Goal: Information Seeking & Learning: Learn about a topic

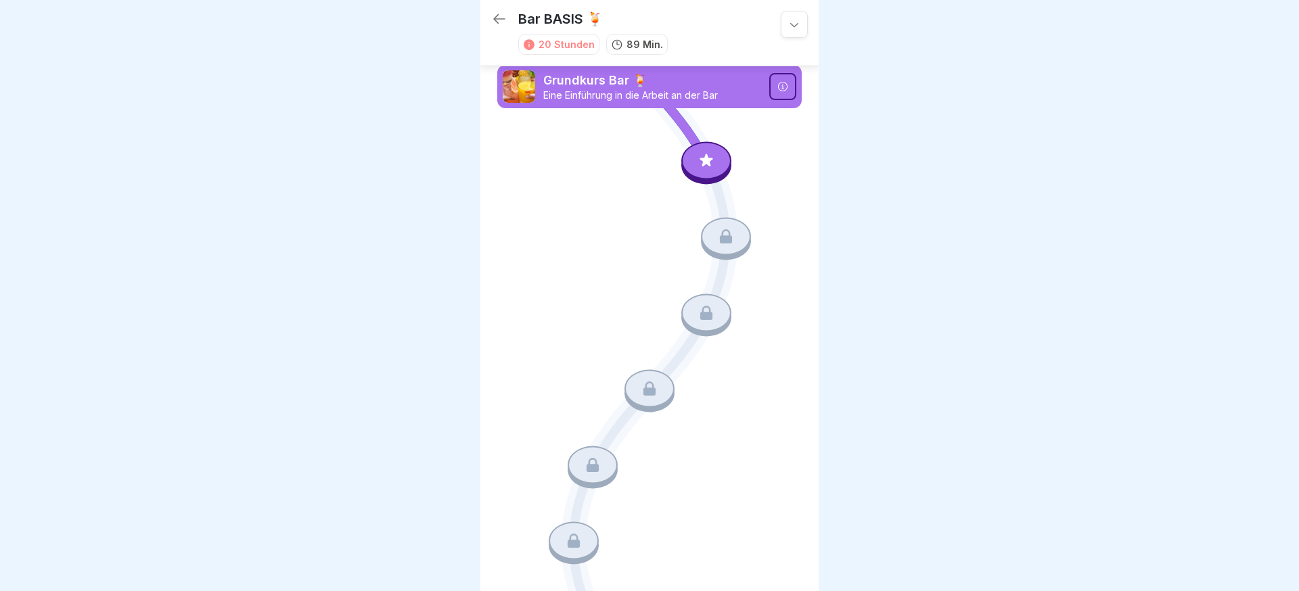
click at [743, 86] on p "Grundkurs Bar 🍹" at bounding box center [652, 81] width 218 height 18
click at [711, 157] on icon at bounding box center [707, 161] width 18 height 18
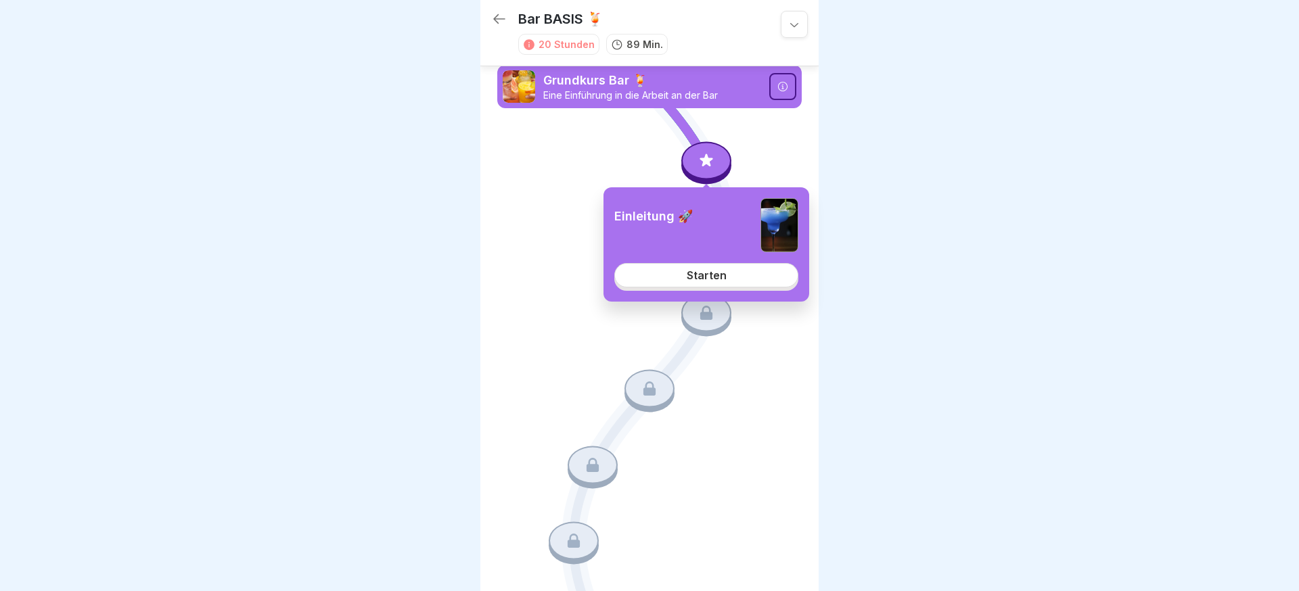
click at [694, 281] on div "Starten" at bounding box center [707, 275] width 40 height 12
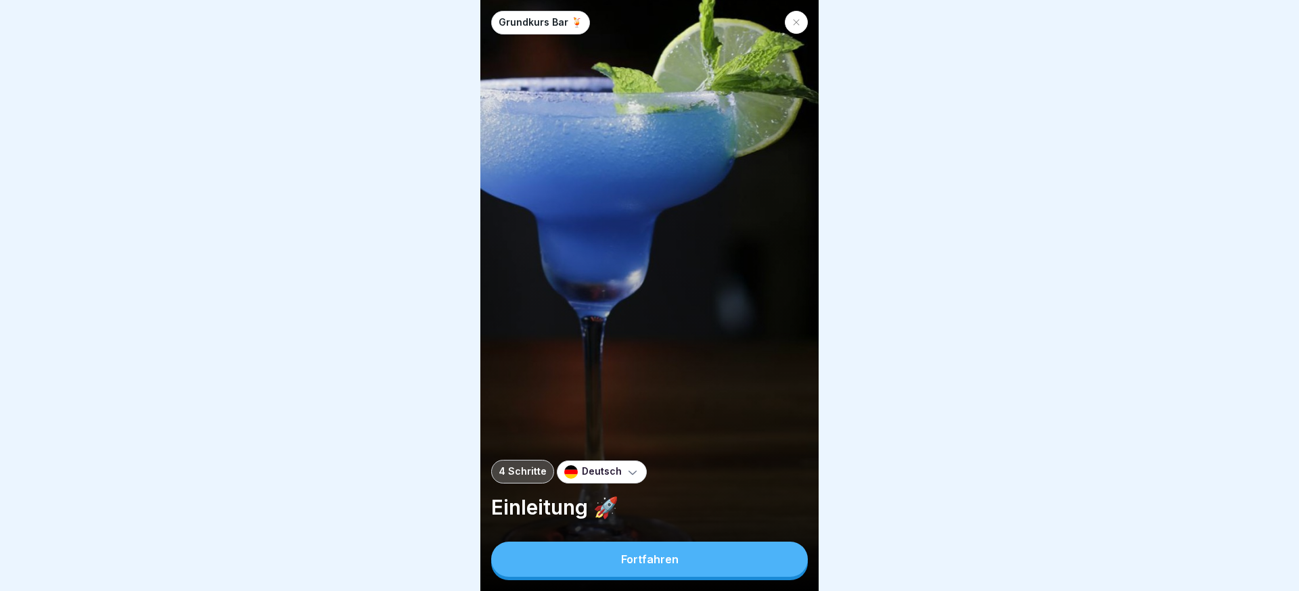
click at [690, 545] on button "Fortfahren" at bounding box center [649, 559] width 317 height 35
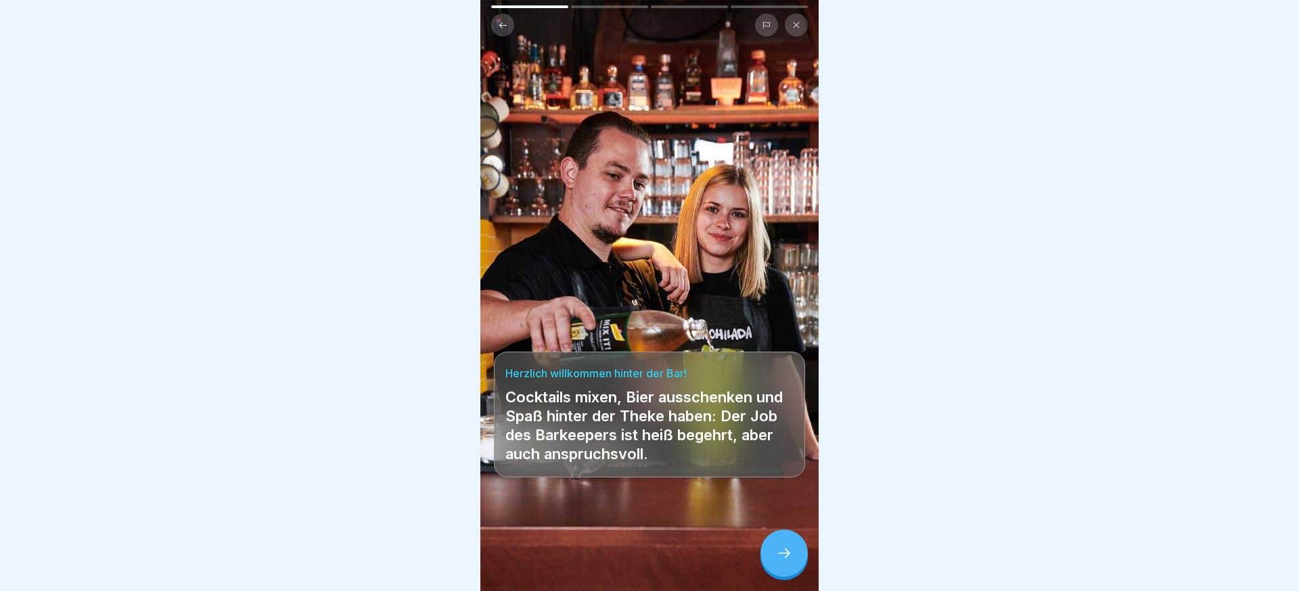
click at [788, 554] on icon at bounding box center [784, 553] width 12 height 9
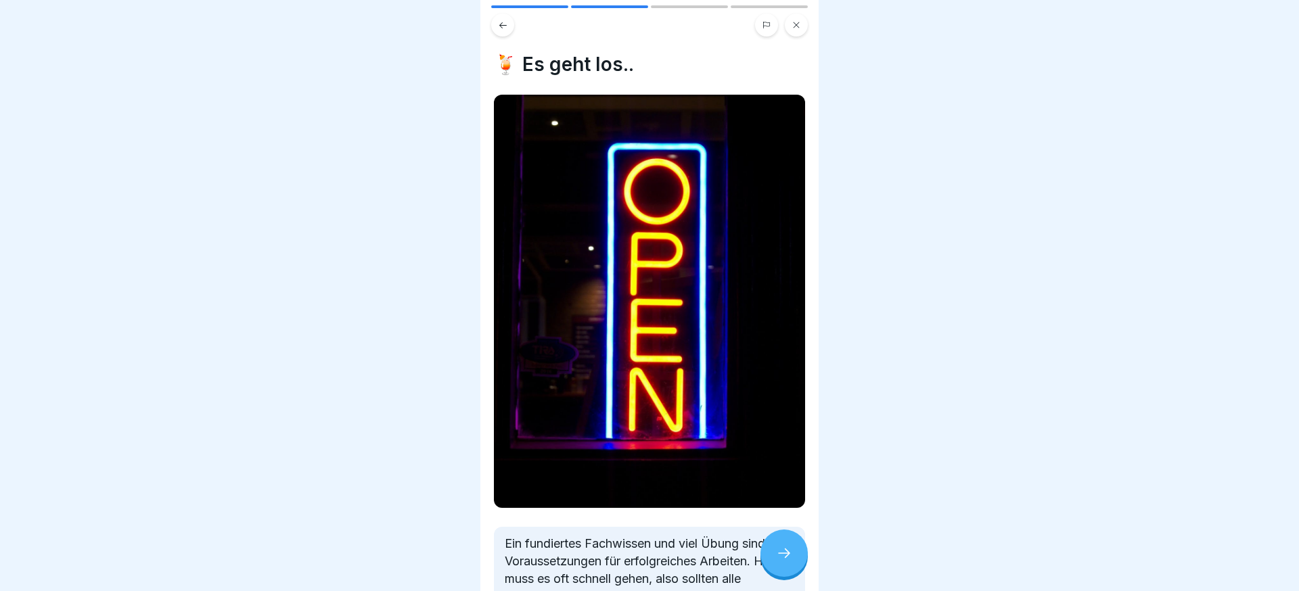
click at [788, 554] on icon at bounding box center [784, 553] width 12 height 9
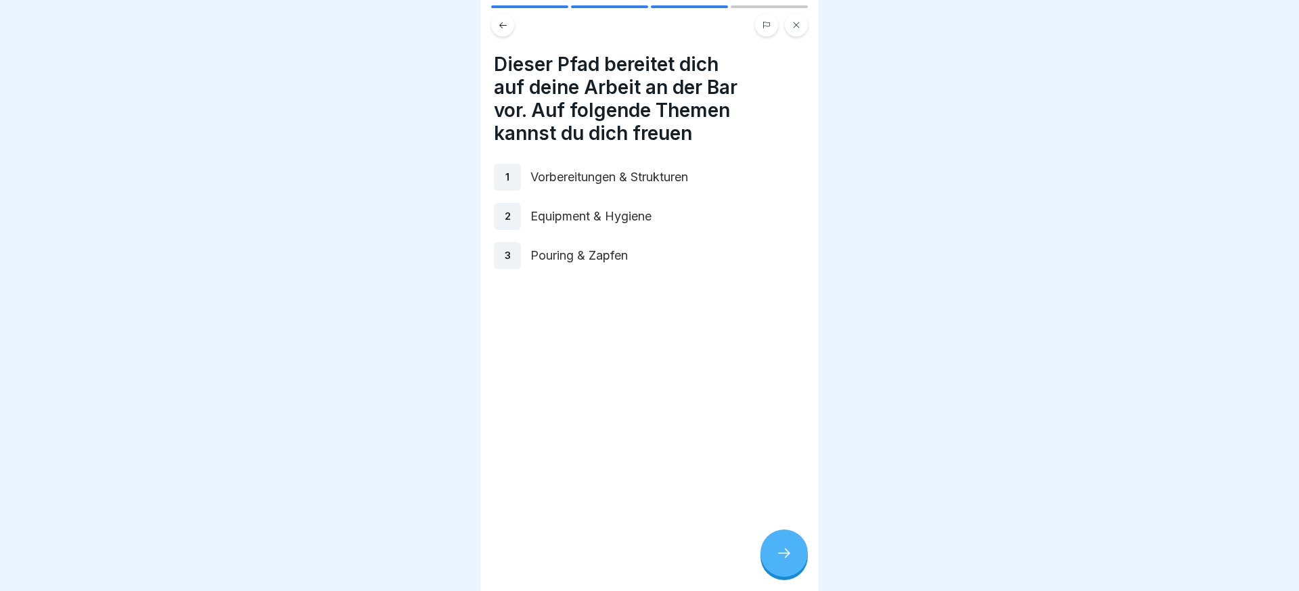
click at [788, 554] on icon at bounding box center [784, 553] width 12 height 9
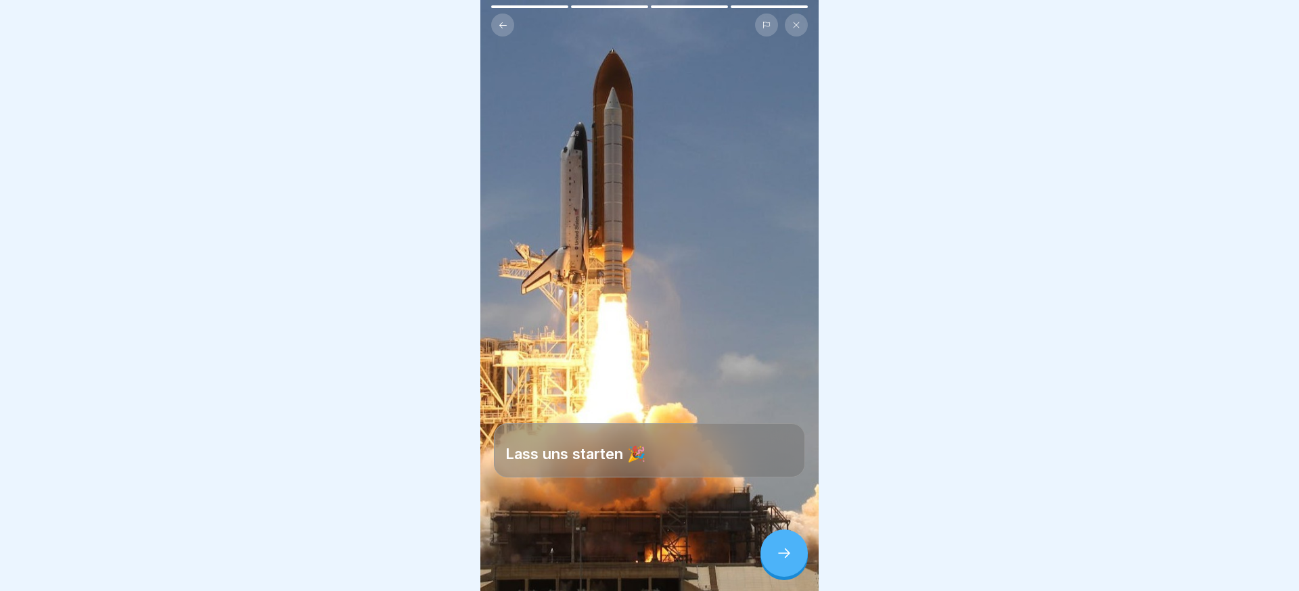
click at [788, 554] on icon at bounding box center [784, 553] width 12 height 9
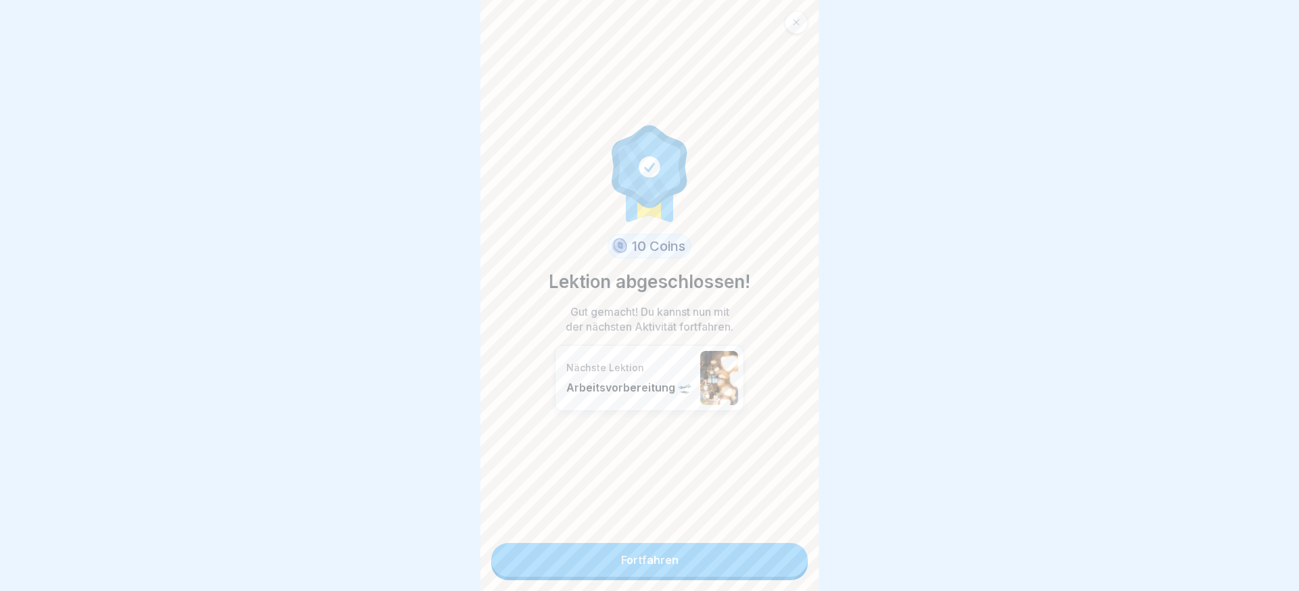
click at [738, 560] on link "Fortfahren" at bounding box center [649, 560] width 317 height 34
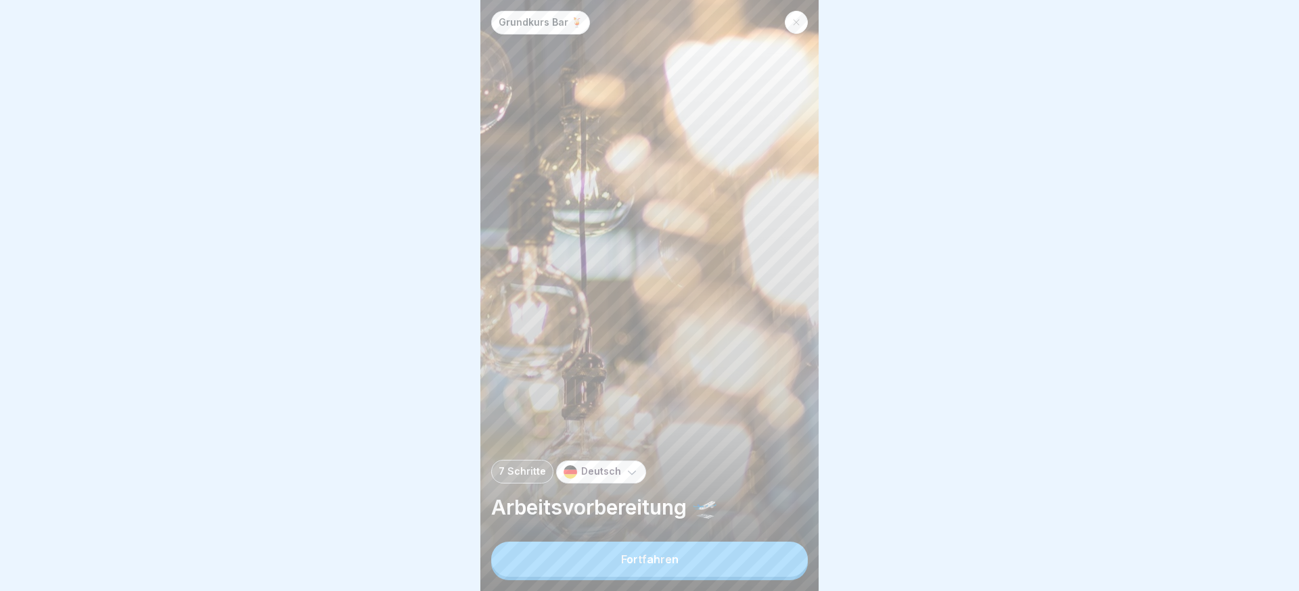
click at [738, 560] on button "Fortfahren" at bounding box center [649, 559] width 317 height 35
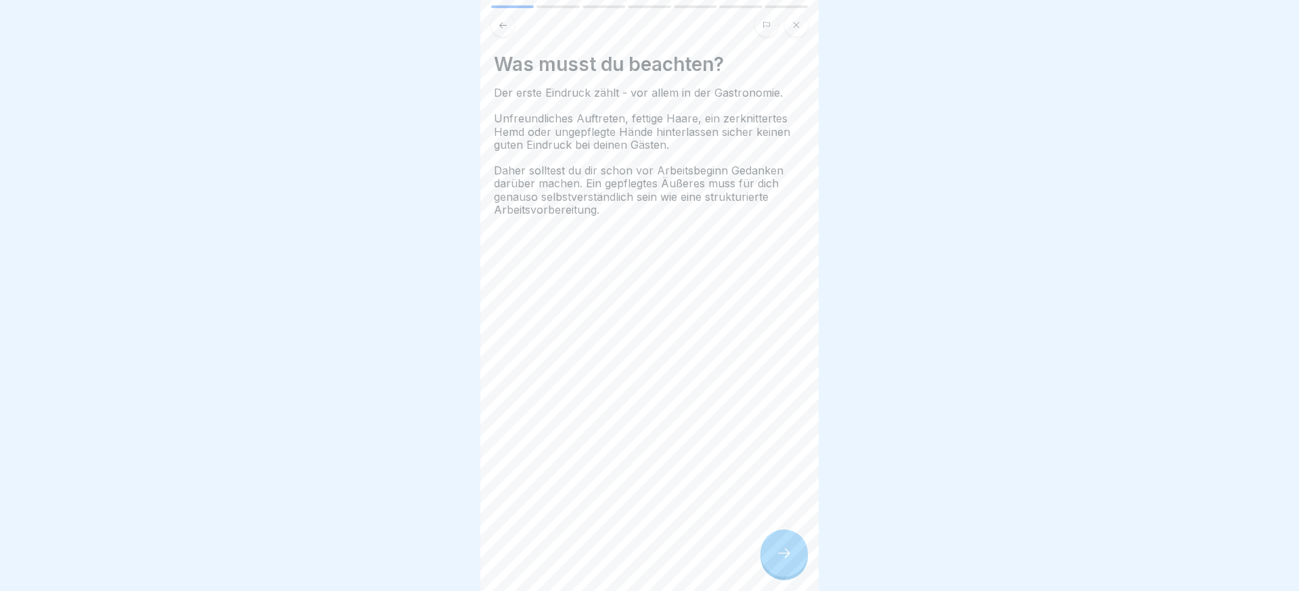
click at [768, 553] on div at bounding box center [784, 553] width 47 height 47
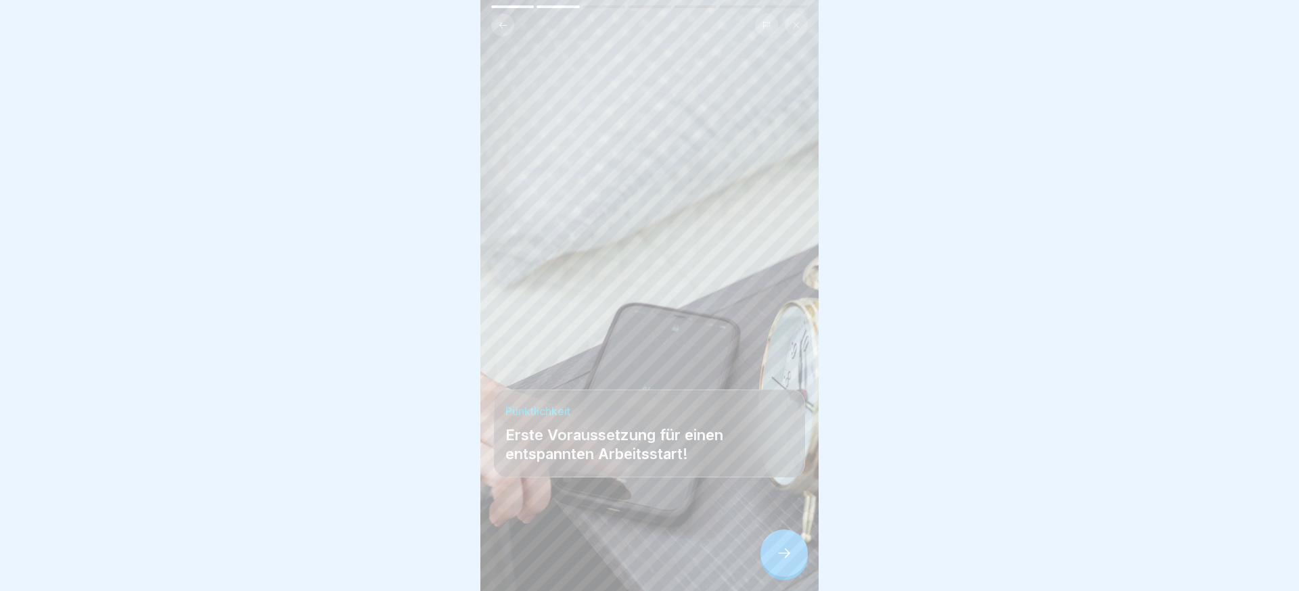
click at [777, 560] on icon at bounding box center [784, 553] width 16 height 16
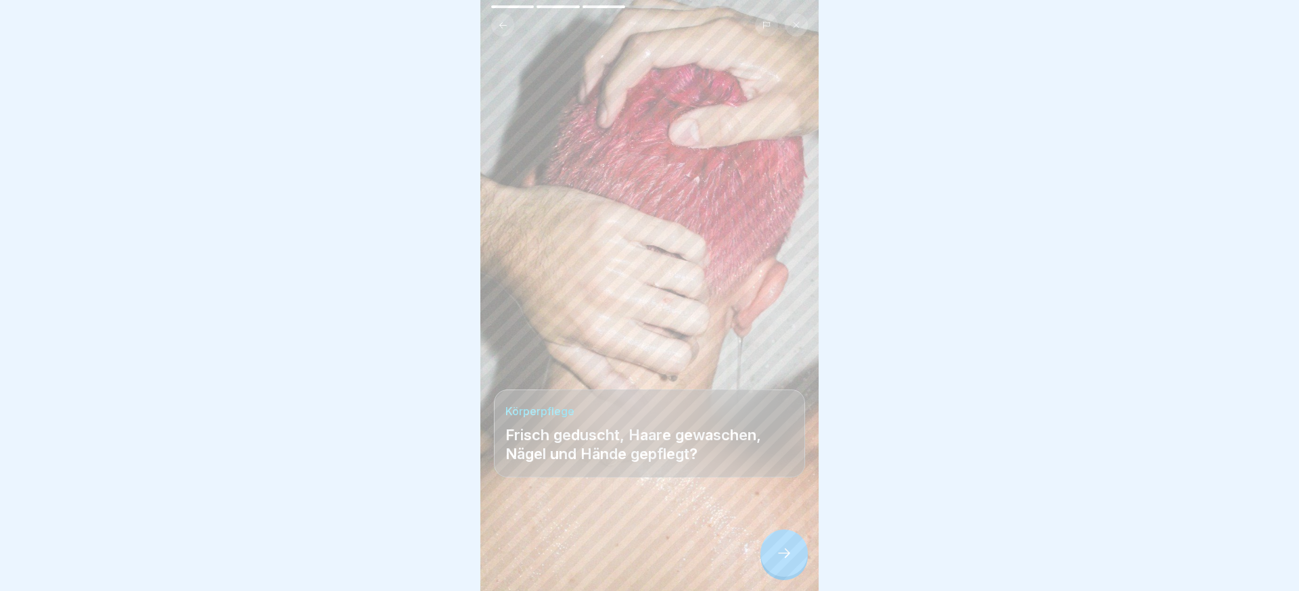
click at [790, 560] on icon at bounding box center [784, 553] width 16 height 16
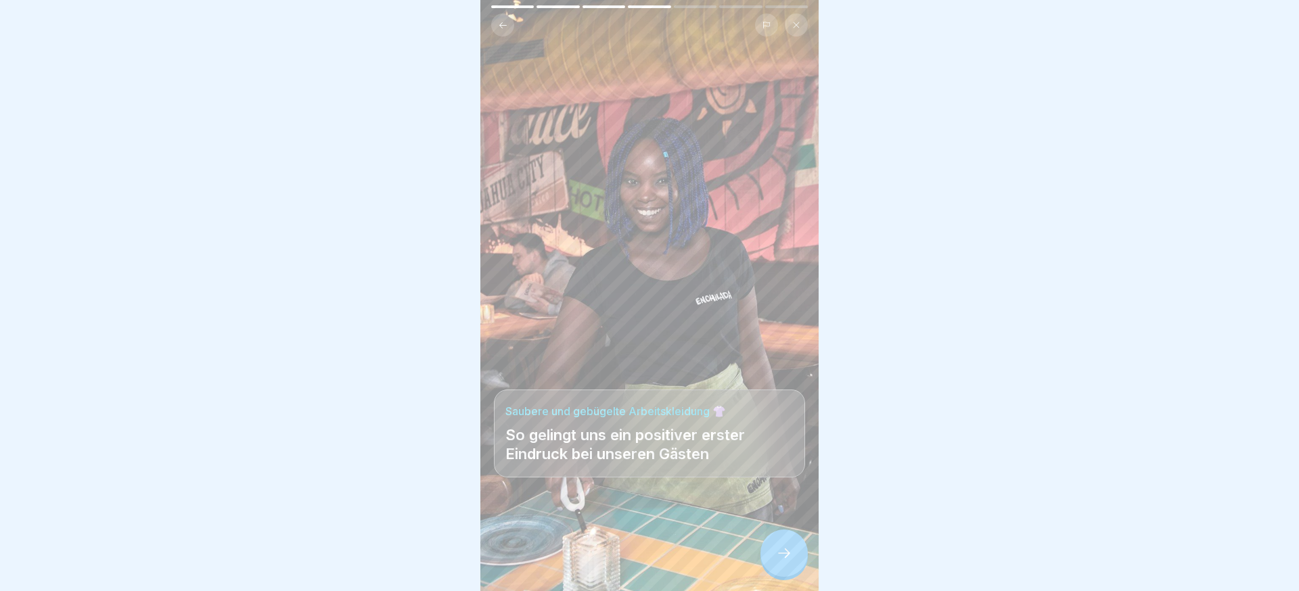
click at [790, 559] on icon at bounding box center [784, 553] width 16 height 16
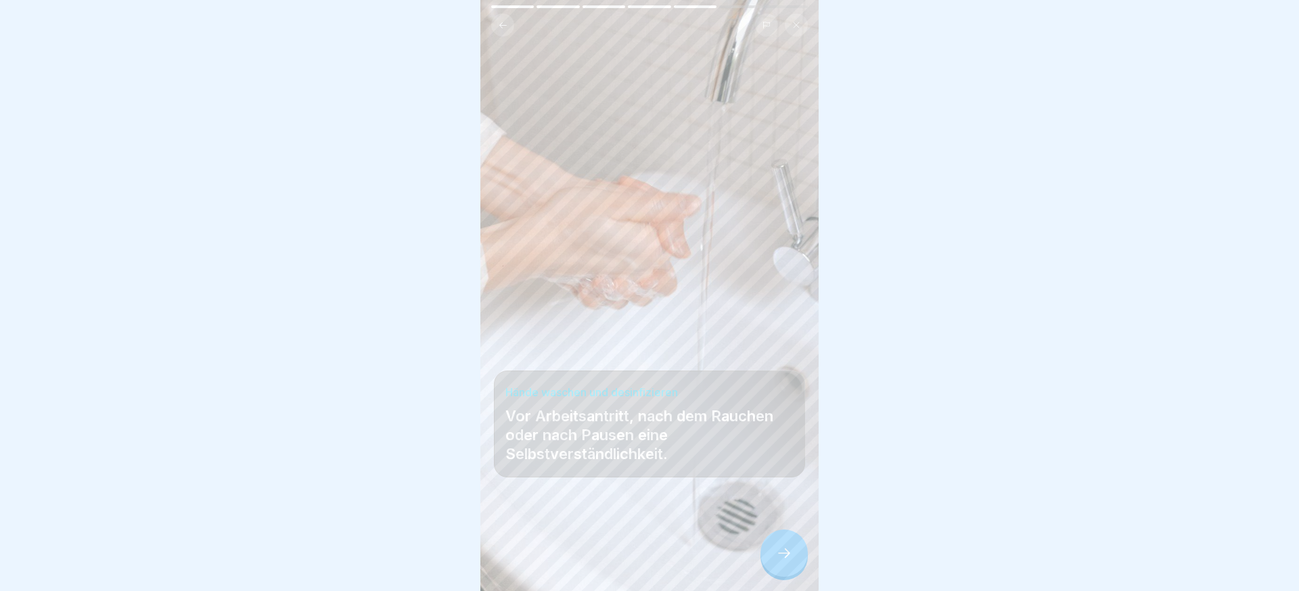
click at [790, 559] on icon at bounding box center [784, 553] width 16 height 16
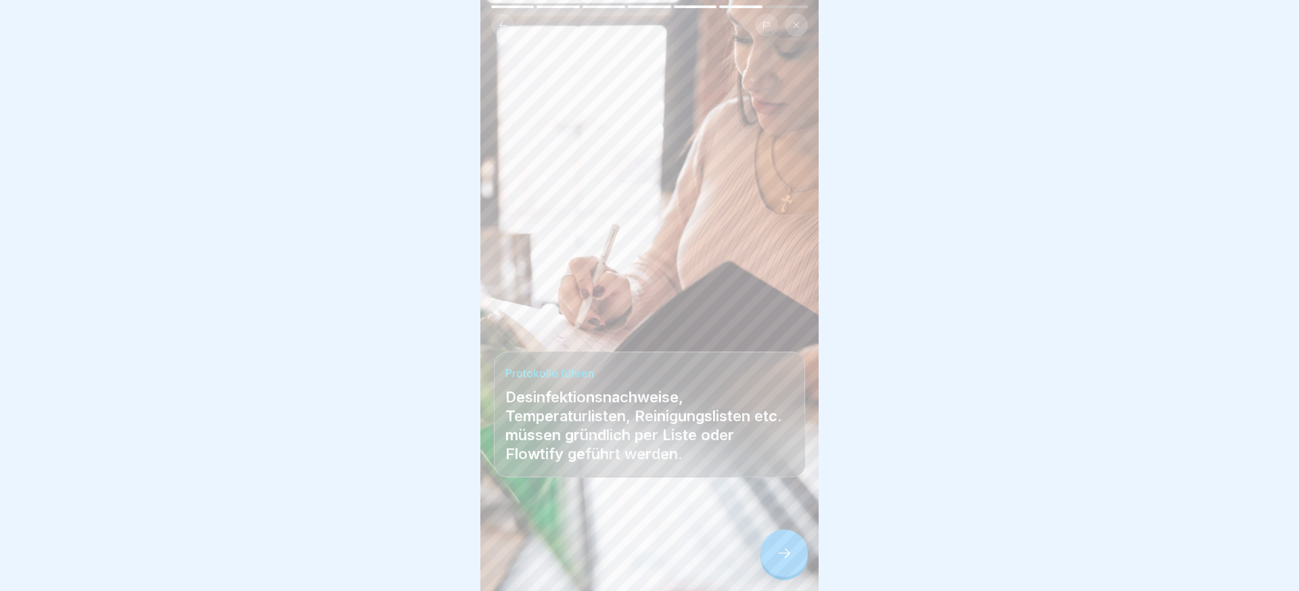
click at [794, 558] on div at bounding box center [784, 553] width 47 height 47
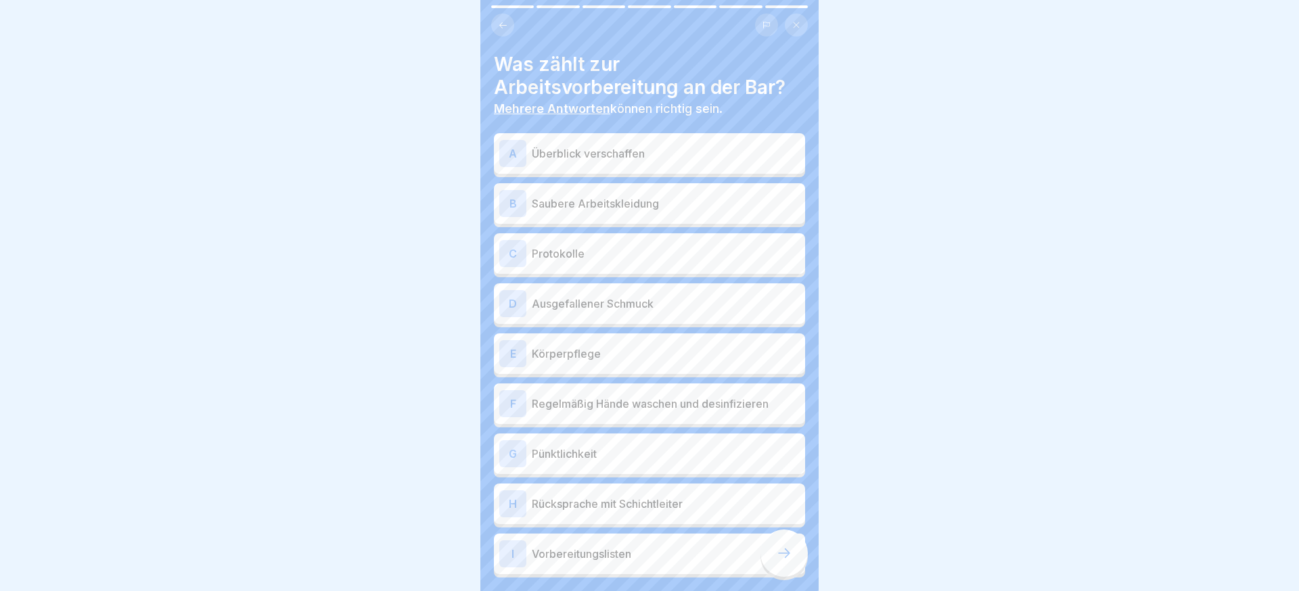
click at [640, 146] on p "Überblick verschaffen" at bounding box center [666, 153] width 268 height 16
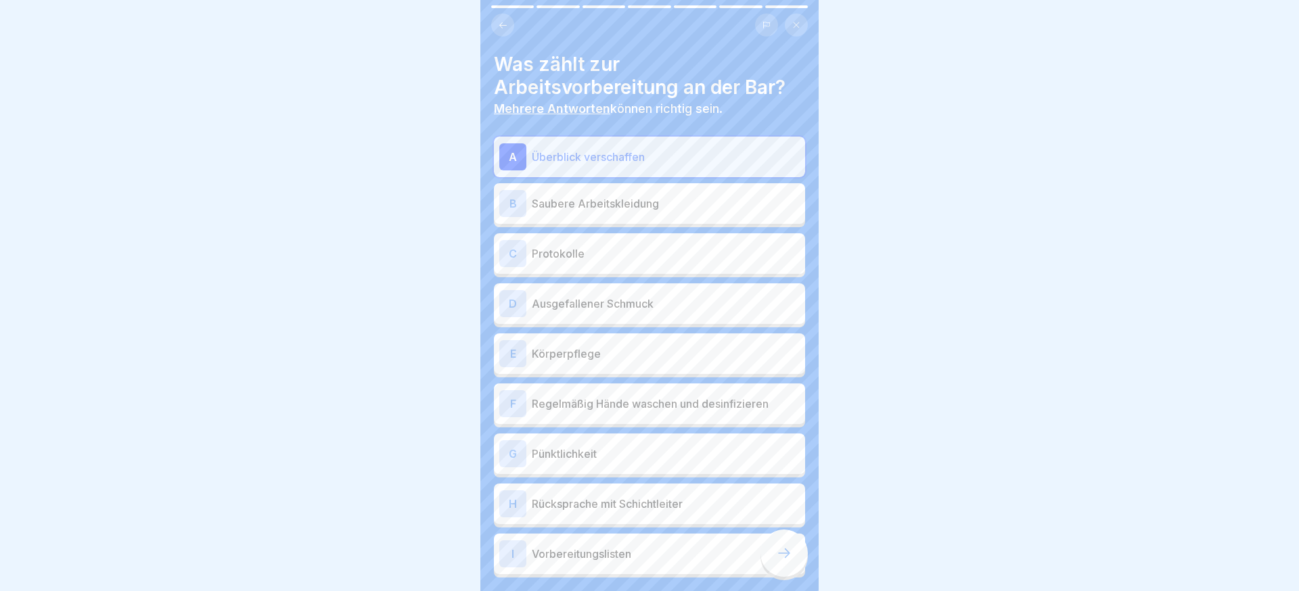
click at [657, 208] on p "Saubere Arbeitskleidung" at bounding box center [666, 204] width 268 height 16
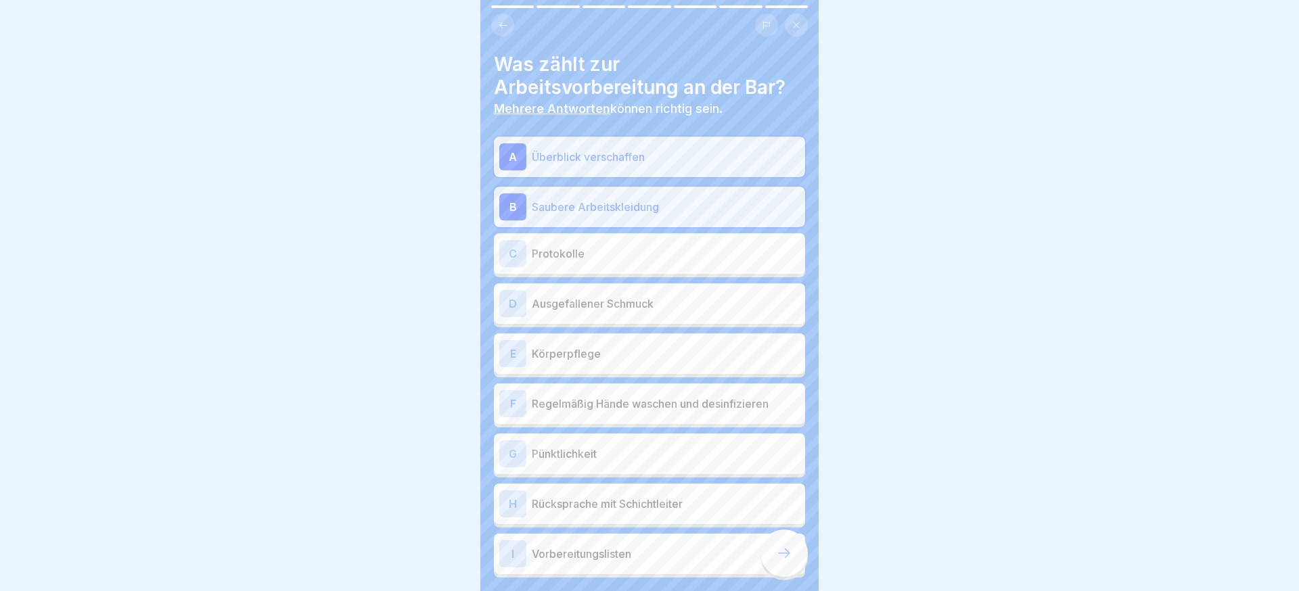
click at [639, 248] on p "Protokolle" at bounding box center [666, 254] width 268 height 16
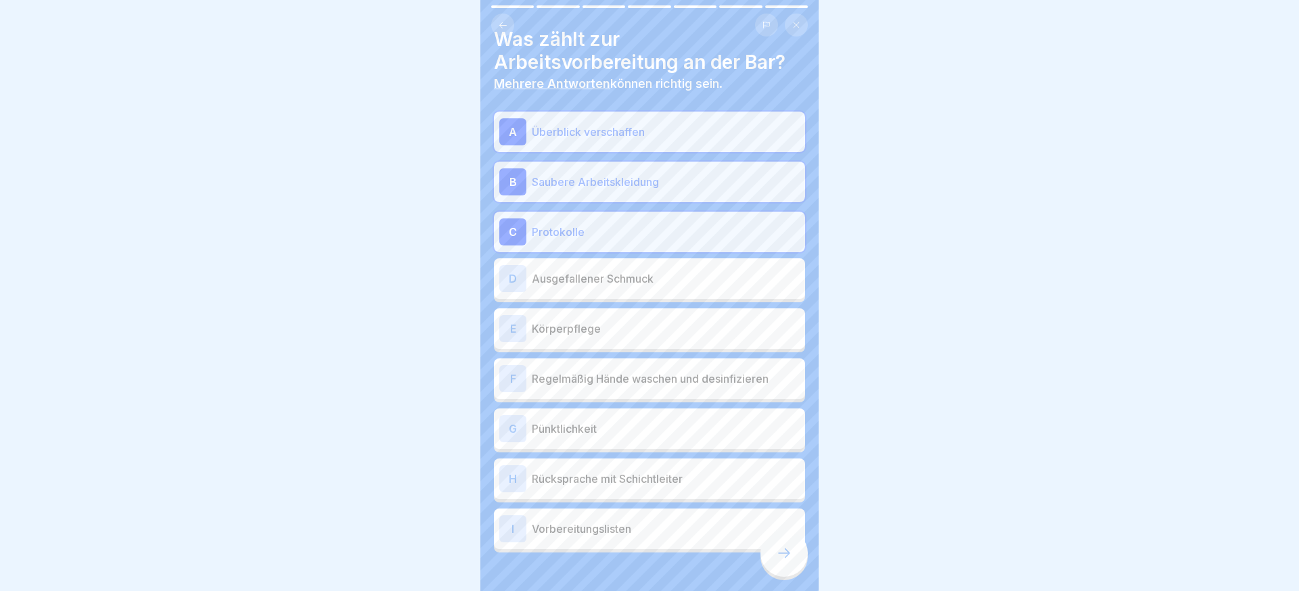
scroll to position [39, 0]
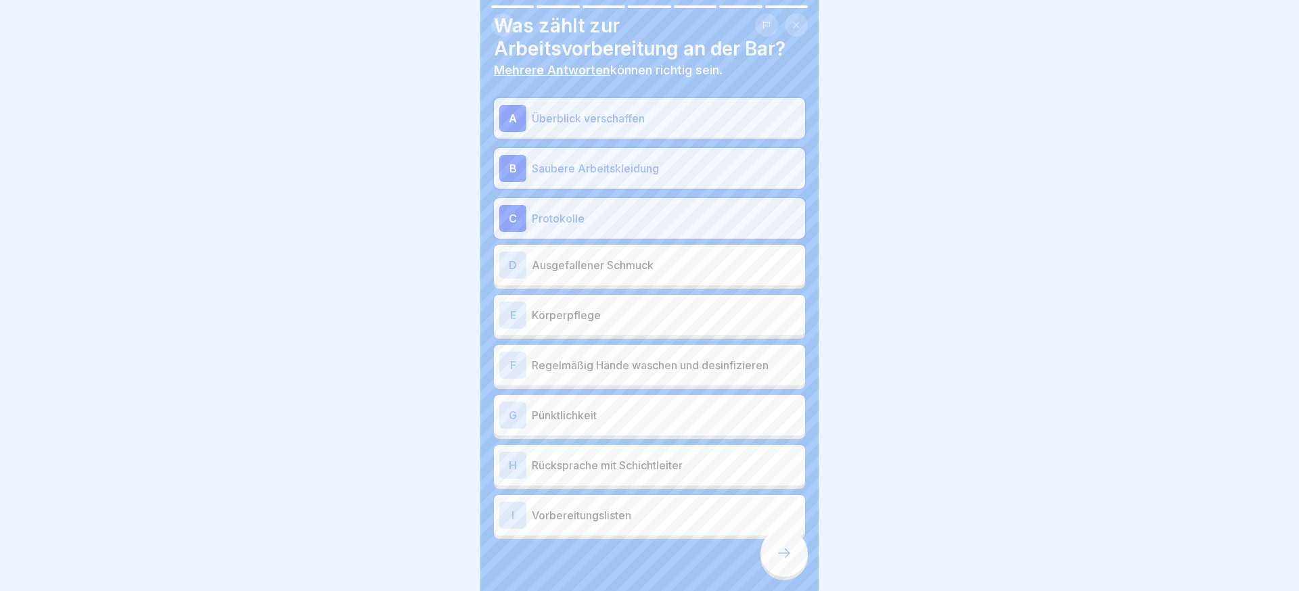
click at [642, 315] on p "Körperpflege" at bounding box center [666, 315] width 268 height 16
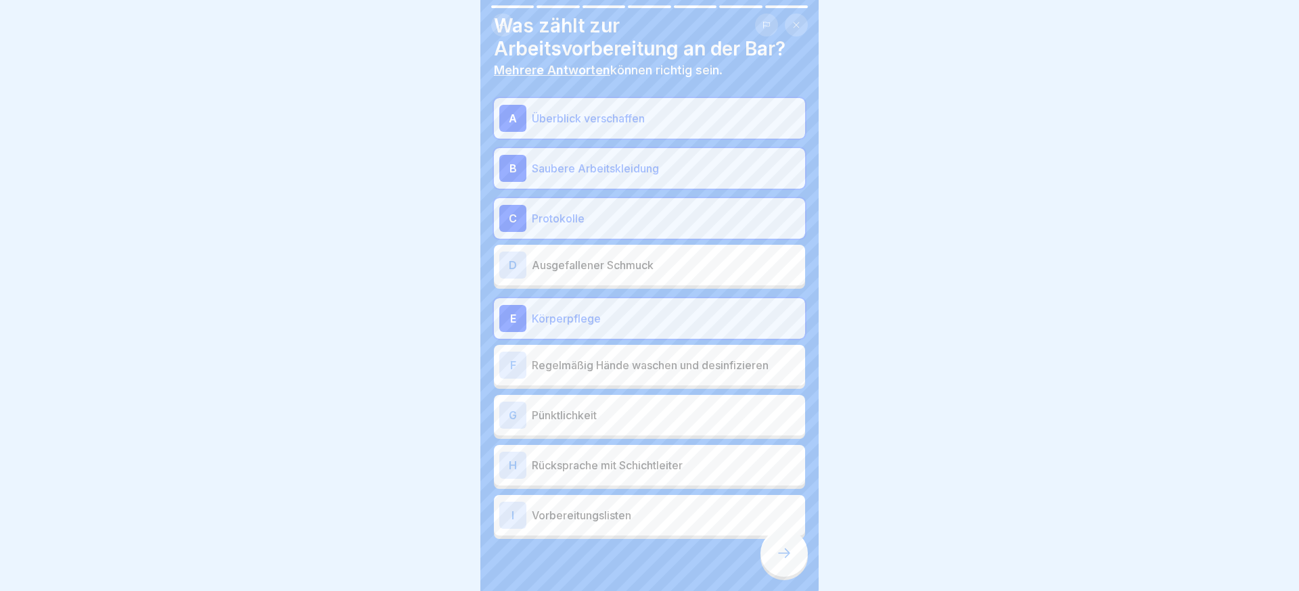
click at [648, 353] on div "F Regelmäßig Hände waschen und desinfizieren" at bounding box center [649, 365] width 300 height 27
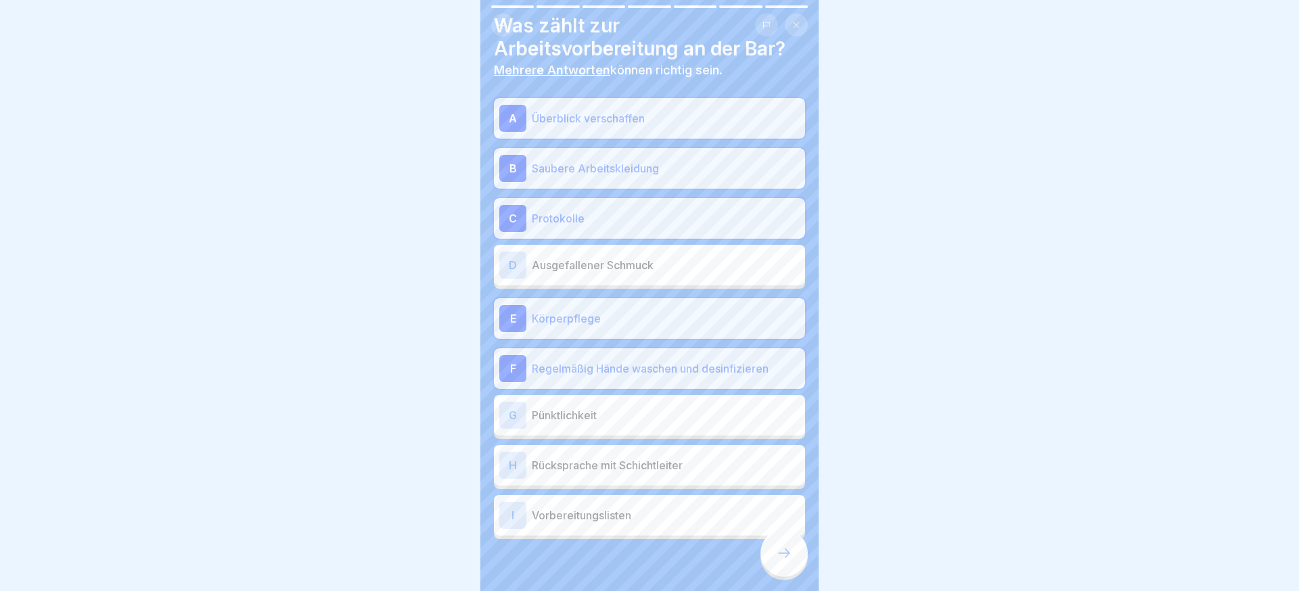
click at [608, 408] on p "Pünktlichkeit" at bounding box center [666, 415] width 268 height 16
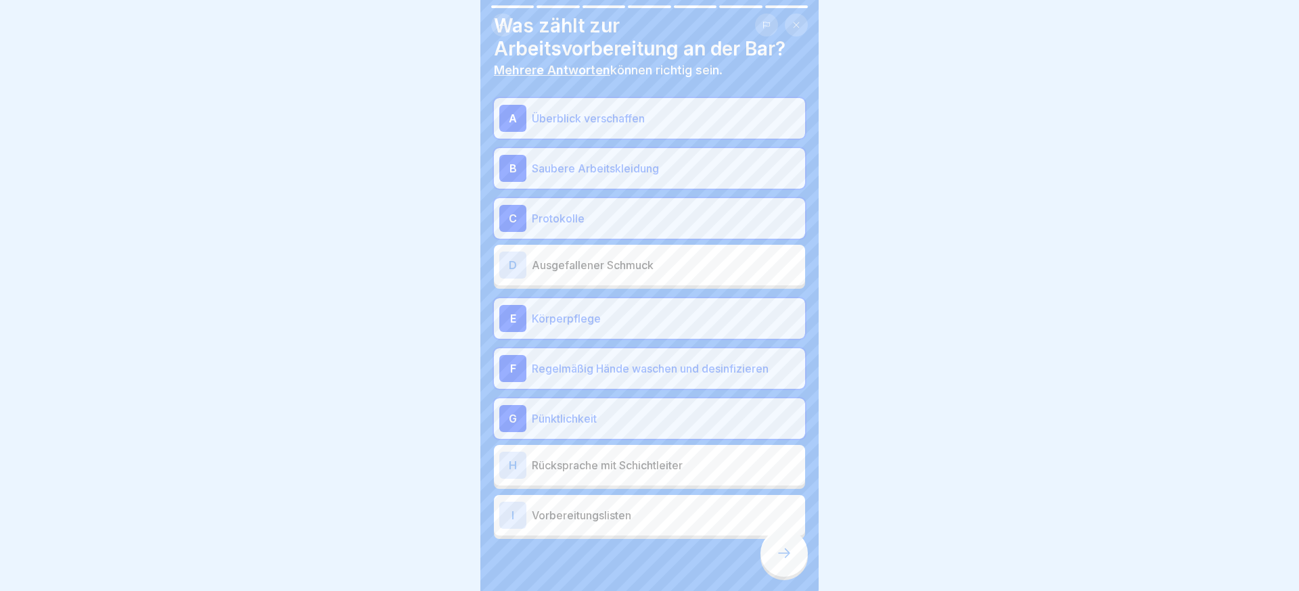
click at [626, 458] on p "Rücksprache mit Schichtleiter" at bounding box center [666, 465] width 268 height 16
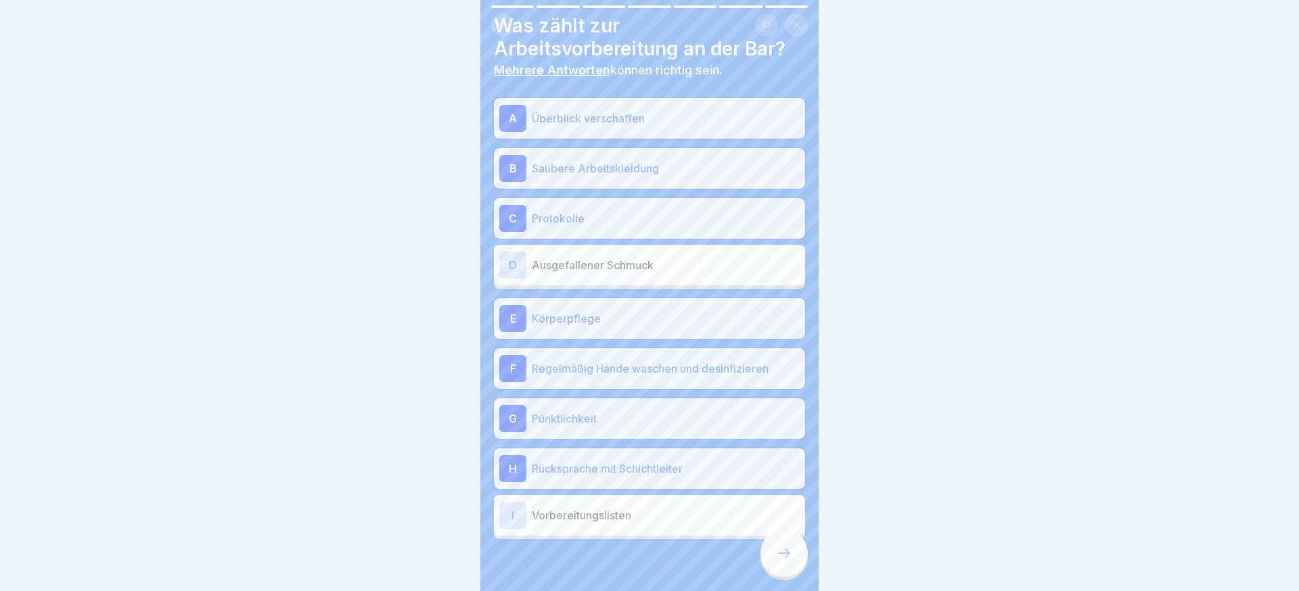
click at [642, 513] on p "Vorbereitungslisten" at bounding box center [666, 516] width 268 height 16
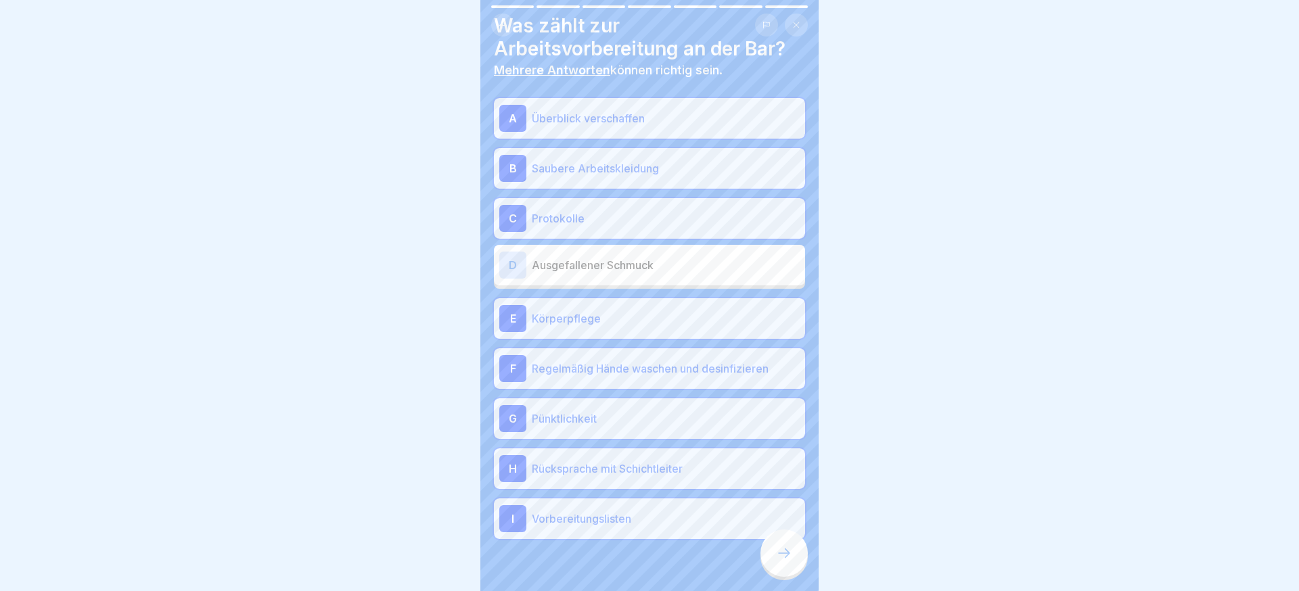
click at [785, 551] on icon at bounding box center [784, 553] width 16 height 16
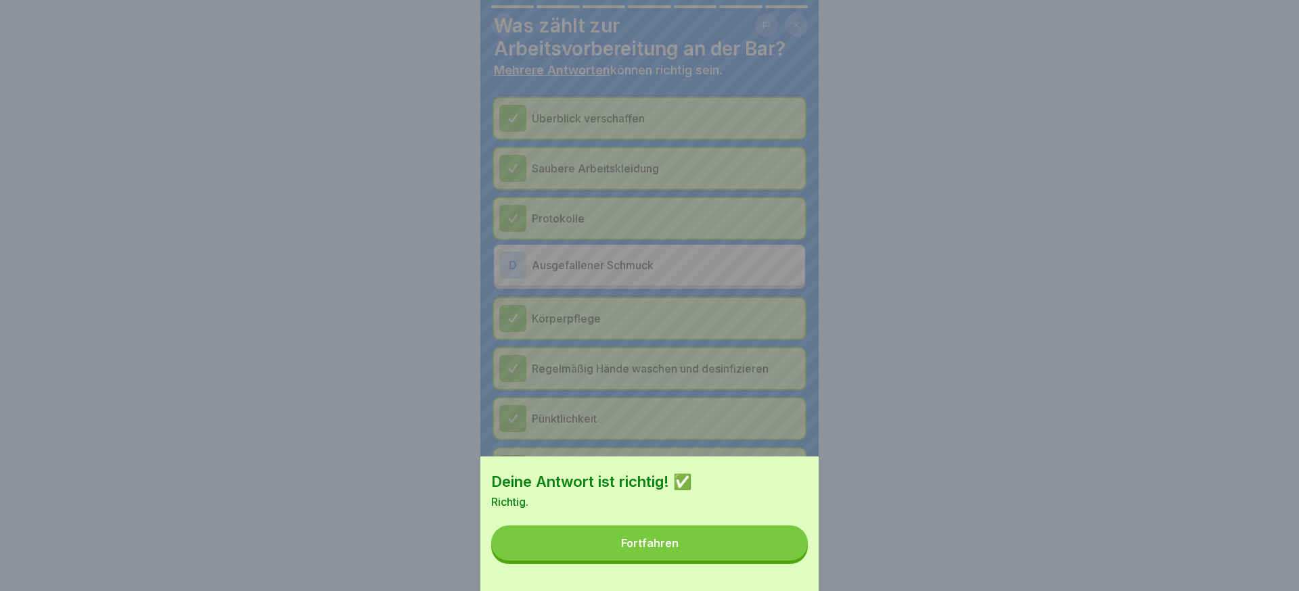
click at [737, 546] on button "Fortfahren" at bounding box center [649, 543] width 317 height 35
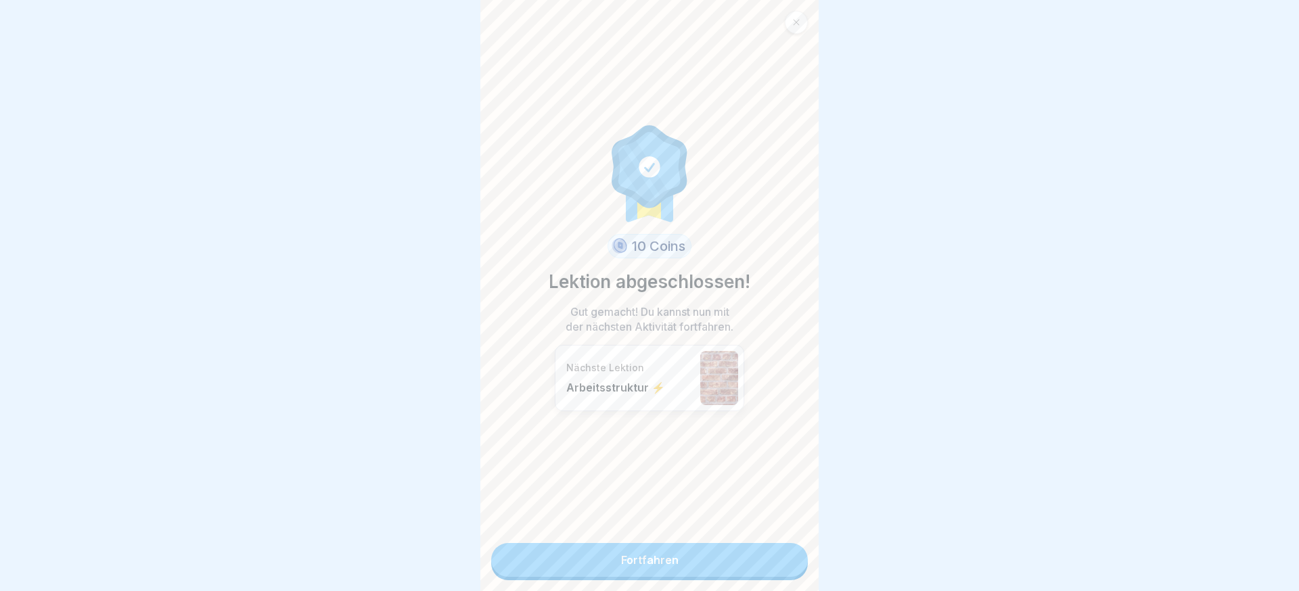
click at [737, 546] on link "Fortfahren" at bounding box center [649, 560] width 317 height 34
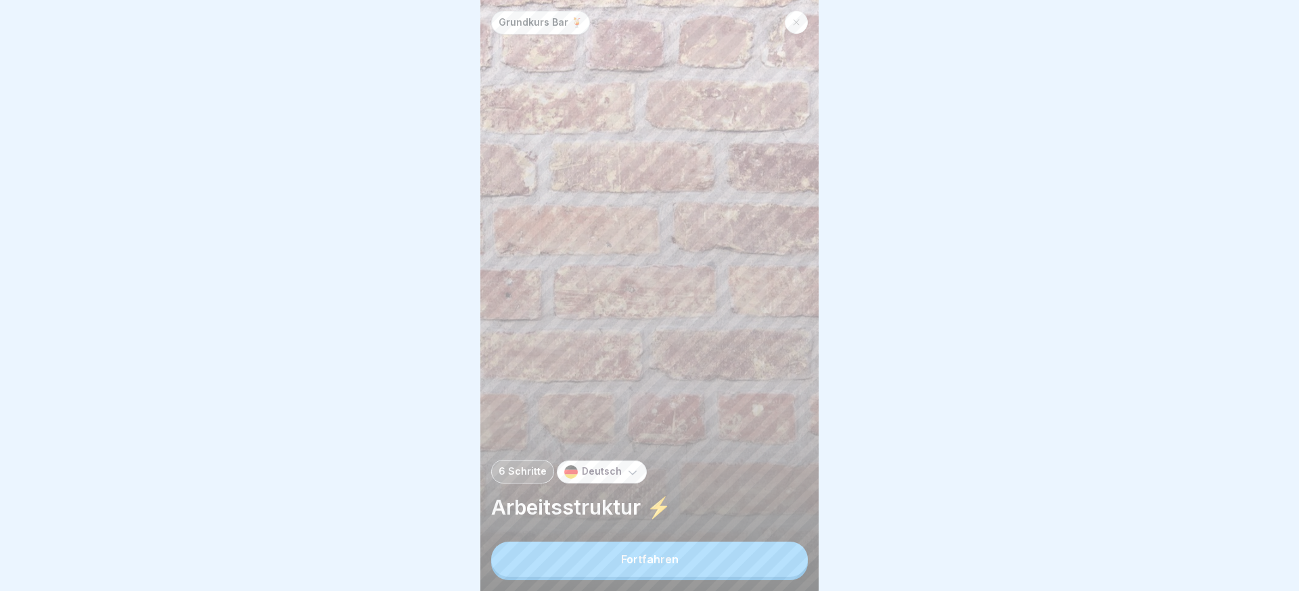
click at [737, 546] on button "Fortfahren" at bounding box center [649, 559] width 317 height 35
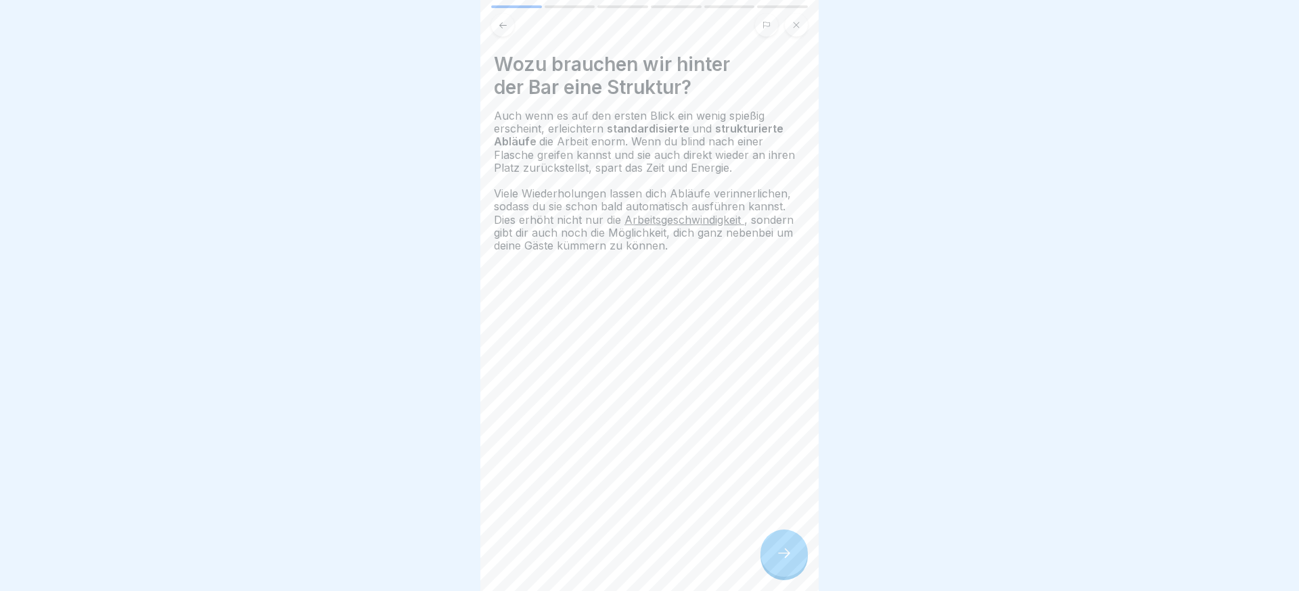
click at [768, 543] on div at bounding box center [784, 553] width 47 height 47
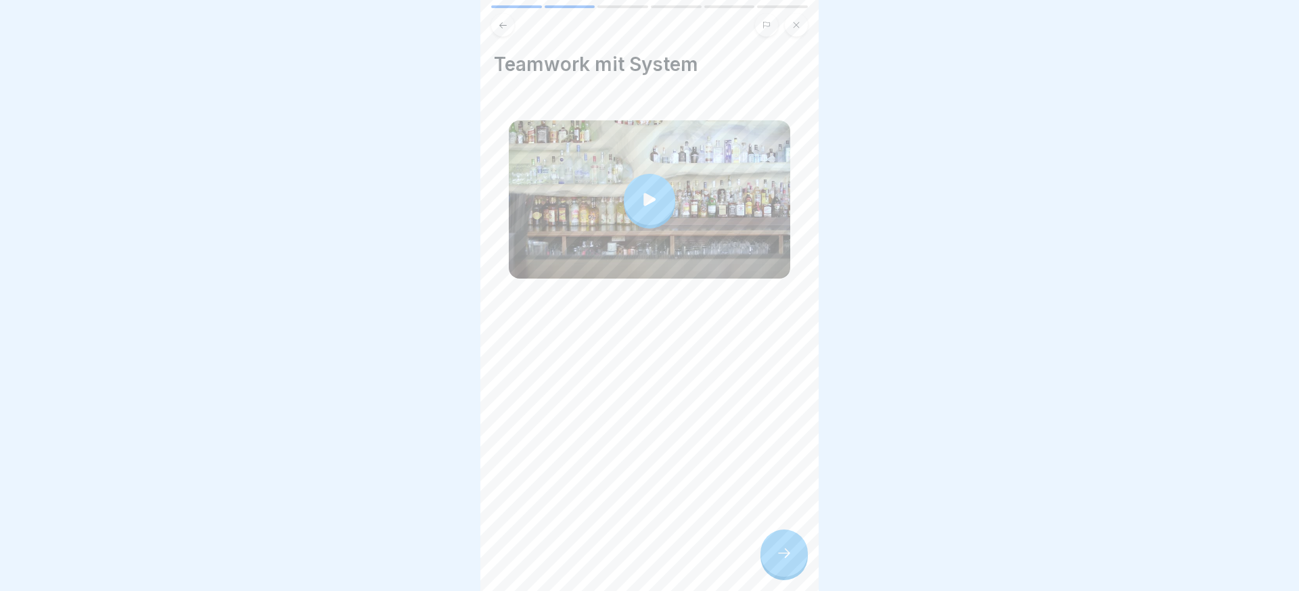
click at [643, 206] on icon at bounding box center [649, 199] width 19 height 19
click at [795, 542] on div at bounding box center [784, 553] width 47 height 47
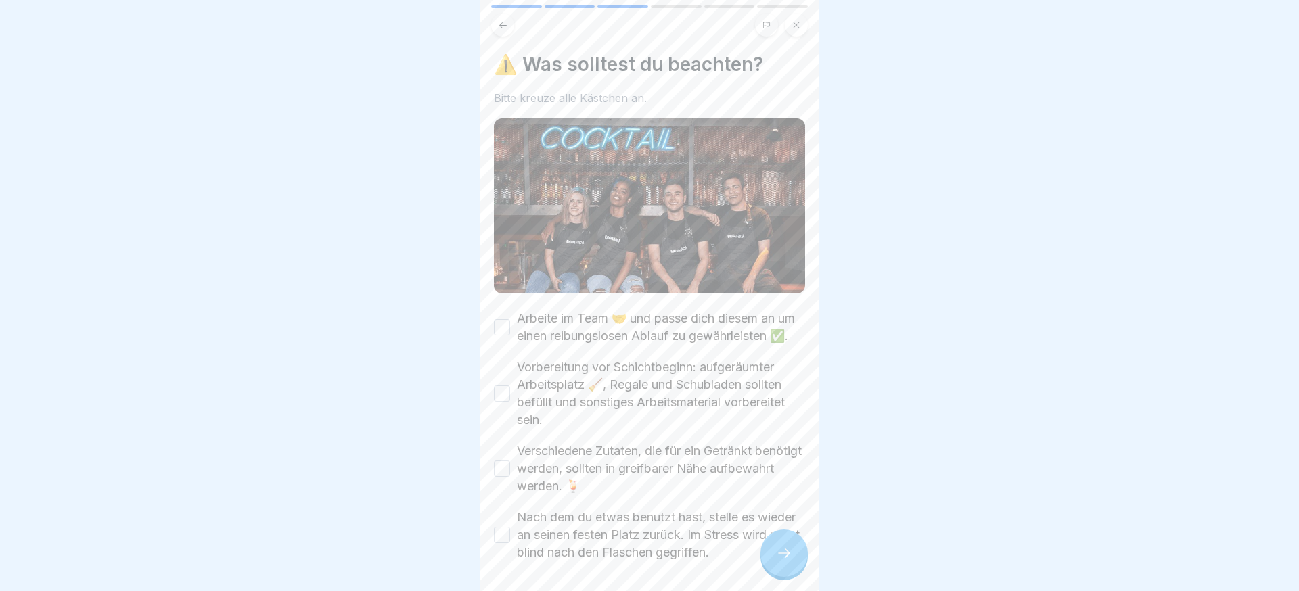
drag, startPoint x: 574, startPoint y: 527, endPoint x: 545, endPoint y: 441, distance: 91.2
click at [573, 527] on label "Nach dem du etwas benutzt hast, stelle es wieder an seinen festen Platz zurück.…" at bounding box center [661, 535] width 288 height 53
click at [510, 527] on button "Nach dem du etwas benutzt hast, stelle es wieder an seinen festen Platz zurück.…" at bounding box center [502, 535] width 16 height 16
click at [545, 440] on div "Arbeite im Team 🤝 und passe dich diesem an um einen reibungslosen Ablauf zu gew…" at bounding box center [649, 436] width 311 height 252
drag, startPoint x: 543, startPoint y: 395, endPoint x: 544, endPoint y: 352, distance: 43.3
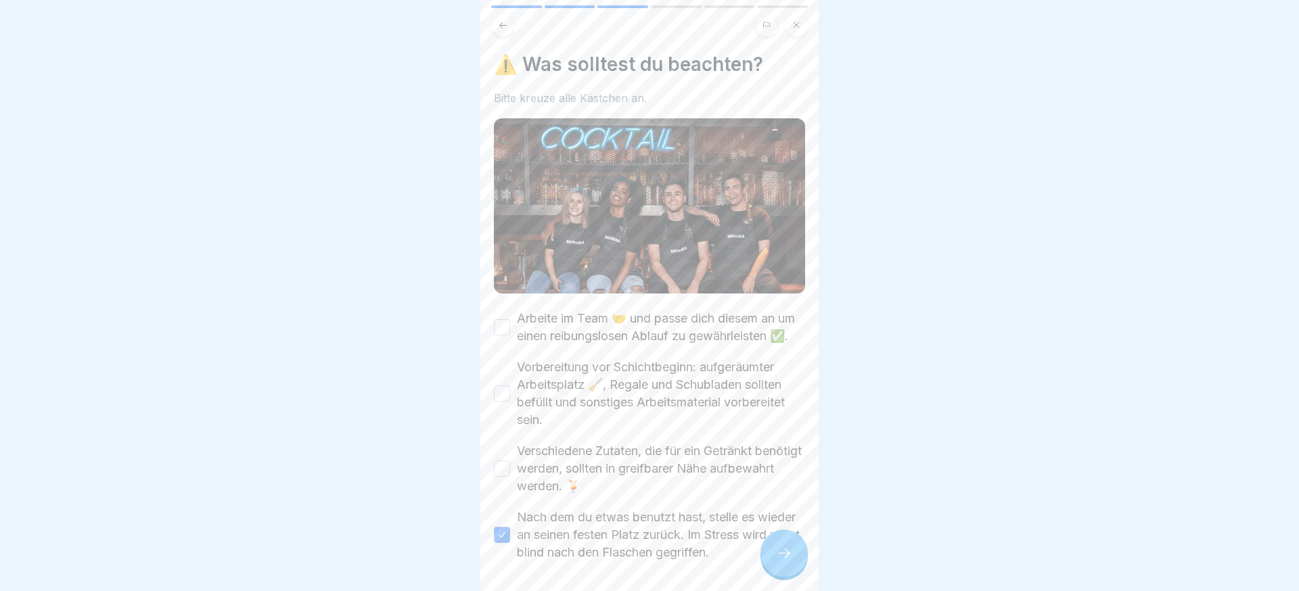
click at [543, 394] on label "Vorbereitung vor Schichtbeginn: aufgeräumter Arbeitsplatz 🧹, Regale und Schubla…" at bounding box center [661, 394] width 288 height 70
click at [510, 394] on button "Vorbereitung vor Schichtbeginn: aufgeräumter Arbeitsplatz 🧹, Regale und Schubla…" at bounding box center [502, 394] width 16 height 16
click at [544, 352] on div "Arbeite im Team 🤝 und passe dich diesem an um einen reibungslosen Ablauf zu gew…" at bounding box center [649, 436] width 311 height 252
click at [545, 342] on label "Arbeite im Team 🤝 und passe dich diesem an um einen reibungslosen Ablauf zu gew…" at bounding box center [661, 327] width 288 height 35
click at [510, 336] on button "Arbeite im Team 🤝 und passe dich diesem an um einen reibungslosen Ablauf zu gew…" at bounding box center [502, 327] width 16 height 16
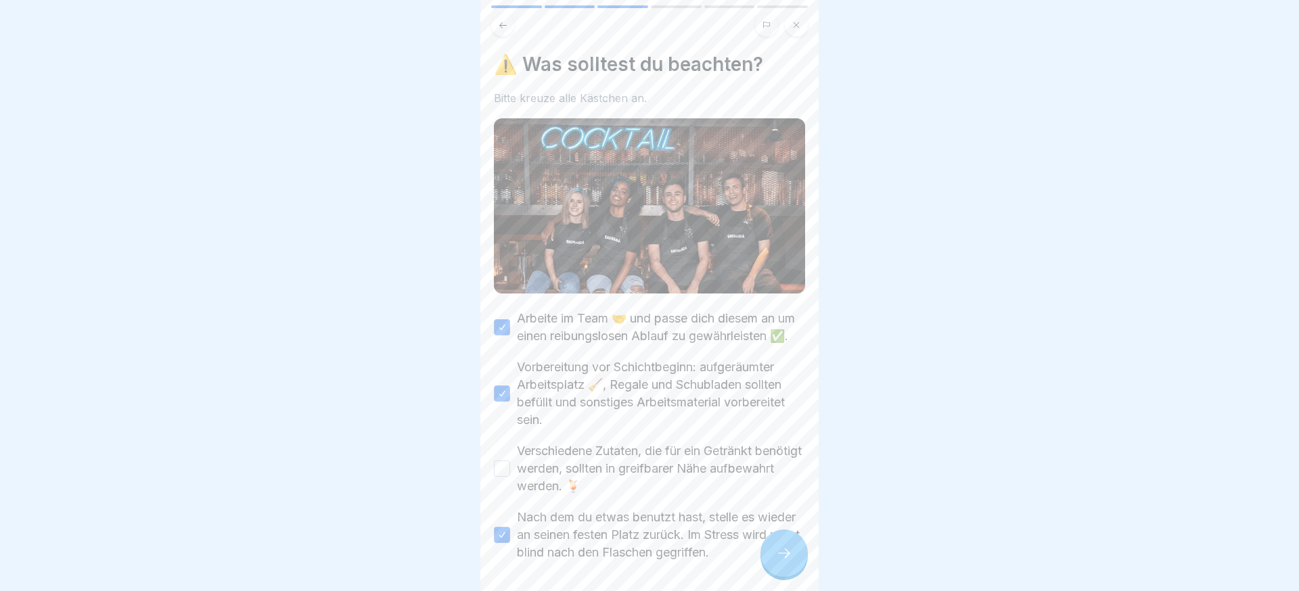
click at [575, 466] on label "Verschiedene Zutaten, die für ein Getränkt benötigt werden, sollten in greifbar…" at bounding box center [661, 469] width 288 height 53
click at [510, 466] on button "Verschiedene Zutaten, die für ein Getränkt benötigt werden, sollten in greifbar…" at bounding box center [502, 469] width 16 height 16
click at [767, 549] on div at bounding box center [784, 553] width 47 height 47
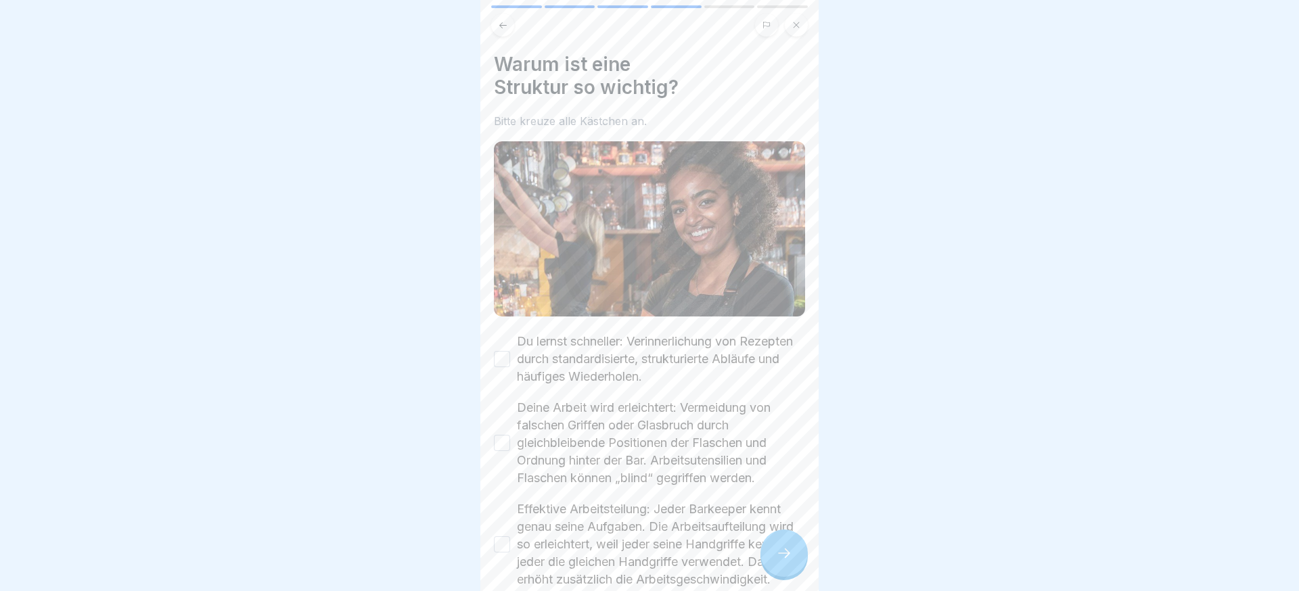
click at [581, 520] on label "Effektive Arbeitsteilung: Jeder Barkeeper kennt genau seine Aufgaben. Die Arbei…" at bounding box center [661, 545] width 288 height 88
click at [510, 537] on button "Effektive Arbeitsteilung: Jeder Barkeeper kennt genau seine Aufgaben. Die Arbei…" at bounding box center [502, 545] width 16 height 16
drag, startPoint x: 583, startPoint y: 450, endPoint x: 579, endPoint y: 373, distance: 77.3
click at [583, 434] on label "Deine Arbeit wird erleichtert: Vermeidung von falschen Griffen oder Glasbruch d…" at bounding box center [661, 443] width 288 height 88
click at [510, 435] on button "Deine Arbeit wird erleichtert: Vermeidung von falschen Griffen oder Glasbruch d…" at bounding box center [502, 443] width 16 height 16
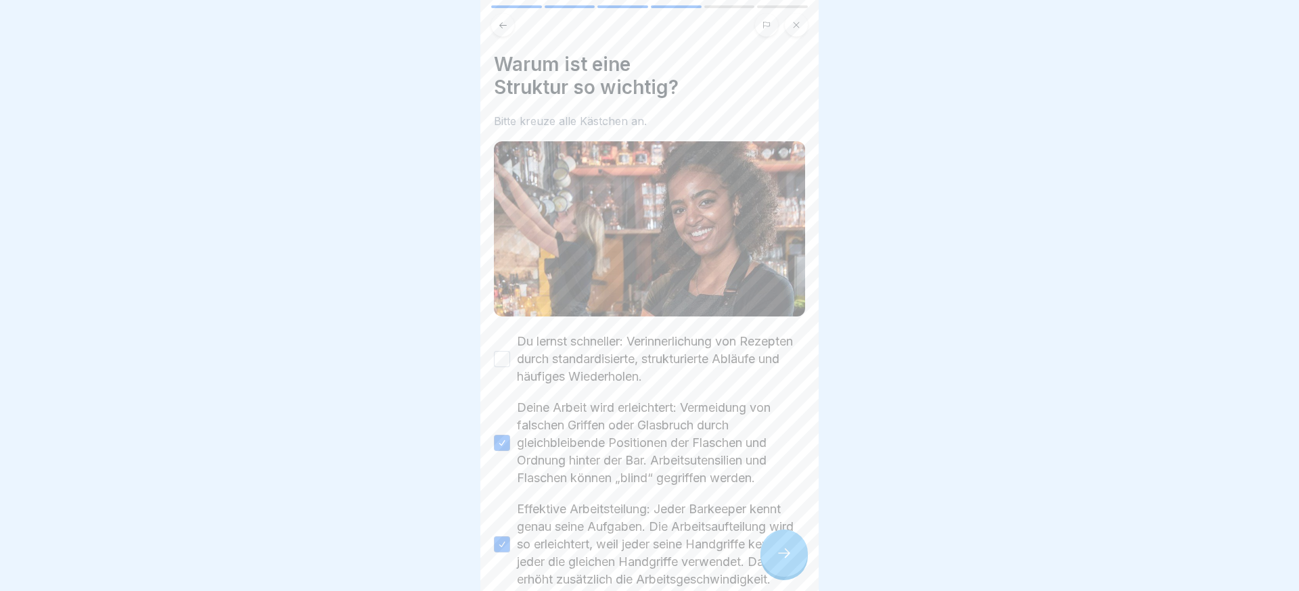
click at [575, 349] on label "Du lernst schneller: Verinnerlichung von Rezepten durch standardisierte, strukt…" at bounding box center [661, 359] width 288 height 53
click at [510, 351] on button "Du lernst schneller: Verinnerlichung von Rezepten durch standardisierte, strukt…" at bounding box center [502, 359] width 16 height 16
click at [791, 568] on div at bounding box center [784, 553] width 47 height 47
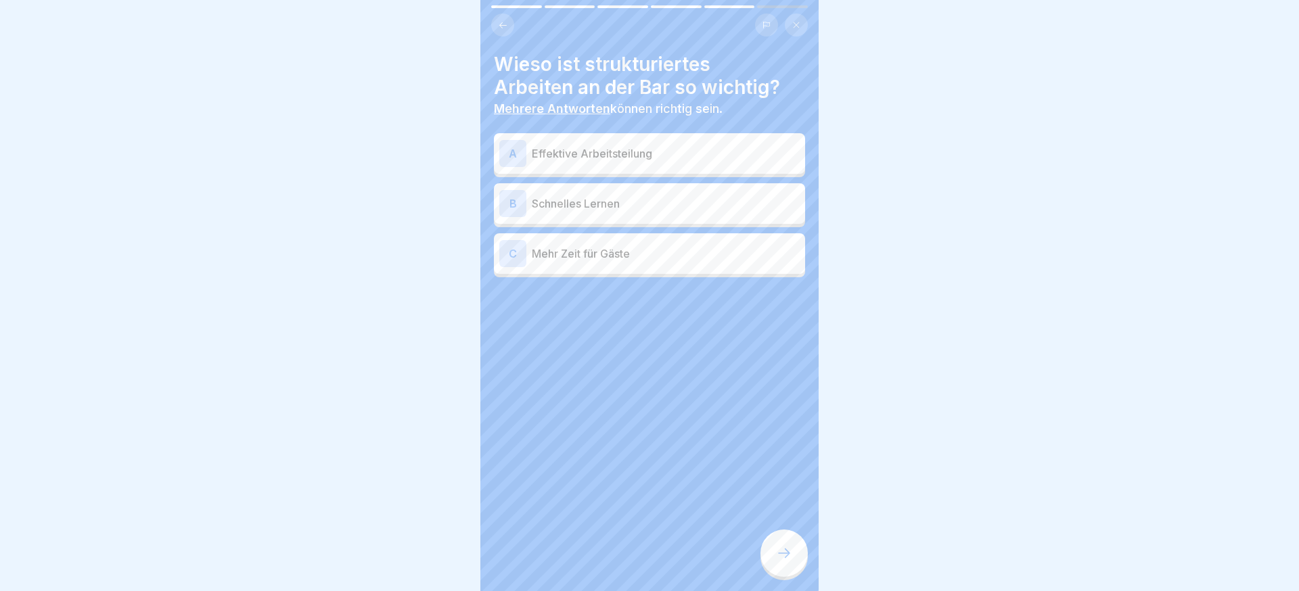
click at [635, 272] on div "C Mehr Zeit für Gäste" at bounding box center [649, 253] width 311 height 41
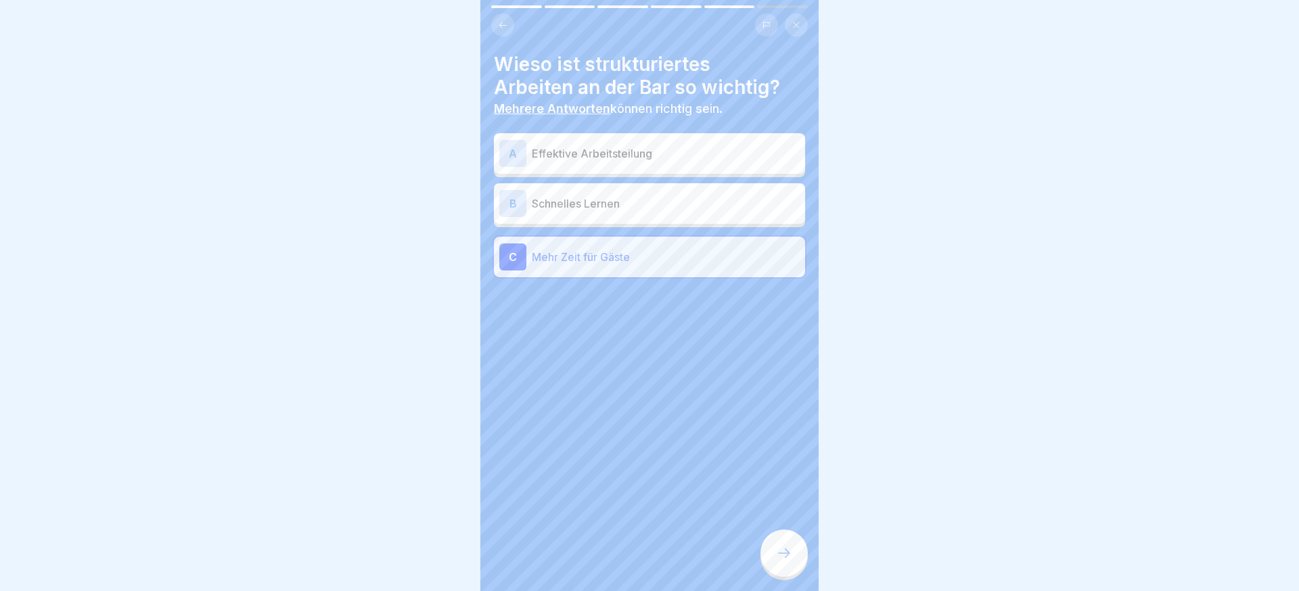
click at [629, 173] on div "A Effektive Arbeitsteilung" at bounding box center [649, 153] width 311 height 41
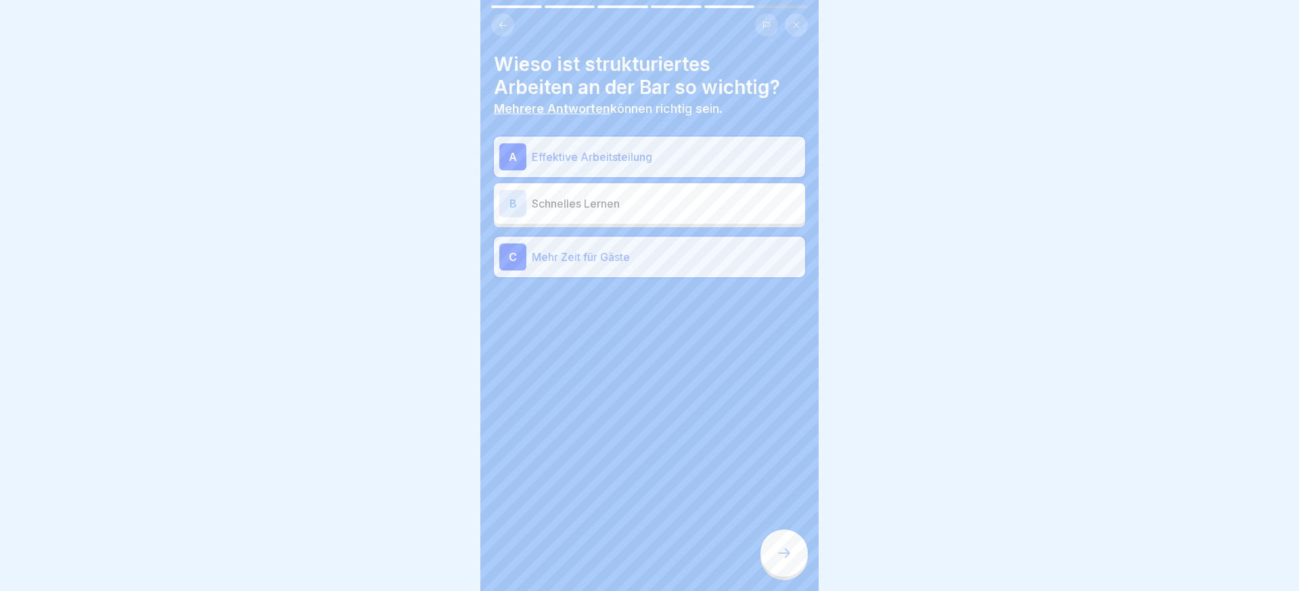
click at [647, 208] on p "Schnelles Lernen" at bounding box center [666, 204] width 268 height 16
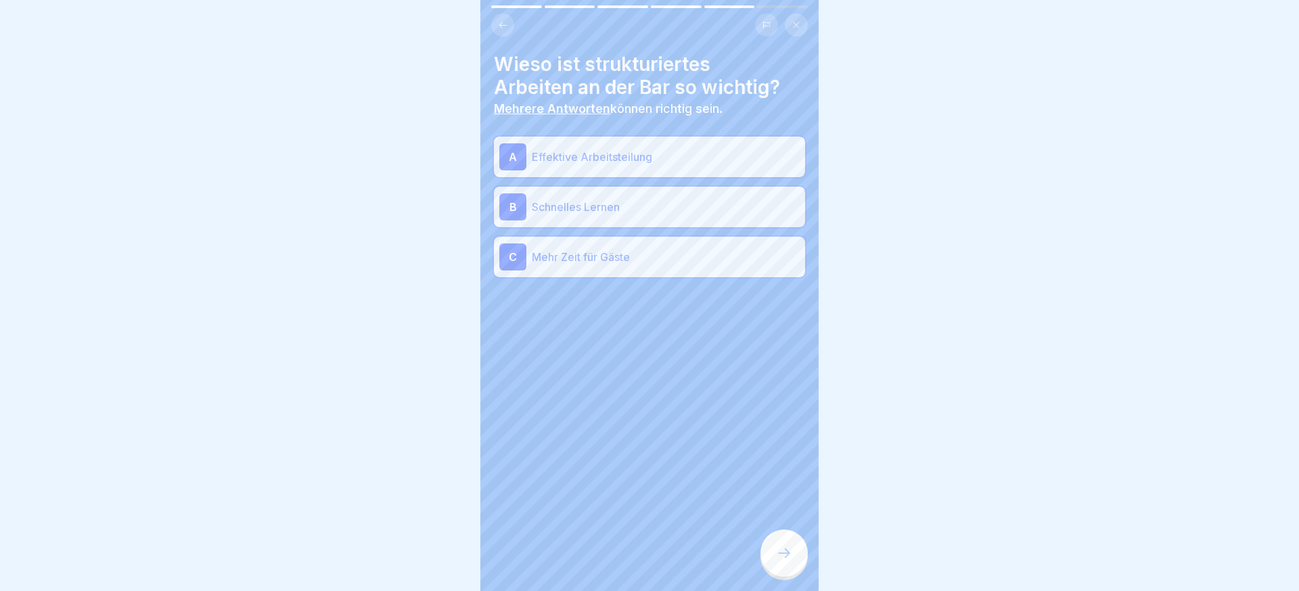
click at [786, 548] on icon at bounding box center [784, 553] width 16 height 16
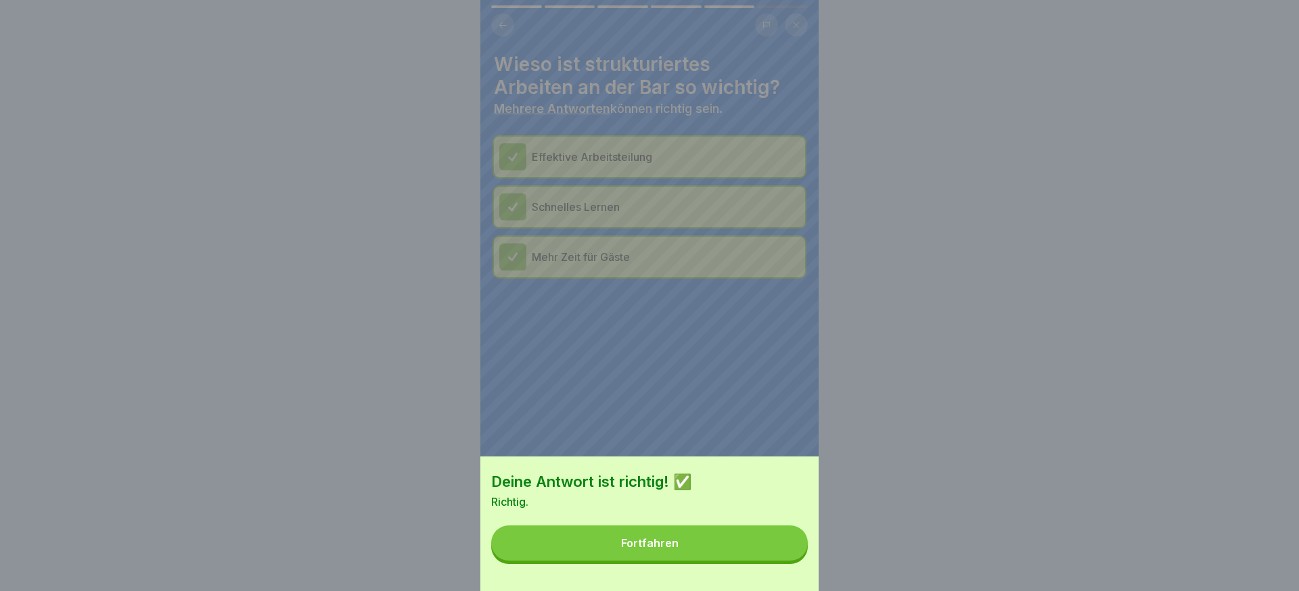
click at [786, 548] on button "Fortfahren" at bounding box center [649, 543] width 317 height 35
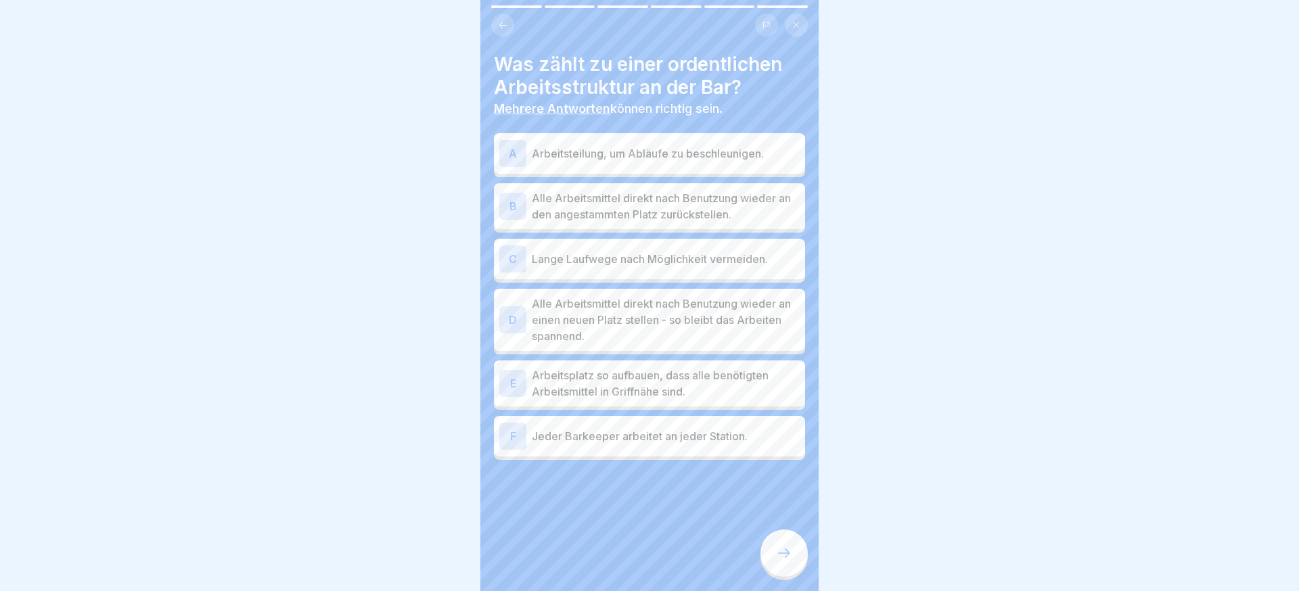
click at [707, 160] on p "Arbeitsteilung, um Abläufe zu beschleunigen." at bounding box center [666, 153] width 268 height 16
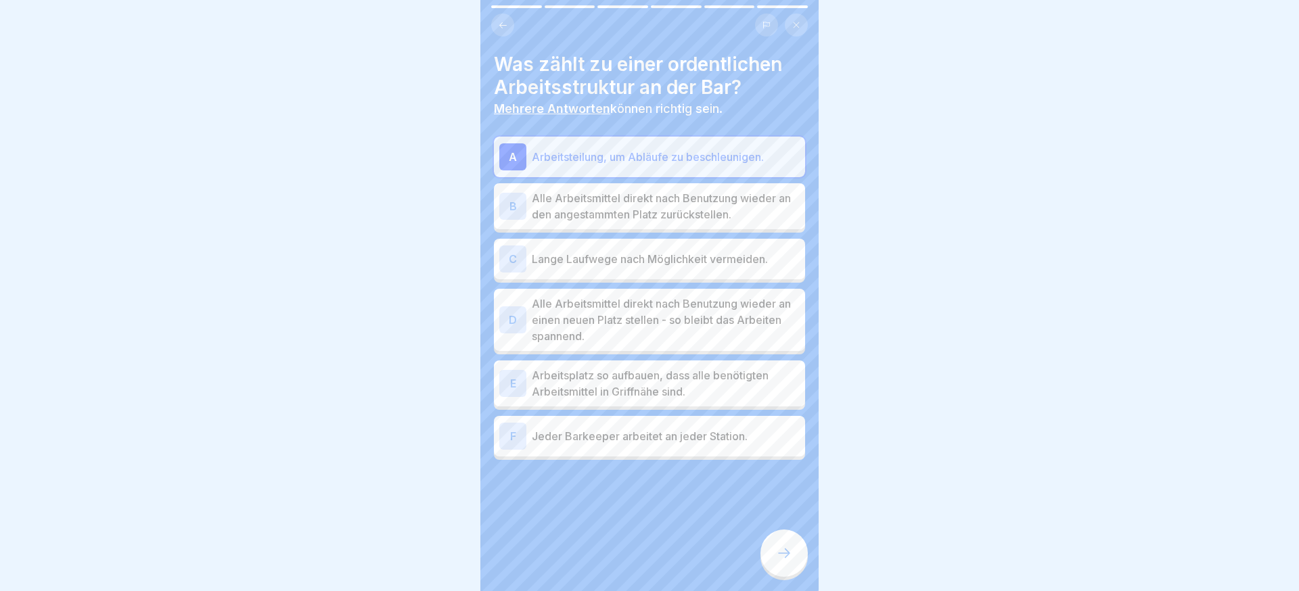
click at [648, 256] on p "Lange Laufwege nach Möglichkeit vermeiden." at bounding box center [666, 259] width 268 height 16
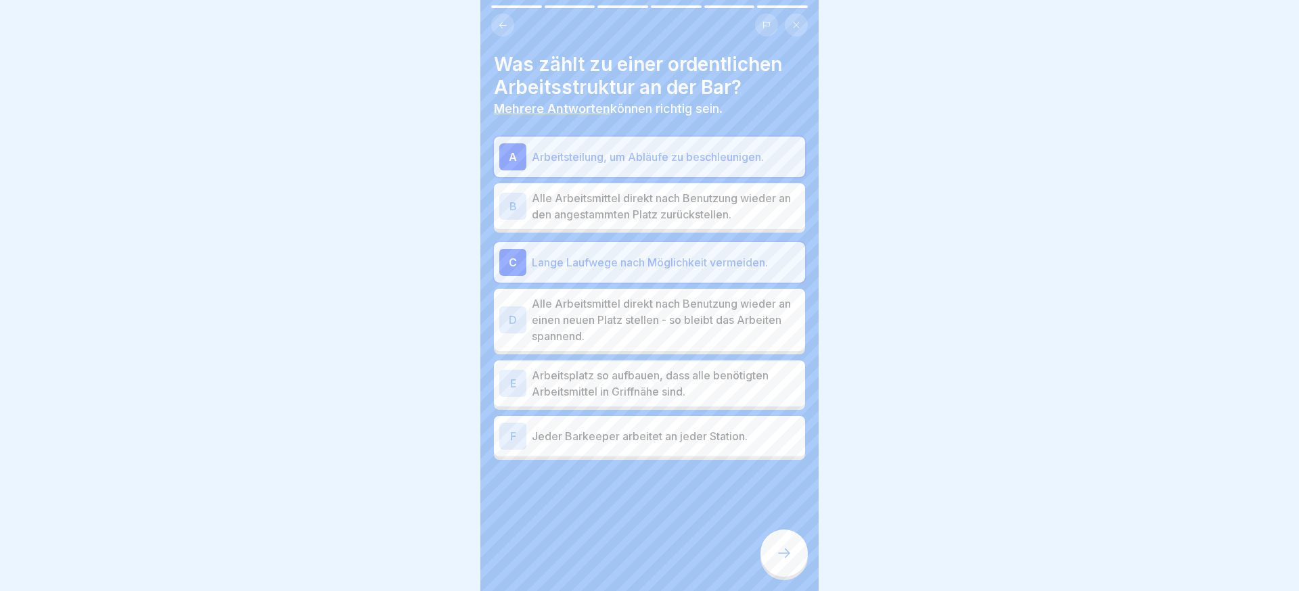
click at [648, 384] on p "Arbeitsplatz so aufbauen, dass alle benötigten Arbeitsmittel in Griffnähe sind." at bounding box center [666, 383] width 268 height 32
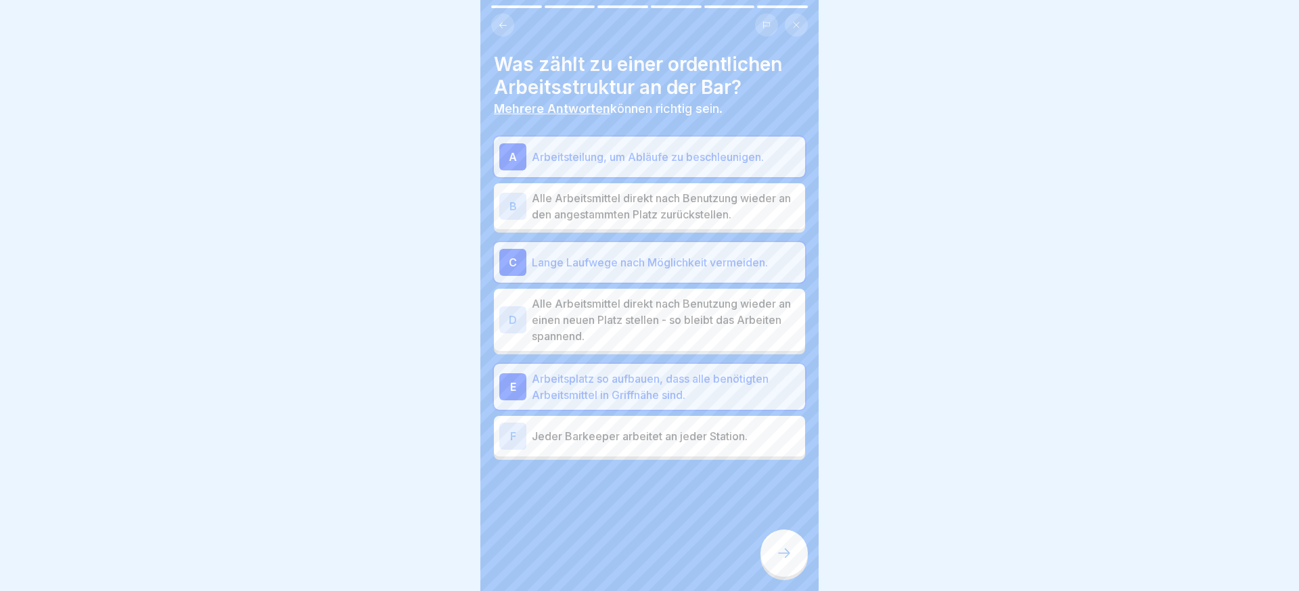
click at [647, 225] on div "B Alle Arbeitsmittel direkt nach Benutzung wieder an den angestammten Platz zur…" at bounding box center [649, 206] width 311 height 46
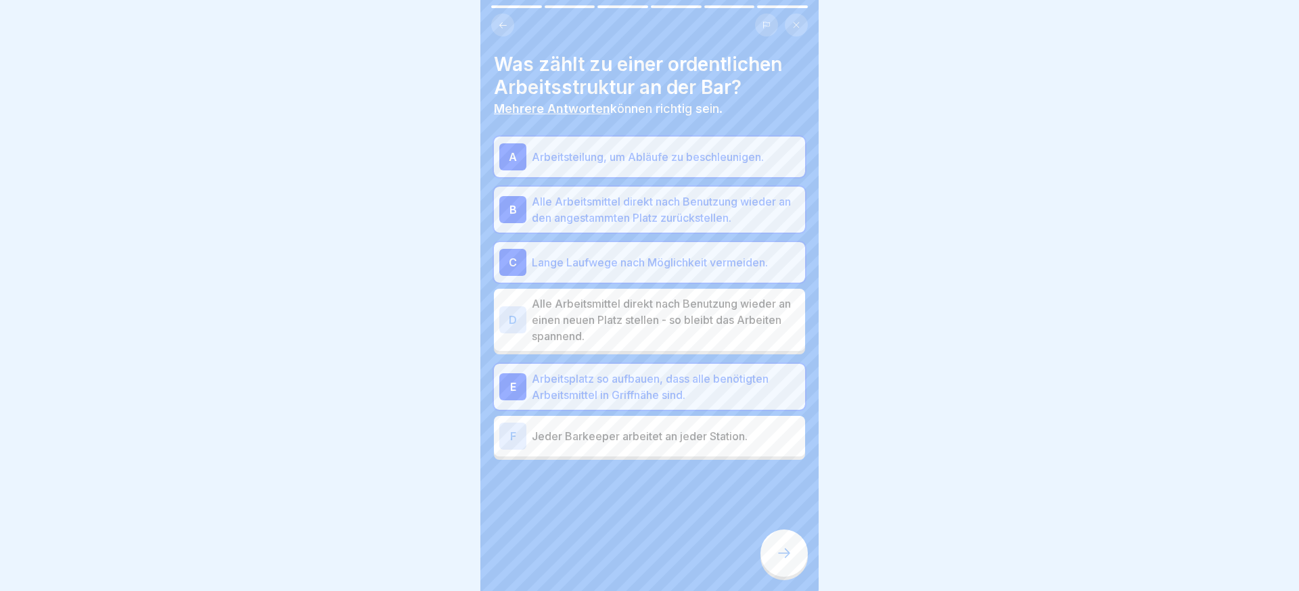
click at [764, 553] on div at bounding box center [784, 553] width 47 height 47
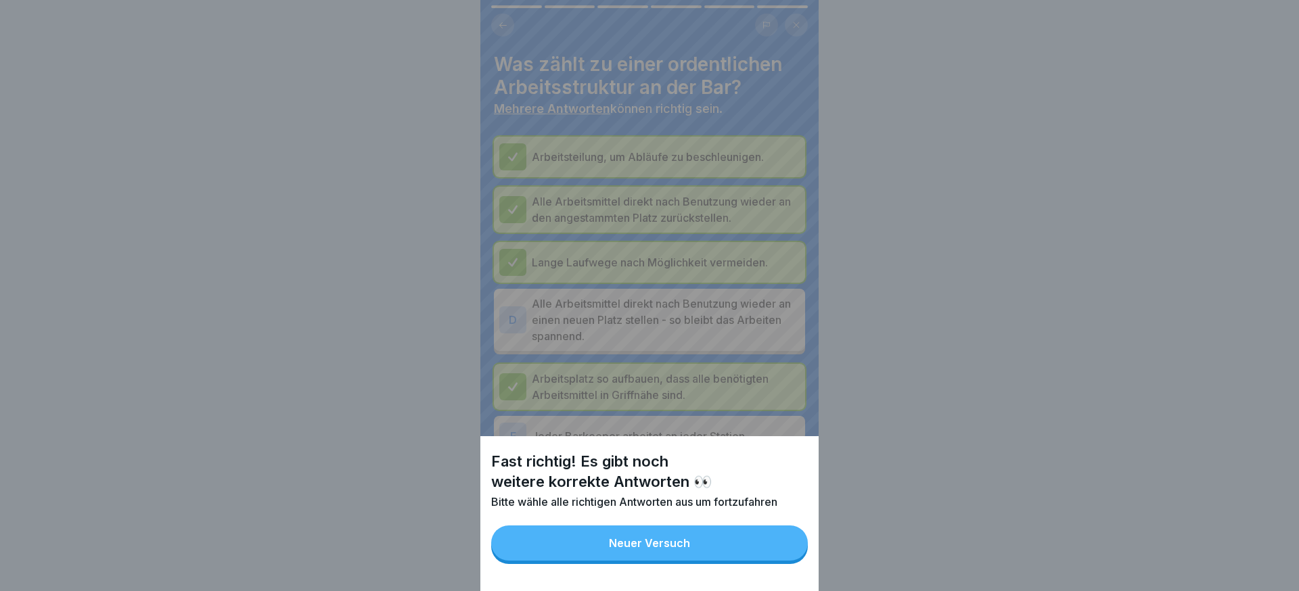
click at [711, 526] on div "Fast richtig! Es gibt noch weitere korrekte Antworten 👀 Bitte wähle alle richti…" at bounding box center [649, 513] width 338 height 155
click at [704, 537] on button "Neuer Versuch" at bounding box center [649, 543] width 317 height 35
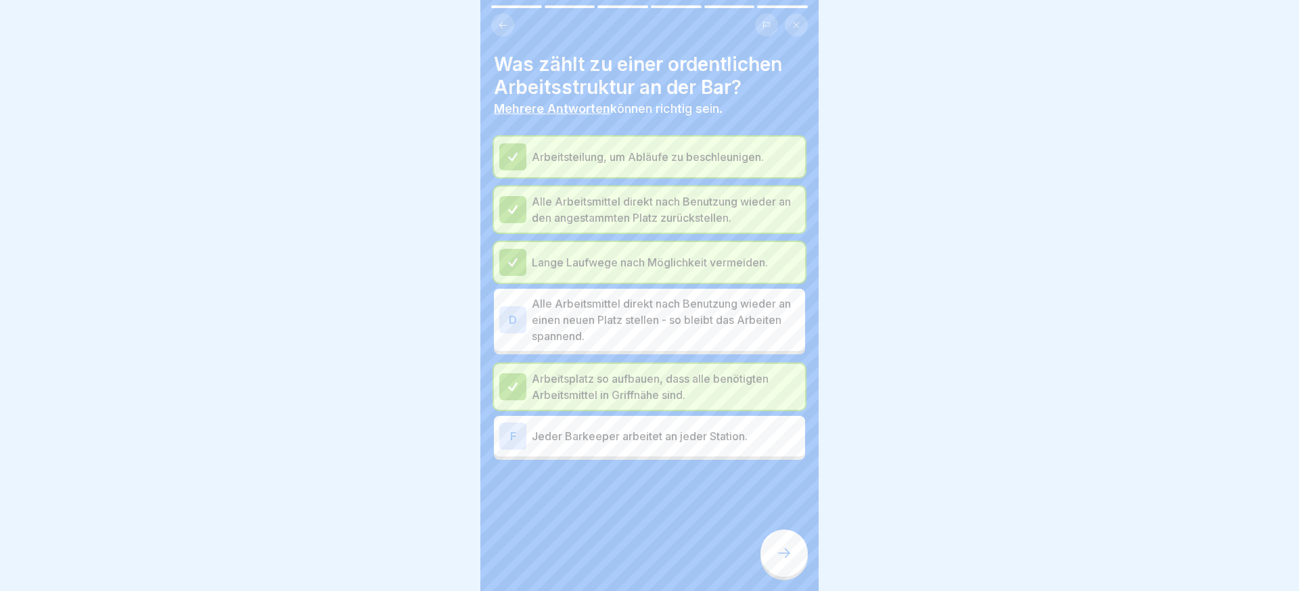
click at [785, 544] on div at bounding box center [784, 553] width 47 height 47
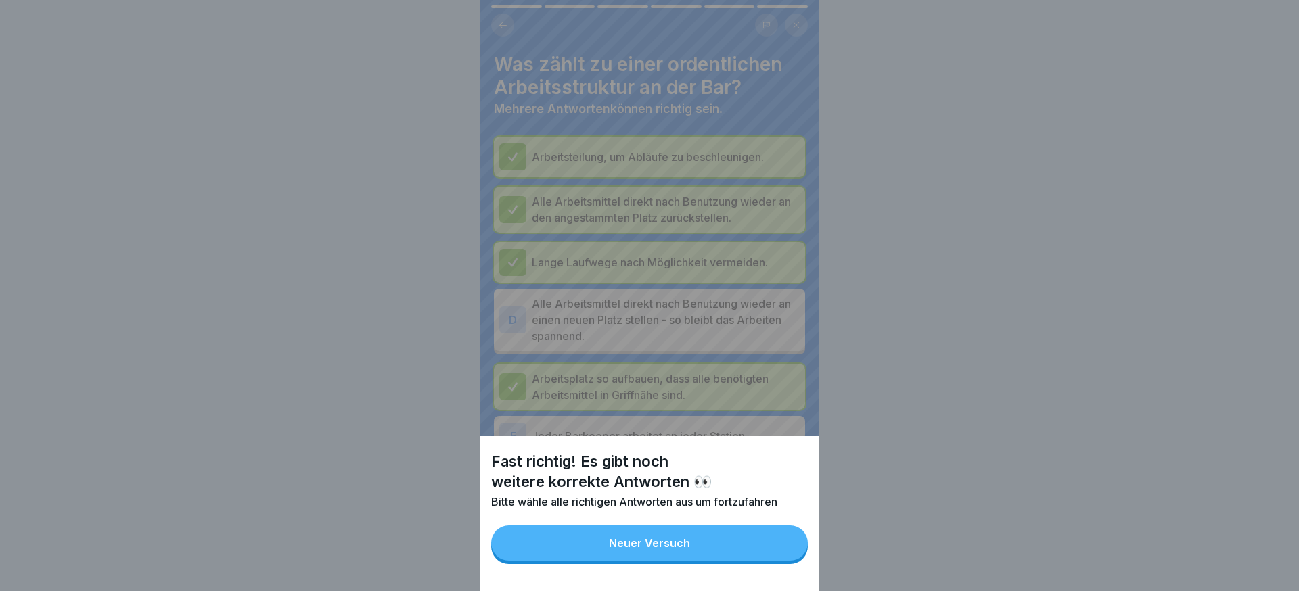
click at [729, 553] on button "Neuer Versuch" at bounding box center [649, 543] width 317 height 35
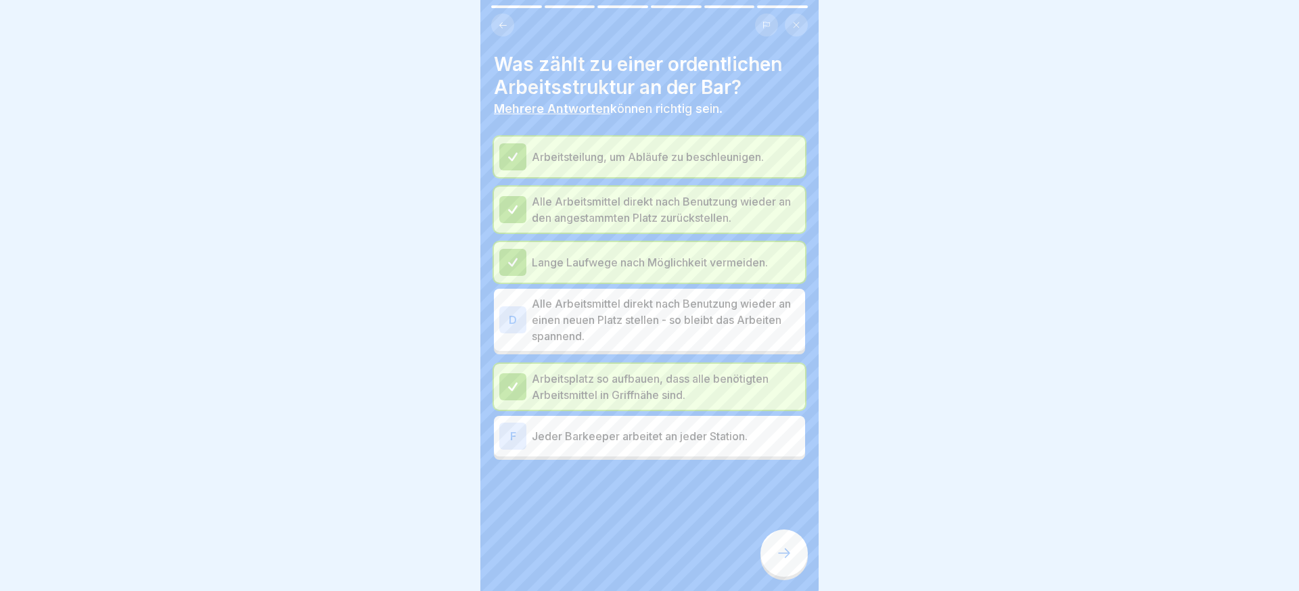
click at [637, 439] on p "Jeder Barkeeper arbeitet an jeder Station." at bounding box center [666, 436] width 268 height 16
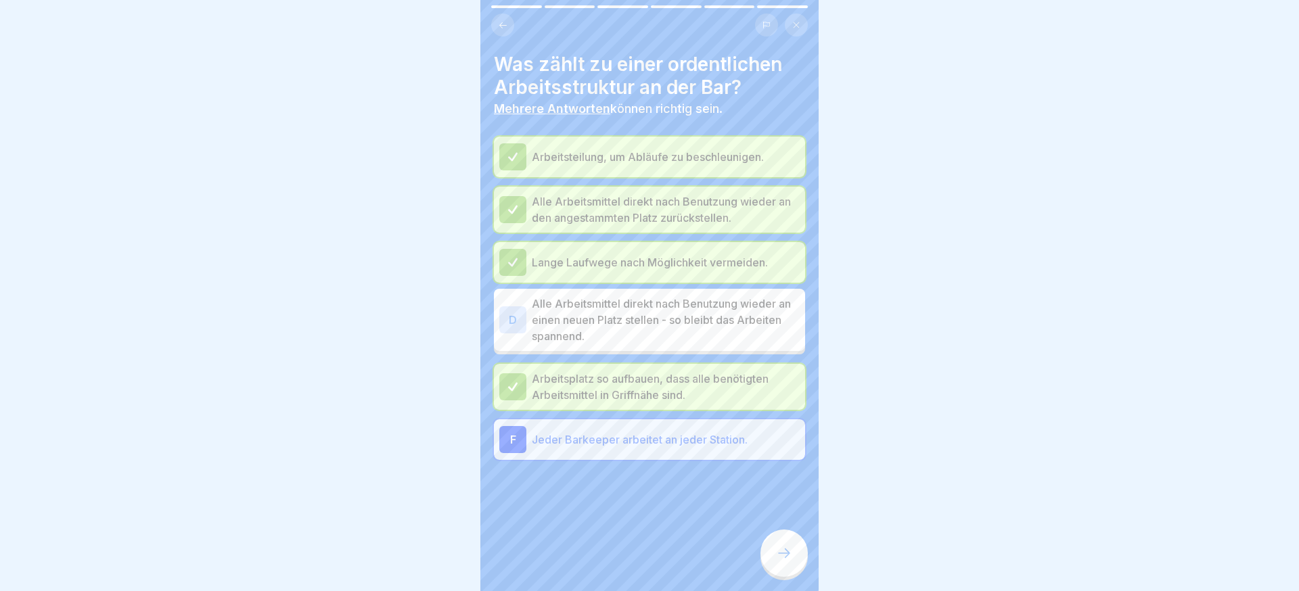
click at [781, 541] on div at bounding box center [784, 553] width 47 height 47
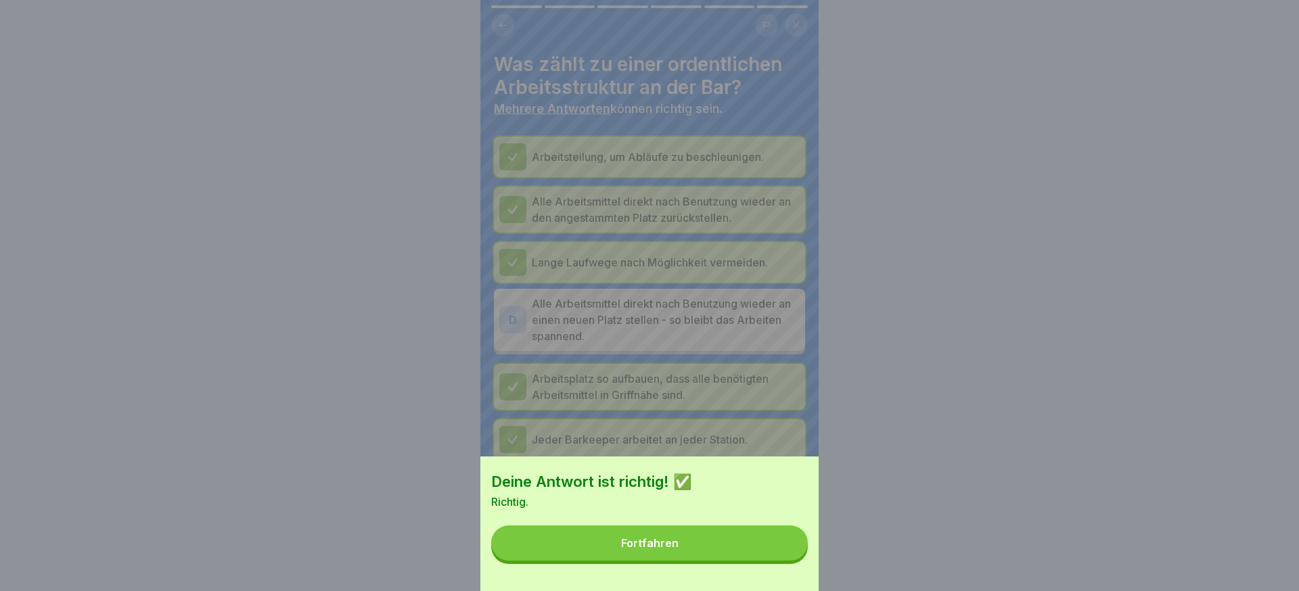
click at [775, 542] on button "Fortfahren" at bounding box center [649, 543] width 317 height 35
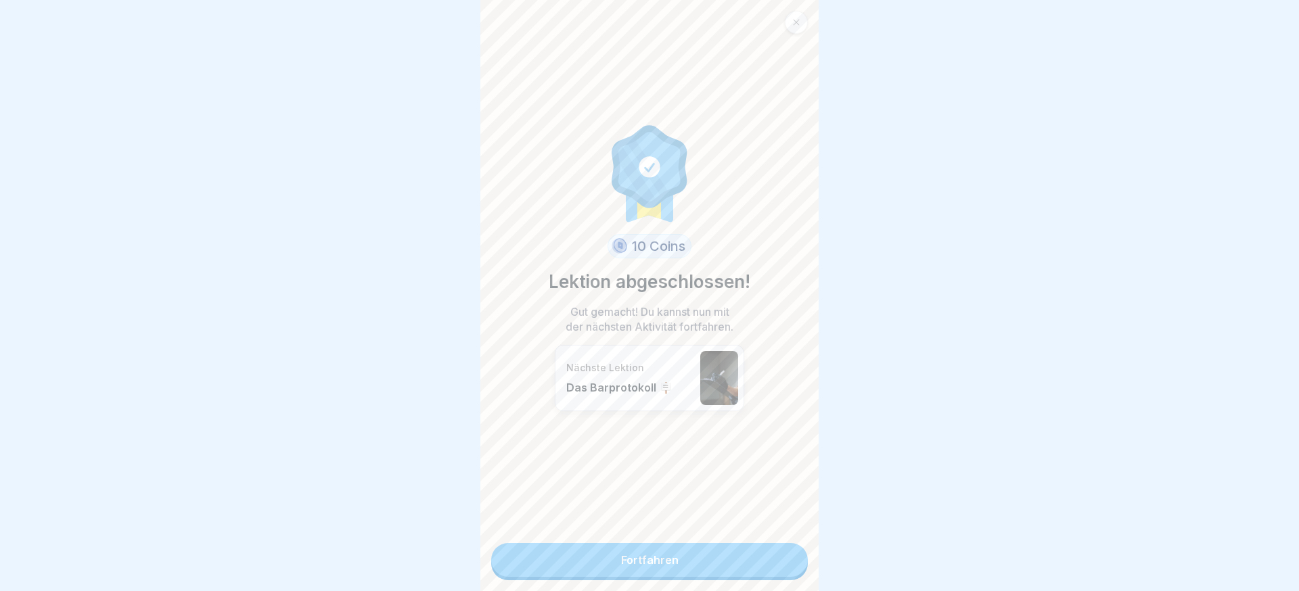
click at [774, 542] on div "10 Coins Lektion abgeschlossen! Gut gemacht! Du kannst nun mit der nächsten Akt…" at bounding box center [649, 295] width 338 height 591
click at [771, 547] on link "Fortfahren" at bounding box center [649, 560] width 317 height 34
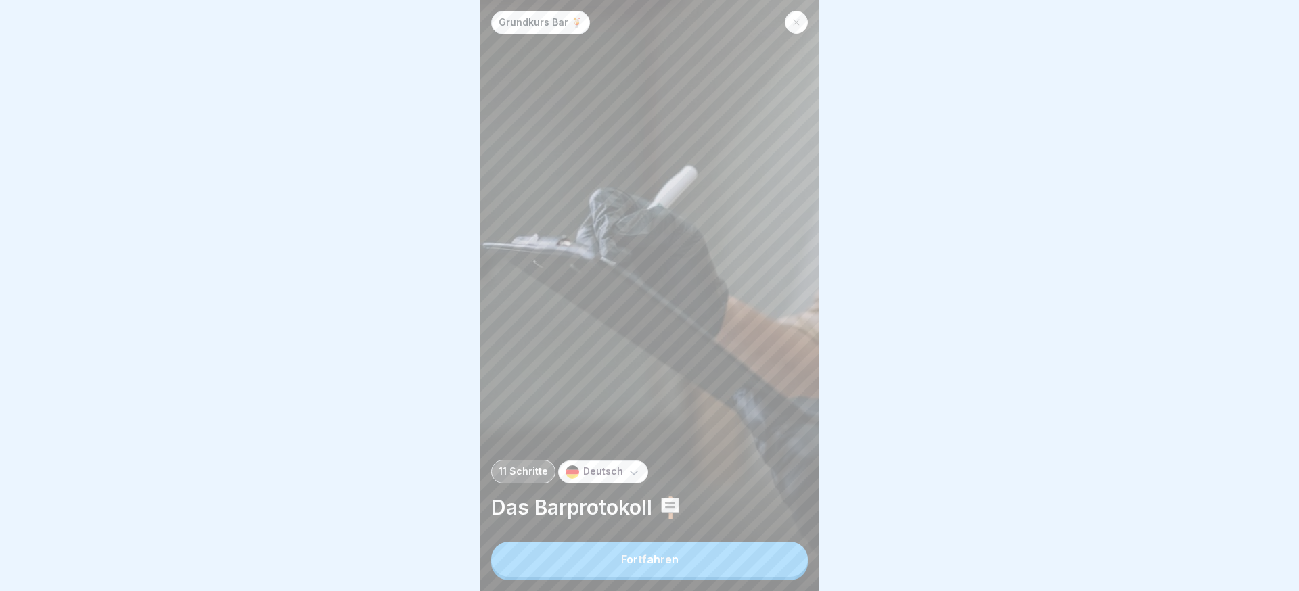
click at [759, 547] on button "Fortfahren" at bounding box center [649, 559] width 317 height 35
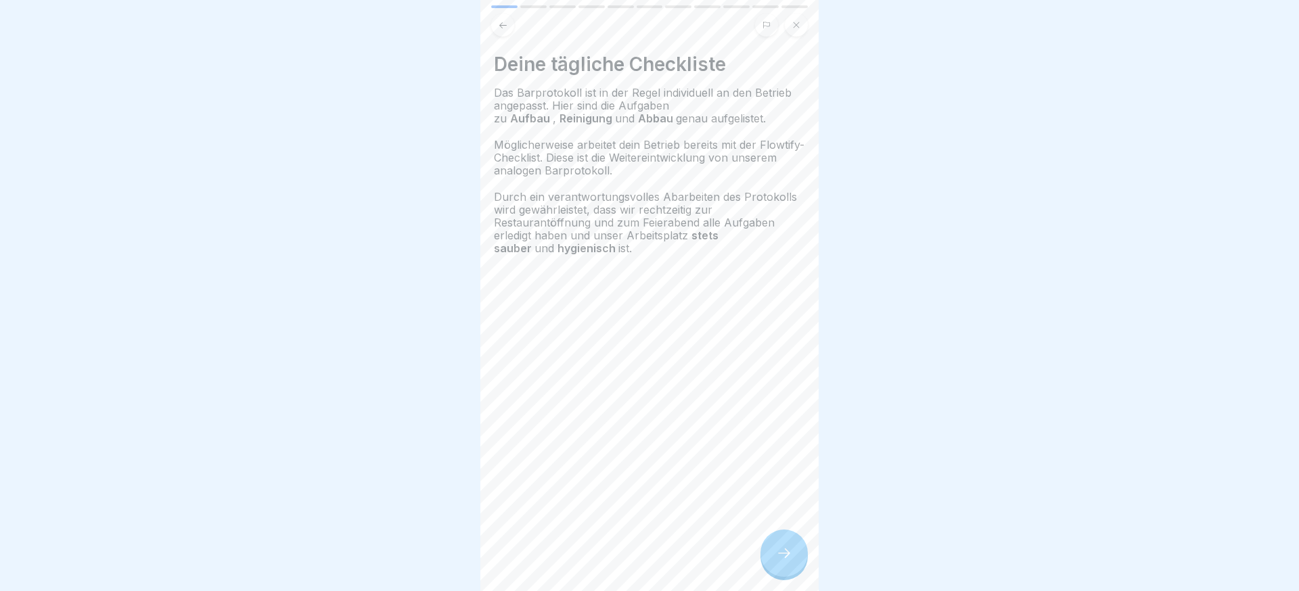
click at [773, 547] on div at bounding box center [784, 553] width 47 height 47
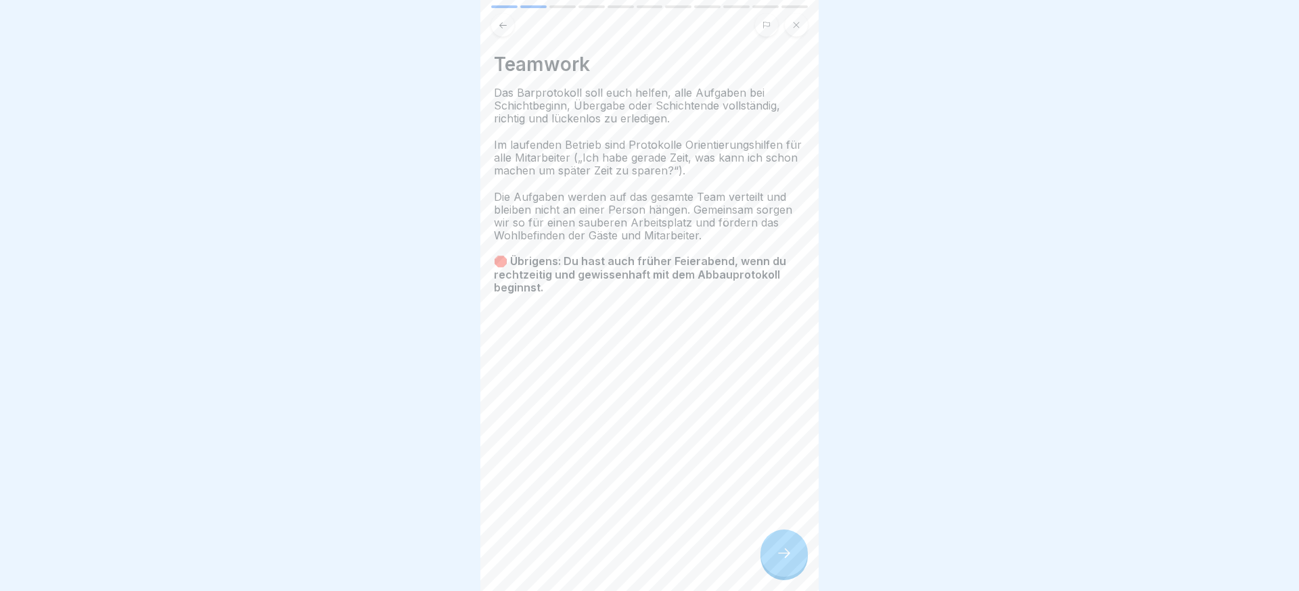
click at [773, 547] on div at bounding box center [784, 553] width 47 height 47
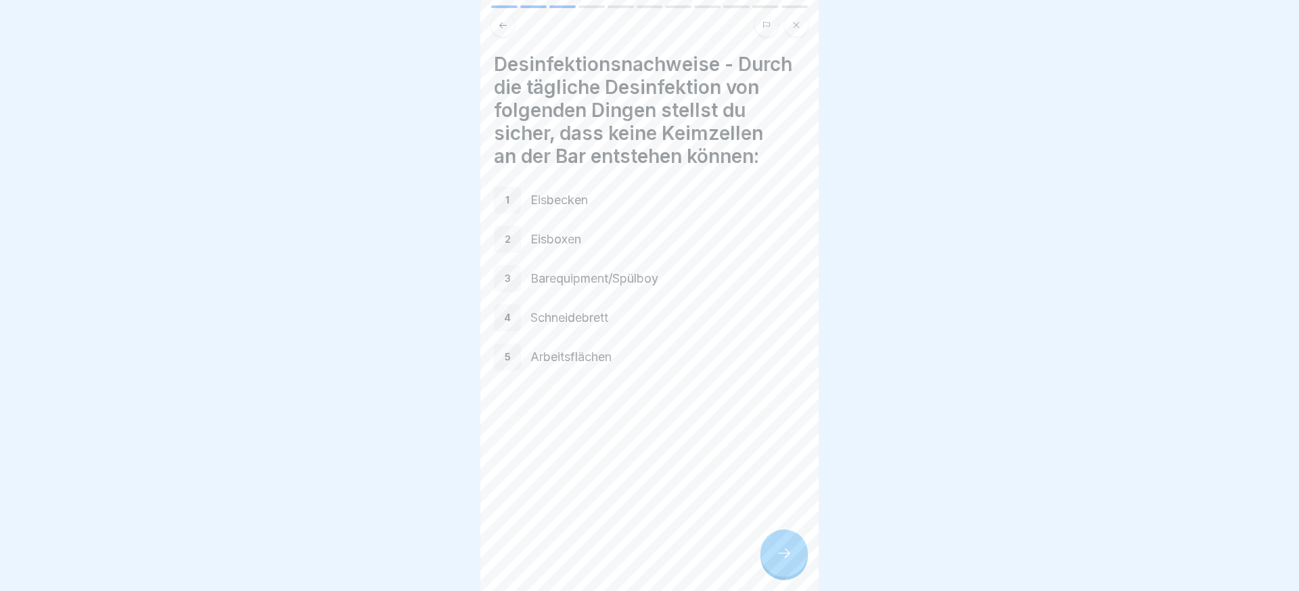
click at [794, 543] on div at bounding box center [784, 553] width 47 height 47
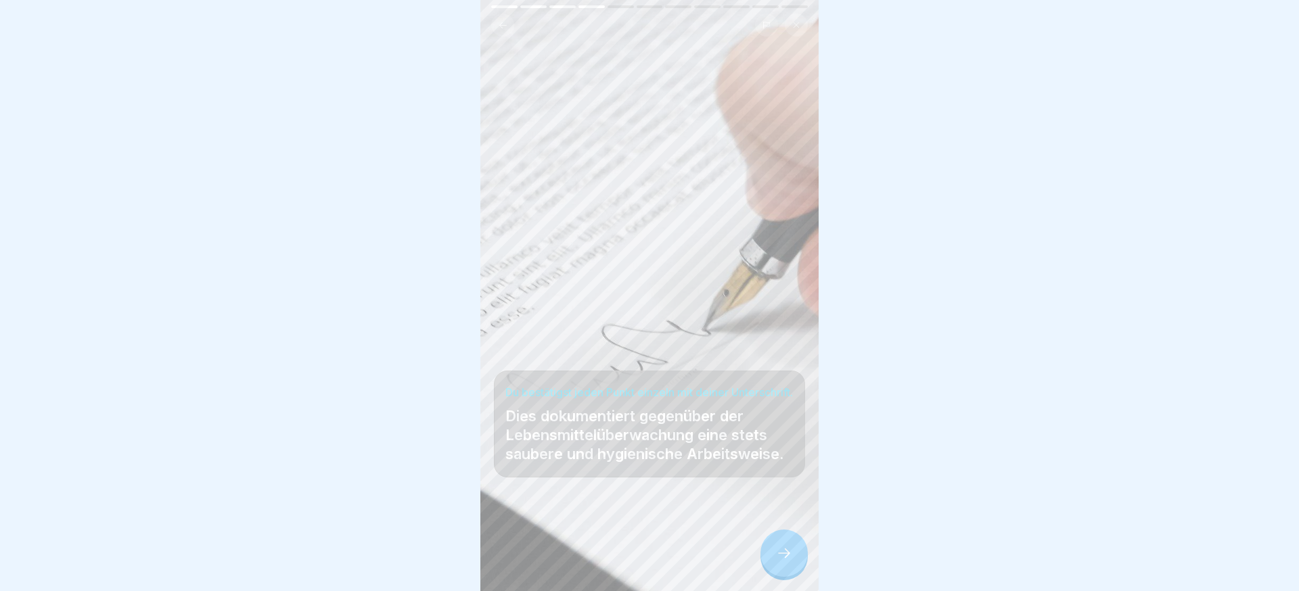
click at [794, 543] on div at bounding box center [784, 553] width 47 height 47
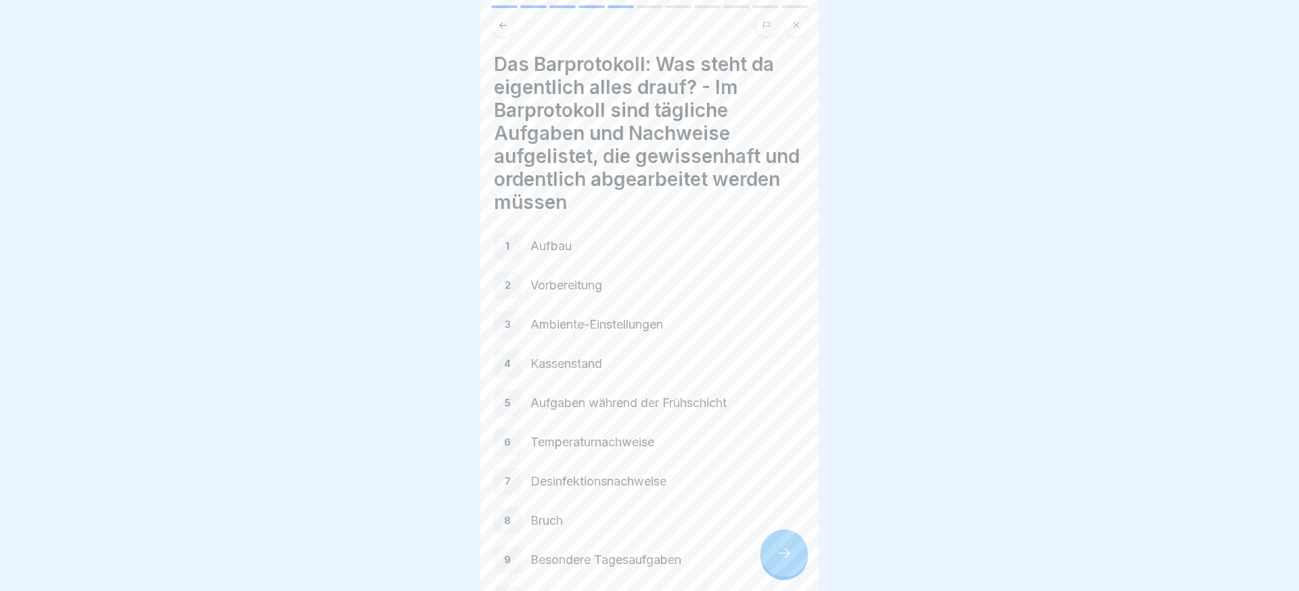
click at [794, 543] on div at bounding box center [784, 553] width 47 height 47
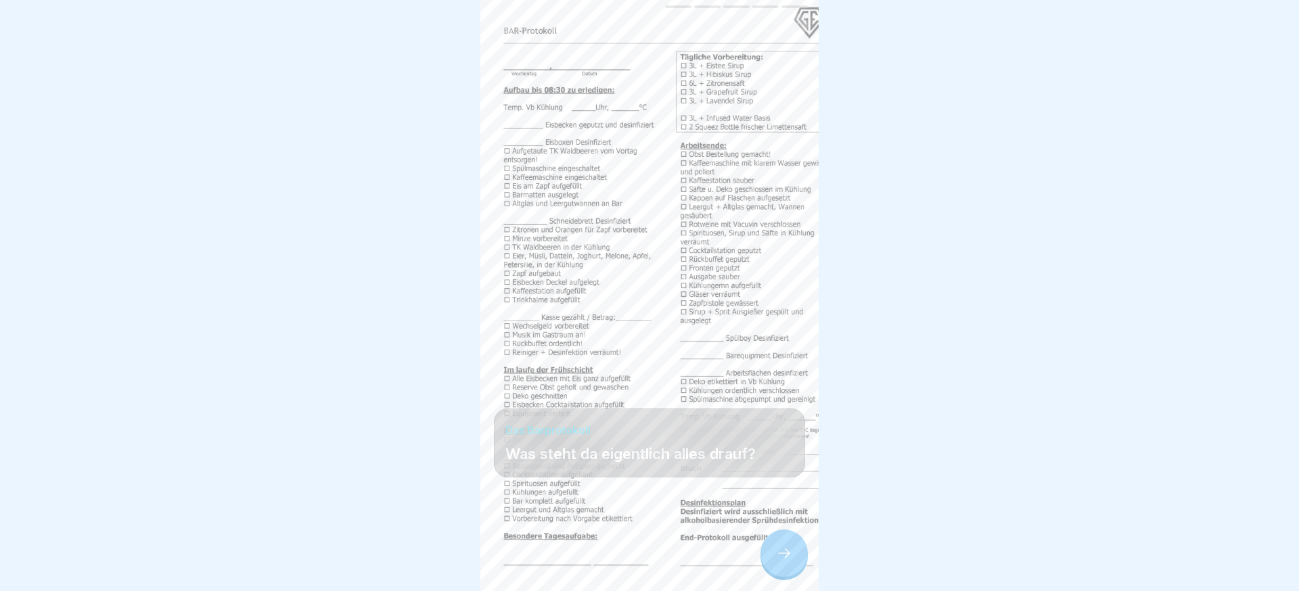
click at [794, 543] on div at bounding box center [784, 553] width 47 height 47
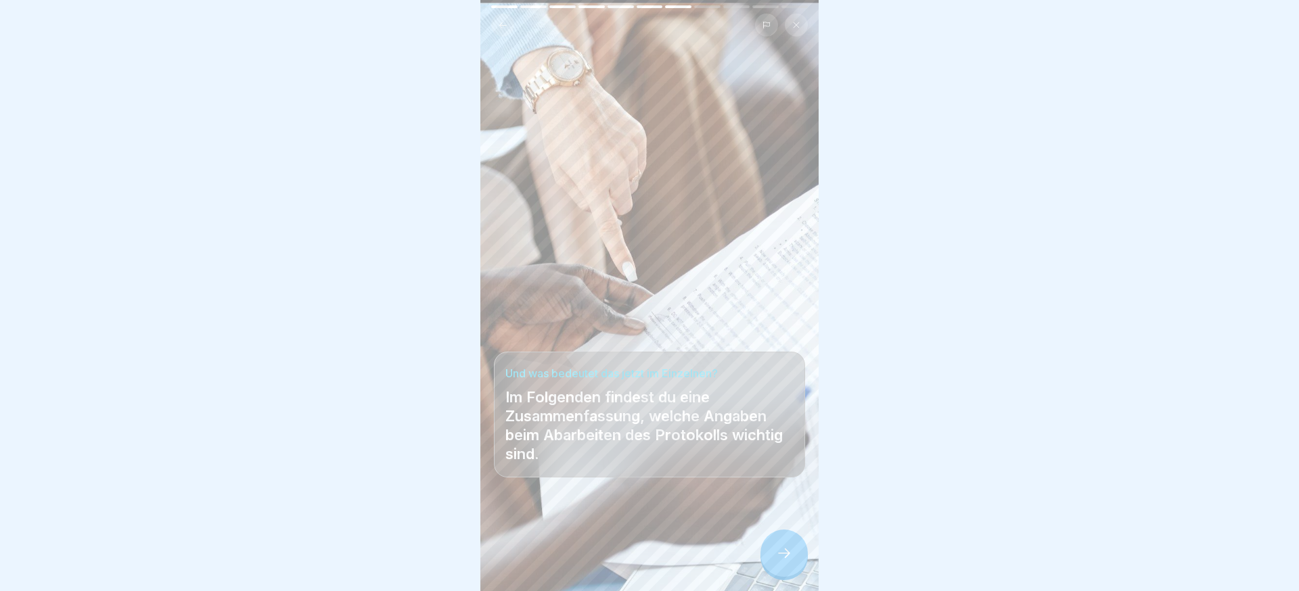
click at [794, 543] on div at bounding box center [784, 553] width 47 height 47
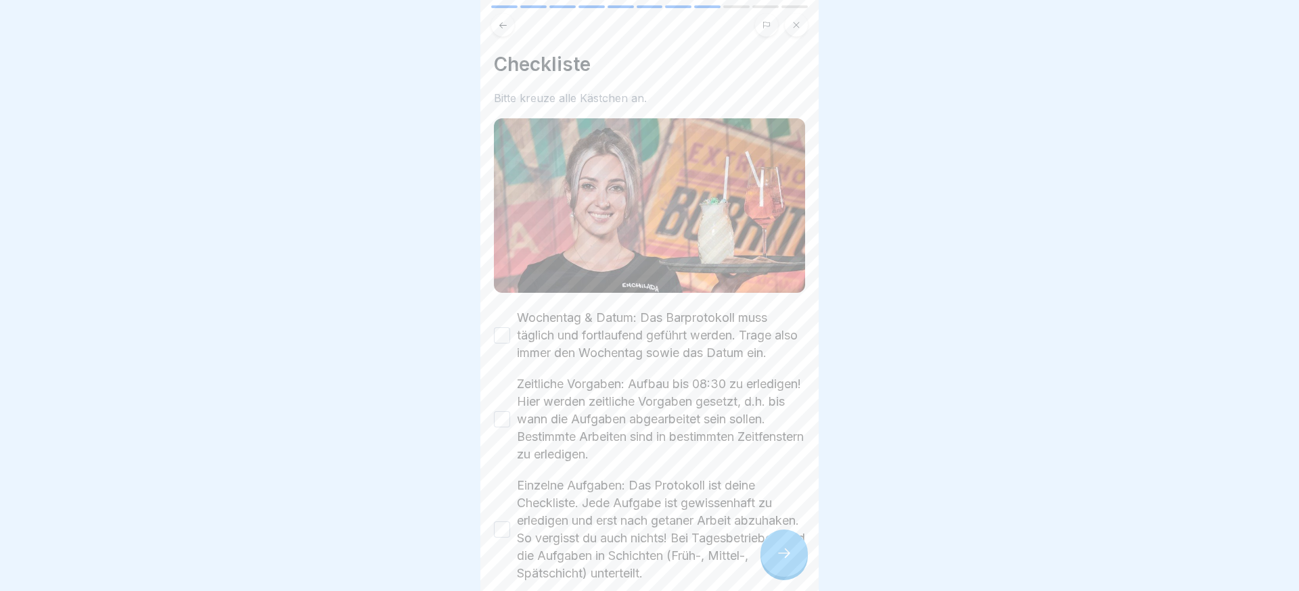
click at [606, 503] on label "Einzelne Aufgaben: Das Protokoll ist deine Checkliste. Jede Aufgabe ist gewisse…" at bounding box center [661, 530] width 288 height 106
click at [510, 522] on button "Einzelne Aufgaben: Das Protokoll ist deine Checkliste. Jede Aufgabe ist gewisse…" at bounding box center [502, 530] width 16 height 16
drag, startPoint x: 596, startPoint y: 455, endPoint x: 606, endPoint y: 406, distance: 49.8
click at [597, 452] on label "Zeitliche Vorgaben: Aufbau bis 08:30 zu erledigen! Hier werden zeitliche Vorgab…" at bounding box center [661, 420] width 288 height 88
click at [510, 428] on button "Zeitliche Vorgaben: Aufbau bis 08:30 zu erledigen! Hier werden zeitliche Vorgab…" at bounding box center [502, 419] width 16 height 16
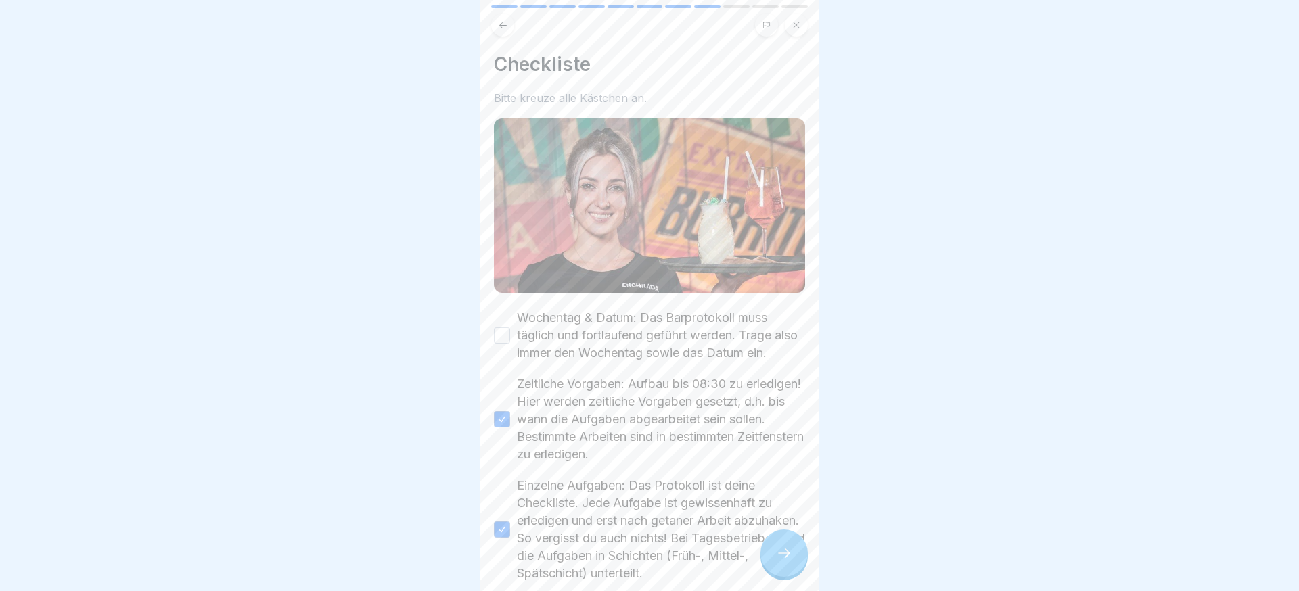
click at [612, 346] on label "Wochentag & Datum: Das Barprotokoll muss täglich und fortlaufend geführt werden…" at bounding box center [661, 335] width 288 height 53
click at [510, 344] on button "Wochentag & Datum: Das Barprotokoll muss täglich und fortlaufend geführt werden…" at bounding box center [502, 336] width 16 height 16
click at [794, 545] on div at bounding box center [784, 553] width 47 height 47
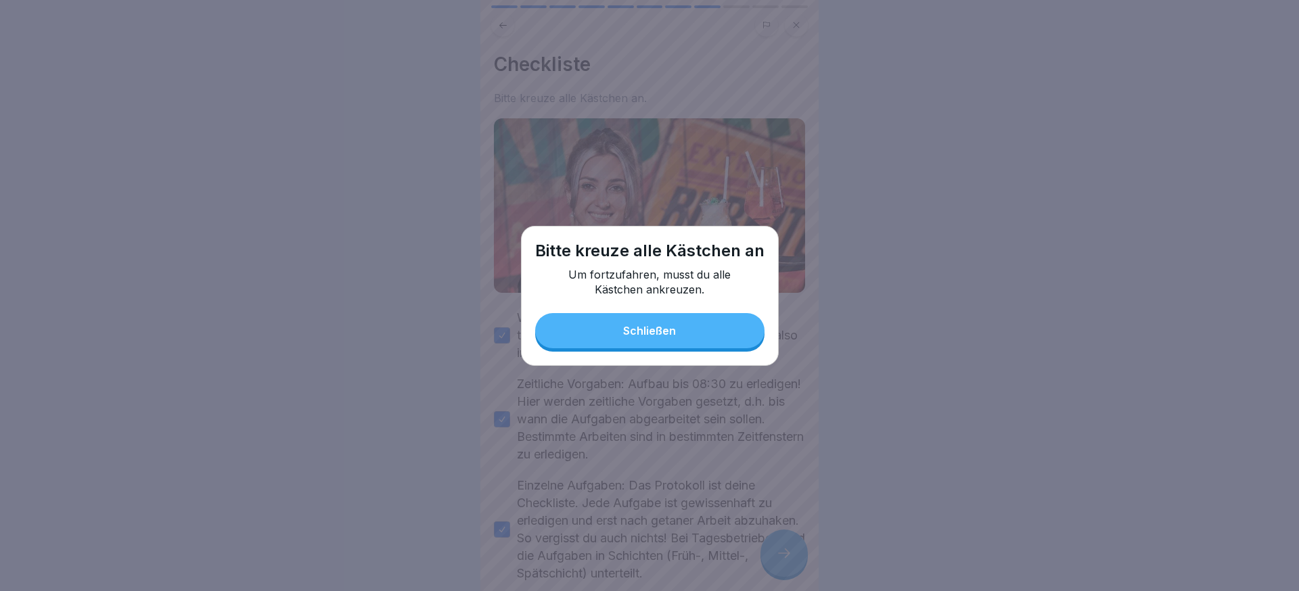
drag, startPoint x: 669, startPoint y: 323, endPoint x: 669, endPoint y: 335, distance: 11.5
click at [669, 323] on button "Schließen" at bounding box center [649, 330] width 229 height 35
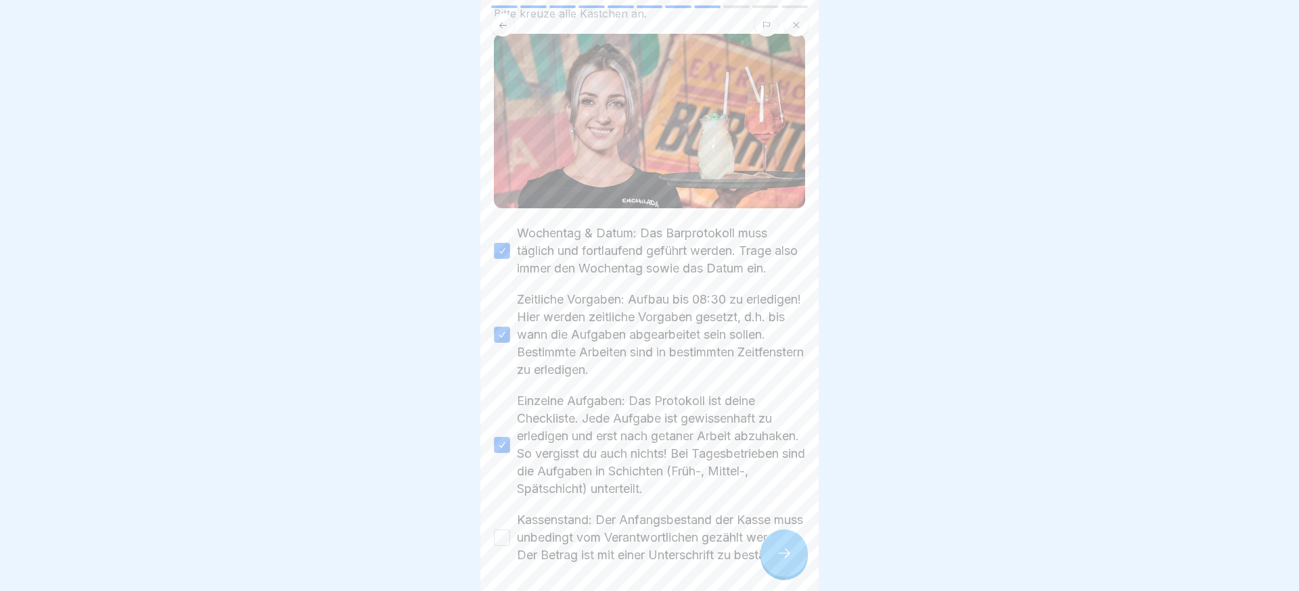
scroll to position [145, 0]
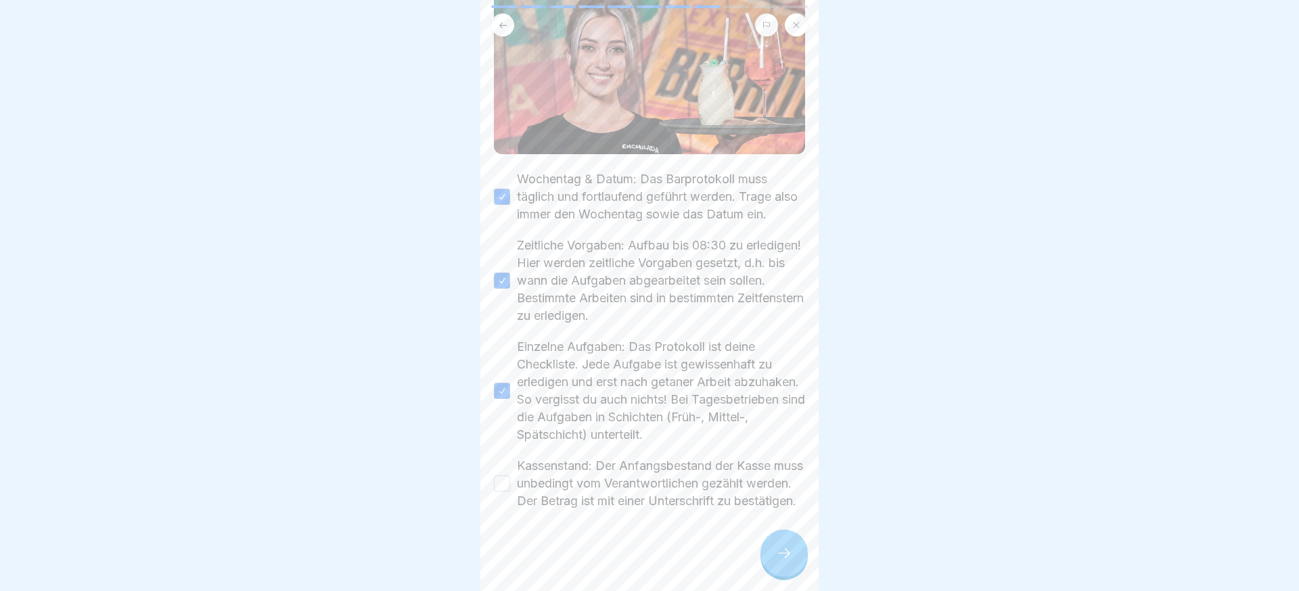
drag, startPoint x: 588, startPoint y: 496, endPoint x: 668, endPoint y: 510, distance: 81.1
click at [588, 495] on label "Kassenstand: Der Anfangsbestand der Kasse muss unbedingt vom Verantwortlichen g…" at bounding box center [661, 483] width 288 height 53
click at [510, 492] on button "Kassenstand: Der Anfangsbestand der Kasse muss unbedingt vom Verantwortlichen g…" at bounding box center [502, 484] width 16 height 16
click at [766, 534] on div at bounding box center [649, 550] width 311 height 81
click at [770, 537] on div at bounding box center [784, 553] width 47 height 47
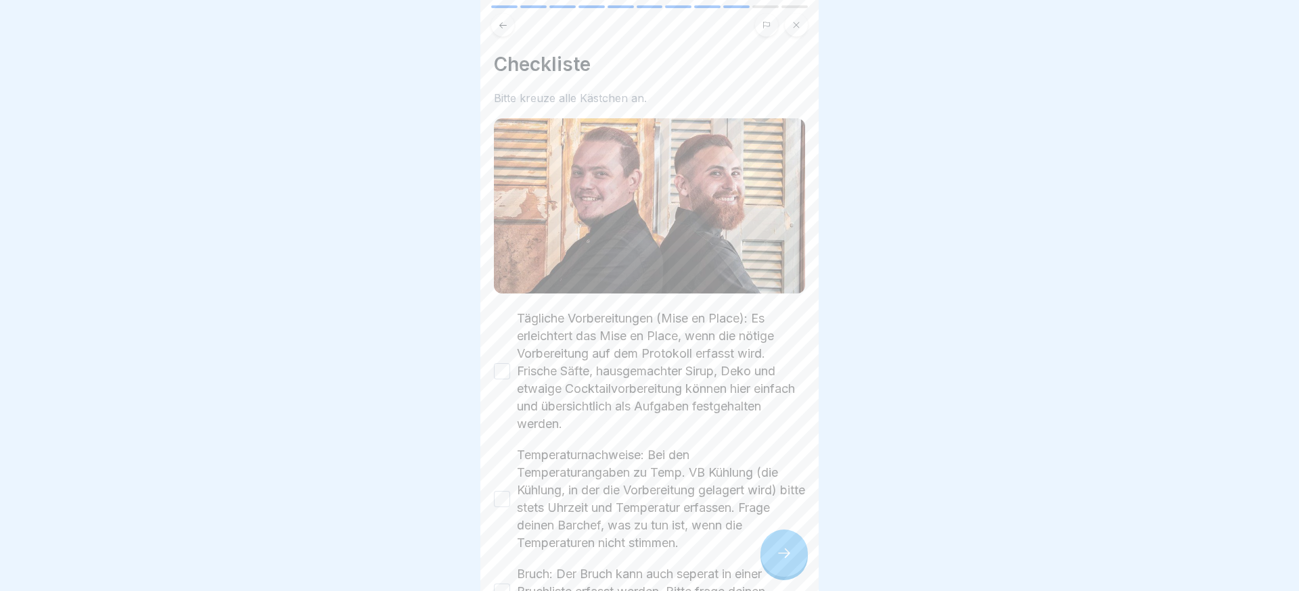
drag, startPoint x: 634, startPoint y: 467, endPoint x: 629, endPoint y: 347, distance: 119.9
click at [634, 463] on label "Temperaturnachweise: Bei den Temperaturangaben zu Temp. VB Kühlung (die Kühlung…" at bounding box center [661, 500] width 288 height 106
click at [510, 491] on button "Temperaturnachweise: Bei den Temperaturangaben zu Temp. VB Kühlung (die Kühlung…" at bounding box center [502, 499] width 16 height 16
click at [629, 347] on label "Tägliche Vorbereitungen (Mise en Place): Es erleichtert das Mise en Place, wenn…" at bounding box center [661, 371] width 288 height 123
click at [510, 363] on button "Tägliche Vorbereitungen (Mise en Place): Es erleichtert das Mise en Place, wenn…" at bounding box center [502, 371] width 16 height 16
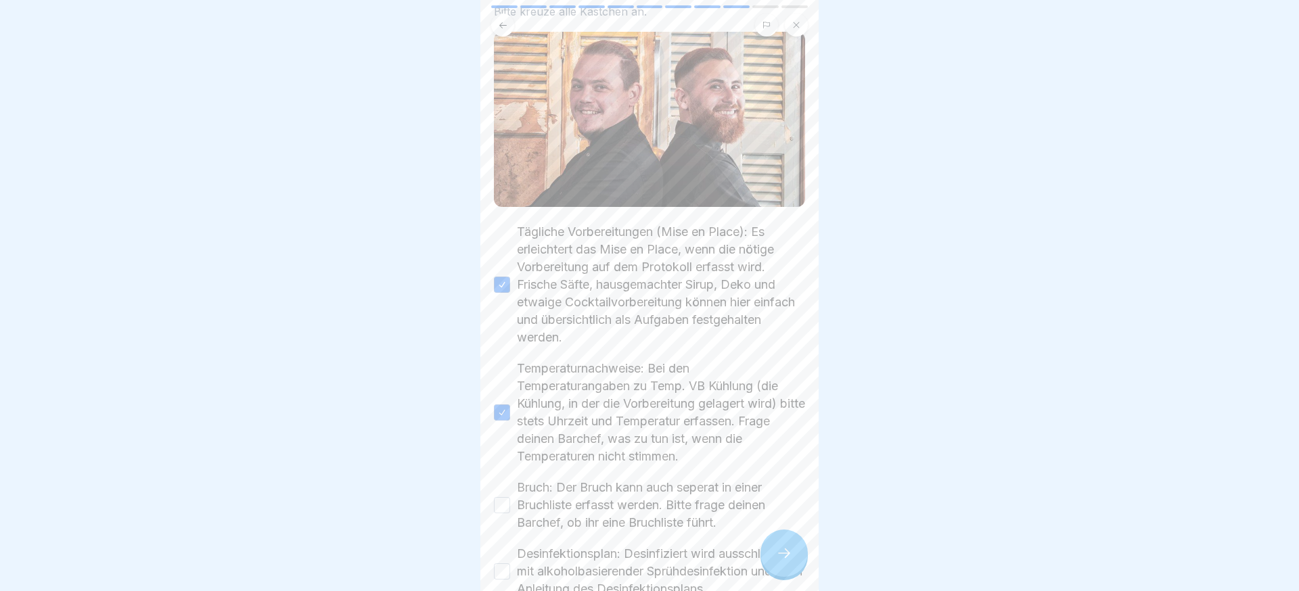
scroll to position [120, 0]
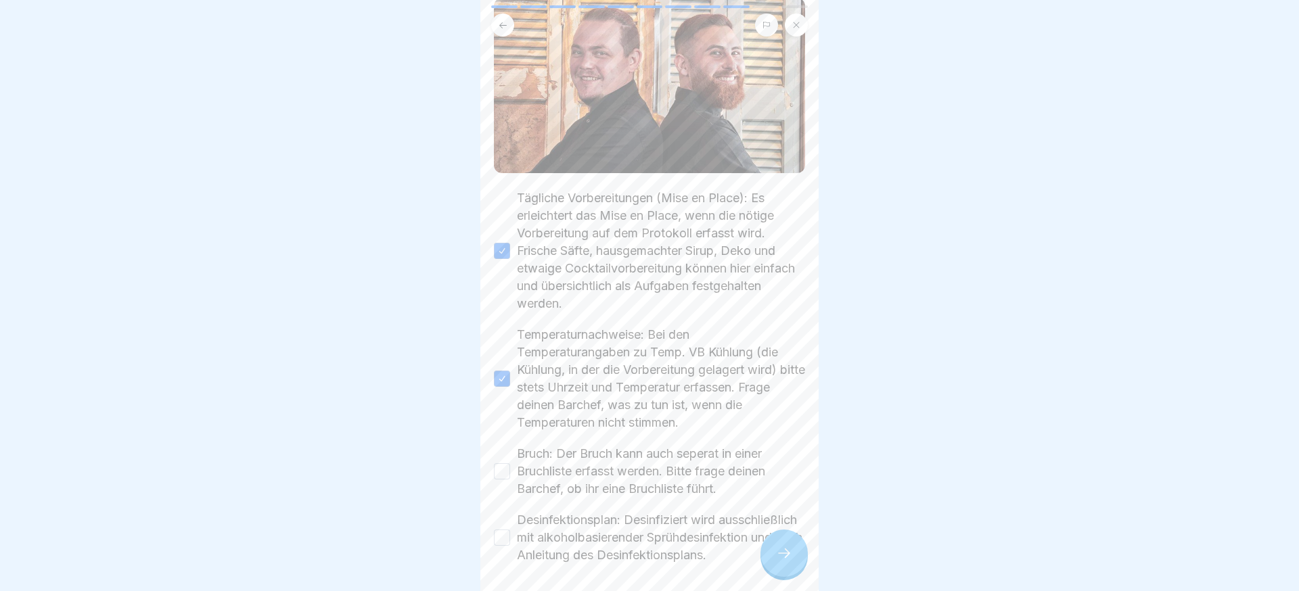
click at [600, 479] on label "Bruch: Der Bruch kann auch seperat in einer Bruchliste erfasst werden. Bitte fr…" at bounding box center [661, 471] width 288 height 53
click at [510, 479] on button "Bruch: Der Bruch kann auch seperat in einer Bruchliste erfasst werden. Bitte fr…" at bounding box center [502, 472] width 16 height 16
click at [606, 520] on label "Desinfektionsplan: Desinfiziert wird ausschließlich mit alkoholbasierender Sprü…" at bounding box center [661, 538] width 288 height 53
click at [510, 530] on button "Desinfektionsplan: Desinfiziert wird ausschließlich mit alkoholbasierender Sprü…" at bounding box center [502, 538] width 16 height 16
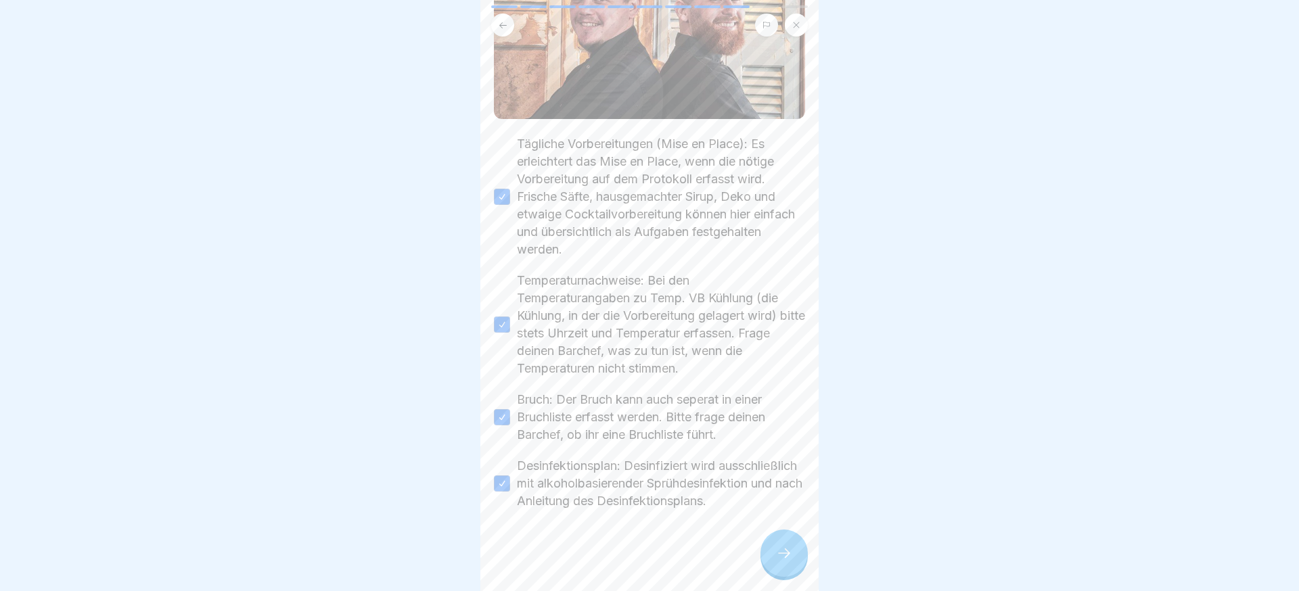
click at [807, 556] on div at bounding box center [784, 553] width 47 height 47
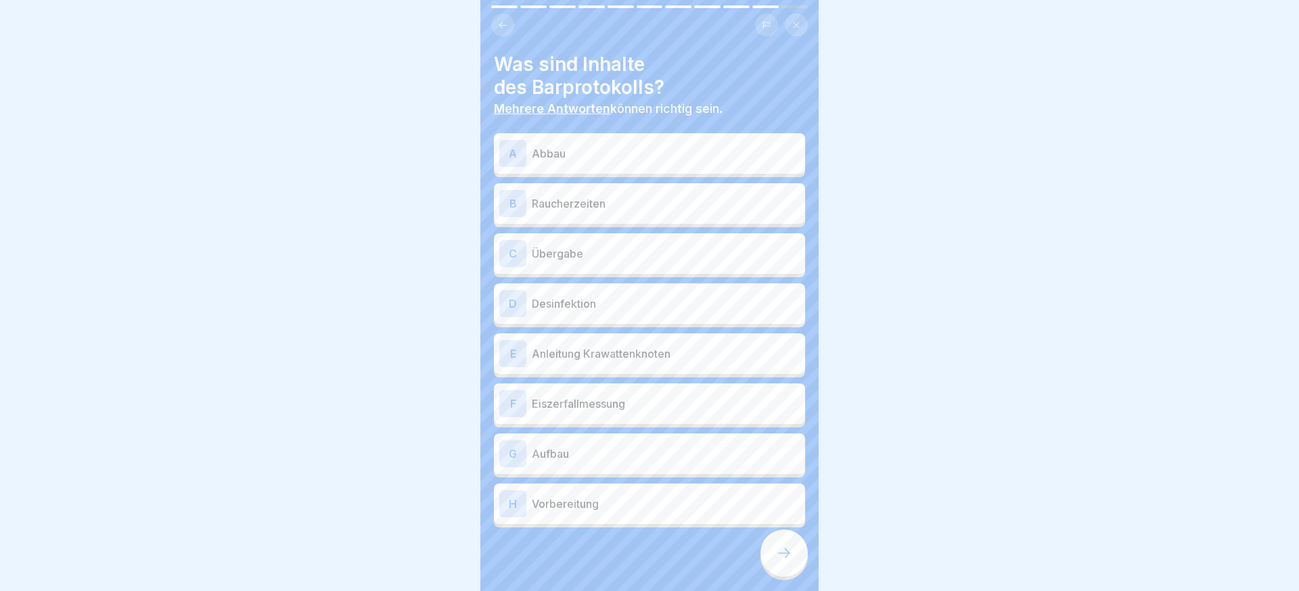
click at [613, 267] on div "C Übergabe" at bounding box center [649, 253] width 311 height 41
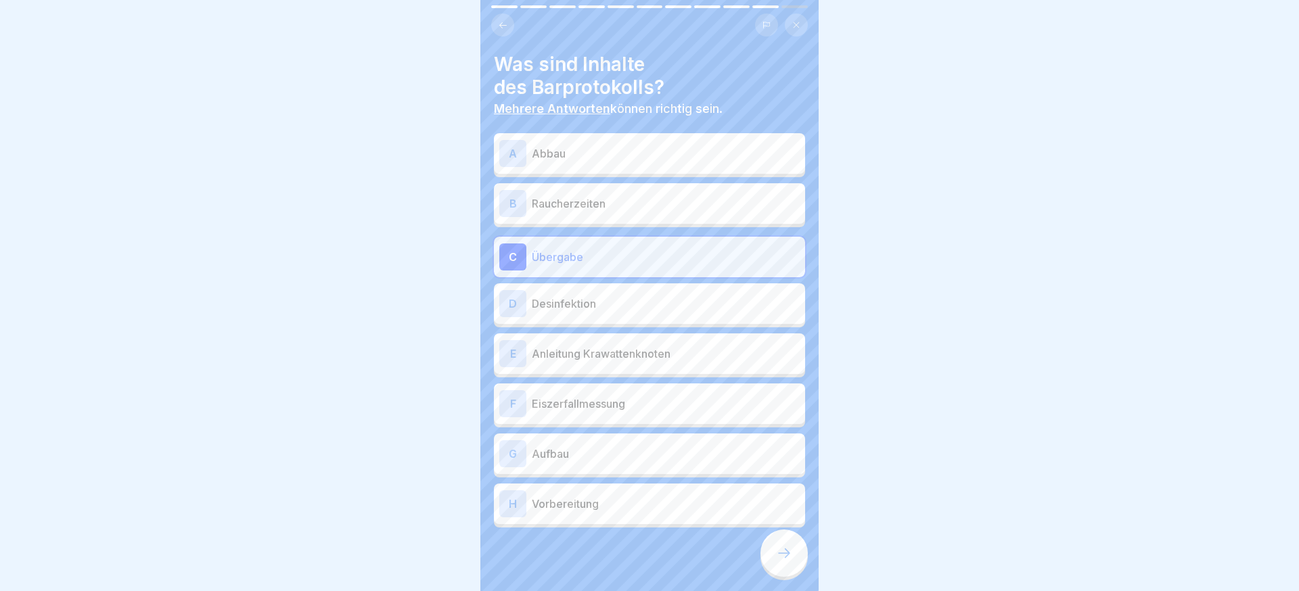
click at [598, 313] on div "D Desinfektion" at bounding box center [649, 303] width 300 height 27
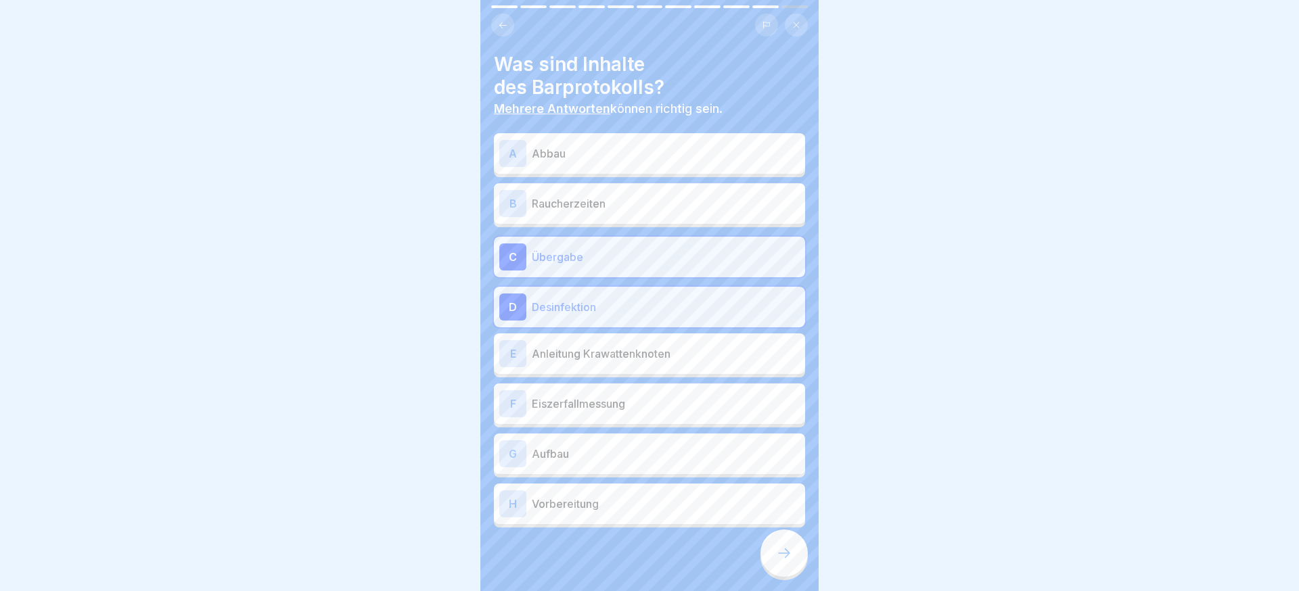
click at [648, 405] on p "Eiszerfallmessung" at bounding box center [666, 404] width 268 height 16
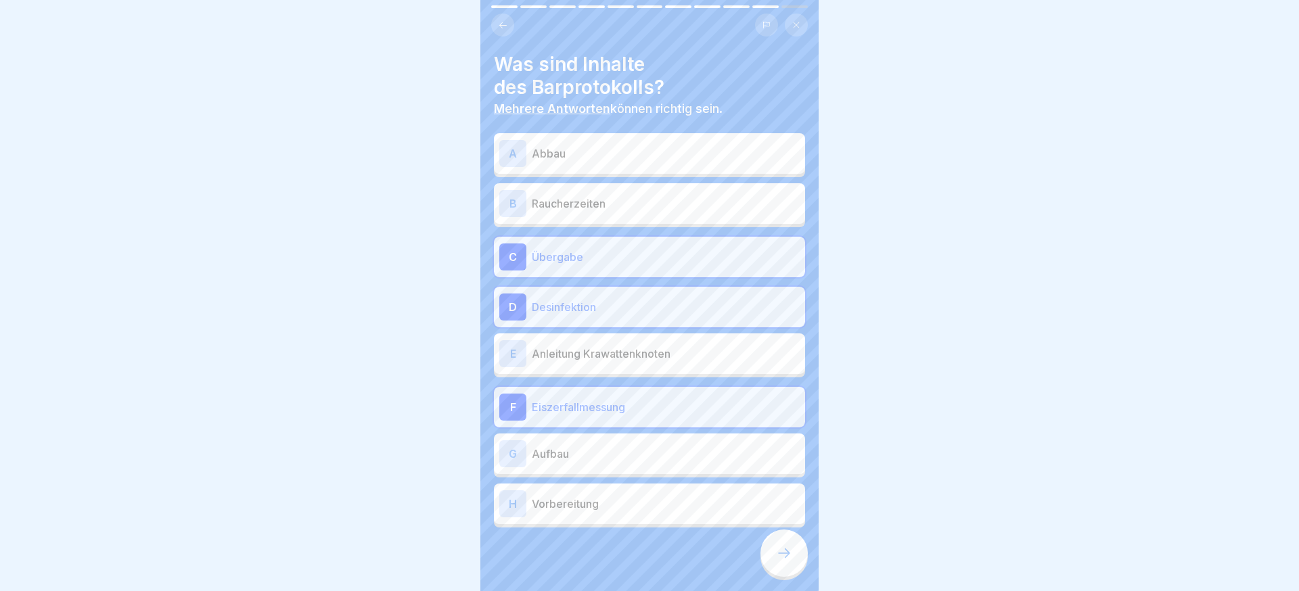
click at [602, 462] on div "G Aufbau" at bounding box center [649, 454] width 300 height 27
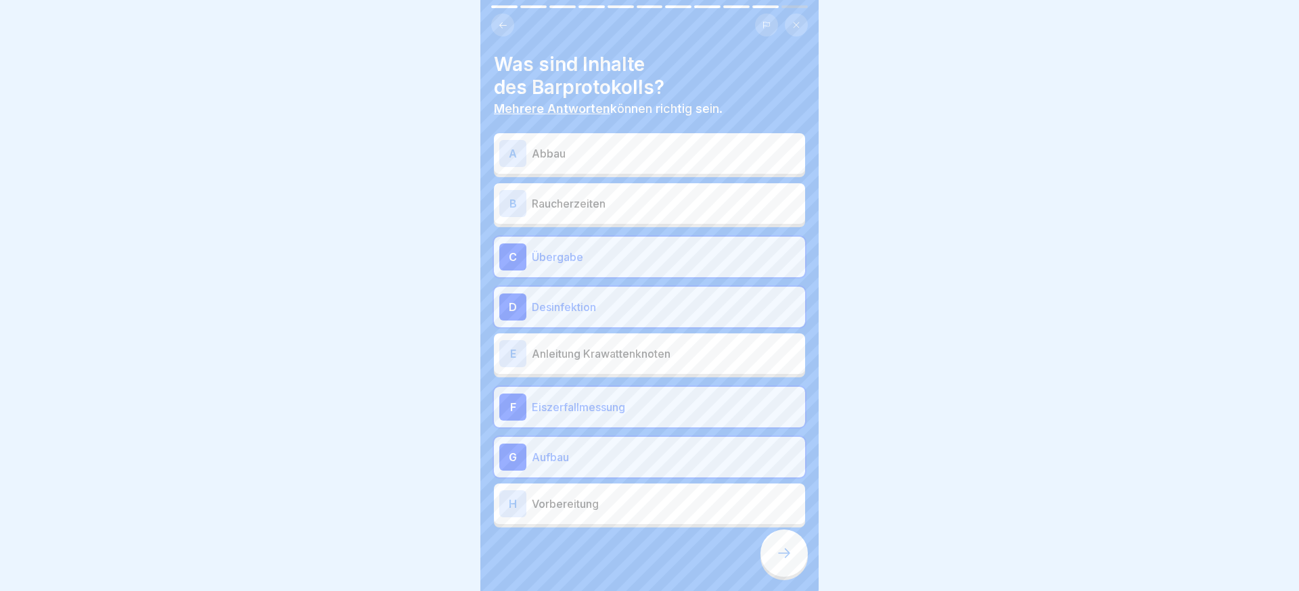
click at [593, 500] on p "Vorbereitung" at bounding box center [666, 504] width 268 height 16
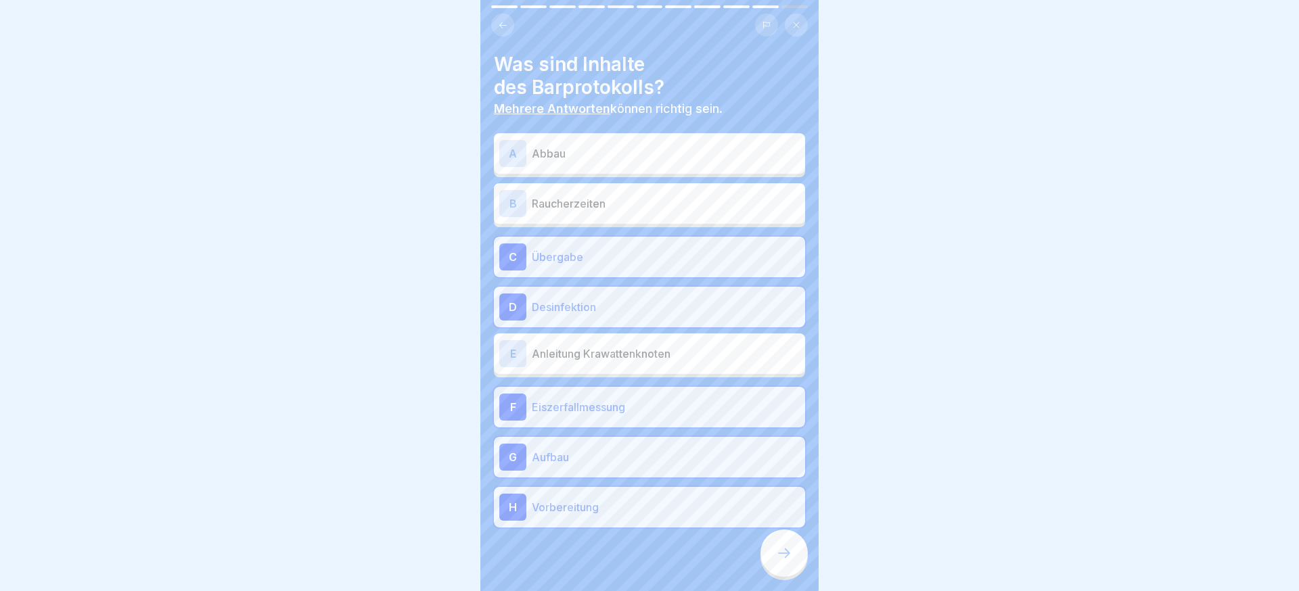
click at [596, 160] on p "Abbau" at bounding box center [666, 153] width 268 height 16
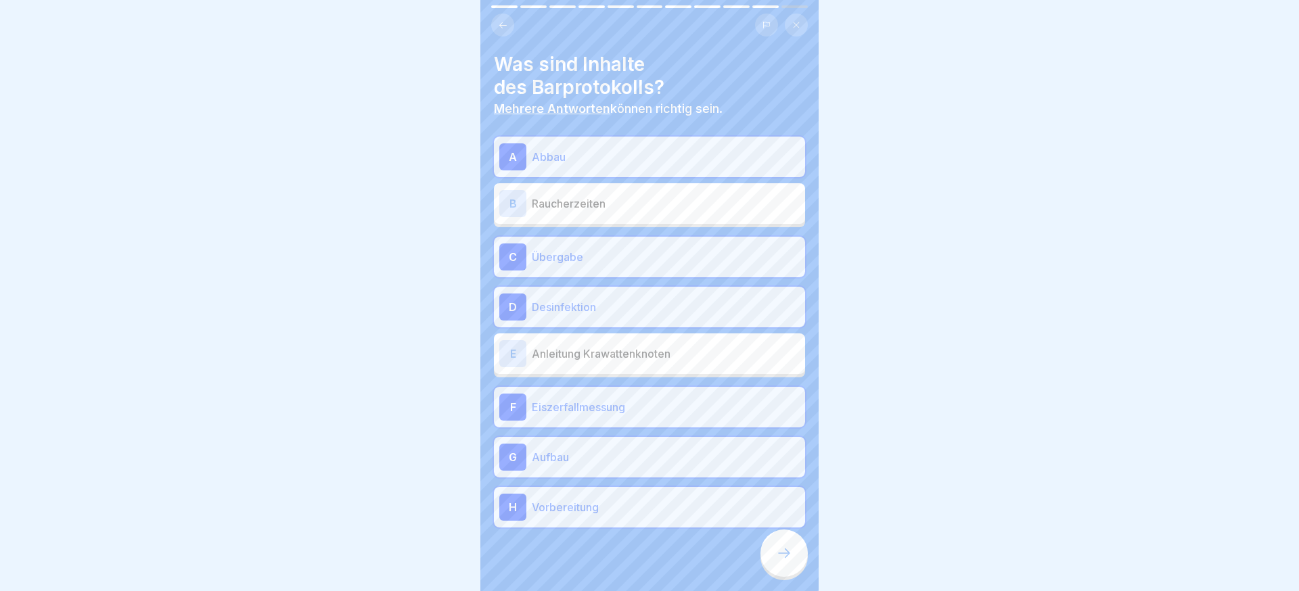
click at [769, 550] on div at bounding box center [784, 553] width 47 height 47
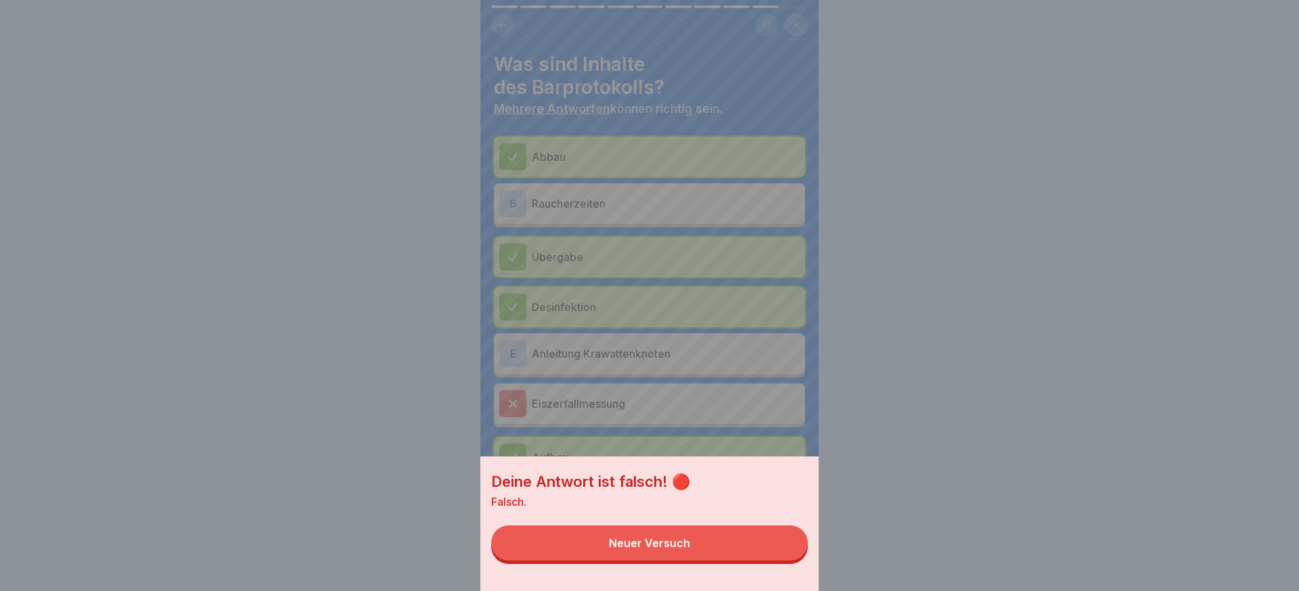
click at [739, 551] on button "Neuer Versuch" at bounding box center [649, 543] width 317 height 35
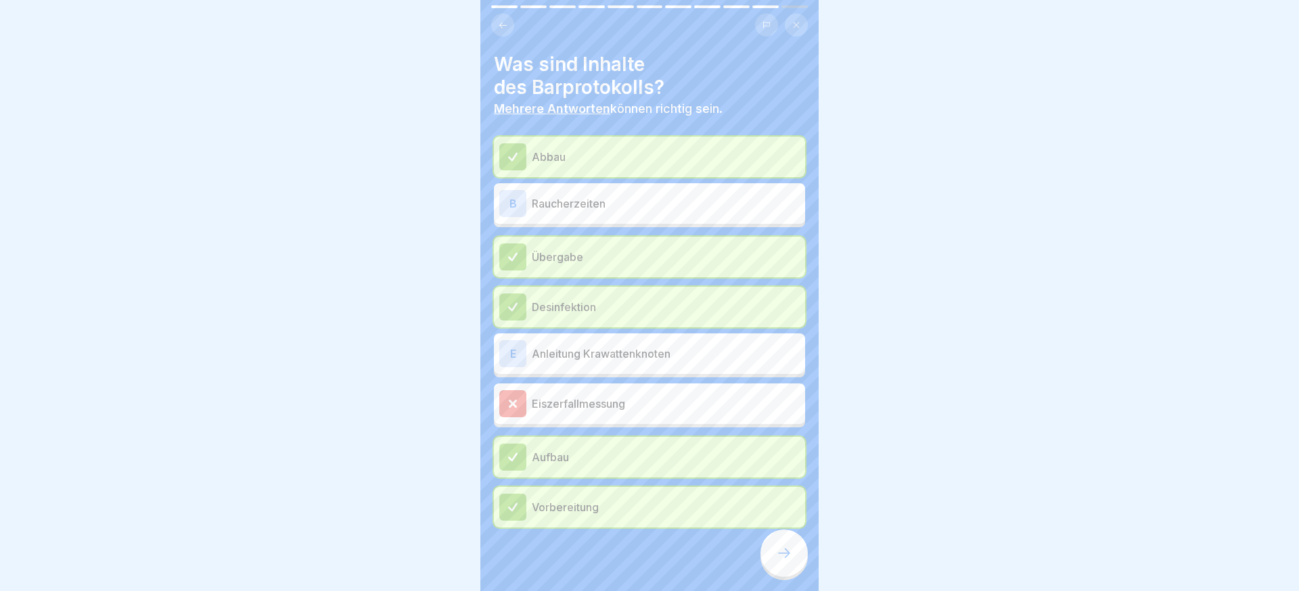
click at [790, 545] on div at bounding box center [784, 553] width 47 height 47
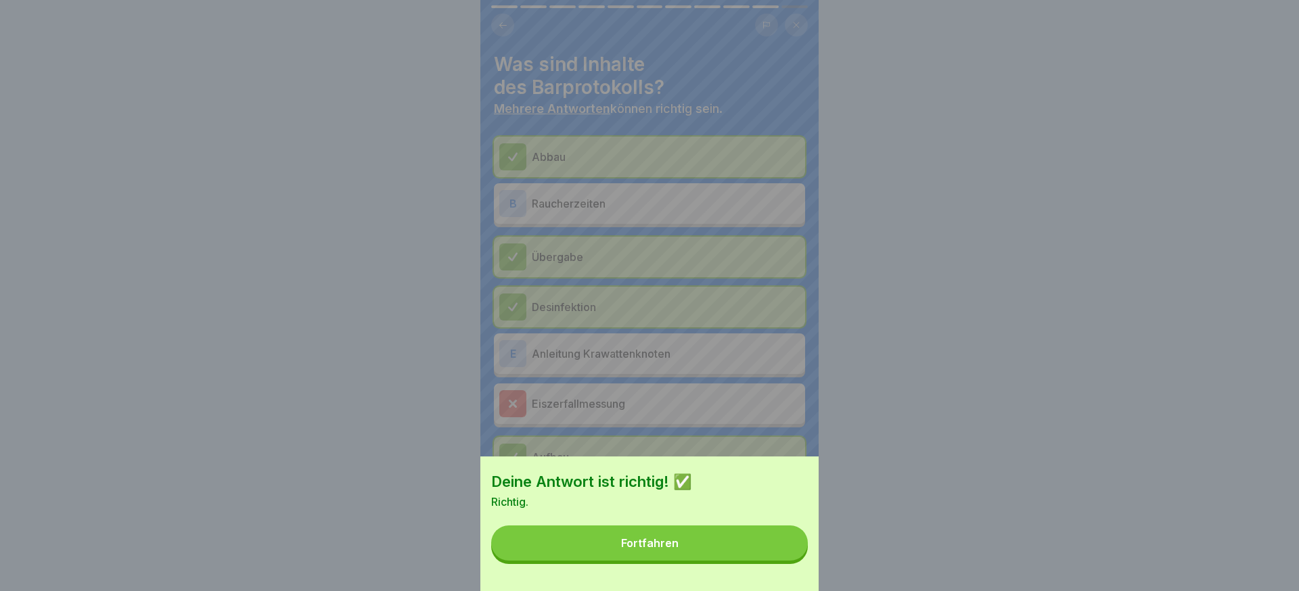
click at [781, 547] on button "Fortfahren" at bounding box center [649, 543] width 317 height 35
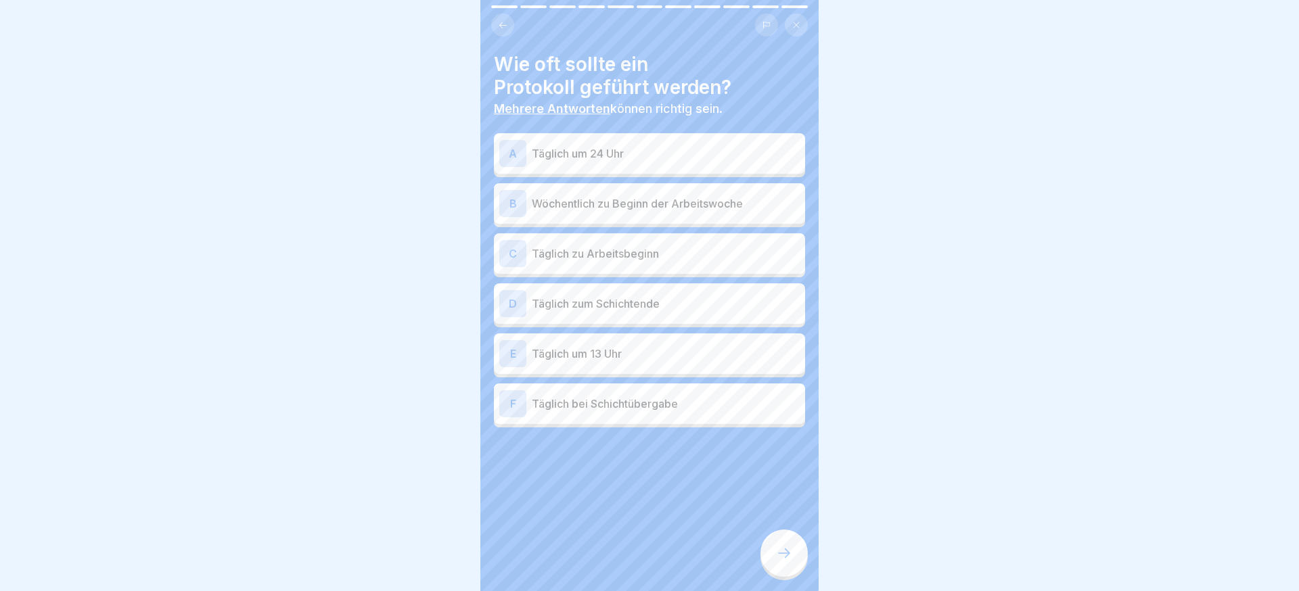
click at [683, 255] on p "Täglich zu Arbeitsbeginn" at bounding box center [666, 254] width 268 height 16
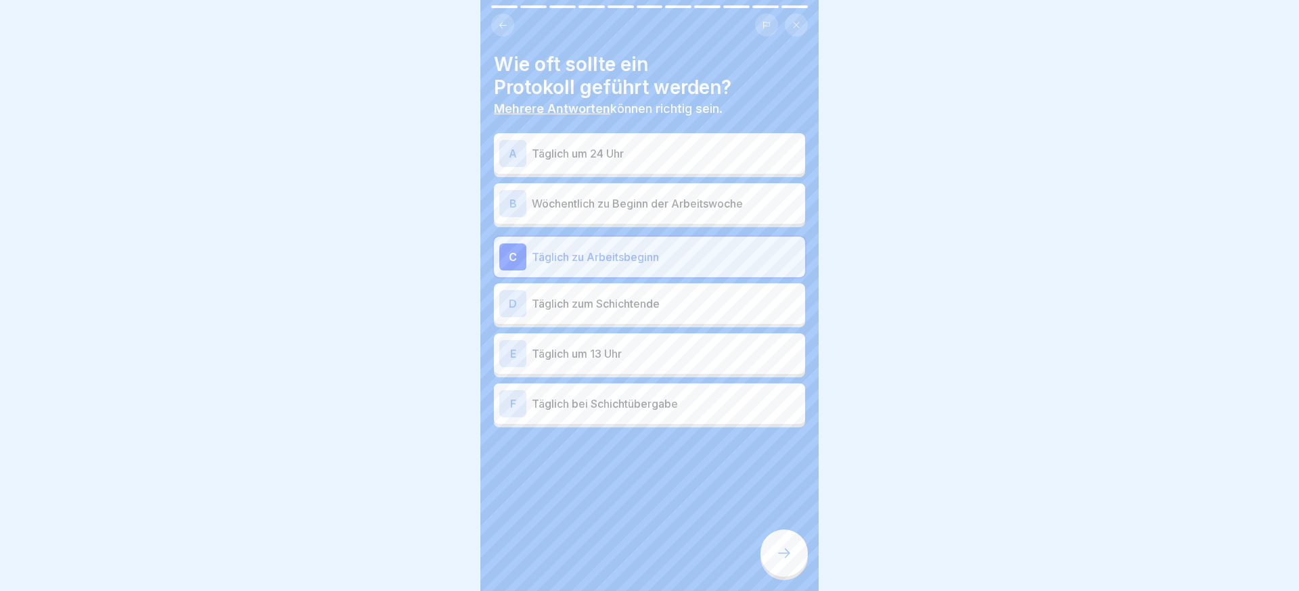
click at [670, 312] on div "D Täglich zum Schichtende" at bounding box center [649, 303] width 300 height 27
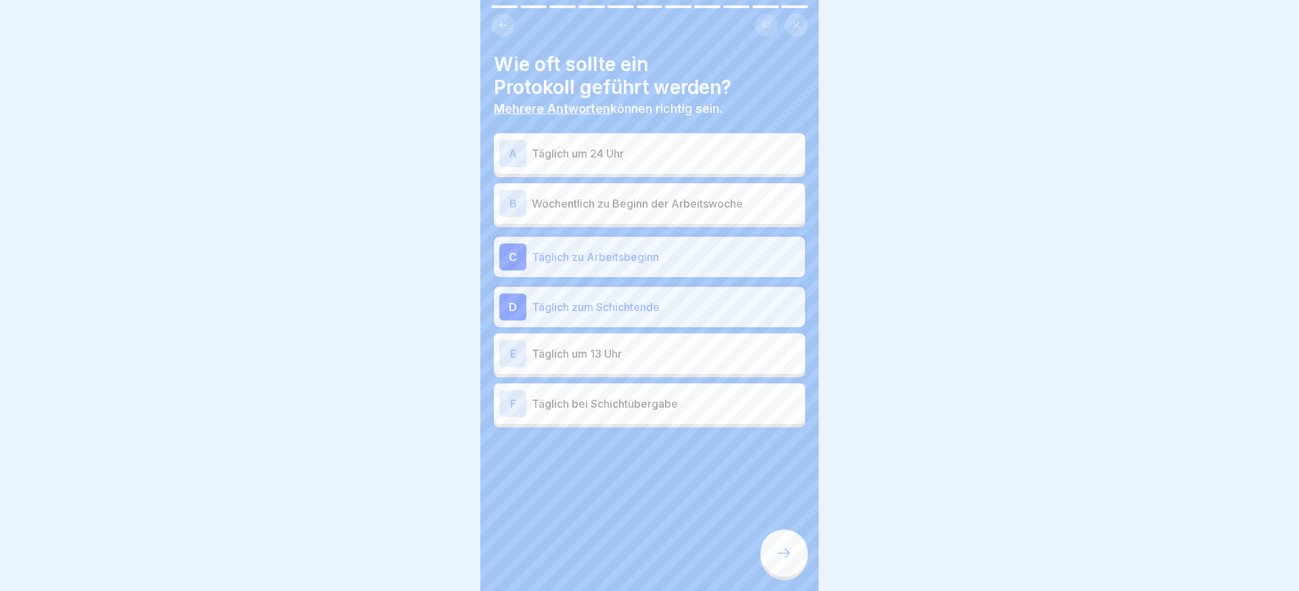
click at [674, 411] on p "Täglich bei Schichtübergabe" at bounding box center [666, 404] width 268 height 16
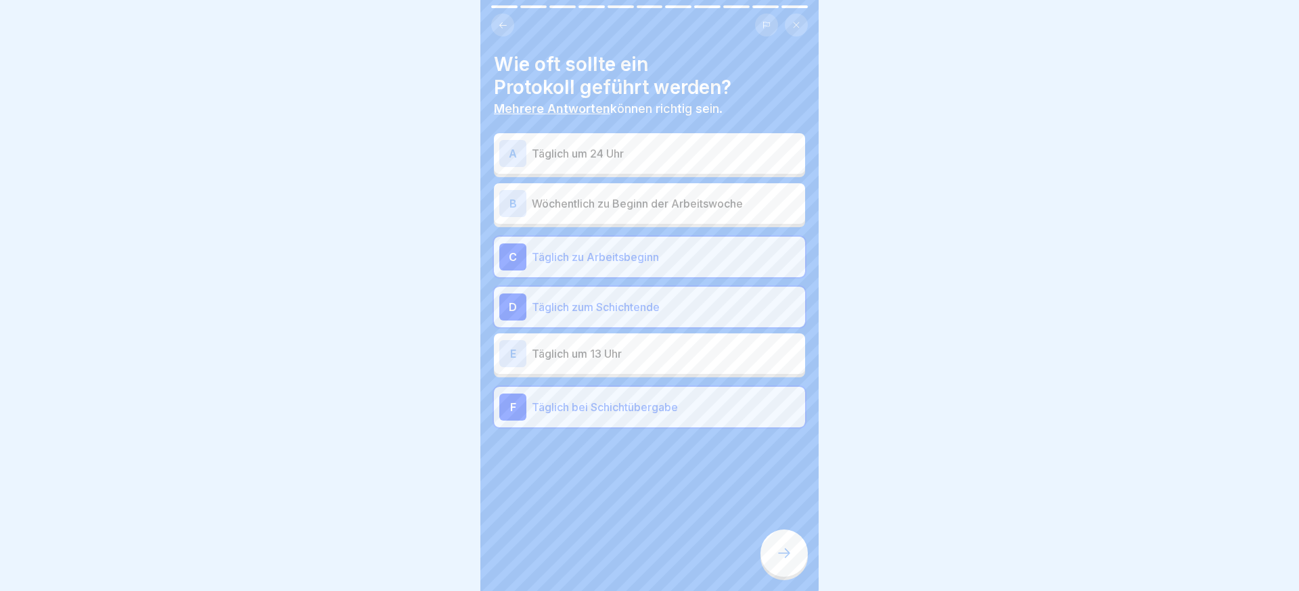
click at [785, 566] on div at bounding box center [784, 553] width 47 height 47
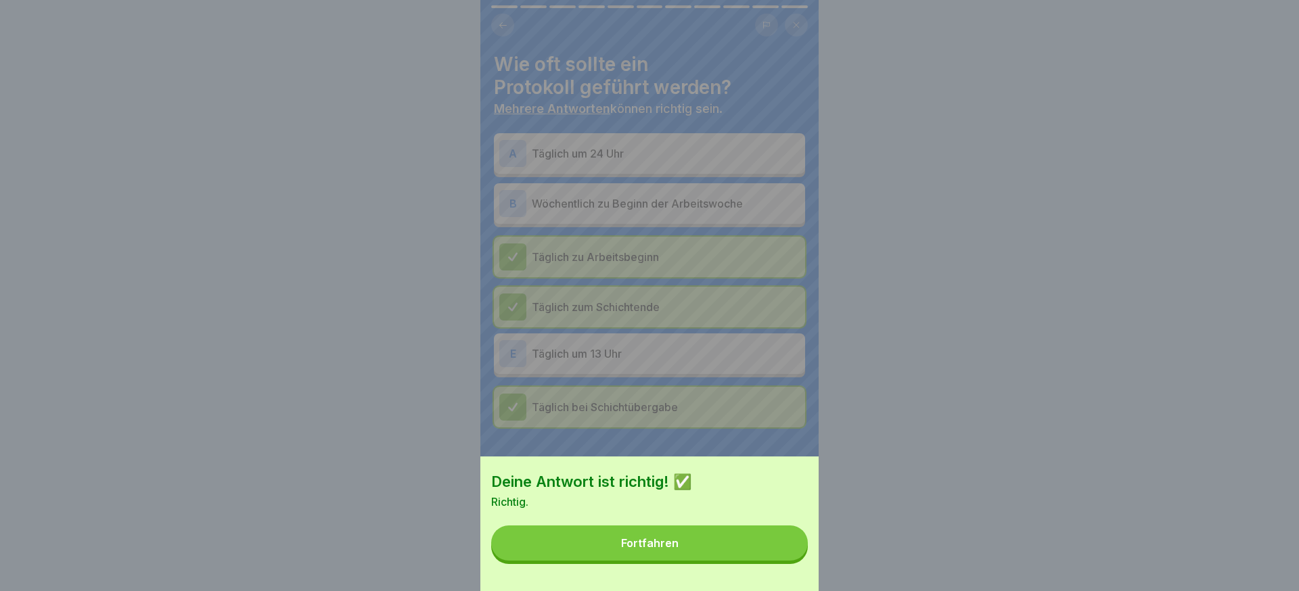
click at [741, 554] on button "Fortfahren" at bounding box center [649, 543] width 317 height 35
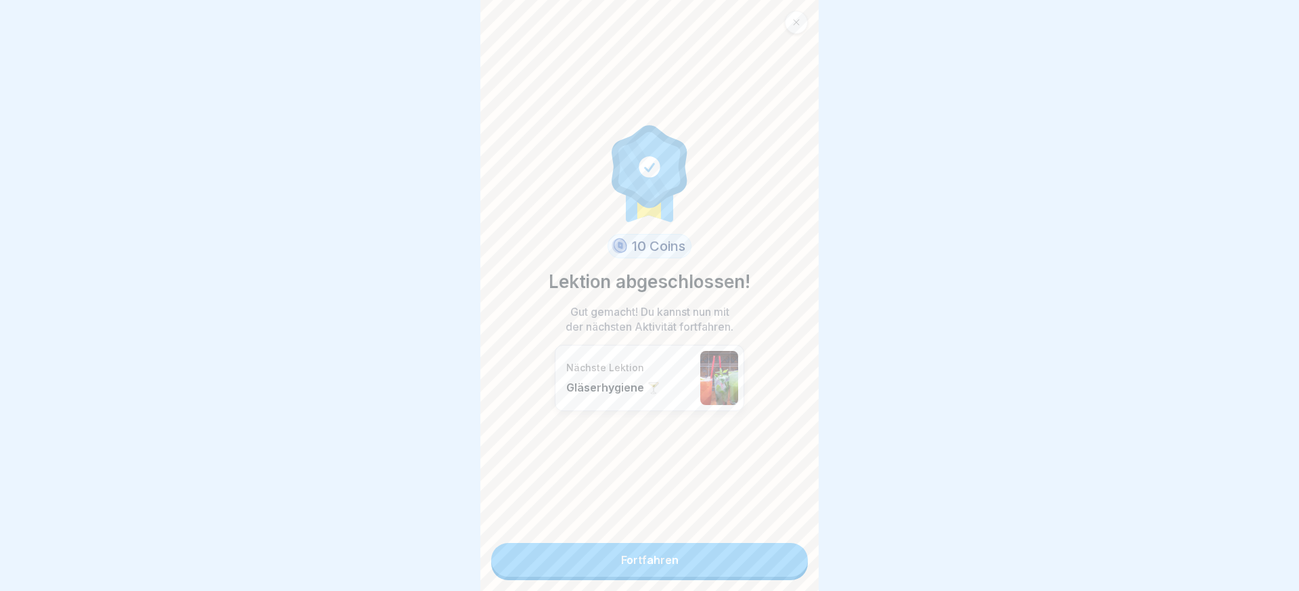
click at [736, 550] on link "Fortfahren" at bounding box center [649, 560] width 317 height 34
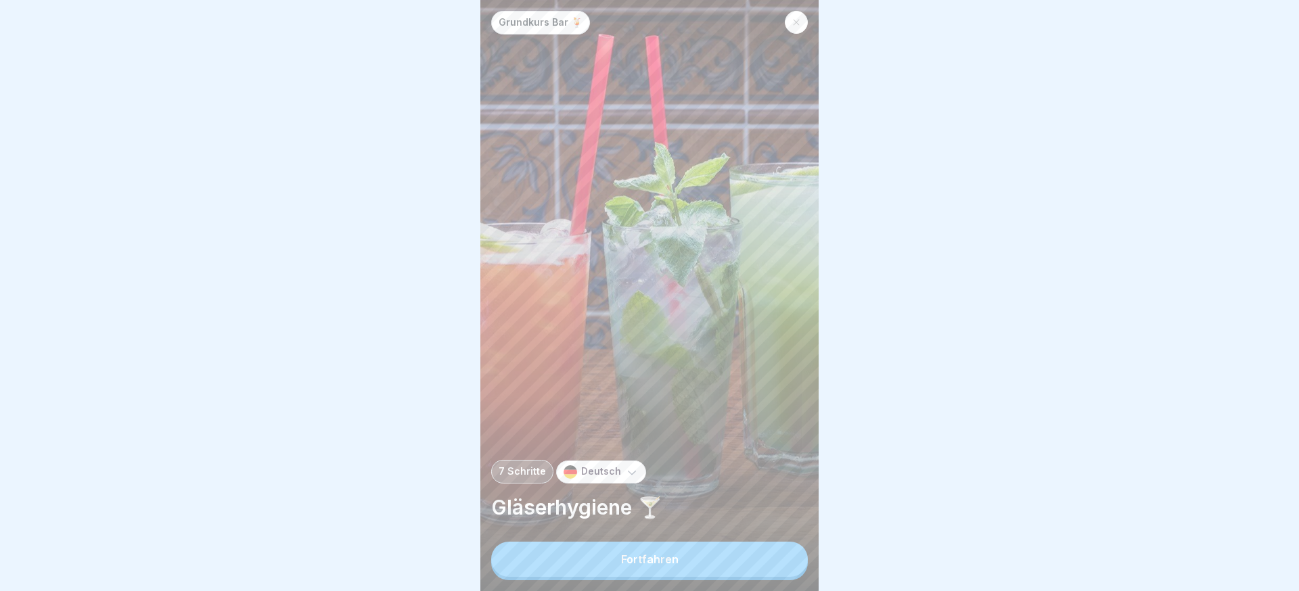
click at [725, 550] on button "Fortfahren" at bounding box center [649, 559] width 317 height 35
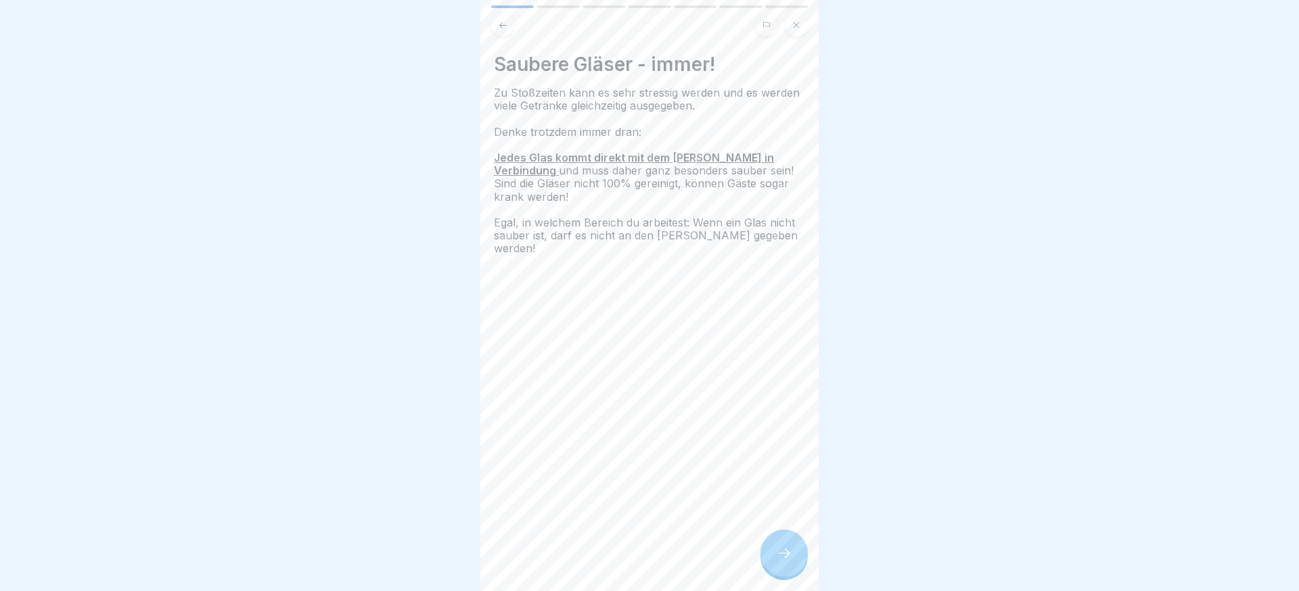
click at [768, 549] on div at bounding box center [784, 553] width 47 height 47
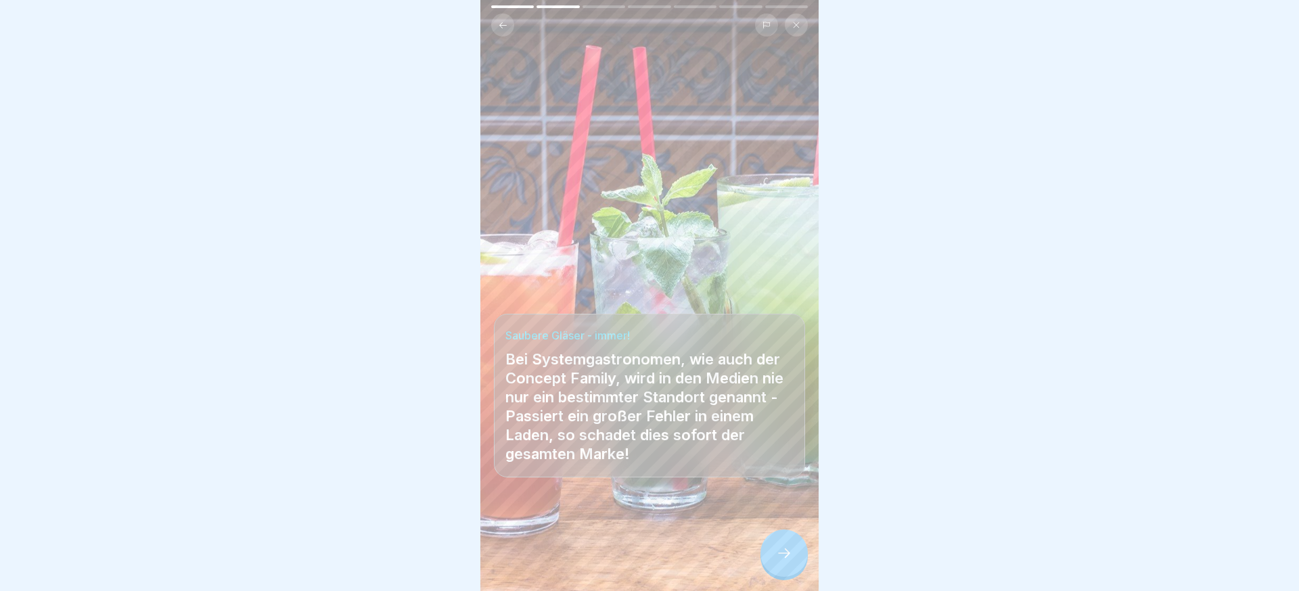
click at [770, 553] on div at bounding box center [784, 553] width 47 height 47
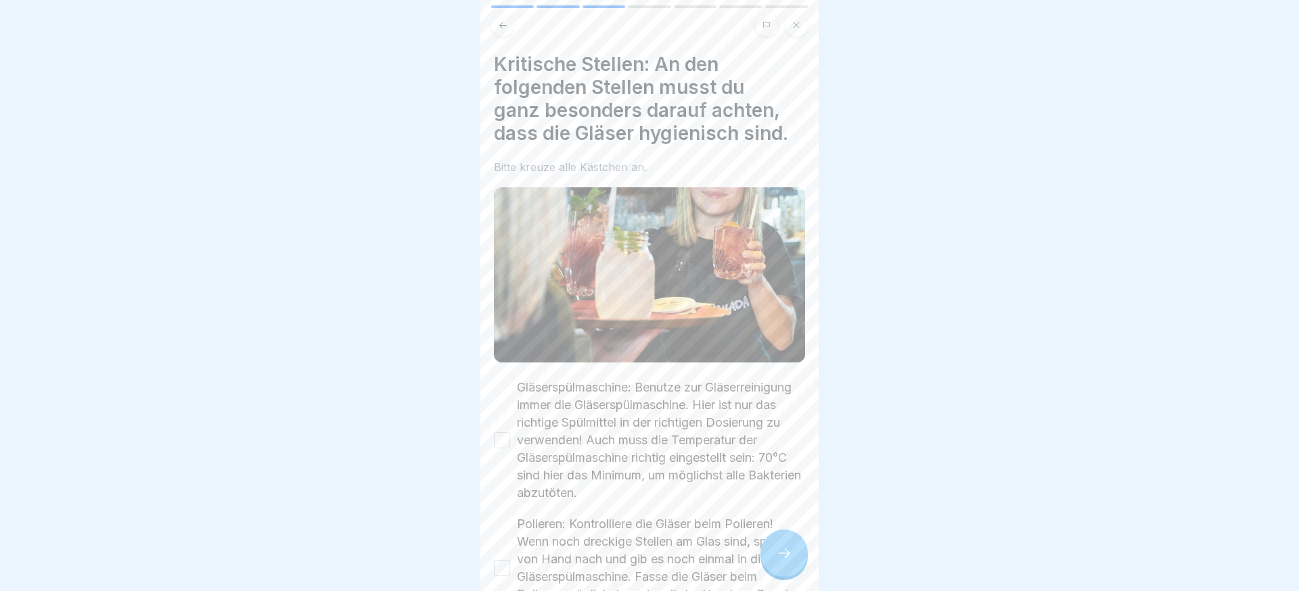
click at [616, 474] on label "Gläserspülmaschine: Benutze zur Gläserreinigung immer die Gläserspülmaschine. H…" at bounding box center [661, 440] width 288 height 123
click at [510, 449] on button "Gläserspülmaschine: Benutze zur Gläserreinigung immer die Gläserspülmaschine. H…" at bounding box center [502, 440] width 16 height 16
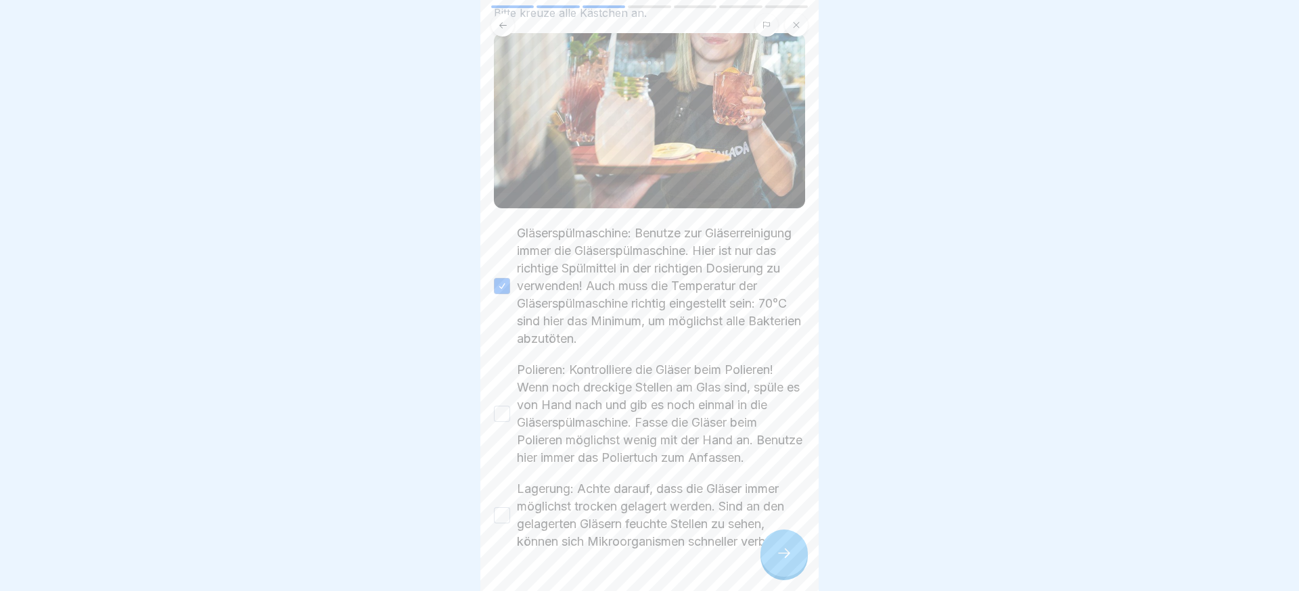
scroll to position [162, 0]
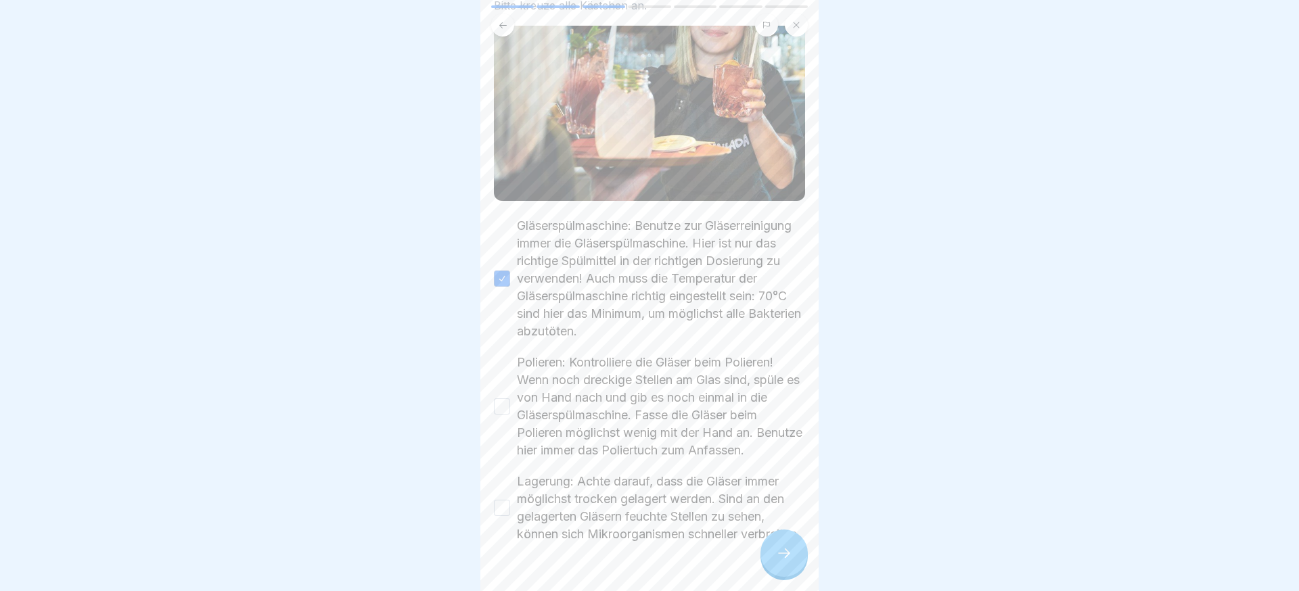
drag, startPoint x: 581, startPoint y: 432, endPoint x: 585, endPoint y: 500, distance: 67.8
click at [581, 434] on label "Polieren: Kontrolliere die Gläser beim Polieren! Wenn noch dreckige Stellen am …" at bounding box center [661, 407] width 288 height 106
click at [510, 415] on button "Polieren: Kontrolliere die Gläser beim Polieren! Wenn noch dreckige Stellen am …" at bounding box center [502, 407] width 16 height 16
click at [585, 503] on label "Lagerung: Achte darauf, dass die Gläser immer möglichst trocken gelagert werden…" at bounding box center [661, 508] width 288 height 70
click at [510, 503] on button "Lagerung: Achte darauf, dass die Gläser immer möglichst trocken gelagert werden…" at bounding box center [502, 508] width 16 height 16
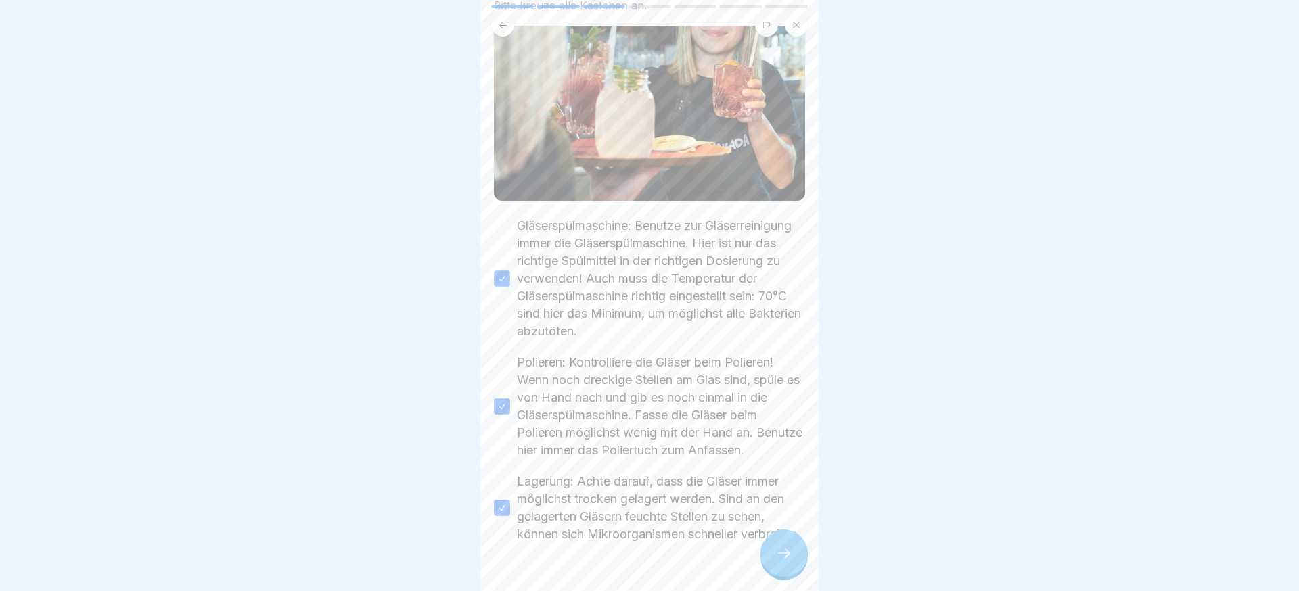
click at [785, 558] on icon at bounding box center [784, 553] width 16 height 16
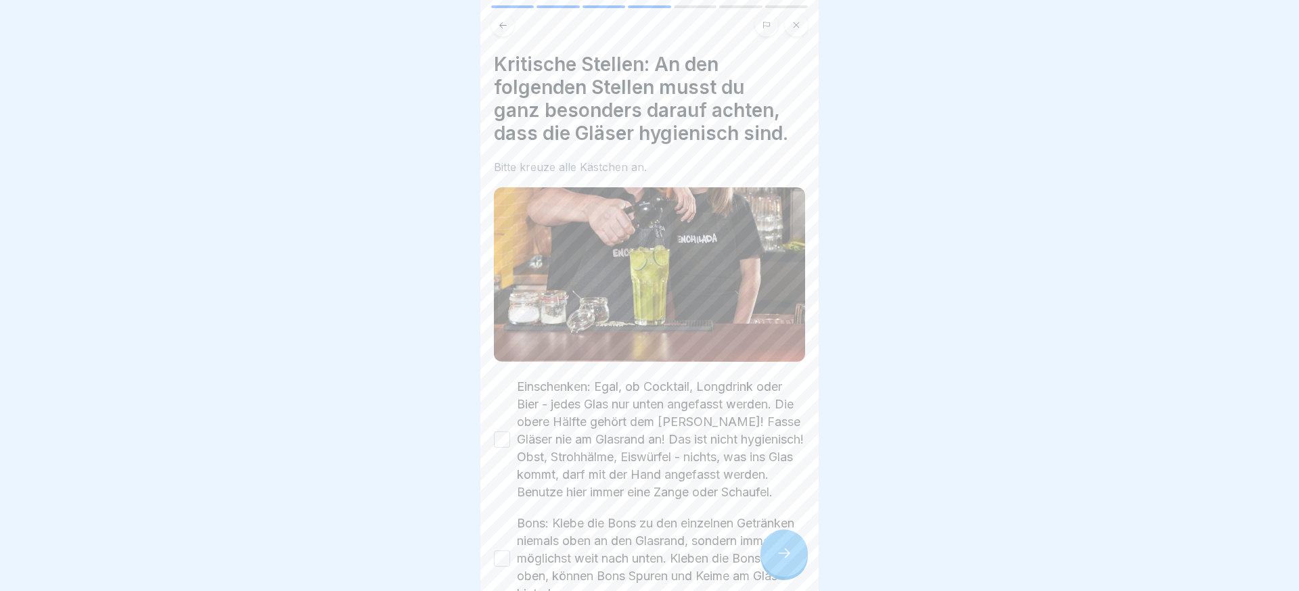
click at [663, 465] on label "Einschenken: Egal, ob Cocktail, Longdrink oder Bier - jedes Glas nur unten ange…" at bounding box center [661, 439] width 288 height 123
click at [510, 448] on button "Einschenken: Egal, ob Cocktail, Longdrink oder Bier - jedes Glas nur unten ange…" at bounding box center [502, 440] width 16 height 16
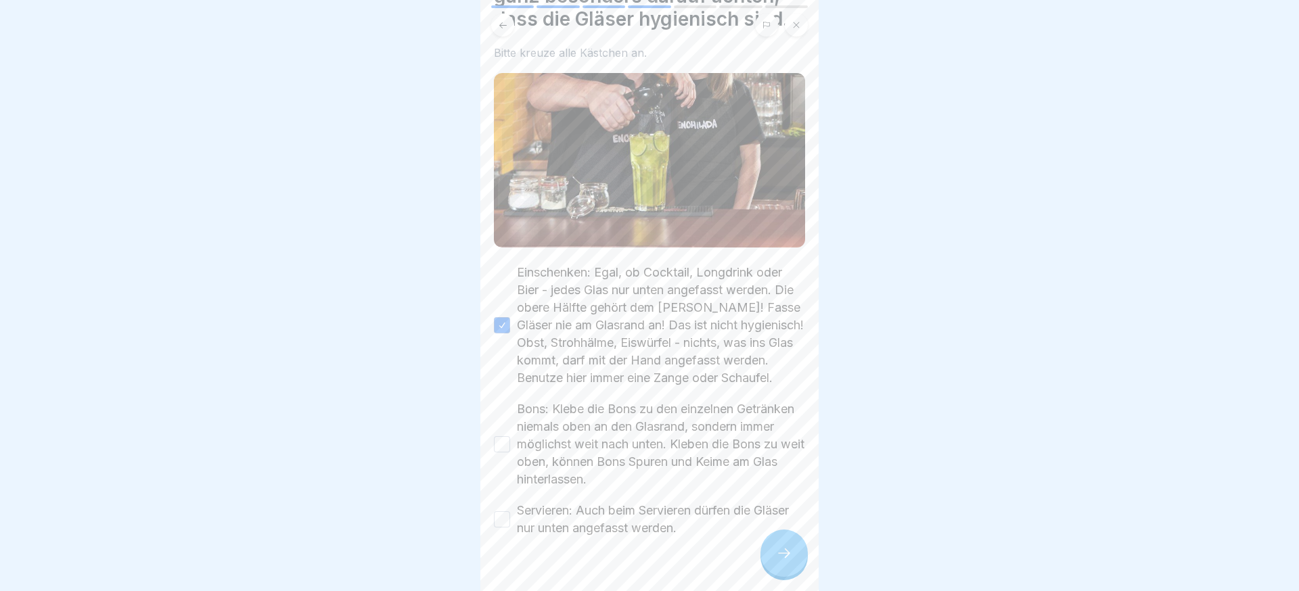
scroll to position [141, 0]
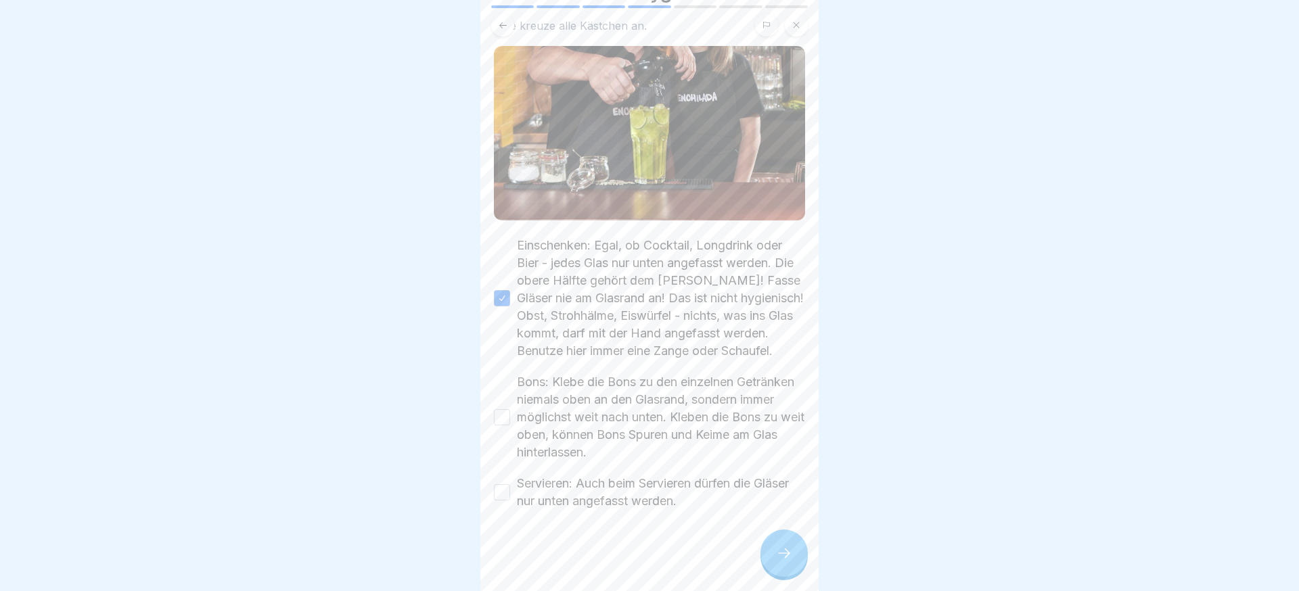
drag, startPoint x: 581, startPoint y: 424, endPoint x: 582, endPoint y: 434, distance: 10.2
click at [581, 425] on label "Bons: Klebe die Bons zu den einzelnen Getränken niemals oben an den Glasrand, s…" at bounding box center [661, 418] width 288 height 88
click at [510, 425] on button "Bons: Klebe die Bons zu den einzelnen Getränken niemals oben an den Glasrand, s…" at bounding box center [502, 417] width 16 height 16
click at [584, 480] on label "Servieren: Auch beim Servieren dürfen die Gläser nur unten angefasst werden." at bounding box center [661, 492] width 288 height 35
click at [510, 485] on button "Servieren: Auch beim Servieren dürfen die Gläser nur unten angefasst werden." at bounding box center [502, 493] width 16 height 16
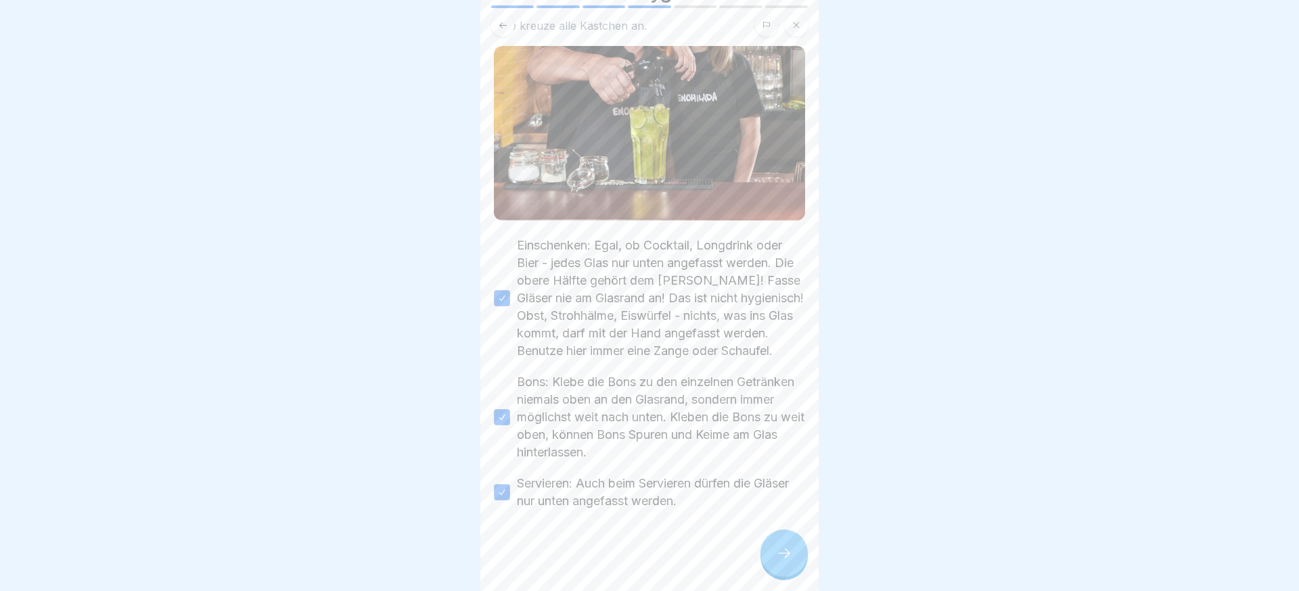
click at [779, 558] on icon at bounding box center [784, 553] width 16 height 16
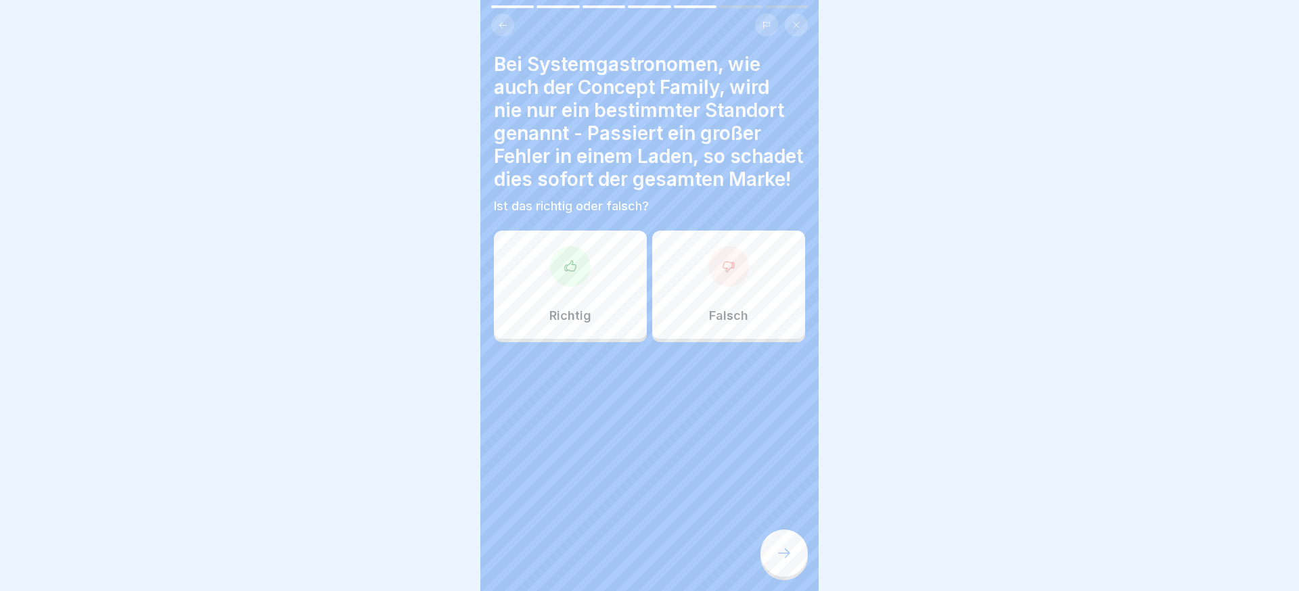
click at [790, 269] on div "Falsch" at bounding box center [728, 285] width 153 height 108
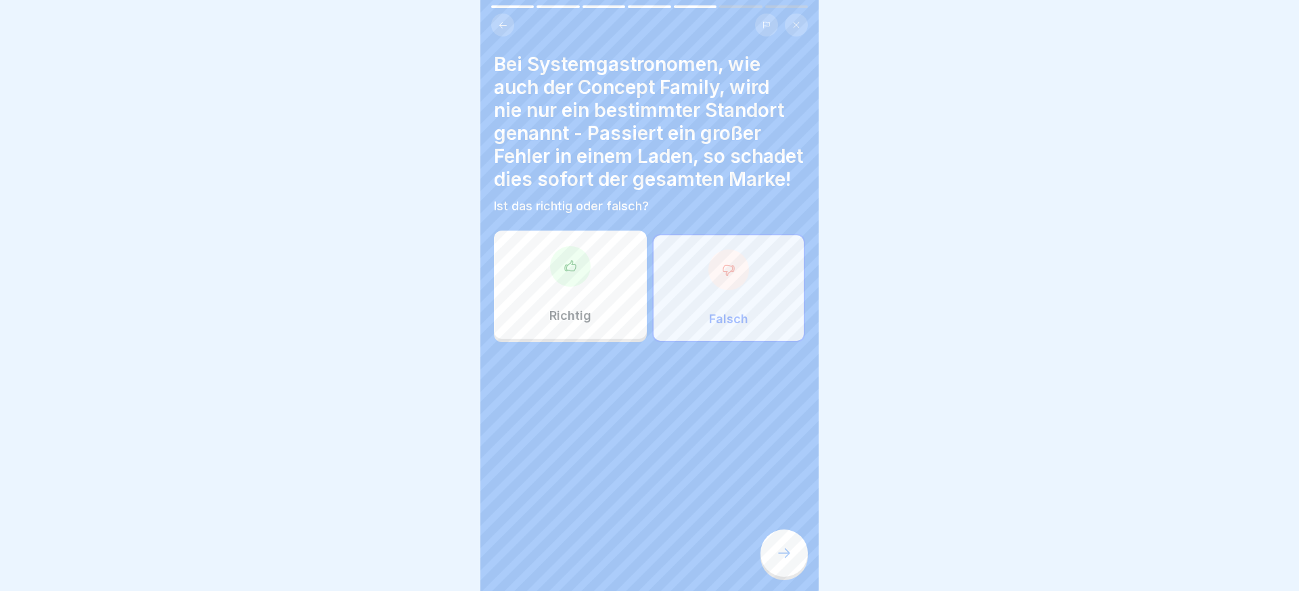
click at [614, 281] on div "Richtig" at bounding box center [570, 285] width 153 height 108
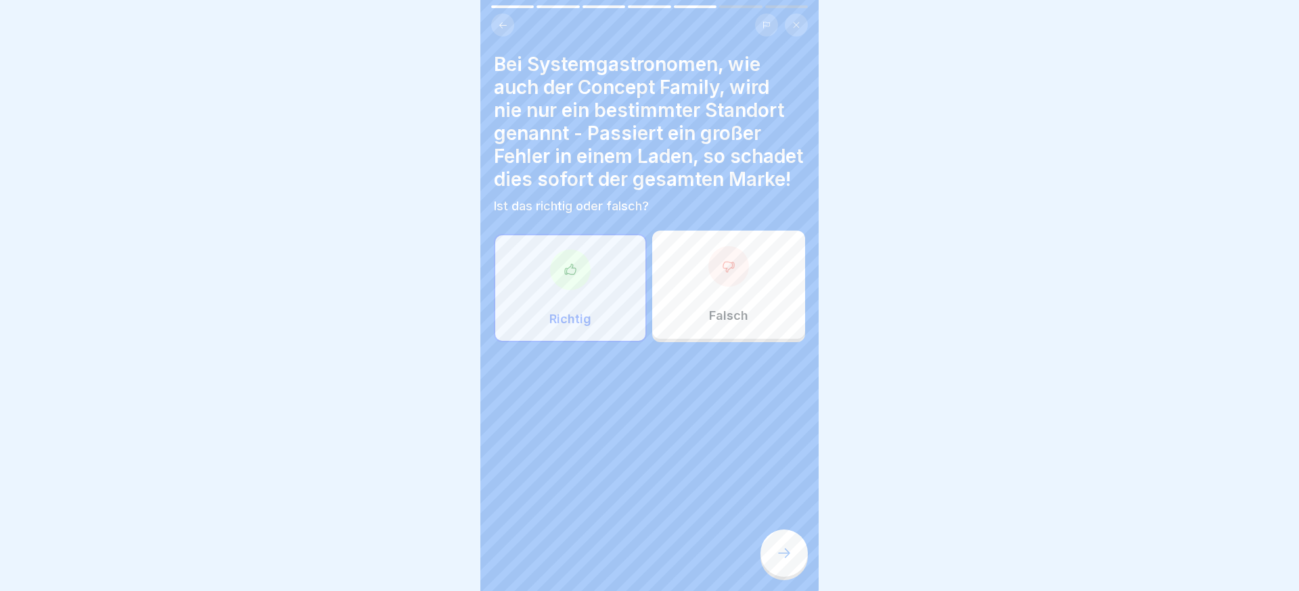
click at [774, 564] on div at bounding box center [784, 553] width 47 height 47
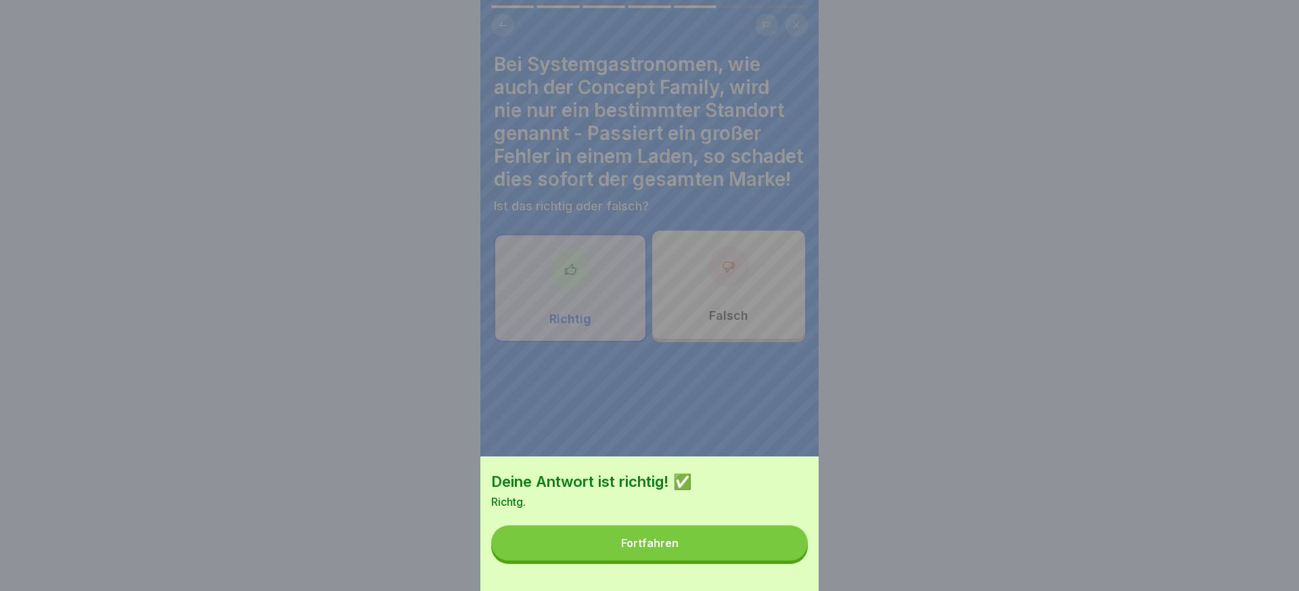
click at [737, 537] on button "Fortfahren" at bounding box center [649, 543] width 317 height 35
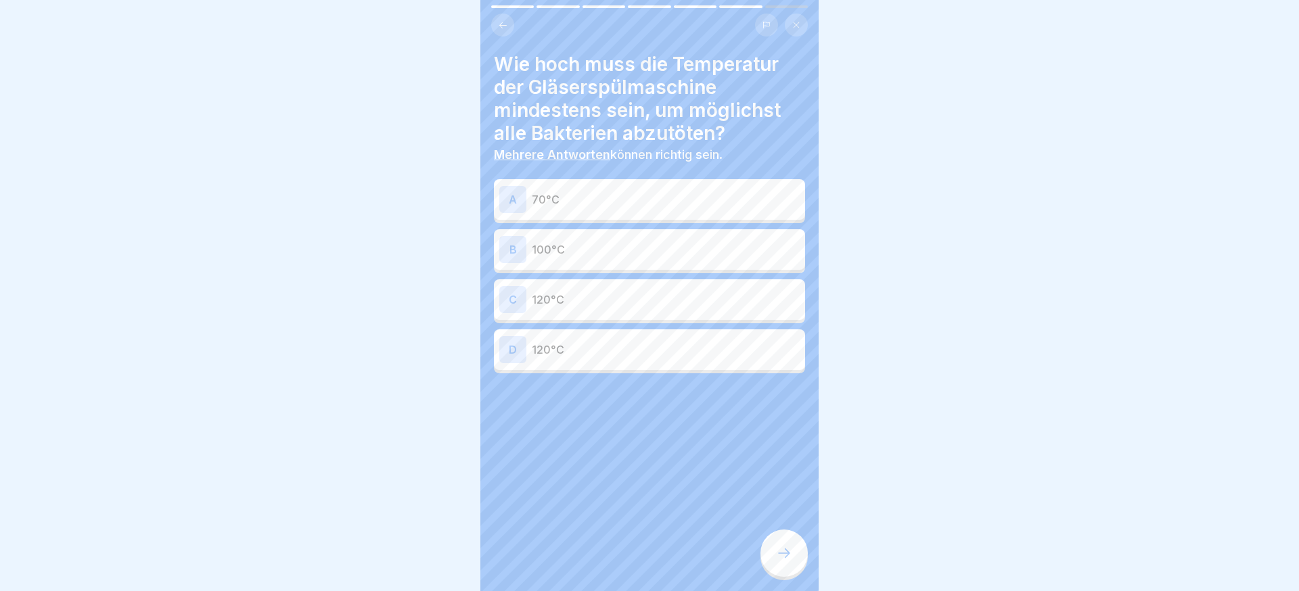
click at [587, 196] on p "70°C" at bounding box center [666, 200] width 268 height 16
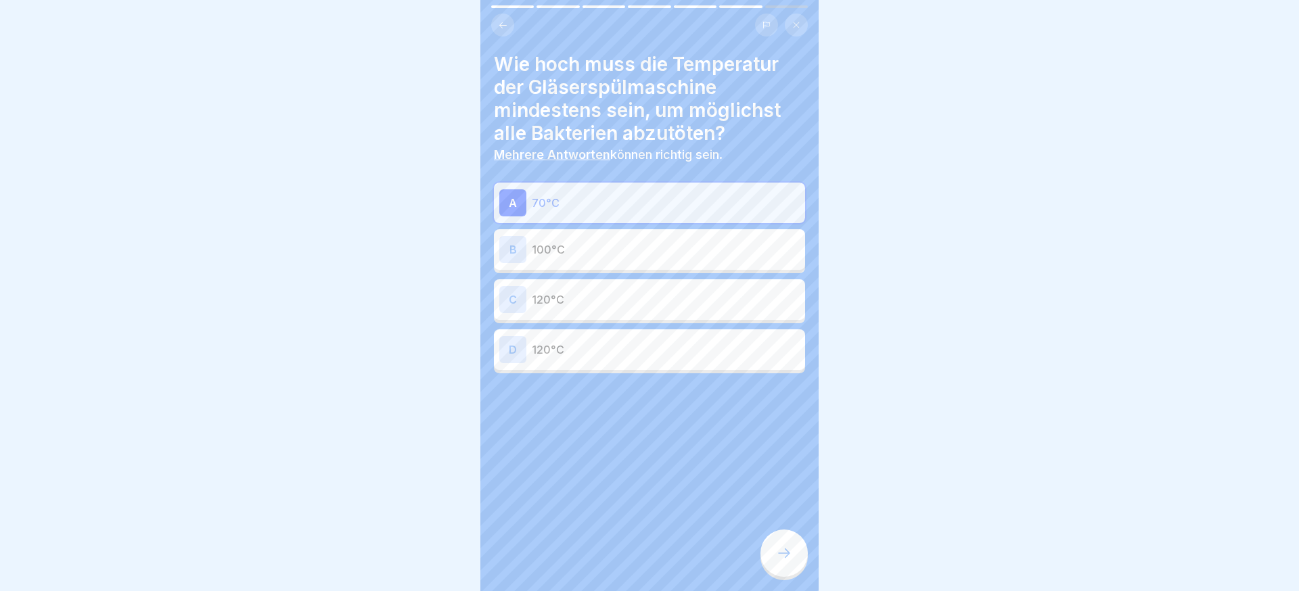
click at [777, 535] on div at bounding box center [784, 553] width 47 height 47
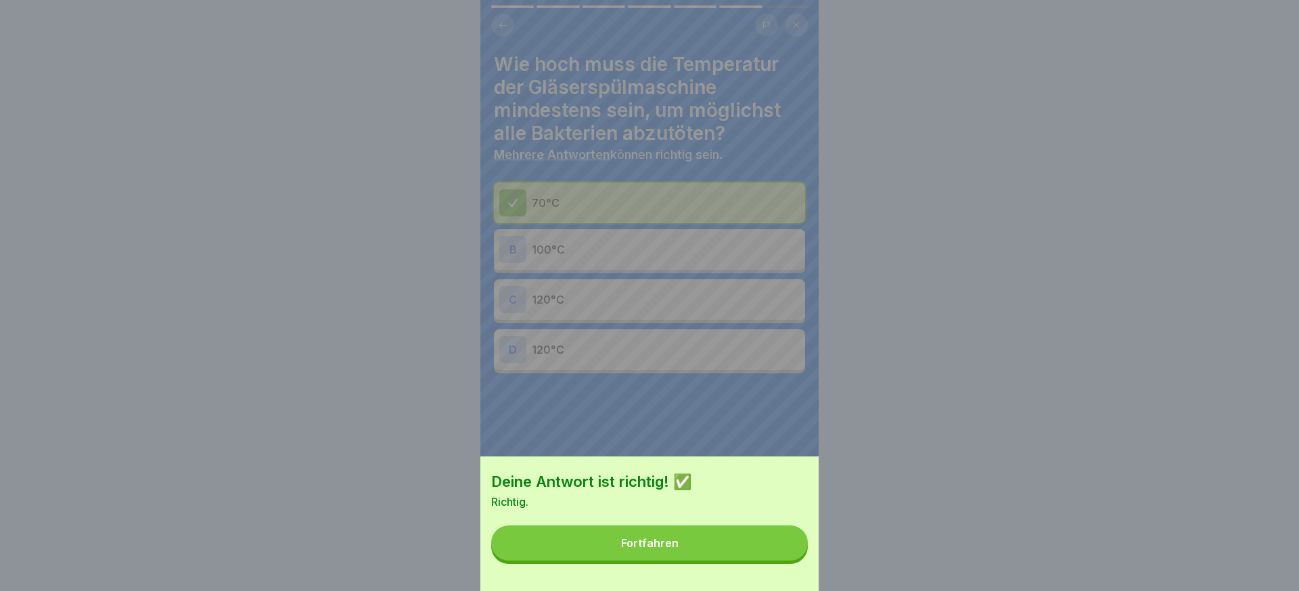
click at [777, 541] on button "Fortfahren" at bounding box center [649, 543] width 317 height 35
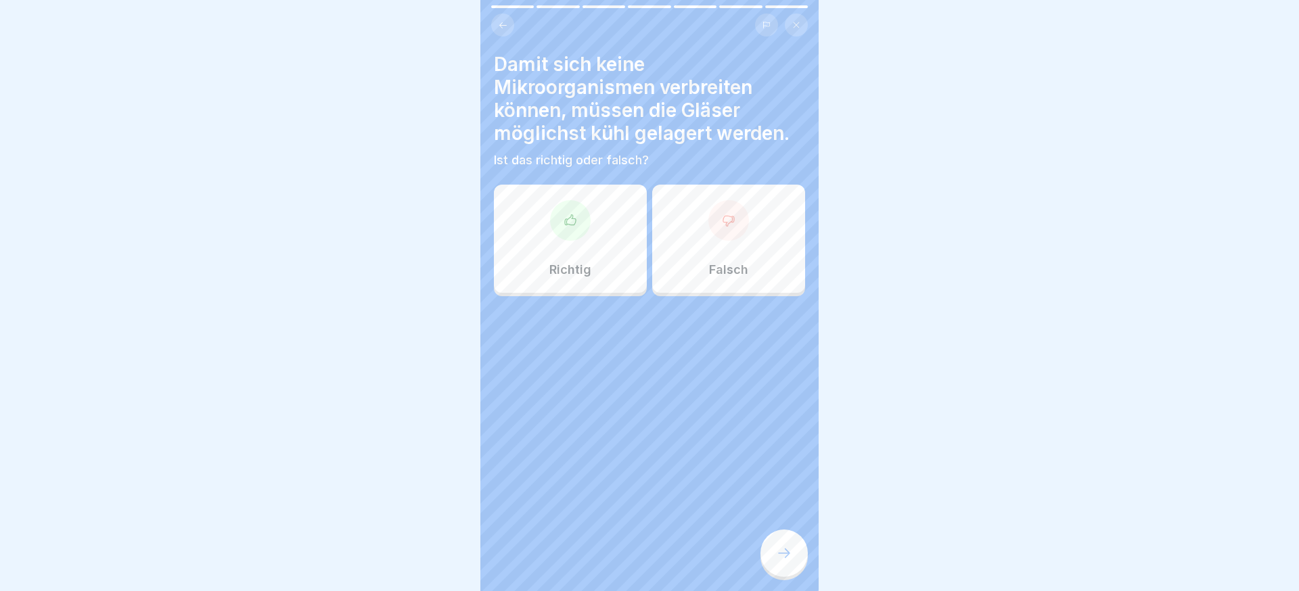
click at [619, 237] on div "Richtig" at bounding box center [570, 239] width 153 height 108
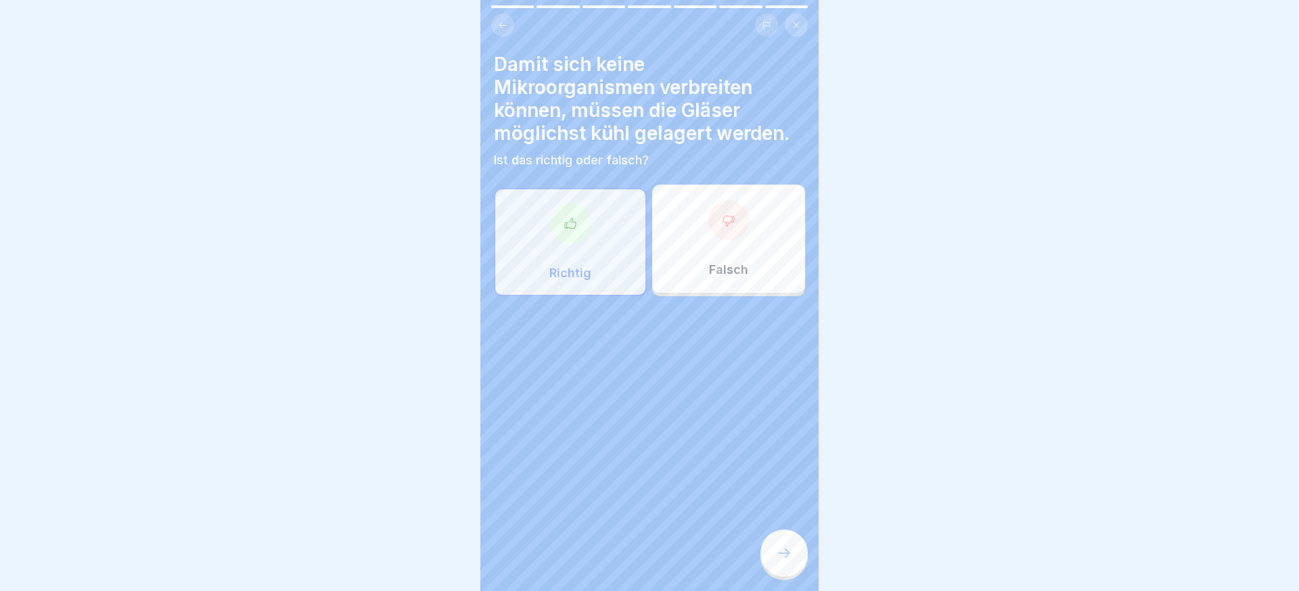
click at [777, 551] on icon at bounding box center [784, 553] width 16 height 16
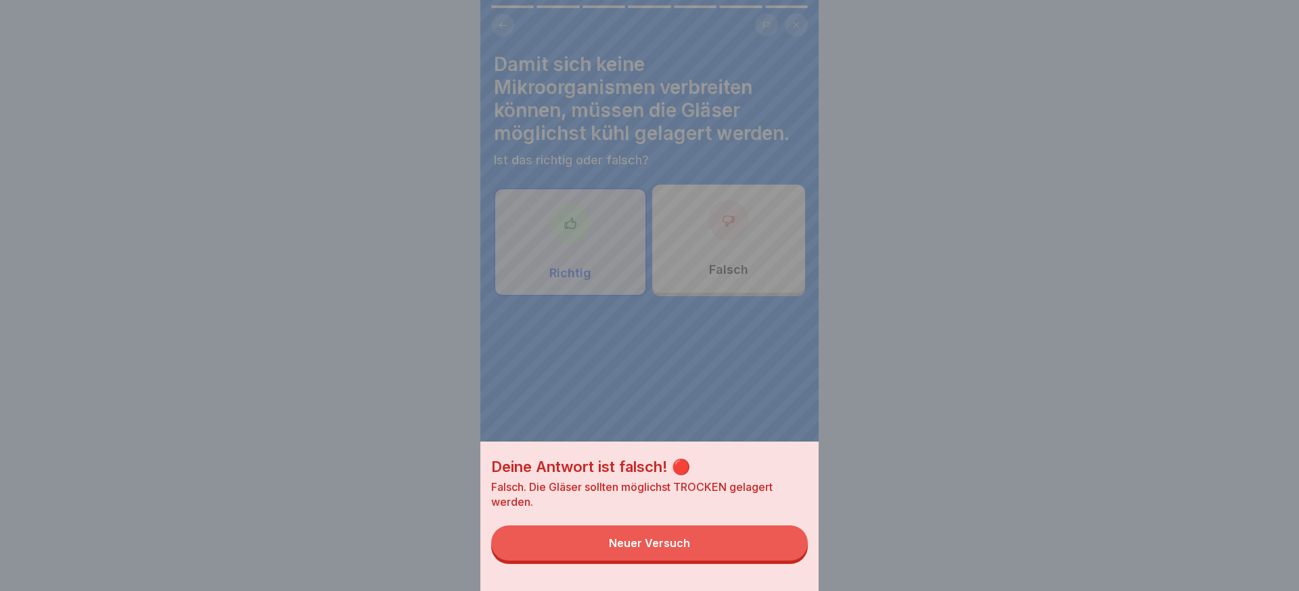
click at [750, 543] on button "Neuer Versuch" at bounding box center [649, 543] width 317 height 35
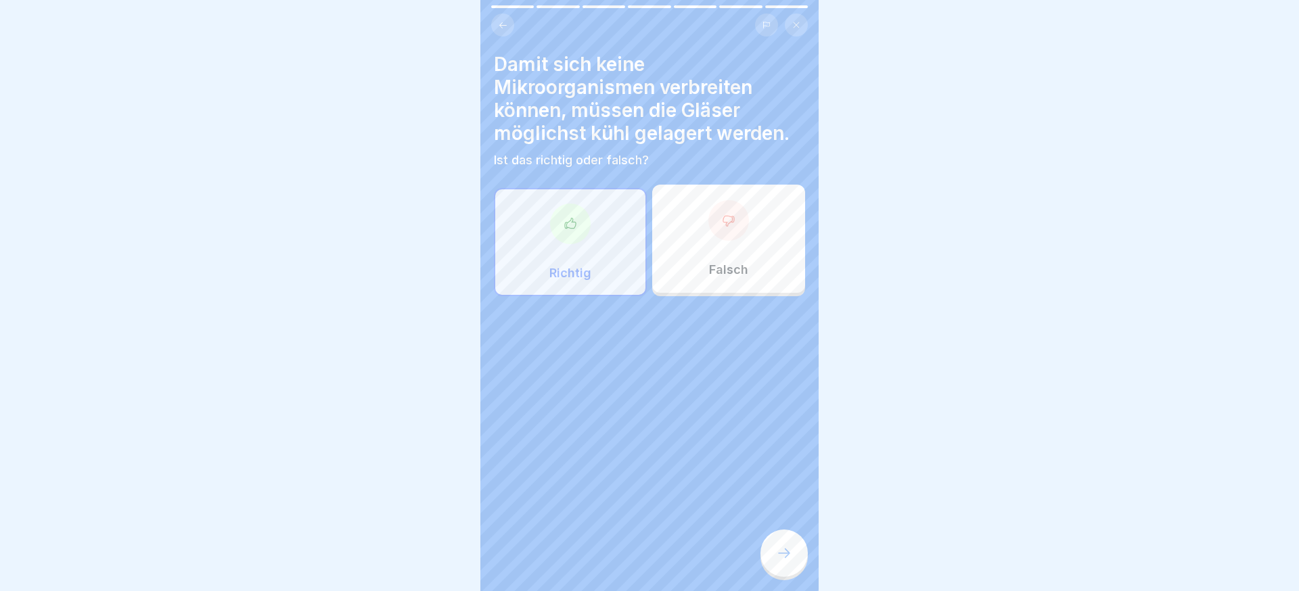
click at [739, 255] on div "Falsch" at bounding box center [728, 239] width 153 height 108
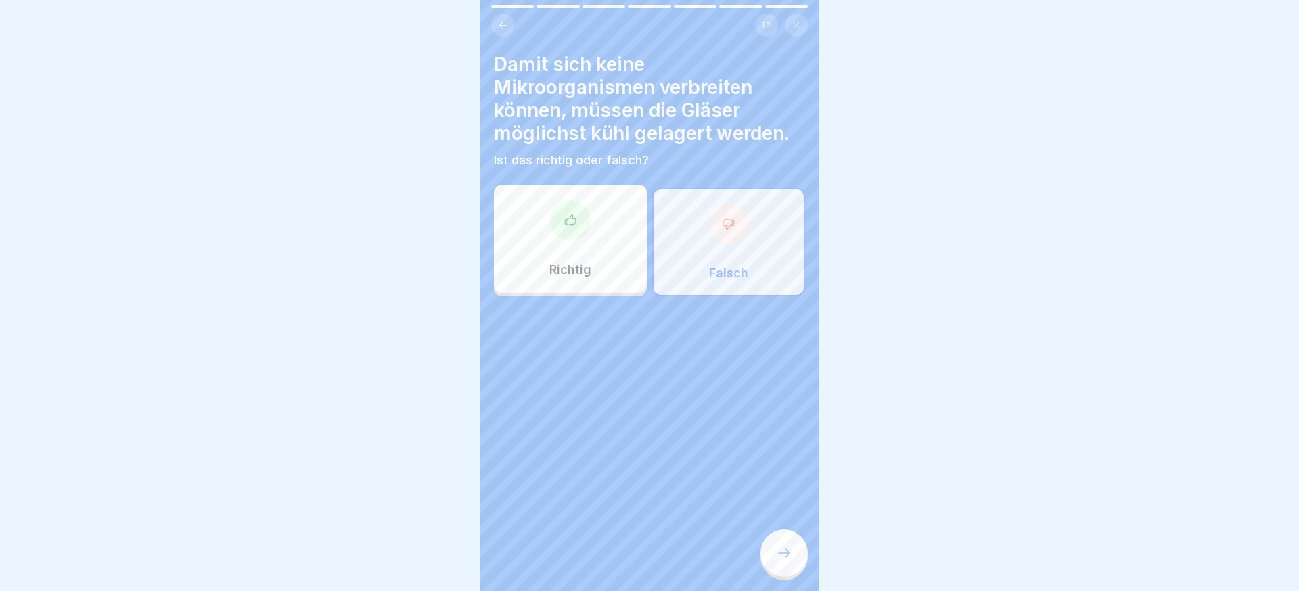
click at [781, 539] on div at bounding box center [784, 553] width 47 height 47
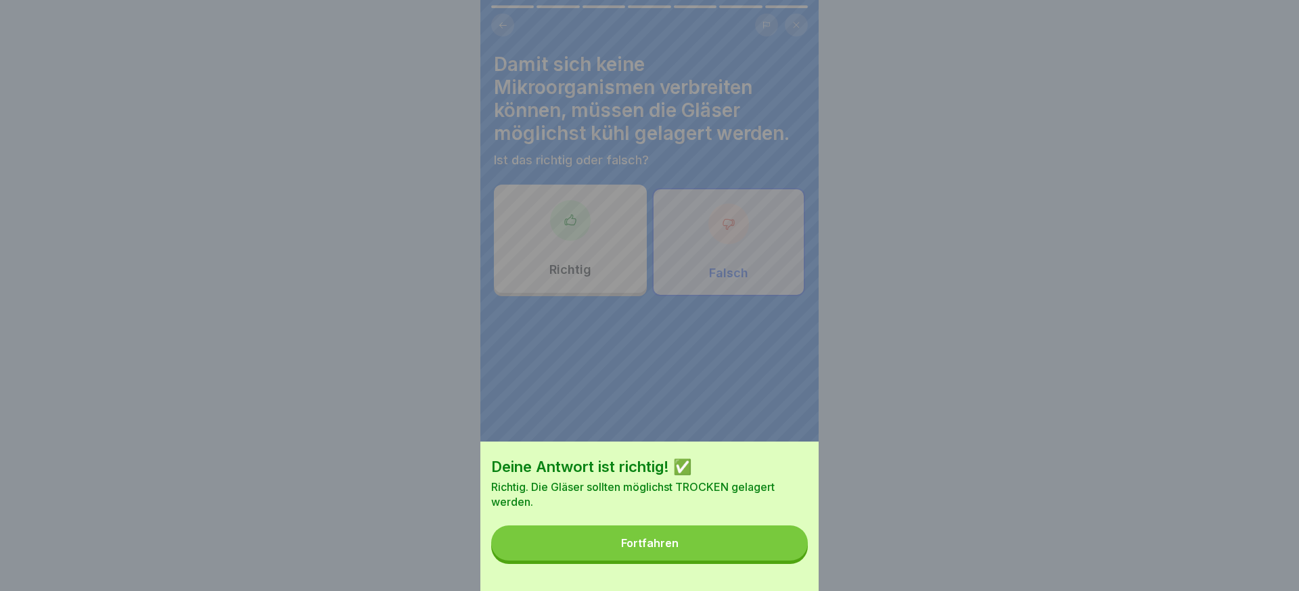
click at [780, 538] on button "Fortfahren" at bounding box center [649, 543] width 317 height 35
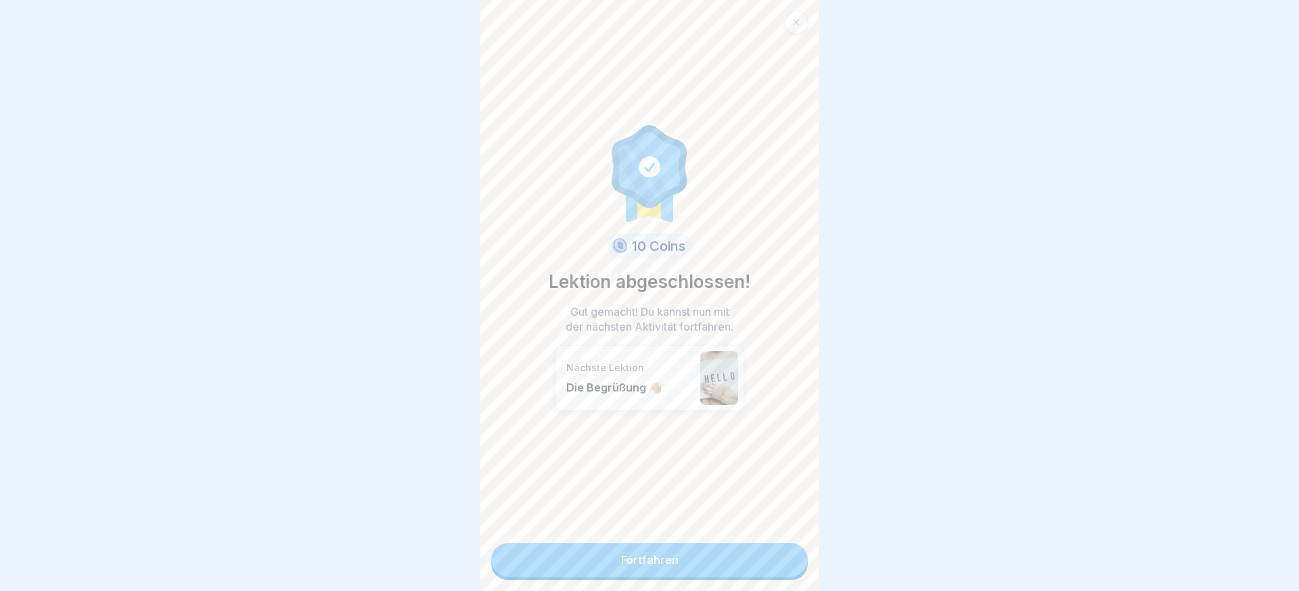
click at [780, 539] on div "10 Coins Lektion abgeschlossen! Gut gemacht! Du kannst nun mit der nächsten Akt…" at bounding box center [649, 295] width 338 height 591
click at [778, 545] on link "Fortfahren" at bounding box center [649, 560] width 317 height 34
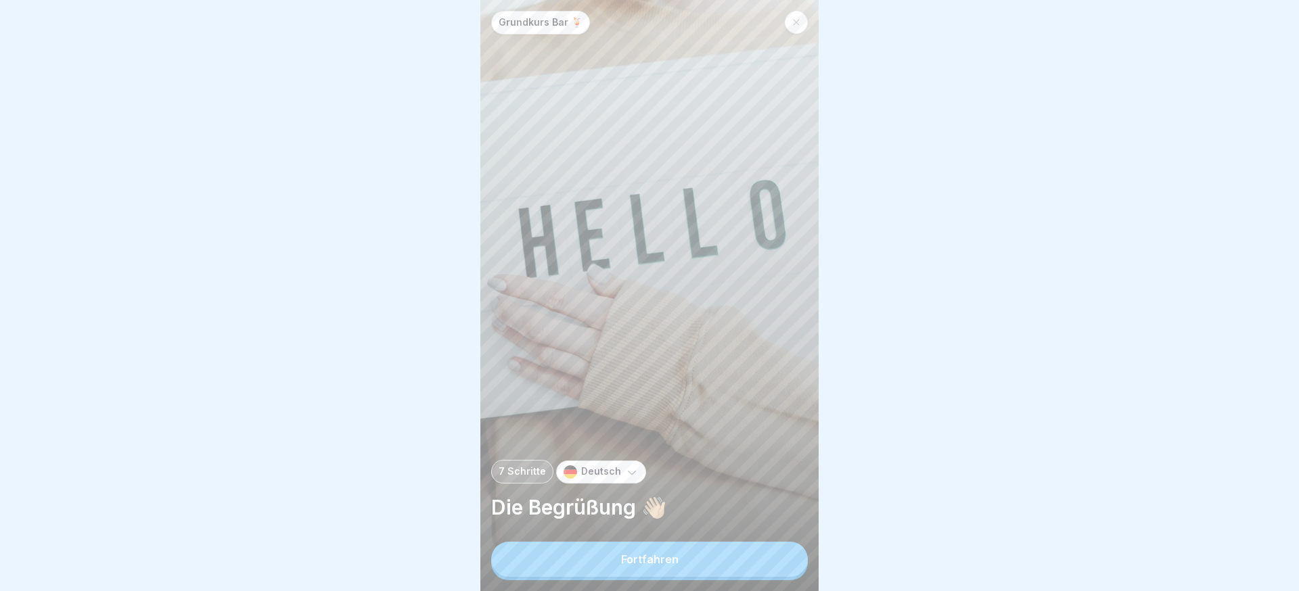
click at [719, 567] on button "Fortfahren" at bounding box center [649, 559] width 317 height 35
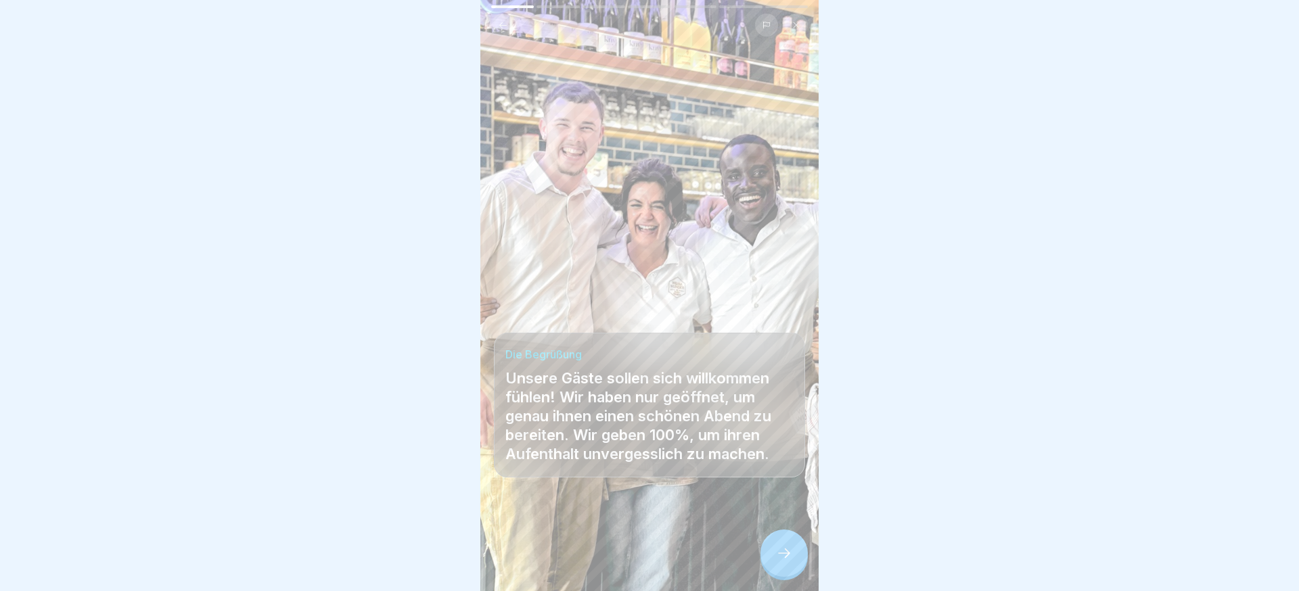
click at [771, 555] on div at bounding box center [784, 553] width 47 height 47
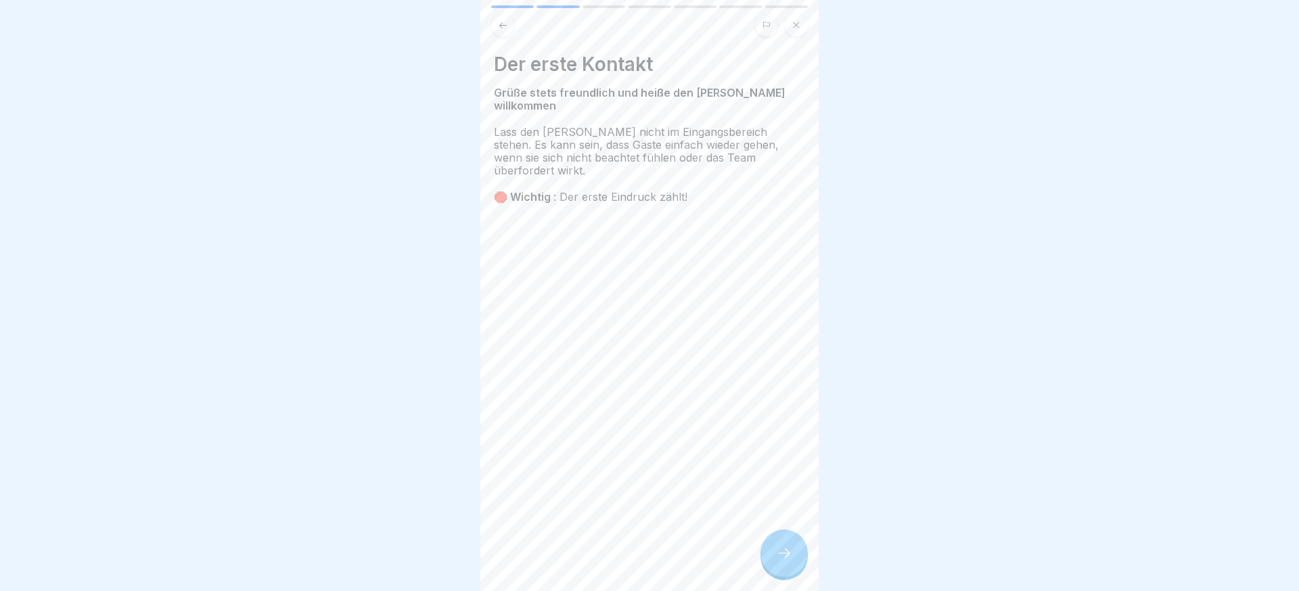
click at [777, 560] on icon at bounding box center [784, 553] width 16 height 16
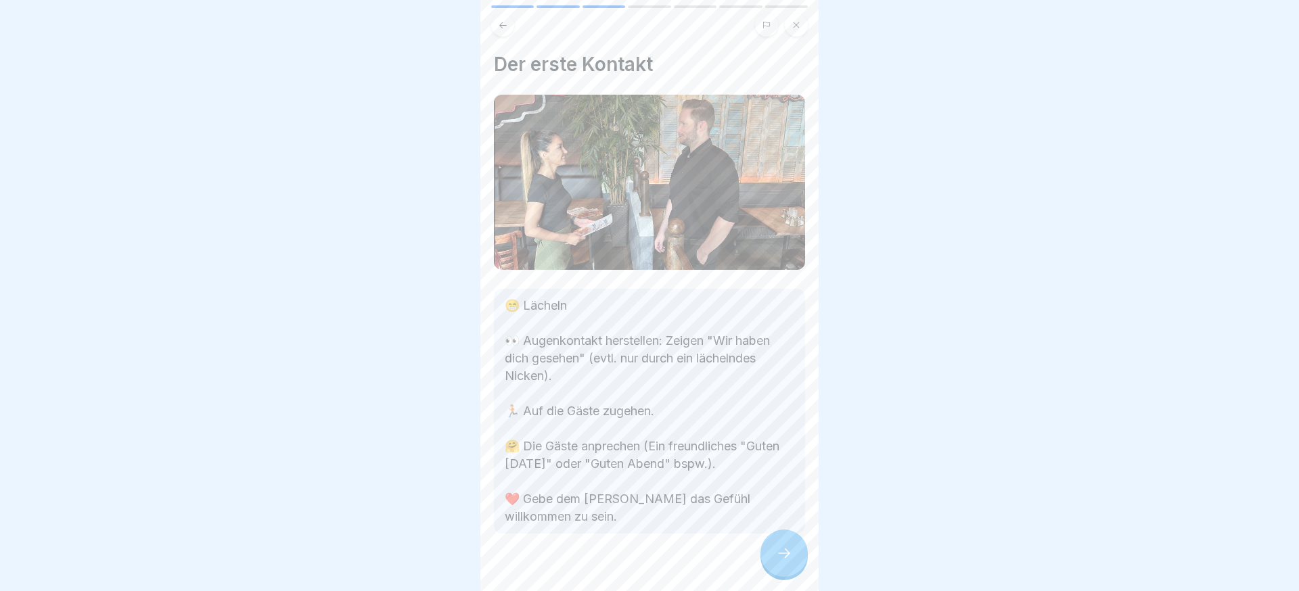
click at [779, 558] on icon at bounding box center [784, 553] width 16 height 16
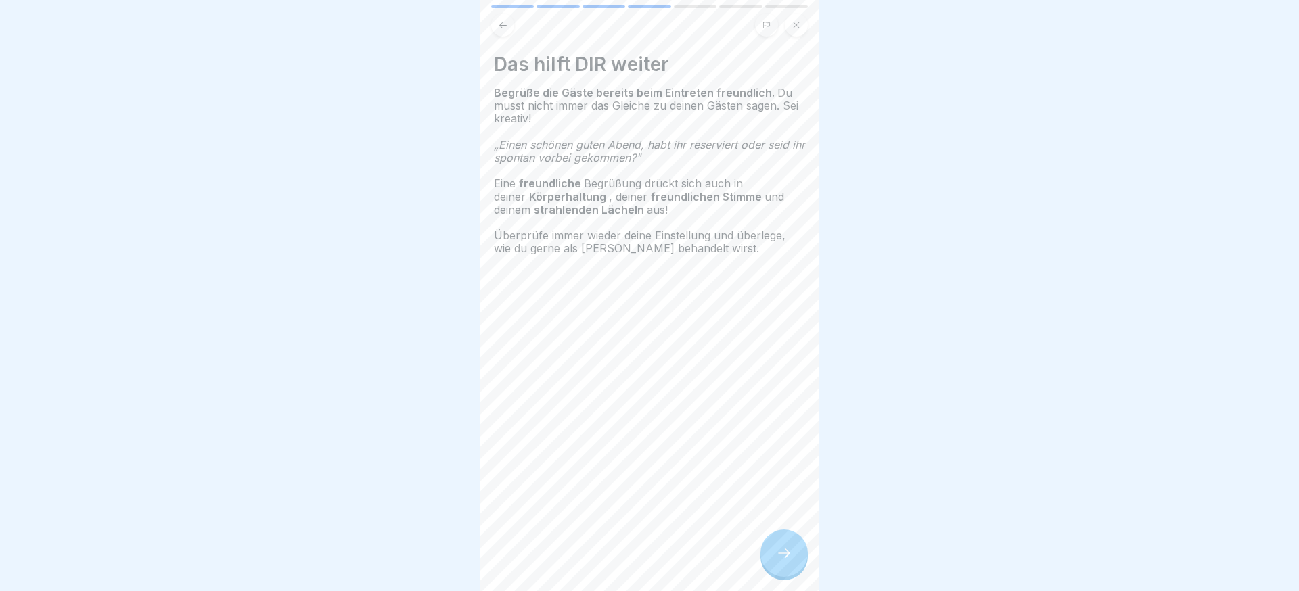
click at [779, 558] on icon at bounding box center [784, 553] width 16 height 16
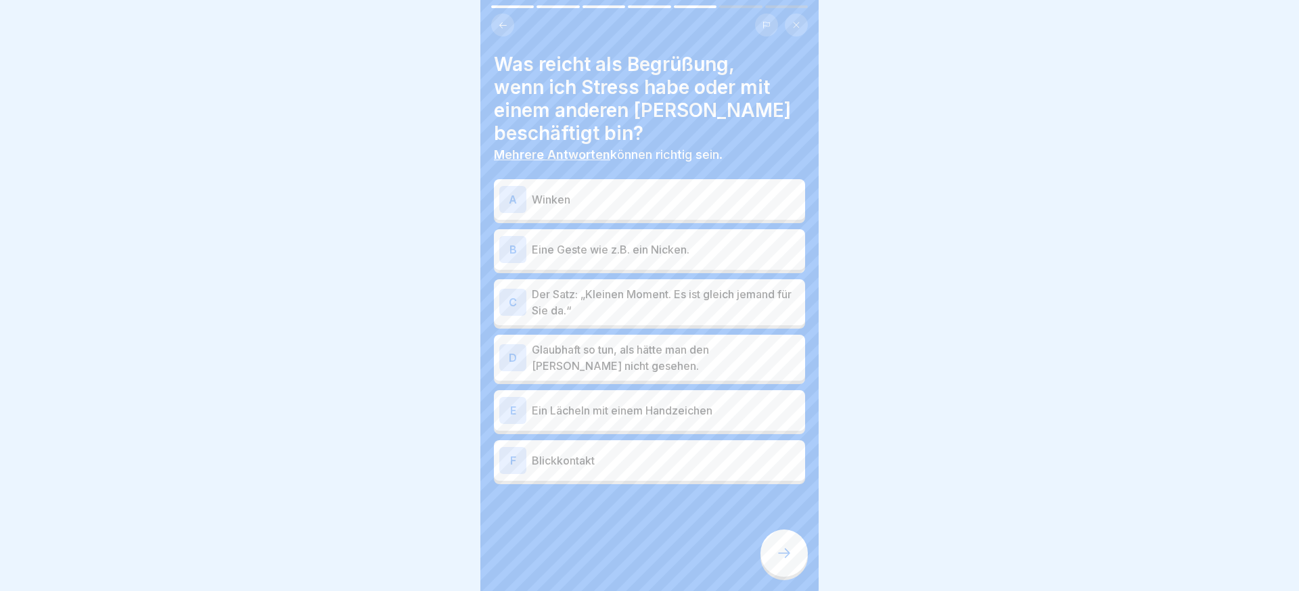
click at [593, 453] on p "Blickkontakt" at bounding box center [666, 461] width 268 height 16
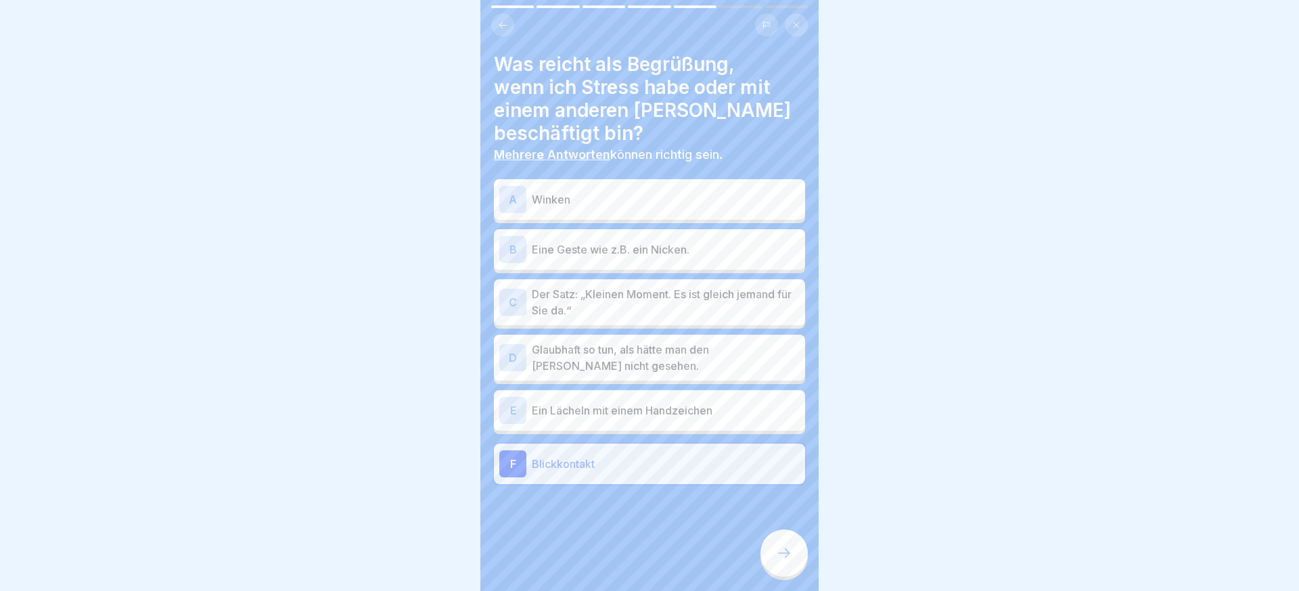
click at [607, 397] on div "E Ein Lächeln mit einem Handzeichen" at bounding box center [649, 410] width 300 height 27
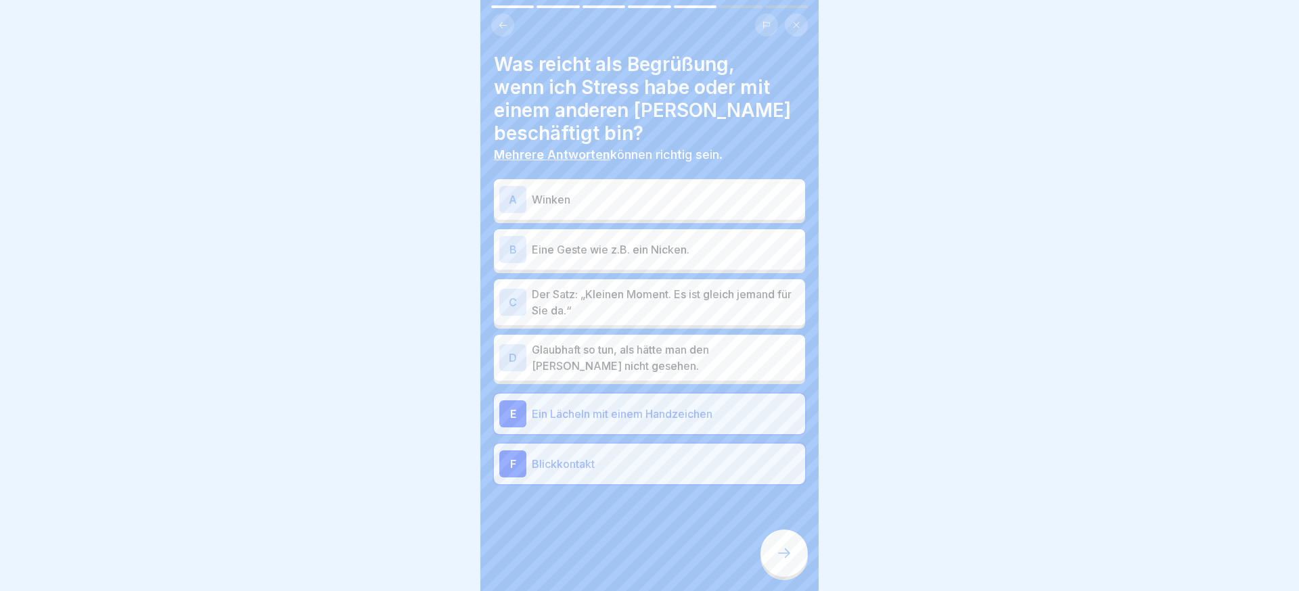
click at [600, 242] on p "Eine Geste wie z.B. ein Nicken." at bounding box center [666, 250] width 268 height 16
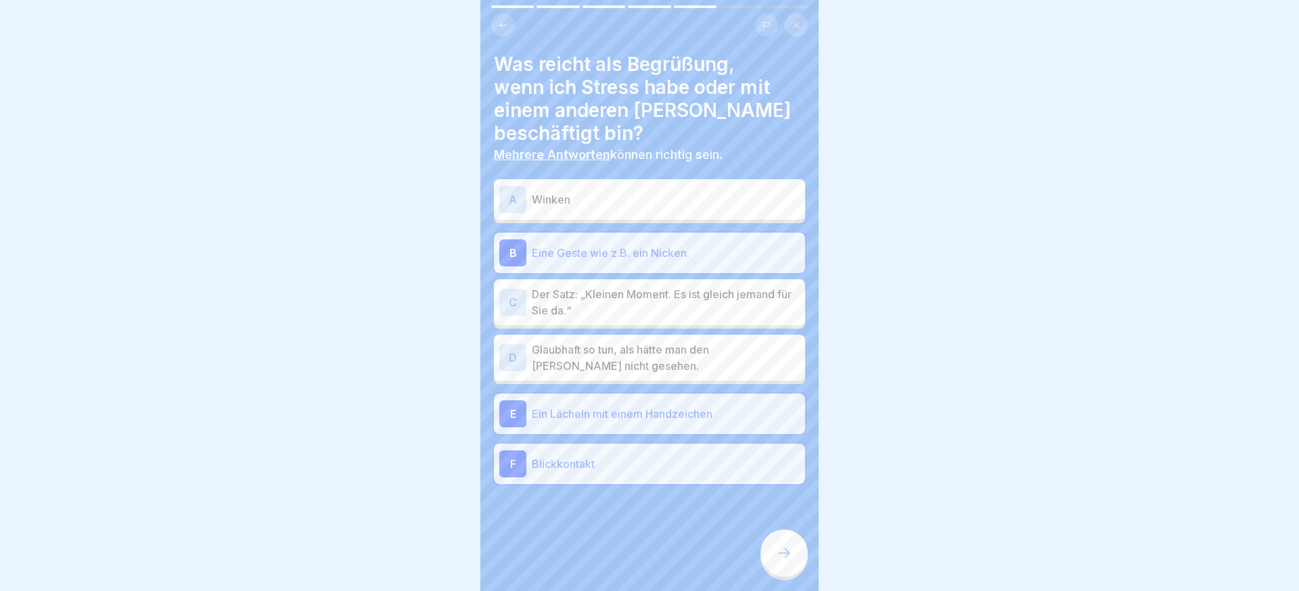
click at [596, 189] on div "A Winken" at bounding box center [649, 199] width 300 height 27
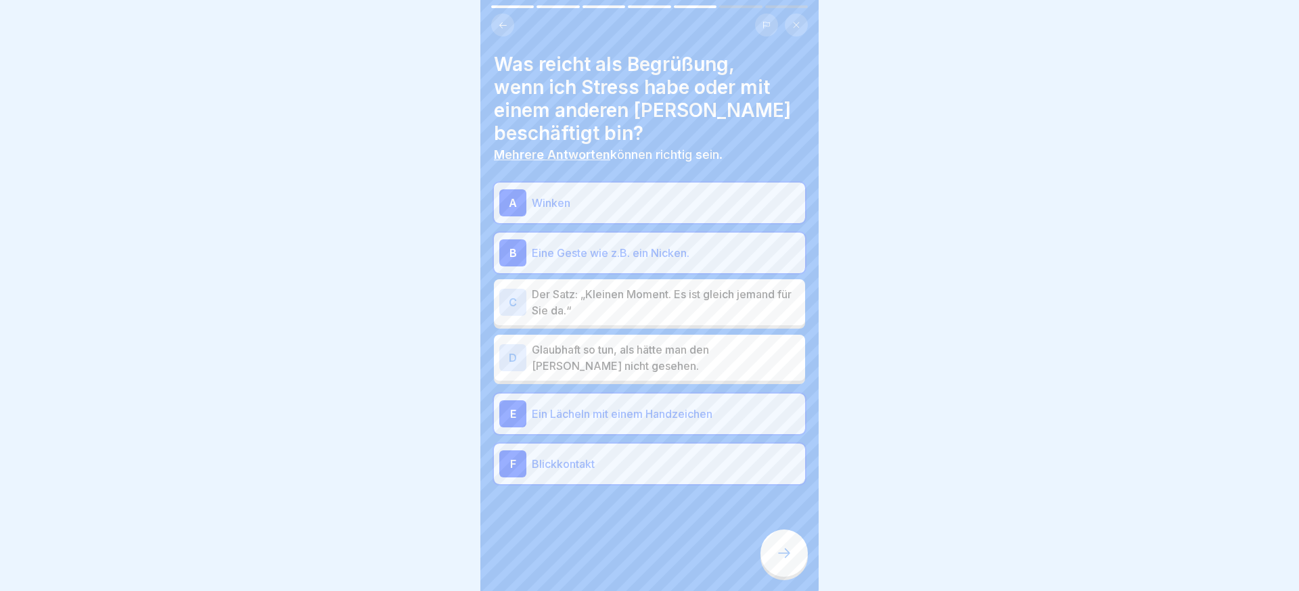
click at [773, 535] on div at bounding box center [784, 553] width 47 height 47
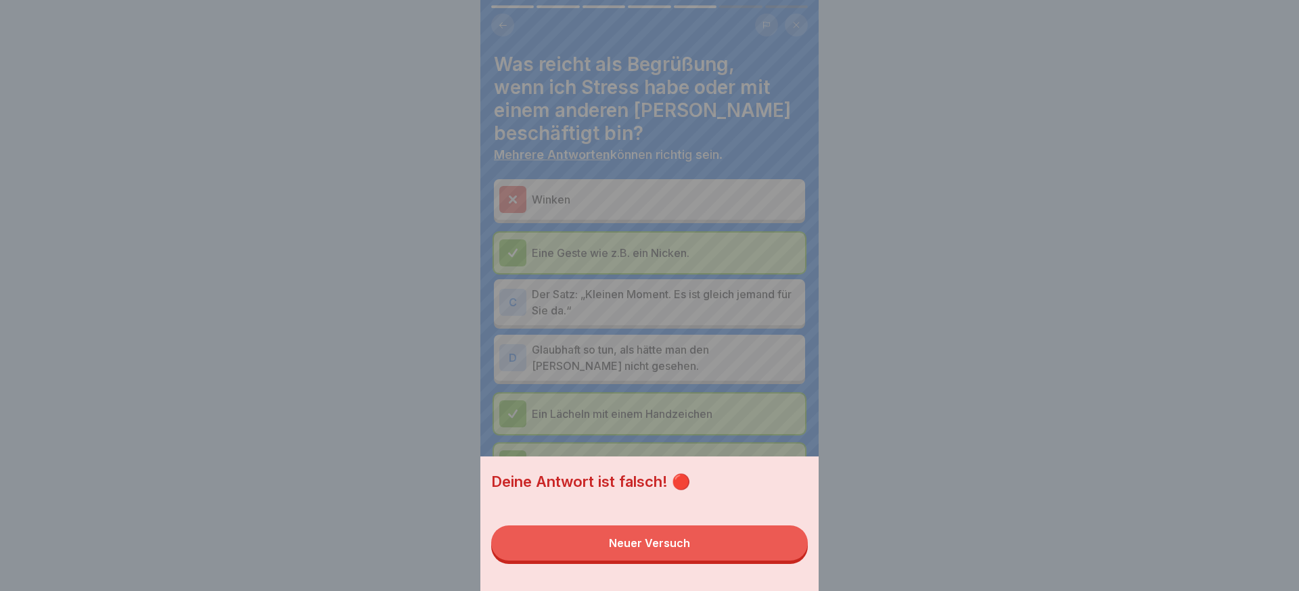
click at [754, 536] on button "Neuer Versuch" at bounding box center [649, 543] width 317 height 35
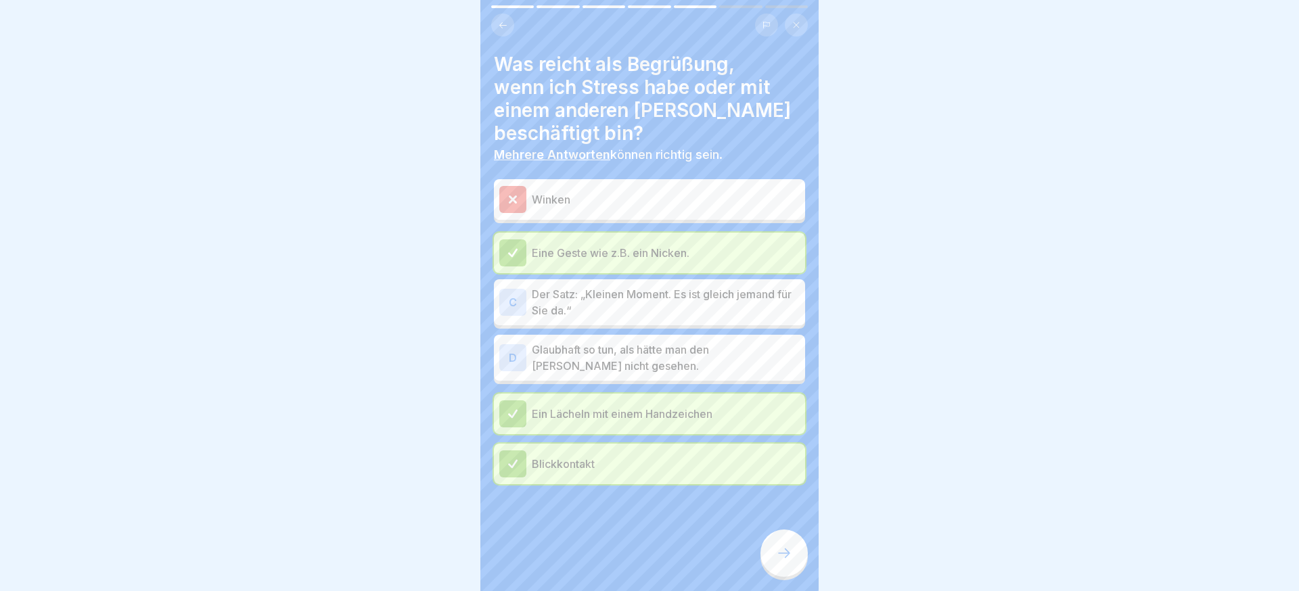
click at [788, 551] on icon at bounding box center [784, 553] width 16 height 16
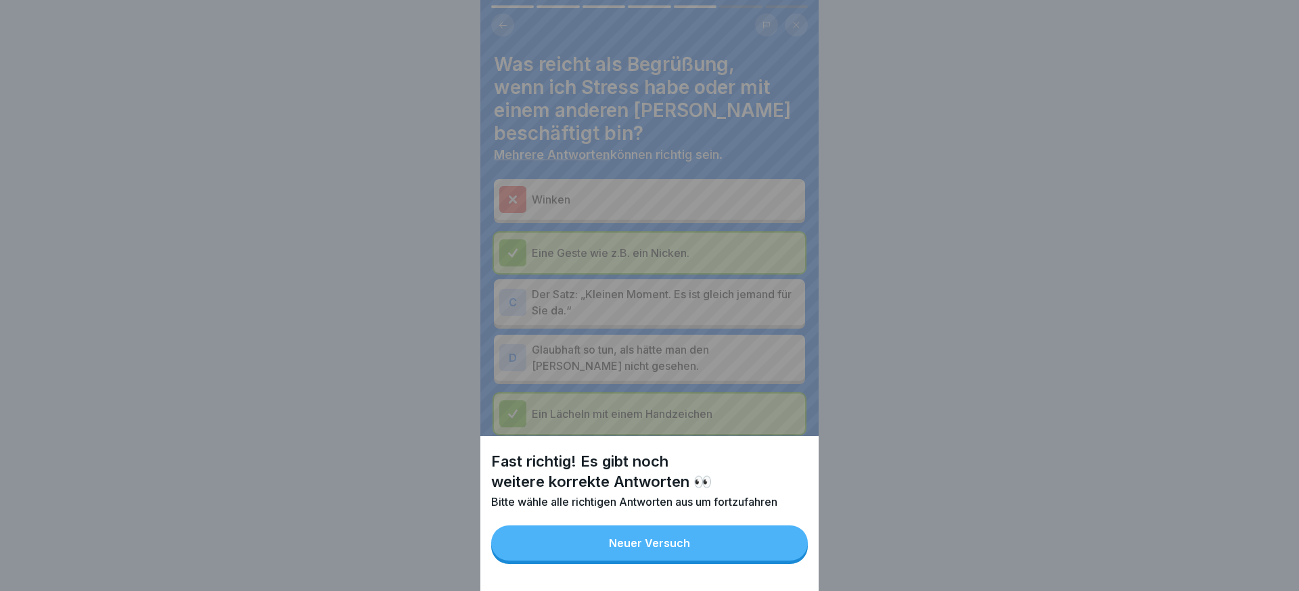
click at [718, 544] on button "Neuer Versuch" at bounding box center [649, 543] width 317 height 35
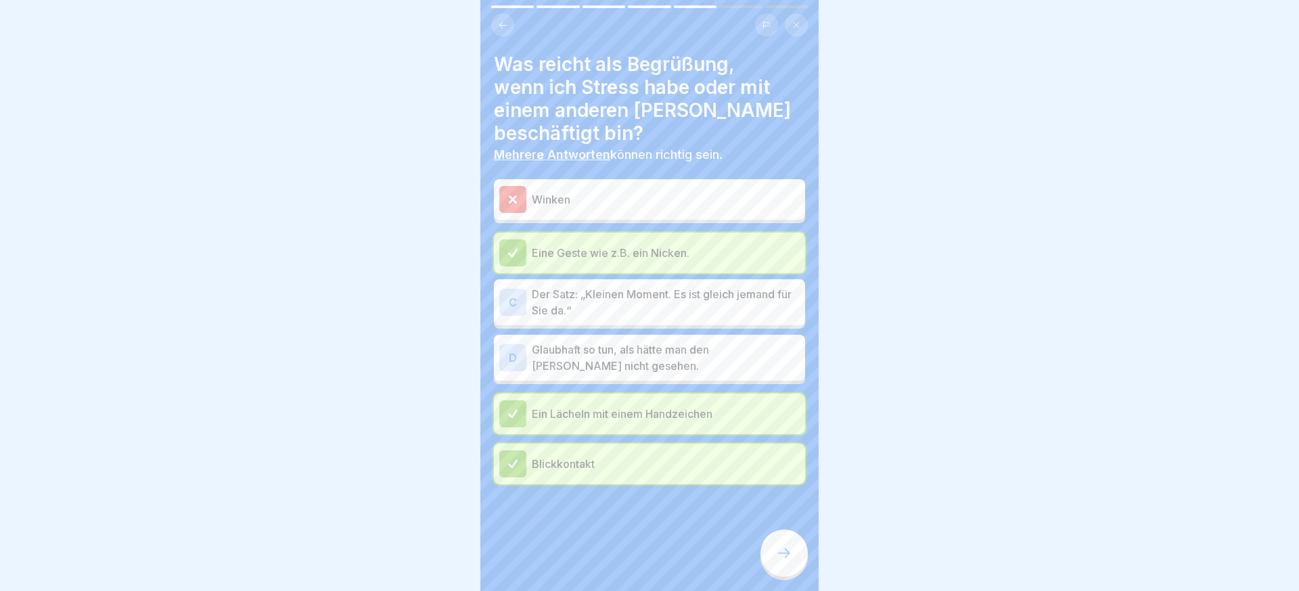
click at [649, 286] on p "Der Satz: „Kleinen Moment. Es ist gleich jemand für Sie da.“" at bounding box center [666, 302] width 268 height 32
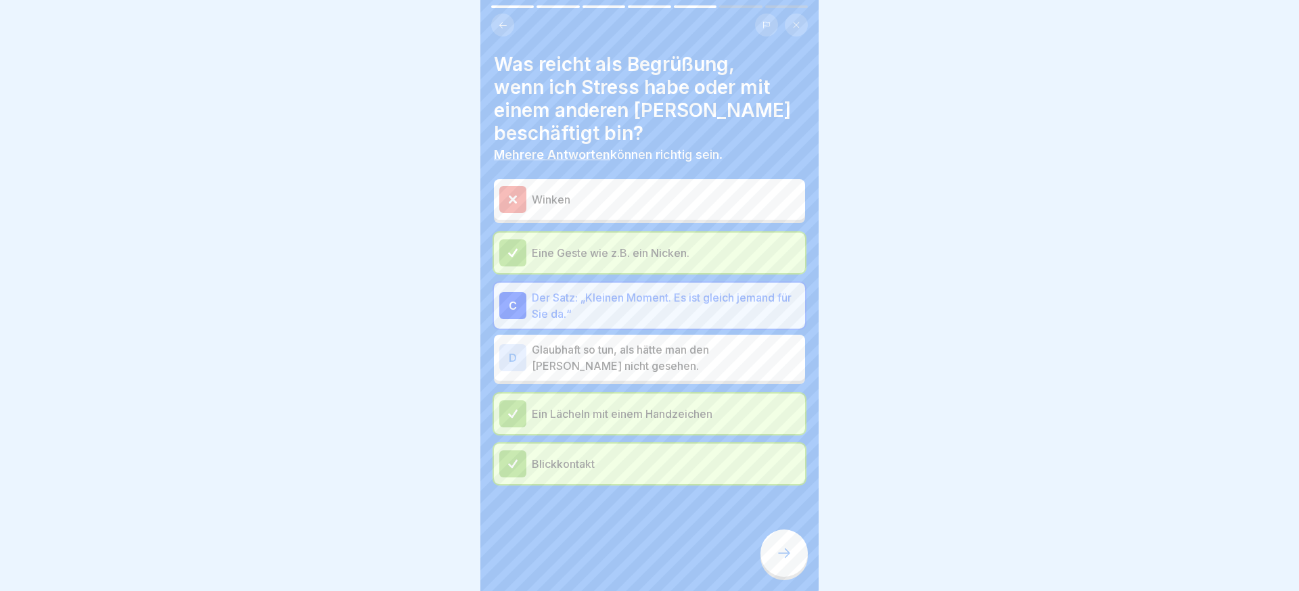
click at [785, 548] on icon at bounding box center [784, 553] width 16 height 16
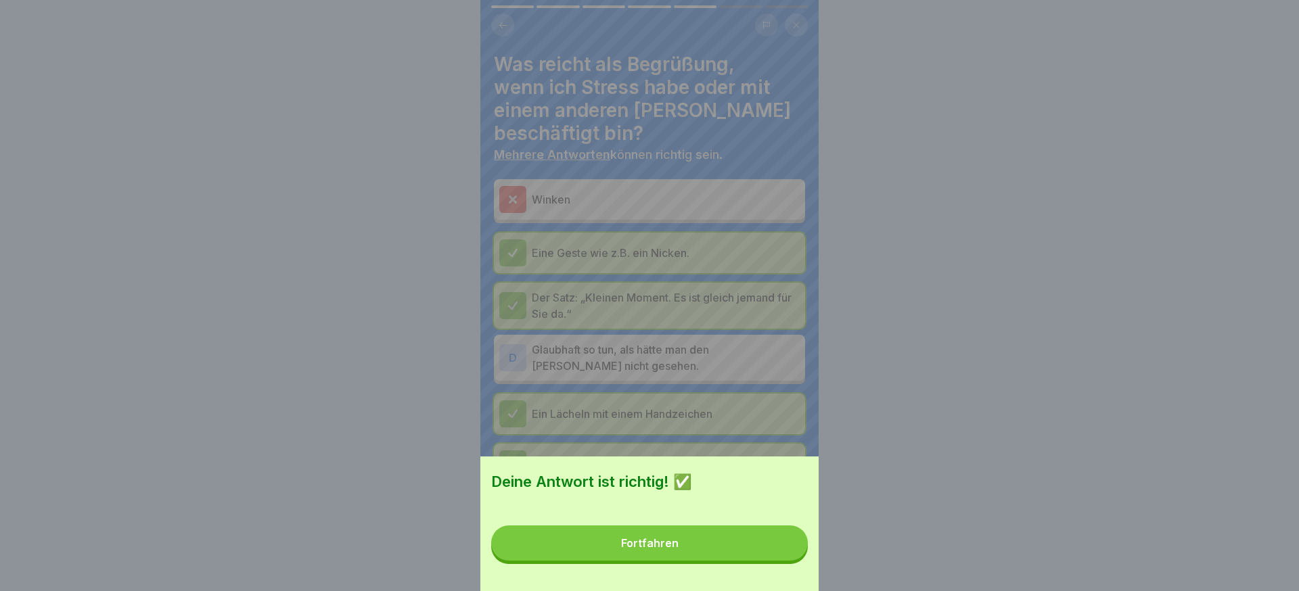
click at [784, 548] on button "Fortfahren" at bounding box center [649, 543] width 317 height 35
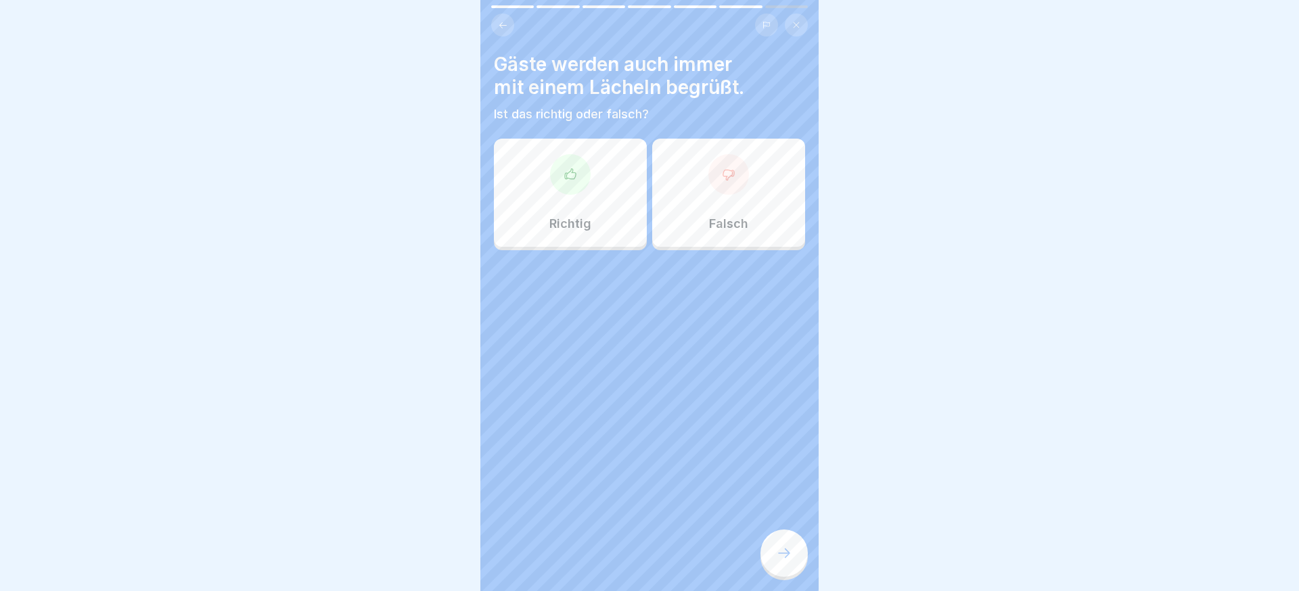
click at [621, 231] on div "Richtig" at bounding box center [570, 193] width 153 height 108
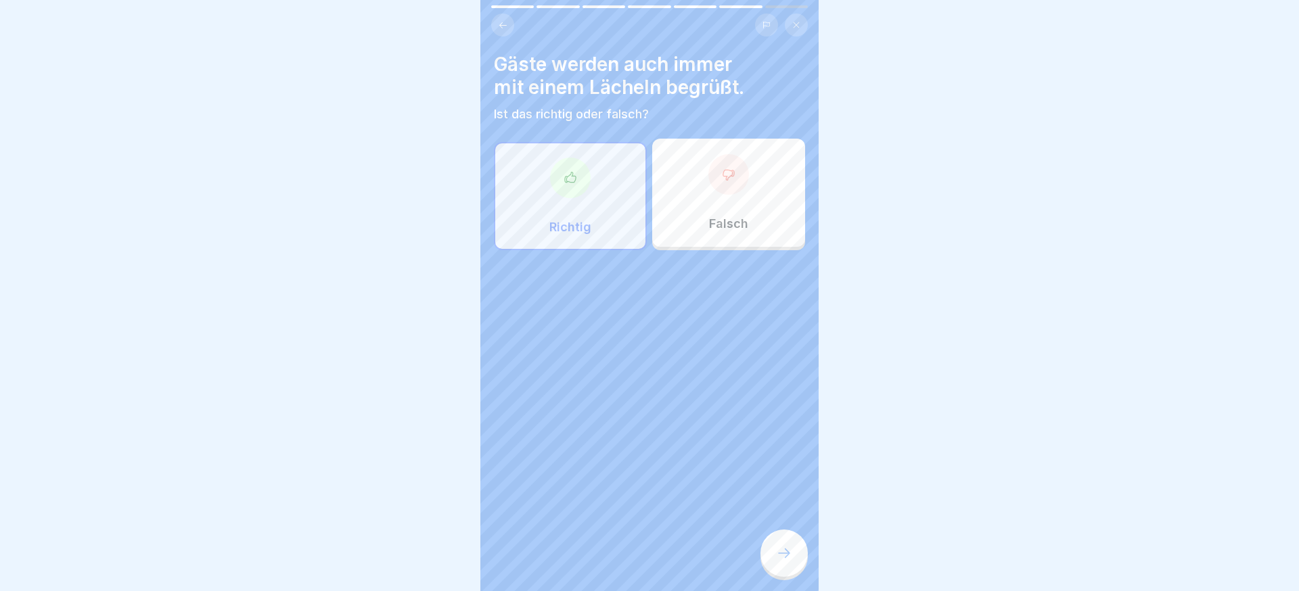
click at [790, 535] on div at bounding box center [784, 553] width 47 height 47
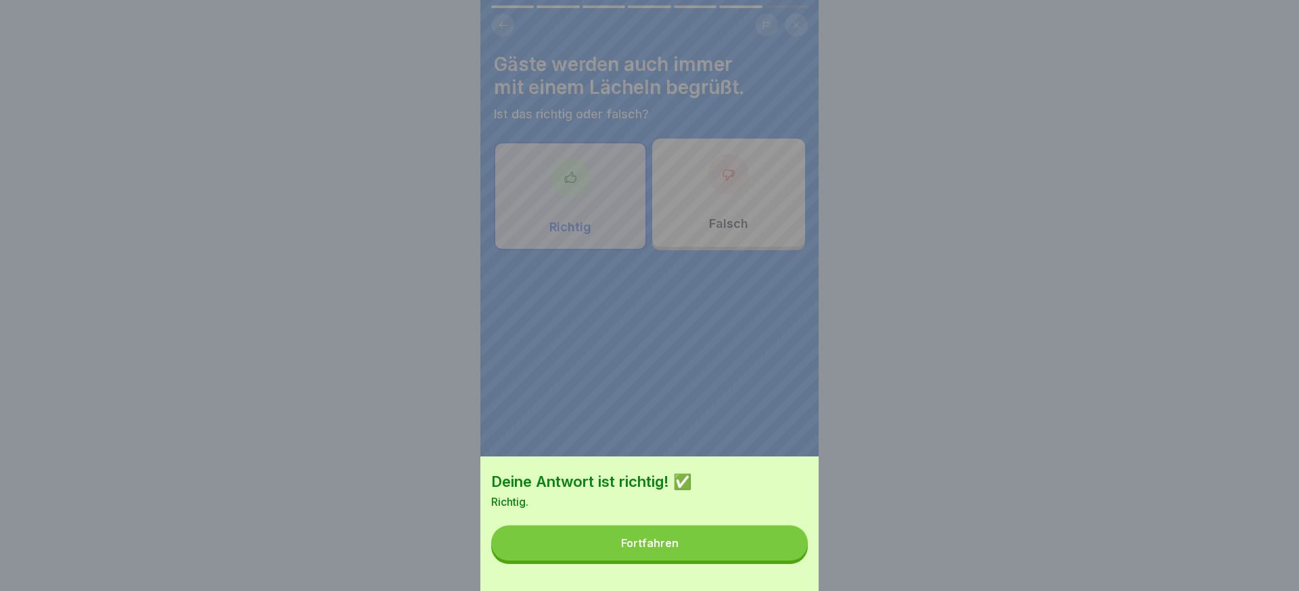
click at [790, 537] on button "Fortfahren" at bounding box center [649, 543] width 317 height 35
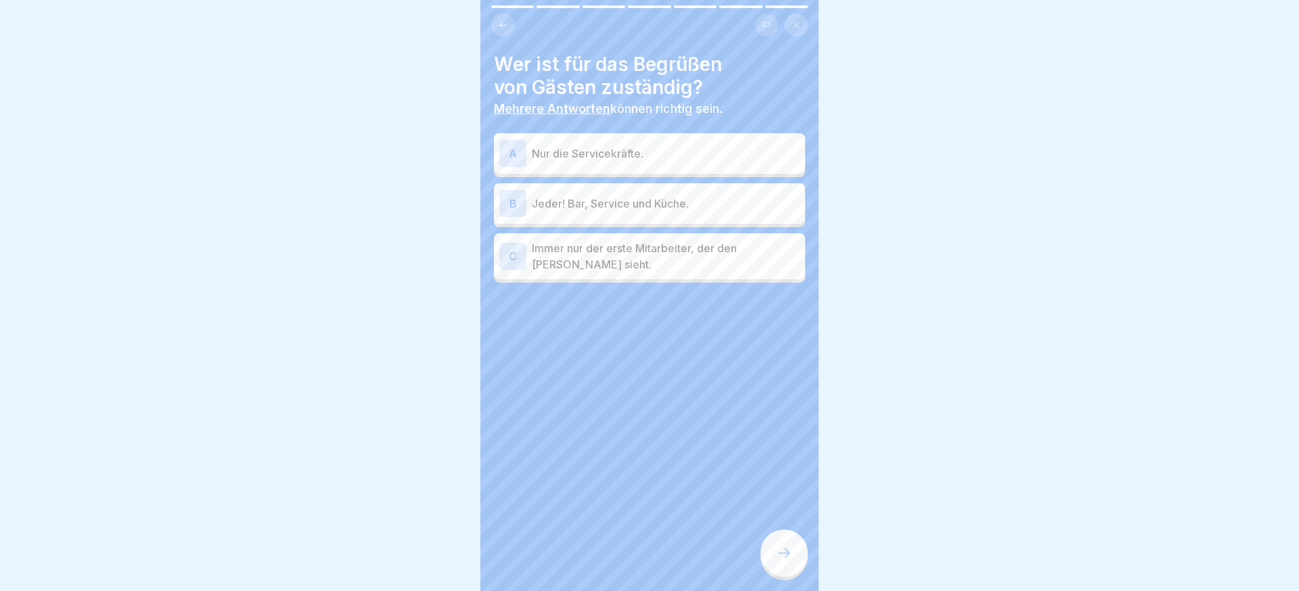
click at [671, 216] on div "B Jeder! Bar, Service und Küche." at bounding box center [649, 203] width 300 height 27
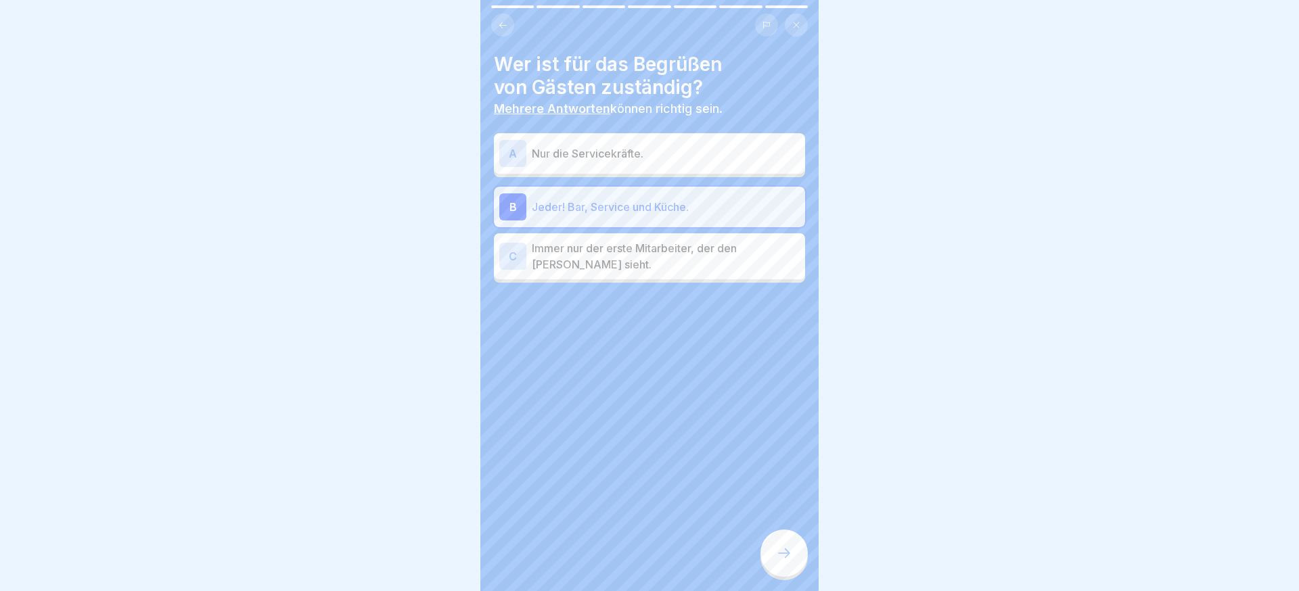
click at [783, 547] on icon at bounding box center [784, 553] width 16 height 16
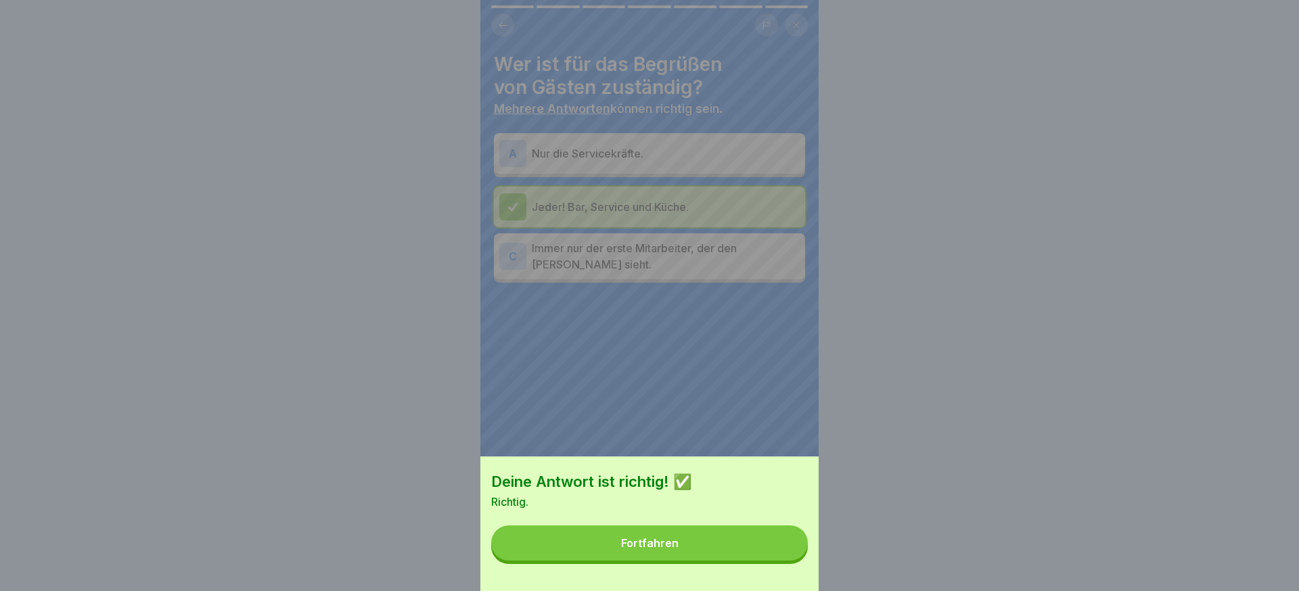
click at [783, 547] on button "Fortfahren" at bounding box center [649, 543] width 317 height 35
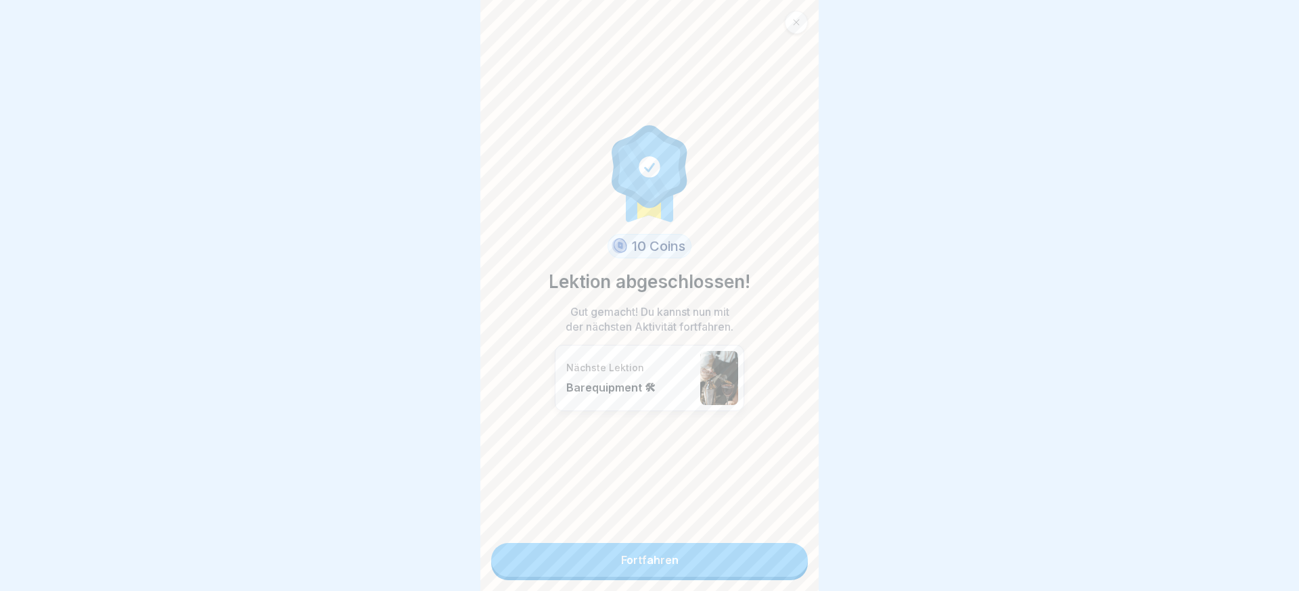
click at [775, 551] on link "Fortfahren" at bounding box center [649, 560] width 317 height 34
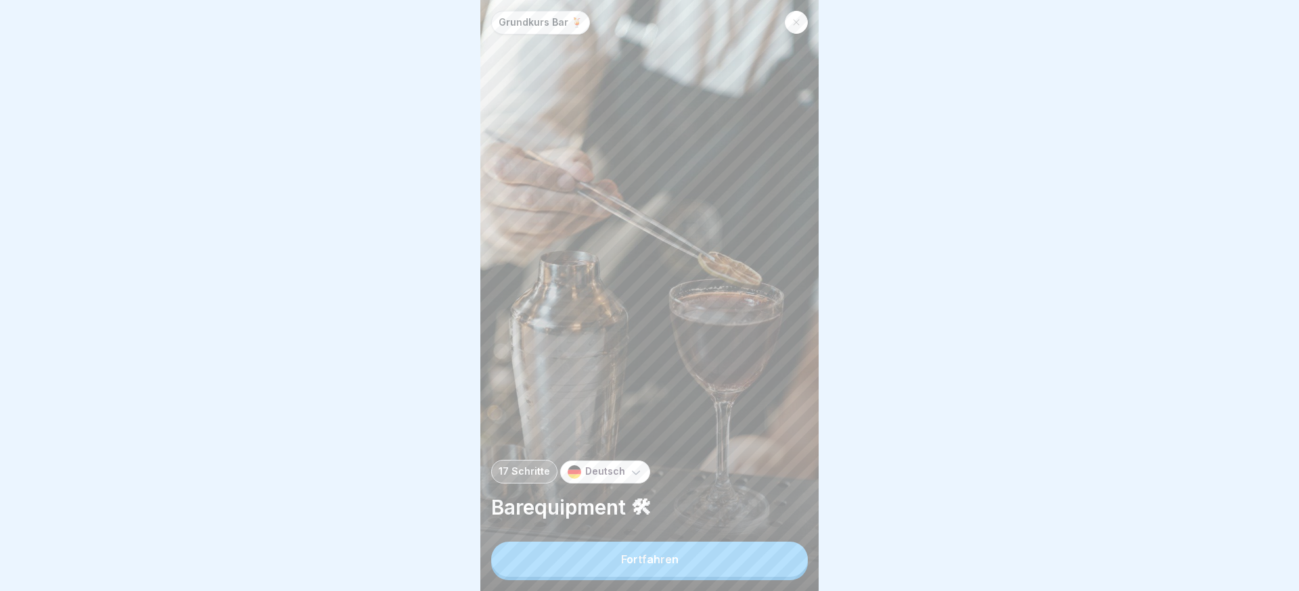
click at [775, 551] on button "Fortfahren" at bounding box center [649, 559] width 317 height 35
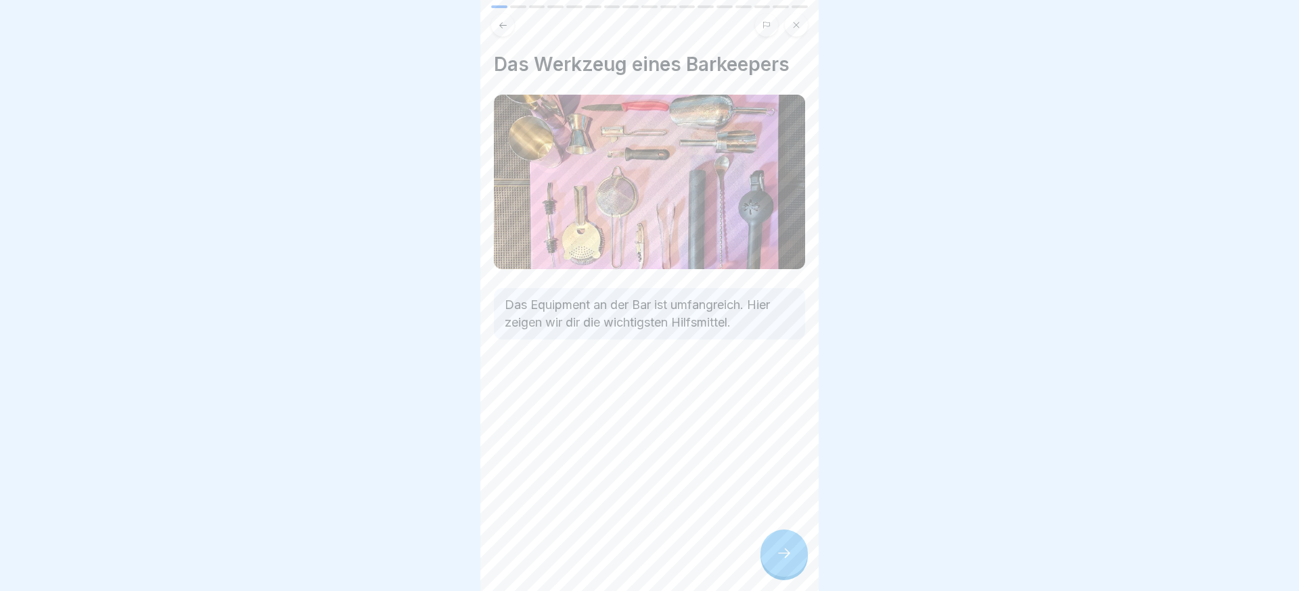
click at [775, 551] on div at bounding box center [784, 553] width 47 height 47
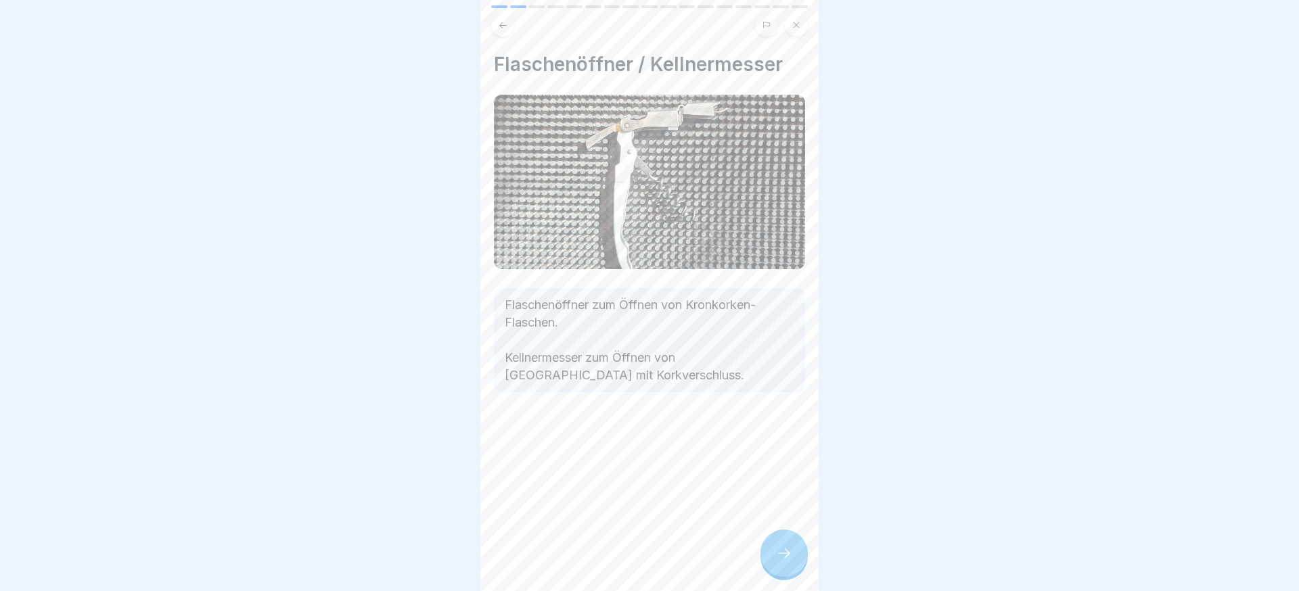
click at [775, 551] on div at bounding box center [784, 553] width 47 height 47
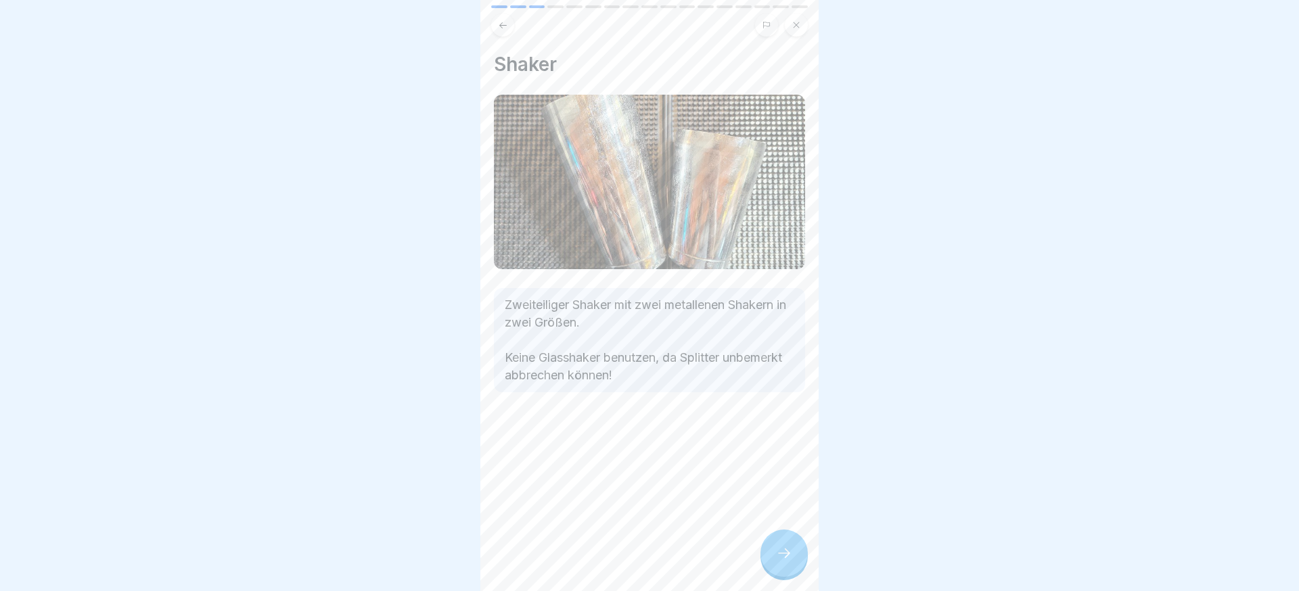
click at [775, 551] on div at bounding box center [784, 553] width 47 height 47
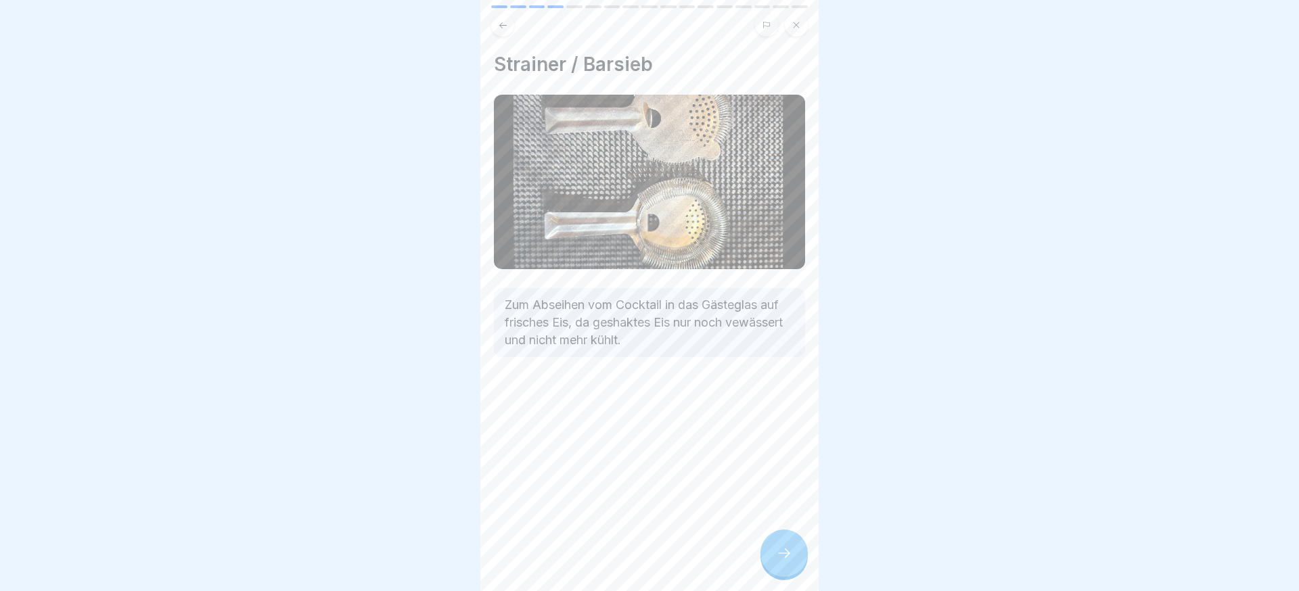
click at [775, 551] on div at bounding box center [784, 553] width 47 height 47
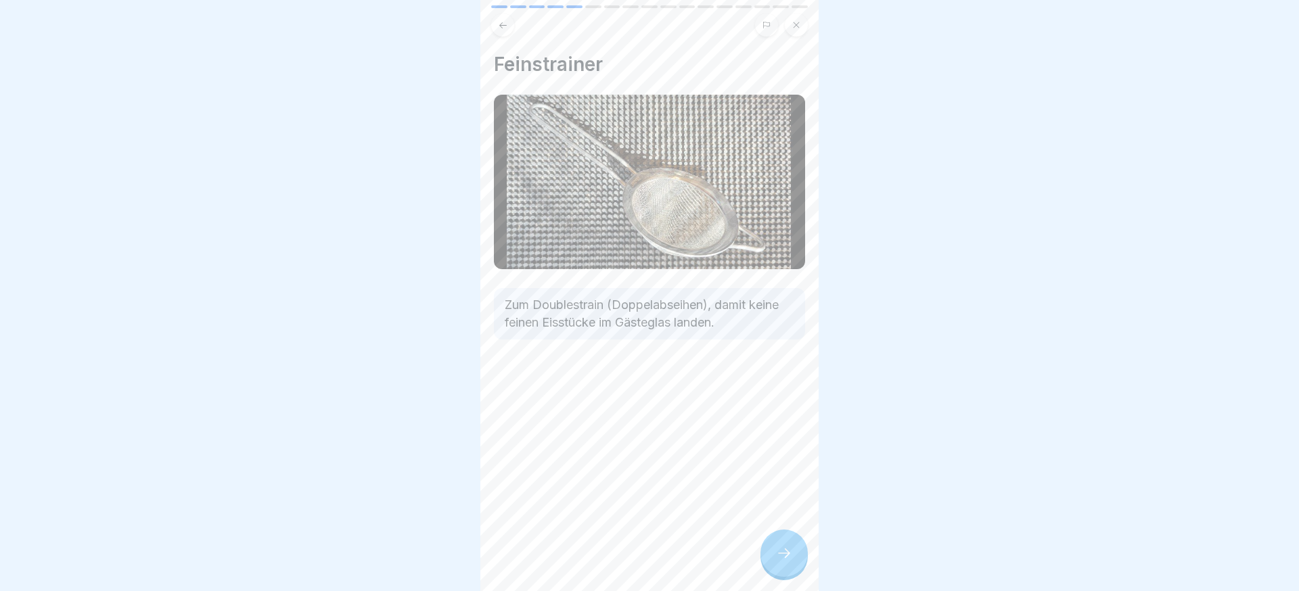
click at [775, 551] on div at bounding box center [784, 553] width 47 height 47
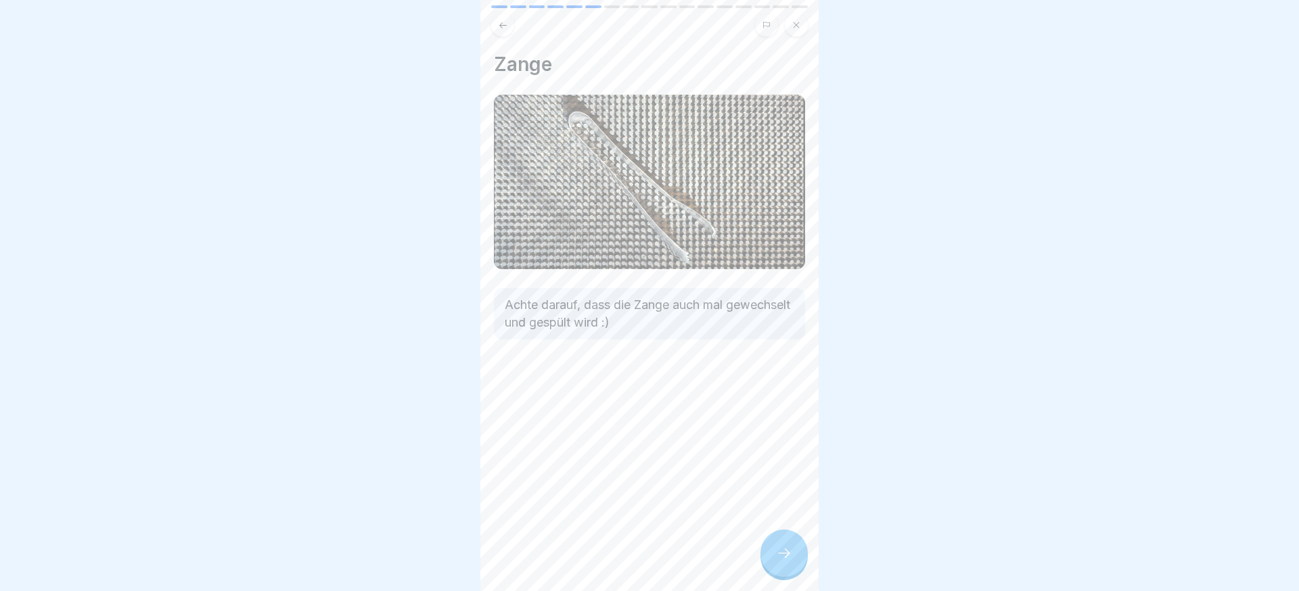
click at [775, 551] on div at bounding box center [784, 553] width 47 height 47
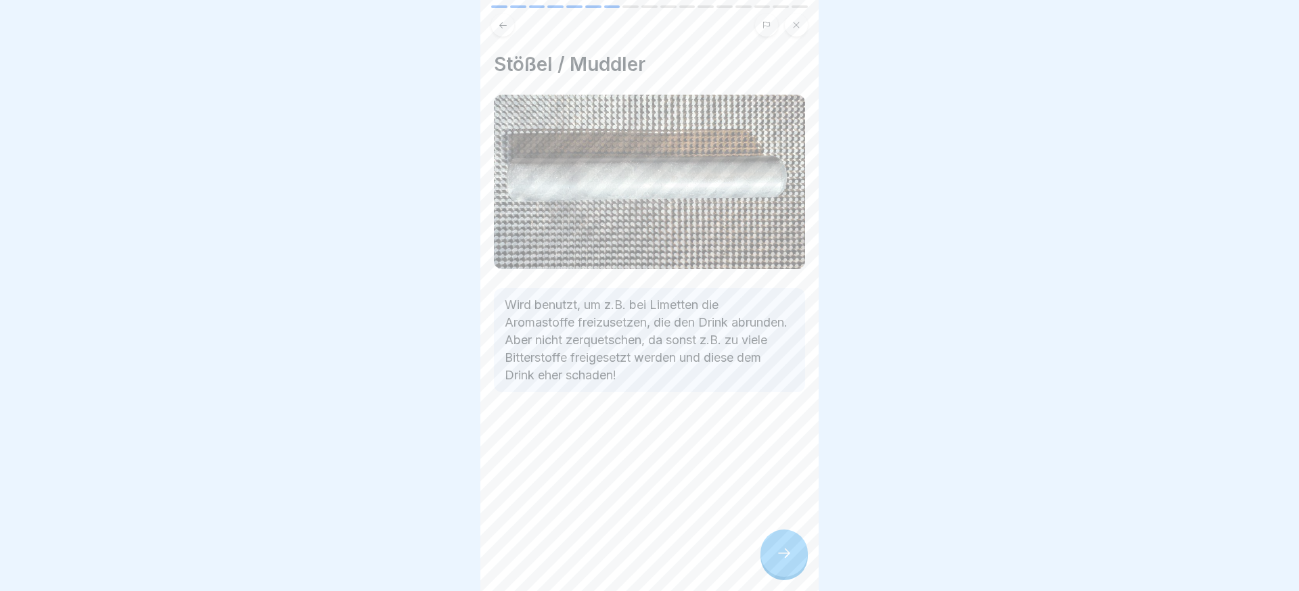
click at [775, 551] on div at bounding box center [784, 553] width 47 height 47
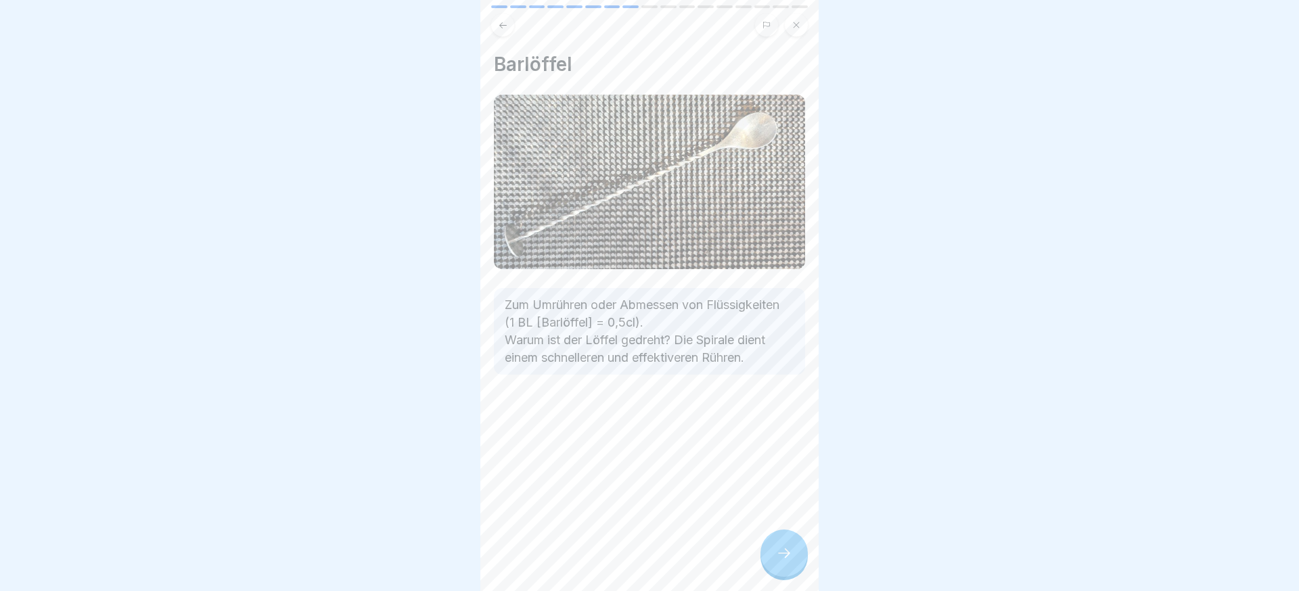
click at [775, 551] on div at bounding box center [784, 553] width 47 height 47
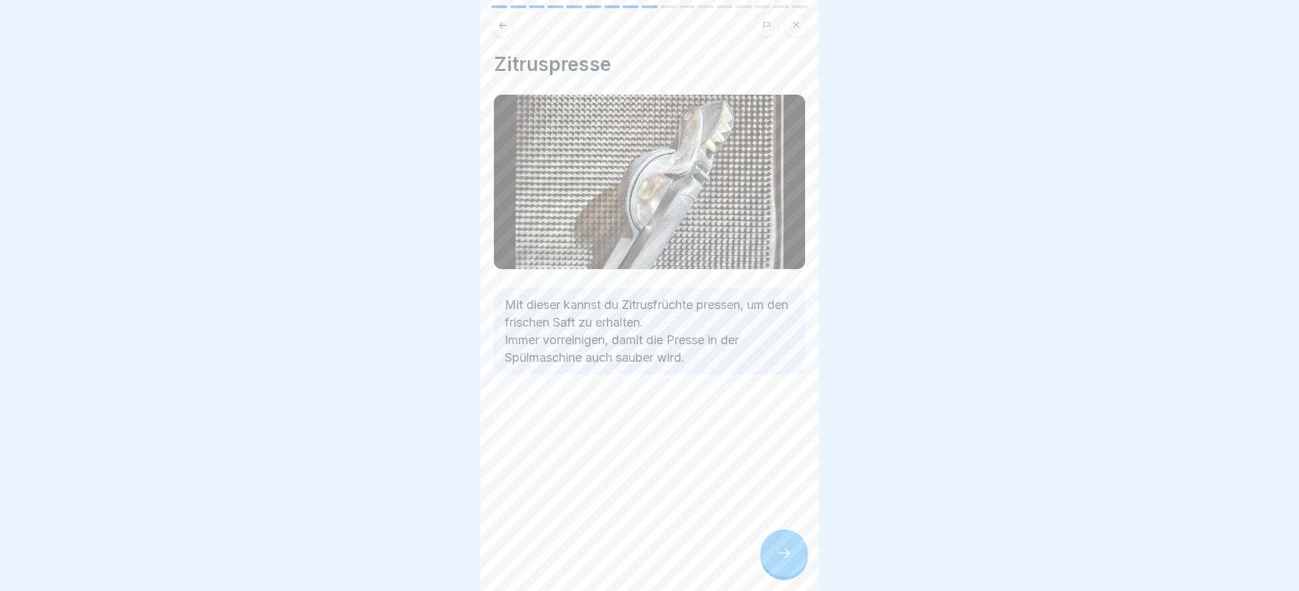
click at [775, 551] on div at bounding box center [784, 553] width 47 height 47
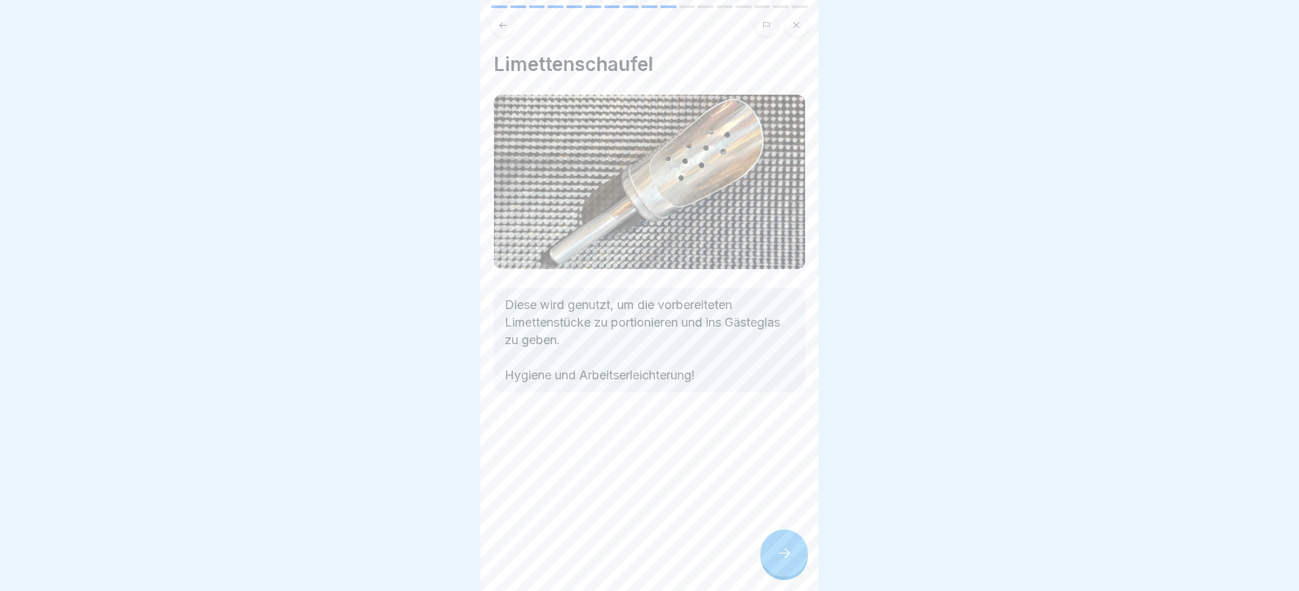
click at [775, 551] on div at bounding box center [784, 553] width 47 height 47
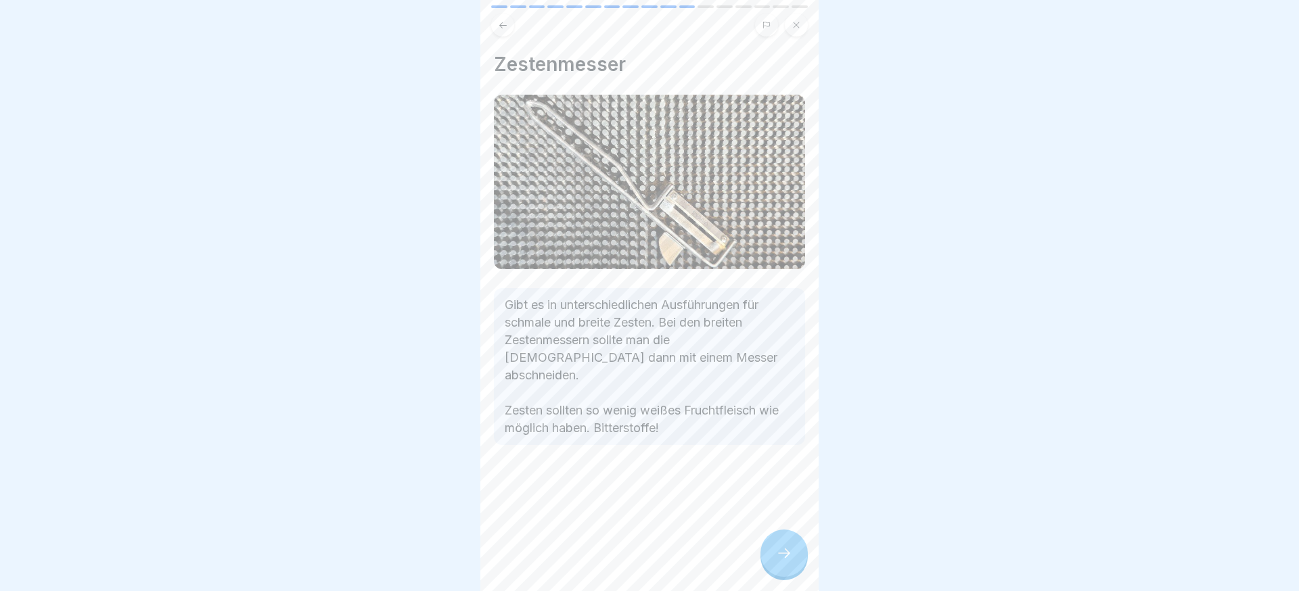
click at [775, 551] on div at bounding box center [784, 553] width 47 height 47
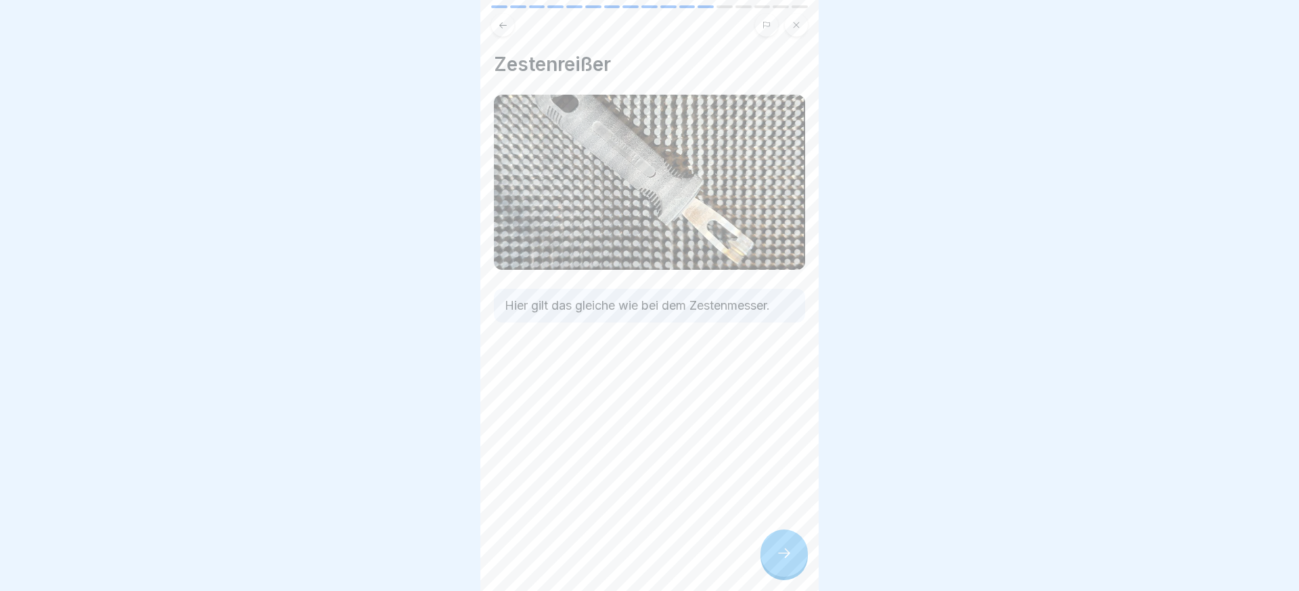
click at [775, 551] on div at bounding box center [784, 553] width 47 height 47
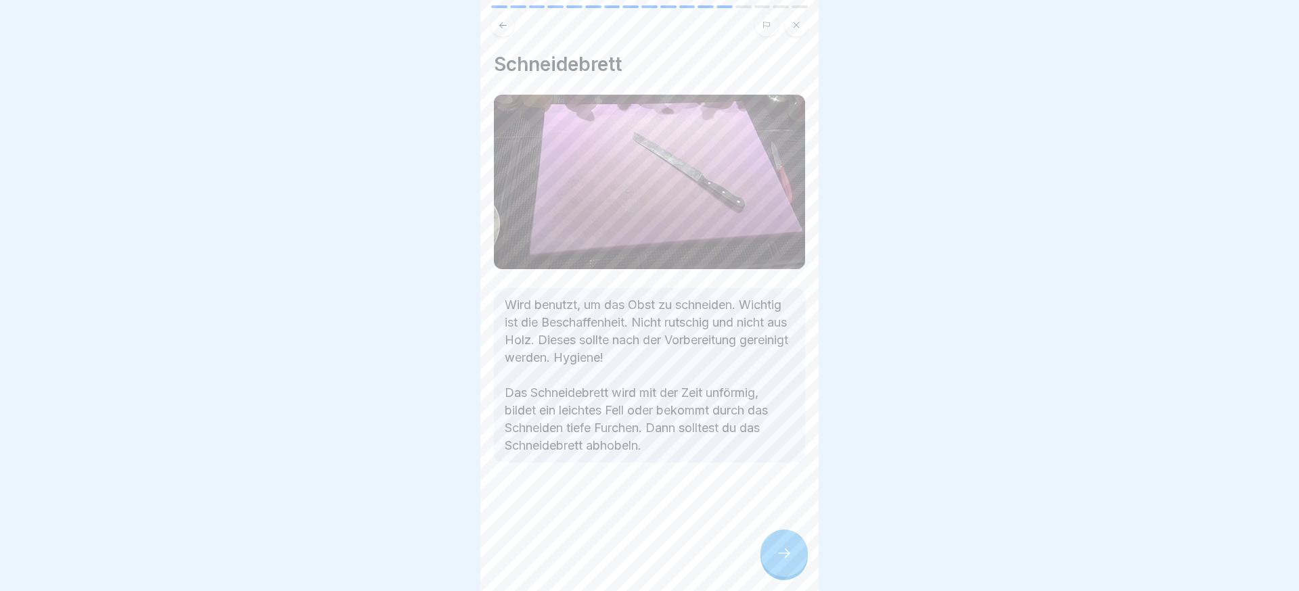
click at [775, 551] on div at bounding box center [784, 553] width 47 height 47
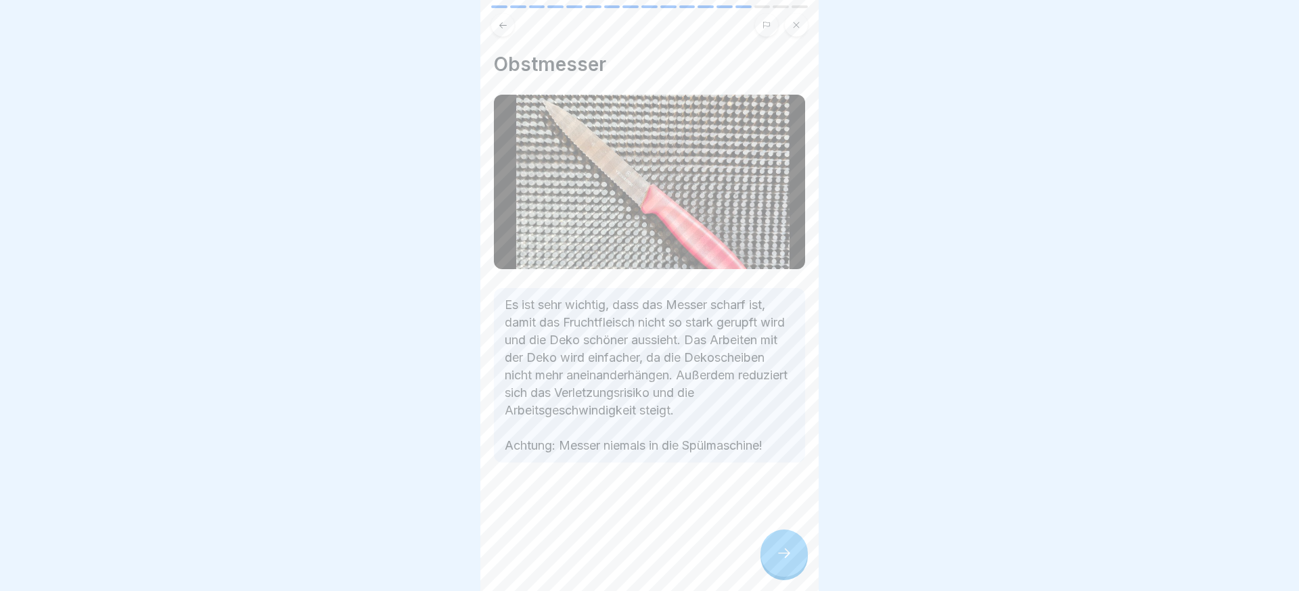
click at [775, 551] on div at bounding box center [784, 553] width 47 height 47
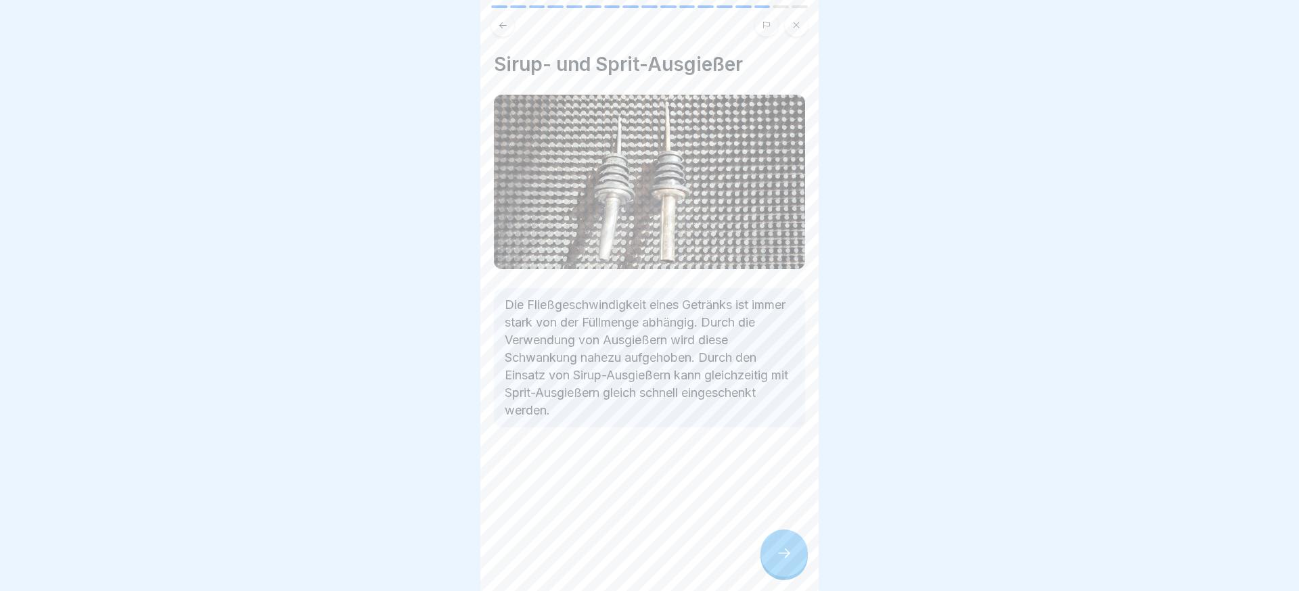
click at [775, 551] on div at bounding box center [784, 553] width 47 height 47
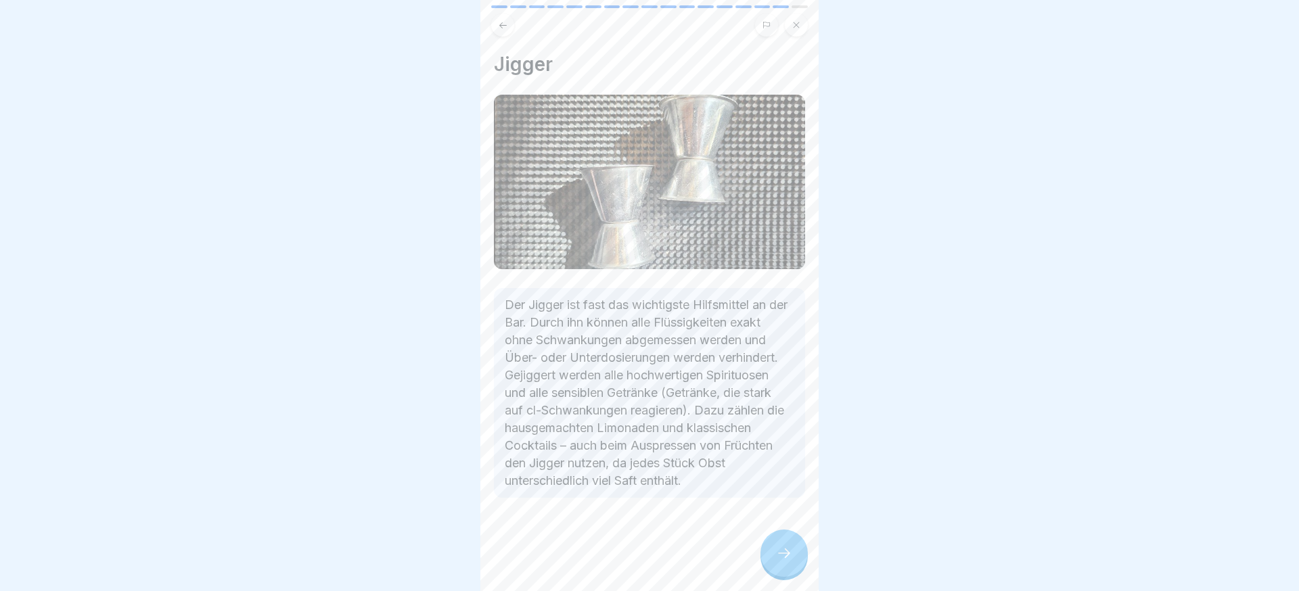
click at [775, 551] on div at bounding box center [784, 553] width 47 height 47
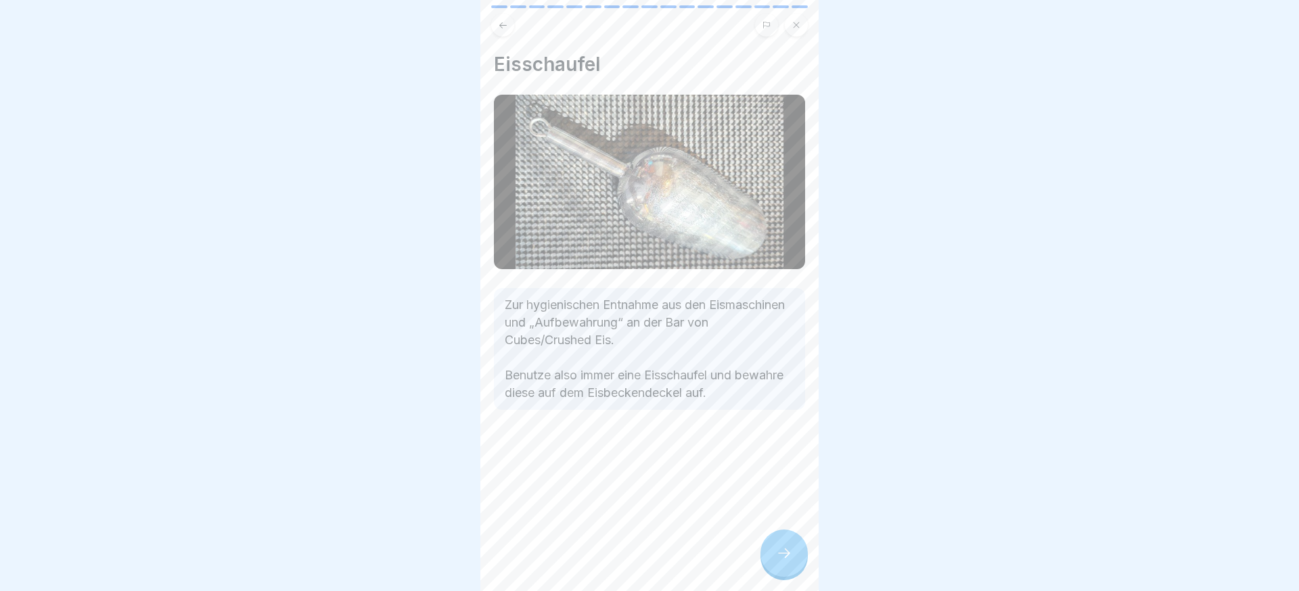
click at [775, 551] on div at bounding box center [784, 553] width 47 height 47
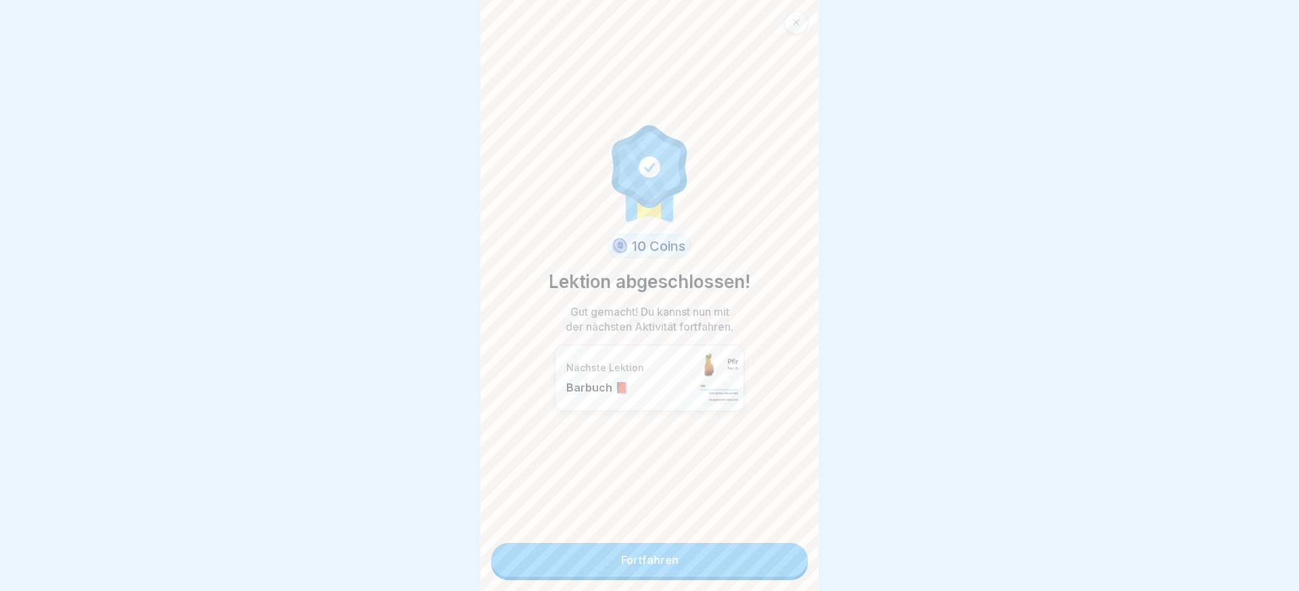
click at [775, 551] on link "Fortfahren" at bounding box center [649, 560] width 317 height 34
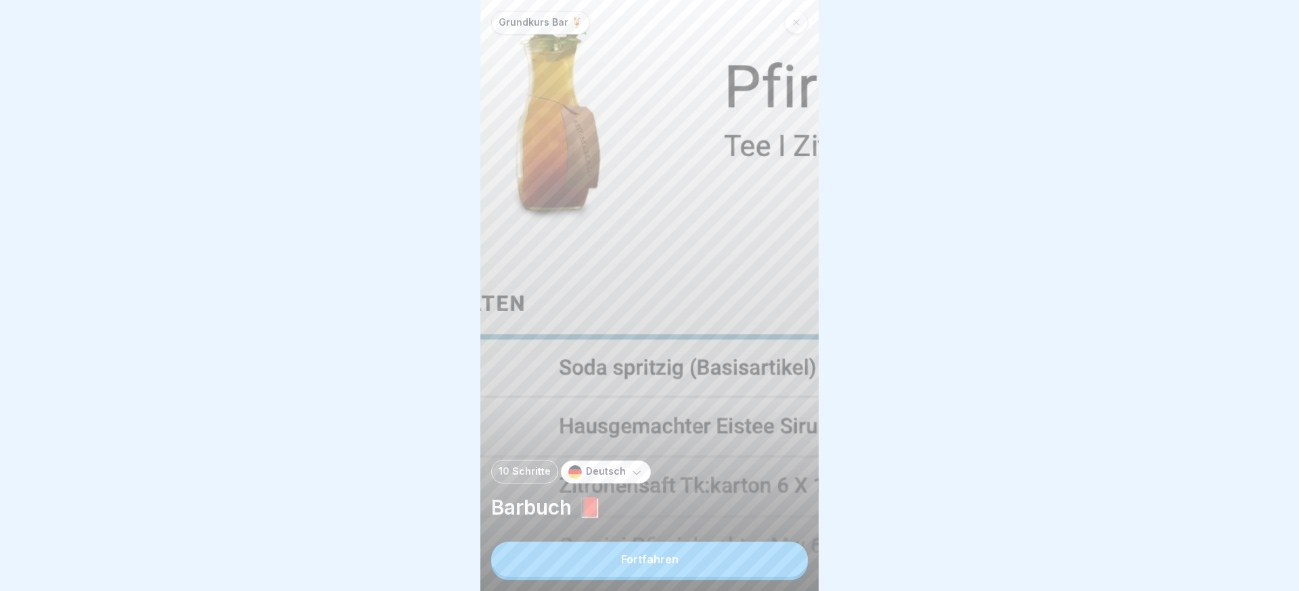
click at [775, 551] on button "Fortfahren" at bounding box center [649, 559] width 317 height 35
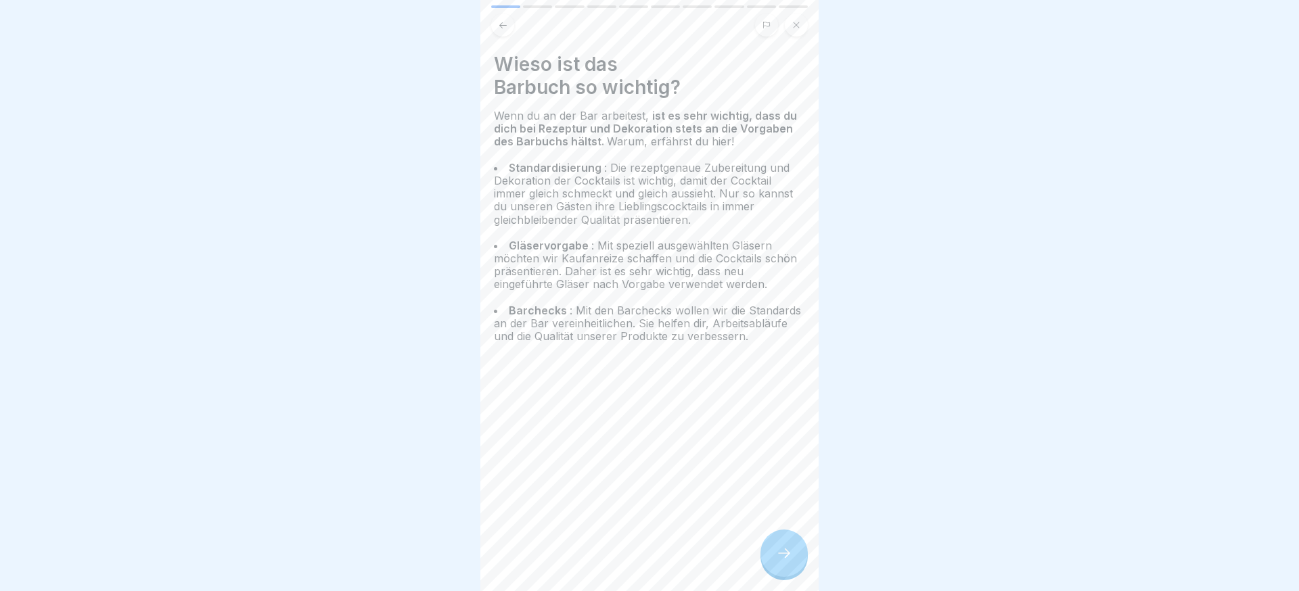
click at [775, 551] on div at bounding box center [784, 553] width 47 height 47
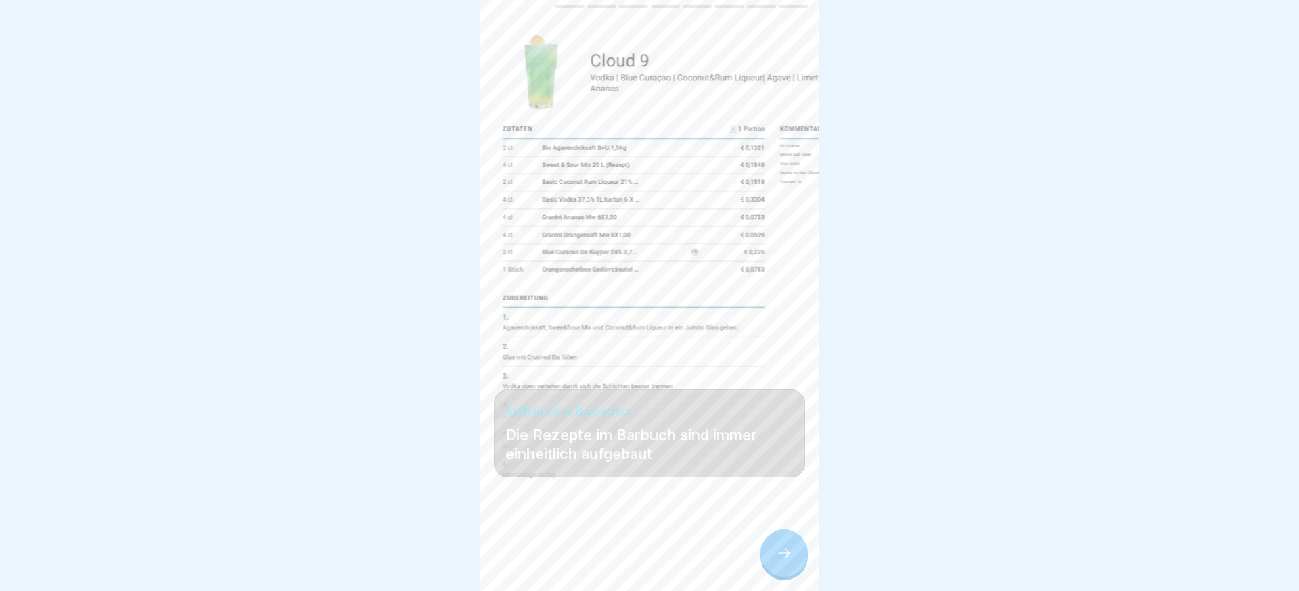
click at [775, 551] on div at bounding box center [784, 553] width 47 height 47
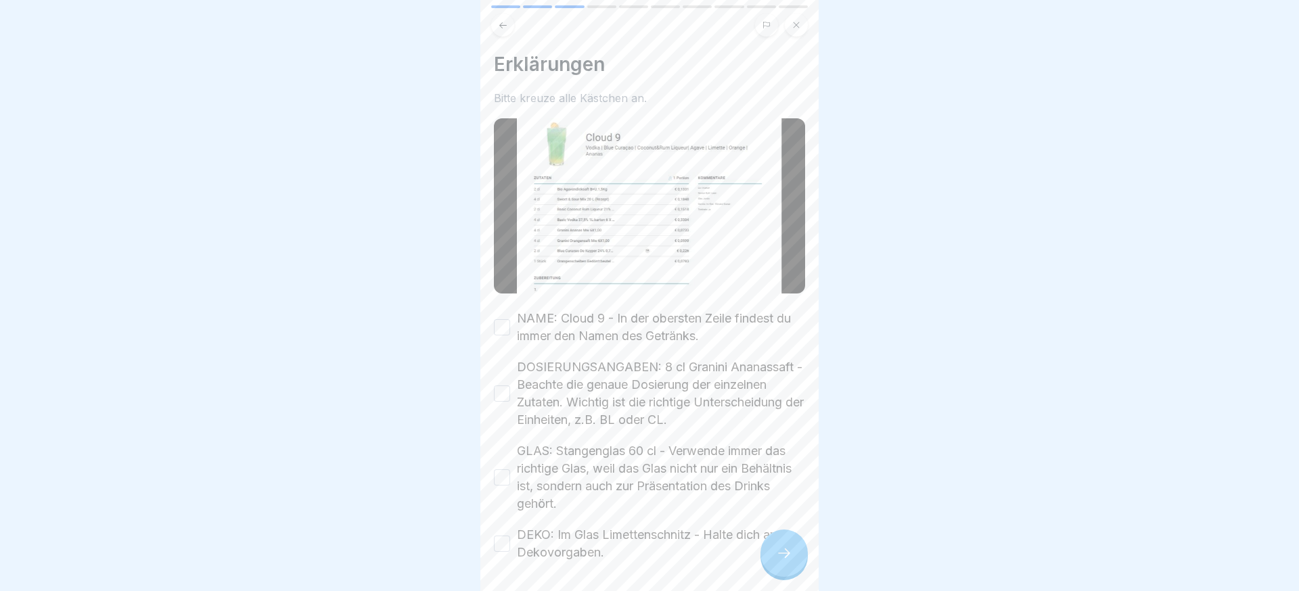
click at [639, 319] on label "NAME: Cloud 9 - In der obersten Zeile findest du immer den Namen des Getränks." at bounding box center [661, 327] width 288 height 35
click at [510, 319] on button "NAME: Cloud 9 - In der obersten Zeile findest du immer den Namen des Getränks." at bounding box center [502, 327] width 16 height 16
click at [623, 397] on label "DOSIERUNGSANGABEN: 8 cl Granini Ananassaft - Beachte die genaue Dosierung der e…" at bounding box center [661, 394] width 288 height 70
click at [510, 397] on button "DOSIERUNGSANGABEN: 8 cl Granini Ananassaft - Beachte die genaue Dosierung der e…" at bounding box center [502, 394] width 16 height 16
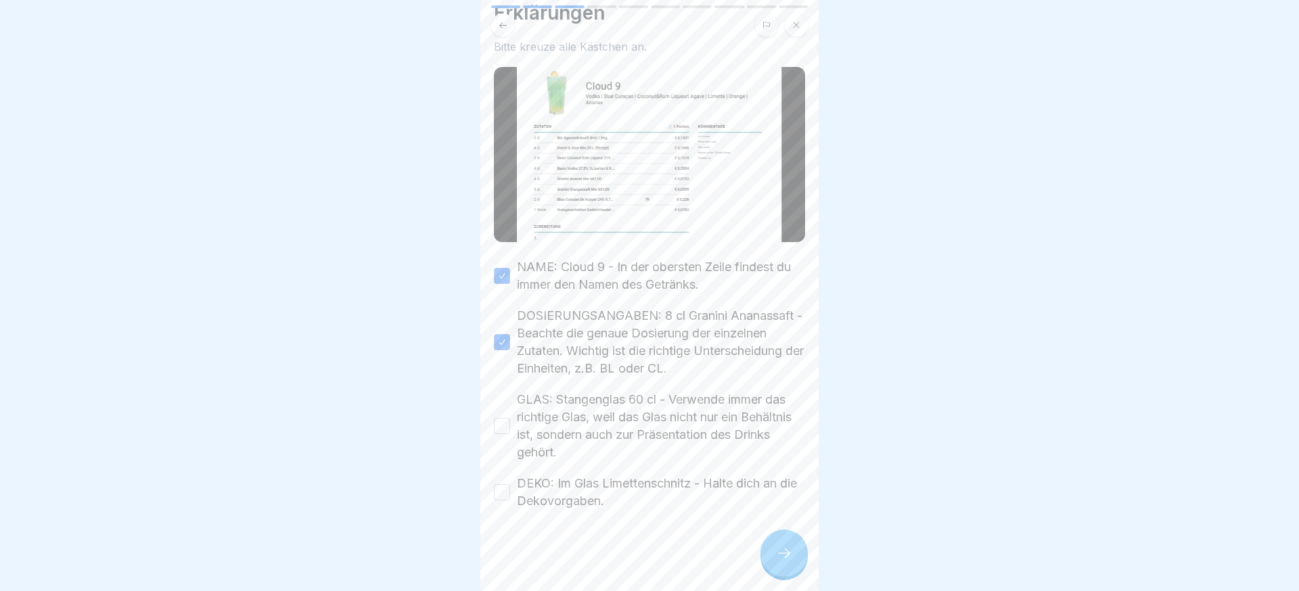
drag, startPoint x: 606, startPoint y: 421, endPoint x: 604, endPoint y: 440, distance: 19.1
click at [606, 421] on label "GLAS: Stangenglas 60 cl - Verwende immer das richtige Glas, weil das Glas nicht…" at bounding box center [661, 426] width 288 height 70
click at [510, 421] on button "GLAS: Stangenglas 60 cl - Verwende immer das richtige Glas, weil das Glas nicht…" at bounding box center [502, 426] width 16 height 16
drag, startPoint x: 616, startPoint y: 480, endPoint x: 792, endPoint y: 541, distance: 186.0
click at [621, 481] on label "DEKO: Im Glas Limettenschnitz - Halte dich an die Dekovorgaben." at bounding box center [661, 492] width 288 height 35
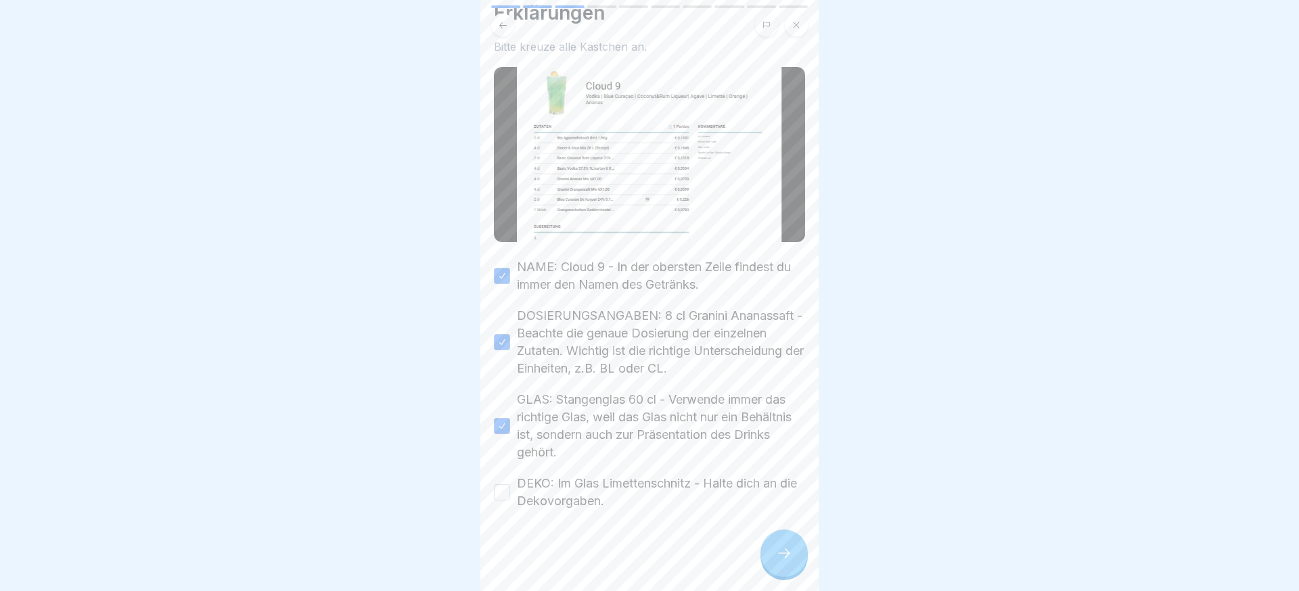
click at [510, 485] on button "DEKO: Im Glas Limettenschnitz - Halte dich an die Dekovorgaben." at bounding box center [502, 493] width 16 height 16
click at [775, 542] on div at bounding box center [784, 553] width 47 height 47
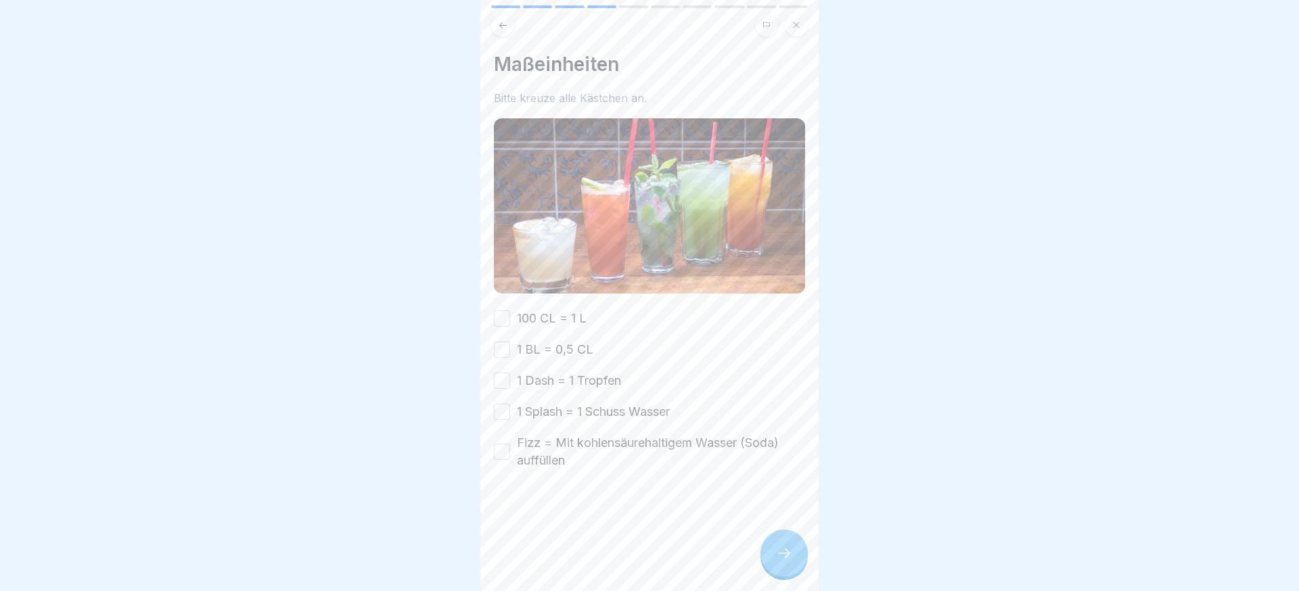
drag, startPoint x: 541, startPoint y: 319, endPoint x: 539, endPoint y: 338, distance: 19.1
click at [541, 320] on label "100 CL = 1 L" at bounding box center [552, 319] width 70 height 18
click at [510, 320] on button "100 CL = 1 L" at bounding box center [502, 319] width 16 height 16
click at [537, 346] on label "1 BL = 0,5 CL" at bounding box center [555, 350] width 76 height 18
click at [510, 346] on button "1 BL = 0,5 CL" at bounding box center [502, 350] width 16 height 16
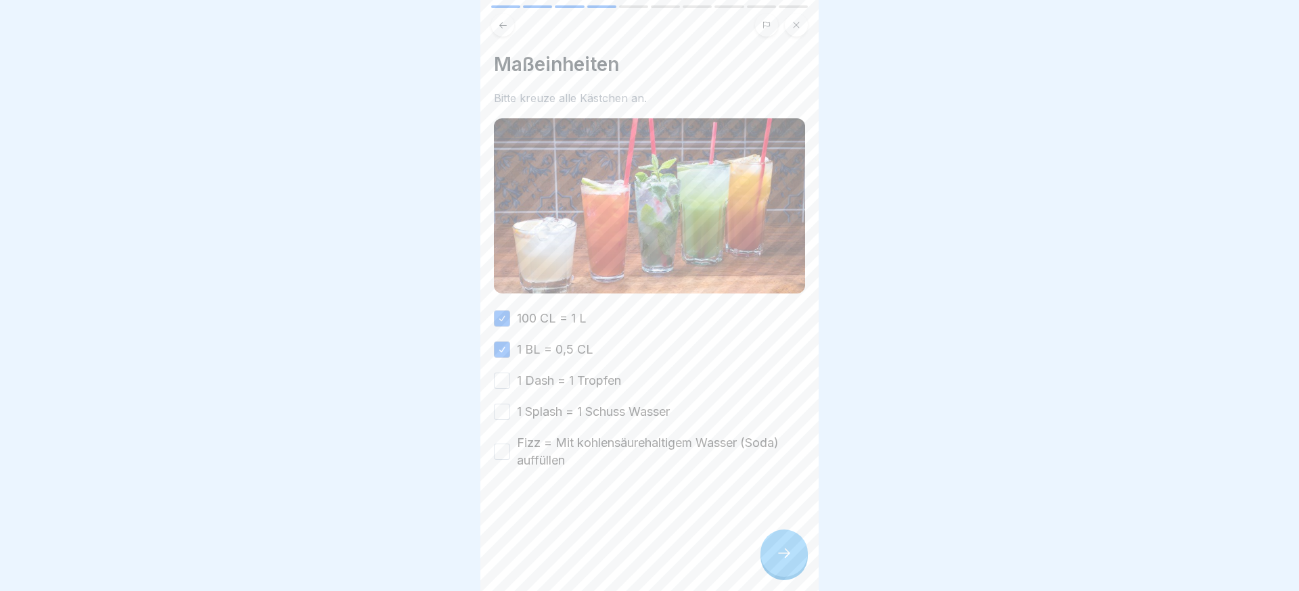
drag, startPoint x: 536, startPoint y: 376, endPoint x: 543, endPoint y: 407, distance: 31.9
click at [536, 376] on label "1 Dash = 1 Tropfen" at bounding box center [569, 381] width 104 height 18
click at [510, 376] on button "1 Dash = 1 Tropfen" at bounding box center [502, 381] width 16 height 16
drag, startPoint x: 543, startPoint y: 408, endPoint x: 547, endPoint y: 439, distance: 31.5
click at [543, 408] on label "1 Splash = 1 Schuss Wasser" at bounding box center [593, 412] width 153 height 18
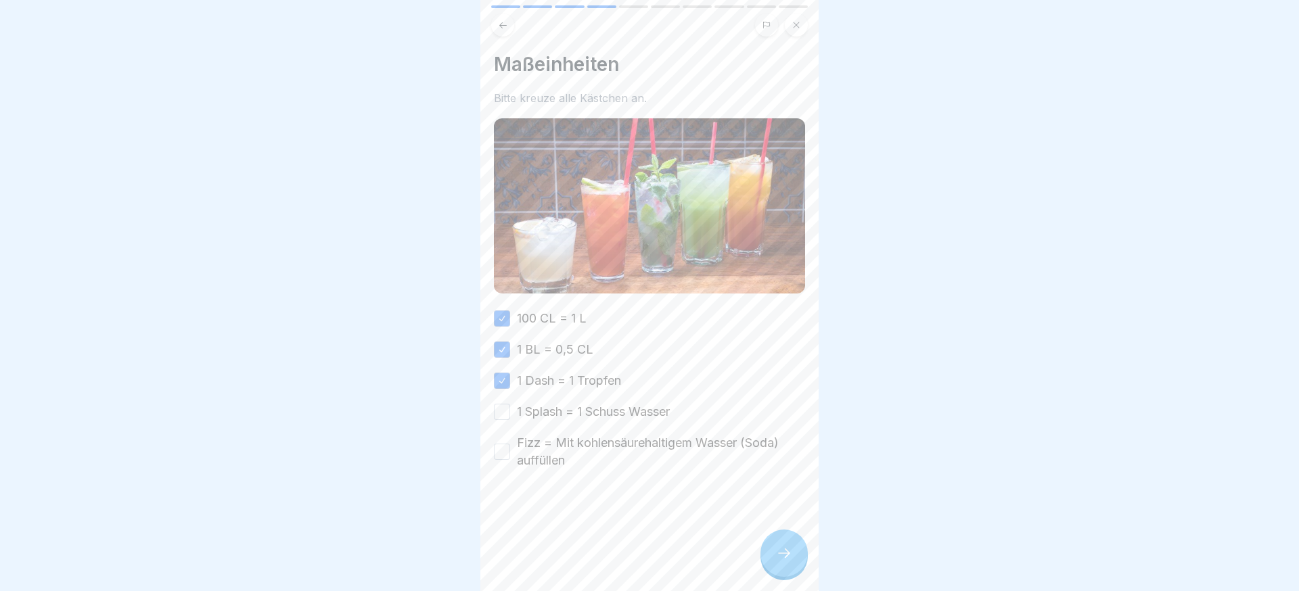
click at [510, 408] on button "1 Splash = 1 Schuss Wasser" at bounding box center [502, 412] width 16 height 16
drag, startPoint x: 547, startPoint y: 441, endPoint x: 564, endPoint y: 450, distance: 18.8
click at [547, 441] on label "Fizz = Mit kohlensäurehaltigem Wasser (Soda) auffüllen" at bounding box center [661, 451] width 288 height 35
click at [510, 444] on button "Fizz = Mit kohlensäurehaltigem Wasser (Soda) auffüllen" at bounding box center [502, 452] width 16 height 16
click at [792, 563] on div at bounding box center [784, 553] width 47 height 47
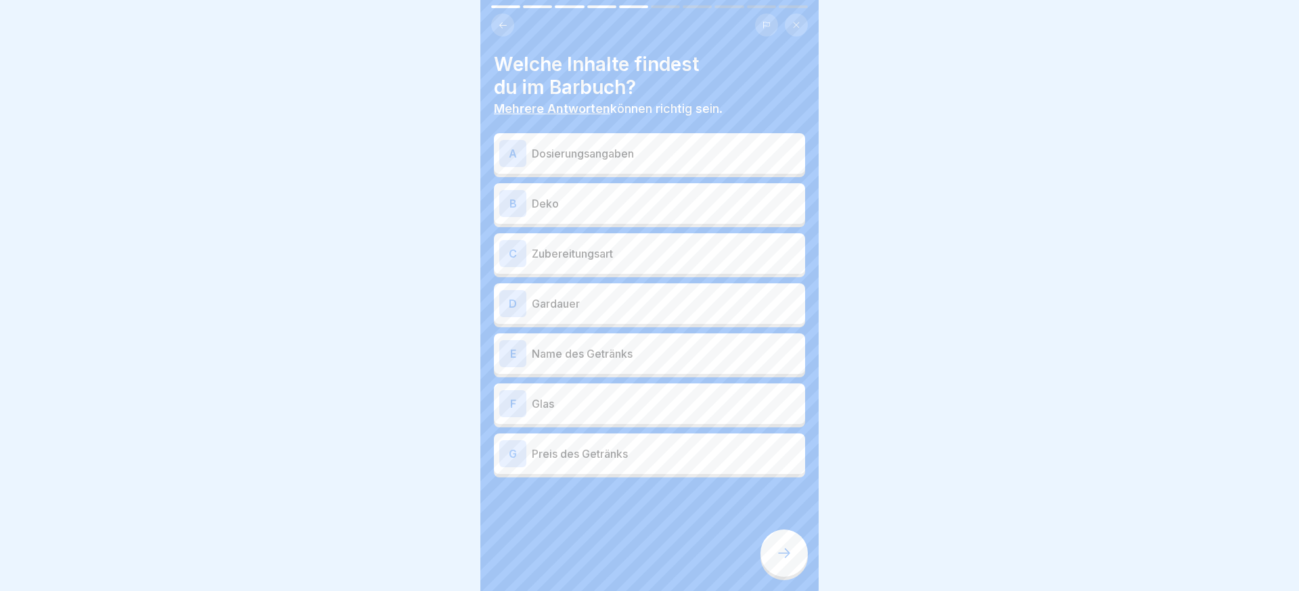
click at [655, 160] on p "Dosierungsangaben" at bounding box center [666, 153] width 268 height 16
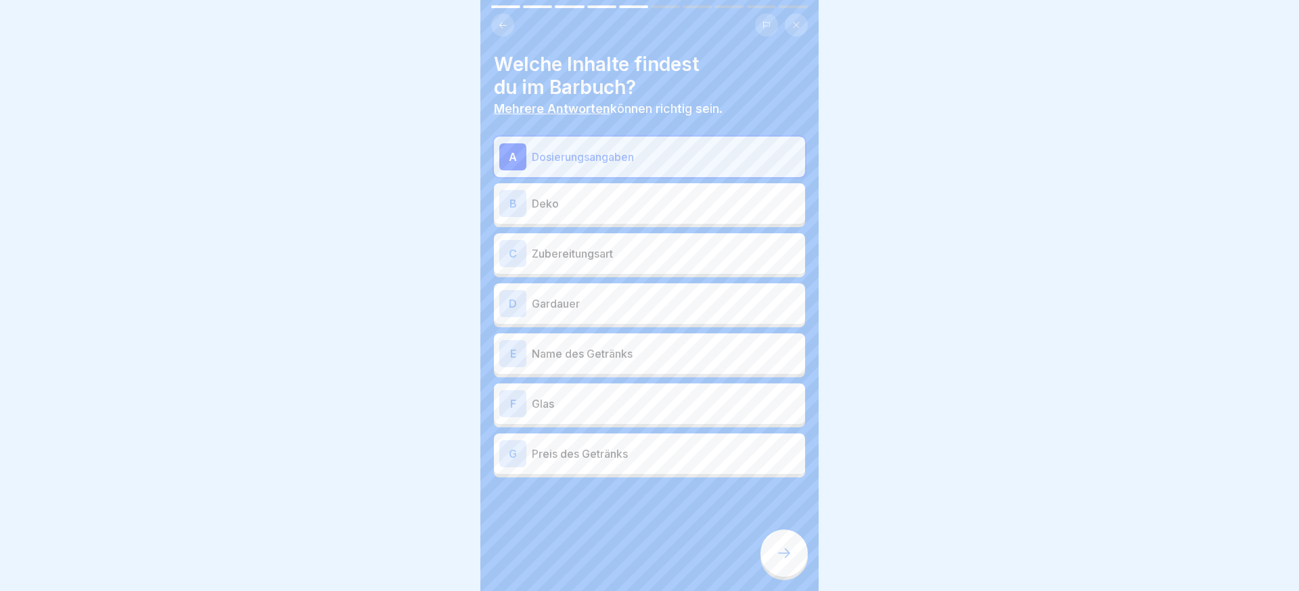
click at [633, 246] on p "Zubereitungsart" at bounding box center [666, 254] width 268 height 16
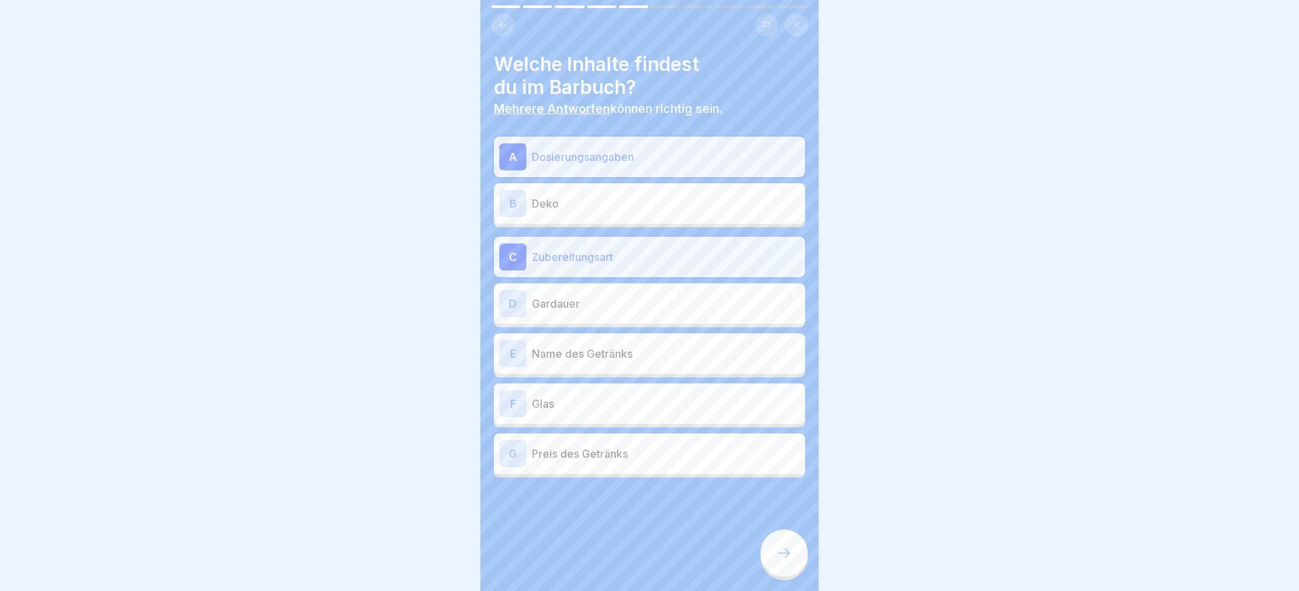
click at [640, 350] on p "Name des Getränks" at bounding box center [666, 354] width 268 height 16
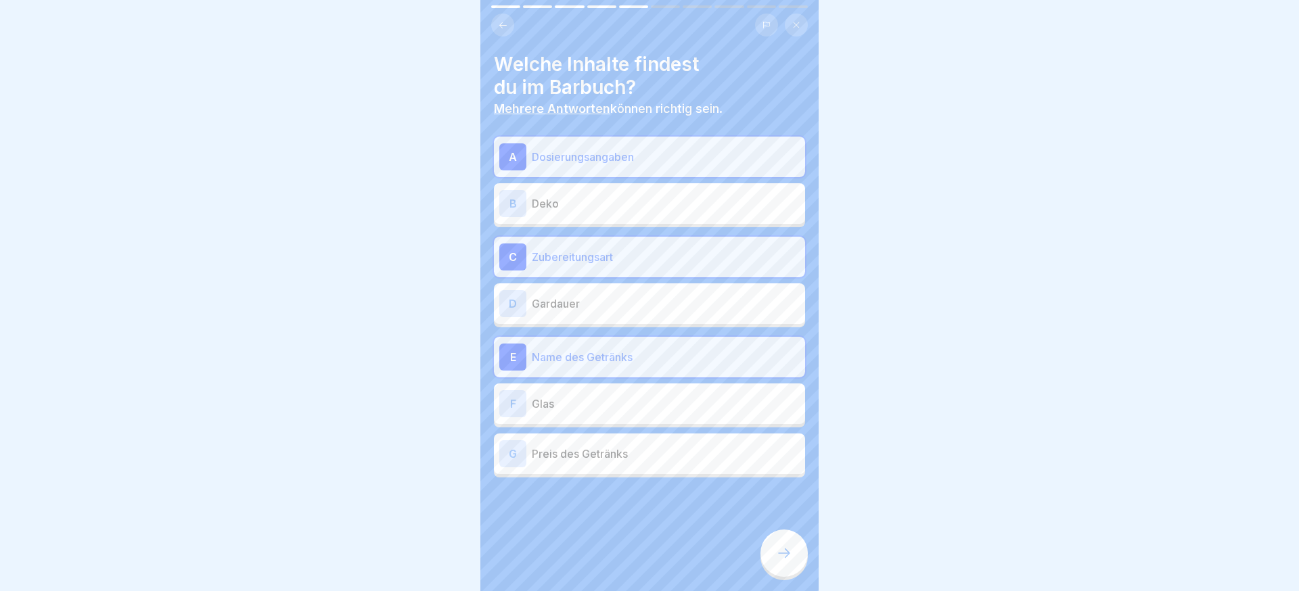
click at [625, 392] on div "F Glas" at bounding box center [649, 403] width 300 height 27
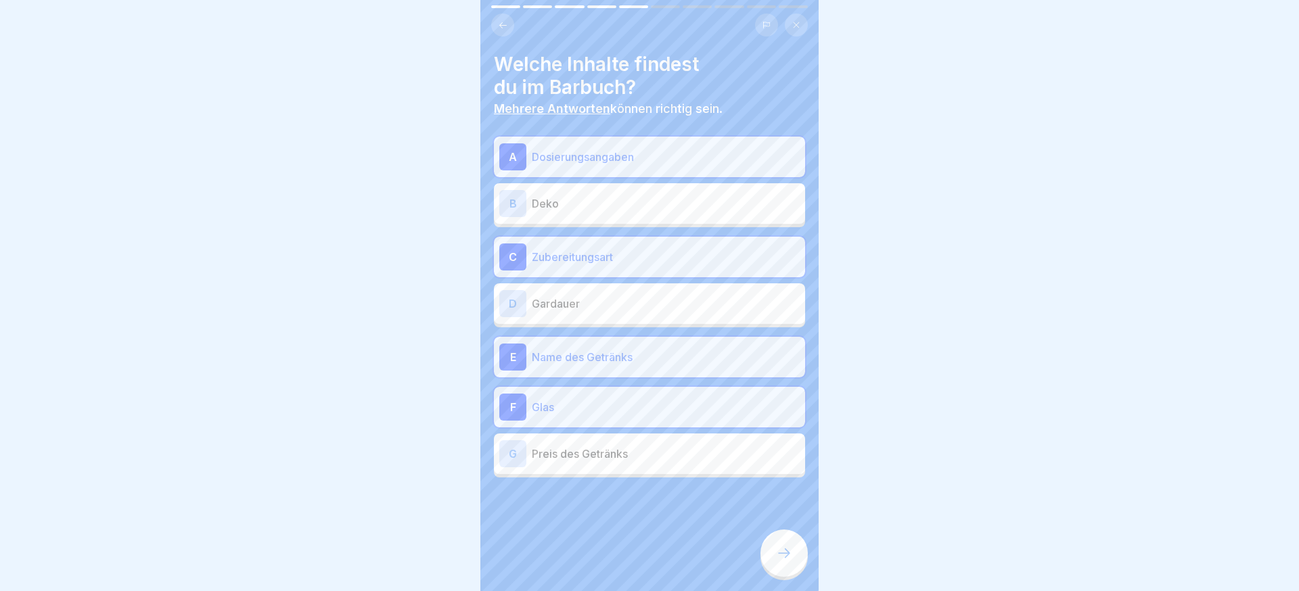
click at [784, 556] on icon at bounding box center [784, 553] width 16 height 16
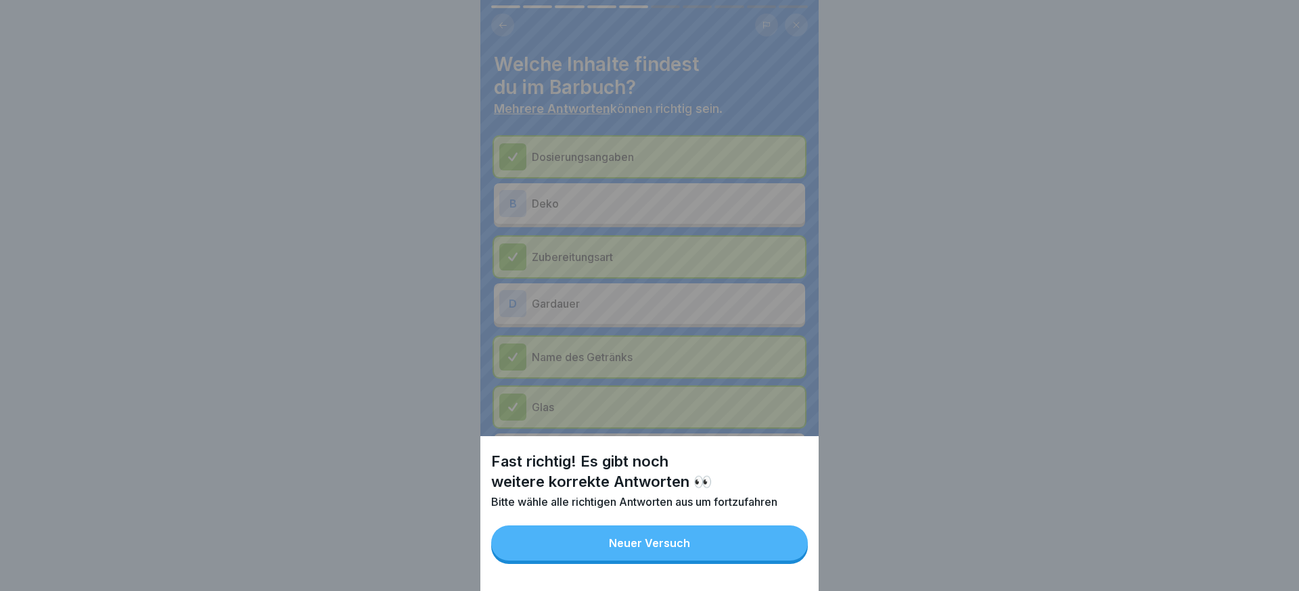
click at [684, 540] on div "Neuer Versuch" at bounding box center [649, 543] width 81 height 12
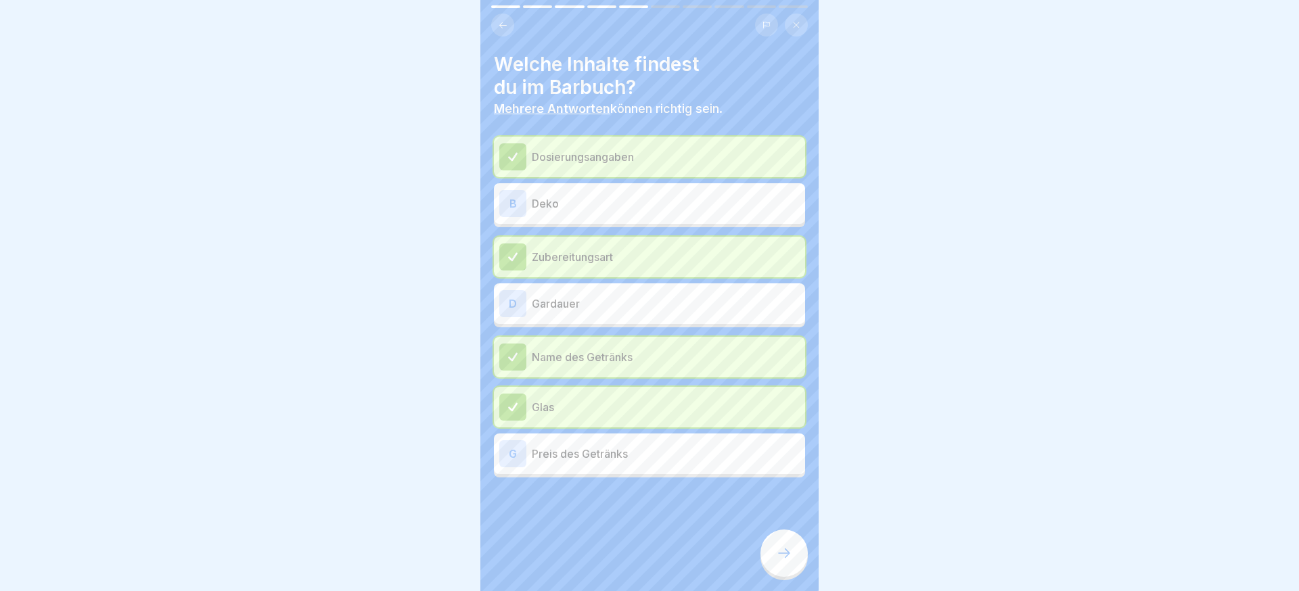
click at [592, 208] on p "Deko" at bounding box center [666, 204] width 268 height 16
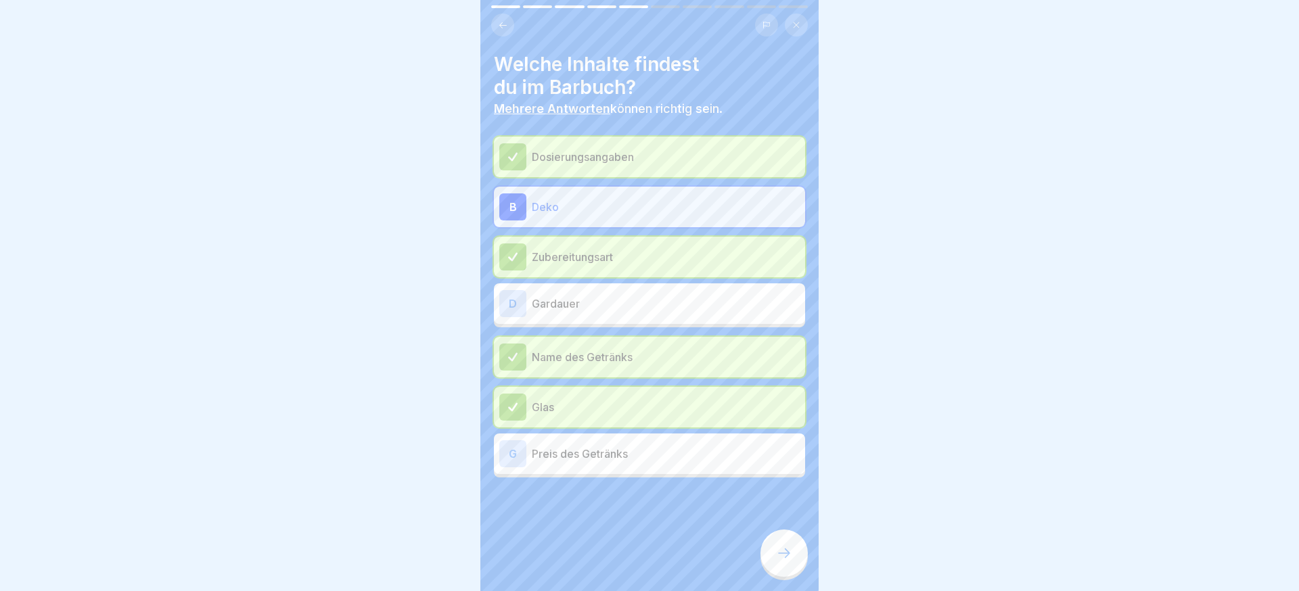
click at [788, 548] on icon at bounding box center [784, 553] width 16 height 16
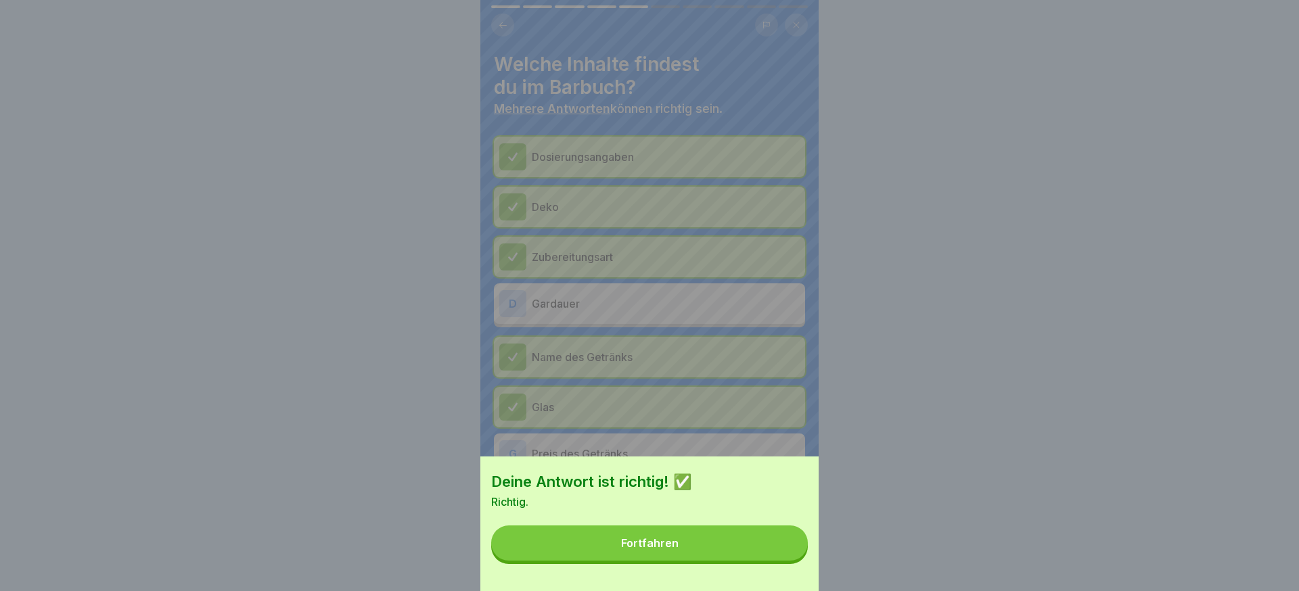
click at [776, 547] on button "Fortfahren" at bounding box center [649, 543] width 317 height 35
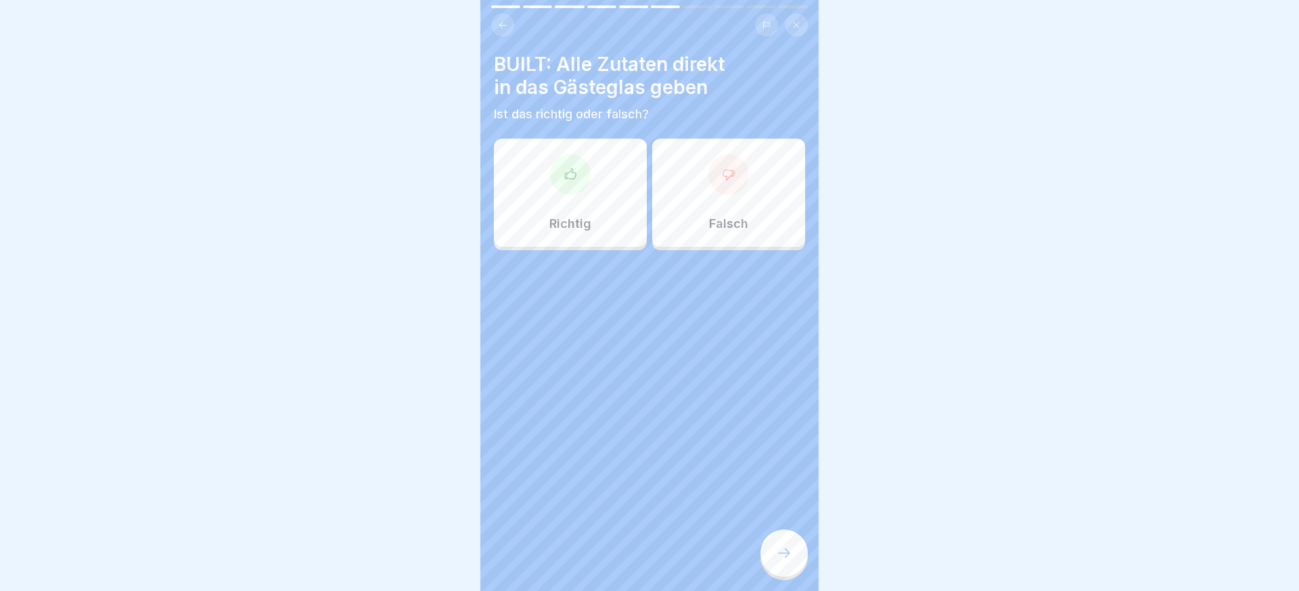
click at [711, 208] on div "Falsch" at bounding box center [728, 193] width 153 height 108
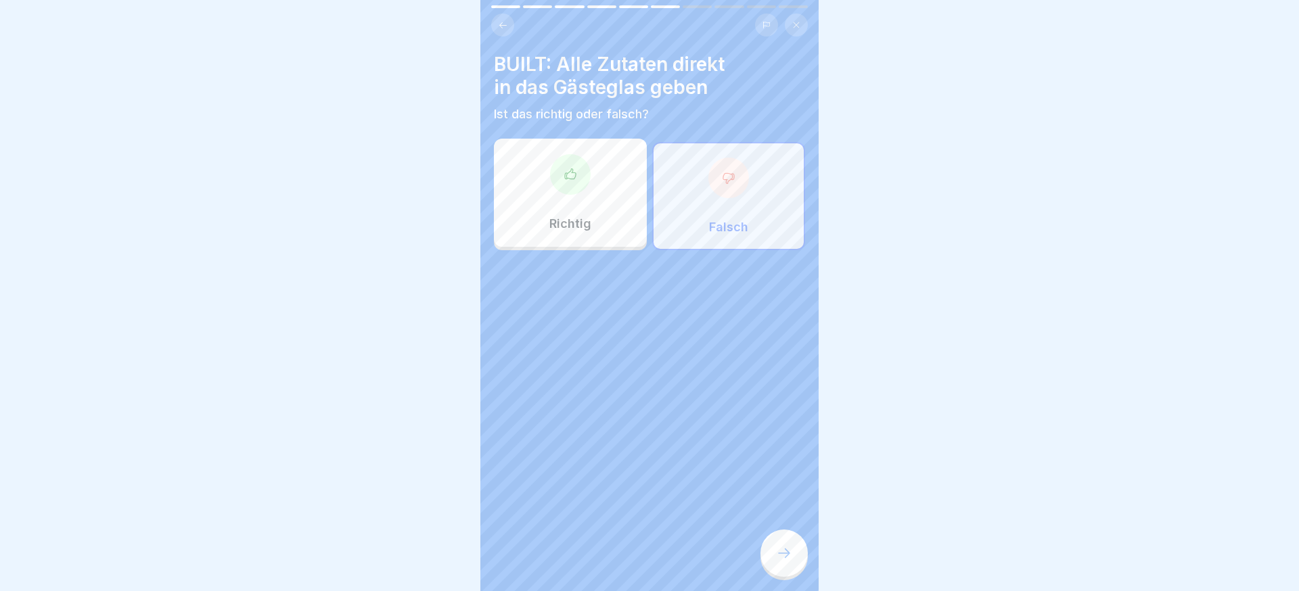
click at [785, 542] on div at bounding box center [784, 553] width 47 height 47
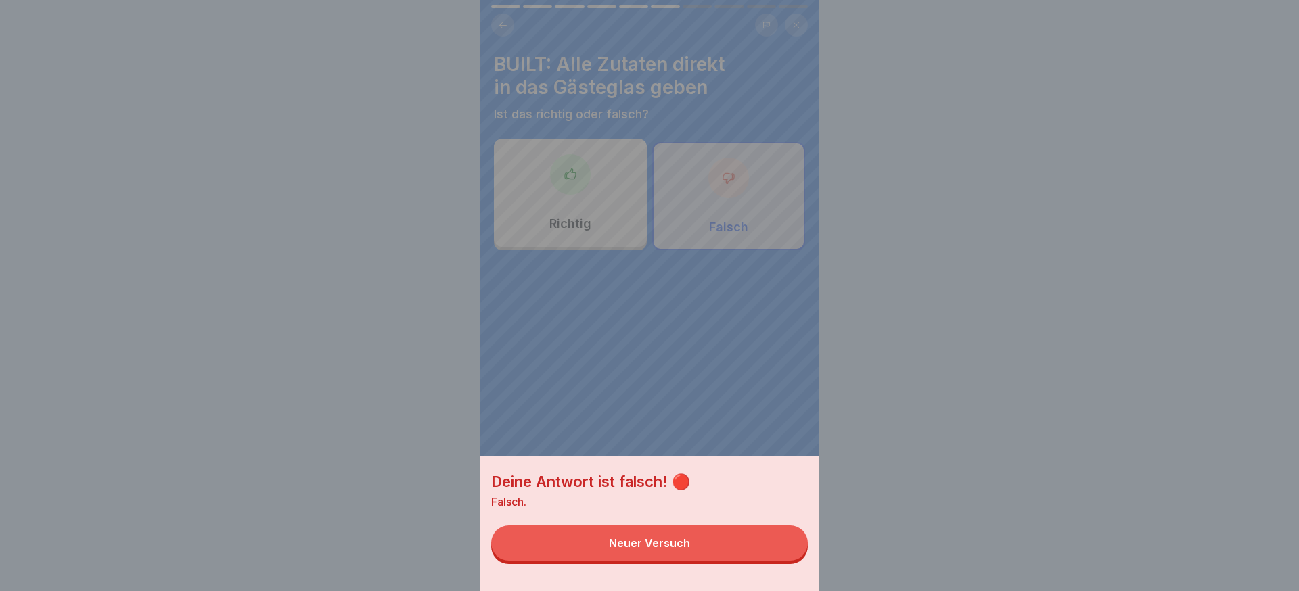
click at [753, 545] on button "Neuer Versuch" at bounding box center [649, 543] width 317 height 35
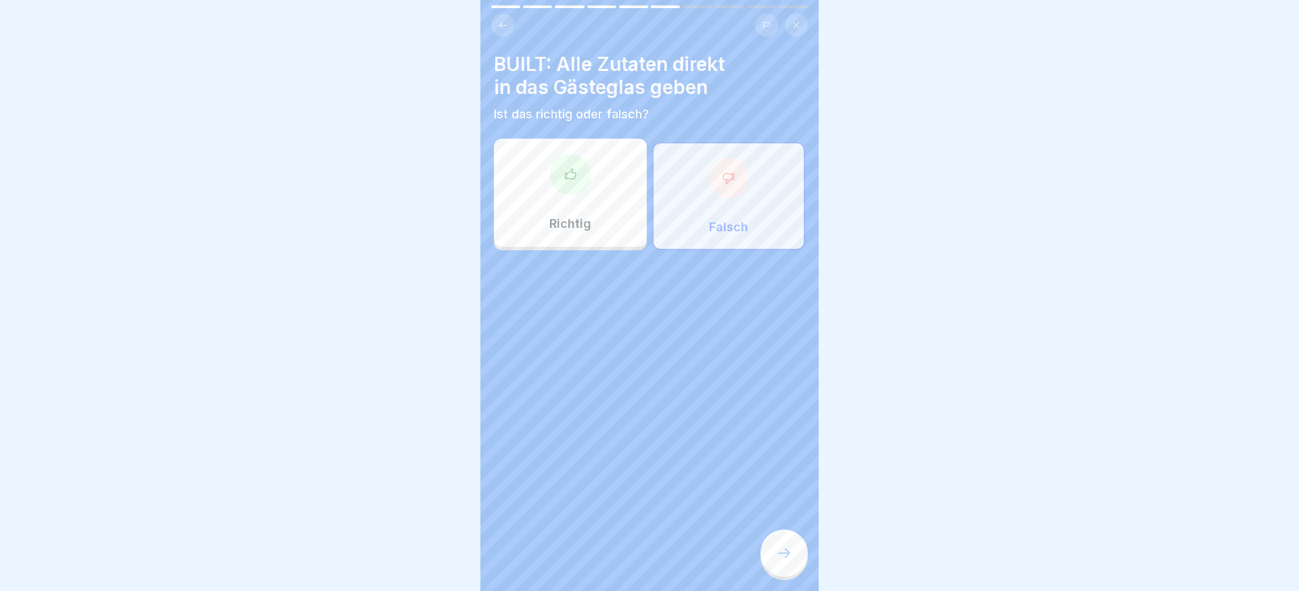
click at [633, 207] on div "Richtig" at bounding box center [570, 193] width 153 height 108
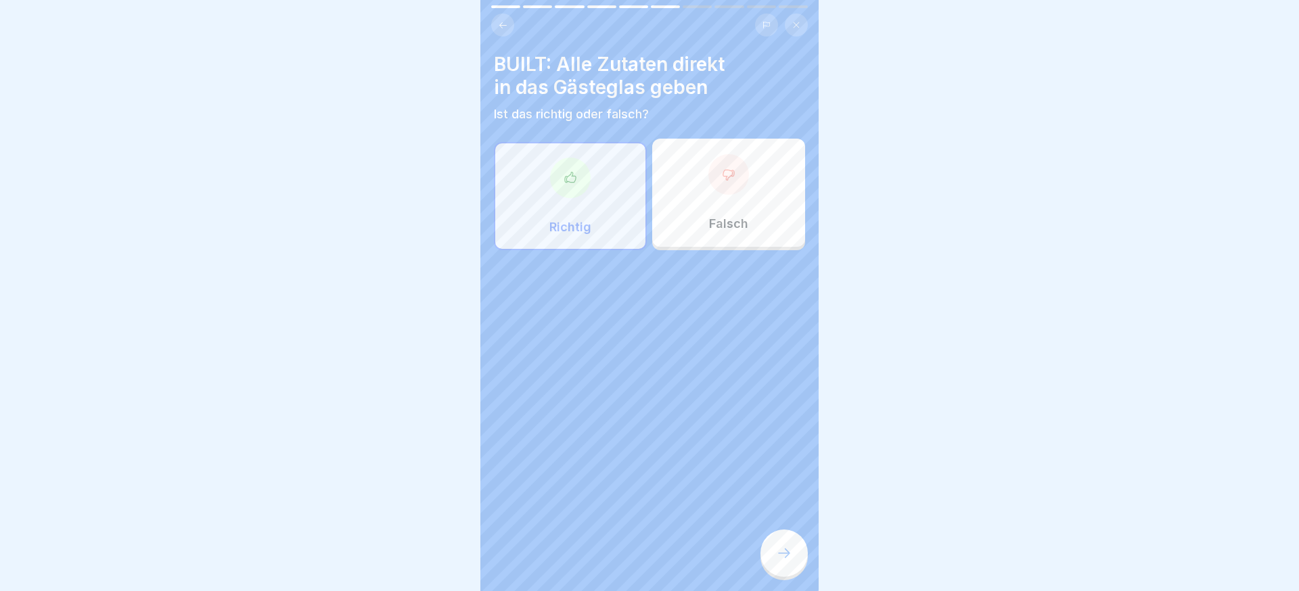
click at [769, 562] on div at bounding box center [784, 553] width 47 height 47
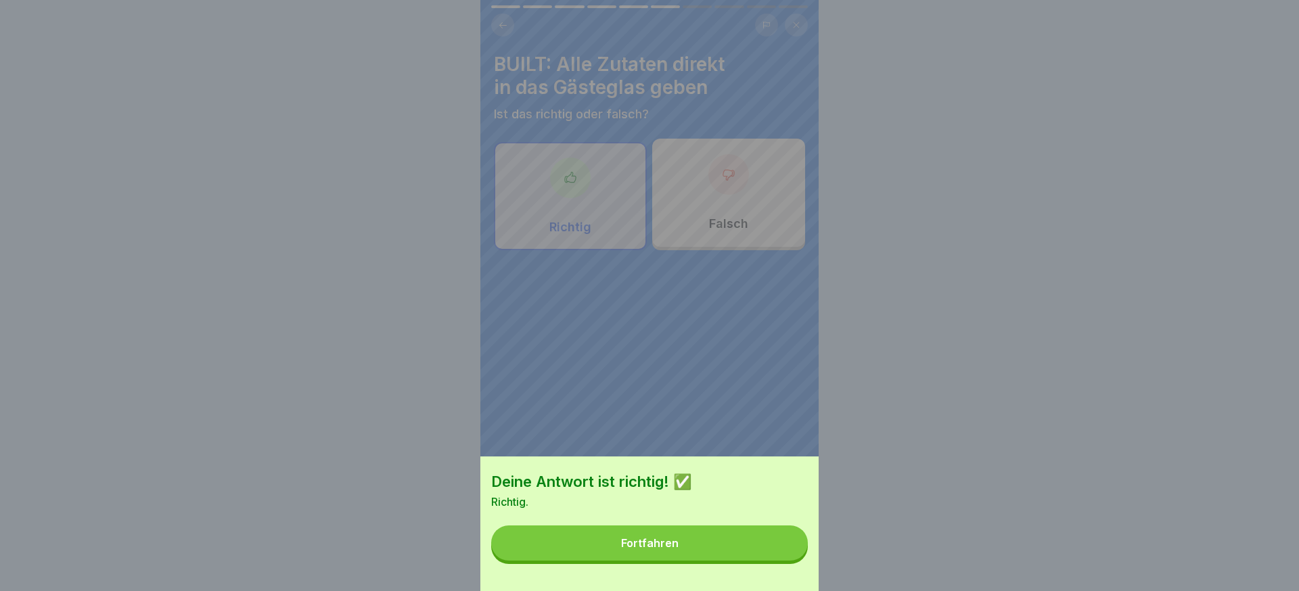
click at [772, 561] on div "Deine Antwort ist richtig! ✅ Richtig. Fortfahren" at bounding box center [649, 524] width 338 height 135
click at [743, 559] on button "Fortfahren" at bounding box center [649, 543] width 317 height 35
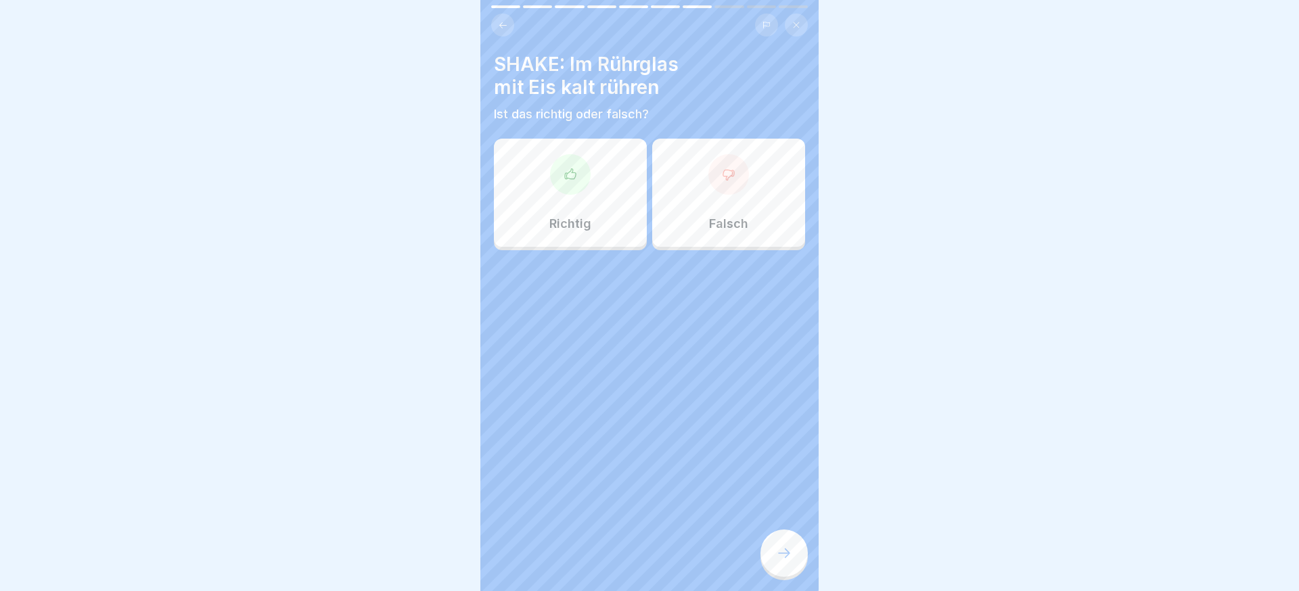
click at [638, 210] on div "Richtig" at bounding box center [570, 193] width 153 height 108
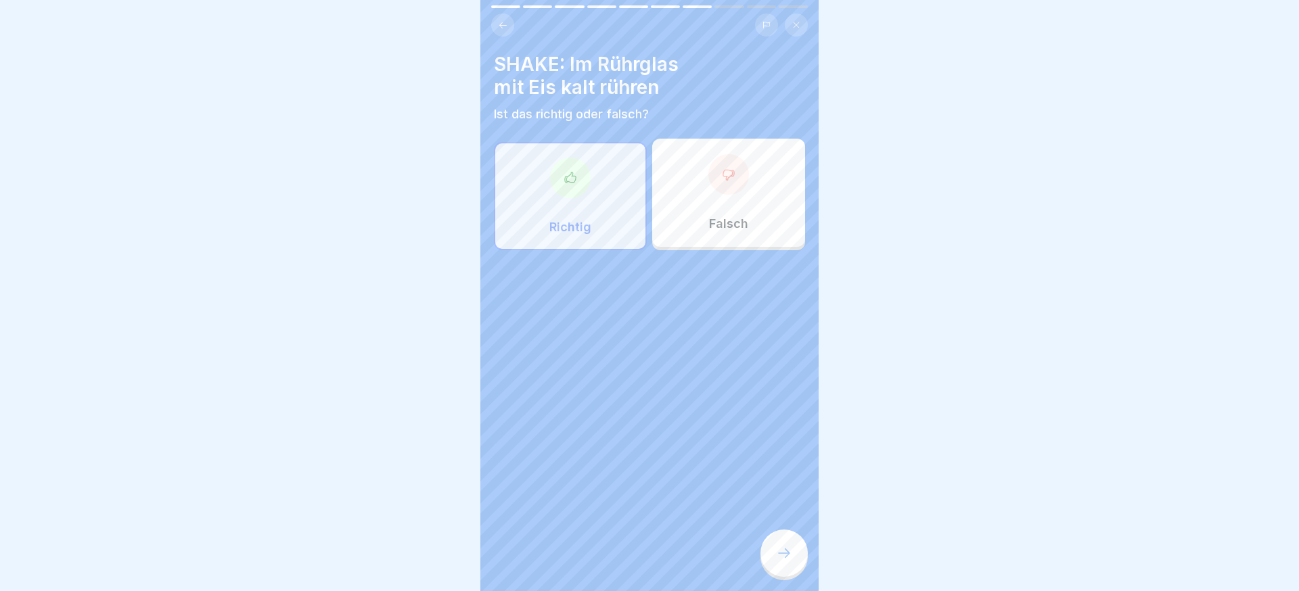
click at [797, 554] on div at bounding box center [784, 553] width 47 height 47
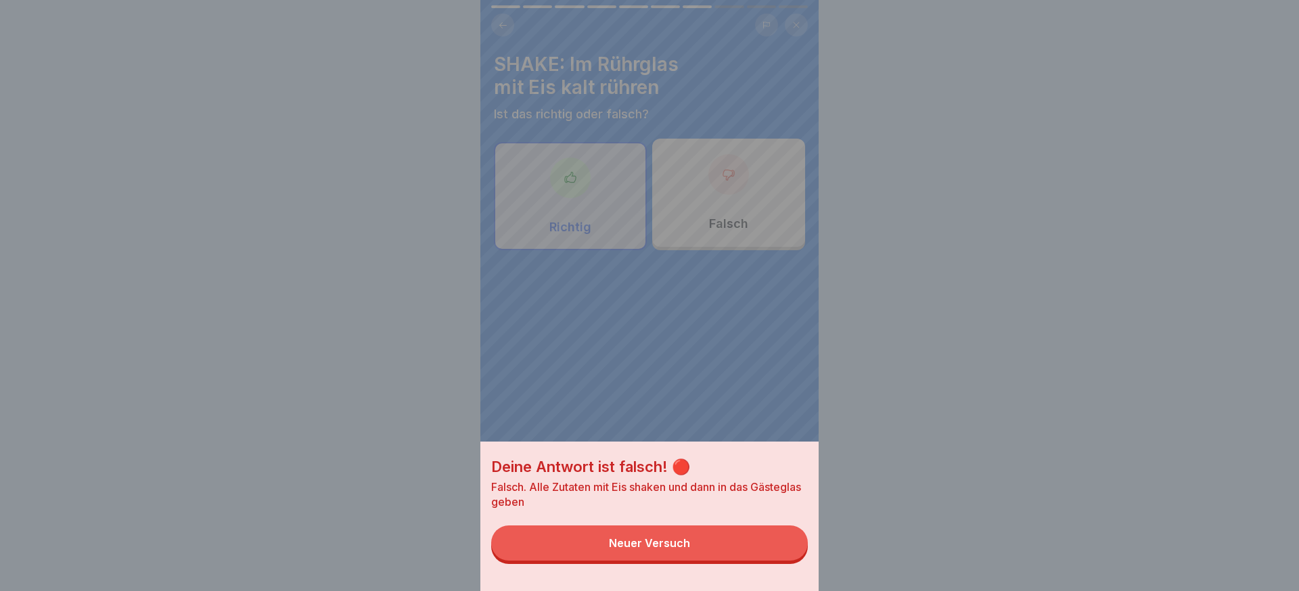
click at [774, 552] on button "Neuer Versuch" at bounding box center [649, 543] width 317 height 35
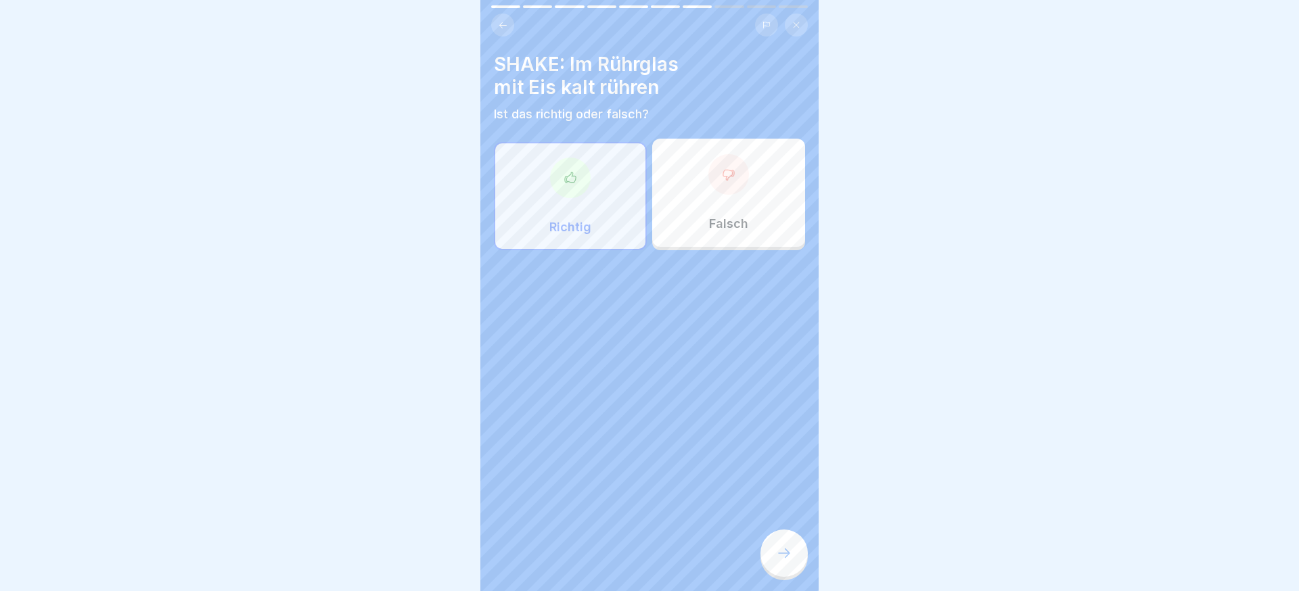
click at [741, 220] on p "Falsch" at bounding box center [728, 224] width 39 height 15
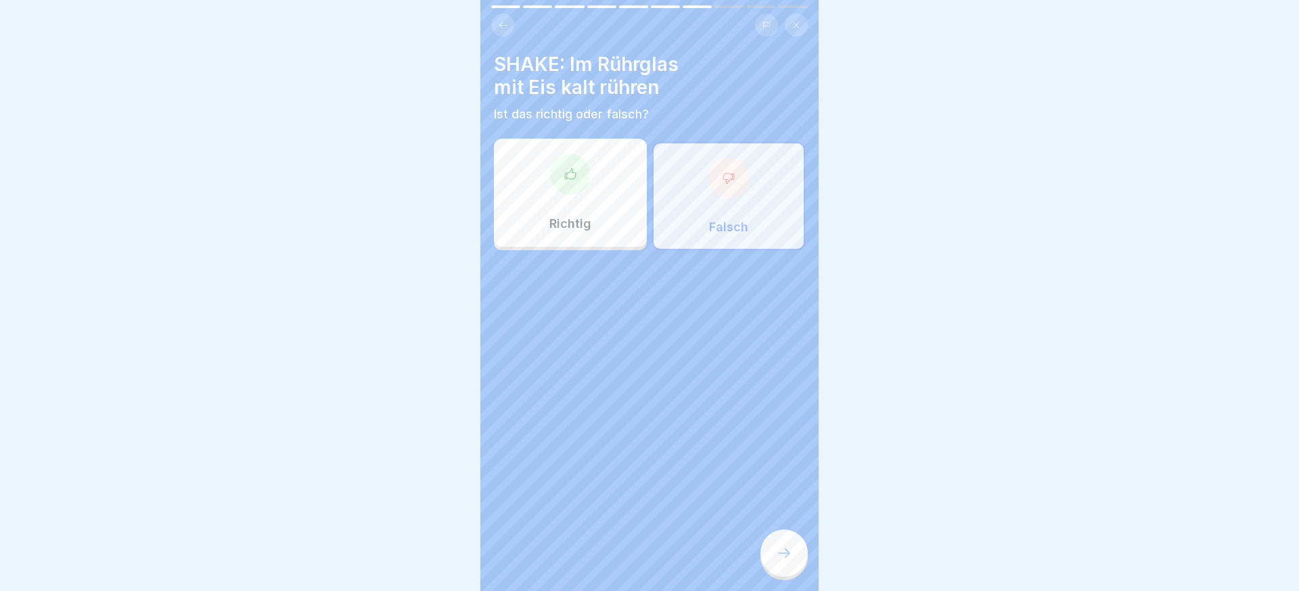
click at [798, 562] on div at bounding box center [784, 553] width 47 height 47
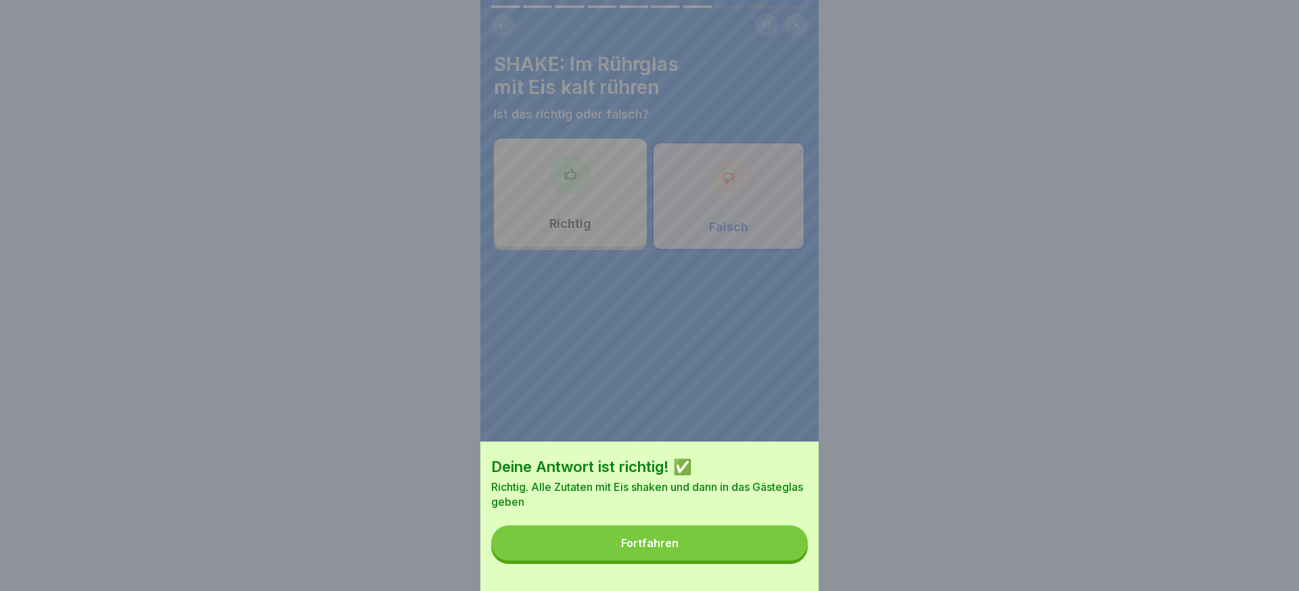
click at [761, 551] on button "Fortfahren" at bounding box center [649, 543] width 317 height 35
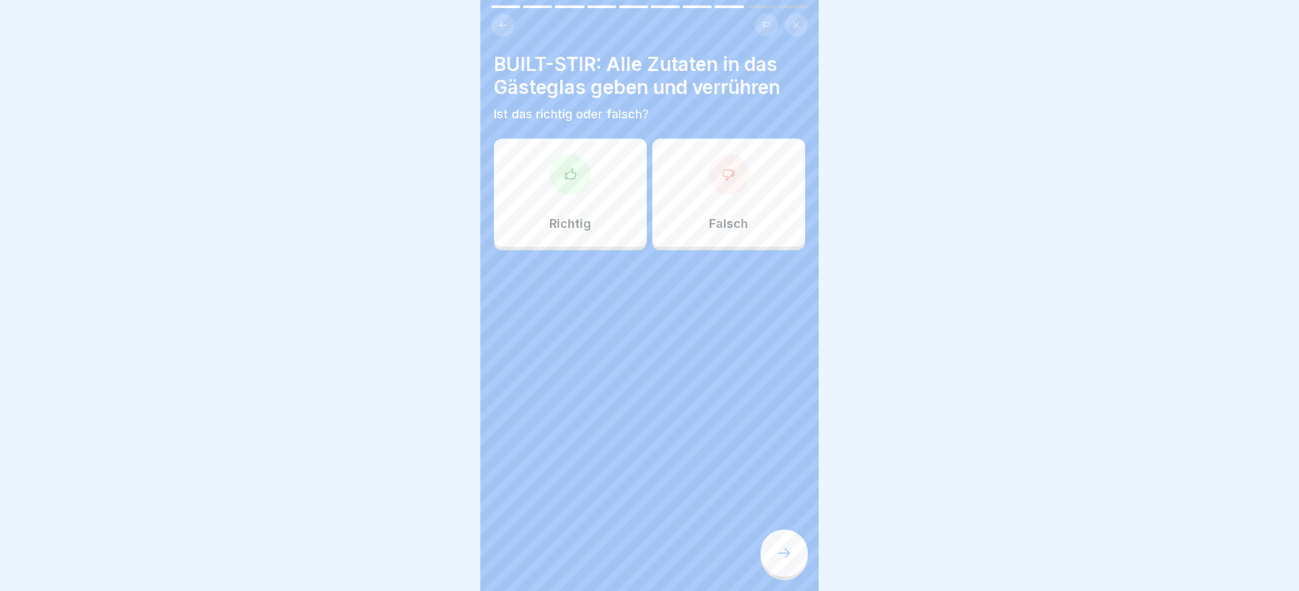
click at [736, 231] on div "Falsch" at bounding box center [728, 193] width 153 height 108
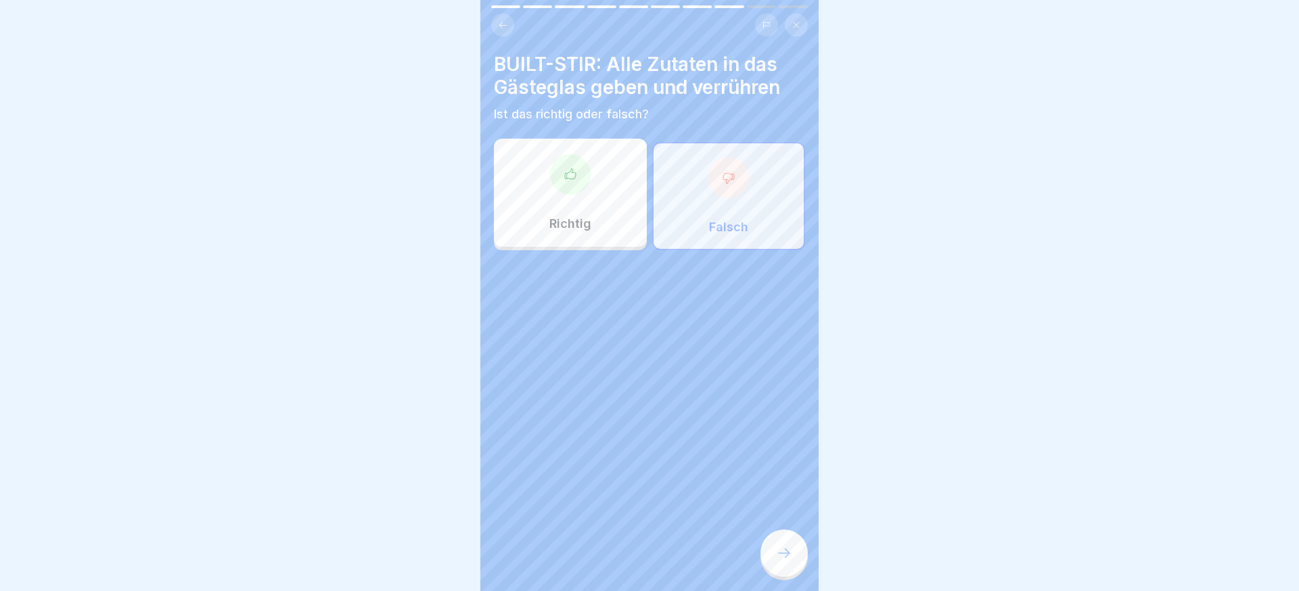
click at [779, 558] on icon at bounding box center [784, 553] width 16 height 16
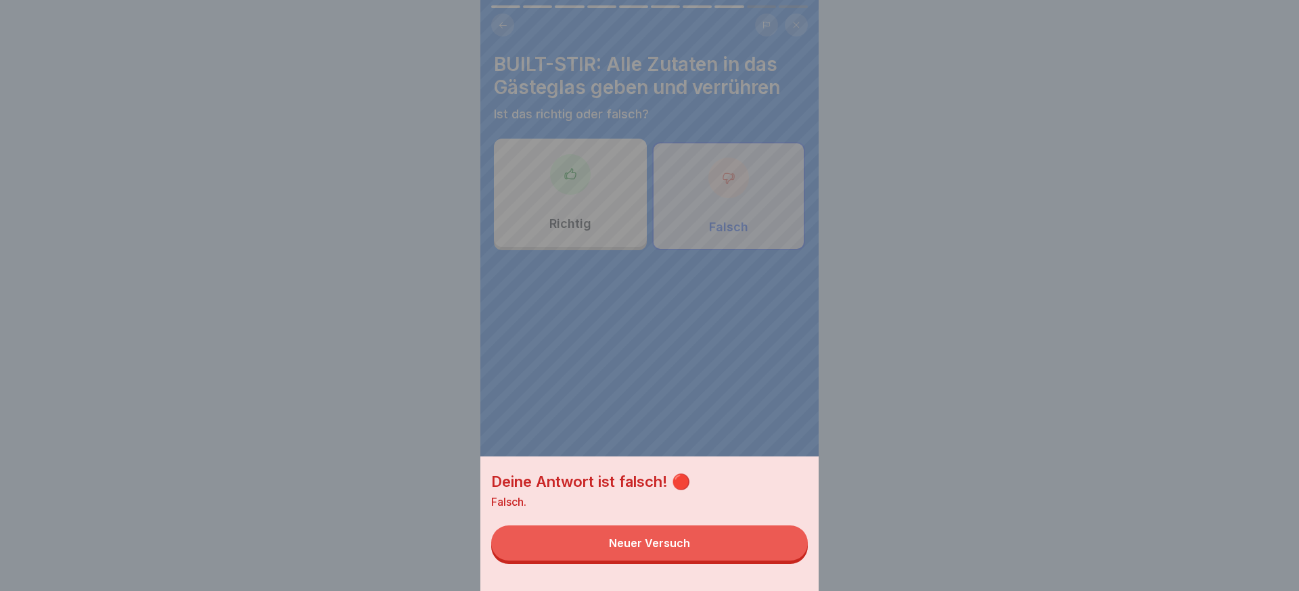
click at [759, 554] on button "Neuer Versuch" at bounding box center [649, 543] width 317 height 35
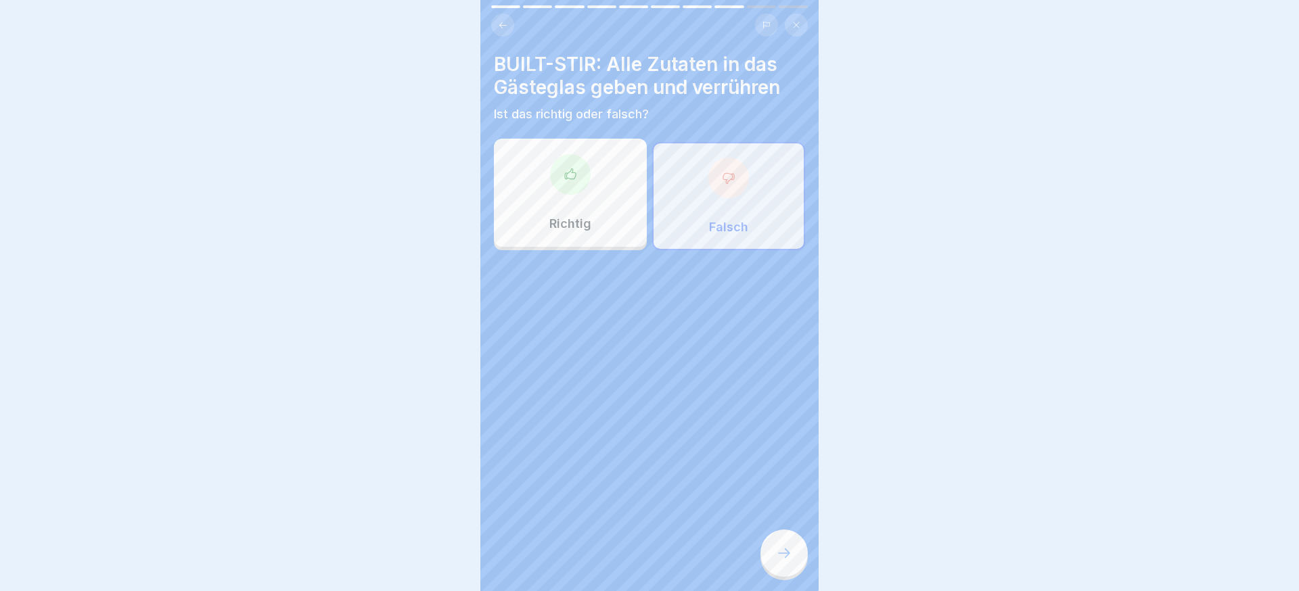
click at [617, 238] on div "Richtig" at bounding box center [570, 193] width 153 height 108
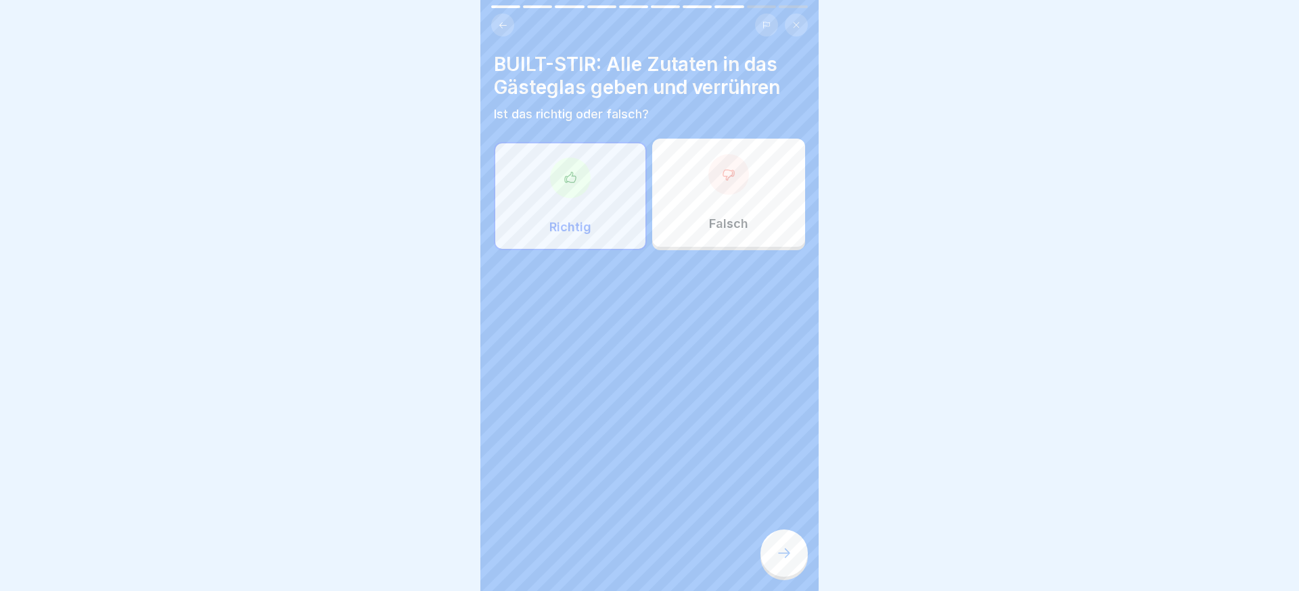
click at [782, 539] on div at bounding box center [784, 553] width 47 height 47
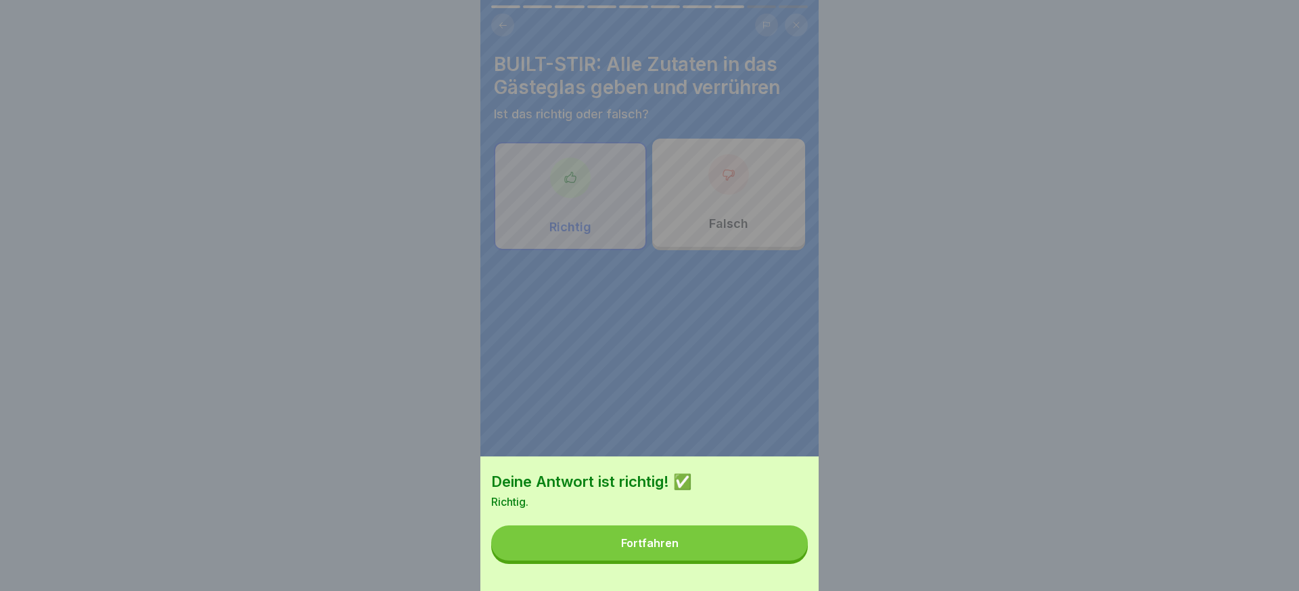
click at [782, 539] on button "Fortfahren" at bounding box center [649, 543] width 317 height 35
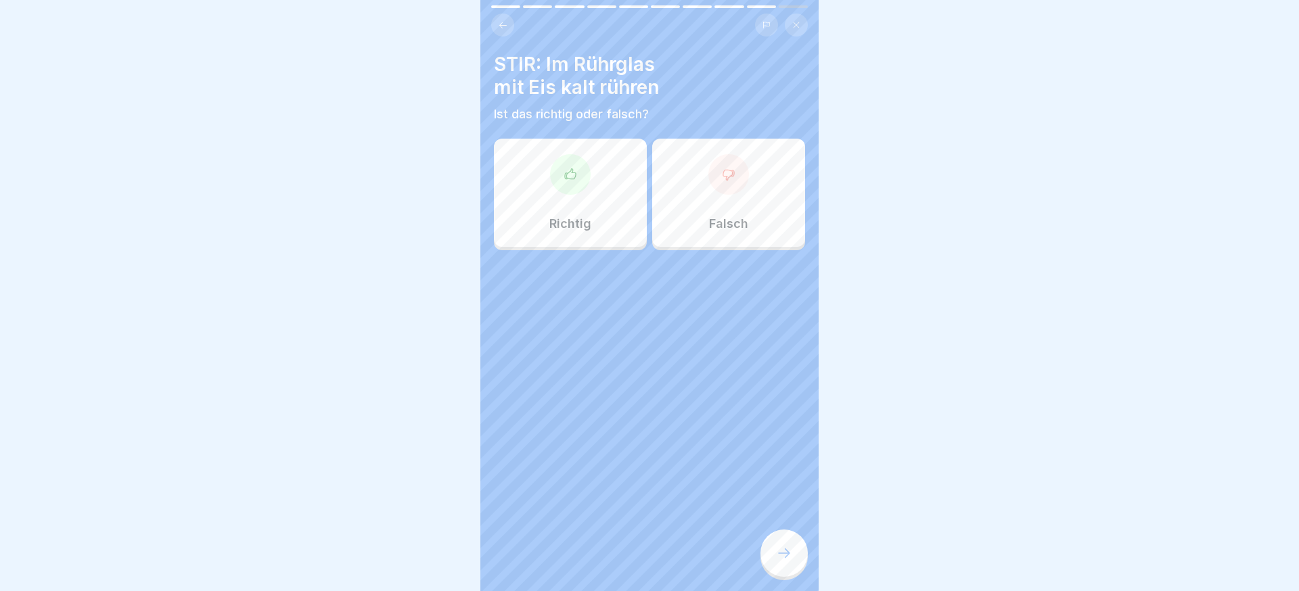
click at [600, 194] on div "Richtig" at bounding box center [570, 193] width 153 height 108
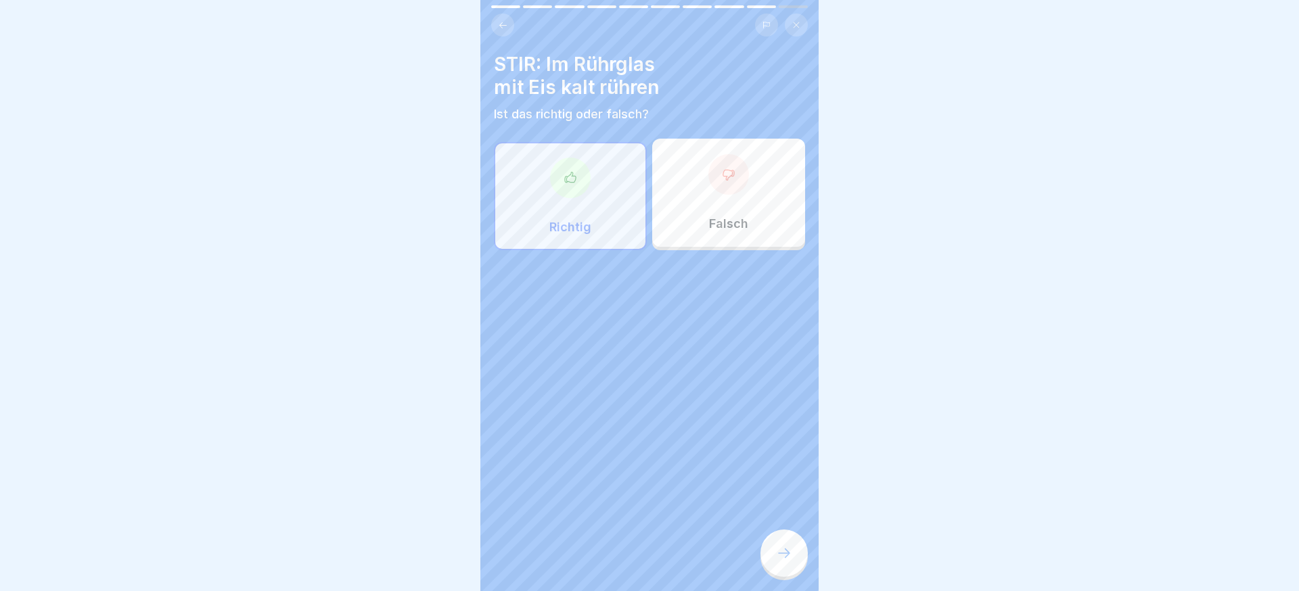
click at [790, 541] on div at bounding box center [784, 553] width 47 height 47
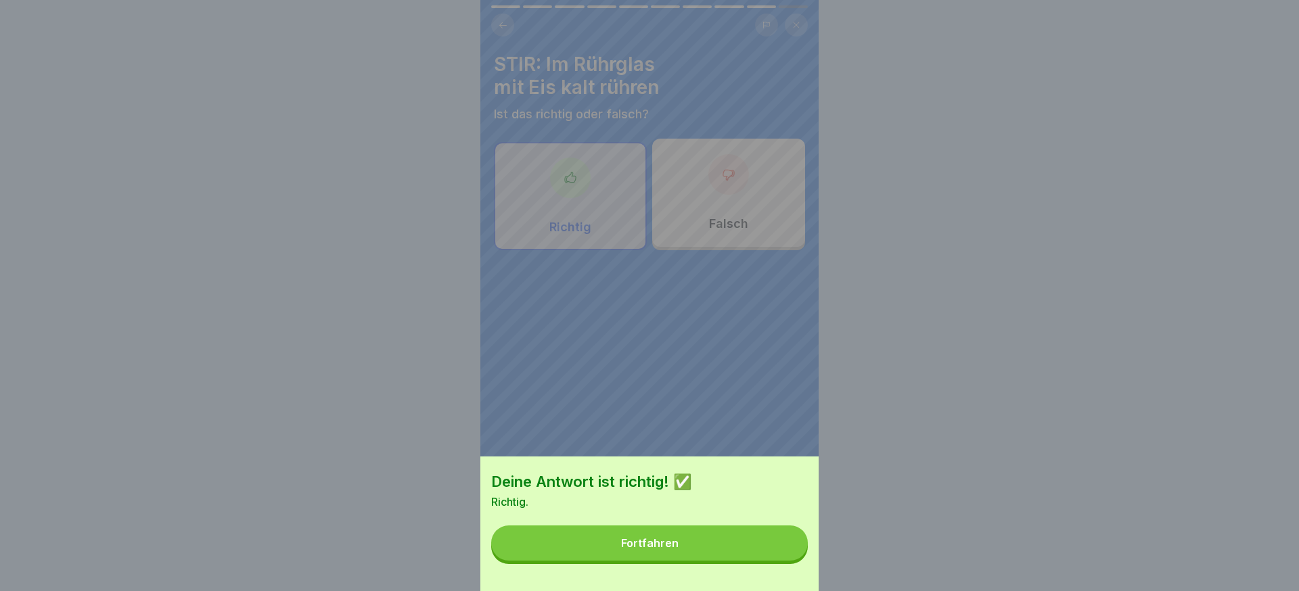
drag, startPoint x: 725, startPoint y: 541, endPoint x: 733, endPoint y: 528, distance: 15.8
click at [725, 541] on button "Fortfahren" at bounding box center [649, 543] width 317 height 35
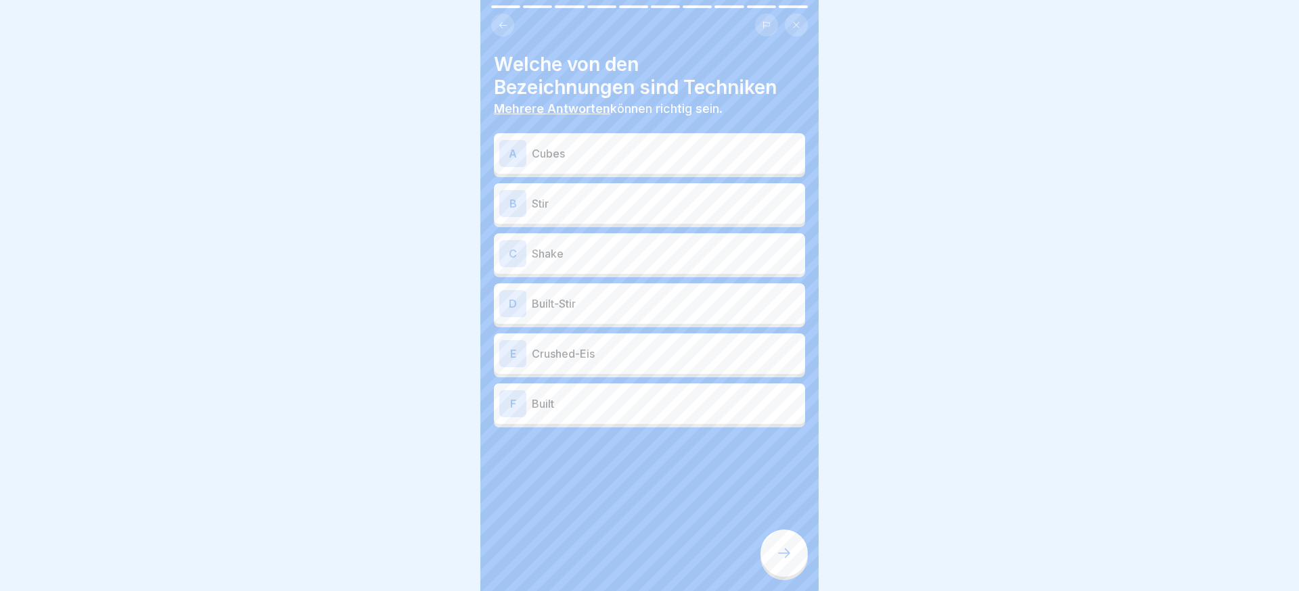
click at [588, 266] on div "C Shake" at bounding box center [649, 253] width 300 height 27
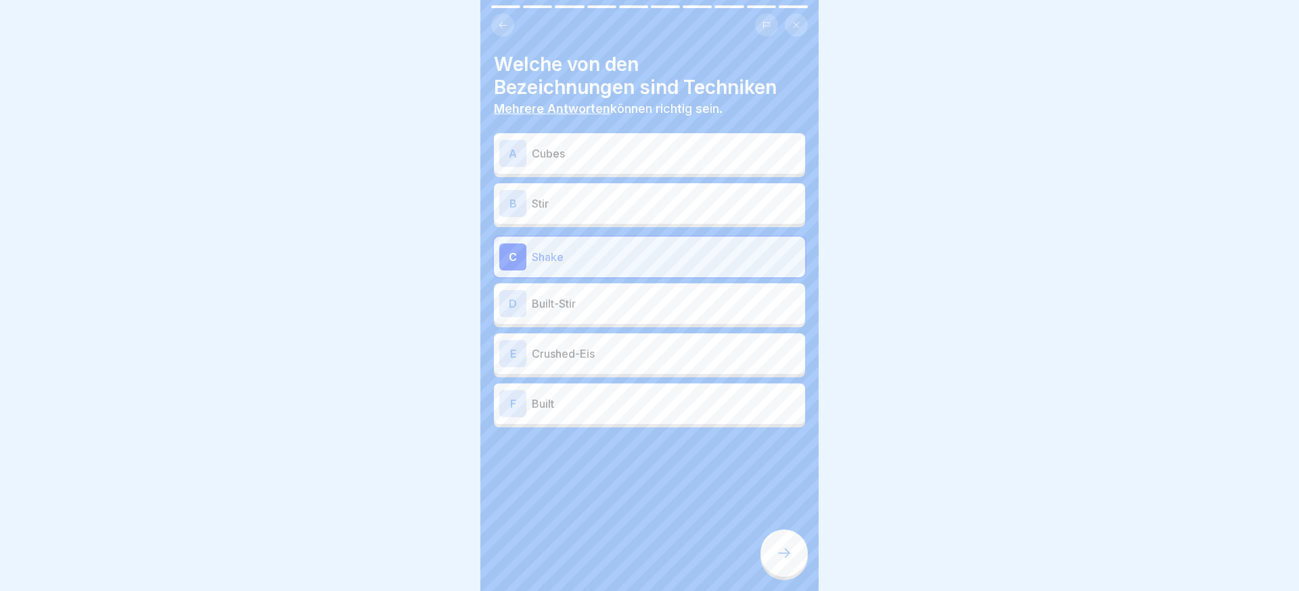
click at [591, 304] on p "Built-Stir" at bounding box center [666, 304] width 268 height 16
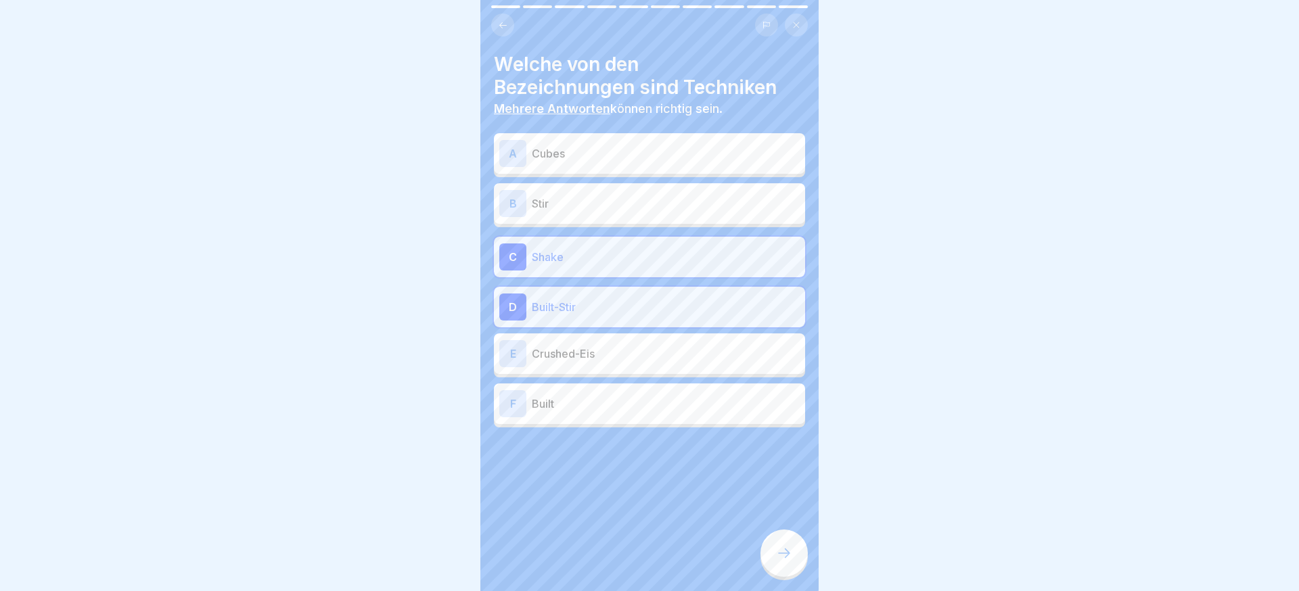
click at [623, 403] on p "Built" at bounding box center [666, 404] width 268 height 16
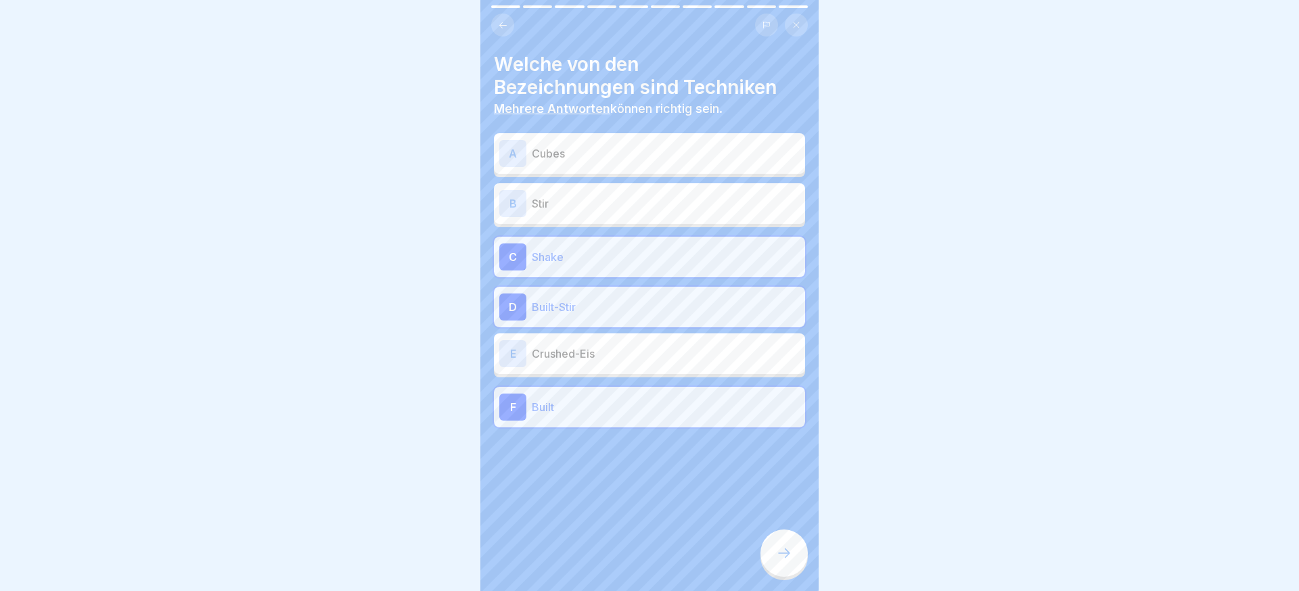
click at [593, 212] on div "B Stir" at bounding box center [649, 203] width 300 height 27
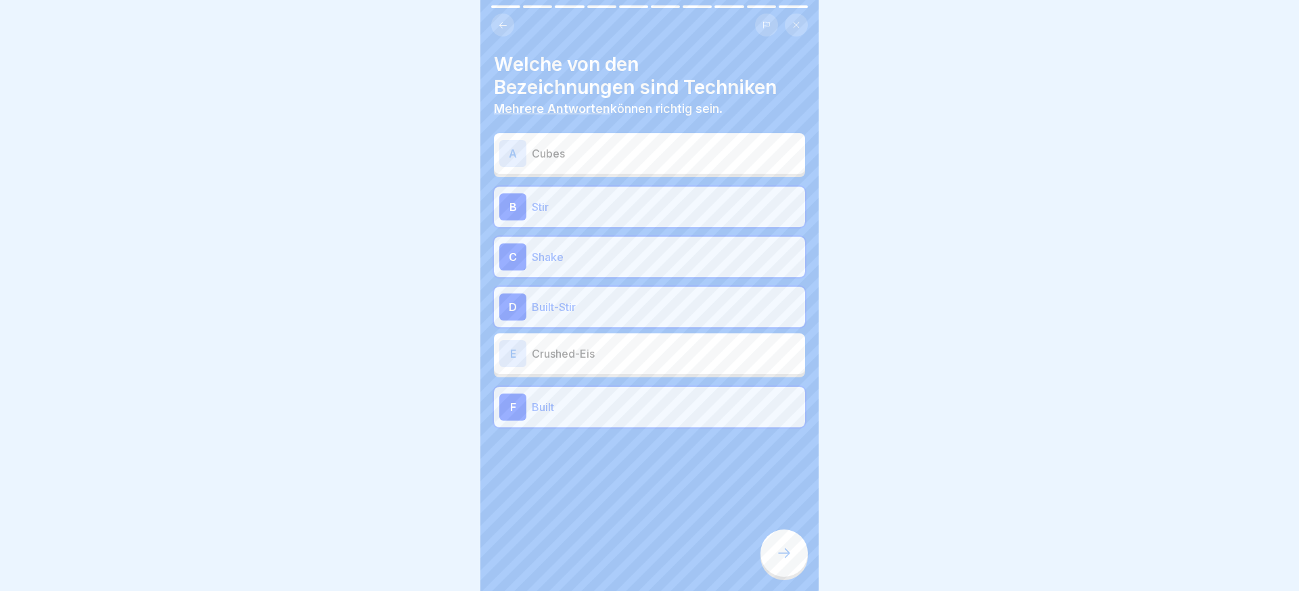
click at [778, 556] on icon at bounding box center [784, 553] width 16 height 16
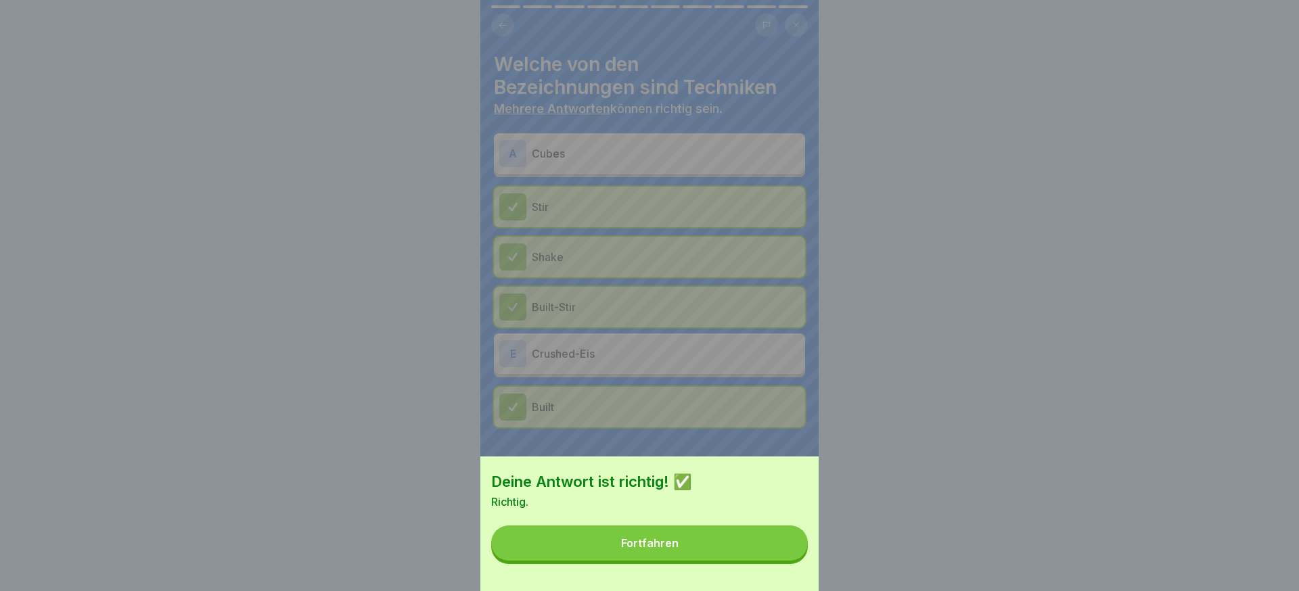
click at [740, 557] on button "Fortfahren" at bounding box center [649, 543] width 317 height 35
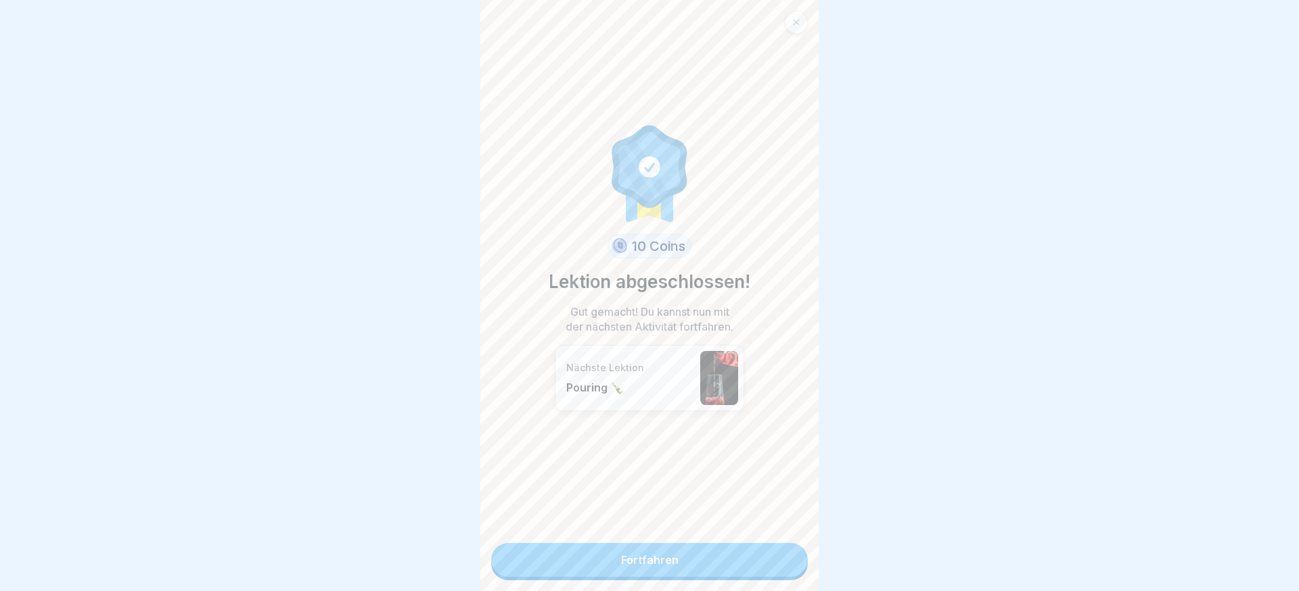
click at [723, 552] on link "Fortfahren" at bounding box center [649, 560] width 317 height 34
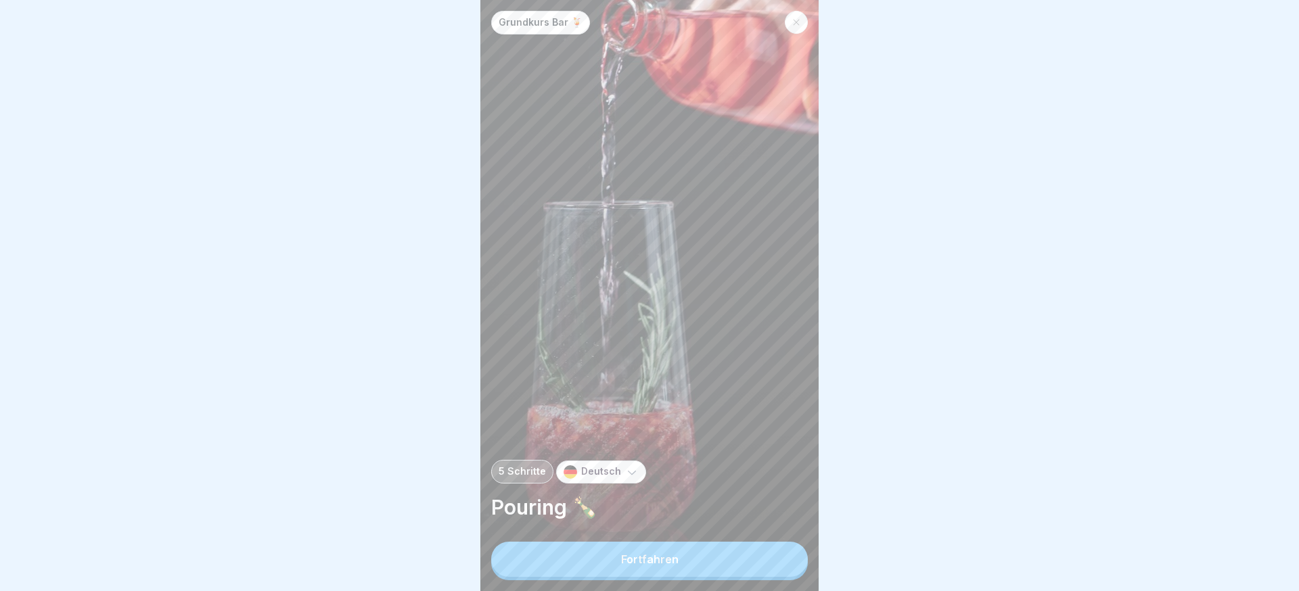
click at [638, 552] on button "Fortfahren" at bounding box center [649, 559] width 317 height 35
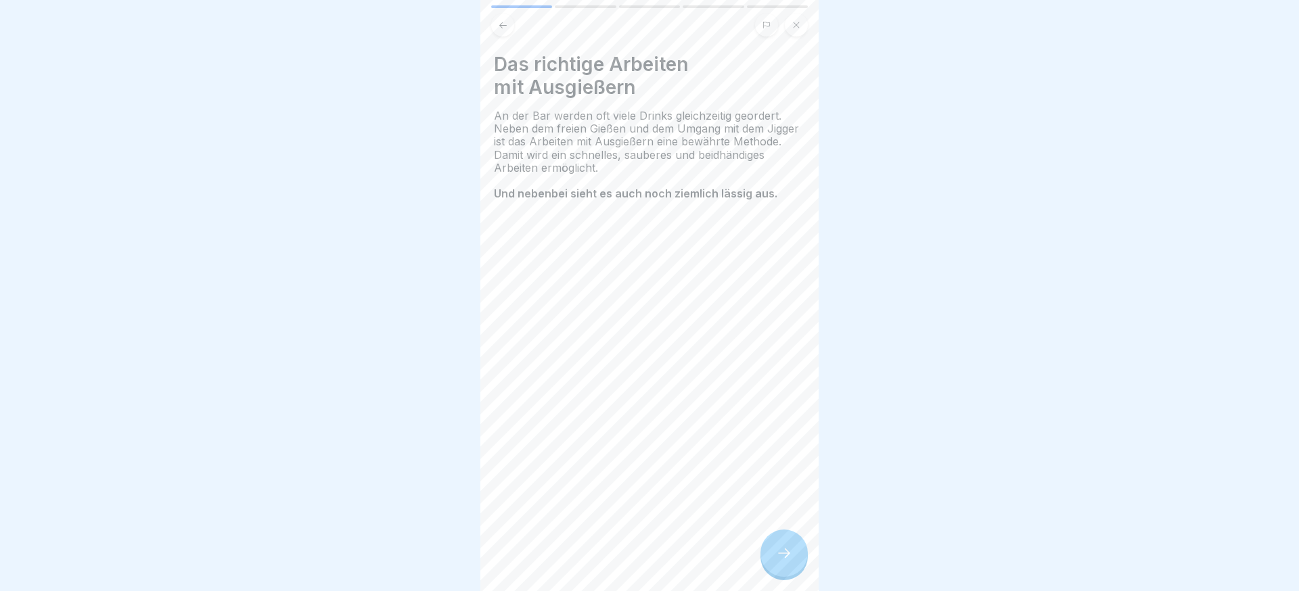
click at [784, 561] on icon at bounding box center [784, 553] width 16 height 16
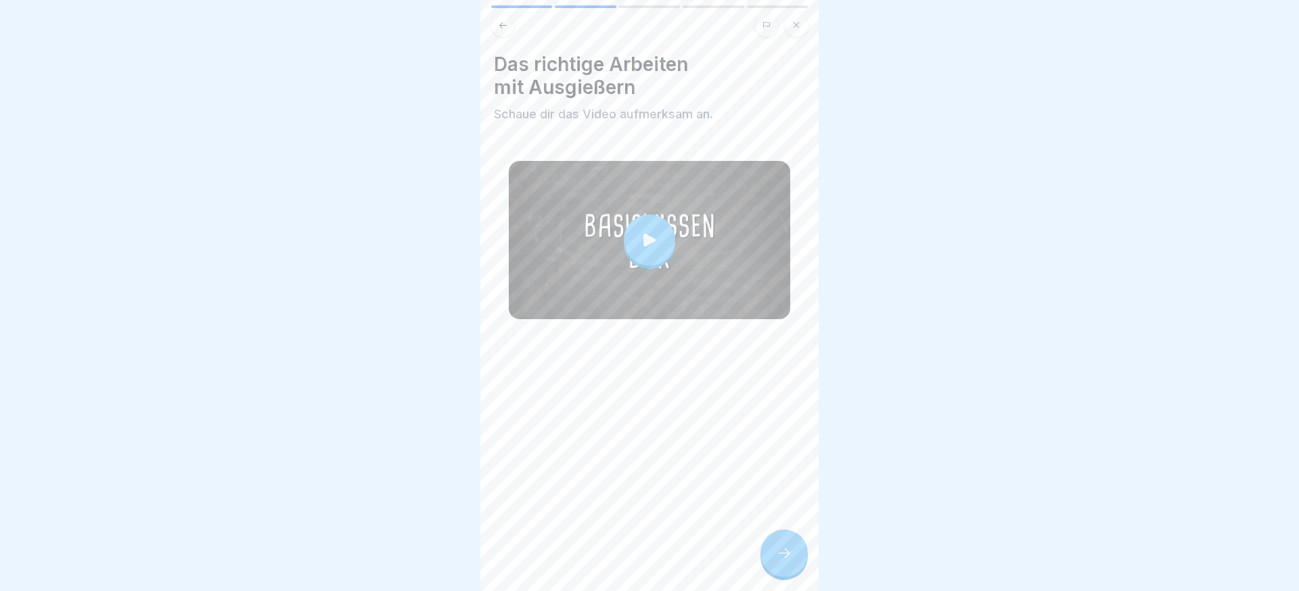
click at [784, 560] on icon at bounding box center [784, 553] width 16 height 16
click at [790, 560] on icon at bounding box center [784, 553] width 16 height 16
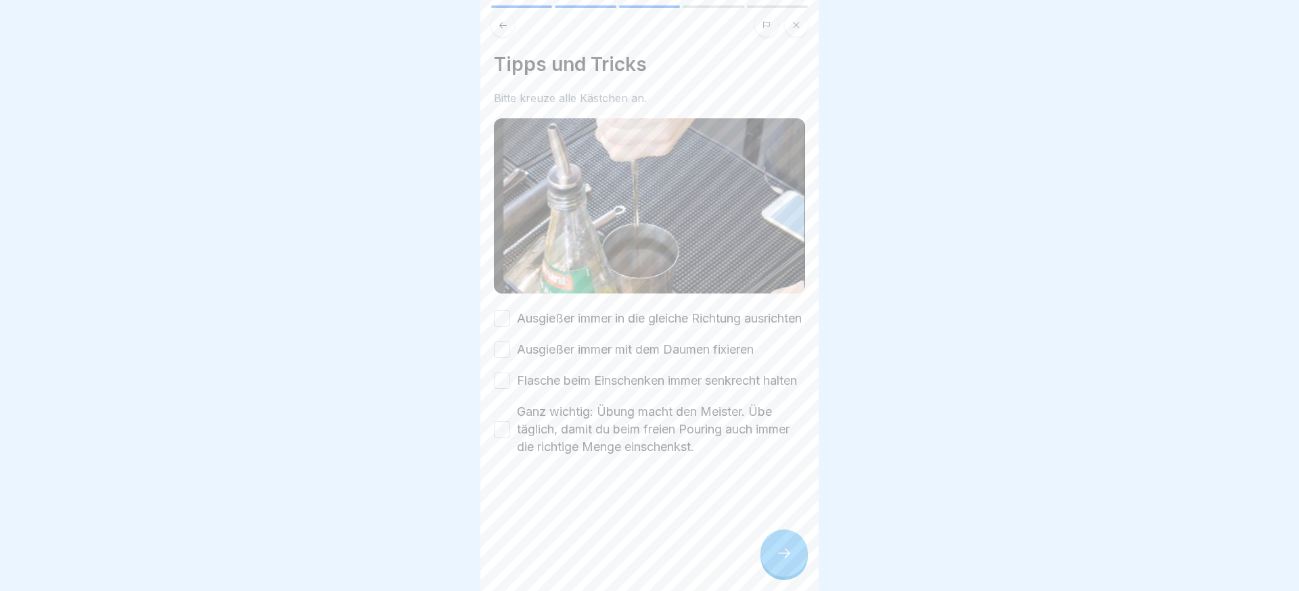
drag, startPoint x: 561, startPoint y: 466, endPoint x: 561, endPoint y: 443, distance: 22.3
click at [561, 456] on label "Ganz wichtig: Übung macht den Meister. Übe täglich, damit du beim freien Pourin…" at bounding box center [661, 429] width 288 height 53
click at [510, 438] on button "Ganz wichtig: Übung macht den Meister. Übe täglich, damit du beim freien Pourin…" at bounding box center [502, 430] width 16 height 16
drag, startPoint x: 562, startPoint y: 405, endPoint x: 564, endPoint y: 391, distance: 14.4
click at [562, 390] on label "Flasche beim Einschenken immer senkrecht halten" at bounding box center [657, 381] width 280 height 18
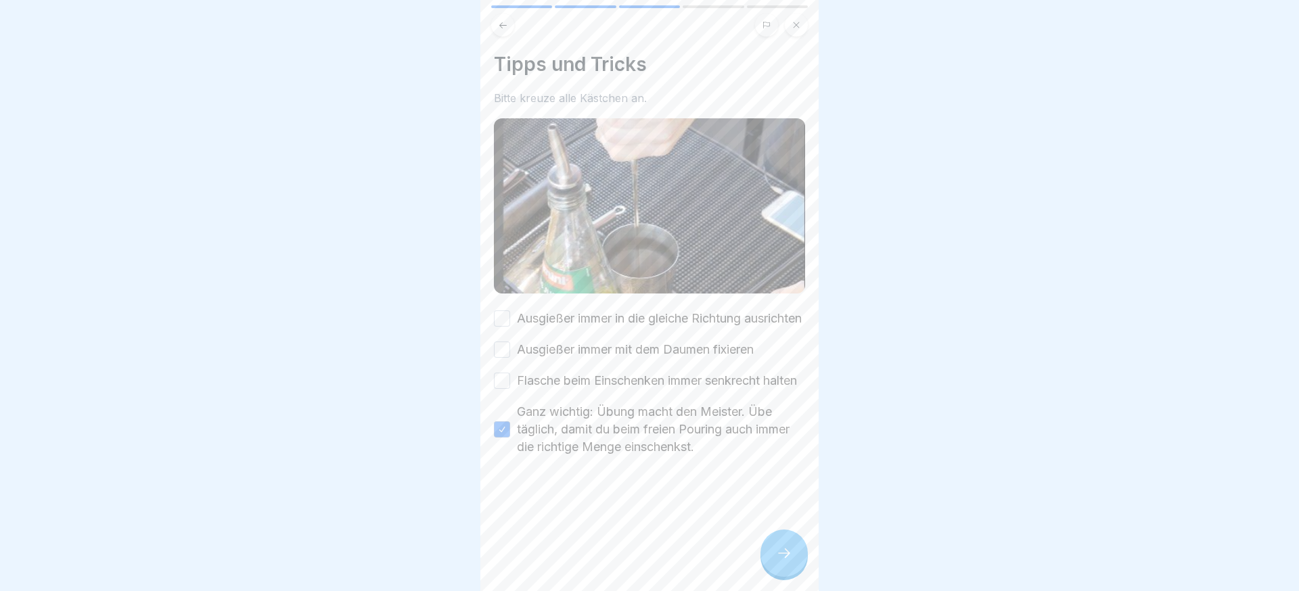
click at [510, 389] on button "Flasche beim Einschenken immer senkrecht halten" at bounding box center [502, 381] width 16 height 16
click at [567, 359] on label "Ausgießer immer mit dem Daumen fixieren" at bounding box center [635, 350] width 237 height 18
click at [510, 358] on button "Ausgießer immer mit dem Daumen fixieren" at bounding box center [502, 350] width 16 height 16
click at [571, 328] on label "Ausgießer immer in die gleiche Richtung ausrichten" at bounding box center [659, 319] width 285 height 18
click at [510, 327] on button "Ausgießer immer in die gleiche Richtung ausrichten" at bounding box center [502, 319] width 16 height 16
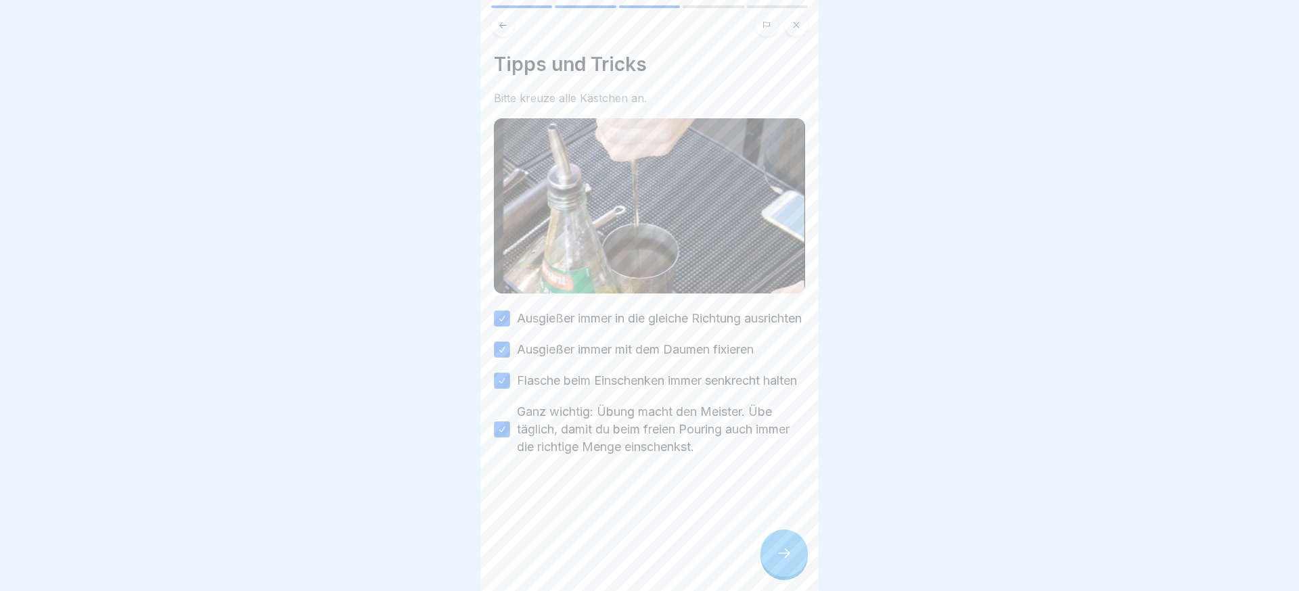
click at [801, 561] on div at bounding box center [784, 553] width 47 height 47
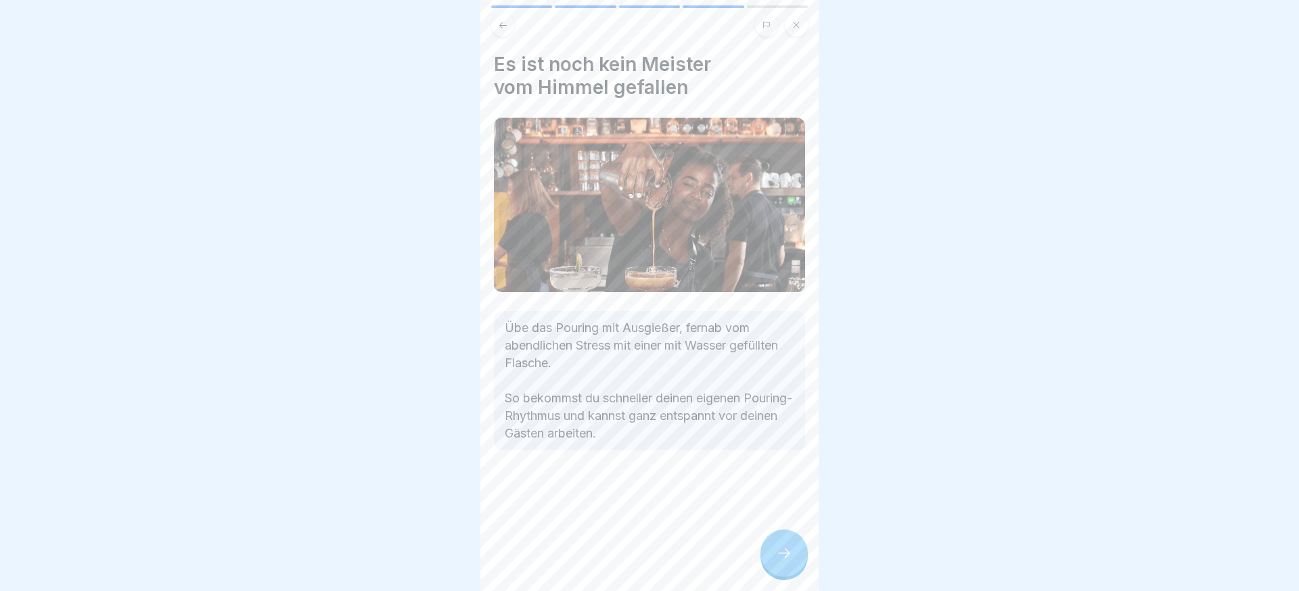
click at [798, 562] on div at bounding box center [784, 553] width 47 height 47
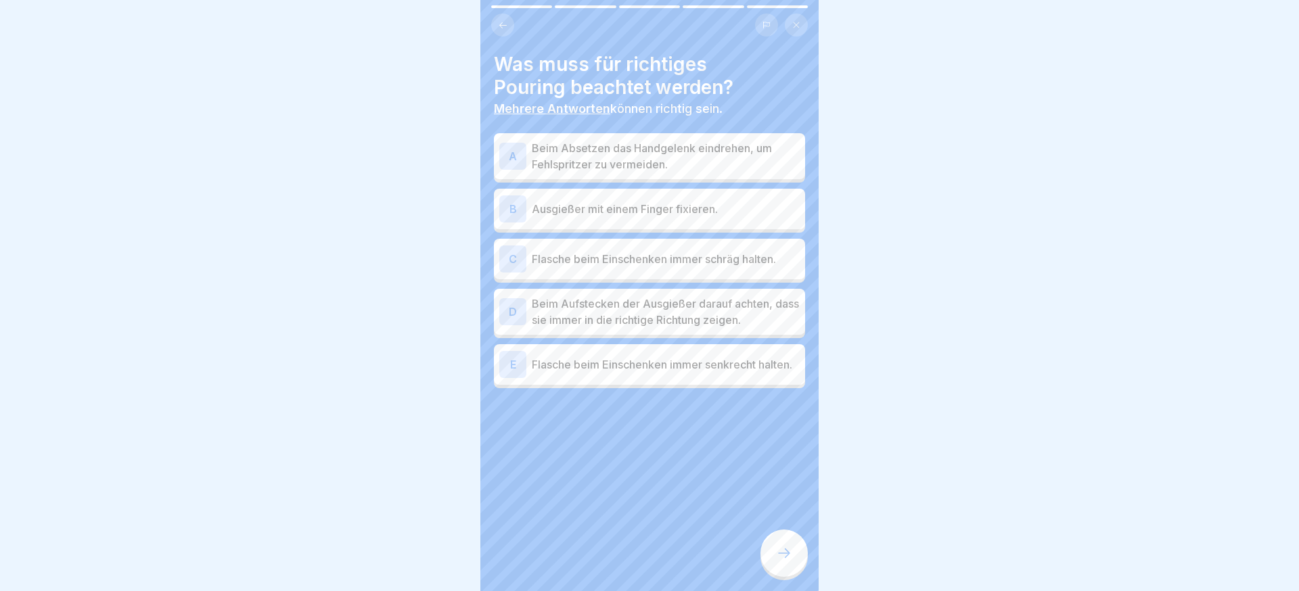
click at [631, 154] on p "Beim Absetzen das Handgelenk eindrehen, um Fehlspritzer zu vermeiden." at bounding box center [666, 156] width 268 height 32
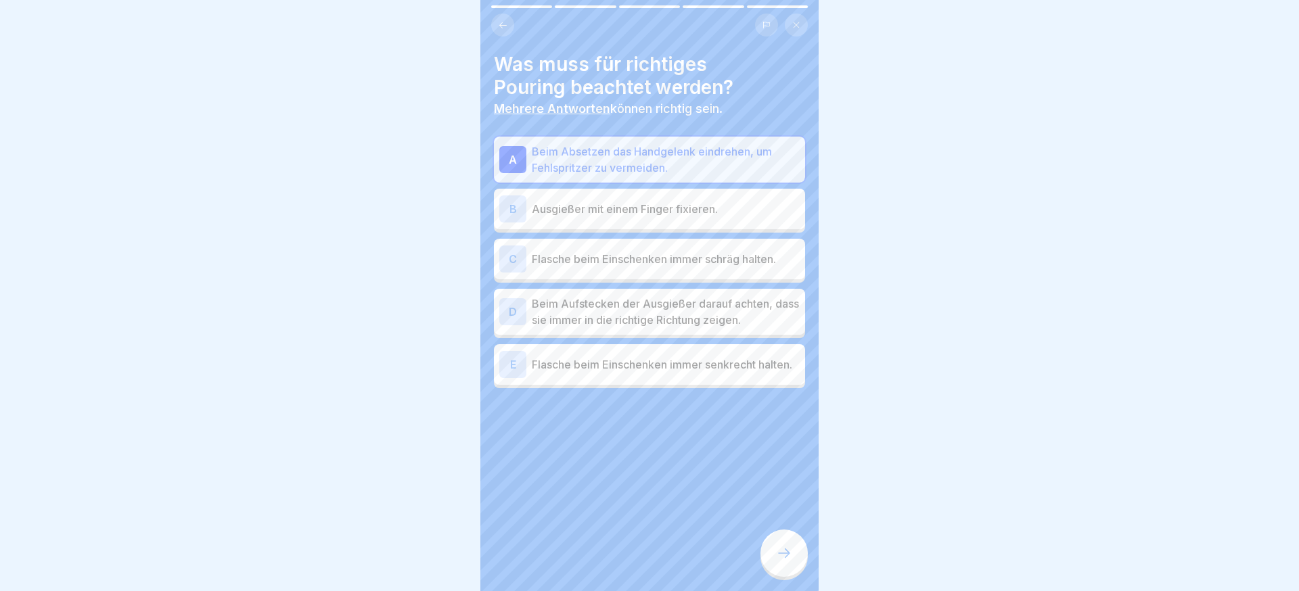
click at [654, 314] on p "Beim Aufstecken der Ausgießer darauf achten, dass sie immer in die richtige Ric…" at bounding box center [666, 312] width 268 height 32
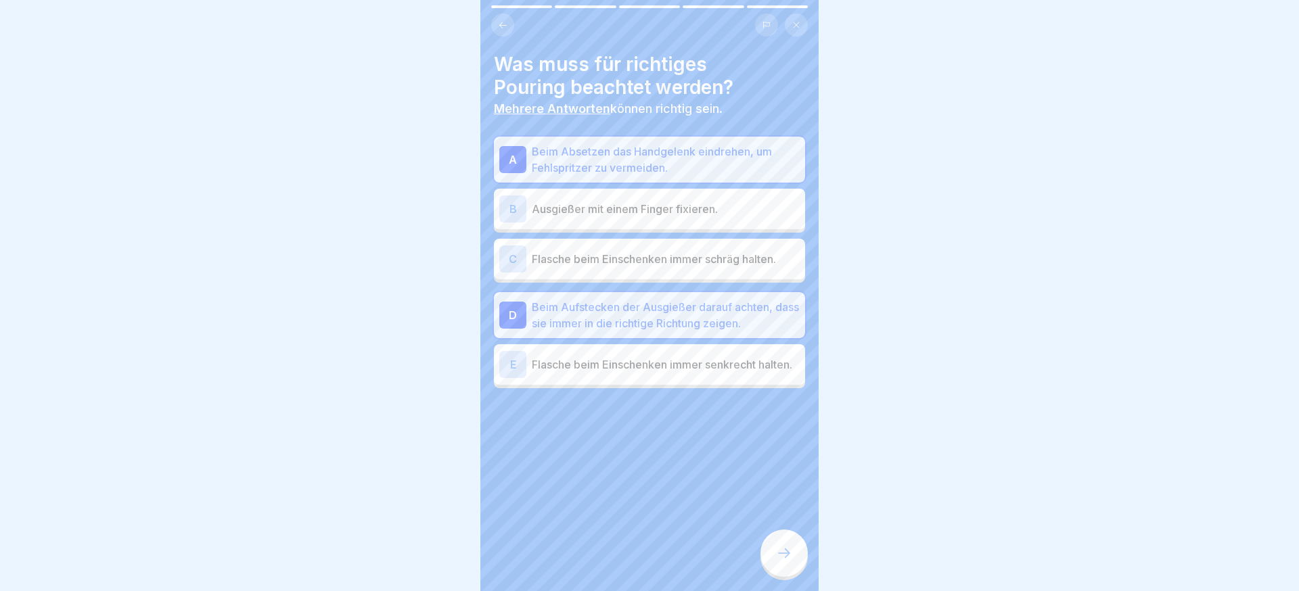
click at [676, 365] on p "Flasche beim Einschenken immer senkrecht halten." at bounding box center [666, 365] width 268 height 16
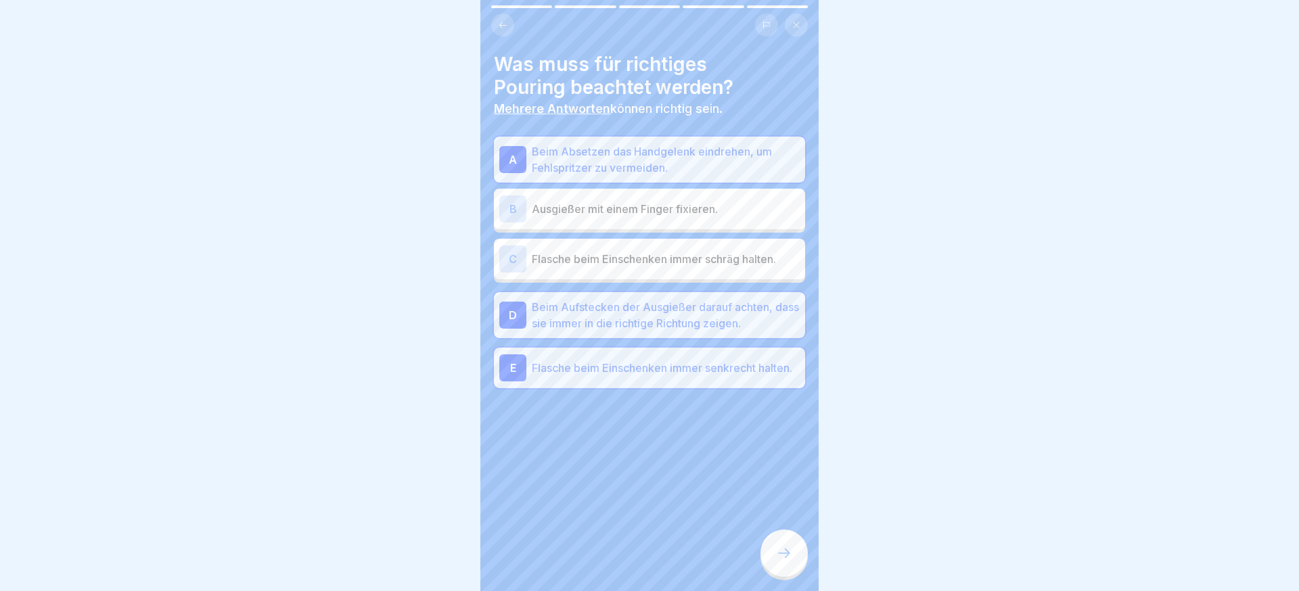
click at [779, 535] on div at bounding box center [784, 553] width 47 height 47
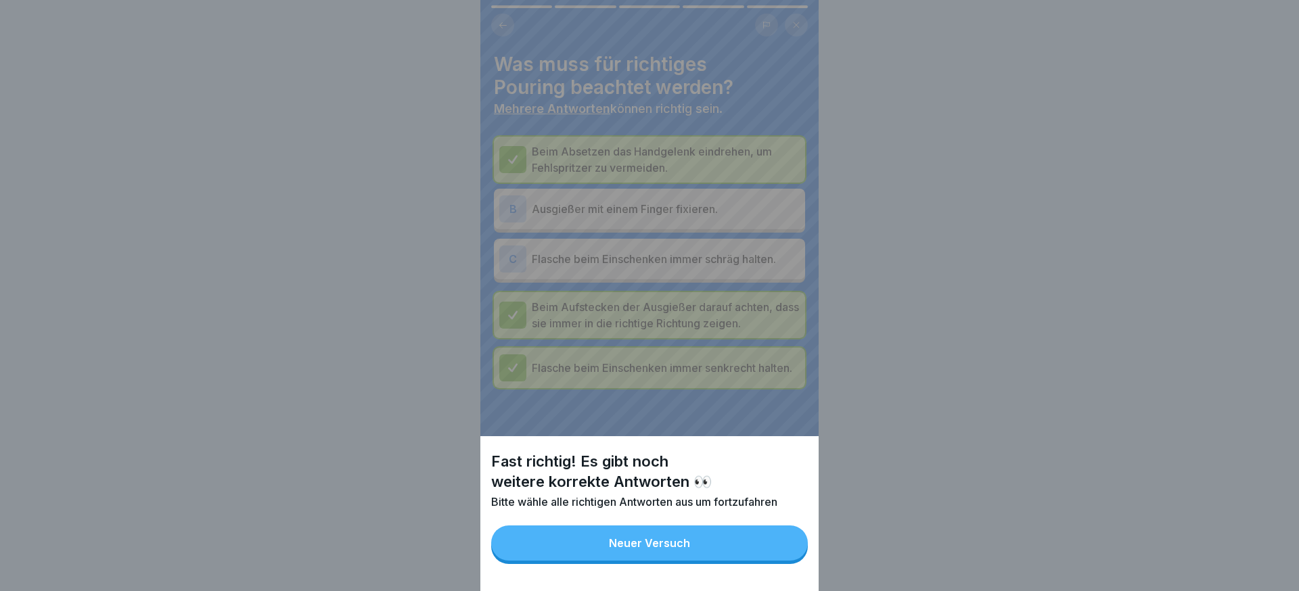
click at [770, 540] on button "Neuer Versuch" at bounding box center [649, 543] width 317 height 35
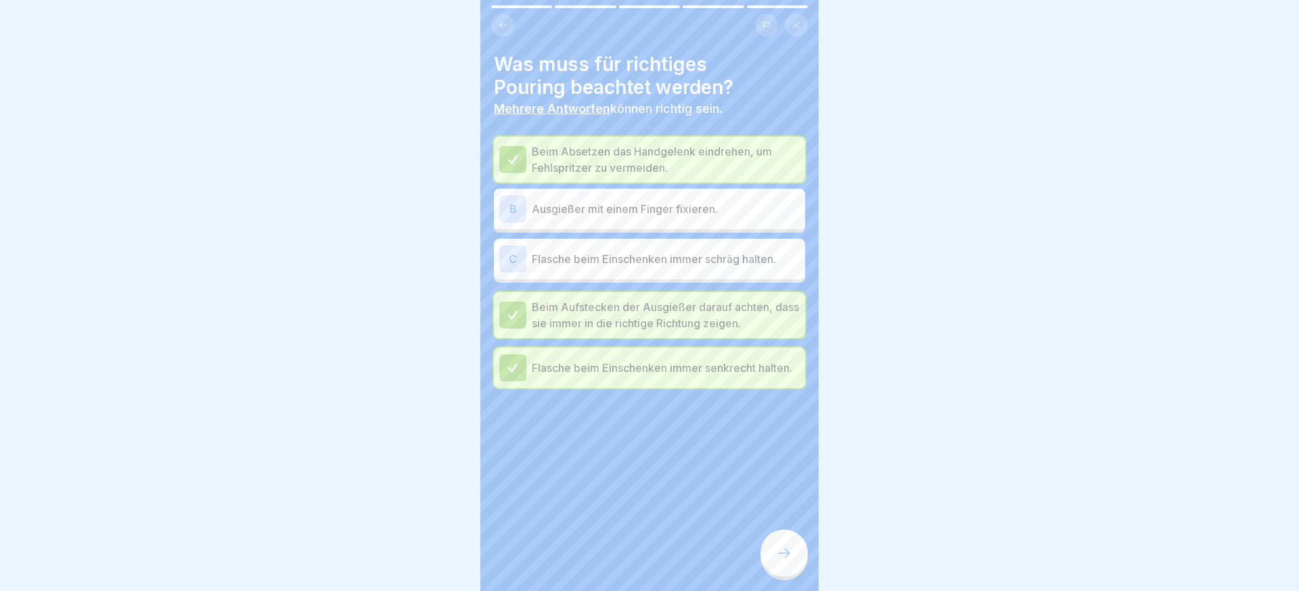
click at [645, 207] on p "Ausgießer mit einem Finger fixieren." at bounding box center [666, 209] width 268 height 16
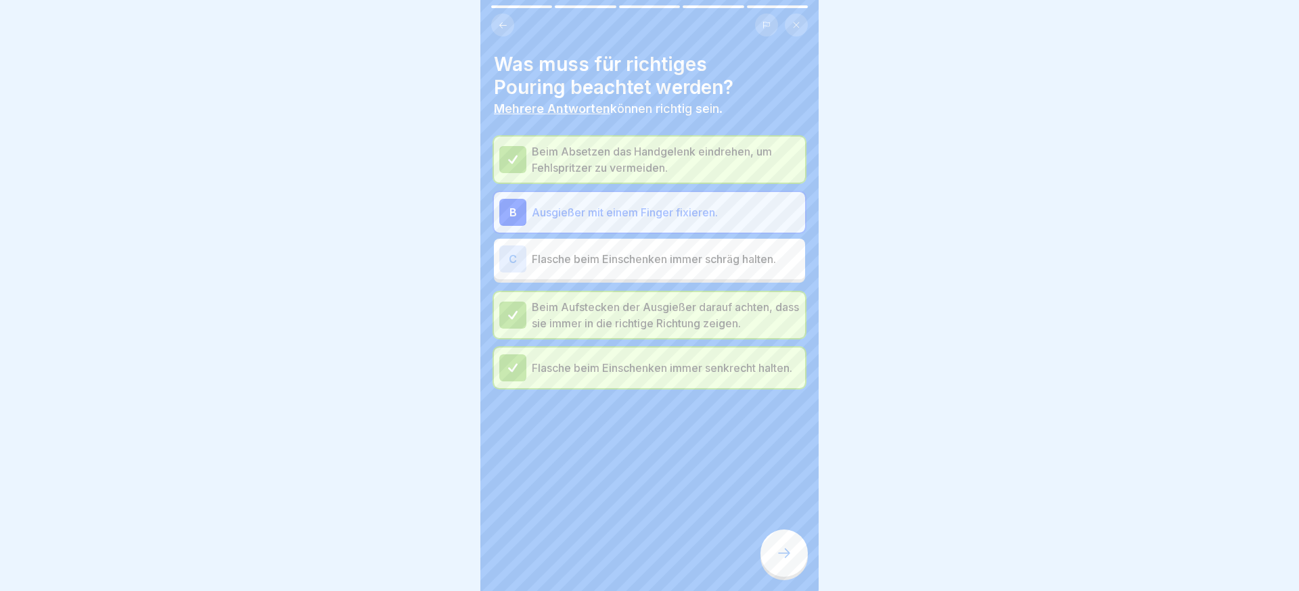
click at [779, 537] on div at bounding box center [784, 553] width 47 height 47
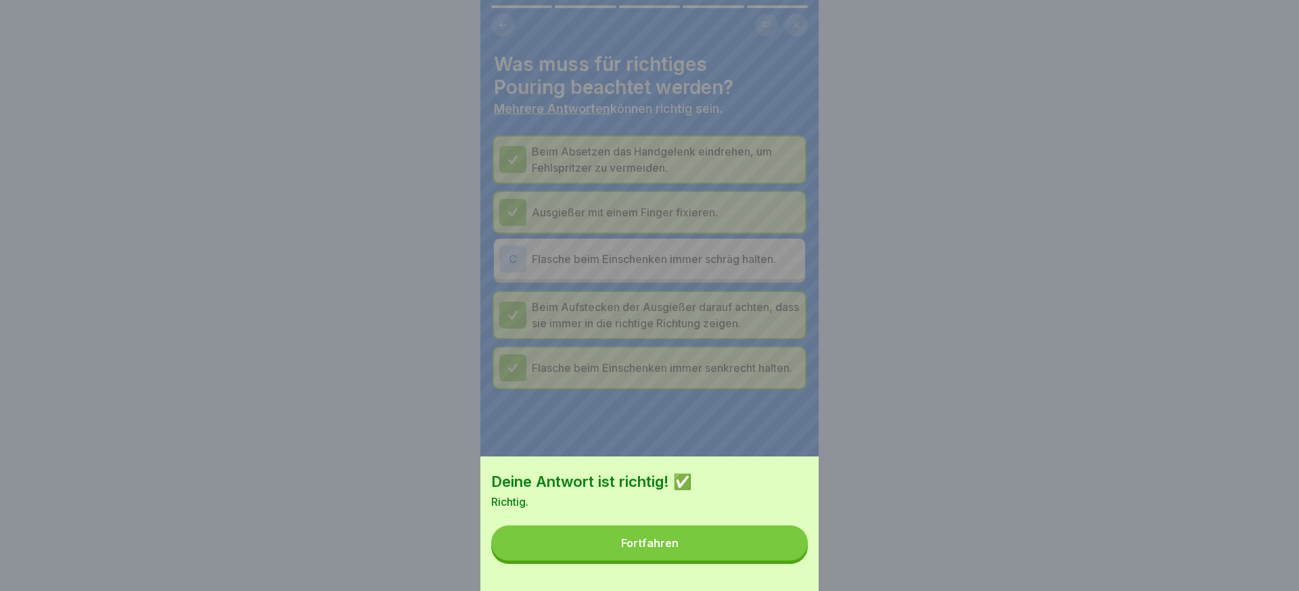
click at [758, 545] on button "Fortfahren" at bounding box center [649, 543] width 317 height 35
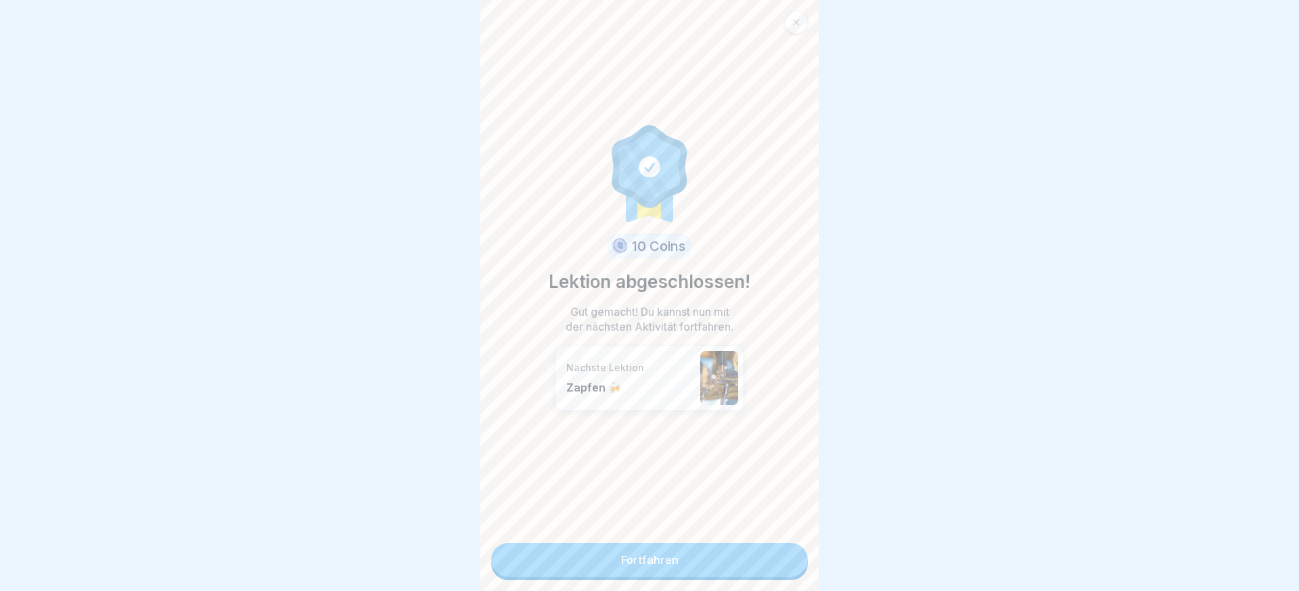
click at [714, 545] on link "Fortfahren" at bounding box center [649, 560] width 317 height 34
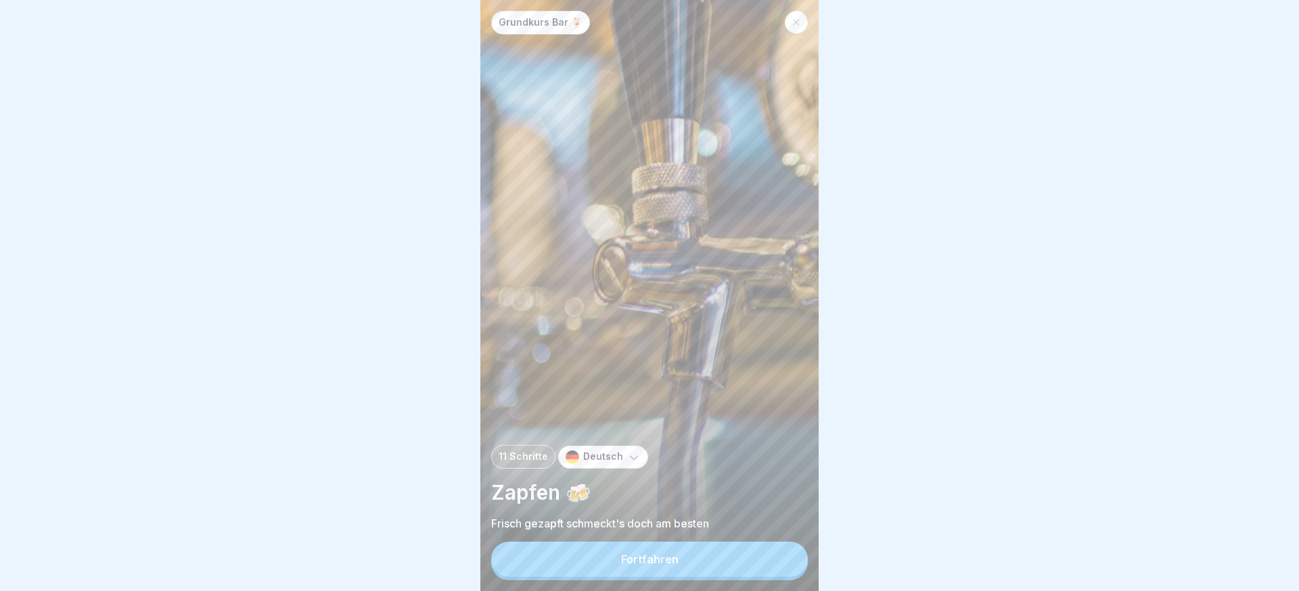
click at [697, 549] on button "Fortfahren" at bounding box center [649, 559] width 317 height 35
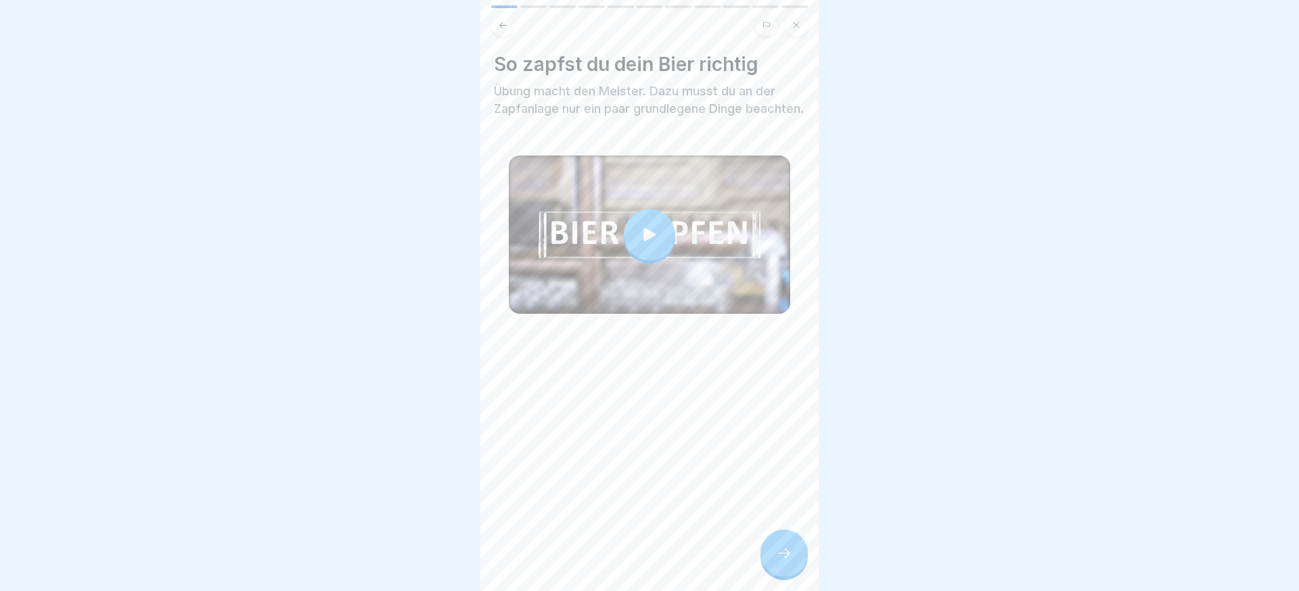
click at [811, 551] on div "So zapfst du dein Bier richtig Übung macht den Meister. Dazu musst du an der Za…" at bounding box center [649, 295] width 338 height 591
click at [805, 550] on div at bounding box center [784, 553] width 47 height 47
click at [792, 545] on div at bounding box center [784, 553] width 47 height 47
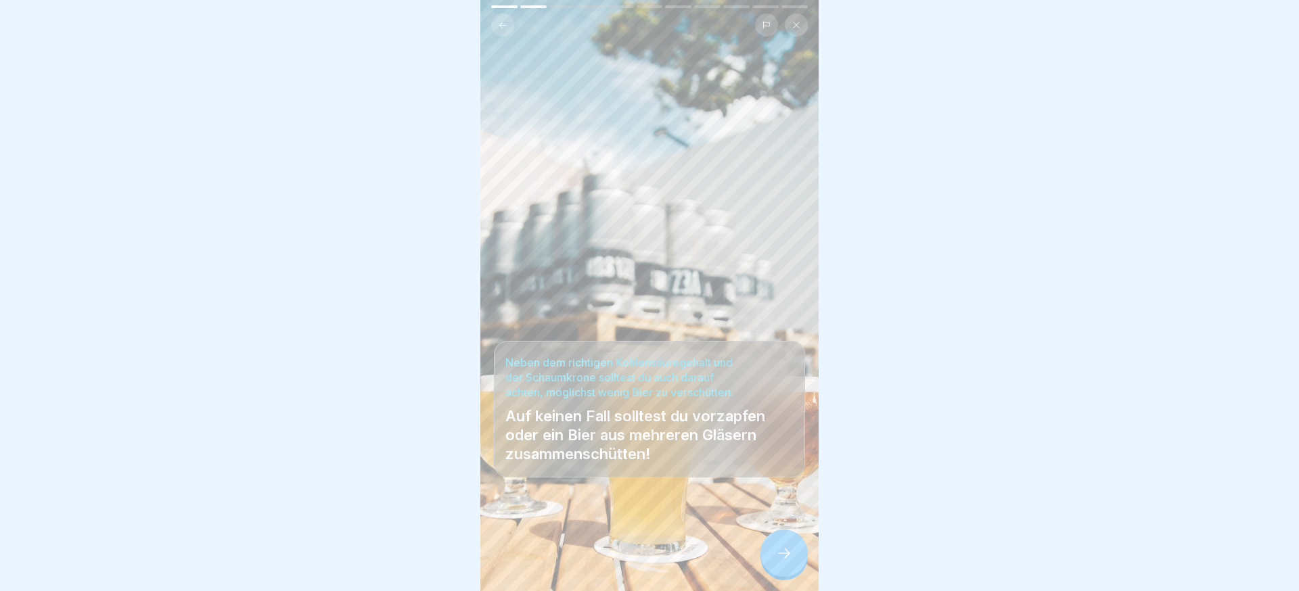
click at [792, 545] on div at bounding box center [784, 553] width 47 height 47
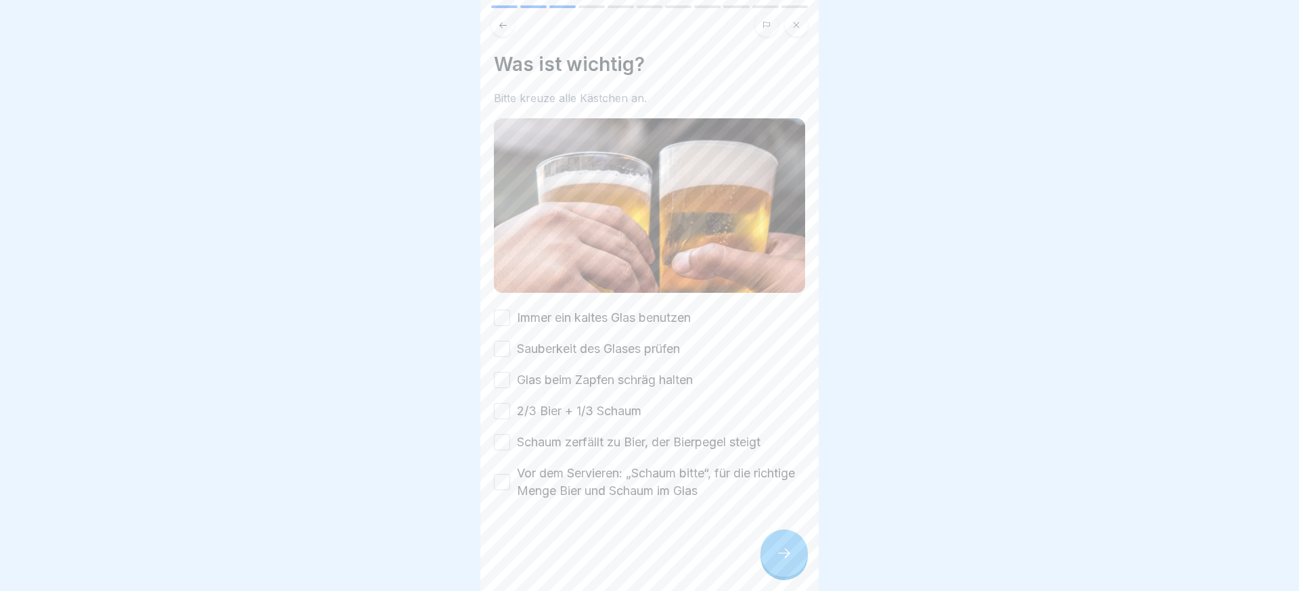
drag, startPoint x: 579, startPoint y: 484, endPoint x: 573, endPoint y: 456, distance: 28.6
click at [579, 483] on label "Vor dem Servieren: „Schaum bitte“, für die richtige Menge Bier und Schaum im Gl…" at bounding box center [661, 482] width 288 height 35
click at [510, 483] on button "Vor dem Servieren: „Schaum bitte“, für die richtige Menge Bier und Schaum im Gl…" at bounding box center [502, 482] width 16 height 16
click at [571, 445] on label "Schaum zerfällt zu Bier, der Bierpegel steigt" at bounding box center [639, 443] width 244 height 18
click at [510, 445] on button "Schaum zerfällt zu Bier, der Bierpegel steigt" at bounding box center [502, 442] width 16 height 16
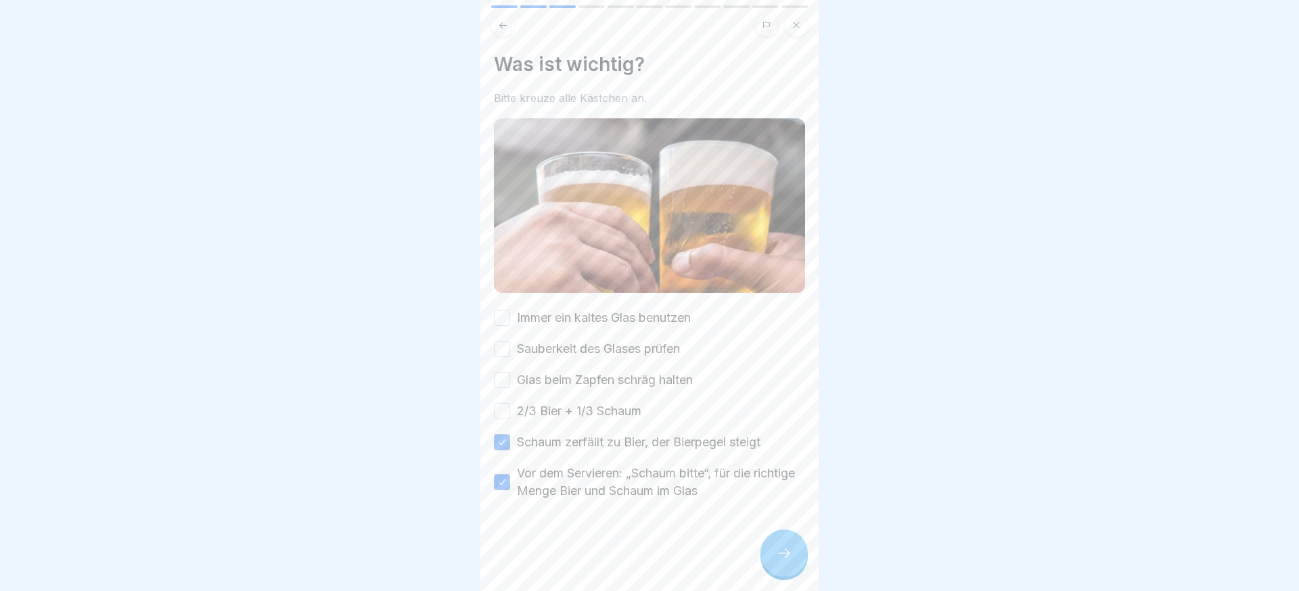
drag, startPoint x: 574, startPoint y: 411, endPoint x: 573, endPoint y: 382, distance: 29.1
click at [574, 411] on label "2/3 Bier + 1/3 Schaum" at bounding box center [579, 412] width 125 height 18
click at [510, 411] on button "2/3 Bier + 1/3 Schaum" at bounding box center [502, 411] width 16 height 16
drag, startPoint x: 573, startPoint y: 380, endPoint x: 574, endPoint y: 346, distance: 34.5
click at [573, 380] on label "Glas beim Zapfen schräg halten" at bounding box center [605, 381] width 176 height 18
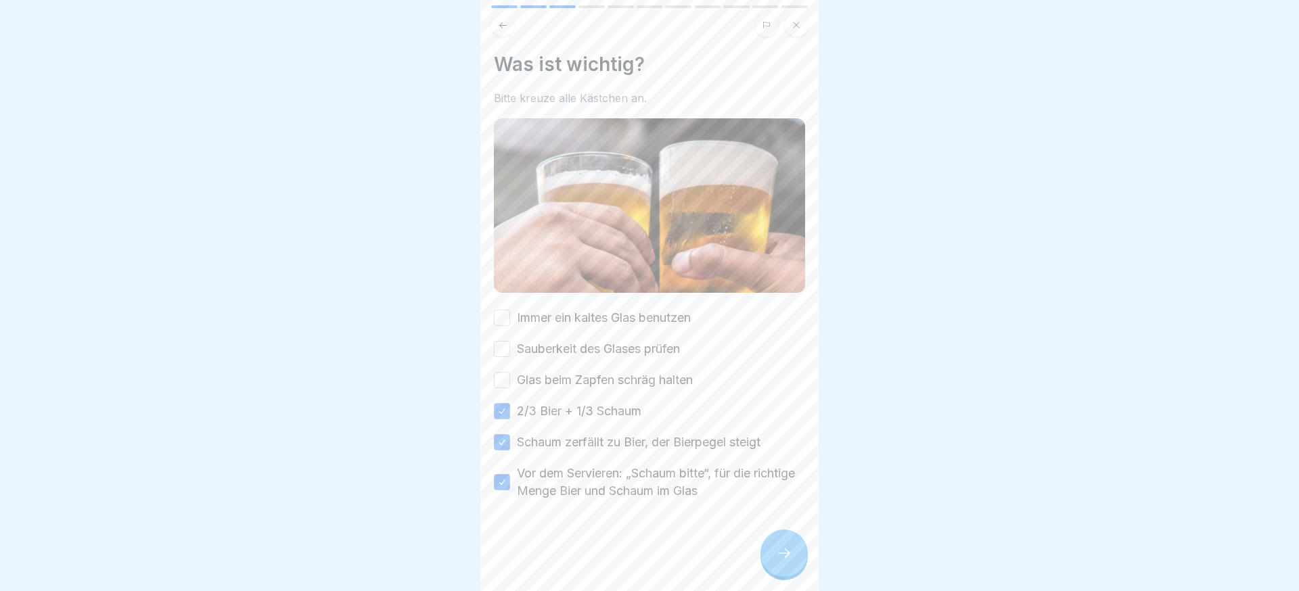
click at [510, 380] on button "Glas beim Zapfen schräg halten" at bounding box center [502, 380] width 16 height 16
drag, startPoint x: 574, startPoint y: 342, endPoint x: 577, endPoint y: 323, distance: 19.9
click at [574, 342] on label "Sauberkeit des Glases prüfen" at bounding box center [598, 349] width 163 height 18
click at [510, 342] on button "Sauberkeit des Glases prüfen" at bounding box center [502, 349] width 16 height 16
click at [578, 315] on label "Immer ein kaltes Glas benutzen" at bounding box center [604, 318] width 174 height 18
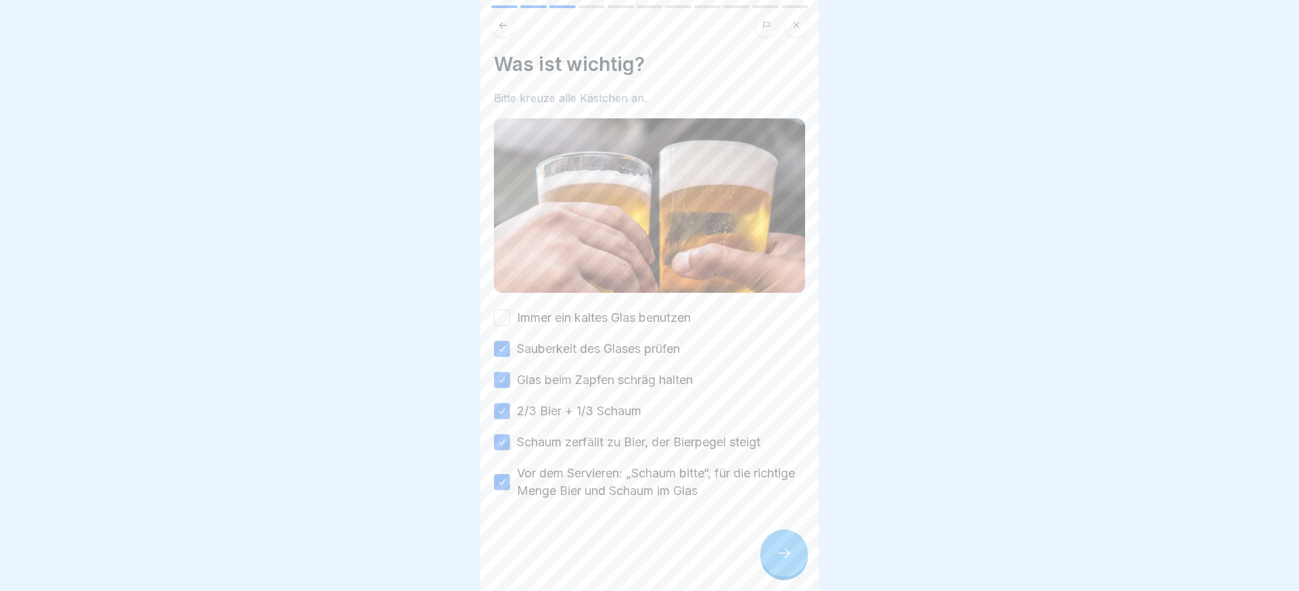
click at [510, 315] on button "Immer ein kaltes Glas benutzen" at bounding box center [502, 318] width 16 height 16
click at [790, 554] on icon at bounding box center [784, 553] width 16 height 16
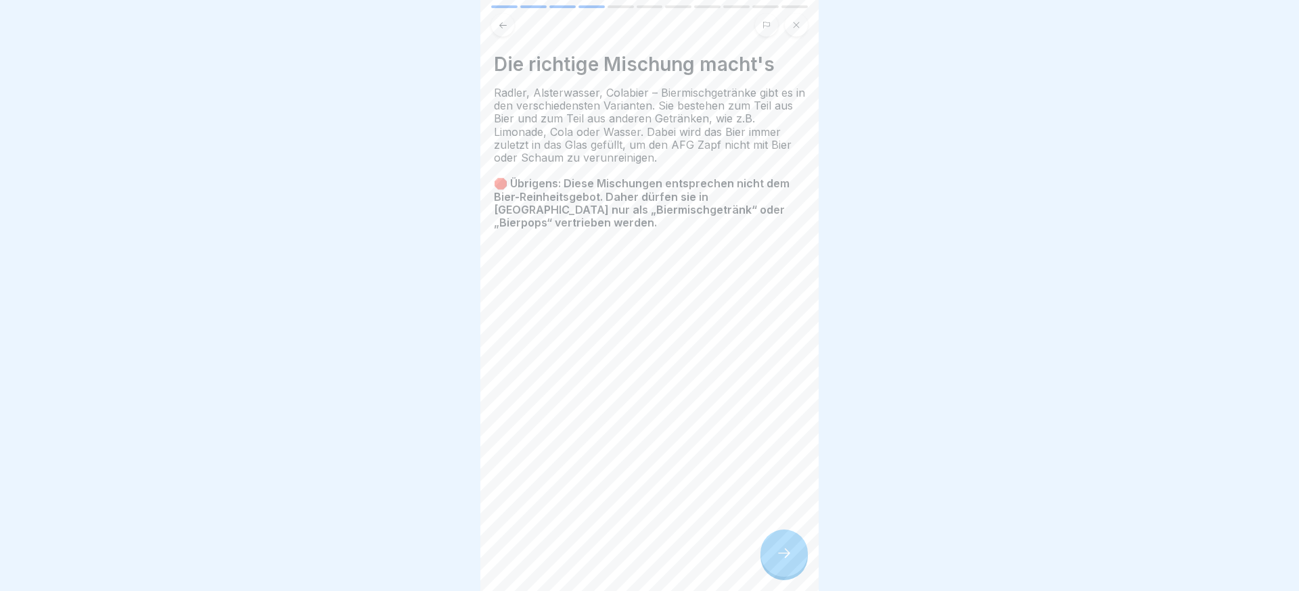
click at [790, 554] on icon at bounding box center [784, 553] width 16 height 16
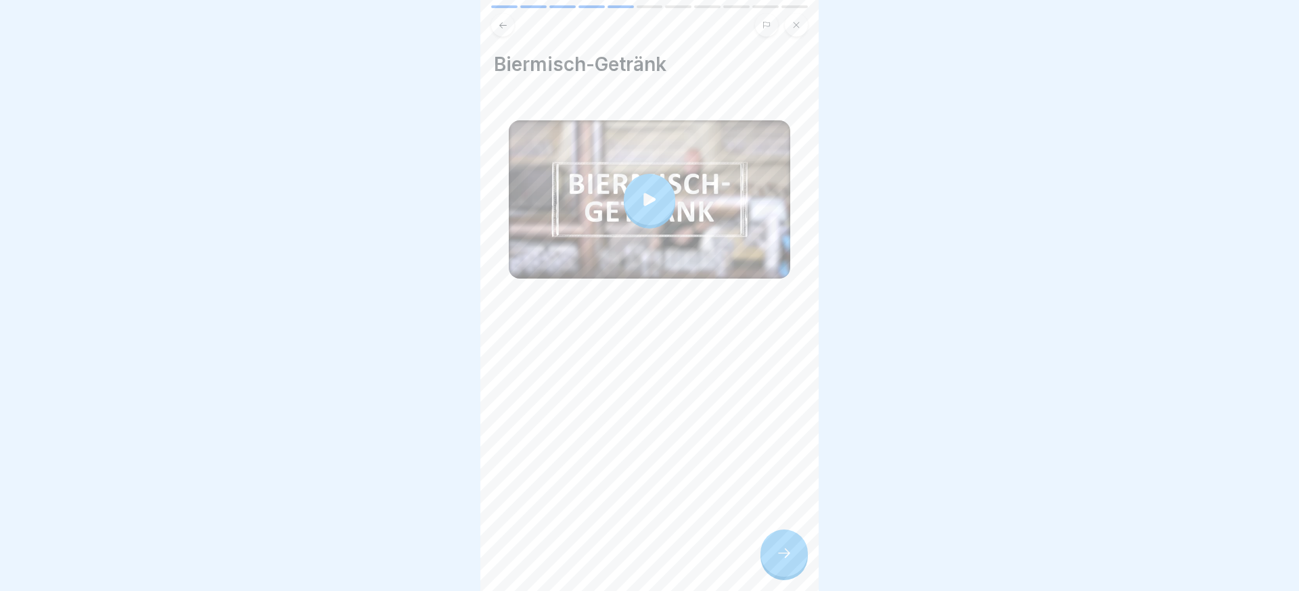
click at [790, 554] on icon at bounding box center [784, 553] width 16 height 16
click at [762, 550] on div at bounding box center [784, 553] width 47 height 47
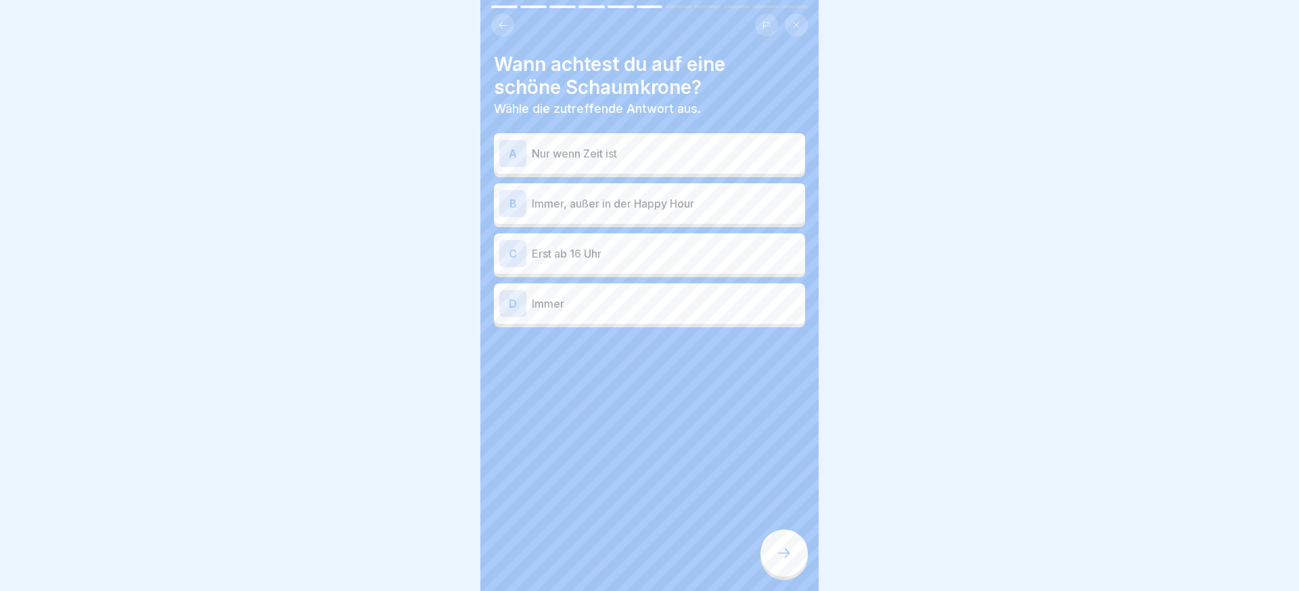
click at [610, 301] on p "Immer" at bounding box center [666, 304] width 268 height 16
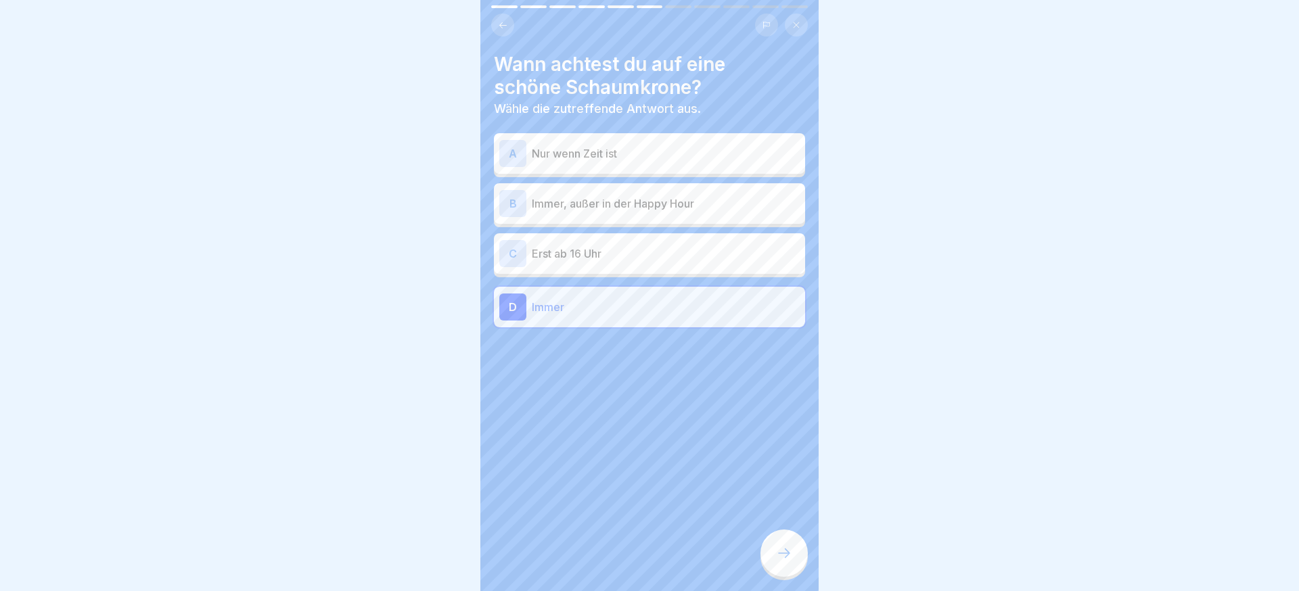
click at [780, 540] on div at bounding box center [784, 553] width 47 height 47
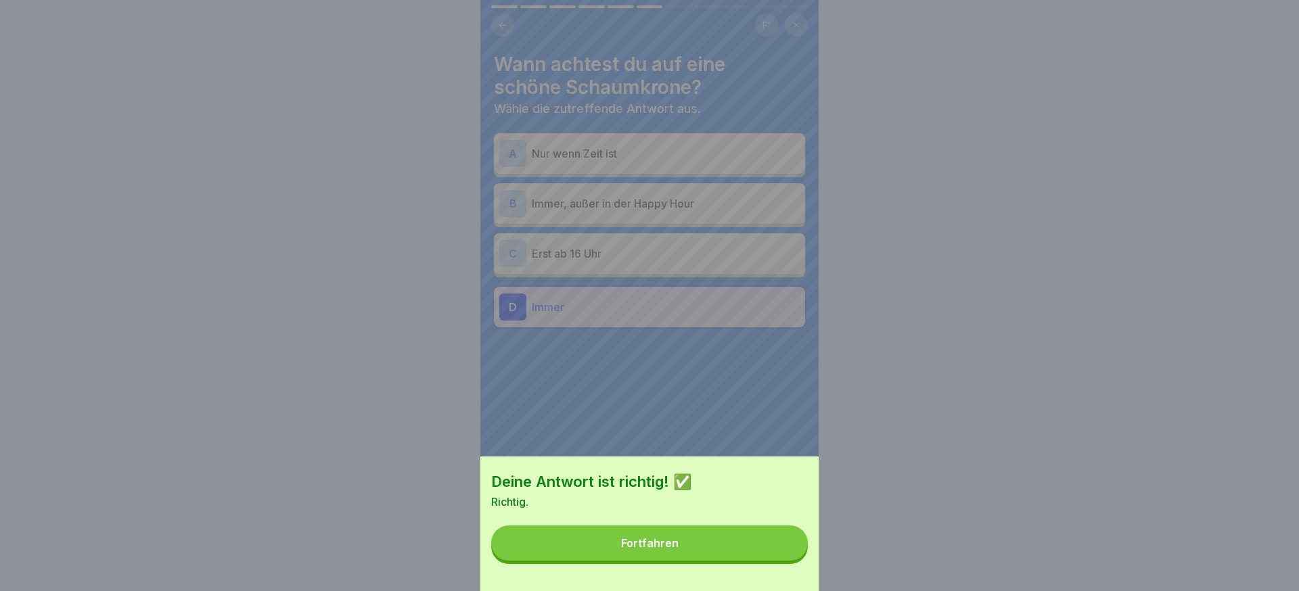
click at [783, 544] on button "Fortfahren" at bounding box center [649, 543] width 317 height 35
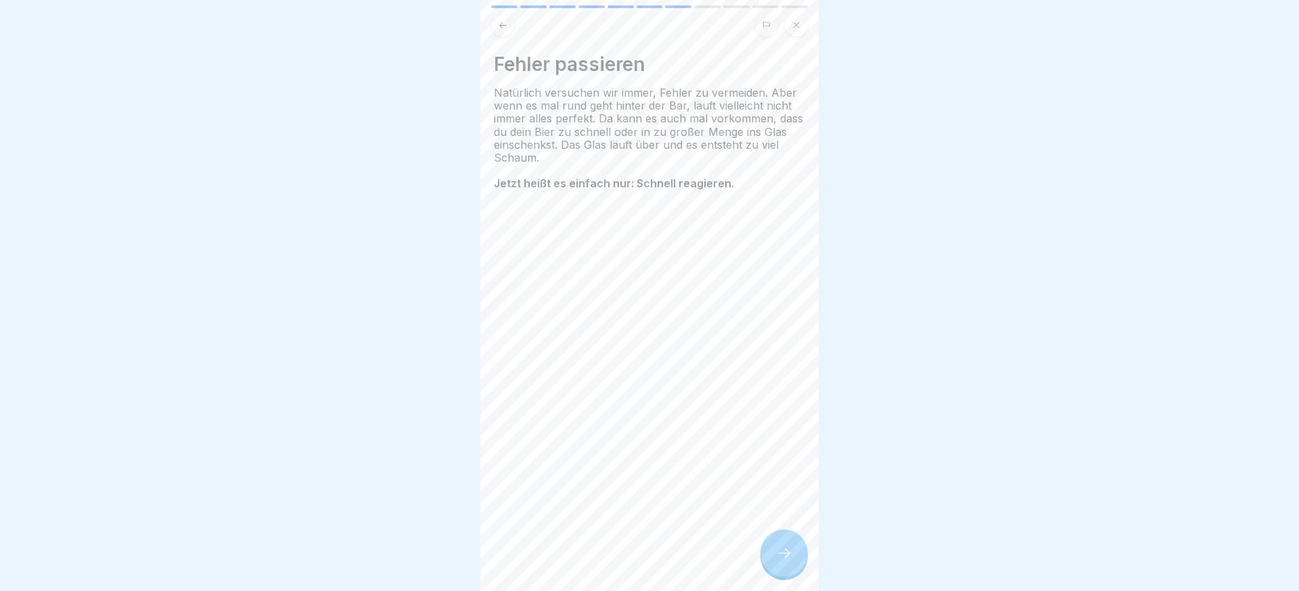
click at [782, 542] on div at bounding box center [784, 553] width 47 height 47
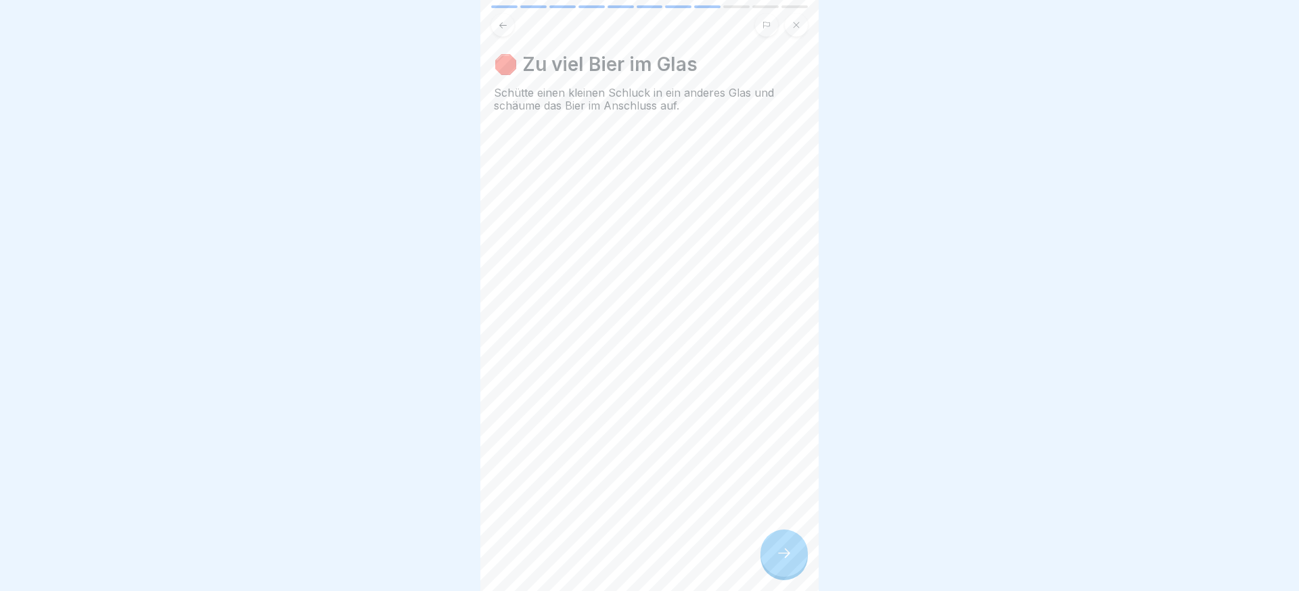
click at [782, 542] on div at bounding box center [784, 553] width 47 height 47
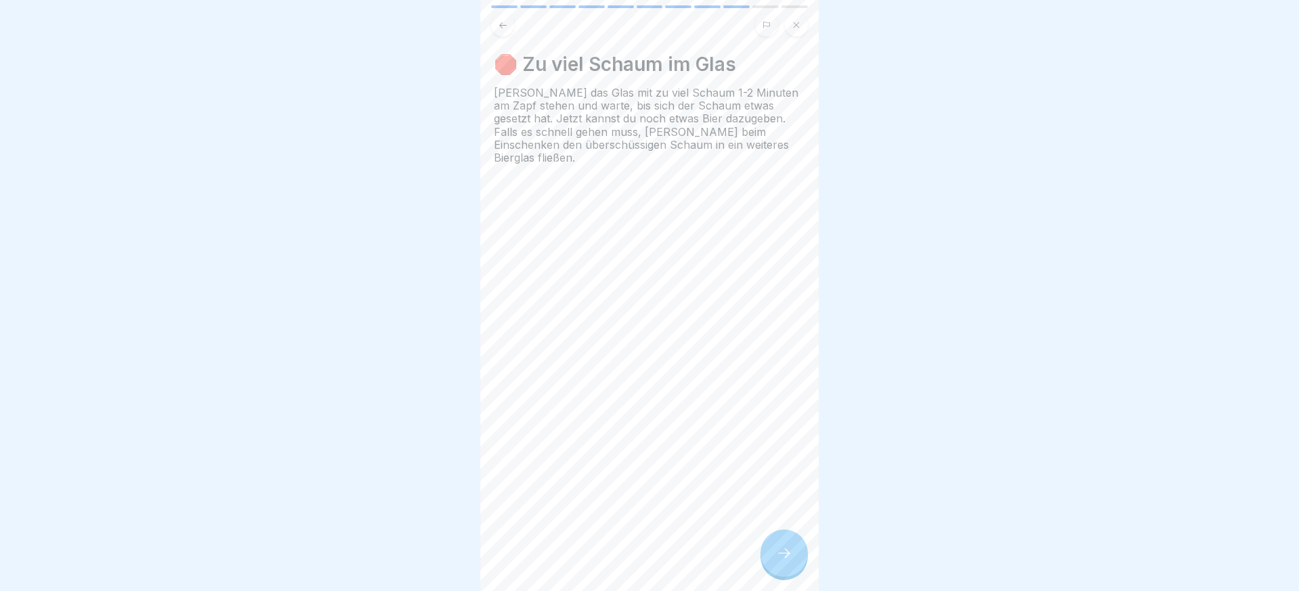
click at [781, 542] on div at bounding box center [784, 553] width 47 height 47
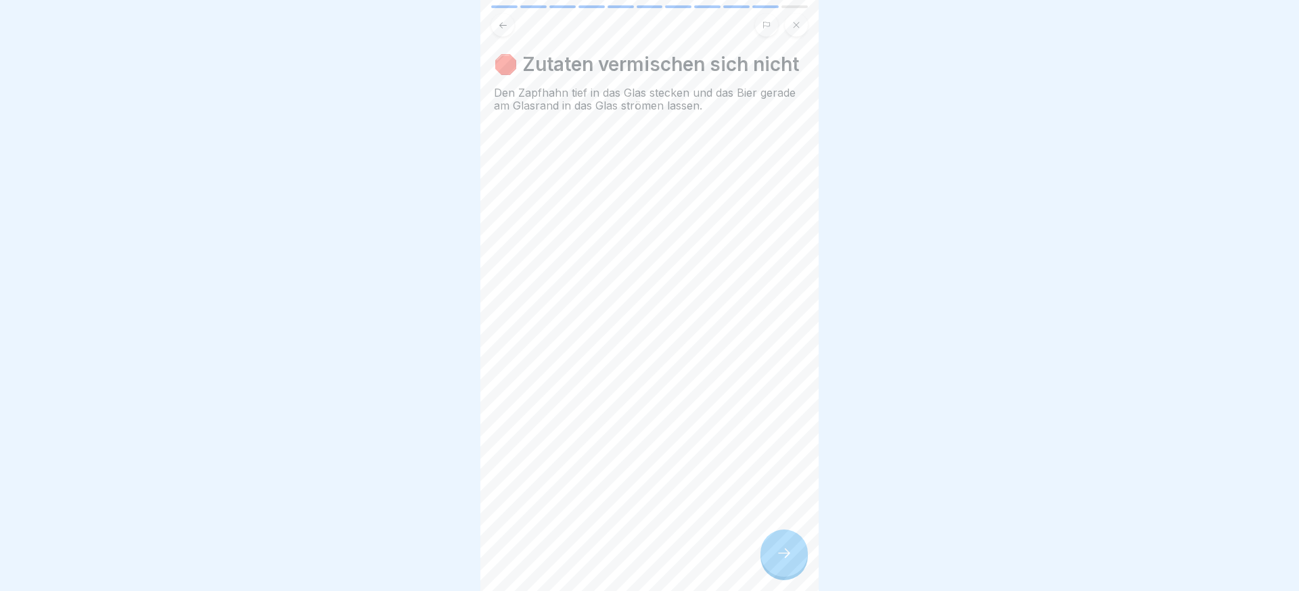
click at [781, 542] on div at bounding box center [784, 553] width 47 height 47
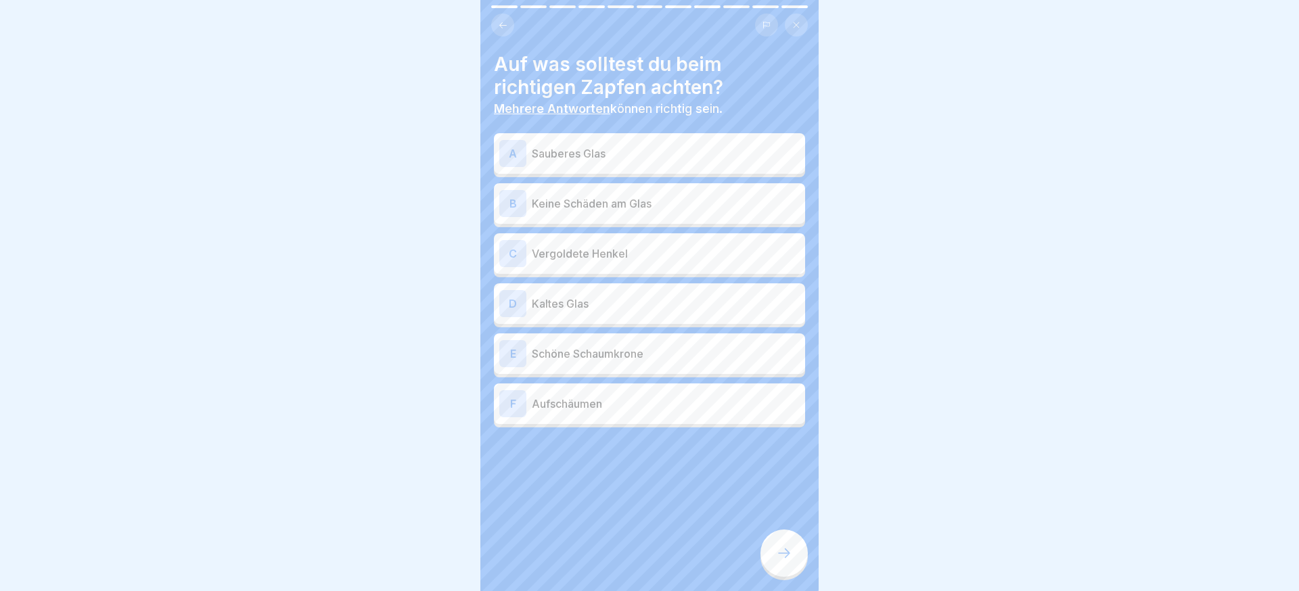
click at [648, 163] on div "A Sauberes Glas" at bounding box center [649, 153] width 300 height 27
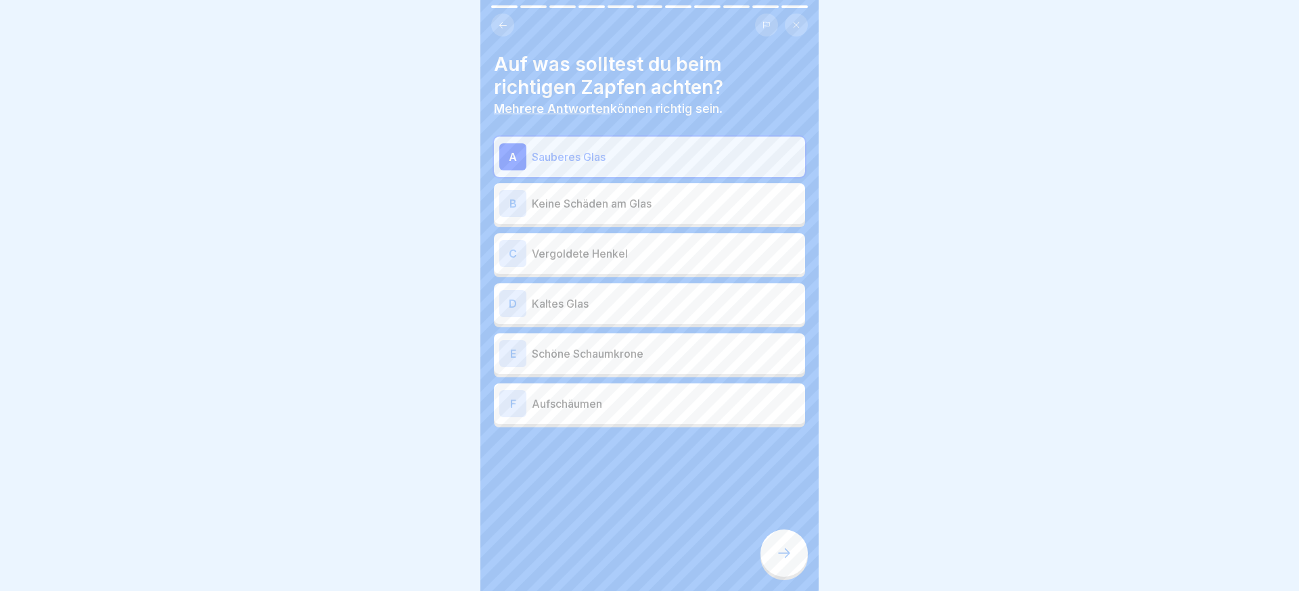
click at [661, 190] on div "B Keine Schäden am Glas" at bounding box center [649, 203] width 300 height 27
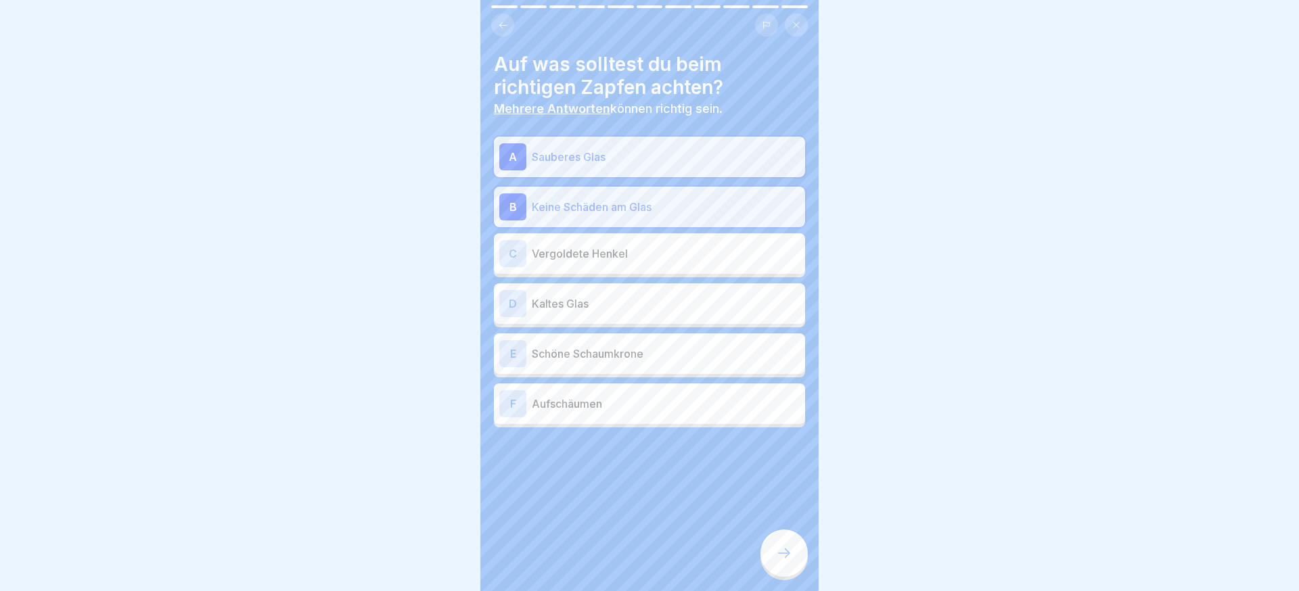
click at [634, 296] on p "Kaltes Glas" at bounding box center [666, 304] width 268 height 16
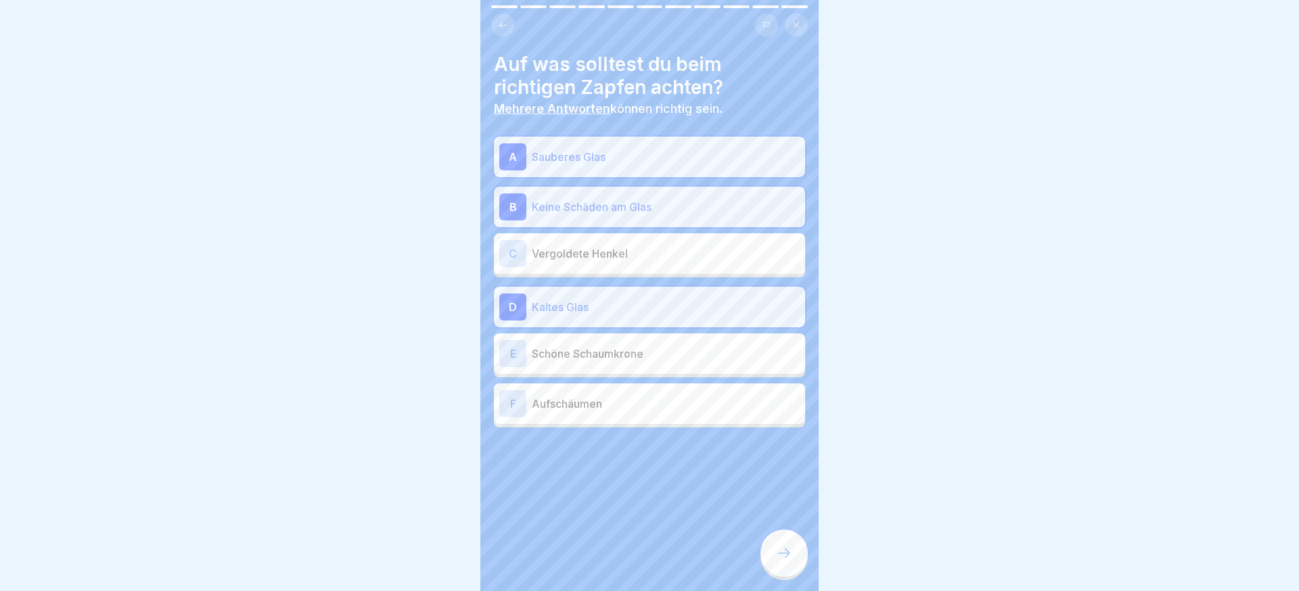
click at [630, 352] on p "Schöne Schaumkrone" at bounding box center [666, 354] width 268 height 16
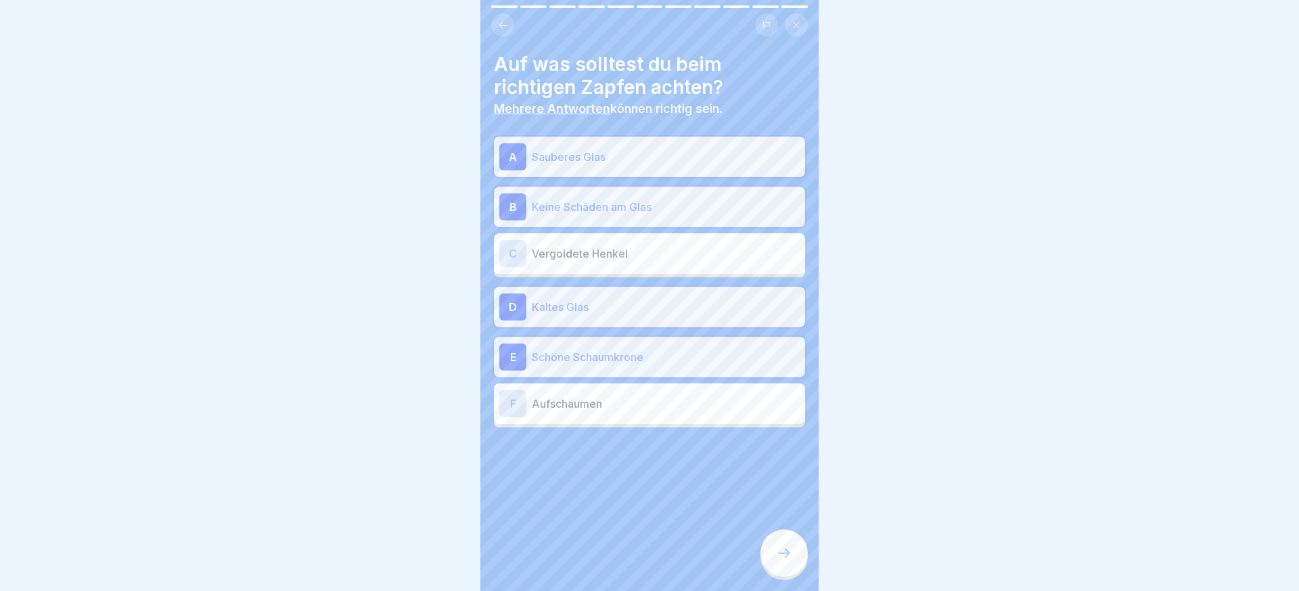
click at [636, 401] on p "Aufschäumen" at bounding box center [666, 404] width 268 height 16
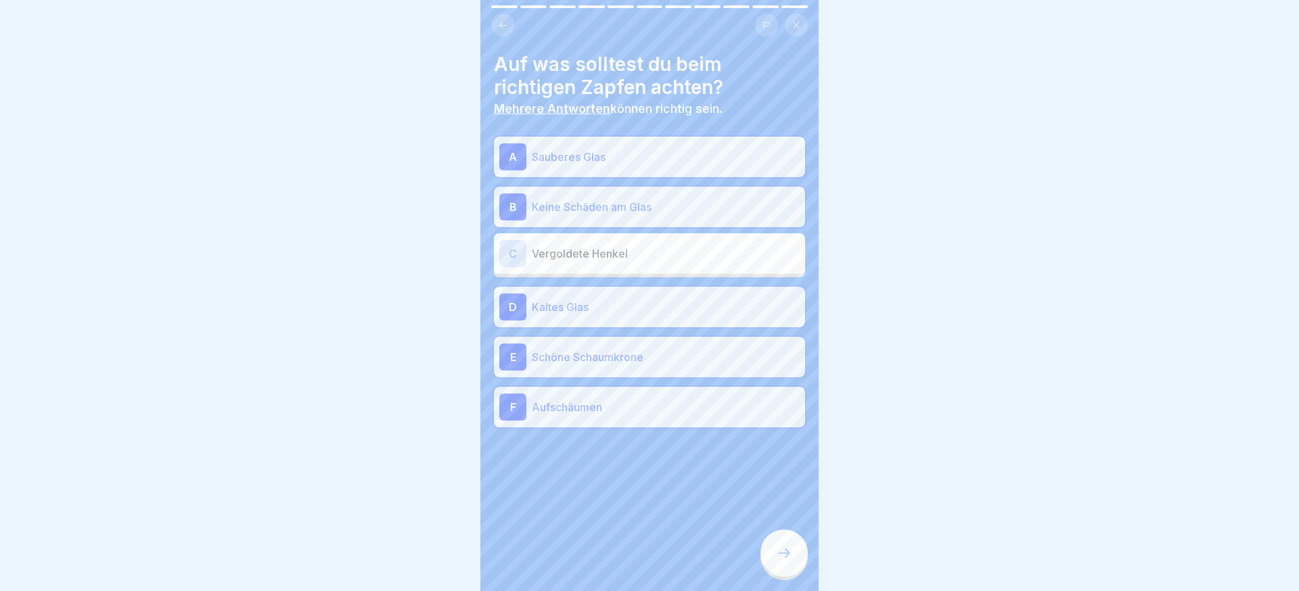
click at [778, 543] on div at bounding box center [784, 553] width 47 height 47
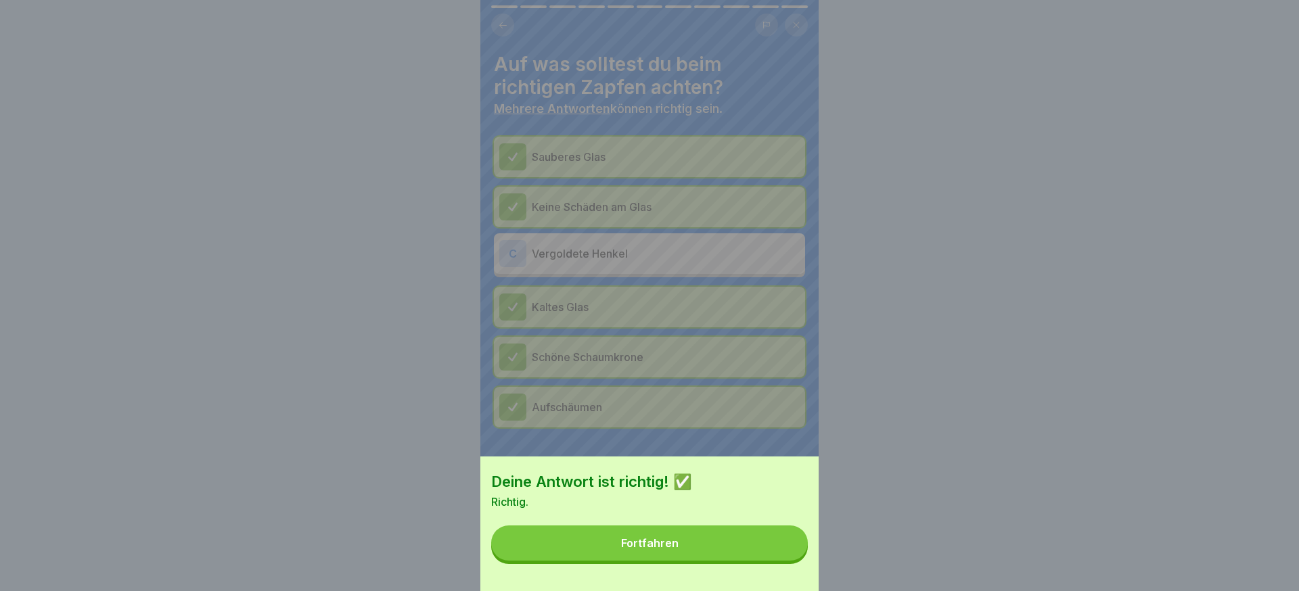
click at [780, 543] on button "Fortfahren" at bounding box center [649, 543] width 317 height 35
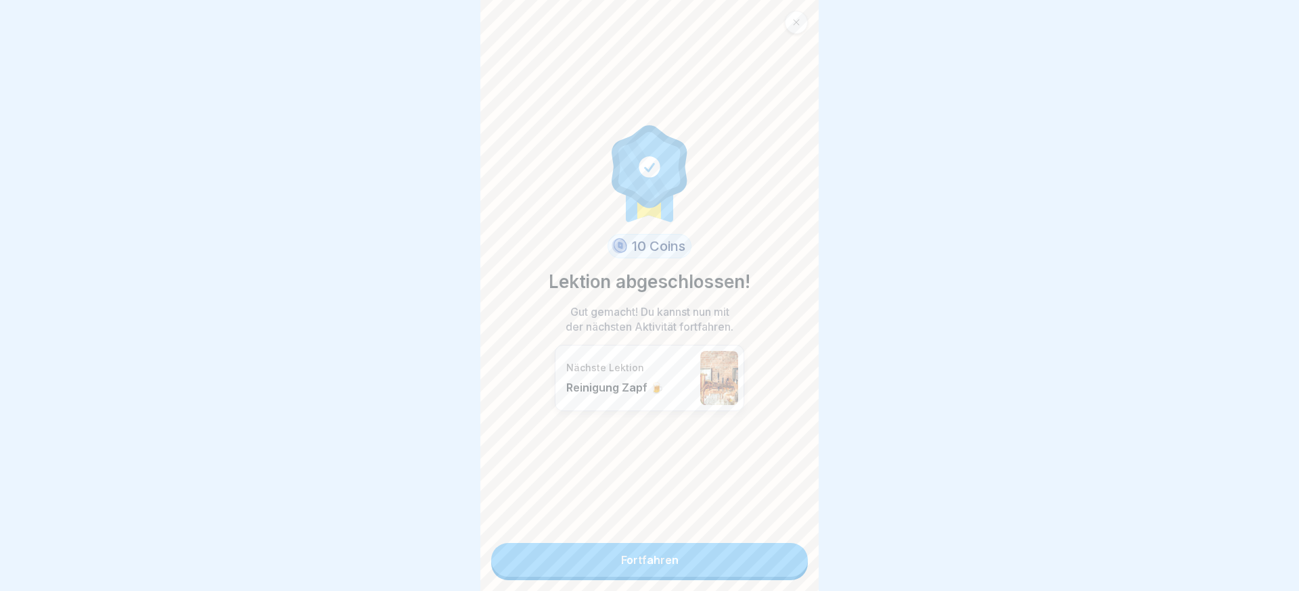
click at [779, 548] on link "Fortfahren" at bounding box center [649, 560] width 317 height 34
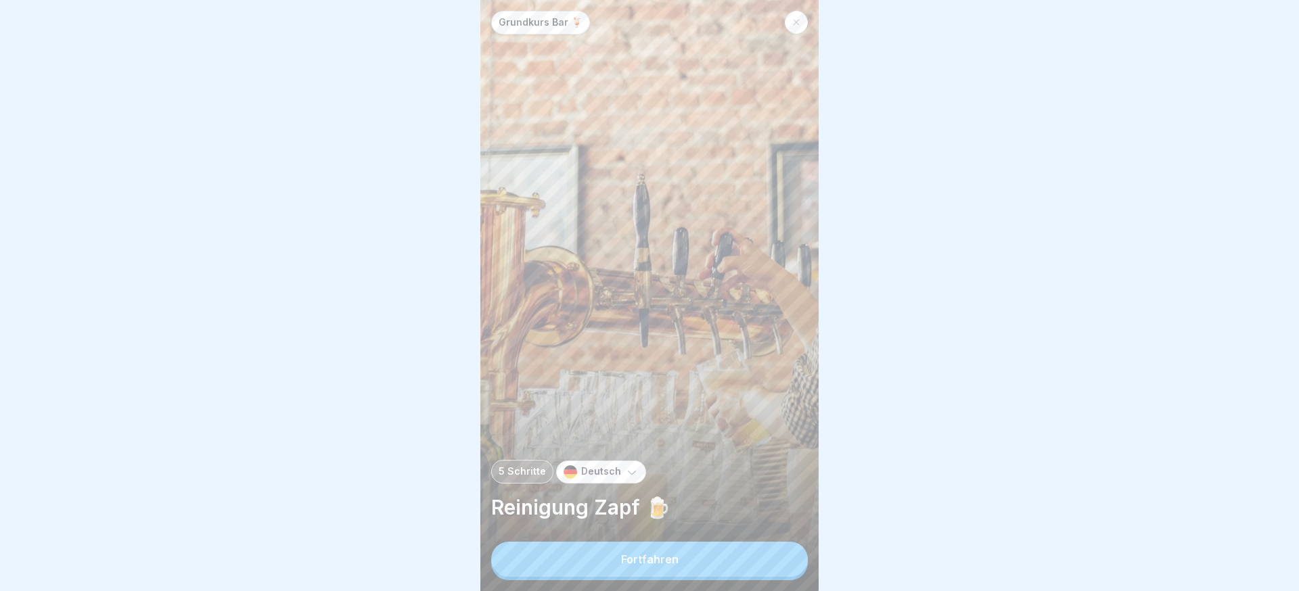
click at [761, 550] on button "Fortfahren" at bounding box center [649, 559] width 317 height 35
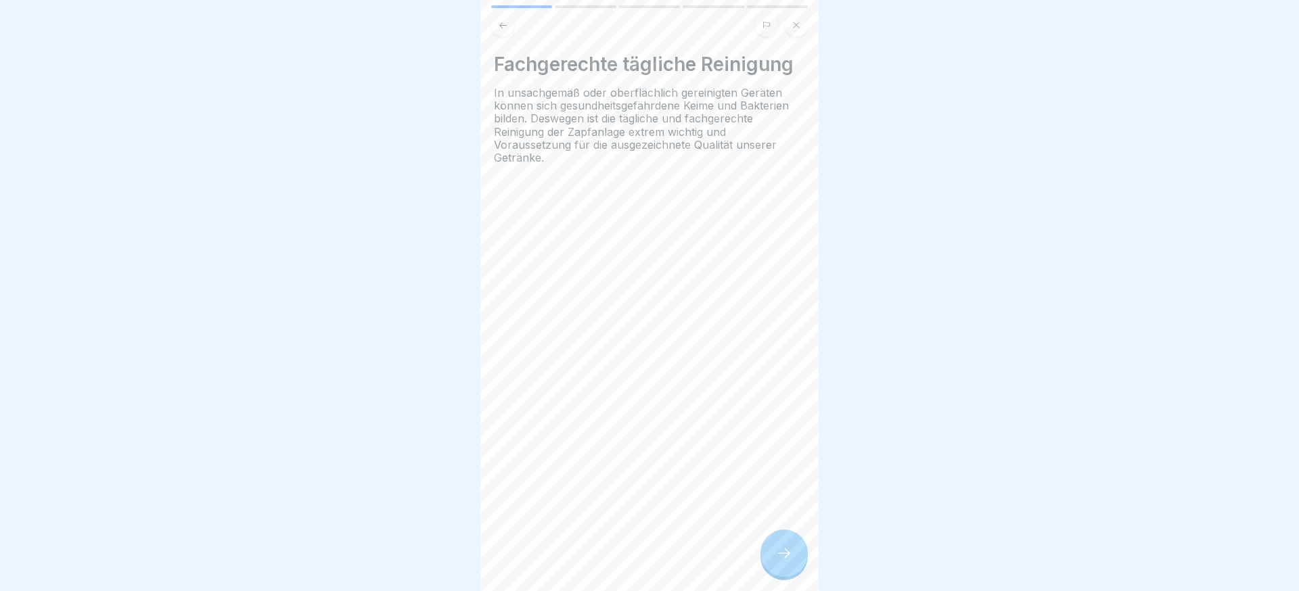
click at [788, 552] on icon at bounding box center [784, 553] width 16 height 16
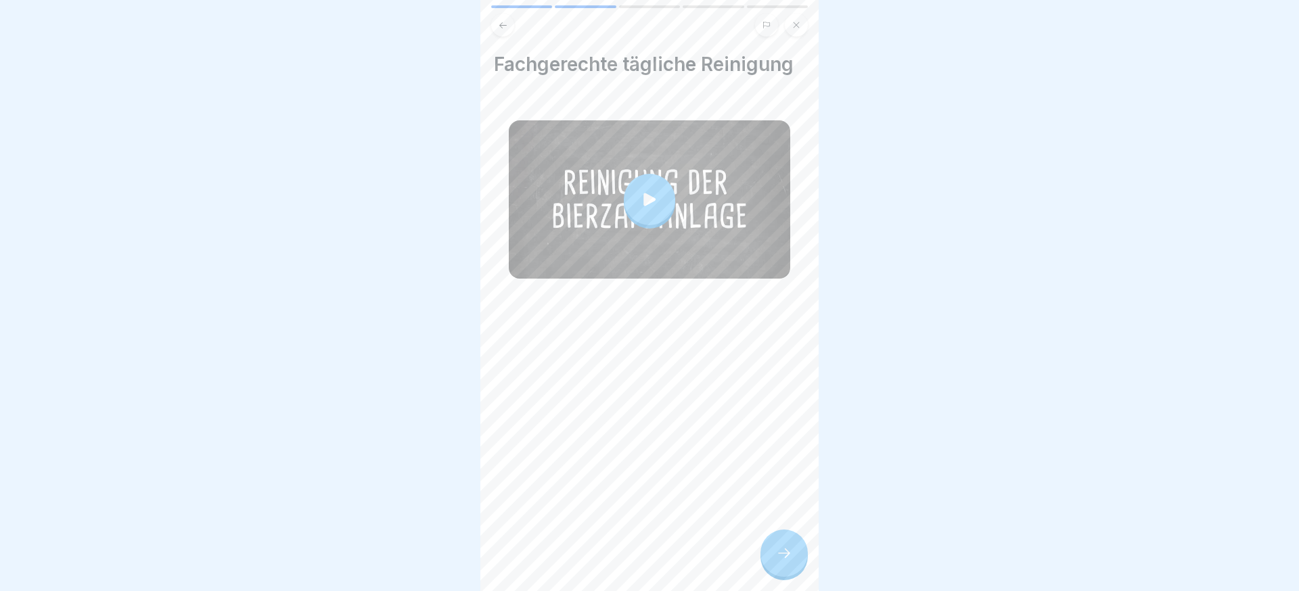
click at [788, 552] on icon at bounding box center [784, 553] width 16 height 16
click at [778, 541] on div at bounding box center [784, 553] width 47 height 47
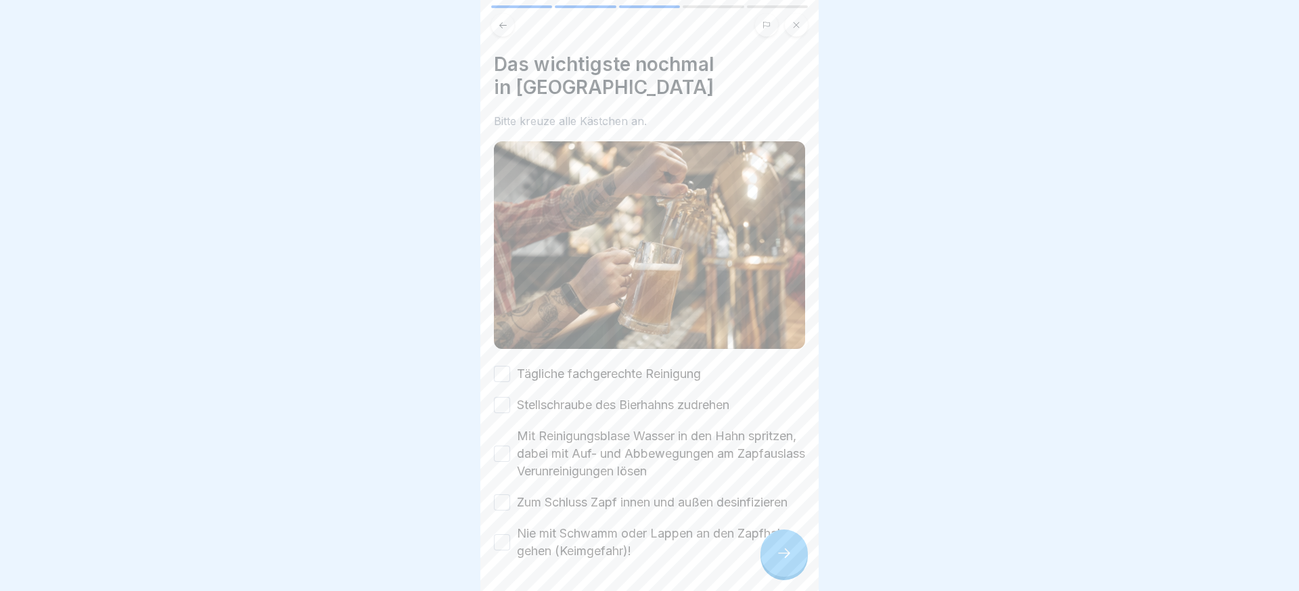
drag, startPoint x: 593, startPoint y: 515, endPoint x: 591, endPoint y: 480, distance: 35.3
click at [593, 525] on label "Nie mit Schwamm oder Lappen an den Zapfhahn gehen (Keimgefahr)!" at bounding box center [661, 542] width 288 height 35
click at [510, 535] on button "Nie mit Schwamm oder Lappen an den Zapfhahn gehen (Keimgefahr)!" at bounding box center [502, 543] width 16 height 16
drag, startPoint x: 591, startPoint y: 480, endPoint x: 589, endPoint y: 453, distance: 26.5
click at [591, 494] on label "Zum Schluss Zapf innen und außen desinfizieren" at bounding box center [652, 503] width 271 height 18
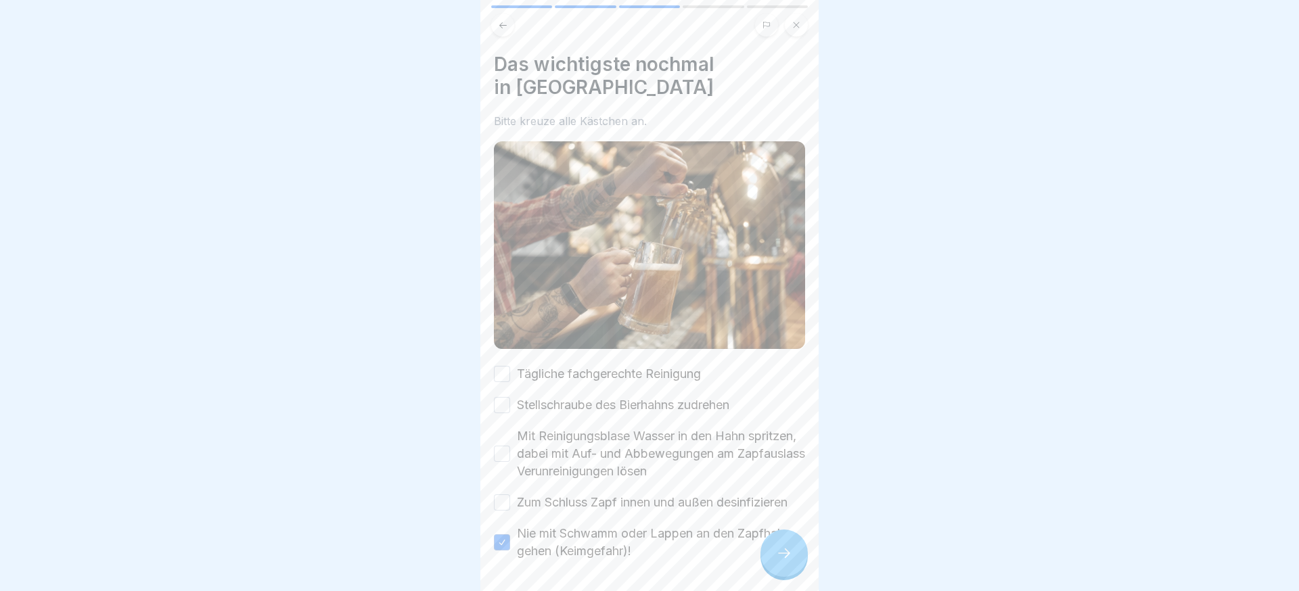
click at [510, 495] on button "Zum Schluss Zapf innen und außen desinfizieren" at bounding box center [502, 503] width 16 height 16
drag, startPoint x: 589, startPoint y: 446, endPoint x: 592, endPoint y: 410, distance: 36.0
click at [589, 446] on label "Mit Reinigungsblase Wasser in den Hahn spritzen, dabei mit Auf- und Abbewegunge…" at bounding box center [661, 454] width 288 height 53
click at [510, 446] on button "Mit Reinigungsblase Wasser in den Hahn spritzen, dabei mit Auf- und Abbewegunge…" at bounding box center [502, 454] width 16 height 16
click at [596, 397] on label "Stellschraube des Bierhahns zudrehen" at bounding box center [623, 406] width 212 height 18
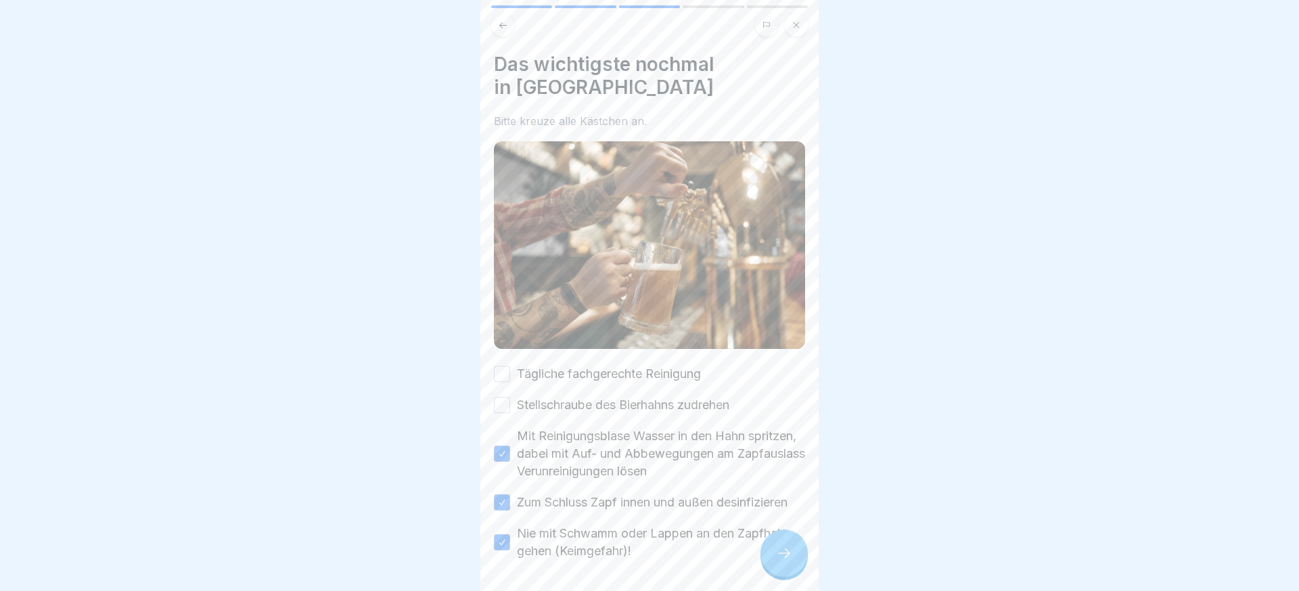
click at [510, 397] on button "Stellschraube des Bierhahns zudrehen" at bounding box center [502, 405] width 16 height 16
click at [605, 365] on label "Tägliche fachgerechte Reinigung" at bounding box center [609, 374] width 184 height 18
click at [510, 366] on button "Tägliche fachgerechte Reinigung" at bounding box center [502, 374] width 16 height 16
drag, startPoint x: 820, startPoint y: 554, endPoint x: 783, endPoint y: 554, distance: 36.5
click at [819, 554] on div at bounding box center [649, 295] width 1299 height 591
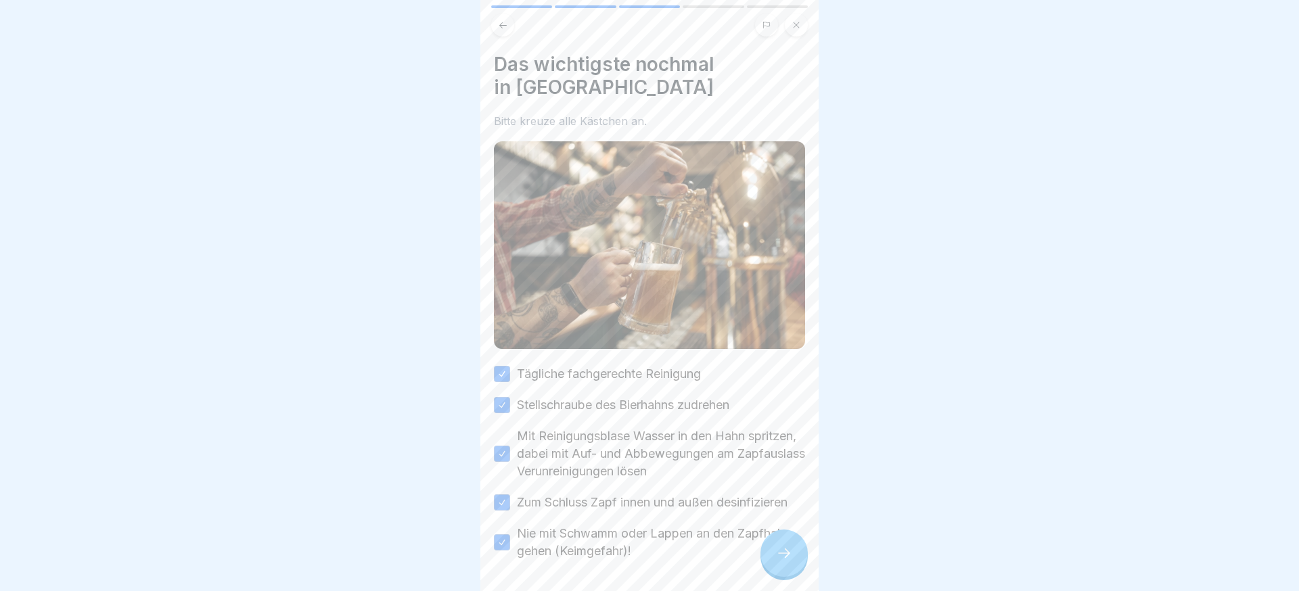
click at [783, 554] on icon at bounding box center [784, 553] width 16 height 16
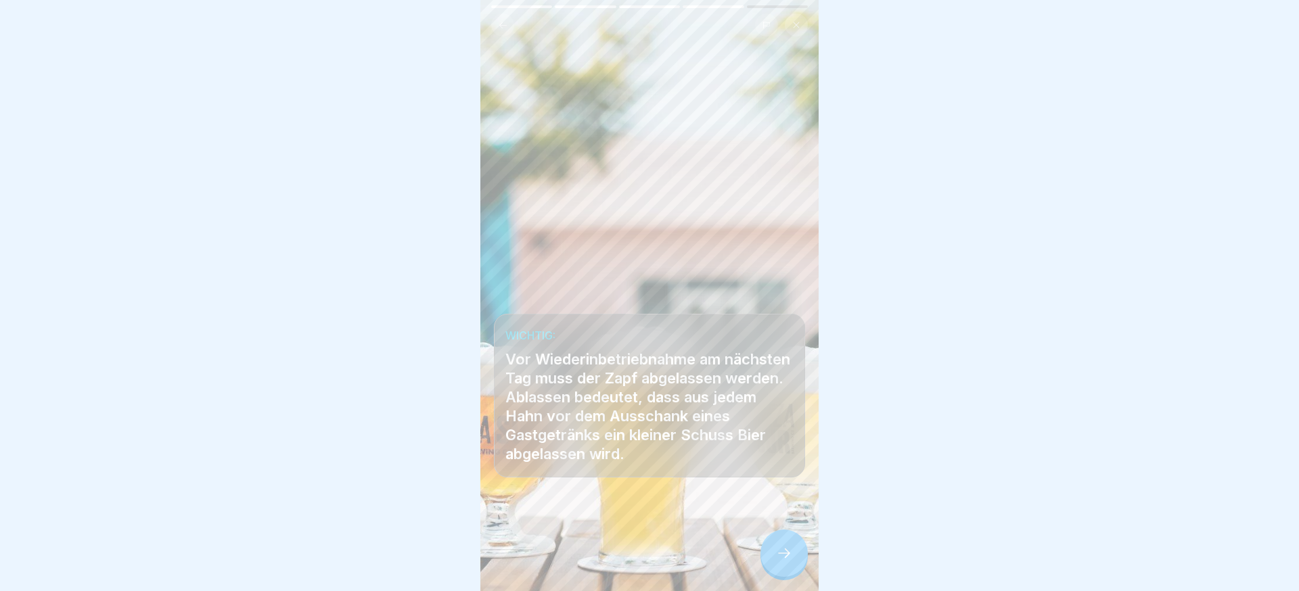
click at [783, 554] on icon at bounding box center [784, 553] width 16 height 16
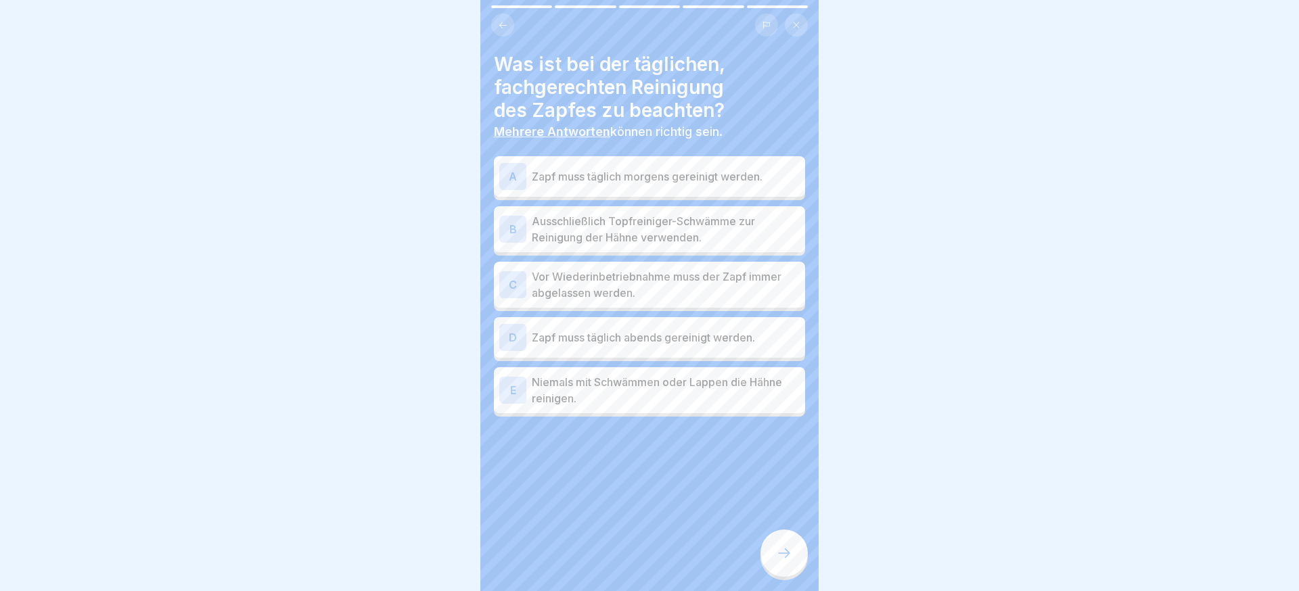
click at [648, 285] on p "Vor Wiederinbetriebnahme muss der Zapf immer abgelassen werden." at bounding box center [666, 285] width 268 height 32
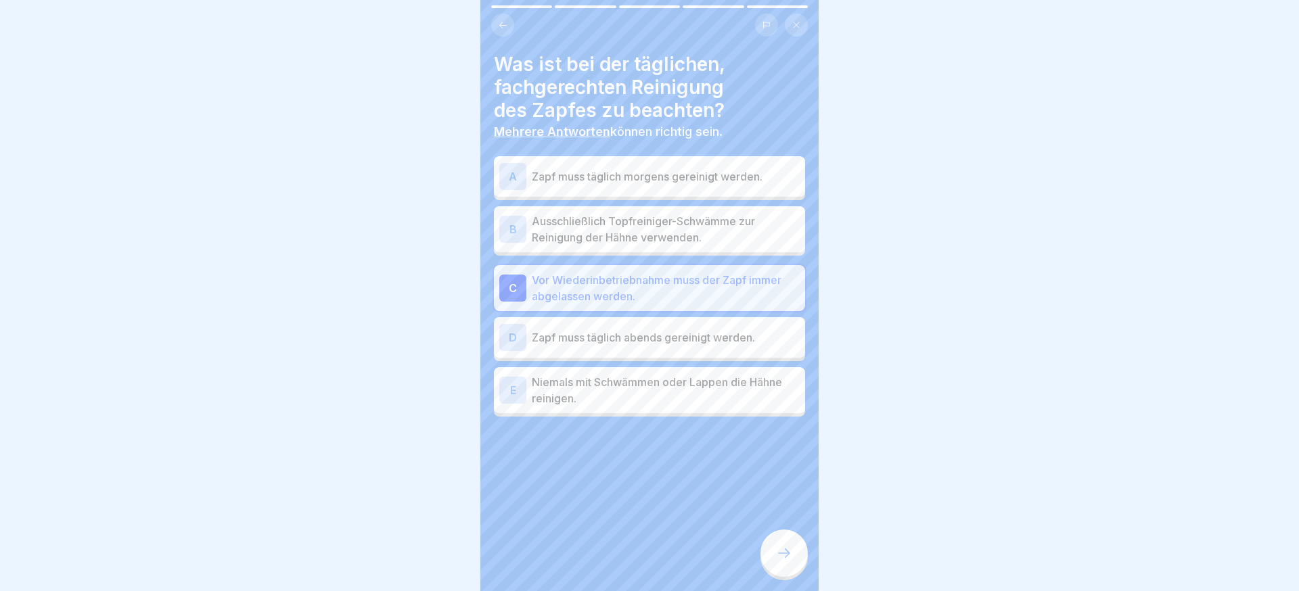
click at [656, 327] on div "D Zapf muss täglich abends gereinigt werden." at bounding box center [649, 337] width 300 height 27
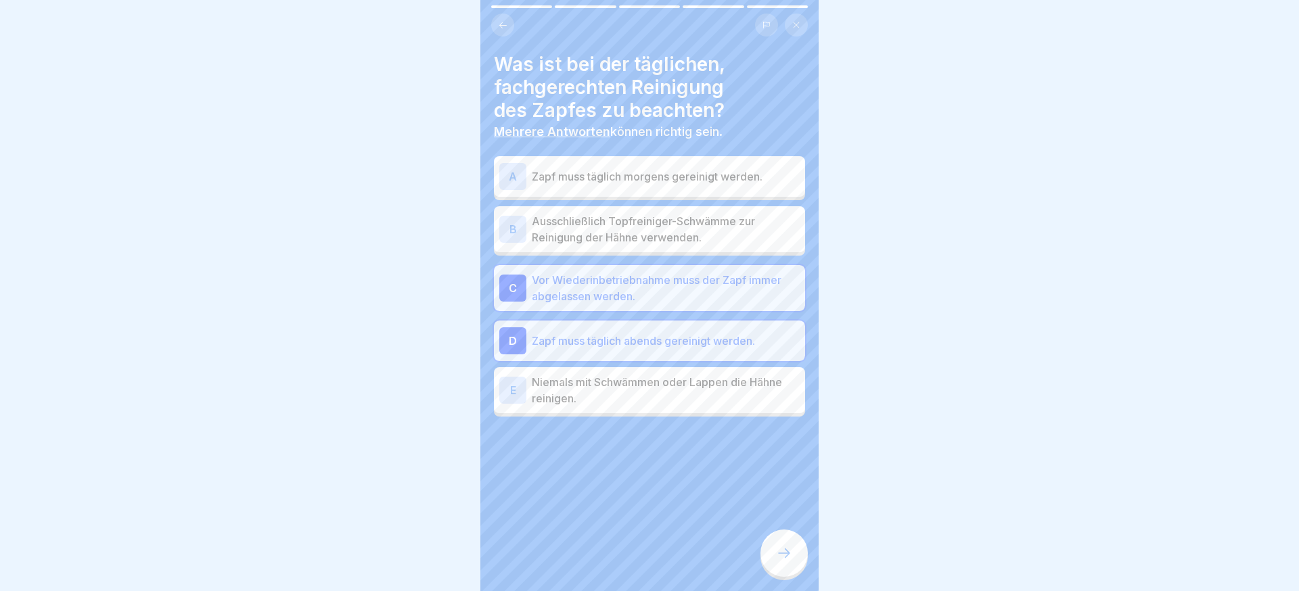
click at [646, 374] on p "Niemals mit Schwämmen oder Lappen die Hähne reinigen." at bounding box center [666, 390] width 268 height 32
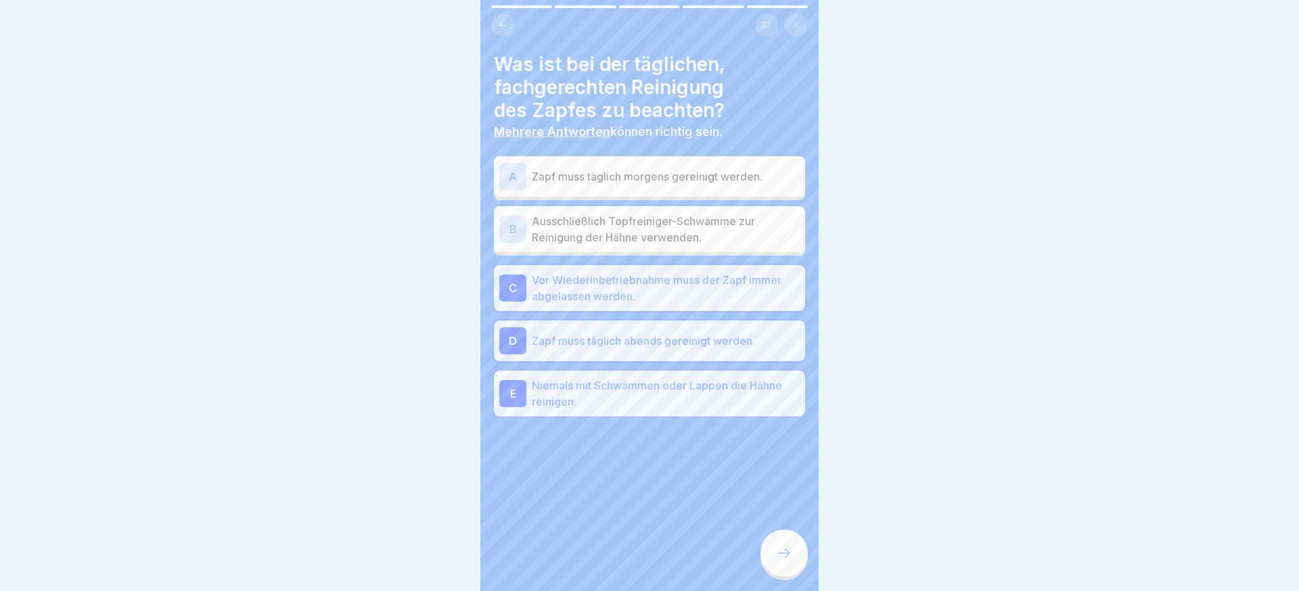
click at [783, 544] on div at bounding box center [784, 553] width 47 height 47
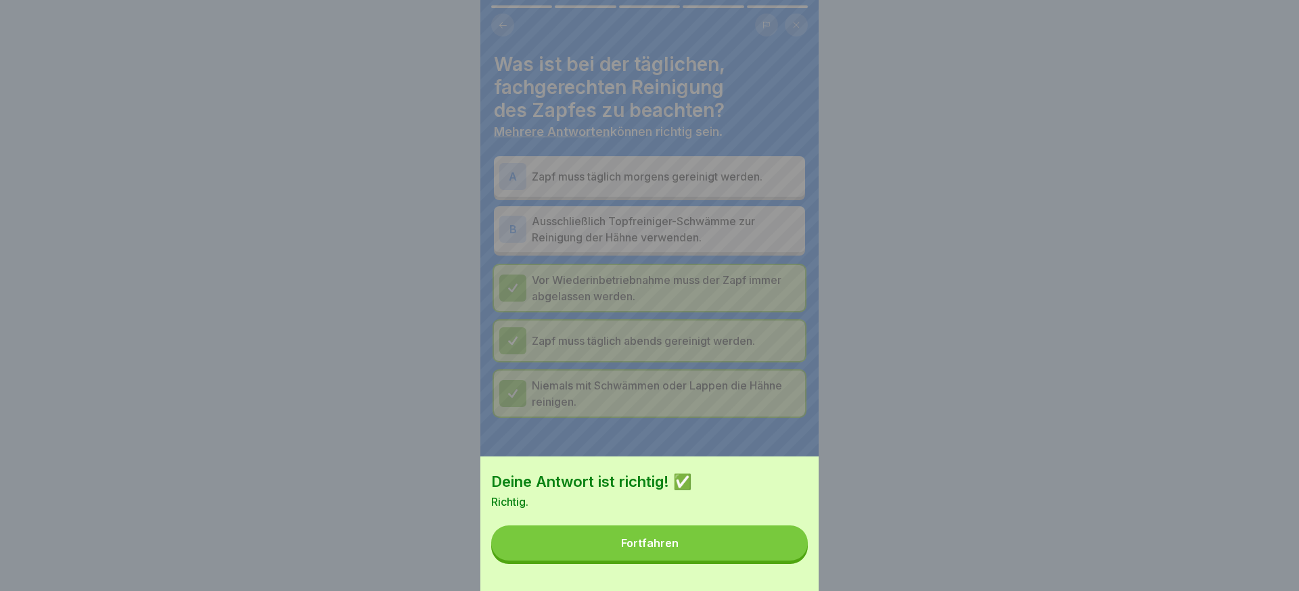
click at [781, 550] on button "Fortfahren" at bounding box center [649, 543] width 317 height 35
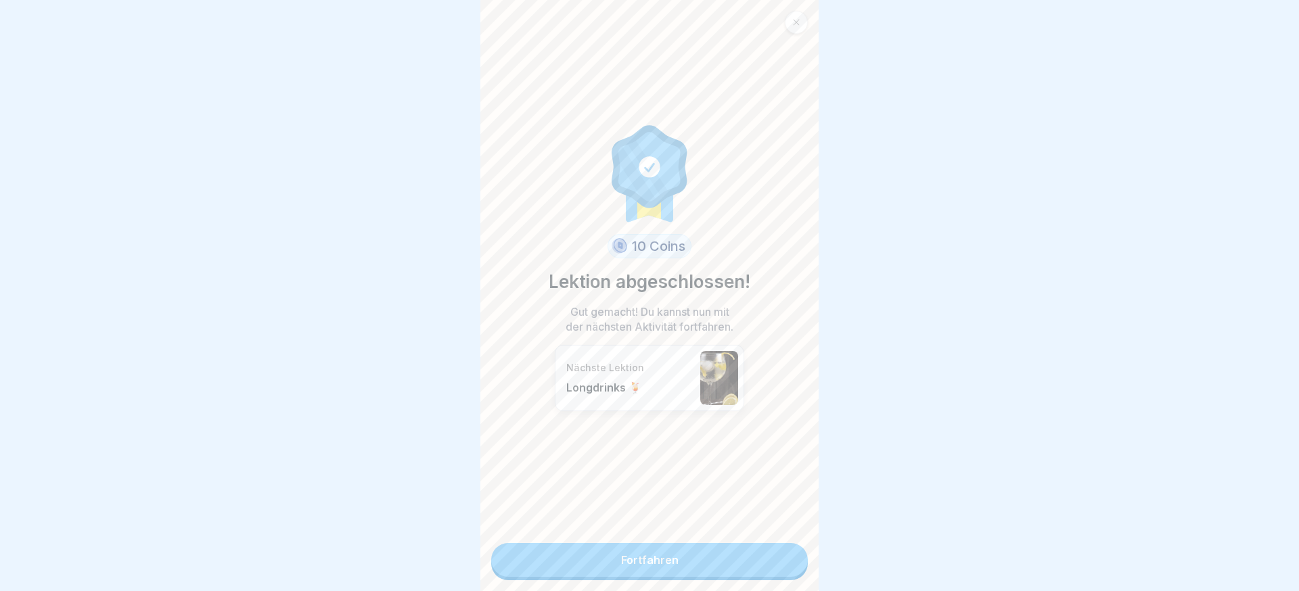
click at [781, 550] on link "Fortfahren" at bounding box center [649, 560] width 317 height 34
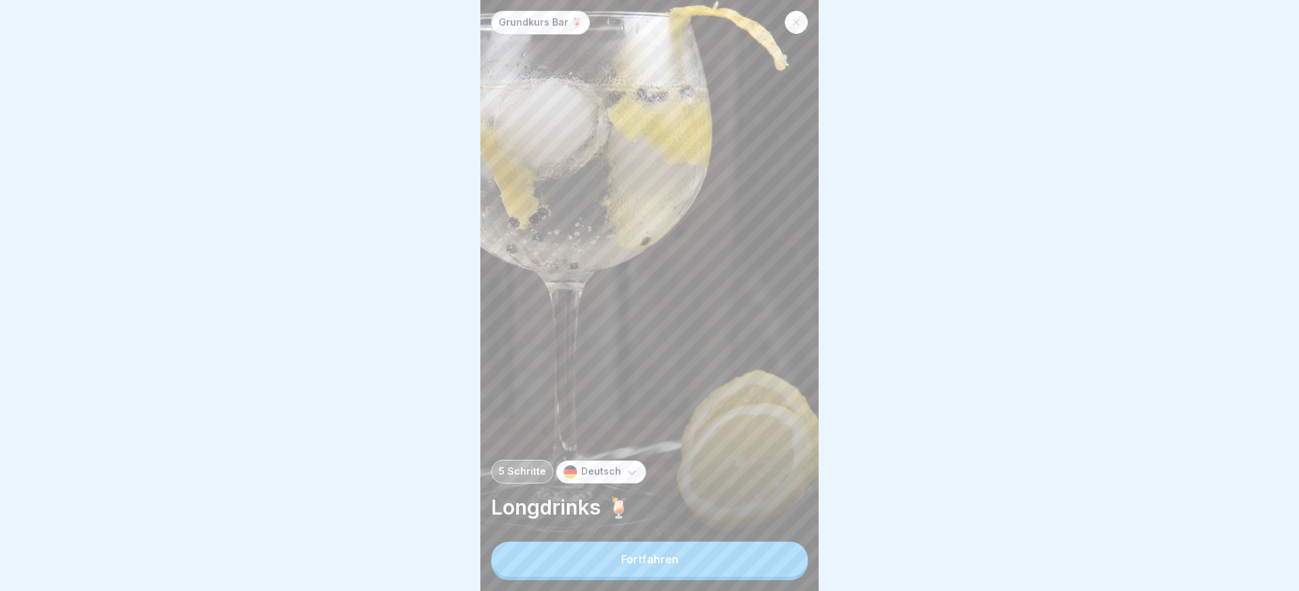
click at [779, 550] on button "Fortfahren" at bounding box center [649, 559] width 317 height 35
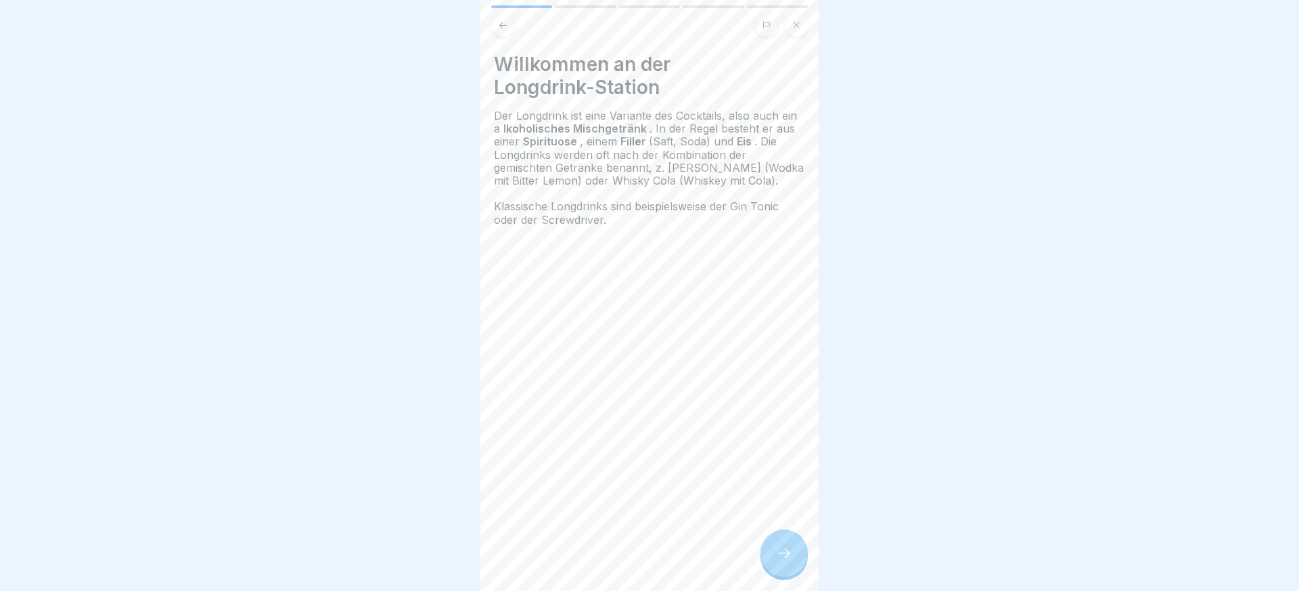
click at [779, 550] on icon at bounding box center [784, 553] width 16 height 16
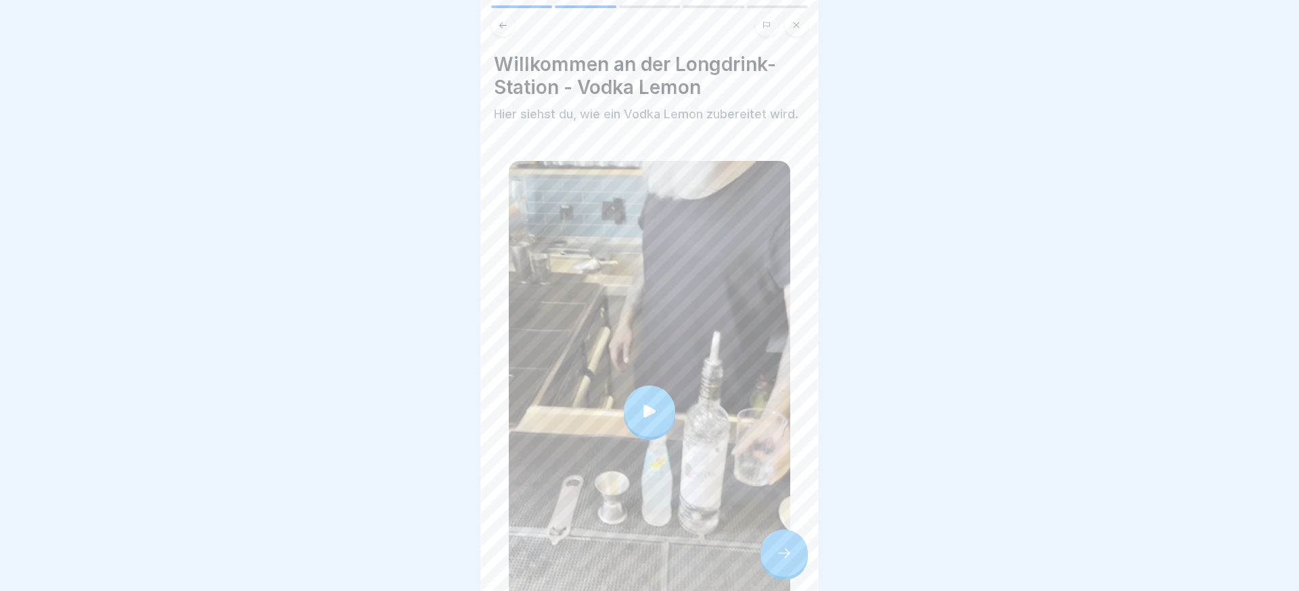
click at [779, 551] on icon at bounding box center [784, 553] width 16 height 16
click at [792, 550] on div at bounding box center [784, 553] width 47 height 47
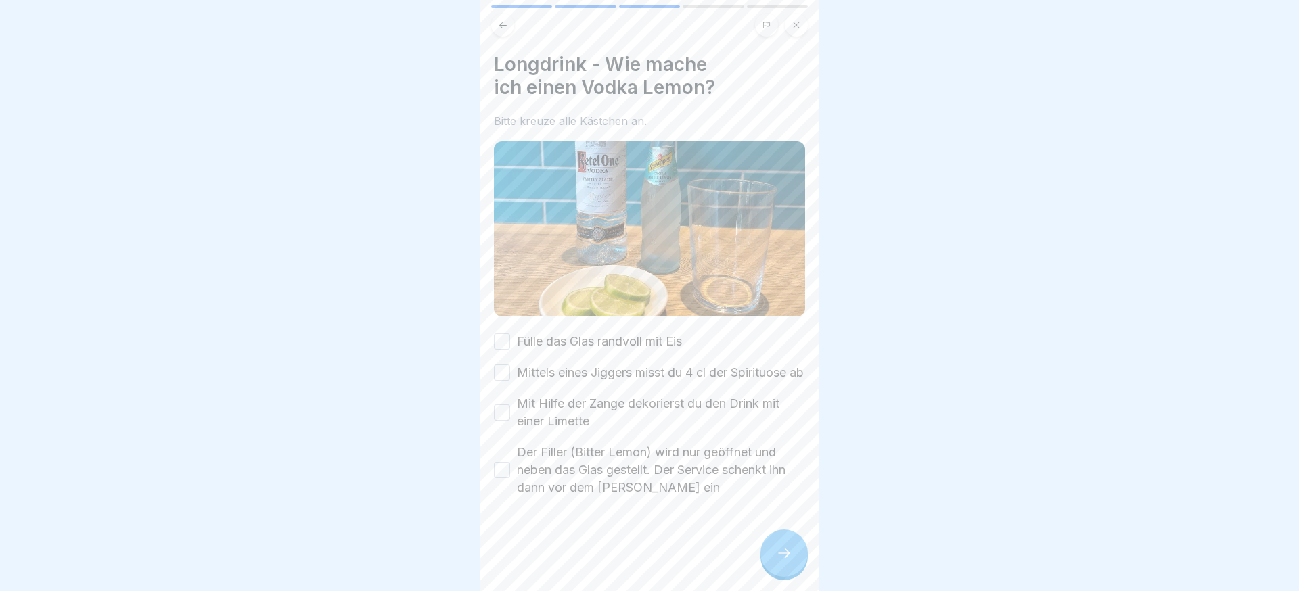
click at [573, 497] on label "Der Filler (Bitter Lemon) wird nur geöffnet und neben das Glas gestellt. Der Se…" at bounding box center [661, 470] width 288 height 53
click at [510, 478] on button "Der Filler (Bitter Lemon) wird nur geöffnet und neben das Glas gestellt. Der Se…" at bounding box center [502, 470] width 16 height 16
drag, startPoint x: 562, startPoint y: 422, endPoint x: 562, endPoint y: 405, distance: 16.3
click at [562, 422] on label "Mit Hilfe der Zange dekorierst du den Drink mit einer Limette" at bounding box center [661, 412] width 288 height 35
click at [510, 421] on button "Mit Hilfe der Zange dekorierst du den Drink mit einer Limette" at bounding box center [502, 413] width 16 height 16
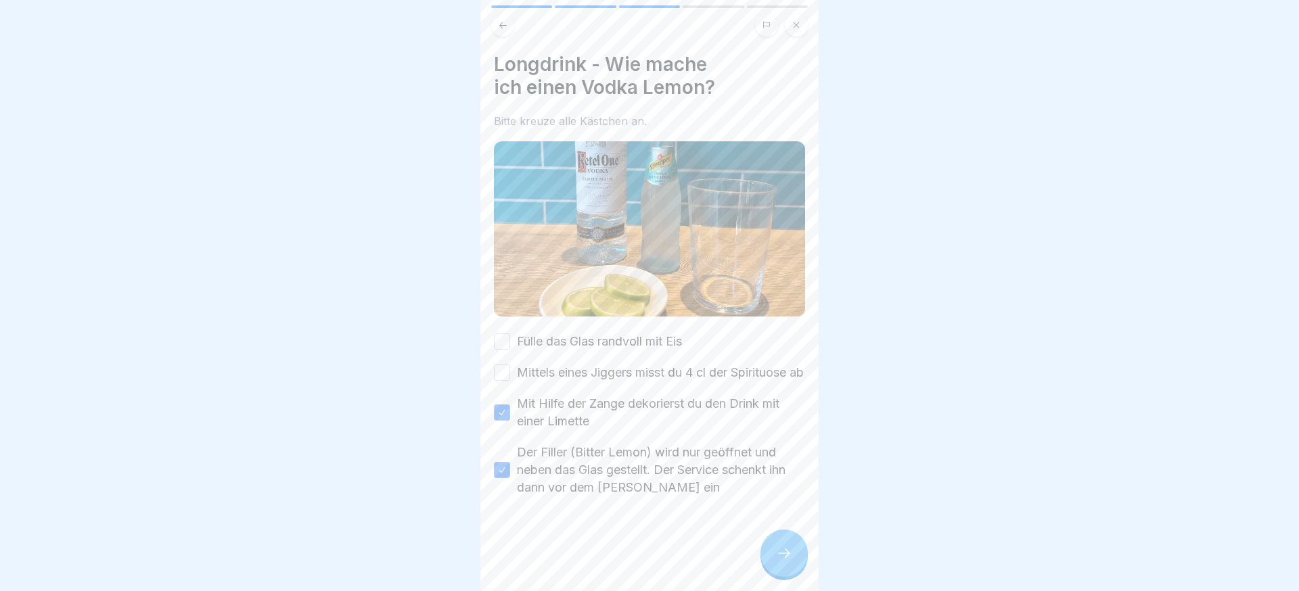
drag, startPoint x: 564, startPoint y: 380, endPoint x: 586, endPoint y: 345, distance: 41.1
click at [564, 380] on label "Mittels eines Jiggers misst du 4 cl der Spirituose ab" at bounding box center [660, 373] width 287 height 18
click at [510, 380] on button "Mittels eines Jiggers misst du 4 cl der Spirituose ab" at bounding box center [502, 373] width 16 height 16
click at [587, 344] on label "Fülle das Glas randvoll mit Eis" at bounding box center [599, 342] width 165 height 18
click at [510, 344] on button "Fülle das Glas randvoll mit Eis" at bounding box center [502, 342] width 16 height 16
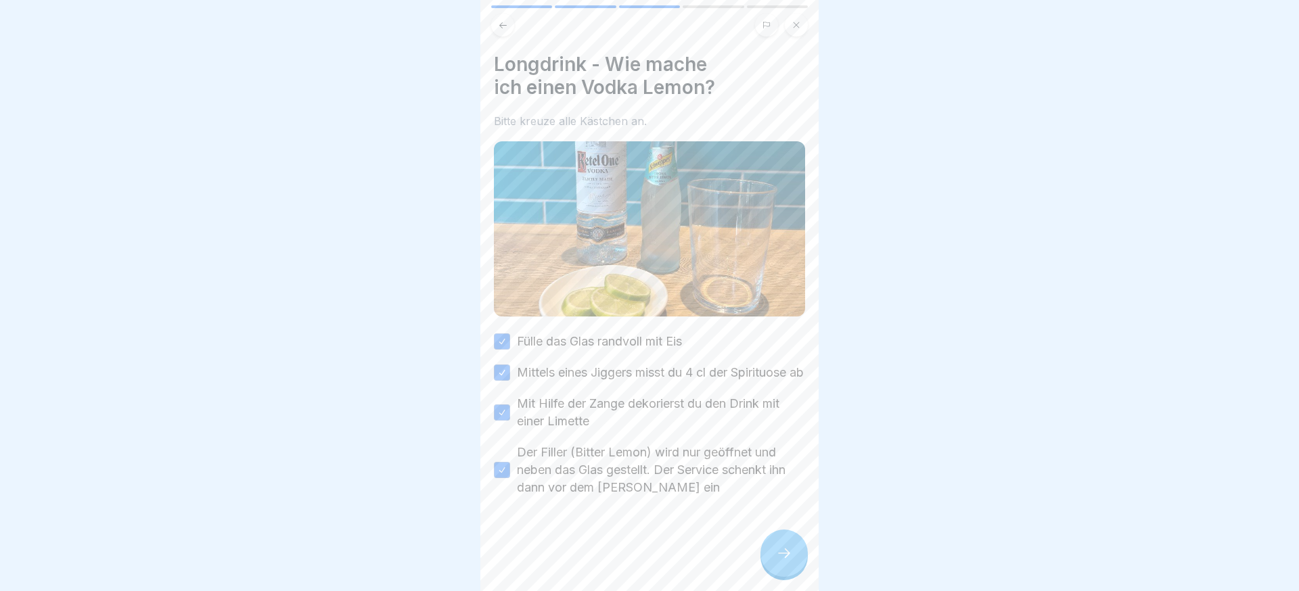
click at [798, 567] on div at bounding box center [784, 553] width 47 height 47
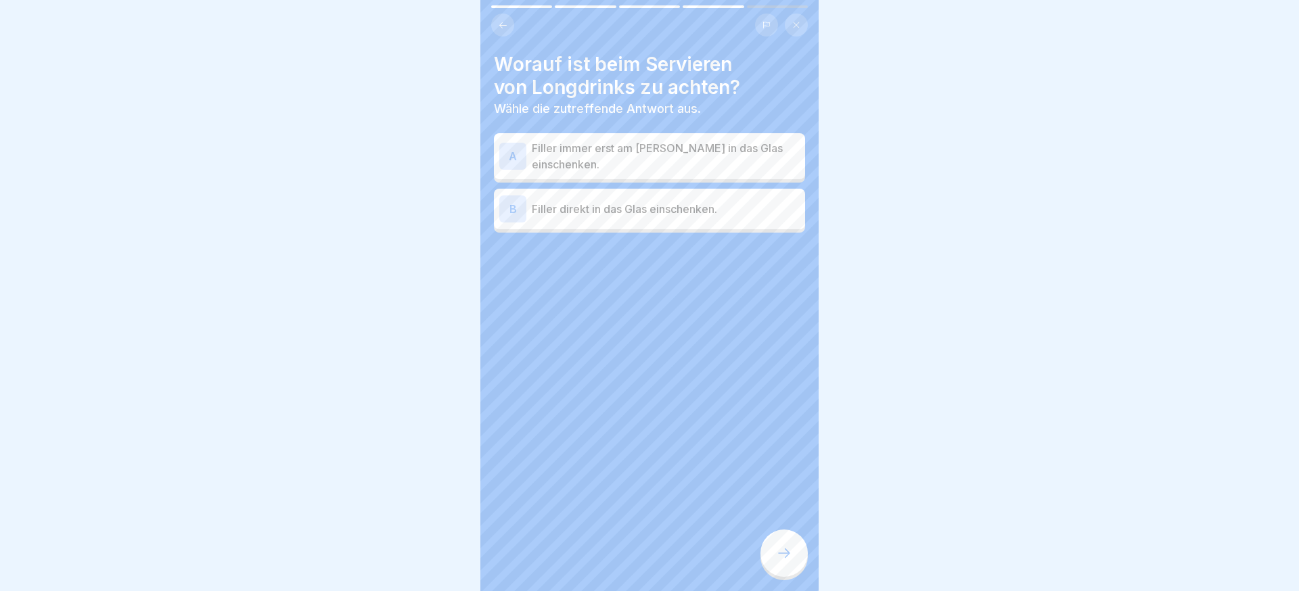
click at [718, 169] on div "A Filler immer erst am Gast in das Glas einschenken." at bounding box center [649, 156] width 311 height 46
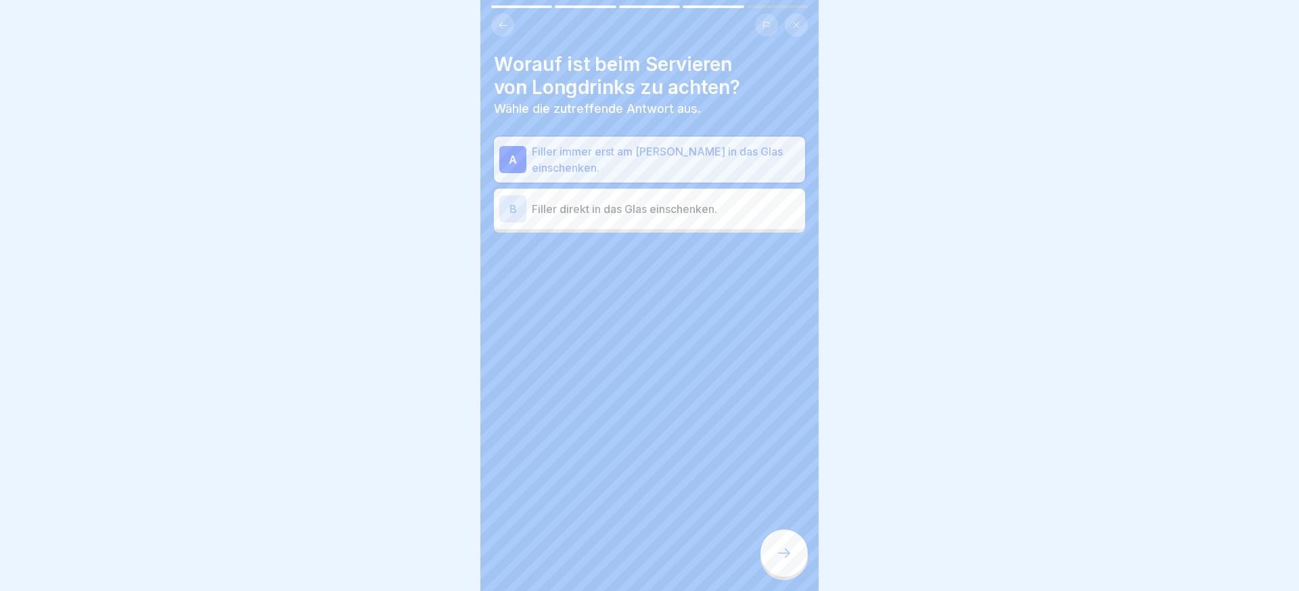
click at [790, 561] on icon at bounding box center [784, 553] width 16 height 16
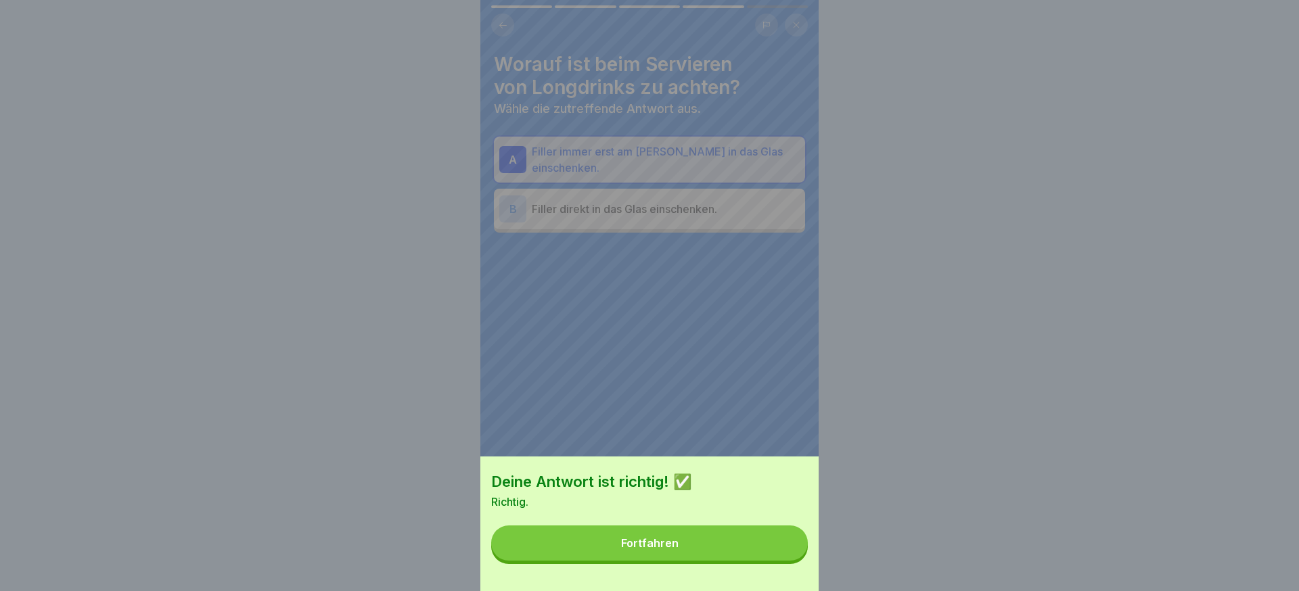
click at [788, 556] on button "Fortfahren" at bounding box center [649, 543] width 317 height 35
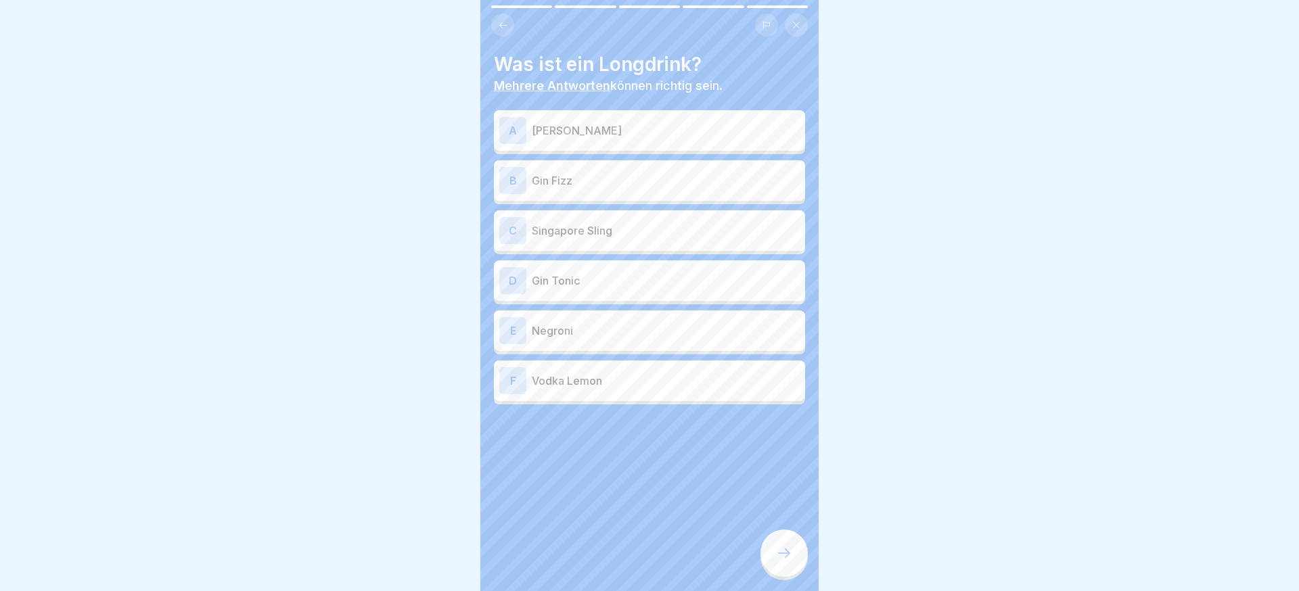
click at [623, 375] on p "Vodka Lemon" at bounding box center [666, 381] width 268 height 16
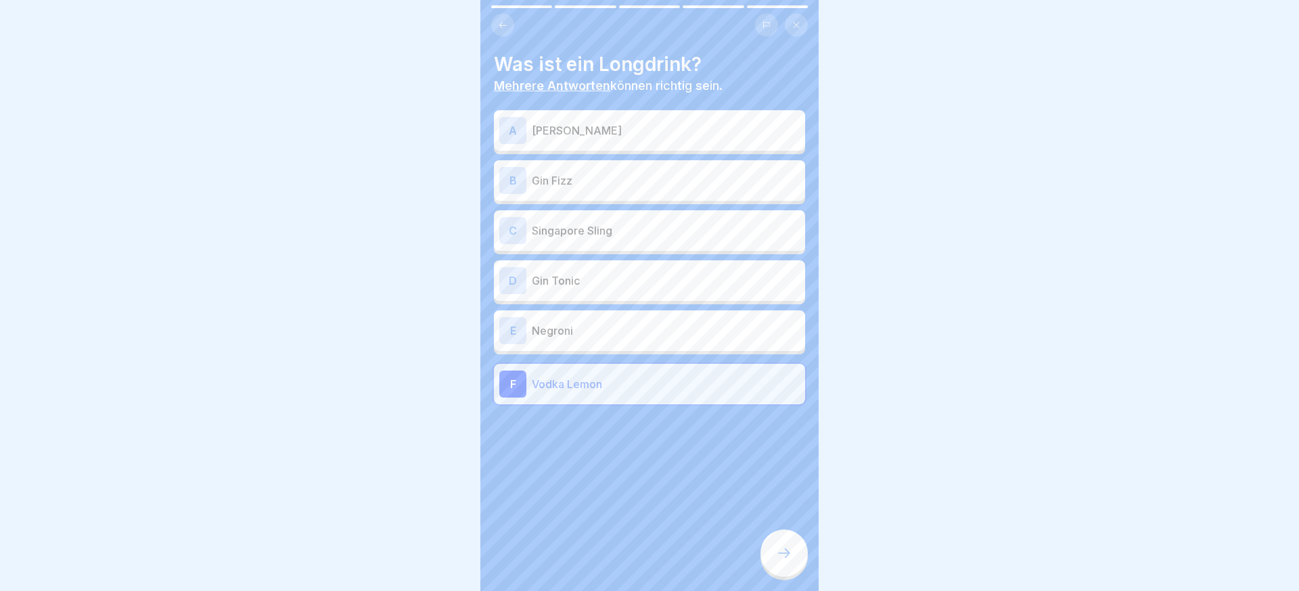
click at [600, 175] on p "Gin Fizz" at bounding box center [666, 181] width 268 height 16
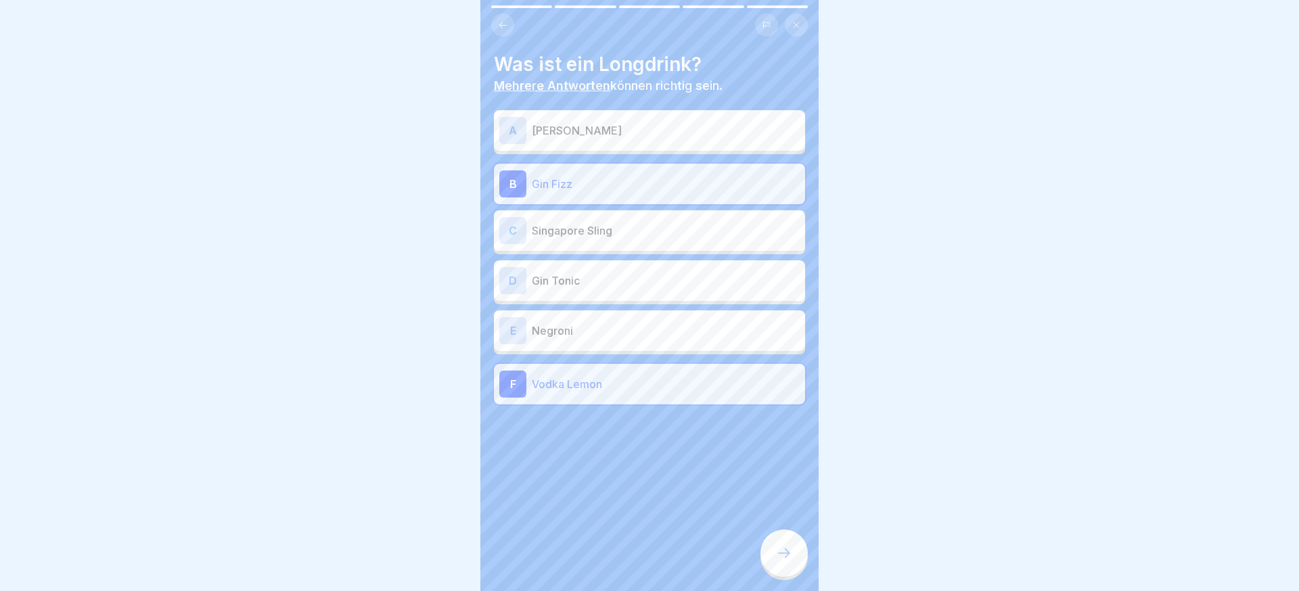
click at [791, 545] on icon at bounding box center [784, 553] width 16 height 16
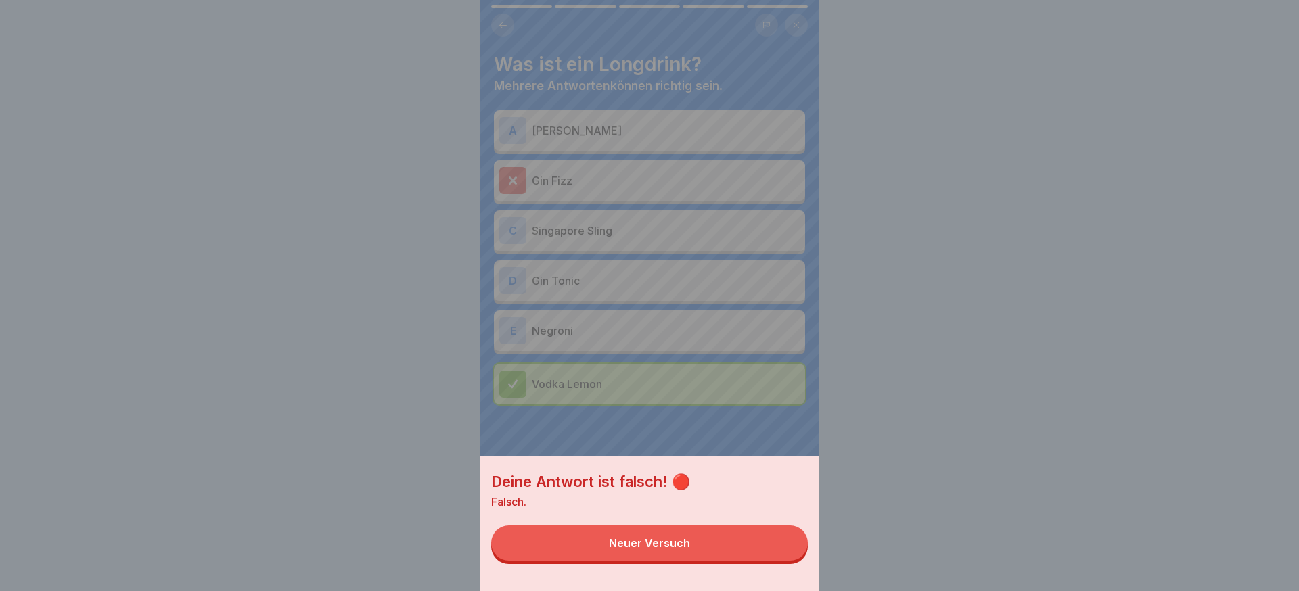
click at [744, 550] on button "Neuer Versuch" at bounding box center [649, 543] width 317 height 35
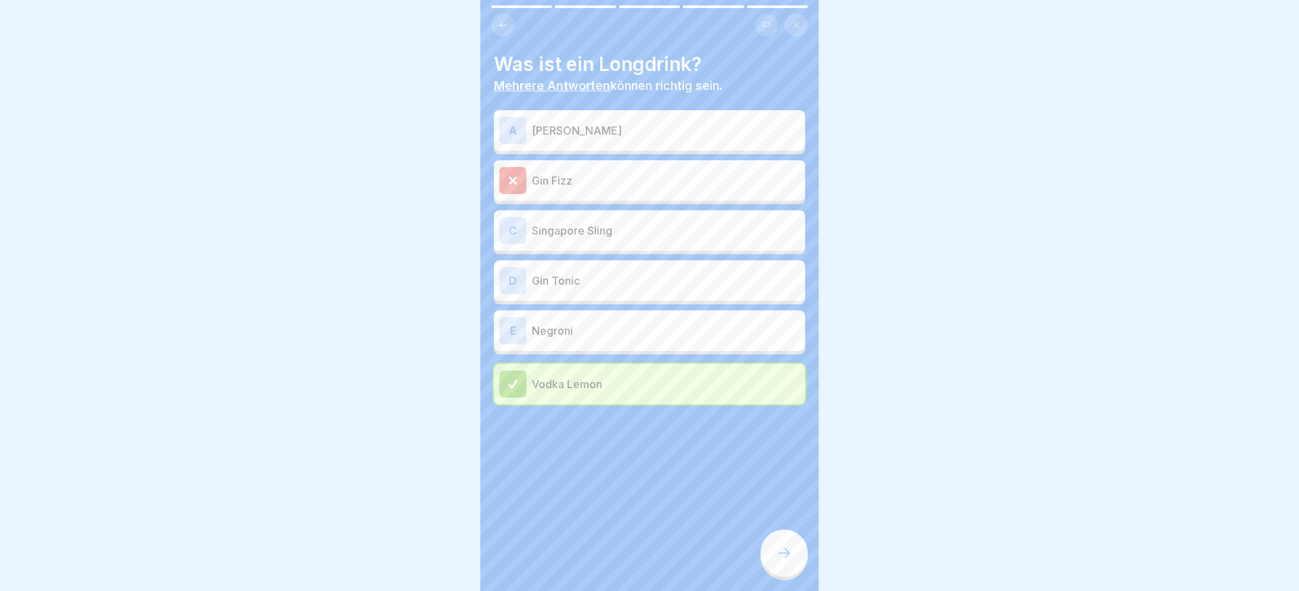
click at [781, 562] on div at bounding box center [784, 553] width 47 height 47
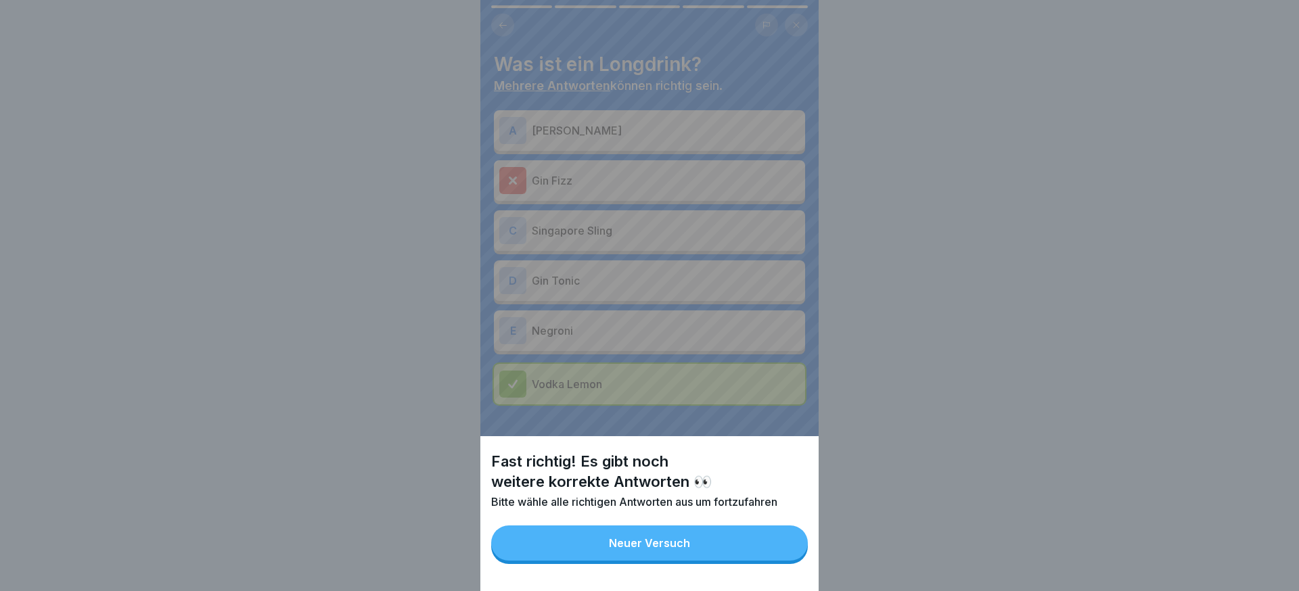
click at [782, 560] on button "Neuer Versuch" at bounding box center [649, 543] width 317 height 35
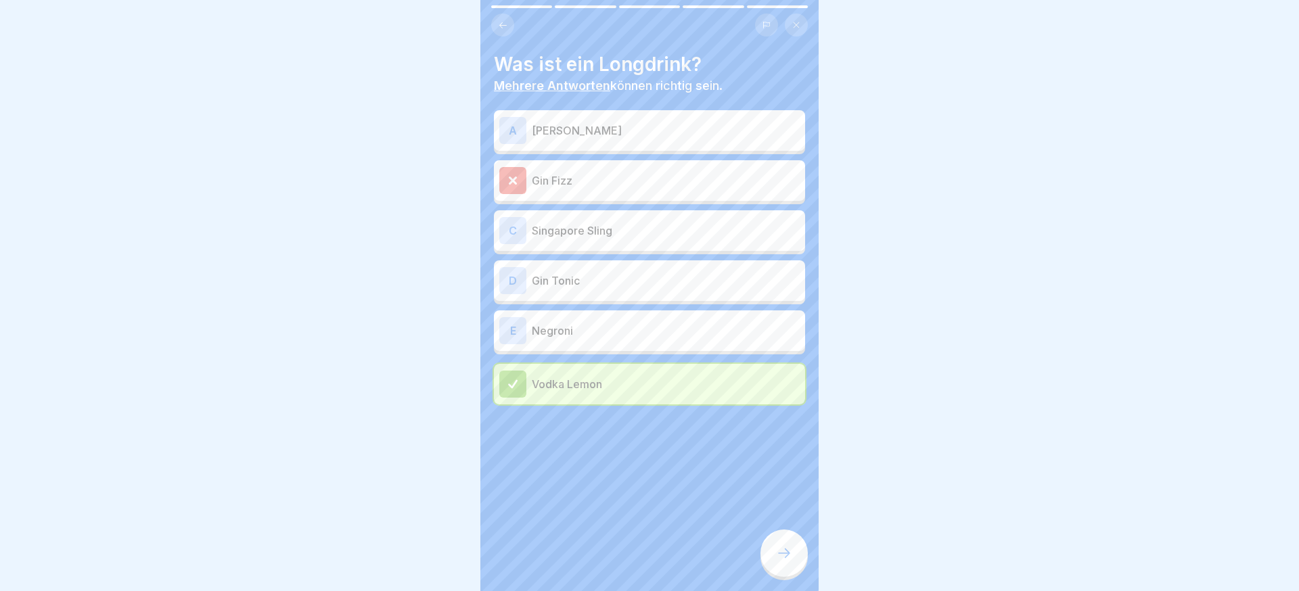
click at [601, 133] on p "Jacky Cola" at bounding box center [666, 130] width 268 height 16
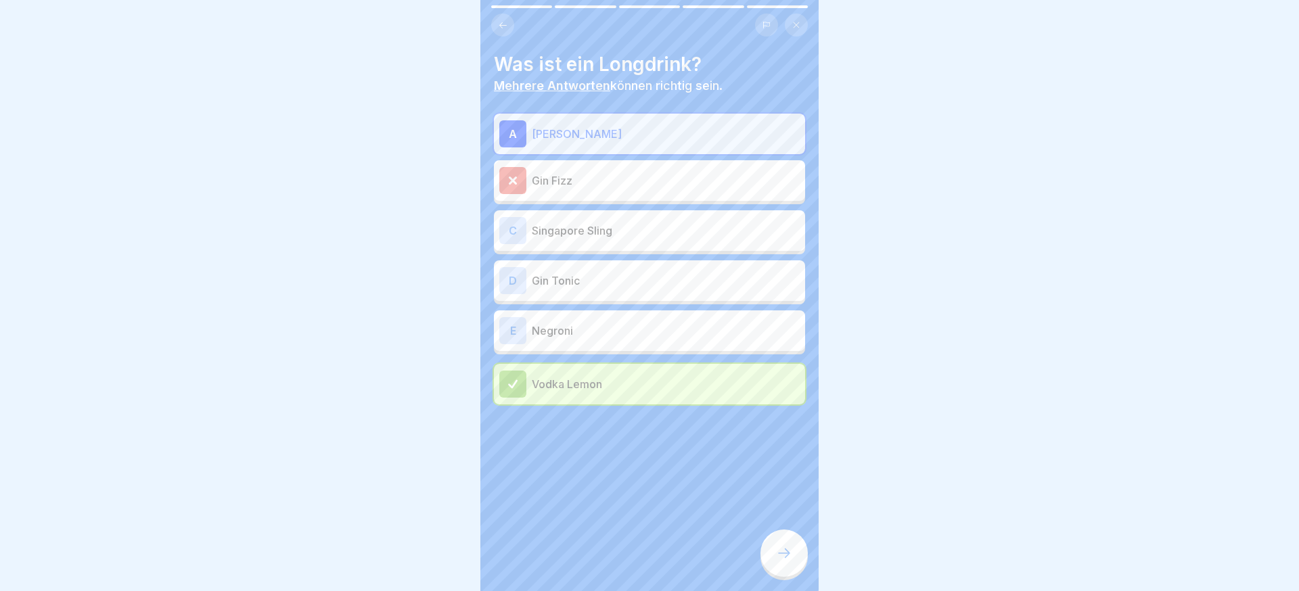
click at [599, 288] on p "Gin Tonic" at bounding box center [666, 281] width 268 height 16
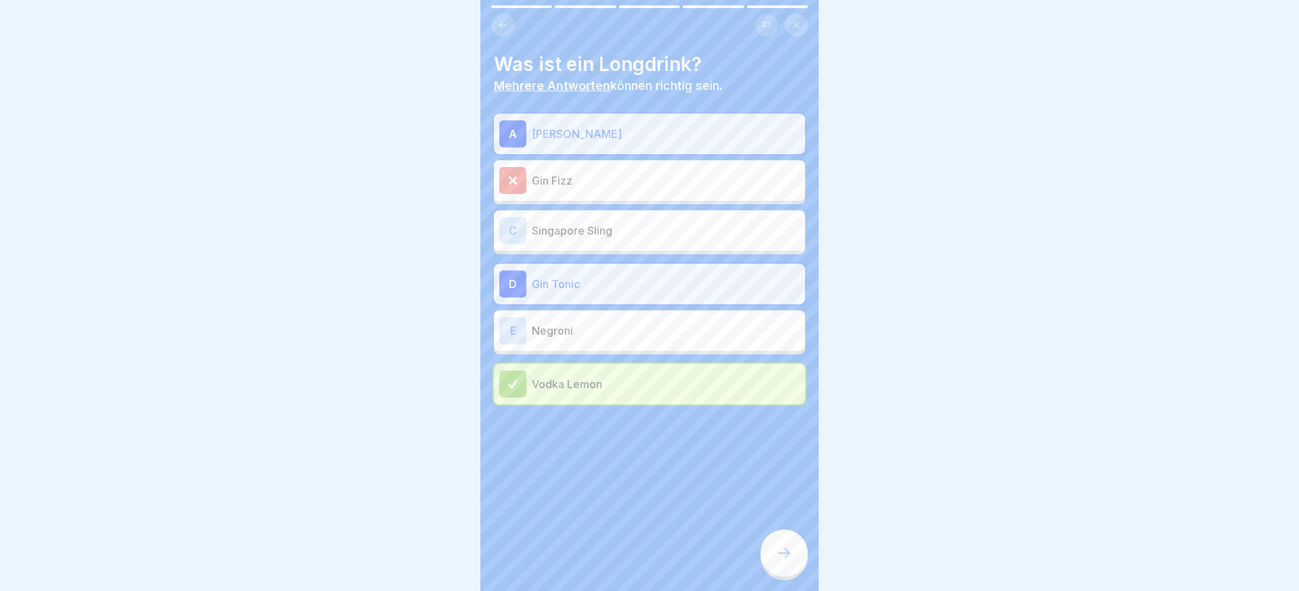
click at [769, 539] on div at bounding box center [784, 553] width 47 height 47
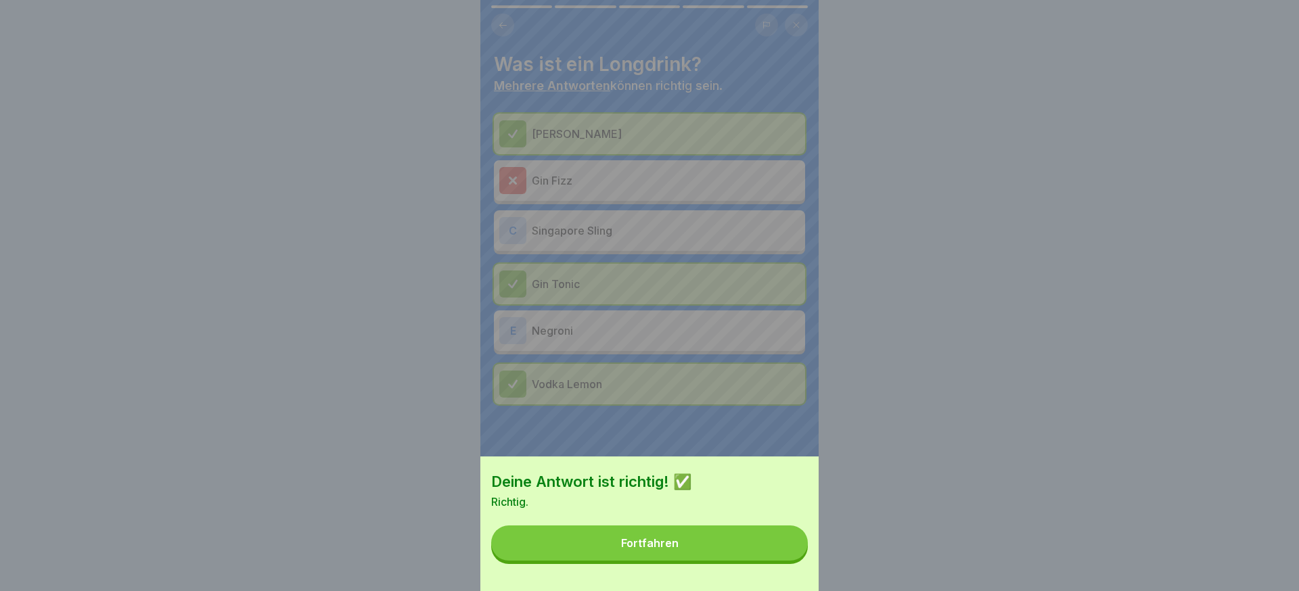
click at [757, 564] on div "Deine Antwort ist richtig! ✅ Richtig. Fortfahren" at bounding box center [649, 524] width 338 height 135
click at [750, 545] on button "Fortfahren" at bounding box center [649, 543] width 317 height 35
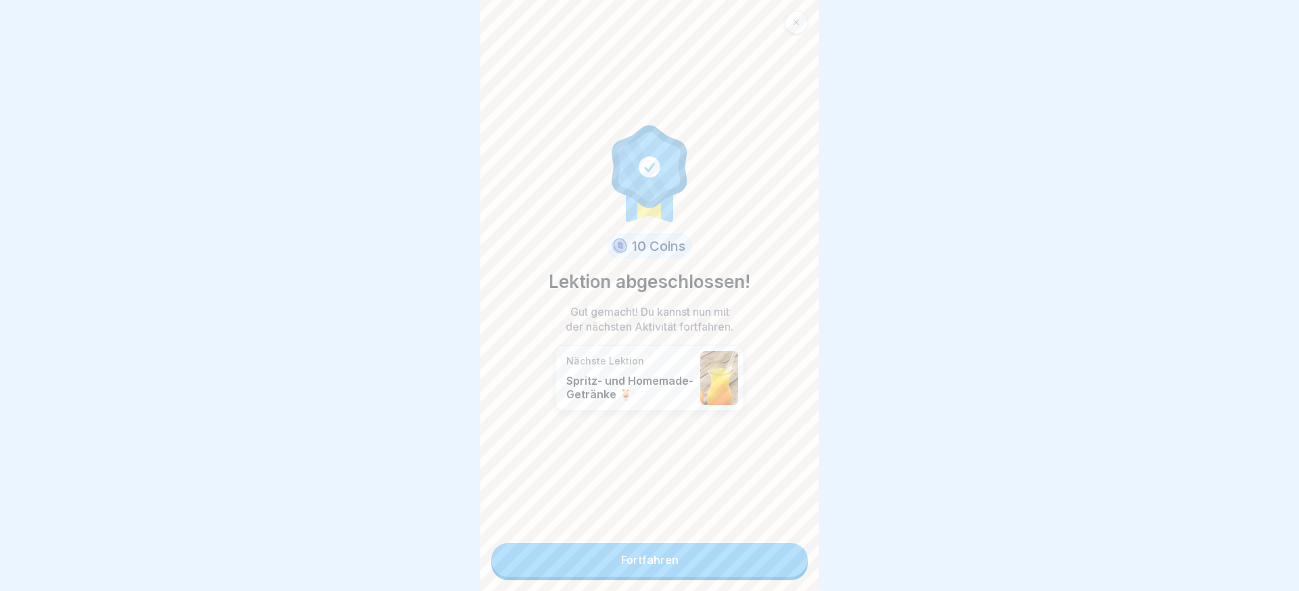
click at [749, 567] on link "Fortfahren" at bounding box center [649, 560] width 317 height 34
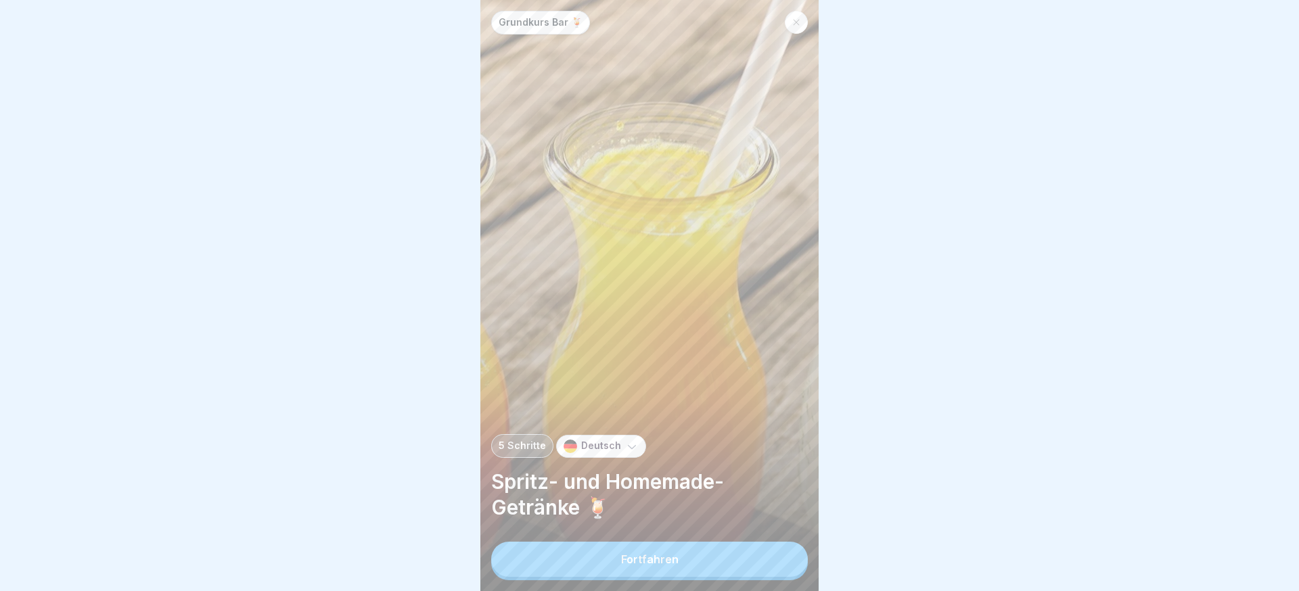
click at [749, 566] on button "Fortfahren" at bounding box center [649, 559] width 317 height 35
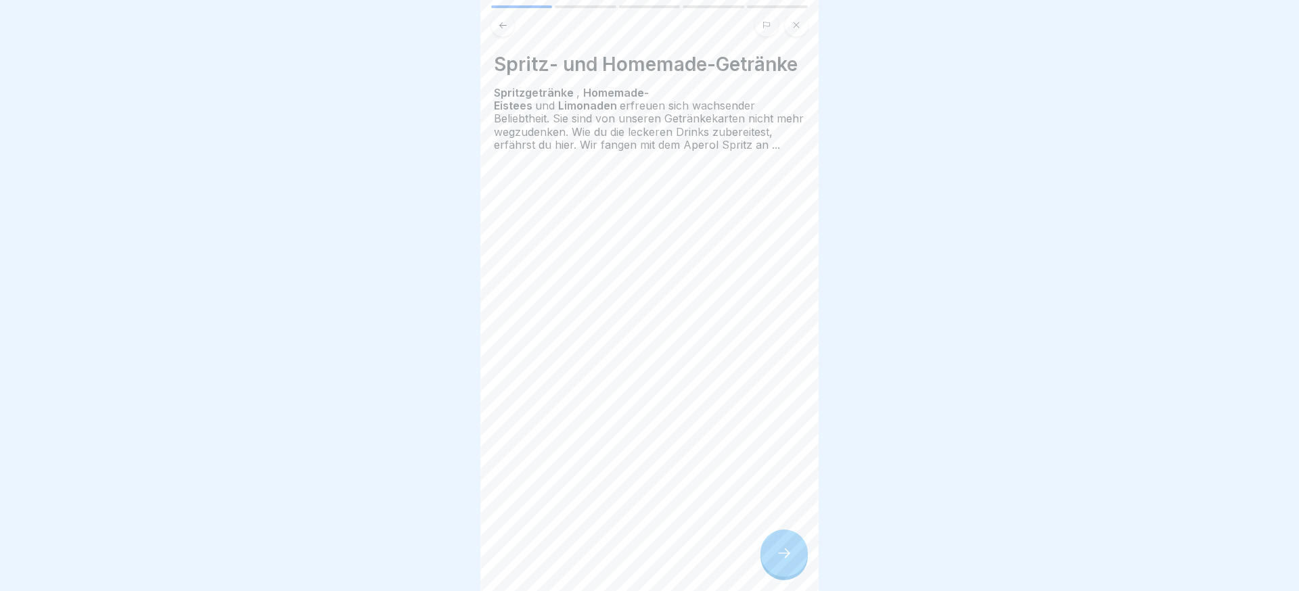
click at [803, 556] on div at bounding box center [784, 553] width 47 height 47
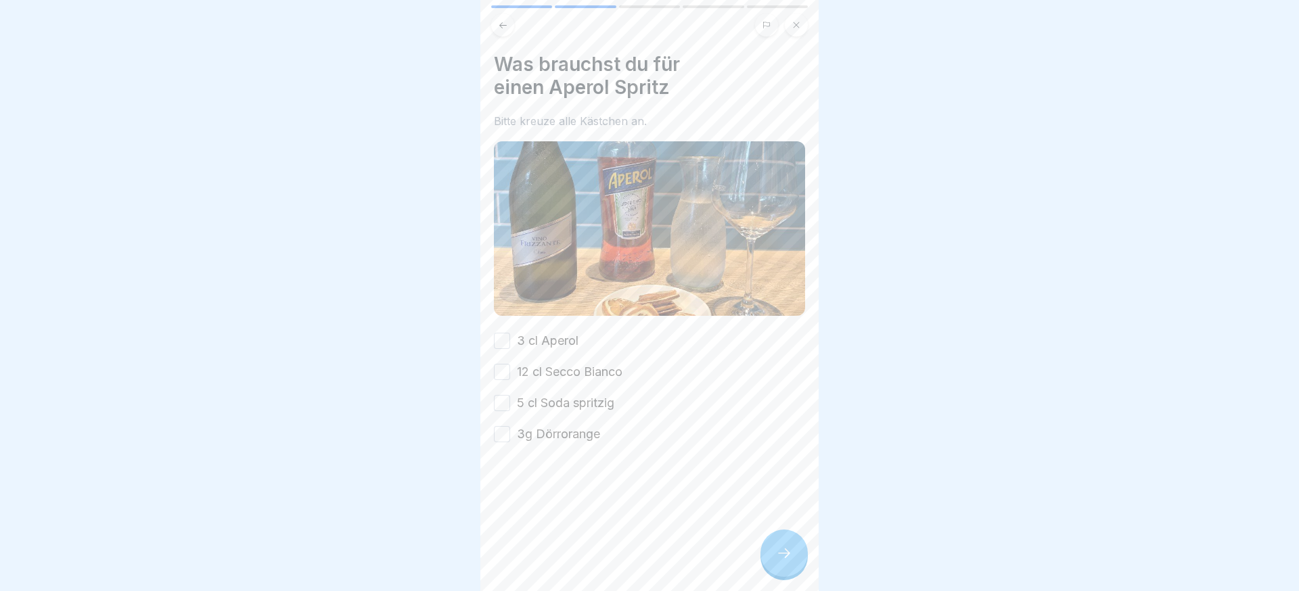
click at [797, 555] on div at bounding box center [784, 553] width 47 height 47
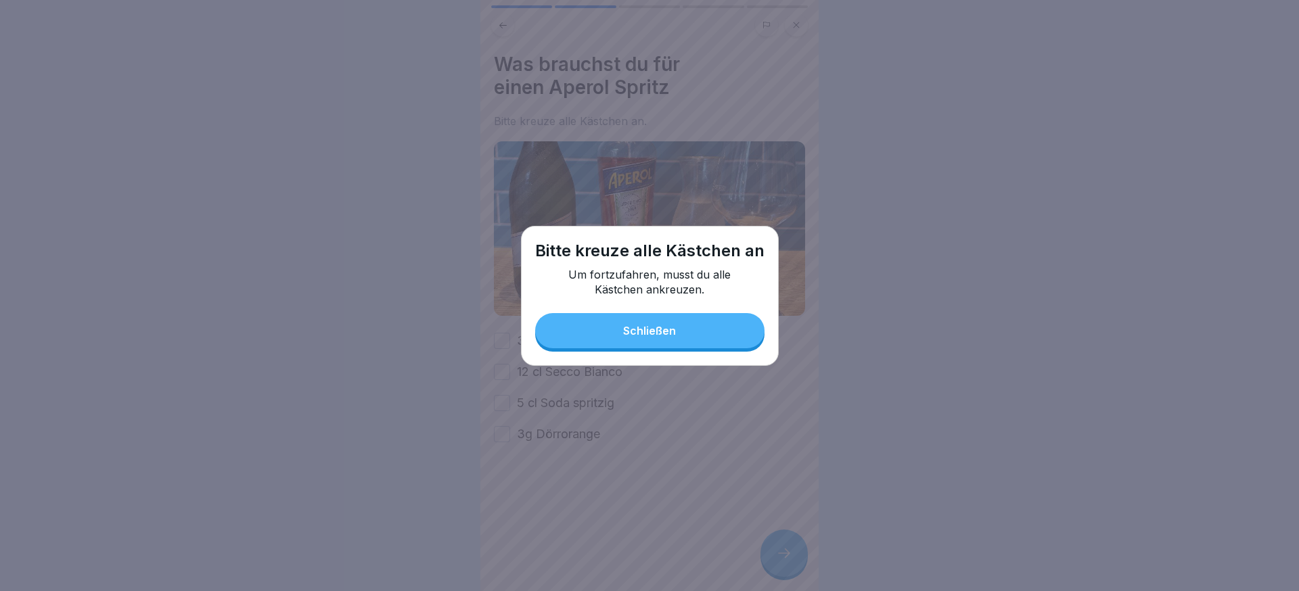
click at [675, 345] on button "Schließen" at bounding box center [649, 330] width 229 height 35
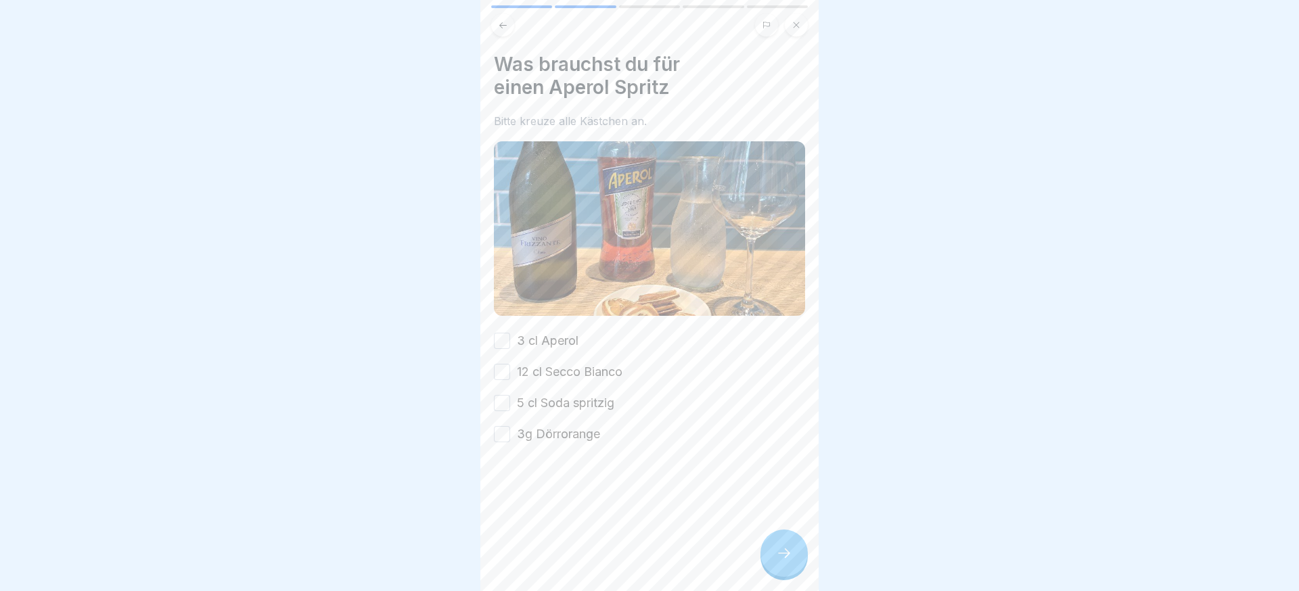
click at [573, 441] on label "3g Dörrorange" at bounding box center [558, 435] width 83 height 18
click at [510, 441] on button "3g Dörrorange" at bounding box center [502, 434] width 16 height 16
drag, startPoint x: 575, startPoint y: 399, endPoint x: 571, endPoint y: 383, distance: 16.1
click at [575, 399] on label "5 cl Soda spritzig" at bounding box center [565, 404] width 97 height 18
click at [510, 399] on button "5 cl Soda spritzig" at bounding box center [502, 403] width 16 height 16
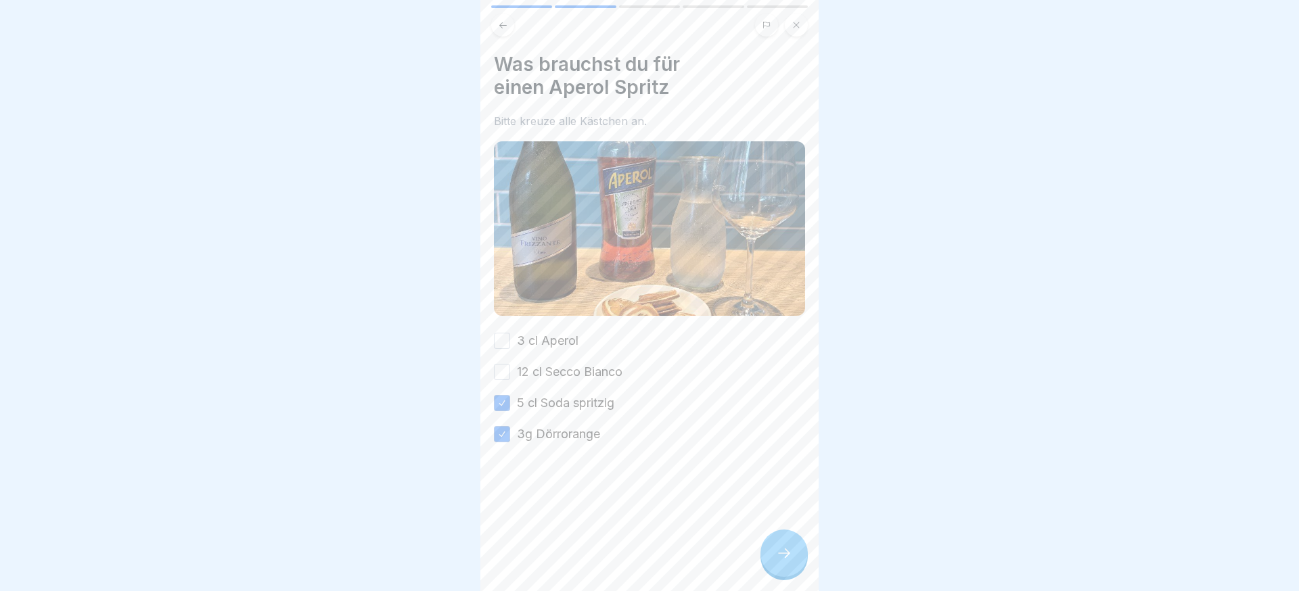
drag, startPoint x: 570, startPoint y: 368, endPoint x: 568, endPoint y: 353, distance: 15.6
click at [570, 368] on label "12 cl Secco Bianco" at bounding box center [570, 372] width 106 height 18
click at [510, 368] on button "12 cl Secco Bianco" at bounding box center [502, 372] width 16 height 16
click at [567, 344] on label "3 cl Aperol" at bounding box center [548, 341] width 62 height 18
click at [510, 344] on button "3 cl Aperol" at bounding box center [502, 341] width 16 height 16
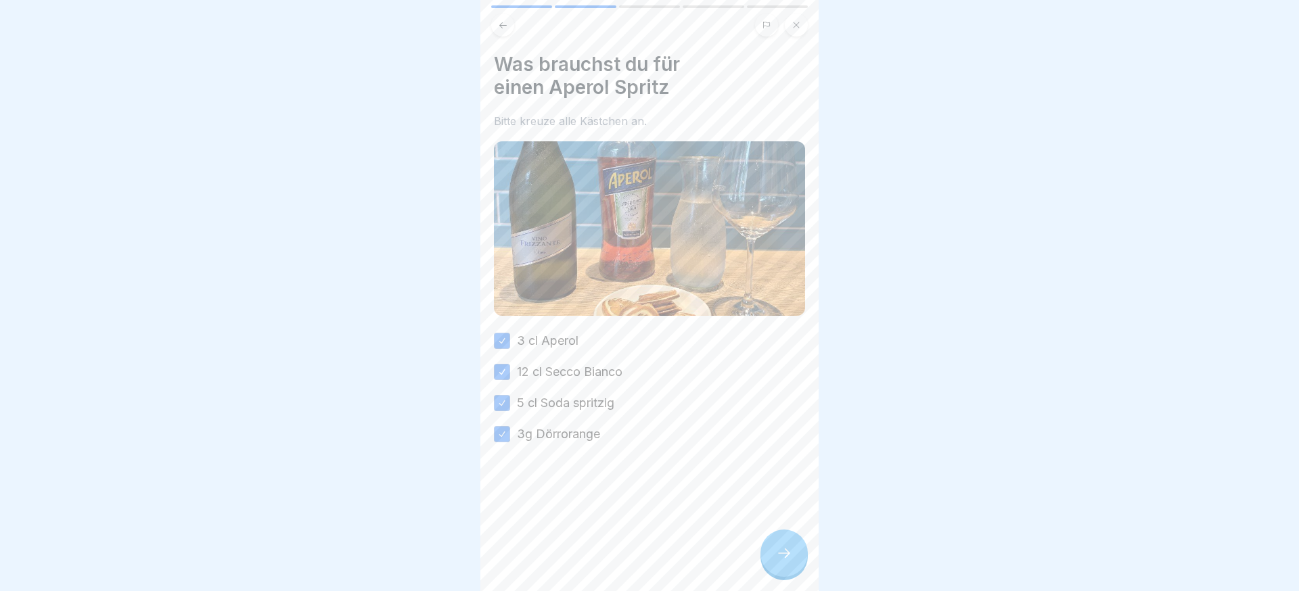
click at [796, 553] on div at bounding box center [784, 553] width 47 height 47
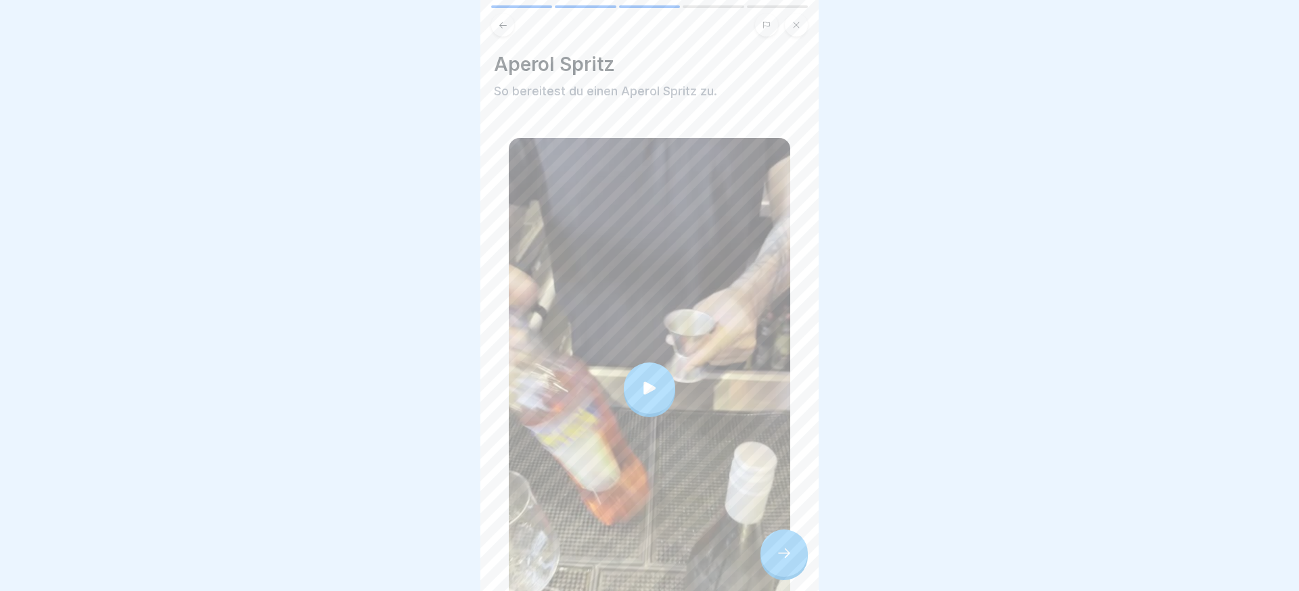
click at [796, 553] on div at bounding box center [784, 553] width 47 height 47
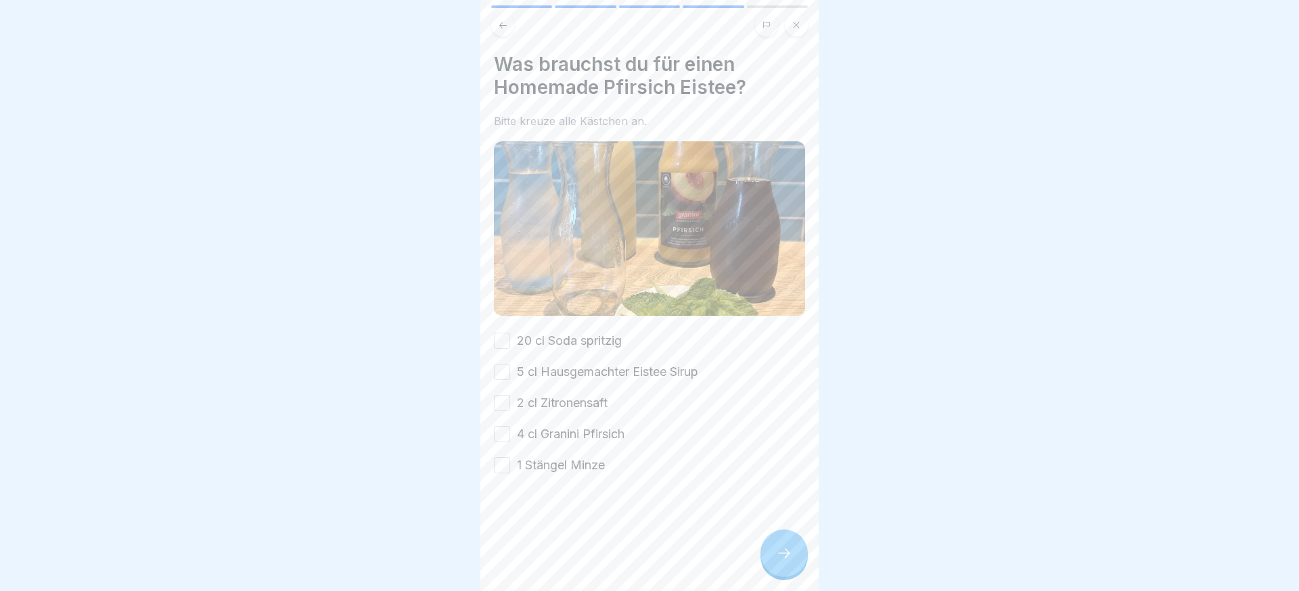
click at [598, 474] on div at bounding box center [649, 514] width 311 height 81
drag, startPoint x: 596, startPoint y: 466, endPoint x: 593, endPoint y: 454, distance: 12.0
click at [596, 465] on label "1 Stängel Minze" at bounding box center [561, 466] width 88 height 18
click at [510, 465] on button "1 Stängel Minze" at bounding box center [502, 465] width 16 height 16
click at [585, 436] on label "4 cl Granini Pfirsich" at bounding box center [571, 435] width 108 height 18
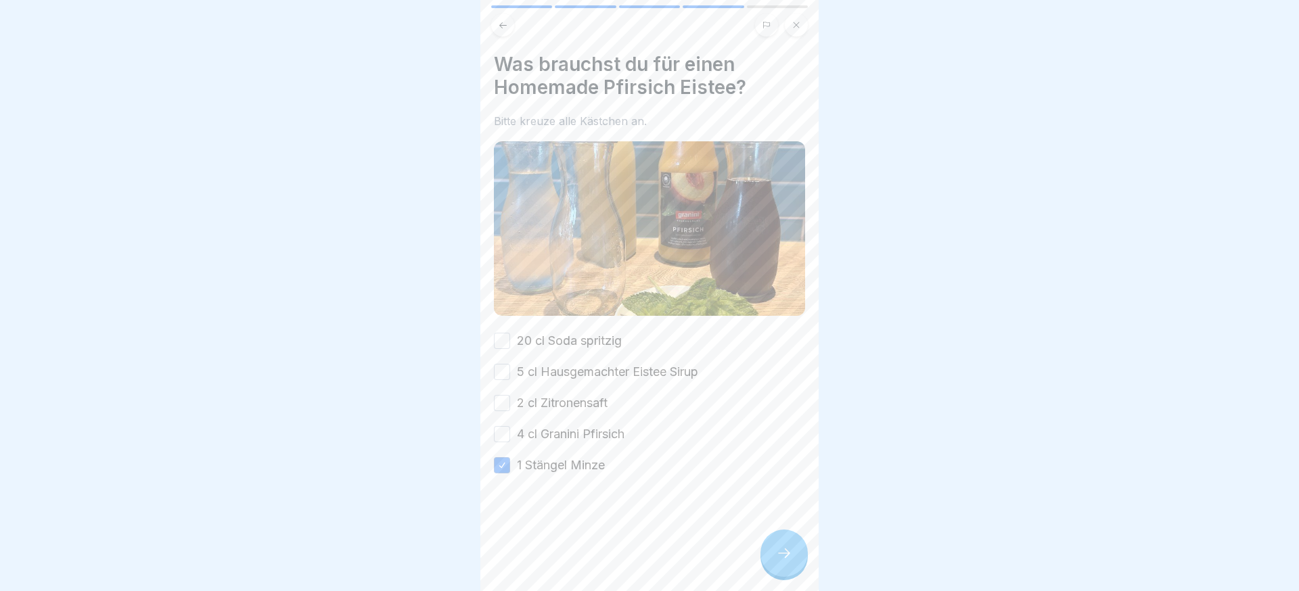
click at [510, 436] on button "4 cl Granini Pfirsich" at bounding box center [502, 434] width 16 height 16
click at [577, 414] on div "20 cl Soda spritzig 5 cl Hausgemachter Eistee Sirup 2 cl Zitronensaft 4 cl Gran…" at bounding box center [649, 403] width 311 height 142
click at [580, 372] on label "5 cl Hausgemachter Eistee Sirup" at bounding box center [607, 372] width 181 height 18
click at [510, 372] on button "5 cl Hausgemachter Eistee Sirup" at bounding box center [502, 372] width 16 height 16
drag, startPoint x: 581, startPoint y: 339, endPoint x: 572, endPoint y: 362, distance: 24.9
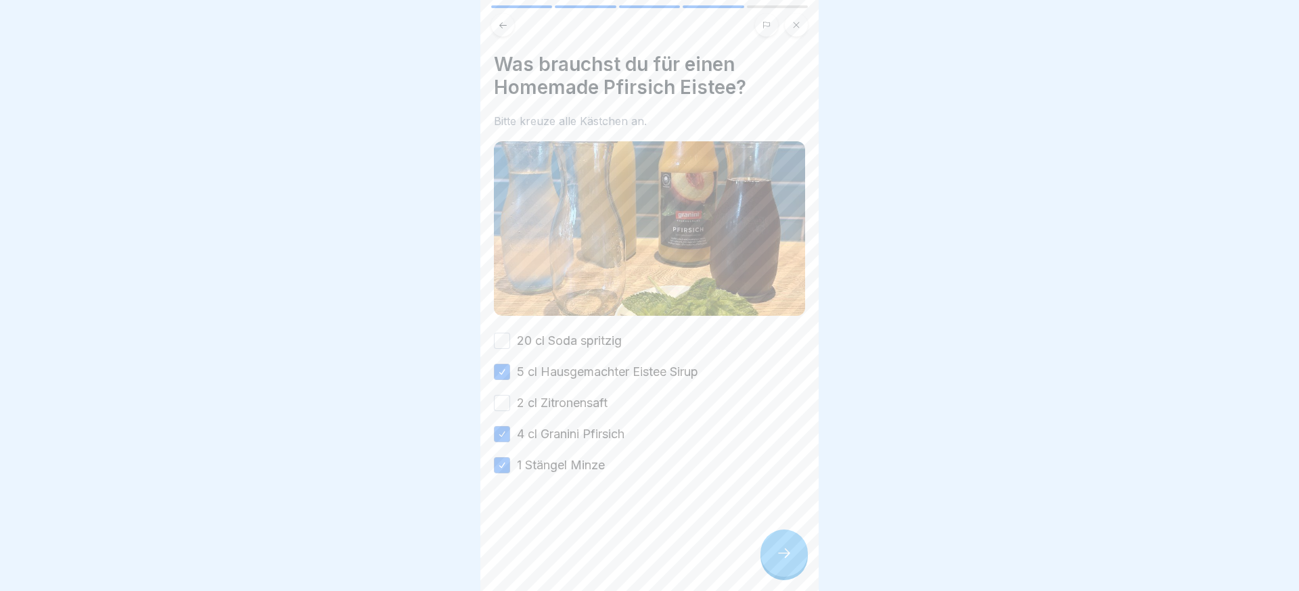
click at [581, 339] on label "20 cl Soda spritzig" at bounding box center [569, 341] width 105 height 18
click at [510, 339] on button "20 cl Soda spritzig" at bounding box center [502, 341] width 16 height 16
drag, startPoint x: 564, startPoint y: 404, endPoint x: 623, endPoint y: 439, distance: 68.6
click at [564, 404] on label "2 cl Zitronensaft" at bounding box center [562, 404] width 91 height 18
click at [510, 404] on button "2 cl Zitronensaft" at bounding box center [502, 403] width 16 height 16
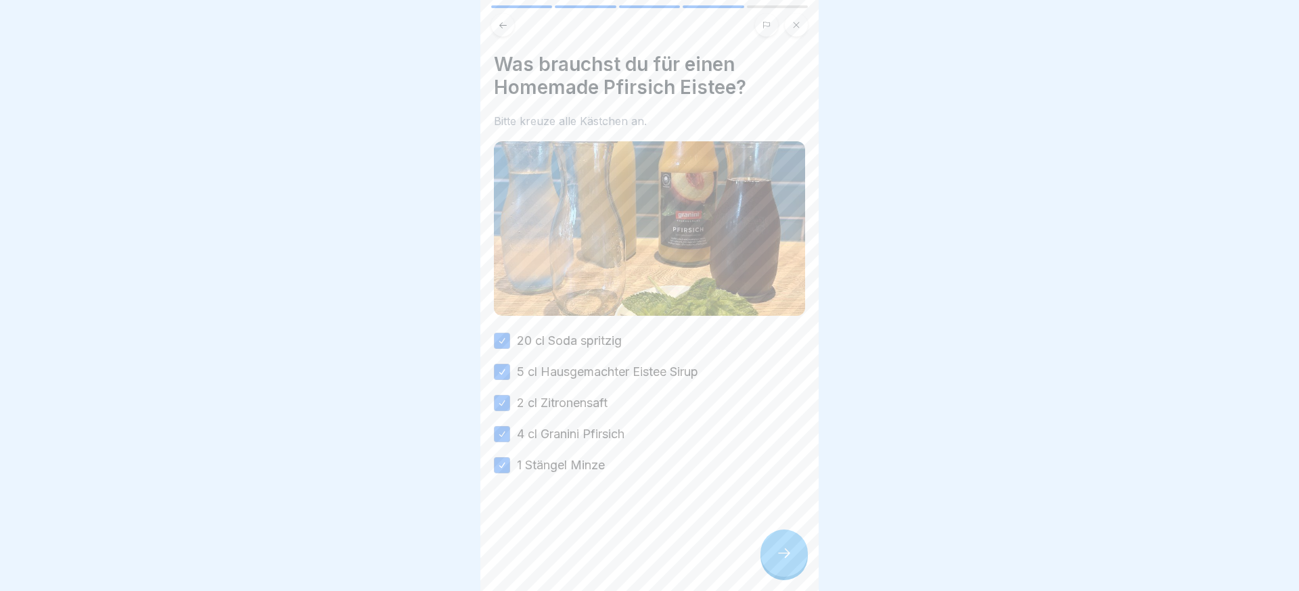
click at [766, 550] on div at bounding box center [784, 553] width 47 height 47
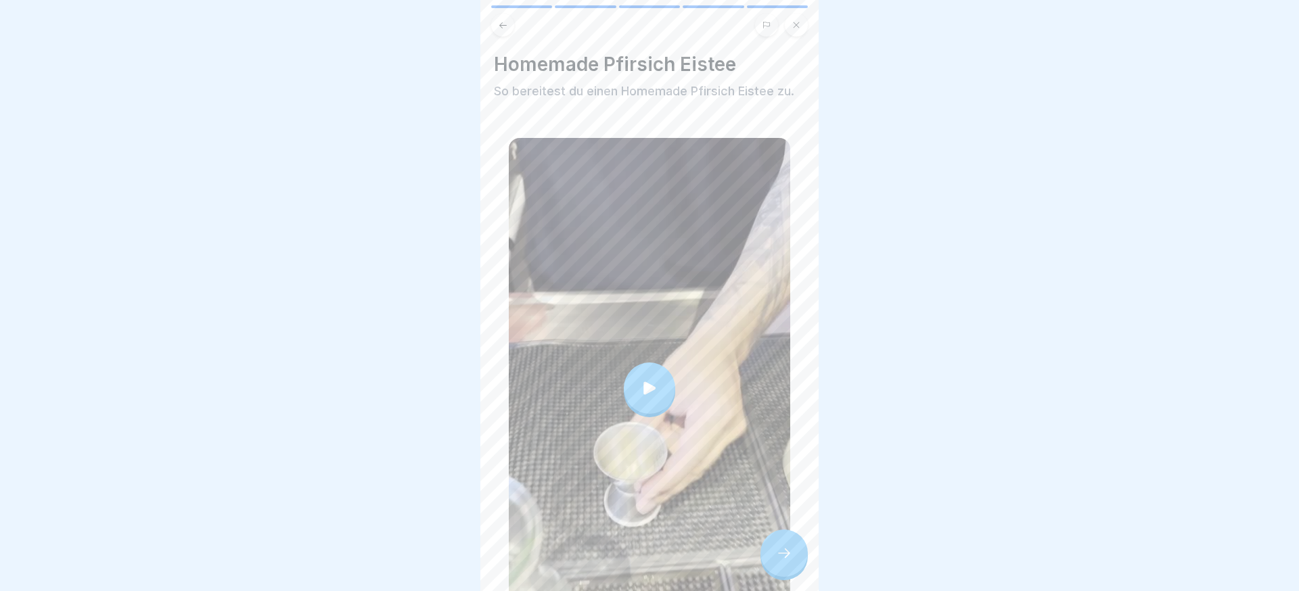
click at [777, 552] on icon at bounding box center [784, 553] width 16 height 16
click at [784, 537] on div at bounding box center [784, 553] width 47 height 47
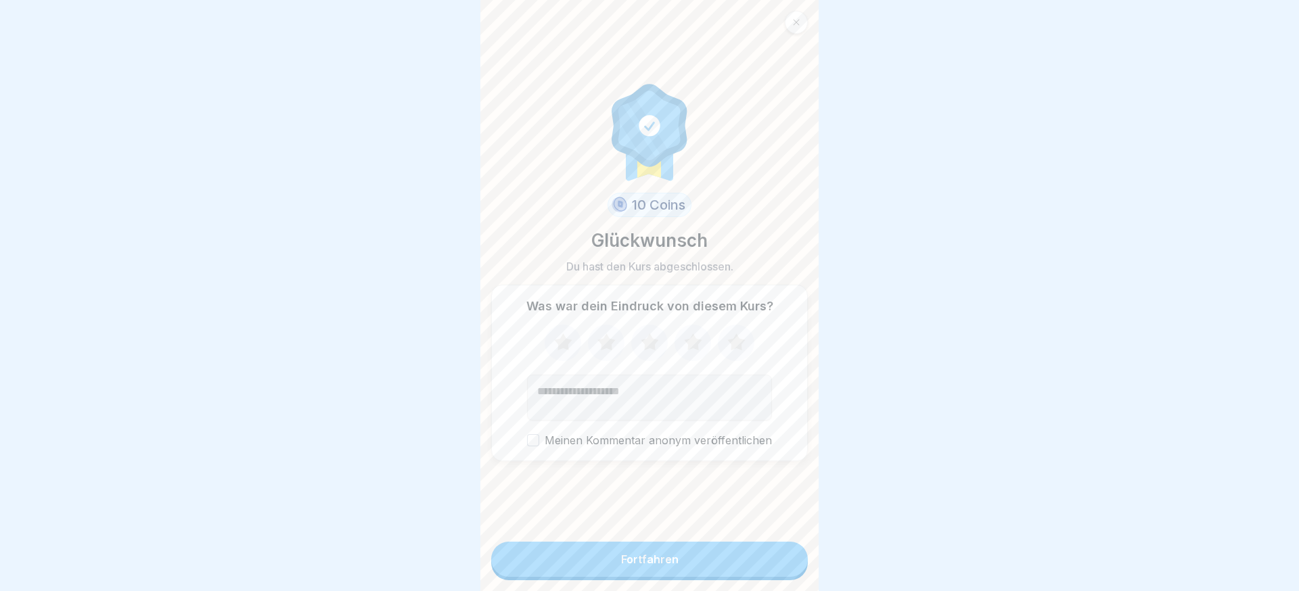
click at [776, 543] on button "Fortfahren" at bounding box center [649, 559] width 317 height 35
click at [744, 560] on button "Fortfahren" at bounding box center [649, 559] width 317 height 35
click at [652, 543] on button "Fortfahren" at bounding box center [649, 559] width 317 height 35
click at [789, 30] on div at bounding box center [796, 22] width 23 height 23
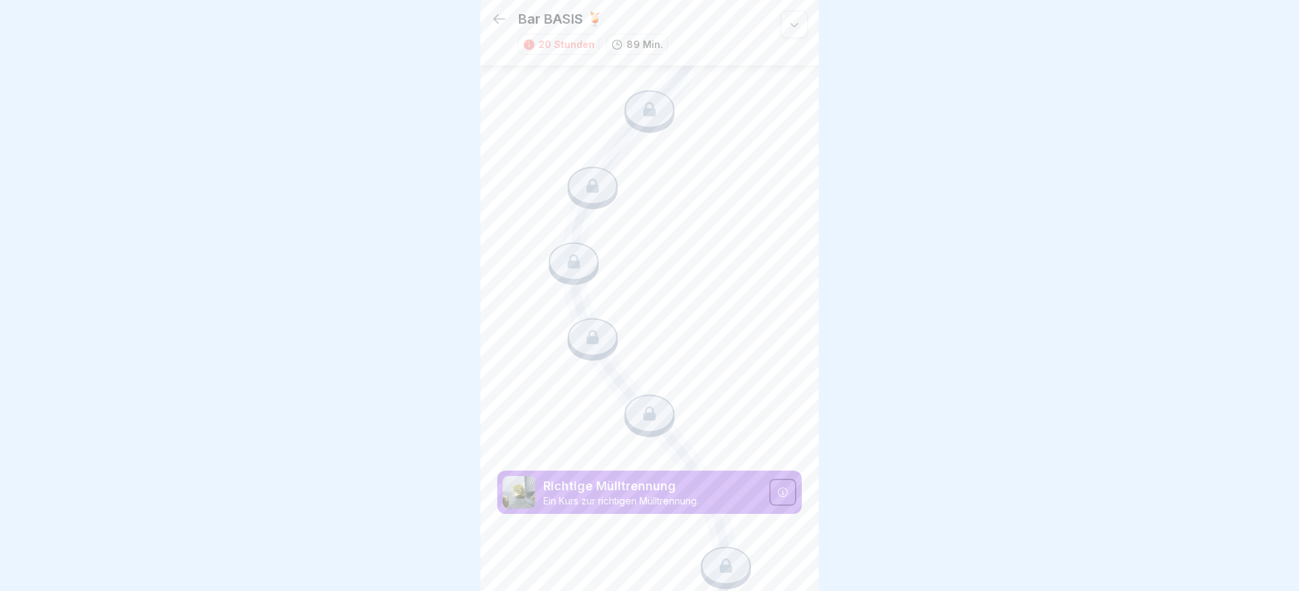
scroll to position [2431, 0]
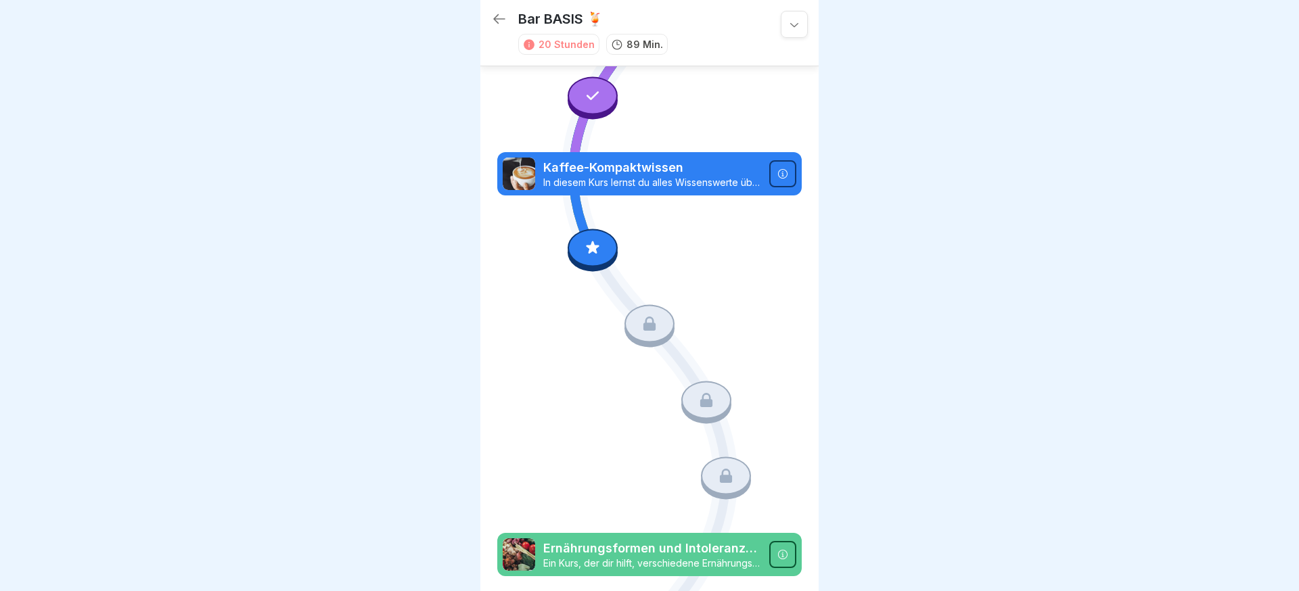
scroll to position [982, 0]
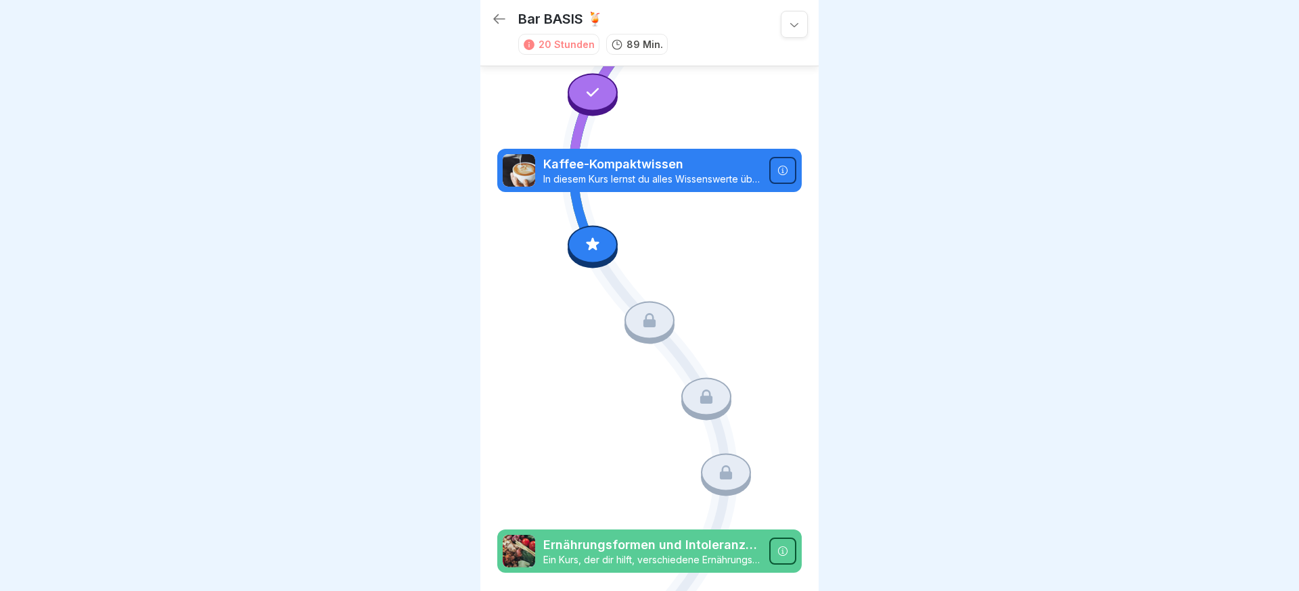
click at [782, 177] on div at bounding box center [782, 170] width 27 height 27
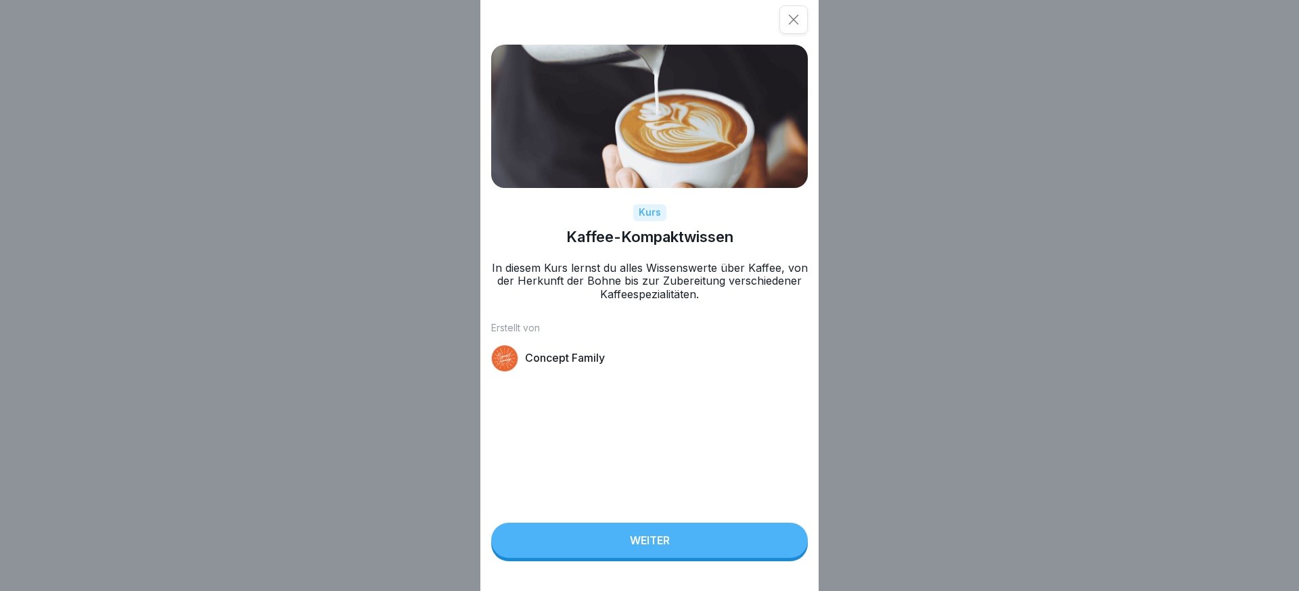
click at [637, 536] on div "Weiter" at bounding box center [650, 541] width 40 height 12
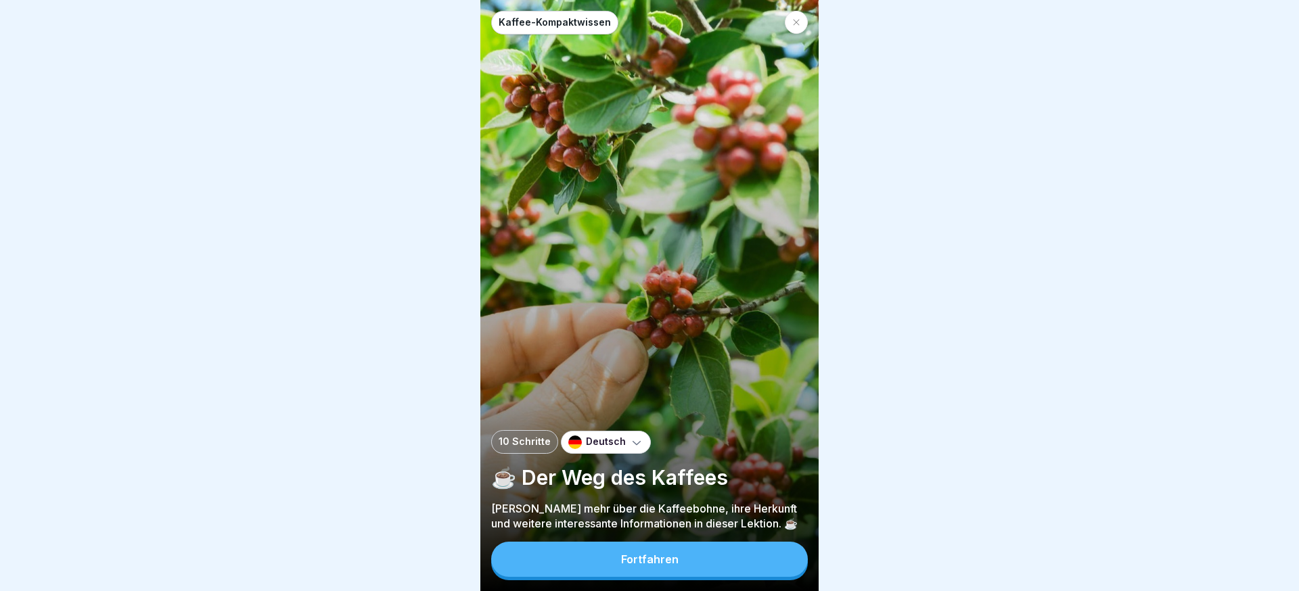
click at [661, 539] on div "Kaffee-Kompaktwissen 10 Schritte Deutsch ☕️ Der Weg des Kaffees Lerne mehr über…" at bounding box center [649, 295] width 338 height 591
click at [668, 558] on div "Fortfahren" at bounding box center [650, 560] width 58 height 12
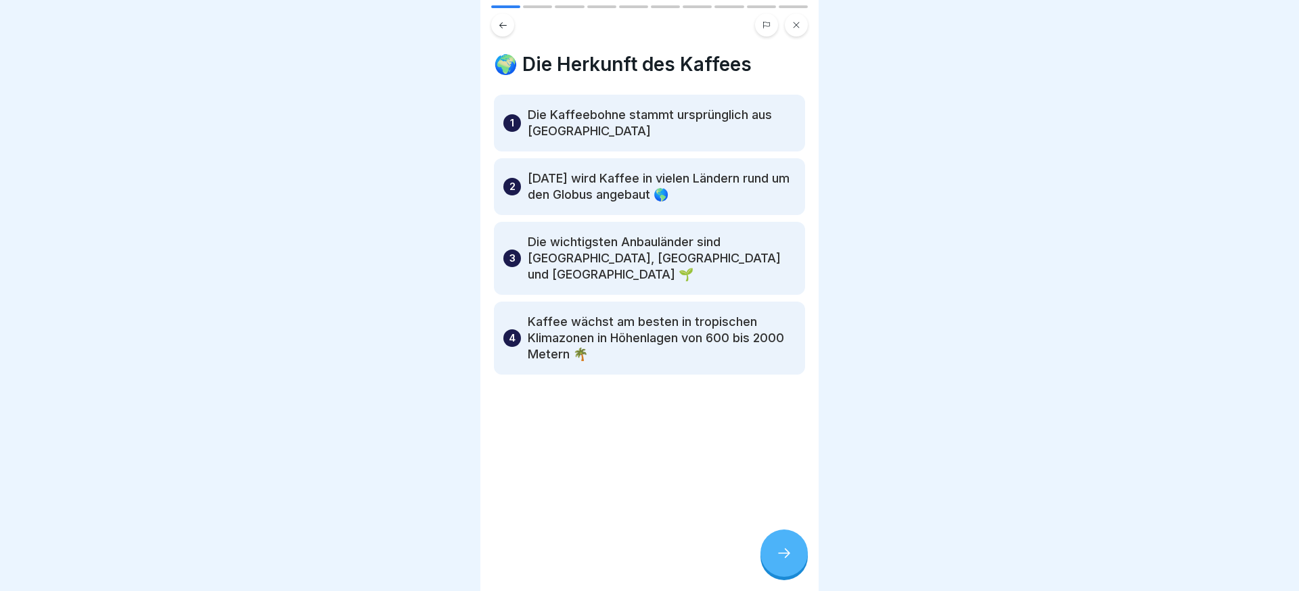
click at [763, 549] on div at bounding box center [784, 553] width 47 height 47
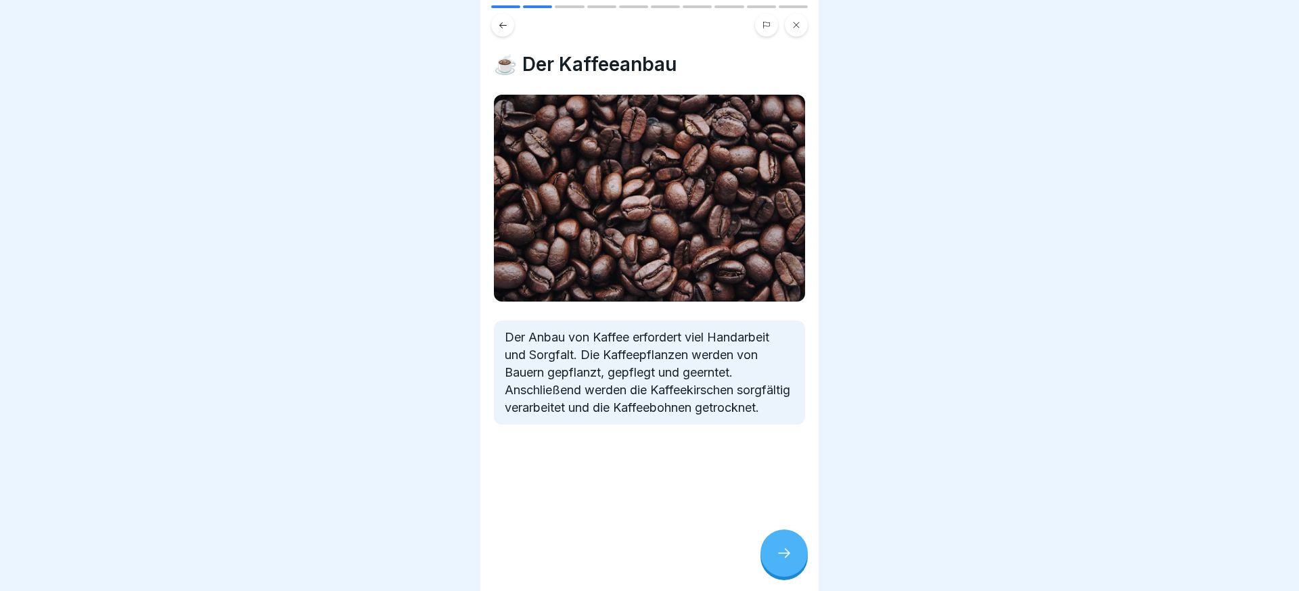
click at [775, 550] on div at bounding box center [784, 553] width 47 height 47
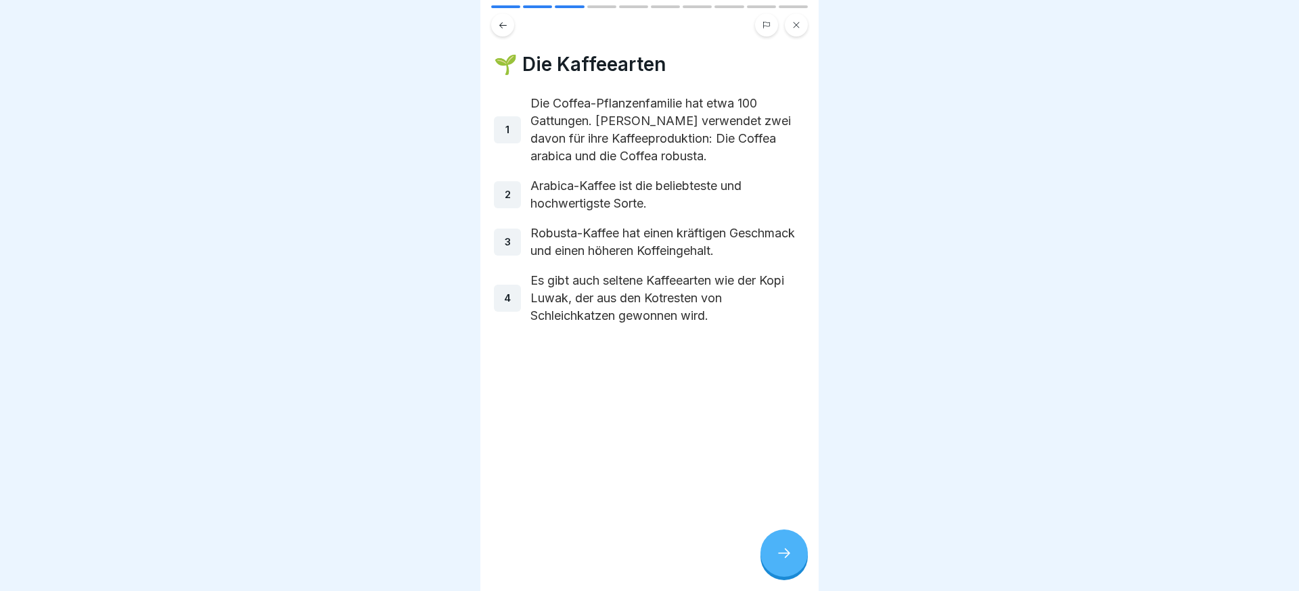
click at [775, 550] on div at bounding box center [784, 553] width 47 height 47
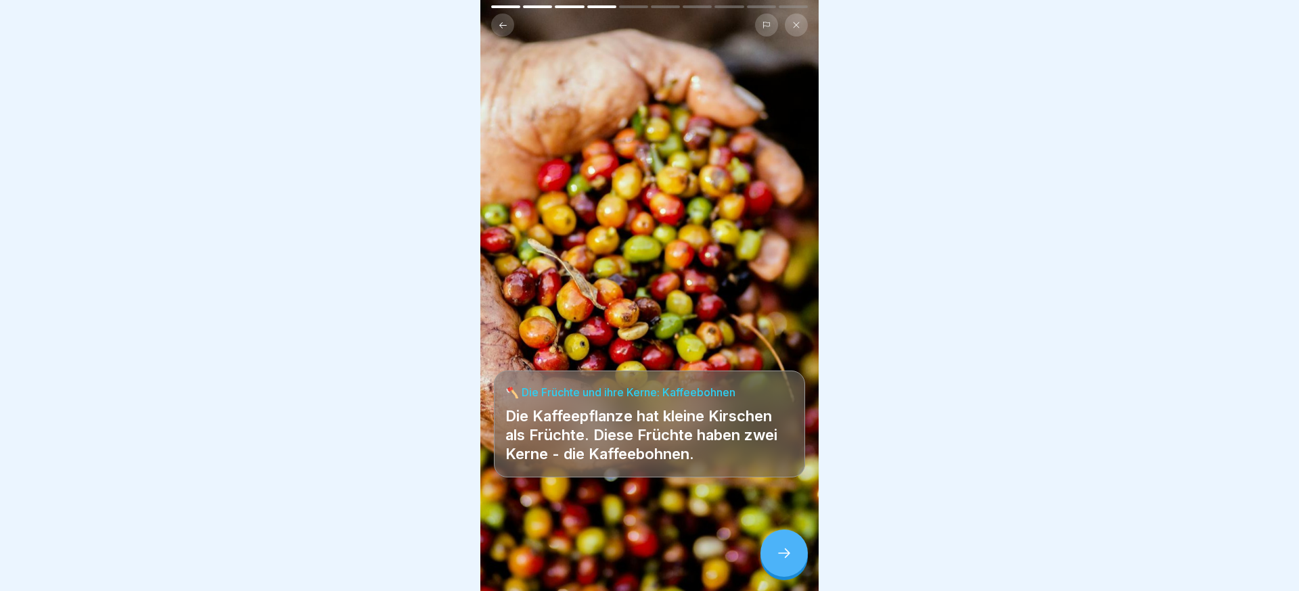
click at [775, 550] on div at bounding box center [784, 553] width 47 height 47
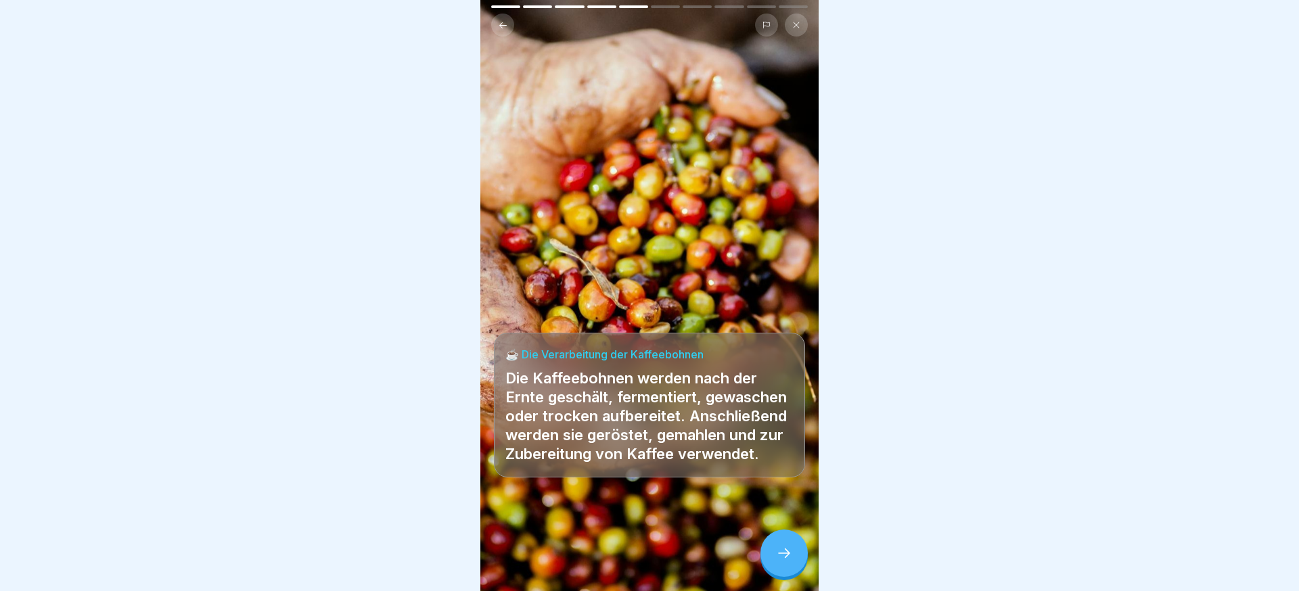
click at [775, 550] on div at bounding box center [784, 553] width 47 height 47
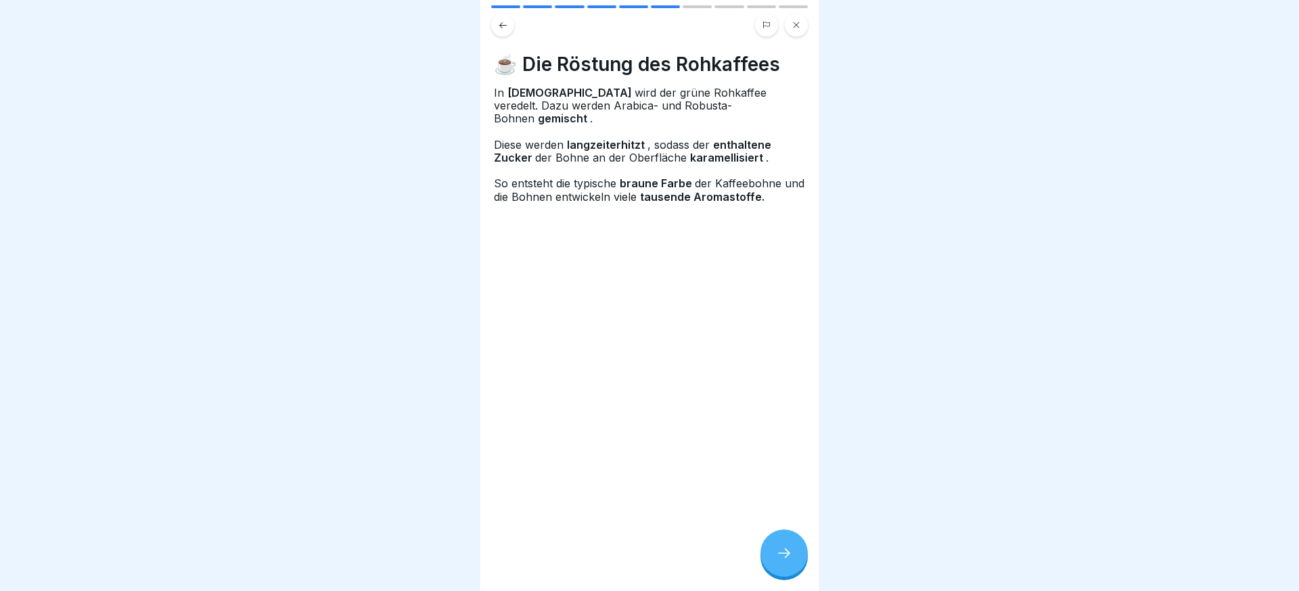
click at [775, 550] on div at bounding box center [784, 553] width 47 height 47
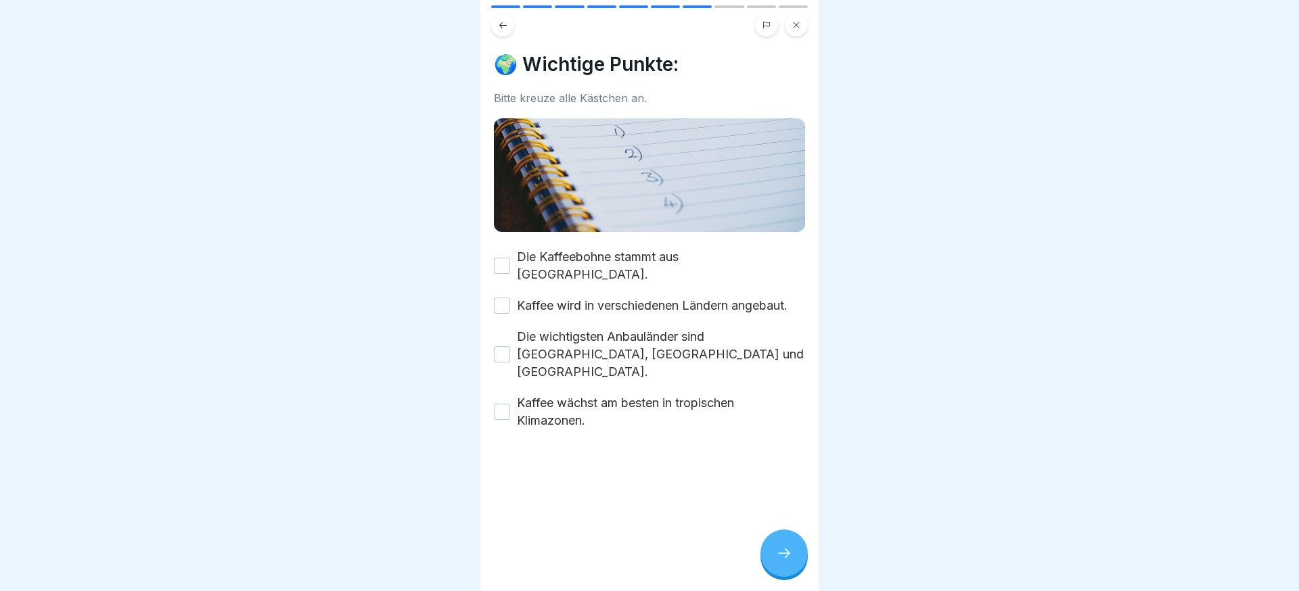
click at [775, 550] on div at bounding box center [784, 553] width 47 height 47
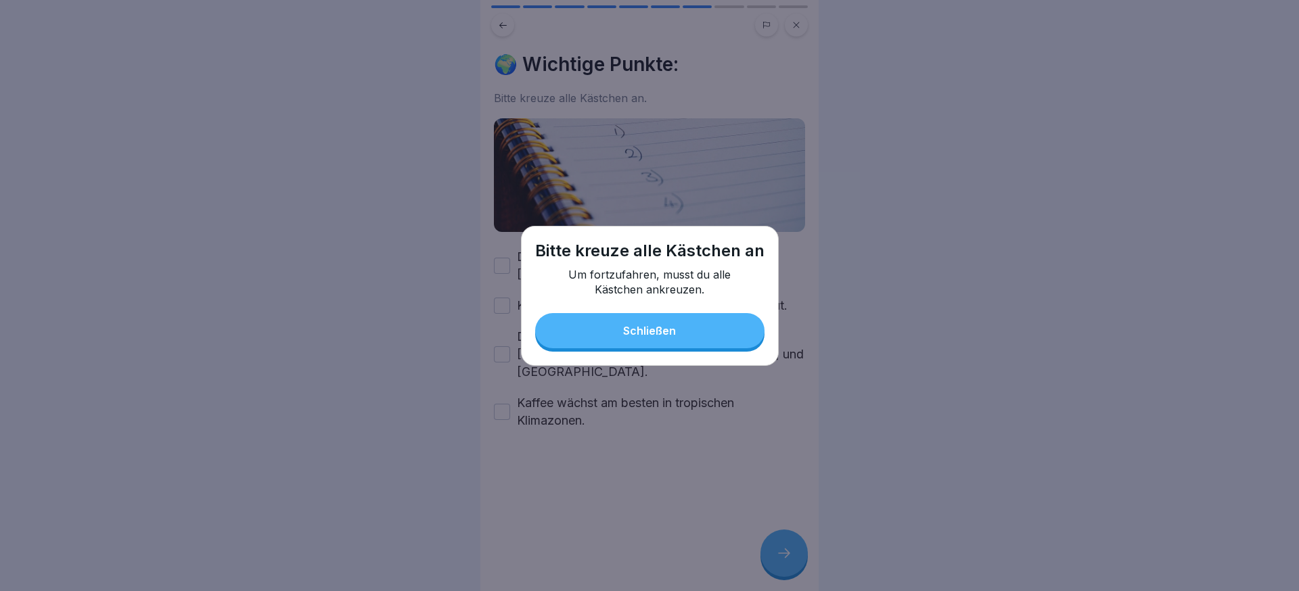
drag, startPoint x: 650, startPoint y: 343, endPoint x: 604, endPoint y: 357, distance: 48.8
click at [650, 343] on button "Schließen" at bounding box center [649, 330] width 229 height 35
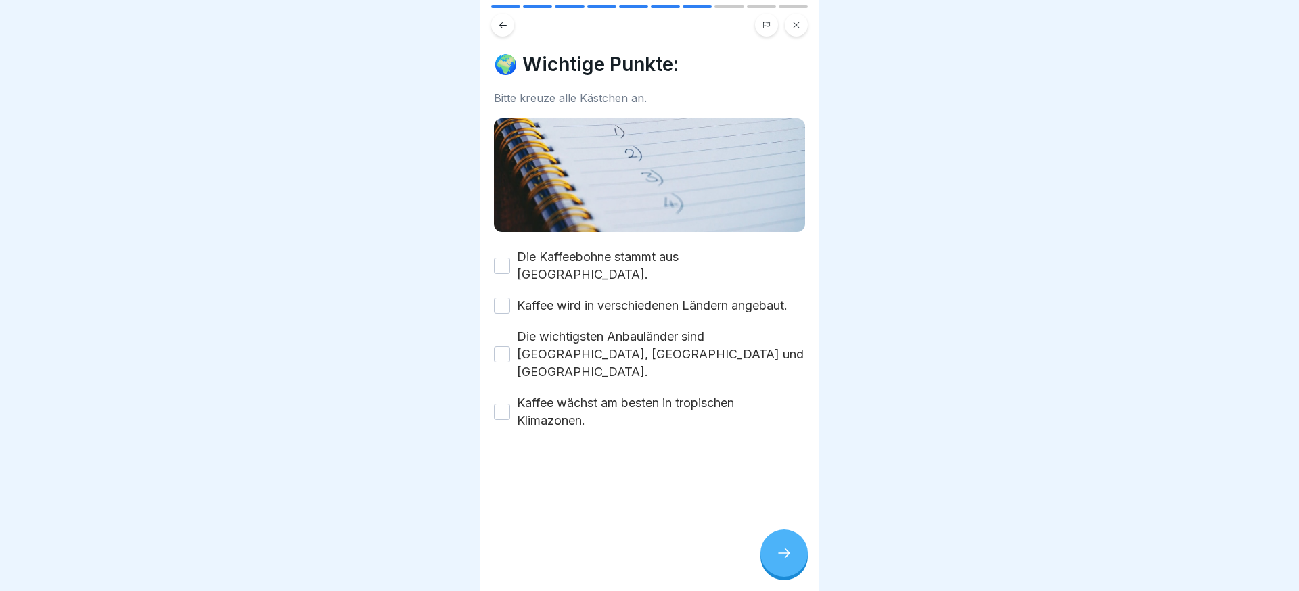
drag, startPoint x: 566, startPoint y: 376, endPoint x: 573, endPoint y: 335, distance: 41.2
click at [566, 395] on label "Kaffee wächst am besten in tropischen Klimazonen." at bounding box center [661, 412] width 288 height 35
click at [510, 404] on button "Kaffee wächst am besten in tropischen Klimazonen." at bounding box center [502, 412] width 16 height 16
drag, startPoint x: 573, startPoint y: 323, endPoint x: 573, endPoint y: 311, distance: 12.2
click at [573, 328] on label "Die wichtigsten Anbauländer sind [GEOGRAPHIC_DATA], [GEOGRAPHIC_DATA] und [GEOG…" at bounding box center [661, 354] width 288 height 53
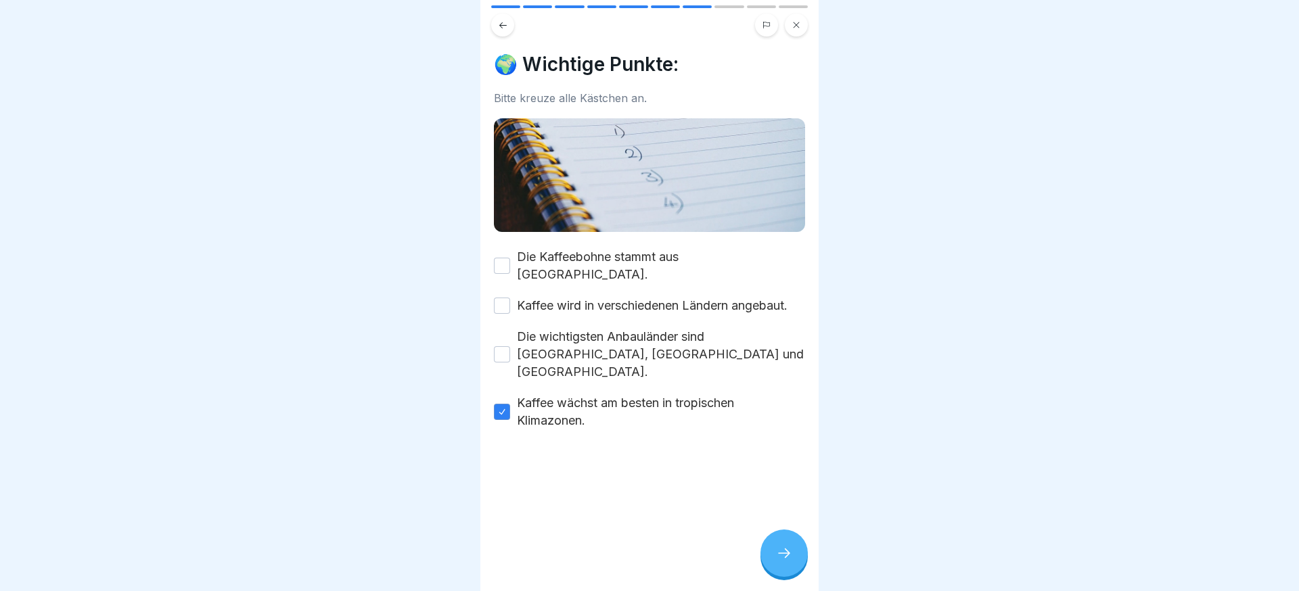
click at [510, 346] on button "Die wichtigsten Anbauländer sind [GEOGRAPHIC_DATA], [GEOGRAPHIC_DATA] und [GEOG…" at bounding box center [502, 354] width 16 height 16
drag, startPoint x: 572, startPoint y: 294, endPoint x: 573, endPoint y: 261, distance: 32.5
click at [572, 297] on label "Kaffee wird in verschiedenen Ländern angebaut." at bounding box center [652, 306] width 271 height 18
click at [510, 298] on button "Kaffee wird in verschiedenen Ländern angebaut." at bounding box center [502, 306] width 16 height 16
click at [573, 249] on label "Die Kaffeebohne stammt aus [GEOGRAPHIC_DATA]." at bounding box center [661, 265] width 288 height 35
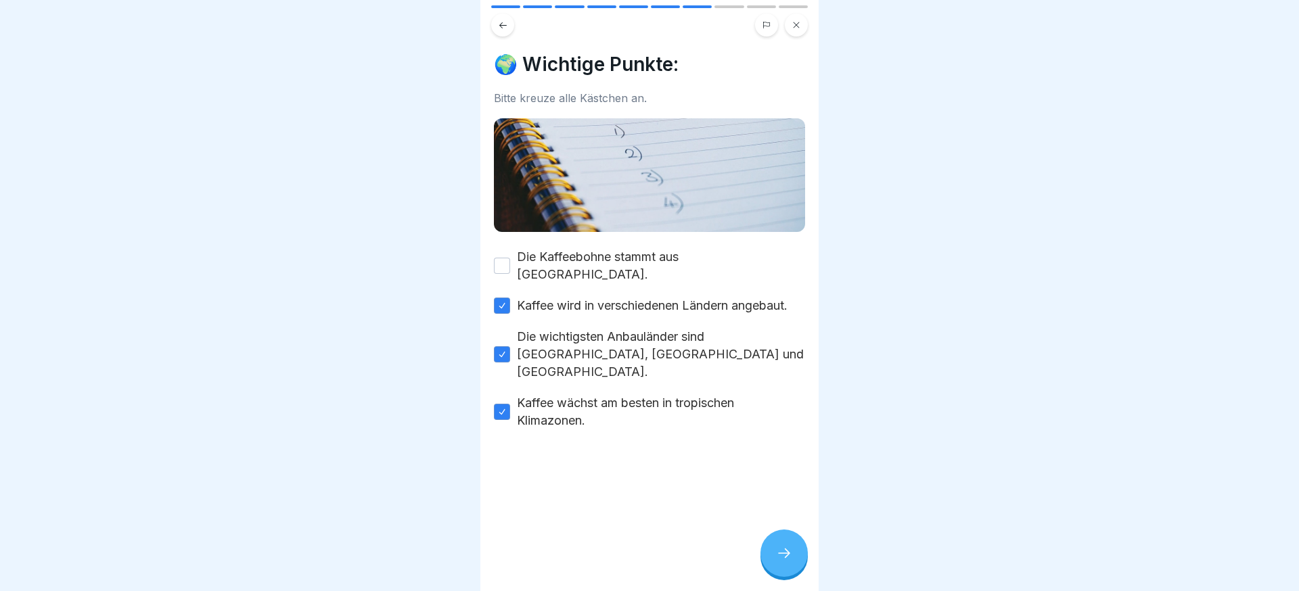
click at [510, 258] on button "Die Kaffeebohne stammt aus [GEOGRAPHIC_DATA]." at bounding box center [502, 266] width 16 height 16
click at [782, 552] on icon at bounding box center [784, 553] width 16 height 16
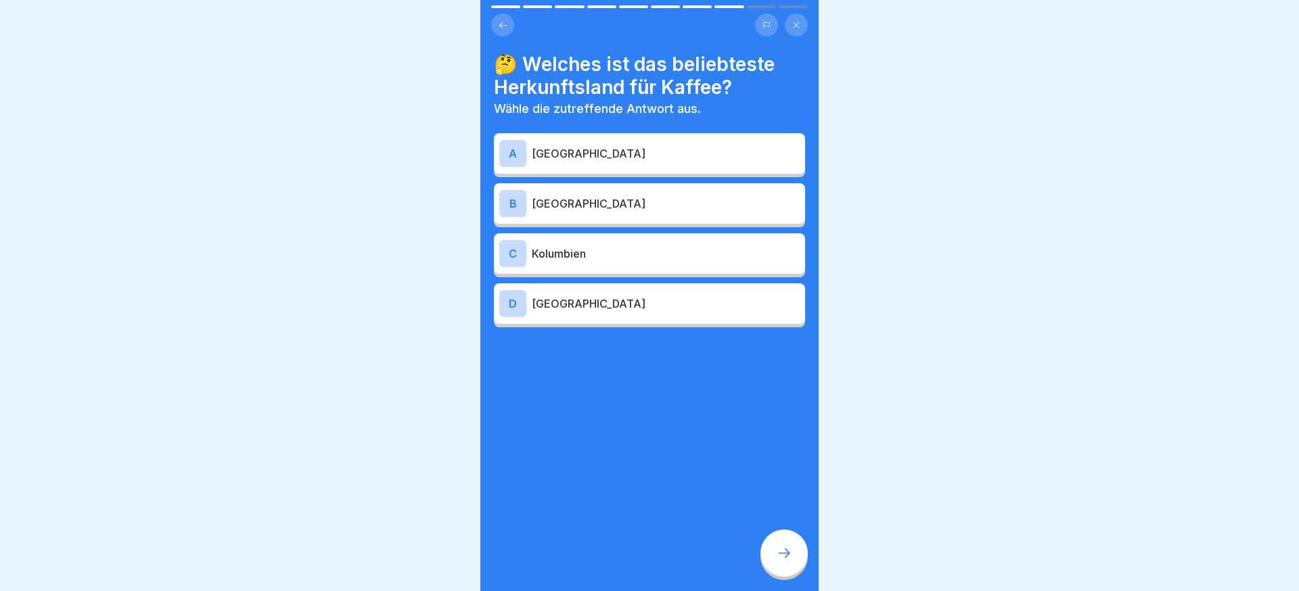
click at [589, 263] on div "C Kolumbien" at bounding box center [649, 253] width 300 height 27
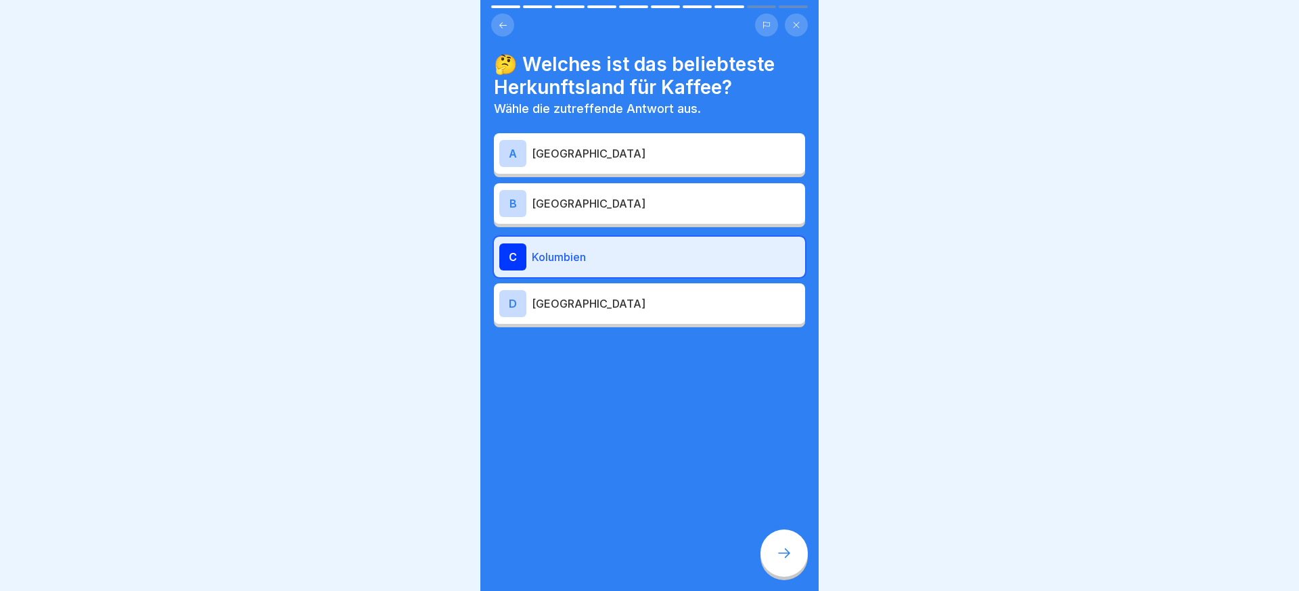
click at [780, 550] on icon at bounding box center [784, 553] width 16 height 16
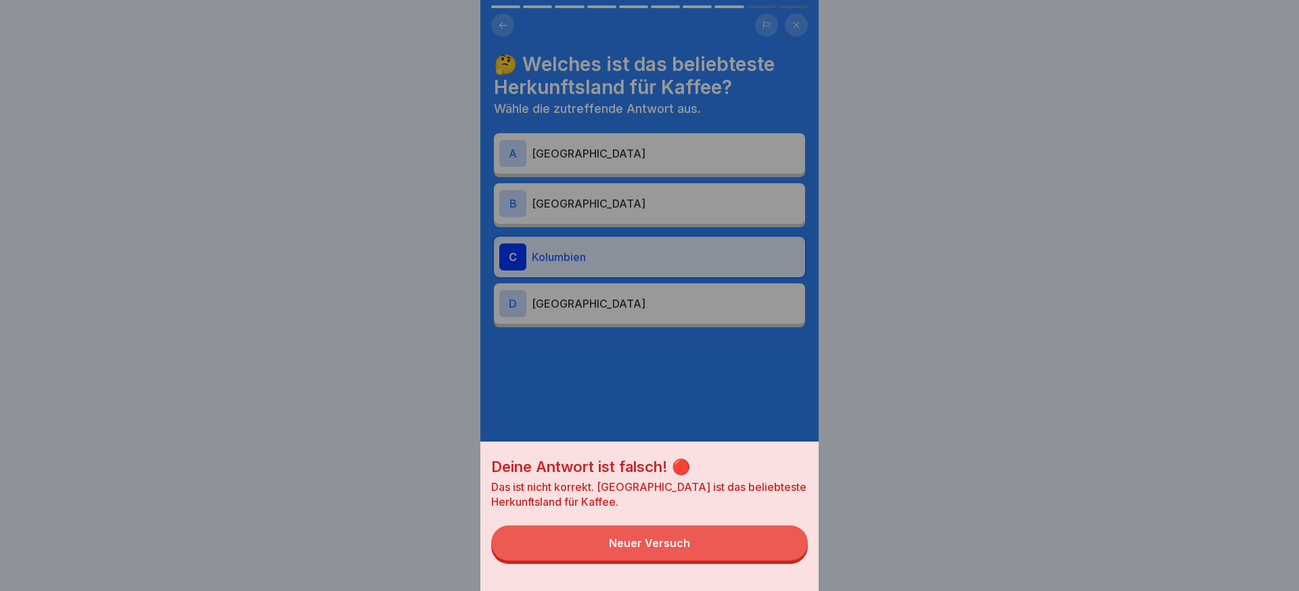
drag, startPoint x: 761, startPoint y: 545, endPoint x: 697, endPoint y: 362, distance: 194.3
click at [761, 545] on button "Neuer Versuch" at bounding box center [649, 543] width 317 height 35
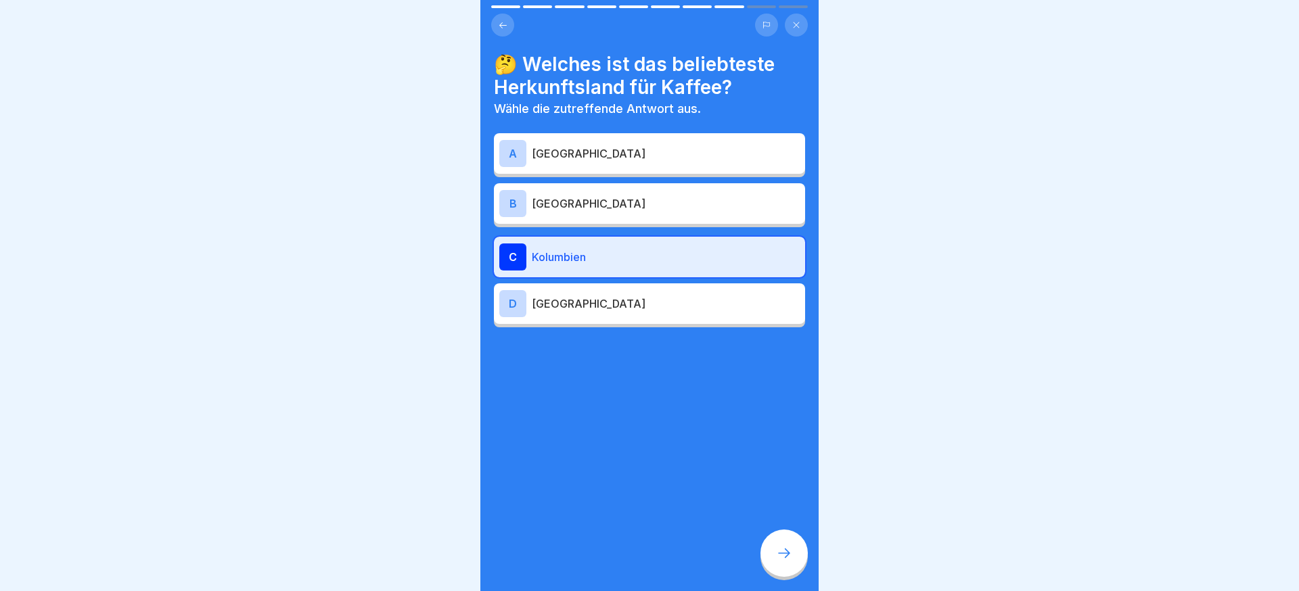
click at [618, 211] on div "B [GEOGRAPHIC_DATA]" at bounding box center [649, 203] width 300 height 27
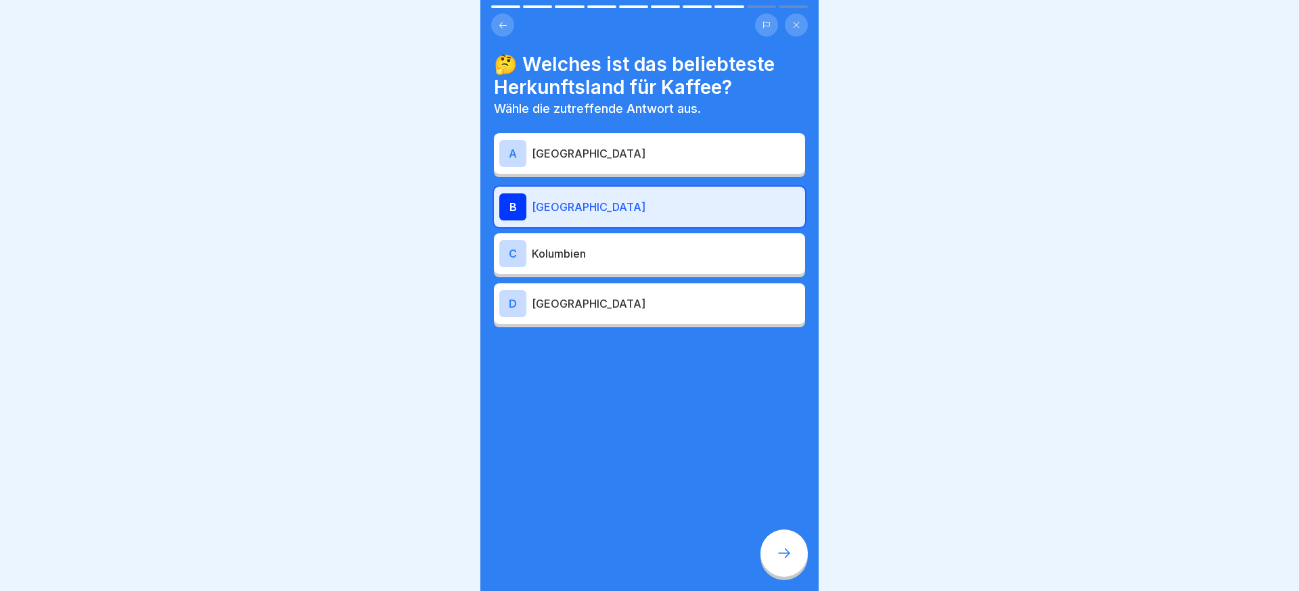
click at [776, 548] on icon at bounding box center [784, 553] width 16 height 16
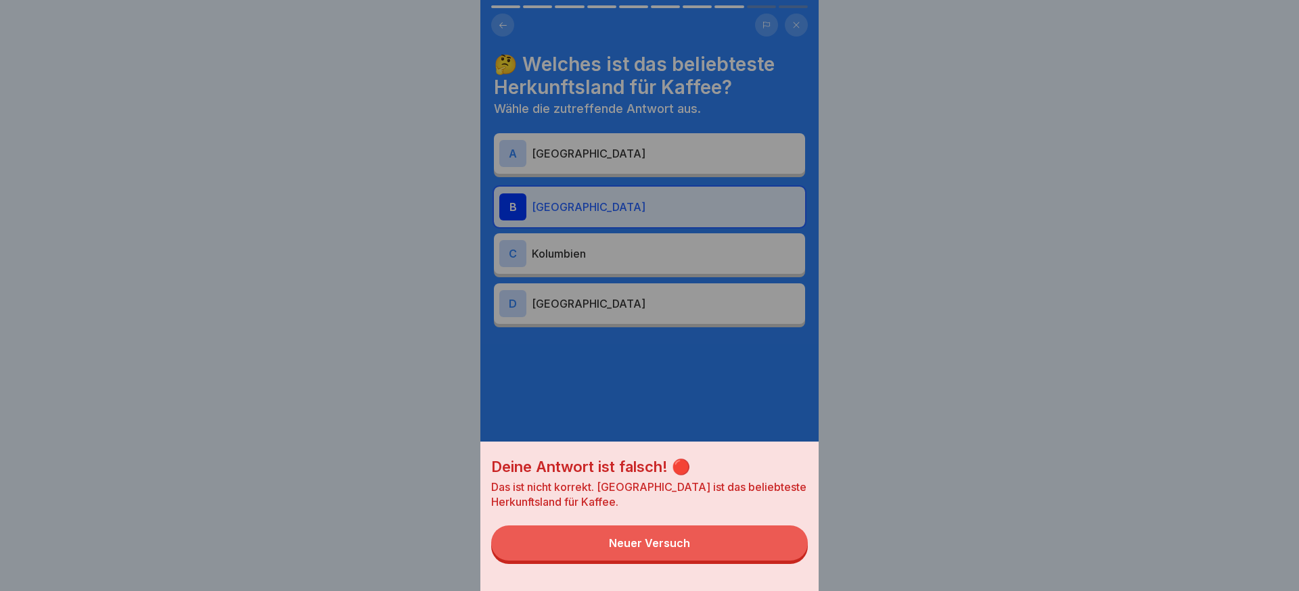
click at [776, 548] on button "Neuer Versuch" at bounding box center [649, 543] width 317 height 35
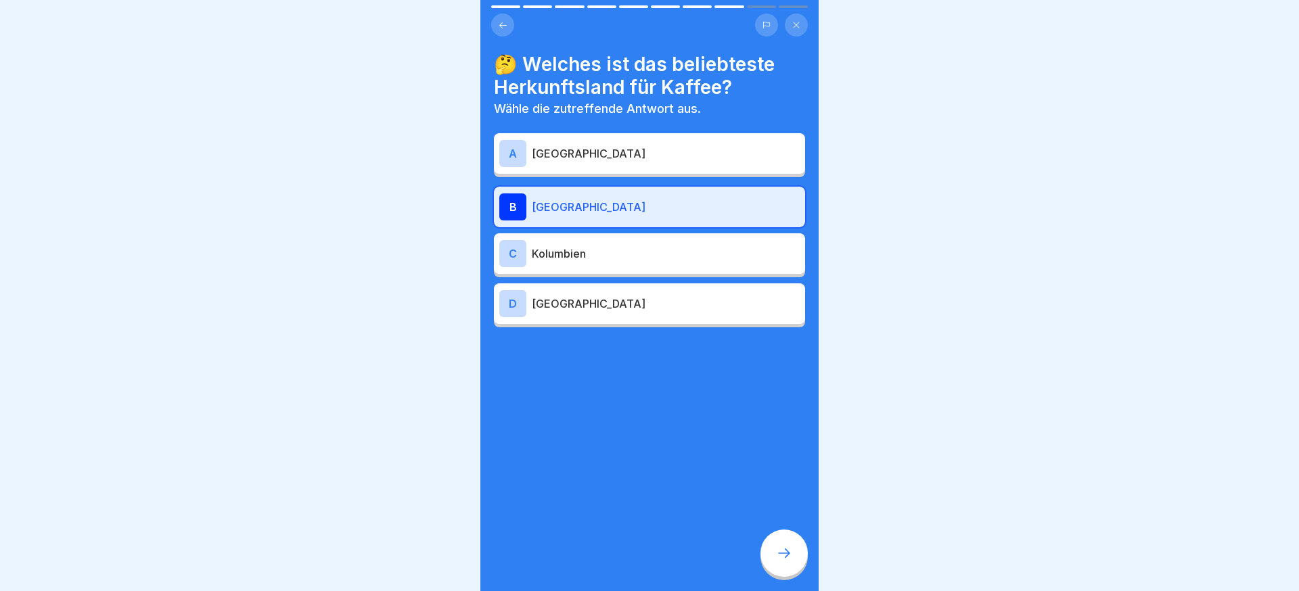
click at [616, 158] on p "[GEOGRAPHIC_DATA]" at bounding box center [666, 153] width 268 height 16
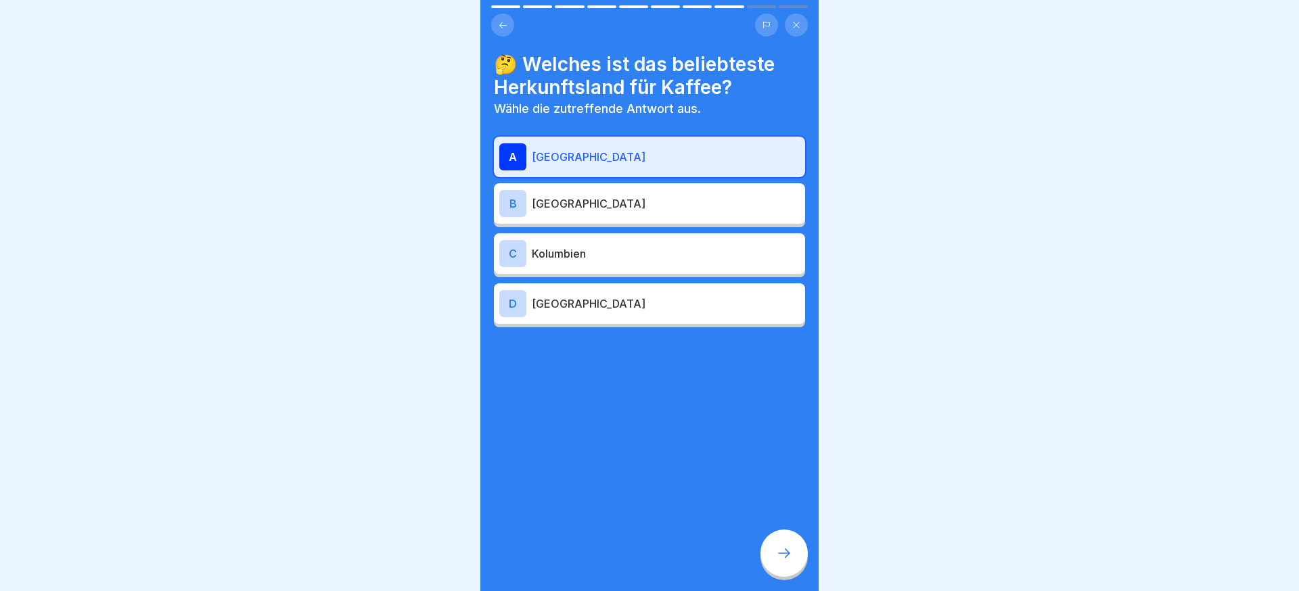
click at [779, 539] on div at bounding box center [784, 553] width 47 height 47
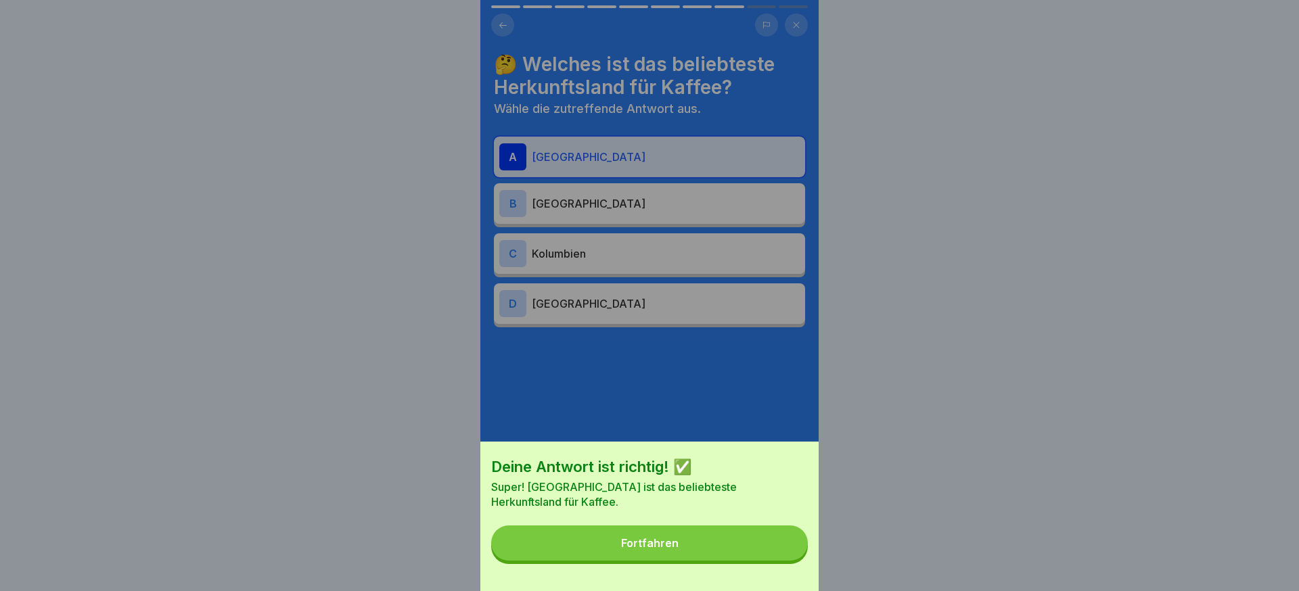
click at [779, 539] on button "Fortfahren" at bounding box center [649, 543] width 317 height 35
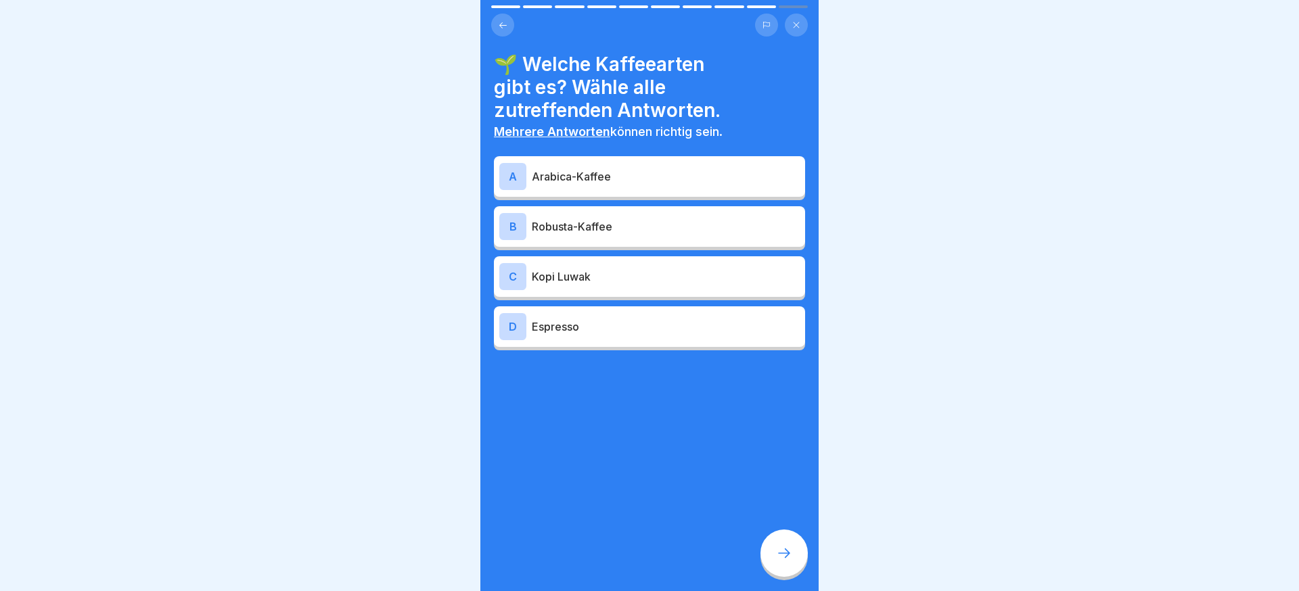
click at [630, 185] on div "A Arabica-Kaffee" at bounding box center [649, 176] width 300 height 27
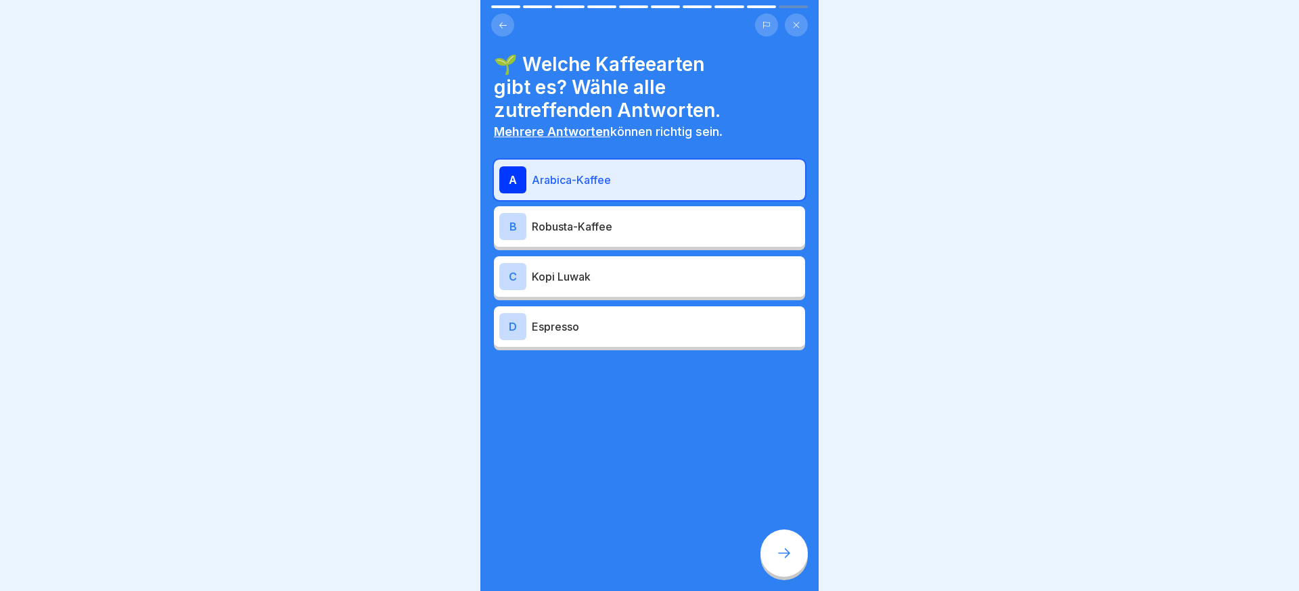
click at [775, 546] on div at bounding box center [784, 553] width 47 height 47
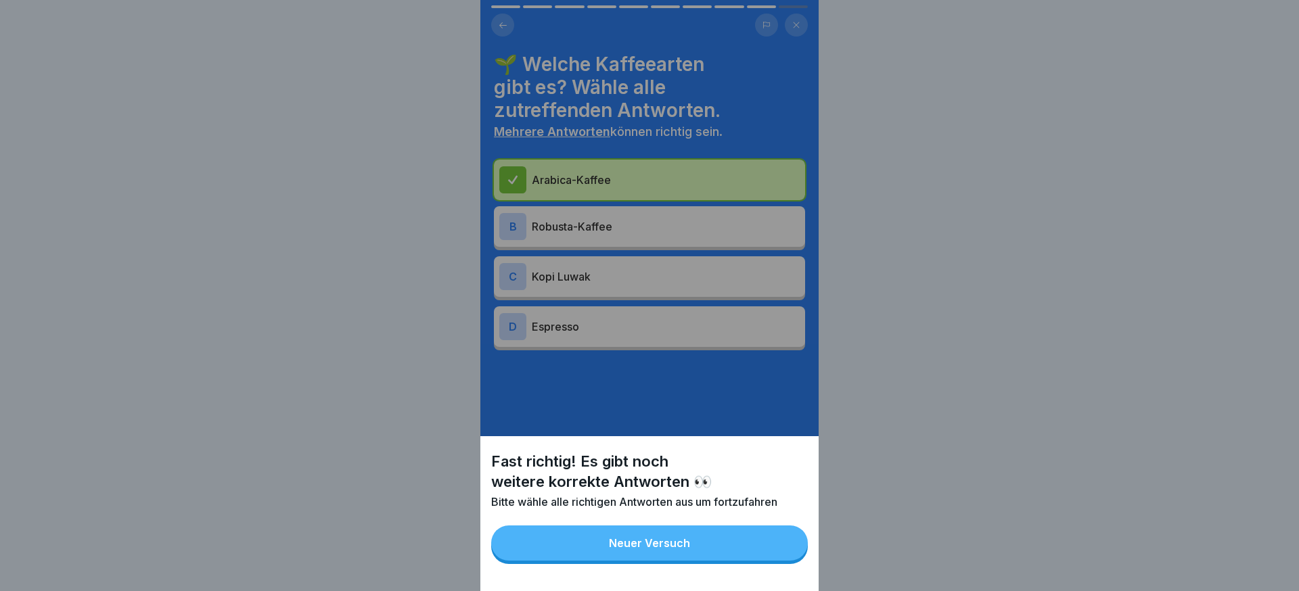
click at [775, 546] on button "Neuer Versuch" at bounding box center [649, 543] width 317 height 35
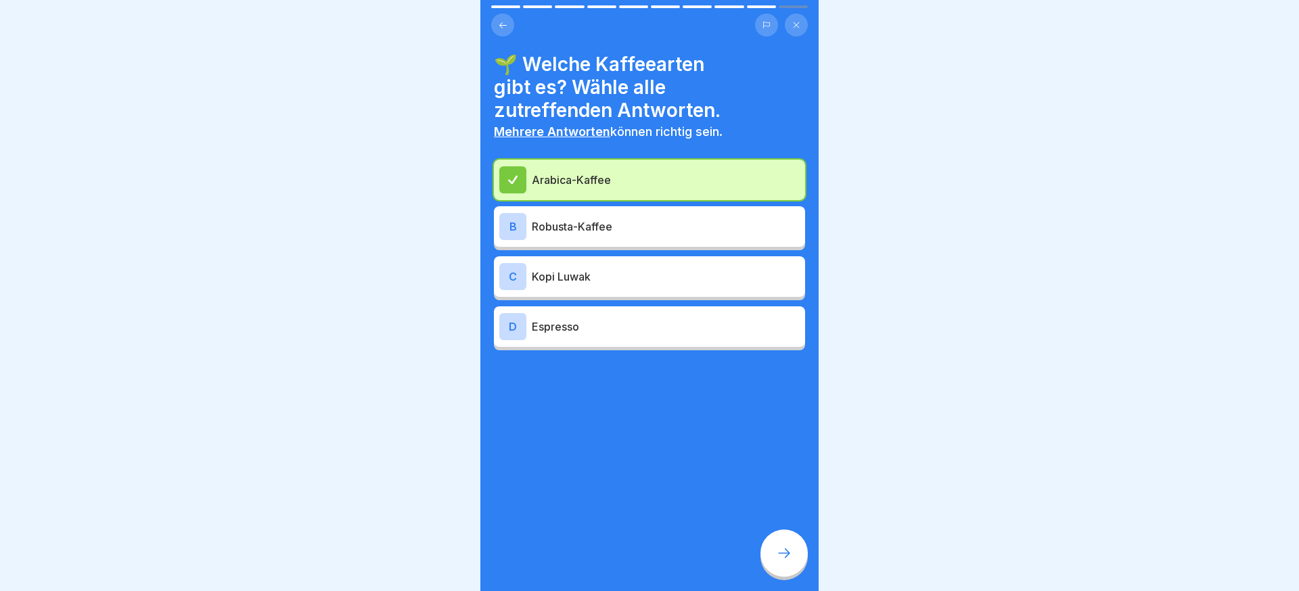
click at [775, 546] on div at bounding box center [784, 553] width 47 height 47
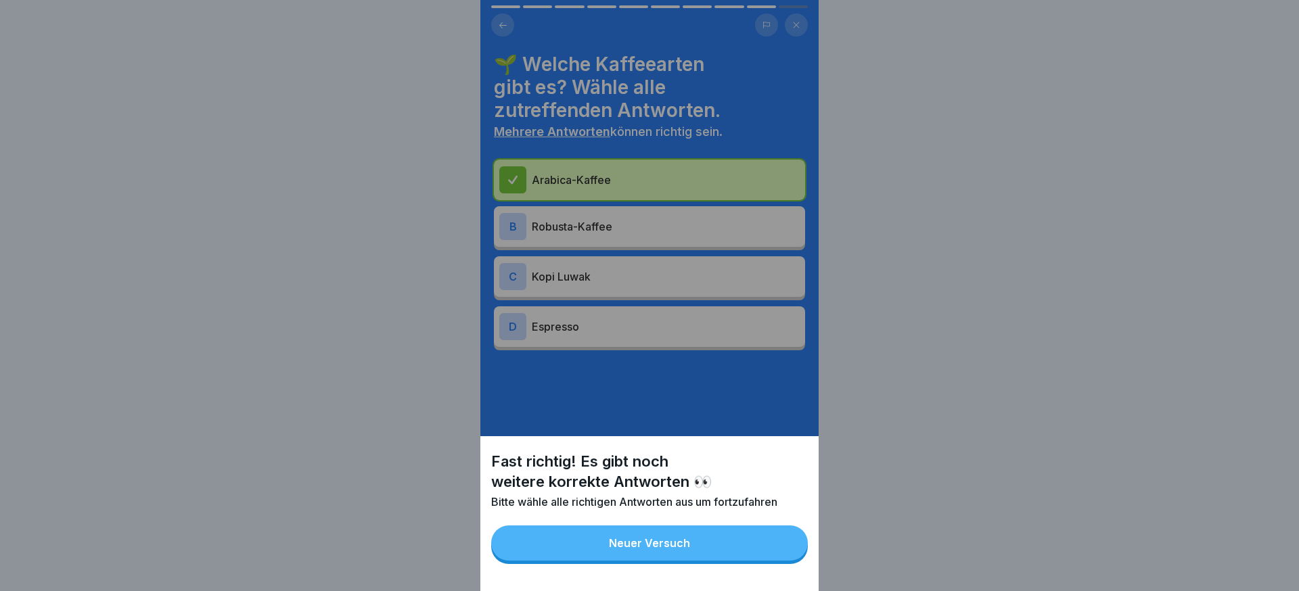
drag, startPoint x: 650, startPoint y: 547, endPoint x: 631, endPoint y: 368, distance: 180.3
click at [650, 547] on div "Neuer Versuch" at bounding box center [649, 543] width 81 height 12
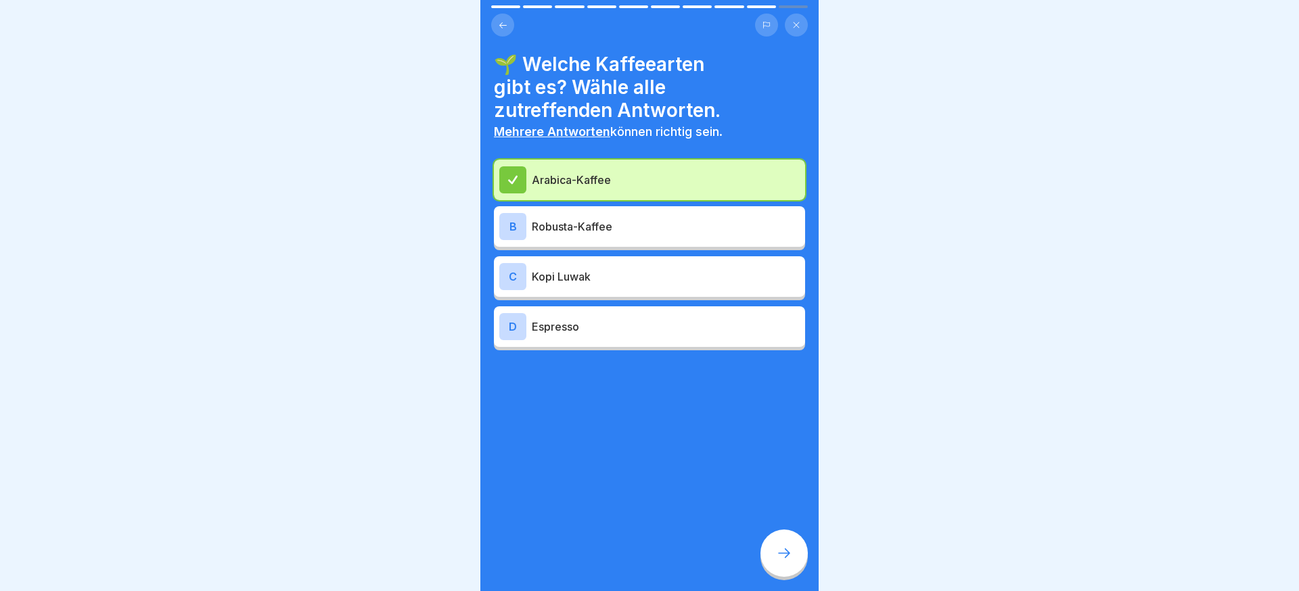
click at [612, 240] on div "B Robusta-Kaffee" at bounding box center [649, 226] width 311 height 41
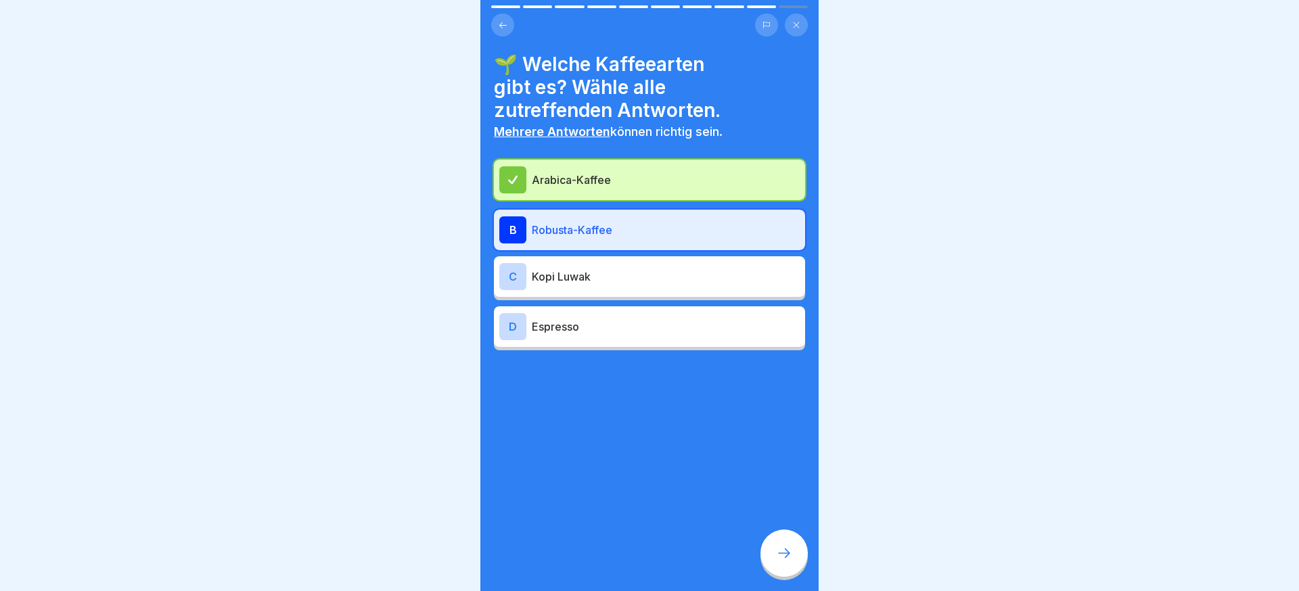
click at [769, 537] on div at bounding box center [784, 553] width 47 height 47
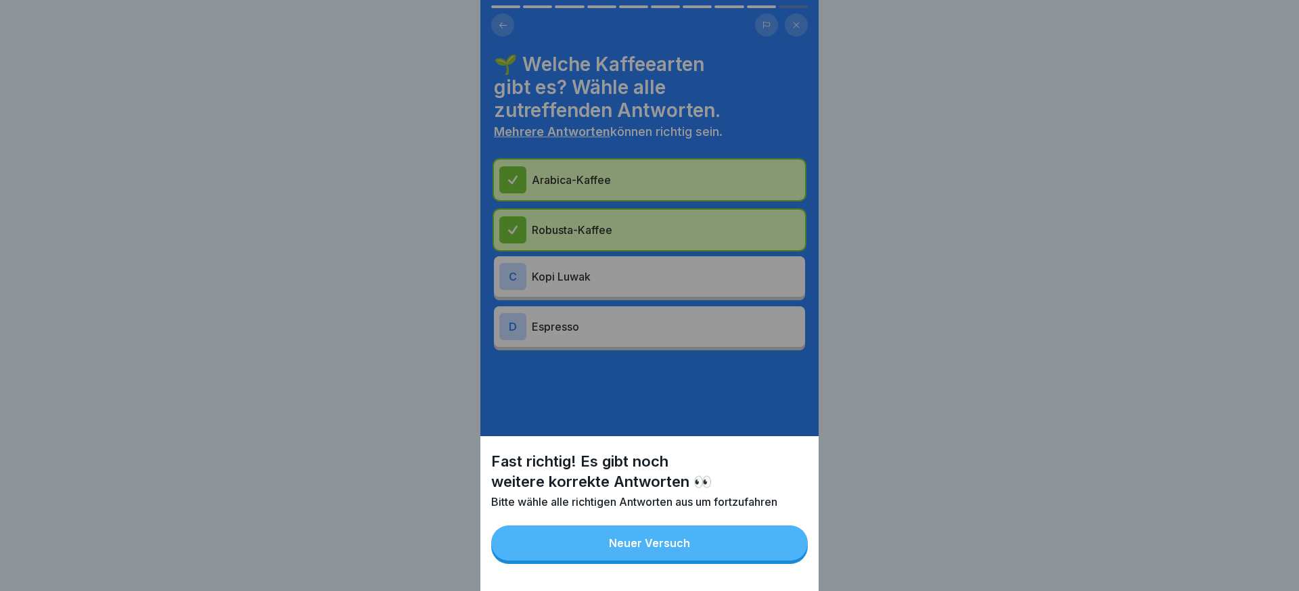
drag, startPoint x: 754, startPoint y: 537, endPoint x: 717, endPoint y: 461, distance: 84.1
click at [754, 537] on button "Neuer Versuch" at bounding box center [649, 543] width 317 height 35
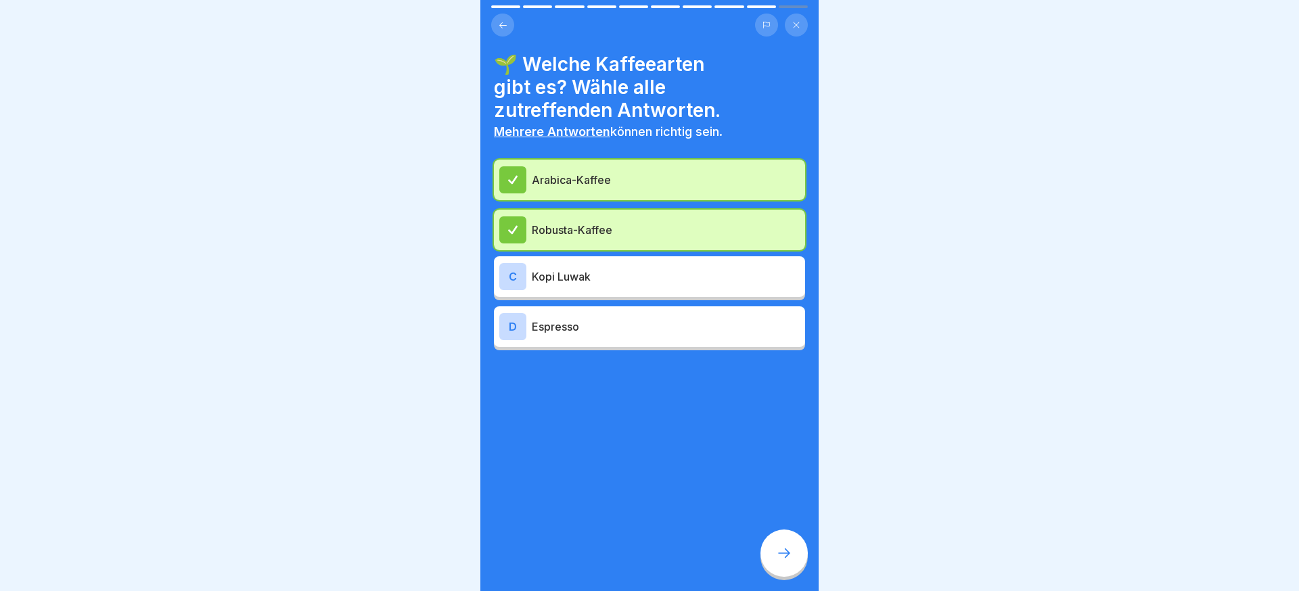
click at [655, 286] on div "C Kopi Luwak" at bounding box center [649, 276] width 300 height 27
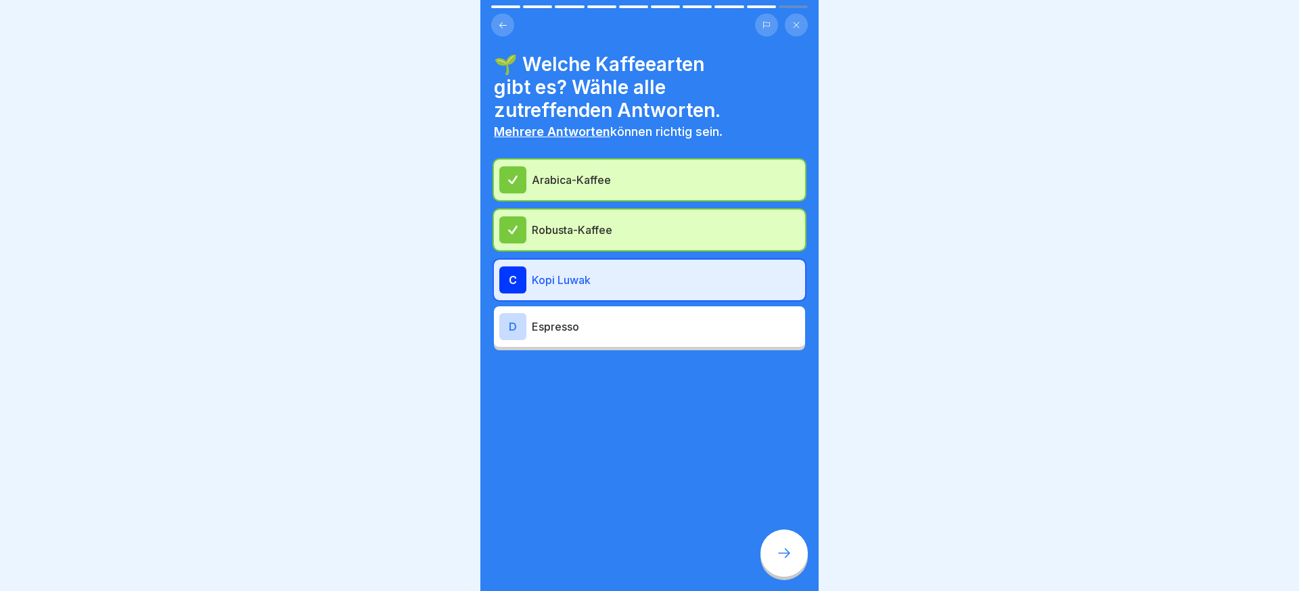
click at [788, 552] on icon at bounding box center [784, 553] width 16 height 16
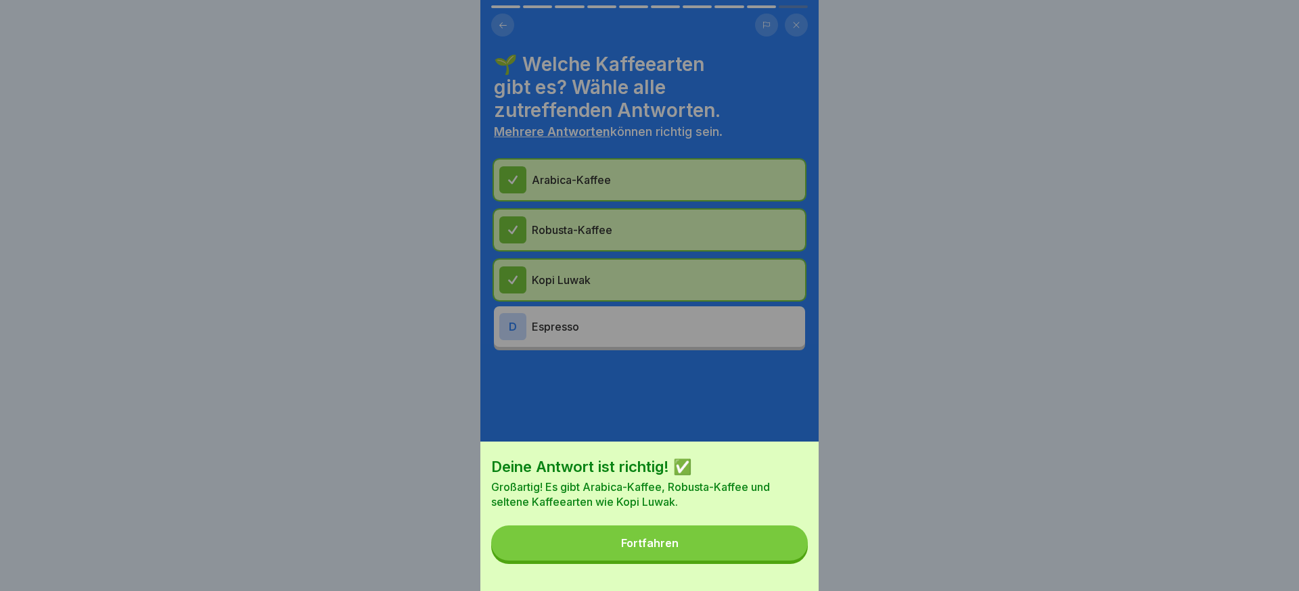
click at [769, 545] on button "Fortfahren" at bounding box center [649, 543] width 317 height 35
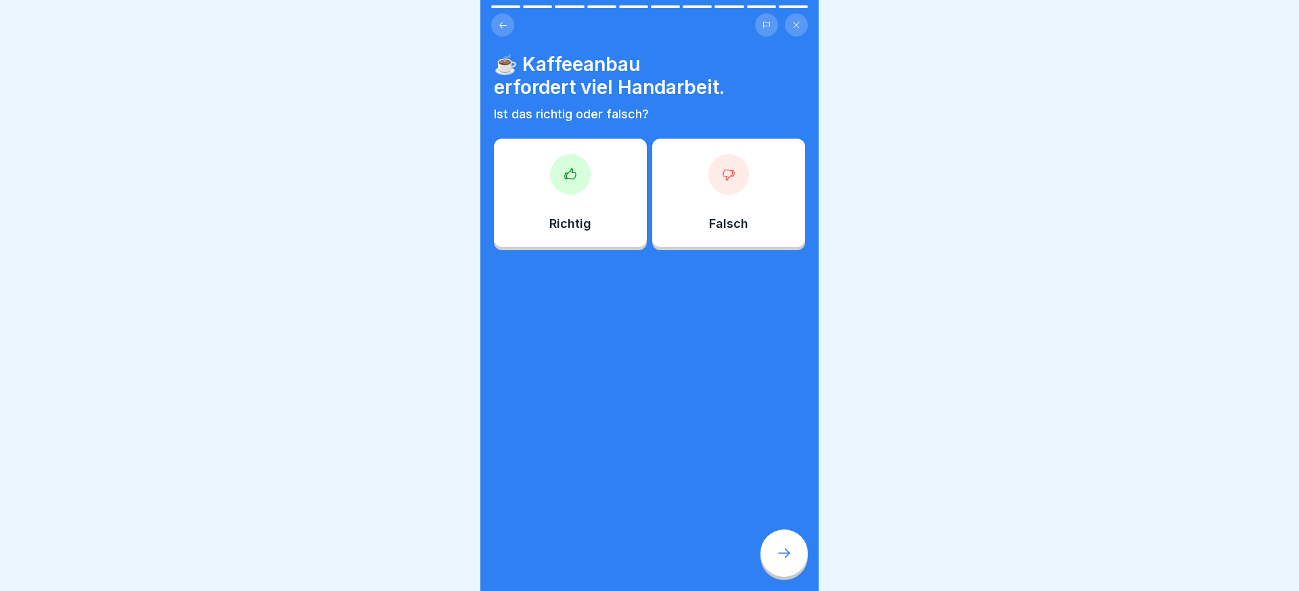
click at [587, 210] on div "Richtig" at bounding box center [570, 193] width 153 height 108
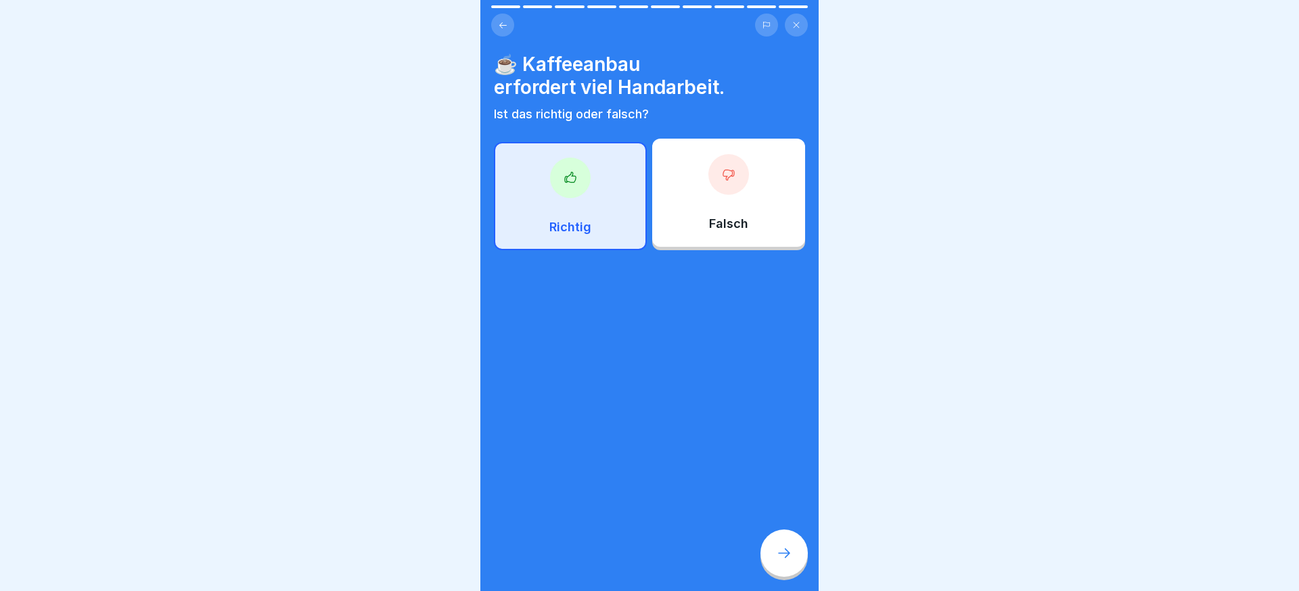
click at [781, 545] on div at bounding box center [784, 553] width 47 height 47
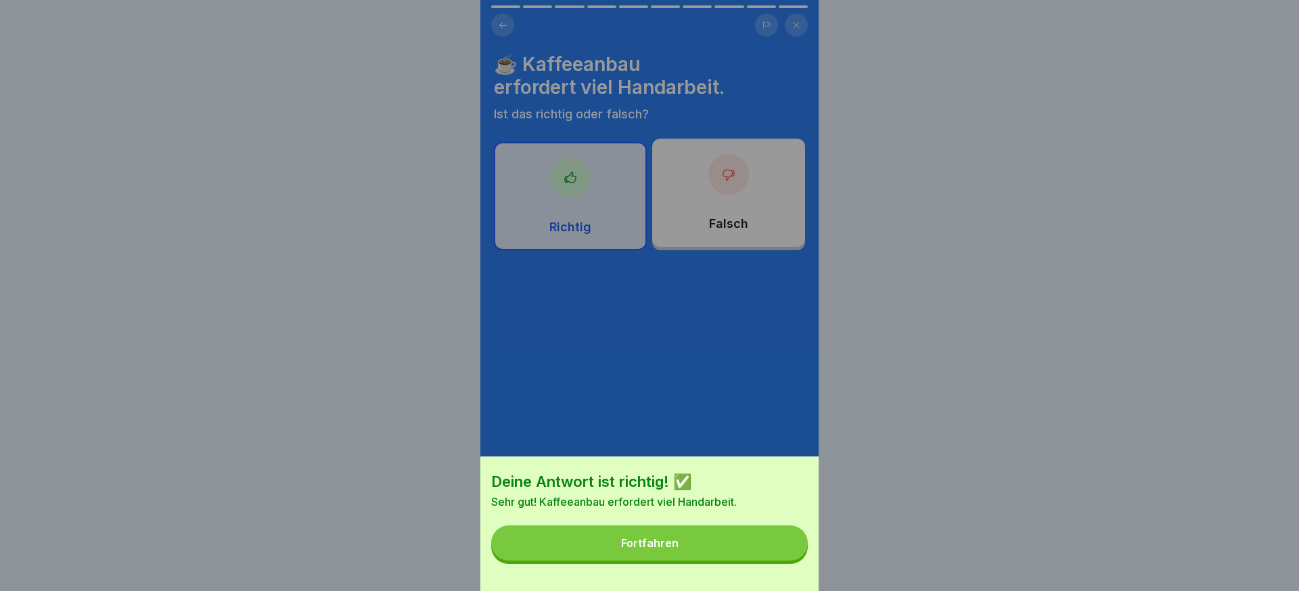
click at [780, 545] on button "Fortfahren" at bounding box center [649, 543] width 317 height 35
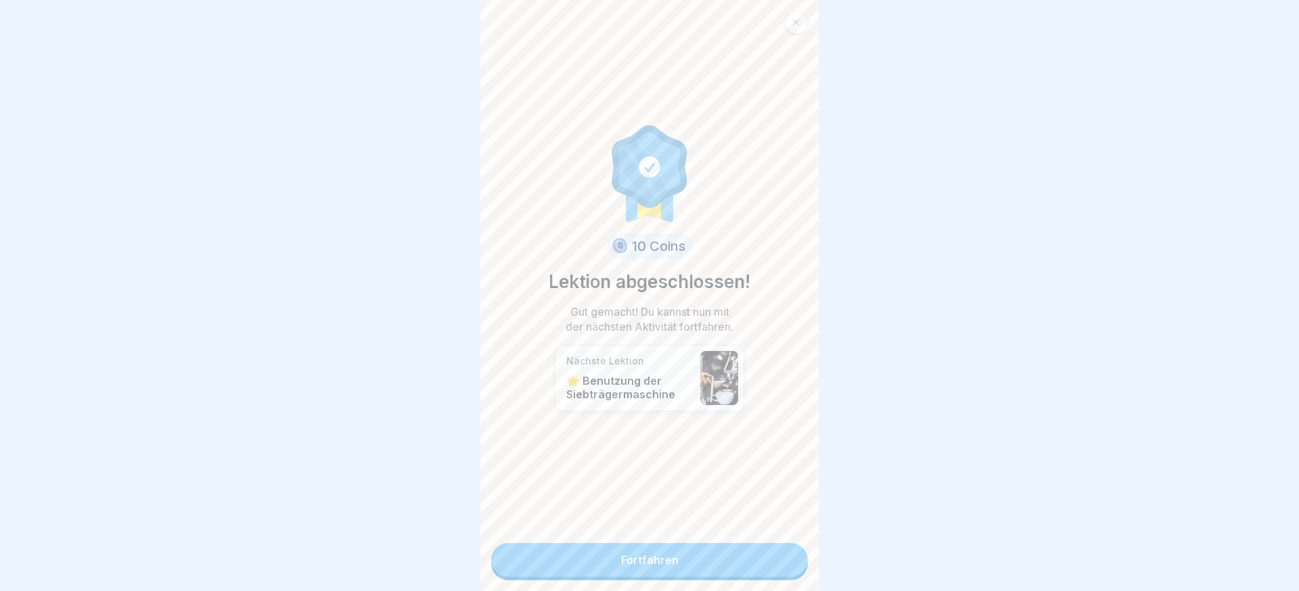
click at [758, 557] on link "Fortfahren" at bounding box center [649, 560] width 317 height 34
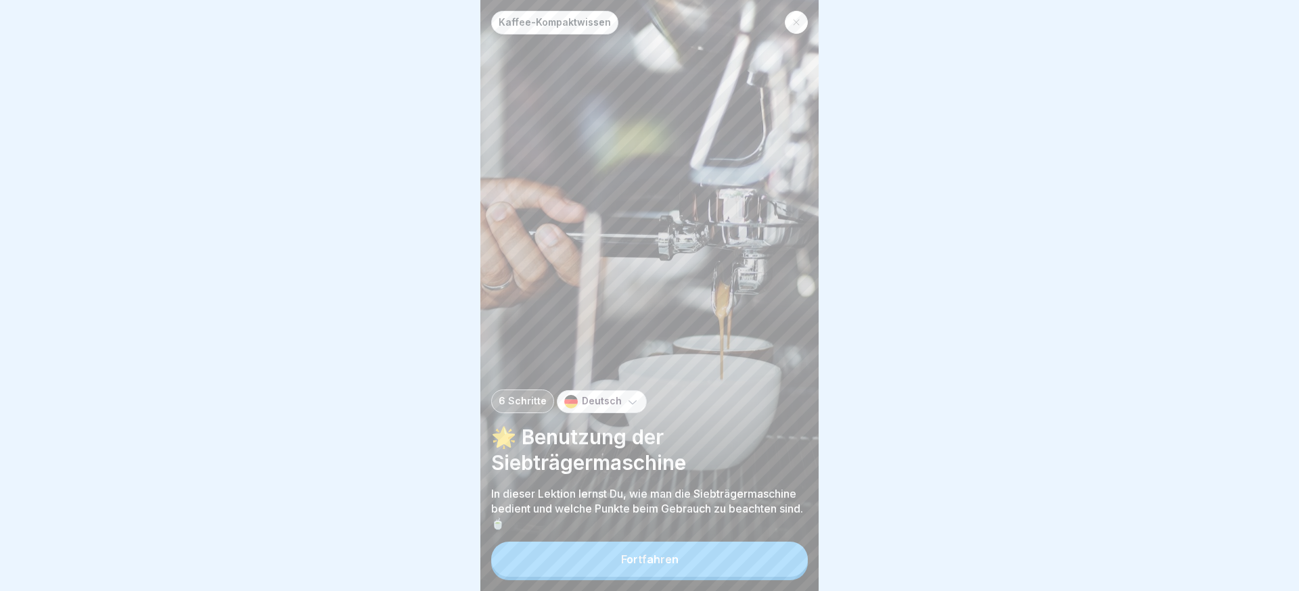
click at [757, 557] on button "Fortfahren" at bounding box center [649, 559] width 317 height 35
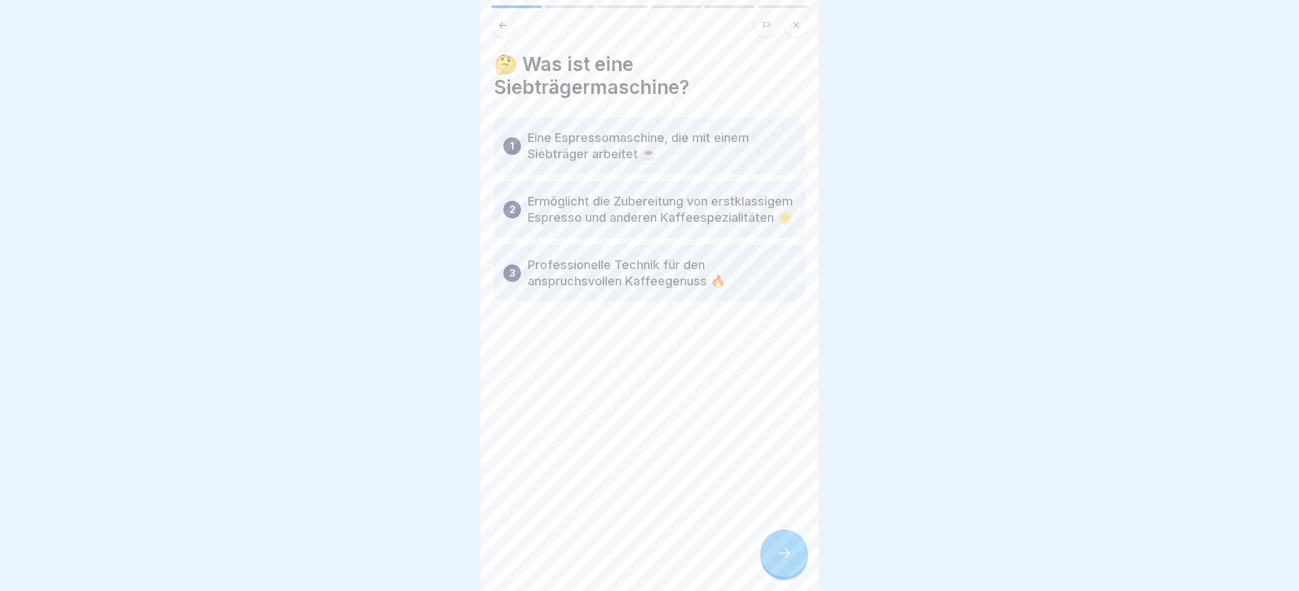
click at [764, 557] on div at bounding box center [784, 553] width 47 height 47
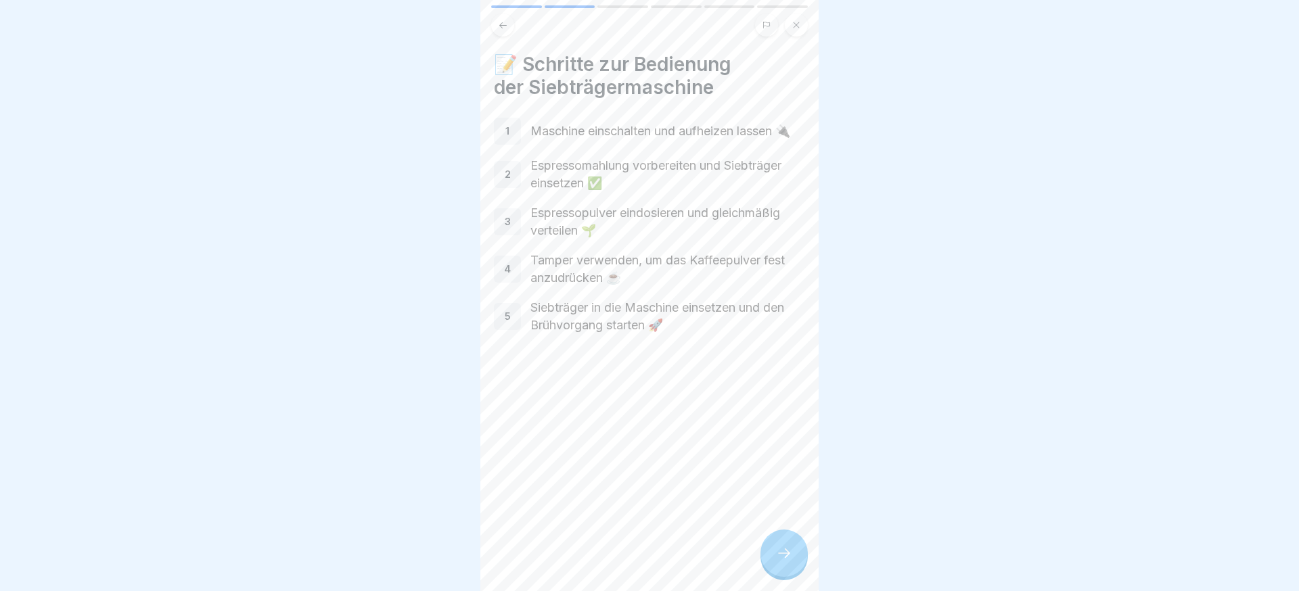
click at [764, 557] on div at bounding box center [784, 553] width 47 height 47
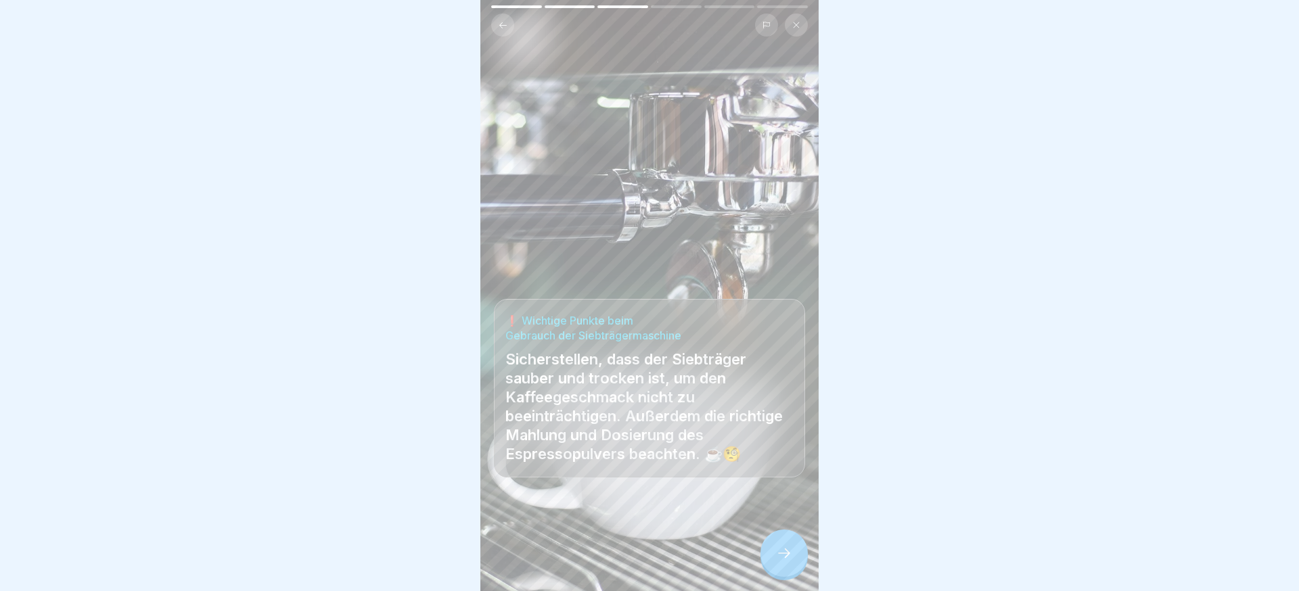
click at [769, 557] on div at bounding box center [784, 553] width 47 height 47
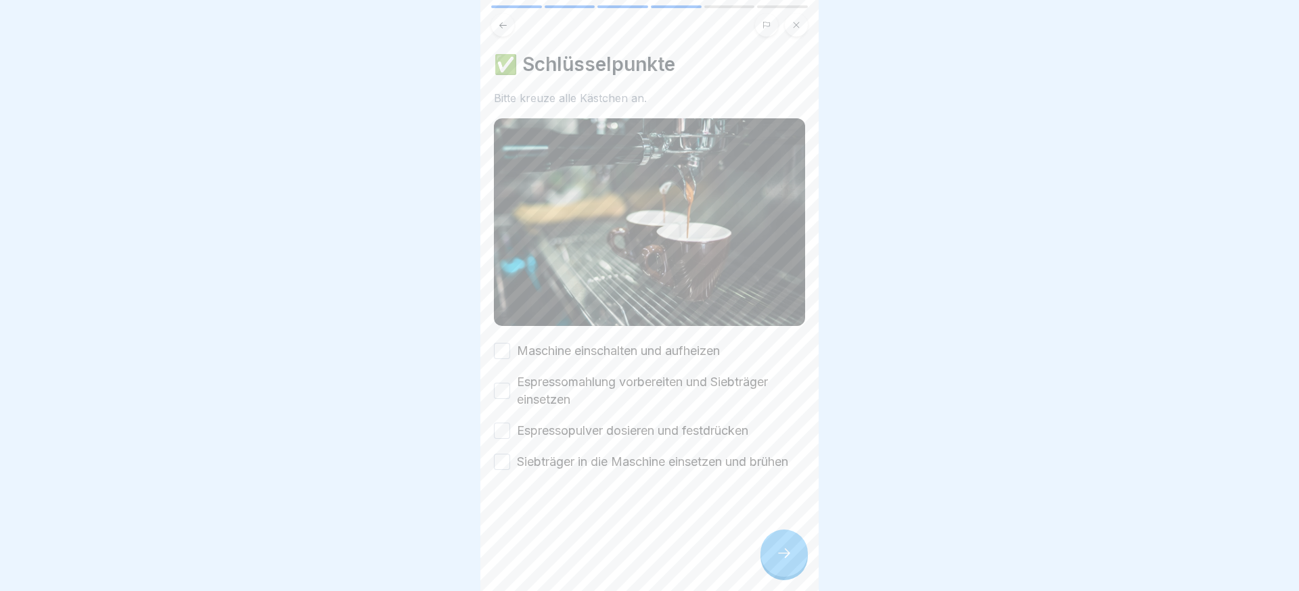
click at [769, 557] on div at bounding box center [784, 553] width 47 height 47
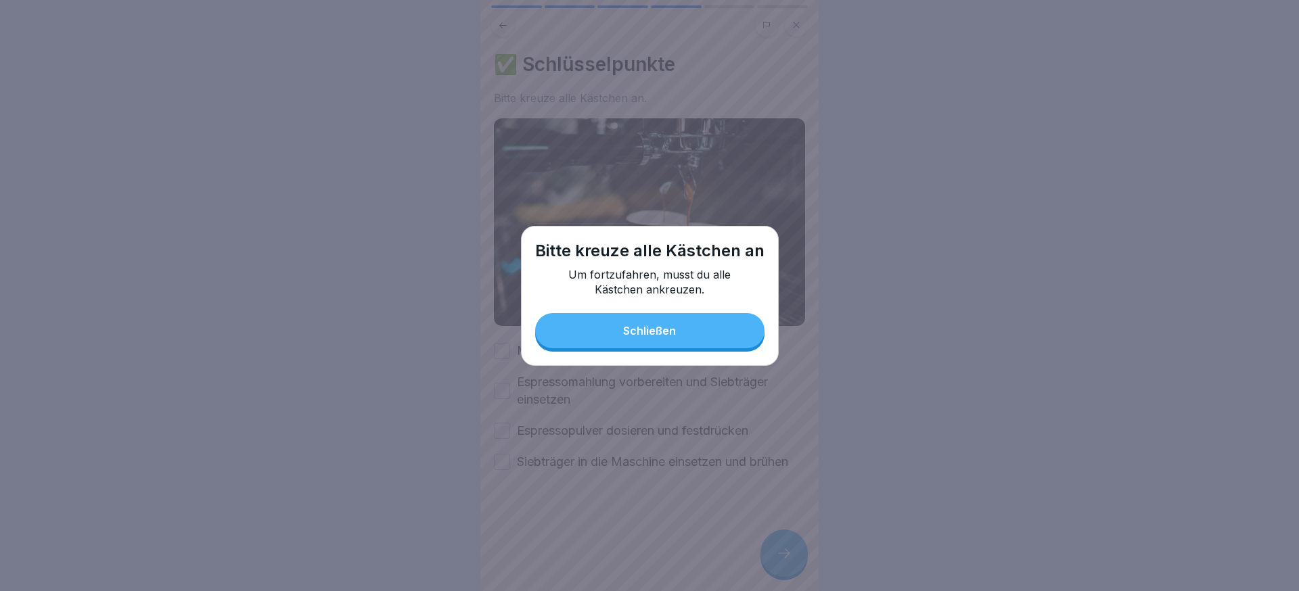
drag, startPoint x: 648, startPoint y: 311, endPoint x: 623, endPoint y: 360, distance: 55.7
click at [648, 311] on div "Bitte [DEMOGRAPHIC_DATA] alle Kästchen an Um fortzufahren, musst du alle Kästch…" at bounding box center [650, 296] width 258 height 140
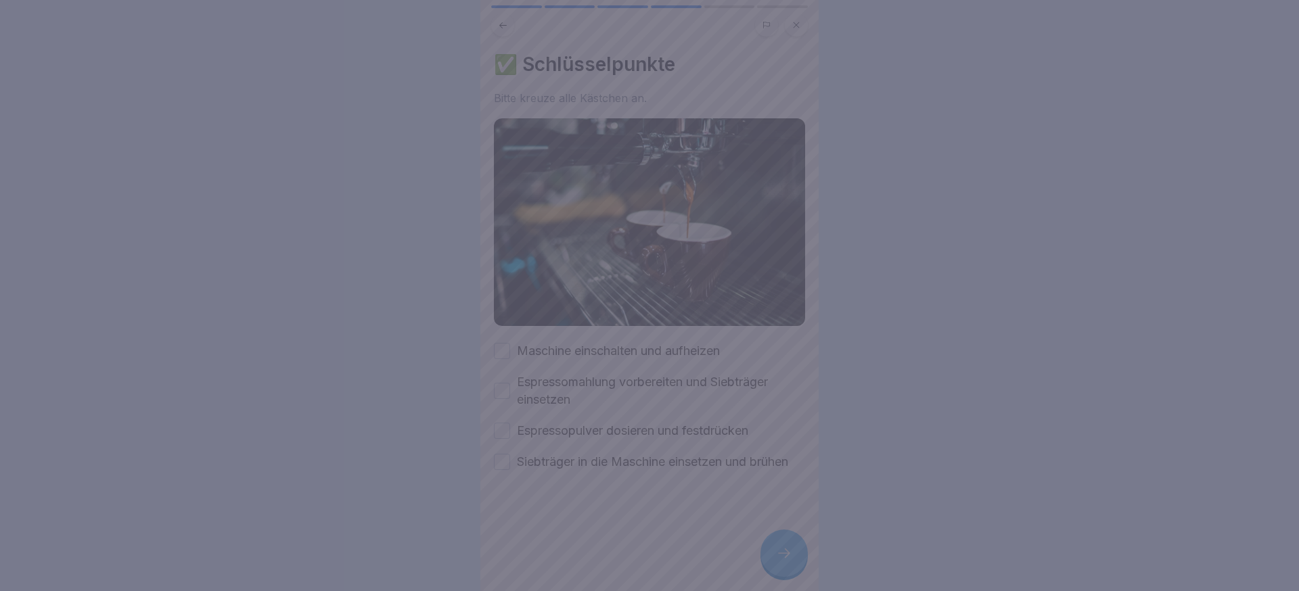
drag, startPoint x: 559, startPoint y: 461, endPoint x: 596, endPoint y: 365, distance: 102.4
click at [559, 460] on div at bounding box center [649, 295] width 1299 height 591
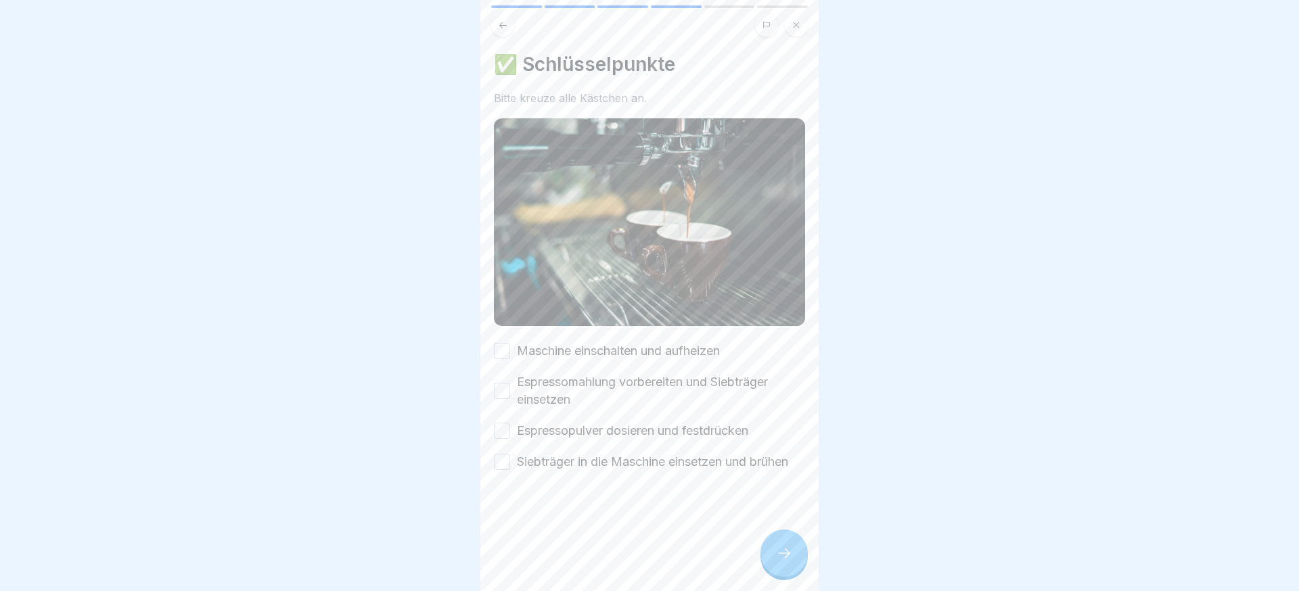
click at [549, 451] on div "Maschine einschalten und aufheizen Espressomahlung vorbereiten und Siebträger e…" at bounding box center [649, 406] width 311 height 129
drag, startPoint x: 557, startPoint y: 424, endPoint x: 558, endPoint y: 394, distance: 29.8
click at [557, 424] on label "Espressopulver dosieren und festdrücken" at bounding box center [632, 431] width 231 height 18
click at [510, 424] on button "Espressopulver dosieren und festdrücken" at bounding box center [502, 431] width 16 height 16
drag, startPoint x: 559, startPoint y: 394, endPoint x: 559, endPoint y: 384, distance: 10.2
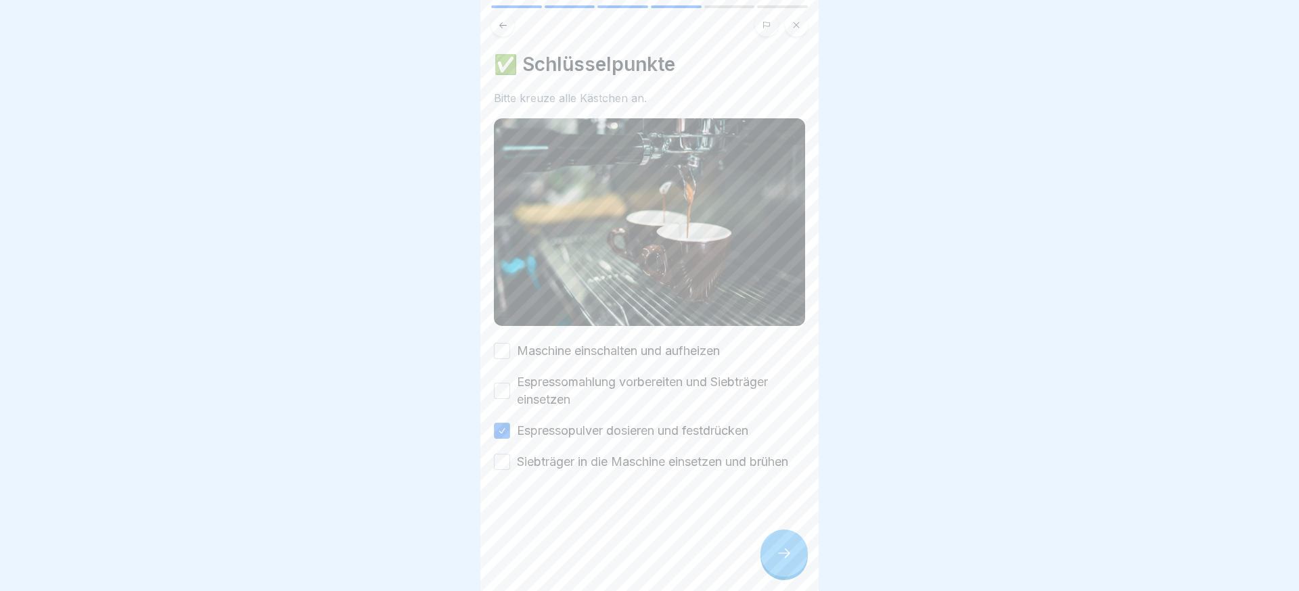
click at [559, 392] on label "Espressomahlung vorbereiten und Siebträger einsetzen" at bounding box center [661, 391] width 288 height 35
click at [510, 392] on button "Espressomahlung vorbereiten und Siebträger einsetzen" at bounding box center [502, 391] width 16 height 16
click at [561, 358] on label "Maschine einschalten und aufheizen" at bounding box center [618, 351] width 203 height 18
click at [510, 358] on button "Maschine einschalten und aufheizen" at bounding box center [502, 351] width 16 height 16
drag, startPoint x: 555, startPoint y: 468, endPoint x: 604, endPoint y: 475, distance: 49.9
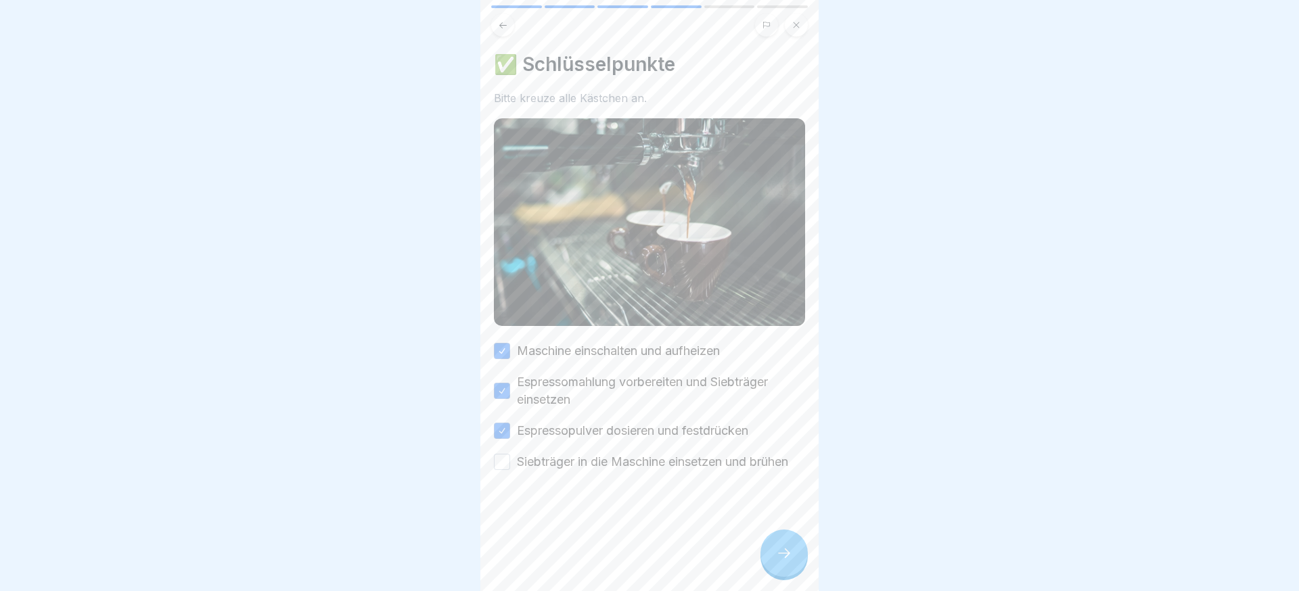
click at [556, 468] on label "Siebträger in die Maschine einsetzen und brühen" at bounding box center [652, 462] width 271 height 18
click at [510, 468] on button "Siebträger in die Maschine einsetzen und brühen" at bounding box center [502, 462] width 16 height 16
click at [774, 543] on div at bounding box center [784, 553] width 47 height 47
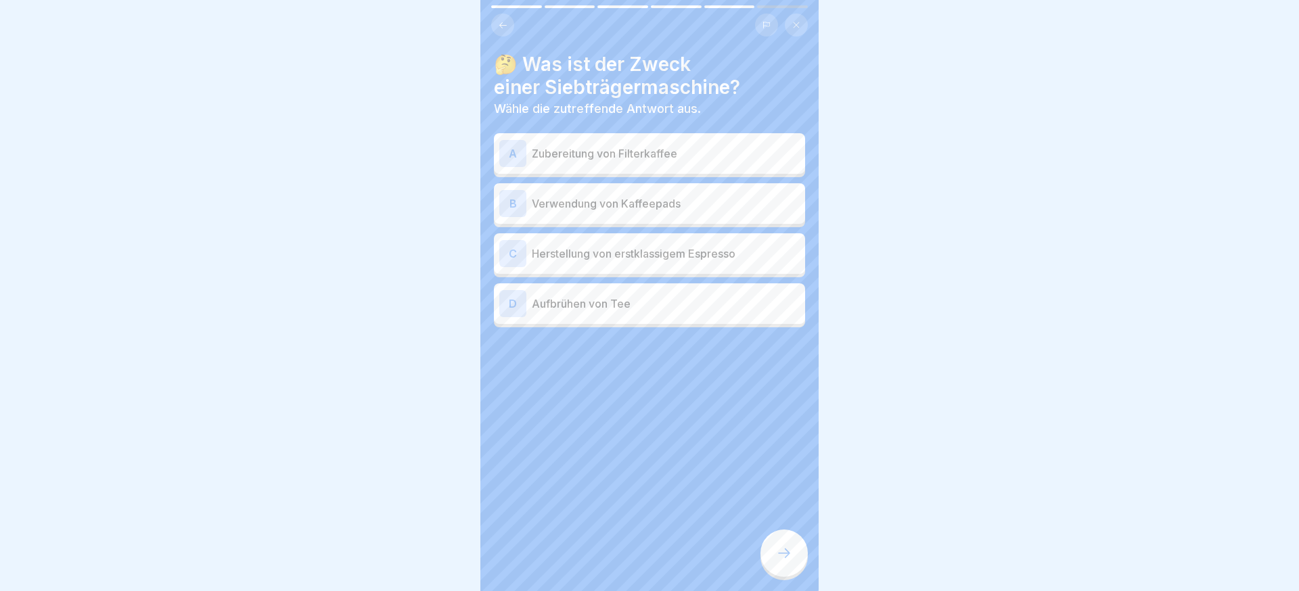
click at [689, 246] on p "Herstellung von erstklassigem Espresso" at bounding box center [666, 254] width 268 height 16
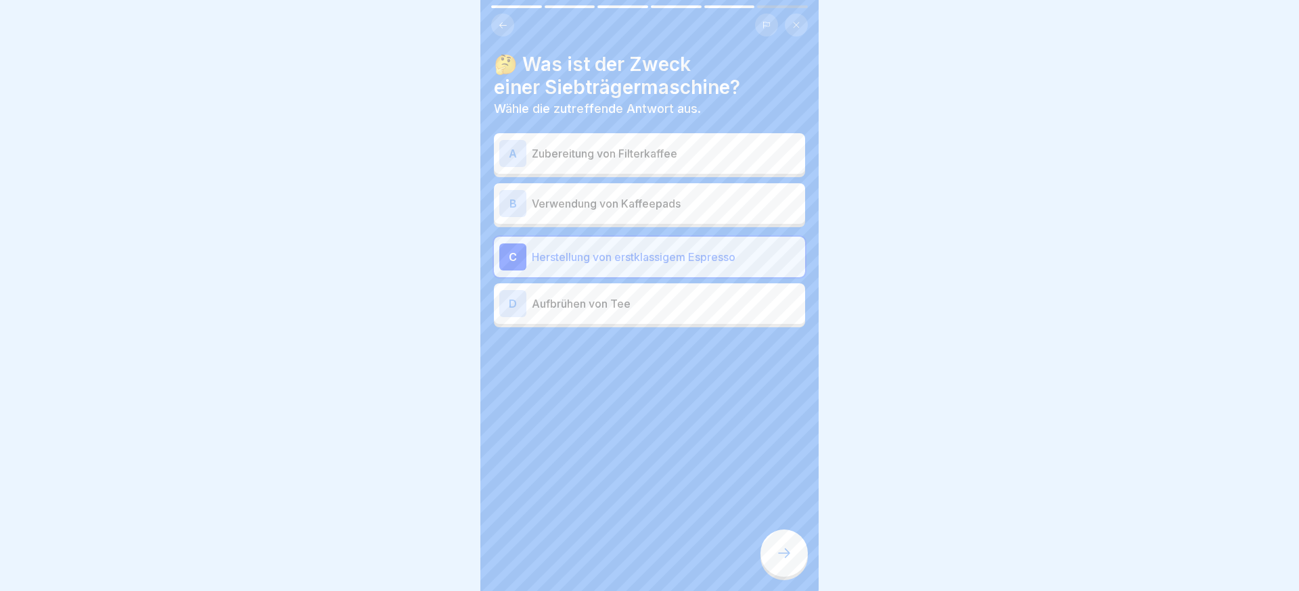
click at [671, 308] on p "Aufbrühen von Tee" at bounding box center [666, 304] width 268 height 16
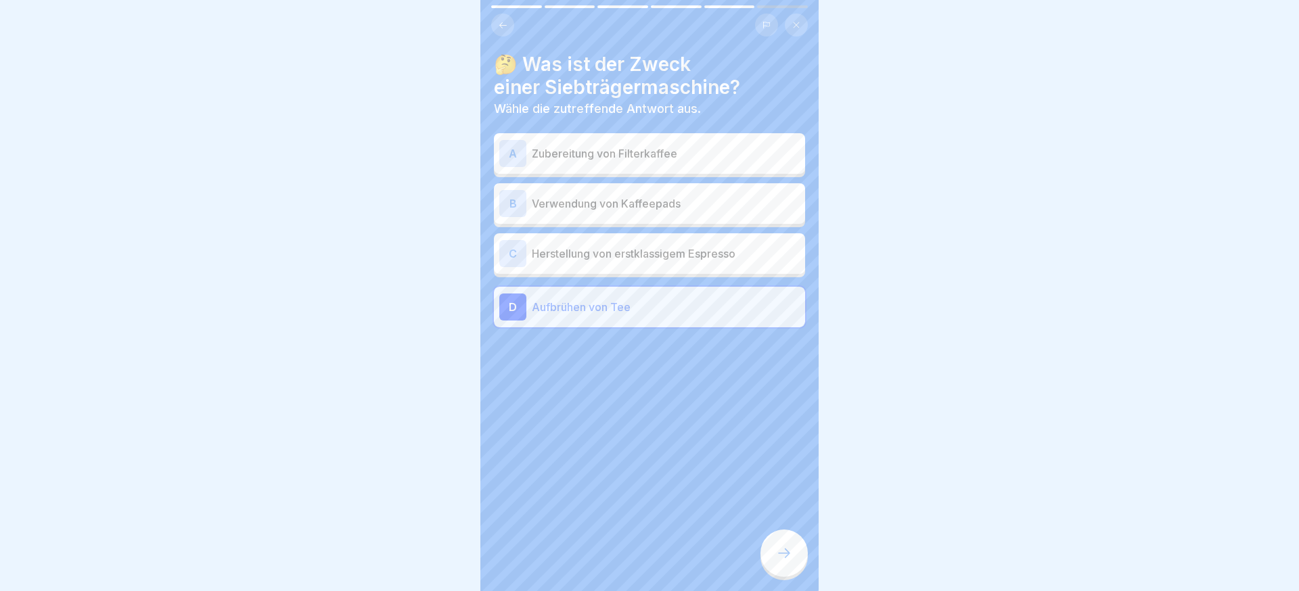
click at [660, 259] on p "Herstellung von erstklassigem Espresso" at bounding box center [666, 254] width 268 height 16
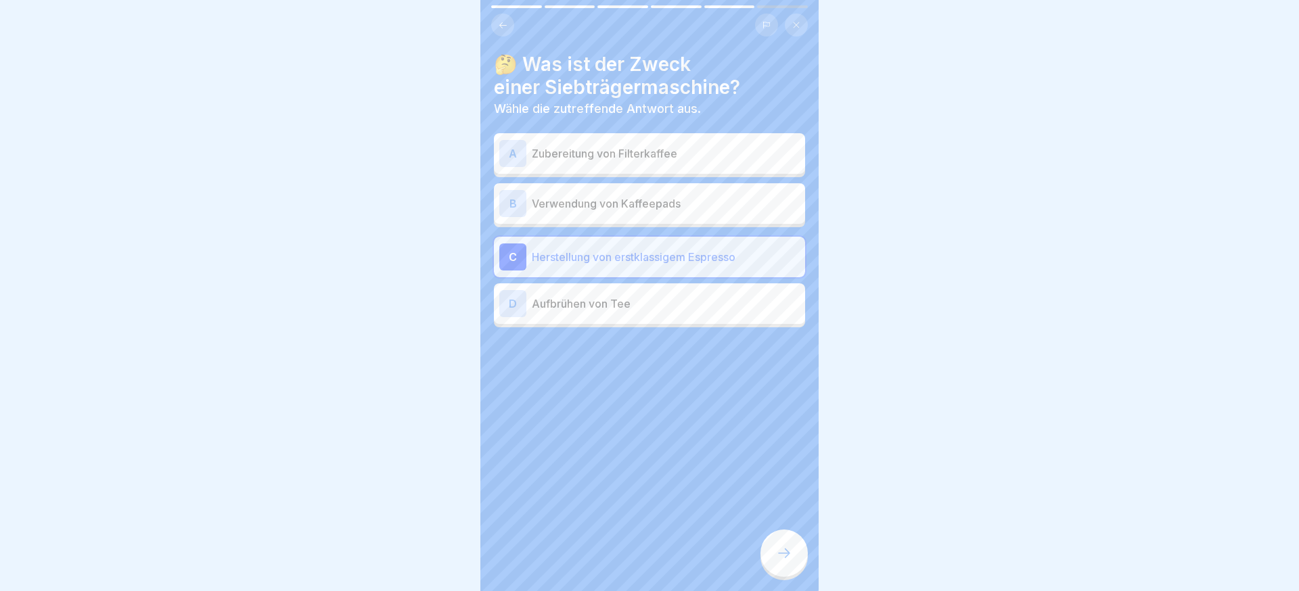
click at [775, 560] on div at bounding box center [784, 553] width 47 height 47
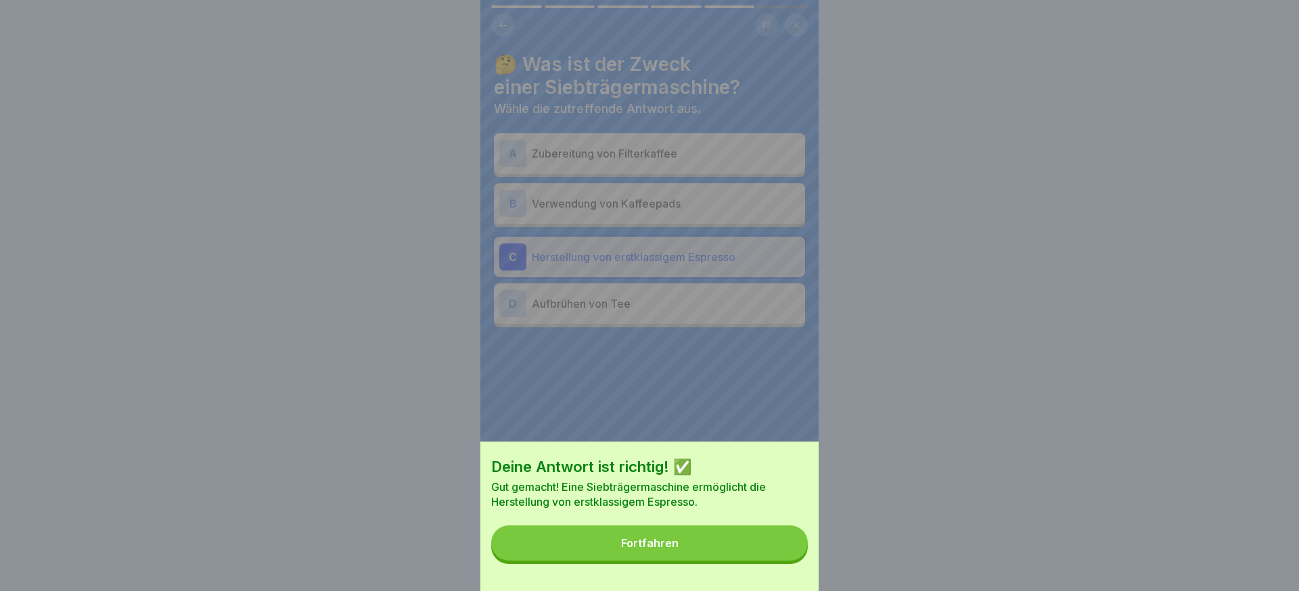
click at [779, 556] on button "Fortfahren" at bounding box center [649, 543] width 317 height 35
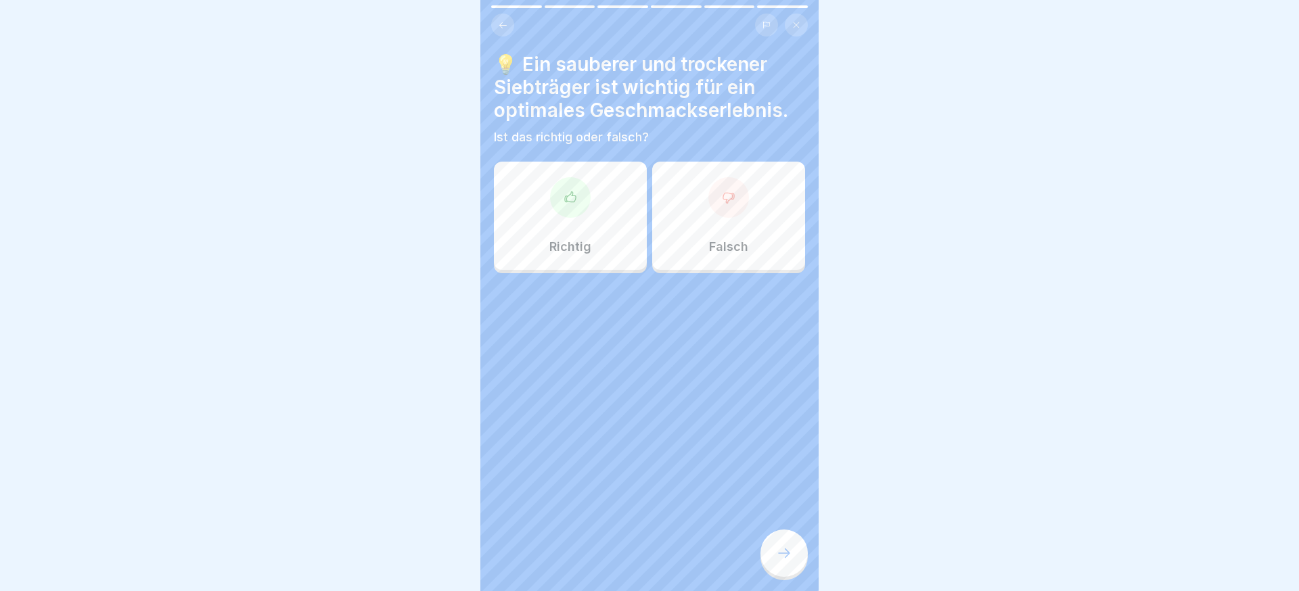
click at [586, 235] on div "Richtig" at bounding box center [570, 216] width 153 height 108
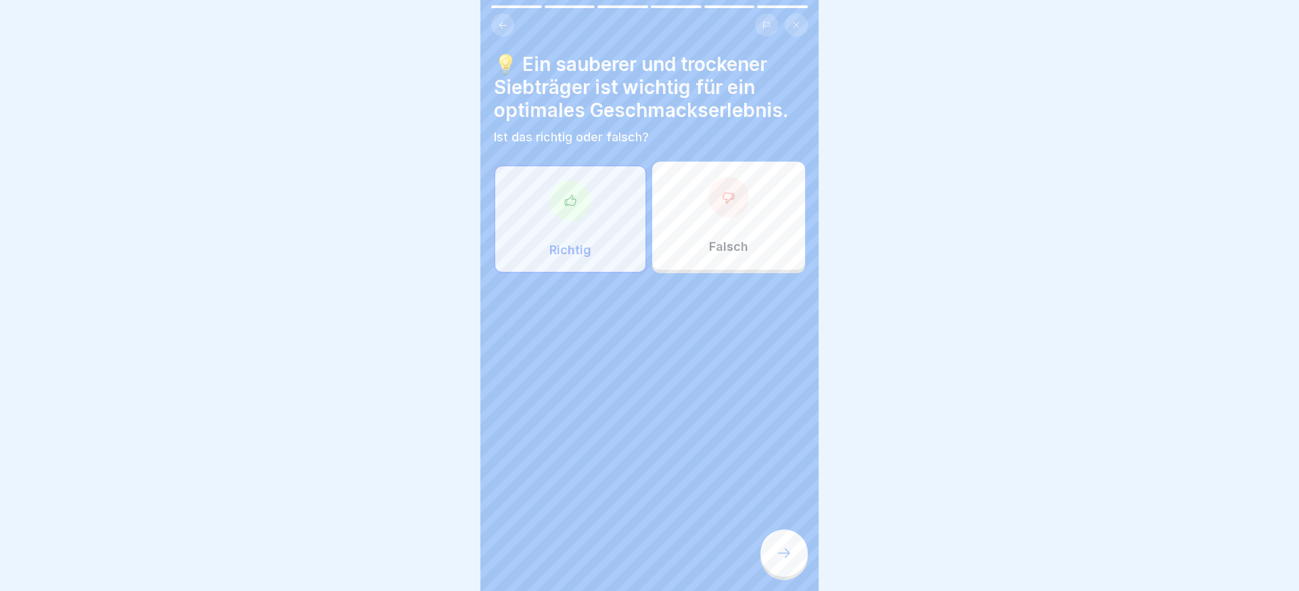
click at [797, 560] on div at bounding box center [784, 553] width 47 height 47
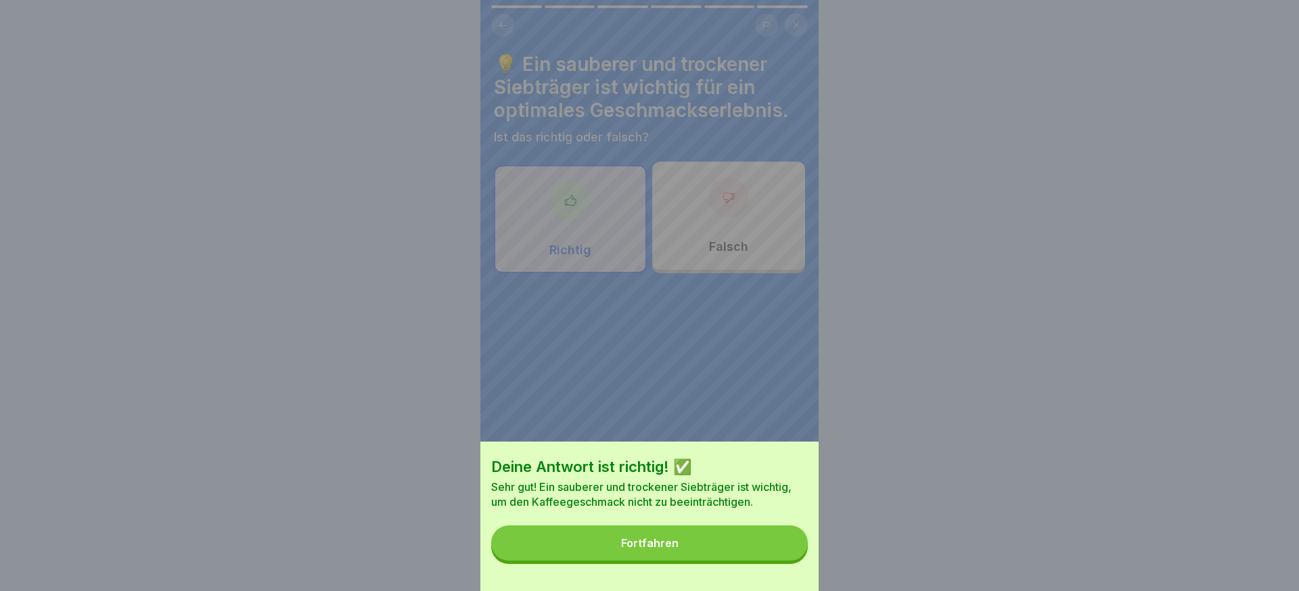
click at [790, 557] on button "Fortfahren" at bounding box center [649, 543] width 317 height 35
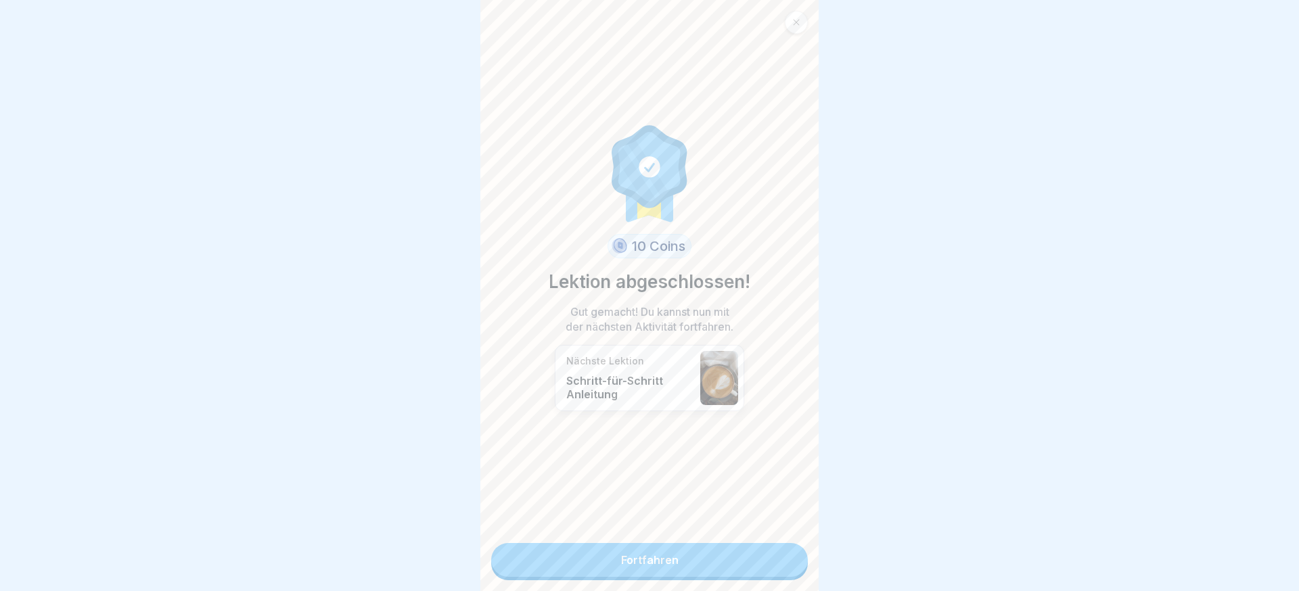
click at [790, 557] on link "Fortfahren" at bounding box center [649, 560] width 317 height 34
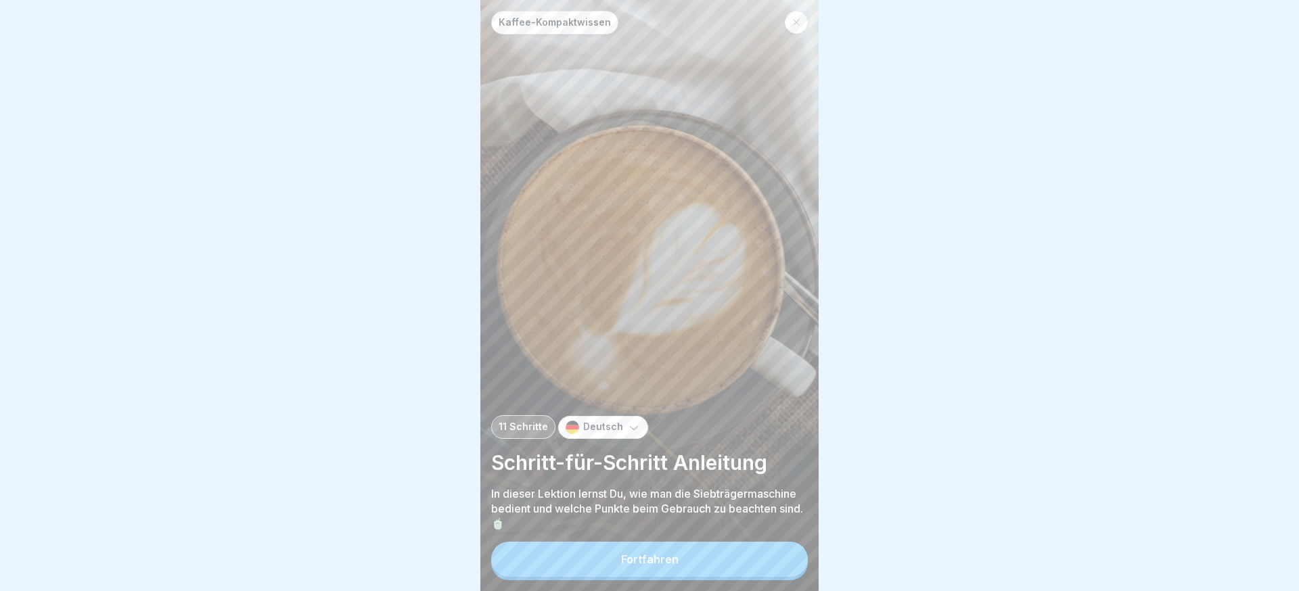
click at [790, 557] on button "Fortfahren" at bounding box center [649, 559] width 317 height 35
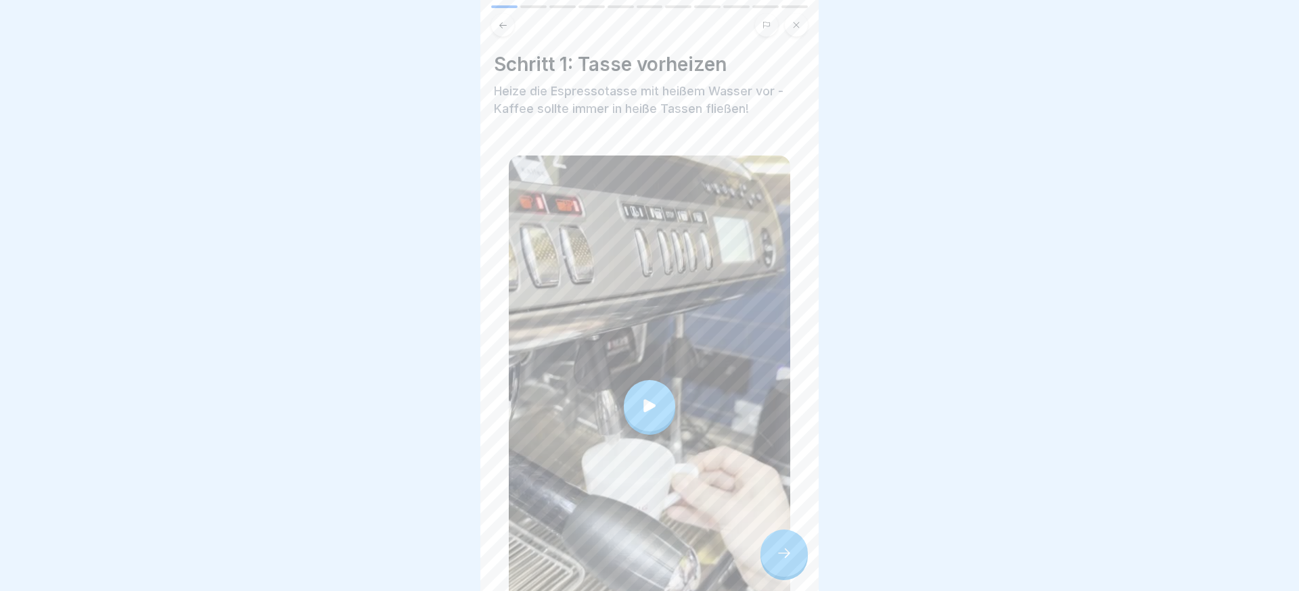
click at [790, 557] on icon at bounding box center [784, 553] width 16 height 16
click at [791, 549] on icon at bounding box center [784, 553] width 16 height 16
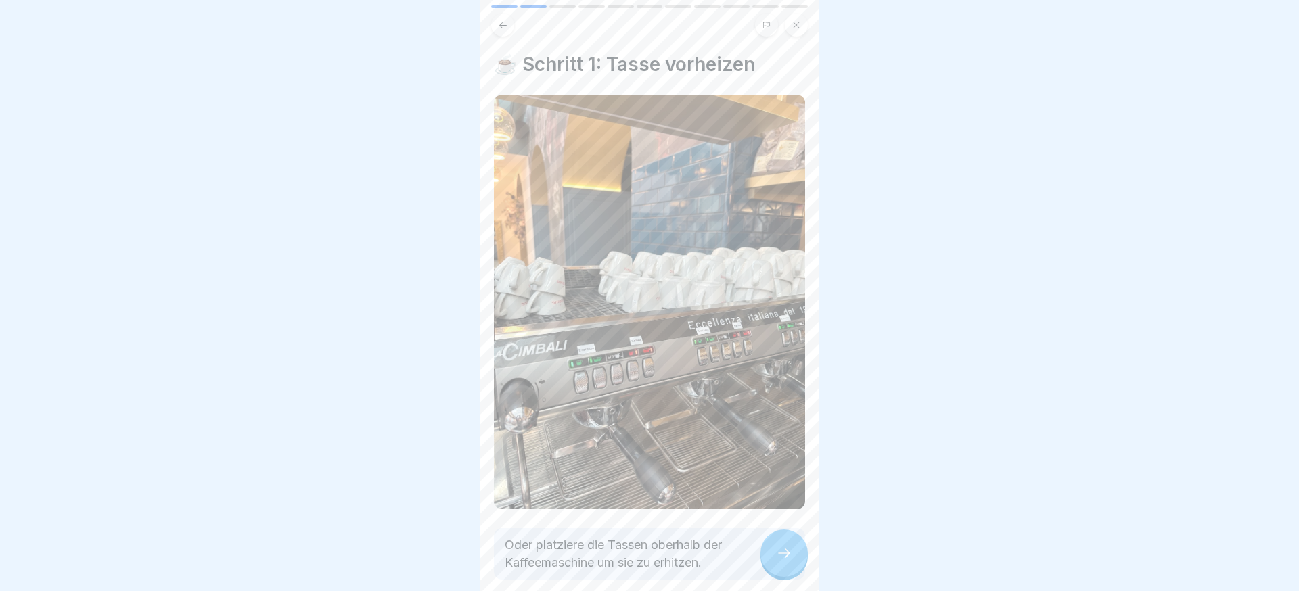
click at [791, 549] on icon at bounding box center [784, 553] width 16 height 16
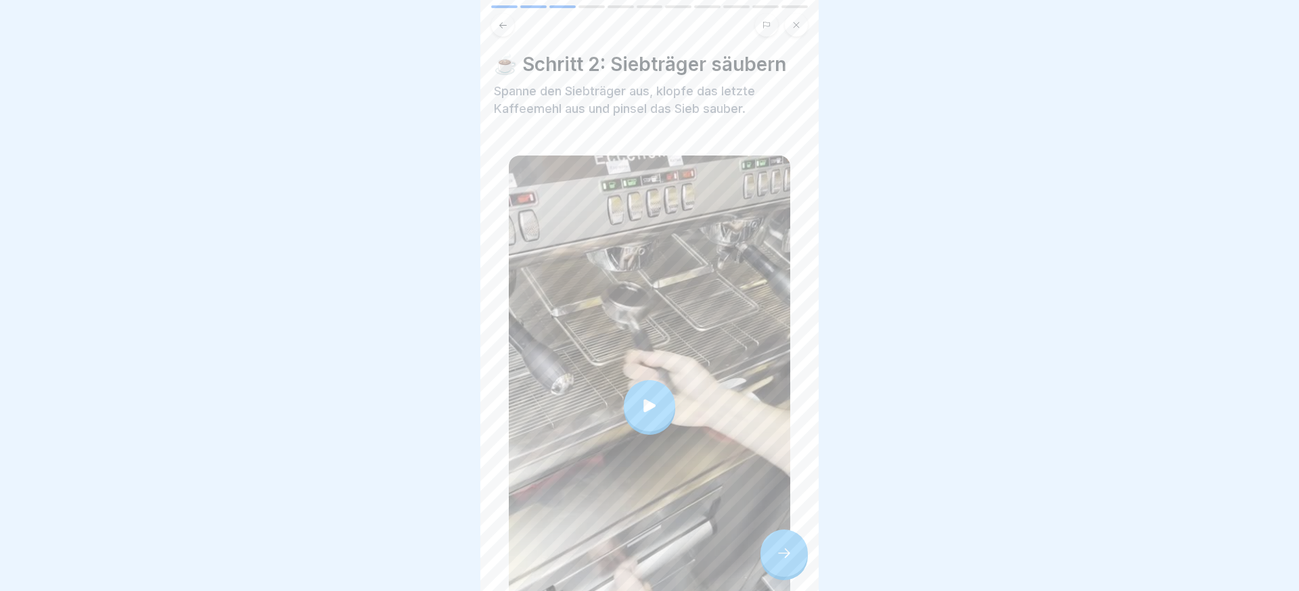
click at [791, 549] on icon at bounding box center [784, 553] width 16 height 16
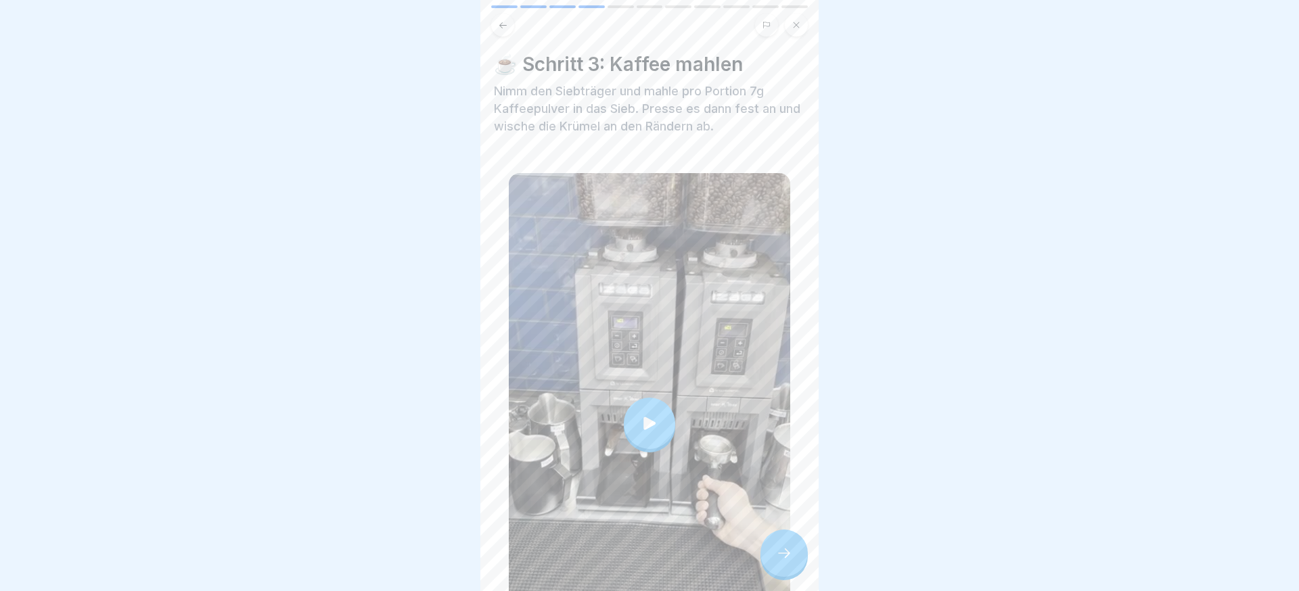
click at [791, 549] on icon at bounding box center [784, 553] width 16 height 16
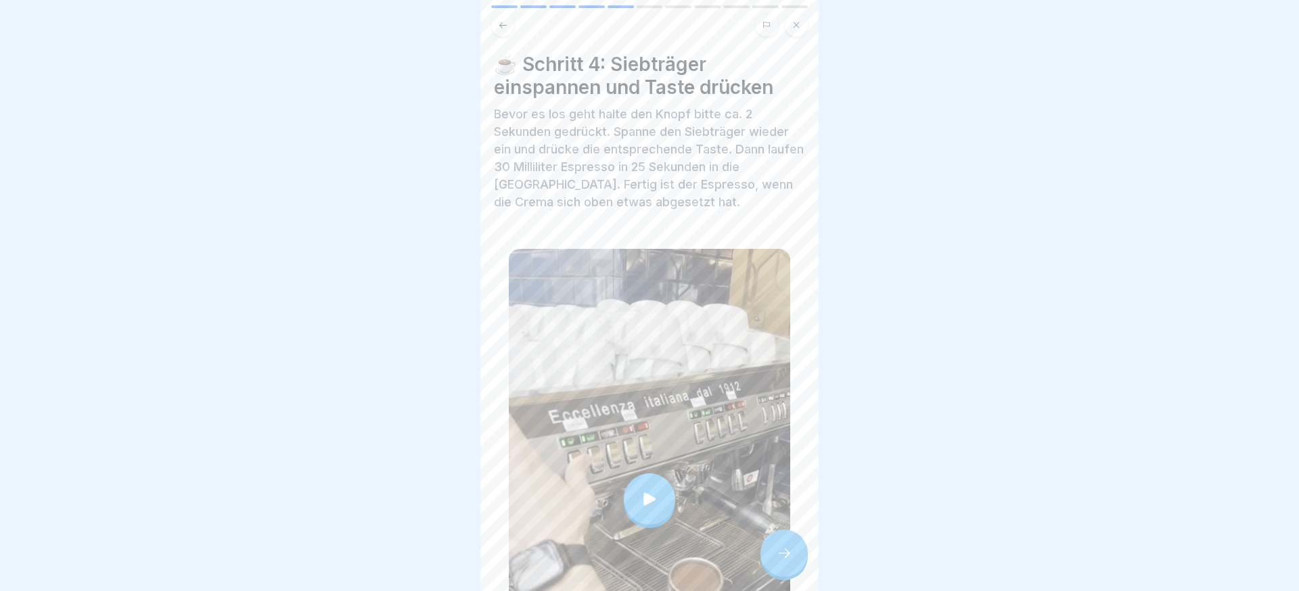
click at [791, 549] on icon at bounding box center [784, 553] width 16 height 16
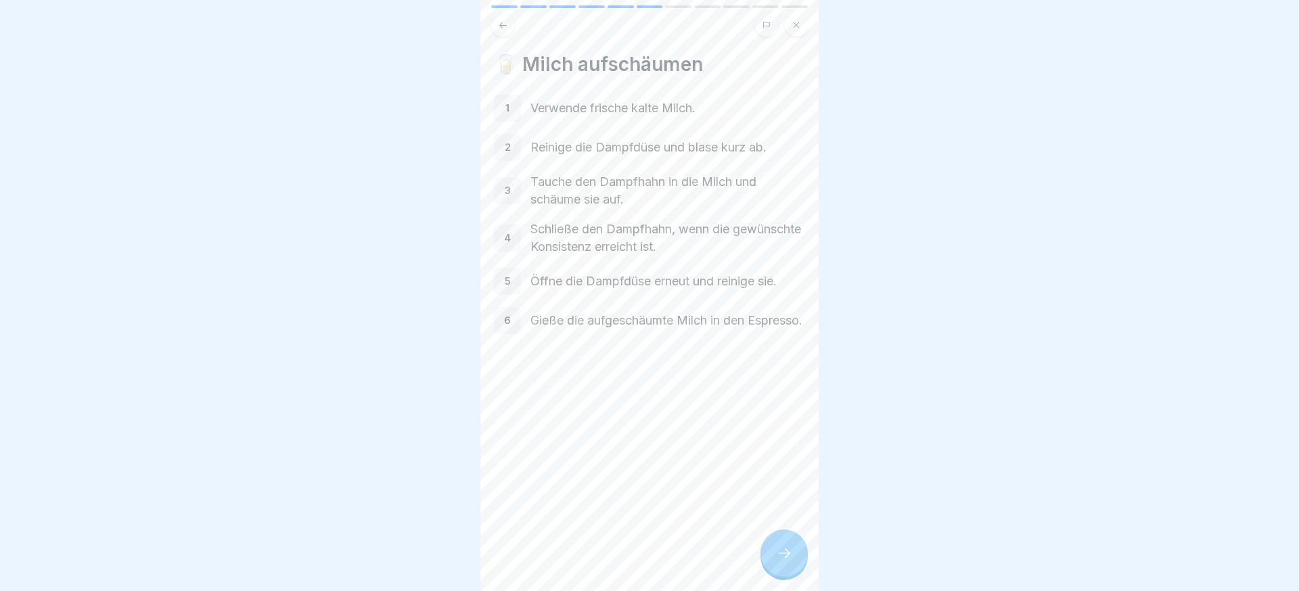
click at [791, 549] on icon at bounding box center [784, 553] width 16 height 16
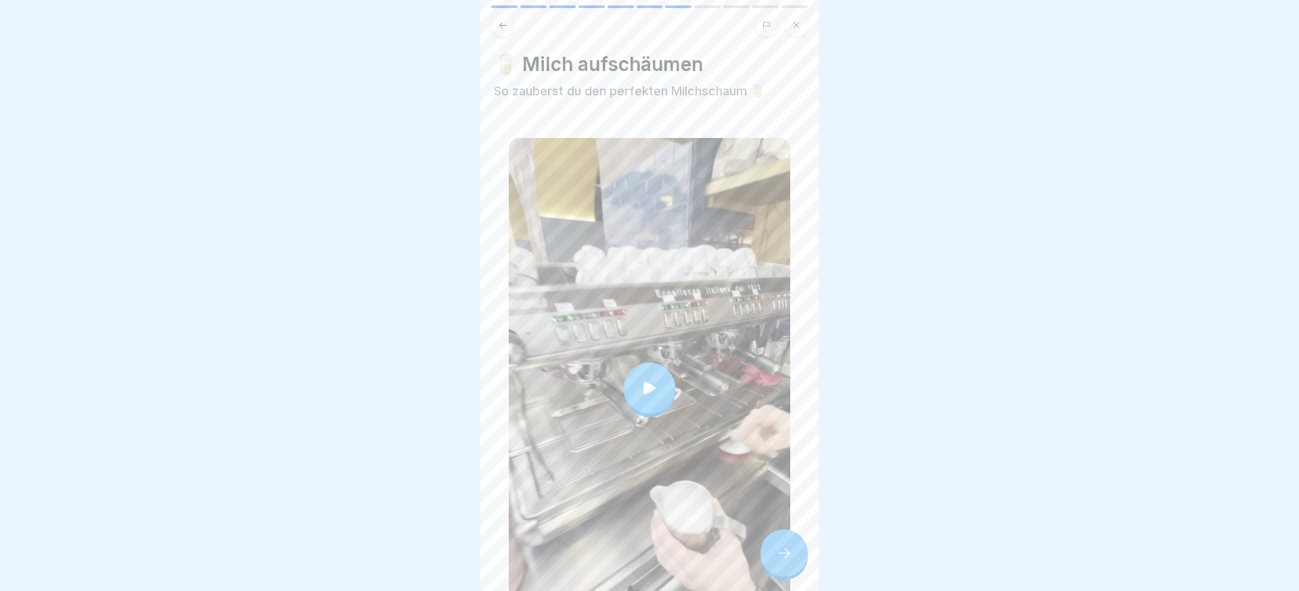
click at [791, 549] on icon at bounding box center [784, 553] width 16 height 16
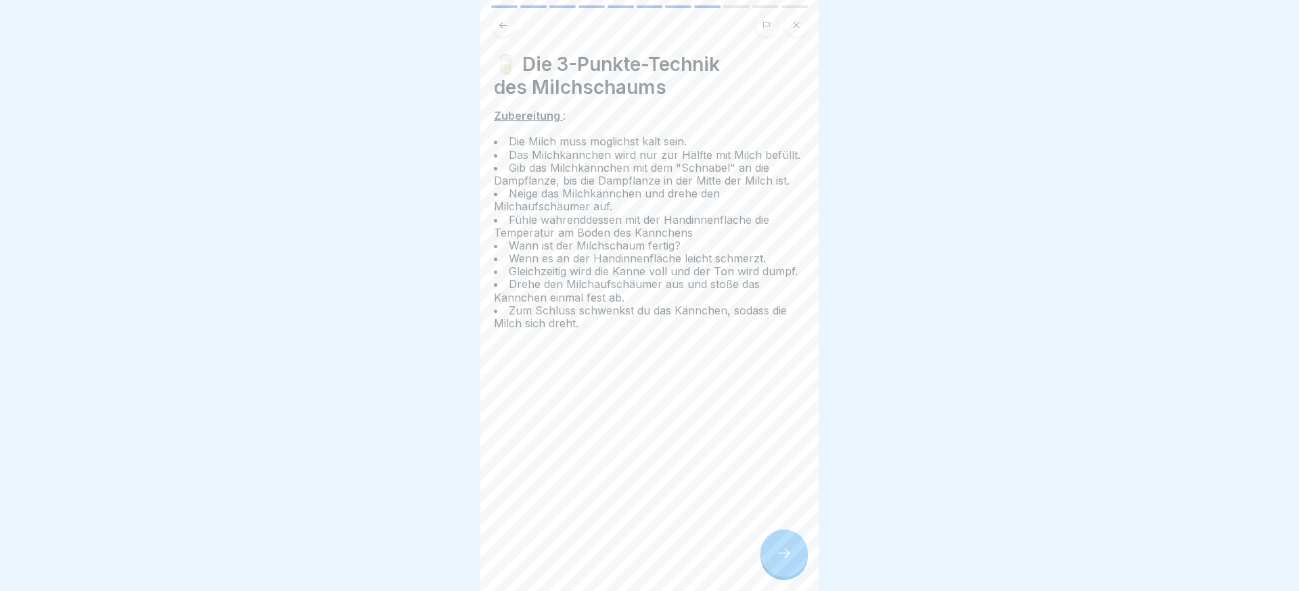
click at [791, 549] on icon at bounding box center [784, 553] width 16 height 16
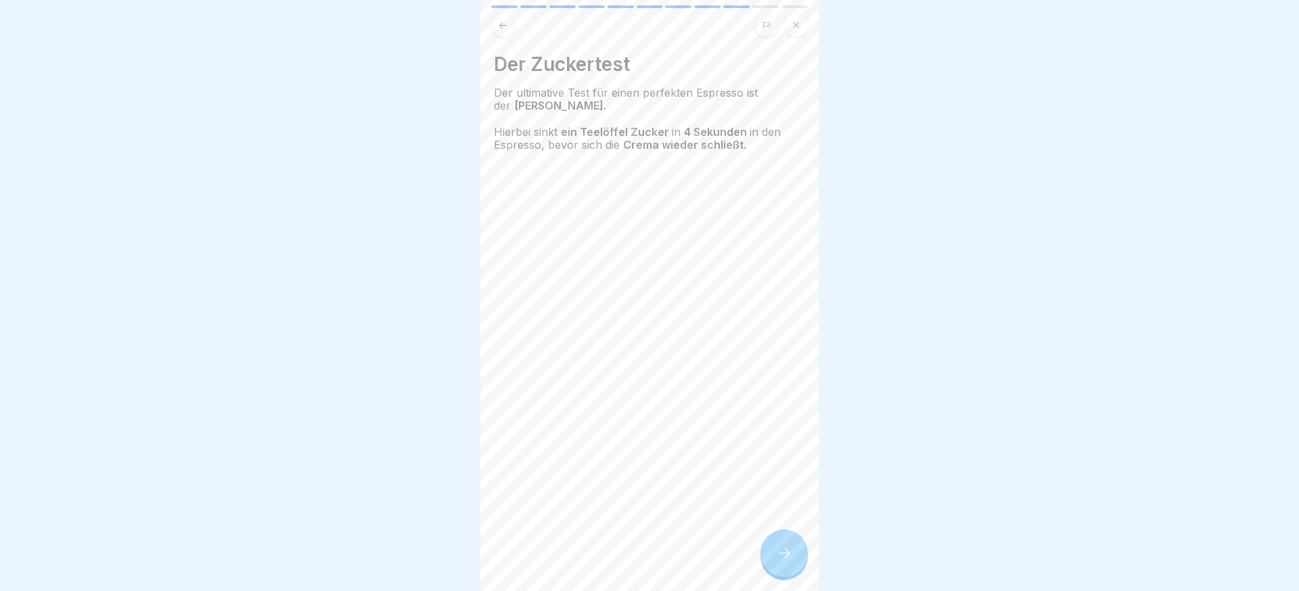
click at [791, 549] on icon at bounding box center [784, 553] width 16 height 16
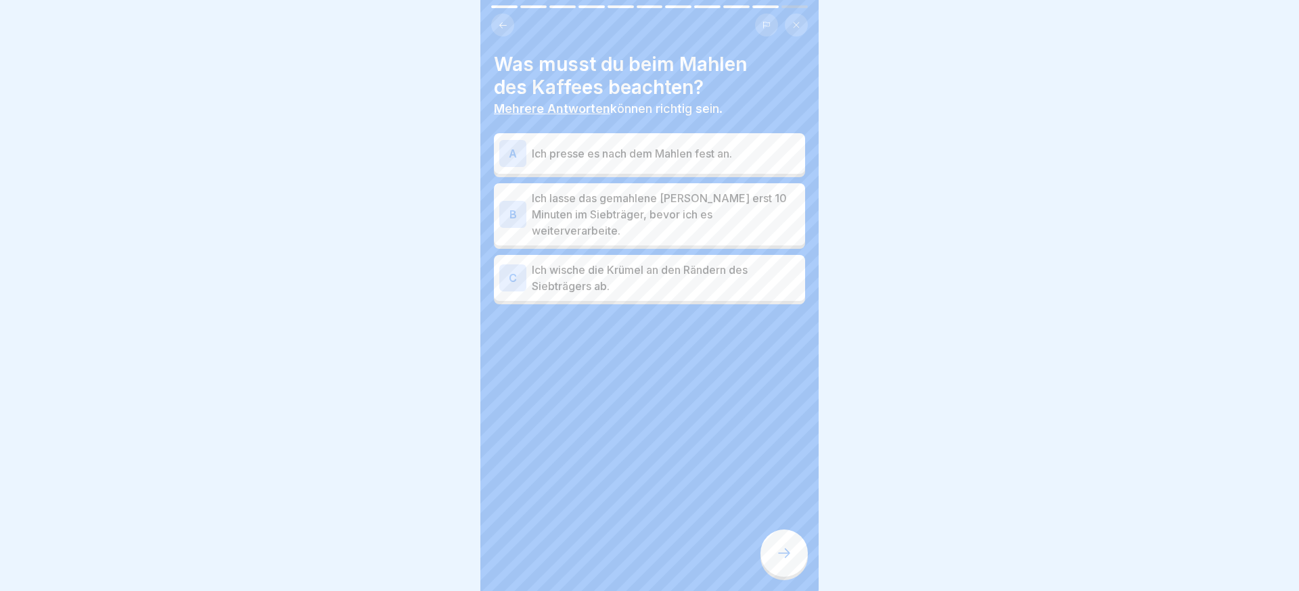
click at [628, 162] on div "A Ich presse es nach dem Mahlen fest an." at bounding box center [649, 153] width 300 height 27
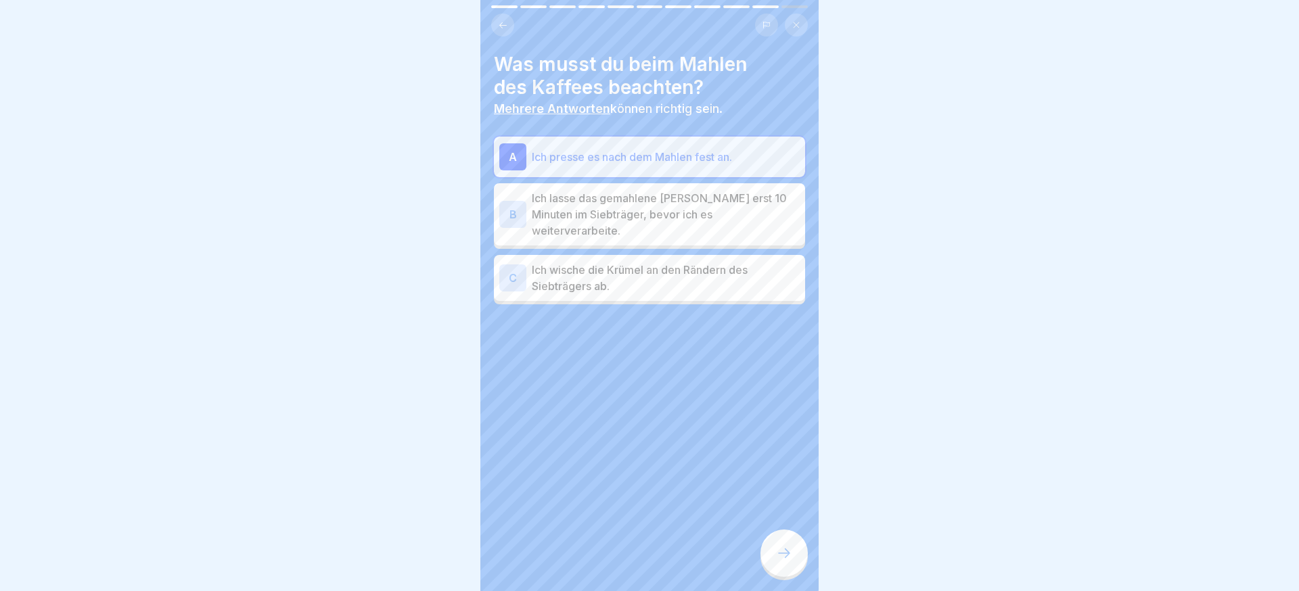
click at [630, 262] on p "Ich wische die Krümel an den Rändern des Siebträgers ab." at bounding box center [666, 278] width 268 height 32
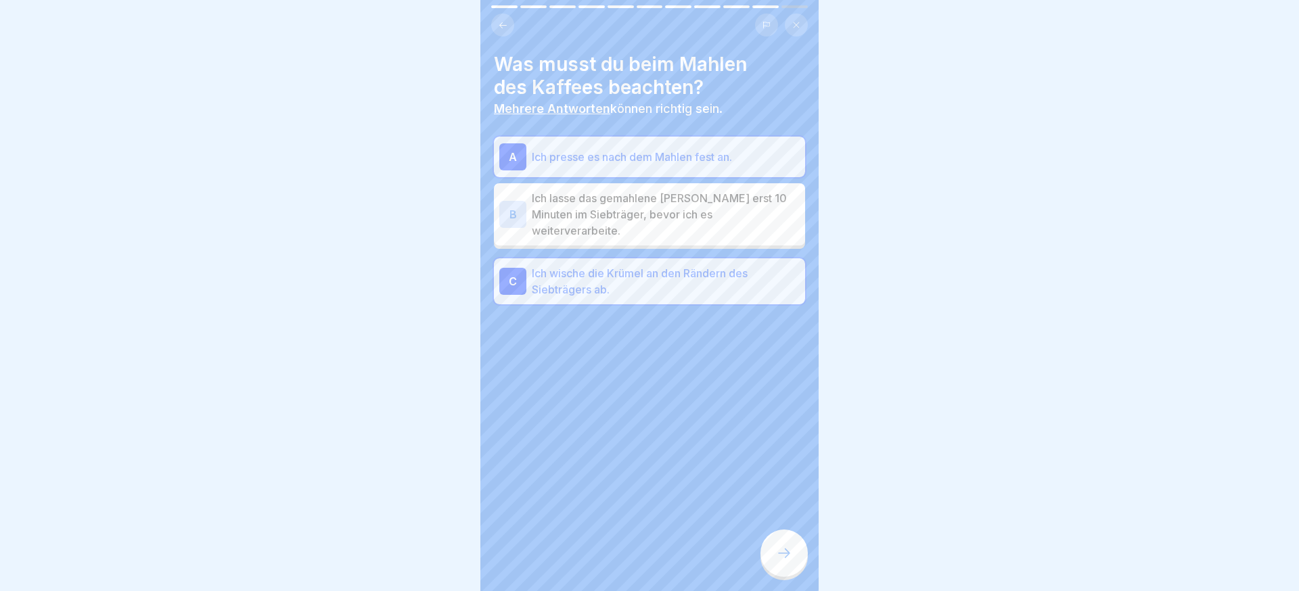
click at [773, 546] on div at bounding box center [784, 553] width 47 height 47
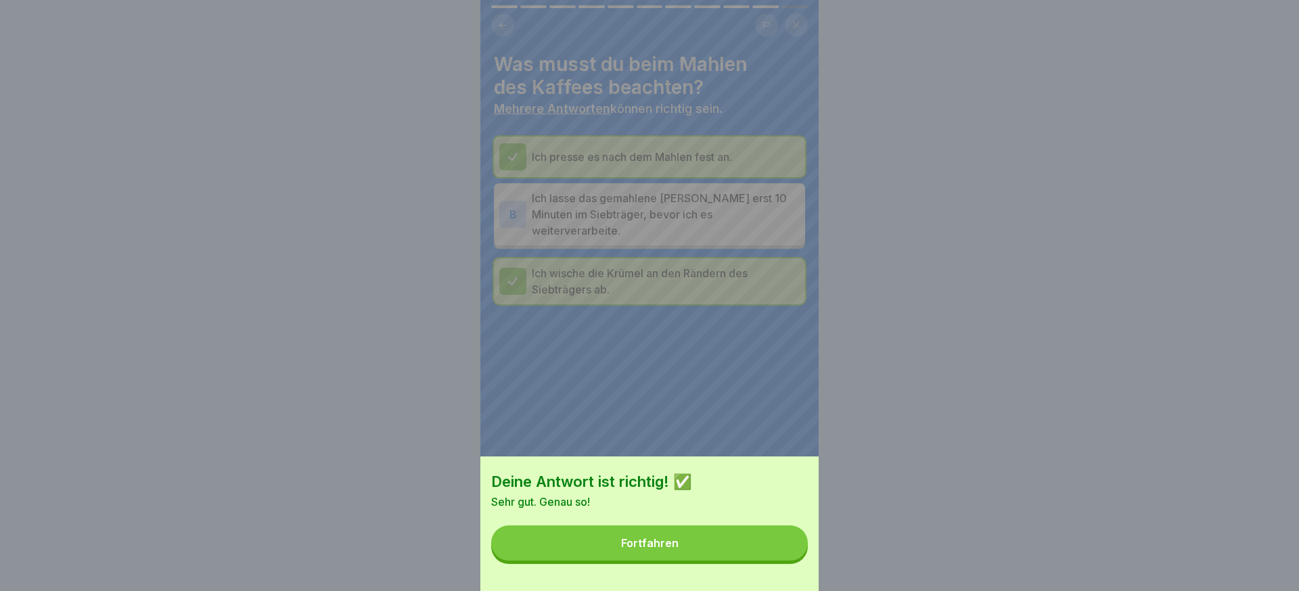
click at [773, 547] on button "Fortfahren" at bounding box center [649, 543] width 317 height 35
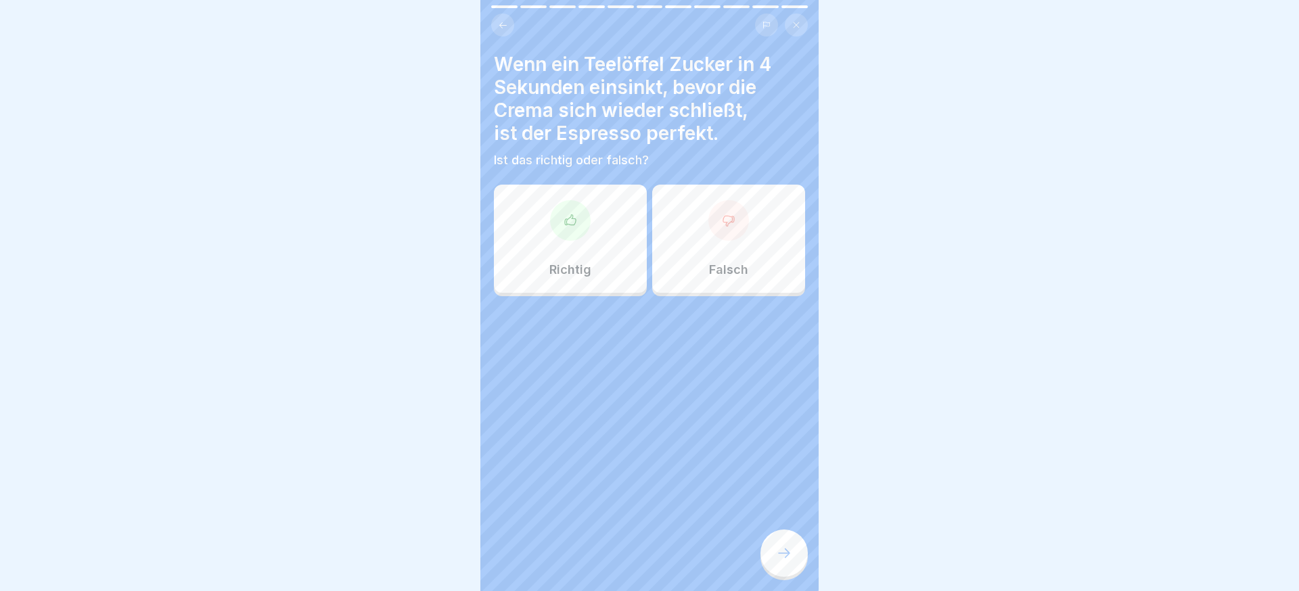
click at [696, 277] on div "Falsch" at bounding box center [728, 239] width 153 height 108
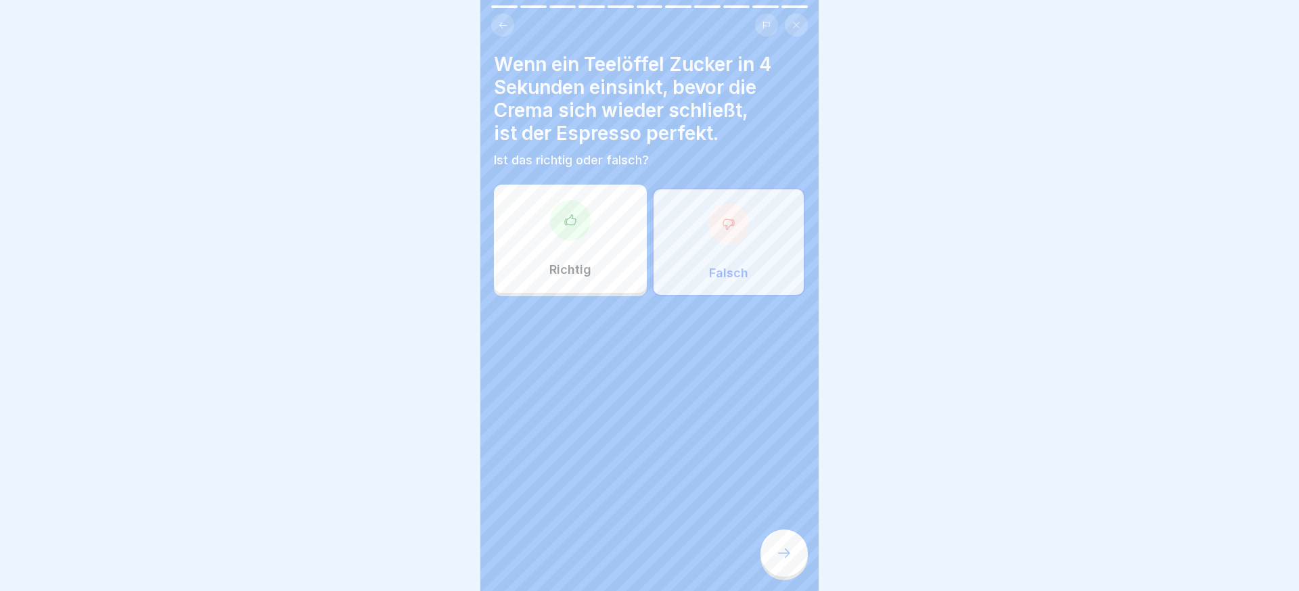
click at [774, 542] on div at bounding box center [784, 553] width 47 height 47
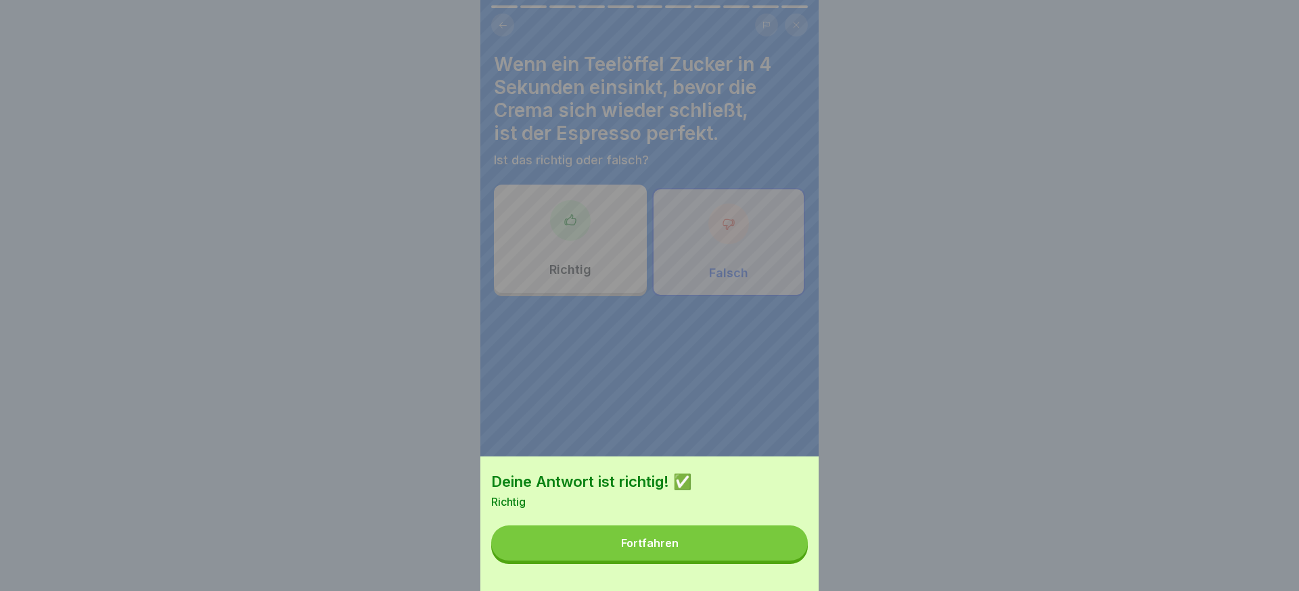
click at [757, 543] on button "Fortfahren" at bounding box center [649, 543] width 317 height 35
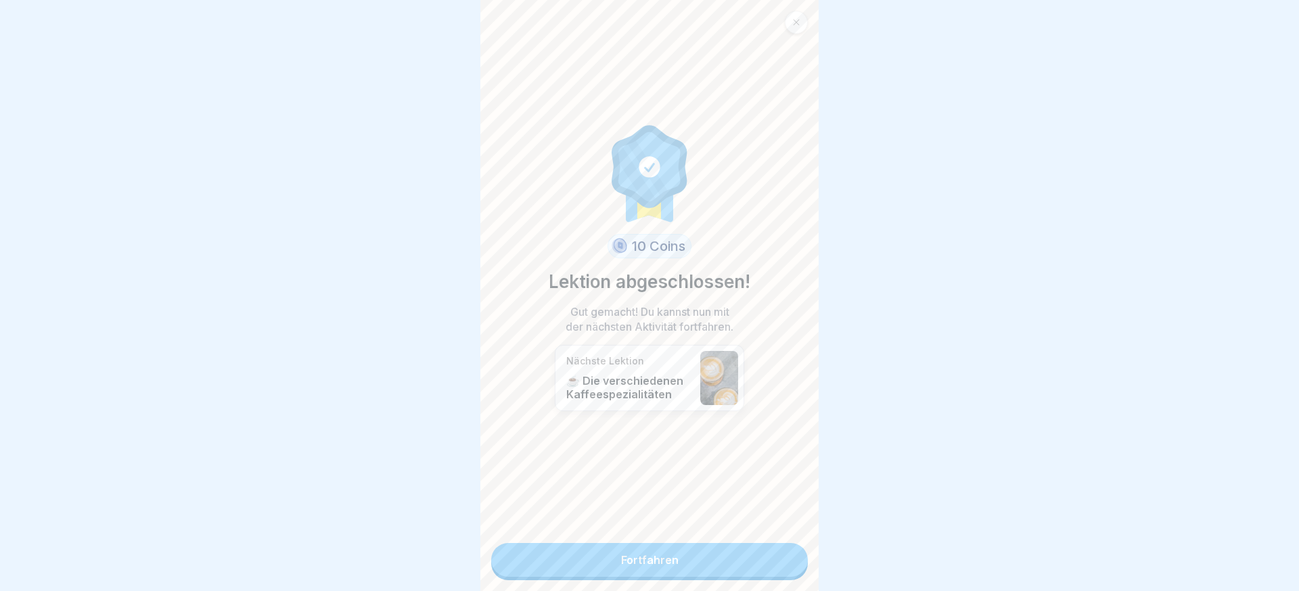
click at [757, 543] on link "Fortfahren" at bounding box center [649, 560] width 317 height 34
click at [757, 543] on div "10 Coins Lektion abgeschlossen! Gut gemacht! Du kannst nun mit der nächsten Akt…" at bounding box center [649, 295] width 338 height 591
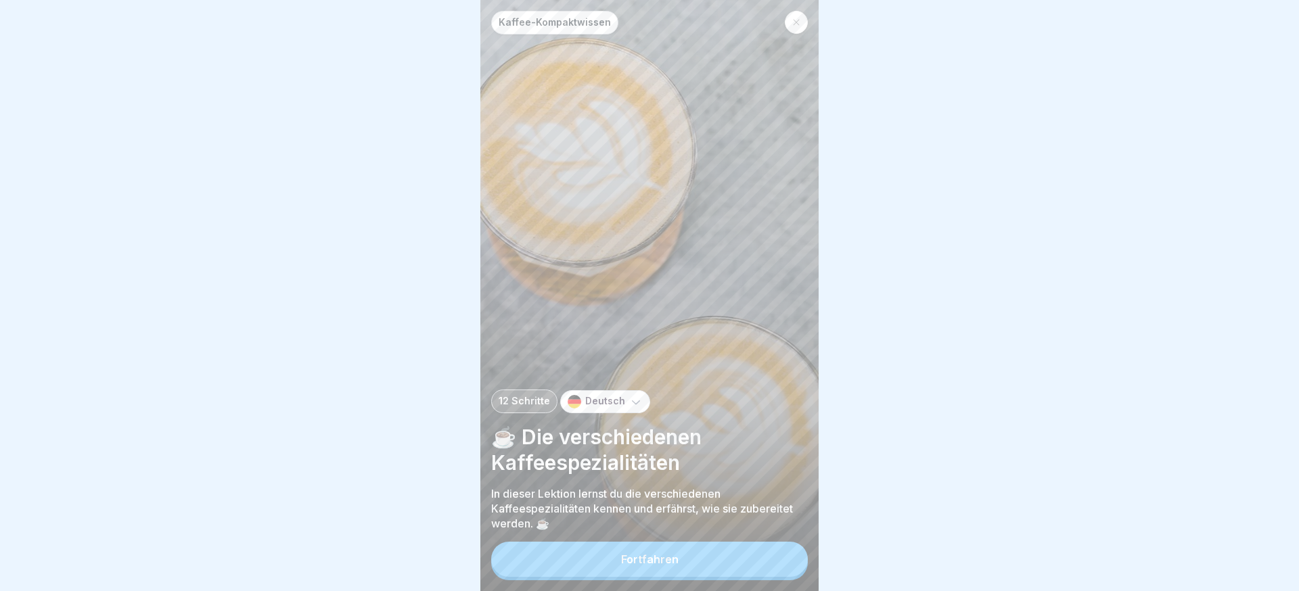
click at [757, 543] on button "Fortfahren" at bounding box center [649, 559] width 317 height 35
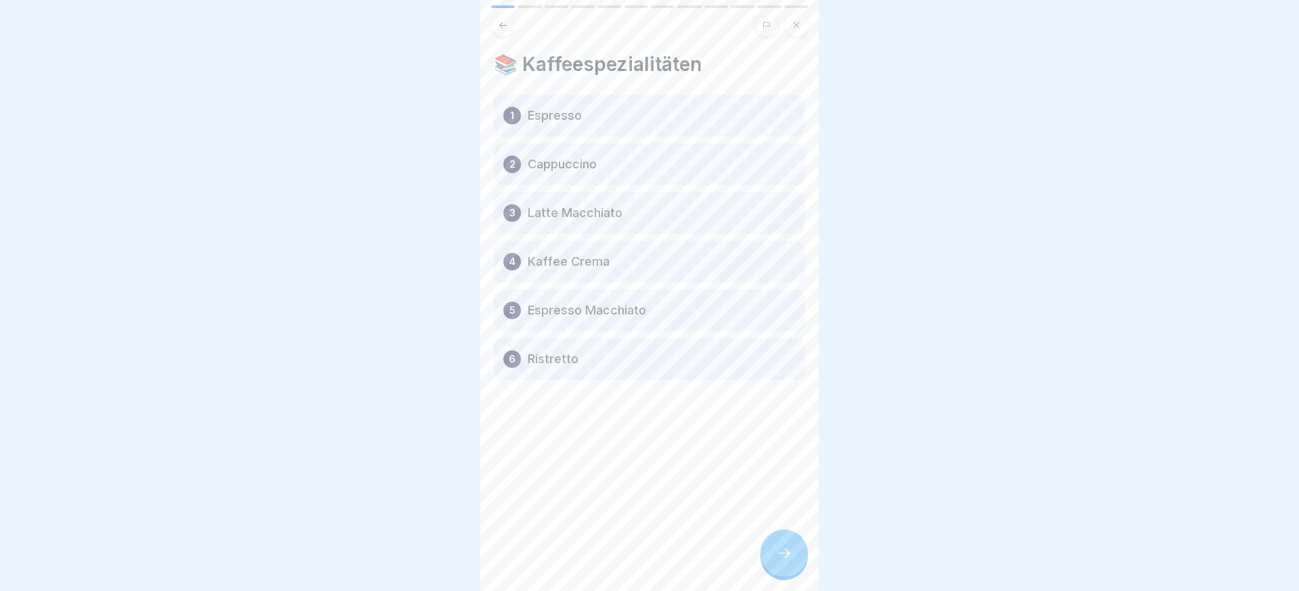
click at [773, 540] on div at bounding box center [784, 553] width 47 height 47
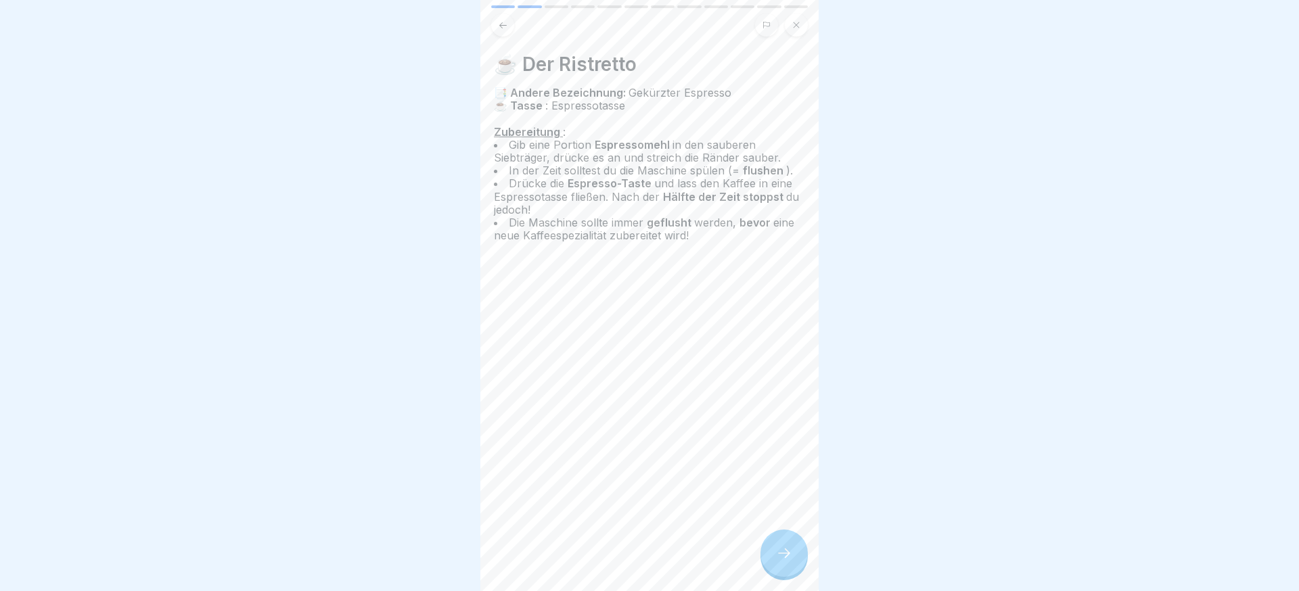
click at [778, 540] on div at bounding box center [784, 553] width 47 height 47
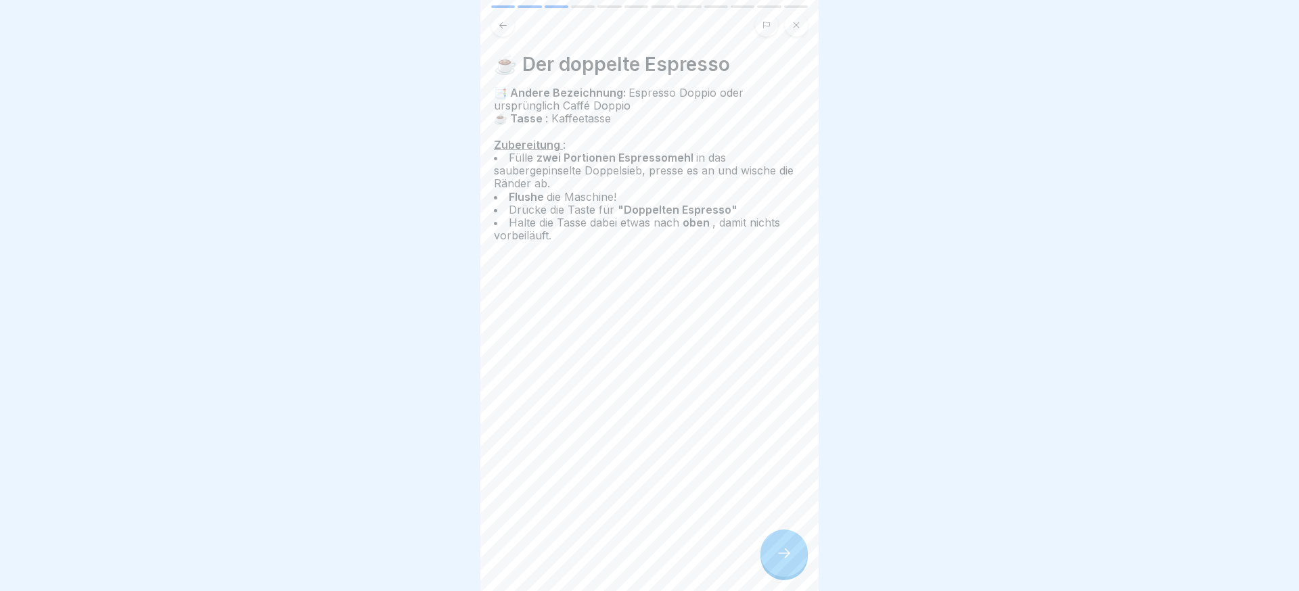
click at [778, 540] on div at bounding box center [784, 553] width 47 height 47
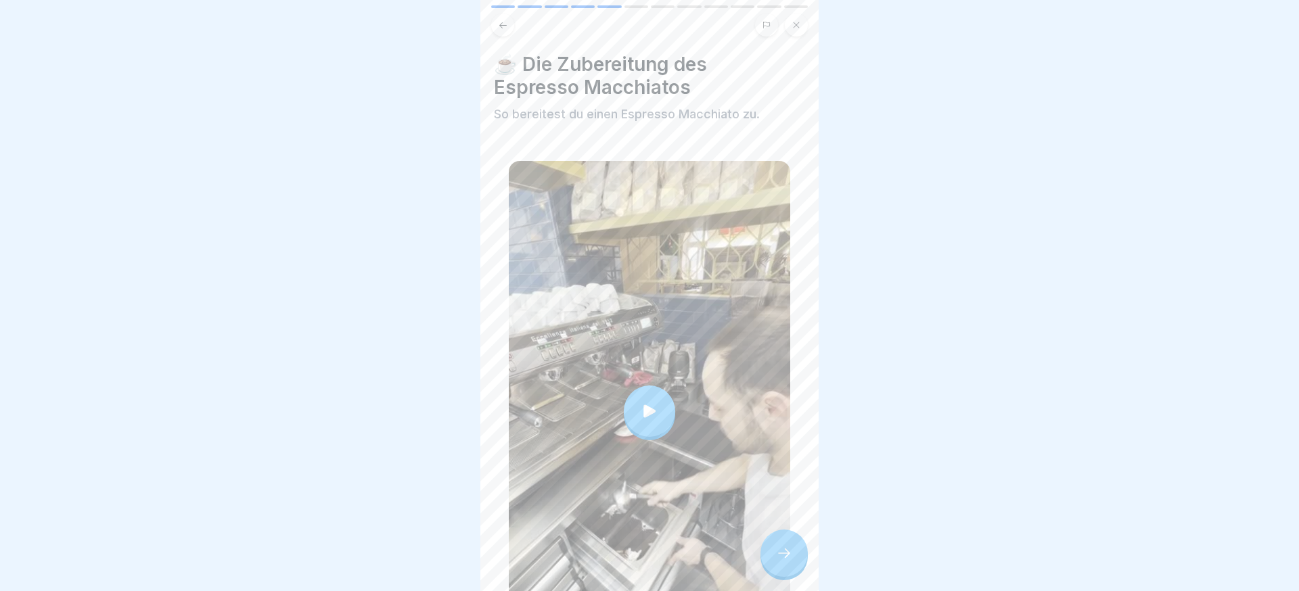
click at [778, 540] on div at bounding box center [784, 553] width 47 height 47
click at [799, 538] on div at bounding box center [784, 553] width 47 height 47
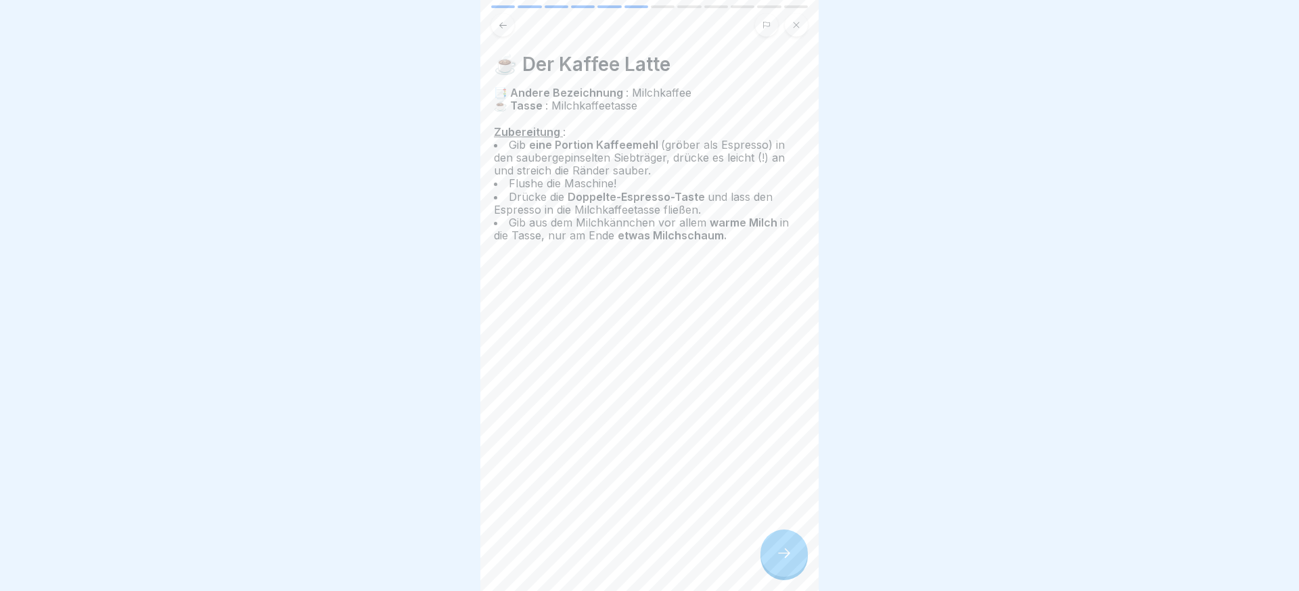
click at [799, 538] on div at bounding box center [784, 553] width 47 height 47
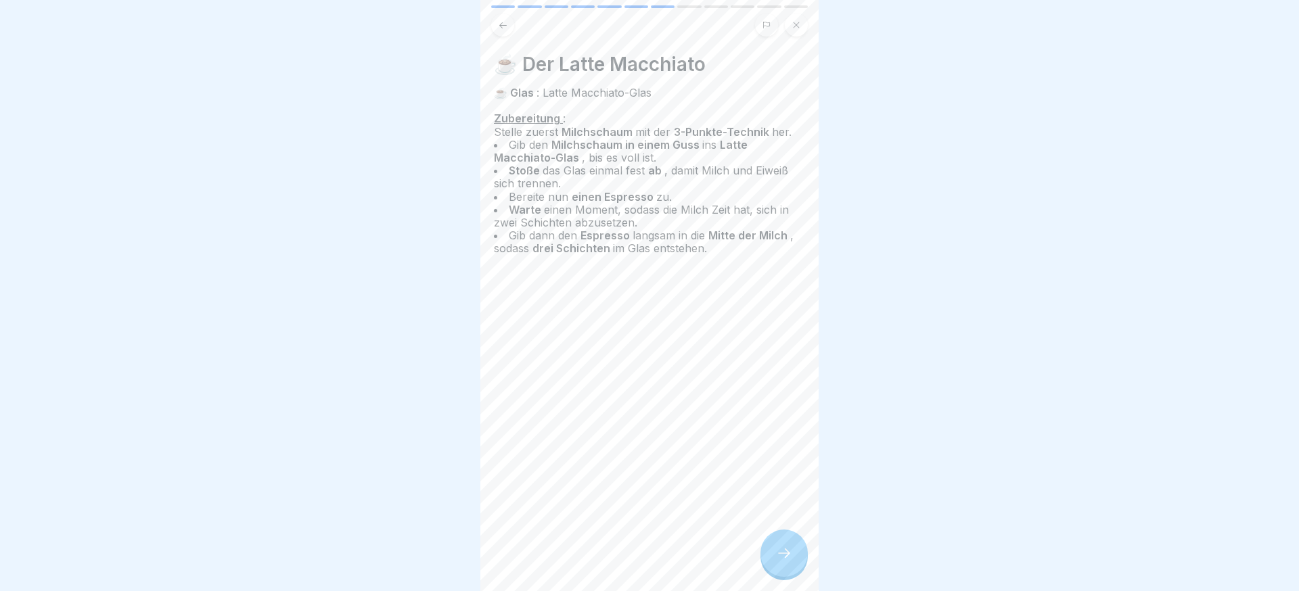
click at [799, 538] on div at bounding box center [784, 553] width 47 height 47
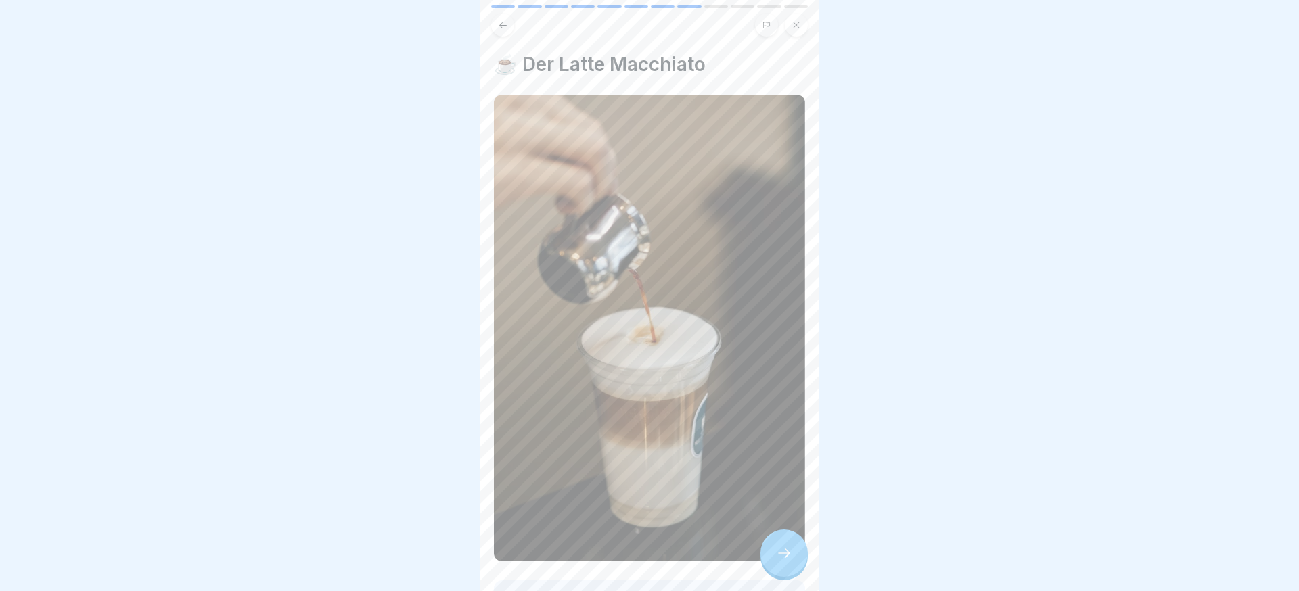
click at [799, 538] on div at bounding box center [784, 553] width 47 height 47
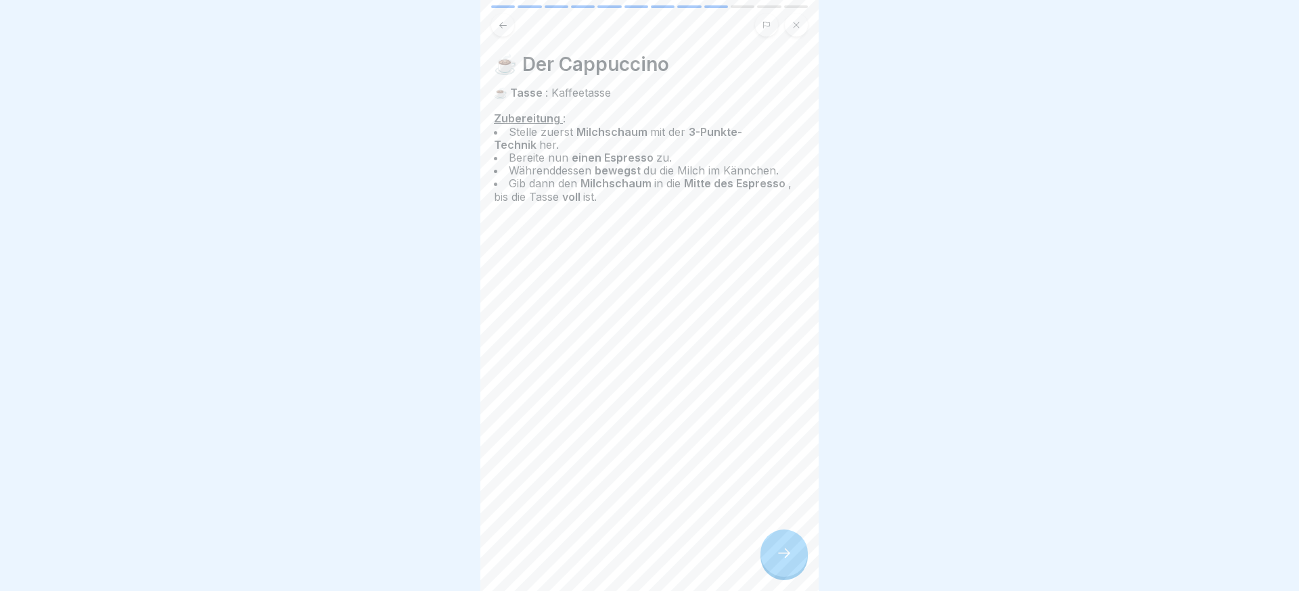
click at [799, 538] on div at bounding box center [784, 553] width 47 height 47
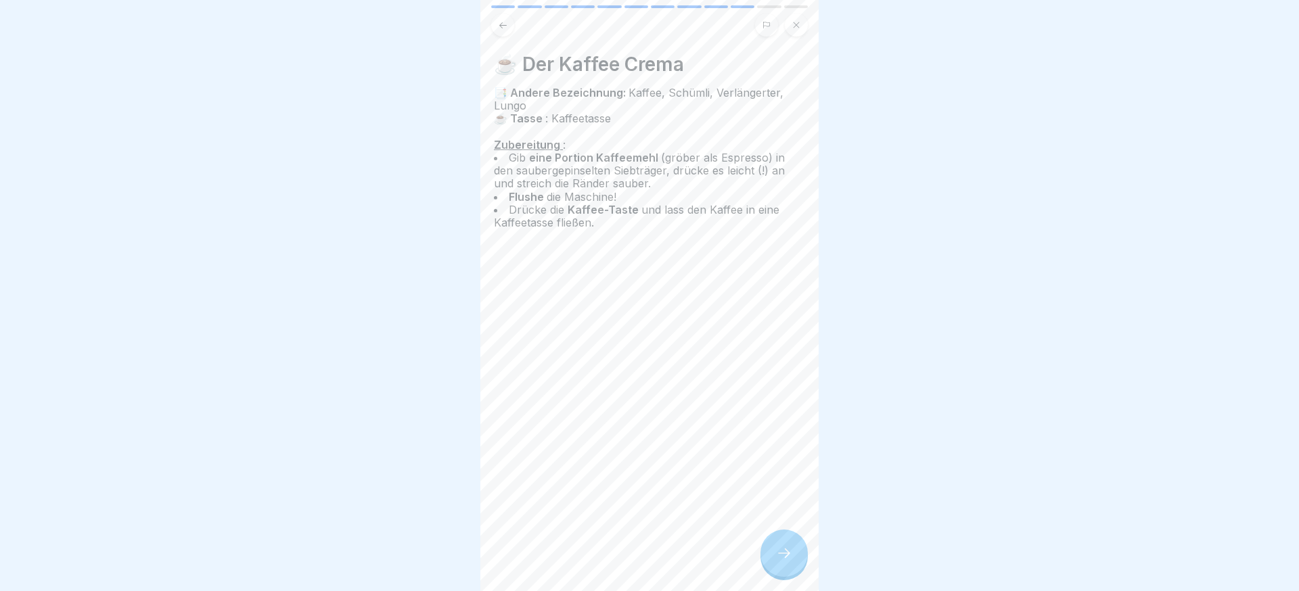
click at [799, 538] on div at bounding box center [784, 553] width 47 height 47
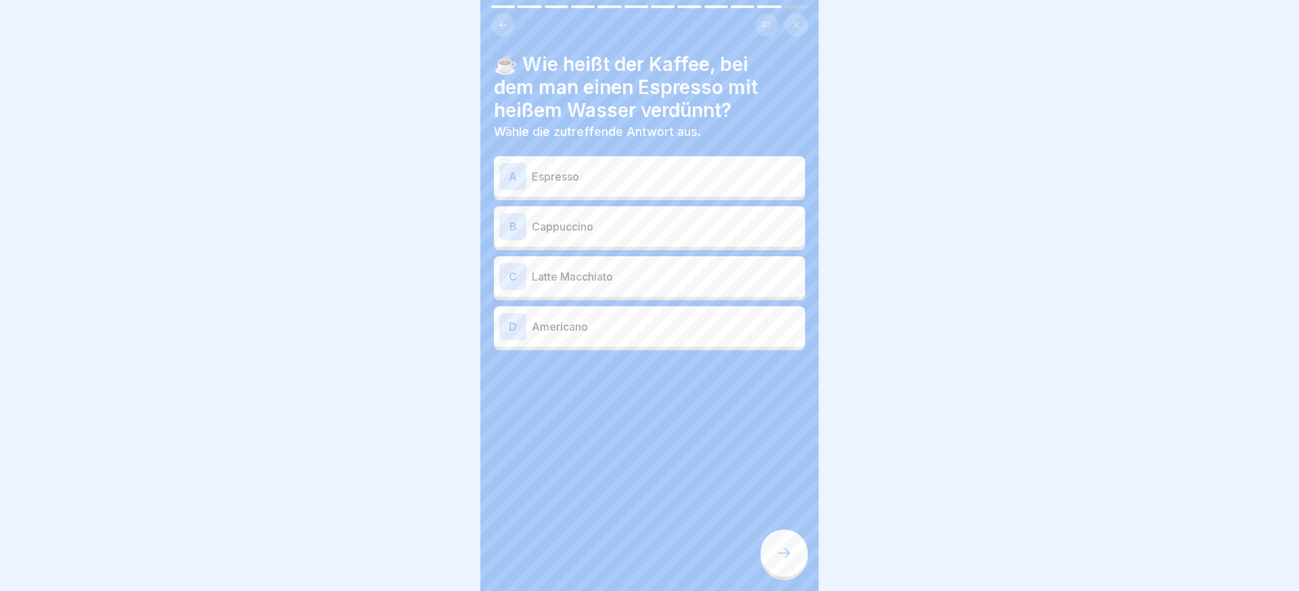
click at [799, 538] on div at bounding box center [784, 553] width 47 height 47
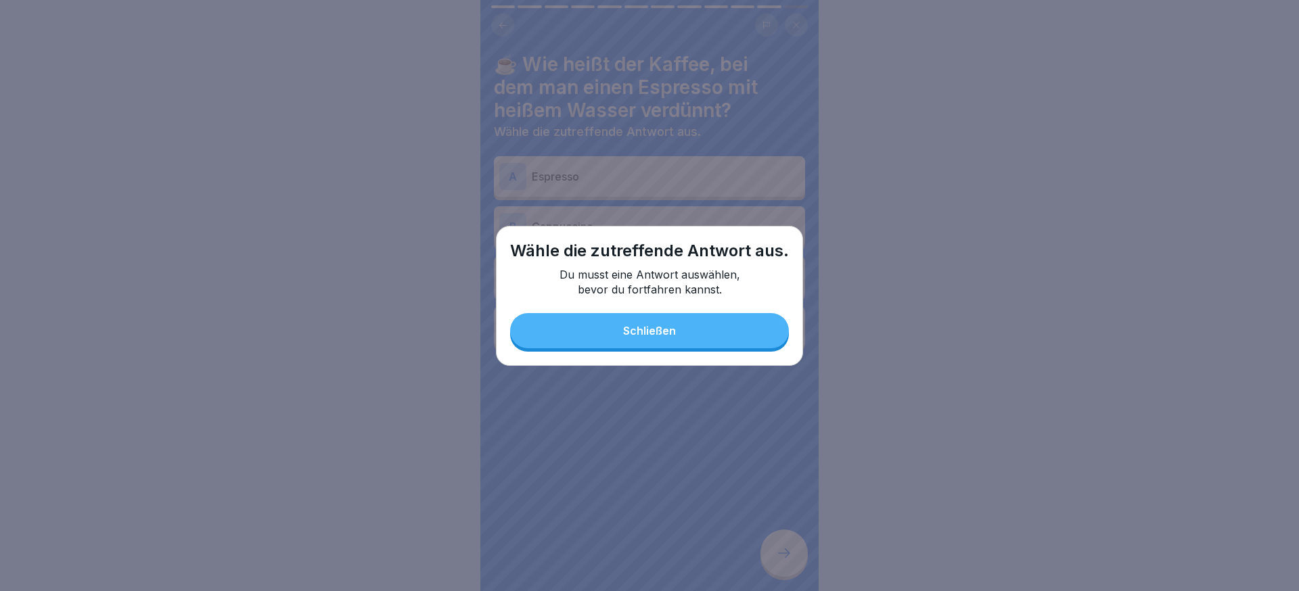
click at [684, 351] on div "Wähle die zutreffende Antwort aus. Du musst eine Antwort auswählen, bevor du fo…" at bounding box center [649, 296] width 307 height 140
click at [690, 332] on button "Schließen" at bounding box center [649, 330] width 279 height 35
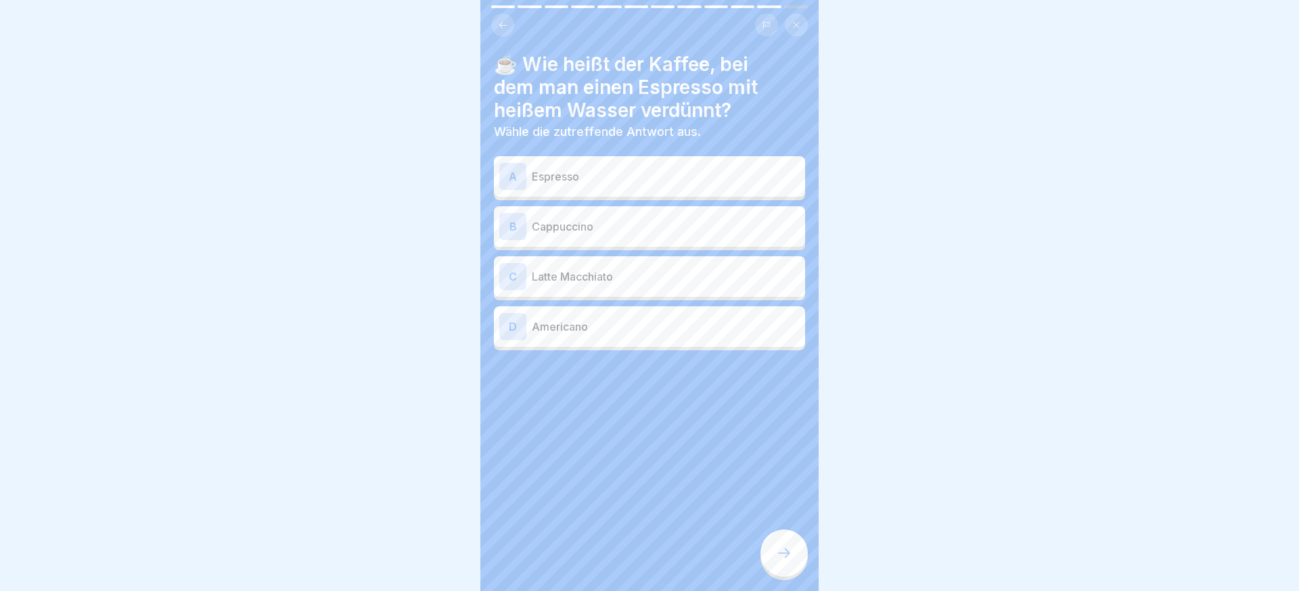
click at [654, 332] on p "Americano" at bounding box center [666, 327] width 268 height 16
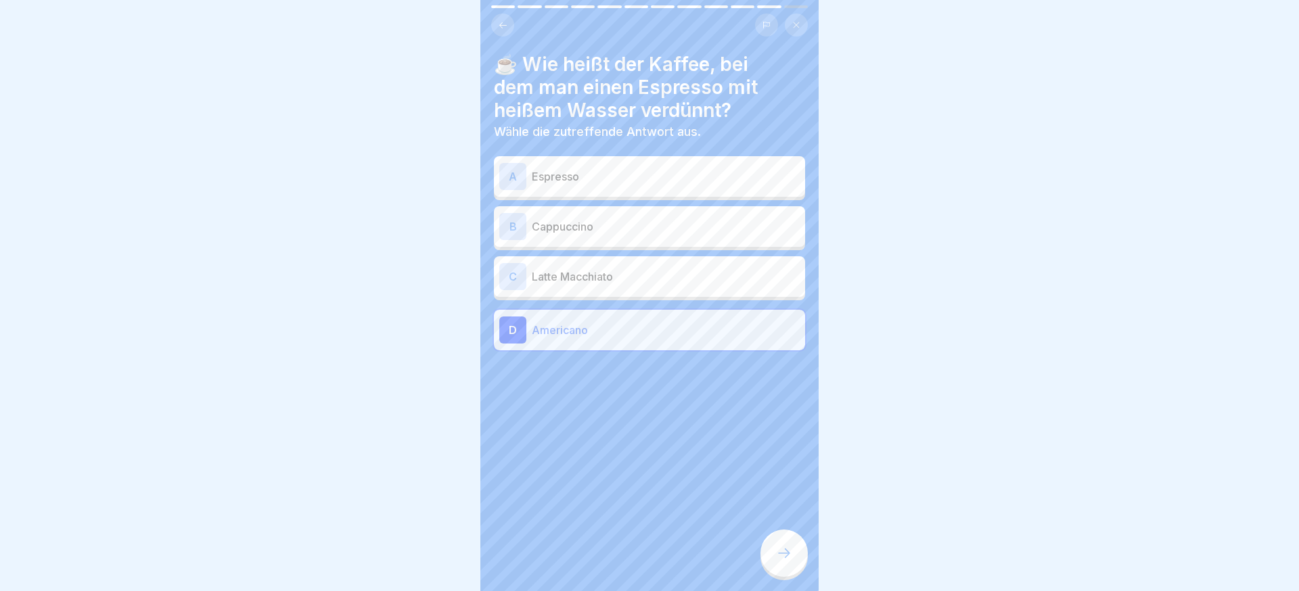
click at [779, 543] on div at bounding box center [784, 553] width 47 height 47
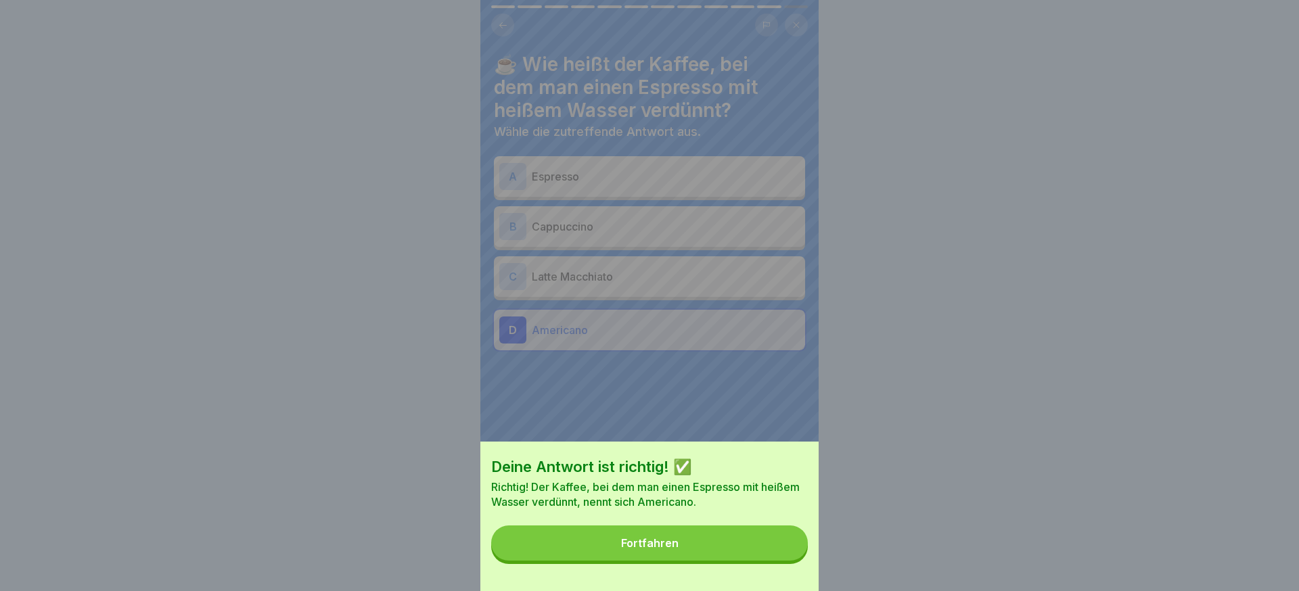
click at [779, 543] on button "Fortfahren" at bounding box center [649, 543] width 317 height 35
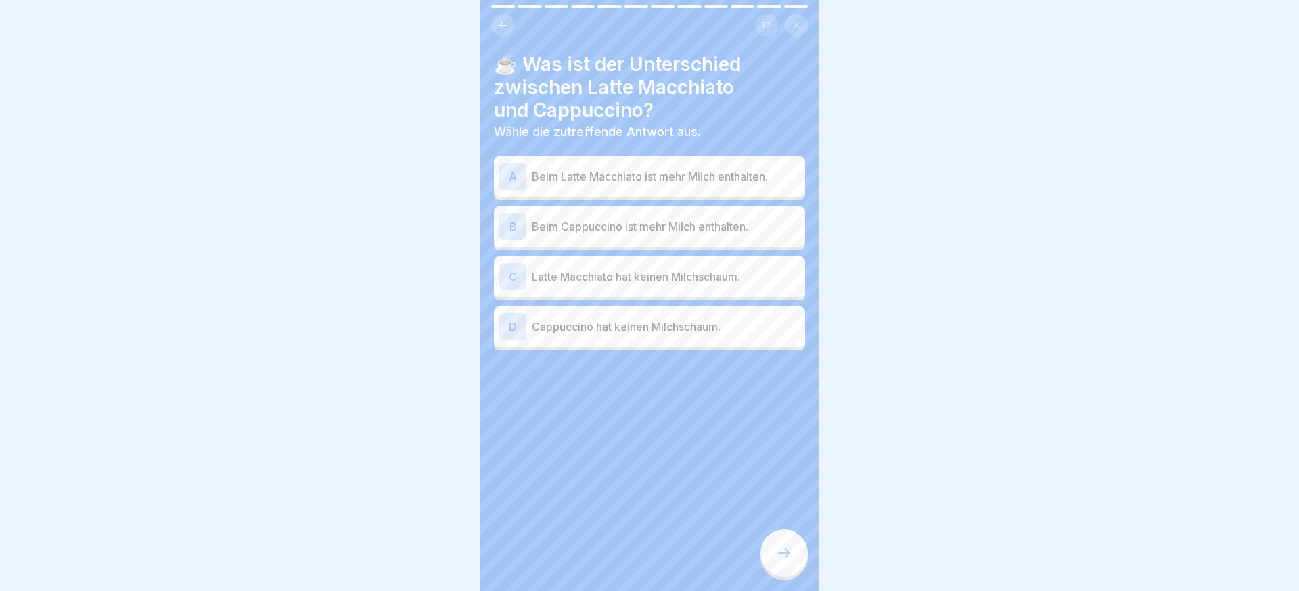
click at [667, 225] on p "Beim Cappuccino ist mehr Milch enthalten." at bounding box center [666, 227] width 268 height 16
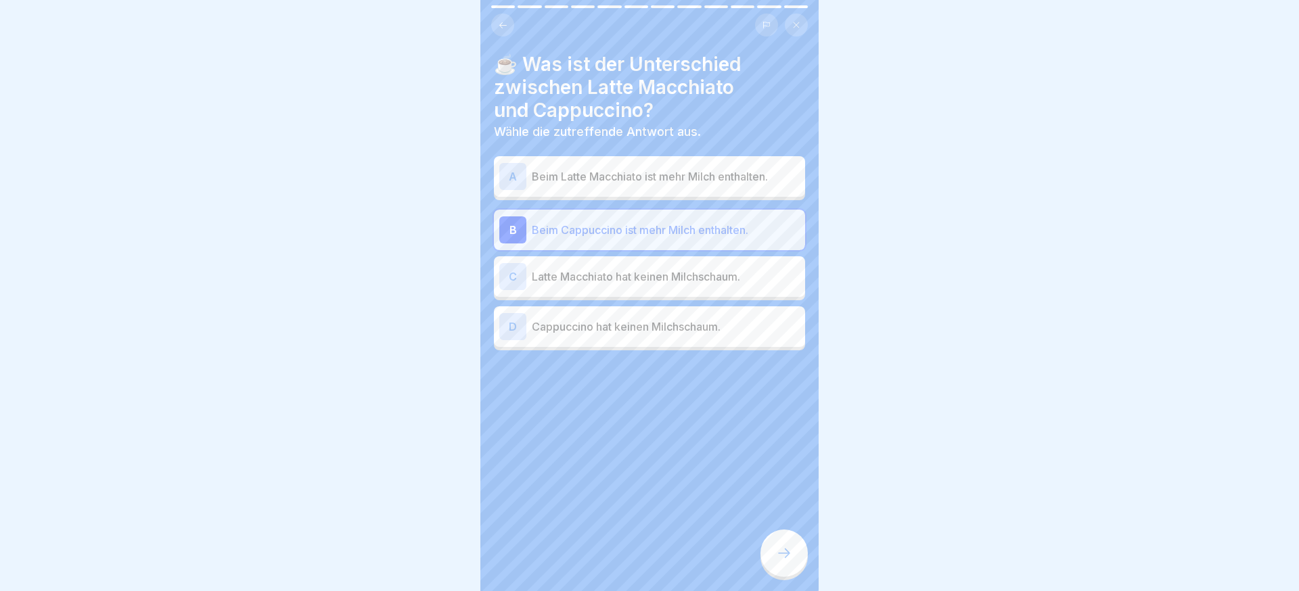
click at [786, 553] on icon at bounding box center [784, 553] width 16 height 16
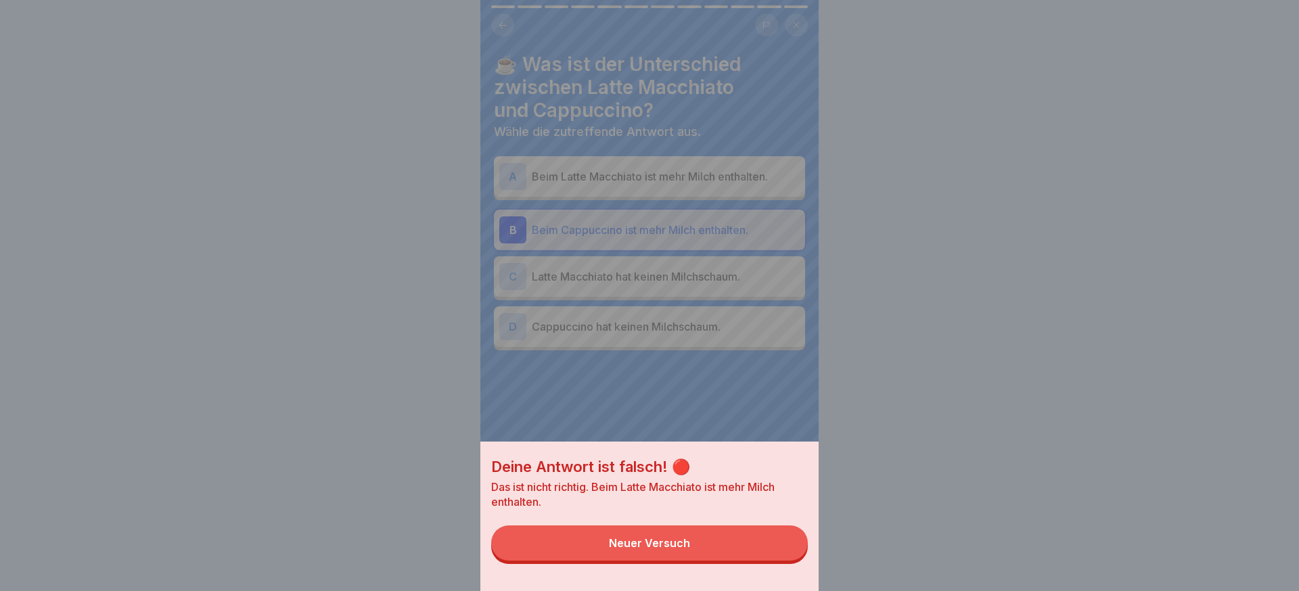
drag, startPoint x: 772, startPoint y: 551, endPoint x: 765, endPoint y: 543, distance: 10.5
click at [771, 551] on button "Neuer Versuch" at bounding box center [649, 543] width 317 height 35
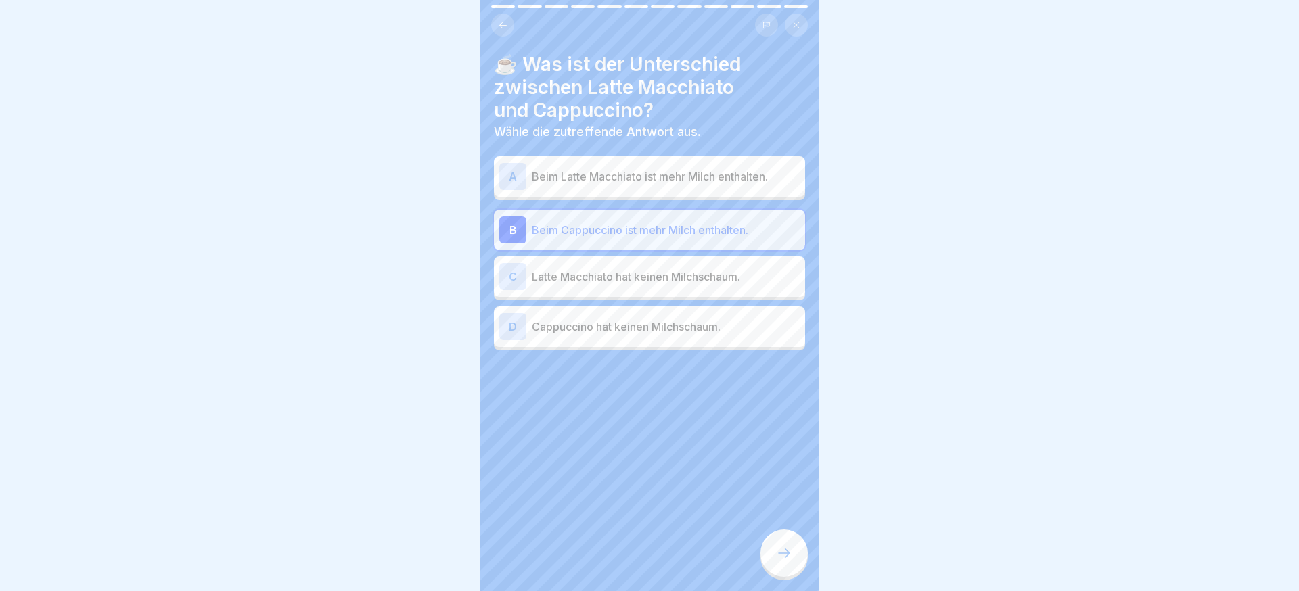
click at [696, 344] on div "D Cappuccino hat keinen Milchschaum." at bounding box center [649, 327] width 311 height 41
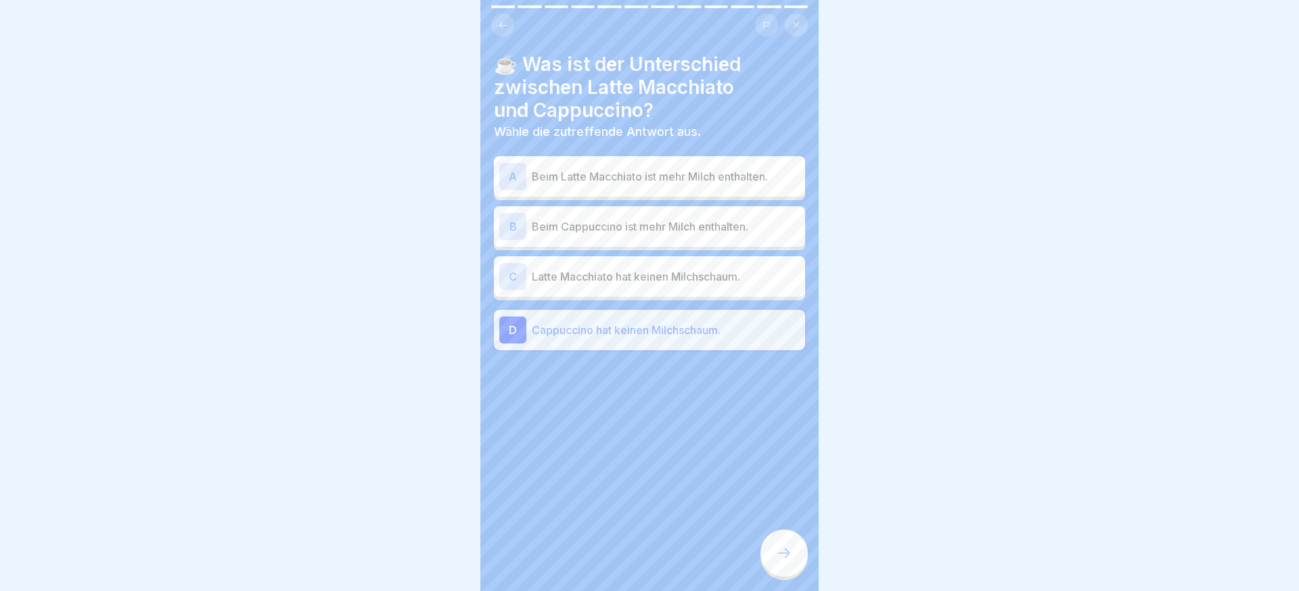
click at [798, 564] on div at bounding box center [784, 553] width 47 height 47
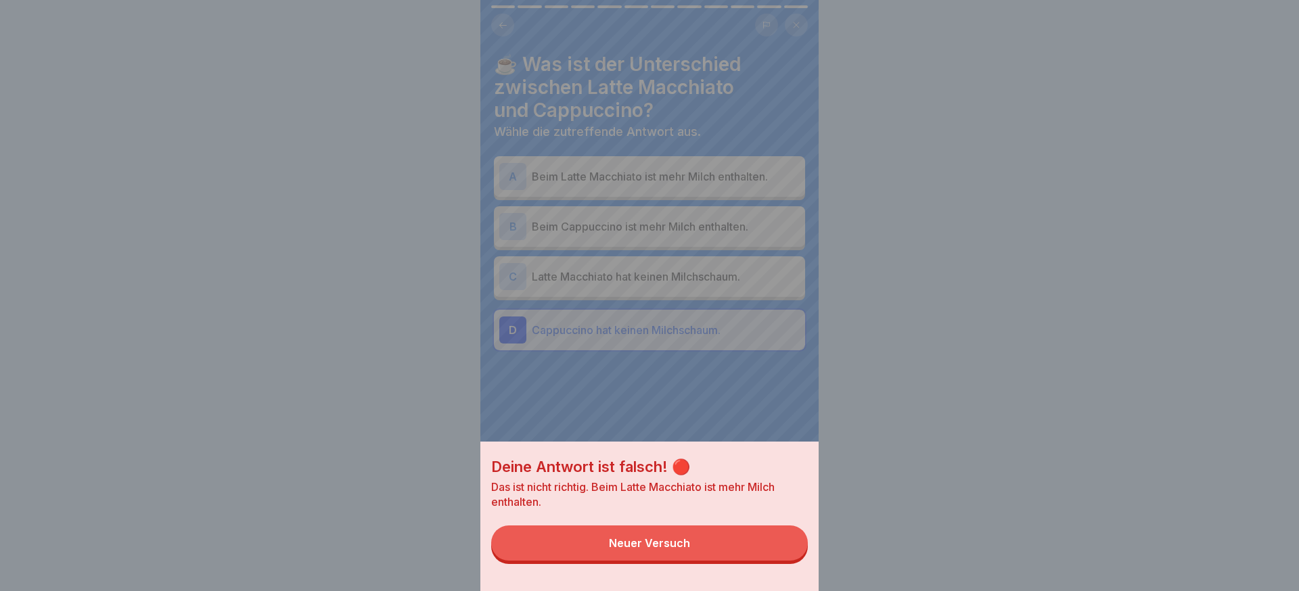
click at [792, 562] on div "Deine Antwort ist falsch! 🔴 Das ist nicht richtig. Beim Latte Macchiato ist meh…" at bounding box center [649, 517] width 338 height 150
click at [702, 284] on div "Deine Antwort ist falsch! 🔴 Das ist nicht richtig. Beim Latte Macchiato ist meh…" at bounding box center [649, 295] width 338 height 591
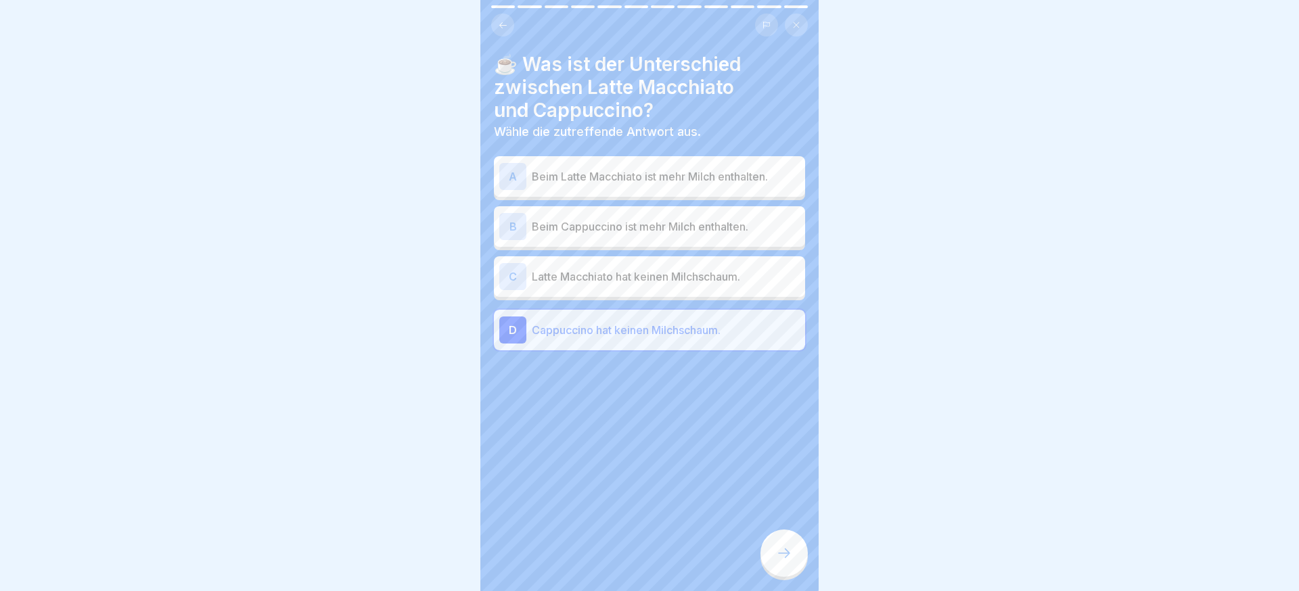
click at [688, 184] on p "Beim Latte Macchiato ist mehr Milch enthalten." at bounding box center [666, 177] width 268 height 16
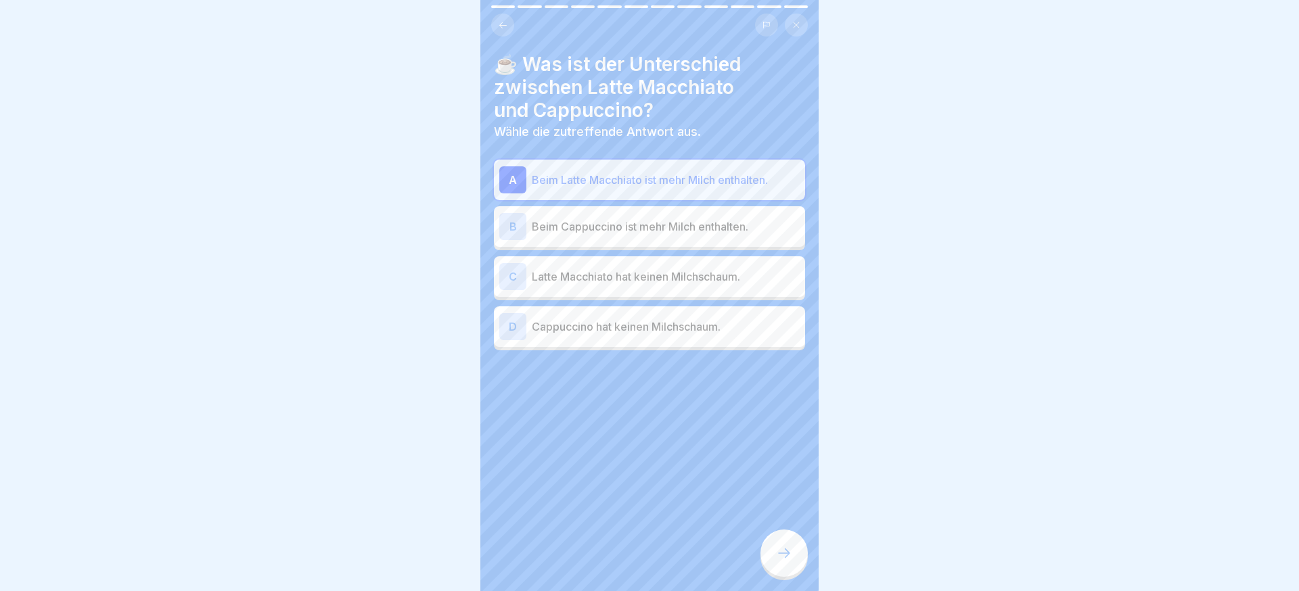
click at [773, 543] on div at bounding box center [784, 553] width 47 height 47
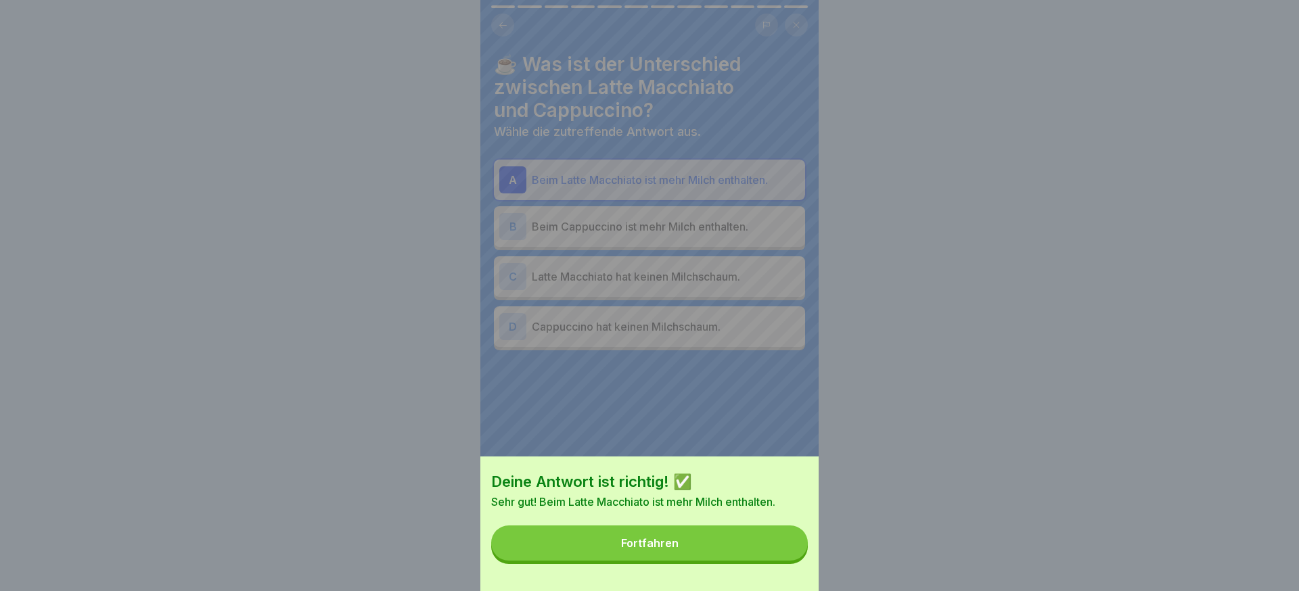
click at [777, 544] on button "Fortfahren" at bounding box center [649, 543] width 317 height 35
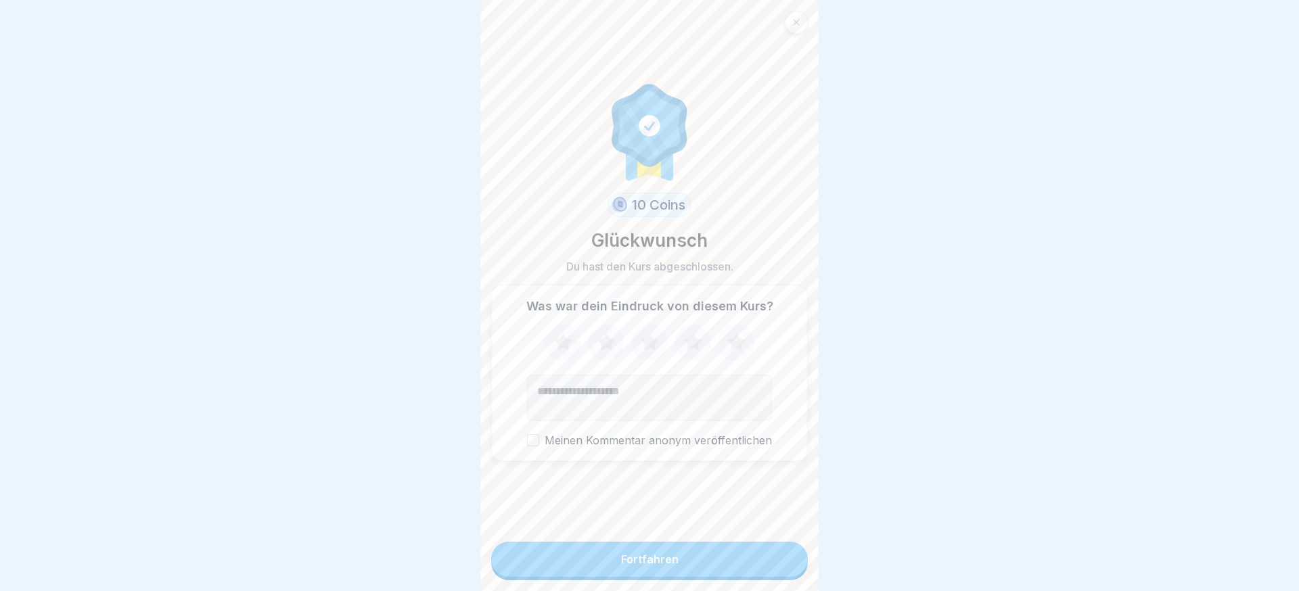
click at [776, 544] on button "Fortfahren" at bounding box center [649, 559] width 317 height 35
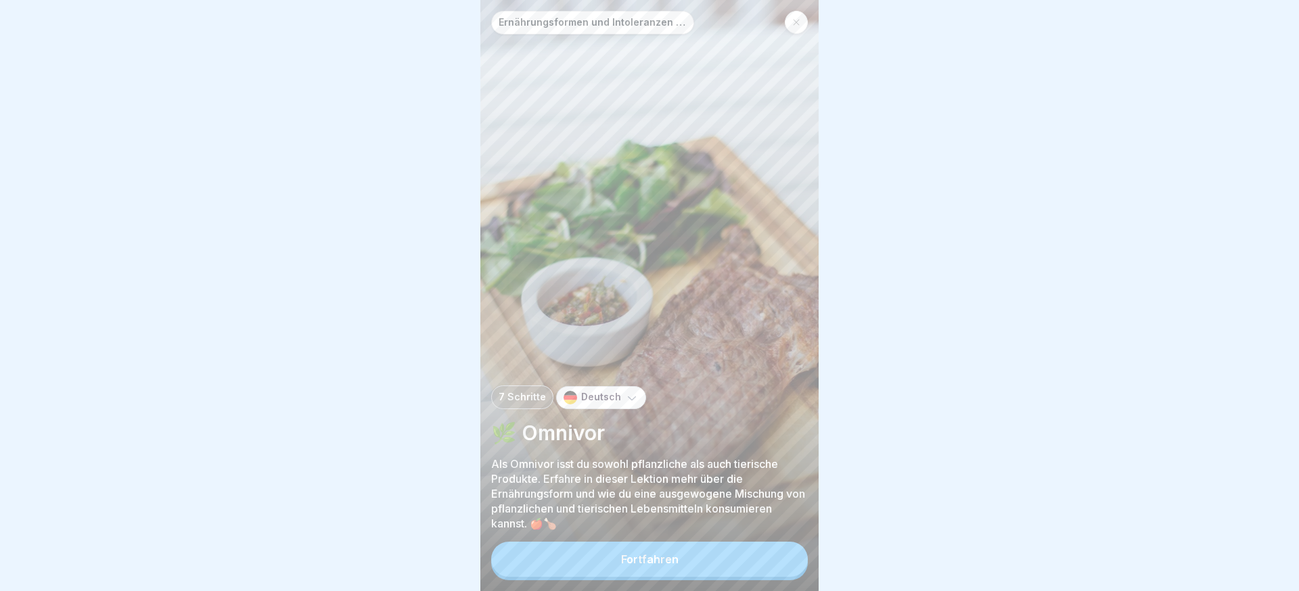
click at [766, 551] on button "Fortfahren" at bounding box center [649, 559] width 317 height 35
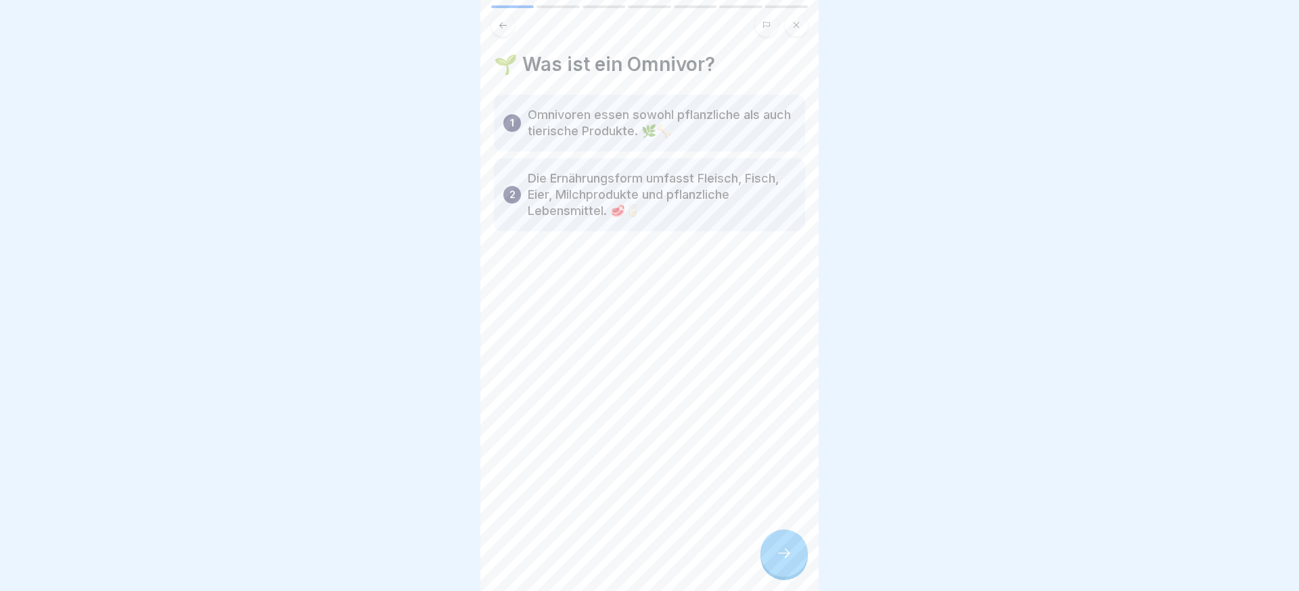
click at [777, 551] on icon at bounding box center [784, 553] width 16 height 16
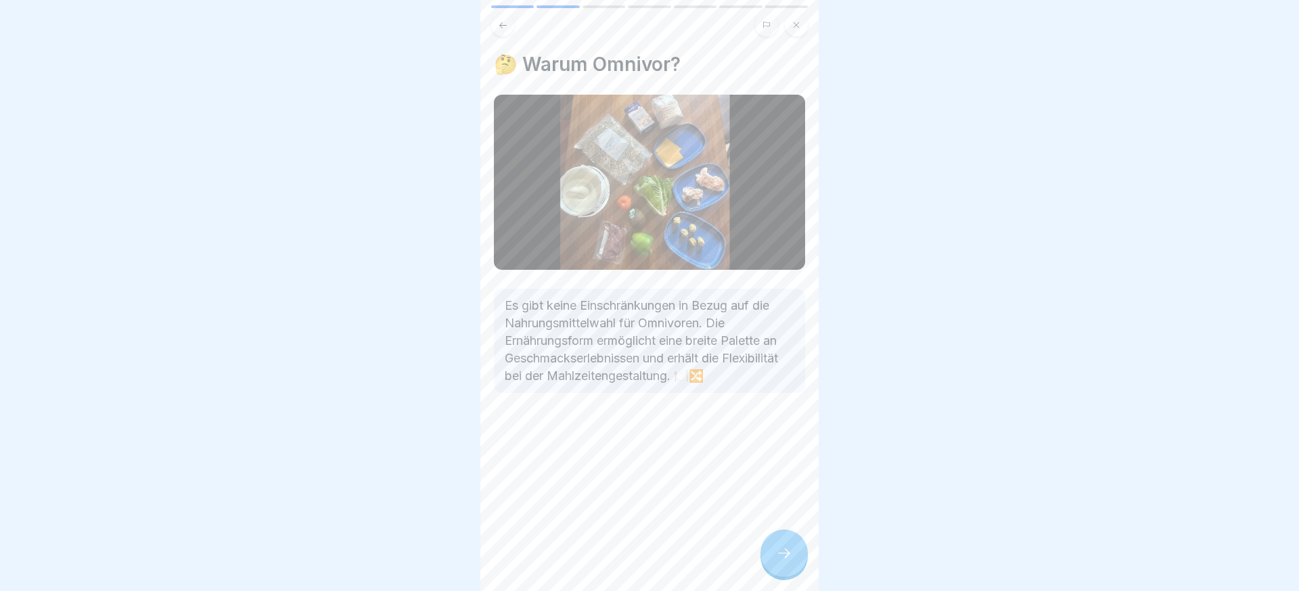
click at [777, 551] on icon at bounding box center [784, 553] width 16 height 16
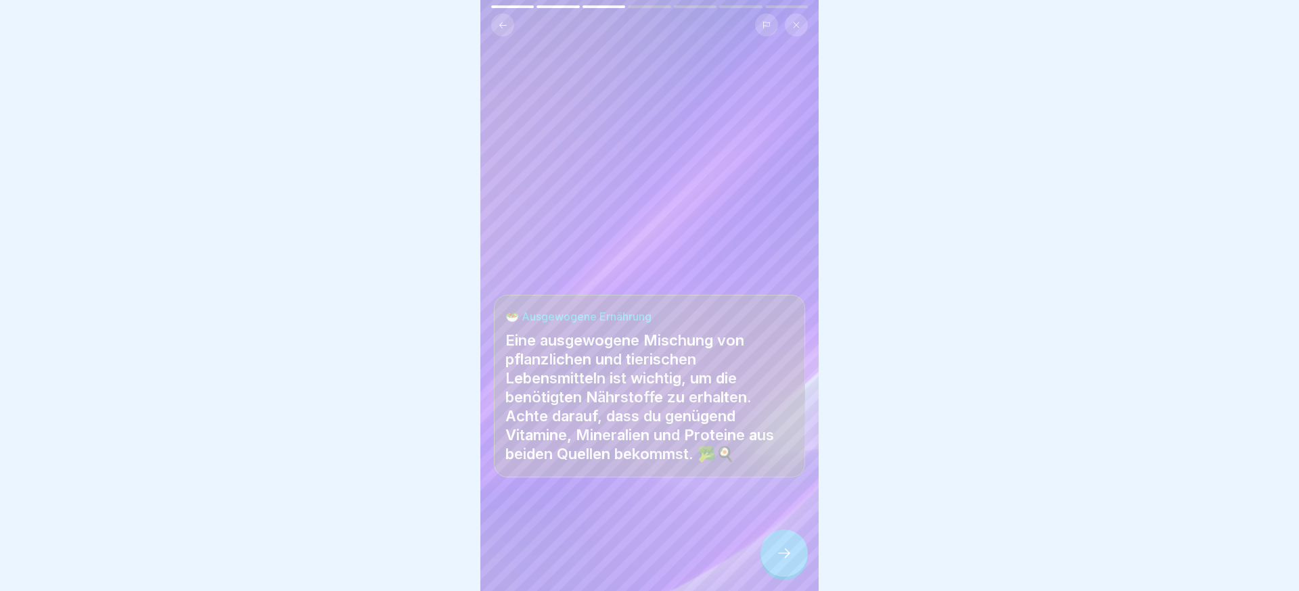
click at [777, 551] on icon at bounding box center [784, 553] width 16 height 16
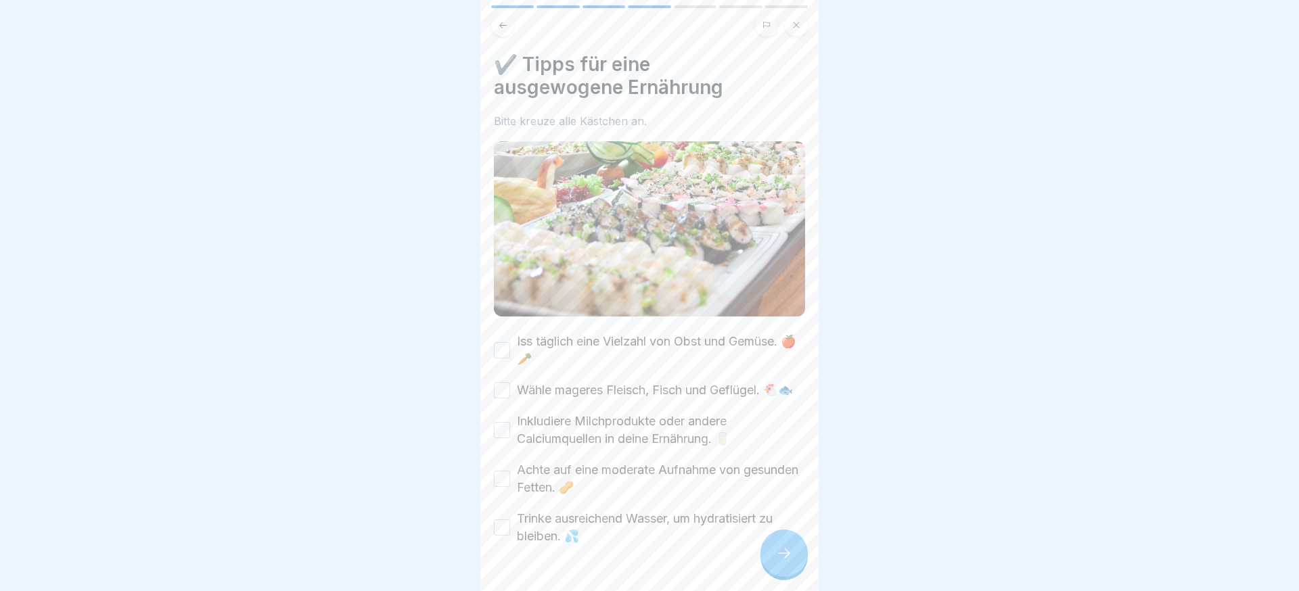
click at [777, 551] on icon at bounding box center [784, 553] width 16 height 16
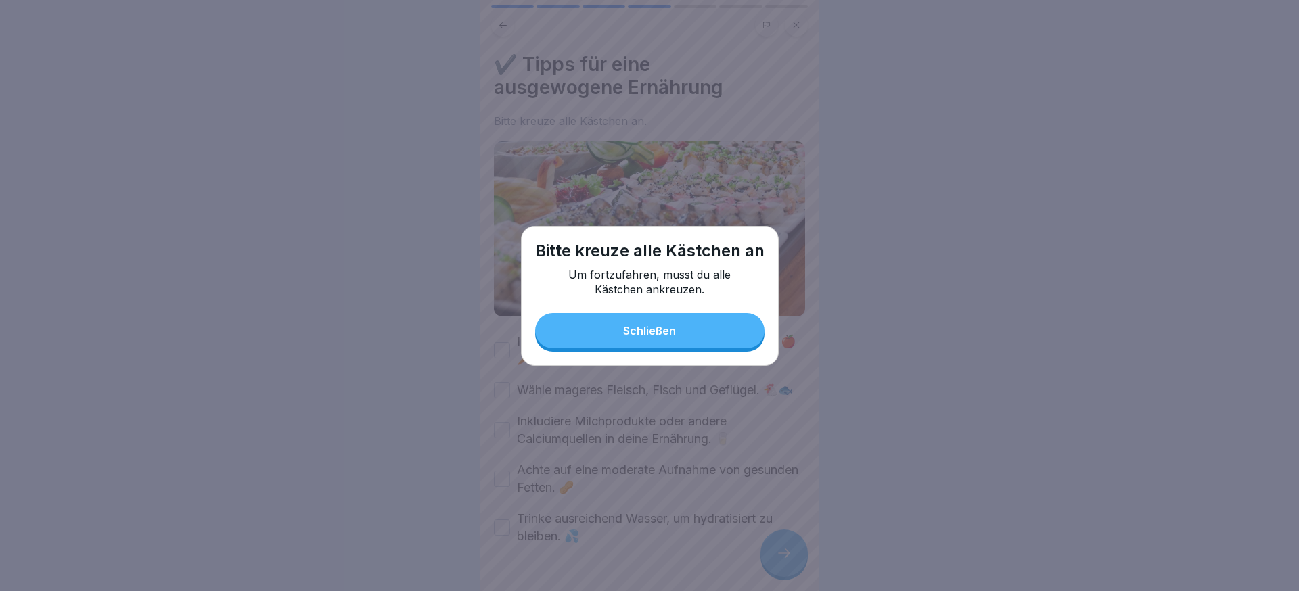
click at [688, 342] on button "Schließen" at bounding box center [649, 330] width 229 height 35
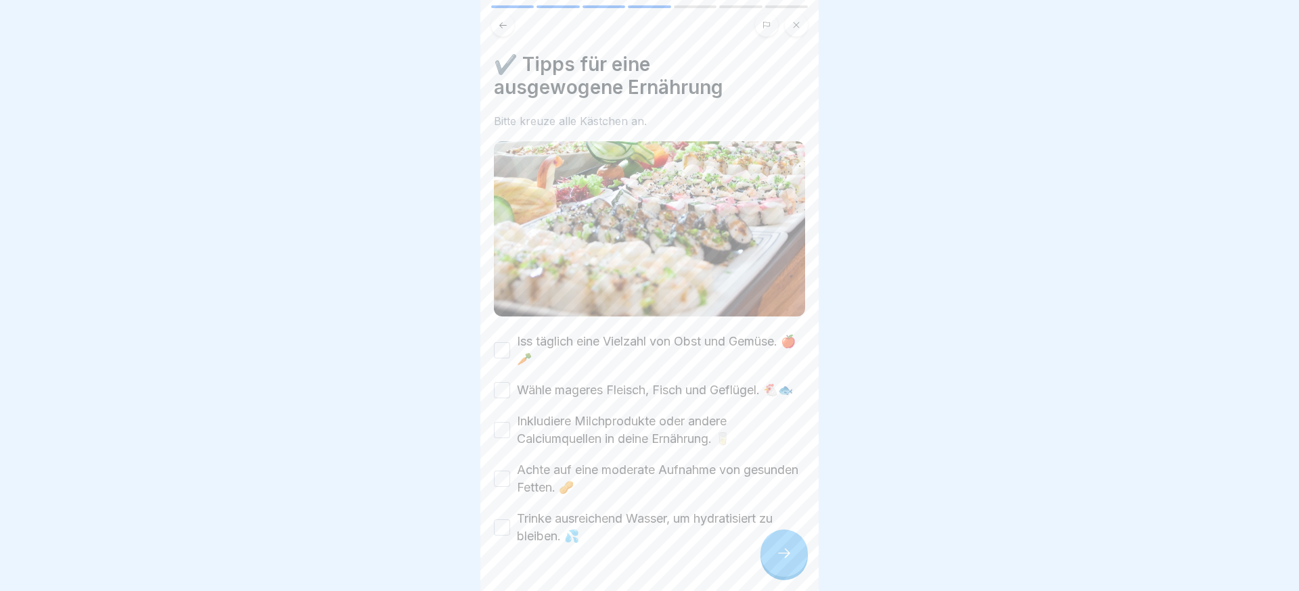
click at [687, 342] on label "Iss täglich eine Vielzahl von Obst und Gemüse. 🍎🥕" at bounding box center [661, 350] width 288 height 35
click at [510, 342] on button "Iss täglich eine Vielzahl von Obst und Gemüse. 🍎🥕" at bounding box center [502, 350] width 16 height 16
drag, startPoint x: 657, startPoint y: 393, endPoint x: 648, endPoint y: 419, distance: 28.0
click at [657, 393] on label "Wähle mageres Fleisch, Fisch und Geflügel. 🐔🐟" at bounding box center [655, 391] width 276 height 18
click at [510, 393] on button "Wähle mageres Fleisch, Fisch und Geflügel. 🐔🐟" at bounding box center [502, 390] width 16 height 16
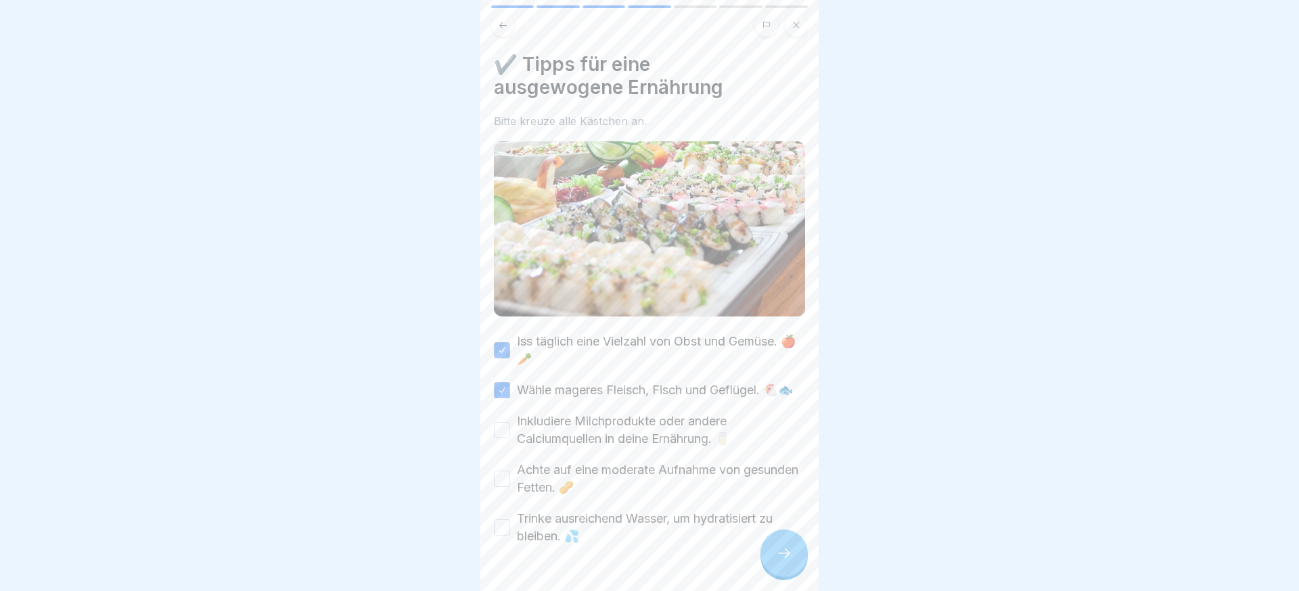
drag, startPoint x: 646, startPoint y: 431, endPoint x: 640, endPoint y: 451, distance: 20.4
click at [646, 431] on label "Inkludiere Milchprodukte oder andere Calciumquellen in deine Ernährung. 🥛" at bounding box center [661, 430] width 288 height 35
click at [510, 431] on button "Inkludiere Milchprodukte oder andere Calciumquellen in deine Ernährung. 🥛" at bounding box center [502, 430] width 16 height 16
click at [637, 464] on label "Achte auf eine moderate Aufnahme von gesunden Fetten. 🥜" at bounding box center [661, 479] width 288 height 35
click at [510, 471] on button "Achte auf eine moderate Aufnahme von gesunden Fetten. 🥜" at bounding box center [502, 479] width 16 height 16
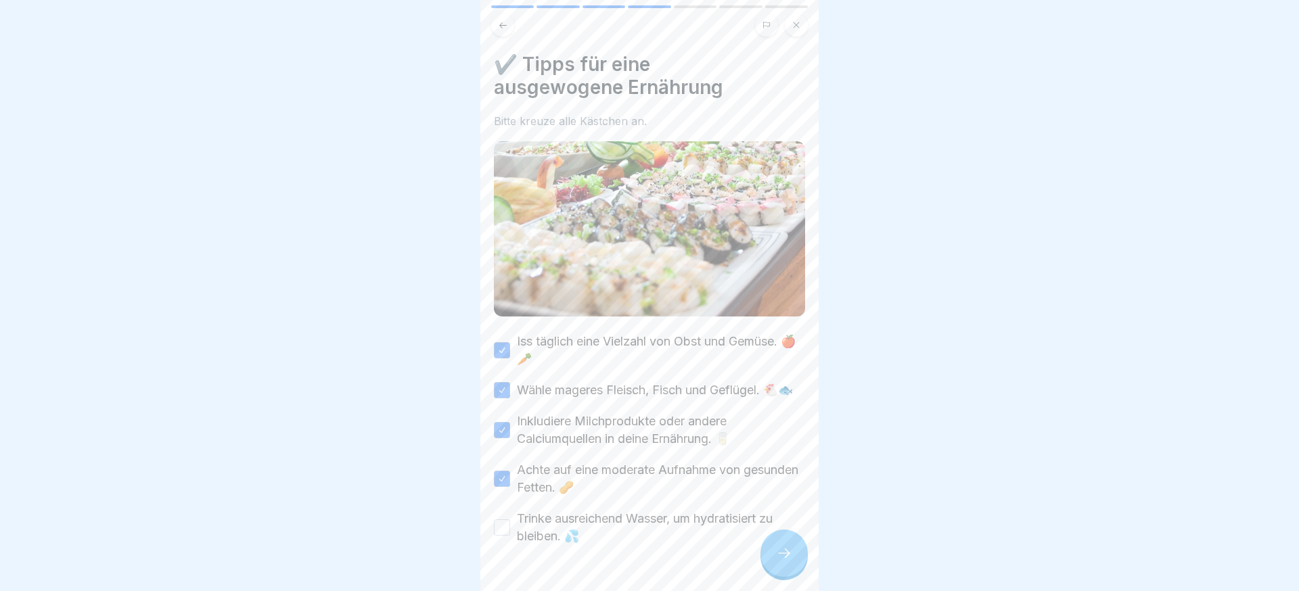
click at [648, 522] on label "Trinke ausreichend Wasser, um hydratisiert zu bleiben. 💦" at bounding box center [661, 527] width 288 height 35
click at [510, 522] on button "Trinke ausreichend Wasser, um hydratisiert zu bleiben. 💦" at bounding box center [502, 528] width 16 height 16
click at [773, 543] on div at bounding box center [784, 553] width 47 height 47
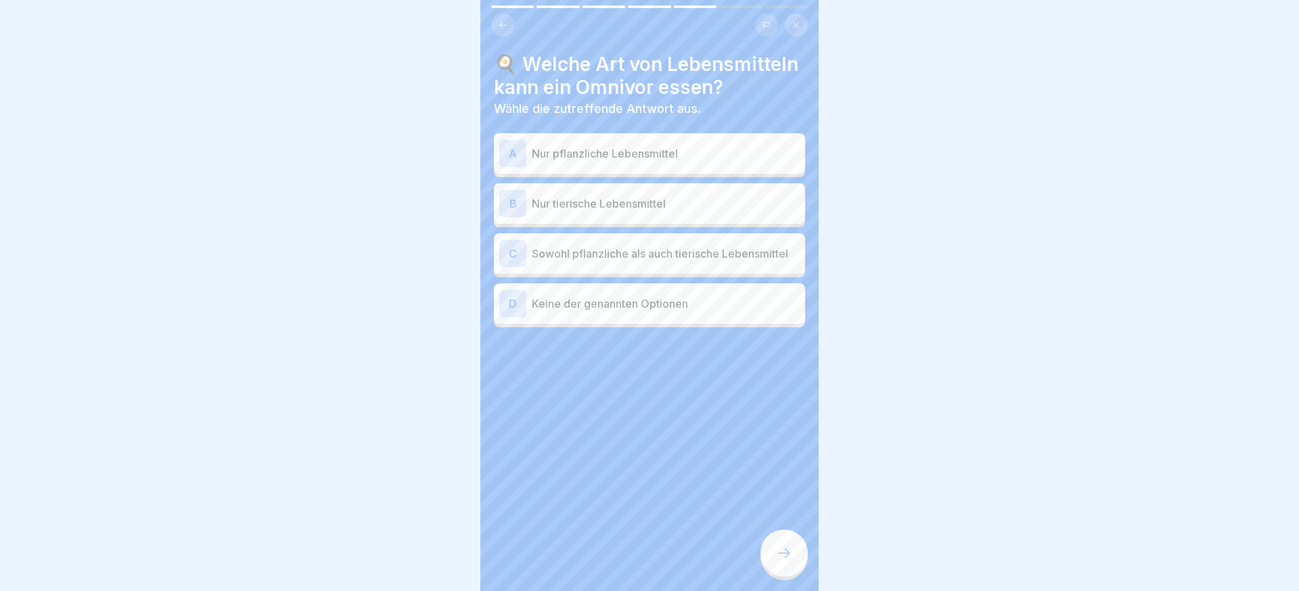
click at [647, 164] on div "A Nur pflanzliche Lebensmittel" at bounding box center [649, 153] width 300 height 27
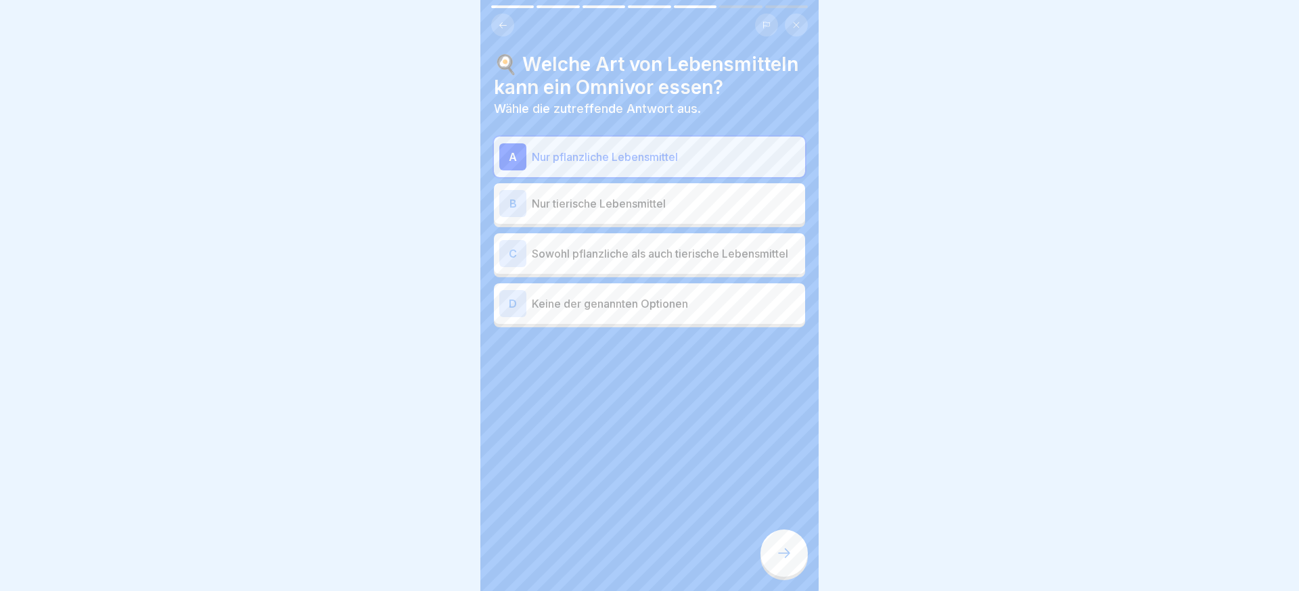
click at [801, 569] on div at bounding box center [784, 553] width 47 height 47
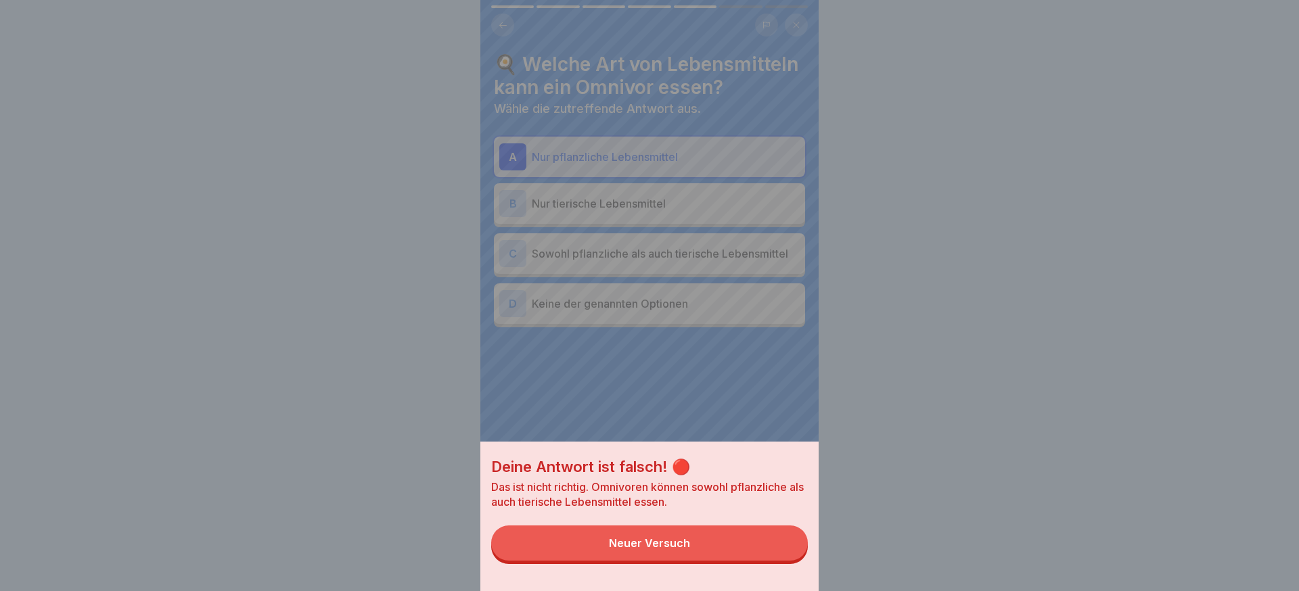
click at [762, 556] on button "Neuer Versuch" at bounding box center [649, 543] width 317 height 35
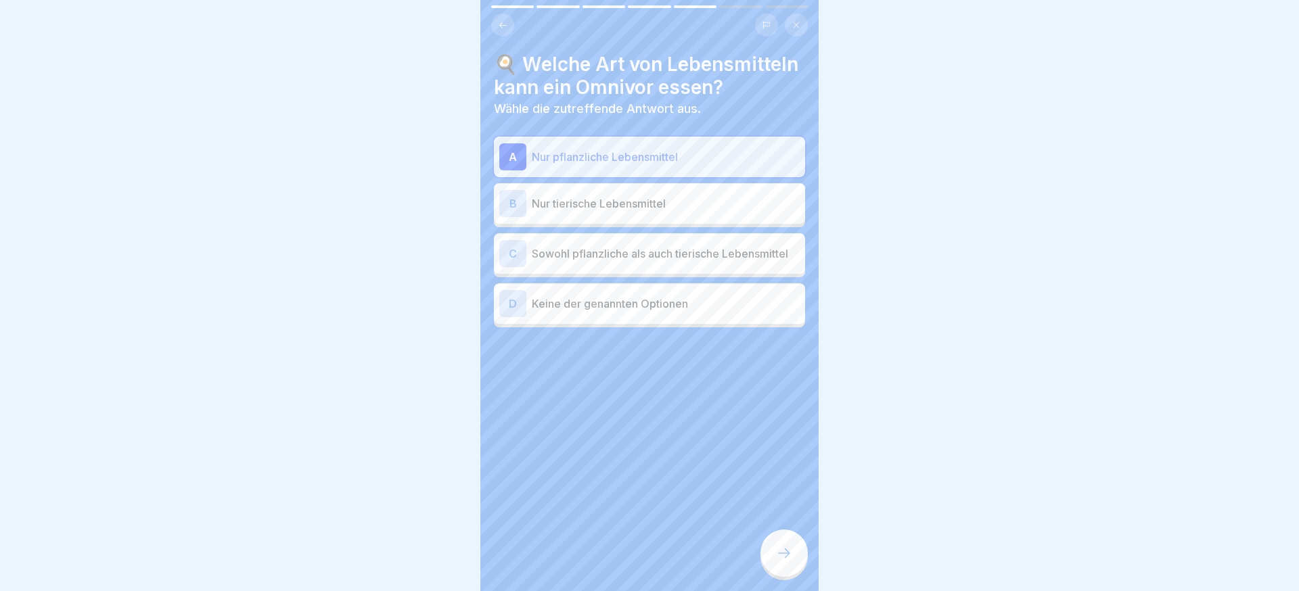
click at [646, 216] on div "B Nur tierische Lebensmittel" at bounding box center [649, 203] width 300 height 27
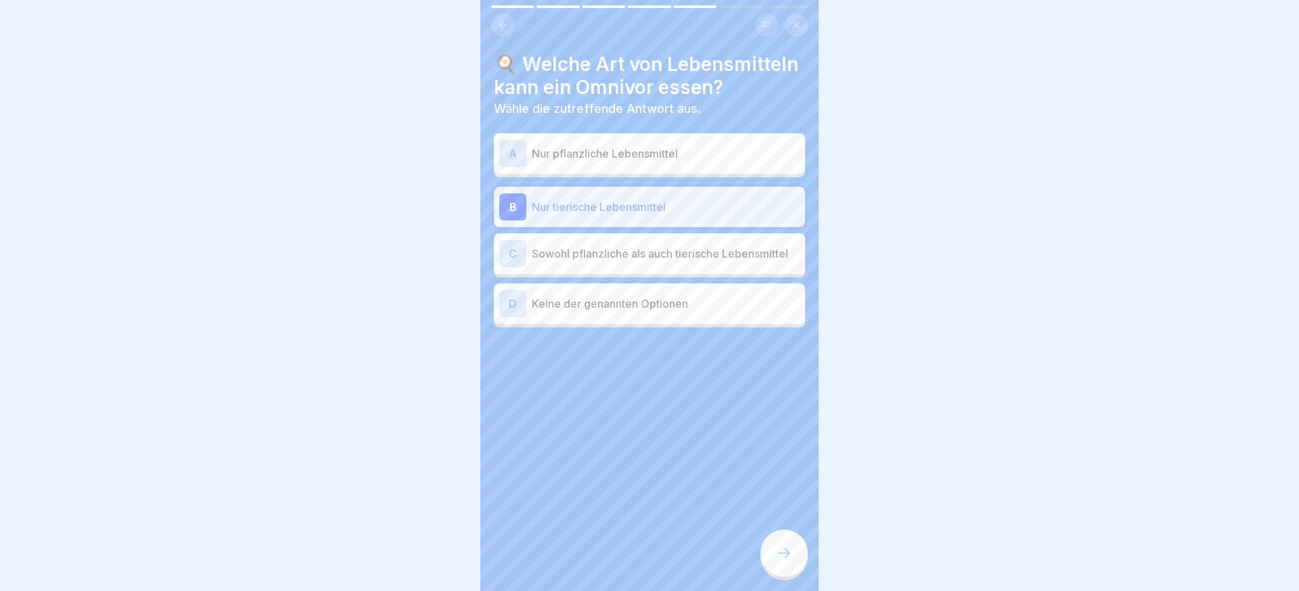
click at [784, 535] on div at bounding box center [784, 553] width 47 height 47
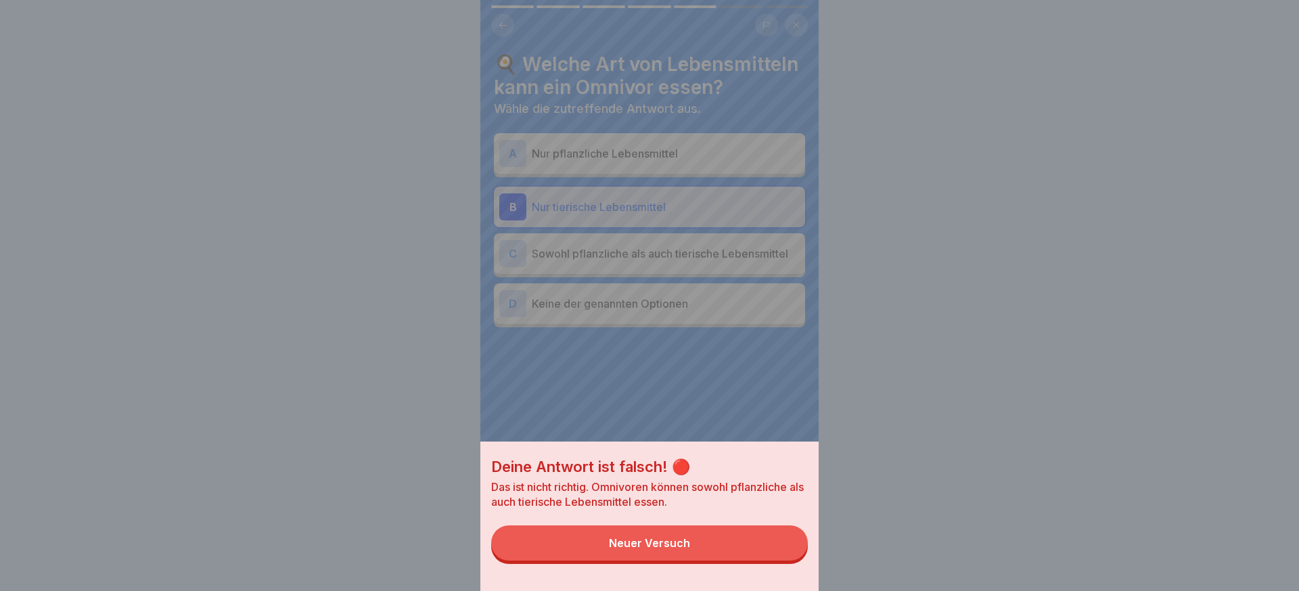
click at [684, 524] on div "Deine Antwort ist falsch! 🔴 Das ist nicht richtig. Omnivoren können sowohl pfla…" at bounding box center [649, 517] width 338 height 150
drag, startPoint x: 694, startPoint y: 534, endPoint x: 701, endPoint y: 537, distance: 7.9
click at [694, 535] on button "Neuer Versuch" at bounding box center [649, 543] width 317 height 35
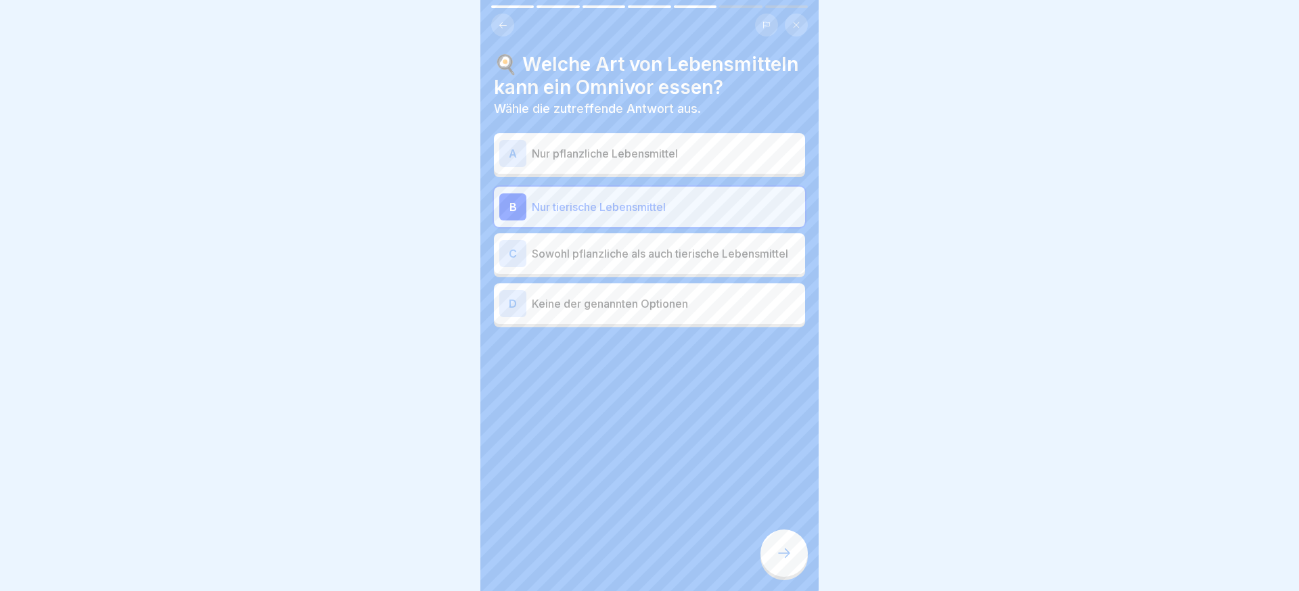
click at [698, 260] on p "Sowohl pflanzliche als auch tierische Lebensmittel" at bounding box center [666, 254] width 268 height 16
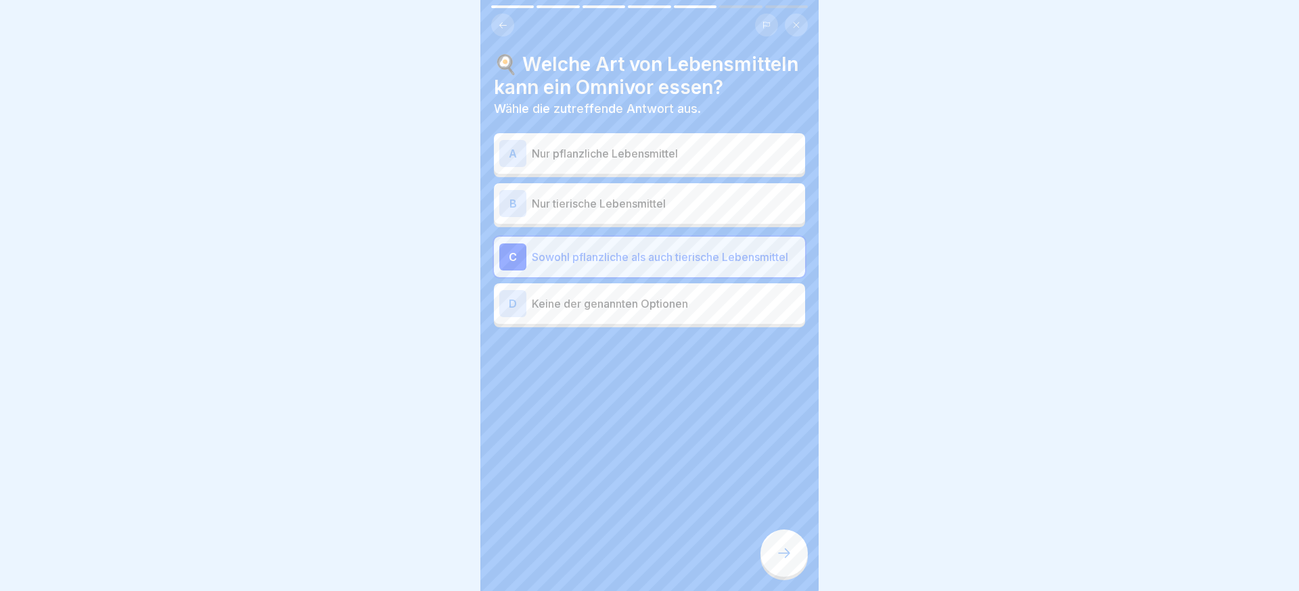
click at [778, 550] on icon at bounding box center [784, 553] width 16 height 16
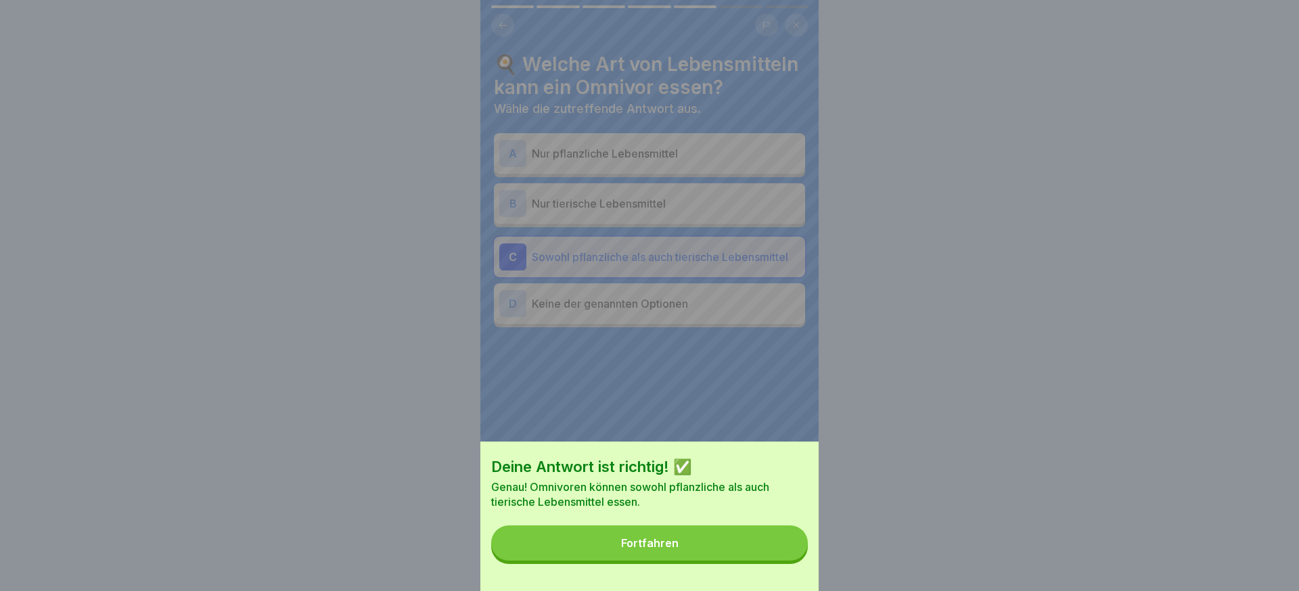
click at [742, 544] on button "Fortfahren" at bounding box center [649, 543] width 317 height 35
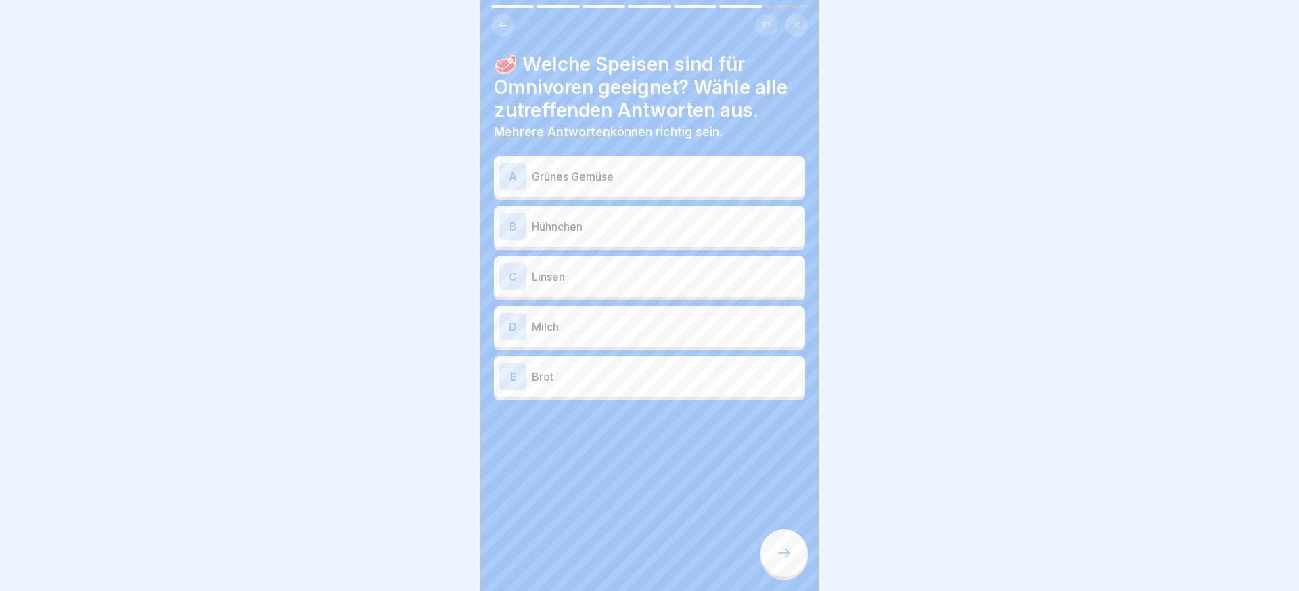
click at [645, 182] on p "Grünes Gemüse" at bounding box center [666, 177] width 268 height 16
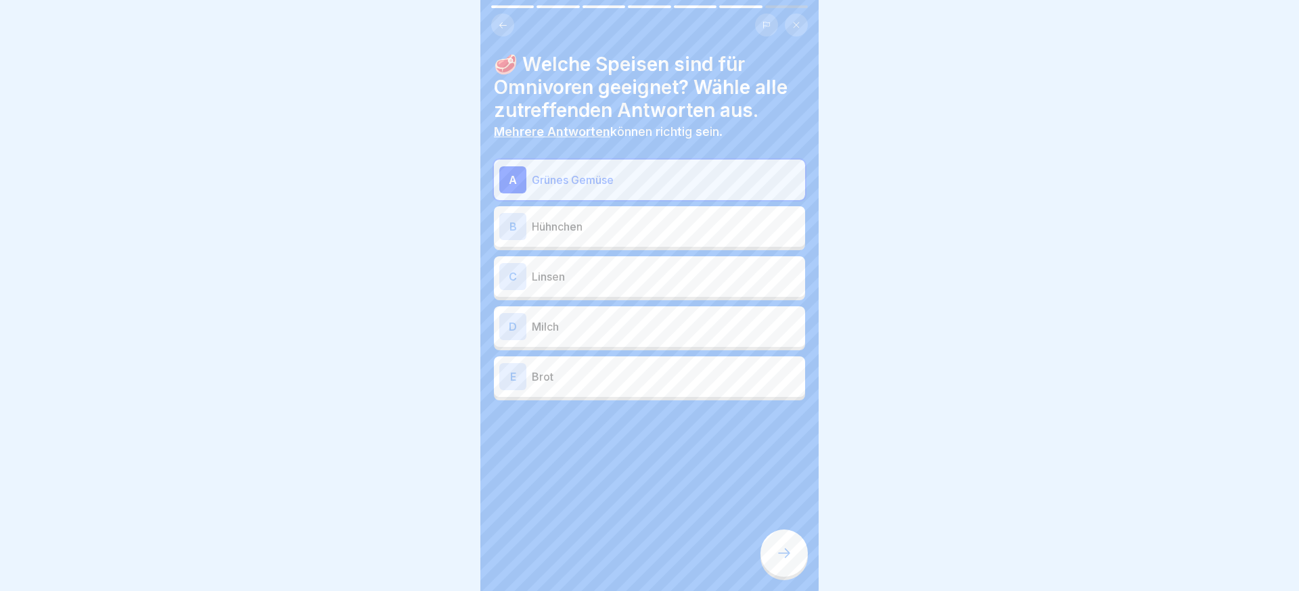
click at [611, 277] on p "Linsen" at bounding box center [666, 277] width 268 height 16
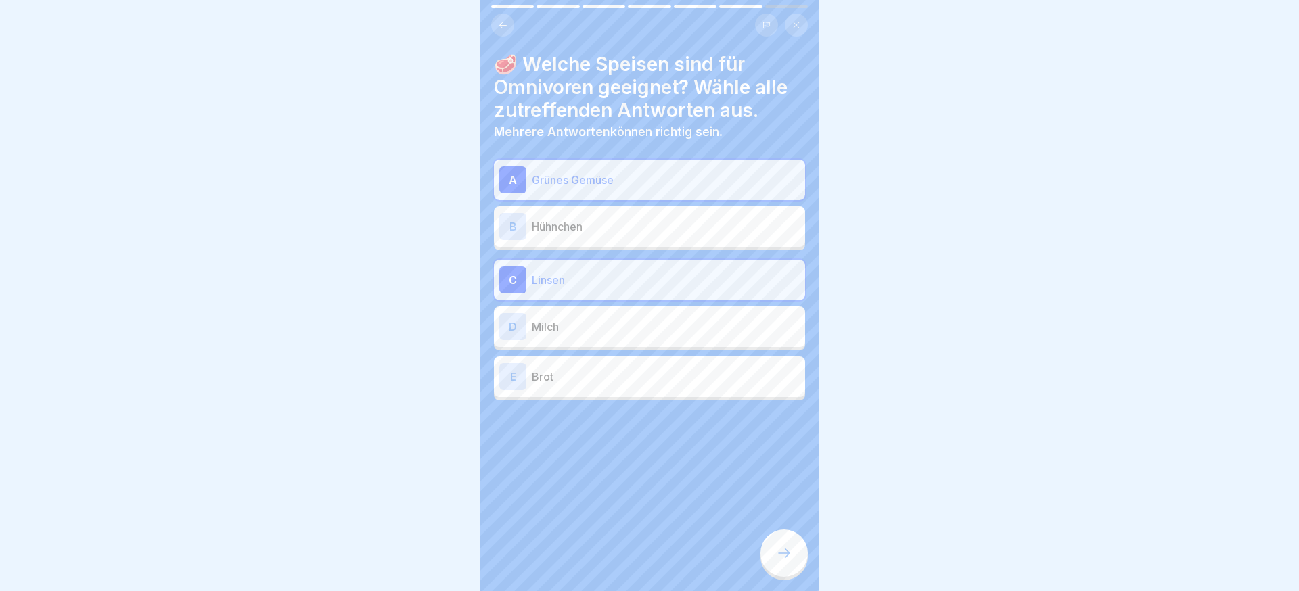
click at [600, 379] on p "Brot" at bounding box center [666, 377] width 268 height 16
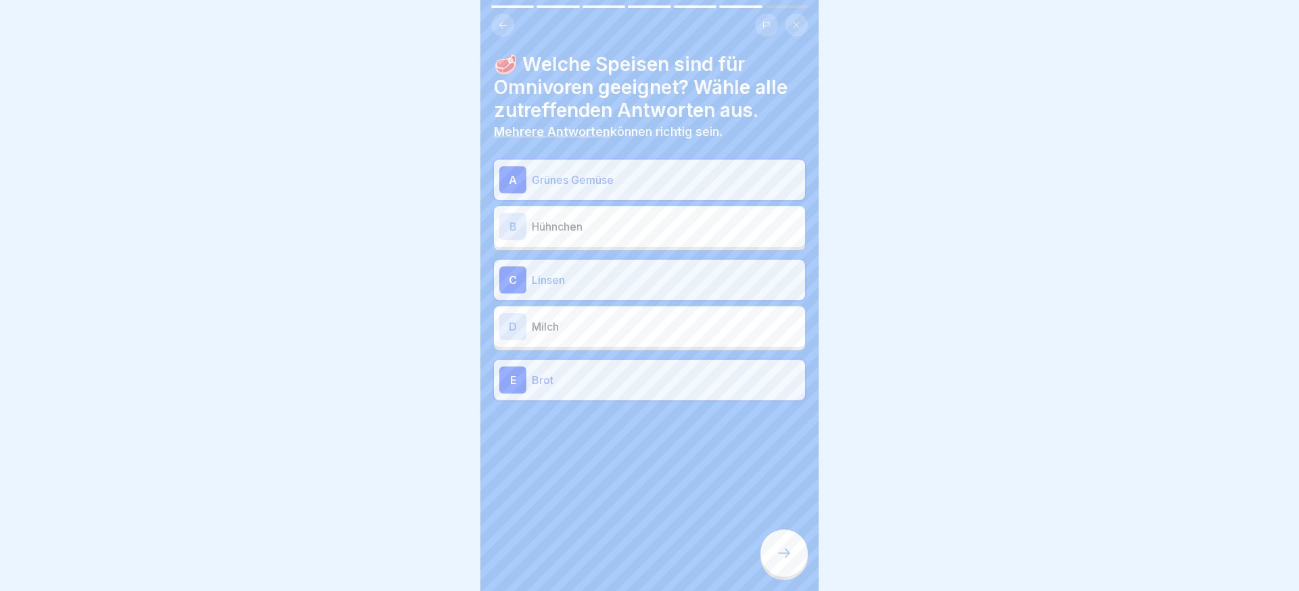
click at [795, 557] on div at bounding box center [784, 553] width 47 height 47
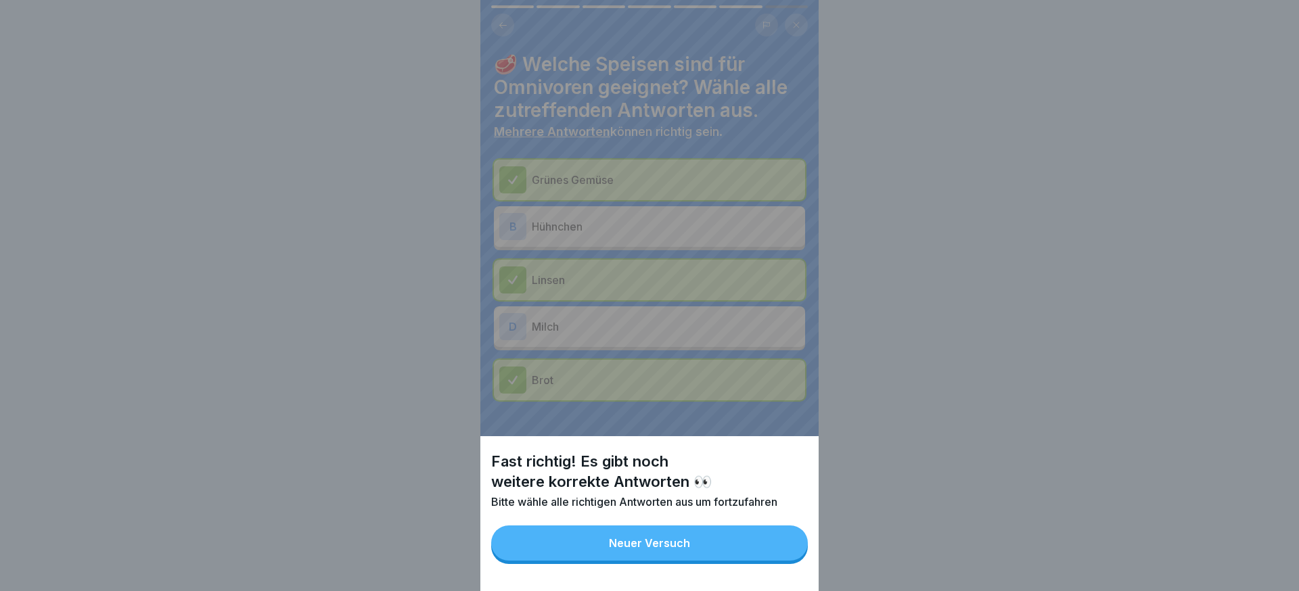
click at [788, 556] on button "Neuer Versuch" at bounding box center [649, 543] width 317 height 35
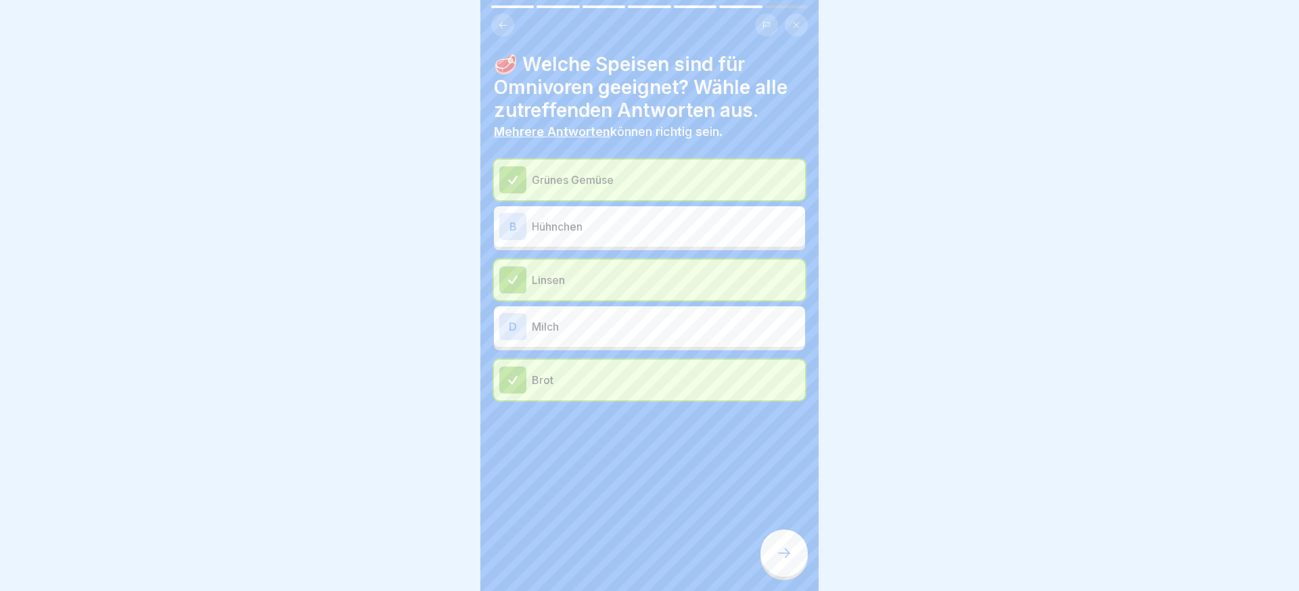
click at [787, 556] on icon at bounding box center [784, 553] width 16 height 16
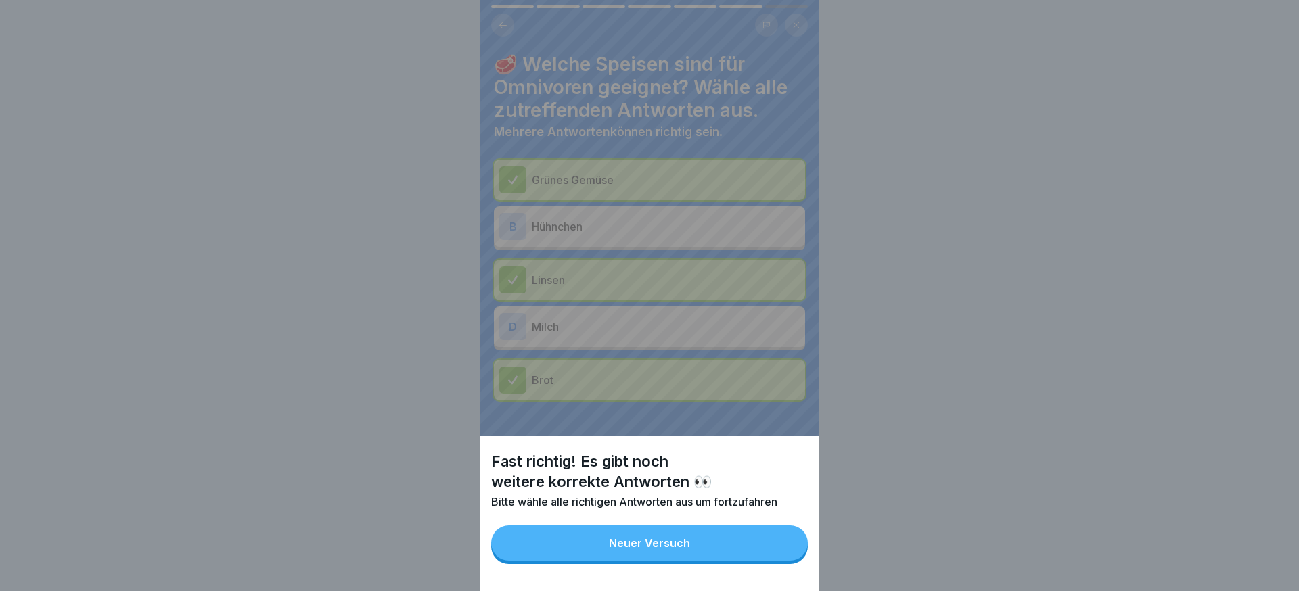
drag, startPoint x: 755, startPoint y: 556, endPoint x: 732, endPoint y: 523, distance: 40.2
click at [755, 555] on button "Neuer Versuch" at bounding box center [649, 543] width 317 height 35
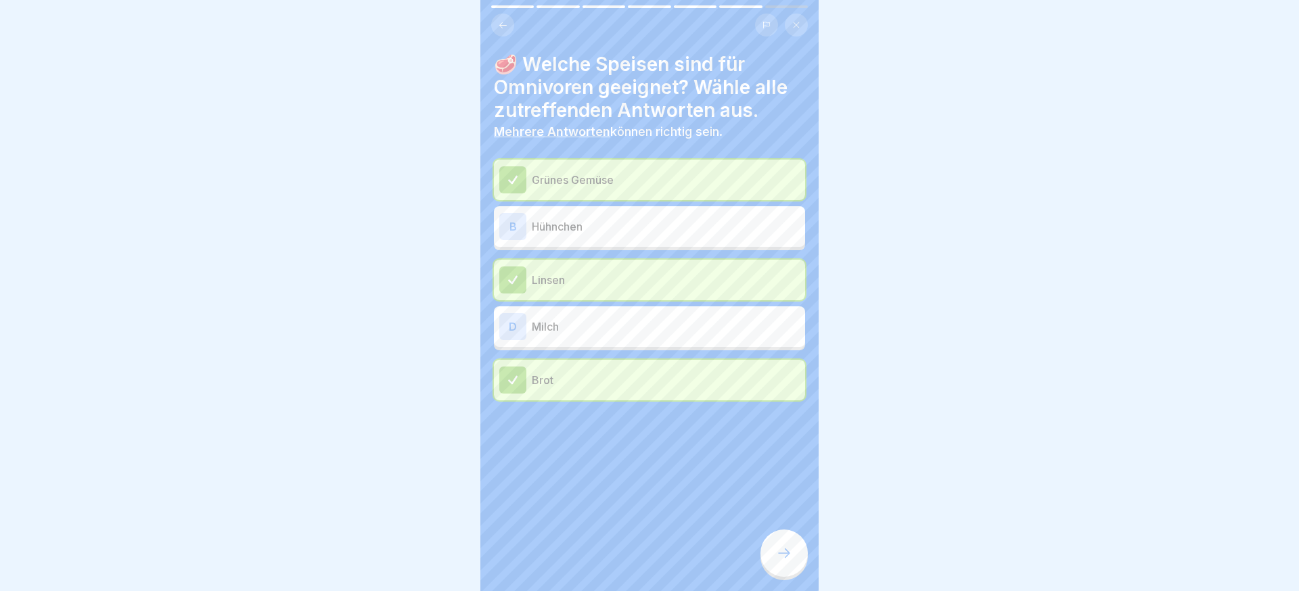
click at [637, 328] on p "Milch" at bounding box center [666, 327] width 268 height 16
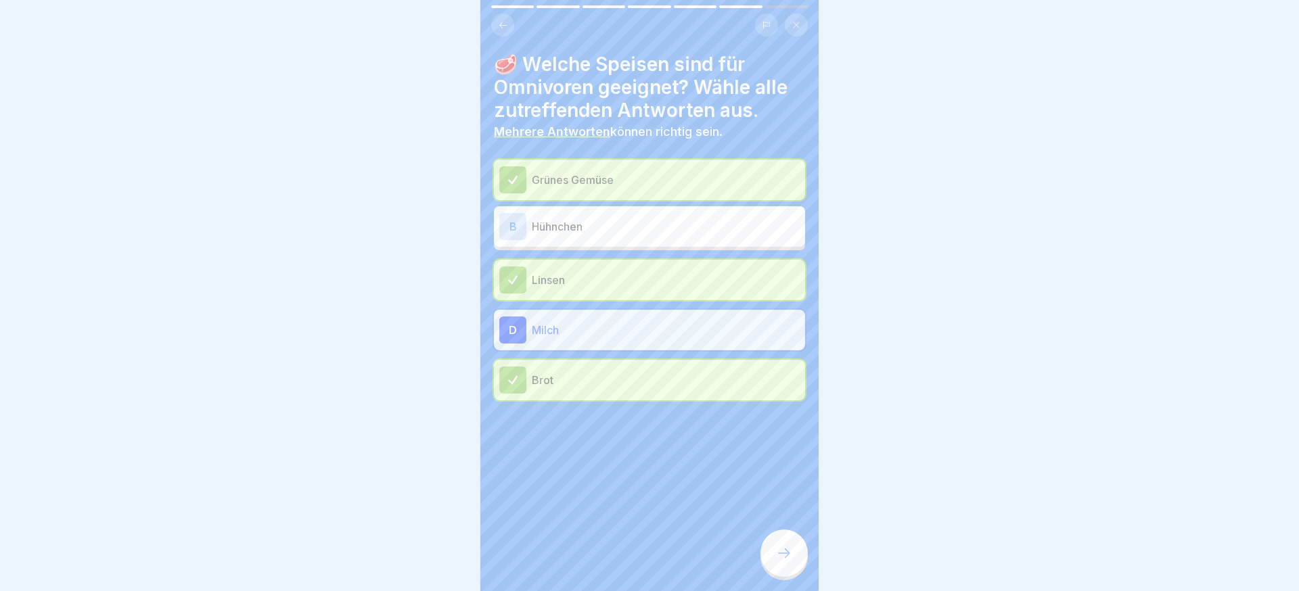
click at [792, 532] on div "Ernährungsformen und Intoleranzen verstehen 7 Schritte Deutsch 🌿 Omnivor Als Om…" at bounding box center [649, 295] width 338 height 591
click at [781, 559] on icon at bounding box center [784, 553] width 16 height 16
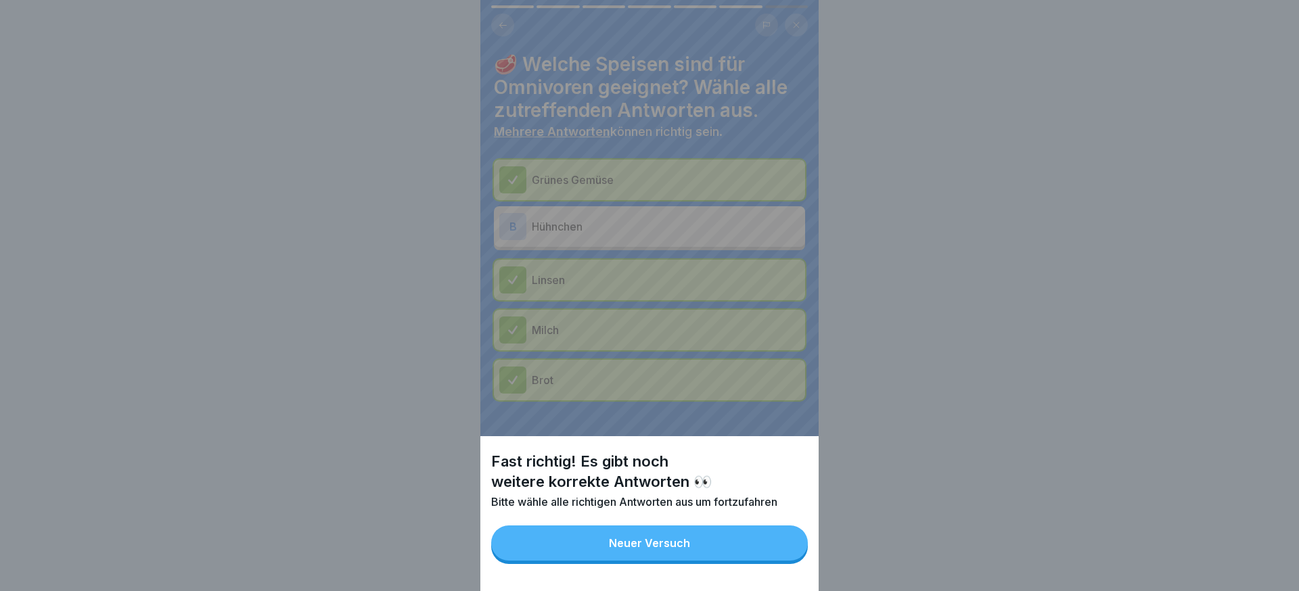
click at [675, 547] on div "Neuer Versuch" at bounding box center [649, 543] width 81 height 12
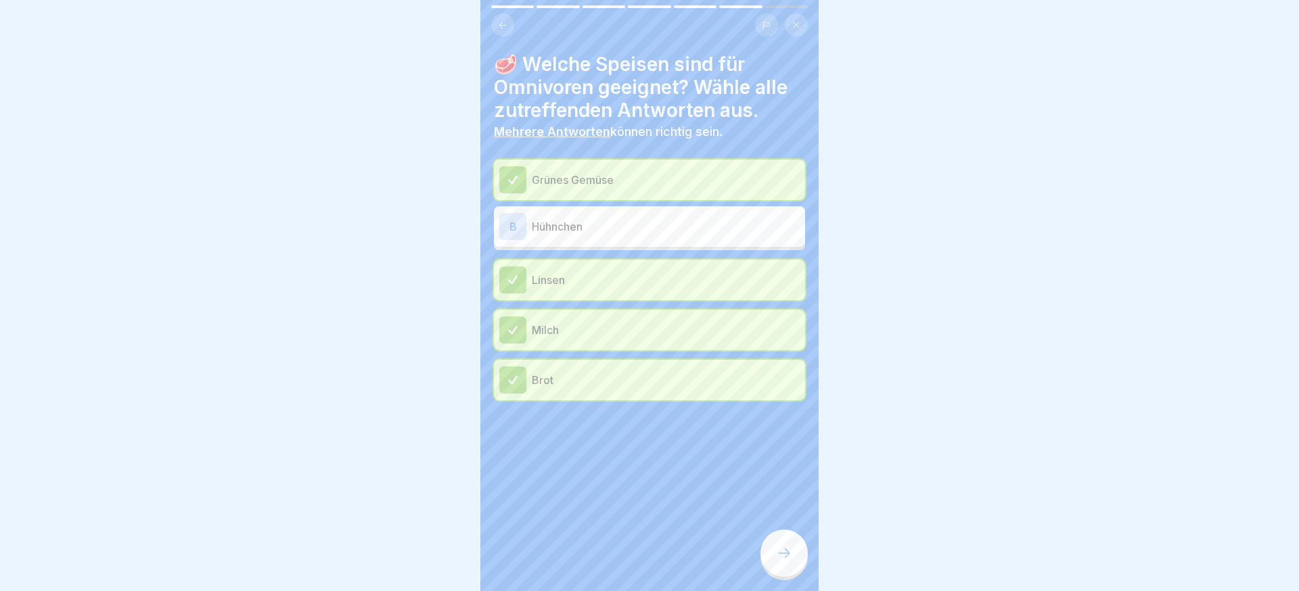
click at [623, 230] on p "Hühnchen" at bounding box center [666, 227] width 268 height 16
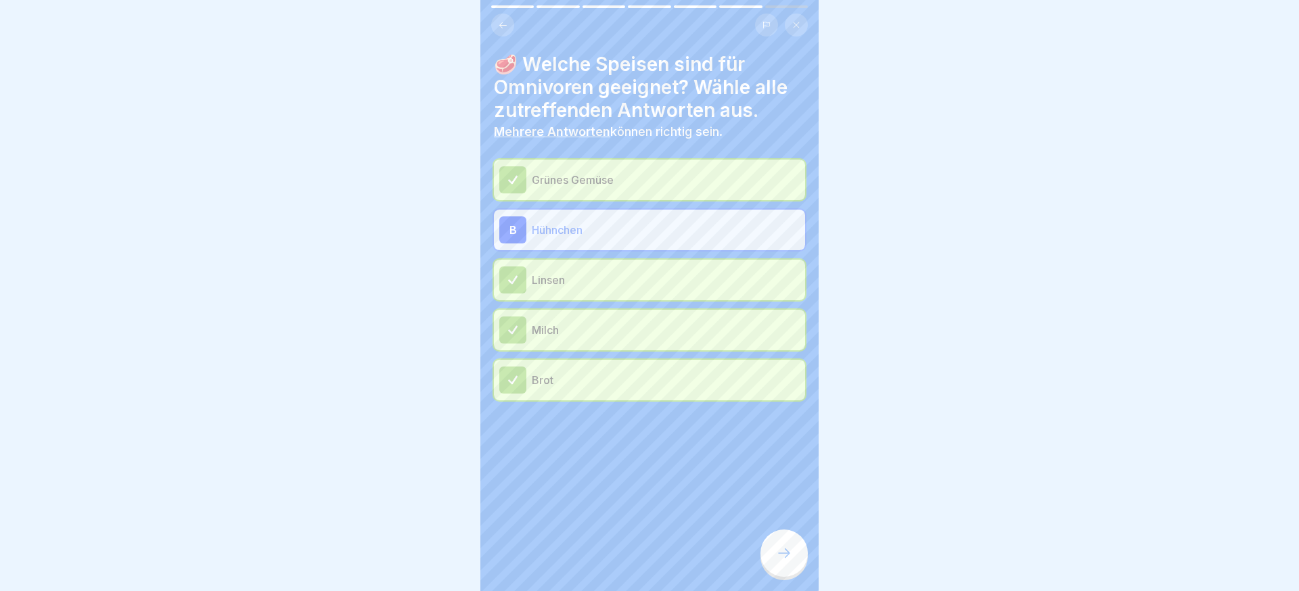
click at [768, 547] on div at bounding box center [784, 553] width 47 height 47
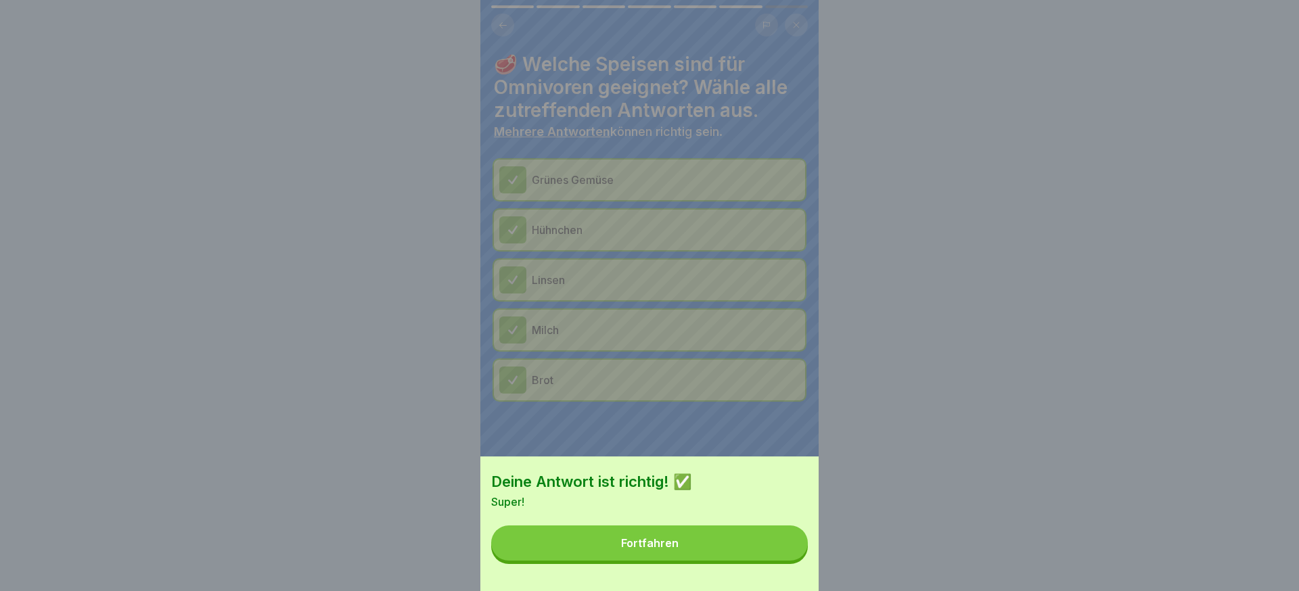
click at [771, 547] on button "Fortfahren" at bounding box center [649, 543] width 317 height 35
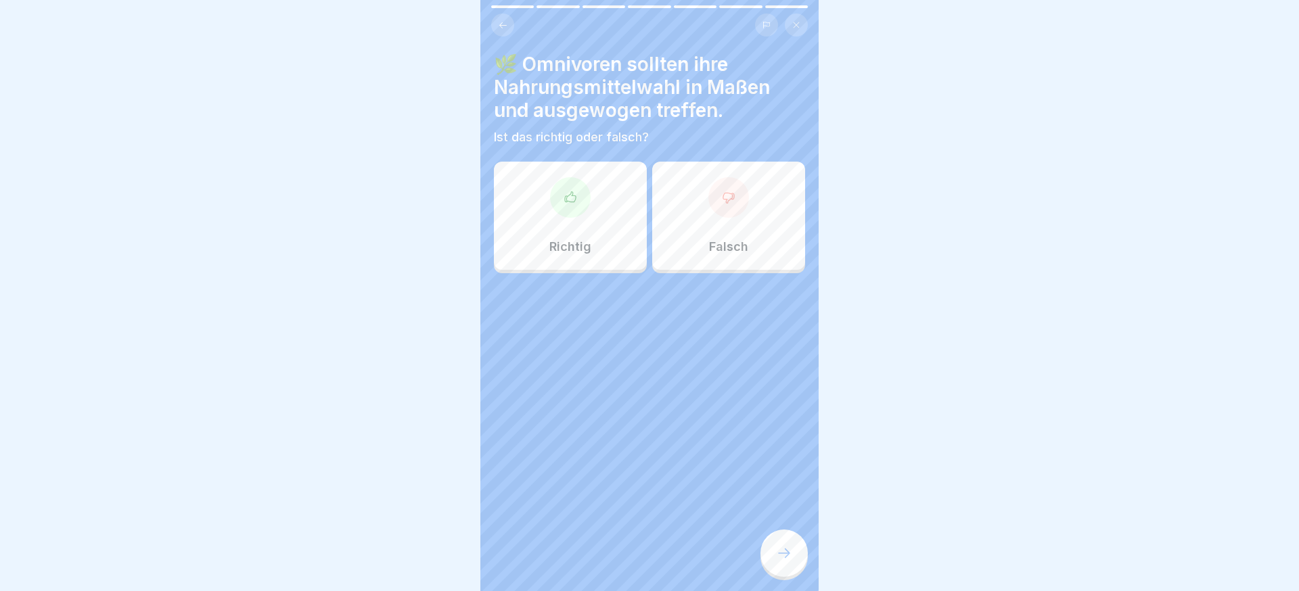
click at [705, 233] on div "Falsch" at bounding box center [728, 216] width 153 height 108
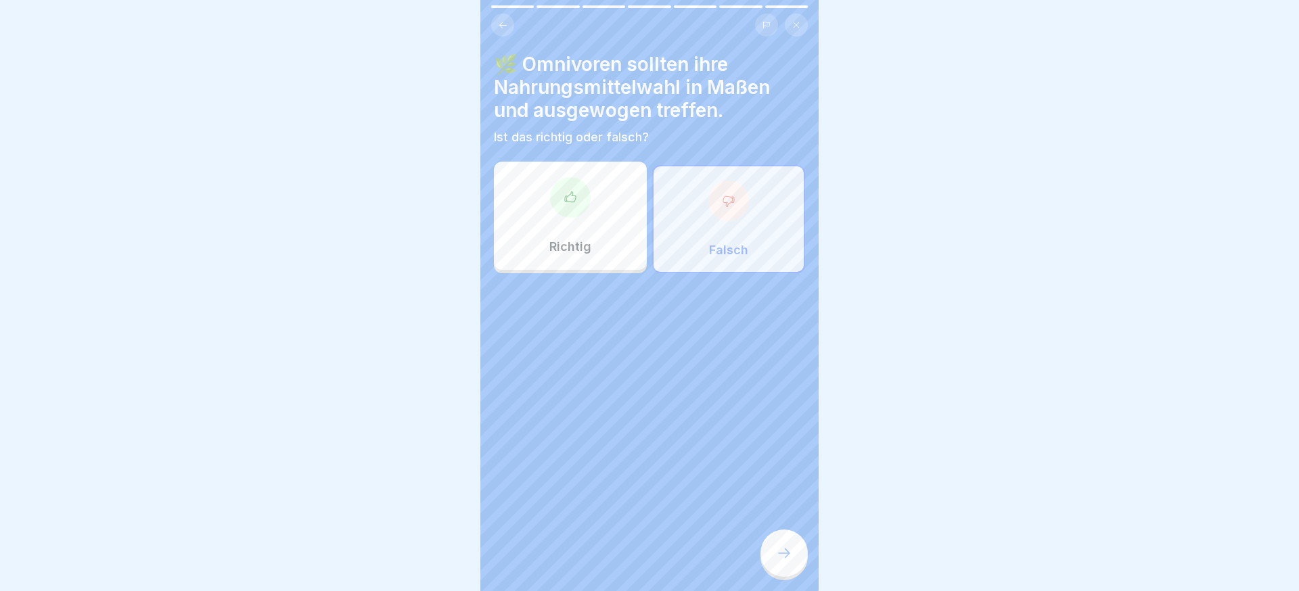
click at [623, 235] on div "Richtig" at bounding box center [570, 216] width 153 height 108
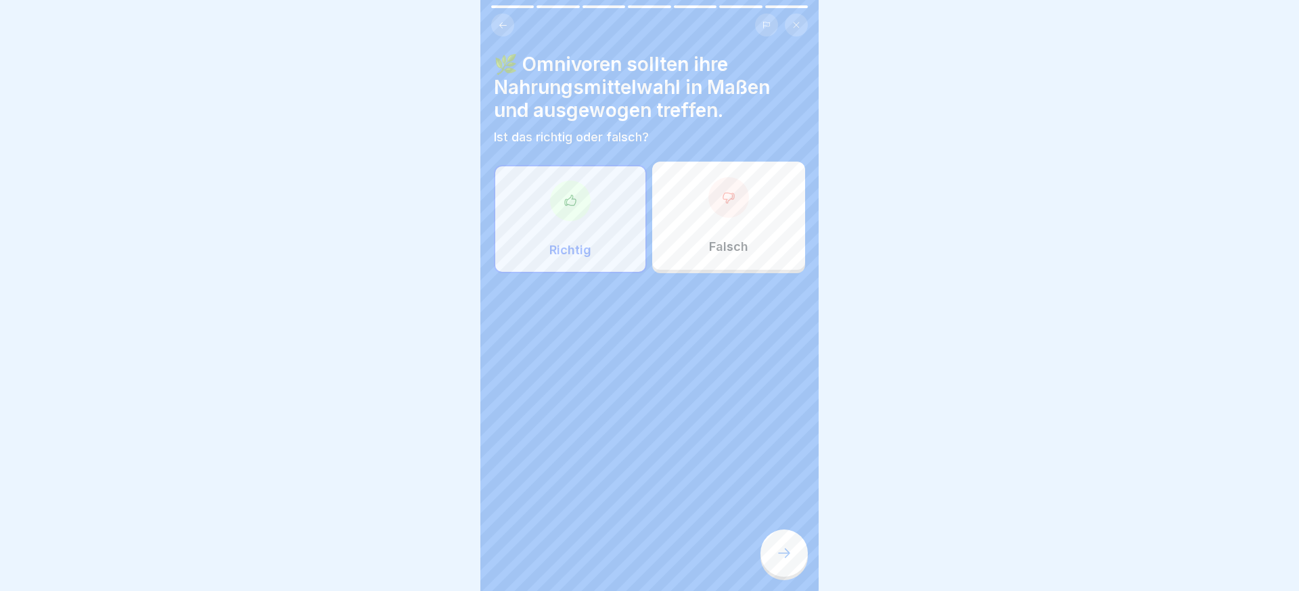
click at [773, 539] on div at bounding box center [784, 553] width 47 height 47
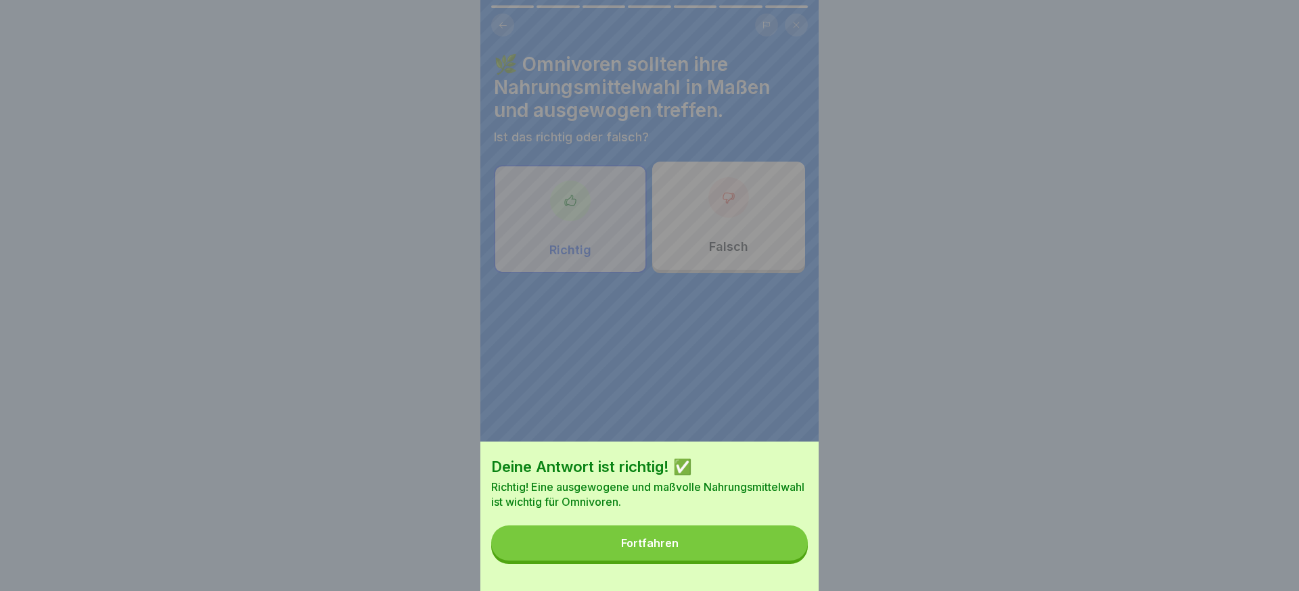
click at [769, 541] on button "Fortfahren" at bounding box center [649, 543] width 317 height 35
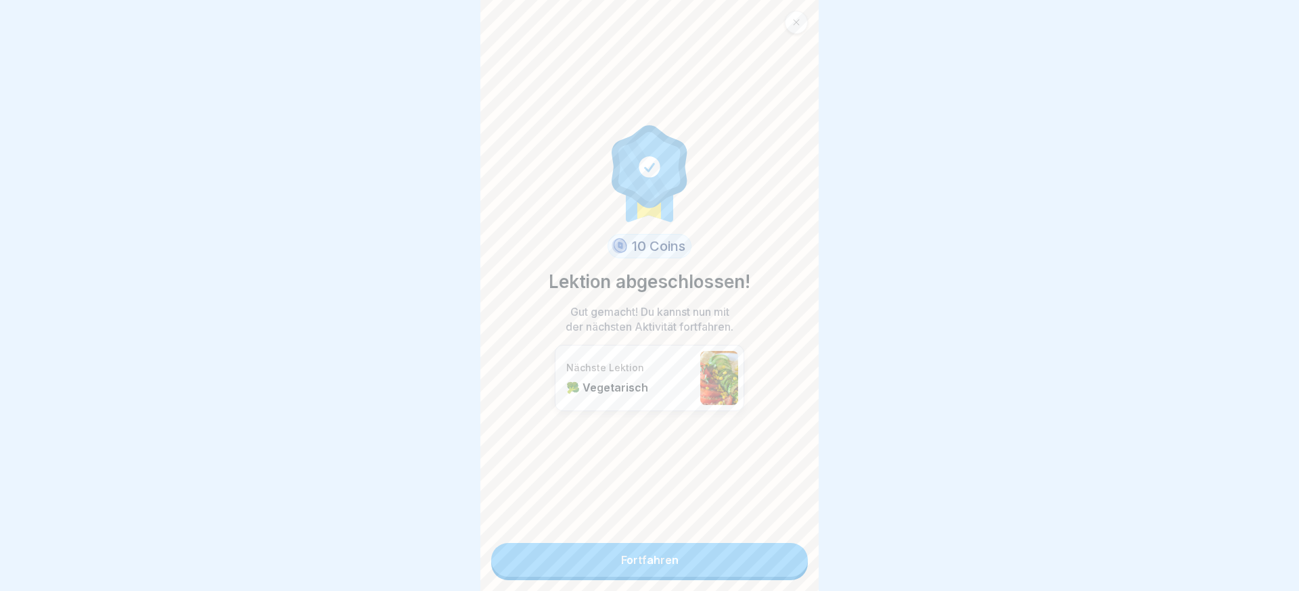
click at [750, 545] on link "Fortfahren" at bounding box center [649, 560] width 317 height 34
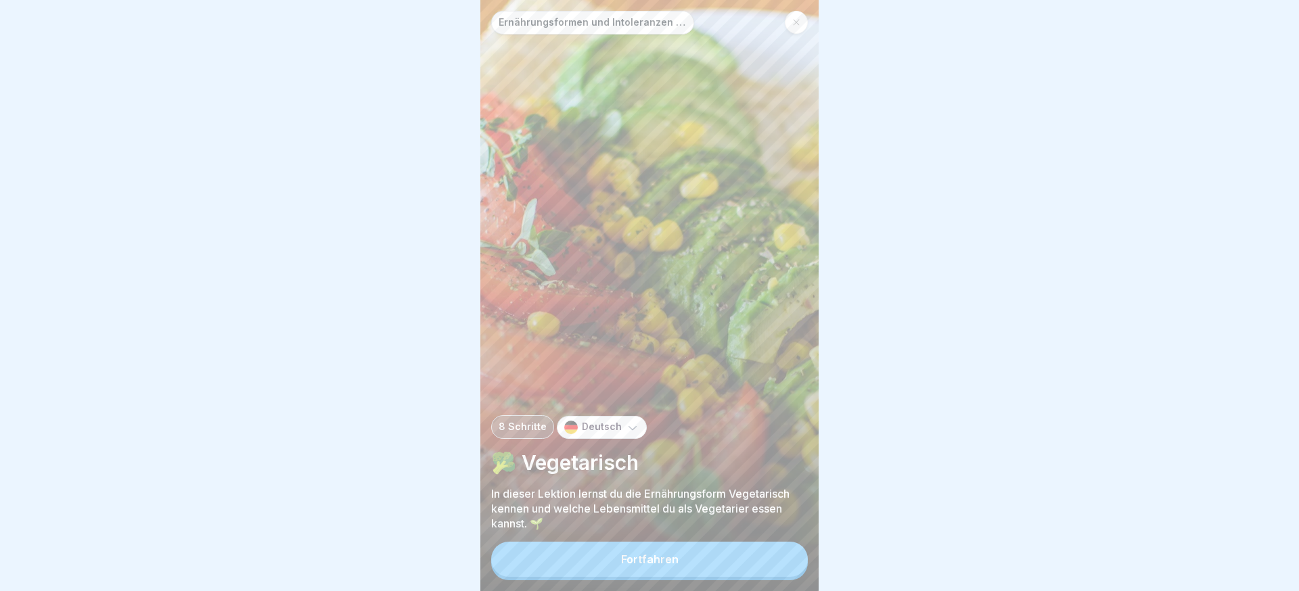
click at [751, 552] on button "Fortfahren" at bounding box center [649, 559] width 317 height 35
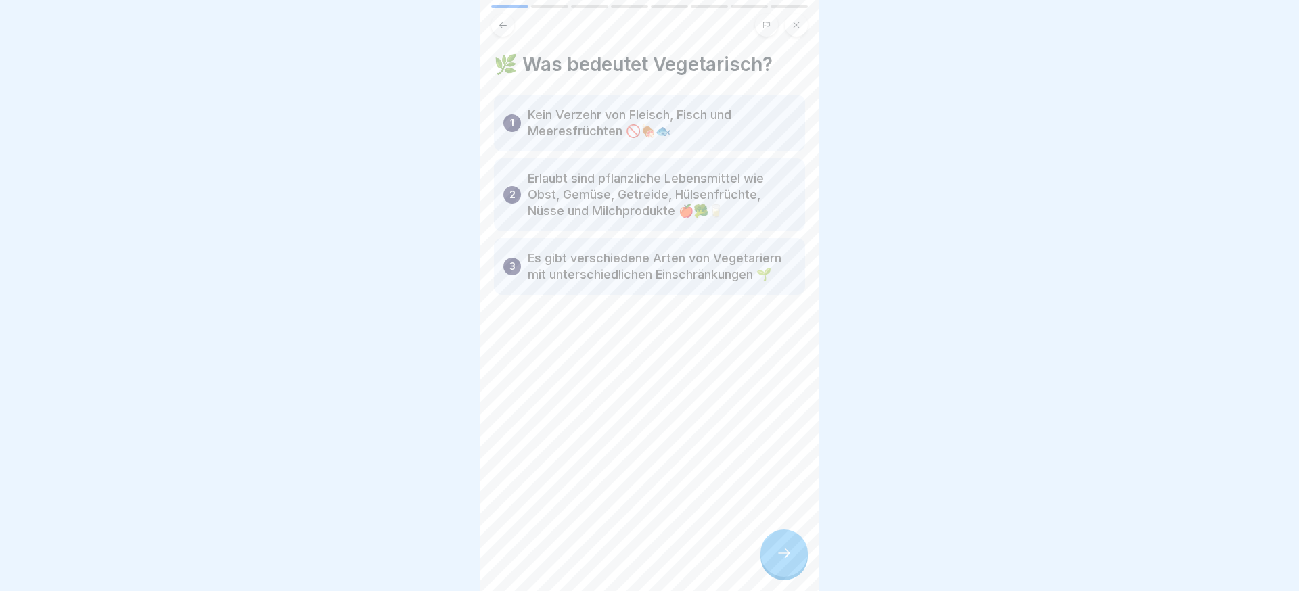
click at [777, 552] on icon at bounding box center [784, 553] width 16 height 16
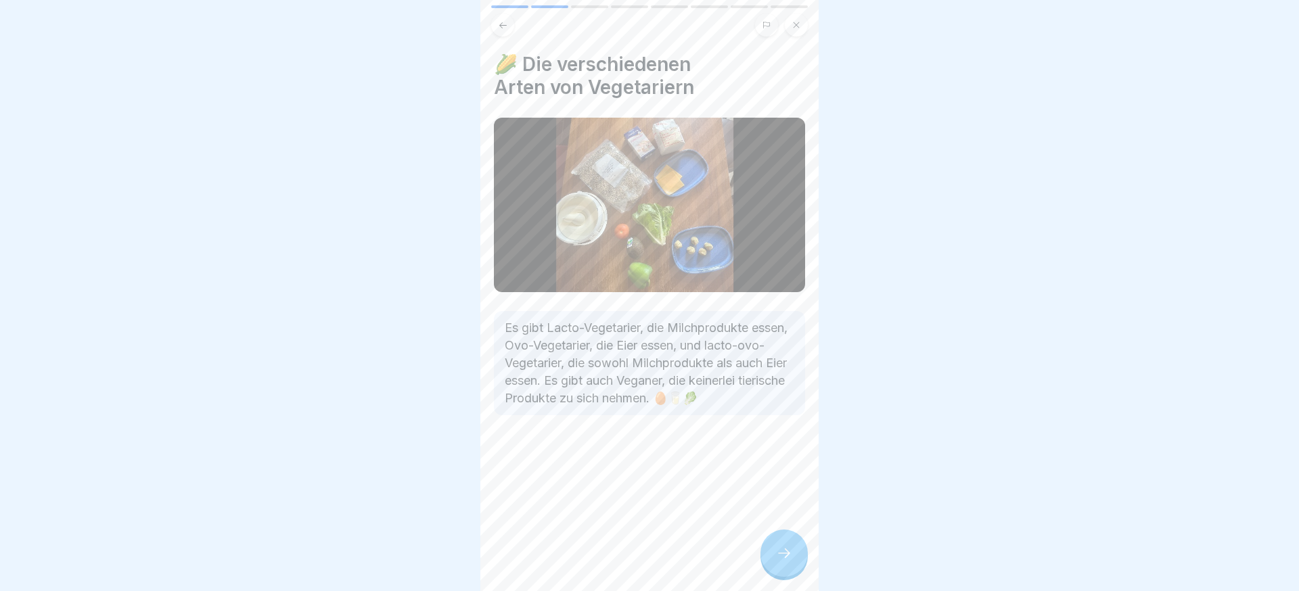
click at [777, 552] on icon at bounding box center [784, 553] width 16 height 16
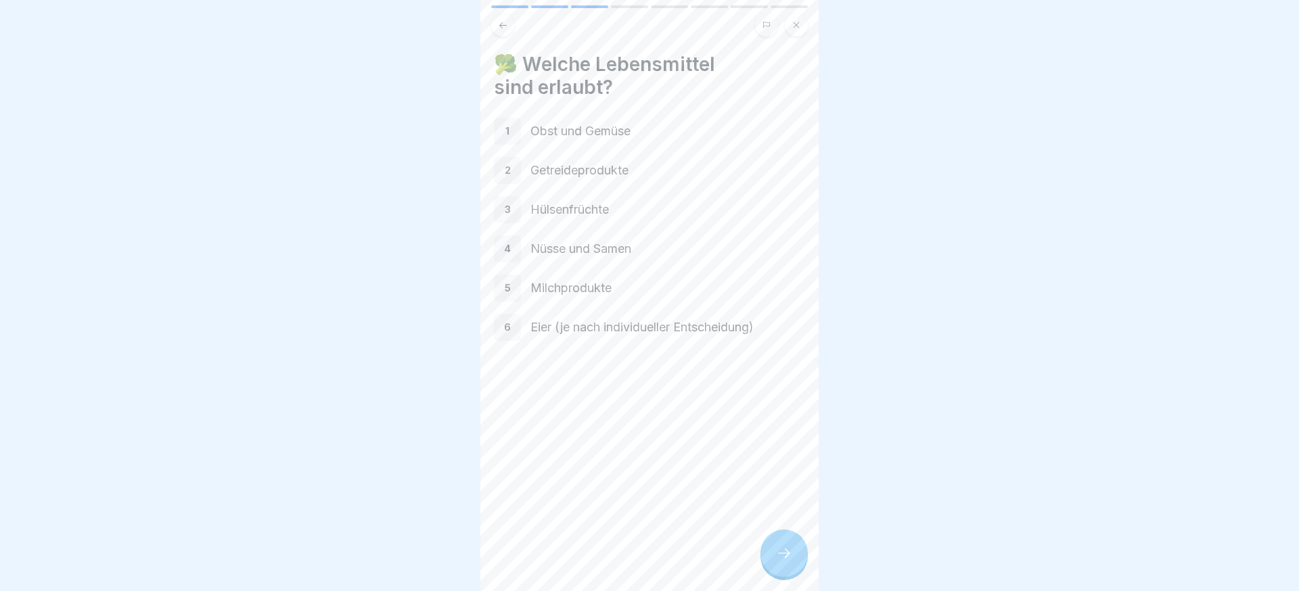
click at [788, 556] on icon at bounding box center [784, 553] width 16 height 16
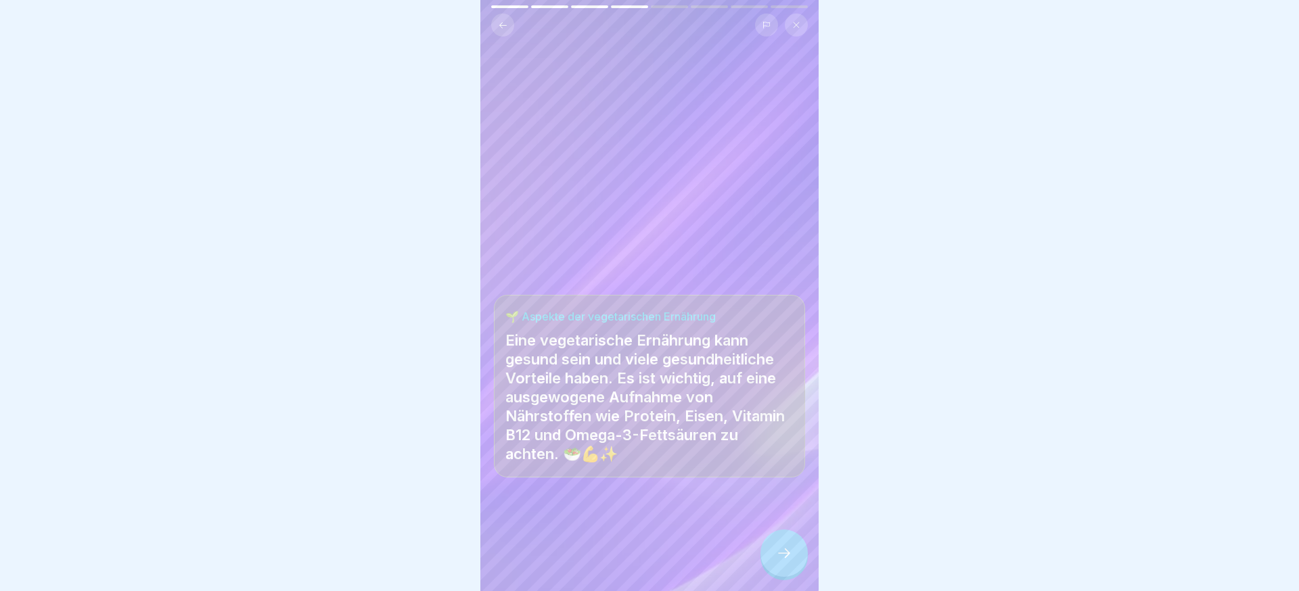
click at [788, 556] on icon at bounding box center [784, 553] width 16 height 16
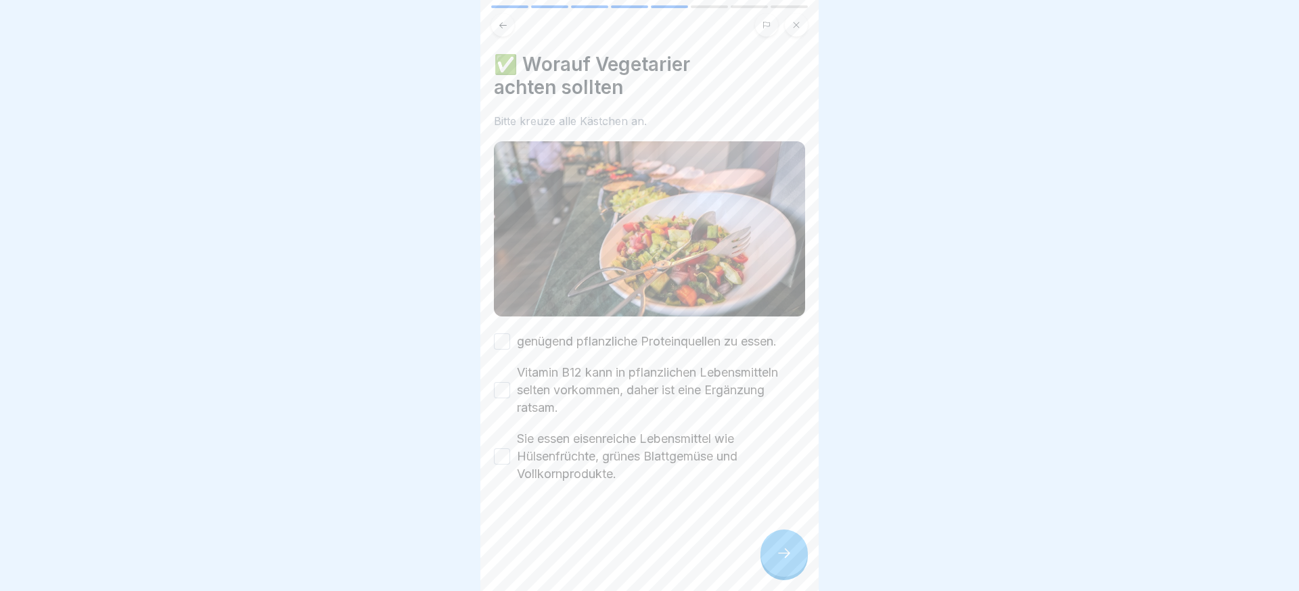
click at [788, 556] on icon at bounding box center [784, 553] width 16 height 16
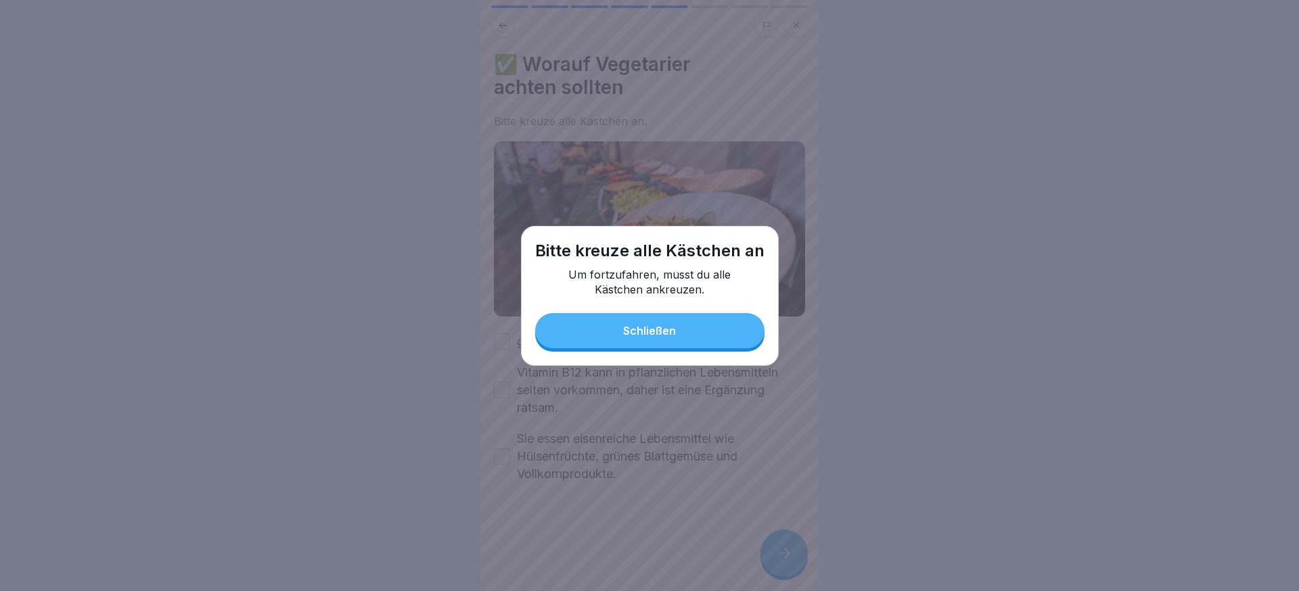
click at [648, 351] on div "Bitte [DEMOGRAPHIC_DATA] alle Kästchen an Um fortzufahren, musst du alle Kästch…" at bounding box center [650, 296] width 258 height 140
click at [631, 307] on div "Bitte [DEMOGRAPHIC_DATA] alle Kästchen an Um fortzufahren, musst du alle Kästch…" at bounding box center [650, 296] width 258 height 140
click at [627, 337] on div "Schließen" at bounding box center [649, 331] width 53 height 12
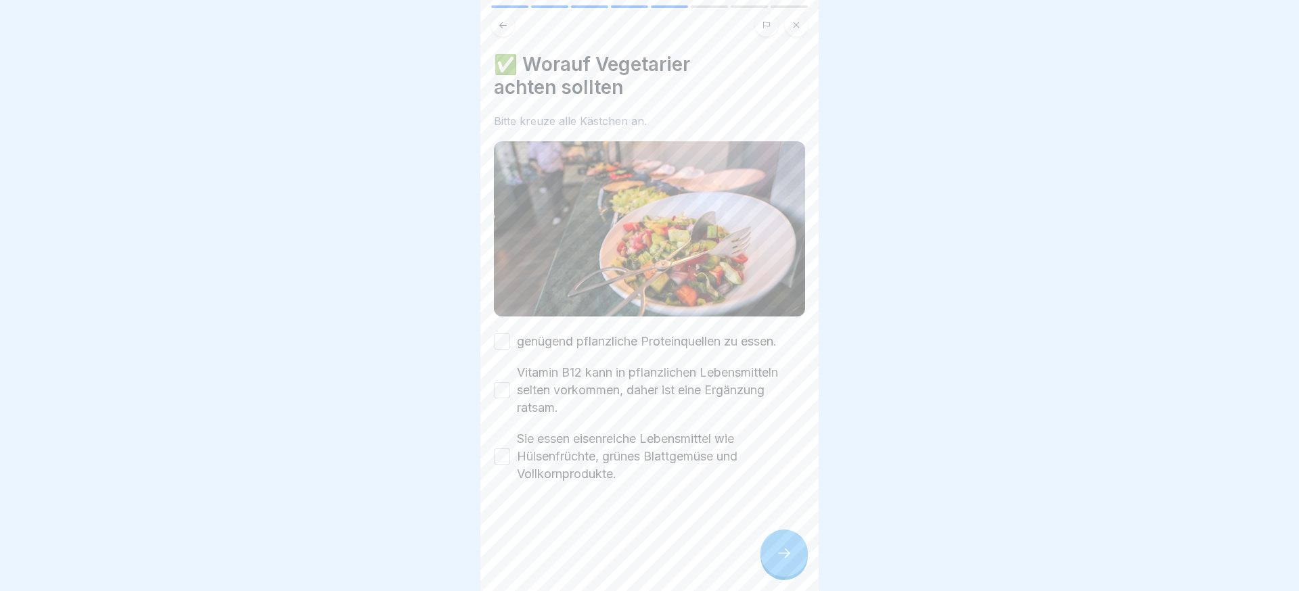
click at [605, 339] on label "genügend pflanzliche Proteinquellen zu essen." at bounding box center [647, 342] width 260 height 18
click at [510, 339] on button "genügend pflanzliche Proteinquellen zu essen." at bounding box center [502, 342] width 16 height 16
drag, startPoint x: 588, startPoint y: 382, endPoint x: 570, endPoint y: 429, distance: 50.8
click at [586, 385] on label "Vitamin B12 kann in pflanzlichen Lebensmitteln selten vorkommen, daher ist eine…" at bounding box center [661, 390] width 288 height 53
click at [510, 385] on button "Vitamin B12 kann in pflanzlichen Lebensmitteln selten vorkommen, daher ist eine…" at bounding box center [502, 390] width 16 height 16
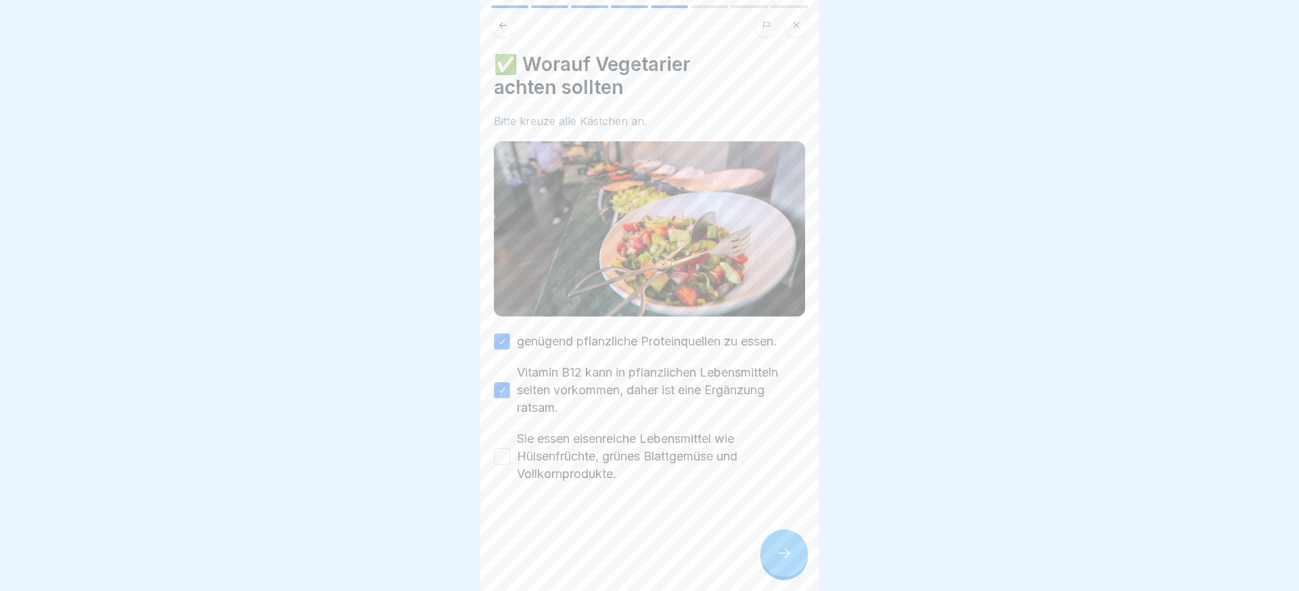
click at [570, 449] on label "Sie essen eisenreiche Lebensmittel wie Hülsenfrüchte, grünes Blattgemüse und Vo…" at bounding box center [661, 456] width 288 height 53
click at [510, 449] on button "Sie essen eisenreiche Lebensmittel wie Hülsenfrüchte, grünes Blattgemüse und Vo…" at bounding box center [502, 457] width 16 height 16
click at [779, 545] on div at bounding box center [784, 553] width 47 height 47
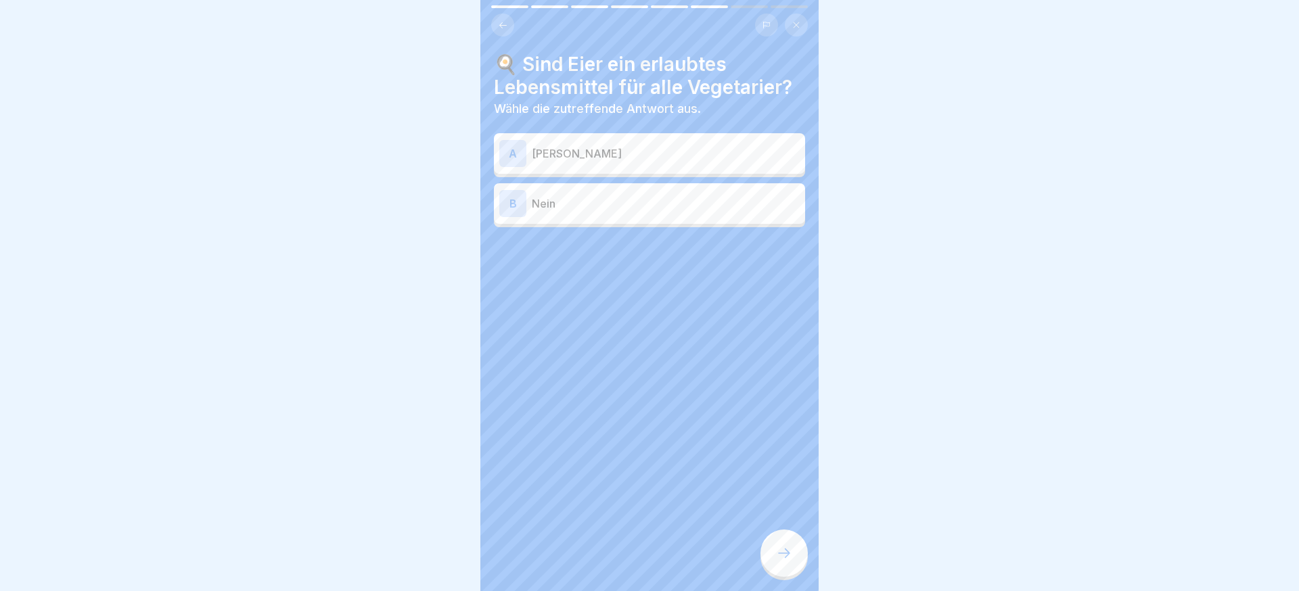
click at [633, 166] on div "A Ja" at bounding box center [649, 153] width 311 height 41
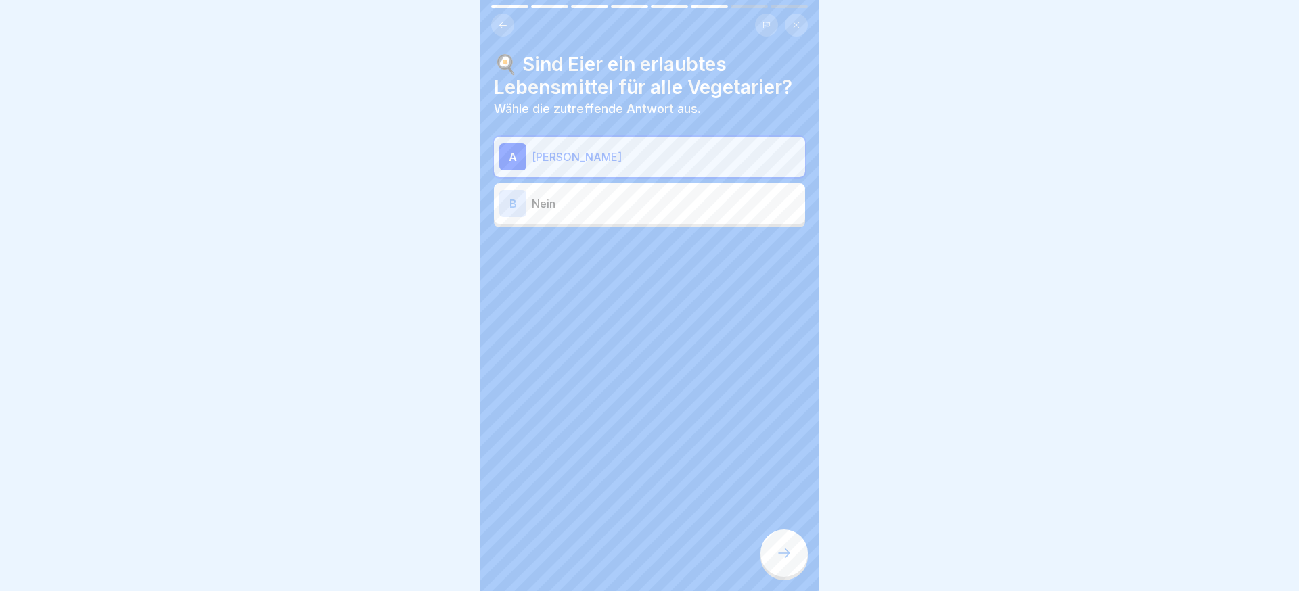
click at [776, 558] on icon at bounding box center [784, 553] width 16 height 16
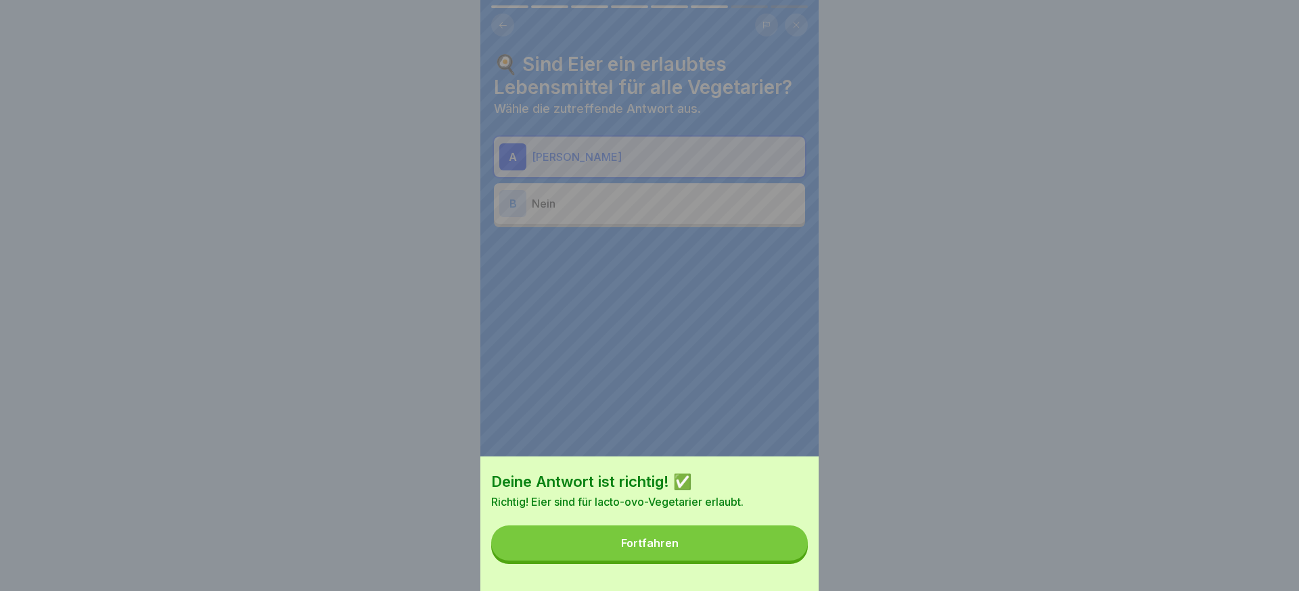
click at [779, 556] on button "Fortfahren" at bounding box center [649, 543] width 317 height 35
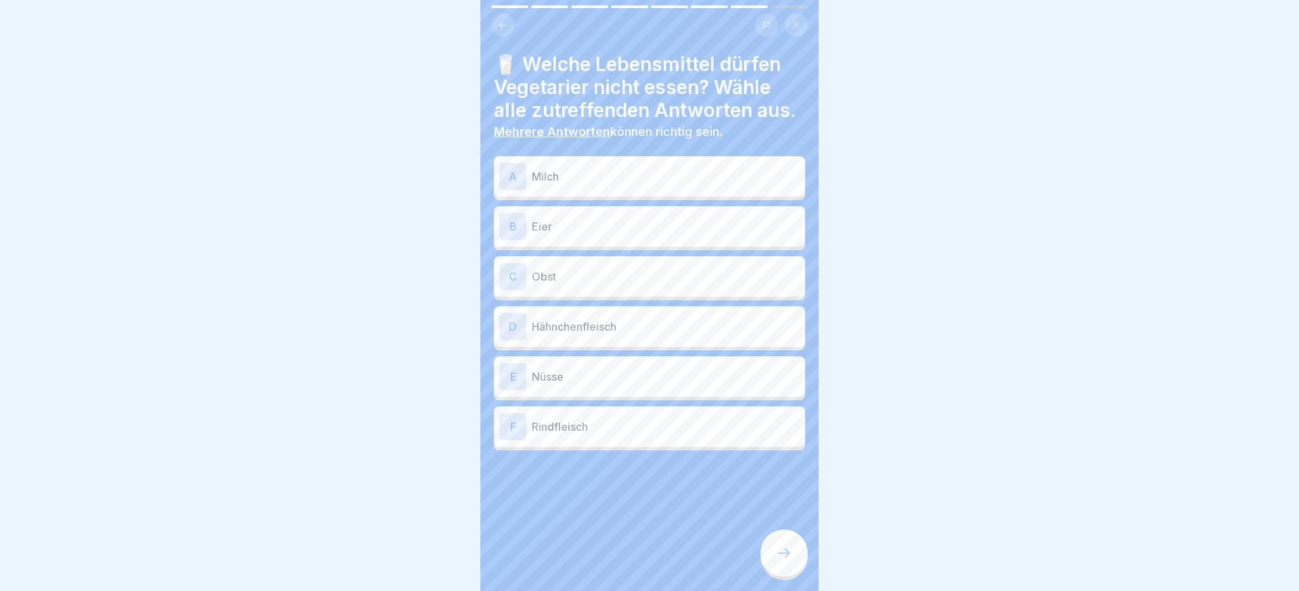
click at [597, 192] on div "A Milch" at bounding box center [649, 176] width 311 height 41
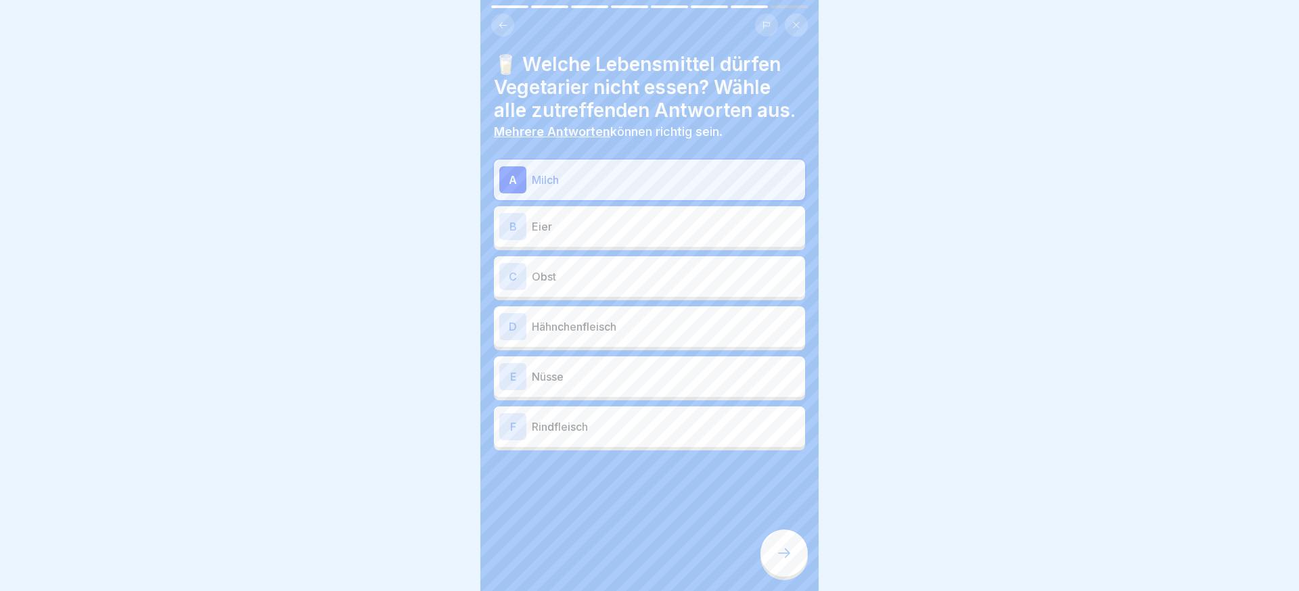
click at [593, 233] on p "Eier" at bounding box center [666, 227] width 268 height 16
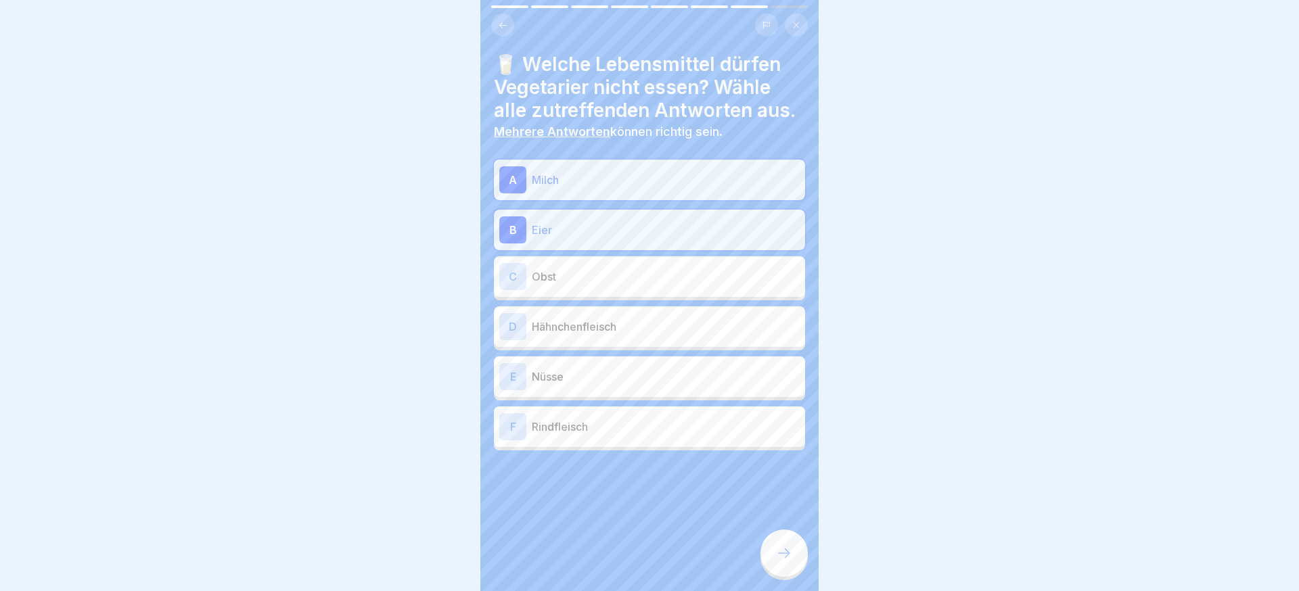
click at [595, 286] on div "C Obst" at bounding box center [649, 276] width 300 height 27
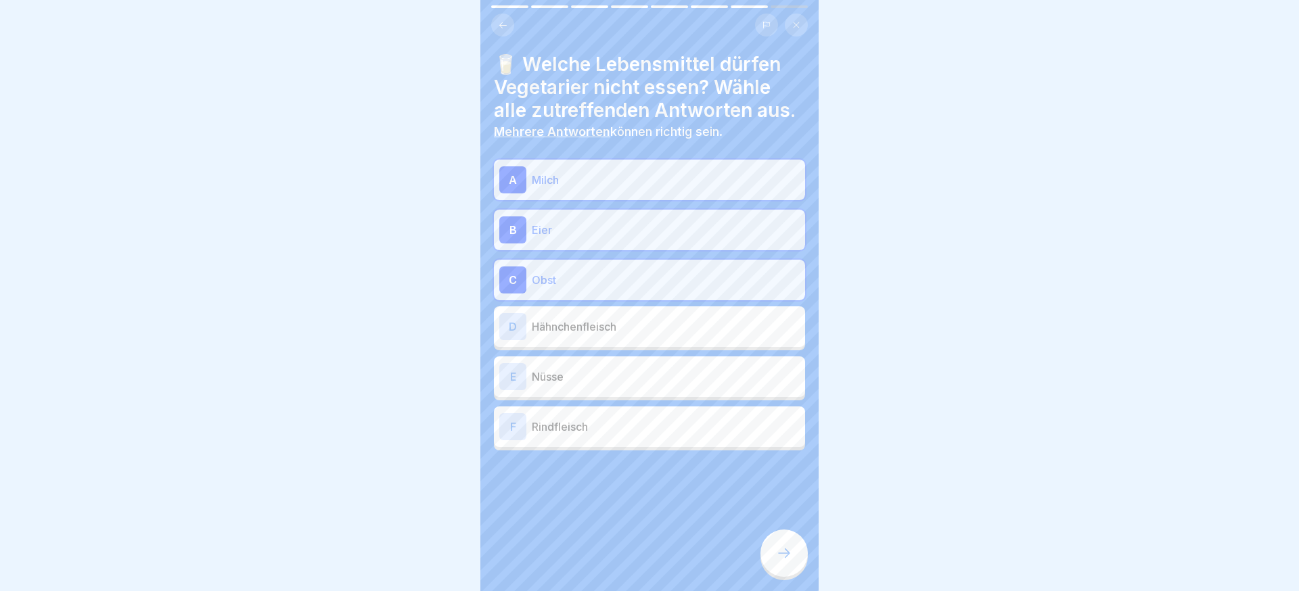
click at [594, 388] on div "[PERSON_NAME]" at bounding box center [649, 376] width 300 height 27
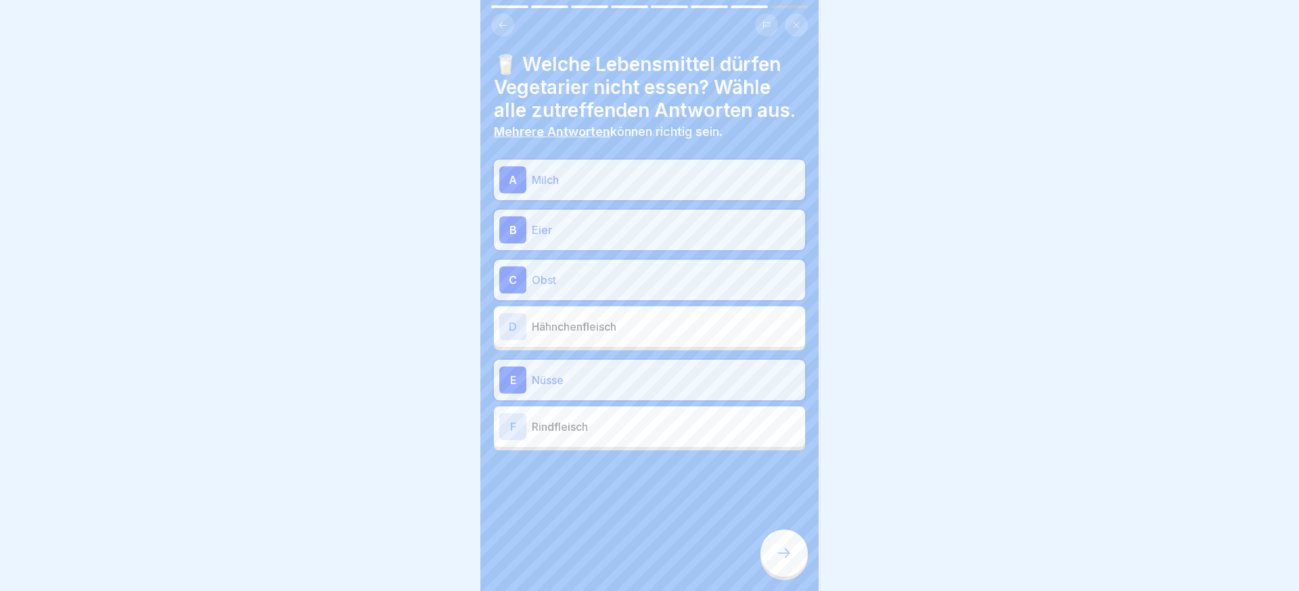
click at [803, 544] on div at bounding box center [784, 553] width 47 height 47
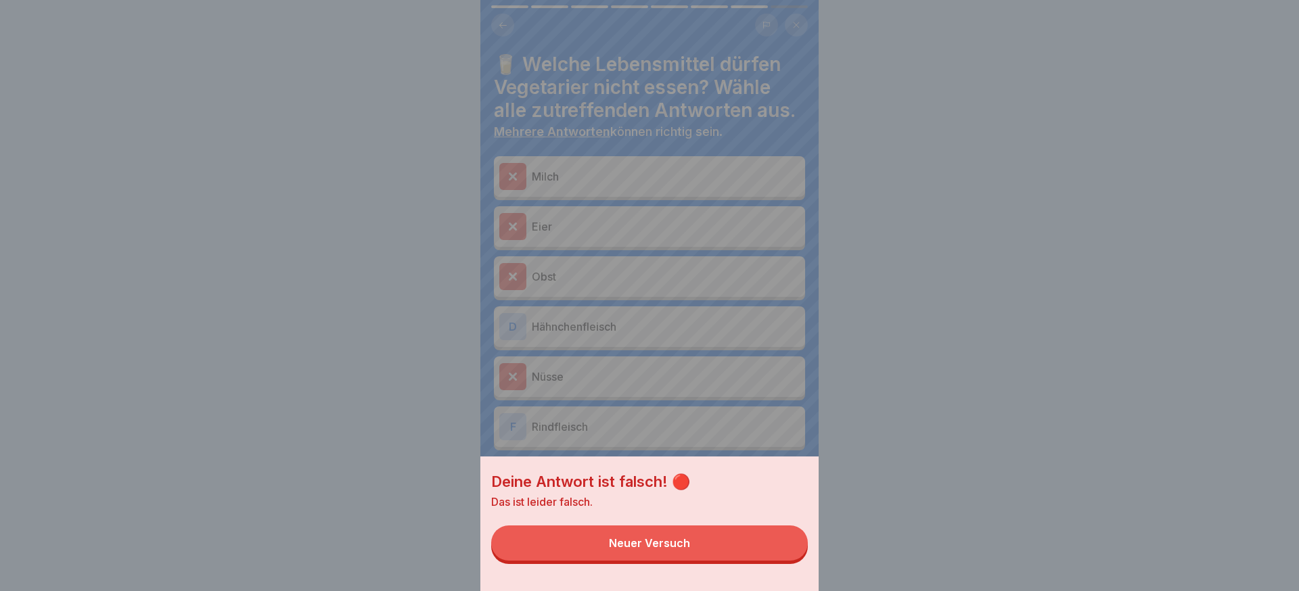
click at [732, 539] on button "Neuer Versuch" at bounding box center [649, 543] width 317 height 35
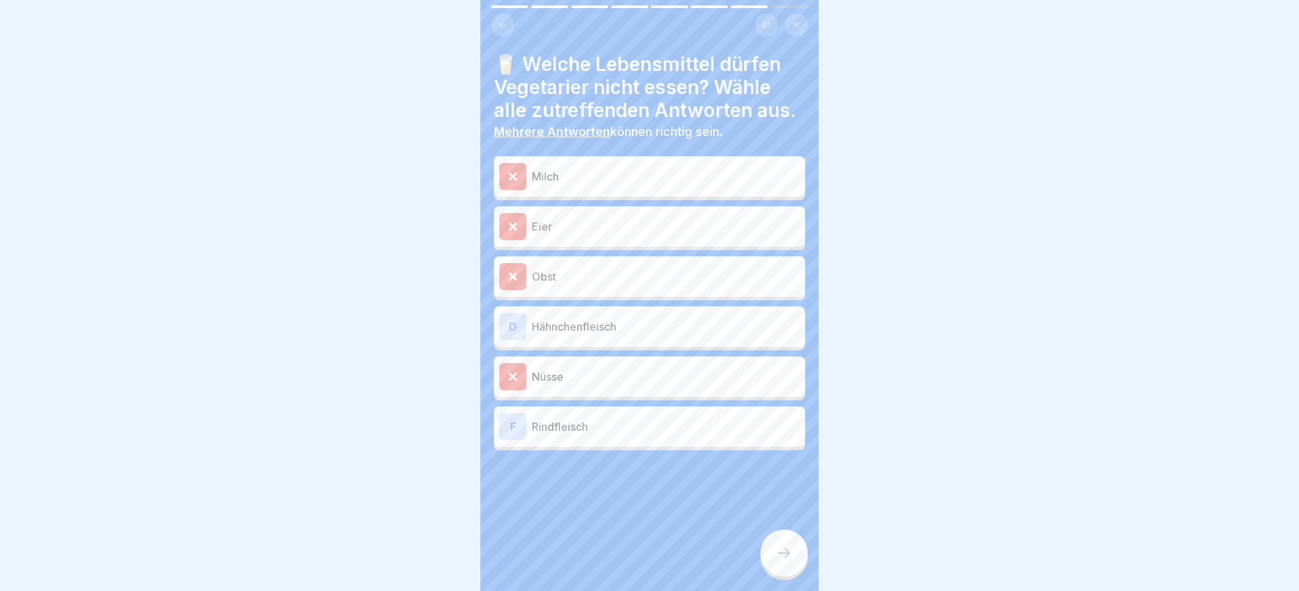
click at [593, 342] on div "D Hähnchenfleisch" at bounding box center [649, 327] width 311 height 41
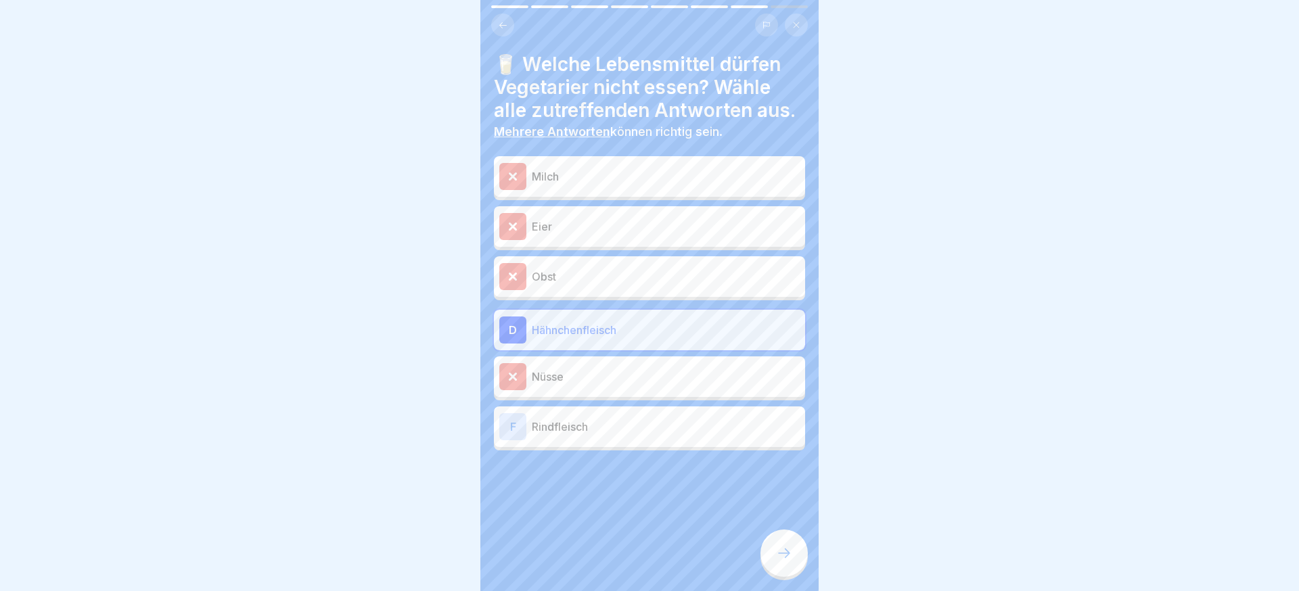
click at [596, 436] on div "[PERSON_NAME]" at bounding box center [649, 426] width 300 height 27
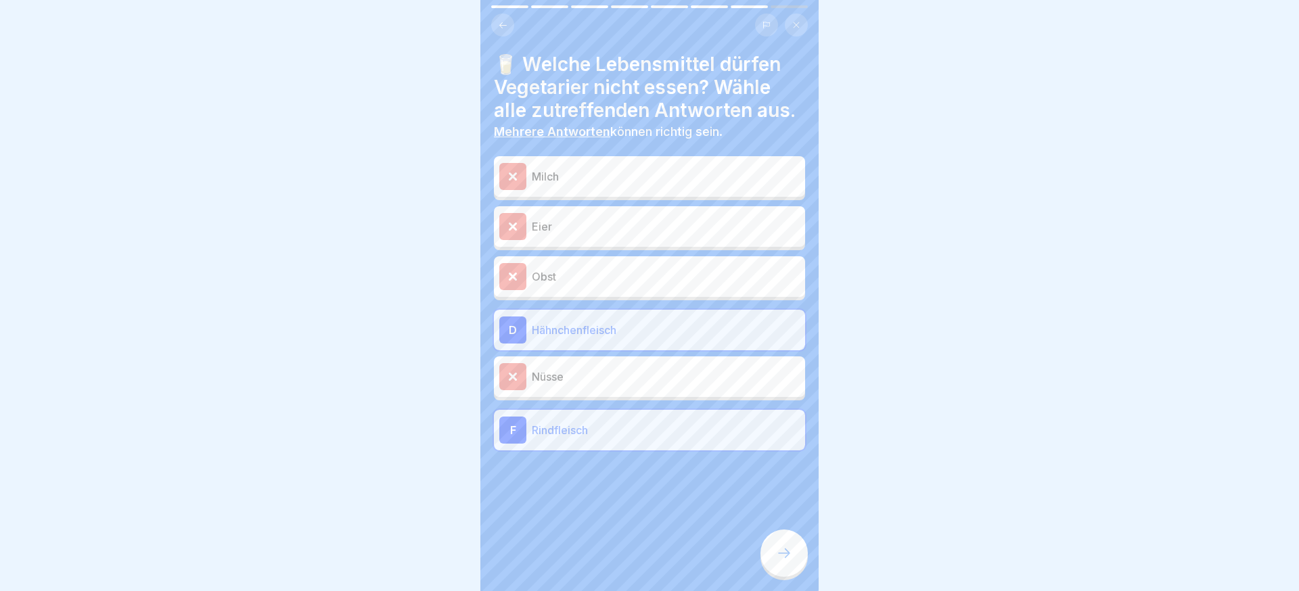
click at [798, 547] on div at bounding box center [784, 553] width 47 height 47
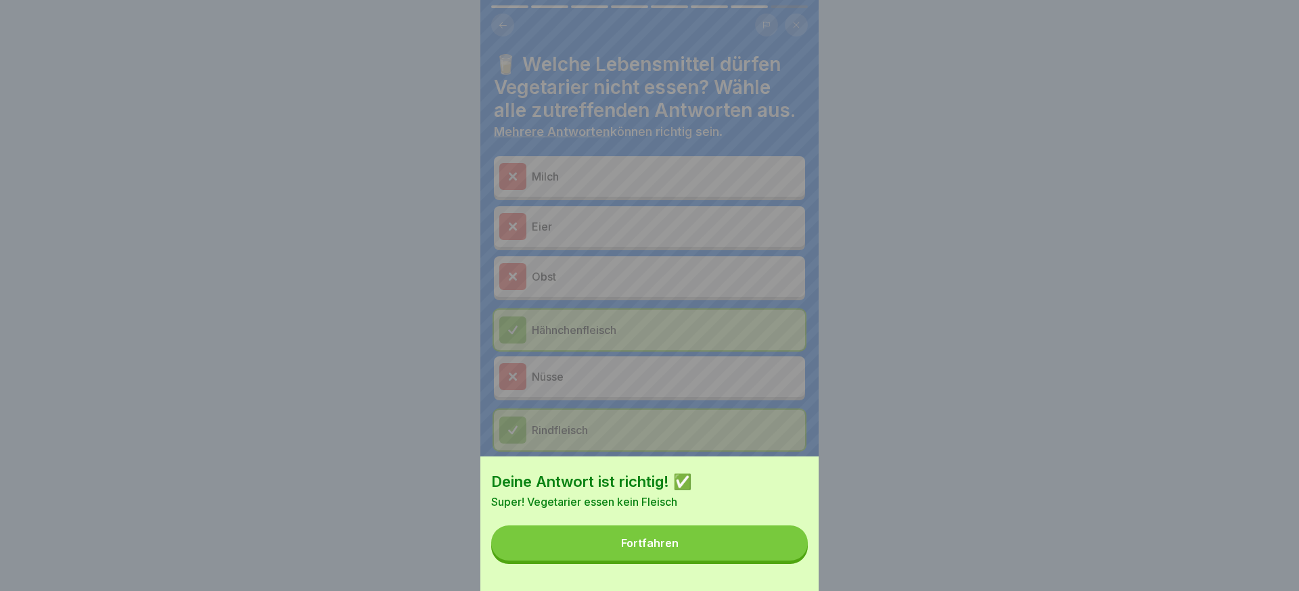
click at [798, 547] on button "Fortfahren" at bounding box center [649, 543] width 317 height 35
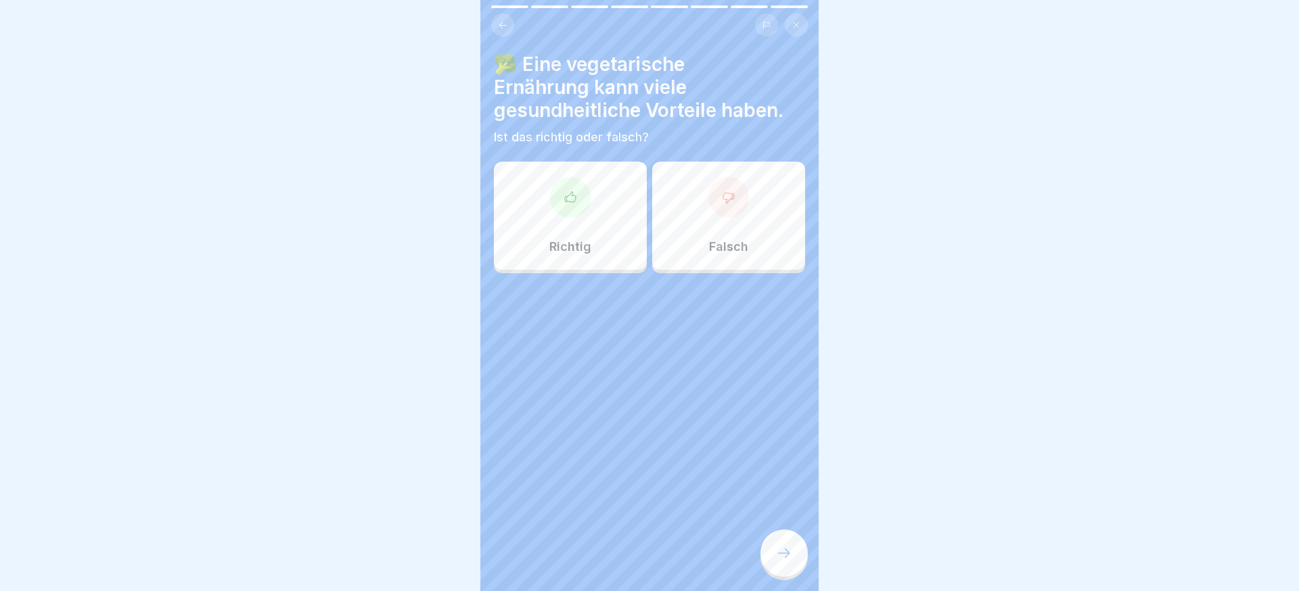
click at [623, 234] on div "Richtig" at bounding box center [570, 216] width 153 height 108
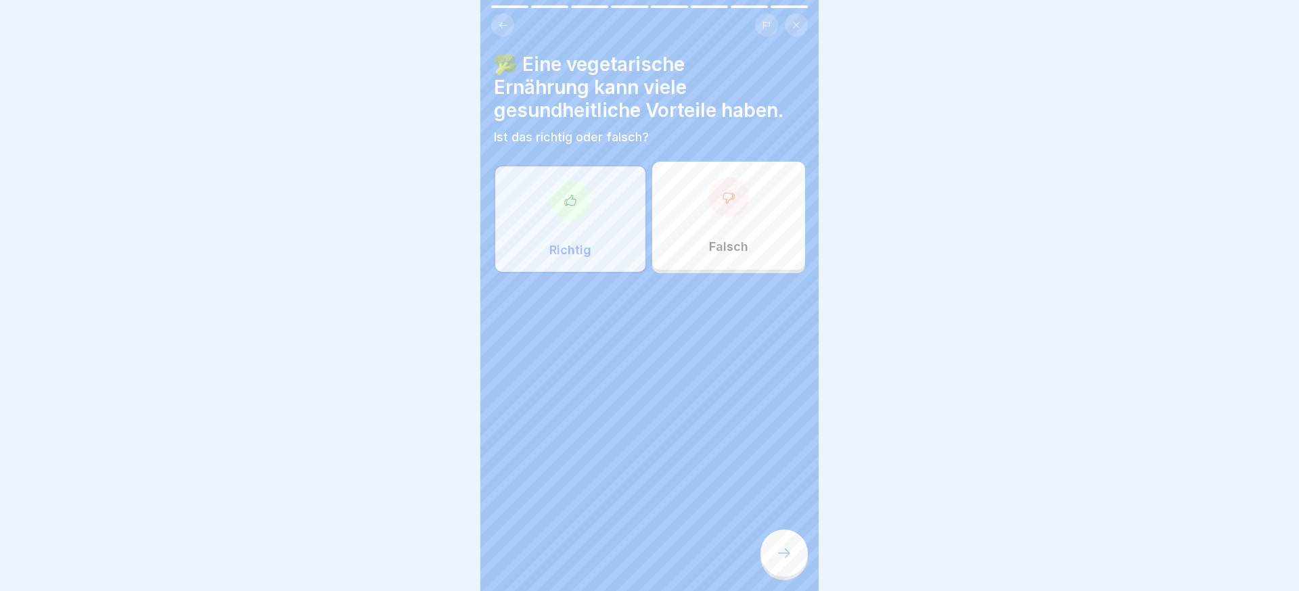
click at [790, 547] on icon at bounding box center [784, 553] width 16 height 16
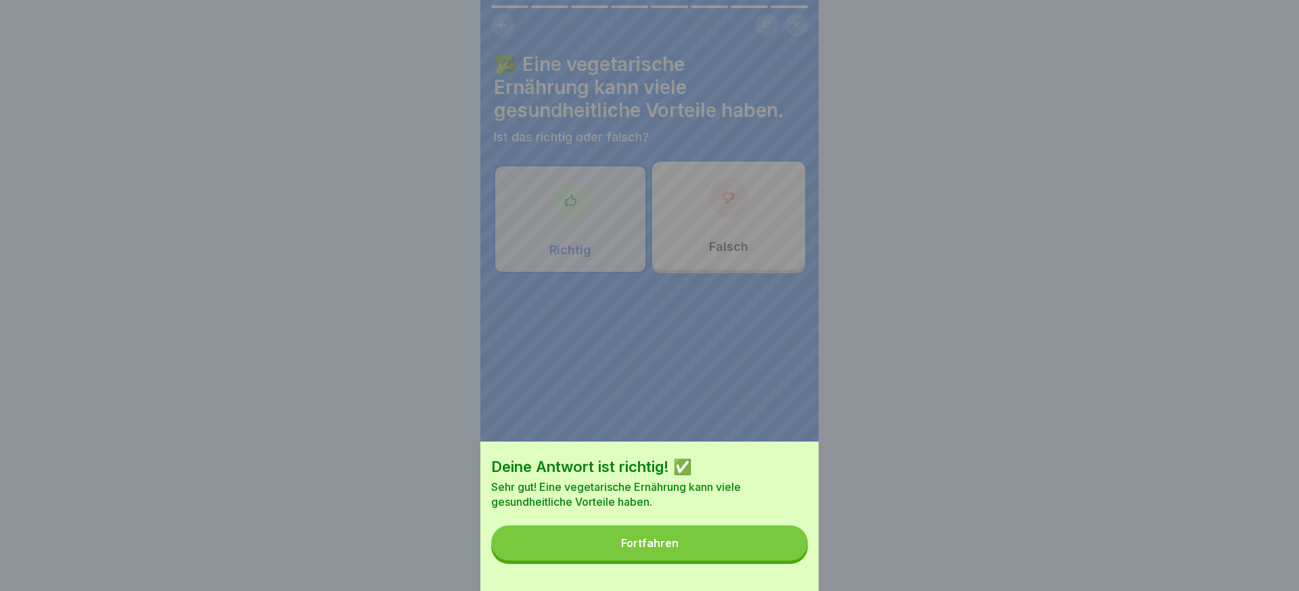
click at [784, 547] on button "Fortfahren" at bounding box center [649, 543] width 317 height 35
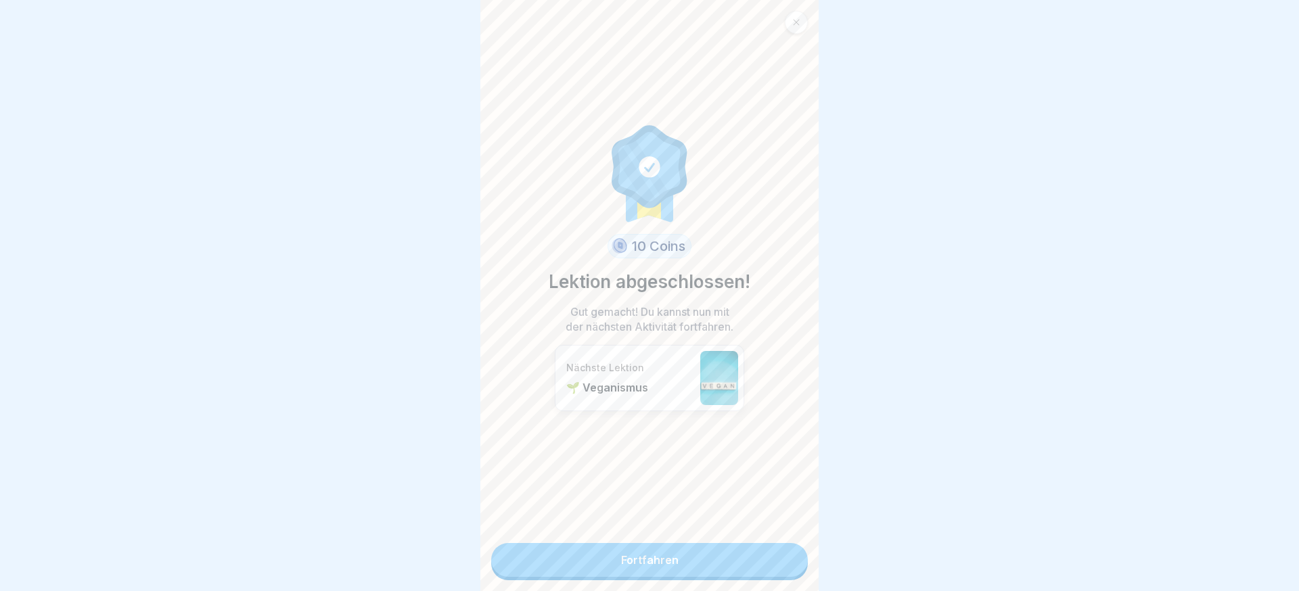
click at [777, 553] on link "Fortfahren" at bounding box center [649, 560] width 317 height 34
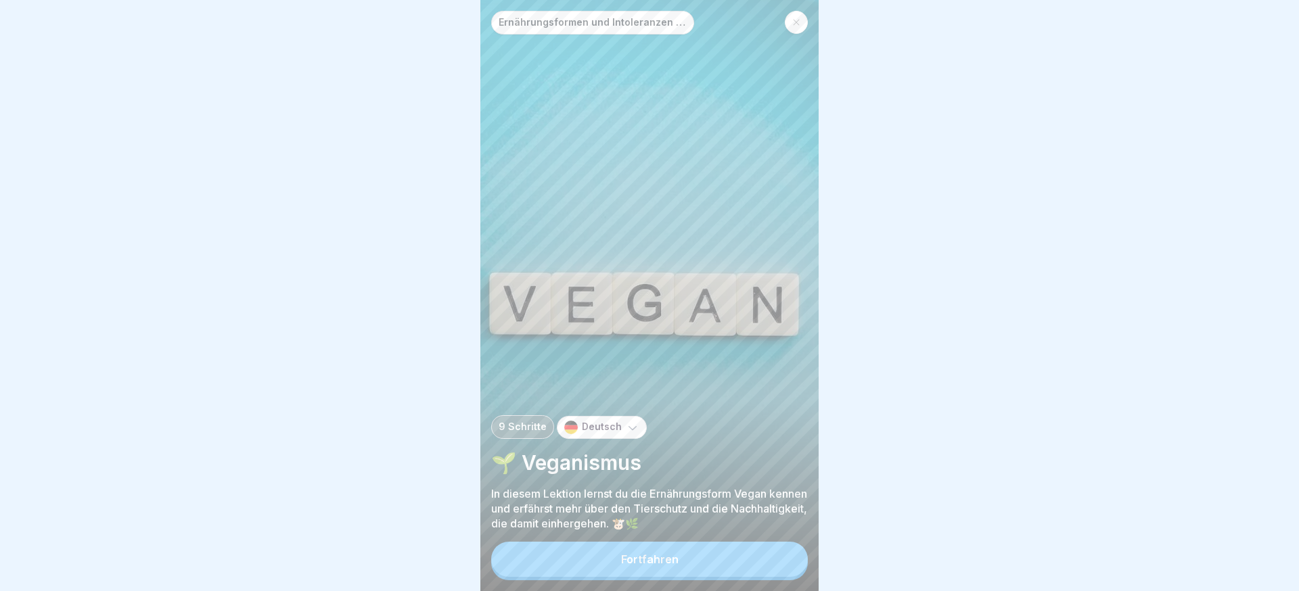
click at [777, 552] on button "Fortfahren" at bounding box center [649, 559] width 317 height 35
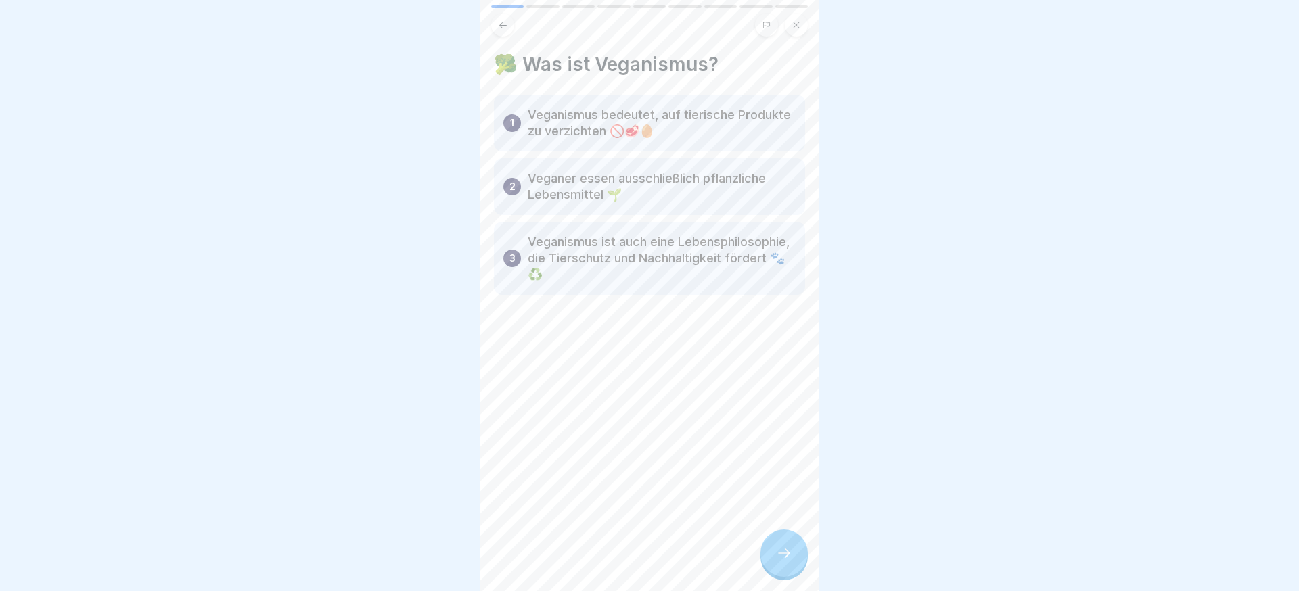
click at [777, 552] on icon at bounding box center [784, 553] width 16 height 16
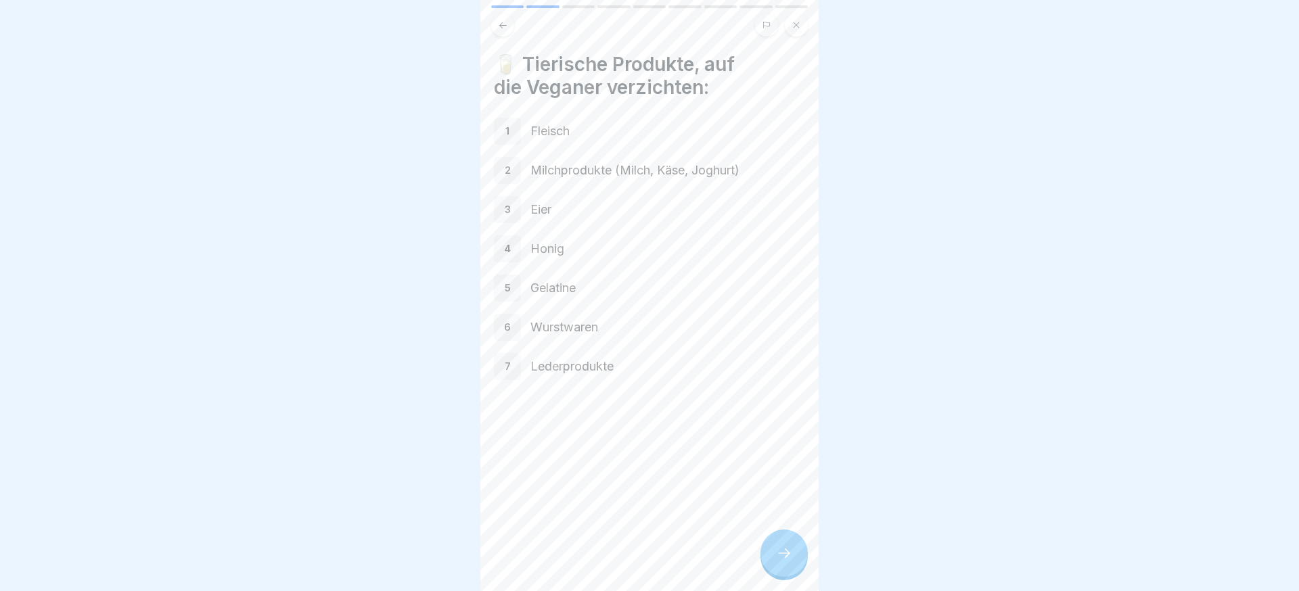
click at [805, 565] on div "🥛 Tierische Produkte, auf die Veganer verzichten: 1 Fleisch 2 Milchprodukte (Mi…" at bounding box center [649, 295] width 338 height 591
click at [799, 563] on div at bounding box center [784, 553] width 47 height 47
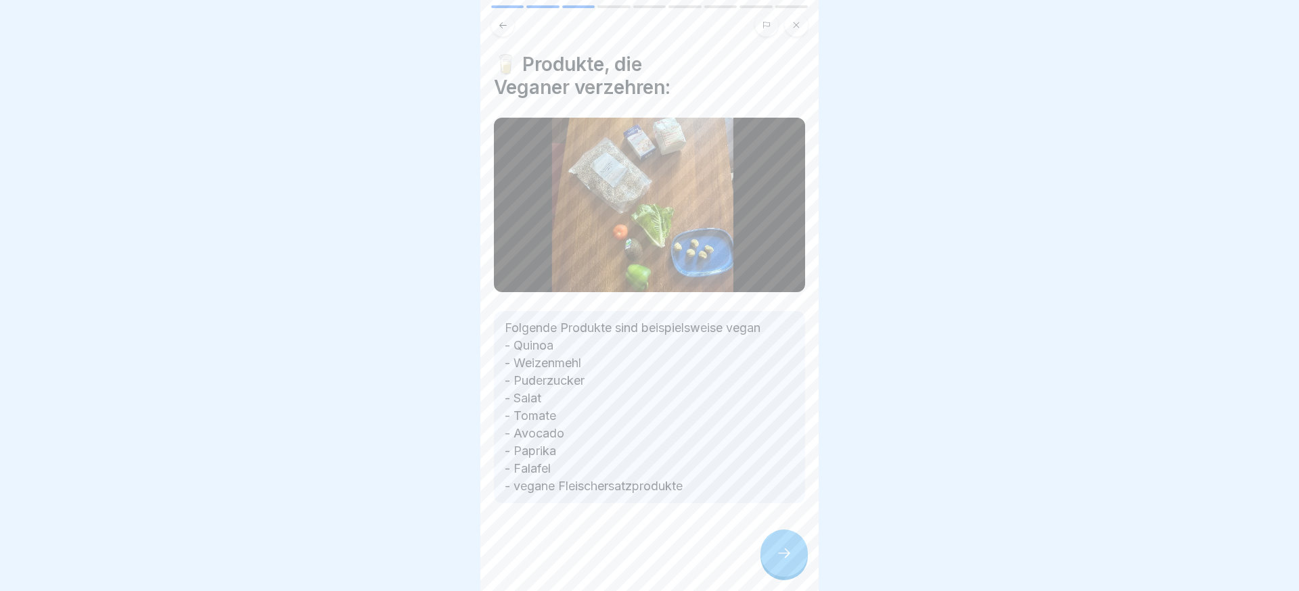
click at [791, 555] on icon at bounding box center [784, 553] width 16 height 16
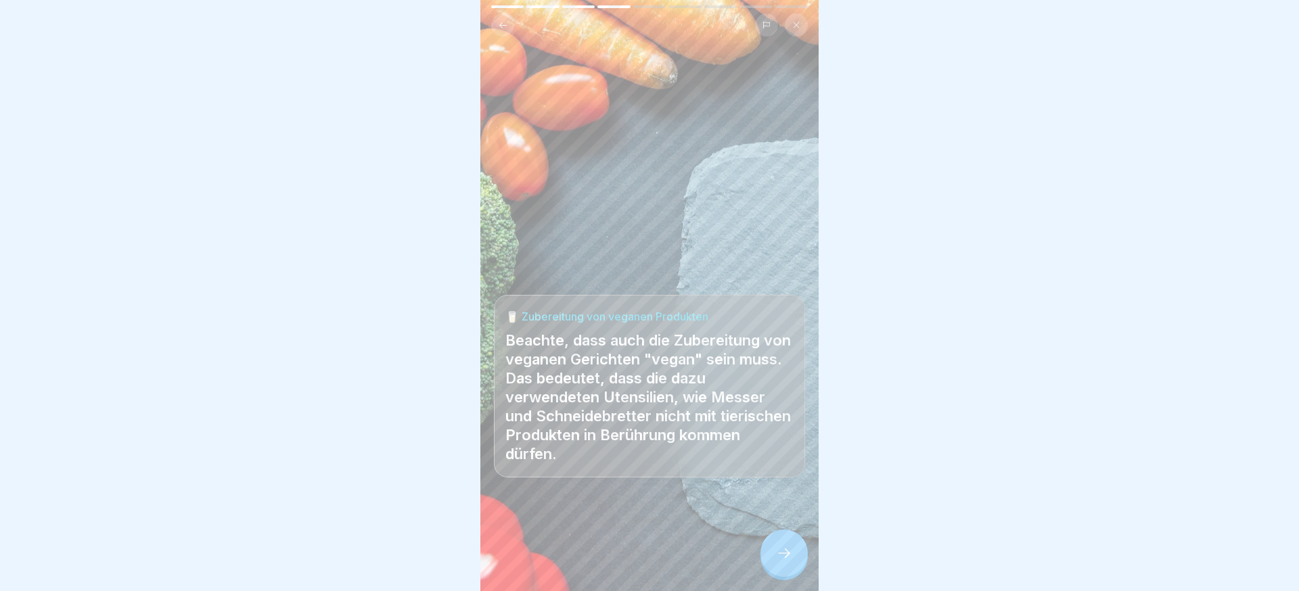
click at [791, 555] on icon at bounding box center [784, 553] width 16 height 16
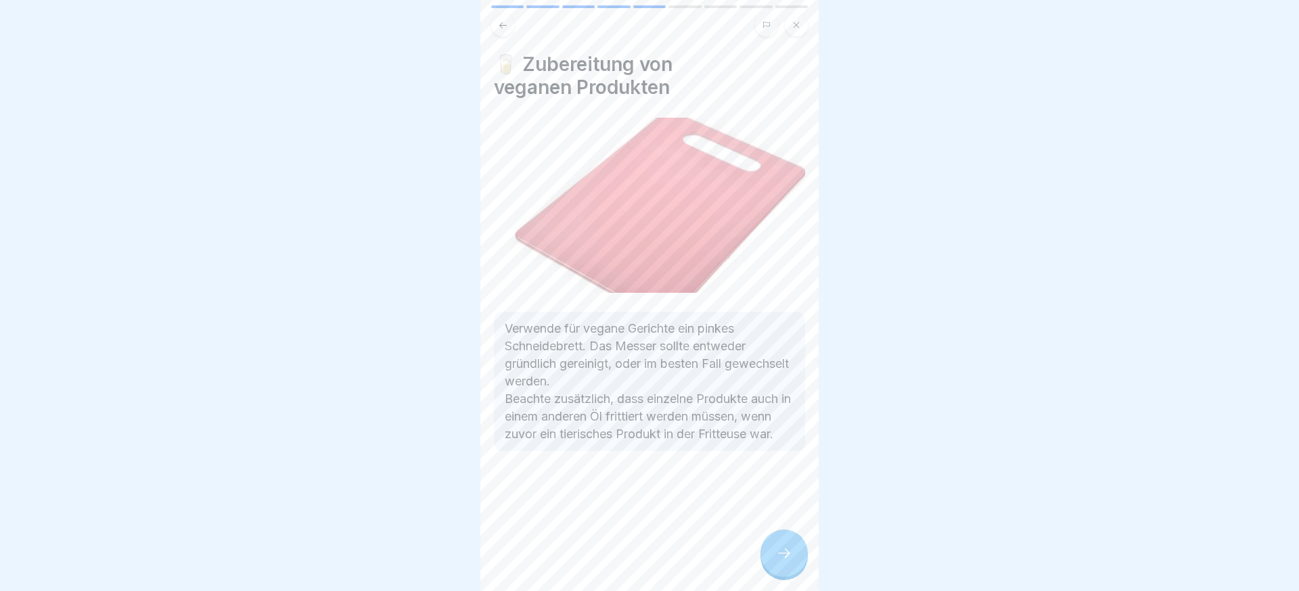
click at [790, 555] on icon at bounding box center [784, 553] width 16 height 16
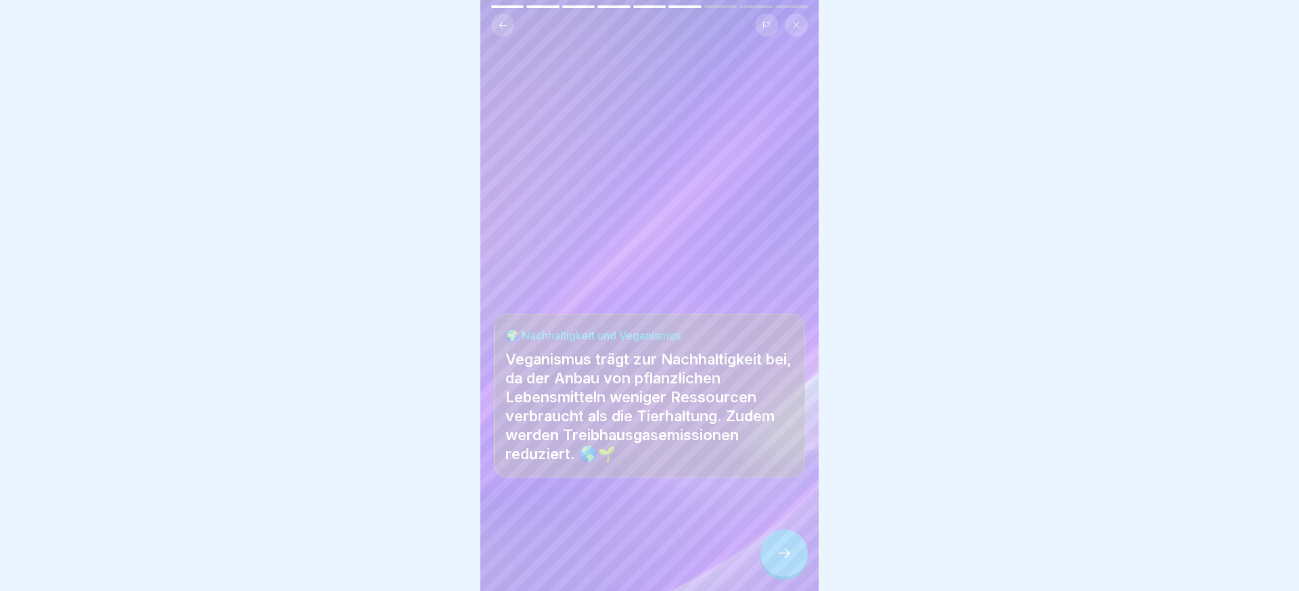
click at [790, 555] on icon at bounding box center [784, 553] width 16 height 16
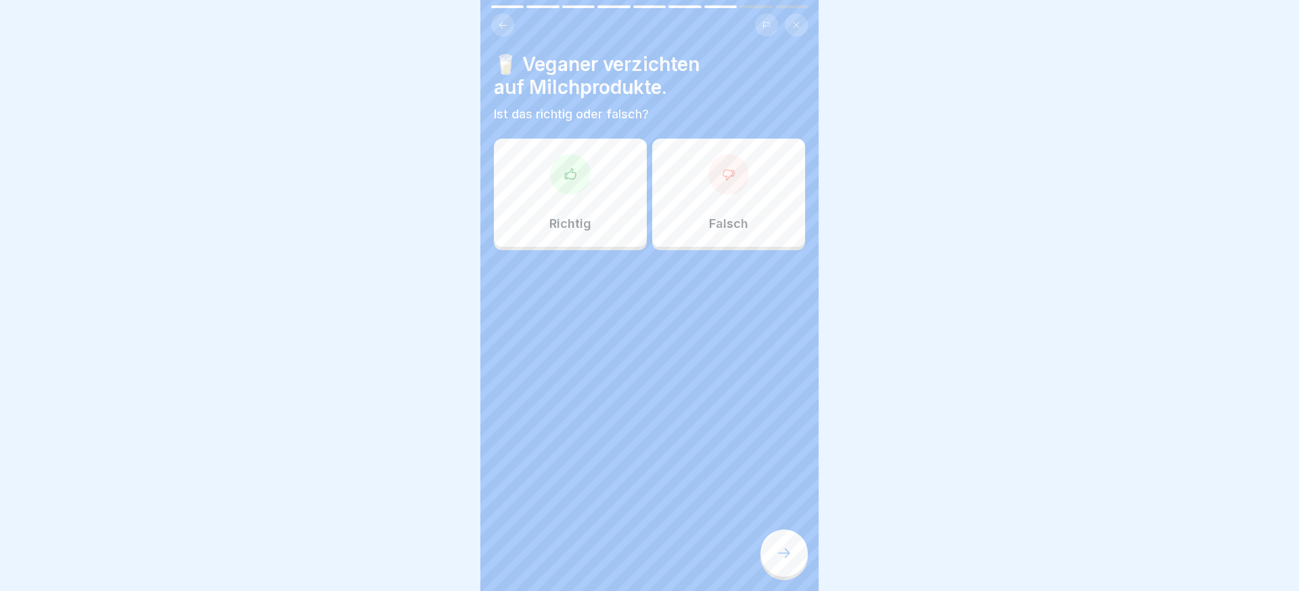
click at [585, 233] on div "Richtig" at bounding box center [570, 193] width 153 height 108
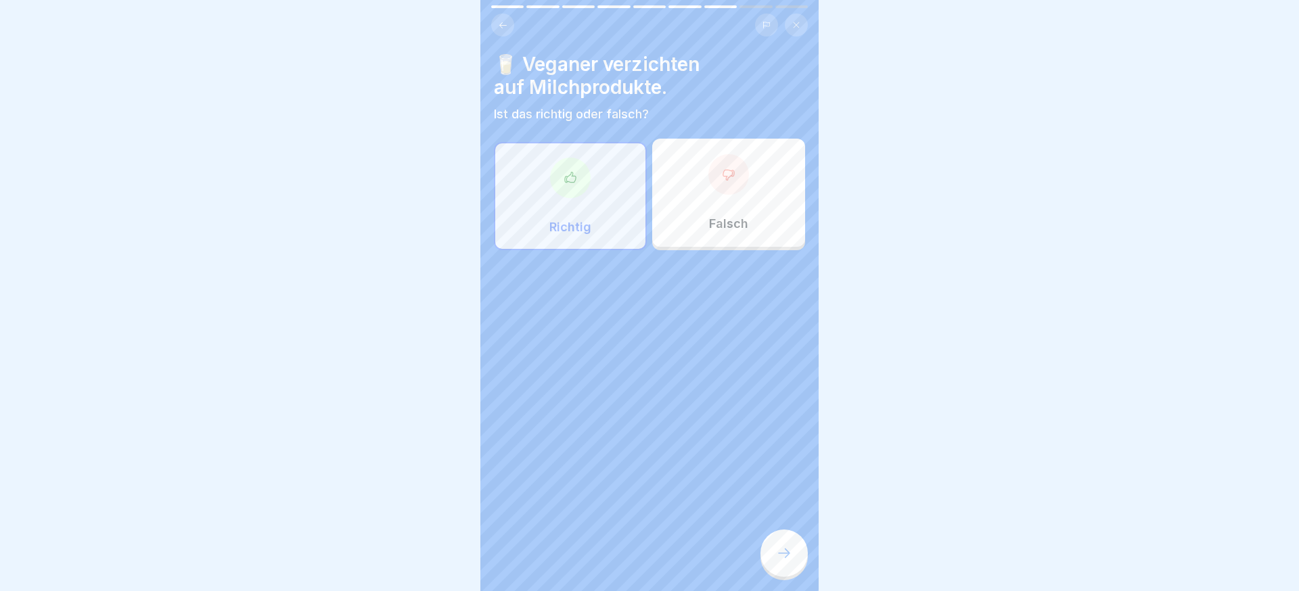
click at [773, 555] on div at bounding box center [784, 553] width 47 height 47
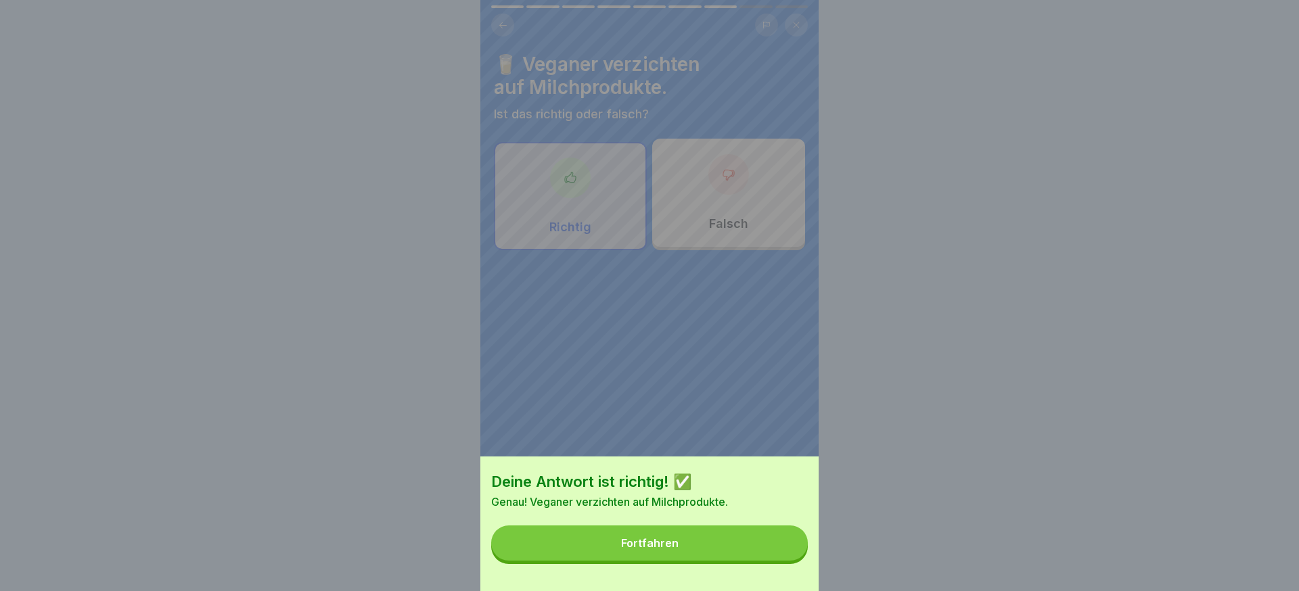
click at [773, 555] on button "Fortfahren" at bounding box center [649, 543] width 317 height 35
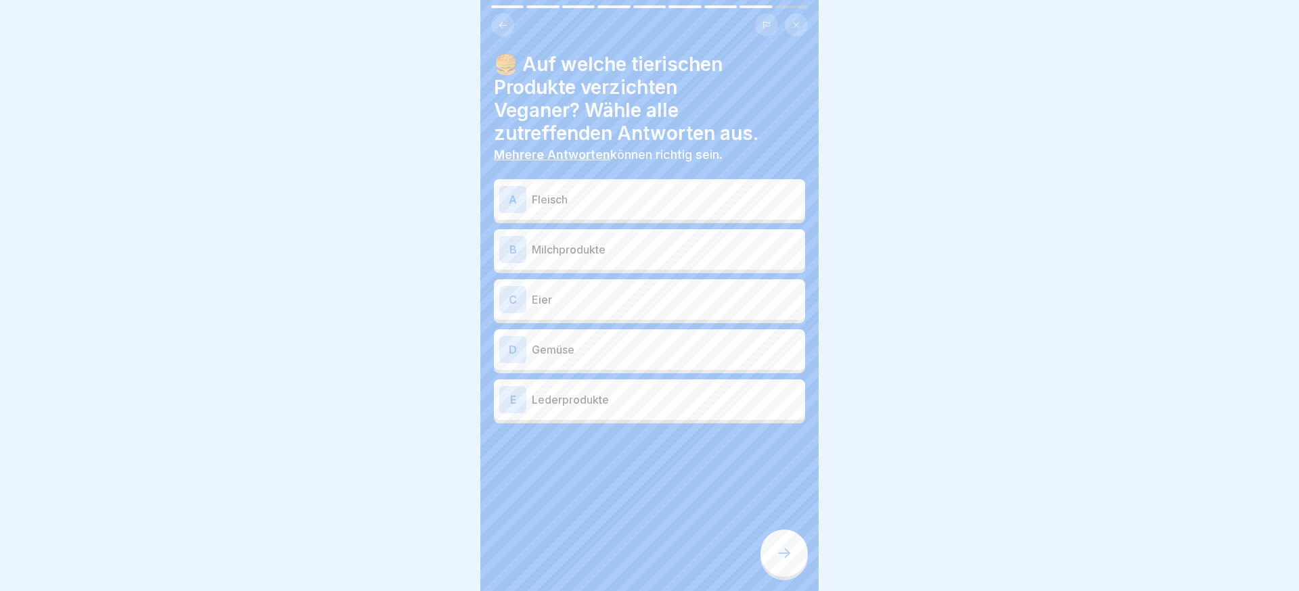
click at [606, 192] on p "Fleisch" at bounding box center [666, 200] width 268 height 16
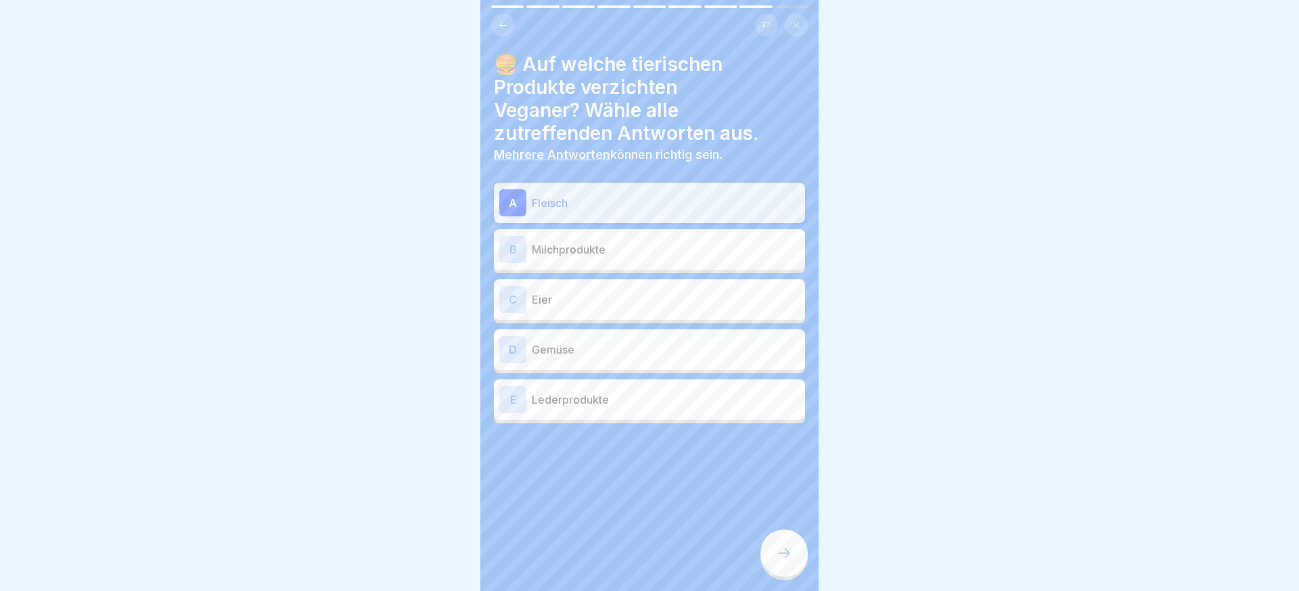
click at [604, 236] on div "B Milchprodukte" at bounding box center [649, 249] width 300 height 27
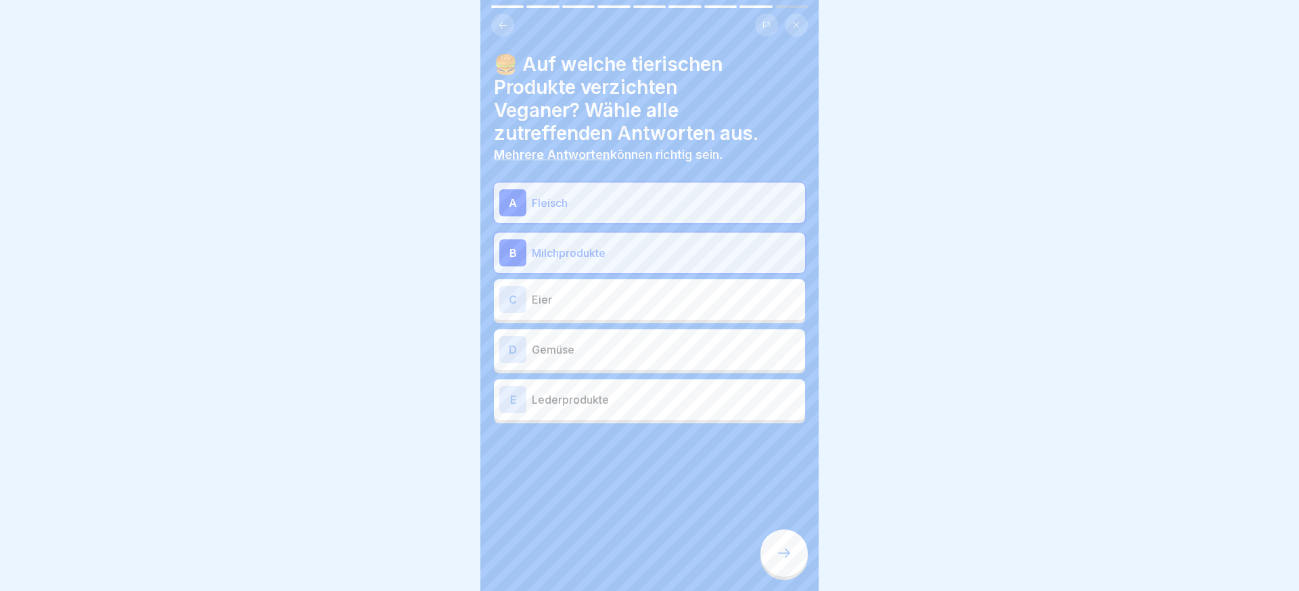
click at [587, 292] on p "Eier" at bounding box center [666, 300] width 268 height 16
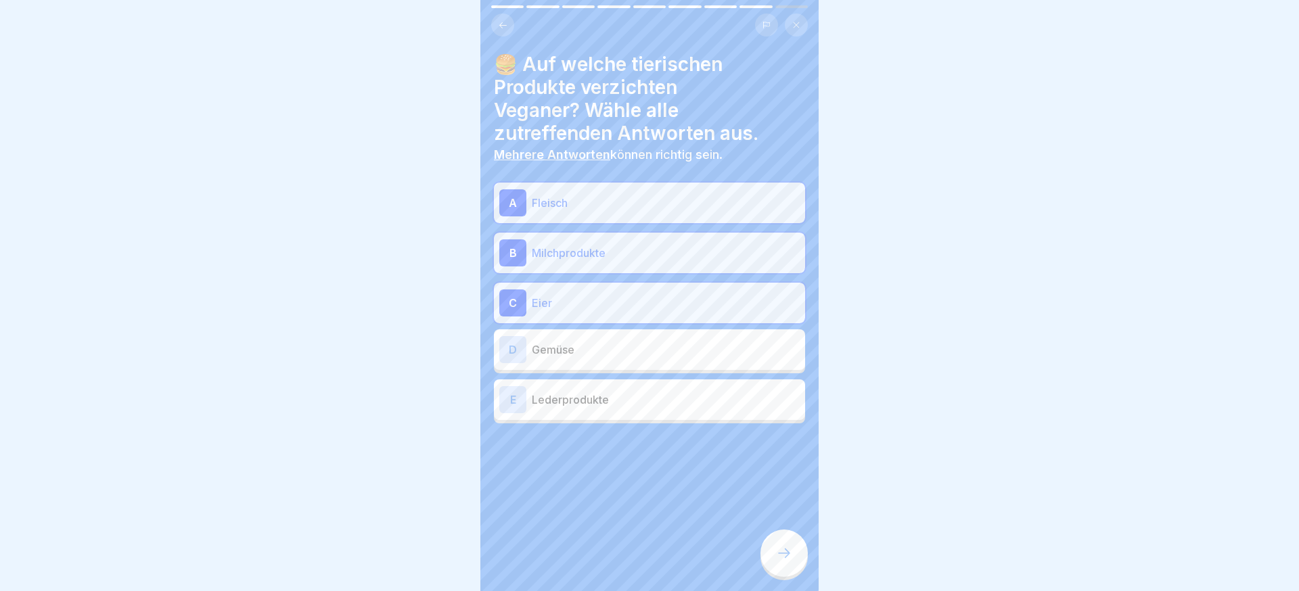
click at [598, 386] on div "E Lederprodukte" at bounding box center [649, 399] width 300 height 27
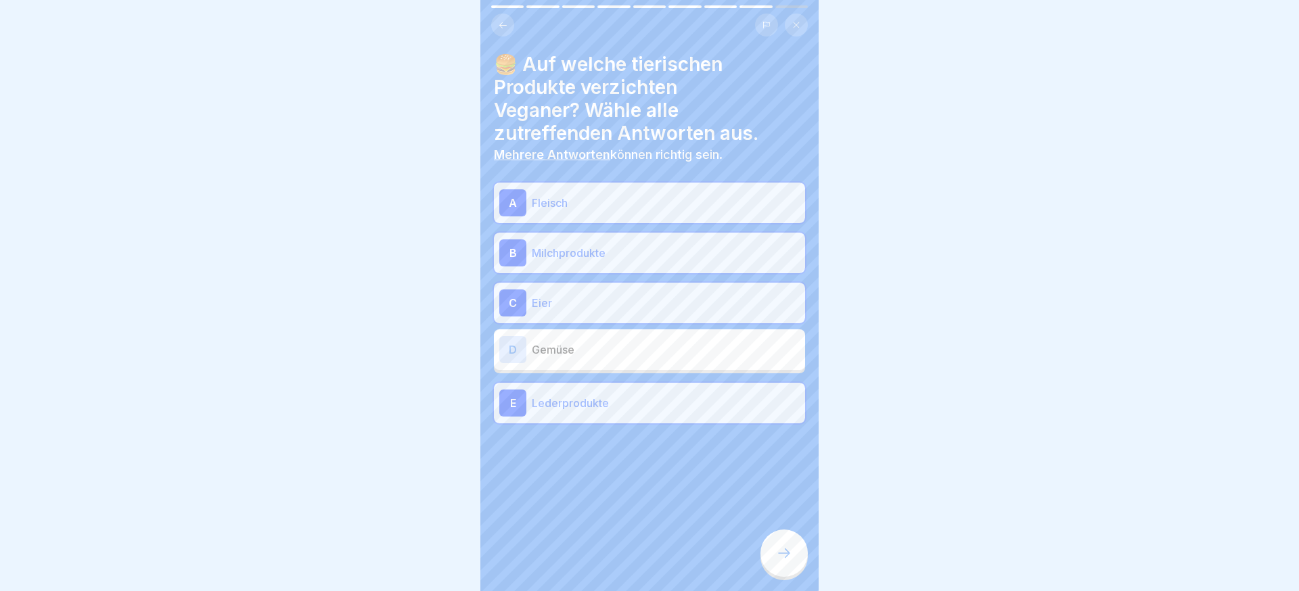
click at [784, 568] on div at bounding box center [784, 553] width 47 height 47
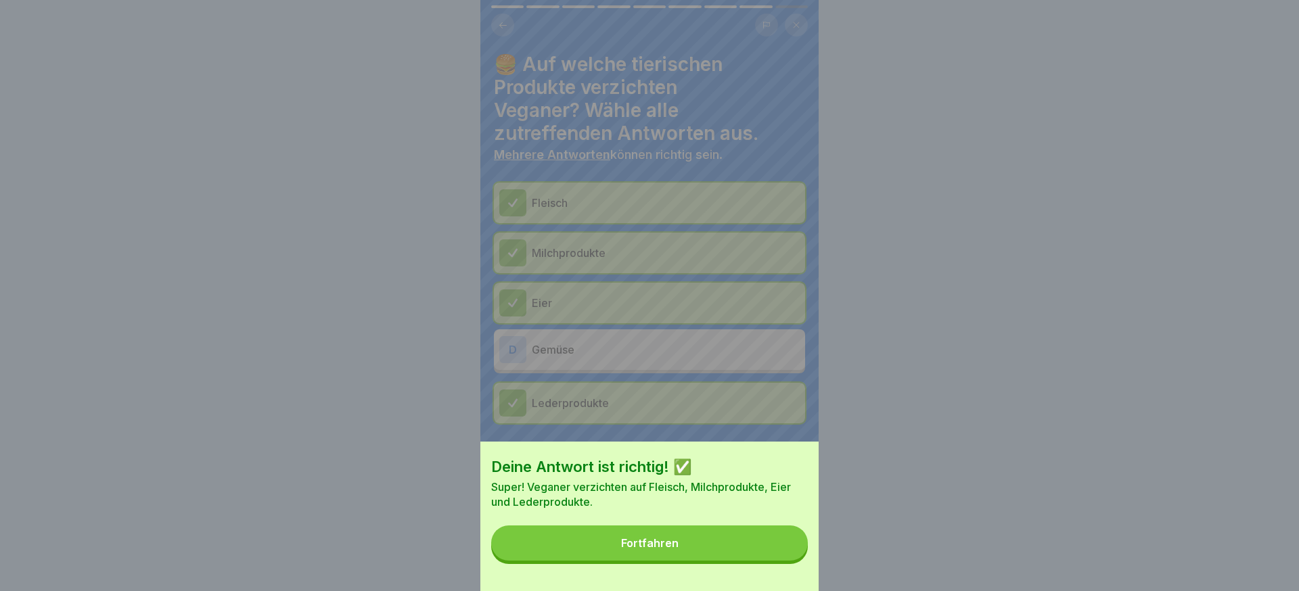
click at [785, 564] on div "Deine Antwort ist richtig! ✅ Super! Veganer verzichten auf Fleisch, Milchproduk…" at bounding box center [649, 517] width 338 height 150
click at [762, 554] on button "Fortfahren" at bounding box center [649, 543] width 317 height 35
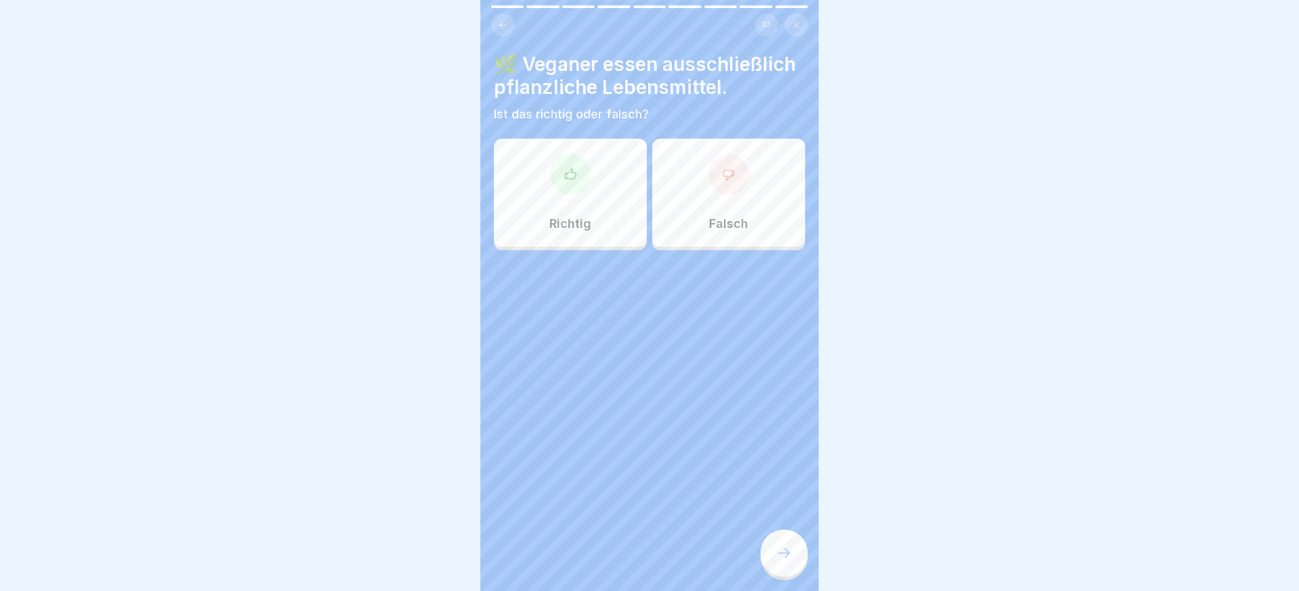
click at [707, 226] on div "Falsch" at bounding box center [728, 193] width 153 height 108
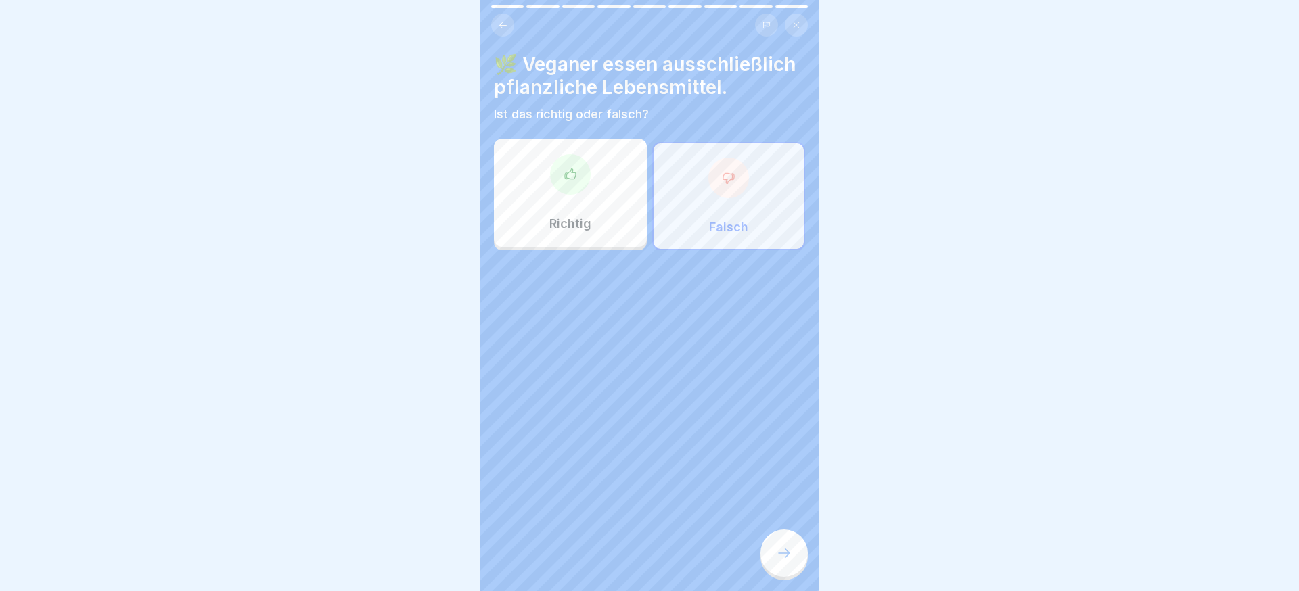
click at [786, 543] on div at bounding box center [784, 553] width 47 height 47
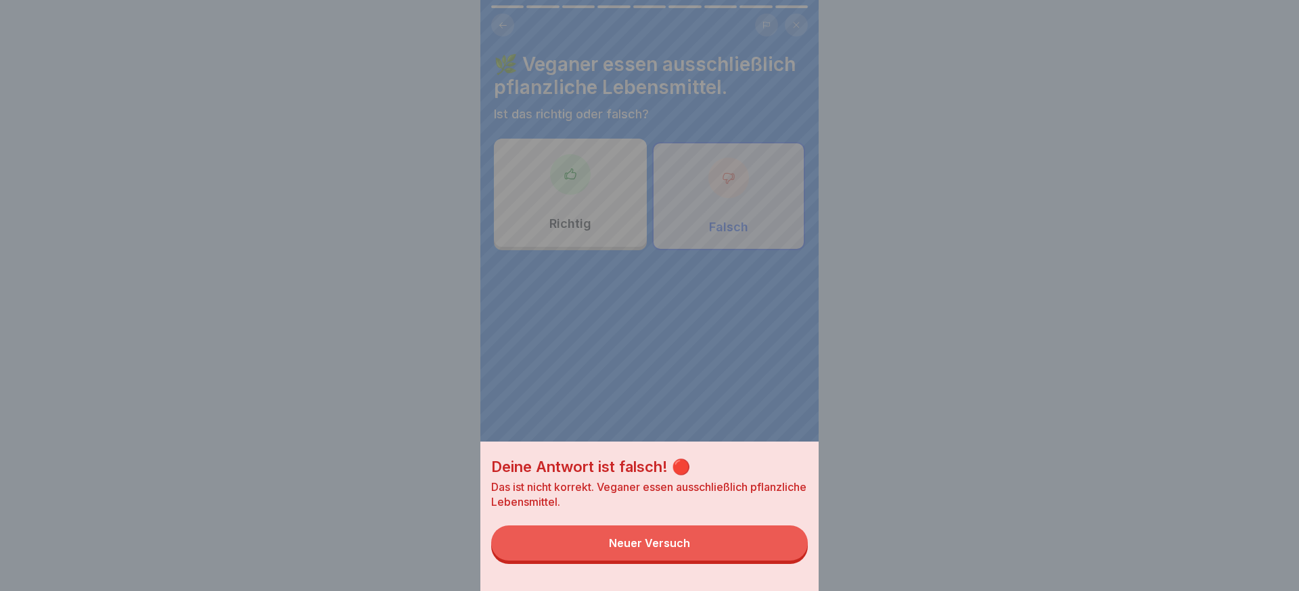
click at [786, 543] on button "Neuer Versuch" at bounding box center [649, 543] width 317 height 35
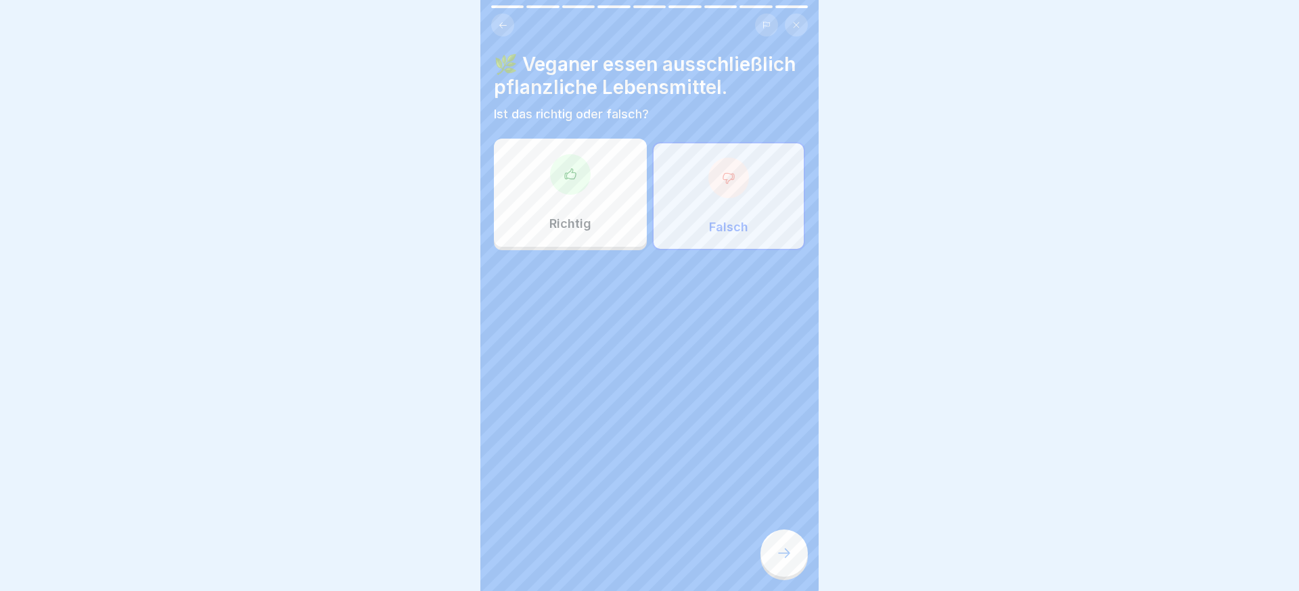
click at [599, 194] on div "Richtig" at bounding box center [570, 193] width 153 height 108
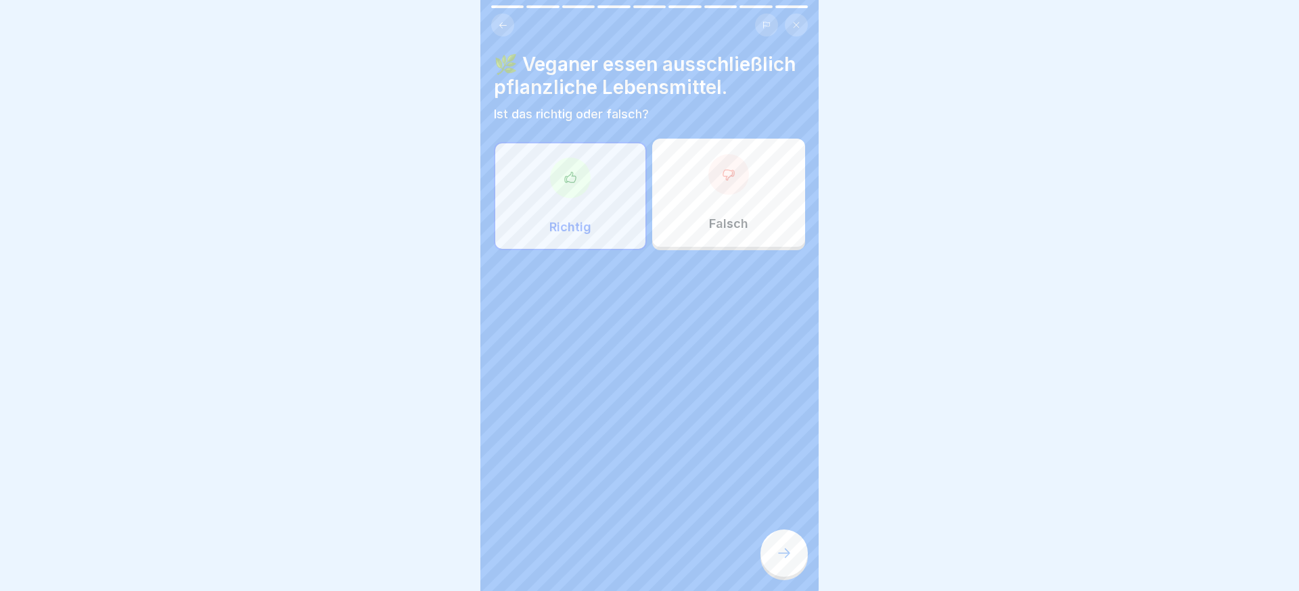
click at [780, 547] on icon at bounding box center [784, 553] width 16 height 16
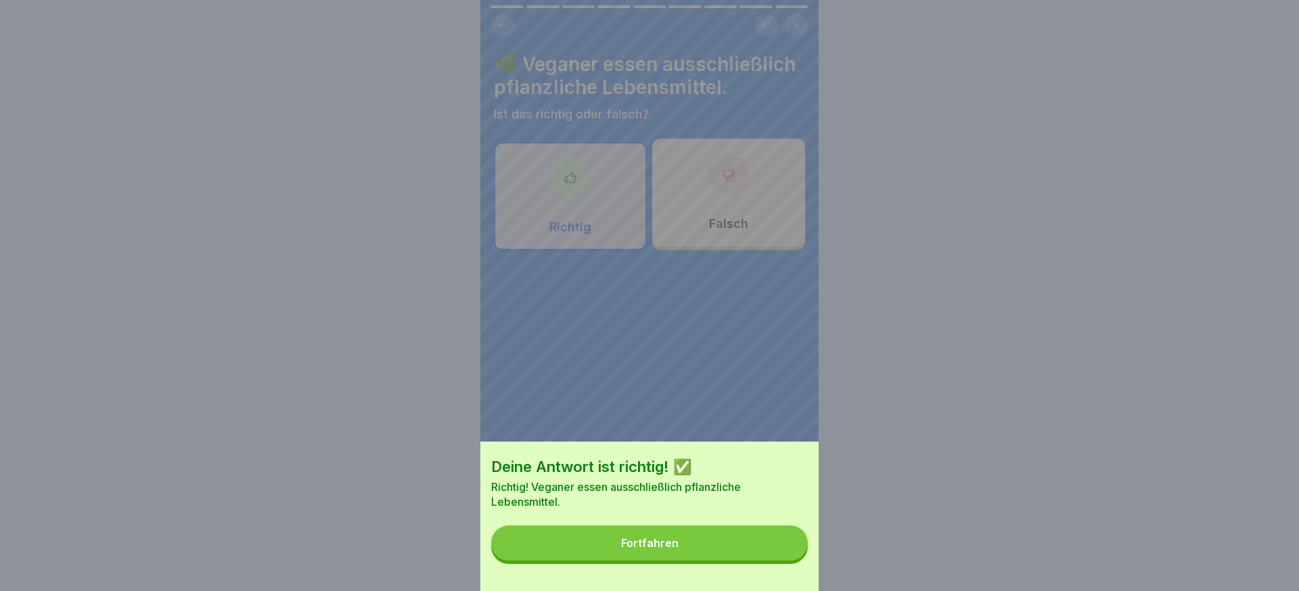
click at [780, 547] on button "Fortfahren" at bounding box center [649, 543] width 317 height 35
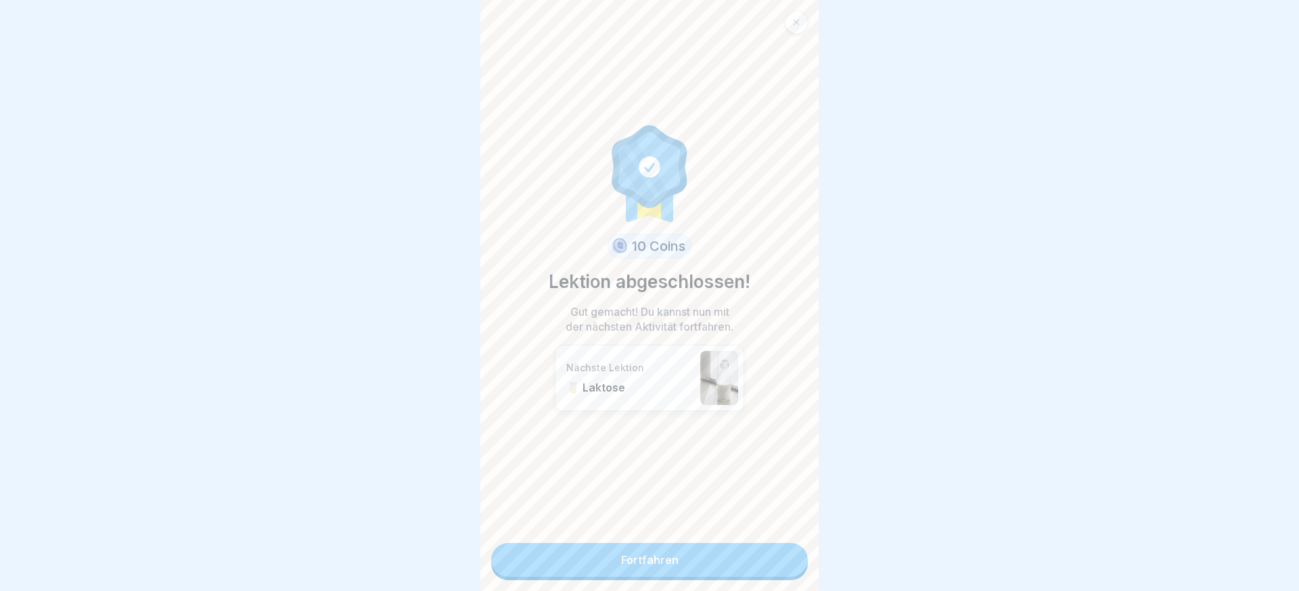
click at [780, 547] on link "Fortfahren" at bounding box center [649, 560] width 317 height 34
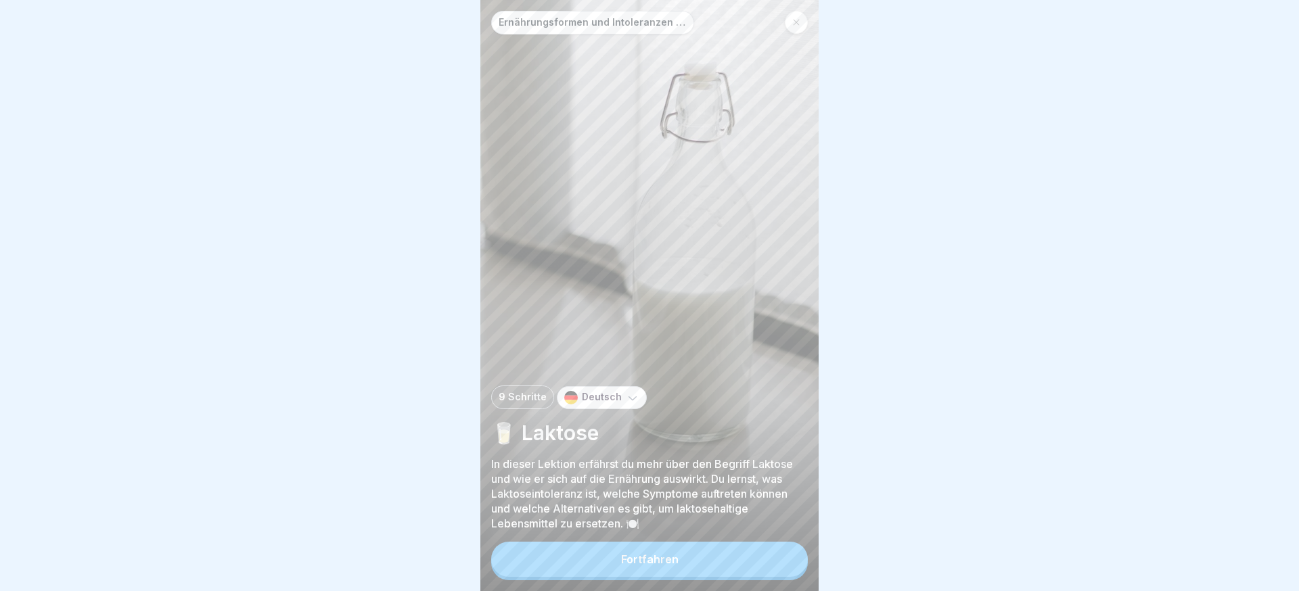
click at [780, 547] on button "Fortfahren" at bounding box center [649, 559] width 317 height 35
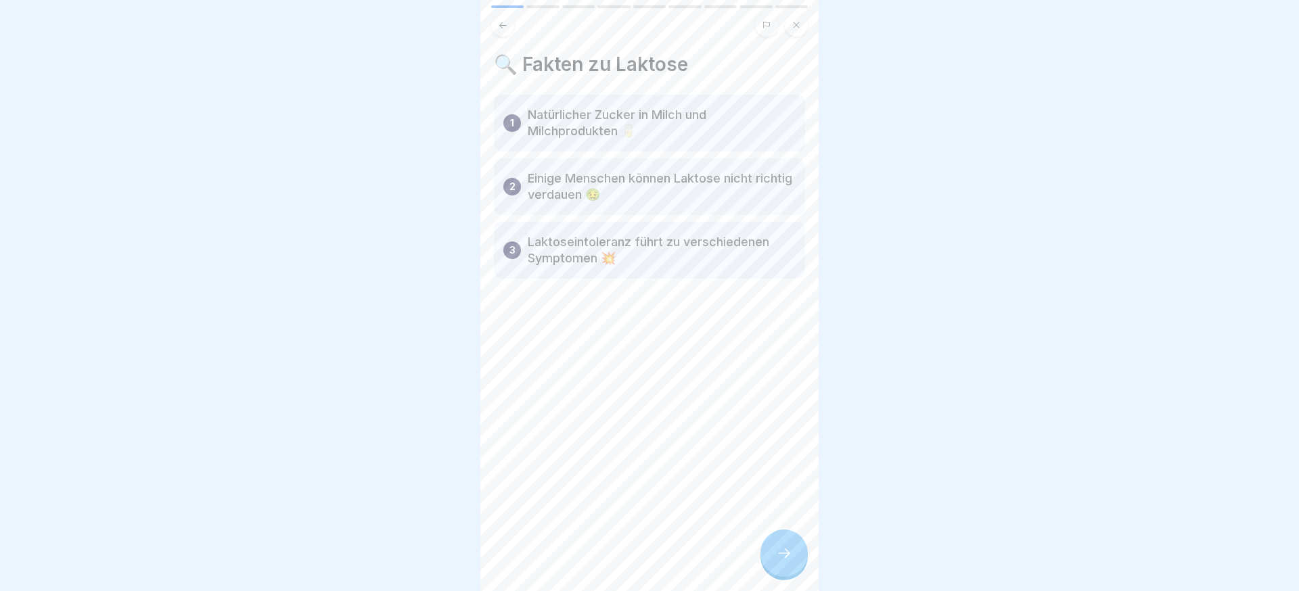
click at [780, 547] on icon at bounding box center [784, 553] width 16 height 16
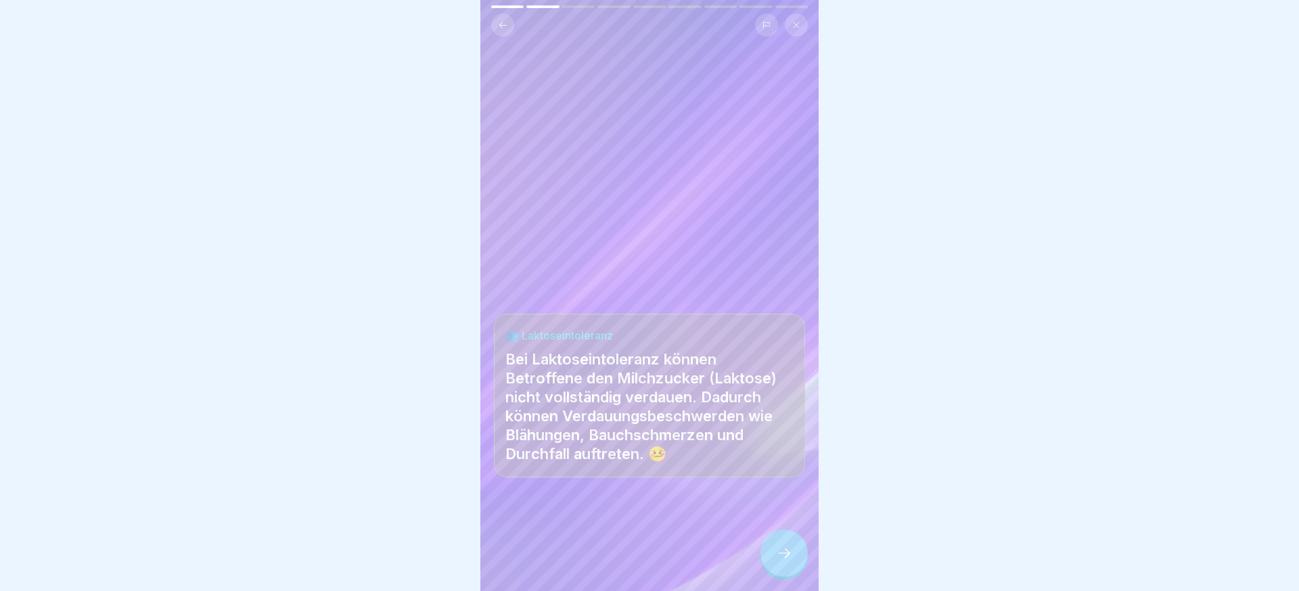
click at [780, 547] on icon at bounding box center [784, 553] width 16 height 16
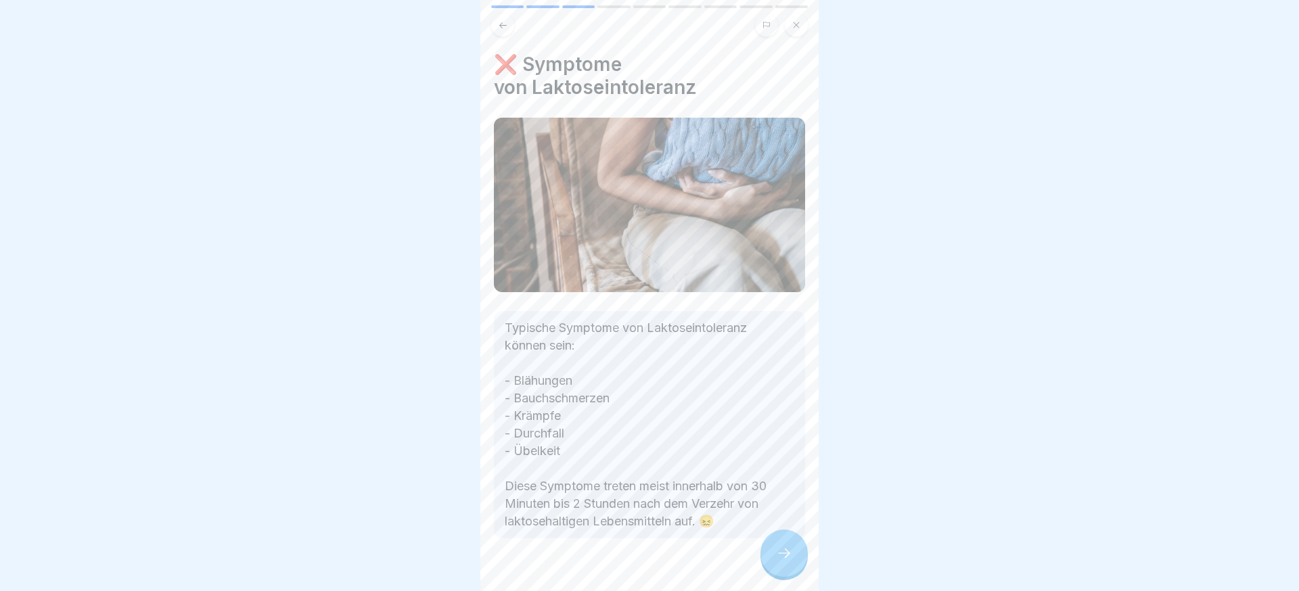
click at [780, 547] on icon at bounding box center [784, 553] width 16 height 16
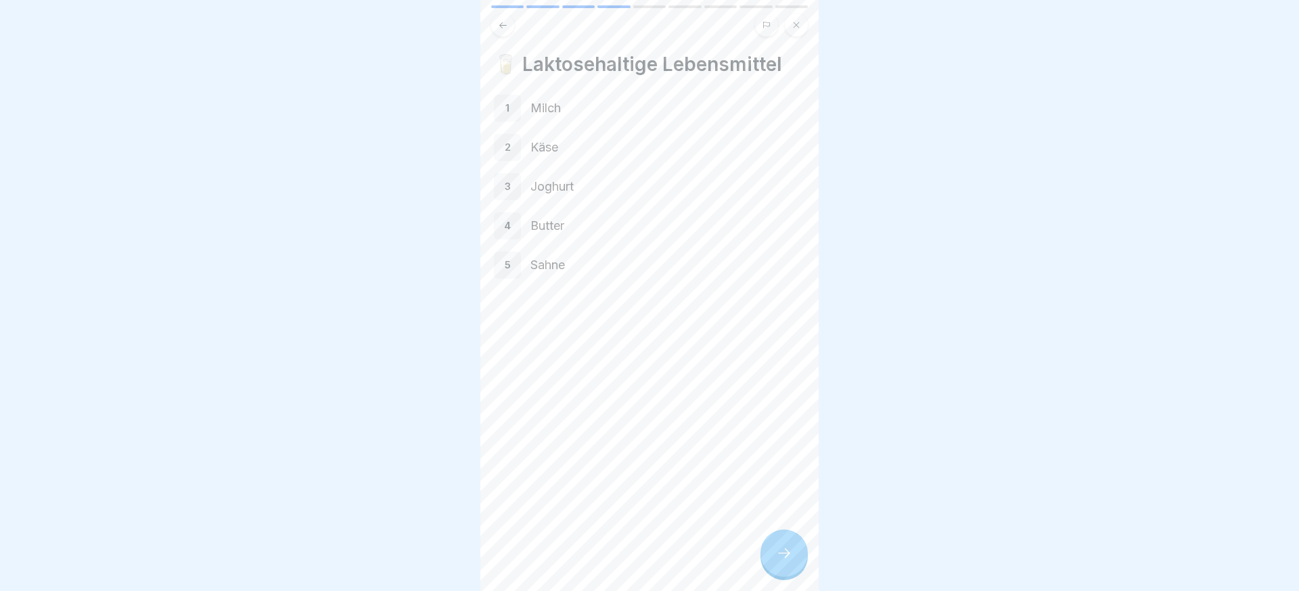
click at [780, 547] on icon at bounding box center [784, 553] width 16 height 16
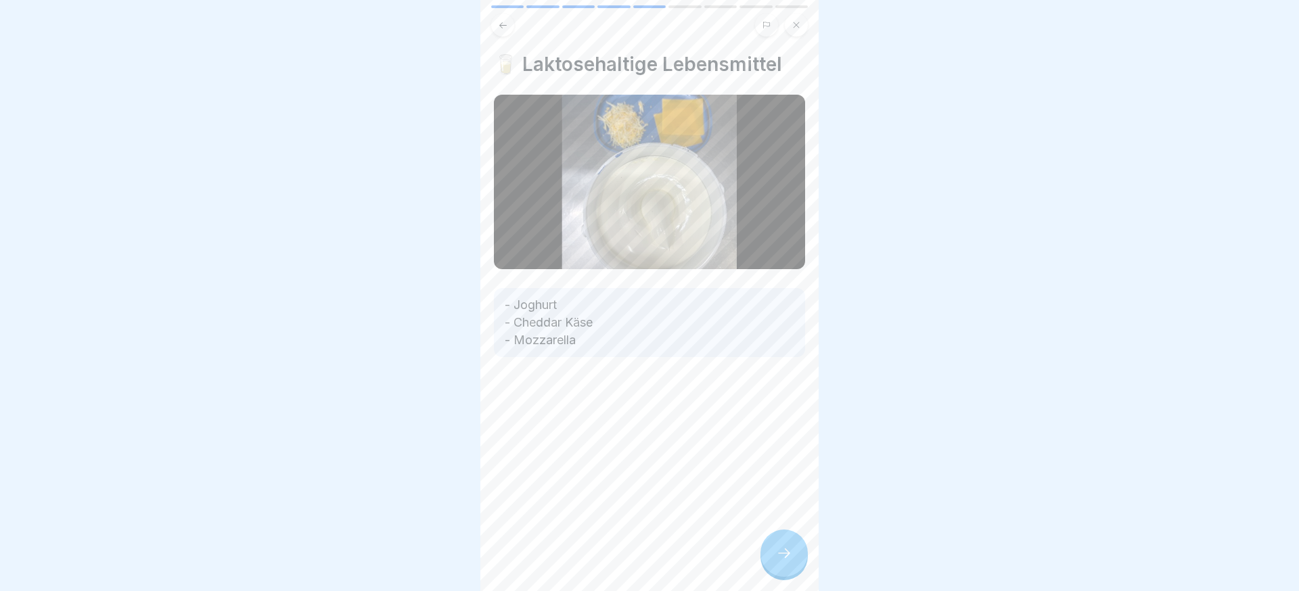
click at [780, 547] on icon at bounding box center [784, 553] width 16 height 16
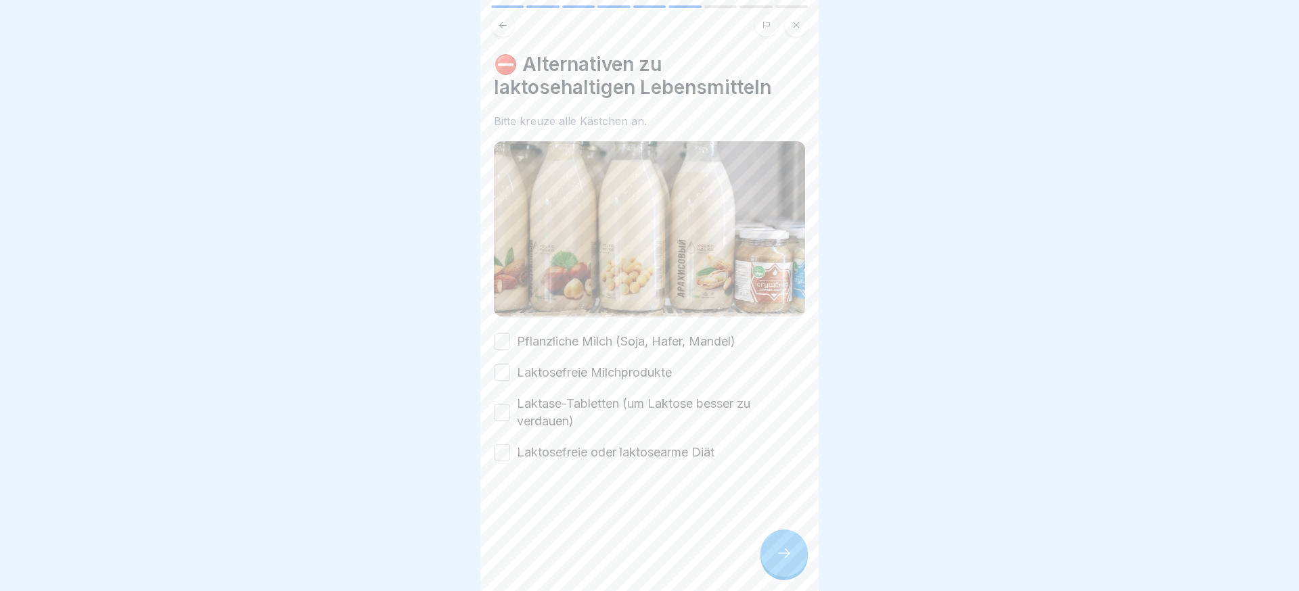
click at [573, 462] on div at bounding box center [649, 502] width 311 height 81
drag, startPoint x: 567, startPoint y: 420, endPoint x: 560, endPoint y: 372, distance: 47.9
click at [567, 418] on label "Laktase-Tabletten (um Laktose besser zu verdauen)" at bounding box center [661, 412] width 288 height 35
click at [510, 418] on button "Laktase-Tabletten (um Laktose besser zu verdauen)" at bounding box center [502, 413] width 16 height 16
drag, startPoint x: 559, startPoint y: 367, endPoint x: 560, endPoint y: 349, distance: 19.0
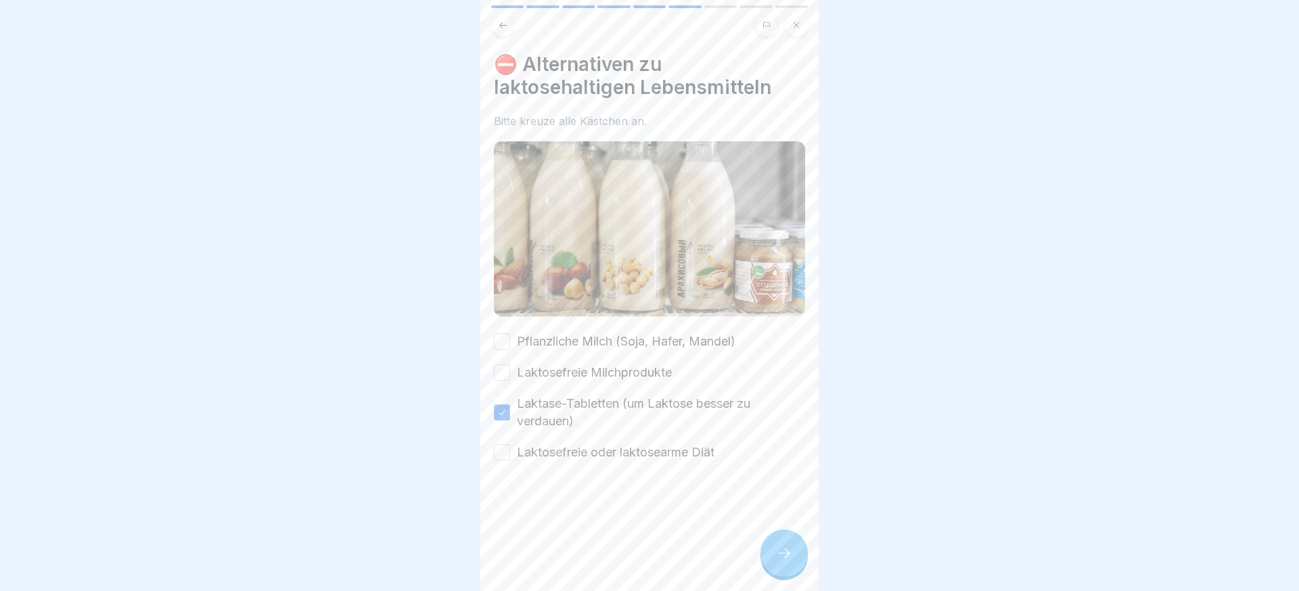
click at [559, 366] on label "Laktosefreie Milchprodukte" at bounding box center [594, 373] width 155 height 18
click at [510, 366] on button "Laktosefreie Milchprodukte" at bounding box center [502, 373] width 16 height 16
click at [560, 347] on label "Pflanzliche Milch (Soja, Hafer, Mandel)" at bounding box center [626, 342] width 219 height 18
click at [510, 347] on button "Pflanzliche Milch (Soja, Hafer, Mandel)" at bounding box center [502, 342] width 16 height 16
click at [571, 455] on label "Laktosefreie oder laktosearme Diät" at bounding box center [616, 453] width 198 height 18
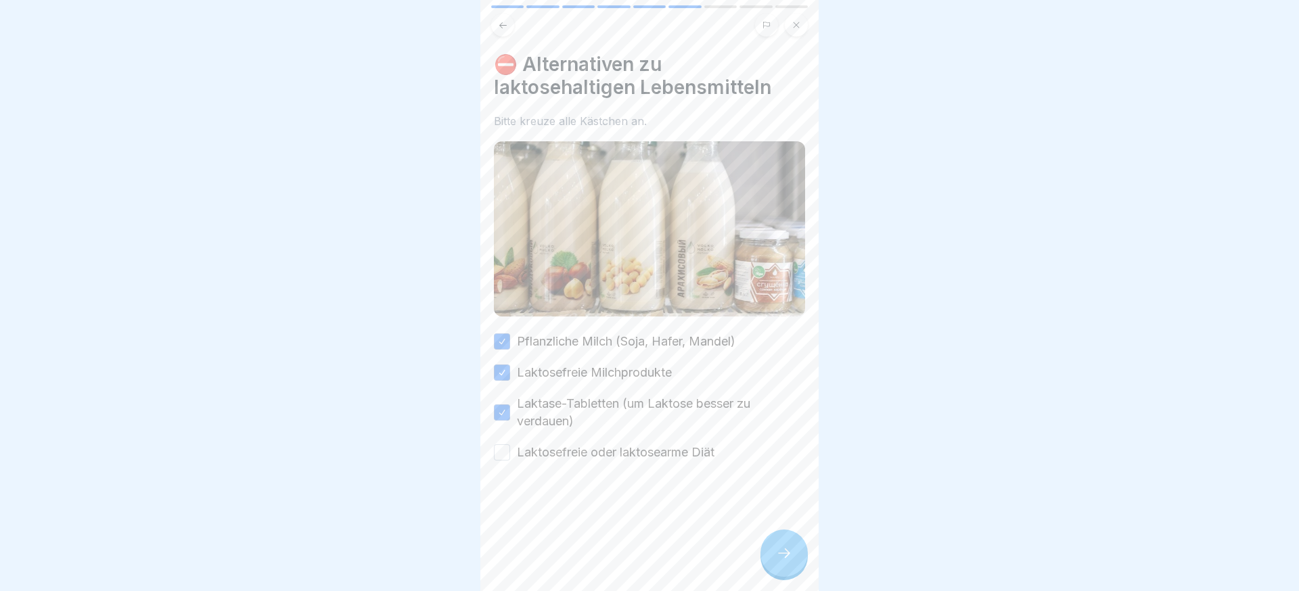
click at [510, 455] on button "Laktosefreie oder laktosearme Diät" at bounding box center [502, 453] width 16 height 16
click at [789, 561] on icon at bounding box center [784, 553] width 16 height 16
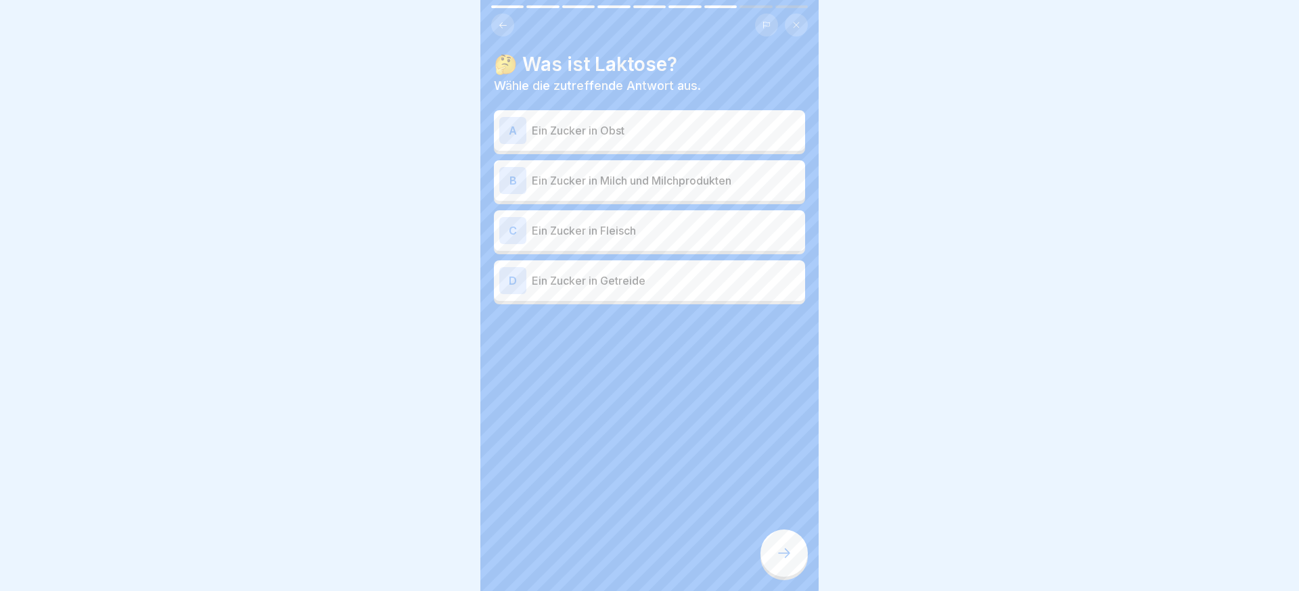
click at [789, 561] on icon at bounding box center [784, 553] width 16 height 16
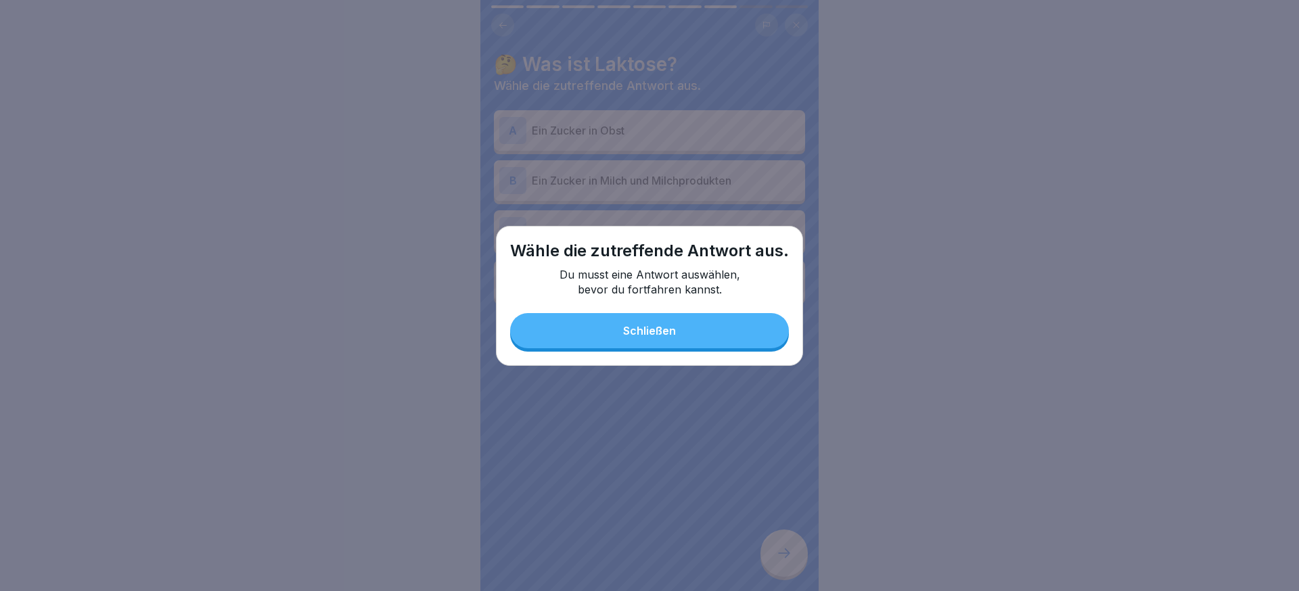
click at [641, 323] on button "Schließen" at bounding box center [649, 330] width 279 height 35
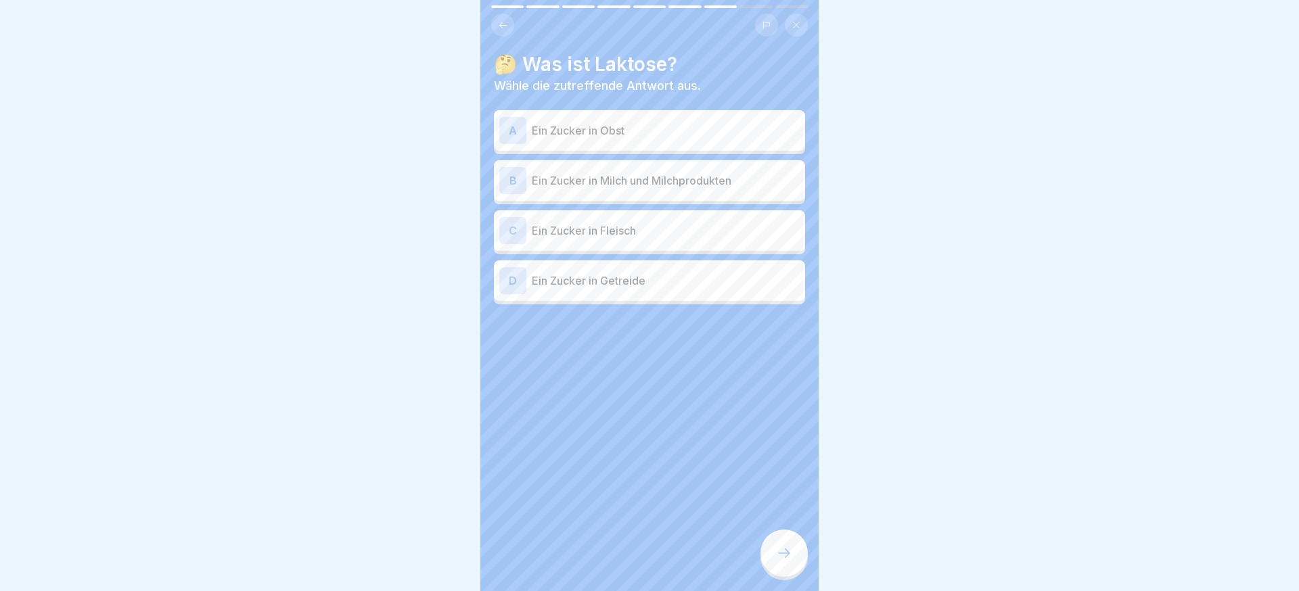
click at [637, 176] on p "Ein Zucker in Milch und Milchprodukten" at bounding box center [666, 181] width 268 height 16
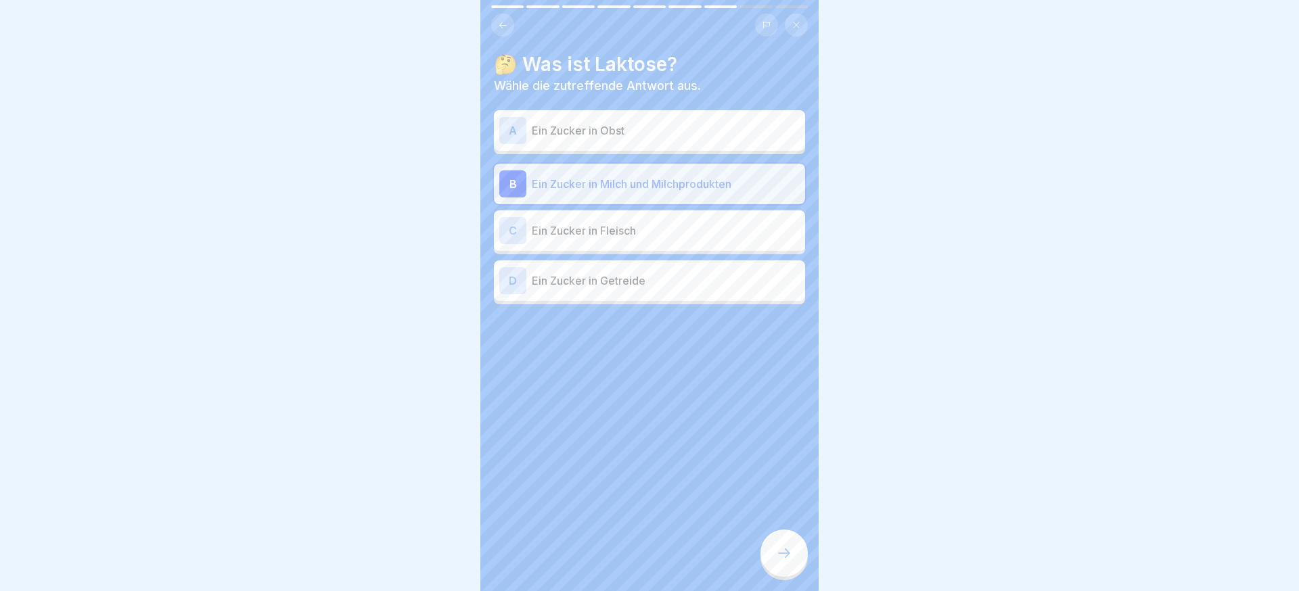
click at [781, 565] on div at bounding box center [784, 553] width 47 height 47
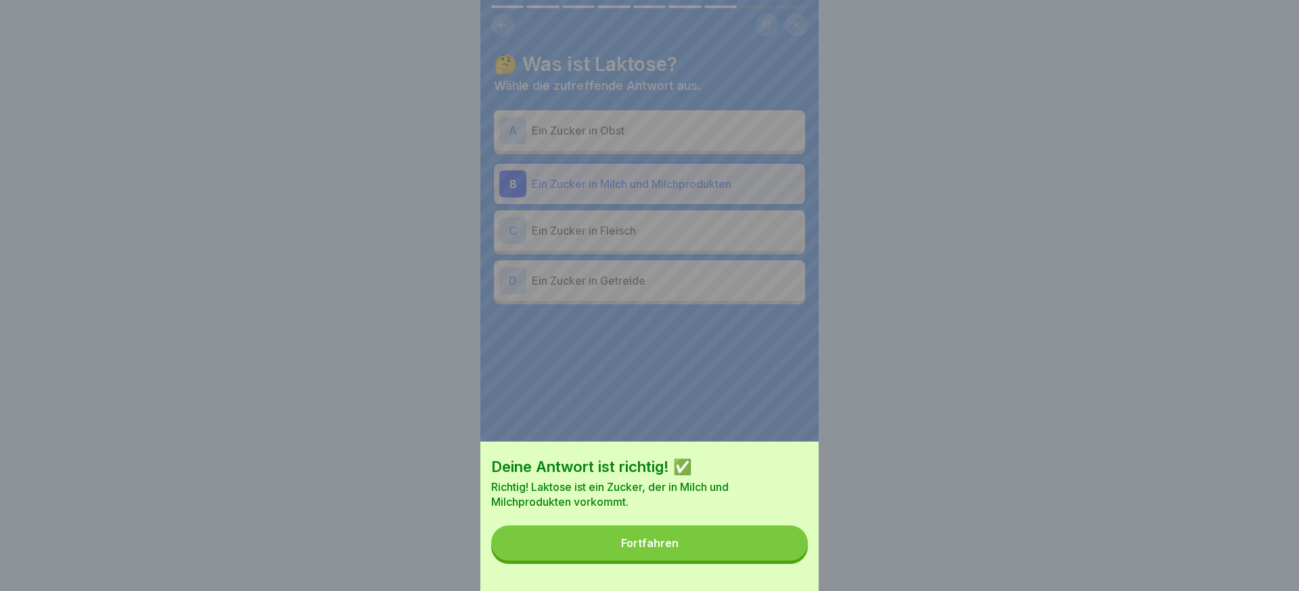
click at [767, 558] on button "Fortfahren" at bounding box center [649, 543] width 317 height 35
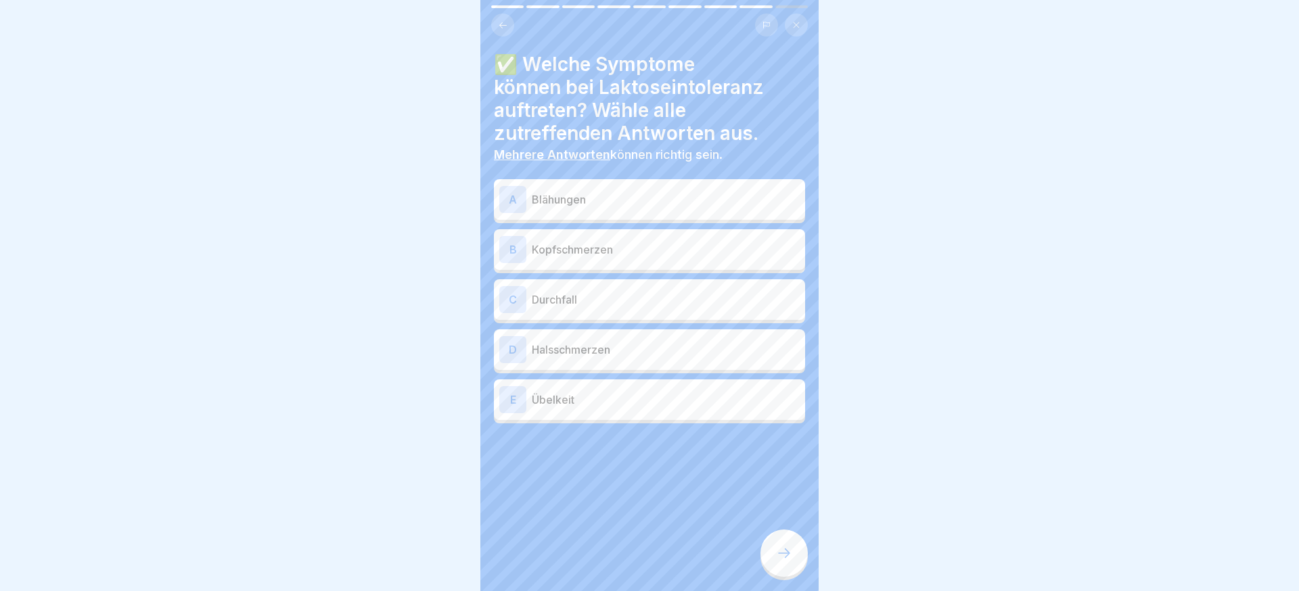
click at [580, 201] on p "Blähungen" at bounding box center [666, 200] width 268 height 16
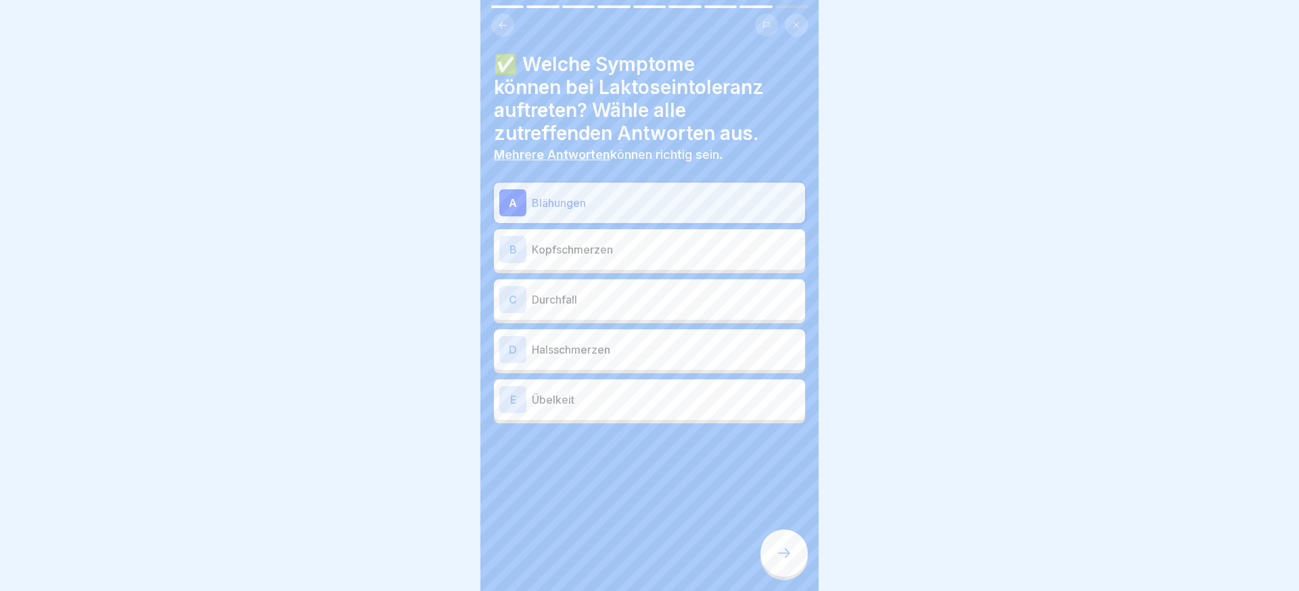
click at [579, 261] on div "B Kopfschmerzen" at bounding box center [649, 249] width 300 height 27
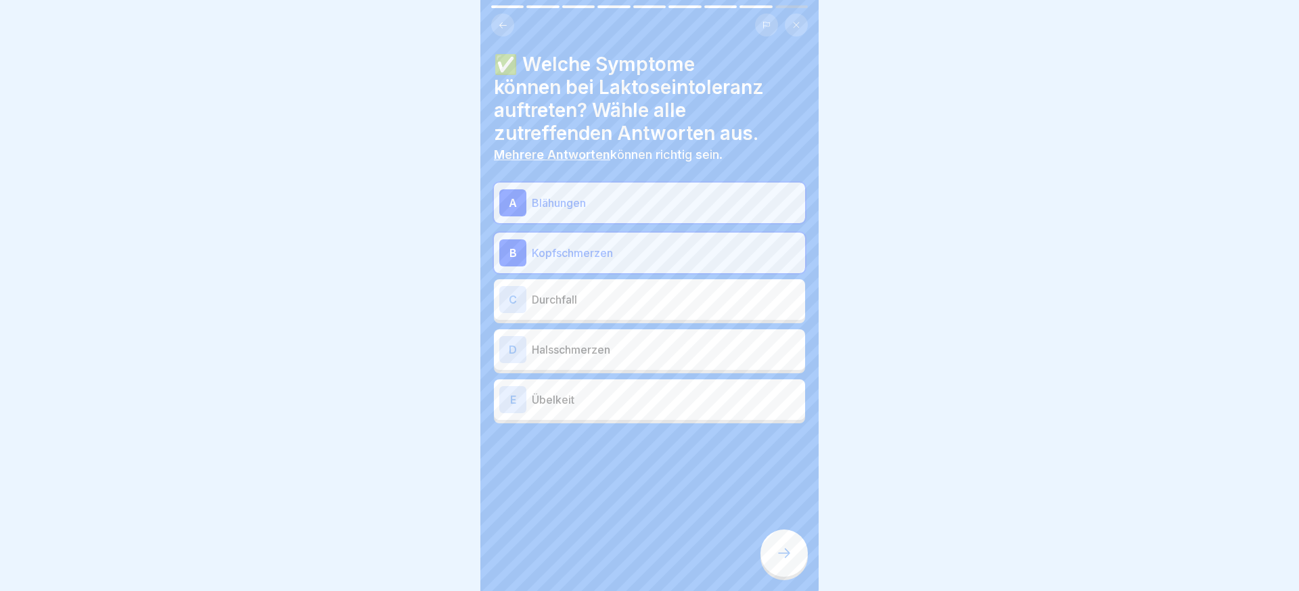
click at [572, 300] on p "Durchfall" at bounding box center [666, 300] width 268 height 16
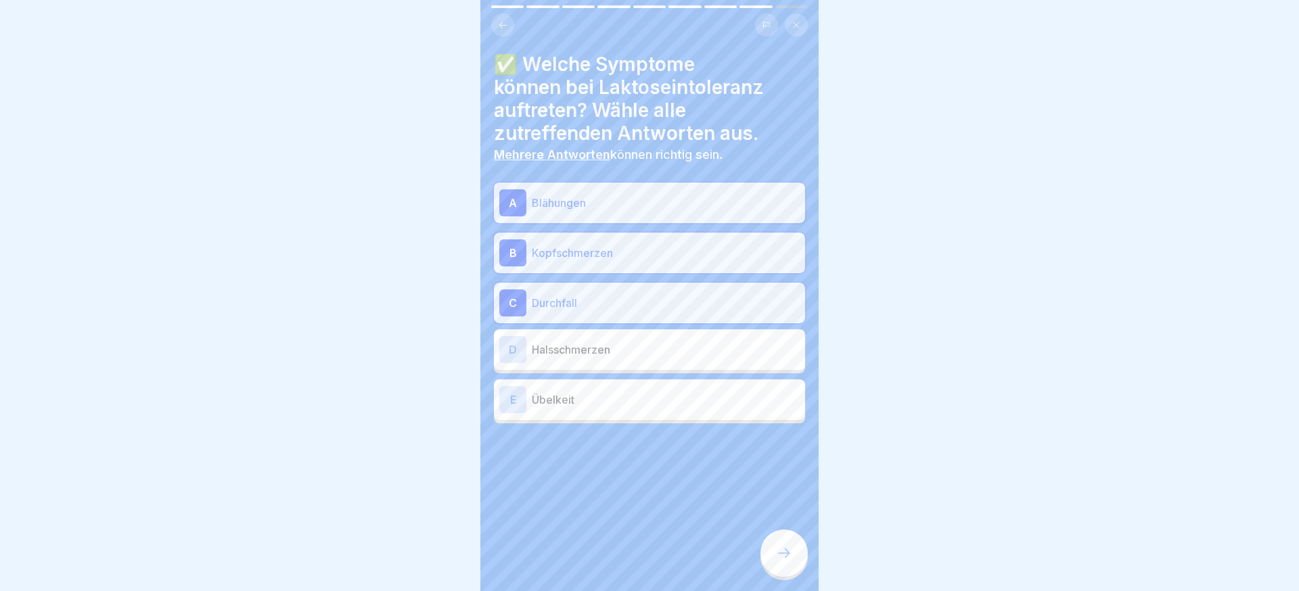
click at [581, 413] on div "E Übelkeit" at bounding box center [649, 399] width 300 height 27
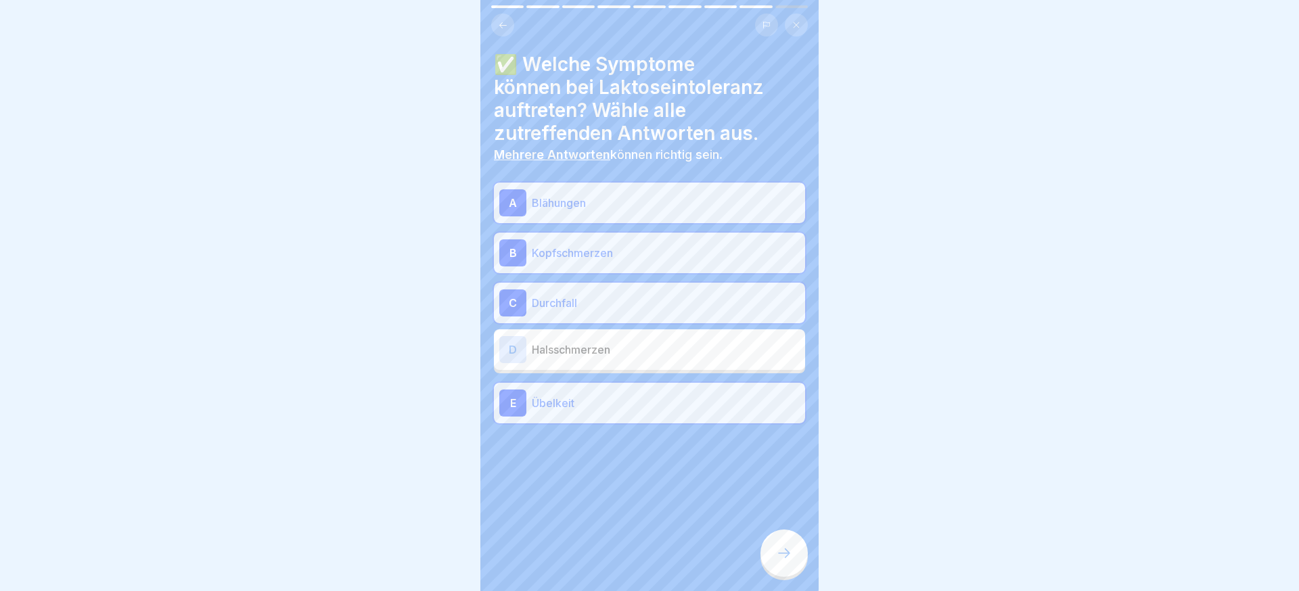
click at [791, 539] on div at bounding box center [784, 553] width 47 height 47
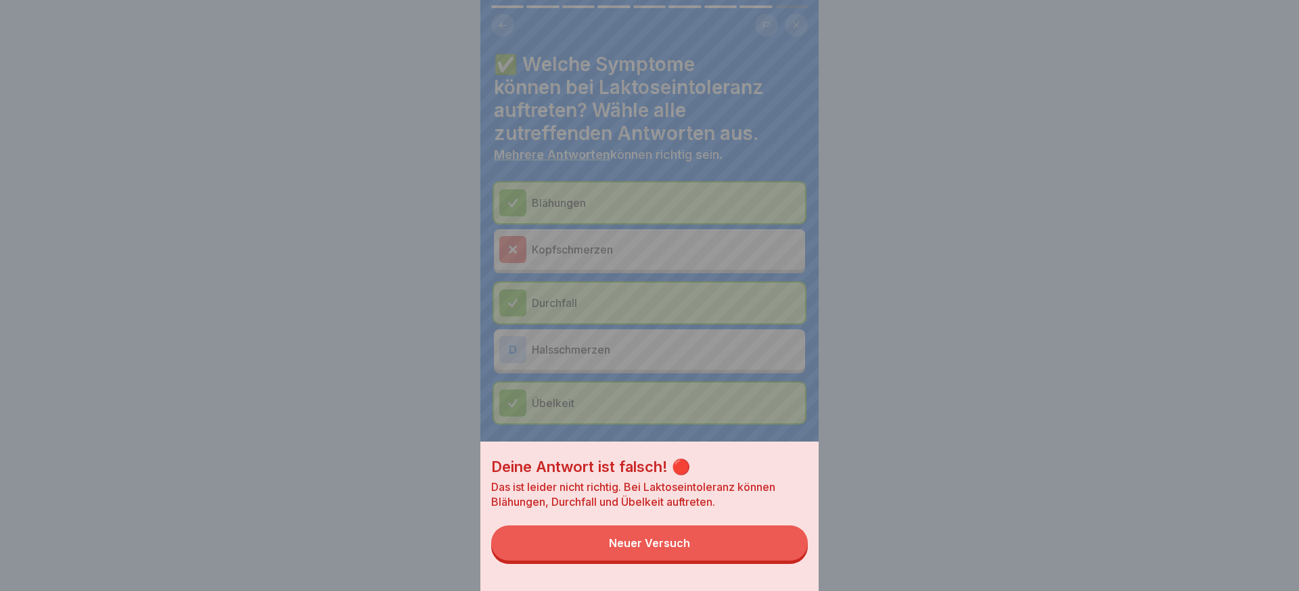
click at [723, 548] on button "Neuer Versuch" at bounding box center [649, 543] width 317 height 35
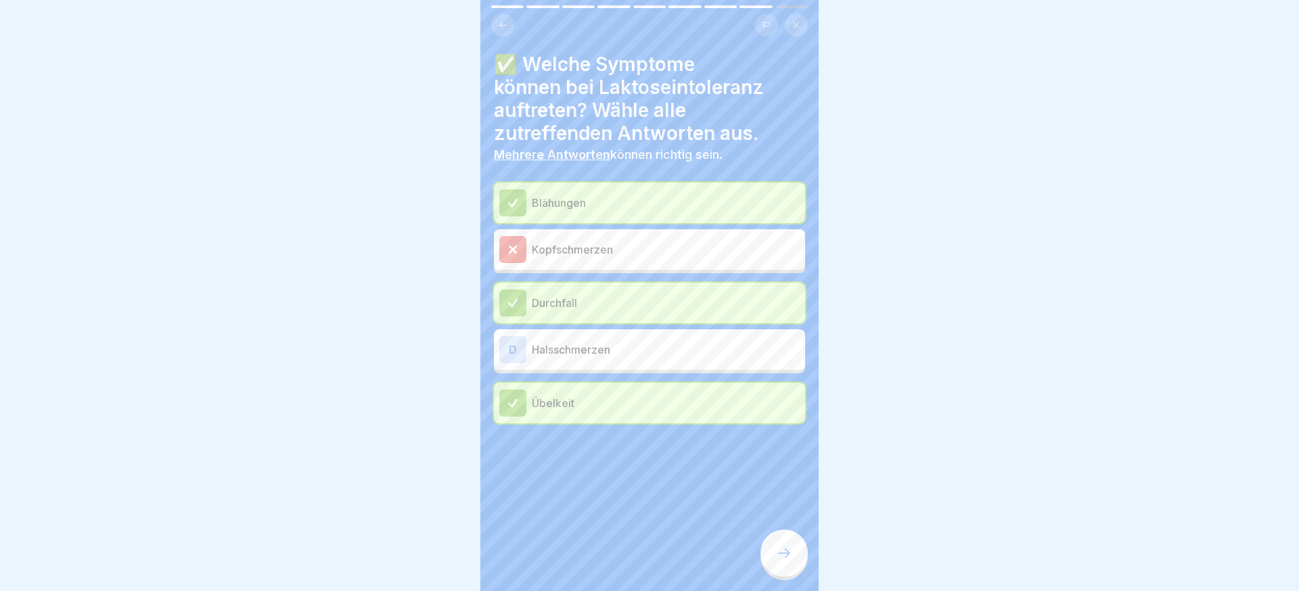
click at [766, 543] on div at bounding box center [784, 553] width 47 height 47
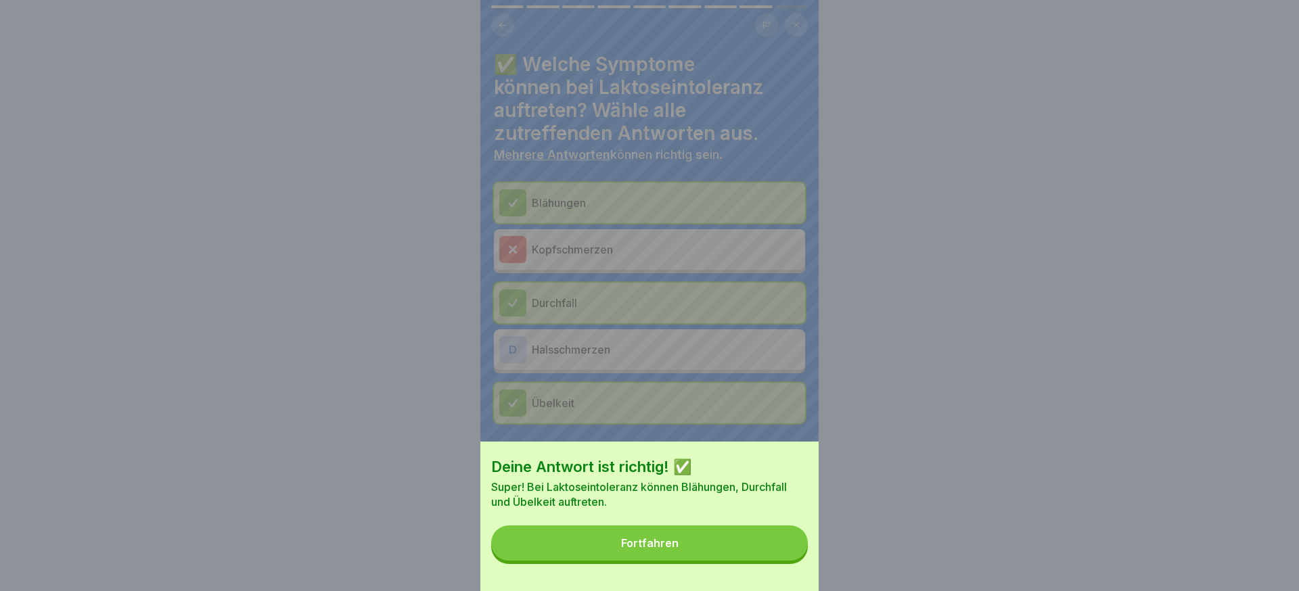
click at [766, 543] on button "Fortfahren" at bounding box center [649, 543] width 317 height 35
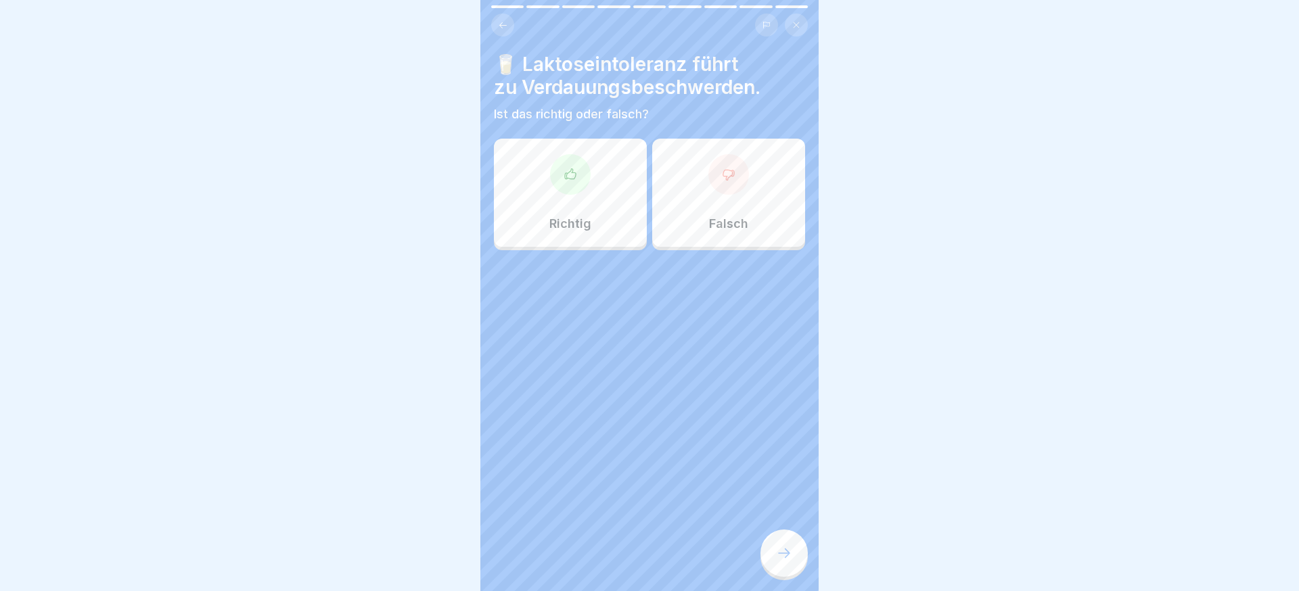
click at [605, 233] on div "Richtig" at bounding box center [570, 193] width 153 height 108
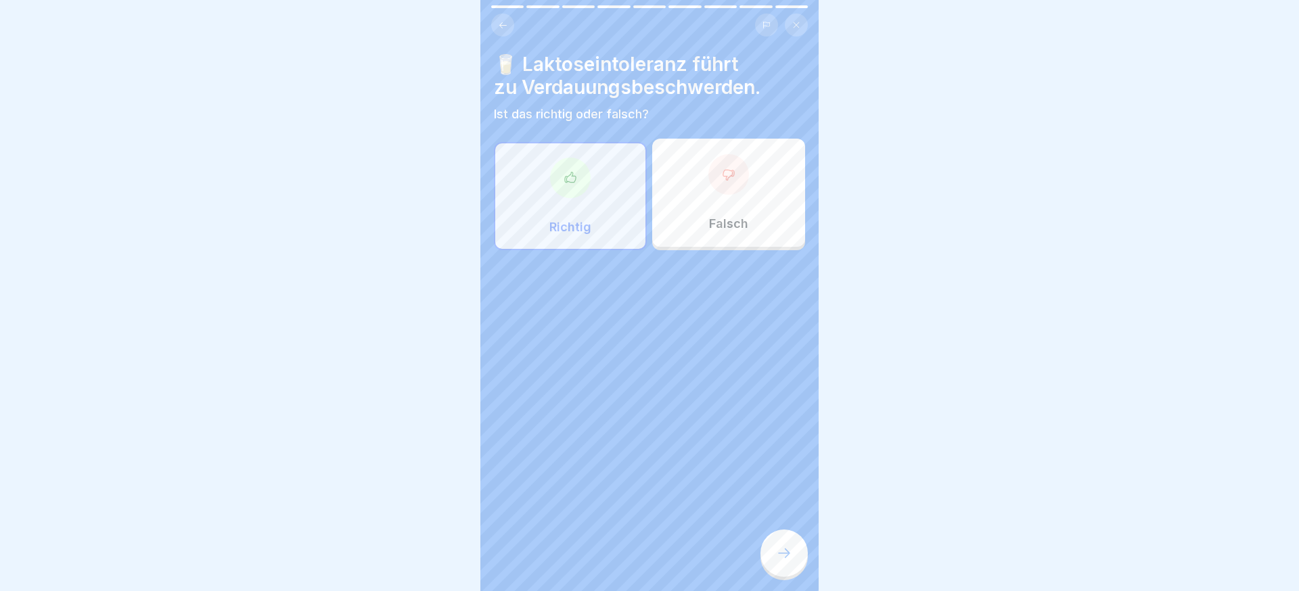
click at [801, 560] on div at bounding box center [784, 553] width 47 height 47
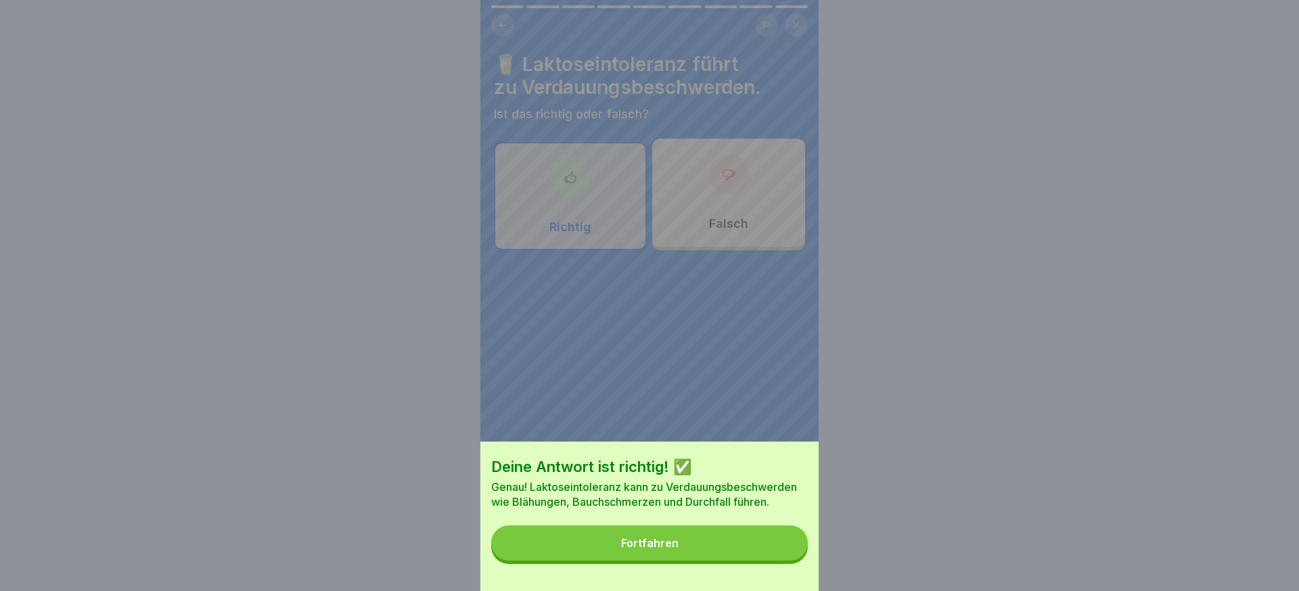
click at [788, 556] on button "Fortfahren" at bounding box center [649, 543] width 317 height 35
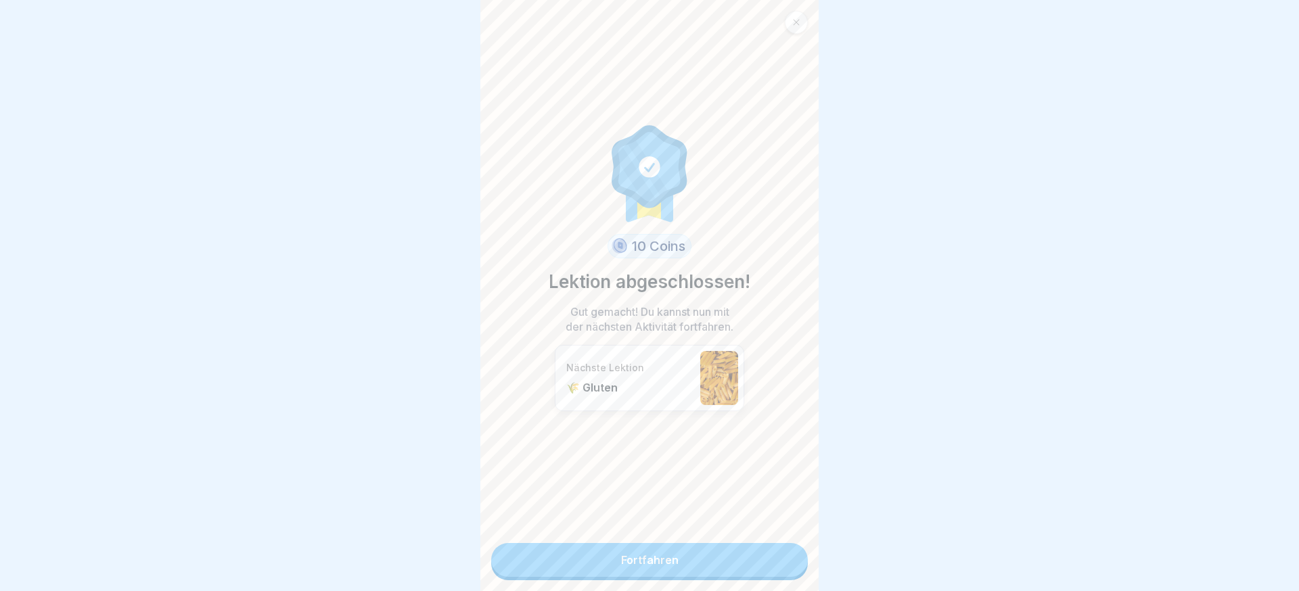
click at [773, 554] on link "Fortfahren" at bounding box center [649, 560] width 317 height 34
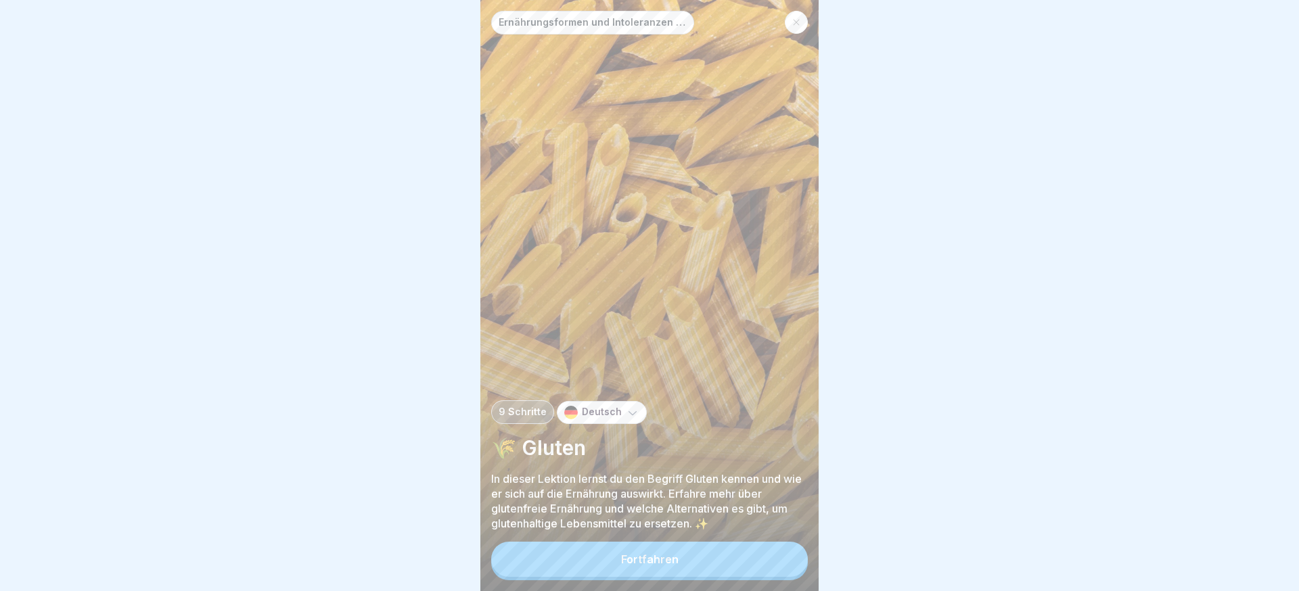
click at [773, 554] on button "Fortfahren" at bounding box center [649, 559] width 317 height 35
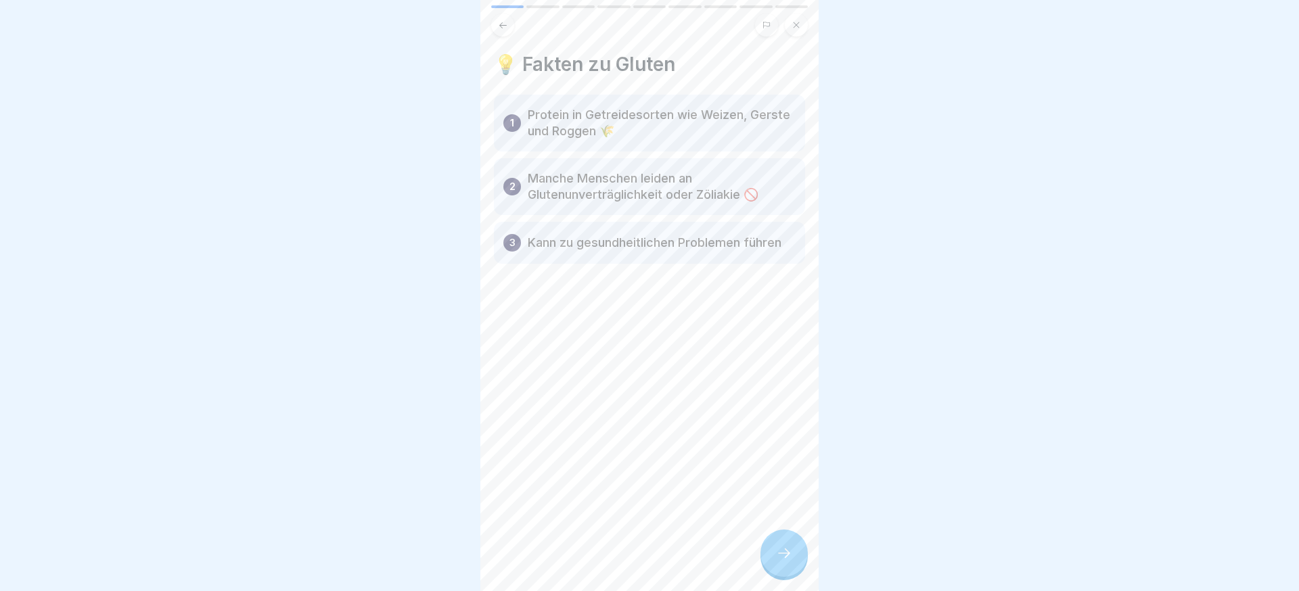
click at [773, 554] on div at bounding box center [784, 553] width 47 height 47
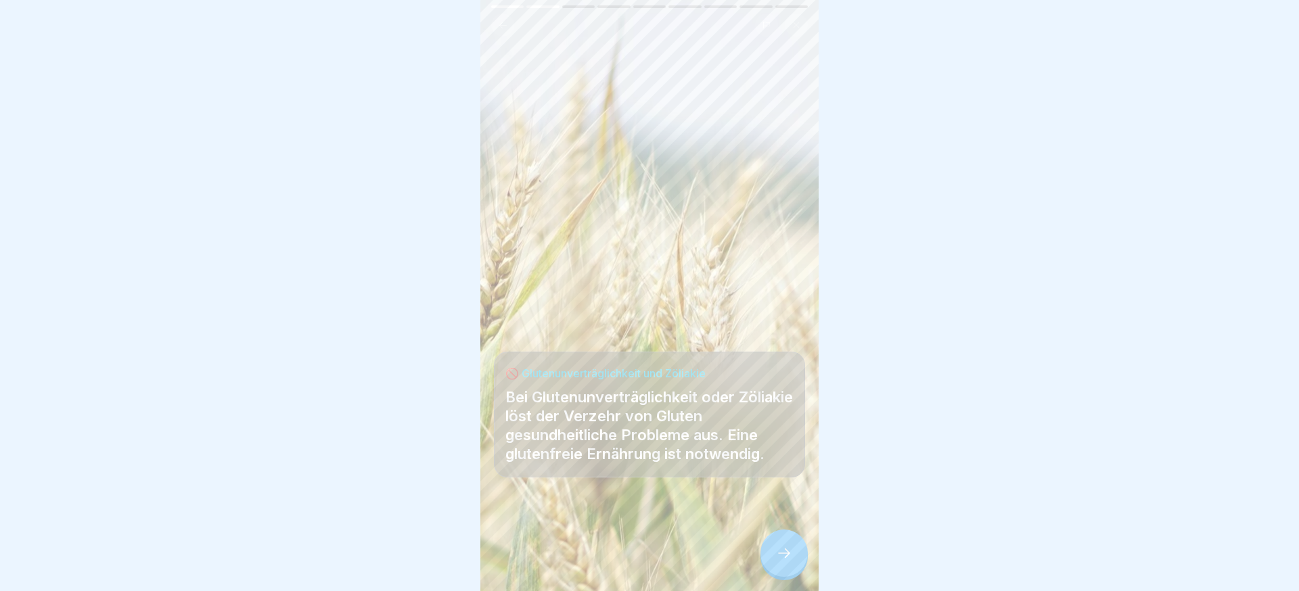
click at [773, 554] on div at bounding box center [784, 553] width 47 height 47
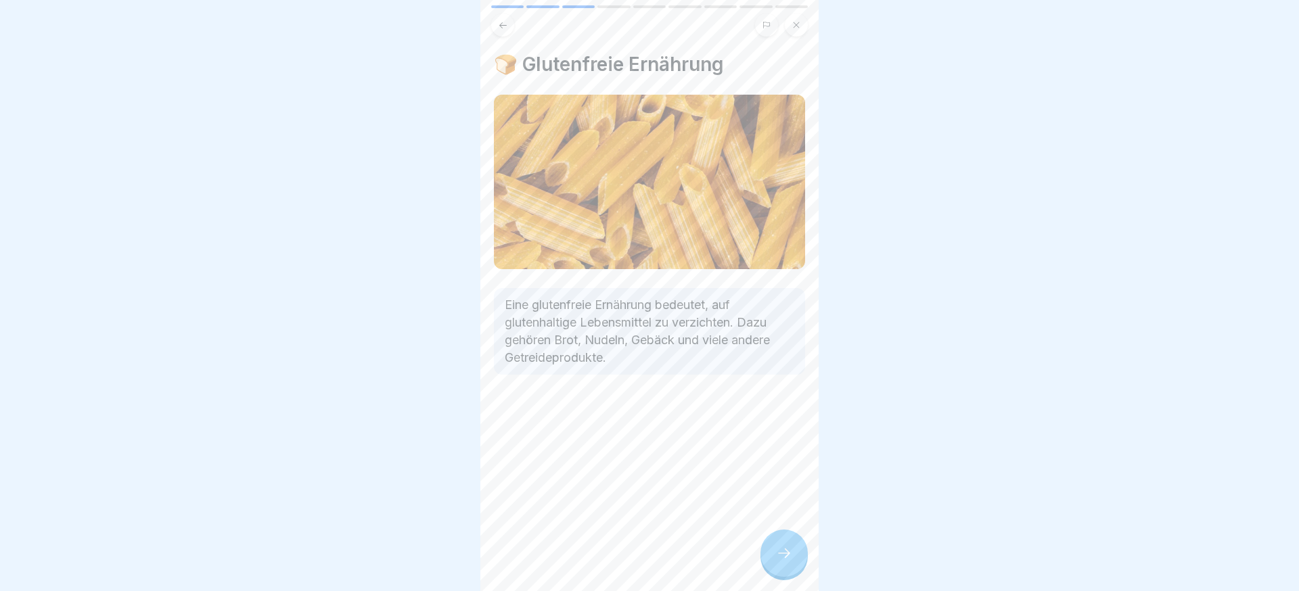
click at [773, 554] on div at bounding box center [784, 553] width 47 height 47
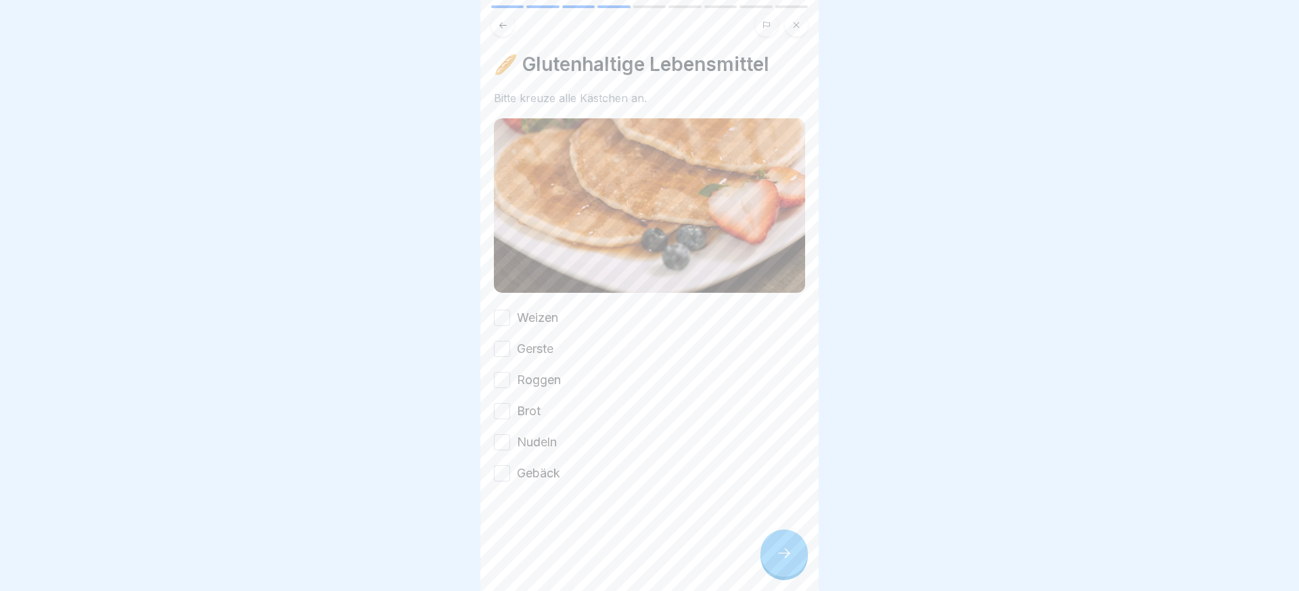
click at [773, 554] on div at bounding box center [784, 553] width 47 height 47
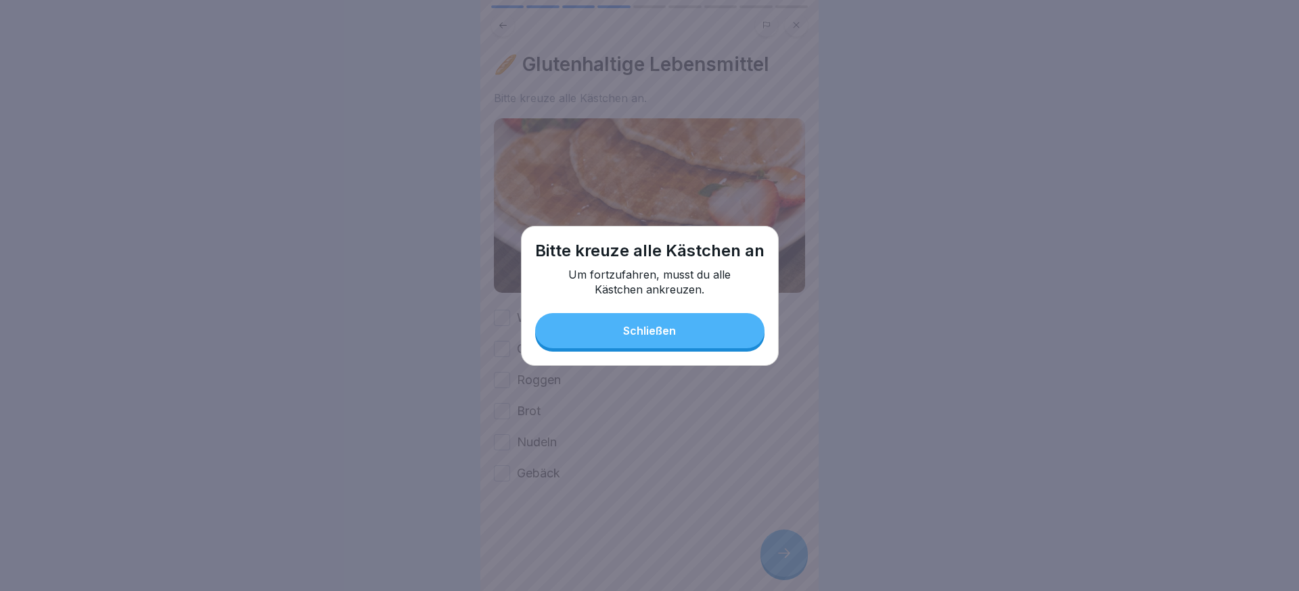
click at [668, 336] on div "Schließen" at bounding box center [649, 331] width 53 height 12
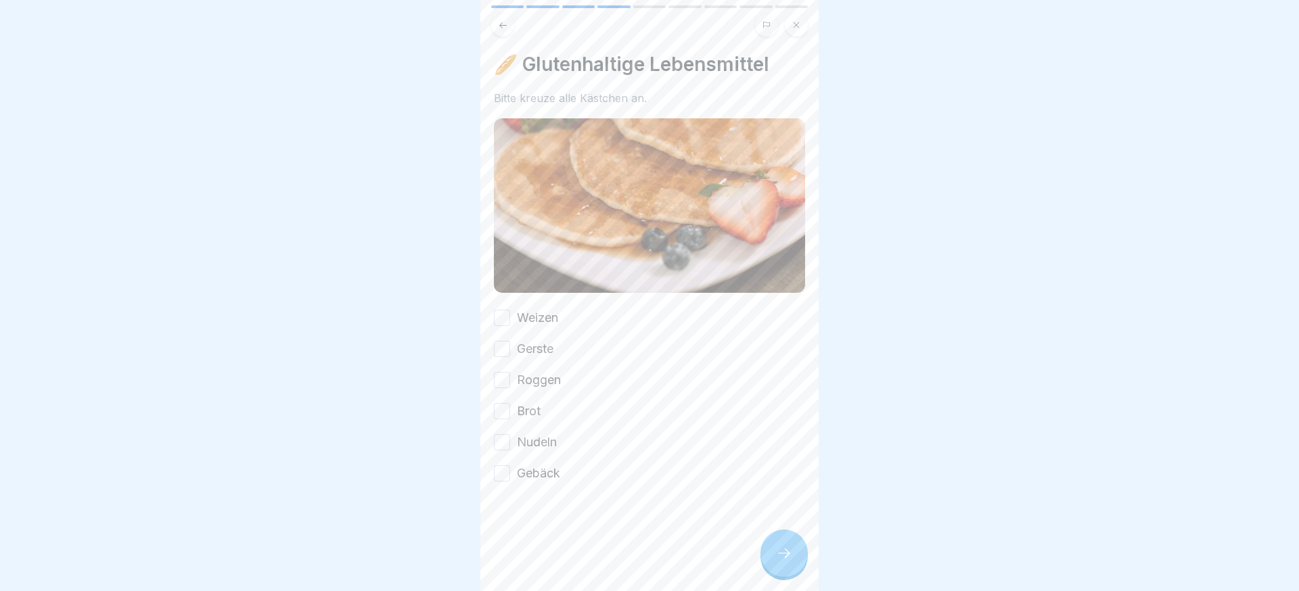
drag, startPoint x: 533, startPoint y: 478, endPoint x: 535, endPoint y: 442, distance: 36.6
click at [534, 476] on label "Gebäck" at bounding box center [538, 474] width 43 height 18
click at [510, 476] on button "Gebäck" at bounding box center [502, 474] width 16 height 16
drag, startPoint x: 535, startPoint y: 442, endPoint x: 529, endPoint y: 413, distance: 29.6
click at [535, 441] on label "Nudeln" at bounding box center [537, 443] width 40 height 18
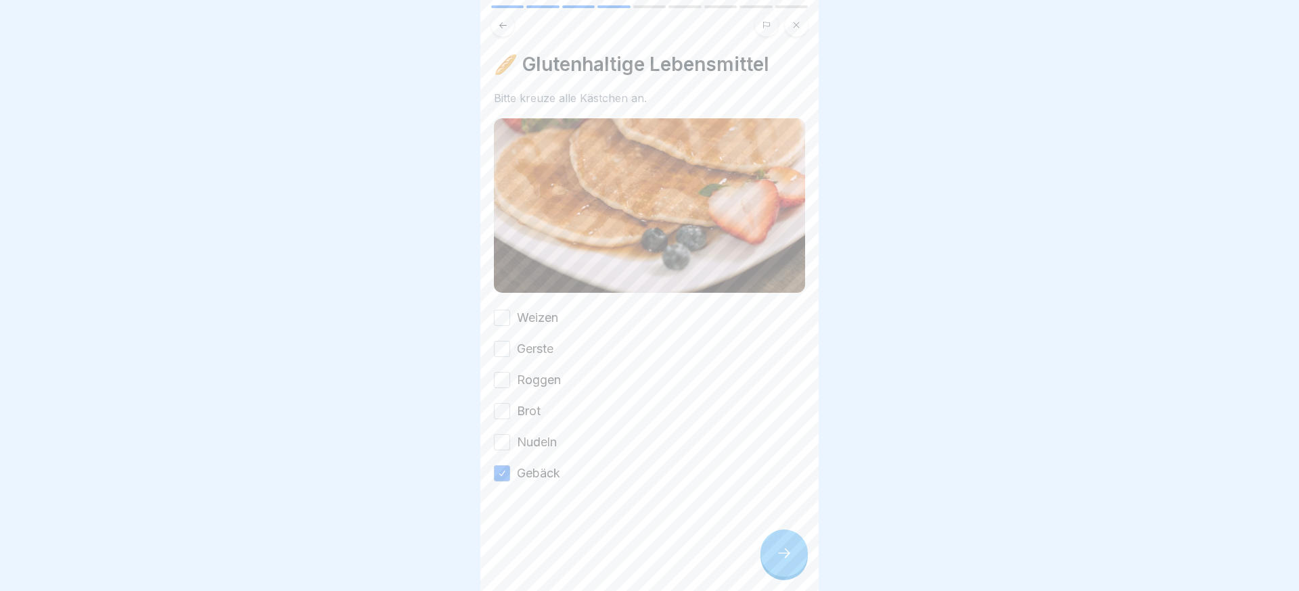
click at [510, 441] on button "Nudeln" at bounding box center [502, 442] width 16 height 16
drag, startPoint x: 529, startPoint y: 409, endPoint x: 529, endPoint y: 381, distance: 28.4
click at [529, 409] on label "Brot" at bounding box center [529, 412] width 24 height 18
click at [510, 409] on button "Brot" at bounding box center [502, 411] width 16 height 16
click at [528, 373] on label "Roggen" at bounding box center [539, 381] width 44 height 18
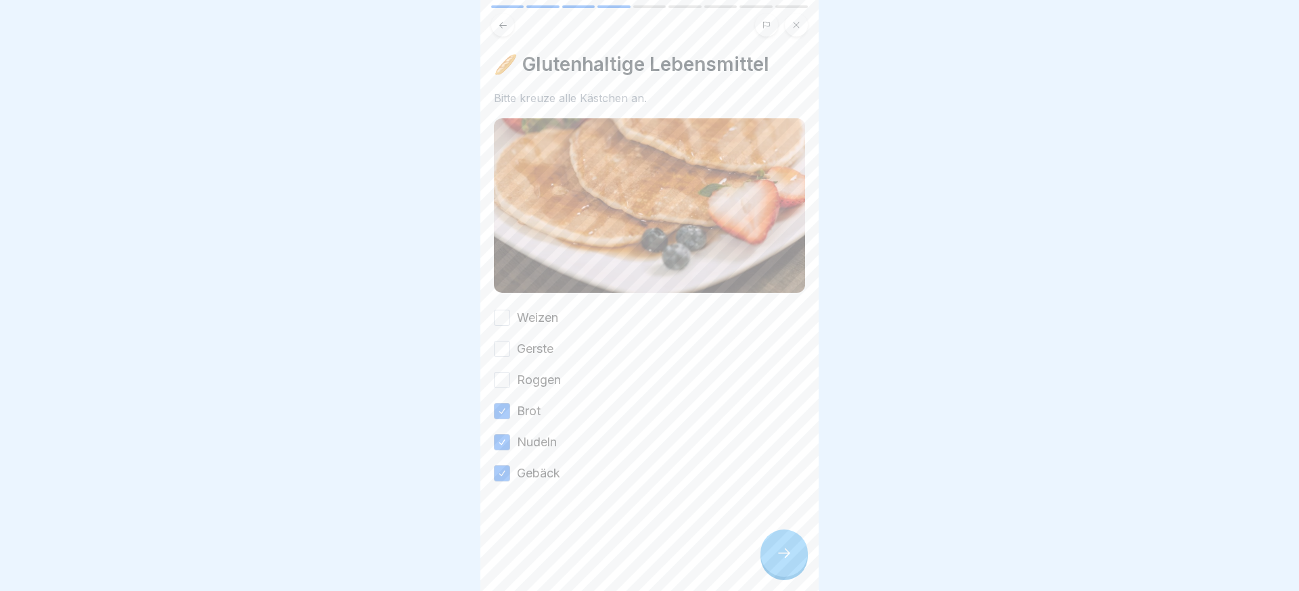
click at [510, 373] on button "Roggen" at bounding box center [502, 380] width 16 height 16
click at [529, 359] on div "Weizen Gerste Roggen Brot Nudeln Gebäck" at bounding box center [649, 395] width 311 height 173
drag, startPoint x: 529, startPoint y: 344, endPoint x: 530, endPoint y: 323, distance: 21.7
click at [529, 343] on label "Gerste" at bounding box center [535, 349] width 37 height 18
click at [510, 343] on button "Gerste" at bounding box center [502, 349] width 16 height 16
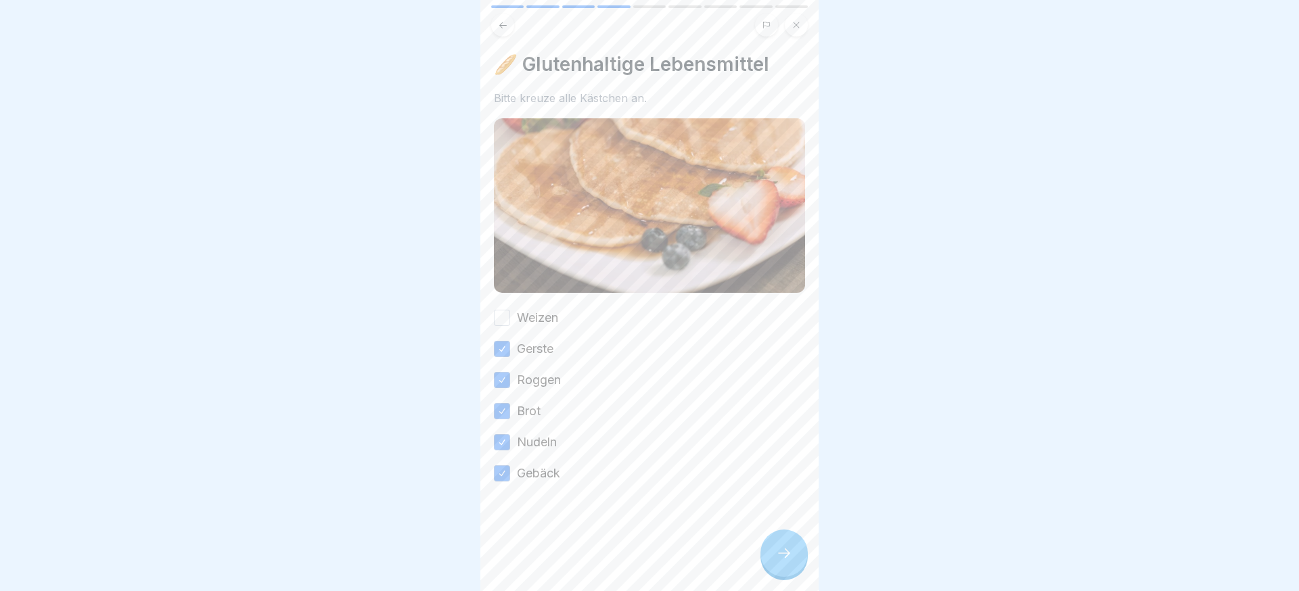
click at [531, 322] on label "Weizen" at bounding box center [537, 318] width 41 height 18
click at [510, 322] on button "Weizen" at bounding box center [502, 318] width 16 height 16
click at [768, 534] on div at bounding box center [649, 523] width 311 height 81
click at [788, 544] on div at bounding box center [784, 553] width 47 height 47
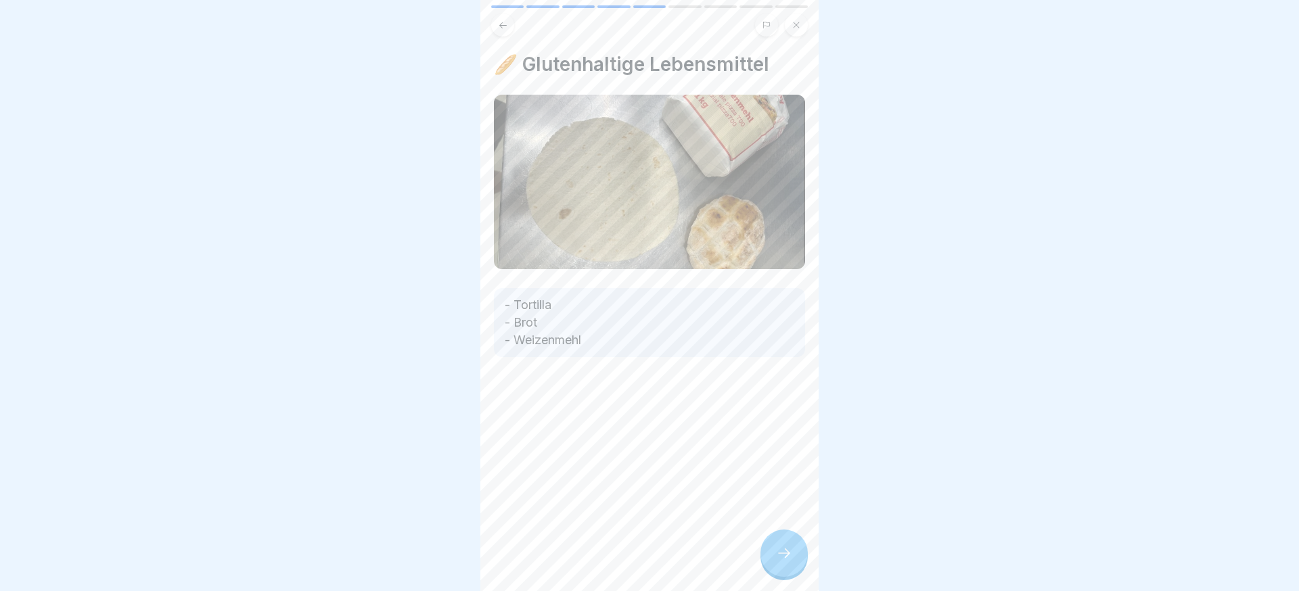
click at [773, 544] on div at bounding box center [784, 553] width 47 height 47
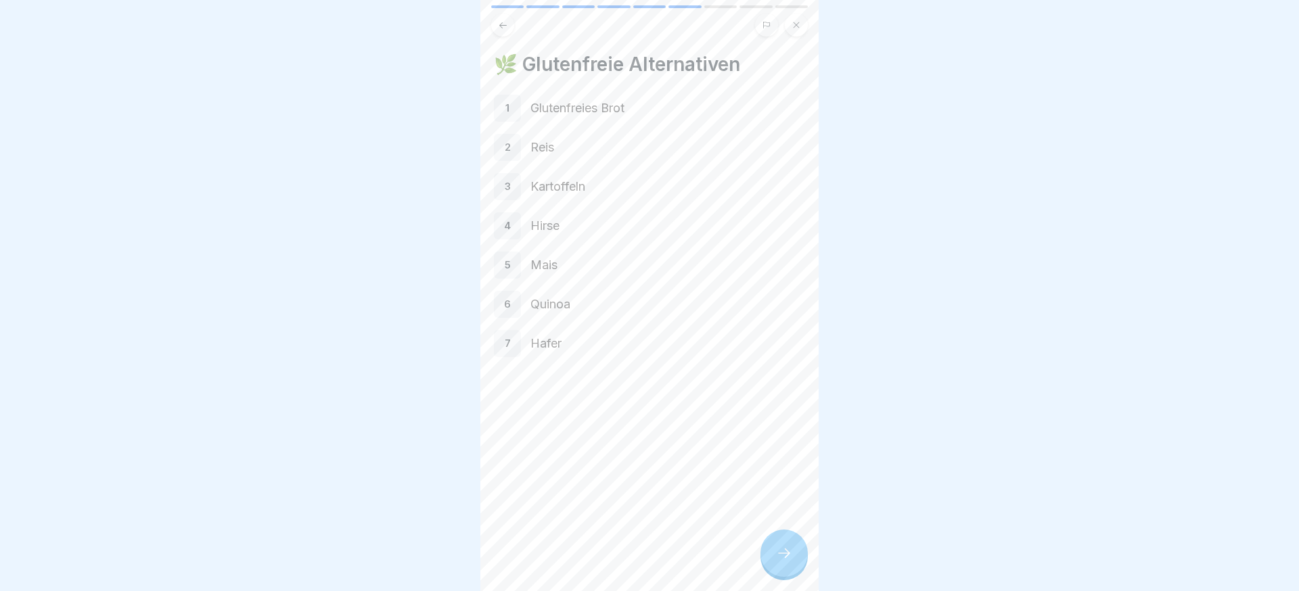
click at [769, 553] on div at bounding box center [784, 553] width 47 height 47
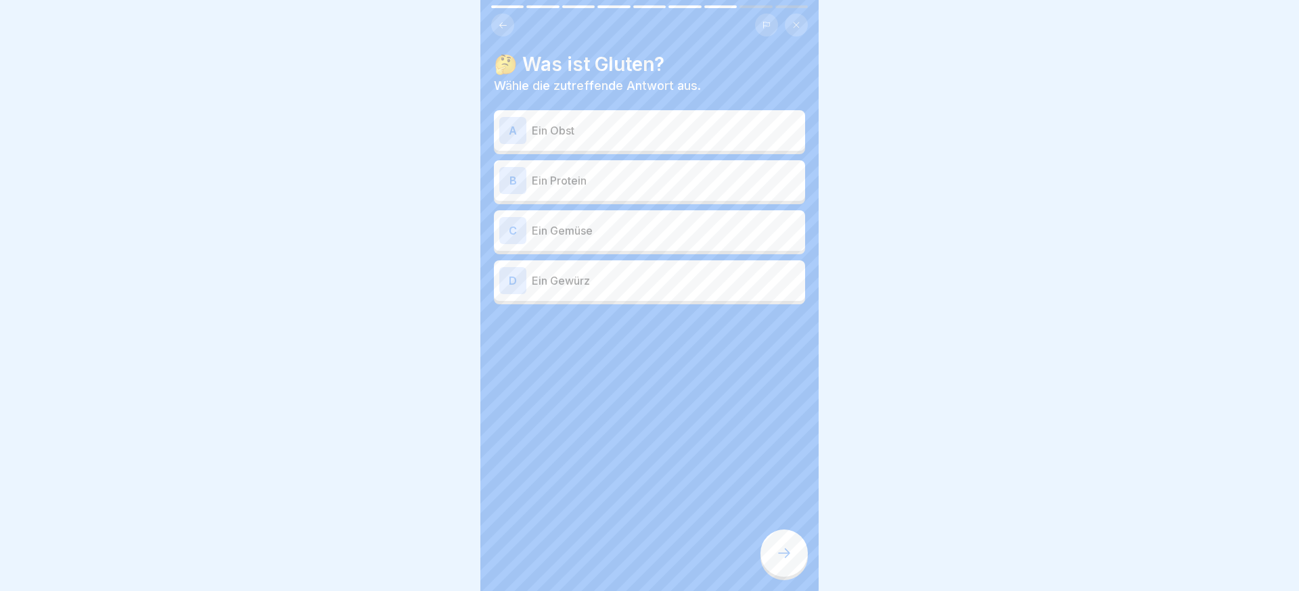
click at [604, 190] on div "B Ein Protein" at bounding box center [649, 180] width 300 height 27
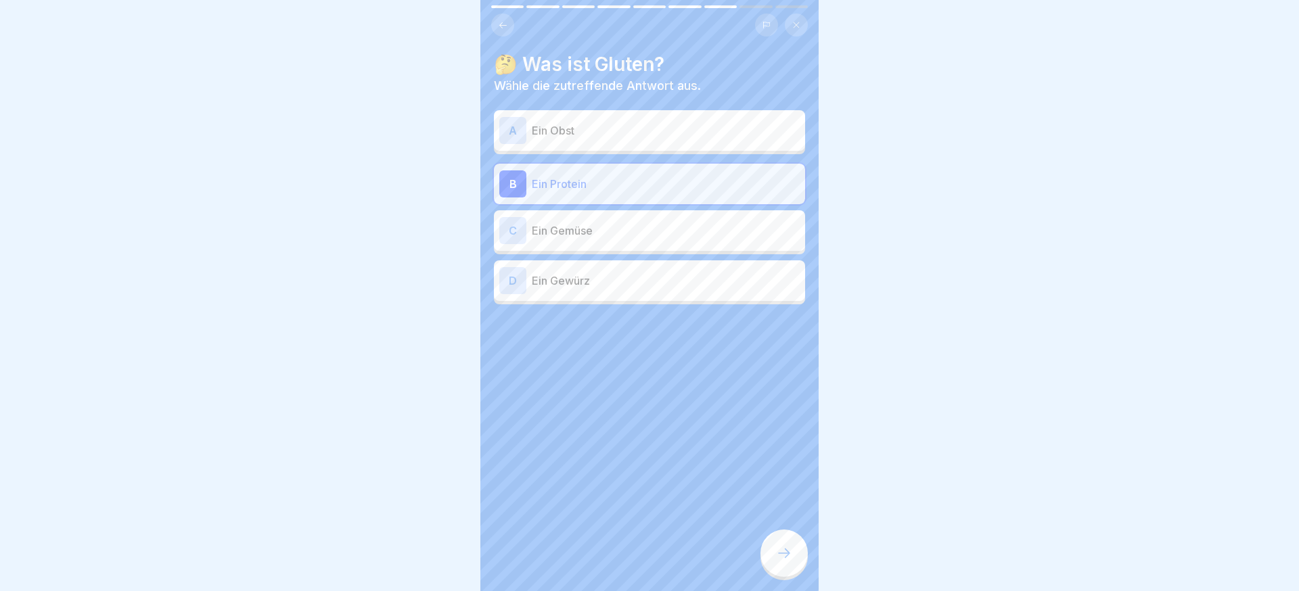
click at [794, 537] on div at bounding box center [784, 553] width 47 height 47
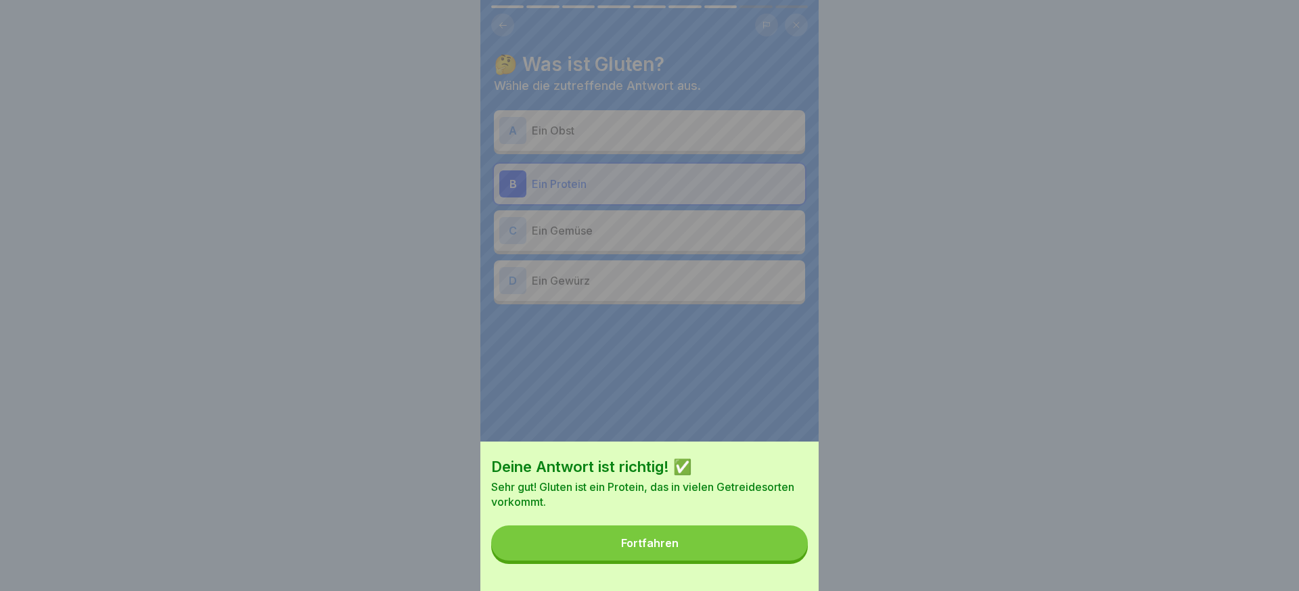
click at [788, 541] on button "Fortfahren" at bounding box center [649, 543] width 317 height 35
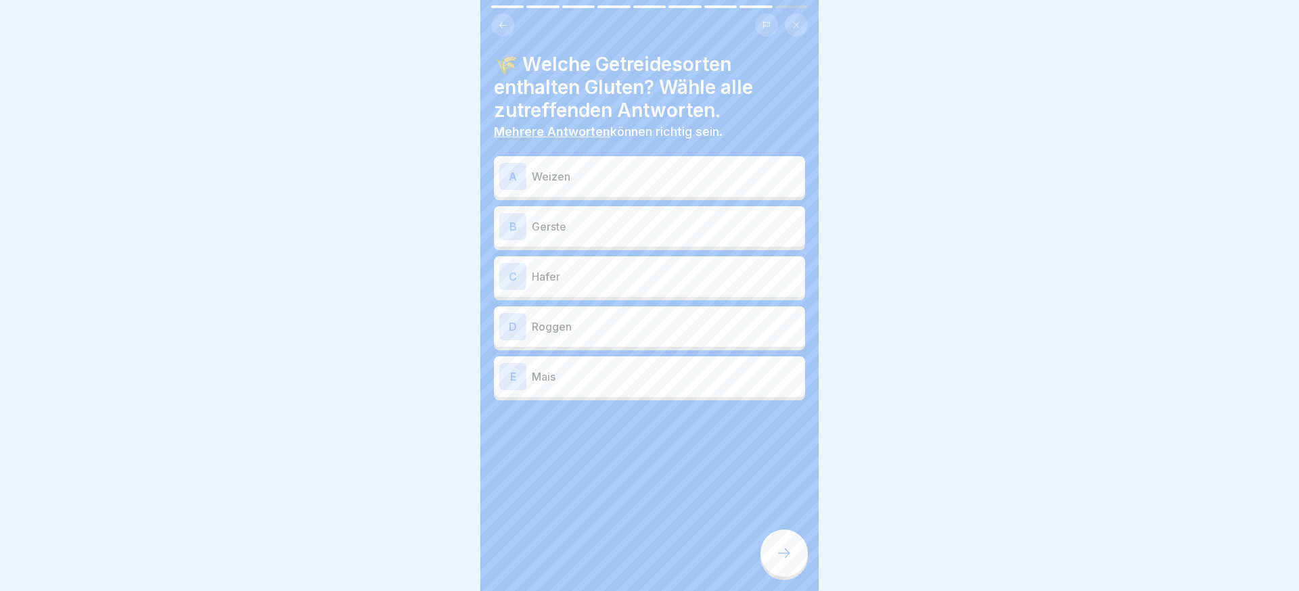
click at [591, 199] on div "A Weizen B Gerste [PERSON_NAME] D Roggen E Mais" at bounding box center [649, 280] width 311 height 241
click at [580, 232] on p "Gerste" at bounding box center [666, 227] width 268 height 16
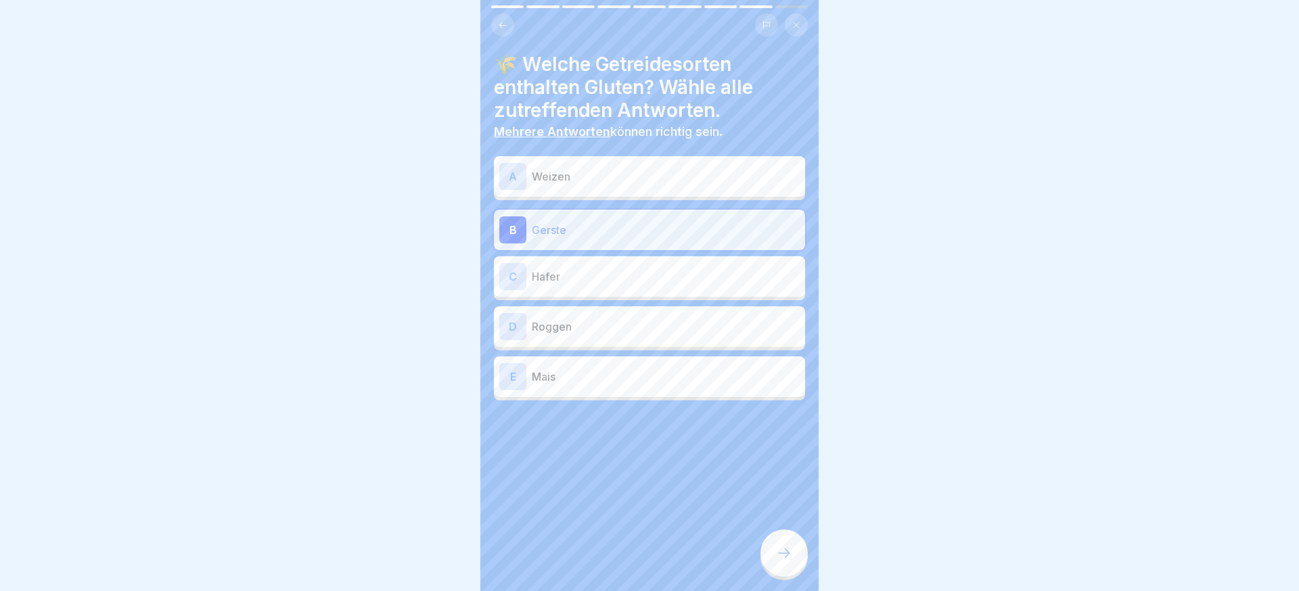
click at [585, 180] on p "Weizen" at bounding box center [666, 177] width 268 height 16
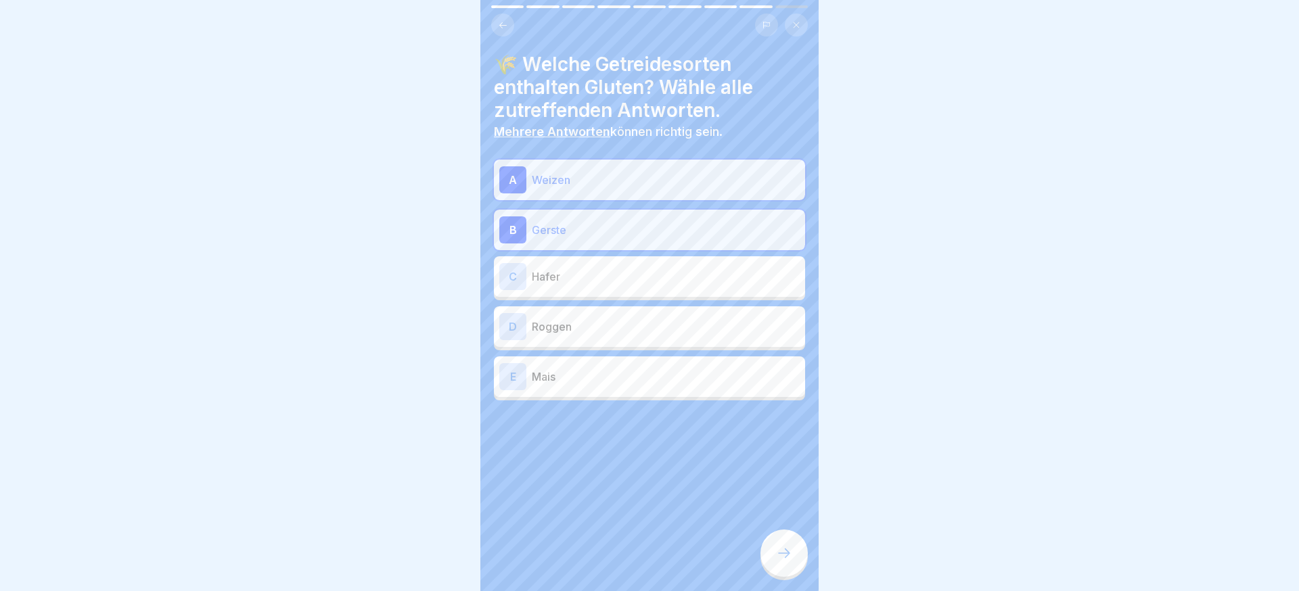
click at [579, 269] on p "Hafer" at bounding box center [666, 277] width 268 height 16
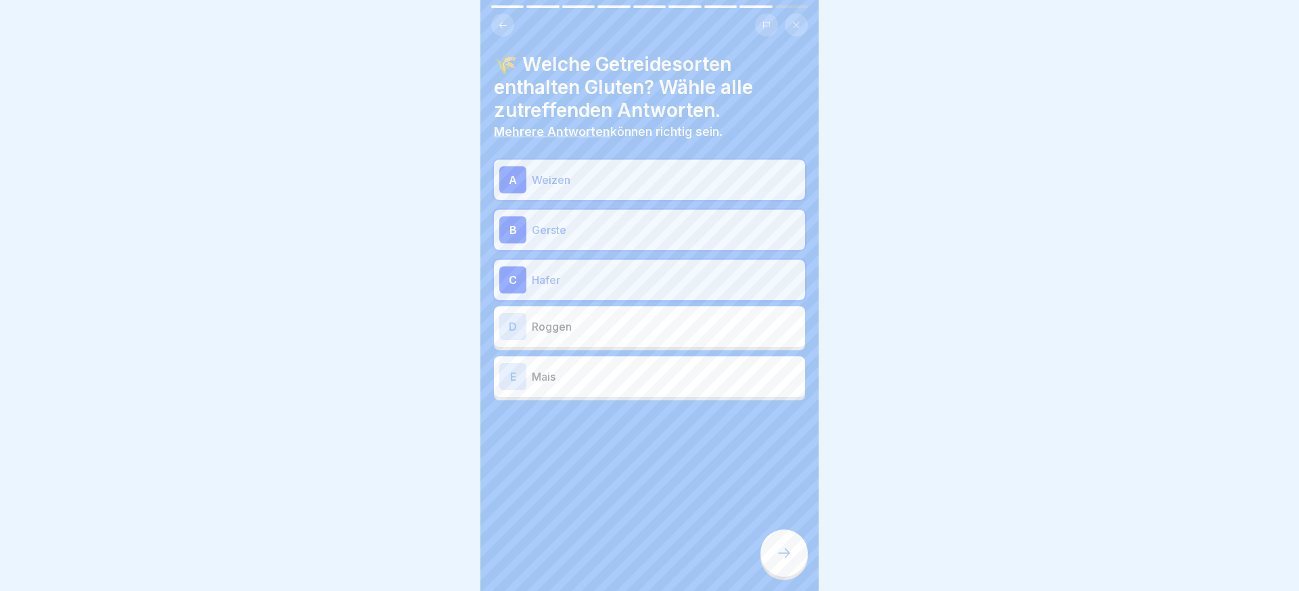
click at [575, 332] on p "Roggen" at bounding box center [666, 327] width 268 height 16
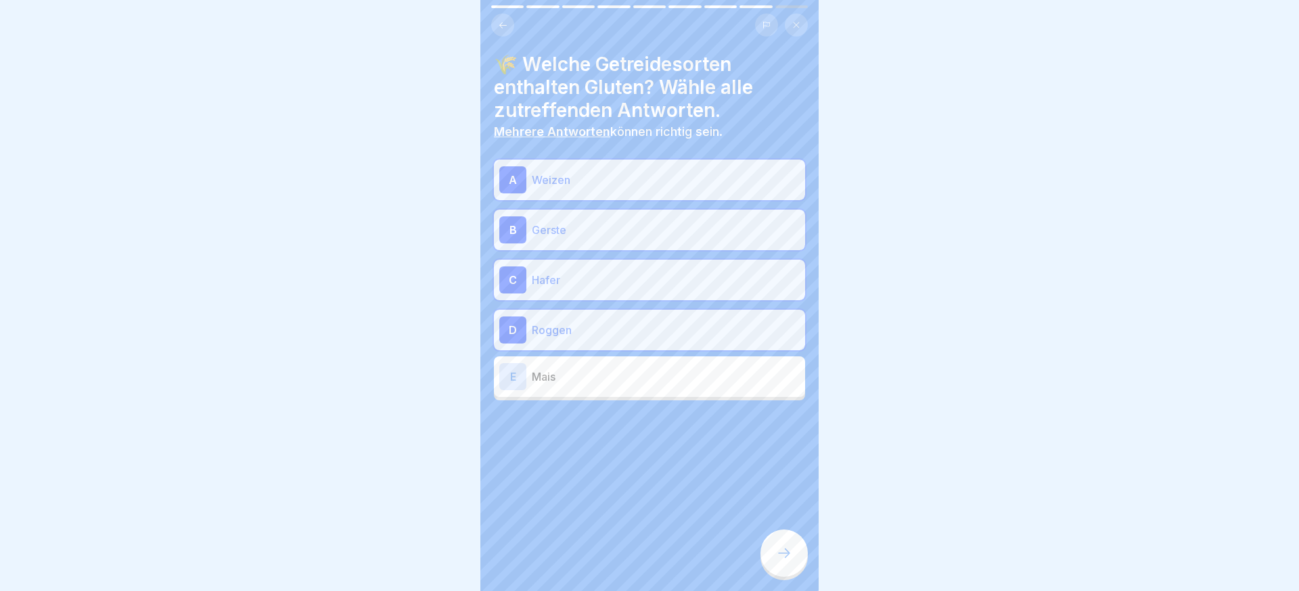
click at [581, 380] on p "Mais" at bounding box center [666, 377] width 268 height 16
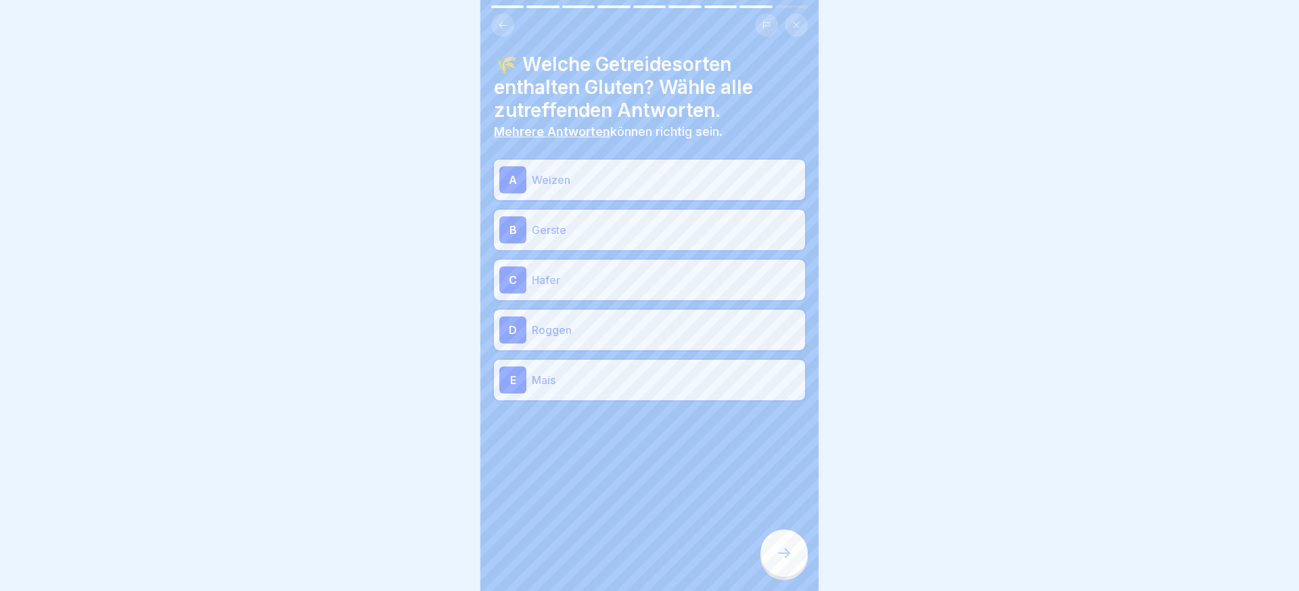
click at [768, 555] on div at bounding box center [784, 553] width 47 height 47
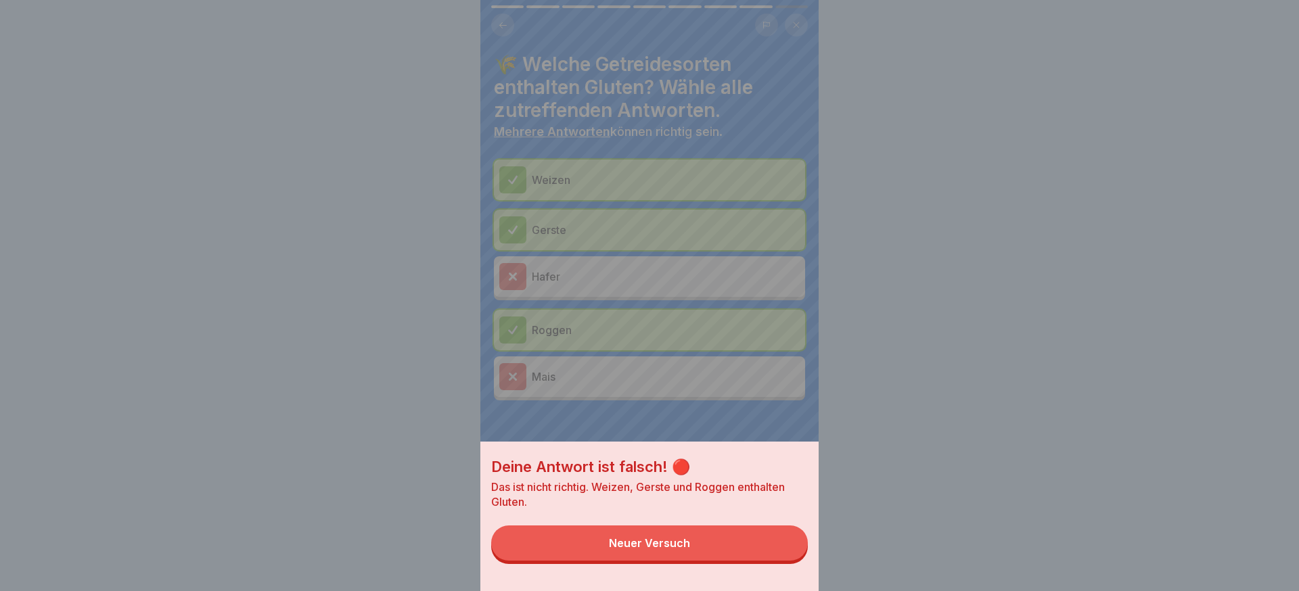
click at [772, 555] on button "Neuer Versuch" at bounding box center [649, 543] width 317 height 35
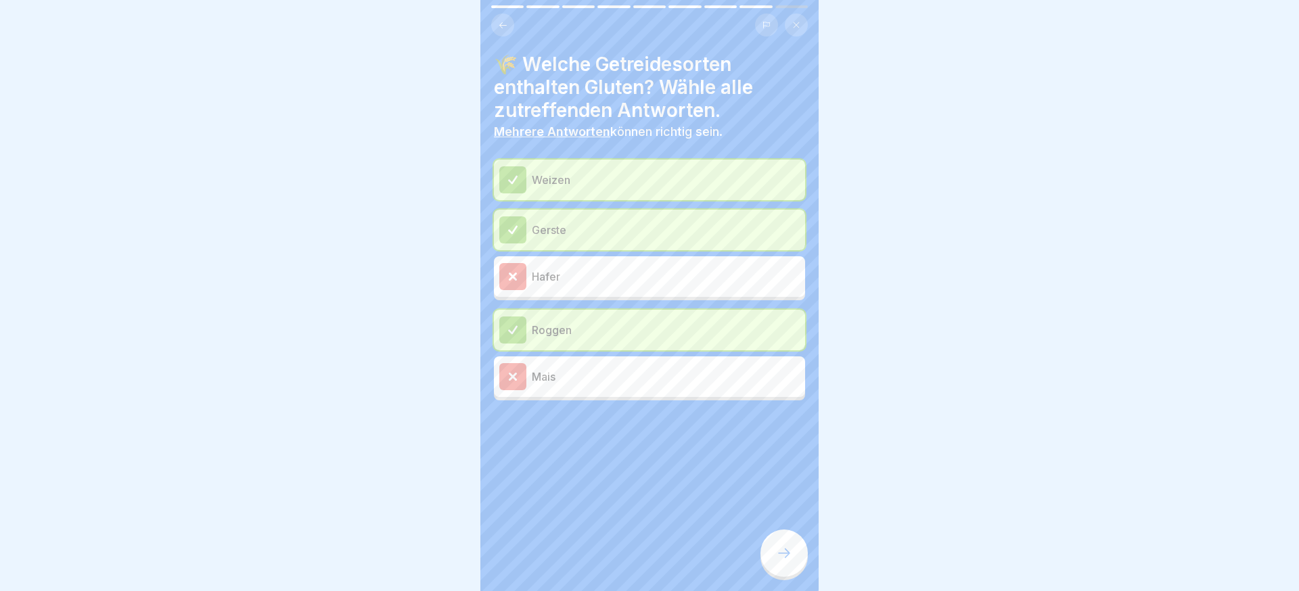
click at [773, 555] on div at bounding box center [784, 553] width 47 height 47
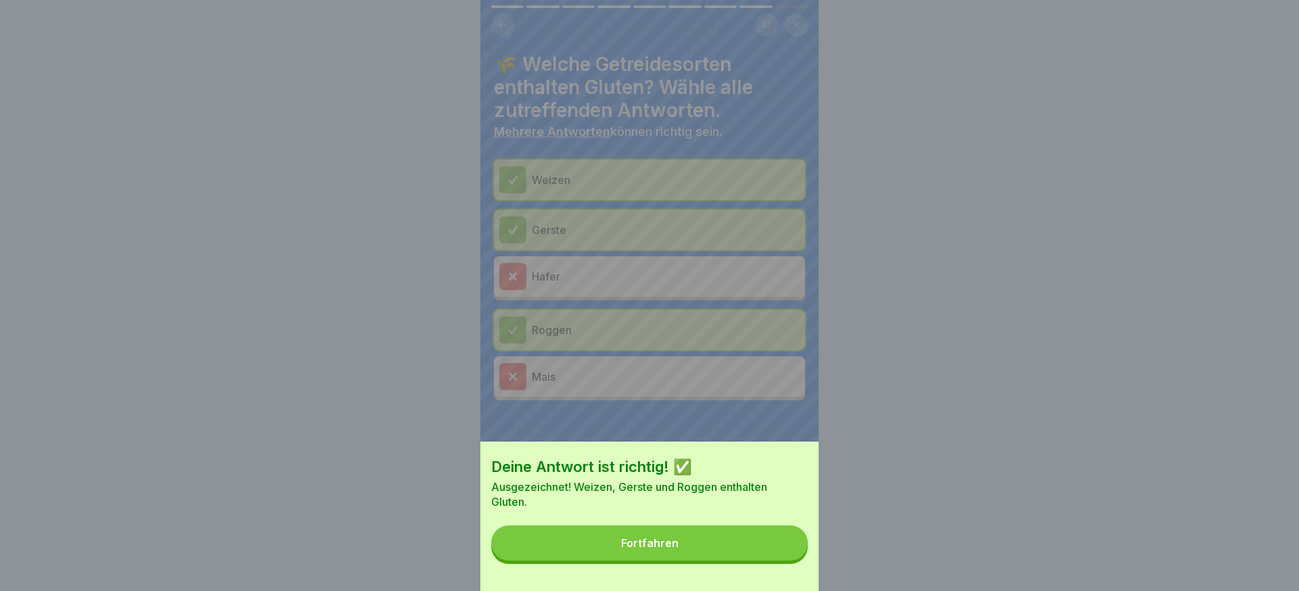
click at [773, 555] on button "Fortfahren" at bounding box center [649, 543] width 317 height 35
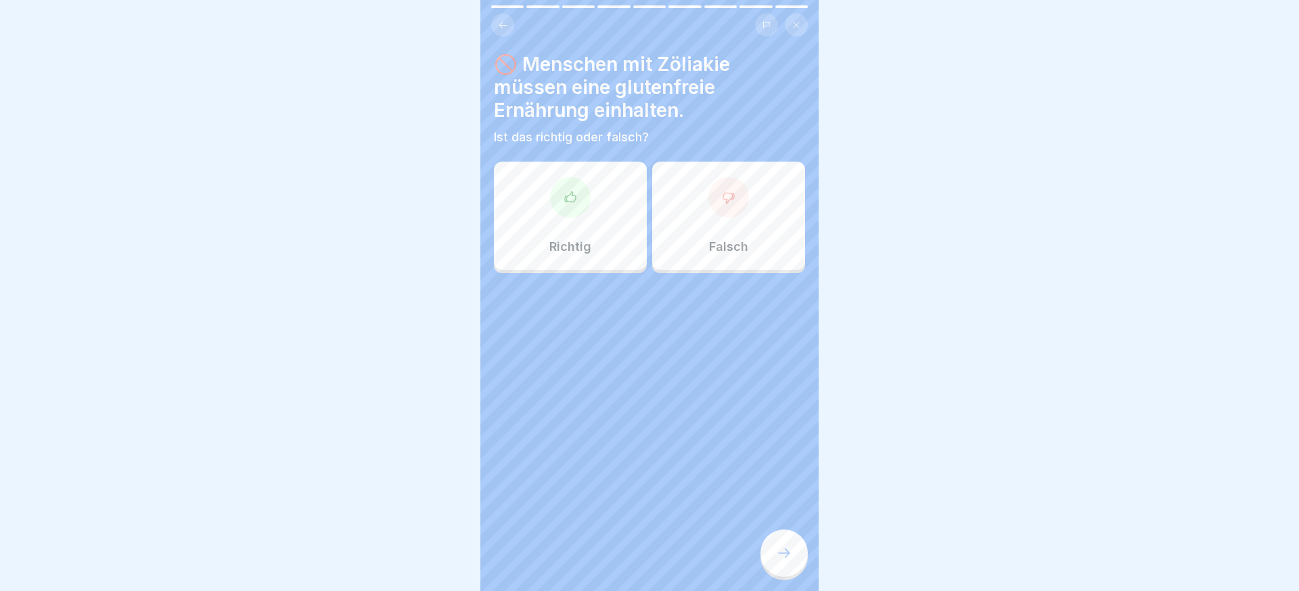
click at [598, 255] on div "Richtig" at bounding box center [570, 216] width 153 height 108
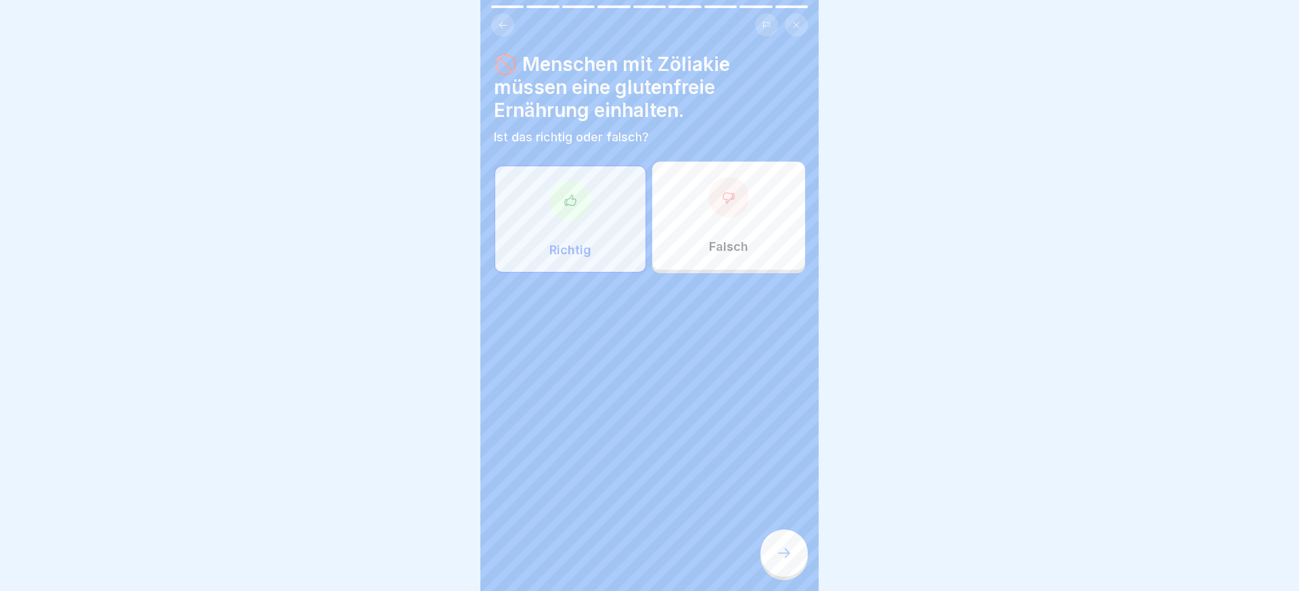
click at [770, 526] on div "🚫 Menschen mit Zöliakie müssen eine glutenfreie Ernährung einhalten. Ist das ri…" at bounding box center [649, 295] width 338 height 591
click at [776, 545] on div at bounding box center [784, 553] width 47 height 47
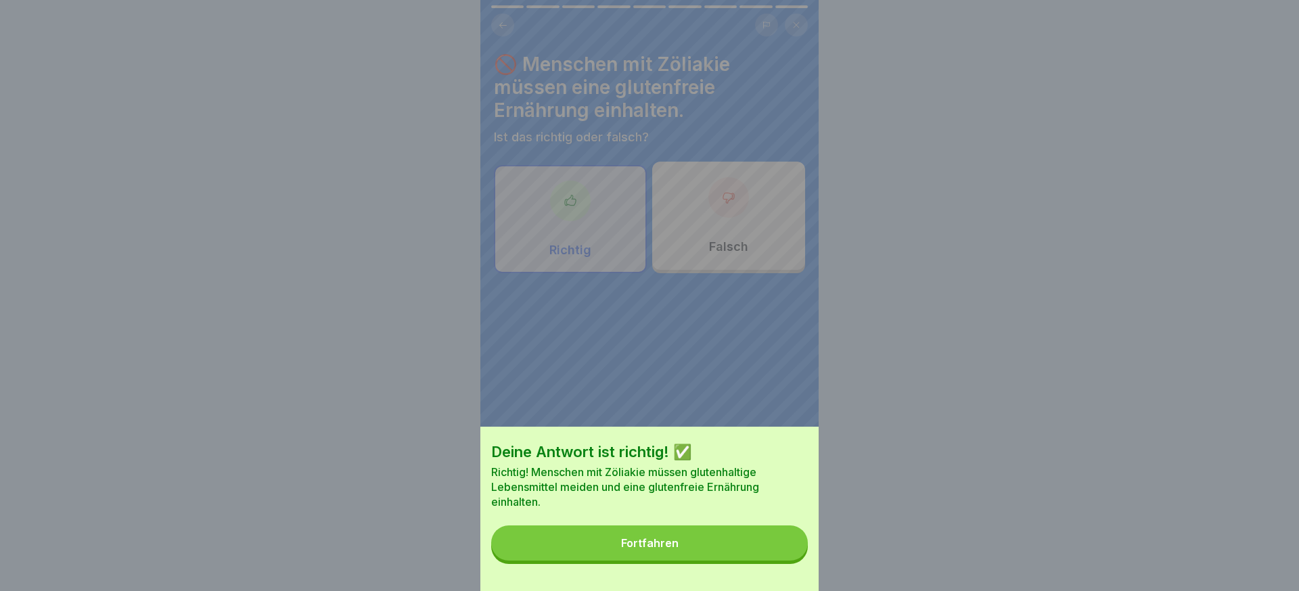
click at [773, 543] on button "Fortfahren" at bounding box center [649, 543] width 317 height 35
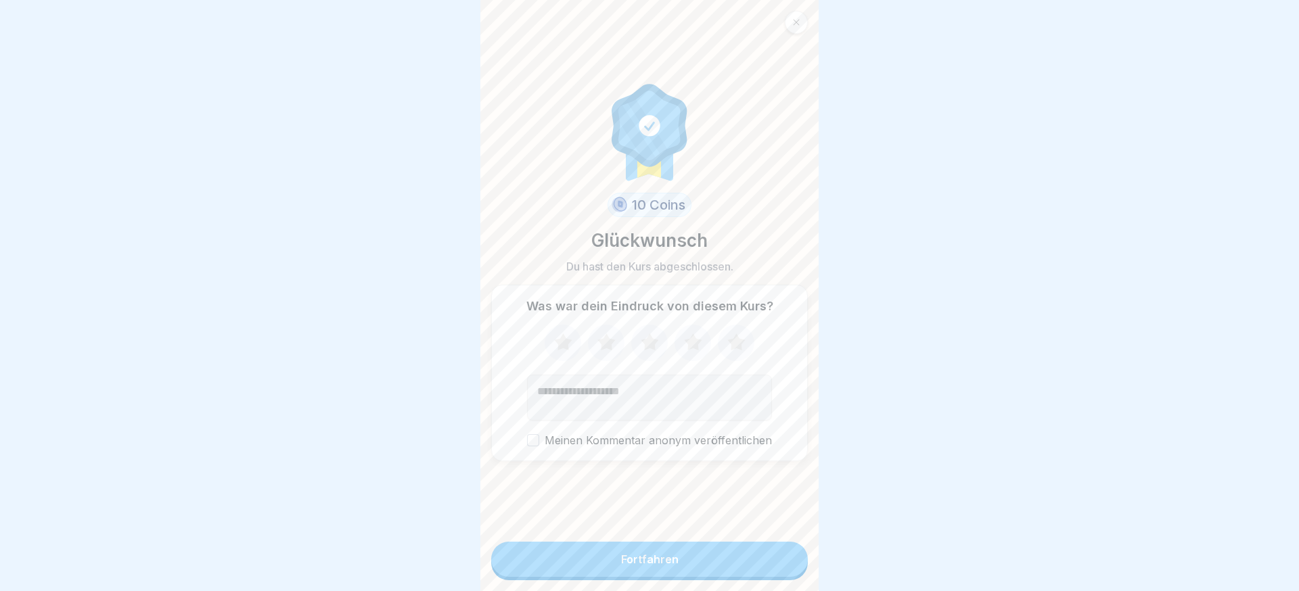
click at [744, 579] on div "Fortfahren" at bounding box center [649, 561] width 317 height 39
click at [746, 564] on button "Fortfahren" at bounding box center [649, 559] width 317 height 35
click at [794, 25] on icon at bounding box center [796, 22] width 8 height 8
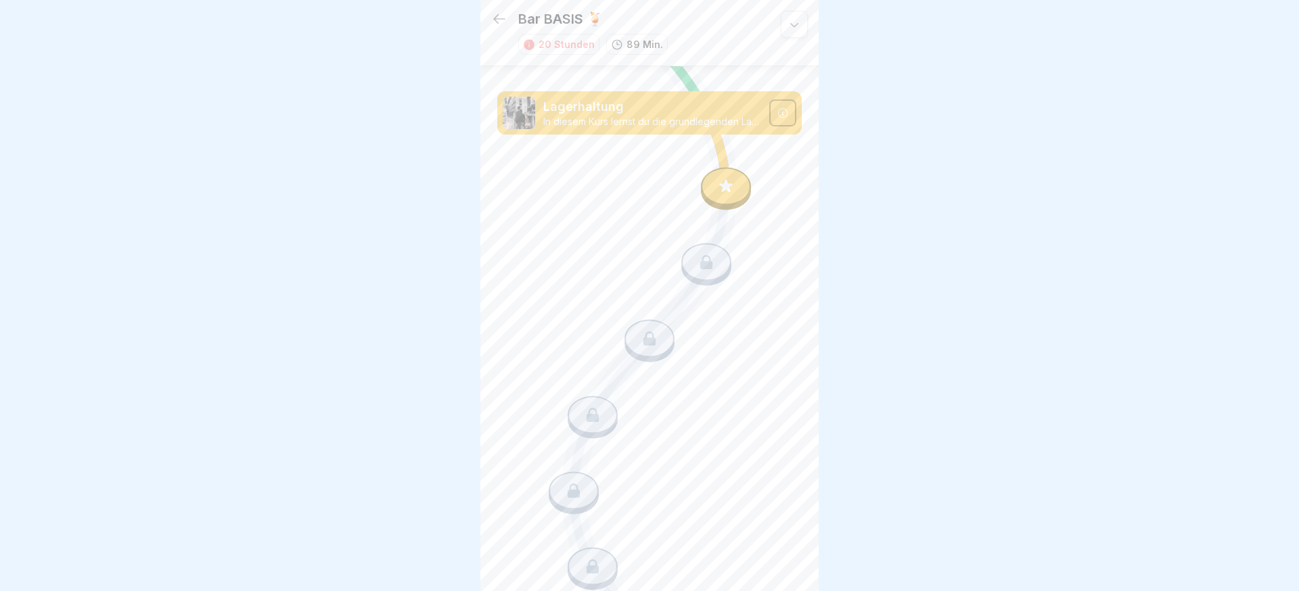
scroll to position [1755, 0]
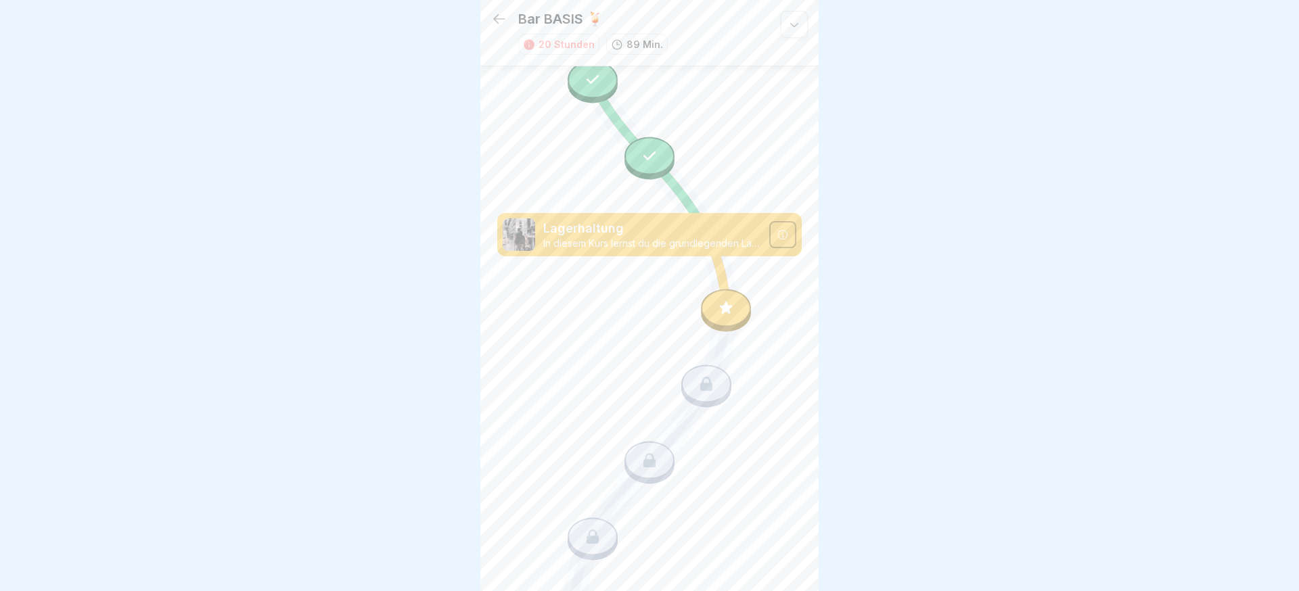
click at [730, 311] on icon at bounding box center [726, 309] width 18 height 18
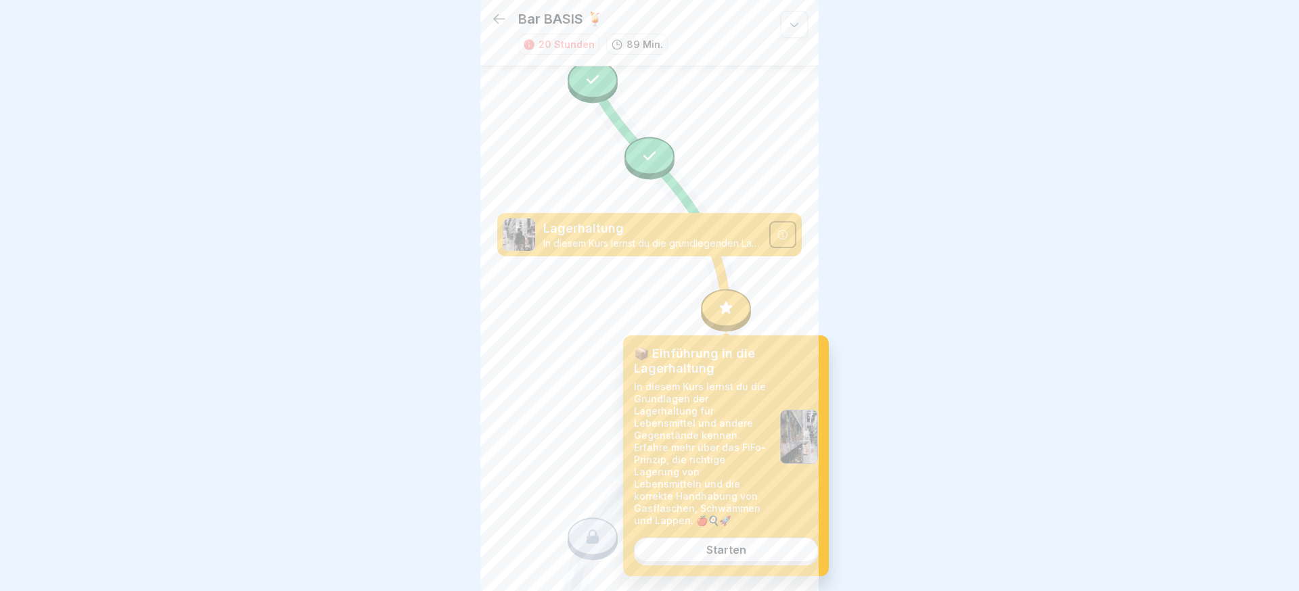
click at [736, 538] on link "Starten" at bounding box center [726, 550] width 184 height 24
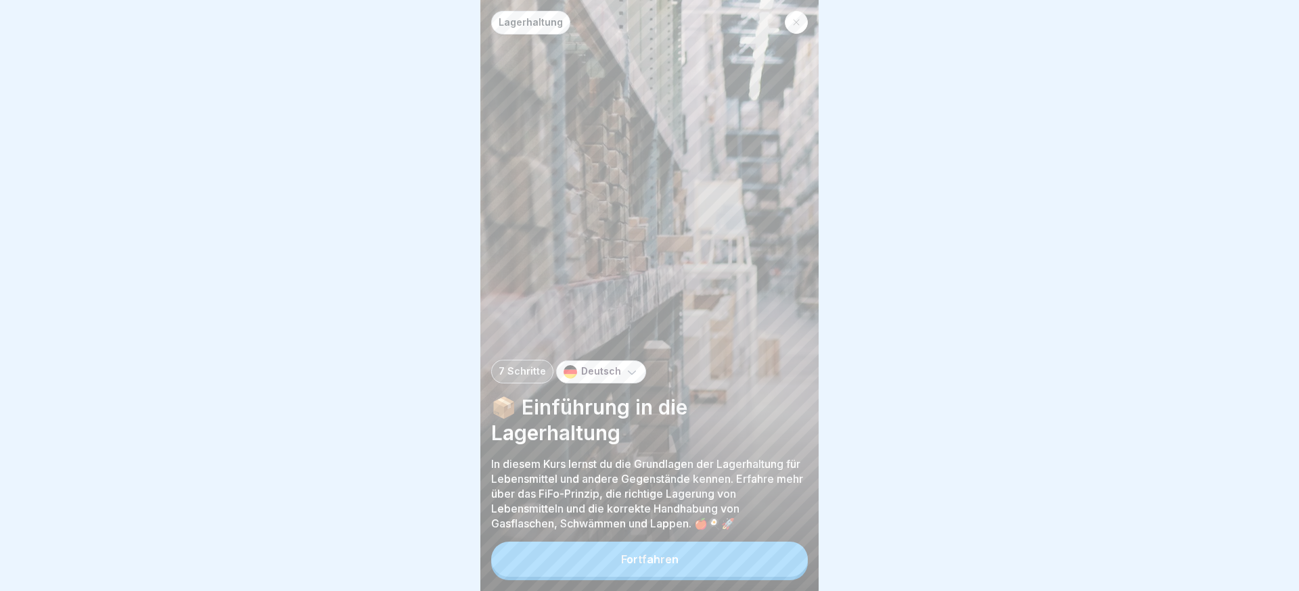
click at [721, 553] on button "Fortfahren" at bounding box center [649, 559] width 317 height 35
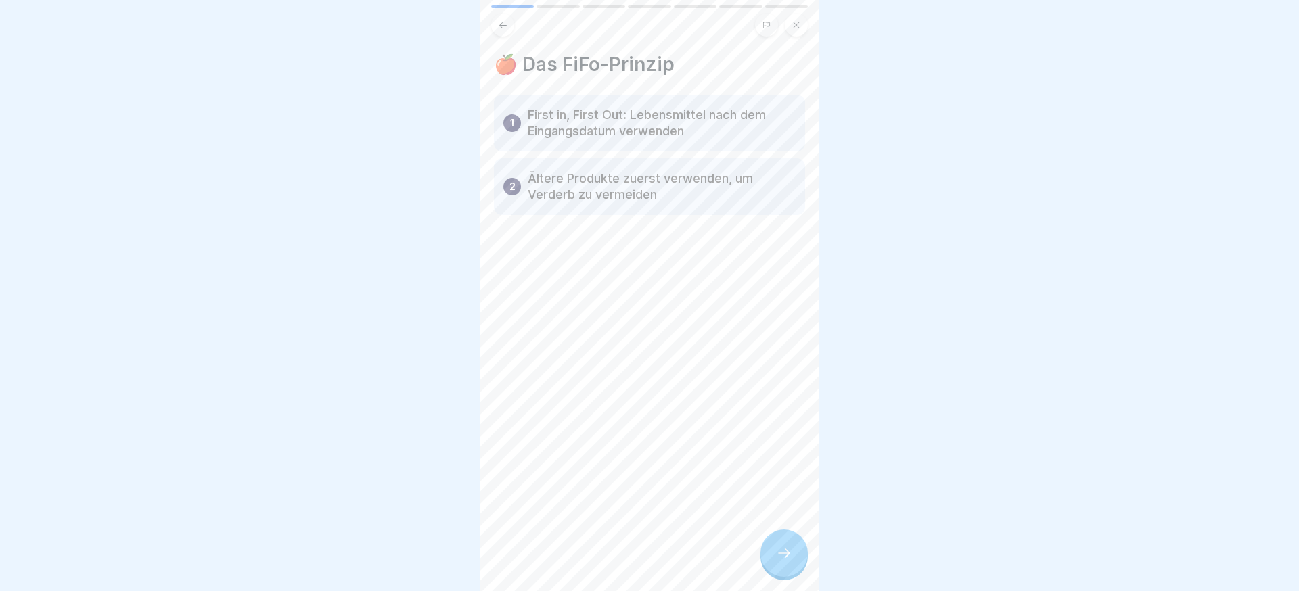
click at [765, 553] on div at bounding box center [784, 553] width 47 height 47
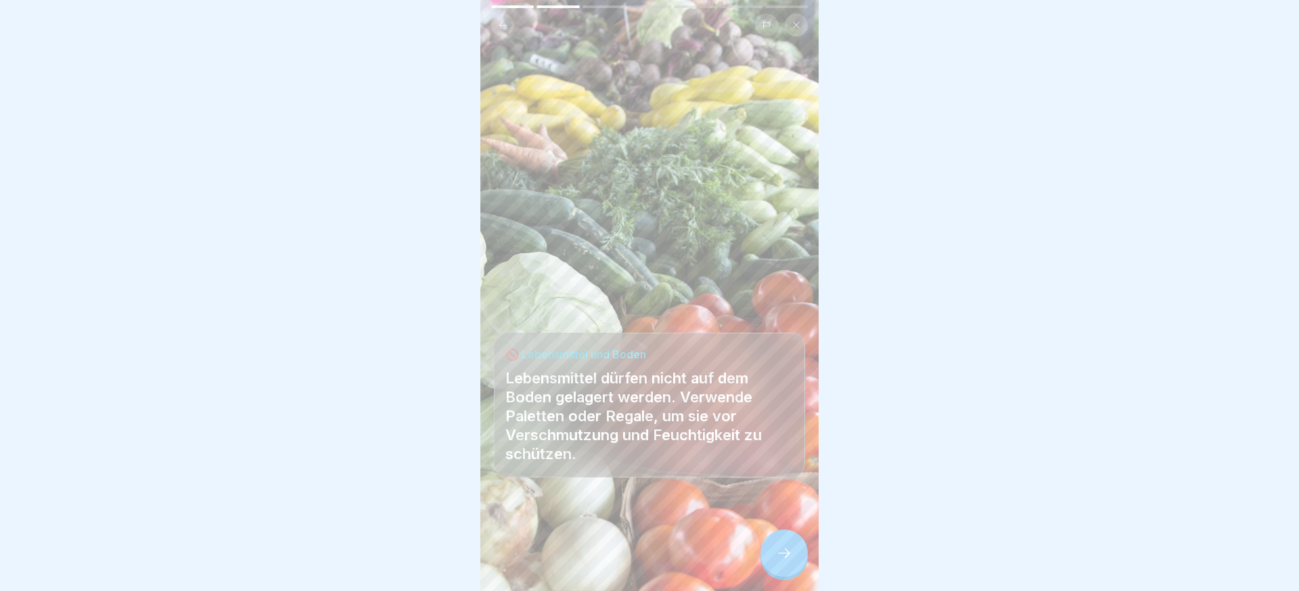
click at [773, 552] on div at bounding box center [784, 553] width 47 height 47
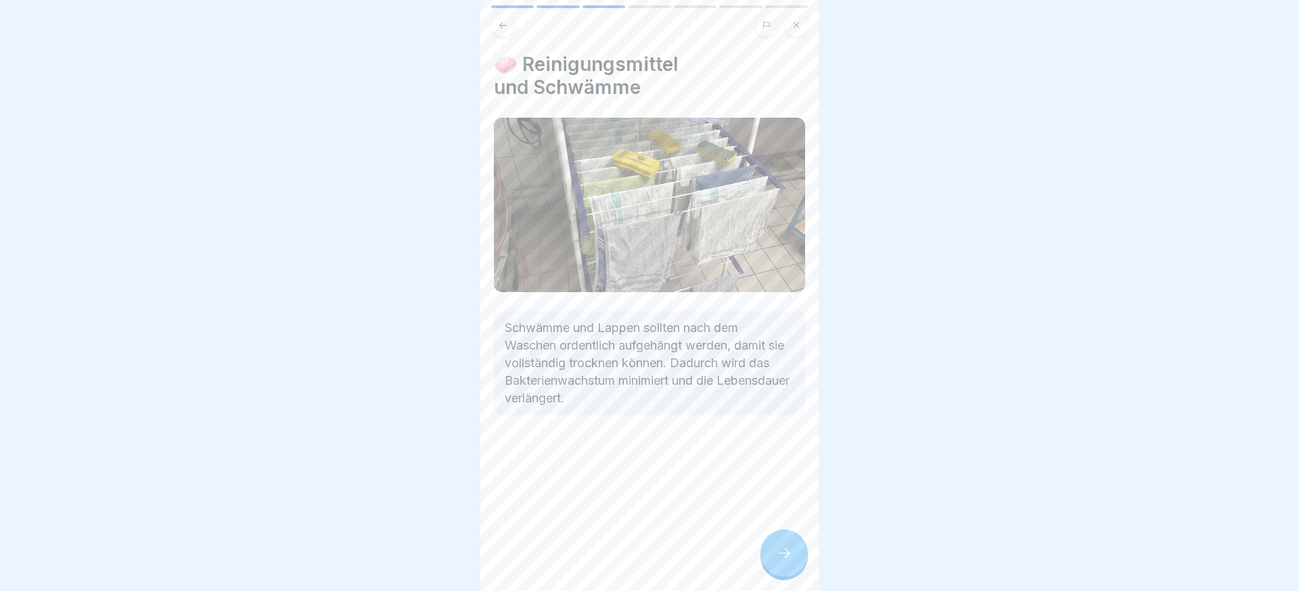
click at [773, 552] on div at bounding box center [784, 553] width 47 height 47
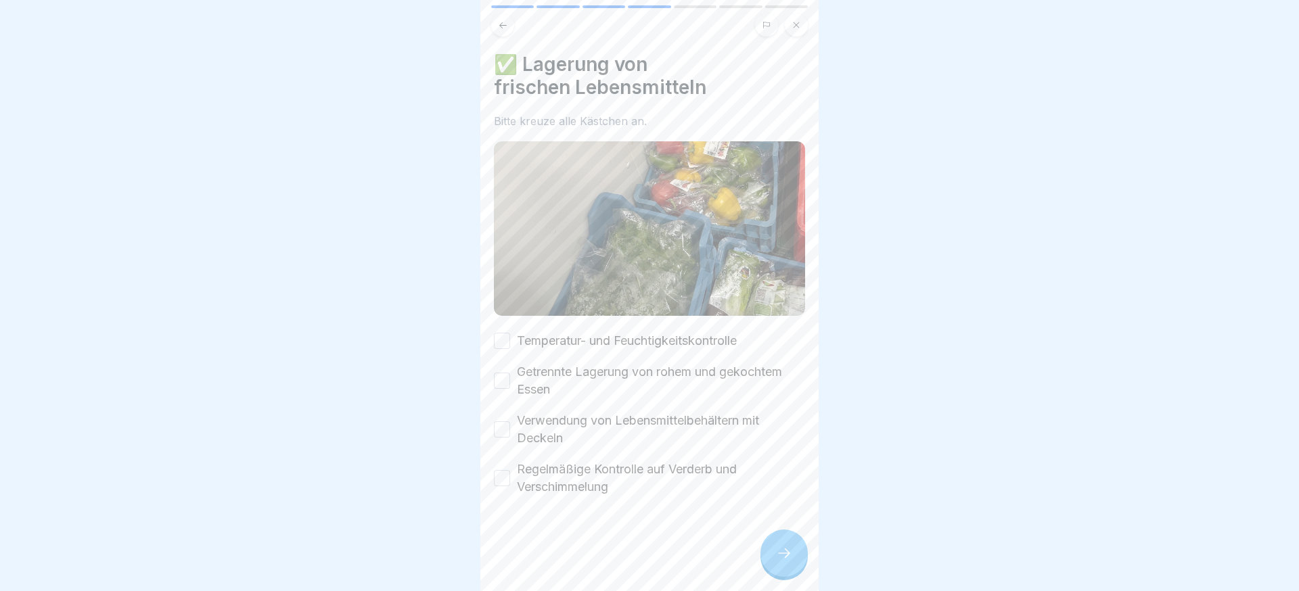
click at [774, 552] on div at bounding box center [784, 553] width 47 height 47
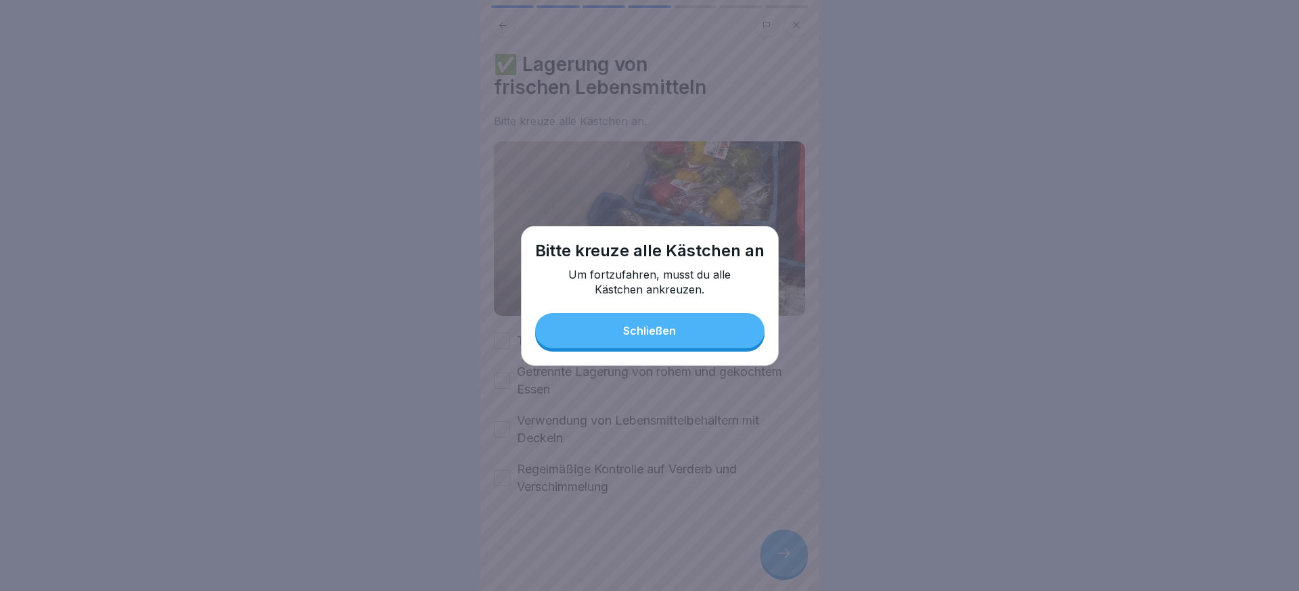
click at [640, 337] on div "Schließen" at bounding box center [649, 331] width 53 height 12
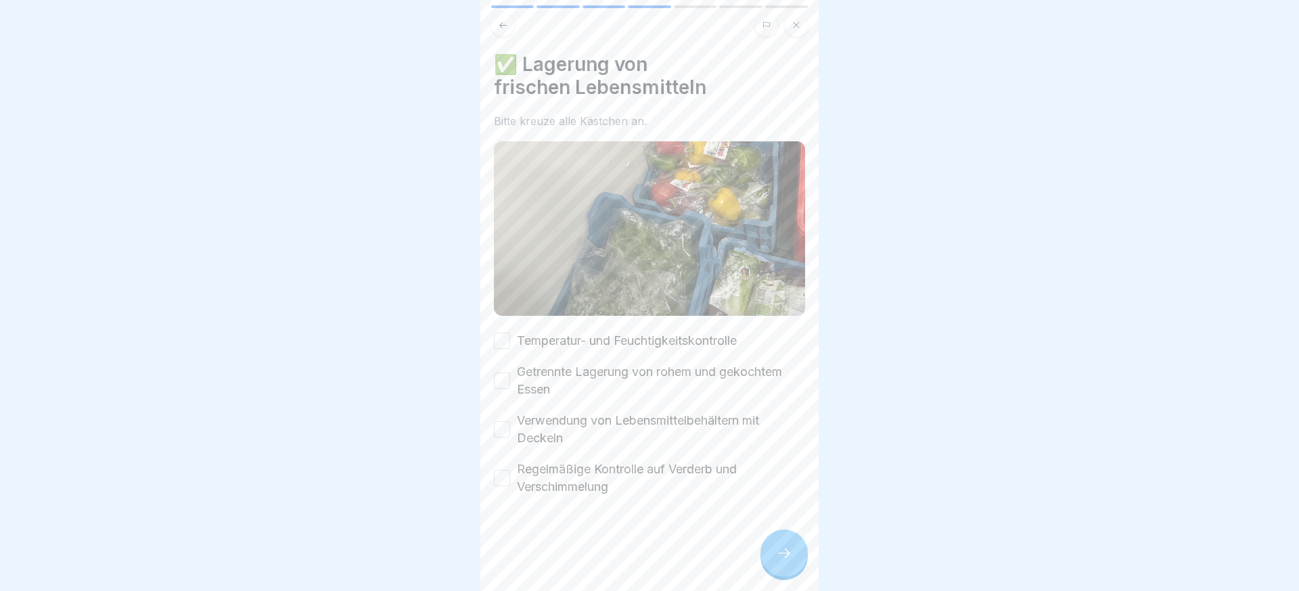
click at [561, 345] on label "Temperatur- und Feuchtigkeitskontrolle" at bounding box center [627, 341] width 220 height 18
click at [510, 345] on button "Temperatur- und Feuchtigkeitskontrolle" at bounding box center [502, 341] width 16 height 16
drag, startPoint x: 551, startPoint y: 379, endPoint x: 540, endPoint y: 439, distance: 60.5
click at [551, 380] on label "Getrennte Lagerung von rohem und gekochtem Essen" at bounding box center [661, 380] width 288 height 35
click at [510, 380] on button "Getrennte Lagerung von rohem und gekochtem Essen" at bounding box center [502, 381] width 16 height 16
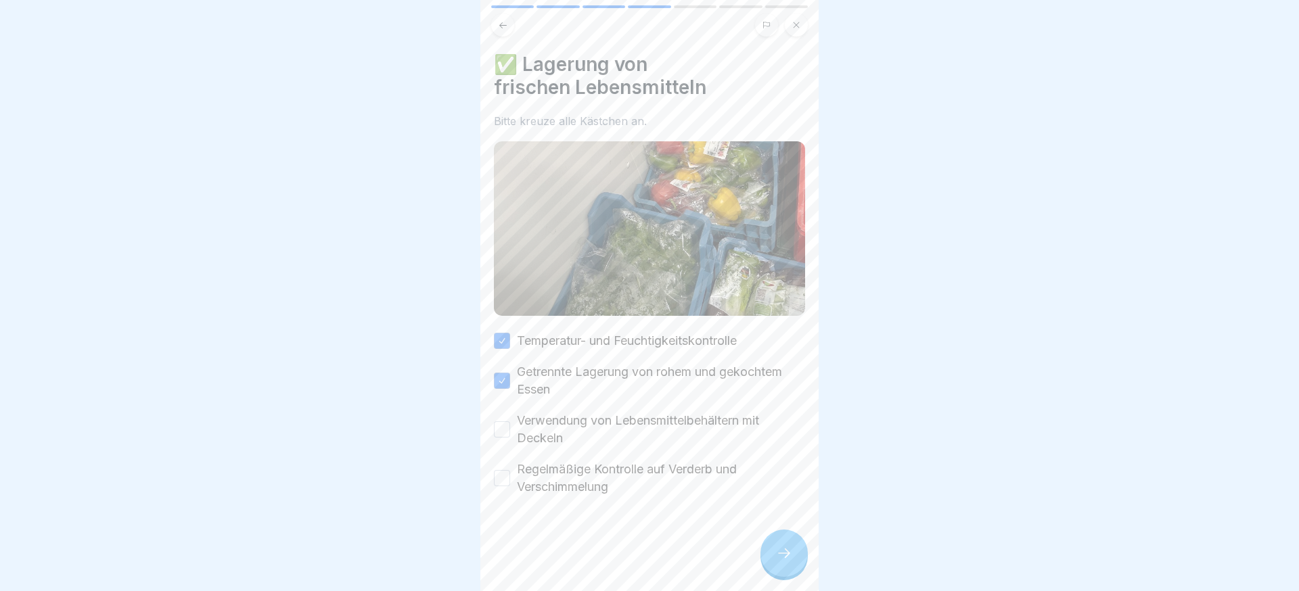
drag, startPoint x: 540, startPoint y: 439, endPoint x: 543, endPoint y: 489, distance: 50.2
click at [540, 440] on label "Verwendung von Lebensmittelbehältern mit Deckeln" at bounding box center [661, 429] width 288 height 35
click at [510, 438] on button "Verwendung von Lebensmittelbehältern mit Deckeln" at bounding box center [502, 430] width 16 height 16
click at [543, 489] on label "Regelmäßige Kontrolle auf Verderb und Verschimmelung" at bounding box center [661, 478] width 288 height 35
click at [510, 487] on button "Regelmäßige Kontrolle auf Verderb und Verschimmelung" at bounding box center [502, 478] width 16 height 16
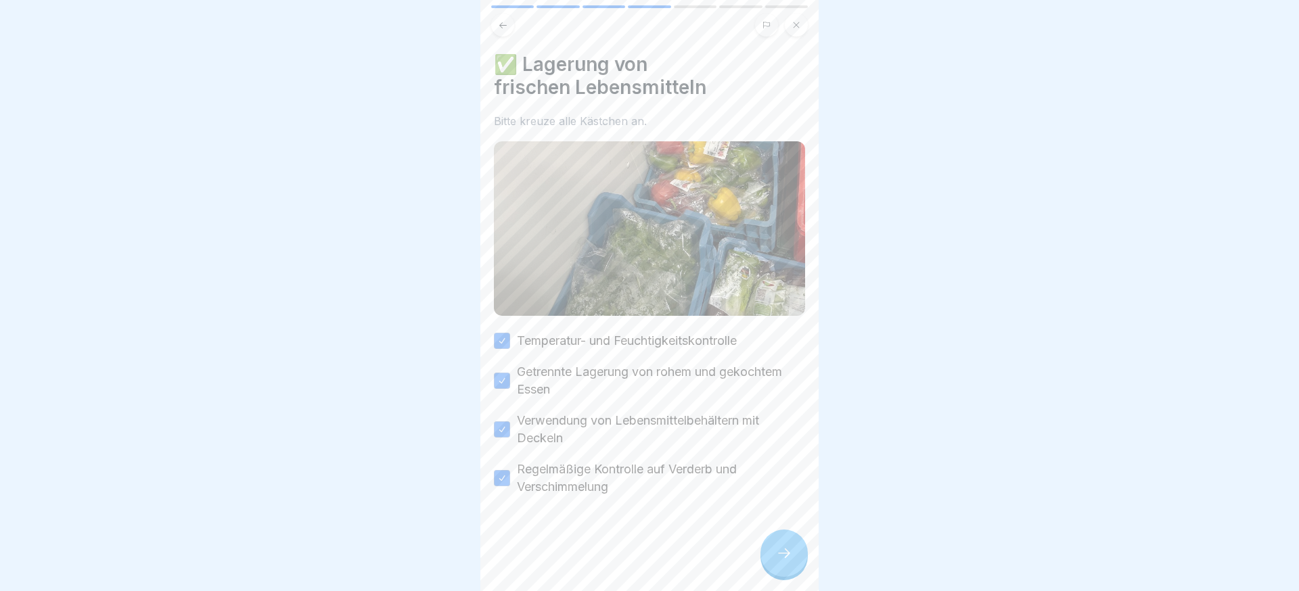
click at [762, 539] on div at bounding box center [649, 536] width 311 height 81
click at [776, 544] on div at bounding box center [784, 553] width 47 height 47
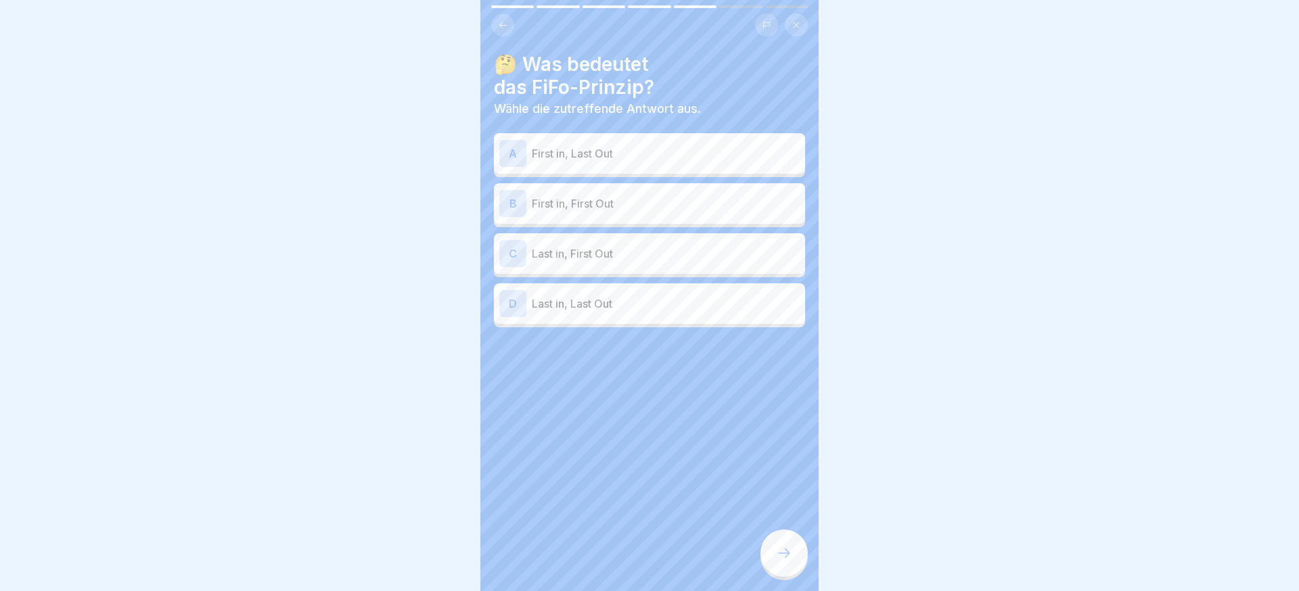
click at [613, 162] on div "A First in, Last Out" at bounding box center [649, 153] width 300 height 27
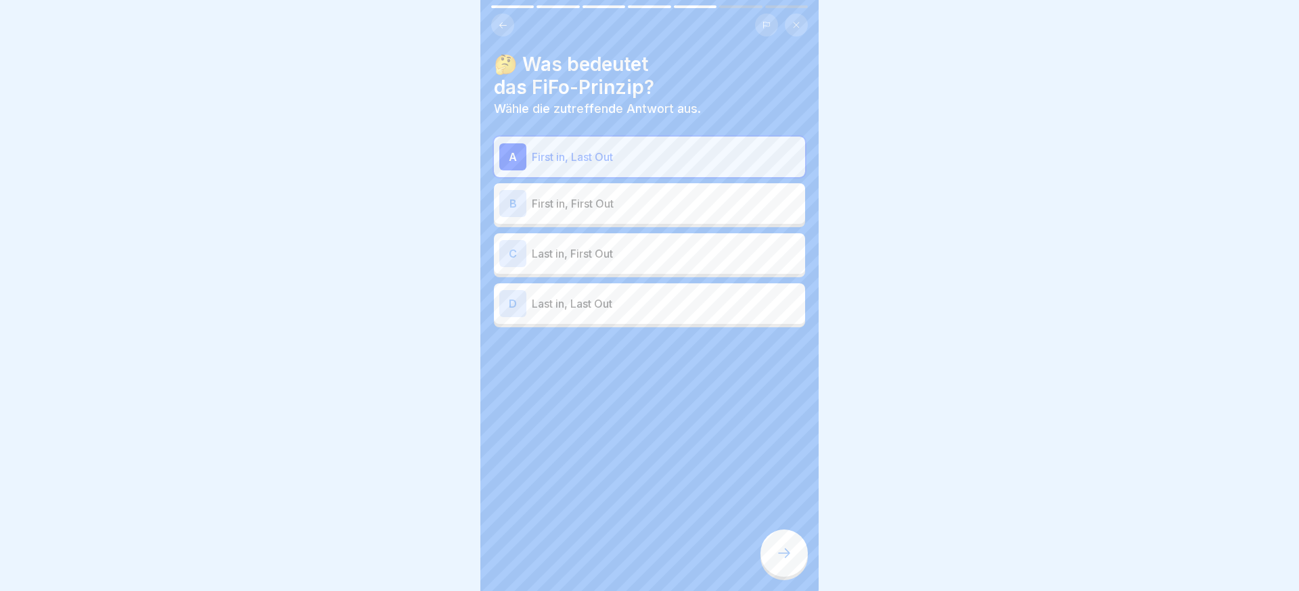
click at [636, 261] on p "Last in, First Out" at bounding box center [666, 254] width 268 height 16
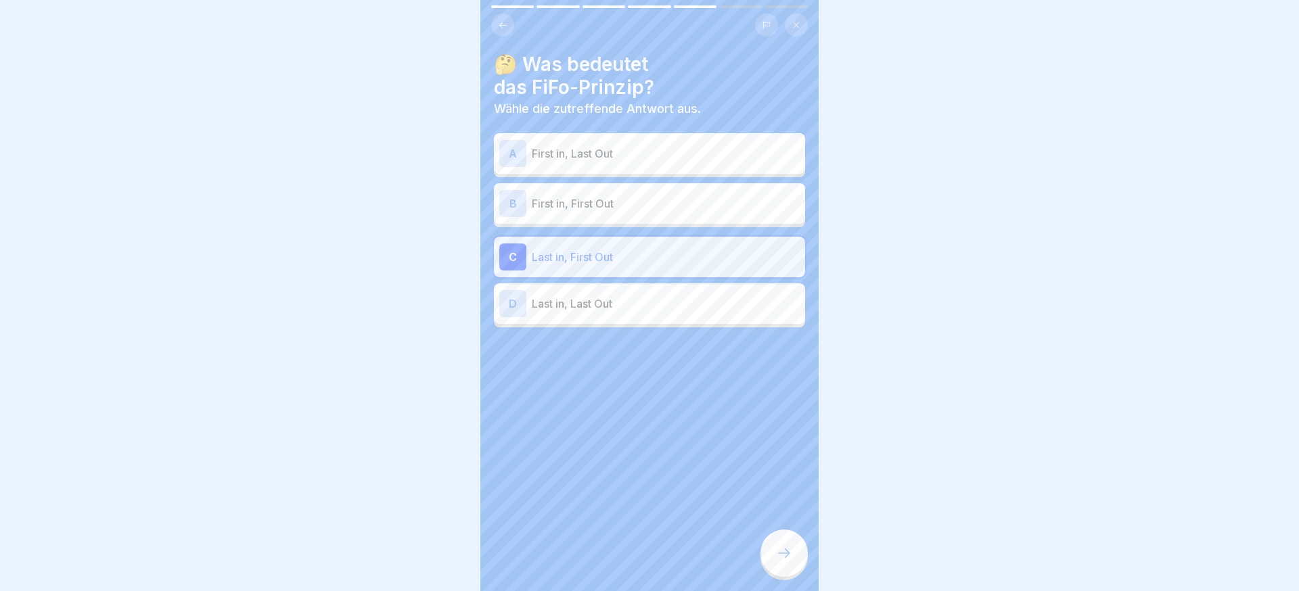
click at [785, 568] on div at bounding box center [784, 553] width 47 height 47
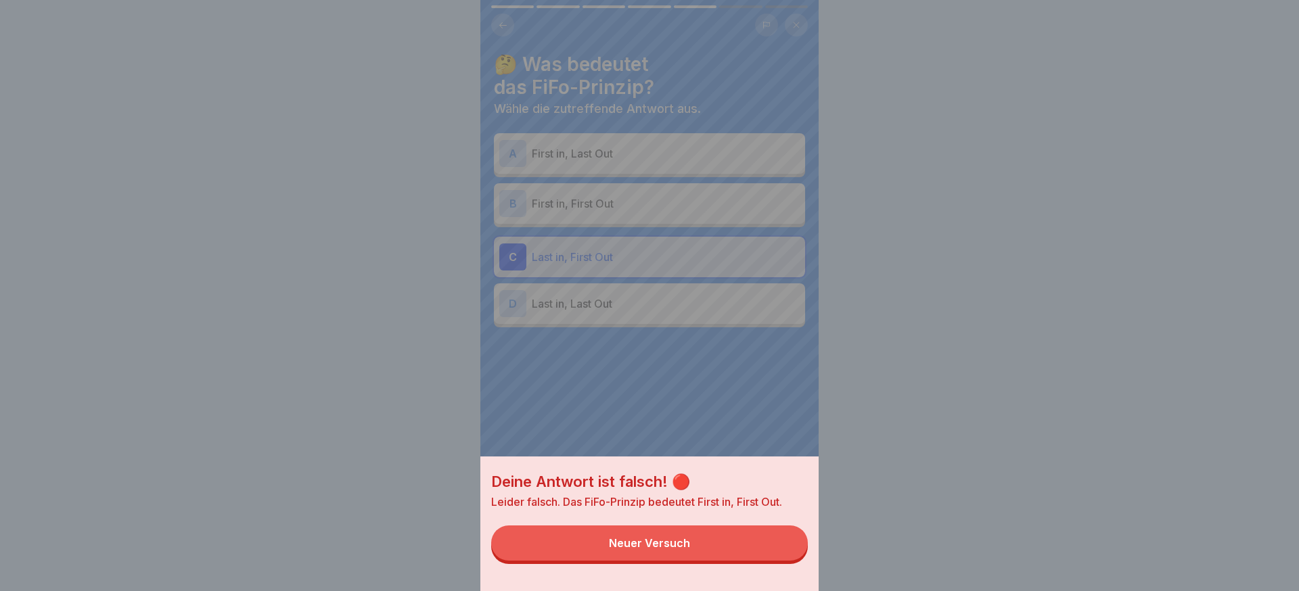
click at [778, 561] on div "Deine Antwort ist falsch! 🔴 Leider falsch. Das FiFo-Prinzip bedeutet First in, …" at bounding box center [649, 524] width 338 height 135
click at [746, 543] on button "Neuer Versuch" at bounding box center [649, 543] width 317 height 35
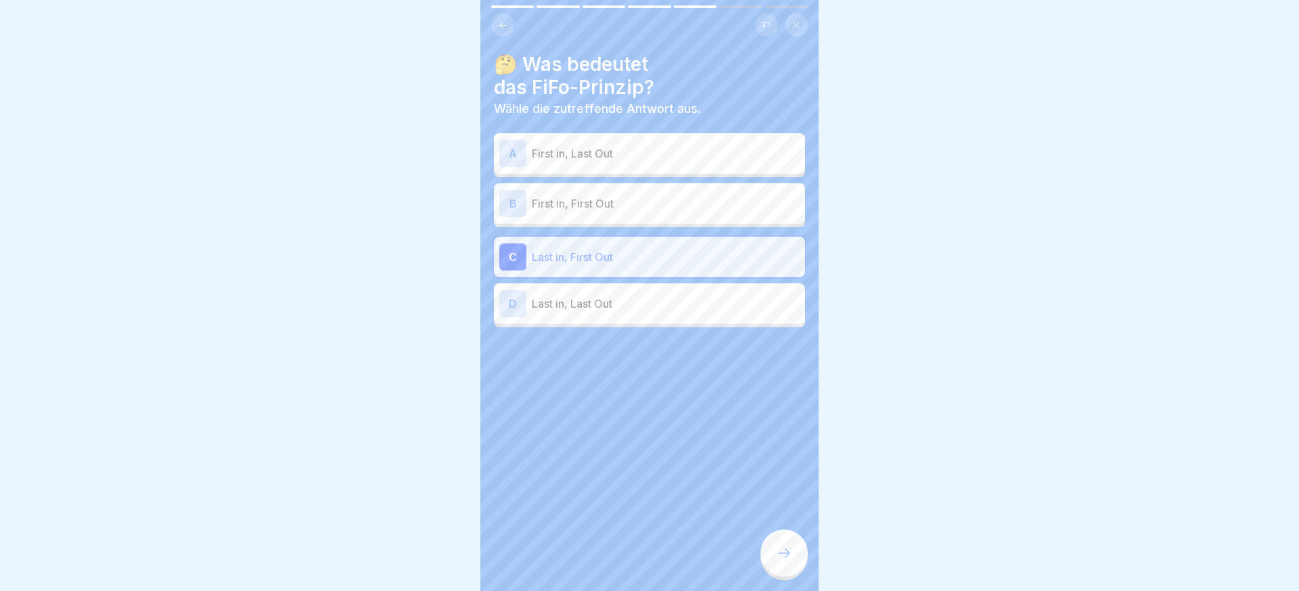
click at [658, 317] on div "D Last in, Last Out" at bounding box center [649, 303] width 300 height 27
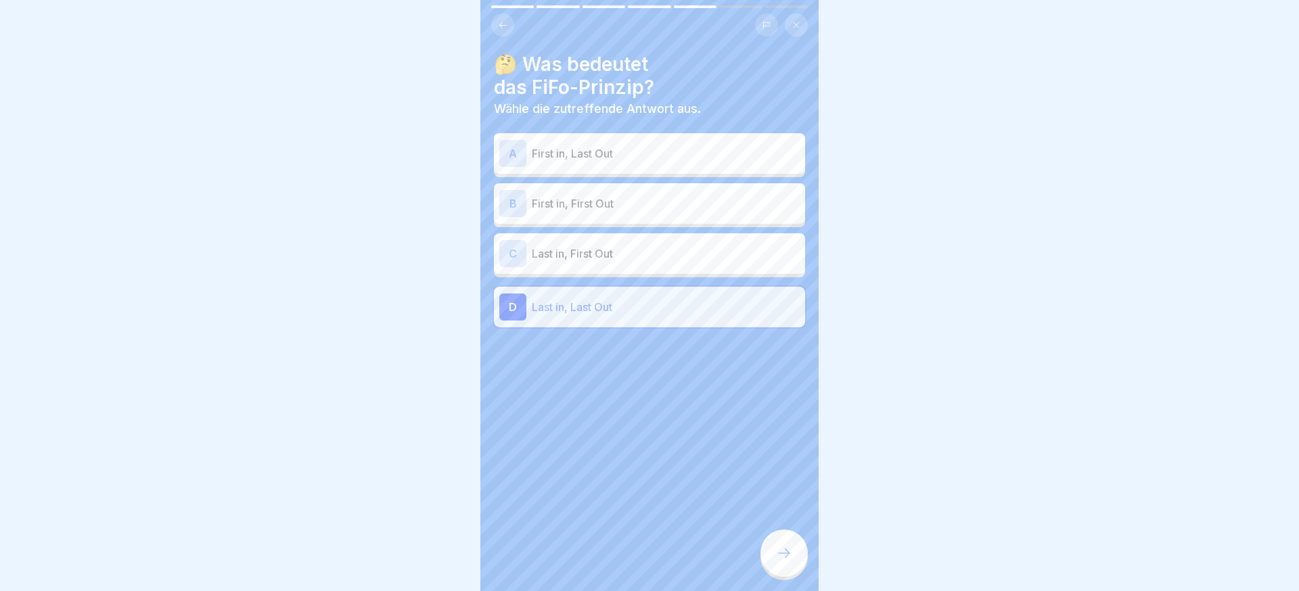
click at [793, 550] on div at bounding box center [784, 553] width 47 height 47
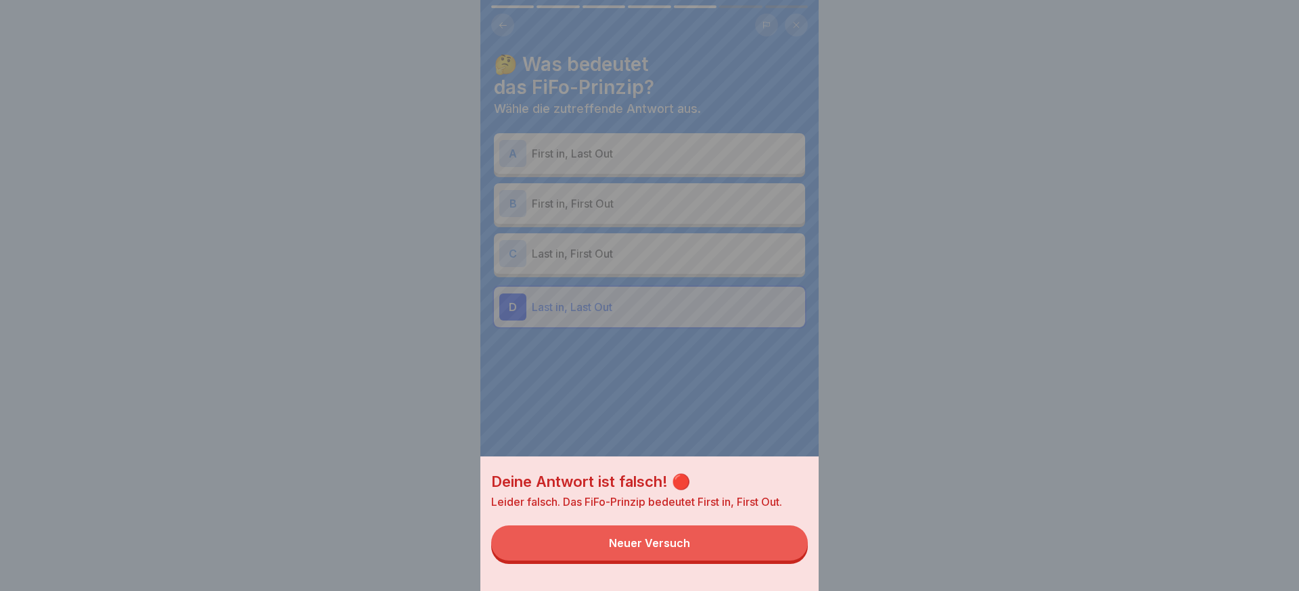
drag, startPoint x: 753, startPoint y: 548, endPoint x: 727, endPoint y: 372, distance: 177.8
click at [751, 544] on button "Neuer Versuch" at bounding box center [649, 543] width 317 height 35
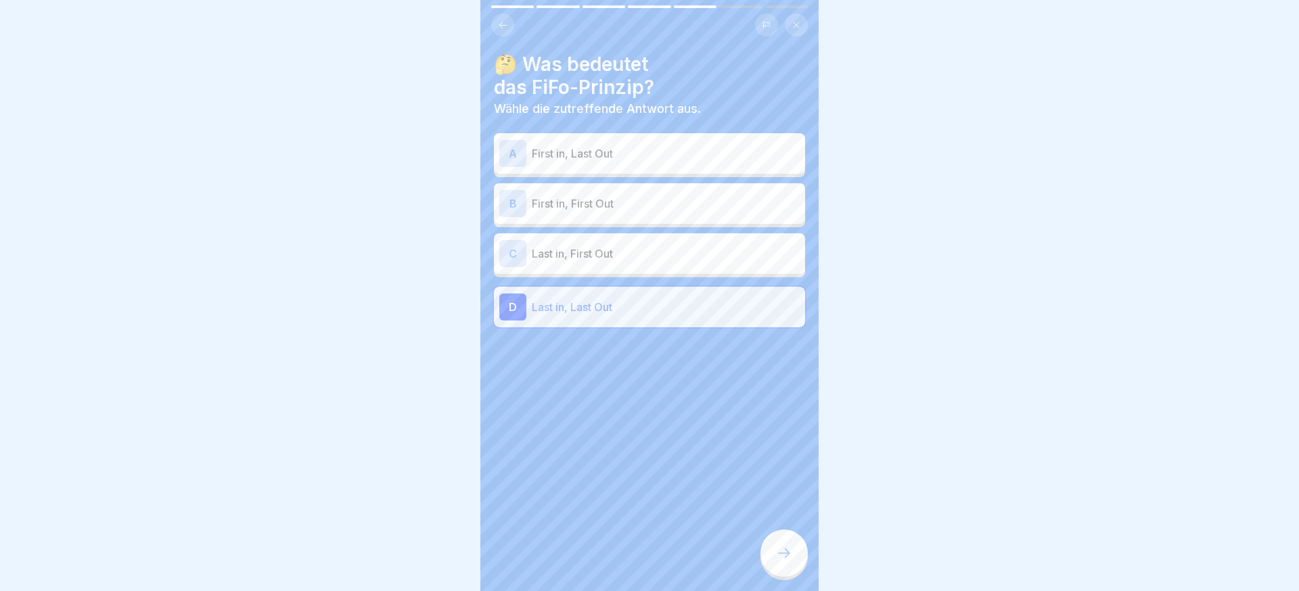
click at [651, 158] on p "First in, Last Out" at bounding box center [666, 153] width 268 height 16
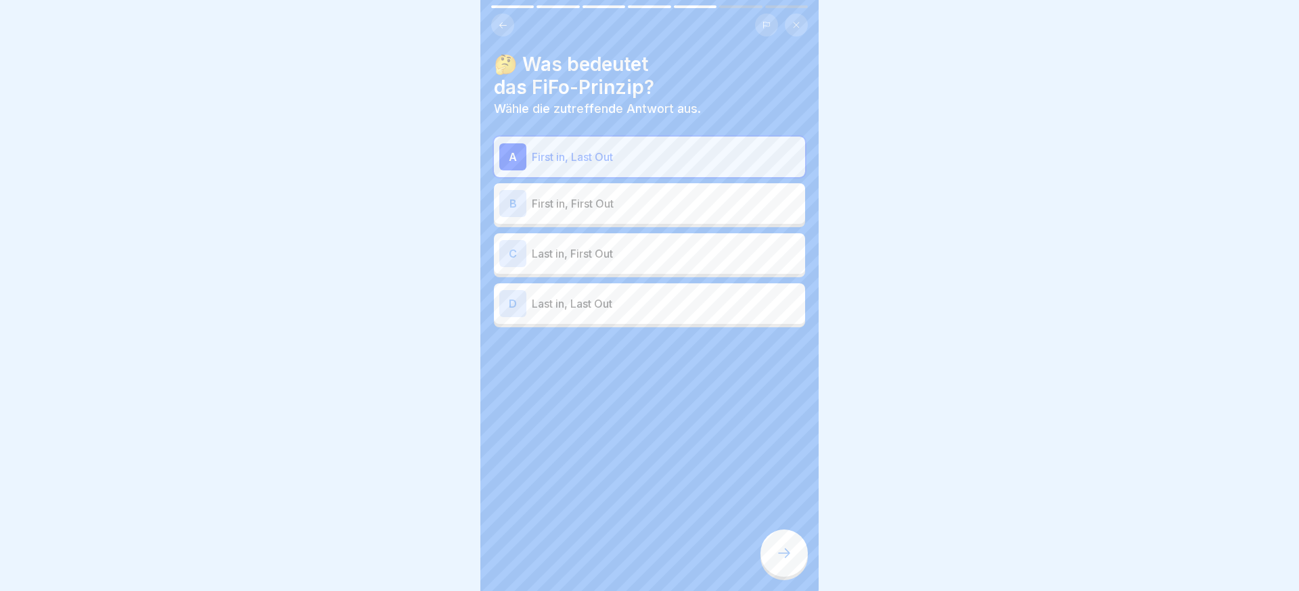
click at [783, 558] on icon at bounding box center [784, 553] width 16 height 16
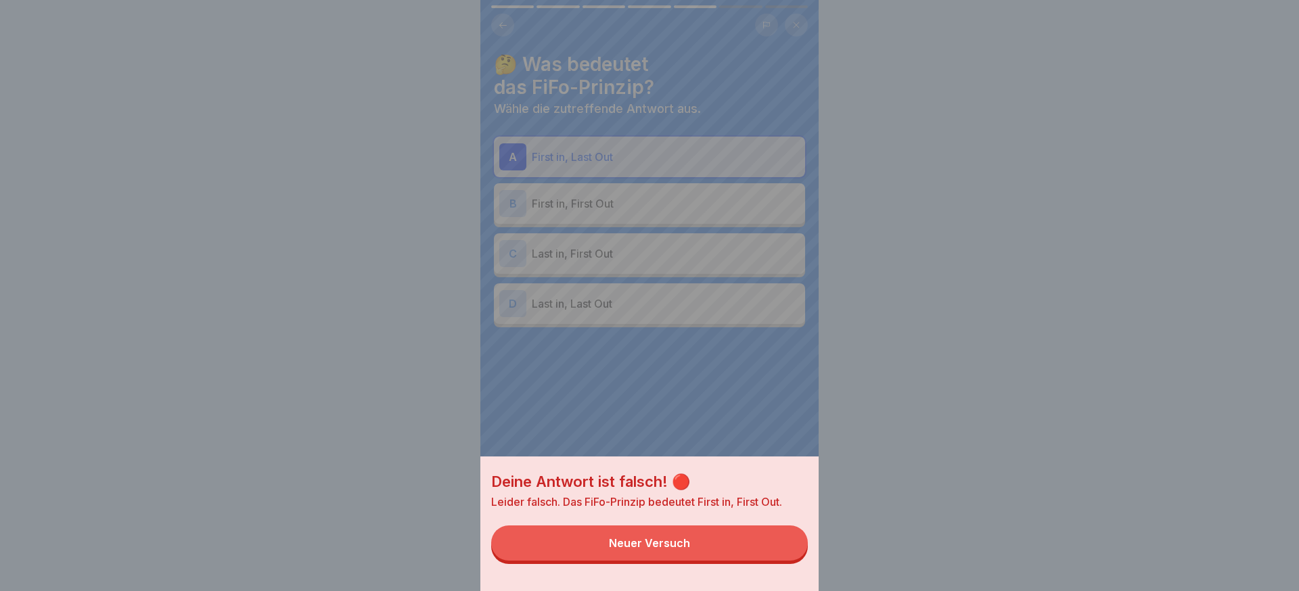
drag, startPoint x: 761, startPoint y: 552, endPoint x: 706, endPoint y: 419, distance: 144.4
click at [761, 552] on button "Neuer Versuch" at bounding box center [649, 543] width 317 height 35
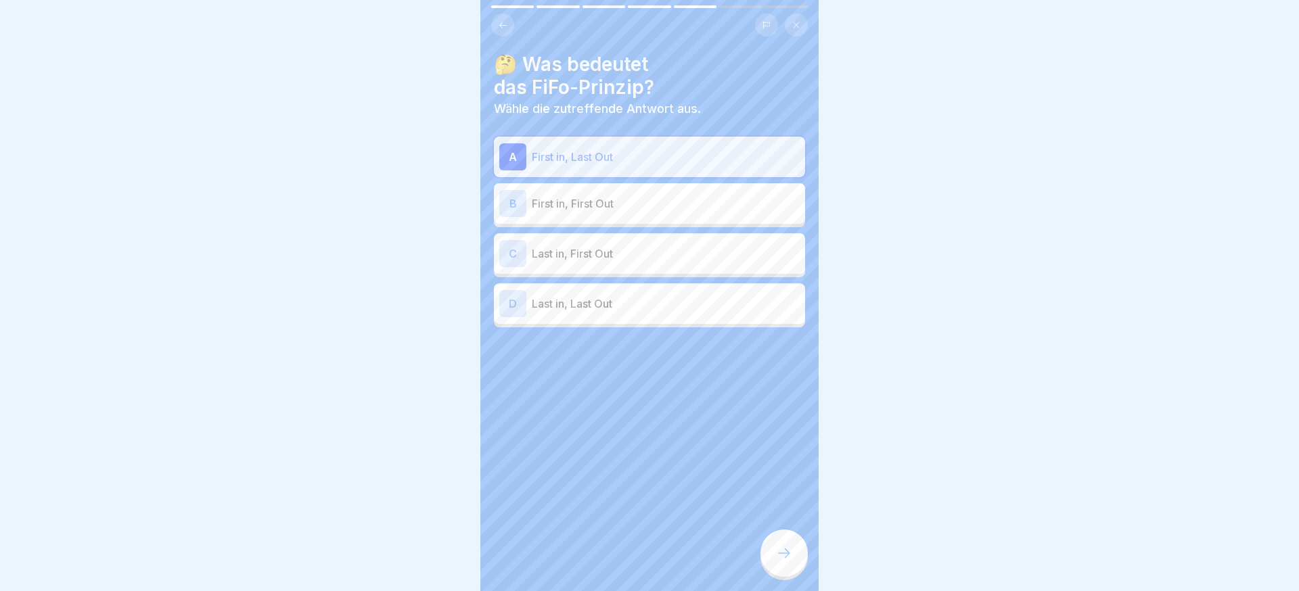
click at [682, 225] on div "A First in, Last Out B First in, First Out C Last in, First Out D Last in, Last…" at bounding box center [649, 232] width 311 height 191
click at [682, 215] on div "B First in, First Out" at bounding box center [649, 203] width 300 height 27
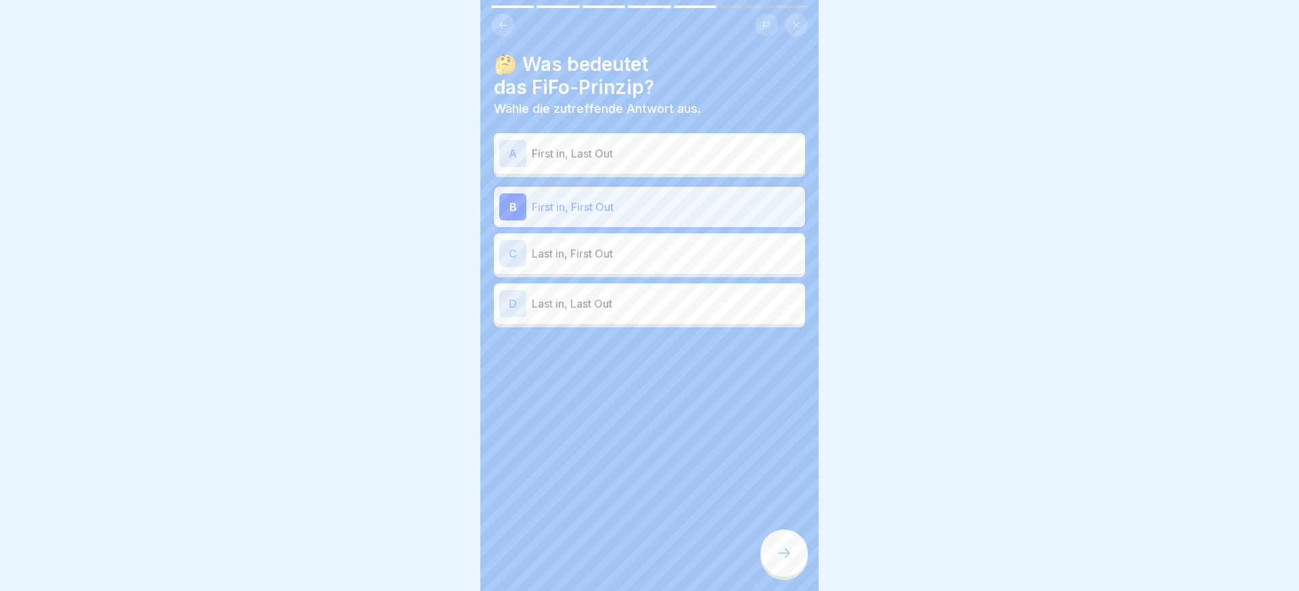
click at [769, 558] on div at bounding box center [784, 553] width 47 height 47
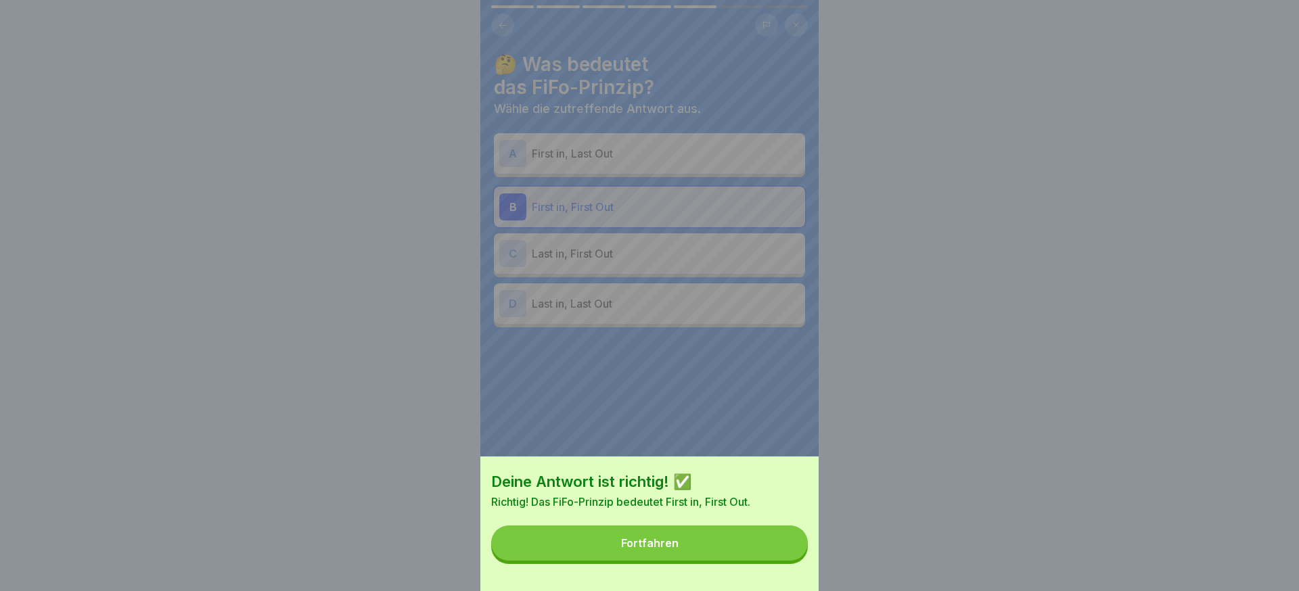
click at [739, 537] on button "Fortfahren" at bounding box center [649, 543] width 317 height 35
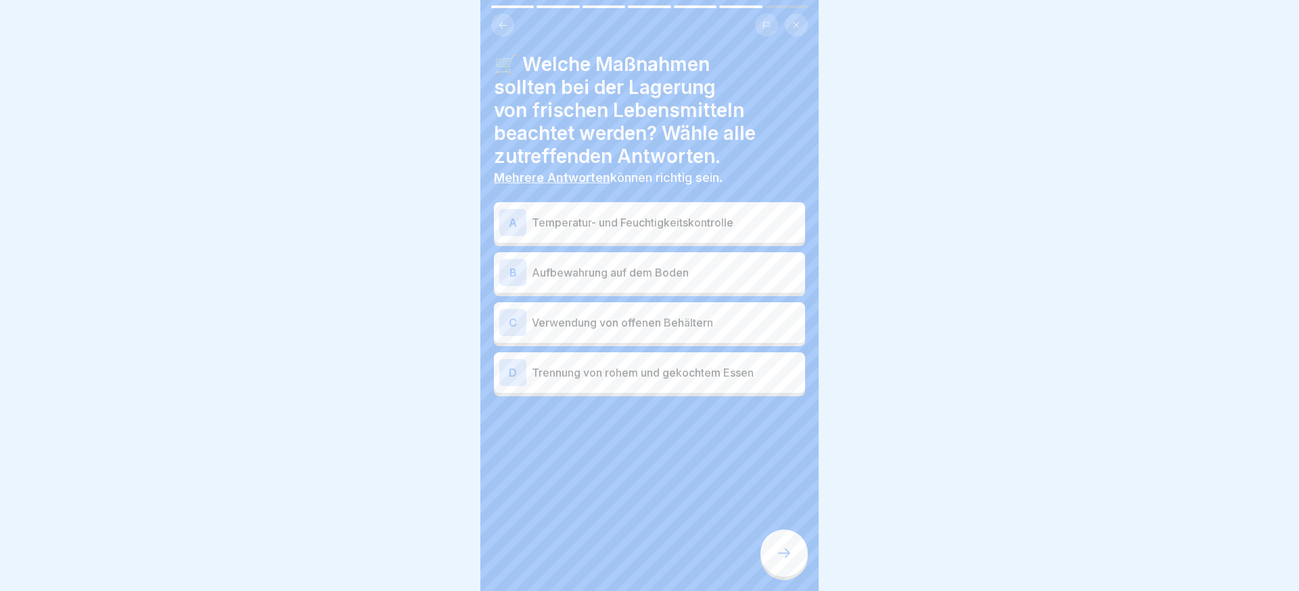
click at [667, 226] on p "Temperatur- und Feuchtigkeitskontrolle" at bounding box center [666, 223] width 268 height 16
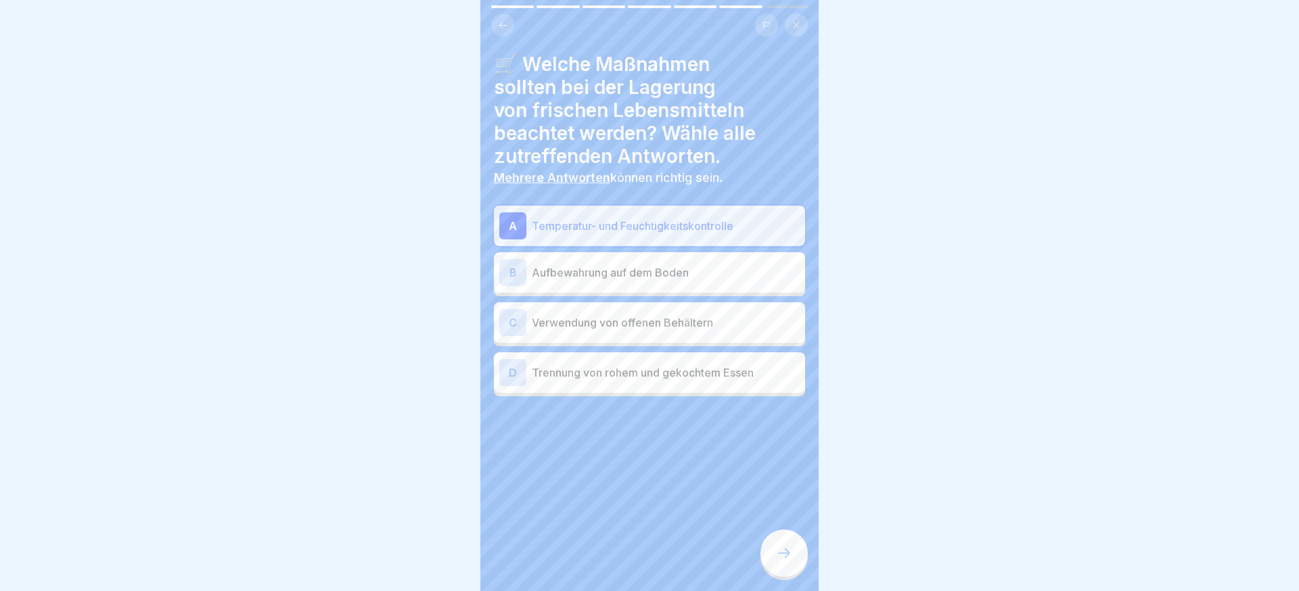
click at [720, 378] on p "Trennung von rohem und gekochtem Essen" at bounding box center [666, 373] width 268 height 16
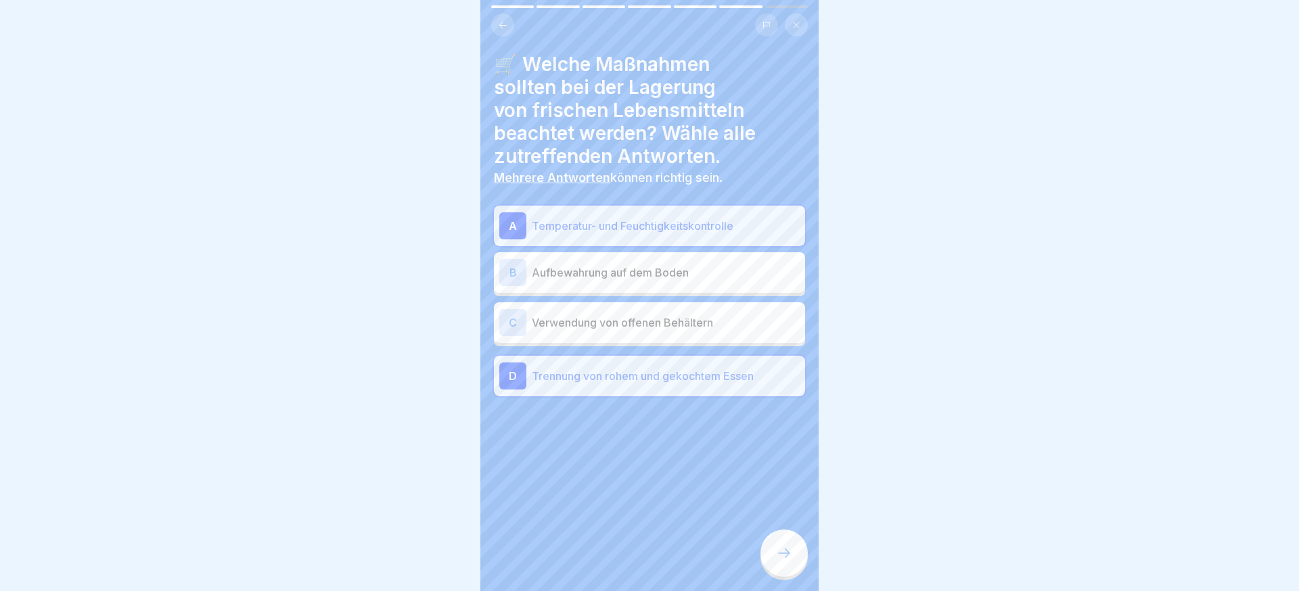
click at [770, 564] on div at bounding box center [784, 553] width 47 height 47
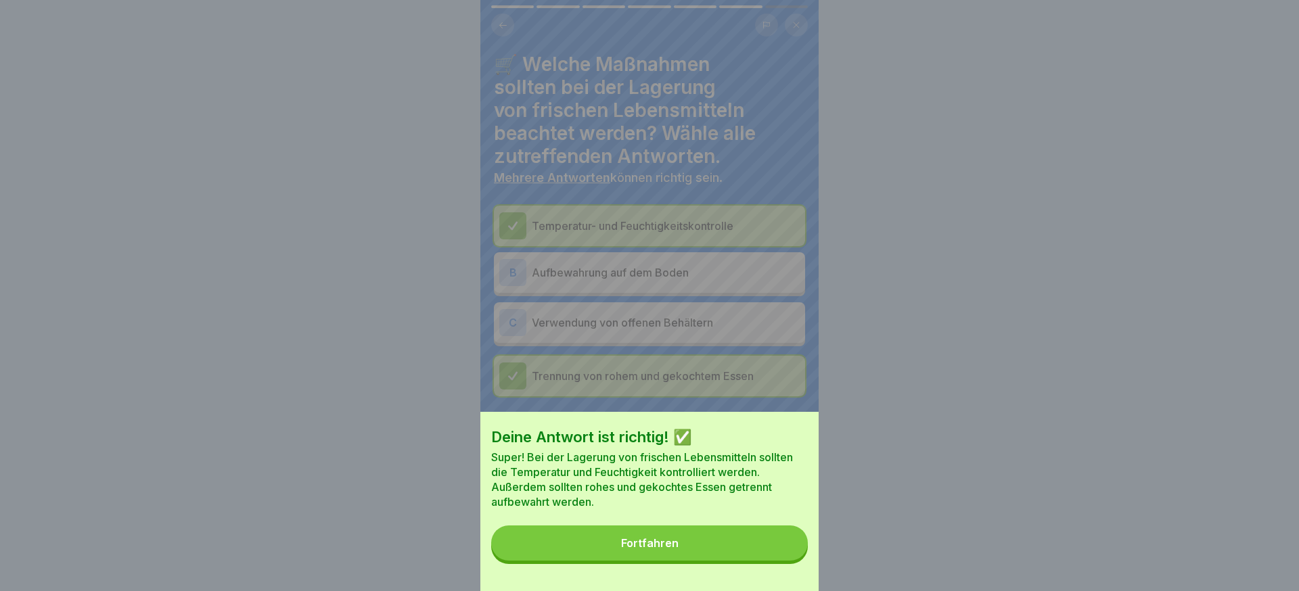
click at [771, 564] on div "Deine Antwort ist richtig! ✅ Super! Bei der Lagerung von frischen Lebensmitteln…" at bounding box center [649, 501] width 338 height 179
click at [771, 555] on button "Fortfahren" at bounding box center [649, 543] width 317 height 35
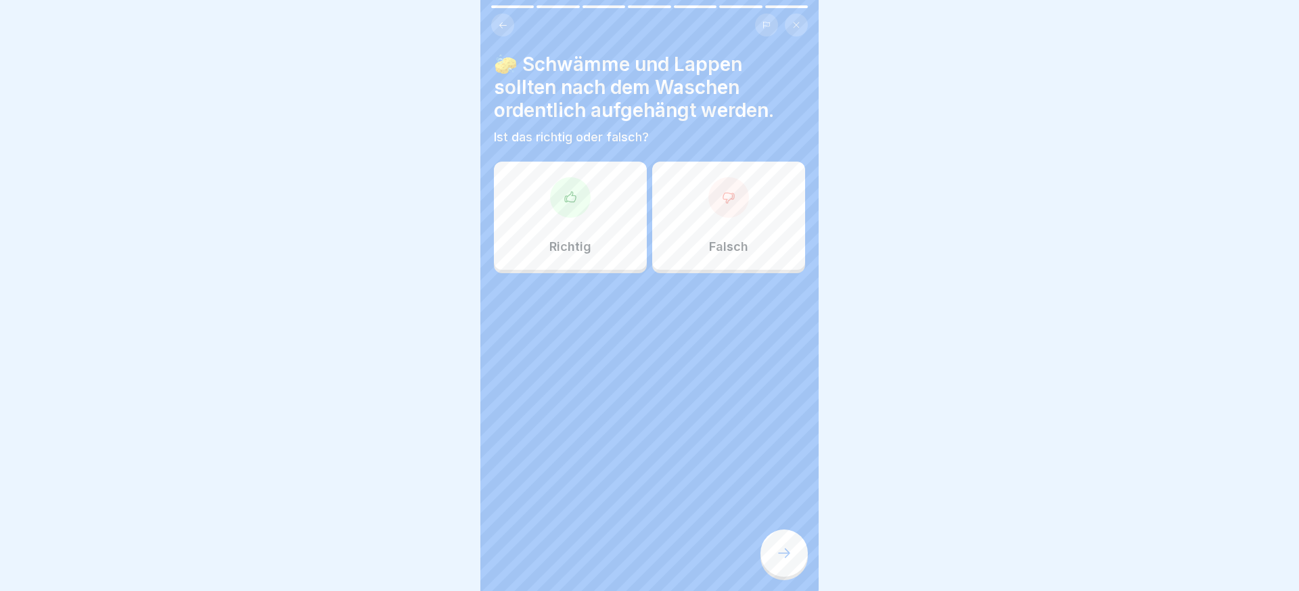
click at [579, 221] on div "Richtig" at bounding box center [570, 216] width 153 height 108
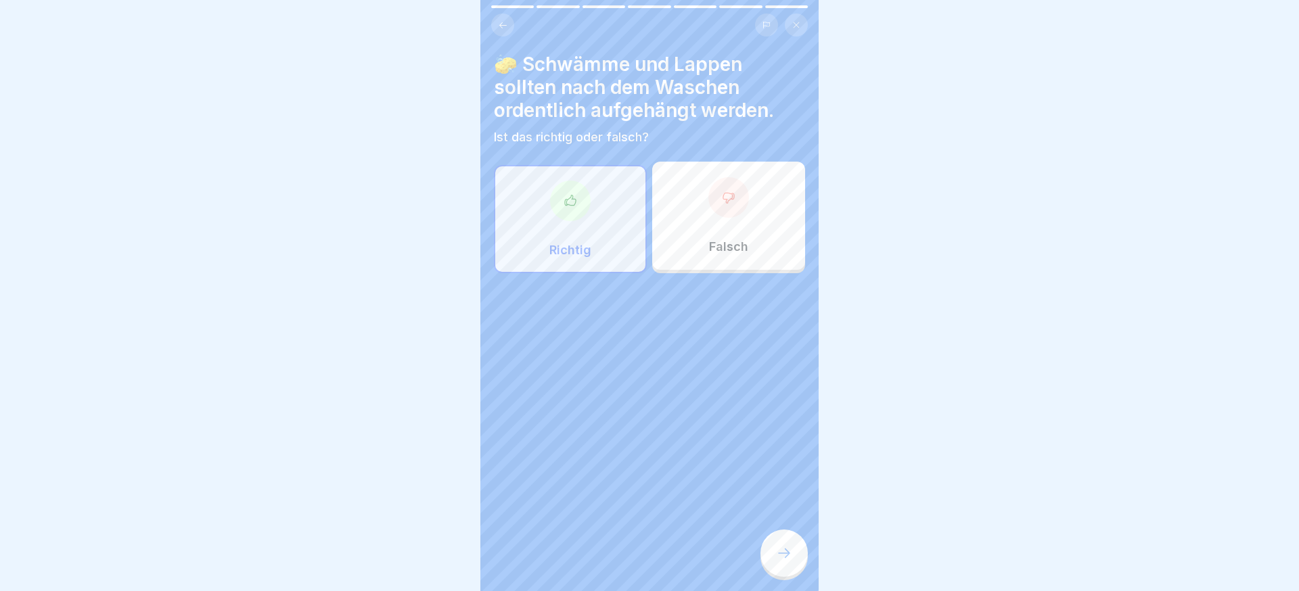
click at [792, 558] on icon at bounding box center [784, 553] width 16 height 16
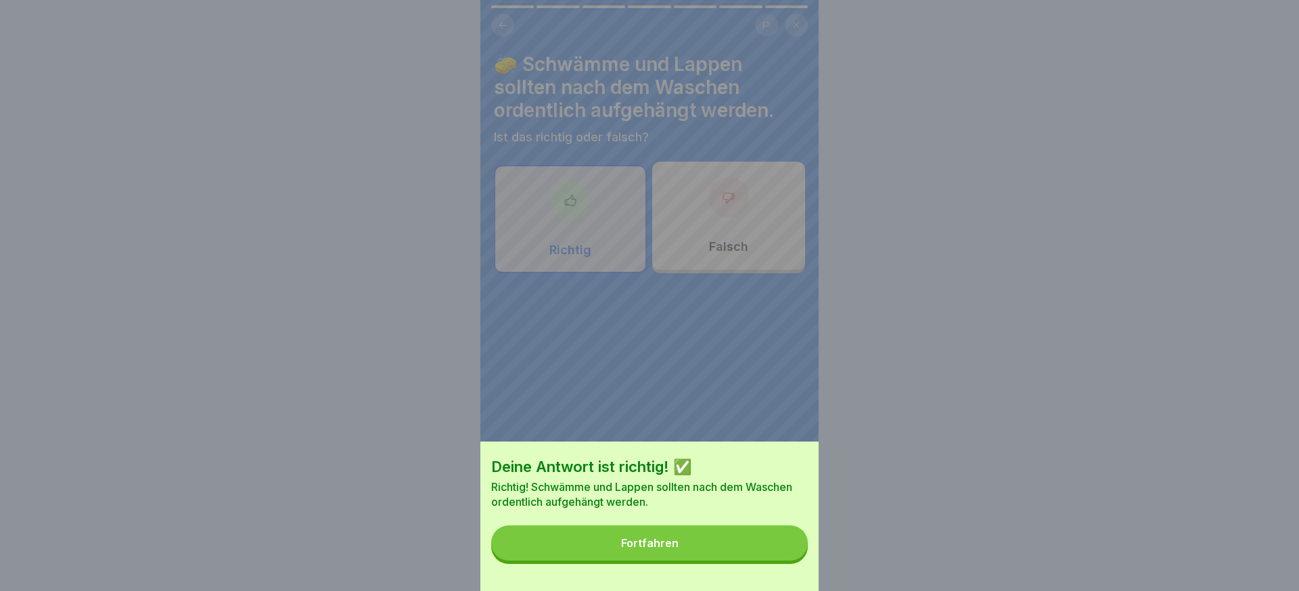
click at [782, 556] on button "Fortfahren" at bounding box center [649, 543] width 317 height 35
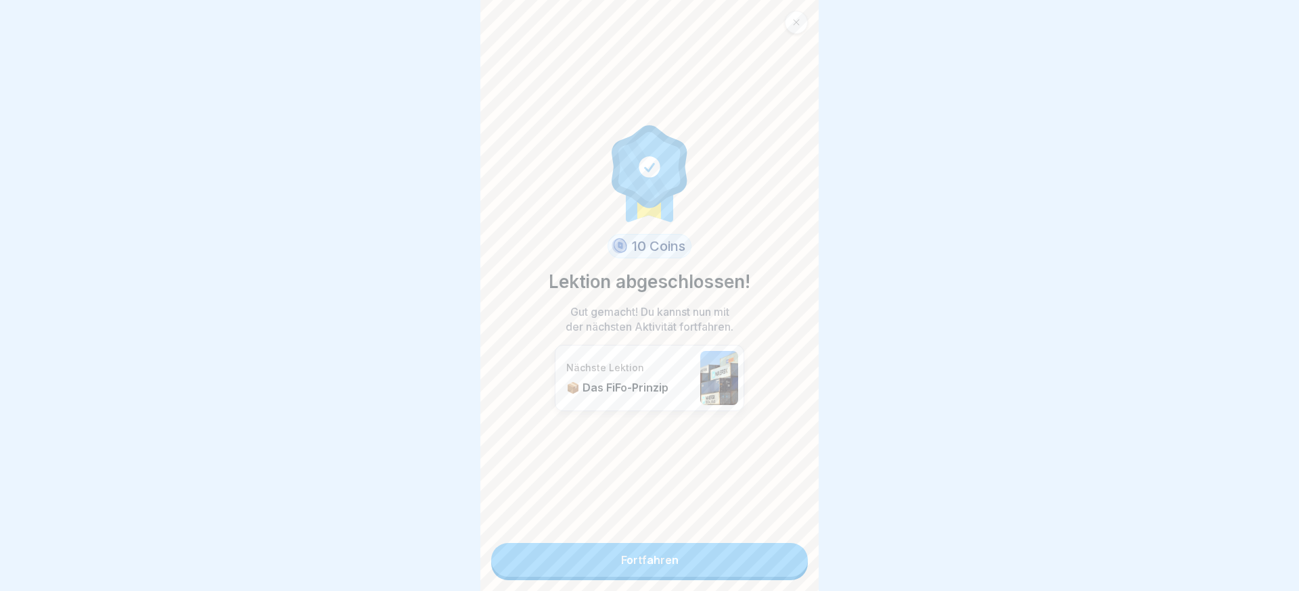
click at [782, 556] on link "Fortfahren" at bounding box center [649, 560] width 317 height 34
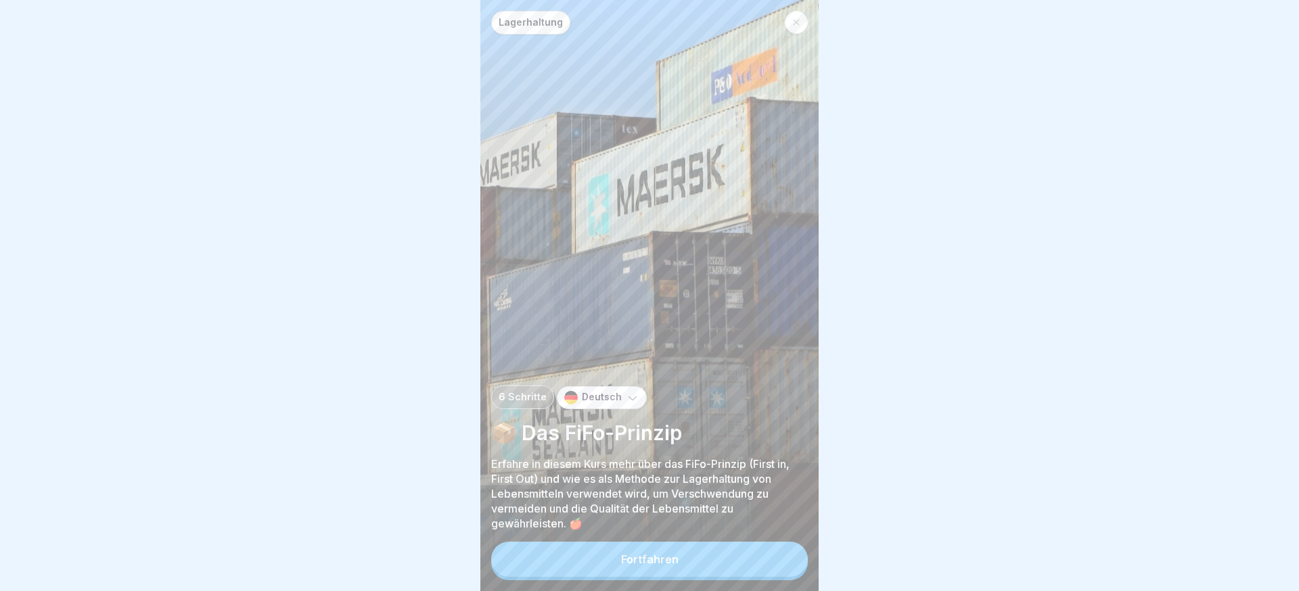
click at [782, 556] on button "Fortfahren" at bounding box center [649, 559] width 317 height 35
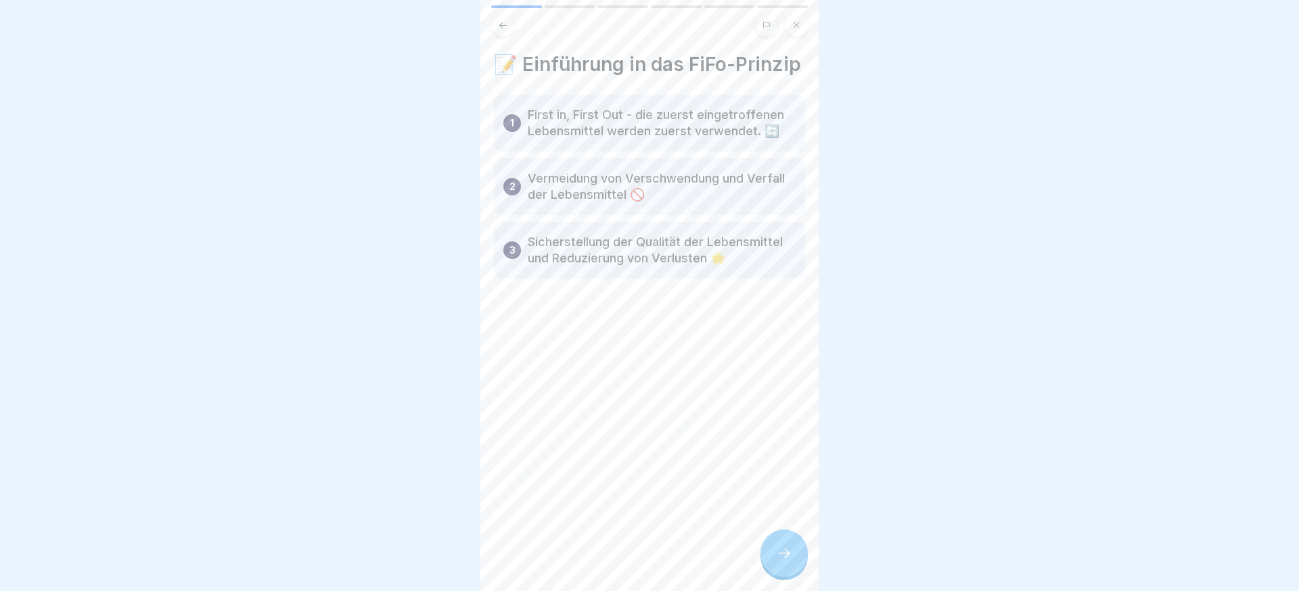
click at [782, 556] on icon at bounding box center [784, 553] width 16 height 16
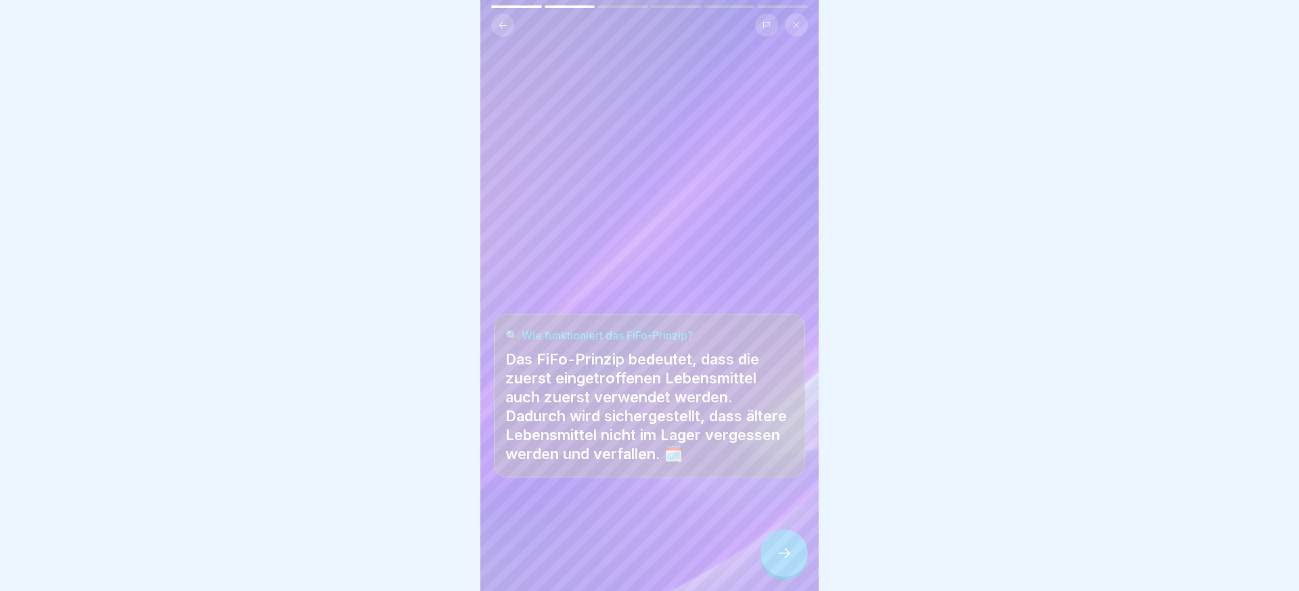
click at [782, 556] on icon at bounding box center [784, 553] width 16 height 16
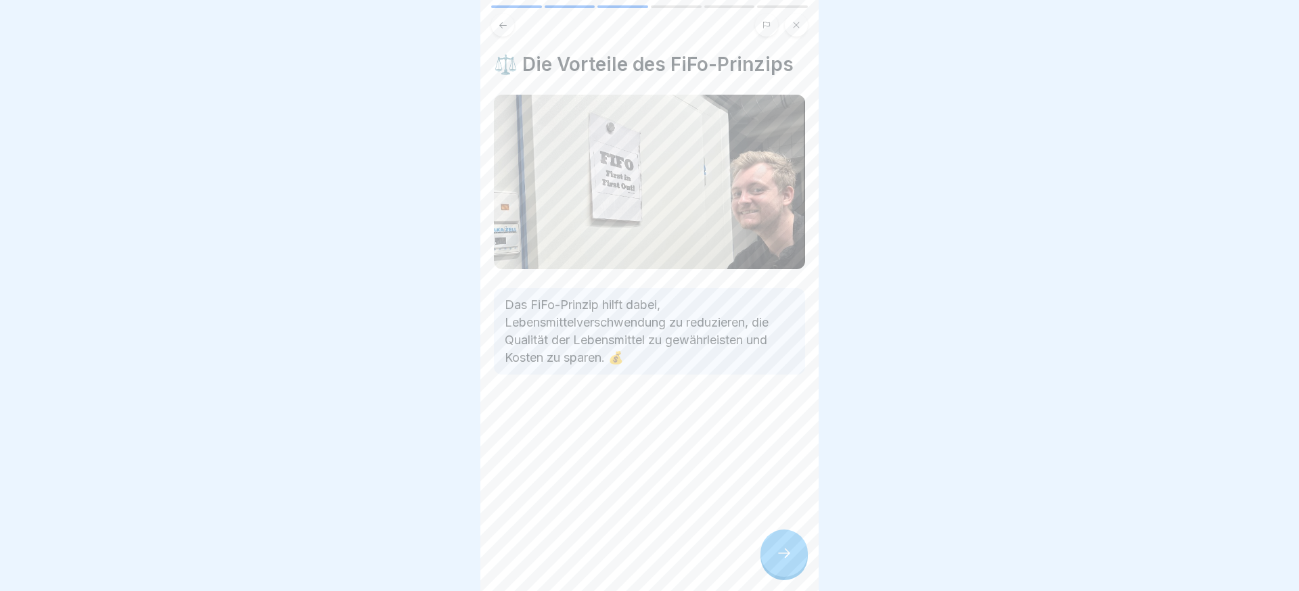
click at [782, 556] on icon at bounding box center [784, 553] width 16 height 16
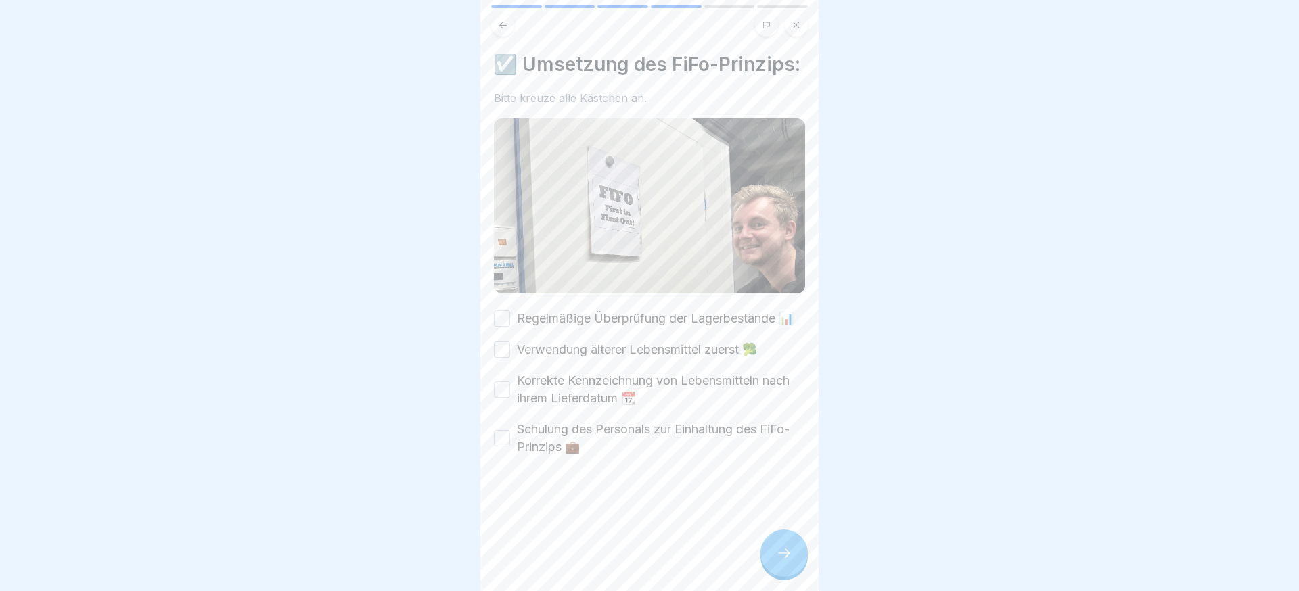
click at [589, 449] on label "Schulung des Personals zur Einhaltung des FiFo-Prinzips 💼" at bounding box center [661, 438] width 288 height 35
click at [510, 447] on button "Schulung des Personals zur Einhaltung des FiFo-Prinzips 💼" at bounding box center [502, 438] width 16 height 16
drag, startPoint x: 587, startPoint y: 397, endPoint x: 587, endPoint y: 368, distance: 29.1
click at [587, 397] on label "Korrekte Kennzeichnung von Lebensmitteln nach ihrem Lieferdatum 📆" at bounding box center [661, 389] width 288 height 35
click at [510, 397] on button "Korrekte Kennzeichnung von Lebensmitteln nach ihrem Lieferdatum 📆" at bounding box center [502, 390] width 16 height 16
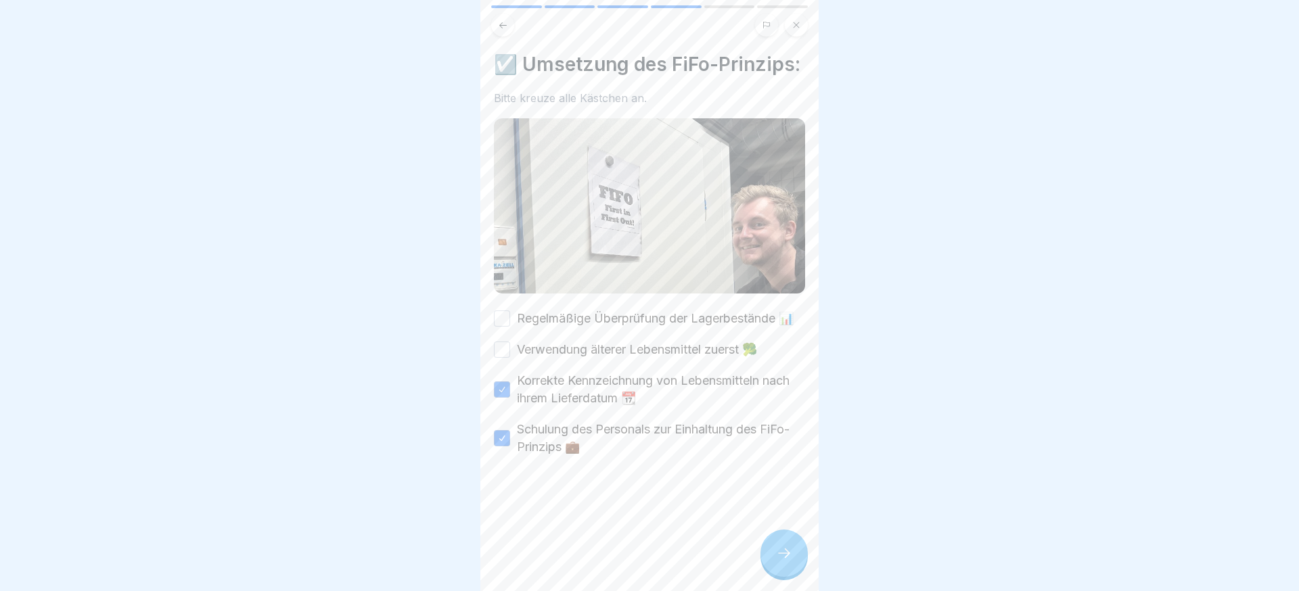
drag, startPoint x: 588, startPoint y: 351, endPoint x: 587, endPoint y: 334, distance: 16.9
click at [588, 351] on label "Verwendung älterer Lebensmittel zuerst 🥦" at bounding box center [637, 350] width 240 height 18
click at [510, 351] on button "Verwendung älterer Lebensmittel zuerst 🥦" at bounding box center [502, 350] width 16 height 16
click at [587, 329] on div "Regelmäßige Überprüfung der Lagerbestände 📊 Verwendung älterer Lebensmittel zue…" at bounding box center [649, 383] width 311 height 146
click at [782, 554] on icon at bounding box center [784, 553] width 16 height 16
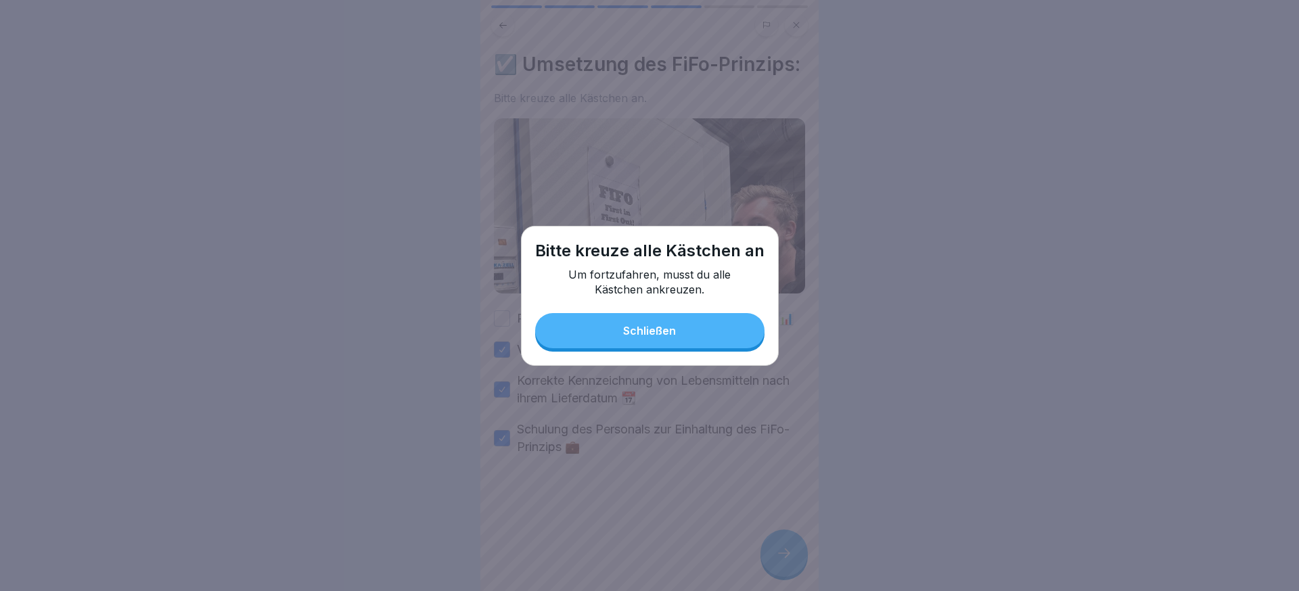
drag, startPoint x: 681, startPoint y: 334, endPoint x: 613, endPoint y: 316, distance: 69.9
click at [680, 334] on button "Schließen" at bounding box center [649, 330] width 229 height 35
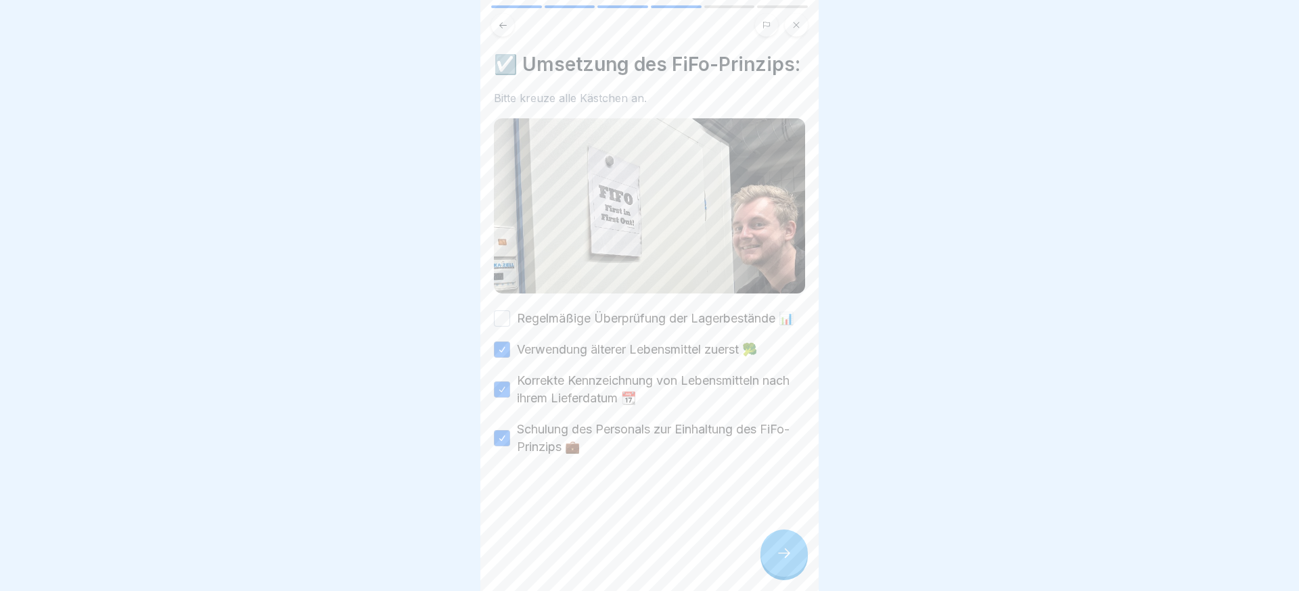
click at [573, 305] on div "☑️ Umsetzung des FiFo-Prinzips: Bitte kreuze alle Kästchen an. Regelmäßige Über…" at bounding box center [649, 254] width 311 height 403
click at [575, 315] on label "Regelmäßige Überprüfung der Lagerbestände 📊" at bounding box center [655, 319] width 277 height 18
click at [510, 315] on button "Regelmäßige Überprüfung der Lagerbestände 📊" at bounding box center [502, 319] width 16 height 16
click at [801, 556] on div at bounding box center [784, 553] width 47 height 47
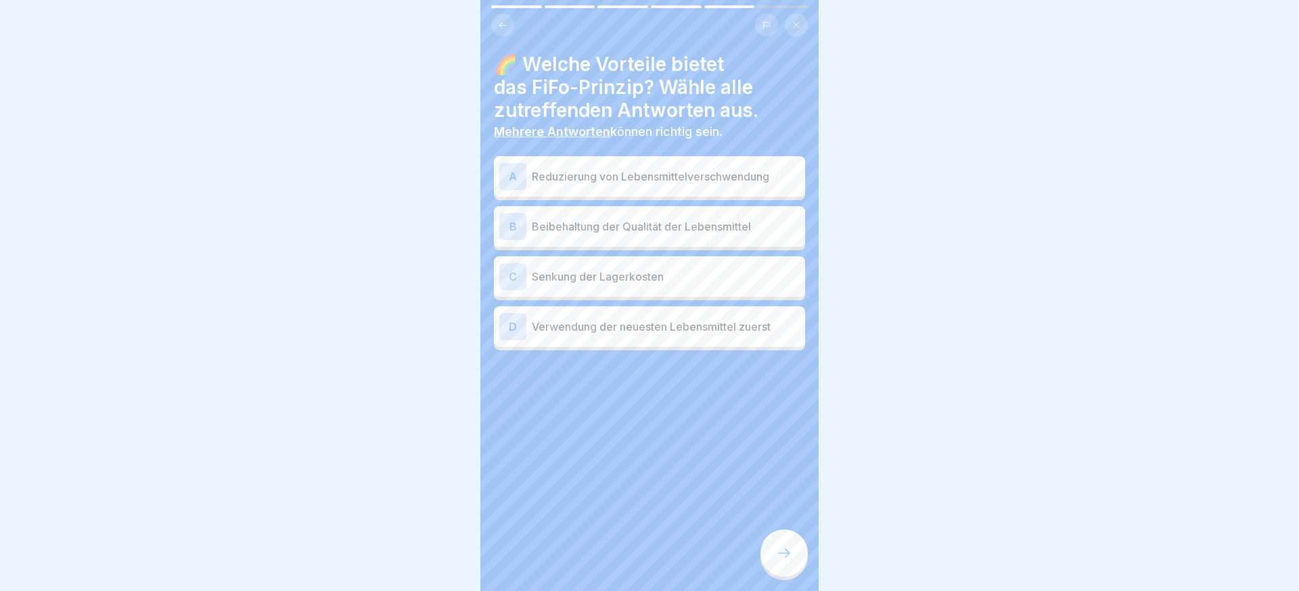
click at [640, 185] on div "A Reduzierung von Lebensmittelverschwendung" at bounding box center [649, 176] width 300 height 27
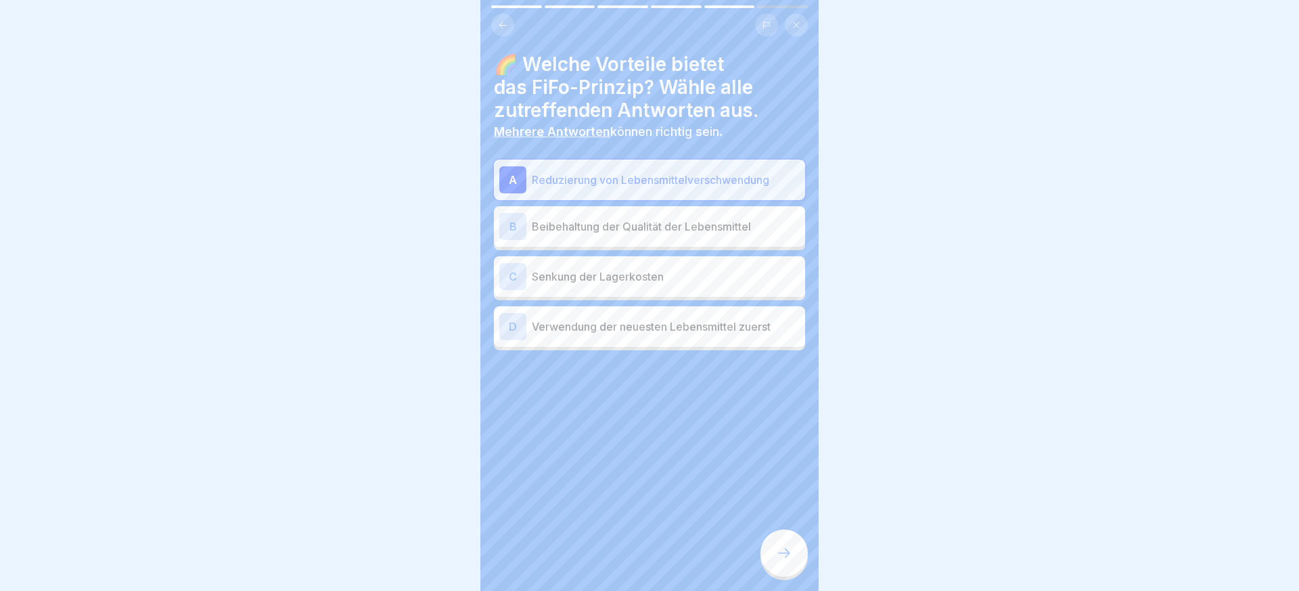
click at [642, 223] on p "Beibehaltung der Qualität der Lebensmittel" at bounding box center [666, 227] width 268 height 16
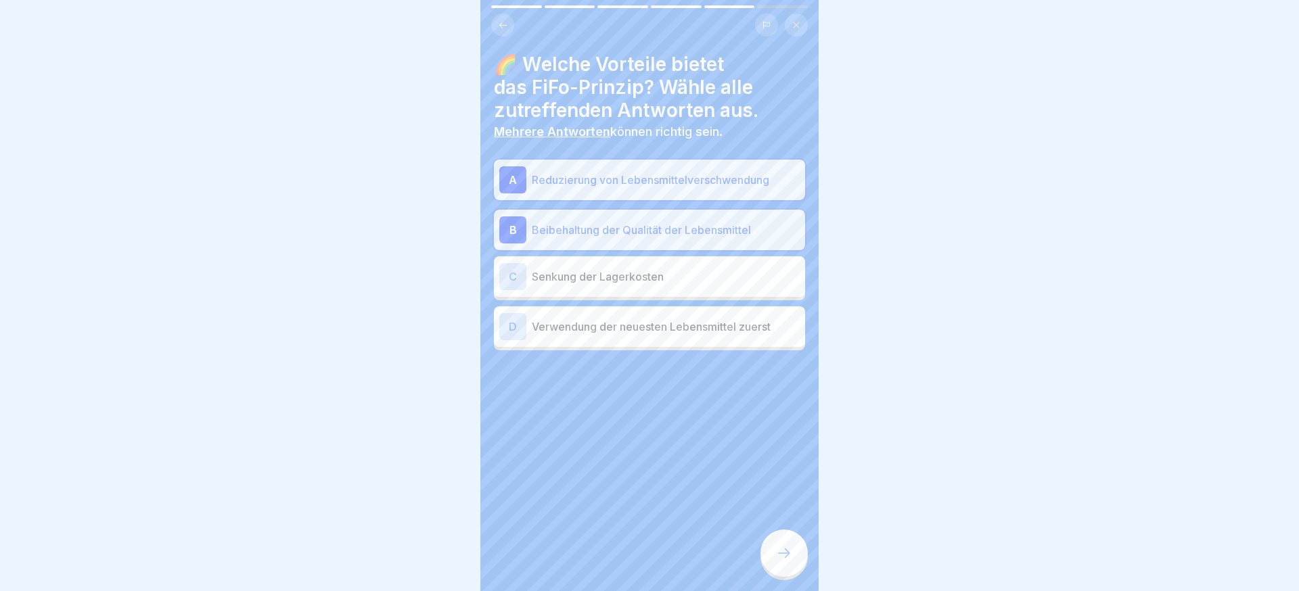
click at [642, 277] on p "Senkung der Lagerkosten" at bounding box center [666, 277] width 268 height 16
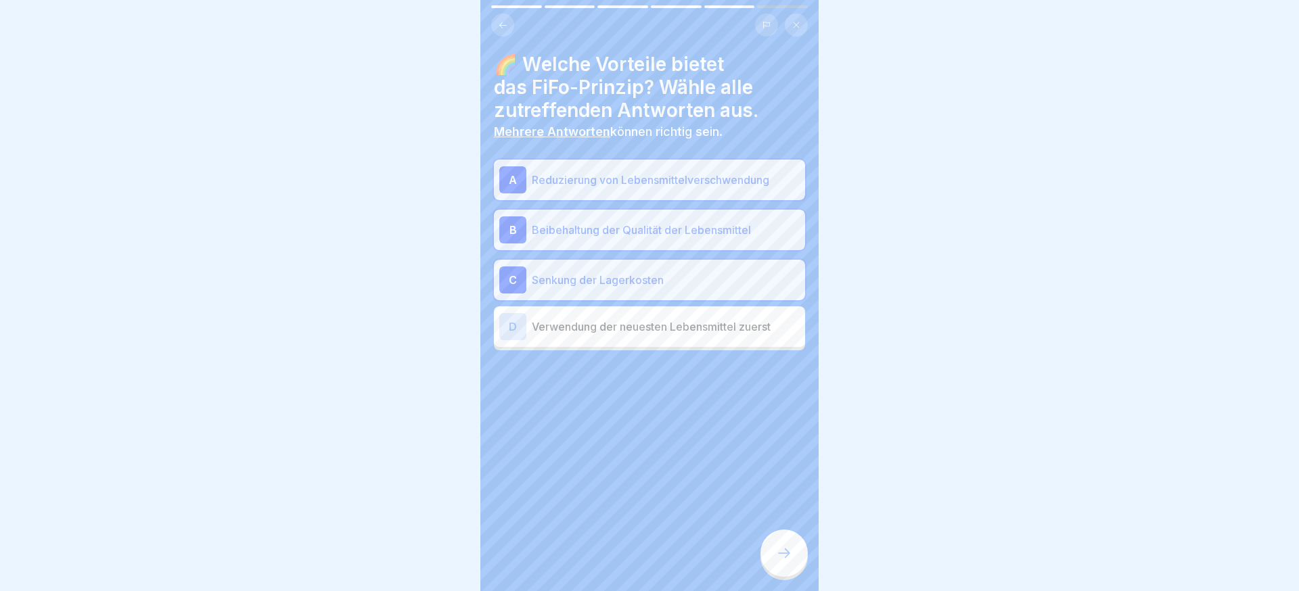
click at [660, 334] on div "D Verwendung der neuesten Lebensmittel zuerst" at bounding box center [649, 326] width 300 height 27
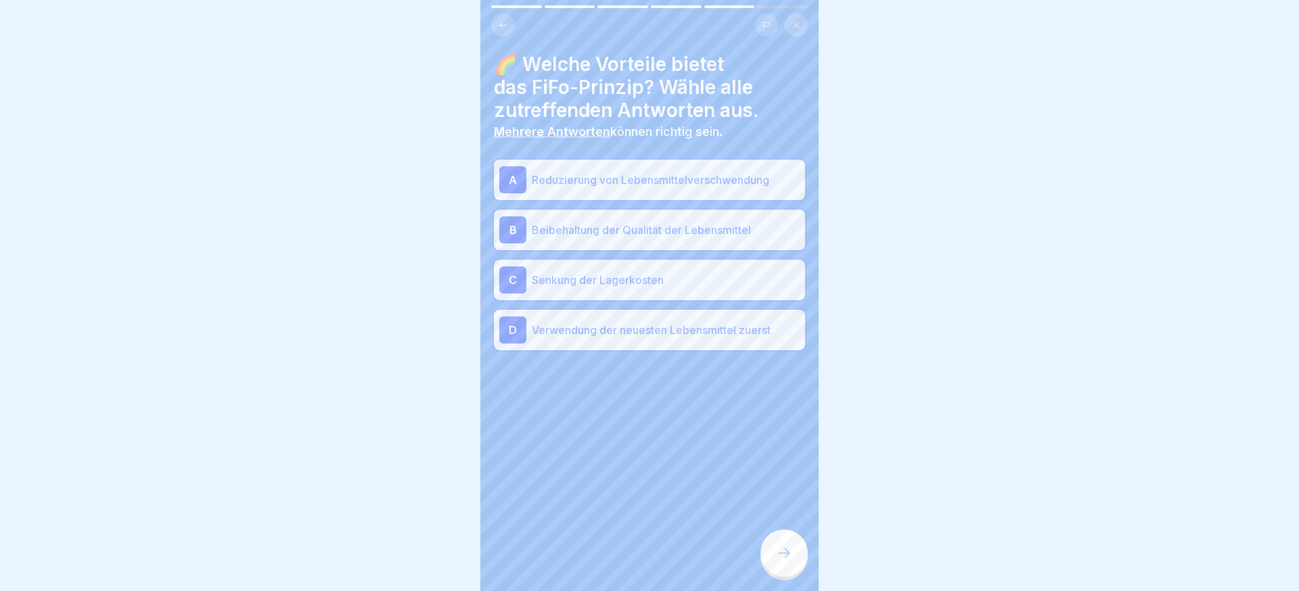
click at [659, 340] on div "D Verwendung der neuesten Lebensmittel zuerst" at bounding box center [649, 330] width 300 height 27
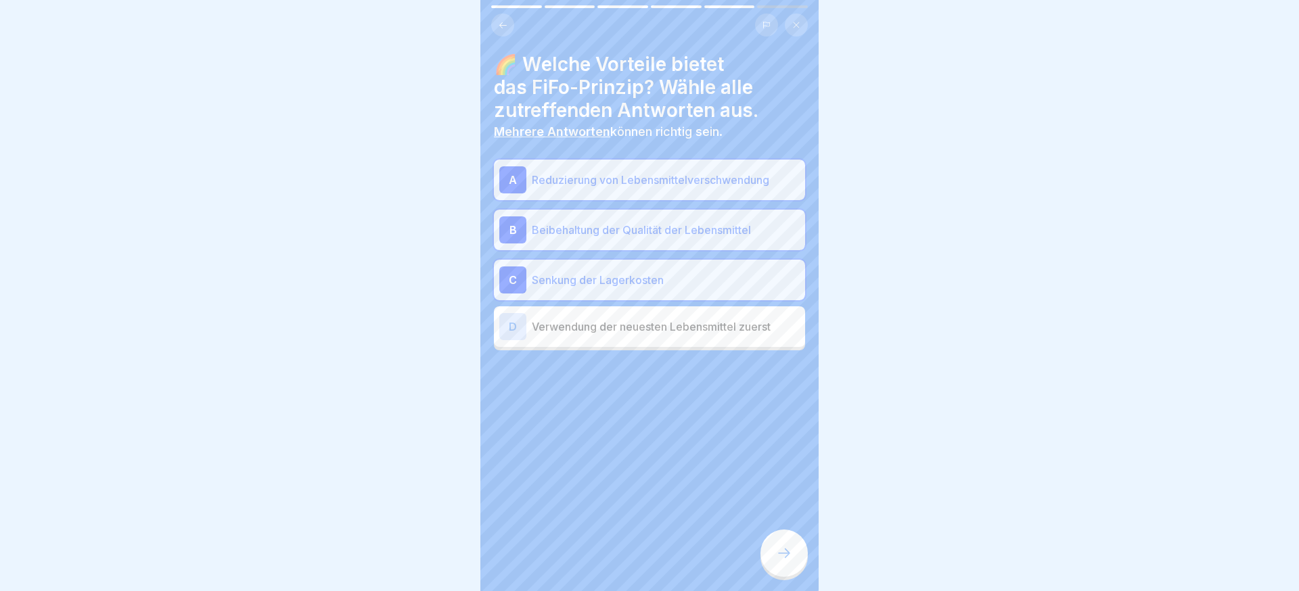
click at [771, 541] on div at bounding box center [784, 553] width 47 height 47
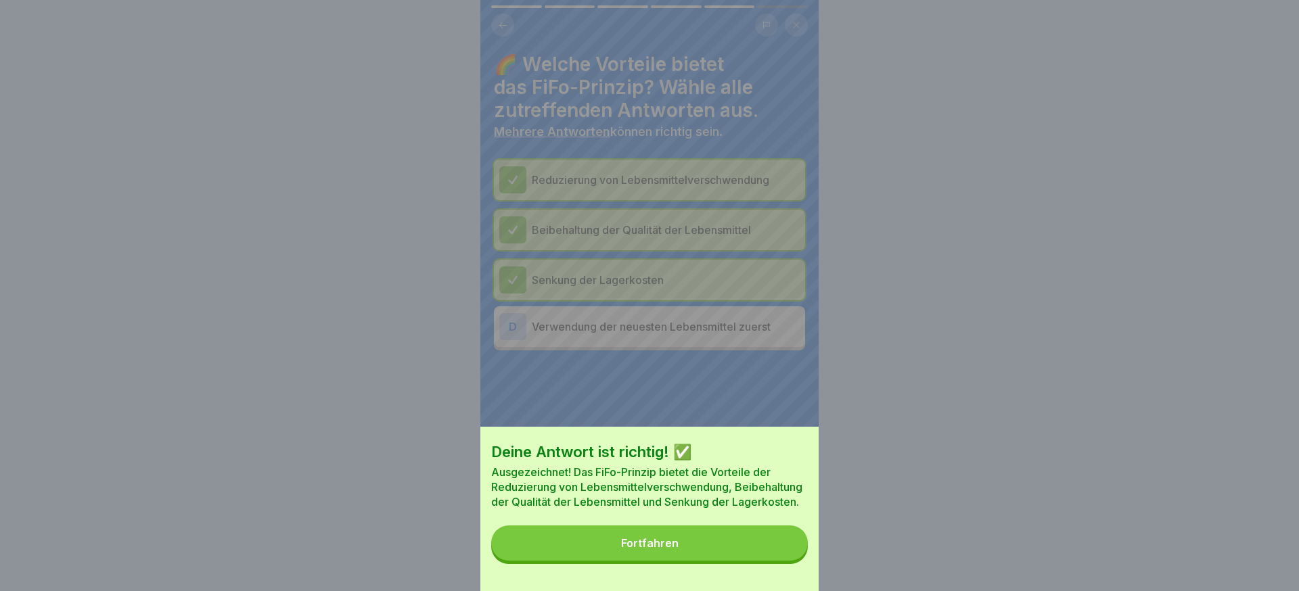
click at [769, 543] on button "Fortfahren" at bounding box center [649, 543] width 317 height 35
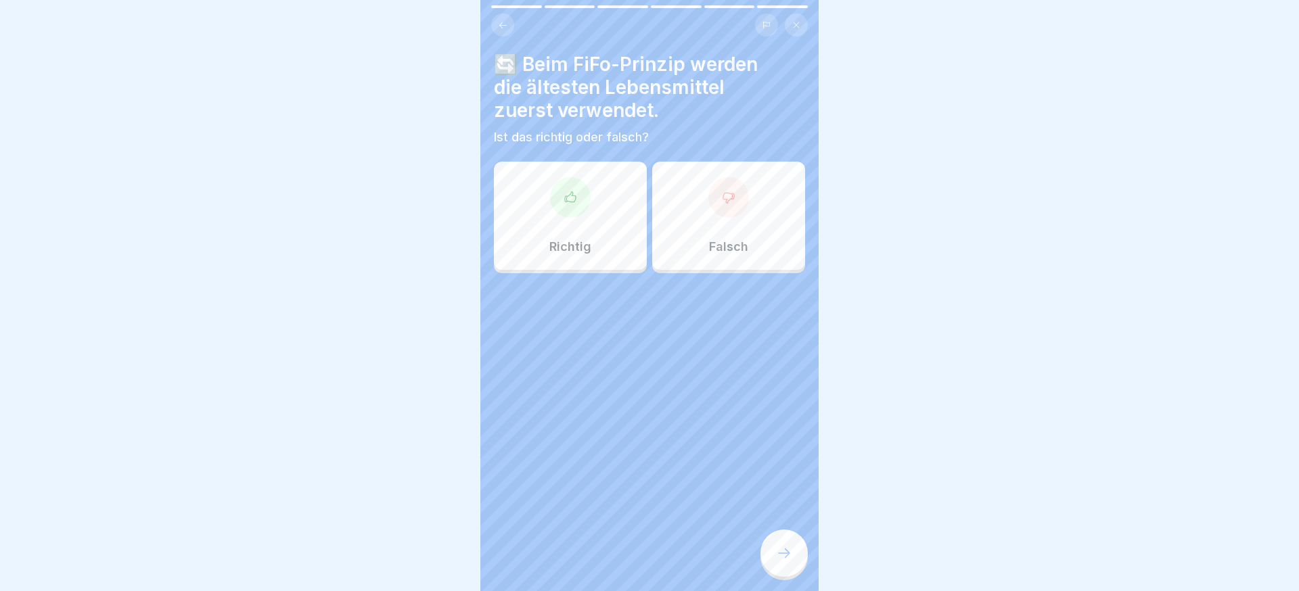
click at [604, 242] on div "Richtig" at bounding box center [570, 216] width 153 height 108
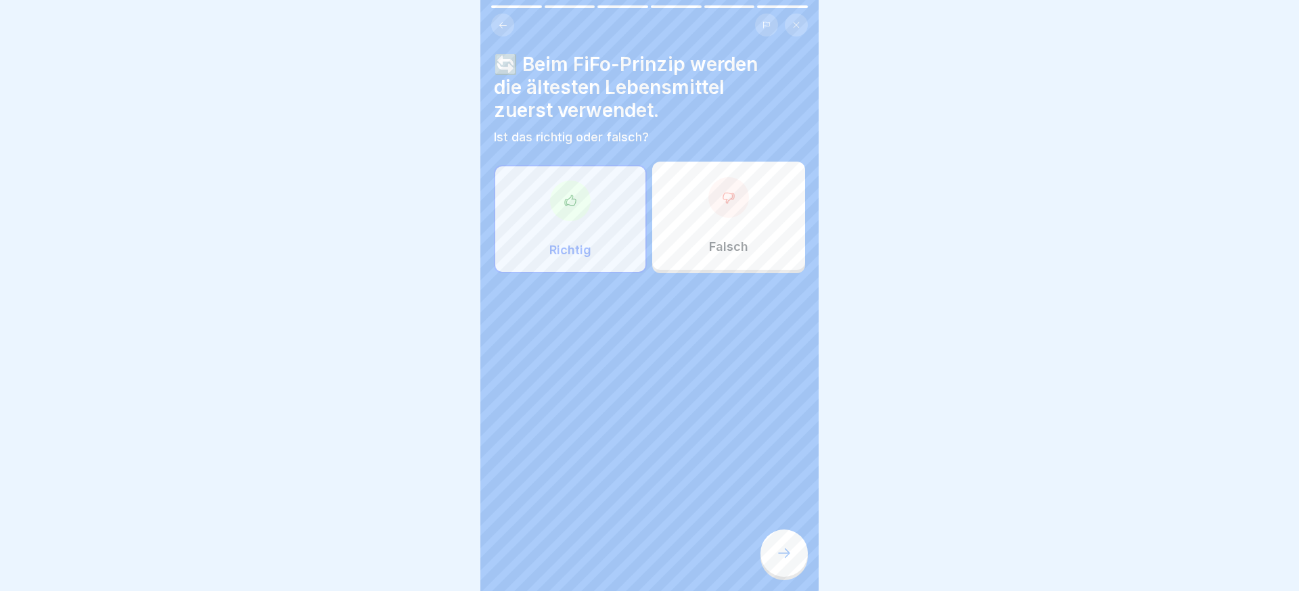
click at [799, 548] on div at bounding box center [784, 553] width 47 height 47
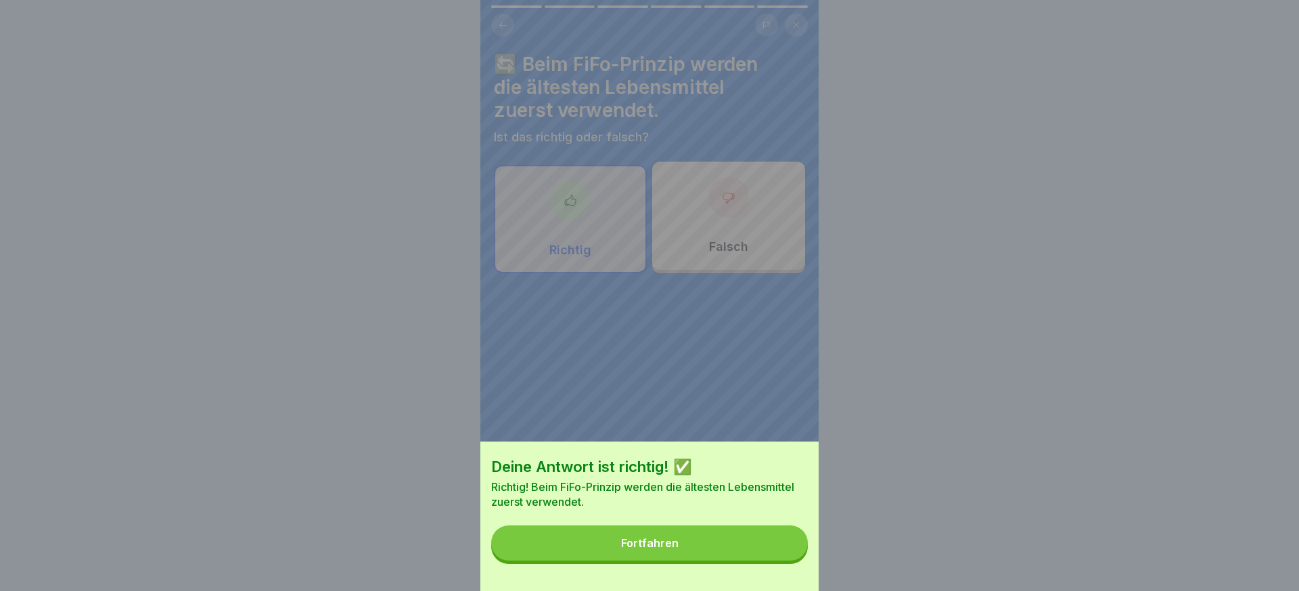
click at [770, 545] on button "Fortfahren" at bounding box center [649, 543] width 317 height 35
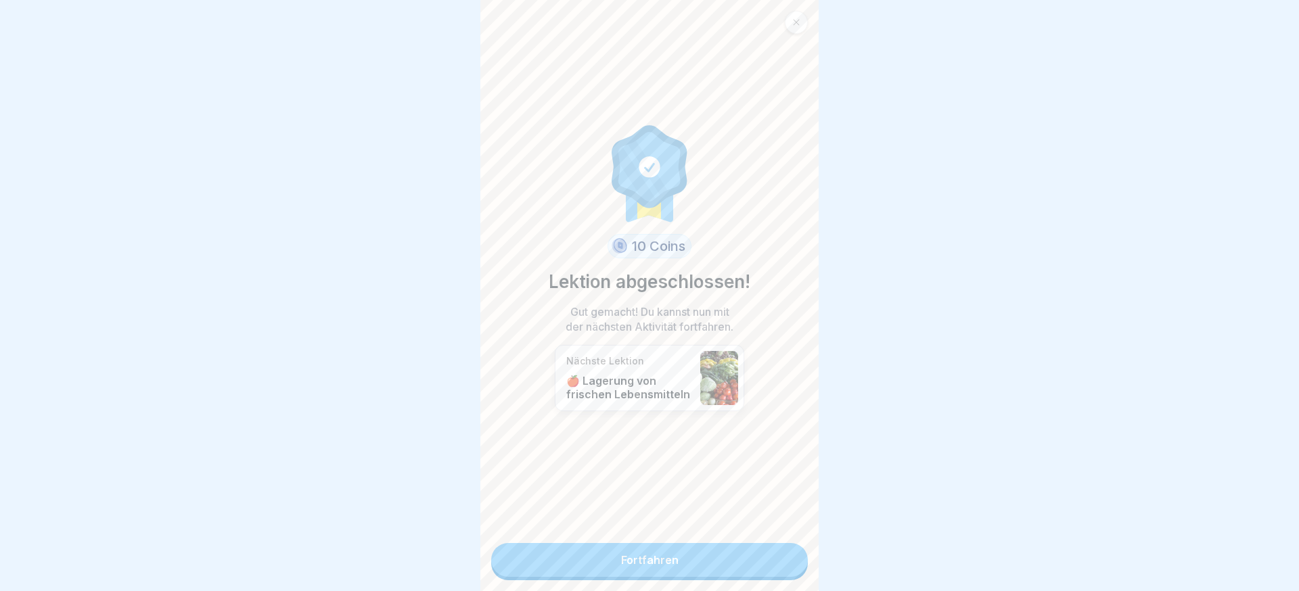
click at [769, 545] on link "Fortfahren" at bounding box center [649, 560] width 317 height 34
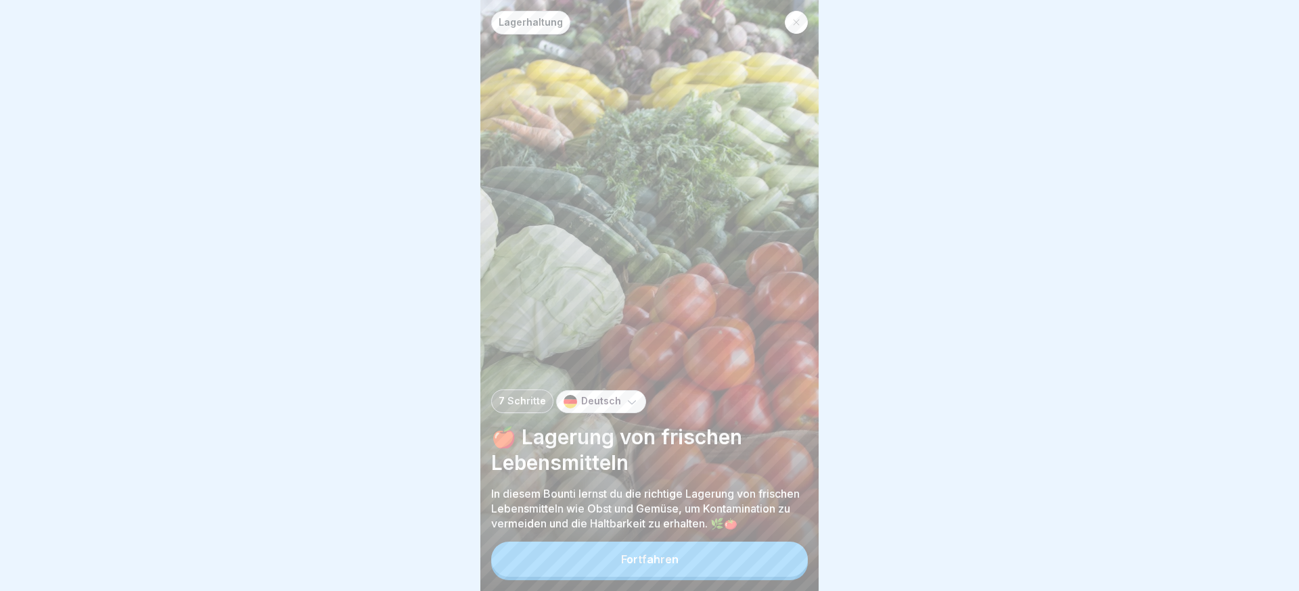
click at [733, 573] on button "Fortfahren" at bounding box center [649, 559] width 317 height 35
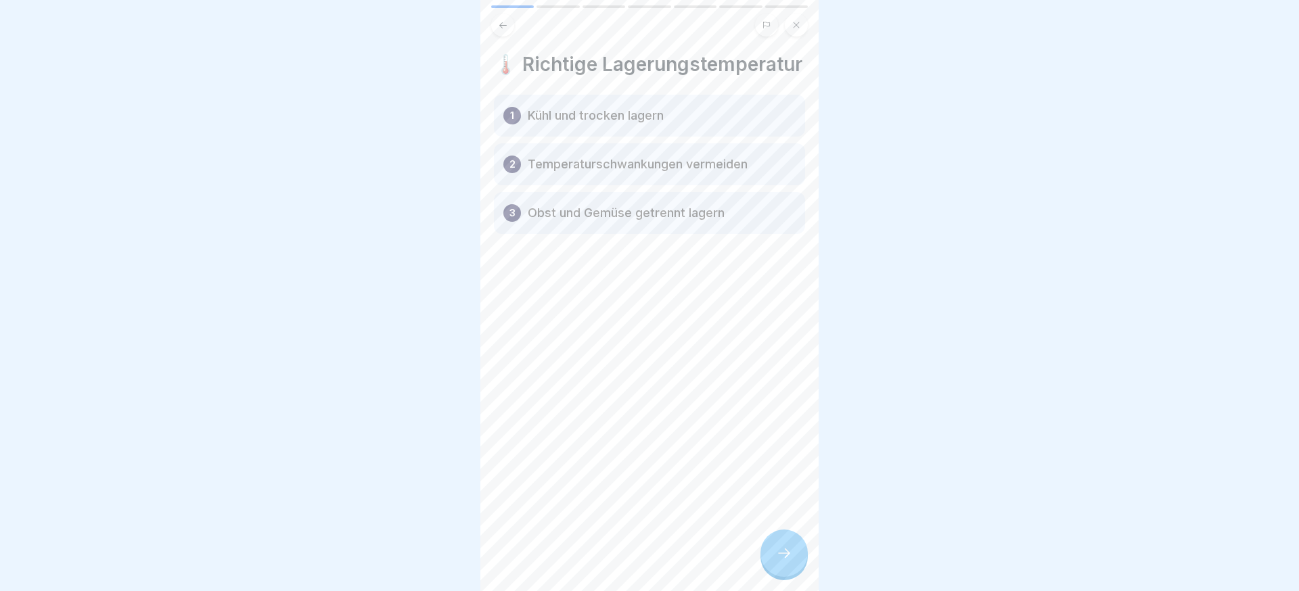
click at [737, 562] on div "🌡️ Richtige Lagerungstemperatur 1 Kühl und trocken lagern 2 Temperaturschwankun…" at bounding box center [649, 295] width 338 height 591
click at [765, 558] on div at bounding box center [784, 553] width 47 height 47
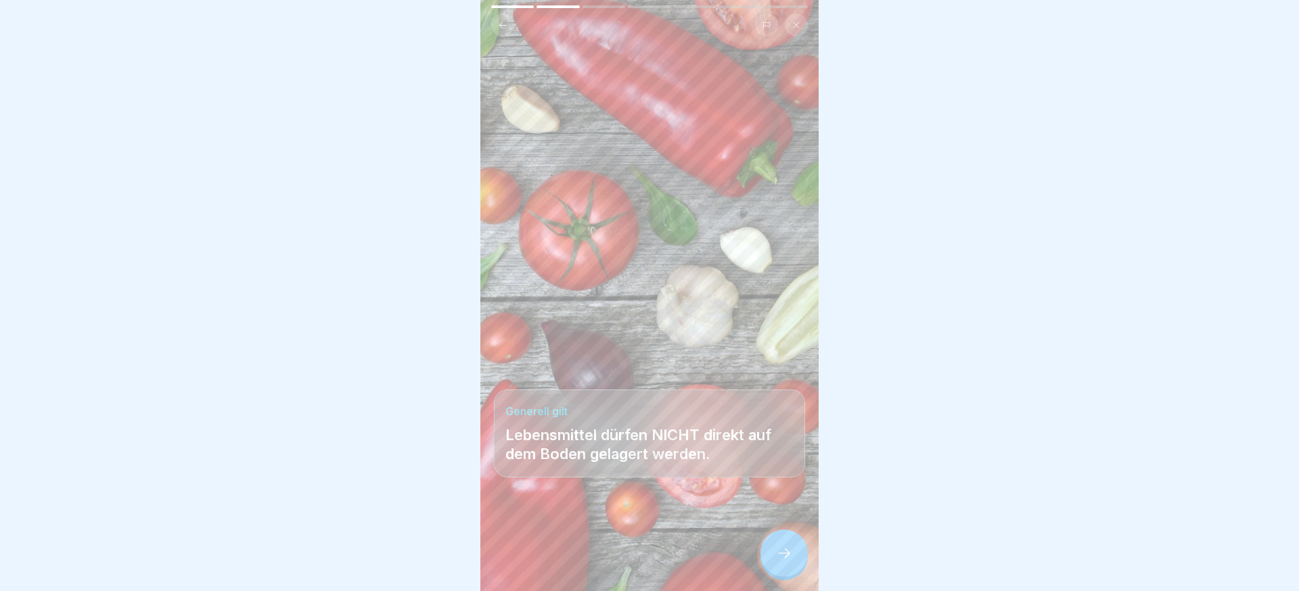
click at [766, 557] on div at bounding box center [784, 553] width 47 height 47
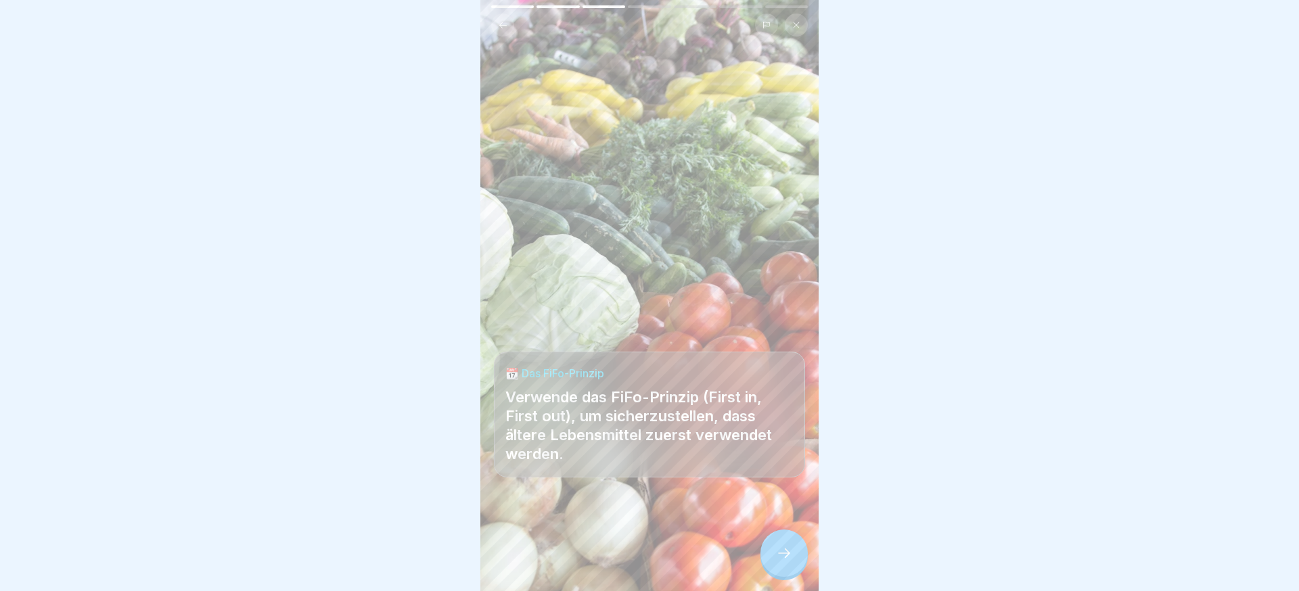
click at [769, 558] on div at bounding box center [784, 553] width 47 height 47
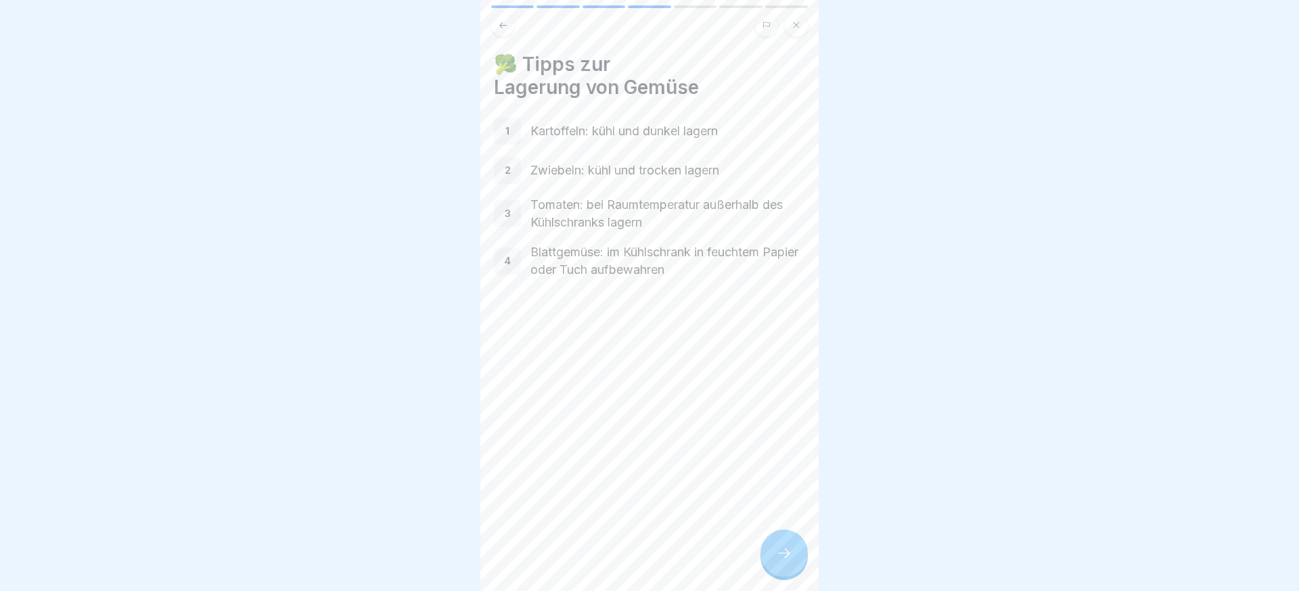
click at [769, 558] on div at bounding box center [784, 553] width 47 height 47
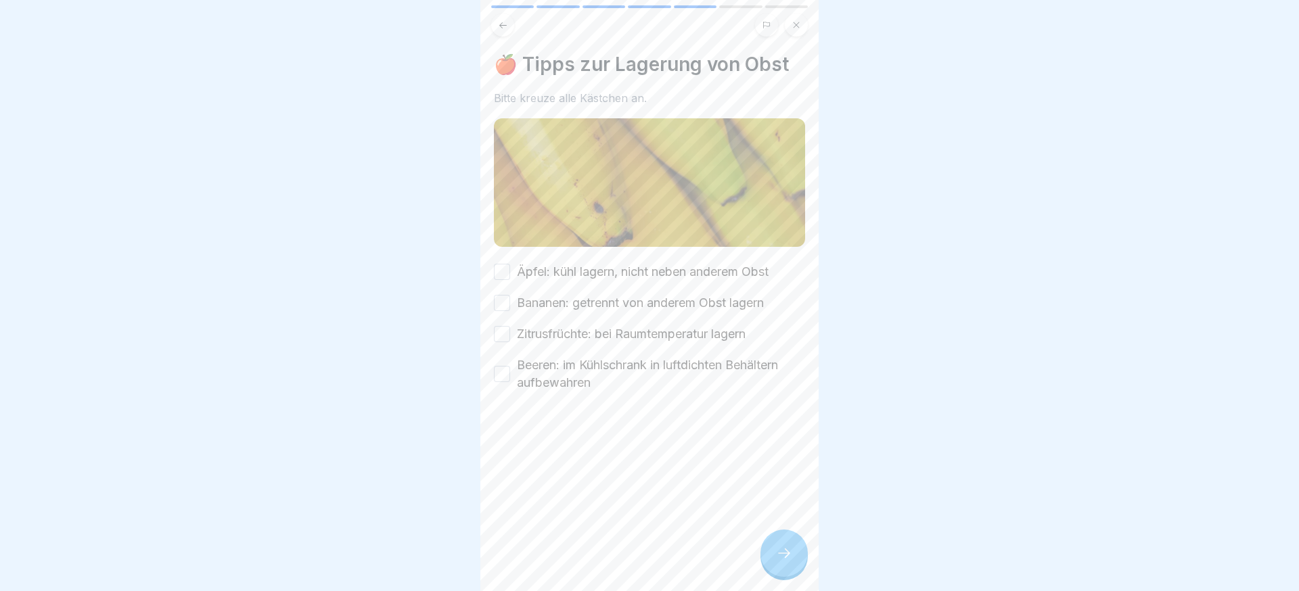
drag, startPoint x: 572, startPoint y: 380, endPoint x: 563, endPoint y: 364, distance: 18.5
click at [570, 380] on label "Beeren: im Kühlschrank in luftdichten Behältern aufbewahren" at bounding box center [661, 374] width 288 height 35
click at [510, 380] on button "Beeren: im Kühlschrank in luftdichten Behältern aufbewahren" at bounding box center [502, 374] width 16 height 16
drag, startPoint x: 556, startPoint y: 339, endPoint x: 557, endPoint y: 326, distance: 13.6
click at [556, 339] on label "Zitrusfrüchte: bei Raumtemperatur lagern" at bounding box center [631, 335] width 229 height 18
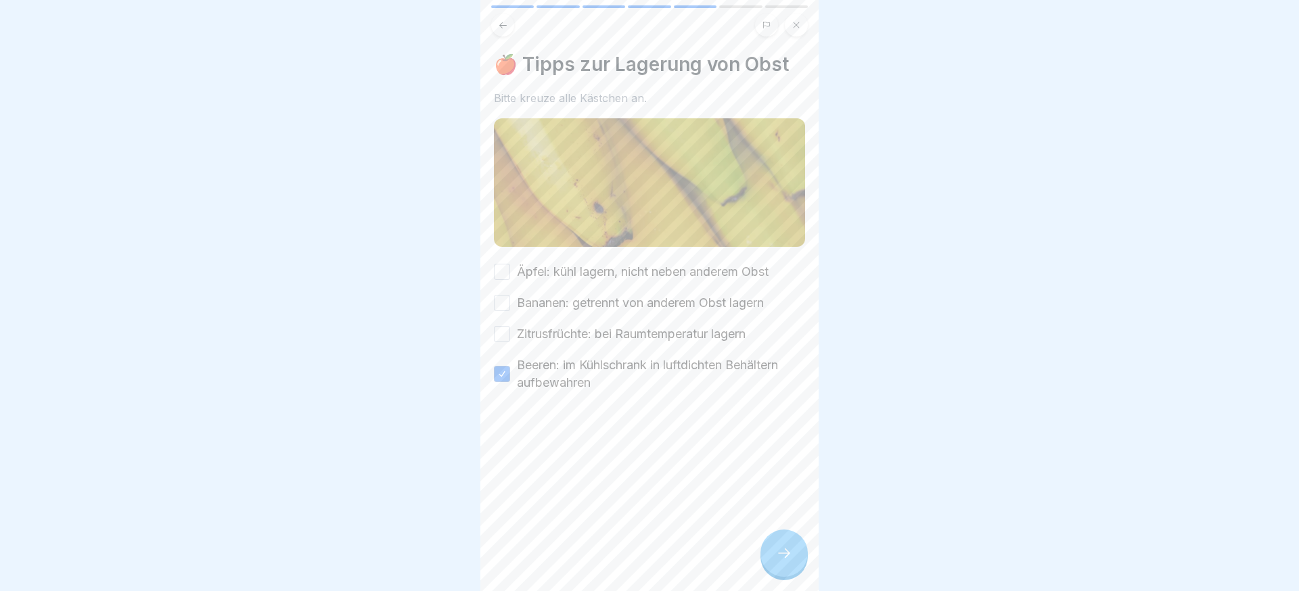
click at [510, 339] on button "Zitrusfrüchte: bei Raumtemperatur lagern" at bounding box center [502, 334] width 16 height 16
click at [556, 312] on div "Äpfel: kühl lagern, nicht neben anderem Obst Bananen: getrennt von anderem Obst…" at bounding box center [649, 327] width 311 height 129
click at [555, 276] on label "Äpfel: kühl lagern, nicht neben anderem Obst" at bounding box center [643, 272] width 252 height 18
click at [510, 276] on button "Äpfel: kühl lagern, nicht neben anderem Obst" at bounding box center [502, 272] width 16 height 16
click at [551, 298] on label "Bananen: getrennt von anderem Obst lagern" at bounding box center [640, 303] width 247 height 18
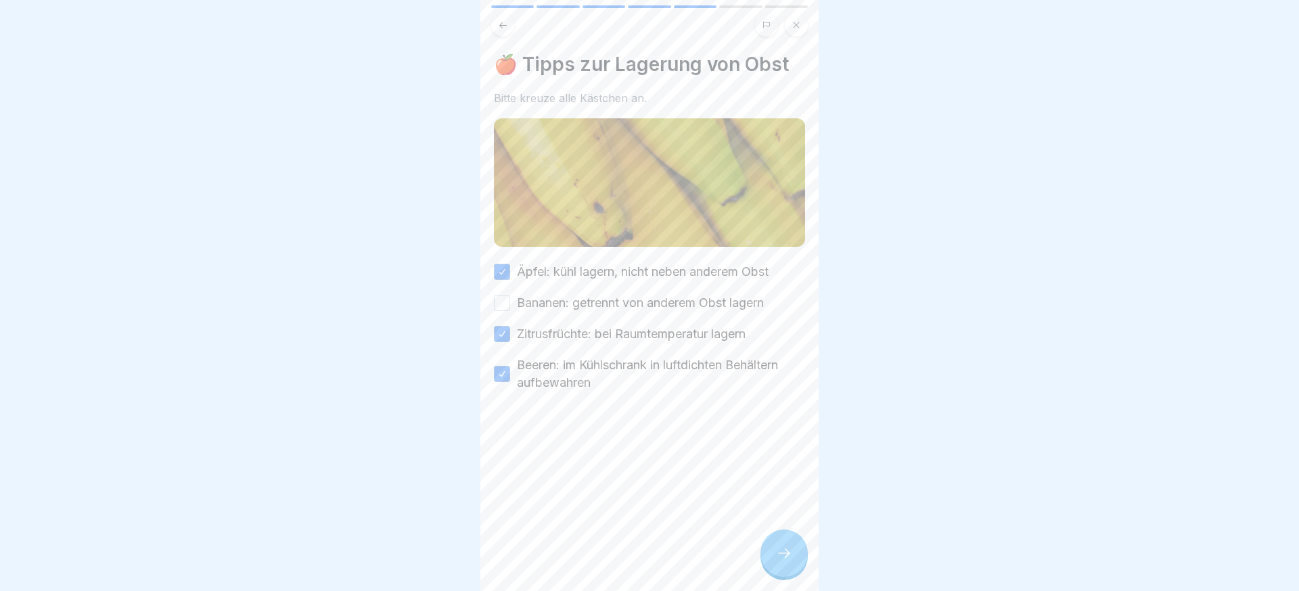
click at [510, 298] on button "Bananen: getrennt von anderem Obst lagern" at bounding box center [502, 303] width 16 height 16
click at [792, 558] on icon at bounding box center [784, 553] width 16 height 16
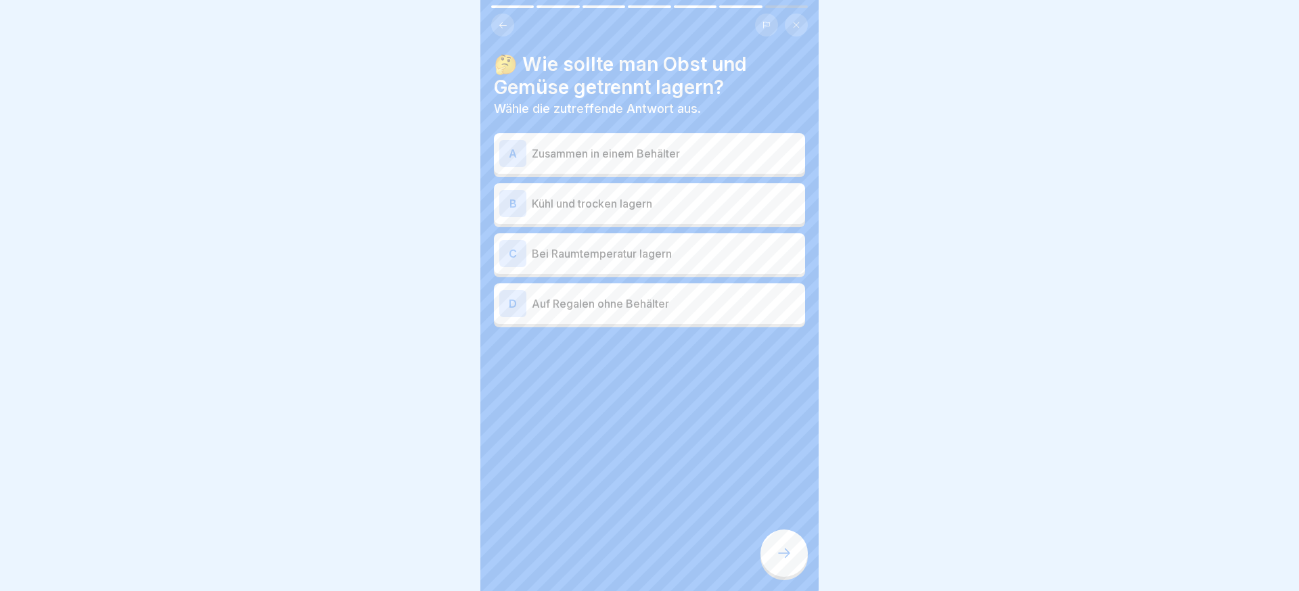
click at [654, 212] on div "B Kühl und trocken lagern" at bounding box center [649, 203] width 300 height 27
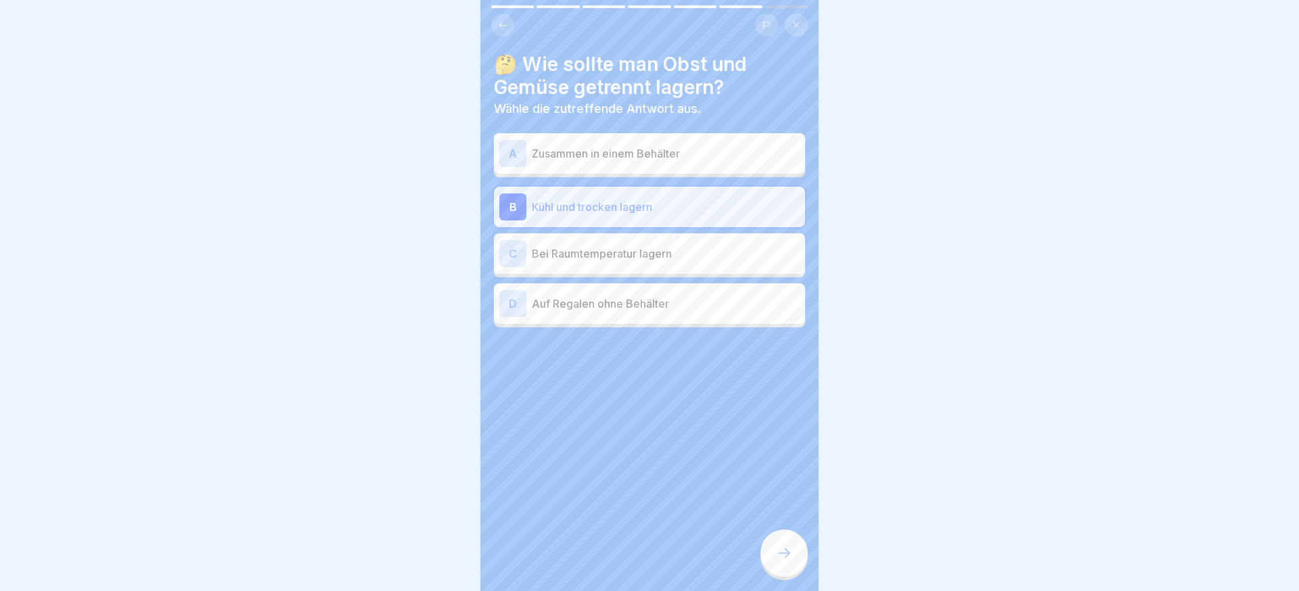
click at [688, 309] on p "Auf Regalen ohne Behälter" at bounding box center [666, 304] width 268 height 16
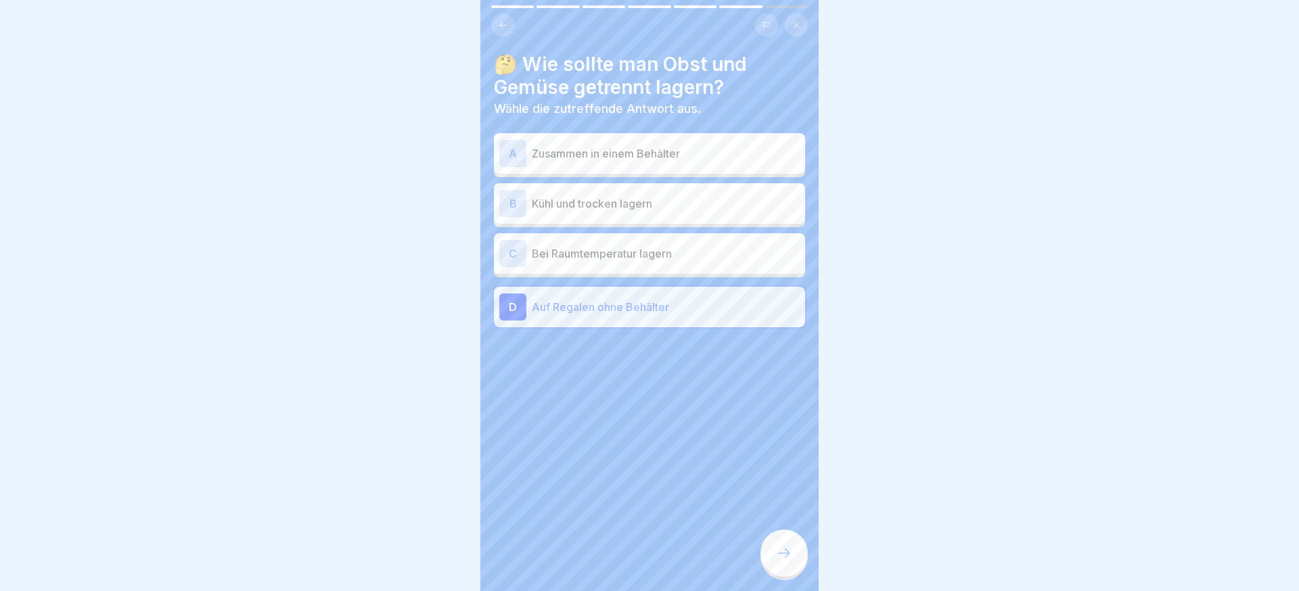
click at [776, 547] on icon at bounding box center [784, 553] width 16 height 16
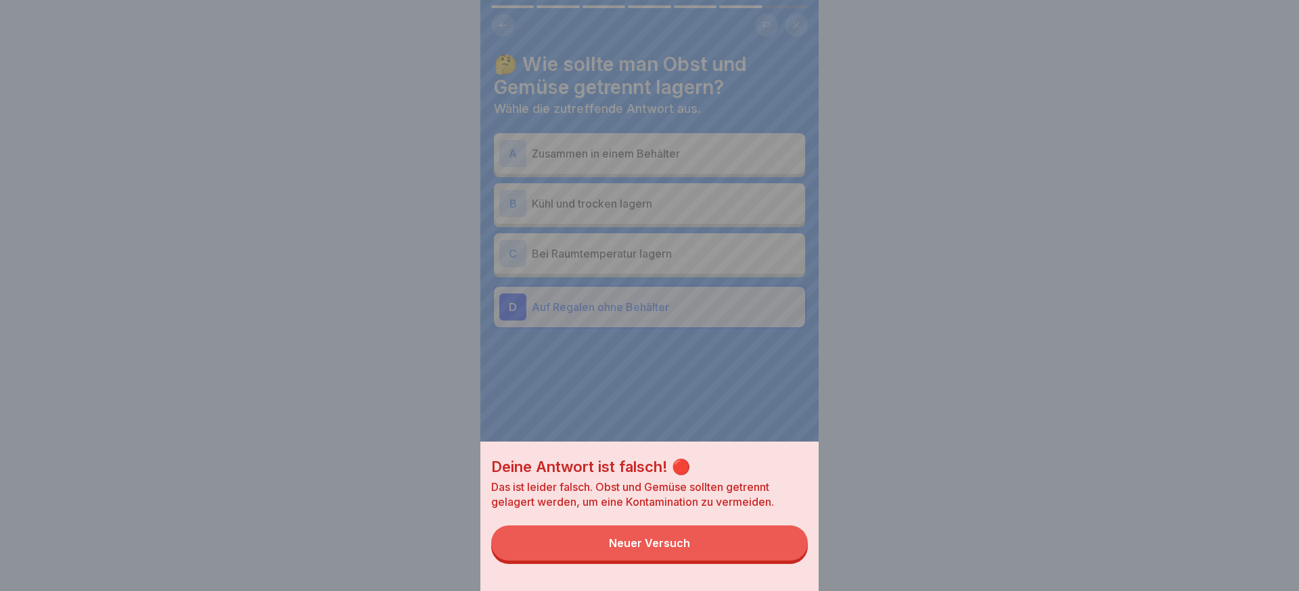
click at [774, 547] on button "Neuer Versuch" at bounding box center [649, 543] width 317 height 35
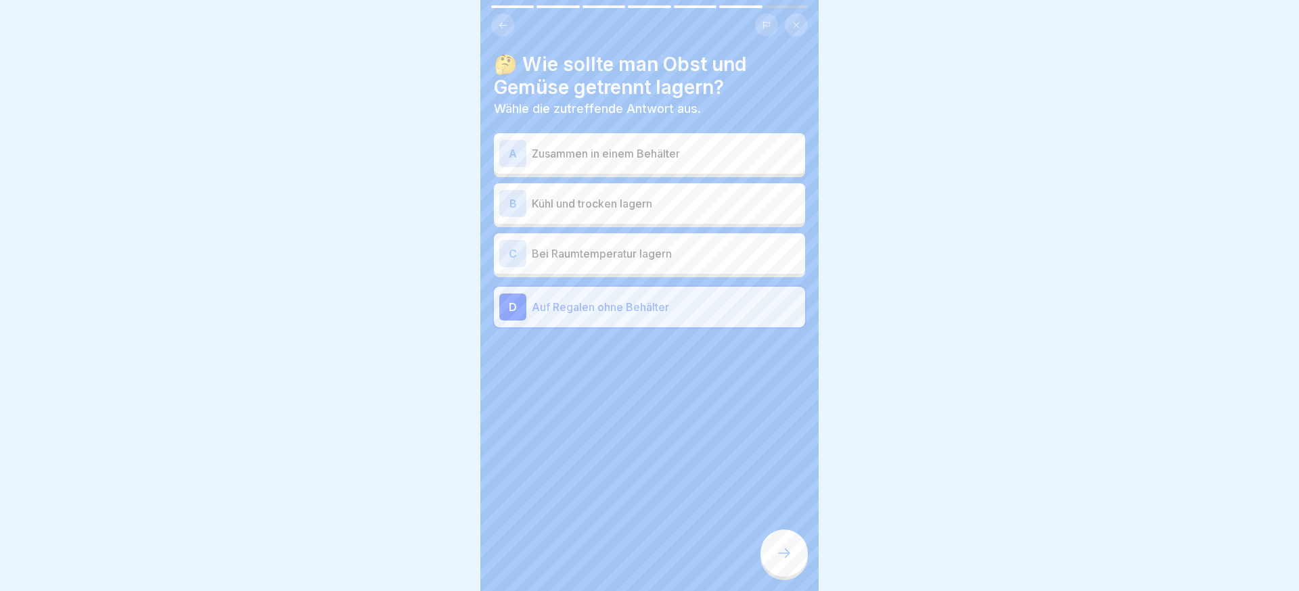
click at [646, 208] on p "Kühl und trocken lagern" at bounding box center [666, 204] width 268 height 16
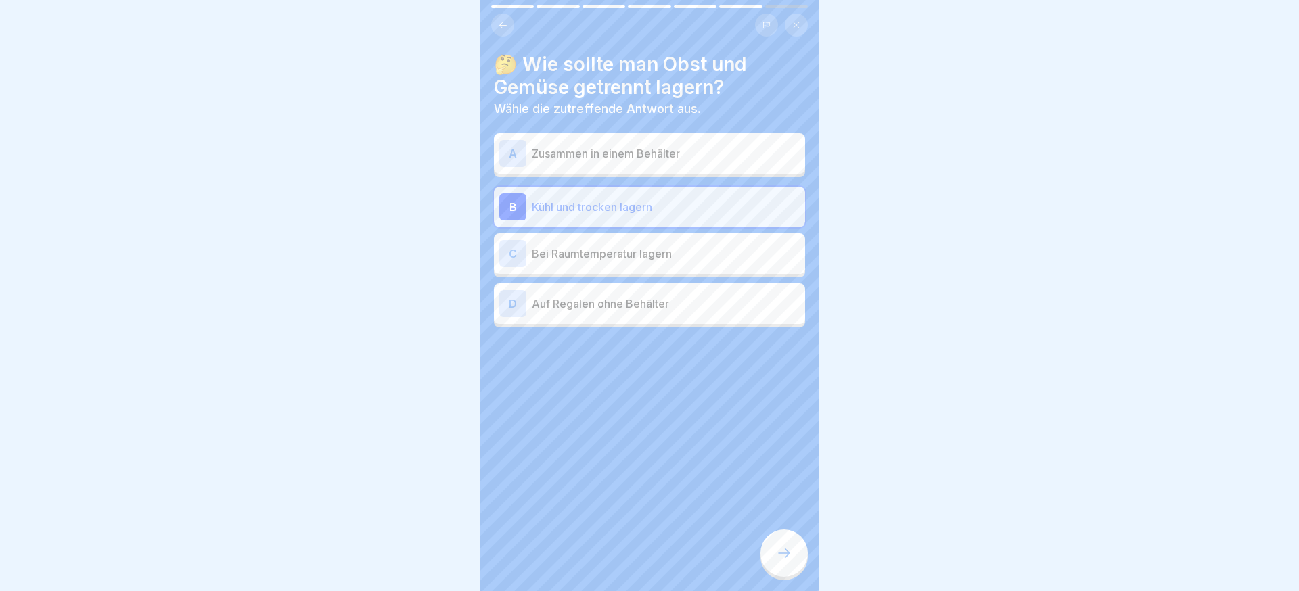
click at [773, 539] on div at bounding box center [784, 553] width 47 height 47
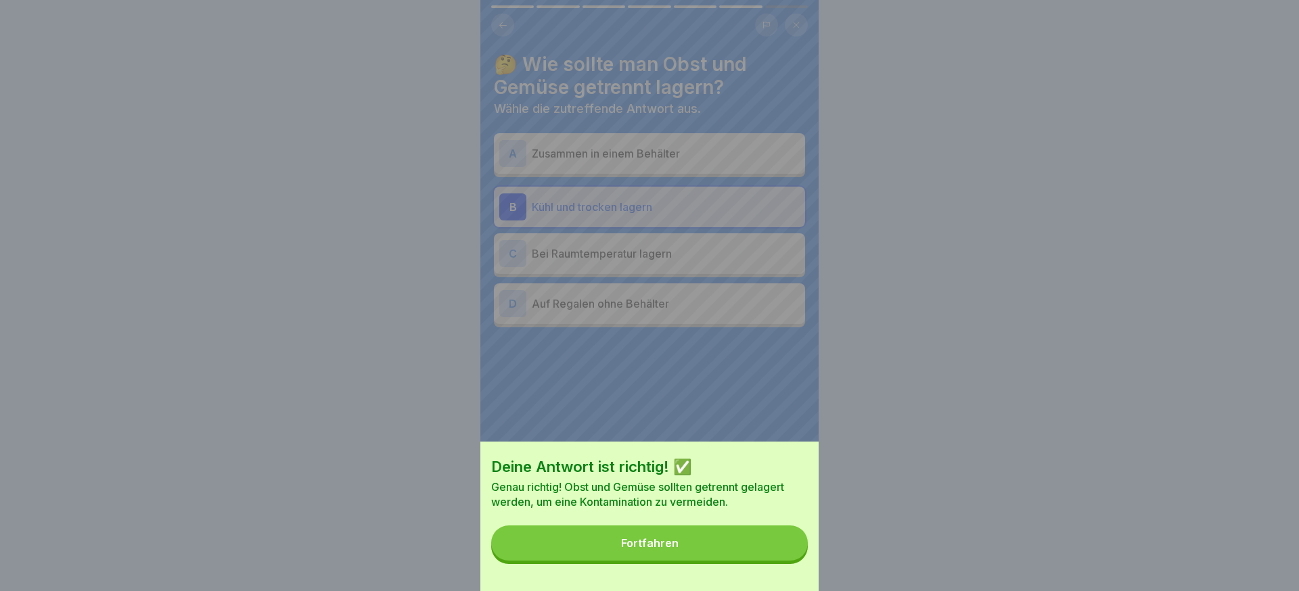
click at [773, 539] on button "Fortfahren" at bounding box center [649, 543] width 317 height 35
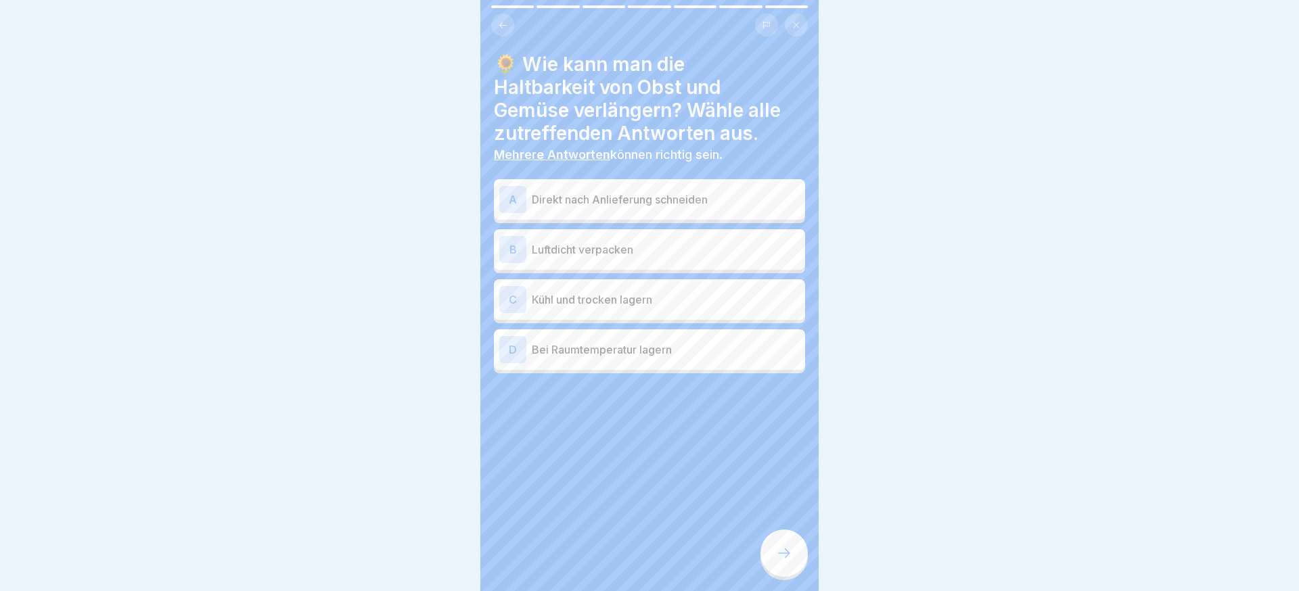
click at [673, 251] on p "Luftdicht verpacken" at bounding box center [666, 250] width 268 height 16
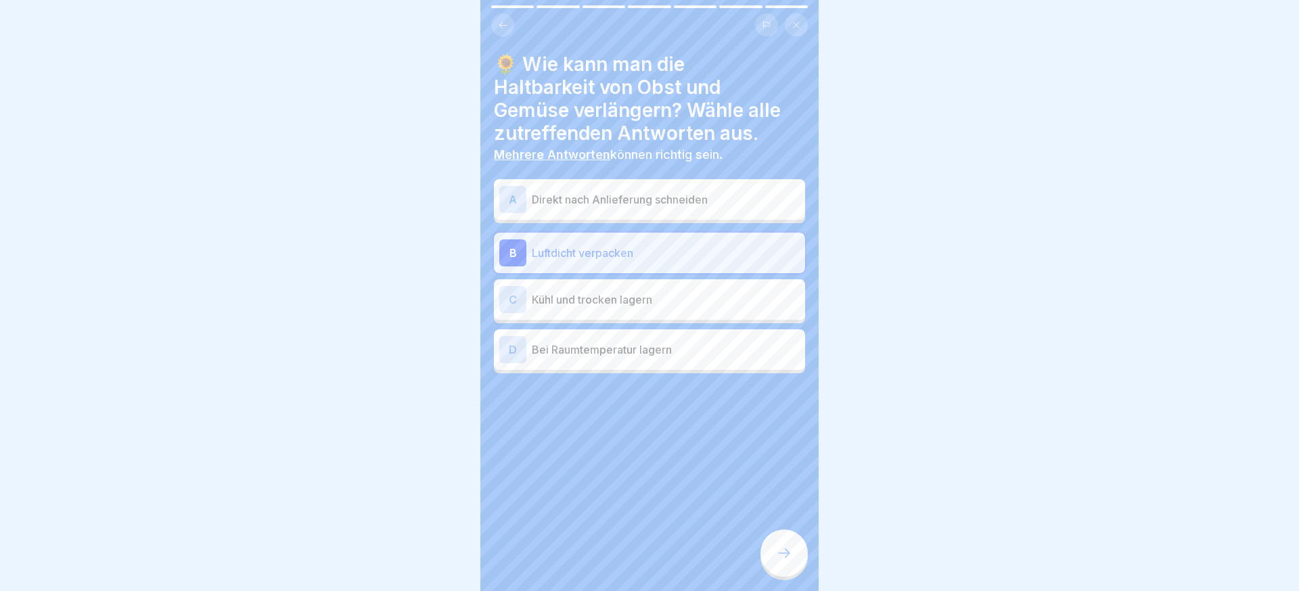
click at [677, 303] on p "Kühl und trocken lagern" at bounding box center [666, 300] width 268 height 16
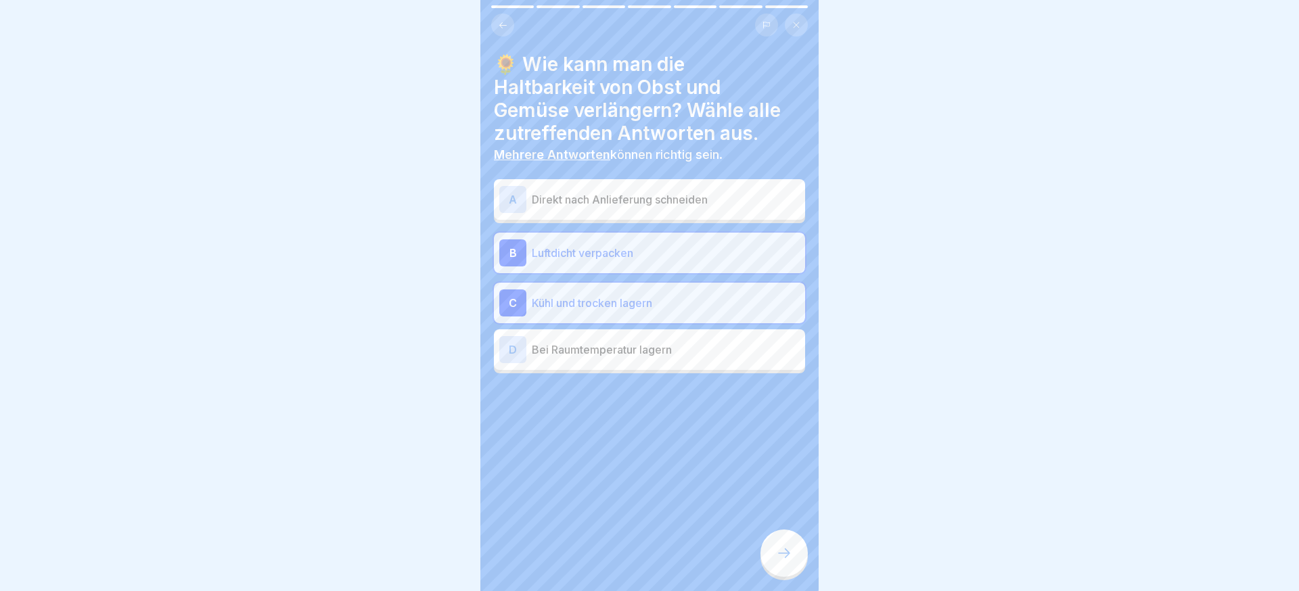
click at [783, 553] on icon at bounding box center [784, 553] width 16 height 16
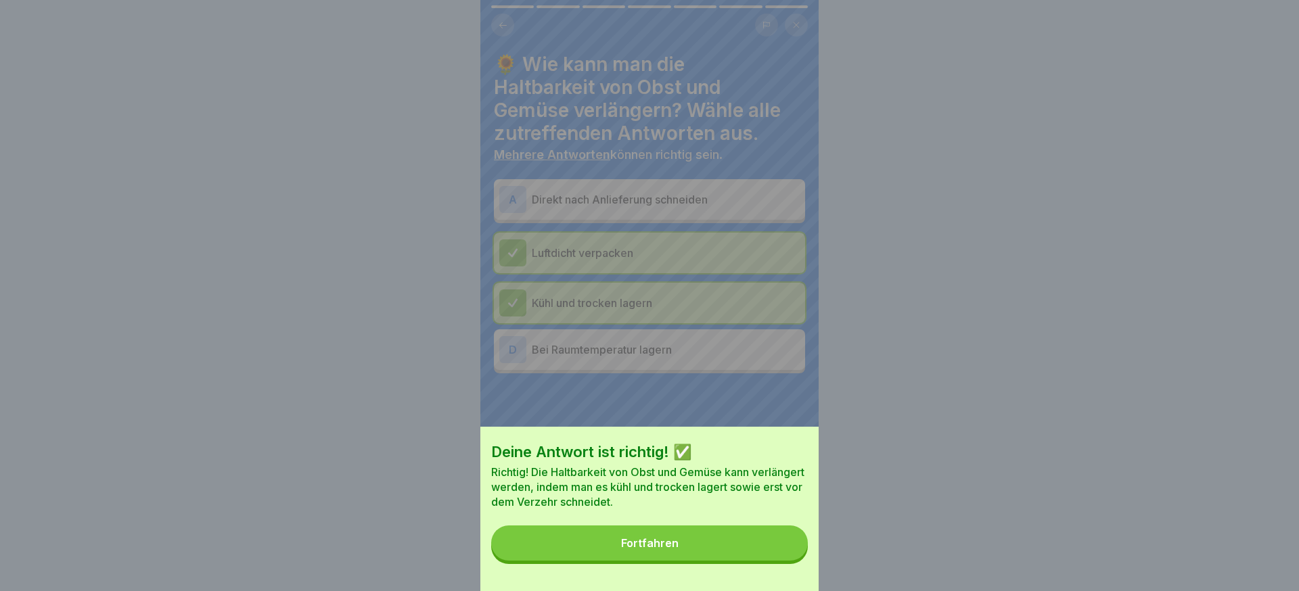
click at [783, 553] on button "Fortfahren" at bounding box center [649, 543] width 317 height 35
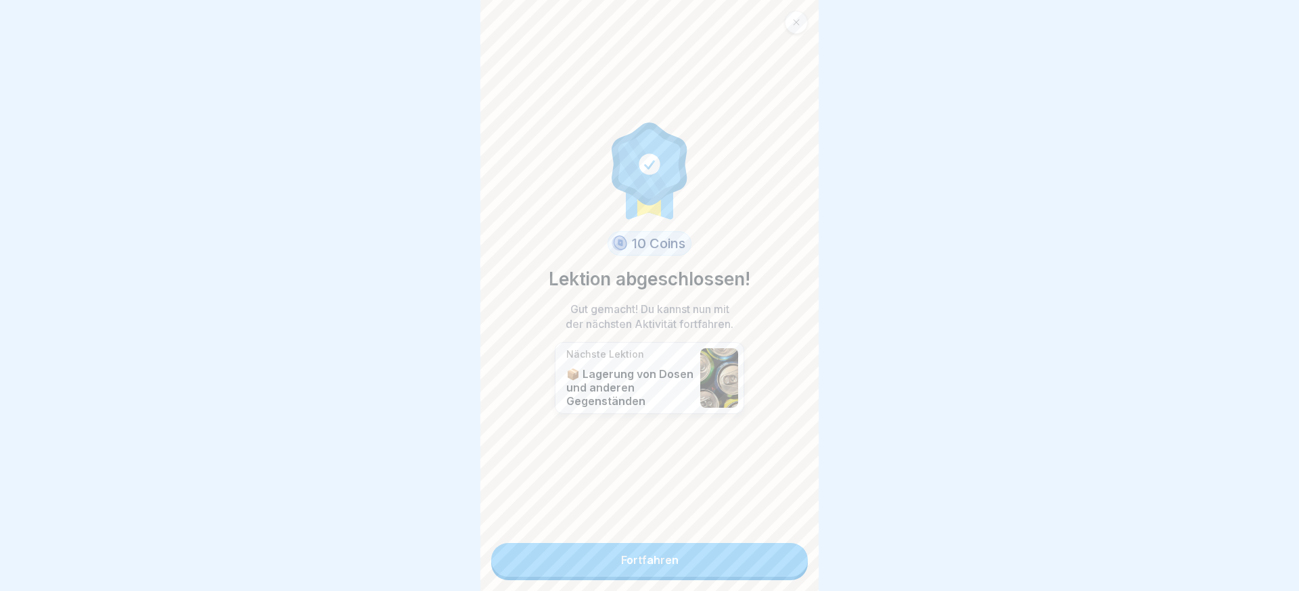
click at [783, 553] on link "Fortfahren" at bounding box center [649, 560] width 317 height 34
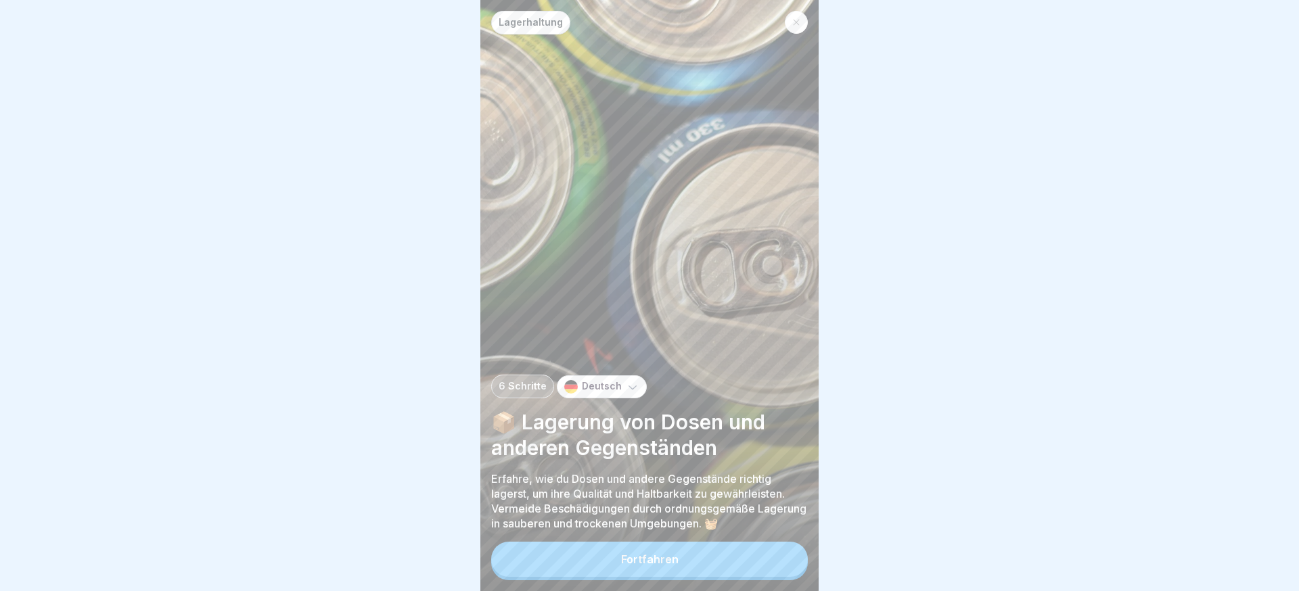
click at [783, 553] on button "Fortfahren" at bounding box center [649, 559] width 317 height 35
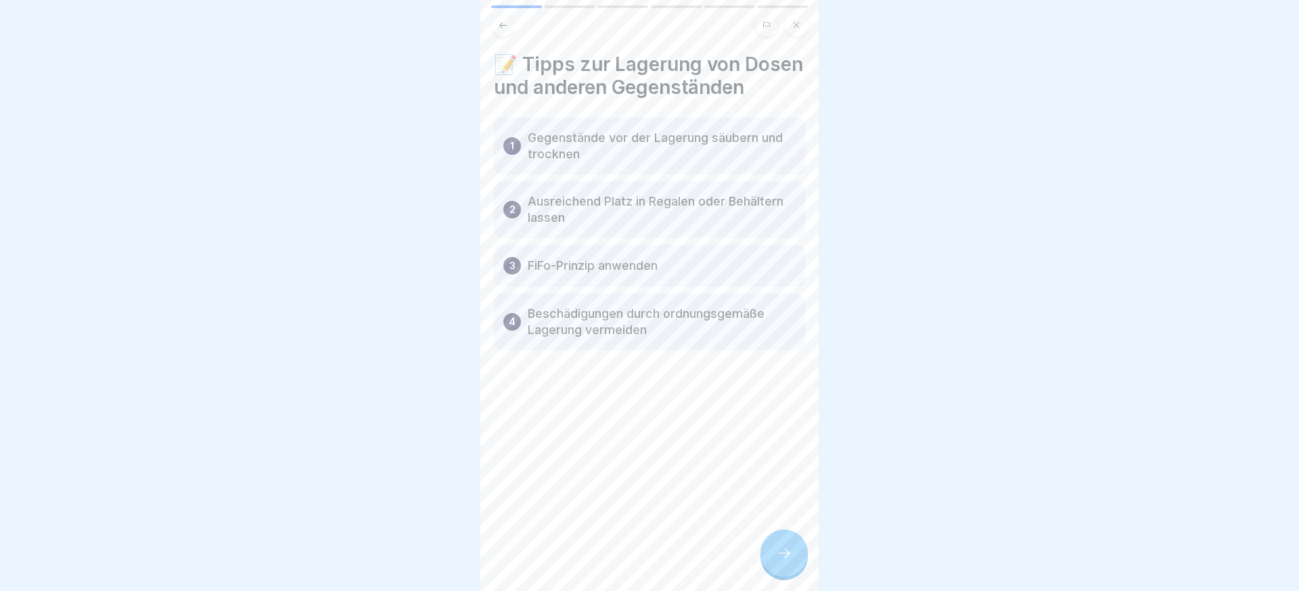
click at [783, 553] on icon at bounding box center [784, 553] width 16 height 16
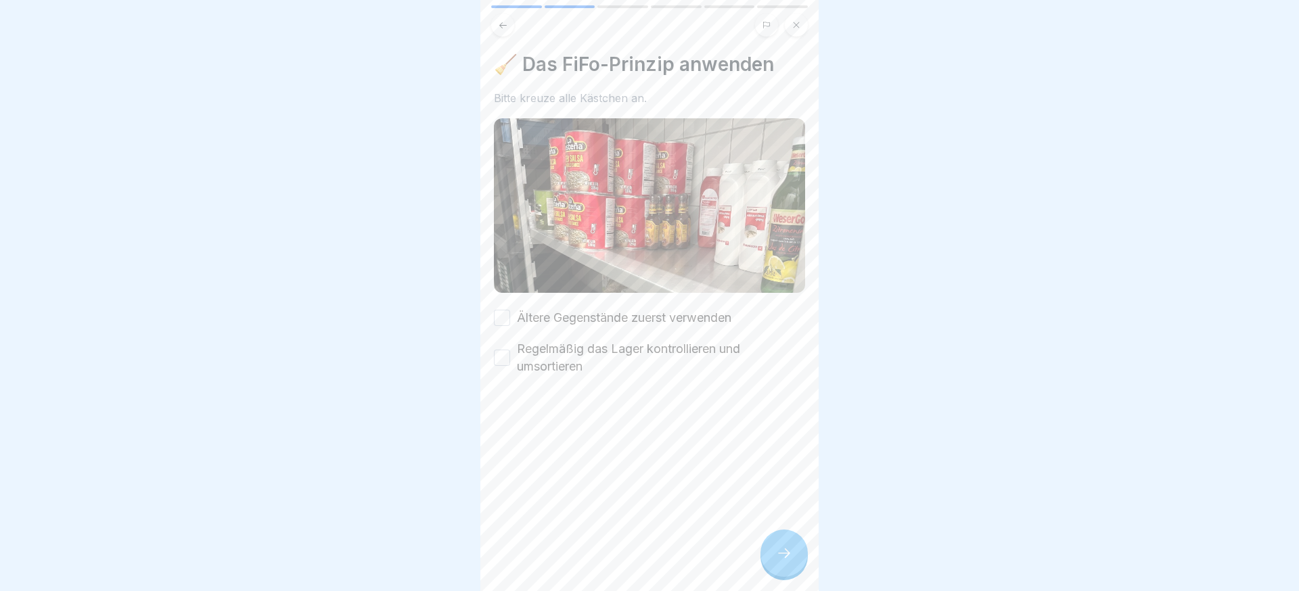
click at [783, 553] on icon at bounding box center [784, 553] width 16 height 16
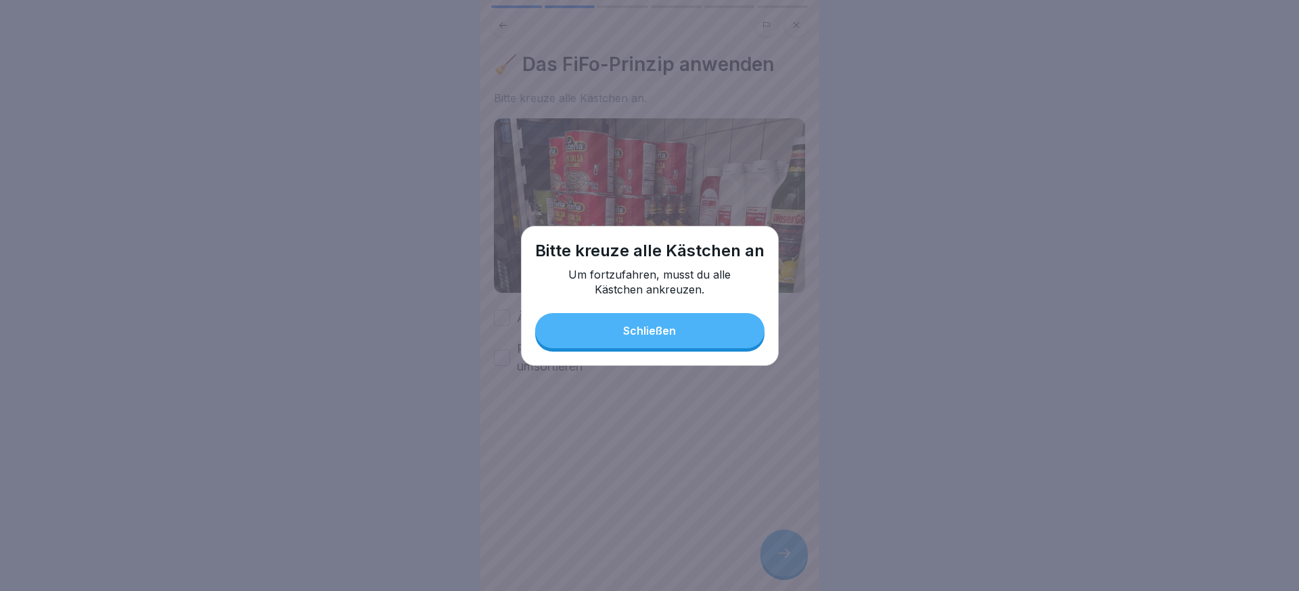
click at [645, 343] on button "Schließen" at bounding box center [649, 330] width 229 height 35
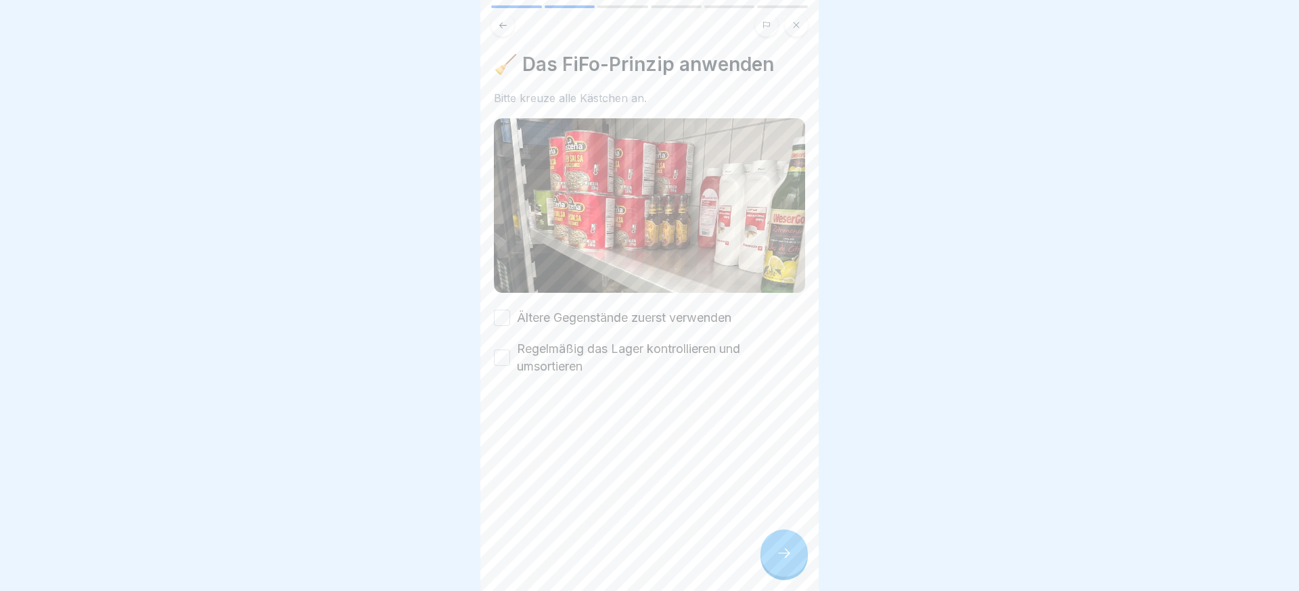
click at [579, 362] on label "Regelmäßig das Lager kontrollieren und umsortieren" at bounding box center [661, 357] width 288 height 35
click at [510, 362] on button "Regelmäßig das Lager kontrollieren und umsortieren" at bounding box center [502, 358] width 16 height 16
click at [580, 315] on label "Ältere Gegenstände zuerst verwenden" at bounding box center [624, 318] width 215 height 18
click at [510, 315] on button "Ältere Gegenstände zuerst verwenden" at bounding box center [502, 318] width 16 height 16
click at [776, 549] on icon at bounding box center [784, 553] width 16 height 16
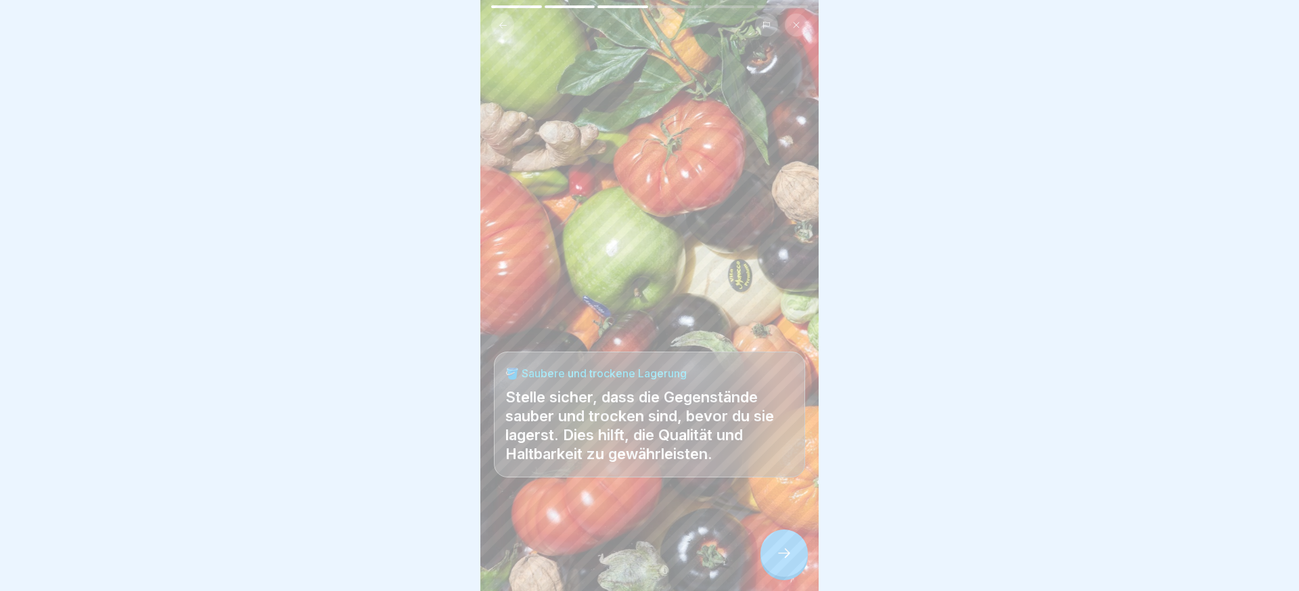
click at [793, 548] on div at bounding box center [784, 553] width 47 height 47
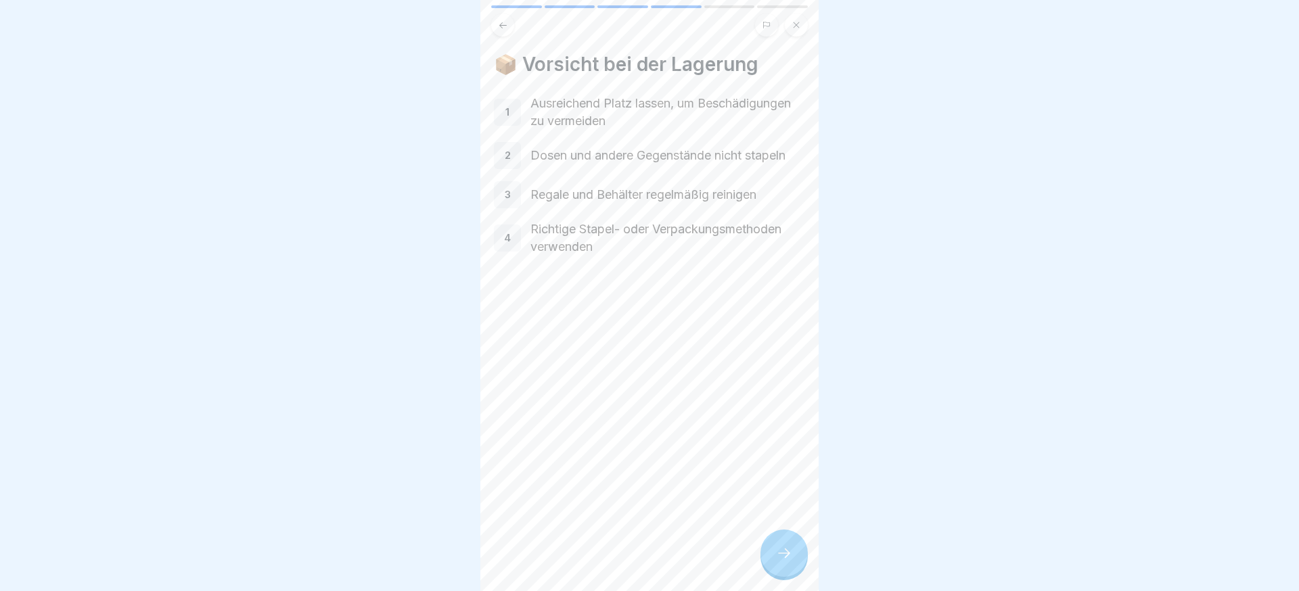
click at [792, 547] on div at bounding box center [784, 553] width 47 height 47
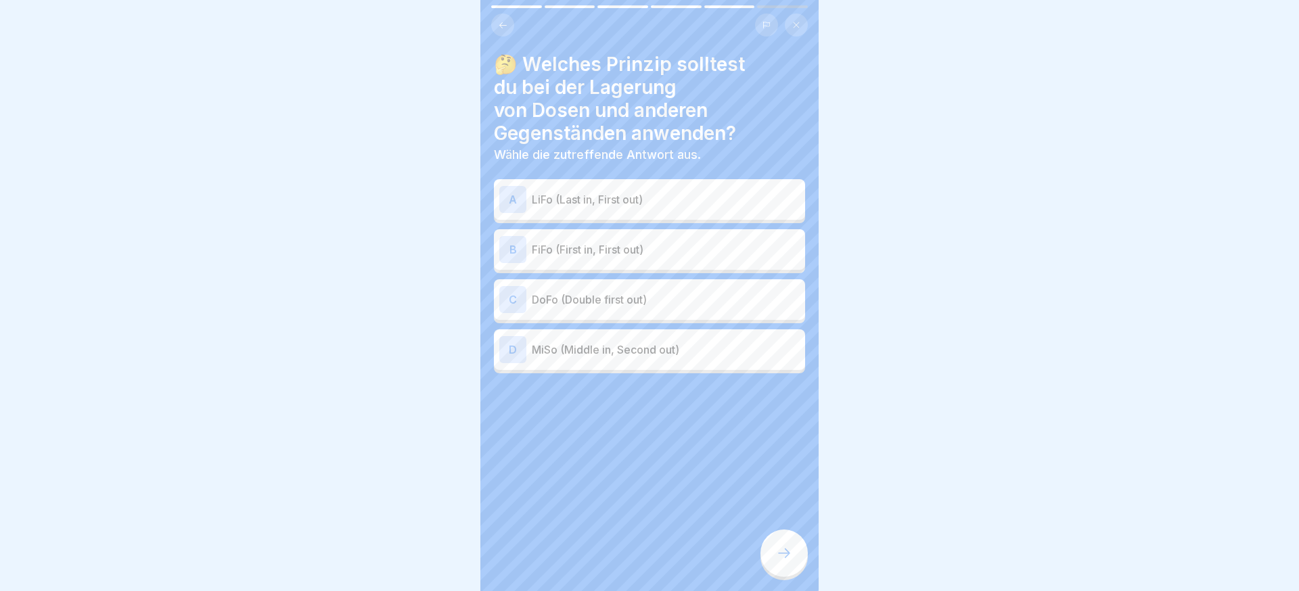
click at [669, 202] on p "LiFo (Last in, First out)" at bounding box center [666, 200] width 268 height 16
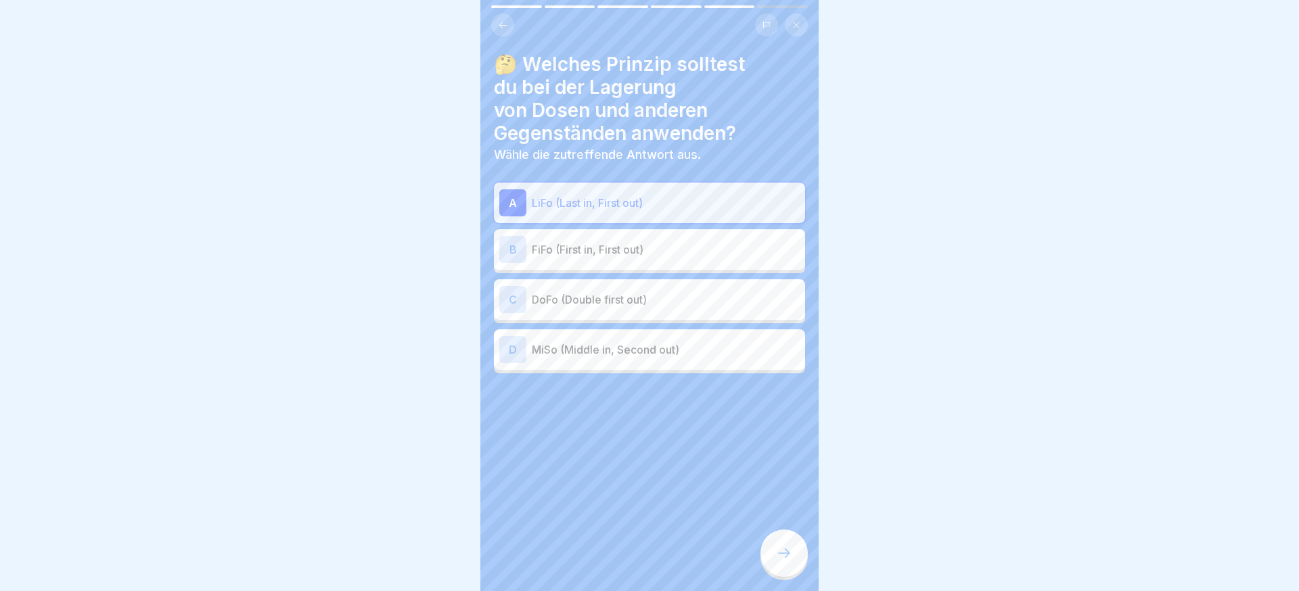
click at [789, 543] on div at bounding box center [784, 553] width 47 height 47
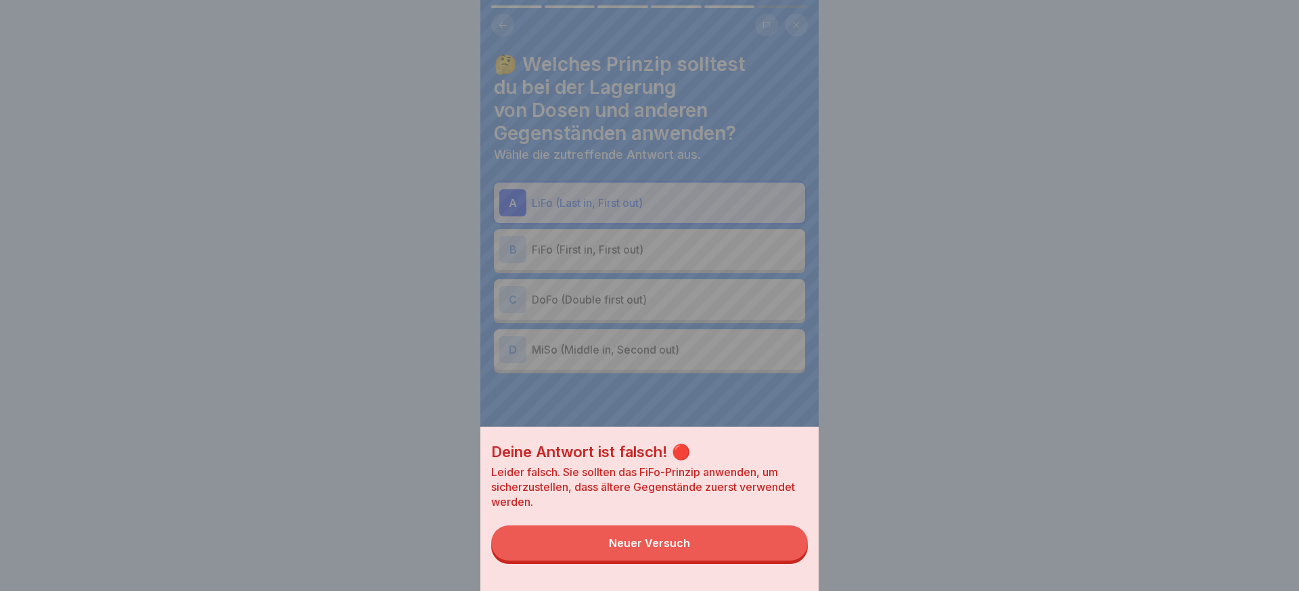
click at [737, 533] on button "Neuer Versuch" at bounding box center [649, 543] width 317 height 35
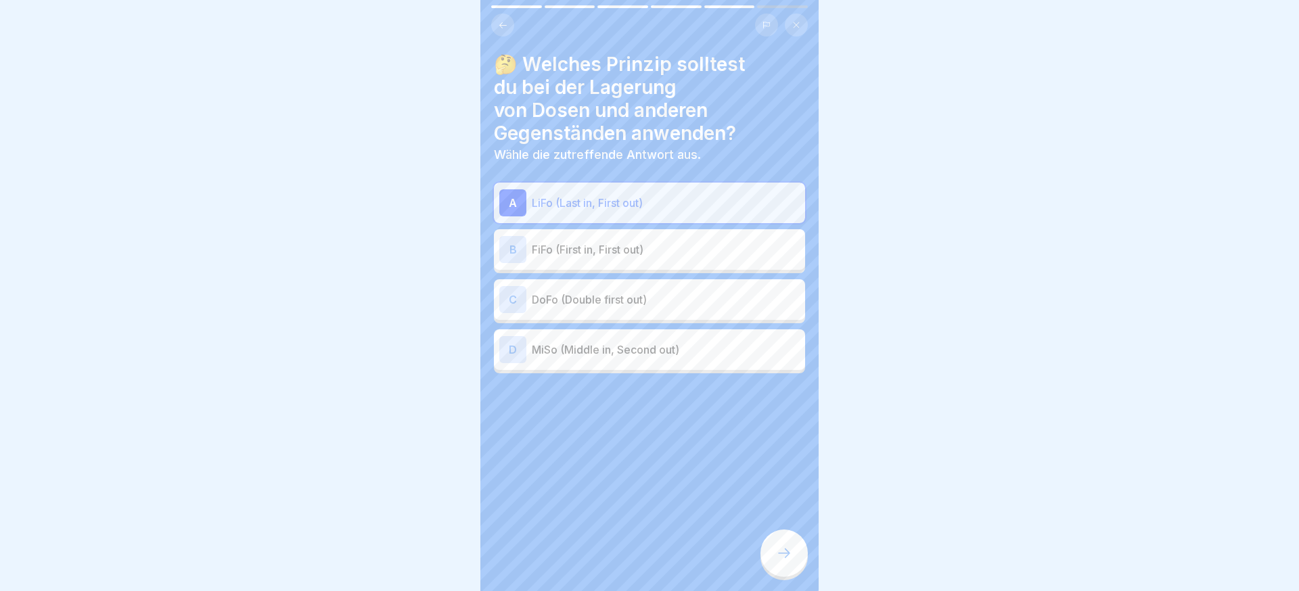
click at [653, 256] on p "FiFo (First in, First out)" at bounding box center [666, 250] width 268 height 16
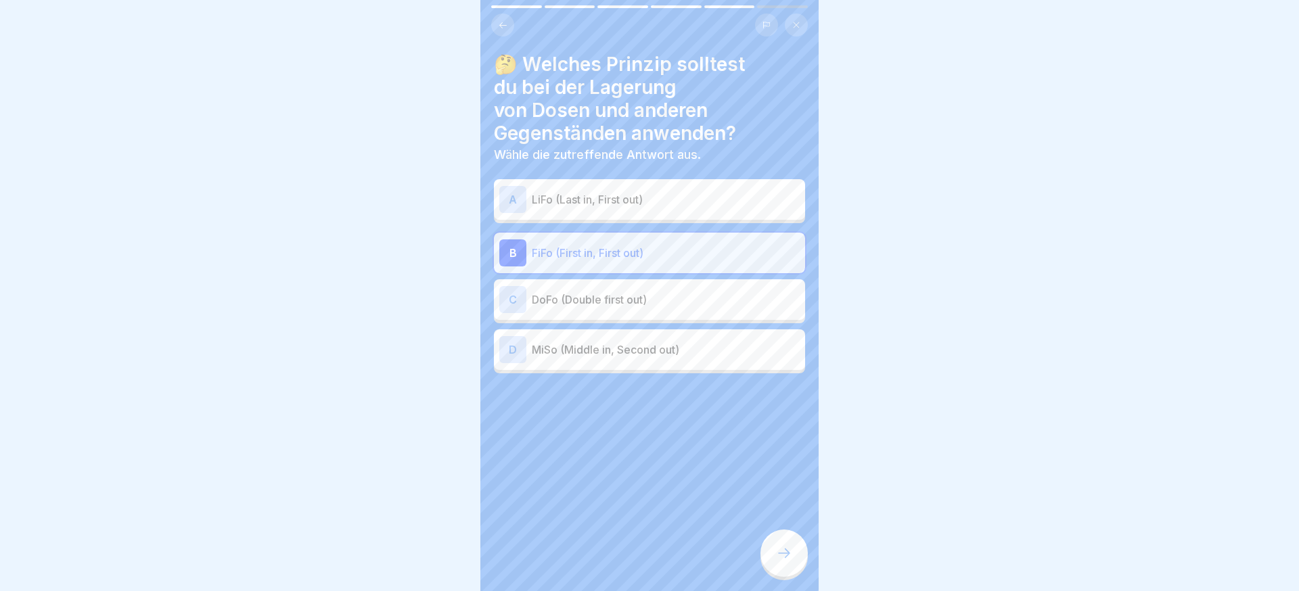
click at [707, 309] on div "C DoFo (Double first out)" at bounding box center [649, 299] width 300 height 27
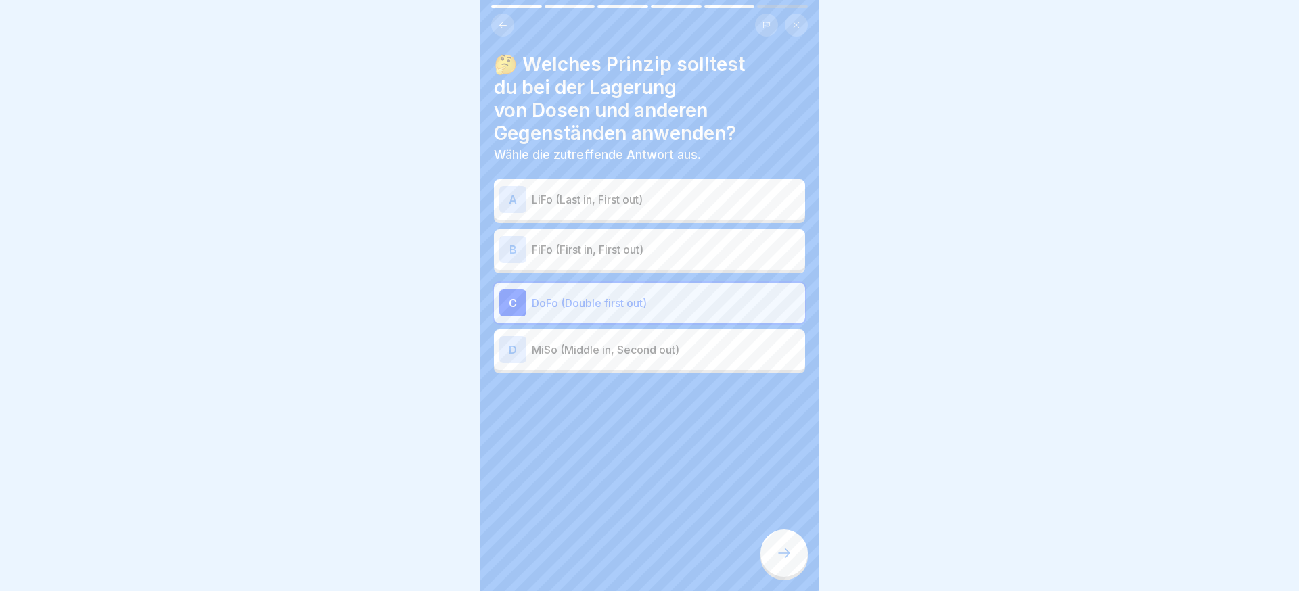
click at [791, 543] on div at bounding box center [784, 553] width 47 height 47
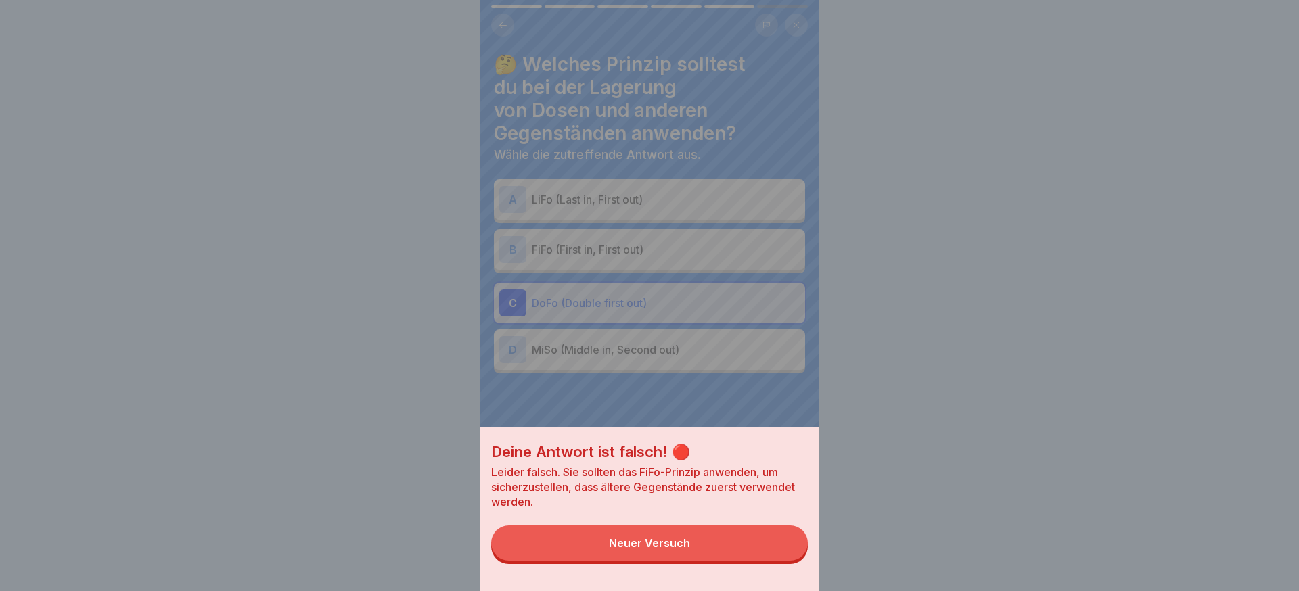
click at [713, 534] on button "Neuer Versuch" at bounding box center [649, 543] width 317 height 35
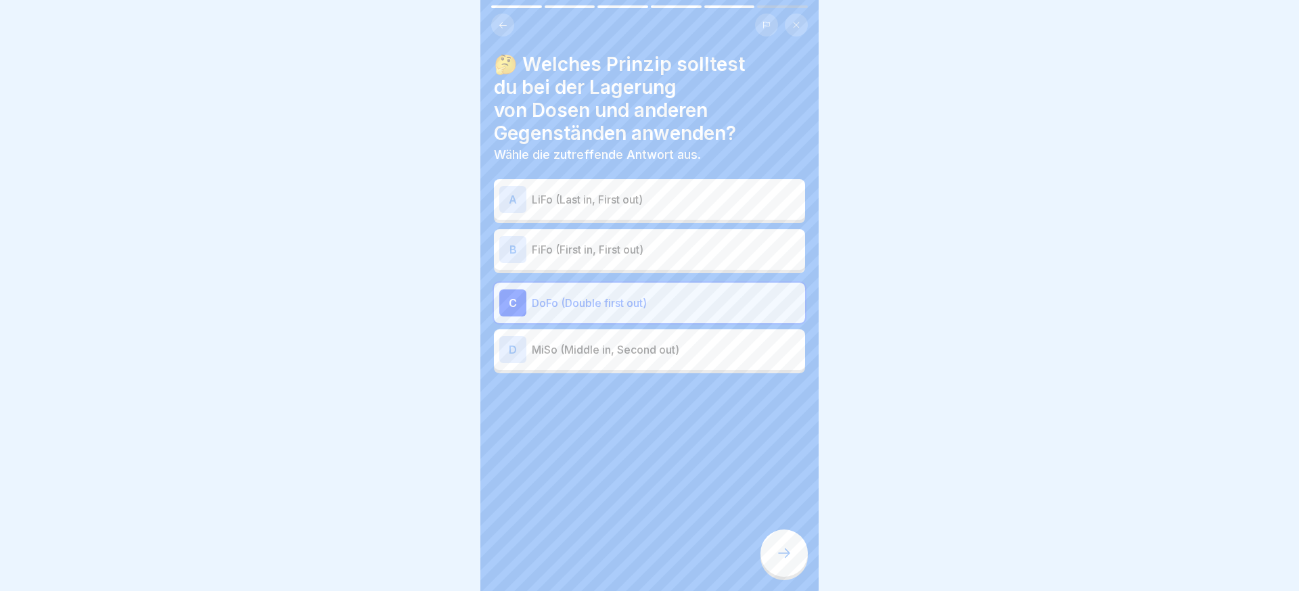
click at [676, 268] on div "B FiFo (First in, First out)" at bounding box center [649, 249] width 311 height 41
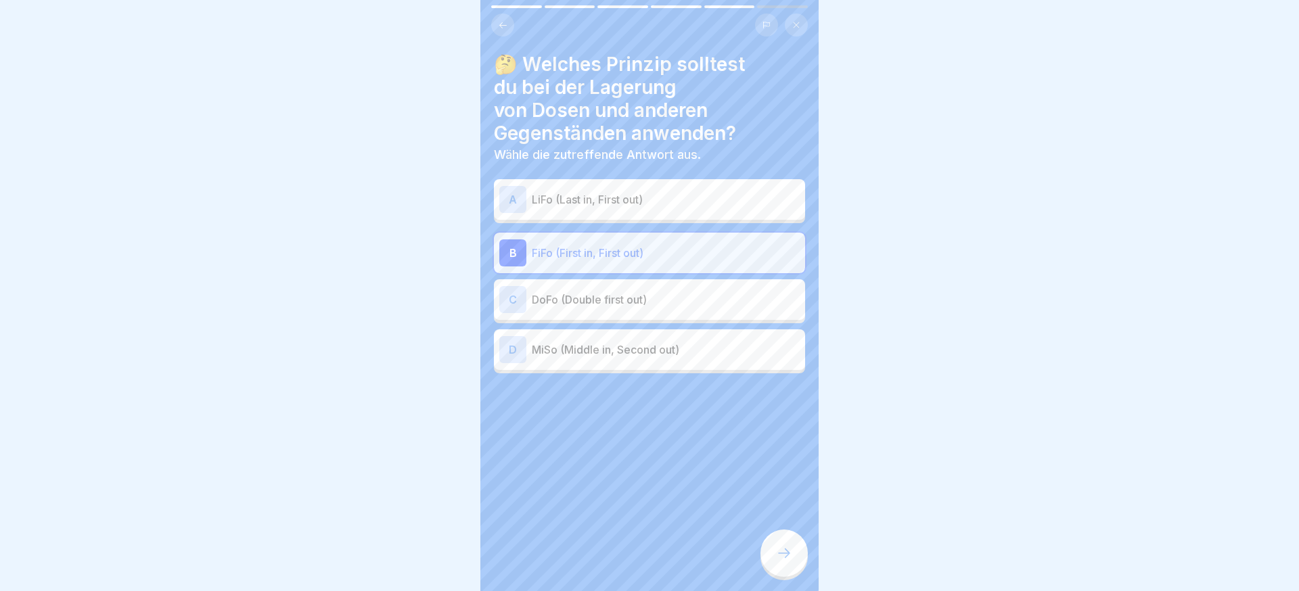
click at [783, 556] on icon at bounding box center [784, 553] width 16 height 16
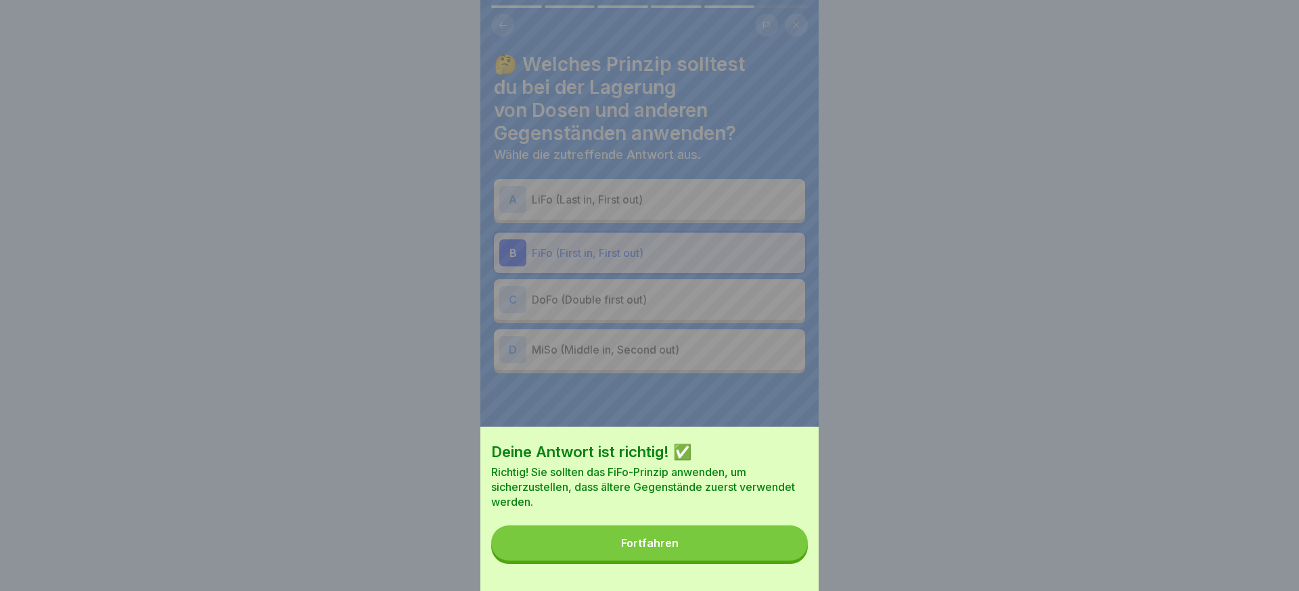
click at [776, 549] on button "Fortfahren" at bounding box center [649, 543] width 317 height 35
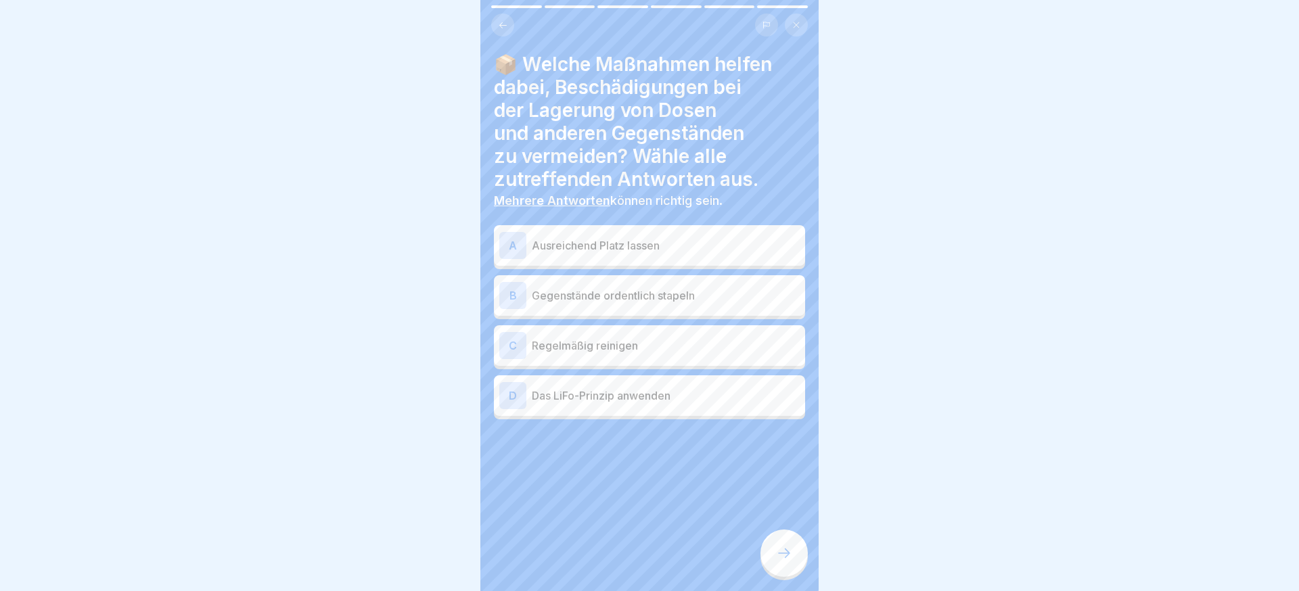
click at [686, 300] on p "Gegenstände ordentlich stapeln" at bounding box center [666, 296] width 268 height 16
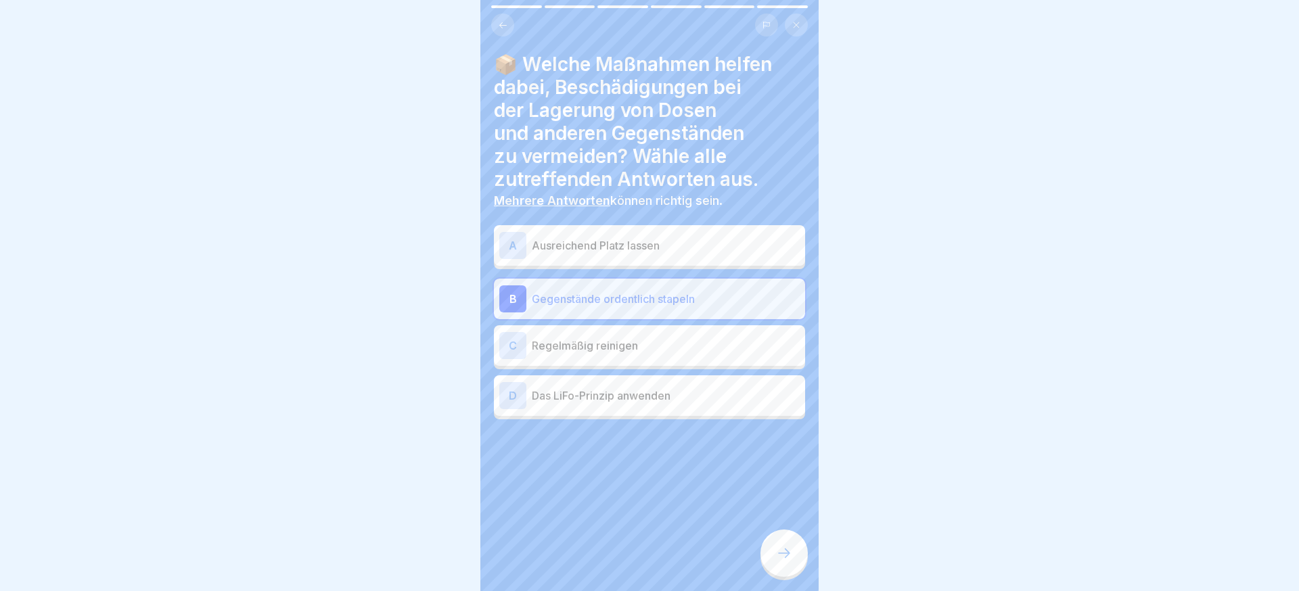
click at [672, 380] on div "D Das LiFo-Prinzip anwenden" at bounding box center [649, 396] width 311 height 41
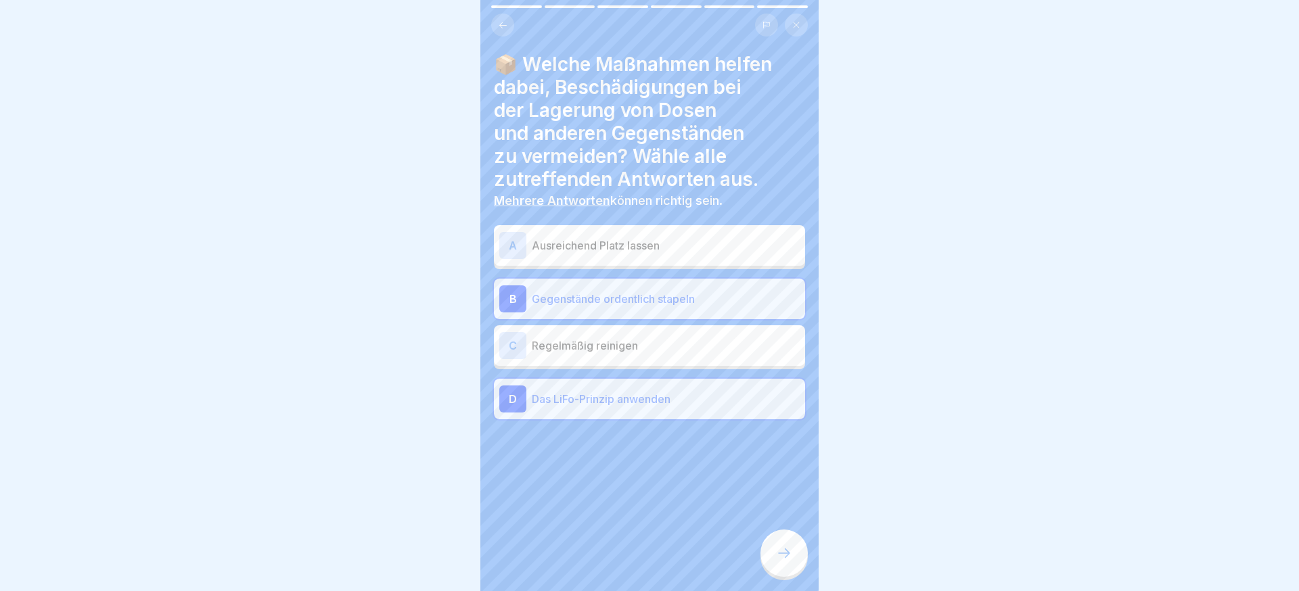
click at [659, 388] on div "D Das LiFo-Prinzip anwenden" at bounding box center [649, 399] width 300 height 27
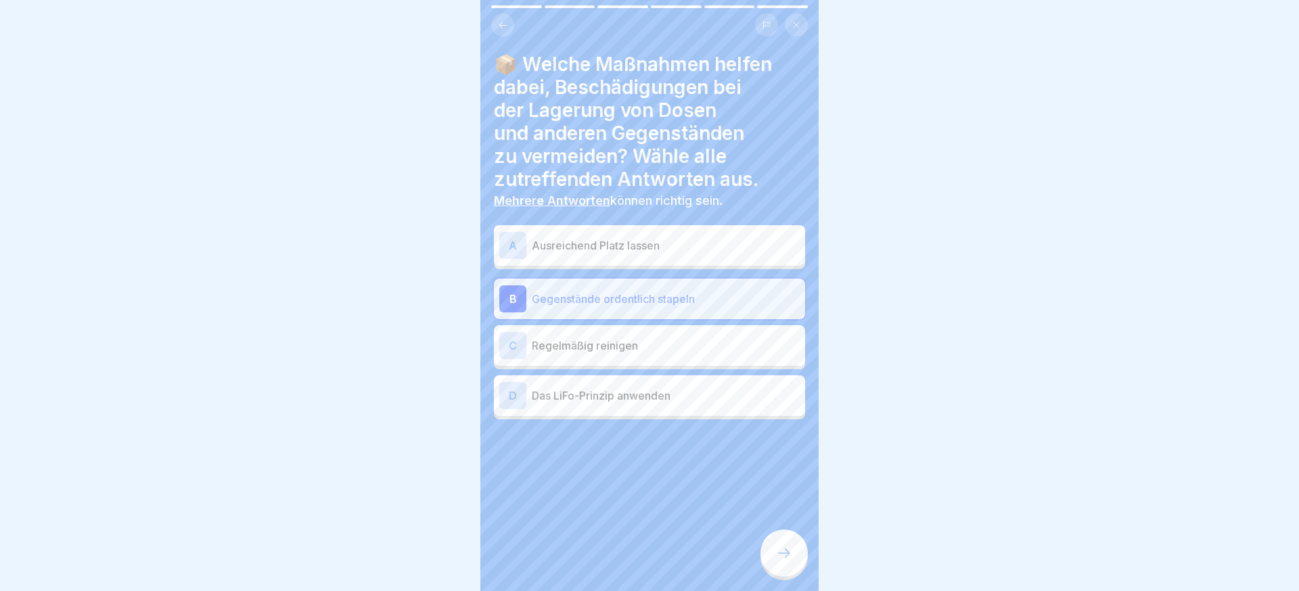
click at [650, 254] on div "A Ausreichend Platz lassen" at bounding box center [649, 245] width 300 height 27
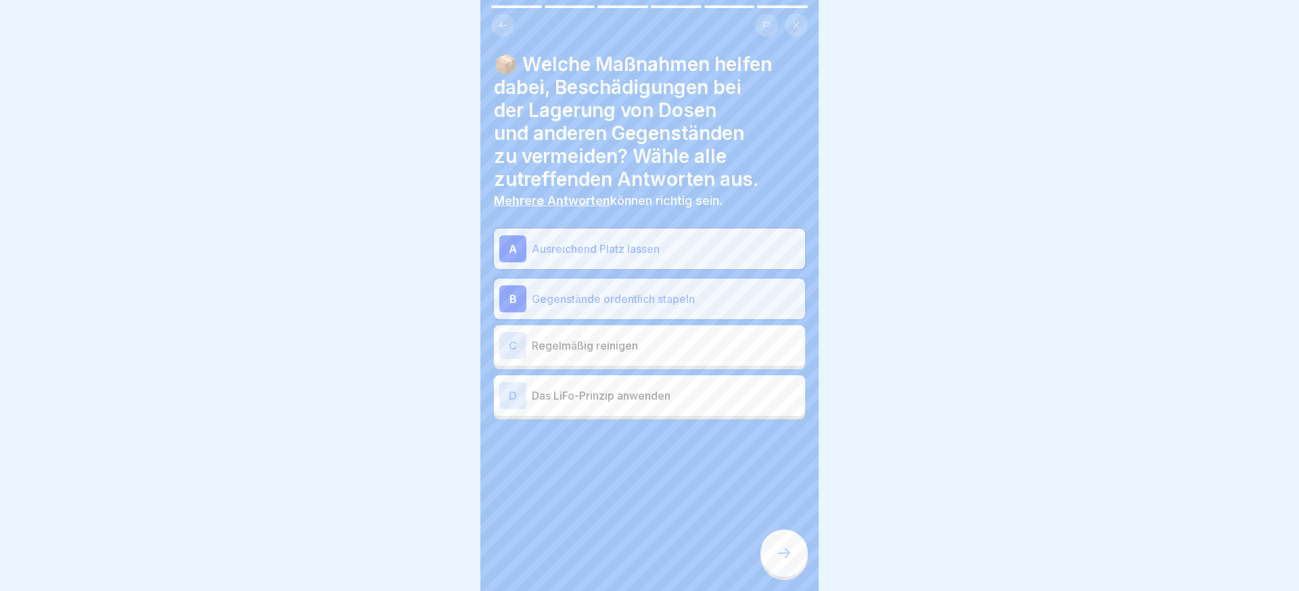
click at [780, 556] on icon at bounding box center [784, 553] width 16 height 16
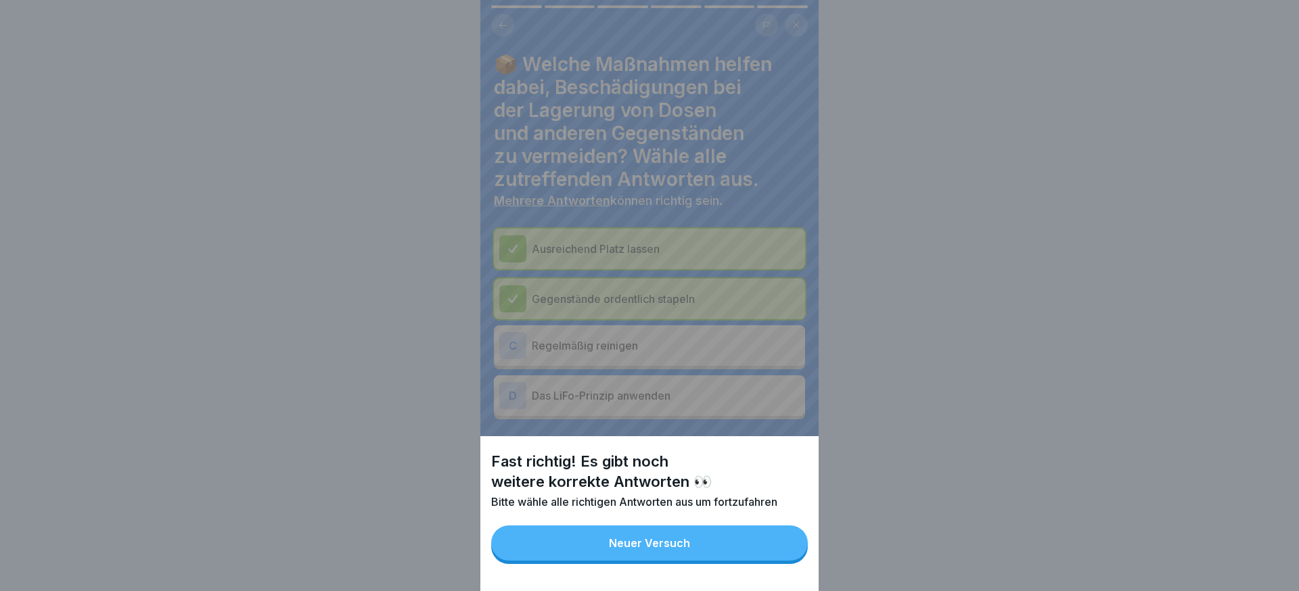
click at [780, 555] on button "Neuer Versuch" at bounding box center [649, 543] width 317 height 35
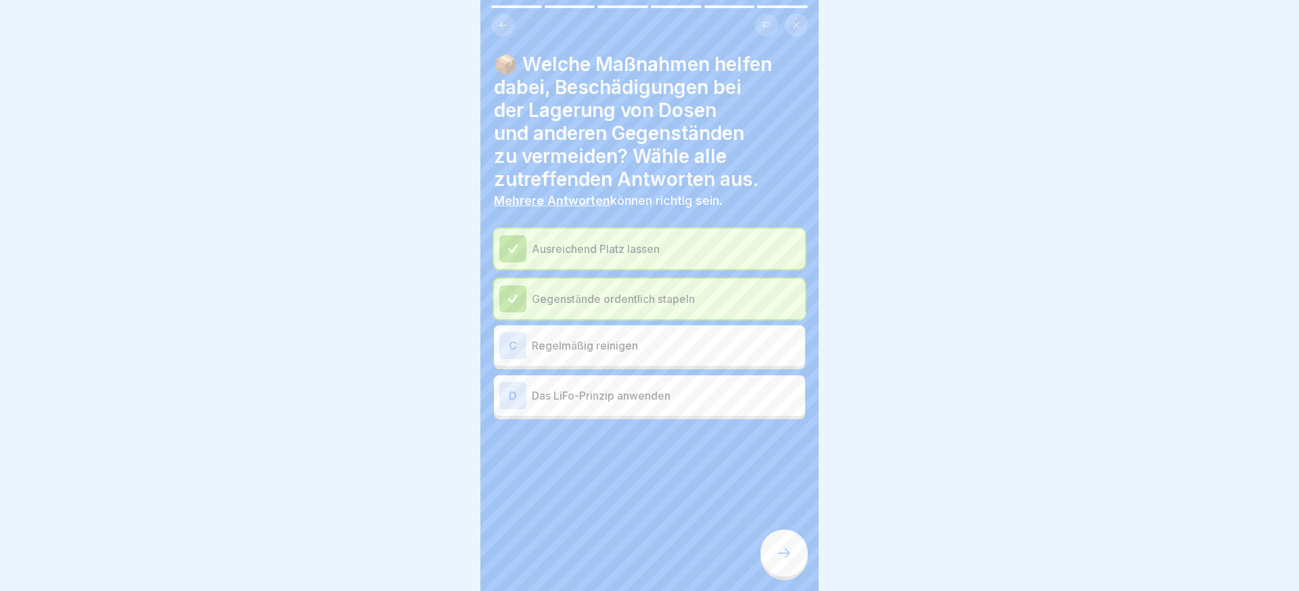
click at [684, 341] on p "Regelmäßig reinigen" at bounding box center [666, 346] width 268 height 16
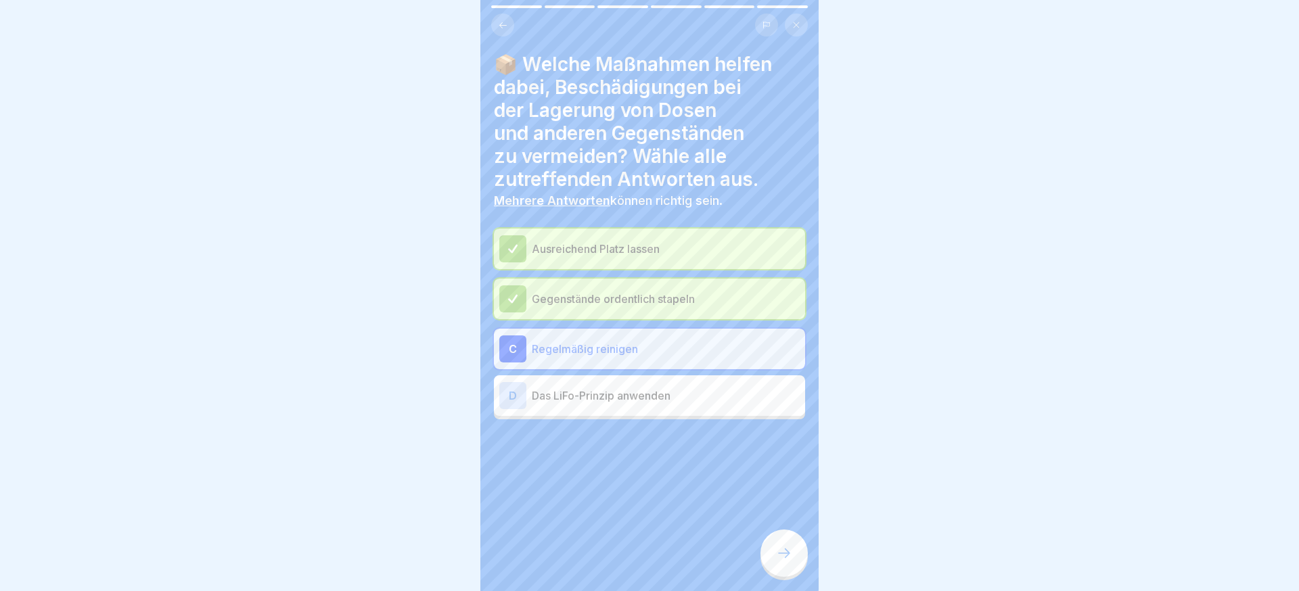
click at [769, 568] on div at bounding box center [784, 553] width 47 height 47
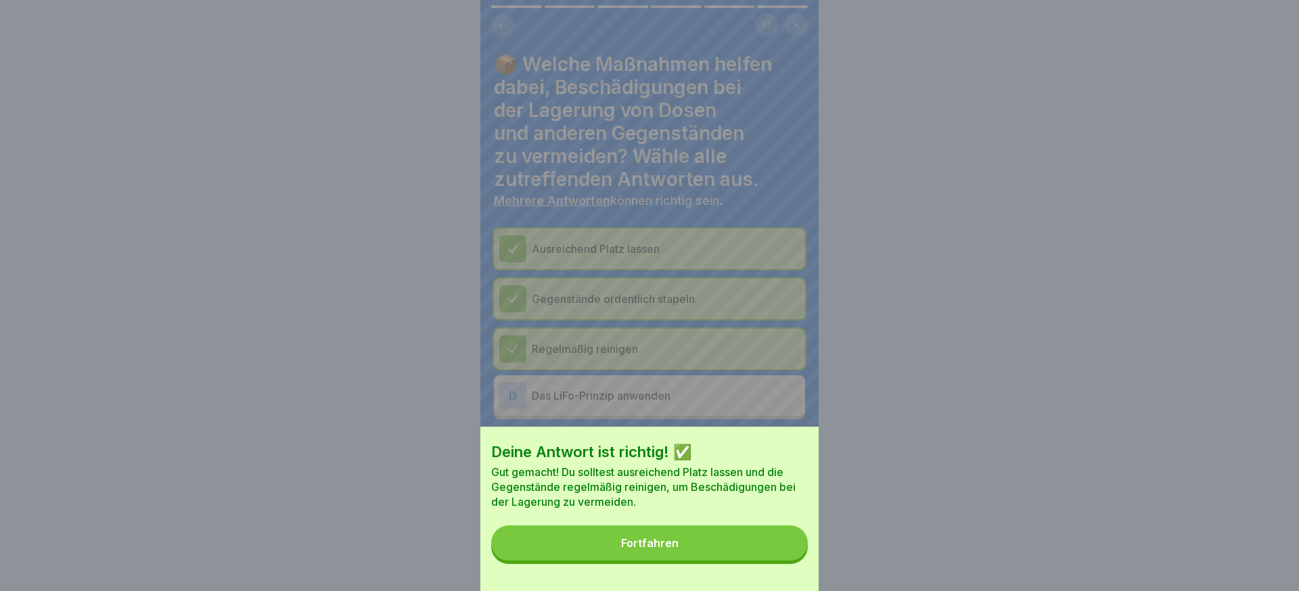
click at [768, 558] on button "Fortfahren" at bounding box center [649, 543] width 317 height 35
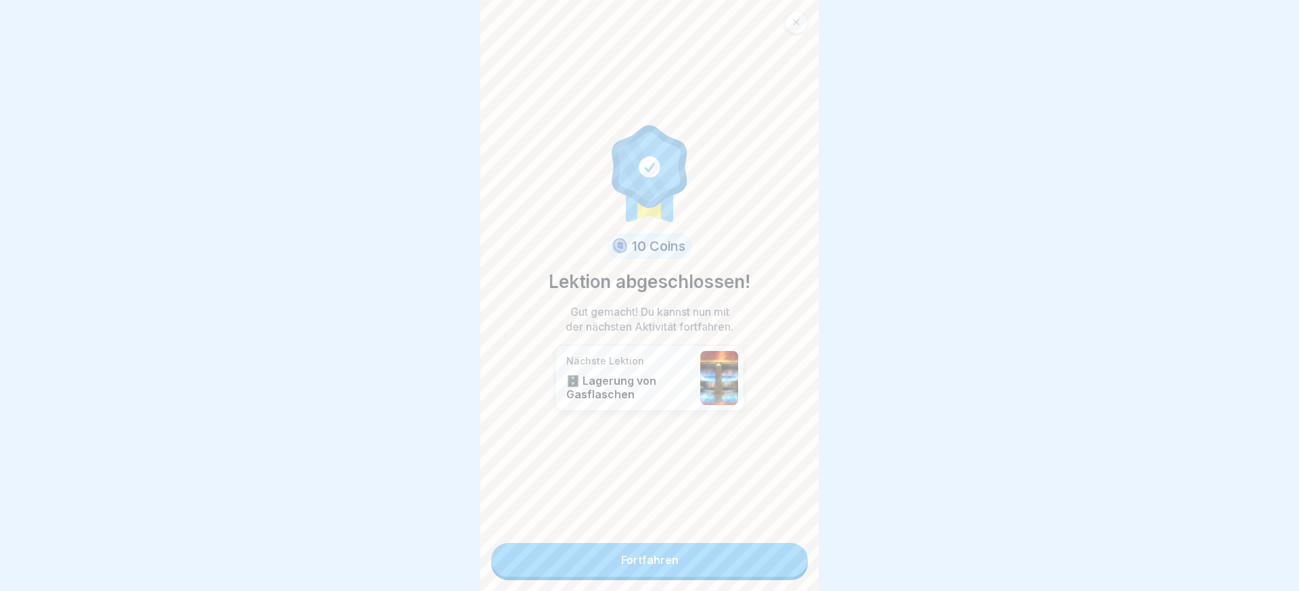
click at [780, 550] on link "Fortfahren" at bounding box center [649, 560] width 317 height 34
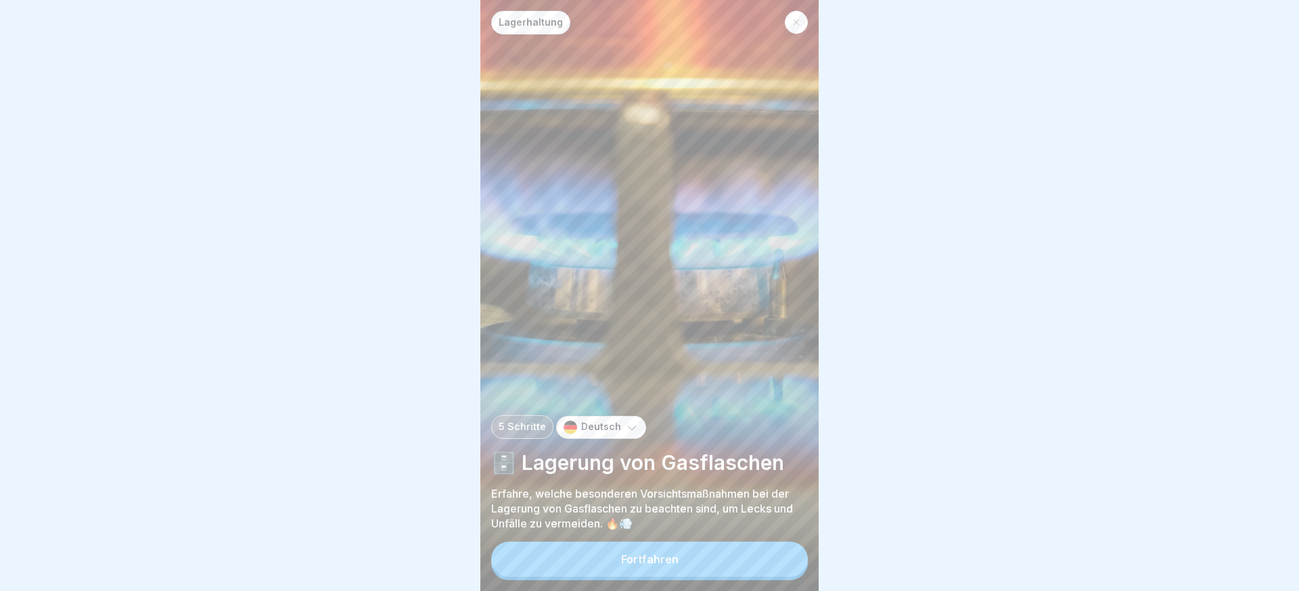
click at [778, 552] on button "Fortfahren" at bounding box center [649, 559] width 317 height 35
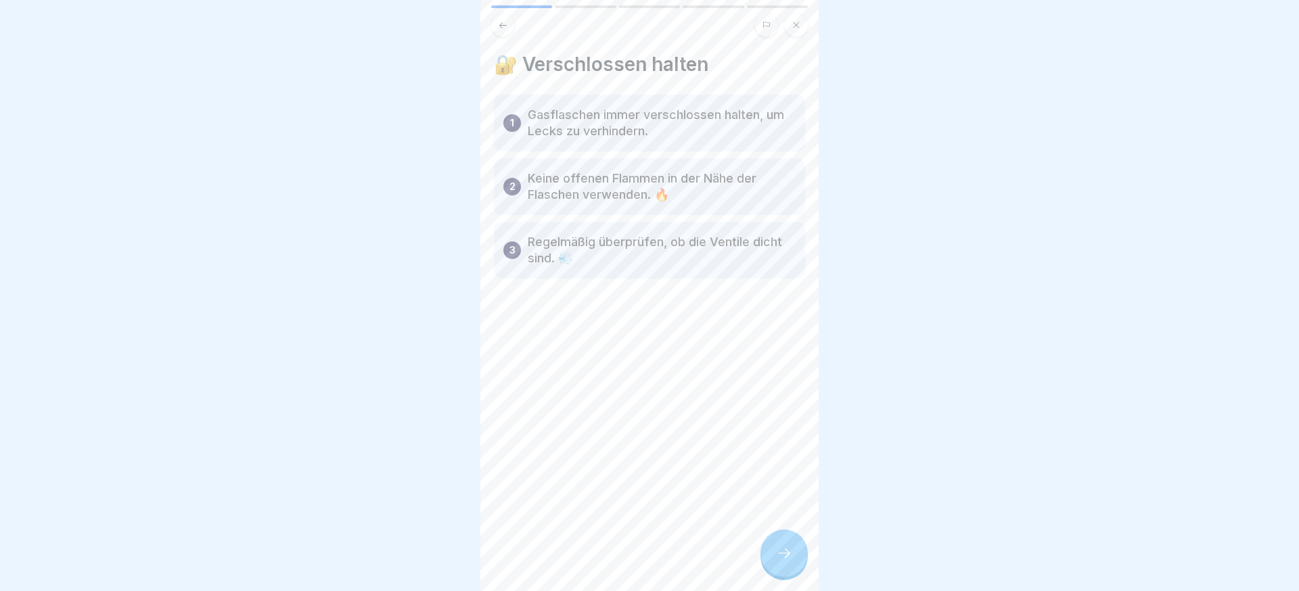
click at [778, 553] on icon at bounding box center [784, 553] width 16 height 16
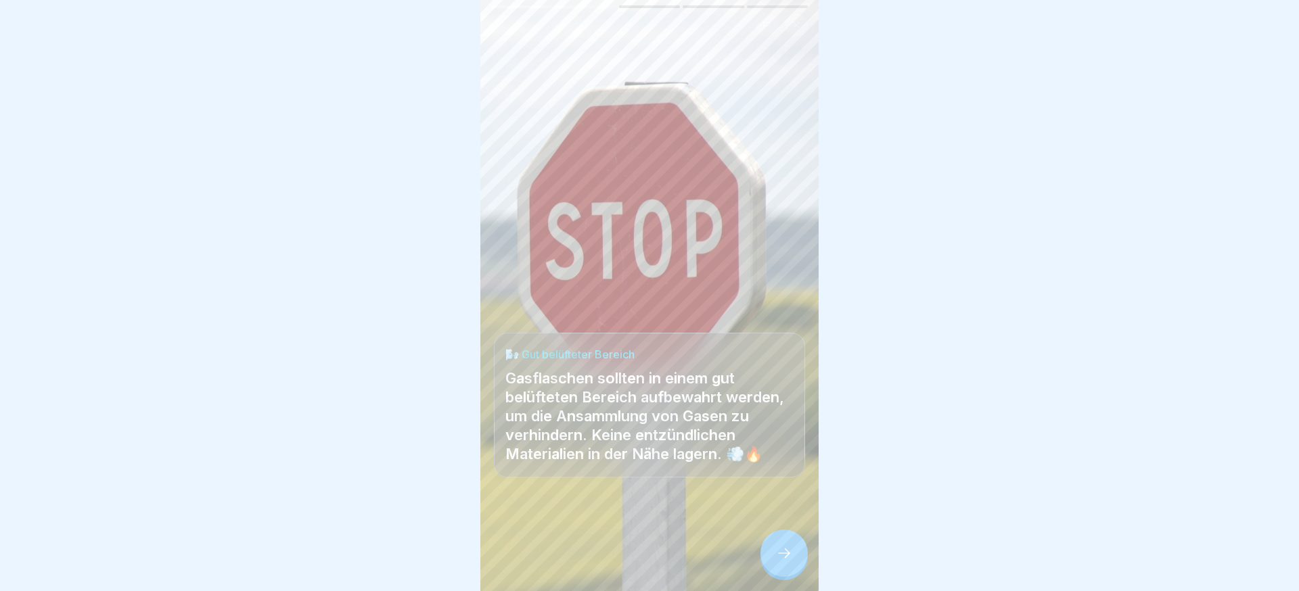
click at [778, 553] on icon at bounding box center [784, 553] width 16 height 16
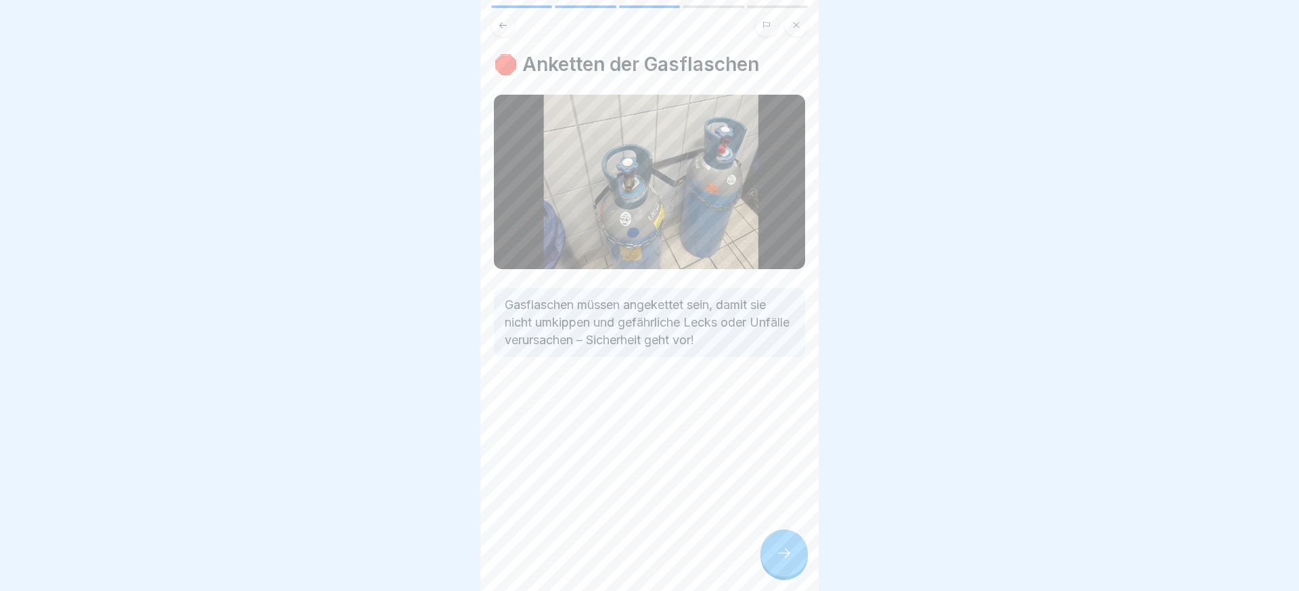
click at [778, 553] on icon at bounding box center [784, 553] width 16 height 16
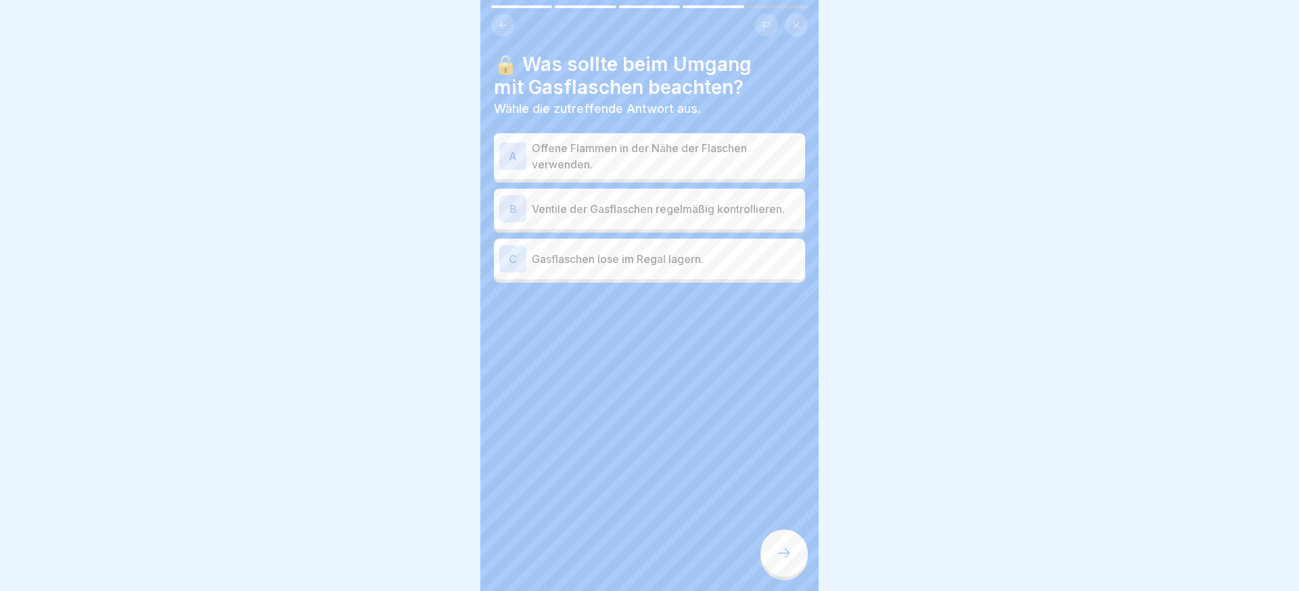
click at [778, 553] on icon at bounding box center [784, 553] width 16 height 16
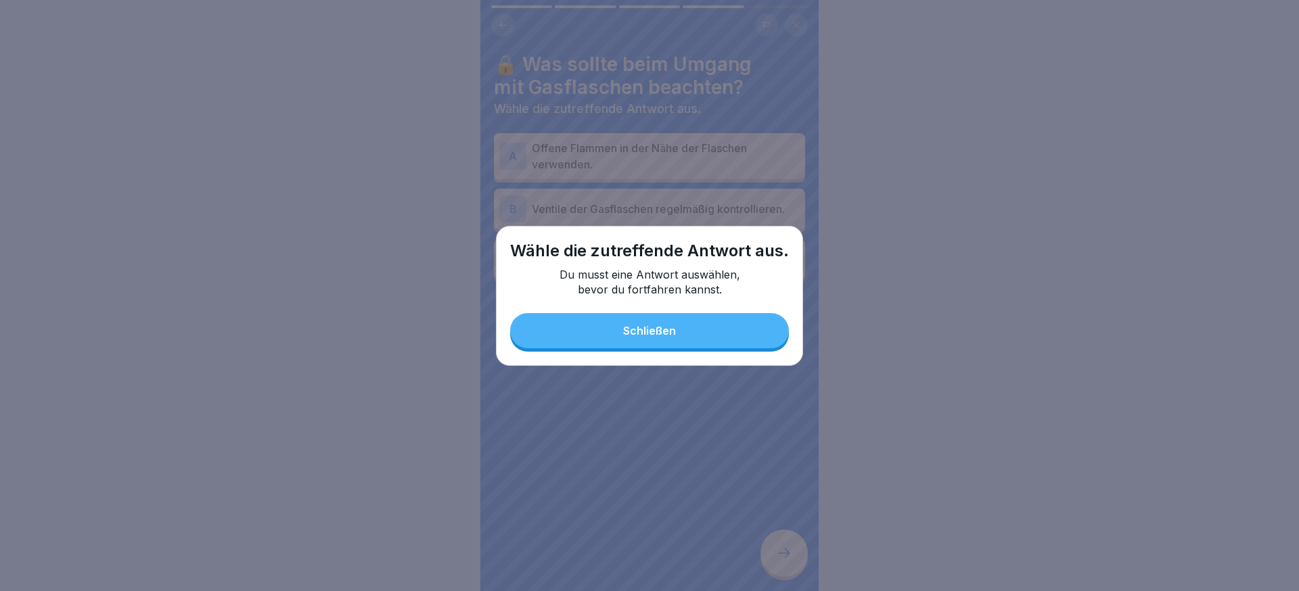
click at [707, 365] on div "Wähle die zutreffende Antwort aus. Du musst eine Antwort auswählen, bevor du fo…" at bounding box center [649, 296] width 307 height 140
click at [699, 338] on button "Schließen" at bounding box center [649, 330] width 279 height 35
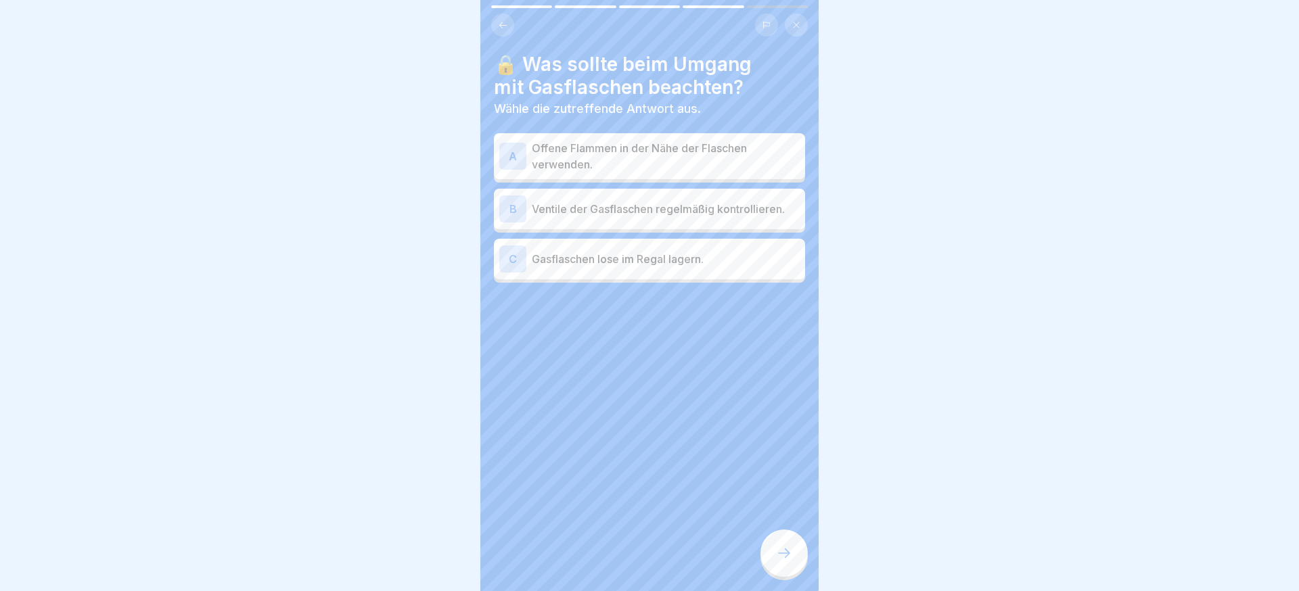
click at [635, 166] on p "Offene Flammen in der Nähe der Flaschen verwenden." at bounding box center [666, 156] width 268 height 32
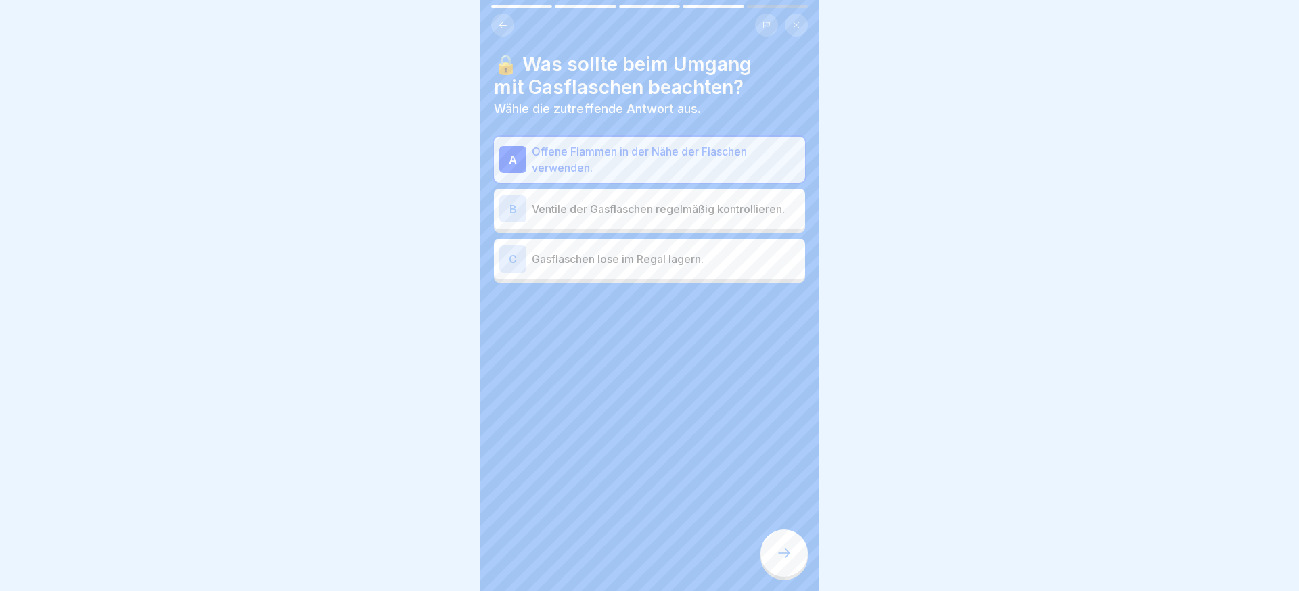
click at [642, 209] on p "Ventile der Gasflaschen regelmäßig kontrollieren." at bounding box center [666, 209] width 268 height 16
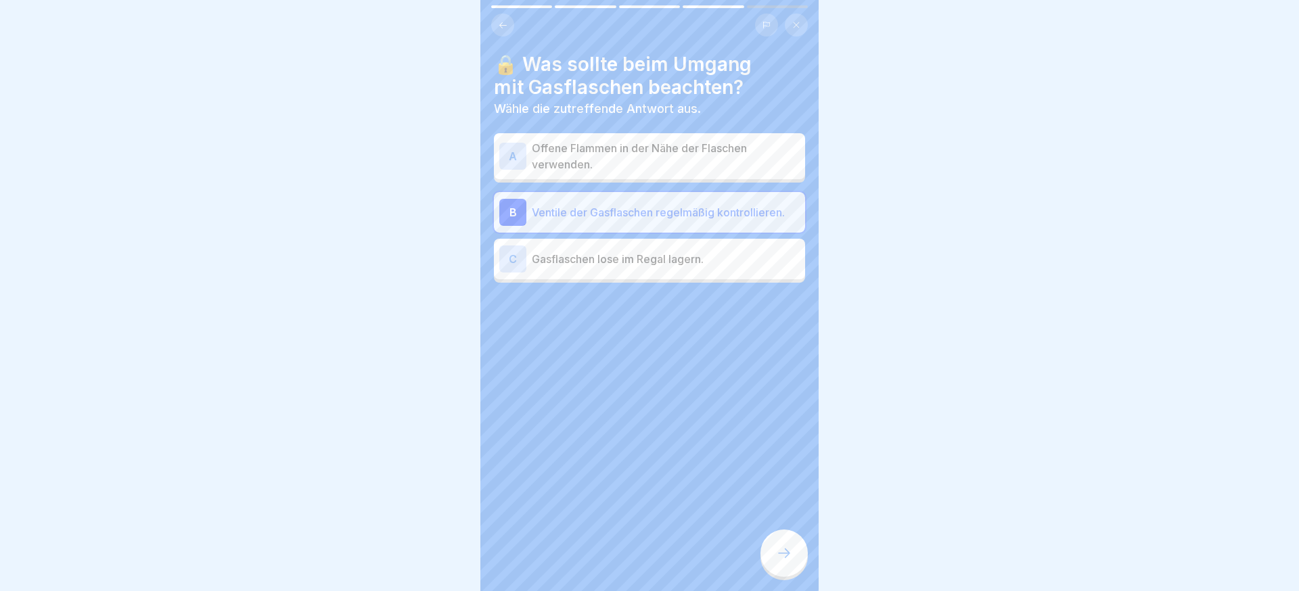
click at [792, 545] on div at bounding box center [784, 553] width 47 height 47
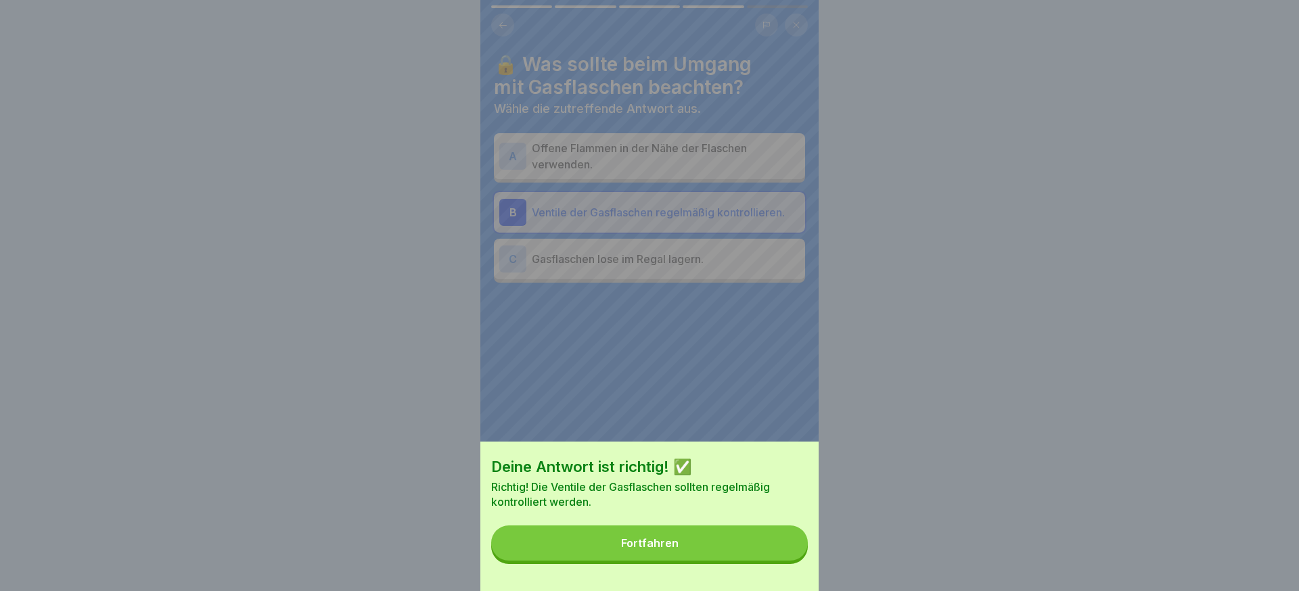
click at [792, 545] on button "Fortfahren" at bounding box center [649, 543] width 317 height 35
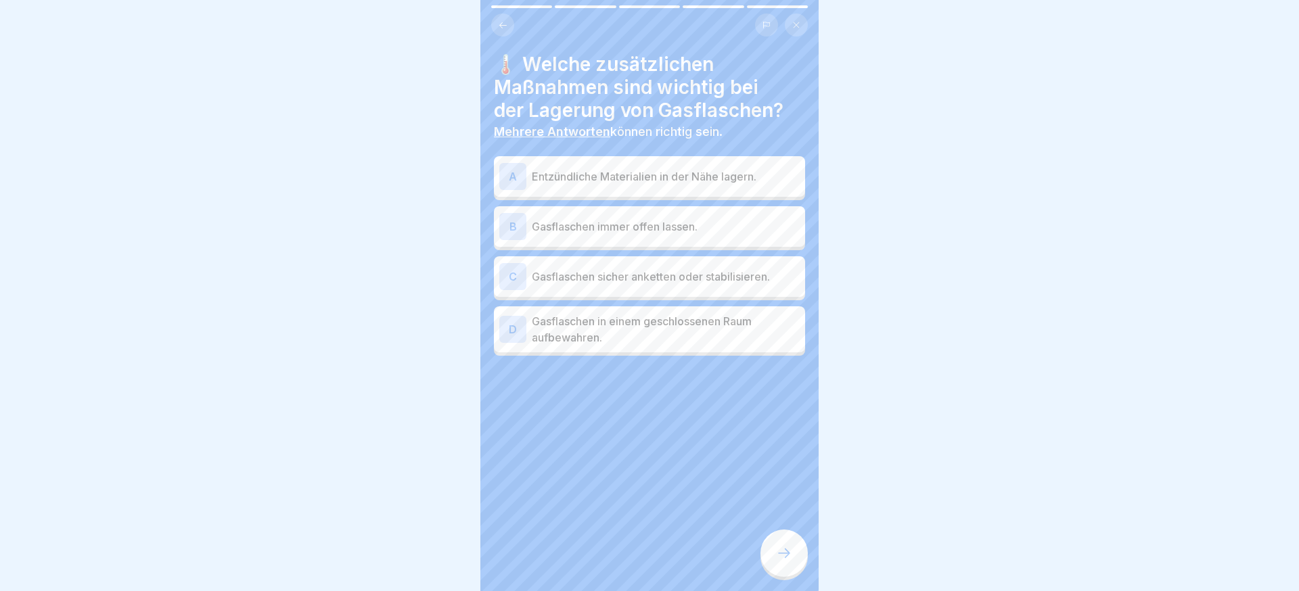
click at [684, 283] on p "Gasflaschen sicher anketten oder stabilisieren." at bounding box center [666, 277] width 268 height 16
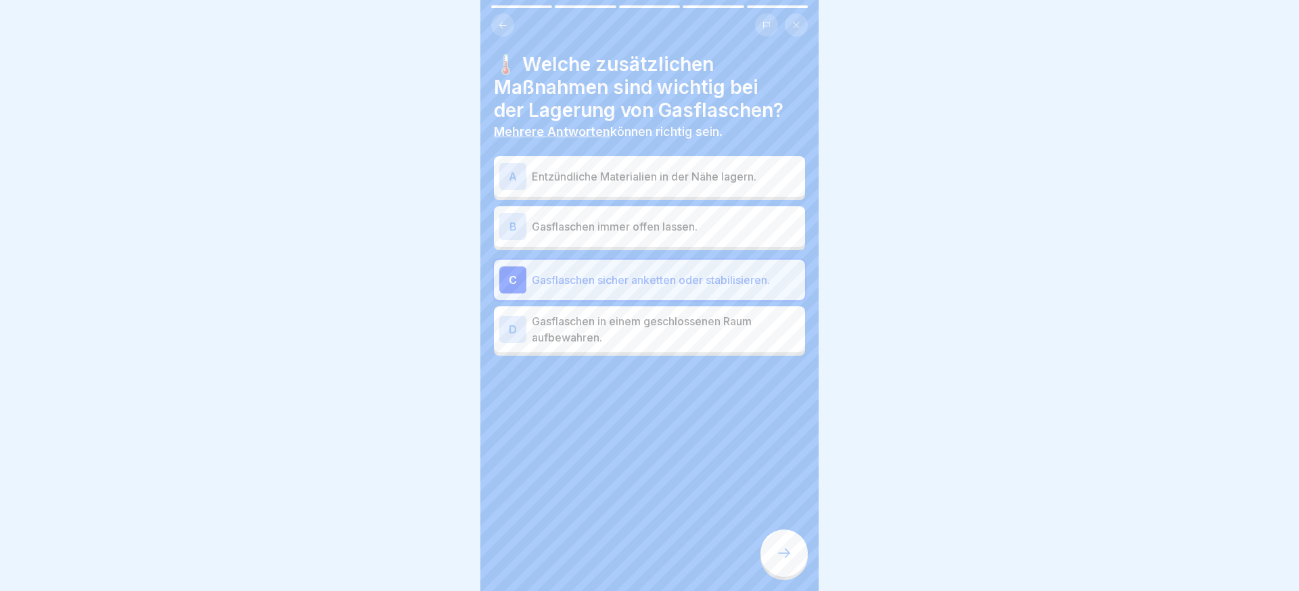
click at [688, 348] on div "D Gasflaschen in einem geschlossenen Raum aufbewahren." at bounding box center [649, 330] width 311 height 46
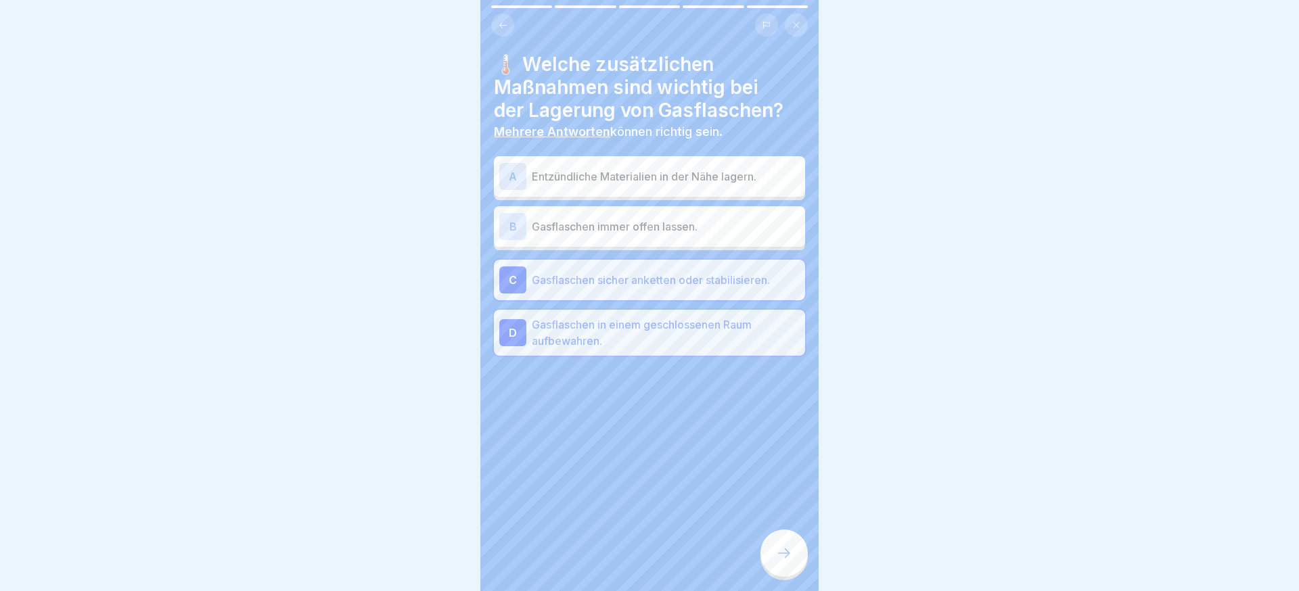
click at [782, 552] on icon at bounding box center [784, 553] width 16 height 16
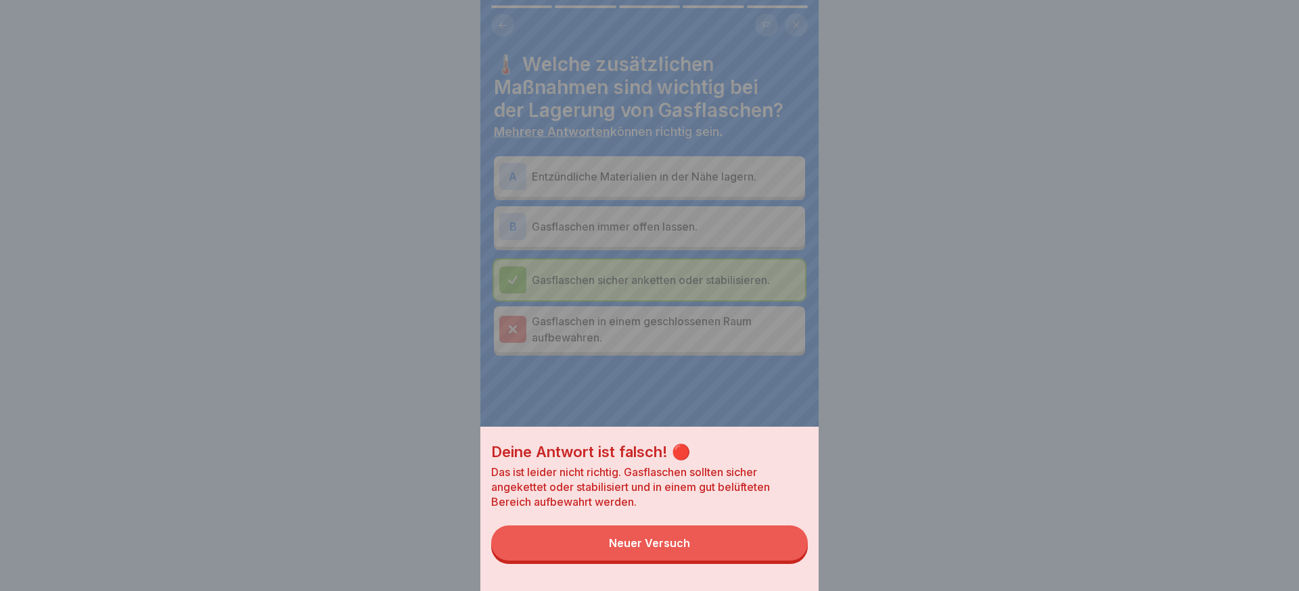
click at [723, 522] on div "Deine Antwort ist falsch! 🔴 Das ist leider nicht richtig. Gasflaschen sollten s…" at bounding box center [649, 509] width 338 height 164
click at [732, 534] on button "Neuer Versuch" at bounding box center [649, 543] width 317 height 35
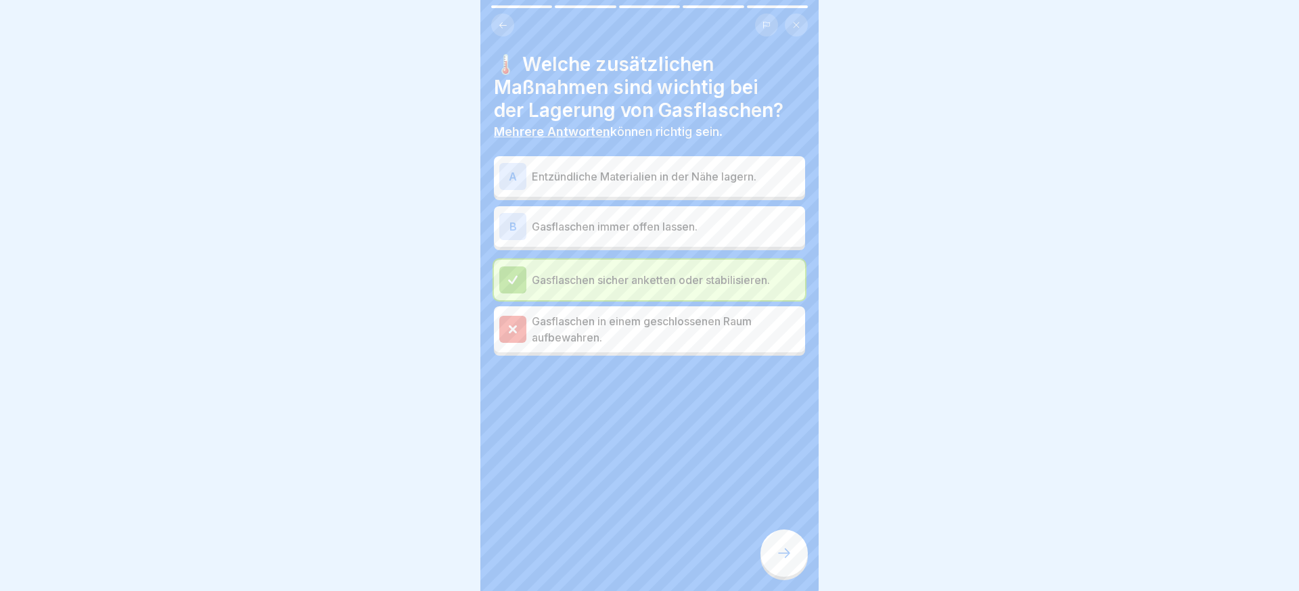
click at [764, 544] on div at bounding box center [784, 553] width 47 height 47
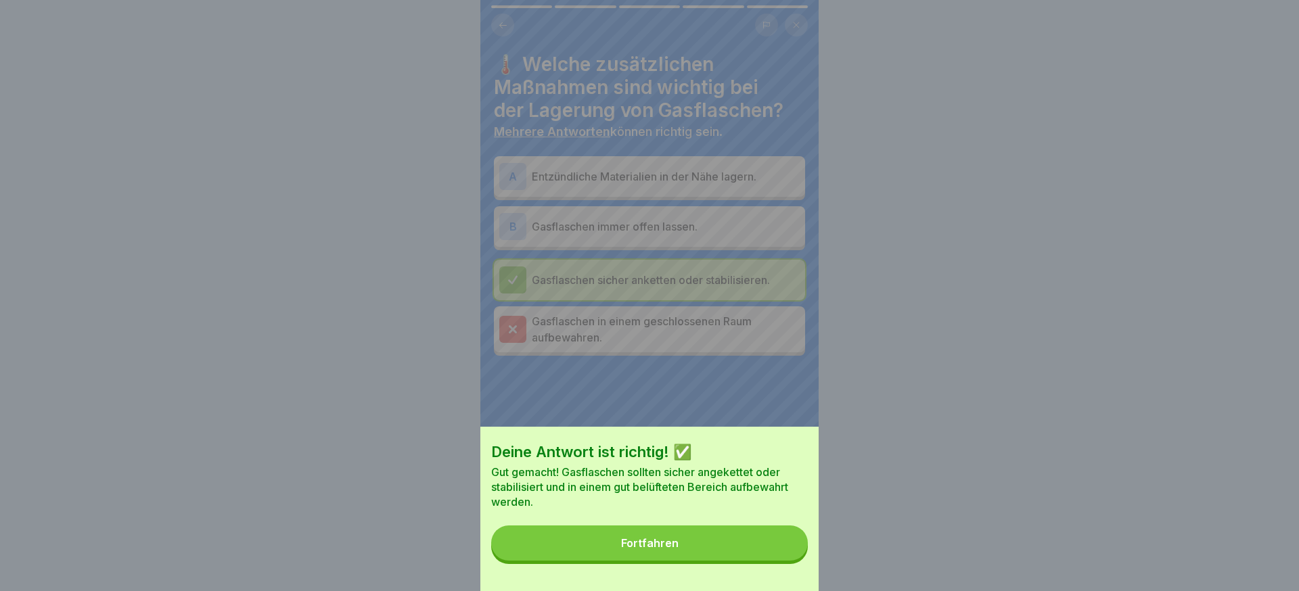
click at [744, 539] on button "Fortfahren" at bounding box center [649, 543] width 317 height 35
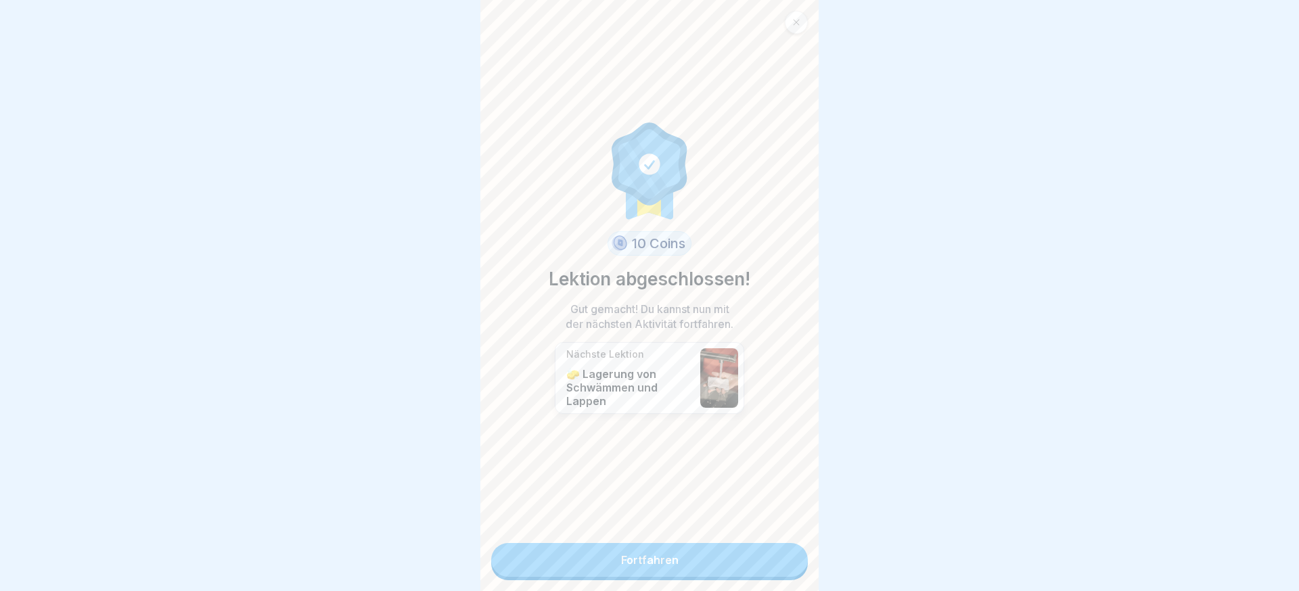
click at [740, 567] on link "Fortfahren" at bounding box center [649, 560] width 317 height 34
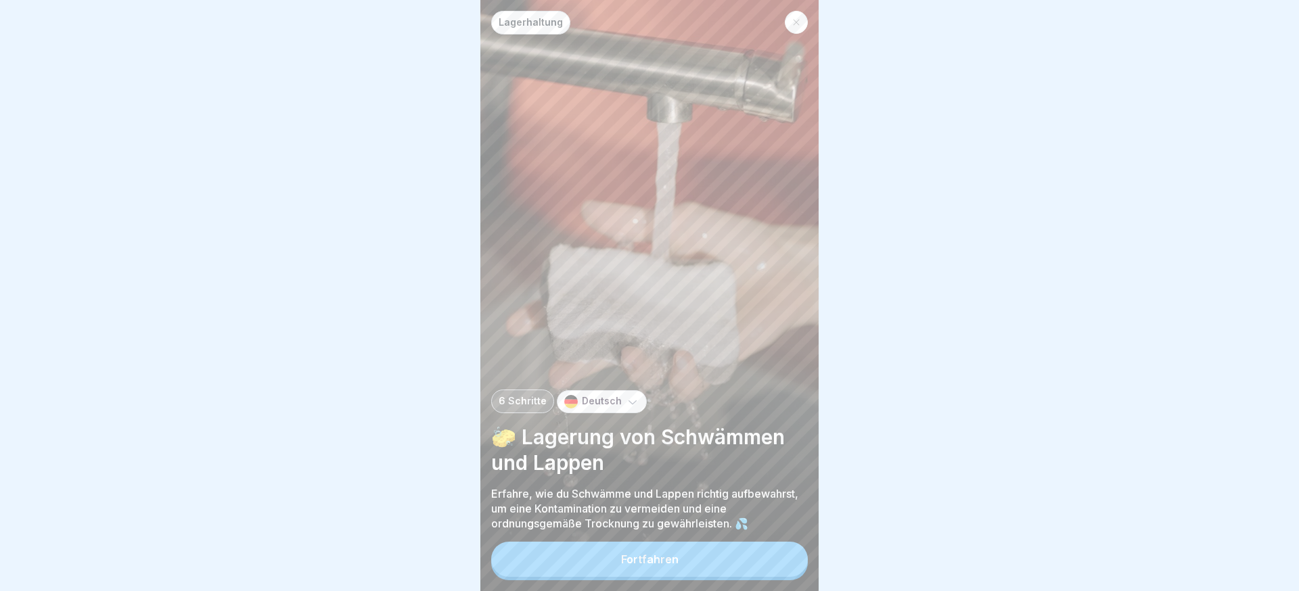
click at [761, 548] on button "Fortfahren" at bounding box center [649, 559] width 317 height 35
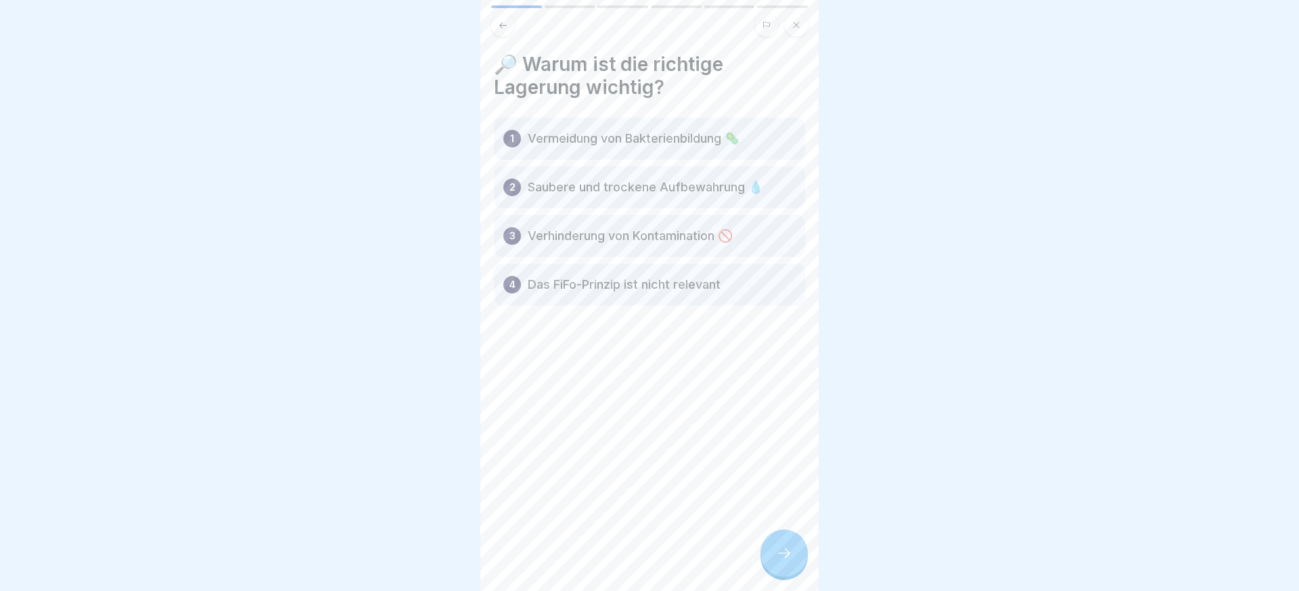
click at [781, 536] on div at bounding box center [784, 553] width 47 height 47
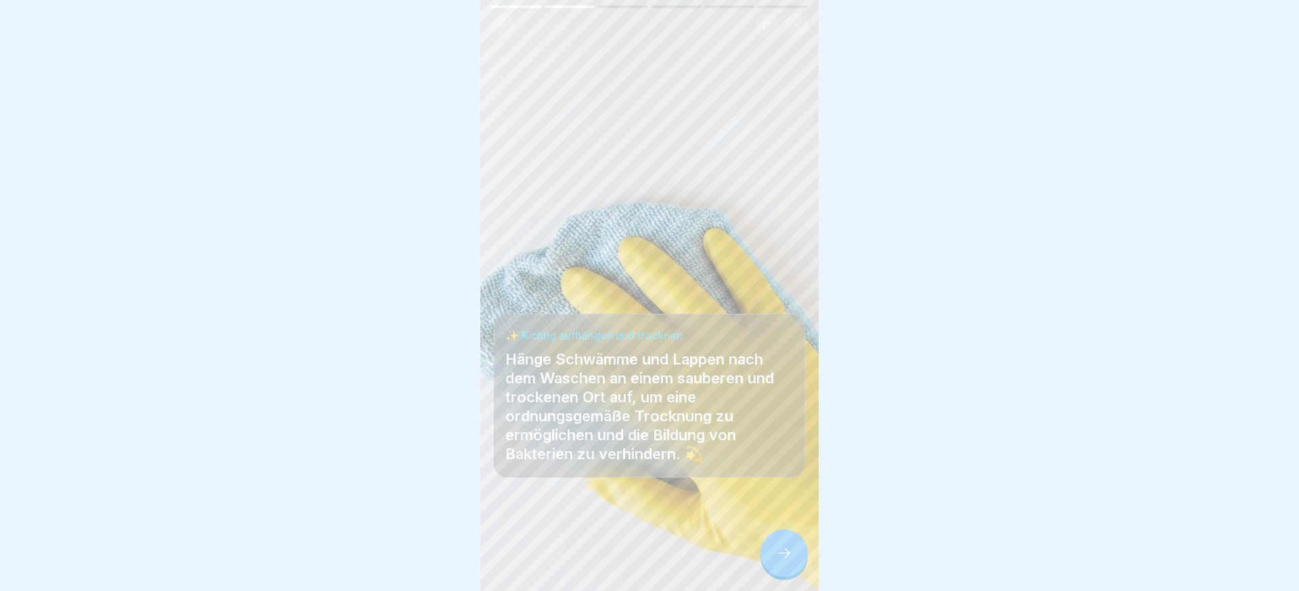
click at [780, 558] on icon at bounding box center [784, 553] width 16 height 16
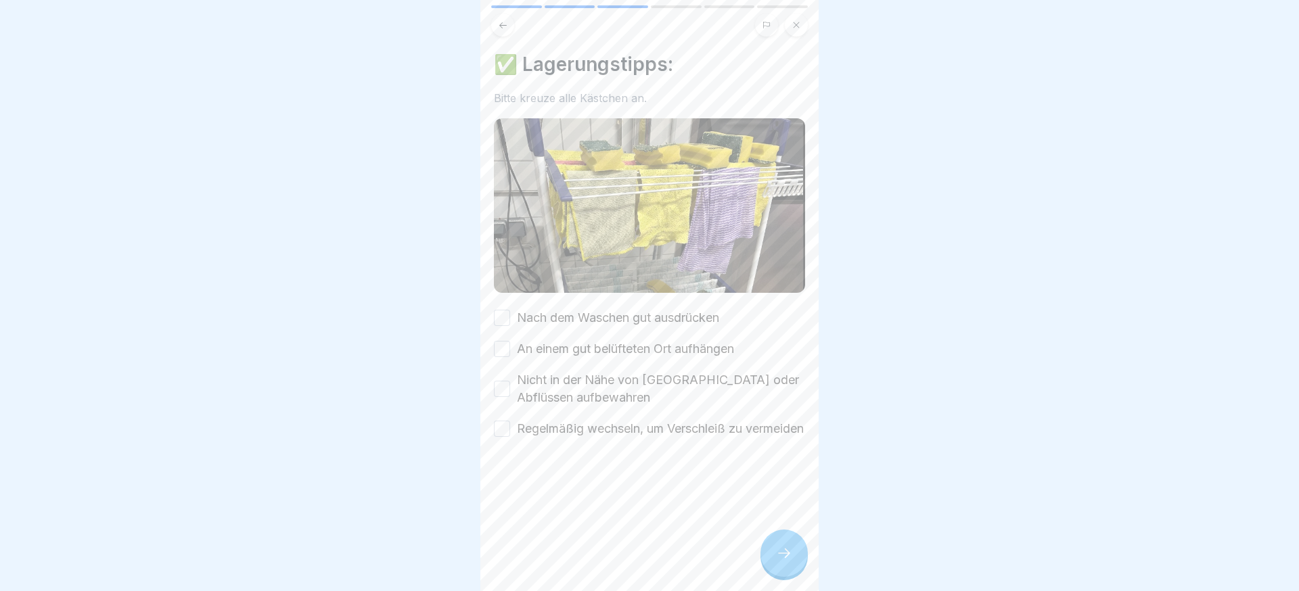
click at [780, 558] on icon at bounding box center [784, 553] width 16 height 16
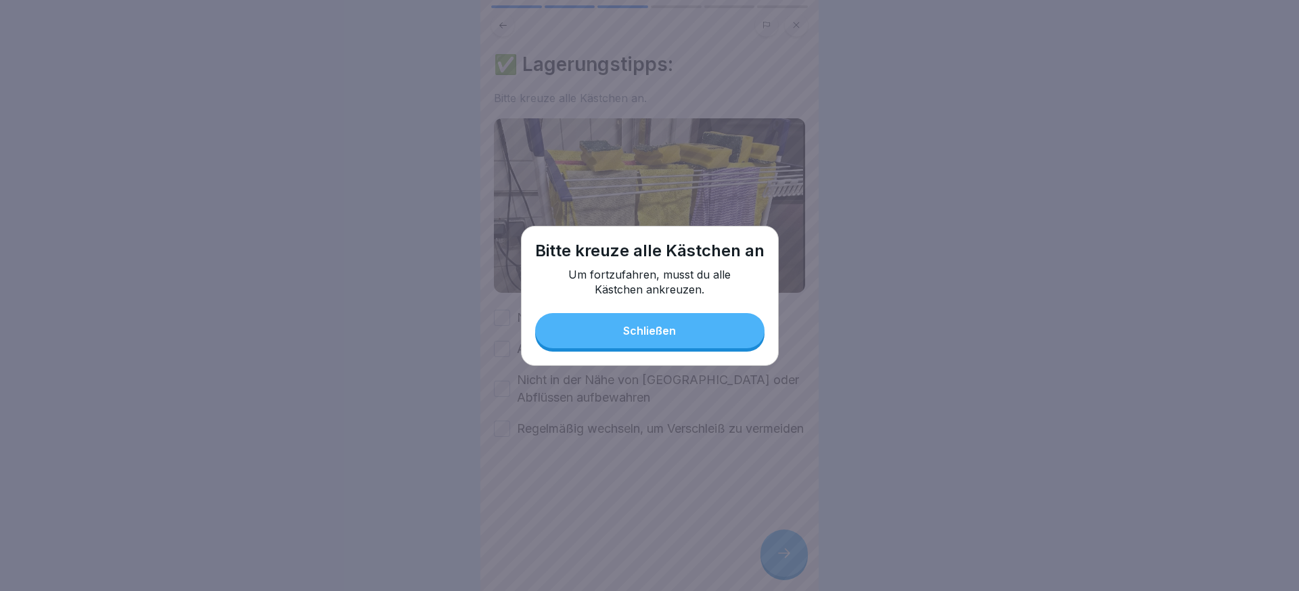
click at [656, 332] on div "Schließen" at bounding box center [649, 331] width 53 height 12
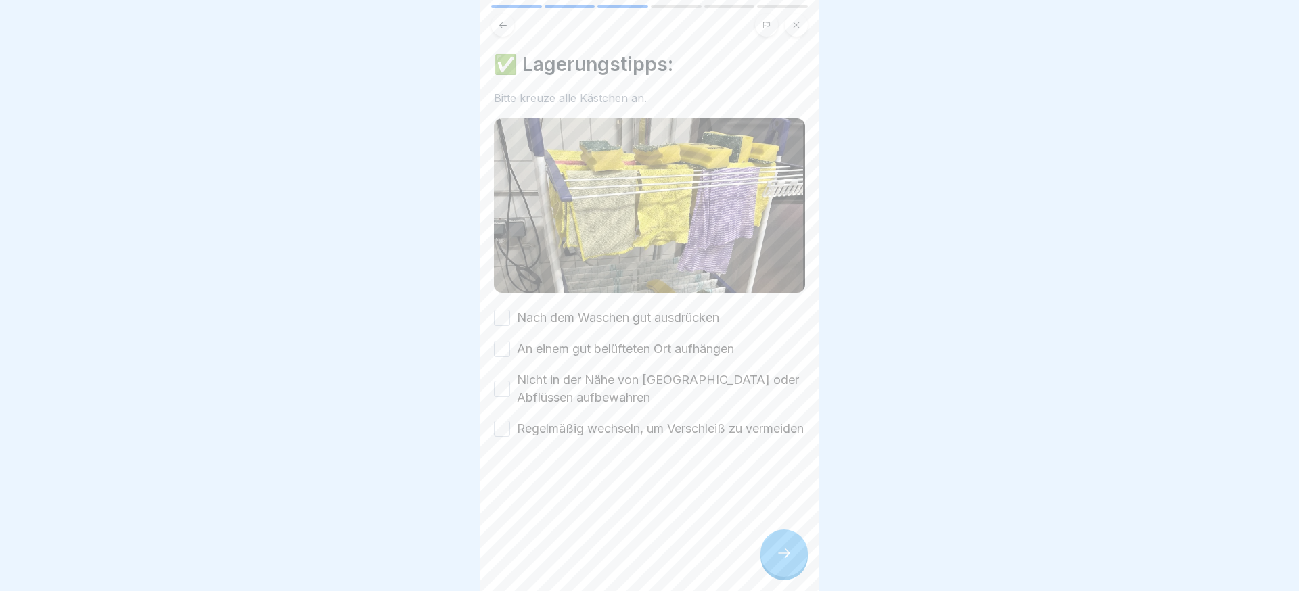
drag, startPoint x: 610, startPoint y: 427, endPoint x: 609, endPoint y: 392, distance: 35.2
click at [610, 427] on label "Regelmäßig wechseln, um Verschleiß zu vermeiden" at bounding box center [660, 429] width 287 height 18
click at [510, 427] on button "Regelmäßig wechseln, um Verschleiß zu vermeiden" at bounding box center [502, 429] width 16 height 16
click at [608, 375] on label "Nicht in der Nähe von [GEOGRAPHIC_DATA] oder Abflüssen aufbewahren" at bounding box center [661, 389] width 288 height 35
click at [510, 381] on button "Nicht in der Nähe von [GEOGRAPHIC_DATA] oder Abflüssen aufbewahren" at bounding box center [502, 389] width 16 height 16
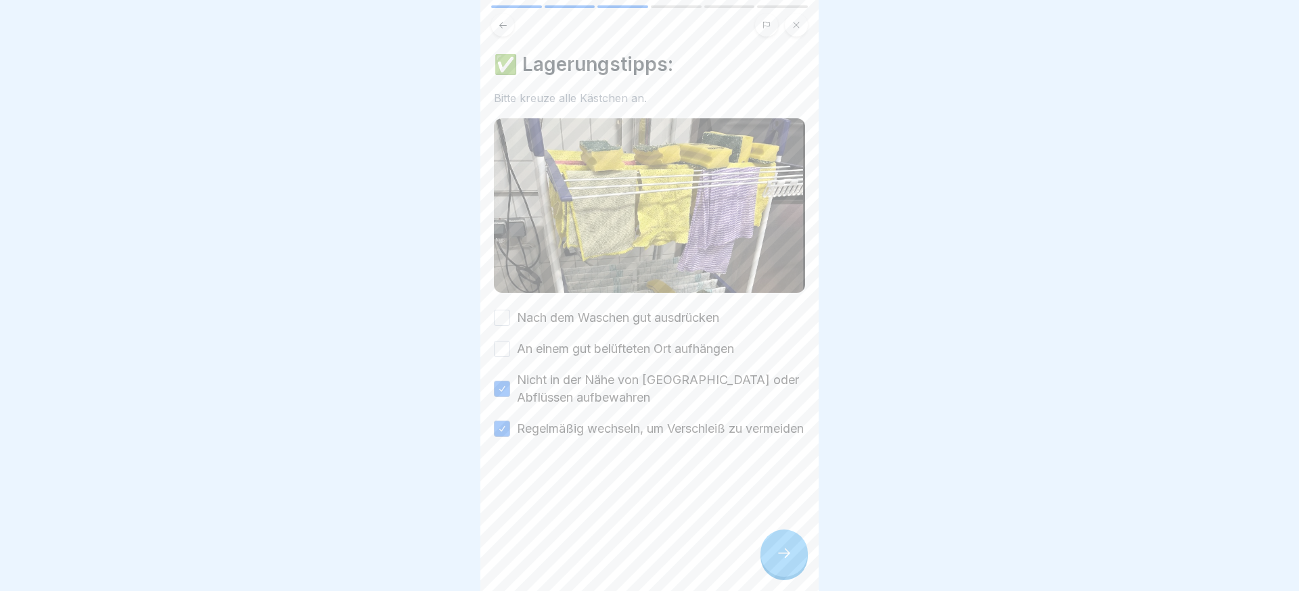
drag, startPoint x: 614, startPoint y: 351, endPoint x: 621, endPoint y: 315, distance: 35.8
click at [614, 350] on label "An einem gut belüfteten Ort aufhängen" at bounding box center [625, 349] width 217 height 18
click at [510, 350] on button "An einem gut belüfteten Ort aufhängen" at bounding box center [502, 349] width 16 height 16
click at [621, 315] on label "Nach dem Waschen gut ausdrücken" at bounding box center [618, 318] width 202 height 18
click at [510, 315] on button "Nach dem Waschen gut ausdrücken" at bounding box center [502, 318] width 16 height 16
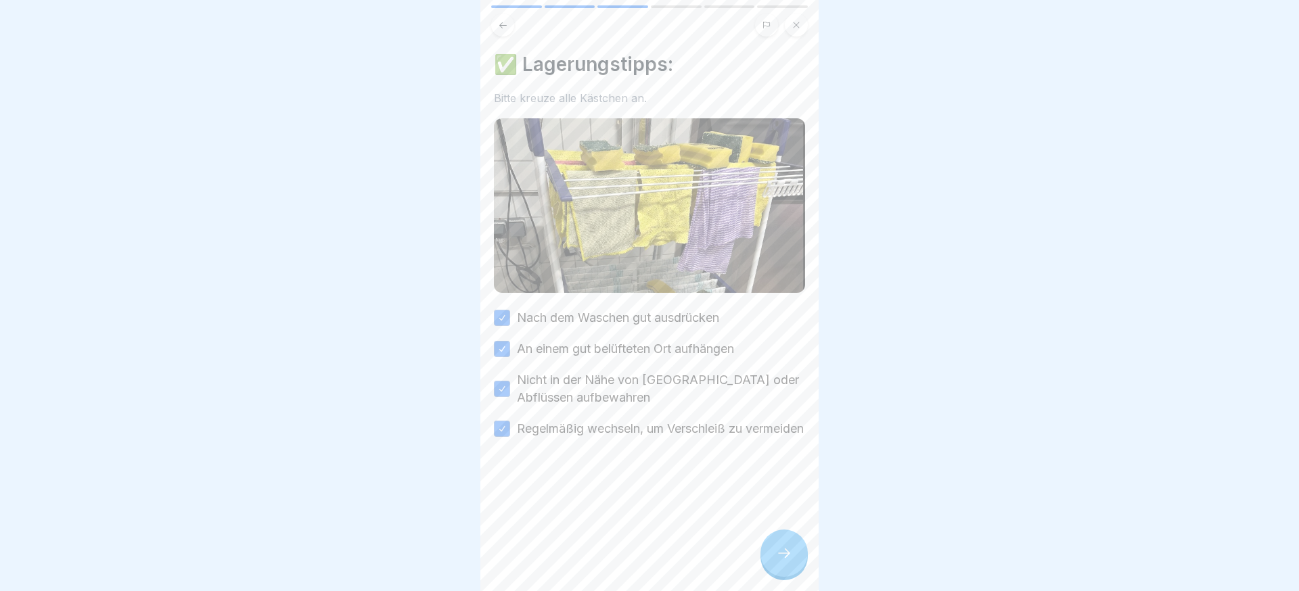
click at [766, 540] on div at bounding box center [784, 553] width 47 height 47
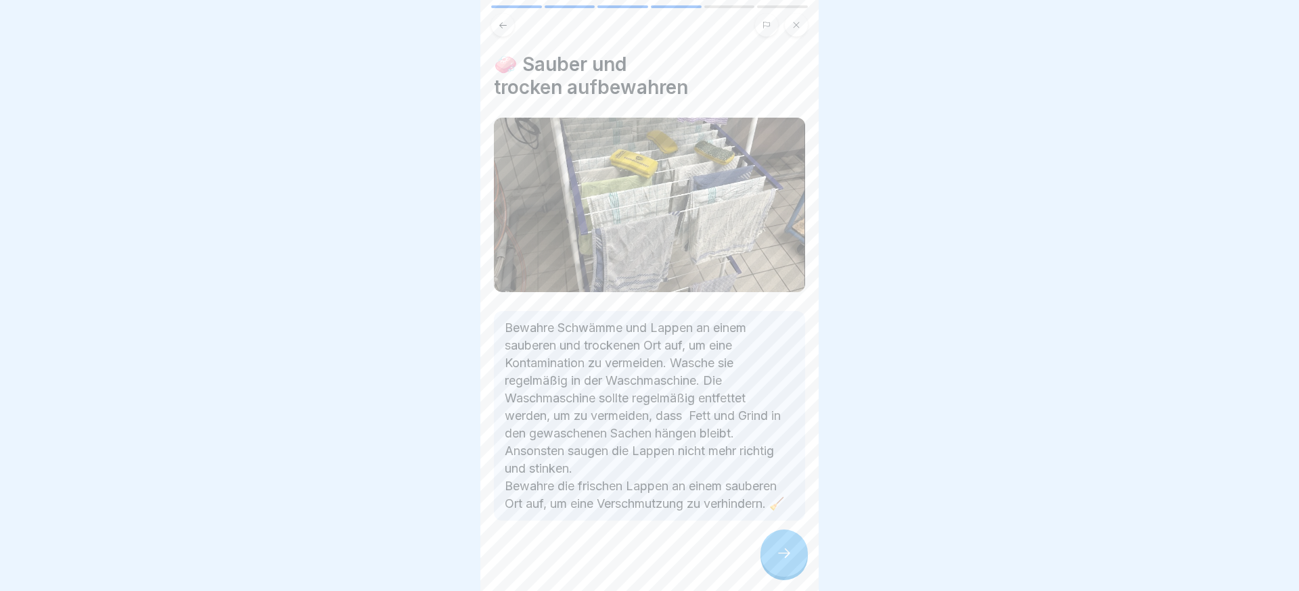
click at [767, 541] on div at bounding box center [784, 553] width 47 height 47
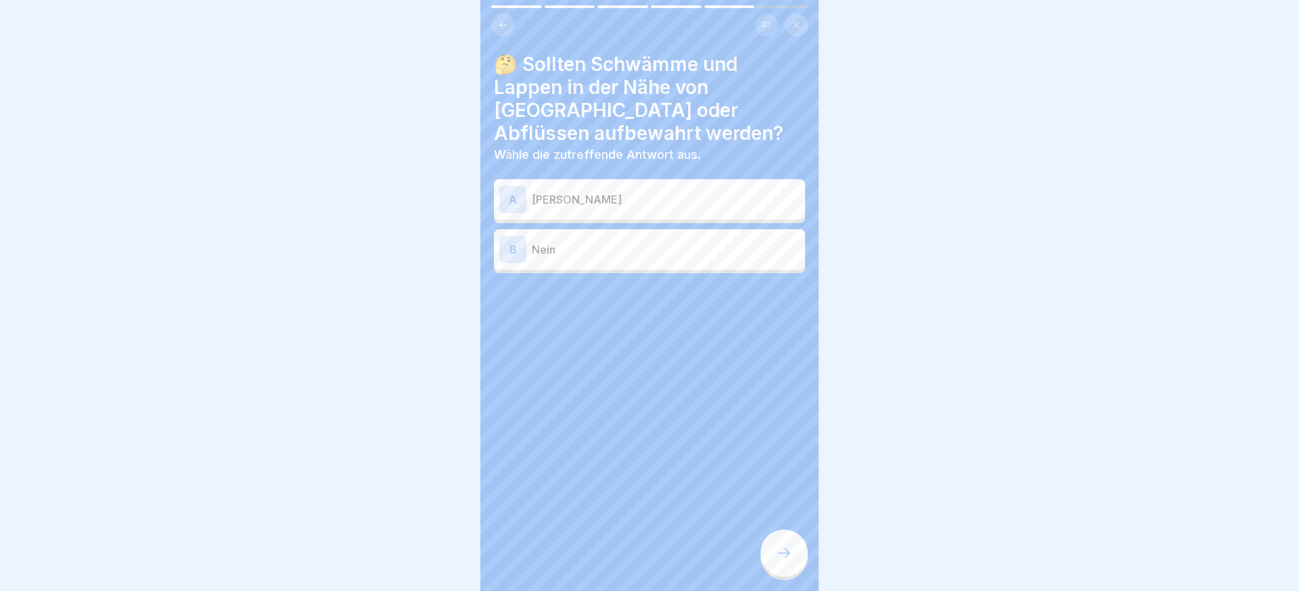
click at [684, 261] on div "B Nein" at bounding box center [649, 249] width 300 height 27
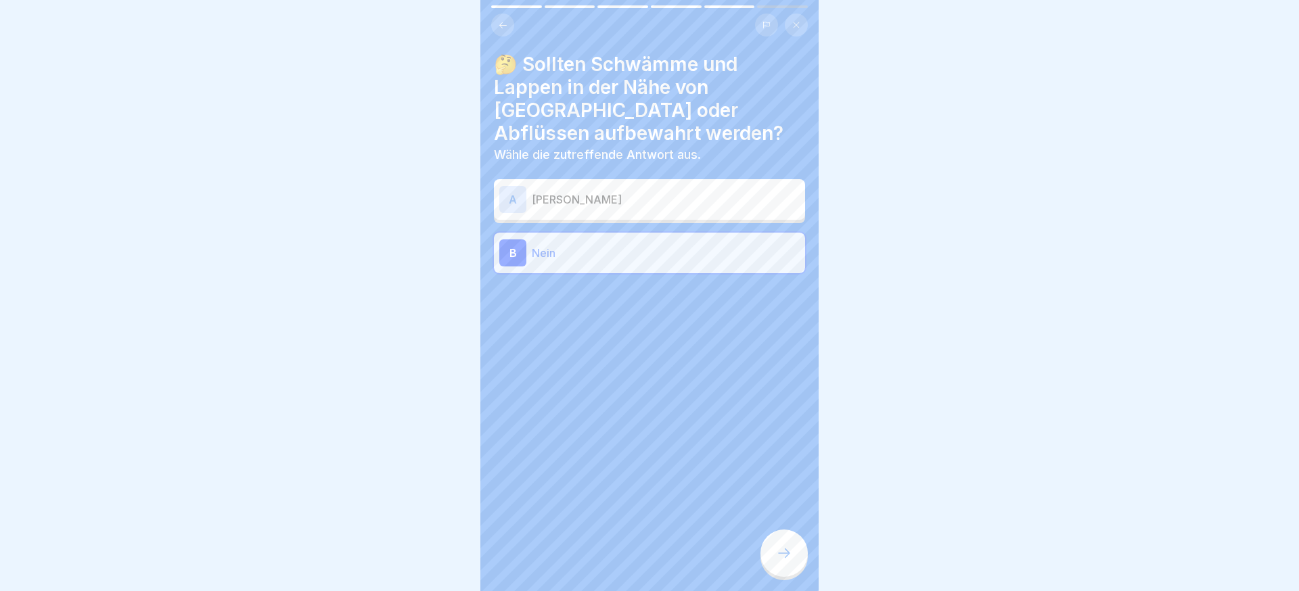
click at [786, 543] on div at bounding box center [784, 553] width 47 height 47
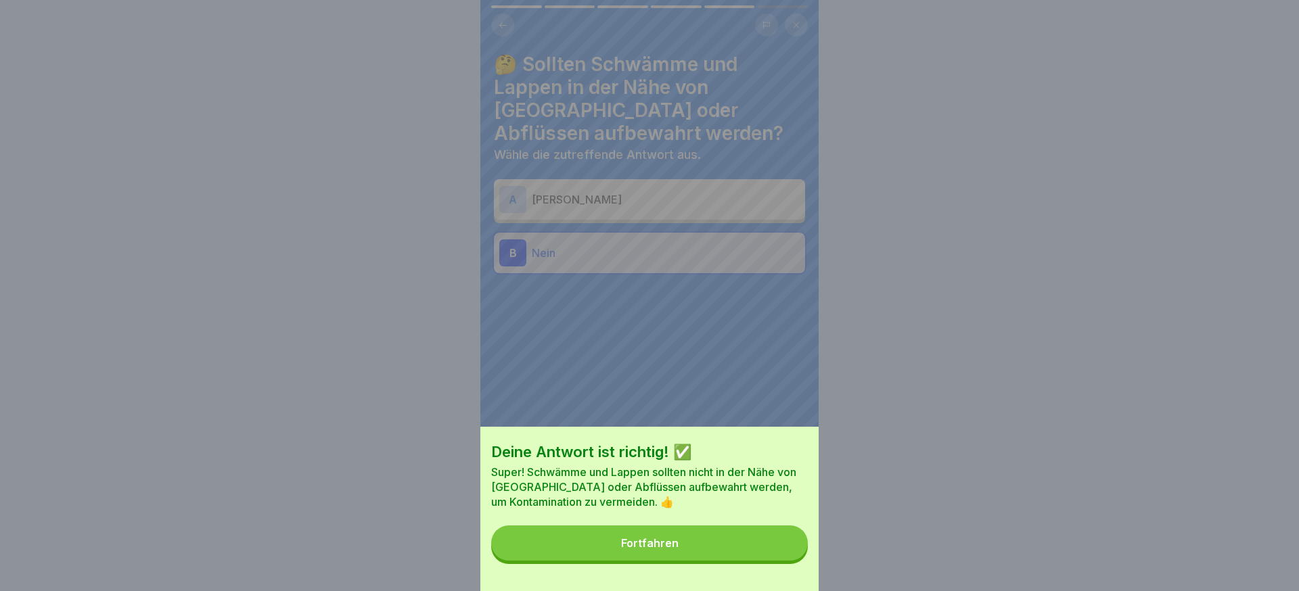
click at [786, 543] on button "Fortfahren" at bounding box center [649, 543] width 317 height 35
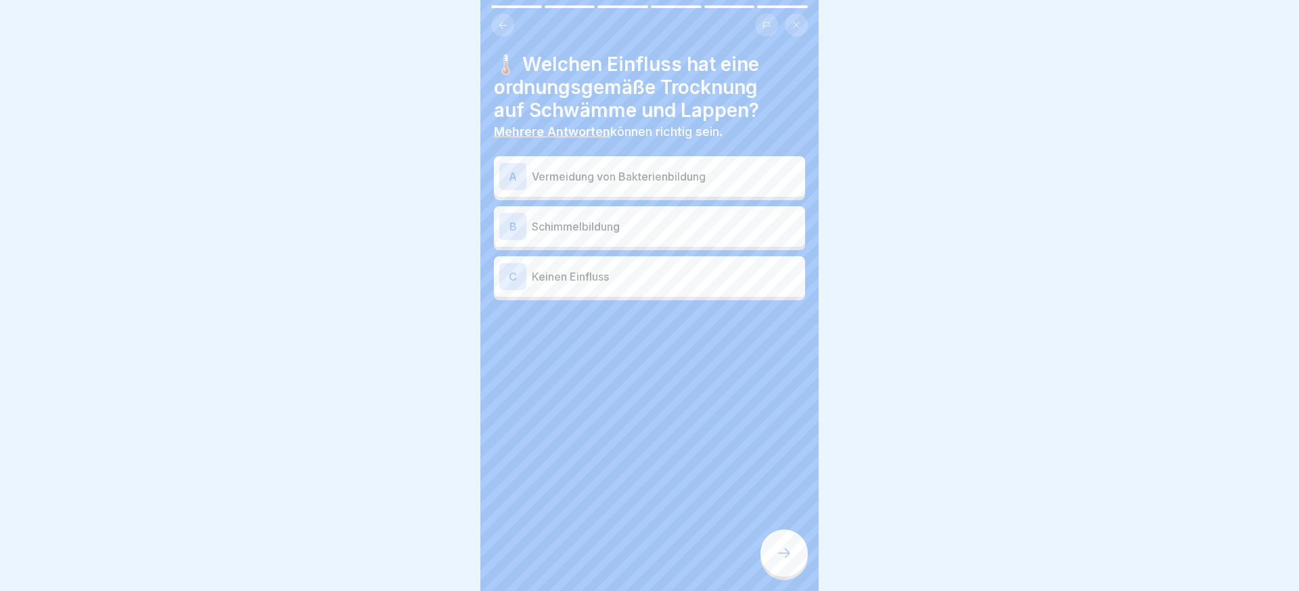
click at [662, 188] on div "A Vermeidung von Bakterienbildung" at bounding box center [649, 176] width 300 height 27
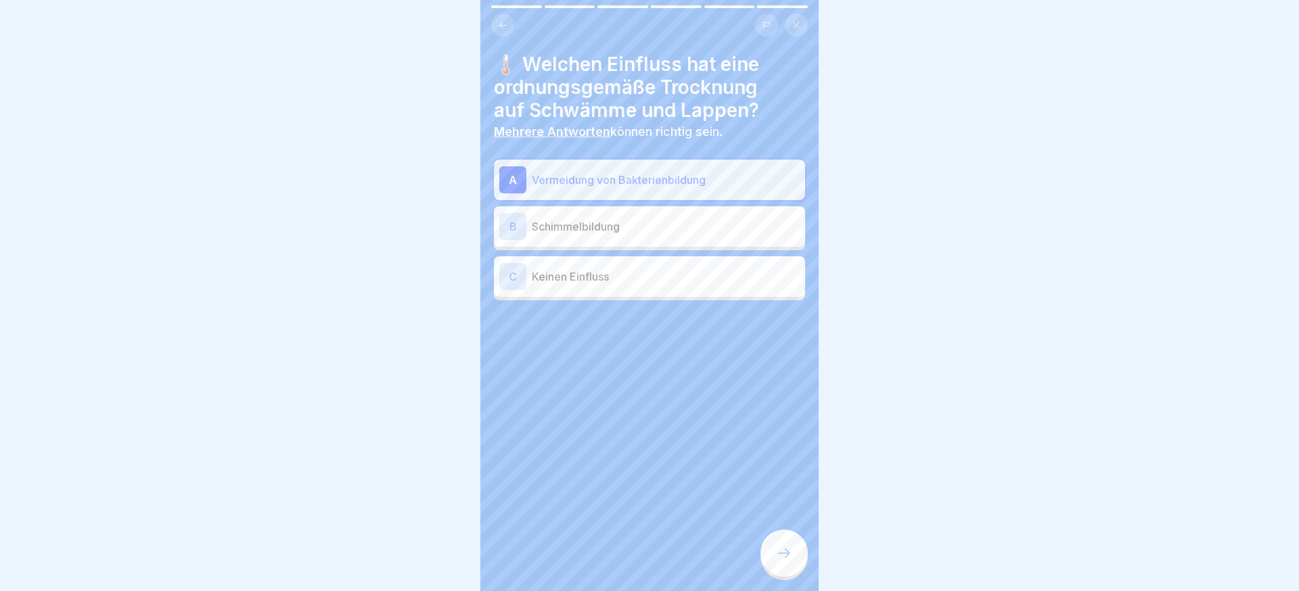
click at [664, 233] on p "Schimmelbildung" at bounding box center [666, 227] width 268 height 16
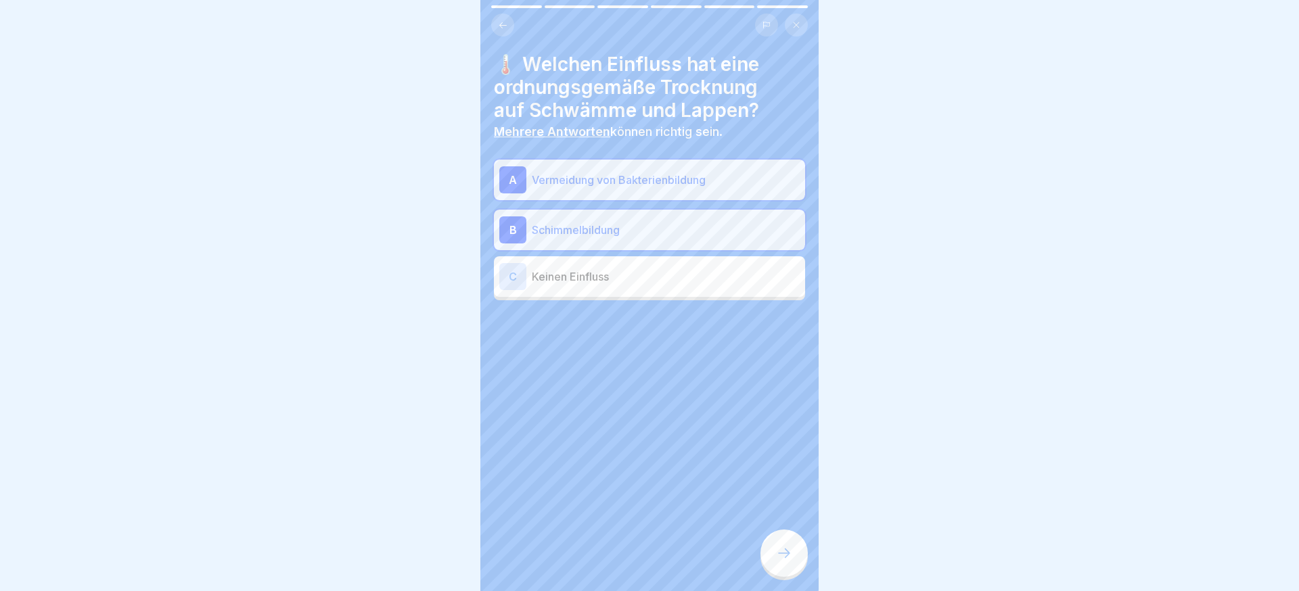
click at [787, 531] on div "Lagerhaltung 6 Schritte Deutsch 🧽 Lagerung von Schwämmen und Lappen Erfahre, wi…" at bounding box center [649, 295] width 338 height 591
click at [786, 545] on div at bounding box center [784, 553] width 47 height 47
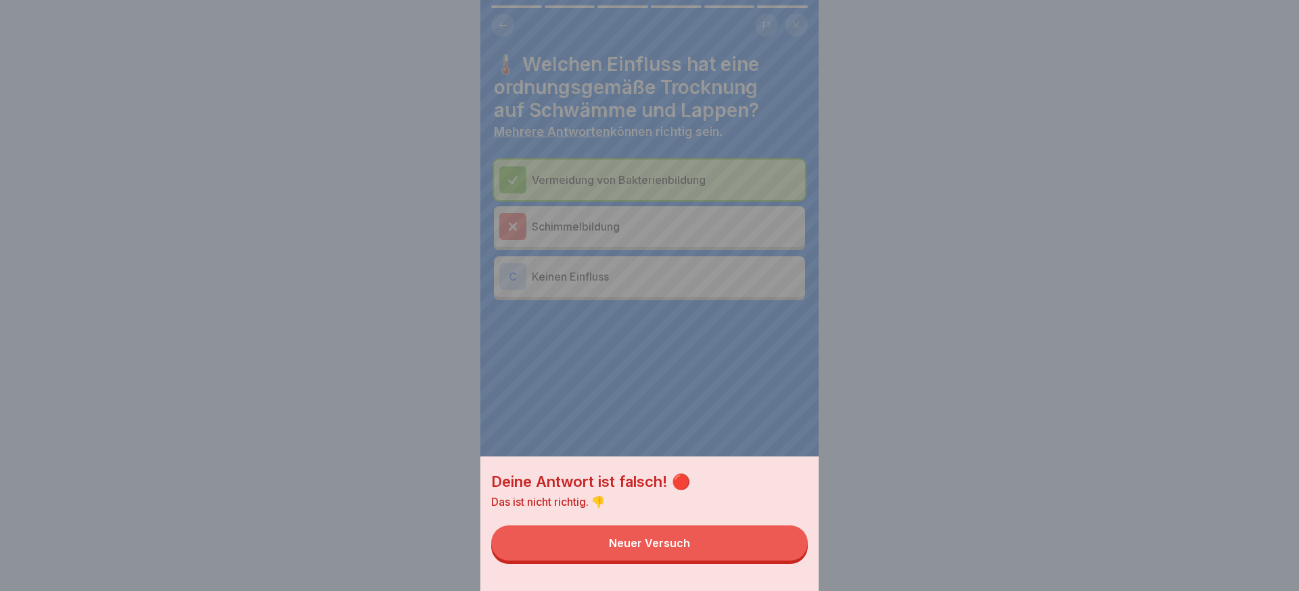
click at [725, 550] on button "Neuer Versuch" at bounding box center [649, 543] width 317 height 35
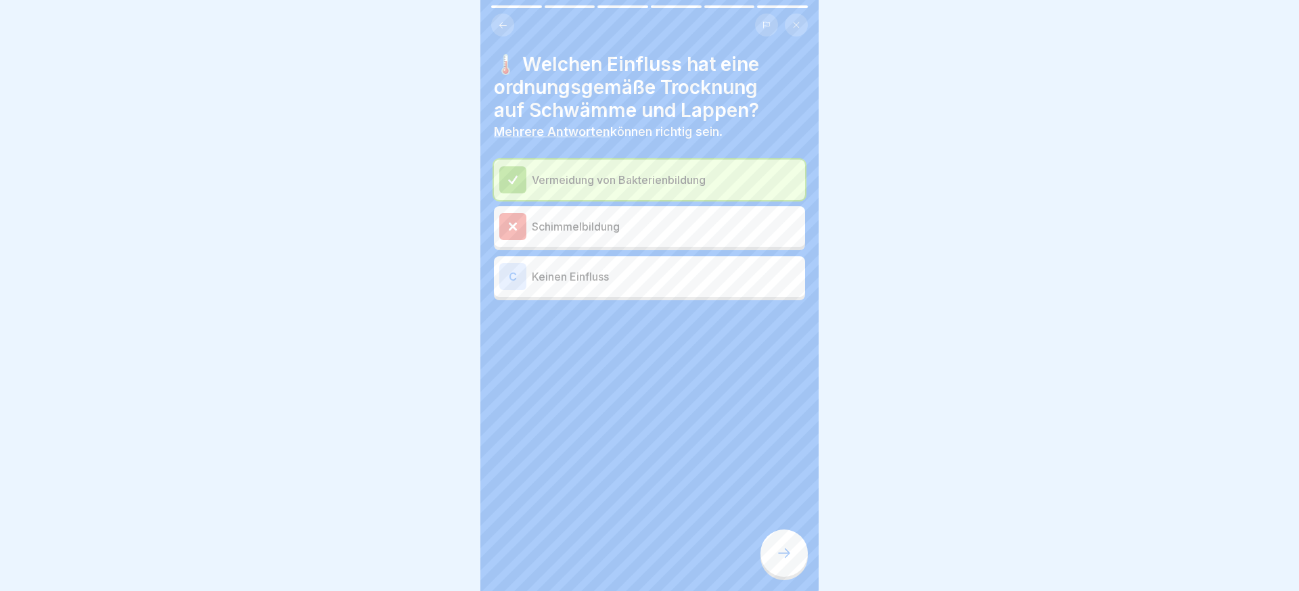
click at [783, 564] on div at bounding box center [784, 553] width 47 height 47
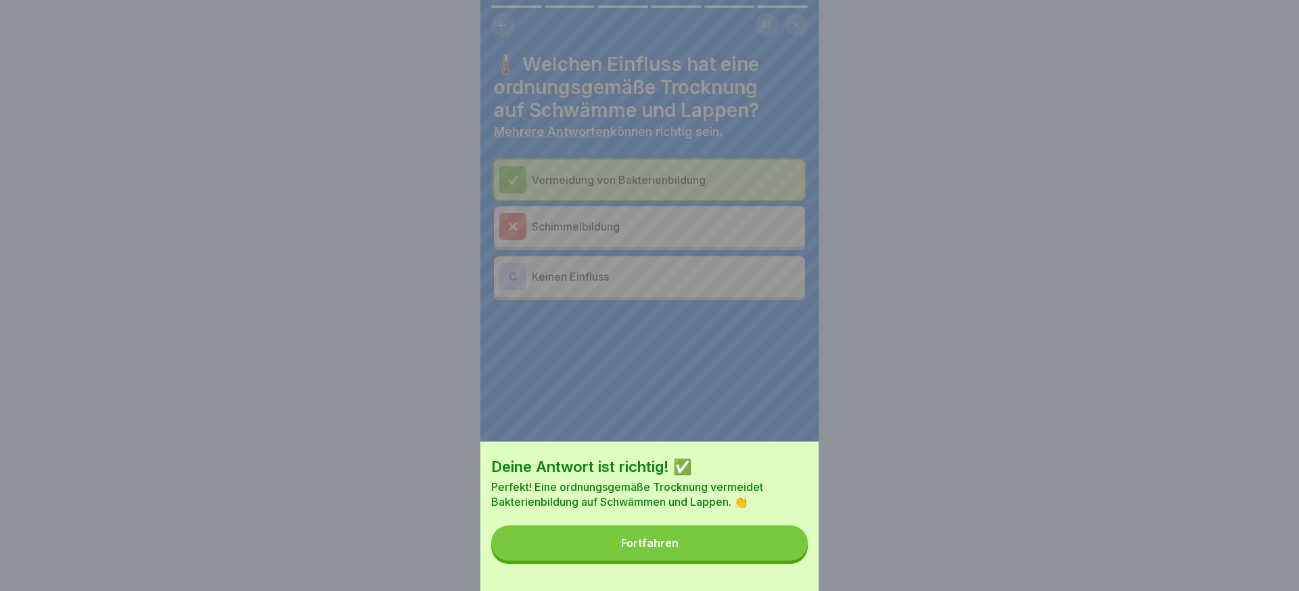
click at [783, 564] on div "Deine Antwort ist richtig! ✅ Perfekt! Eine ordnungsgemäße Trocknung vermeidet B…" at bounding box center [649, 517] width 338 height 150
click at [781, 553] on button "Fortfahren" at bounding box center [649, 543] width 317 height 35
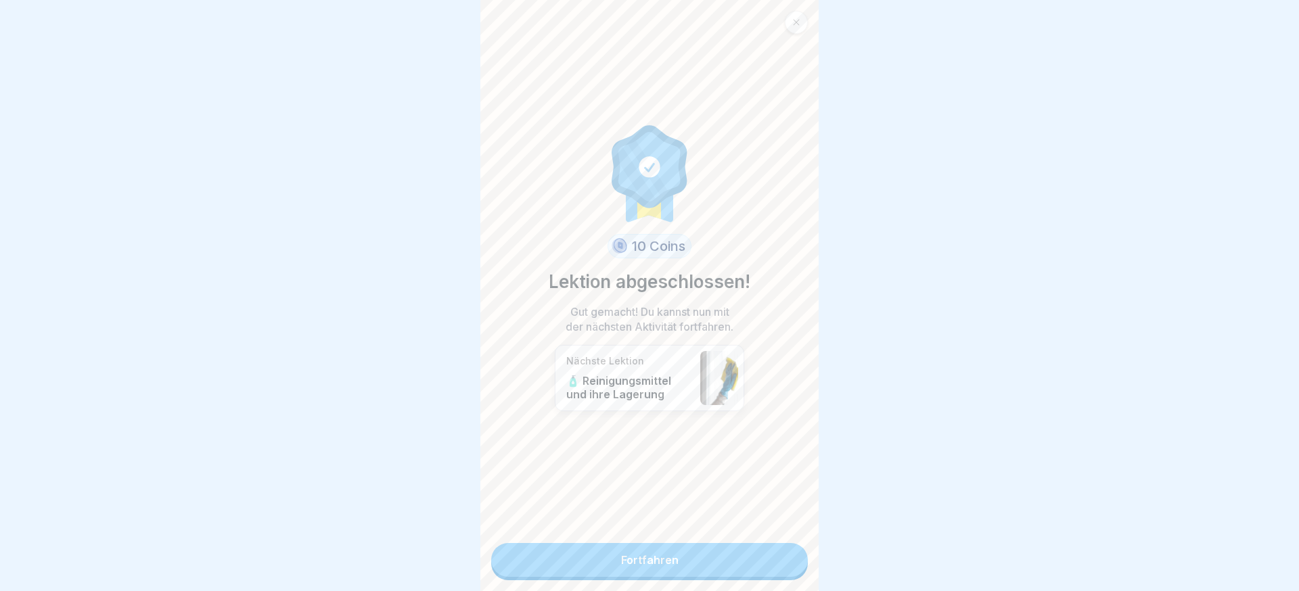
click at [780, 553] on link "Fortfahren" at bounding box center [649, 560] width 317 height 34
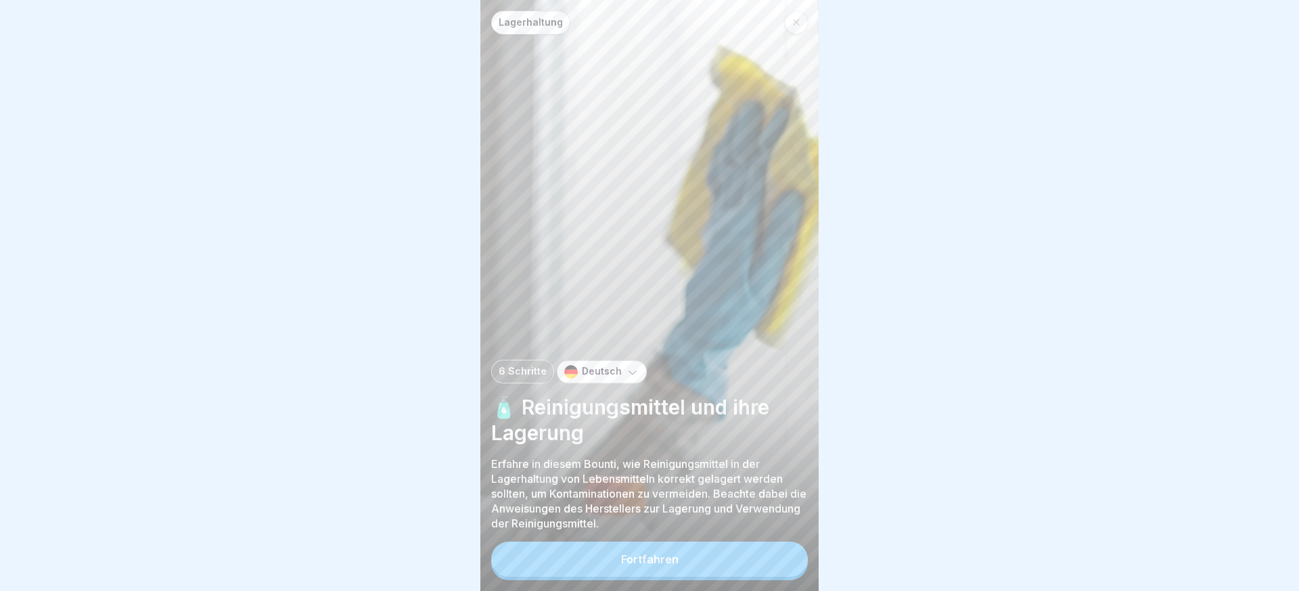
click at [780, 553] on button "Fortfahren" at bounding box center [649, 559] width 317 height 35
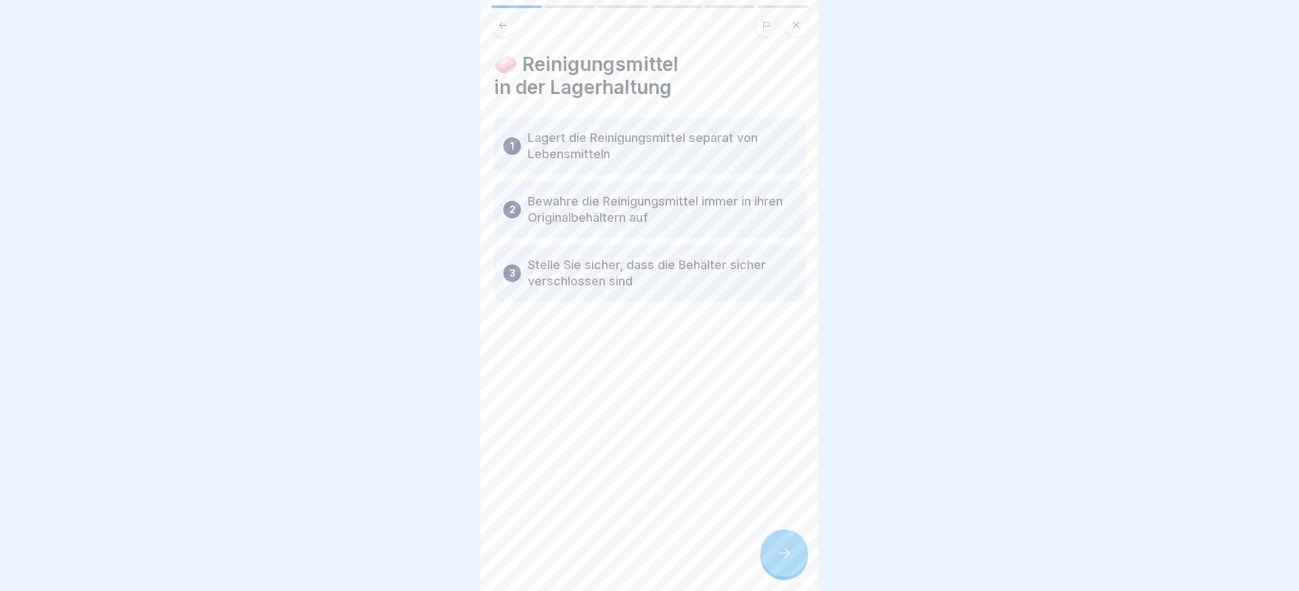
click at [793, 545] on div at bounding box center [784, 553] width 47 height 47
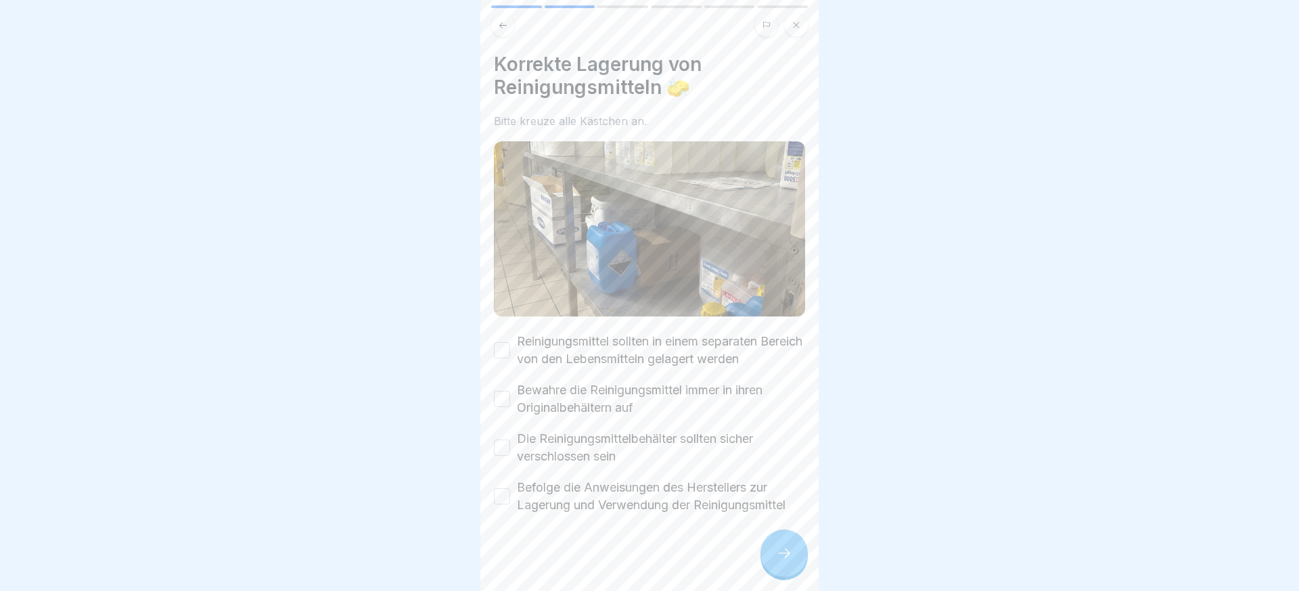
click at [793, 545] on div at bounding box center [784, 553] width 47 height 47
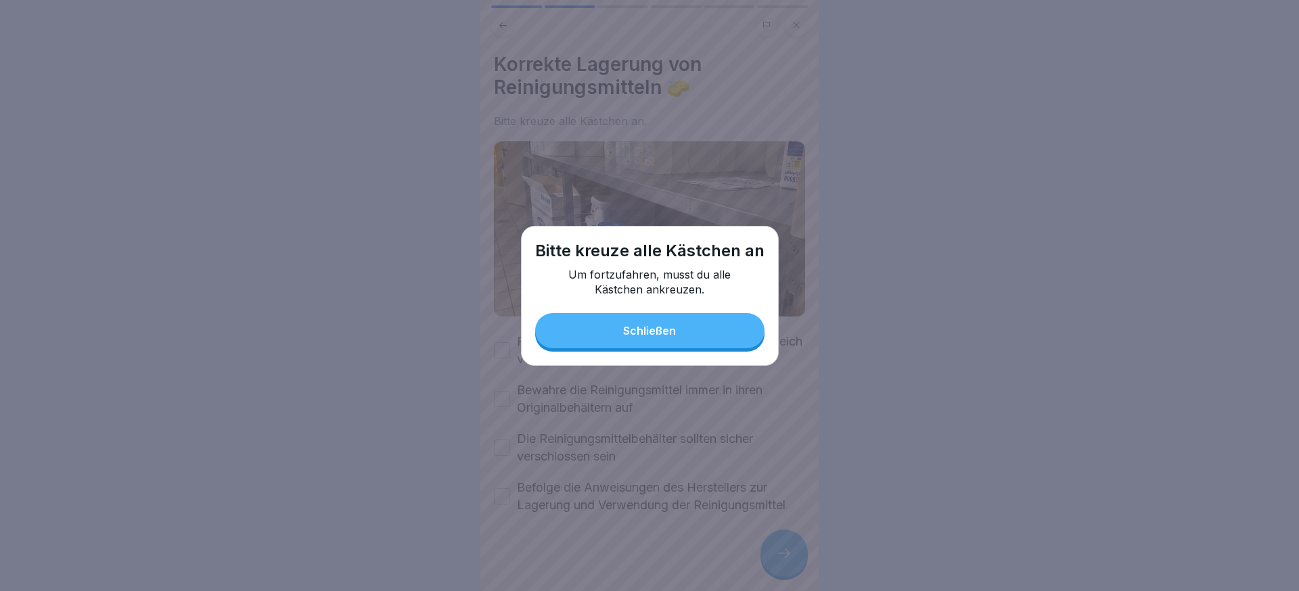
click at [641, 324] on button "Schließen" at bounding box center [649, 330] width 229 height 35
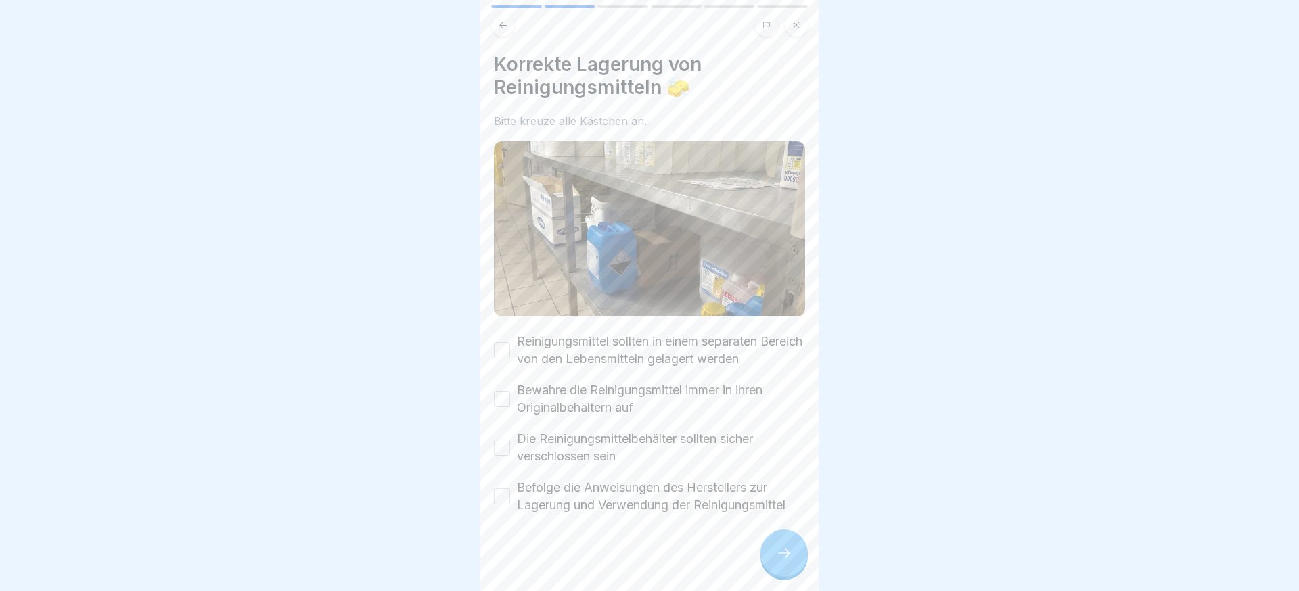
drag, startPoint x: 580, startPoint y: 340, endPoint x: 581, endPoint y: 381, distance: 41.3
click at [580, 340] on label "Reinigungsmittel sollten in einem separaten Bereich von den Lebensmitteln gelag…" at bounding box center [661, 350] width 288 height 35
click at [510, 342] on button "Reinigungsmittel sollten in einem separaten Bereich von den Lebensmitteln gelag…" at bounding box center [502, 350] width 16 height 16
drag, startPoint x: 571, startPoint y: 403, endPoint x: 565, endPoint y: 431, distance: 29.1
click at [571, 403] on label "Bewahre die Reinigungsmittel immer in ihren Originalbehältern auf" at bounding box center [661, 399] width 288 height 35
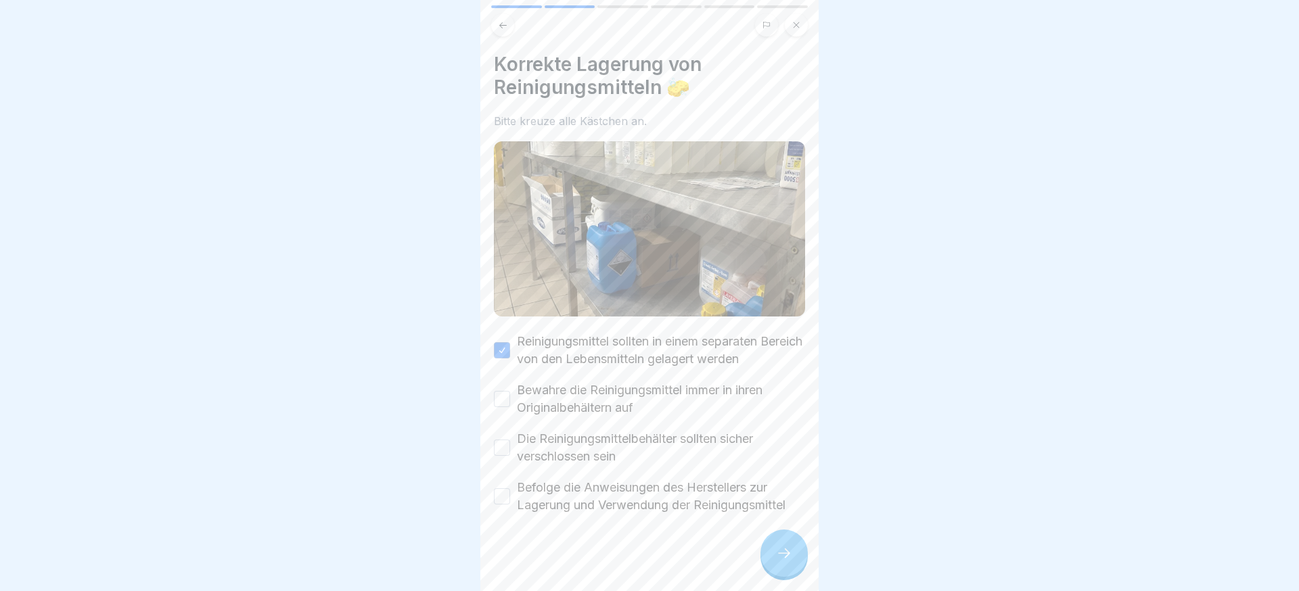
click at [510, 403] on button "Bewahre die Reinigungsmittel immer in ihren Originalbehältern auf" at bounding box center [502, 399] width 16 height 16
click at [562, 440] on label "Die Reinigungsmittelbehälter sollten sicher verschlossen sein" at bounding box center [661, 447] width 288 height 35
click at [510, 440] on button "Die Reinigungsmittelbehälter sollten sicher verschlossen sein" at bounding box center [502, 448] width 16 height 16
click at [562, 489] on label "Befolge die Anweisungen des Herstellers zur Lagerung und Verwendung der Reinigu…" at bounding box center [661, 496] width 288 height 35
click at [510, 489] on button "Befolge die Anweisungen des Herstellers zur Lagerung und Verwendung der Reinigu…" at bounding box center [502, 497] width 16 height 16
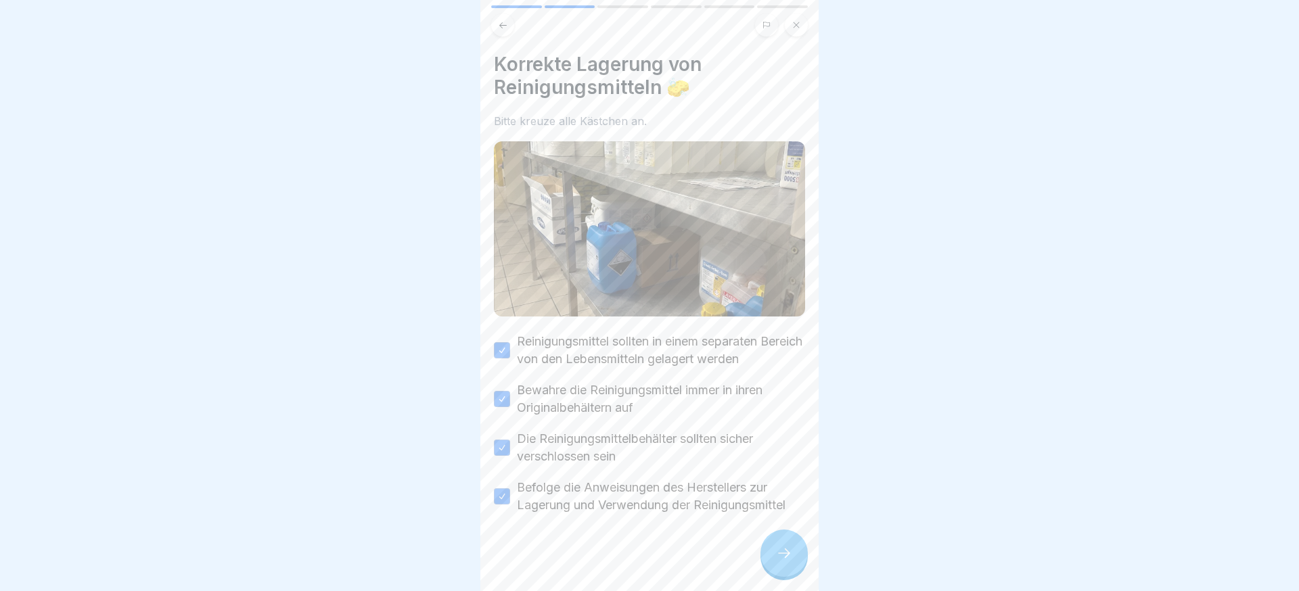
click at [771, 557] on div at bounding box center [784, 553] width 47 height 47
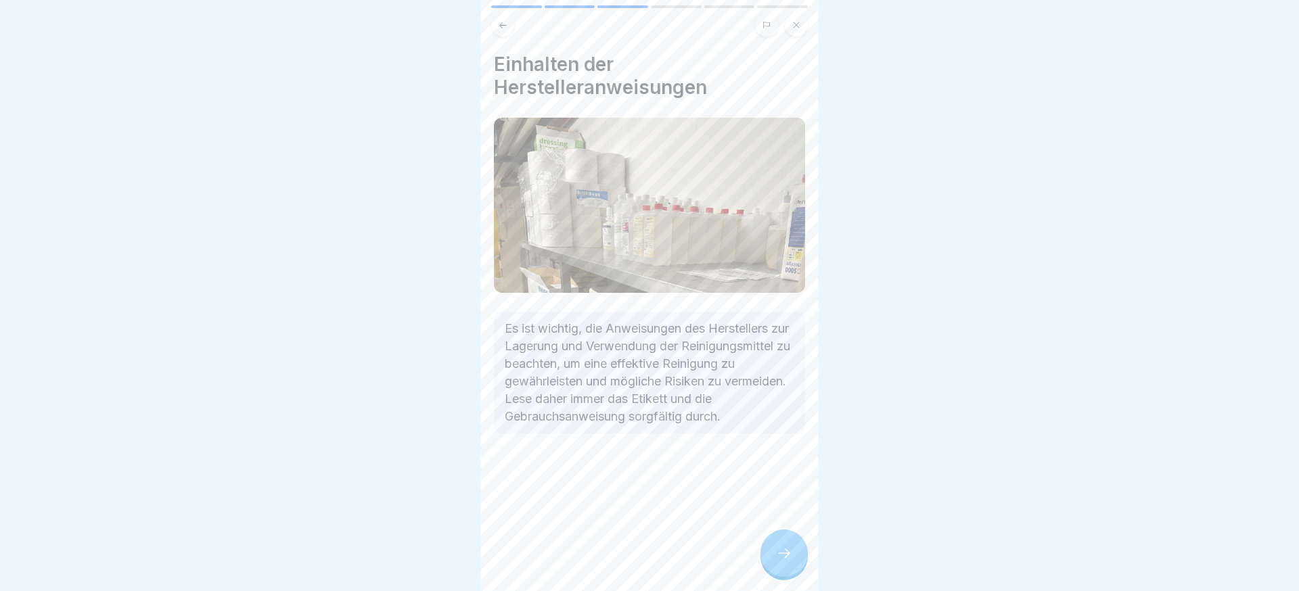
click at [771, 557] on div at bounding box center [784, 553] width 47 height 47
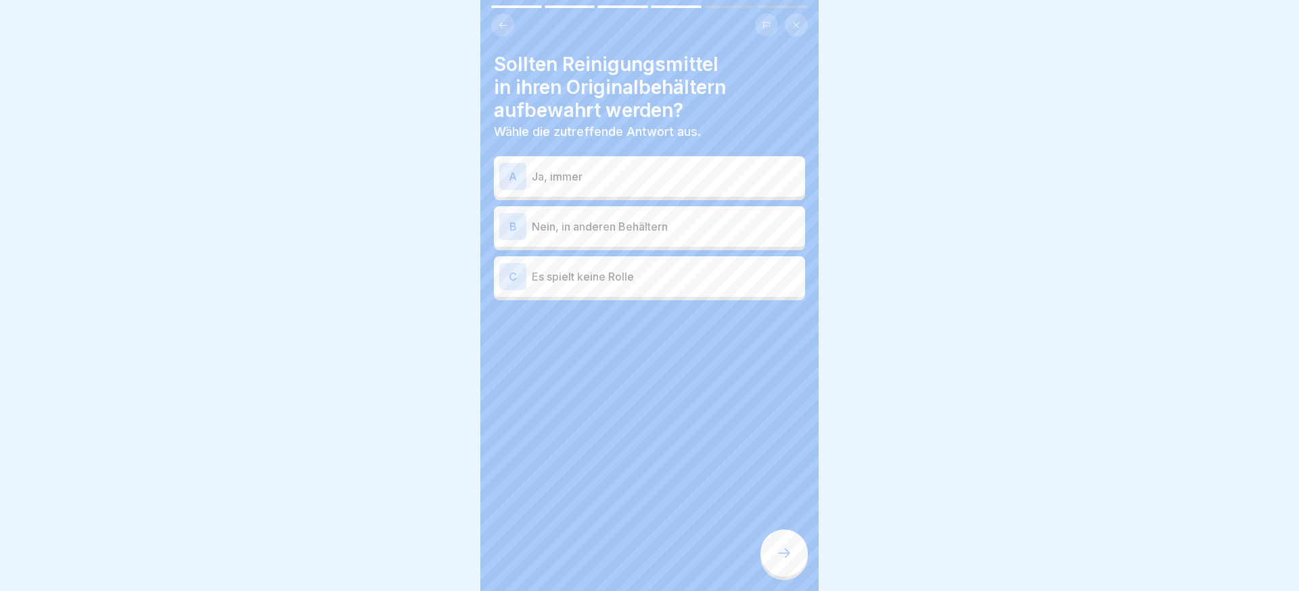
click at [654, 183] on p "Ja, immer" at bounding box center [666, 177] width 268 height 16
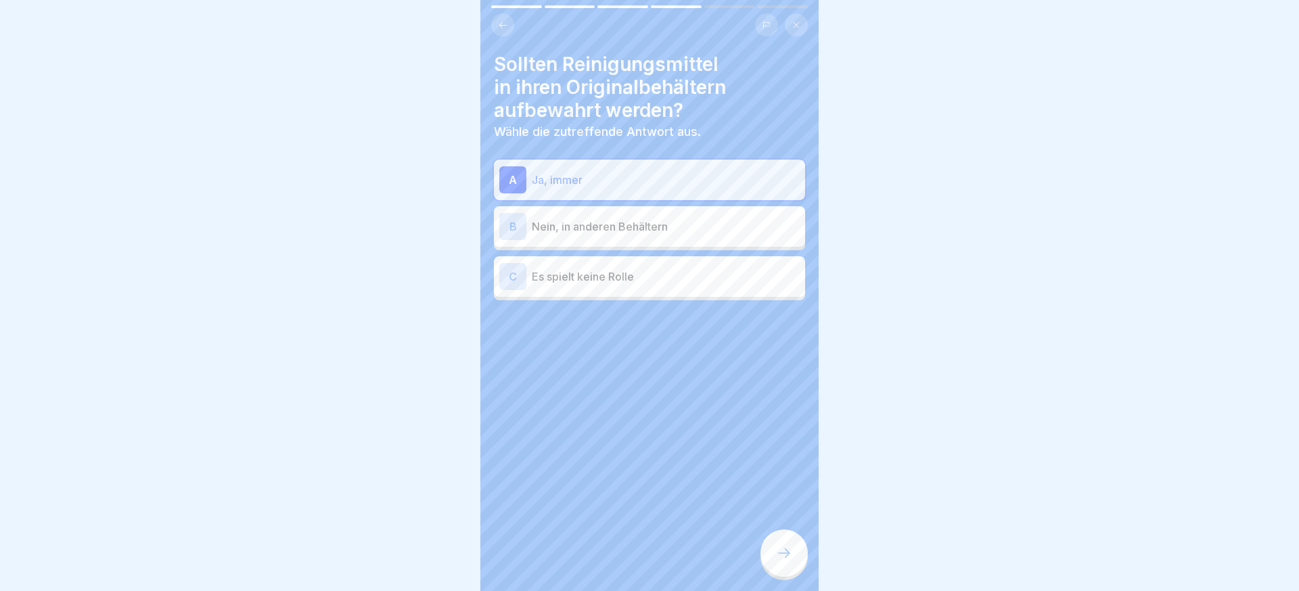
click at [776, 545] on div at bounding box center [784, 553] width 47 height 47
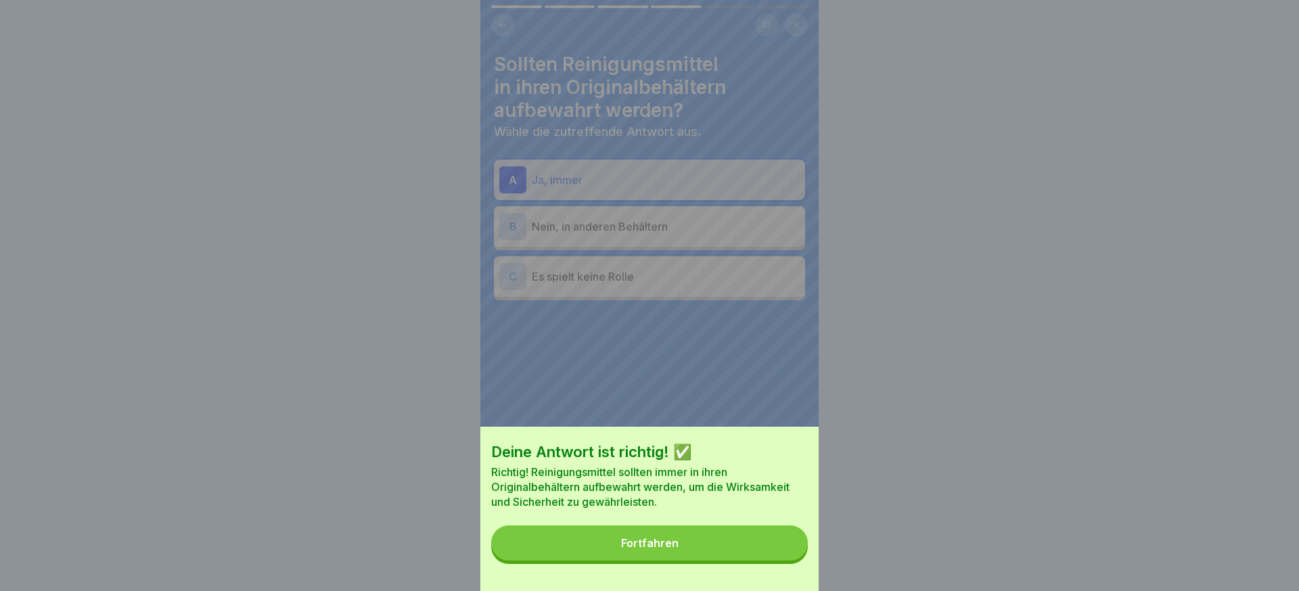
click at [776, 545] on button "Fortfahren" at bounding box center [649, 543] width 317 height 35
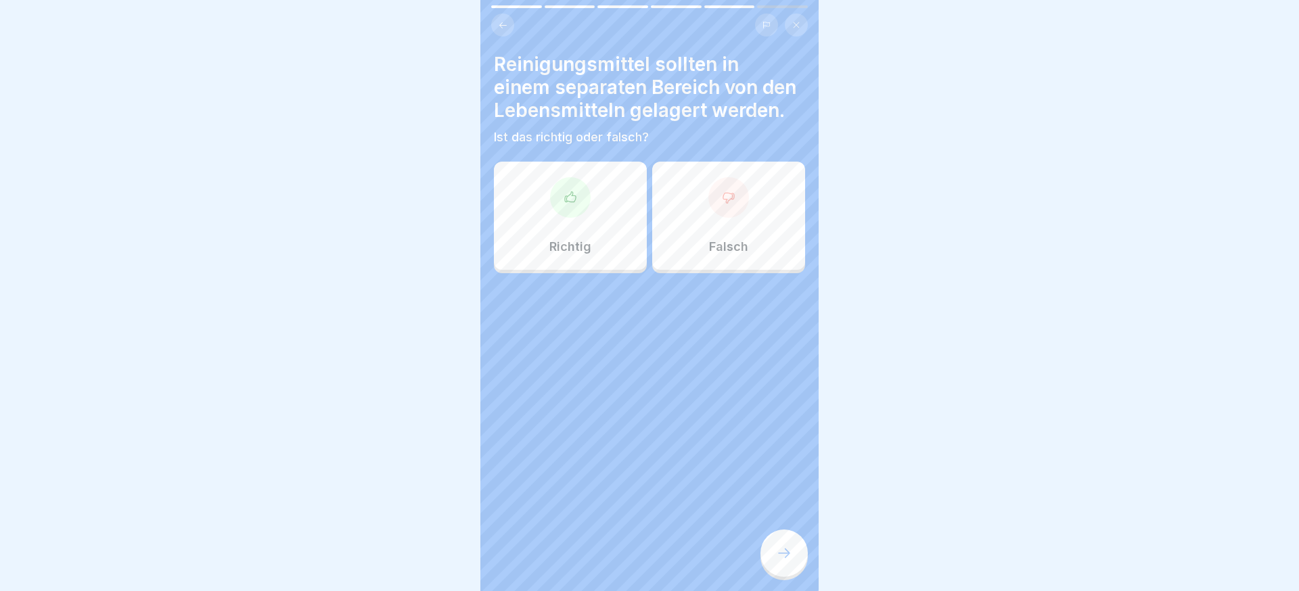
click at [586, 209] on div at bounding box center [570, 197] width 41 height 41
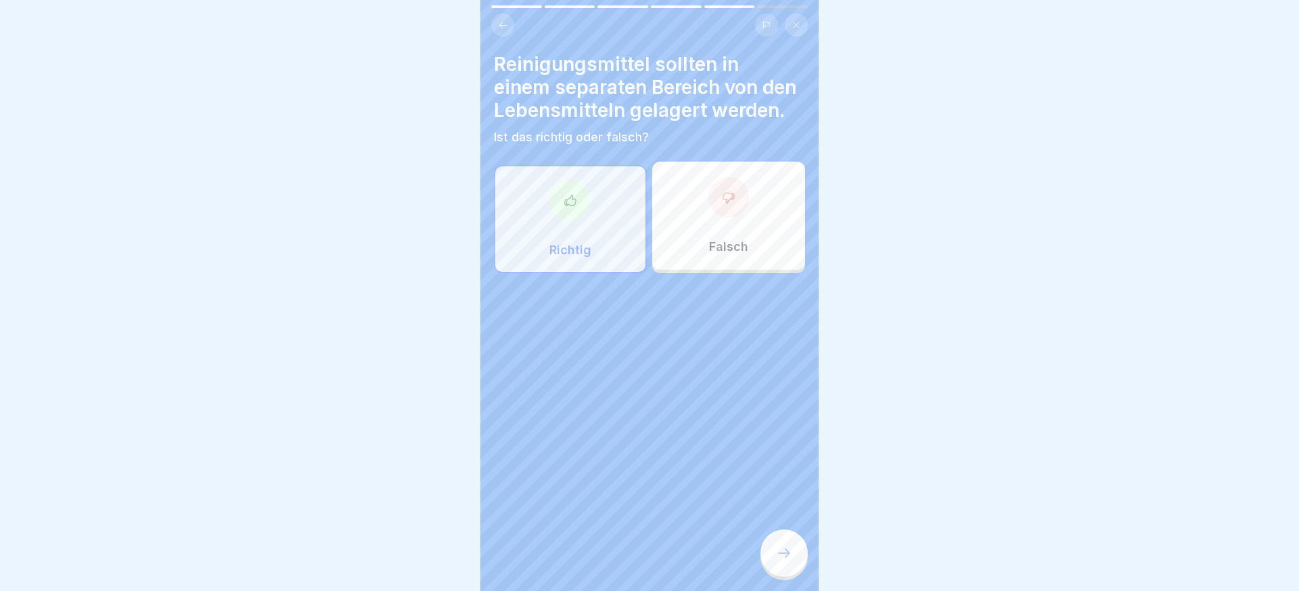
click at [774, 549] on div at bounding box center [784, 553] width 47 height 47
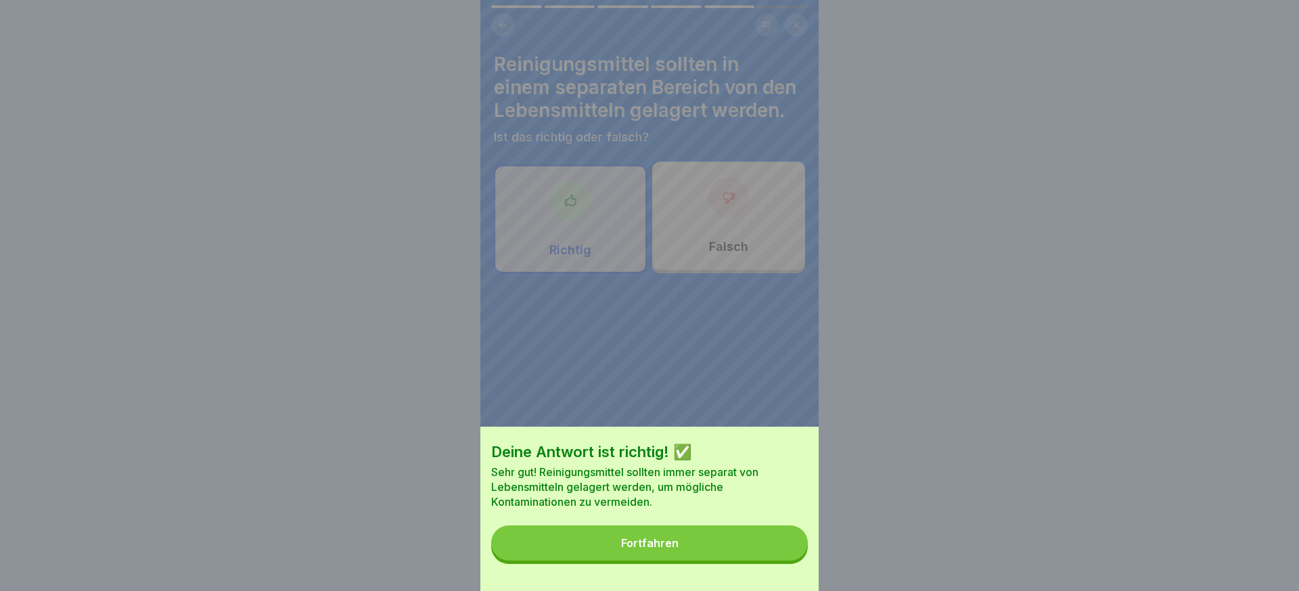
click at [774, 549] on button "Fortfahren" at bounding box center [649, 543] width 317 height 35
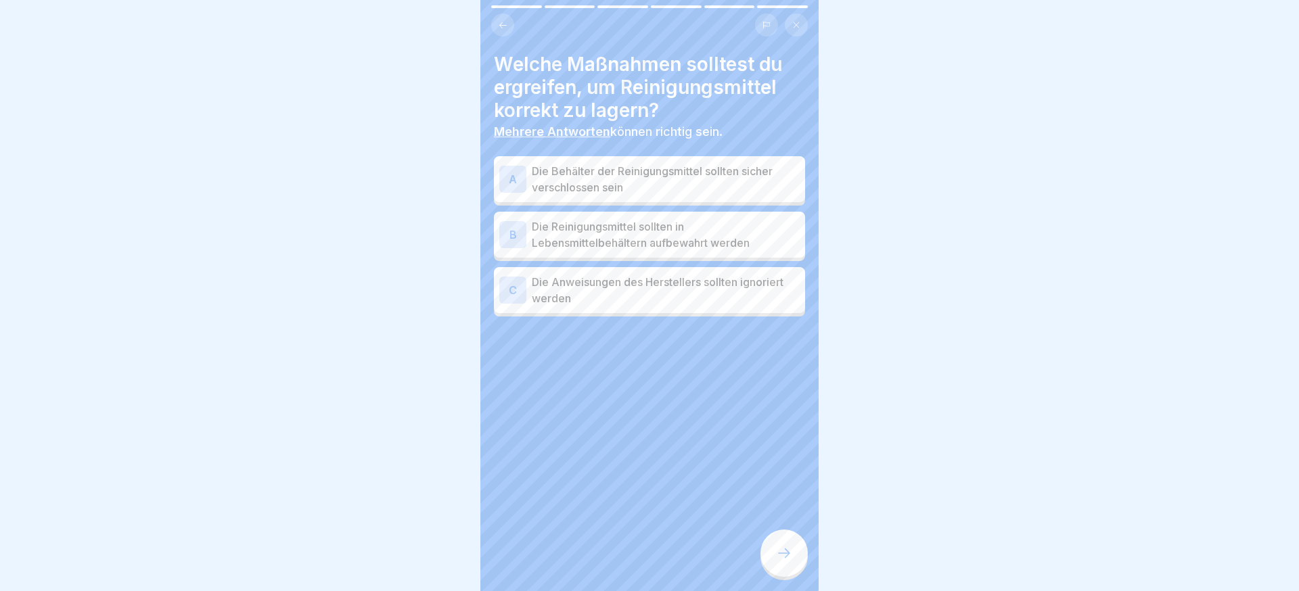
click at [692, 196] on div "A Die Behälter der Reinigungsmittel sollten sicher verschlossen sein" at bounding box center [649, 179] width 311 height 46
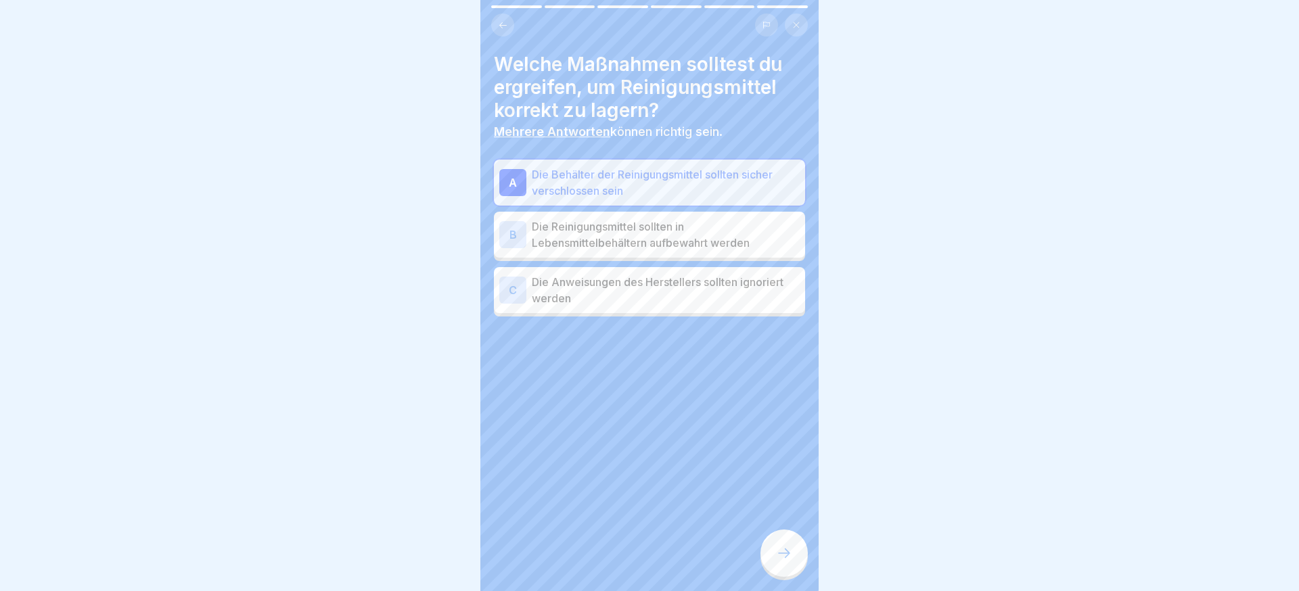
click at [786, 544] on div at bounding box center [784, 553] width 47 height 47
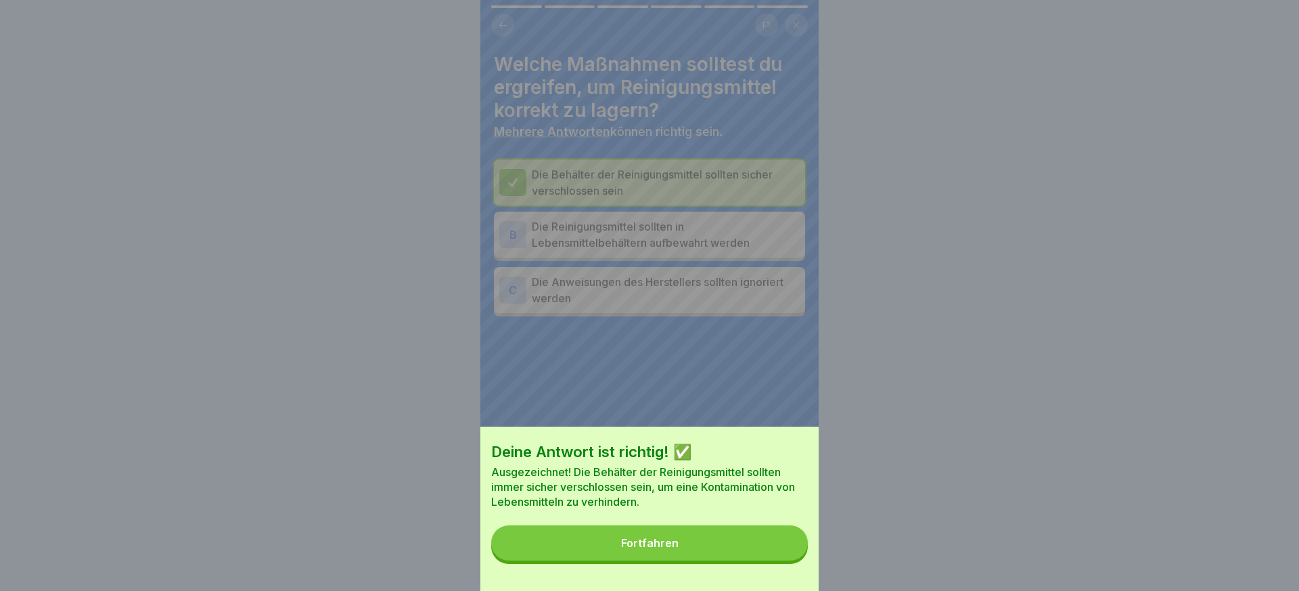
click at [786, 544] on button "Fortfahren" at bounding box center [649, 543] width 317 height 35
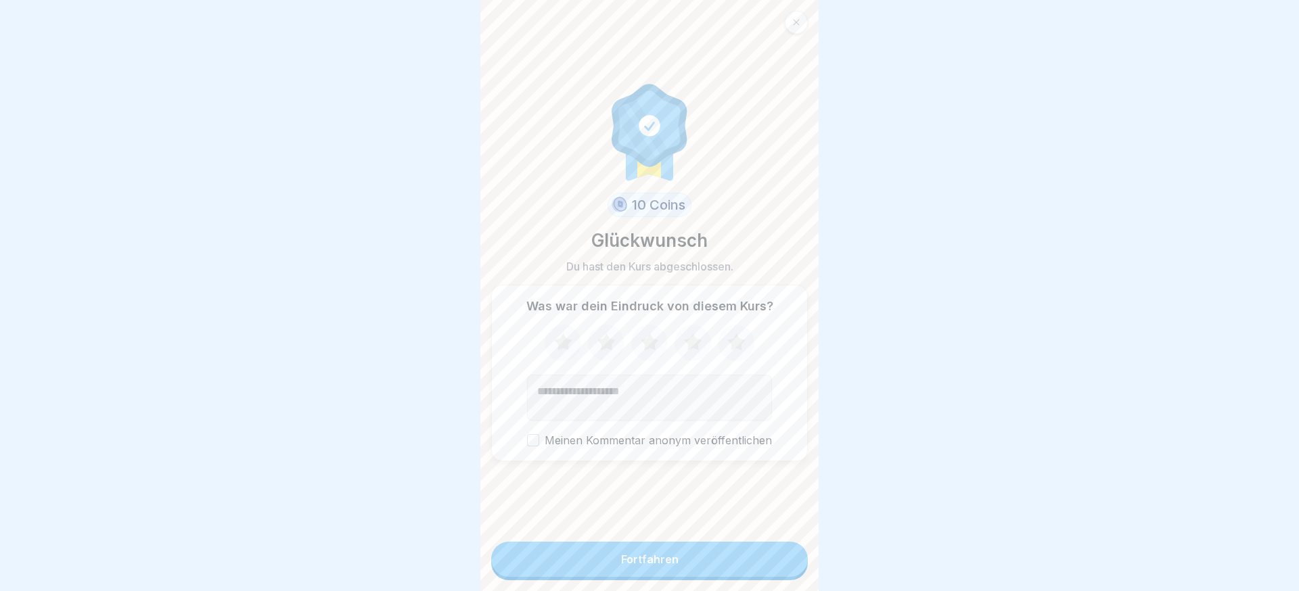
click at [778, 554] on button "Fortfahren" at bounding box center [649, 559] width 317 height 35
click at [800, 27] on div at bounding box center [796, 22] width 23 height 23
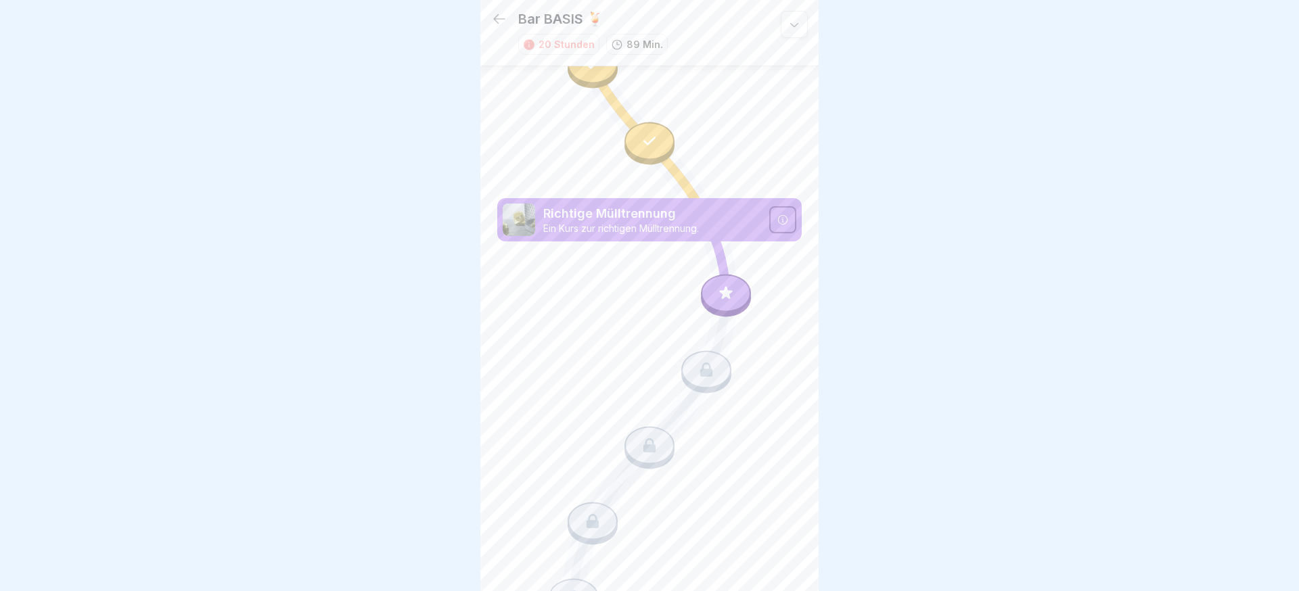
scroll to position [2431, 0]
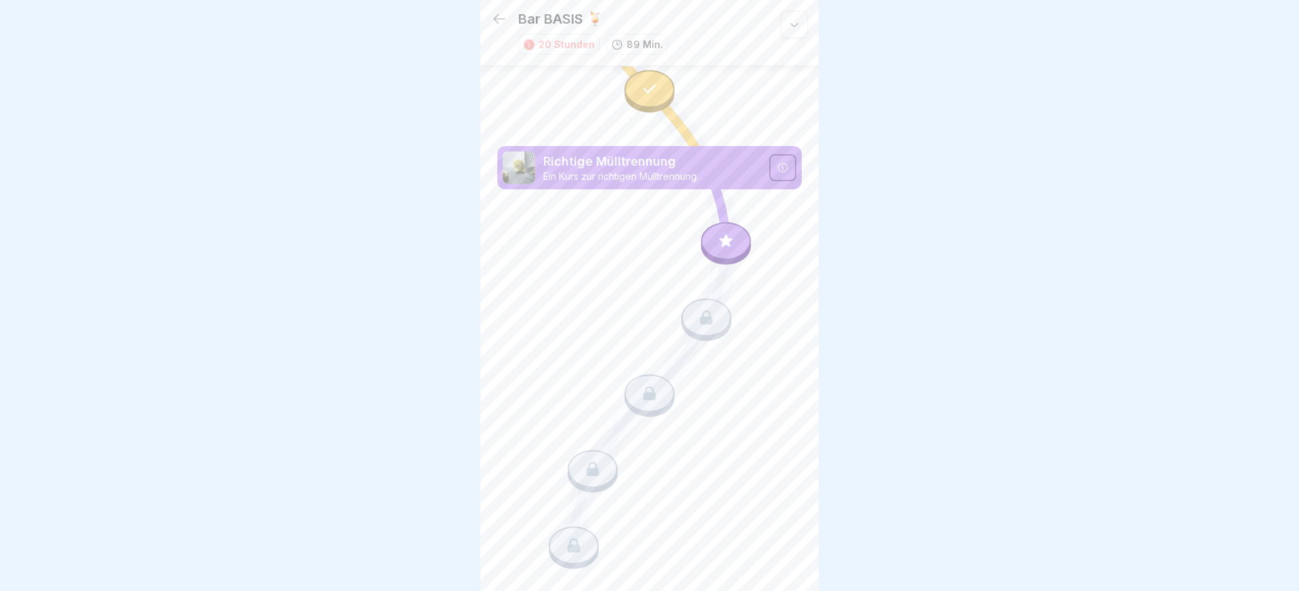
click at [734, 229] on div at bounding box center [726, 242] width 50 height 38
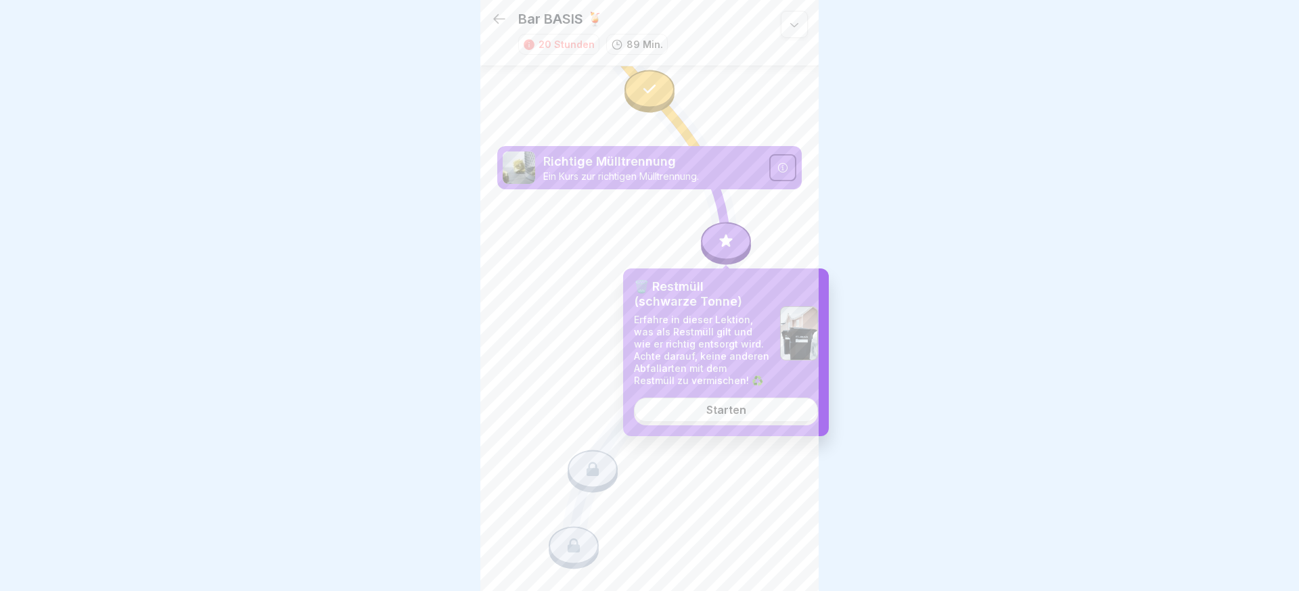
click at [709, 413] on div "Starten" at bounding box center [727, 410] width 40 height 12
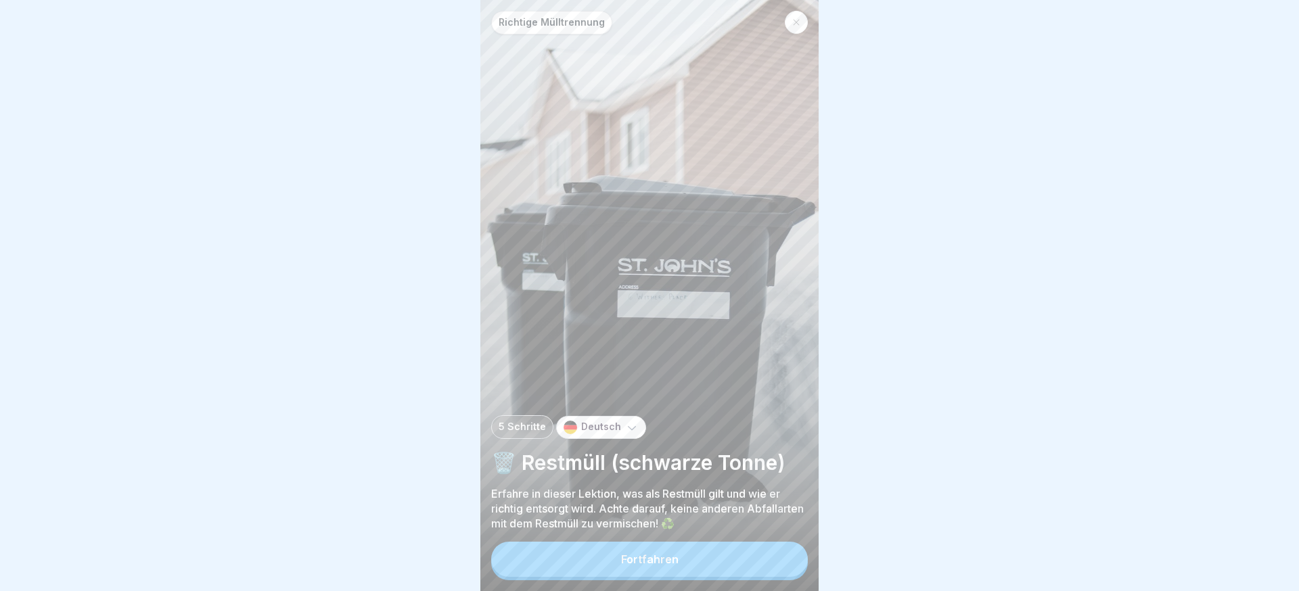
click at [682, 568] on button "Fortfahren" at bounding box center [649, 559] width 317 height 35
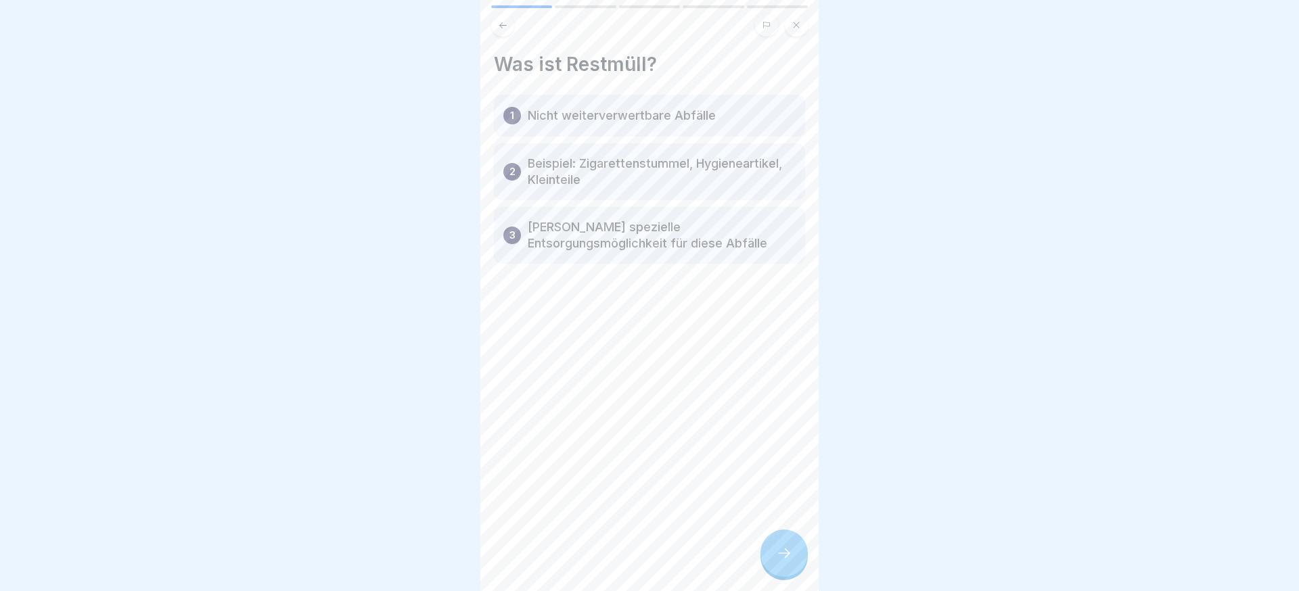
click at [776, 539] on div at bounding box center [784, 553] width 47 height 47
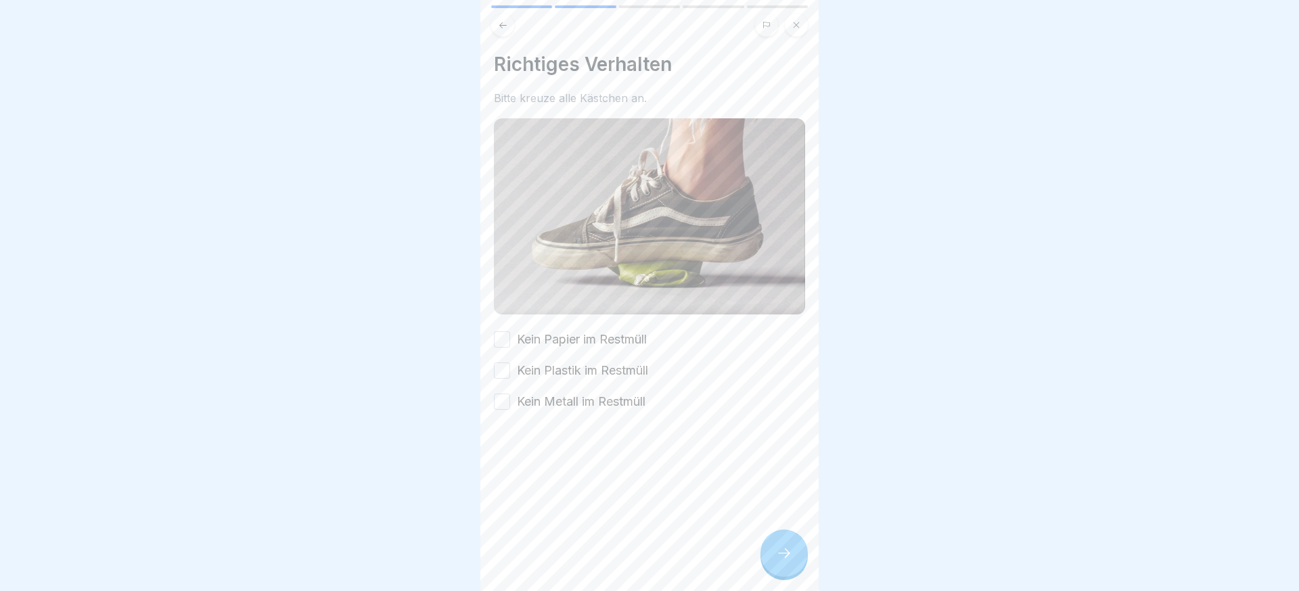
click at [608, 399] on label "Kein Metall im Restmüll" at bounding box center [581, 402] width 129 height 18
click at [510, 399] on button "Kein Metall im Restmüll" at bounding box center [502, 402] width 16 height 16
click at [606, 363] on label "Kein Plastik im Restmüll" at bounding box center [582, 371] width 131 height 18
click at [510, 363] on button "Kein Plastik im Restmüll" at bounding box center [502, 371] width 16 height 16
click at [608, 340] on label "Kein Papier im Restmüll" at bounding box center [582, 340] width 130 height 18
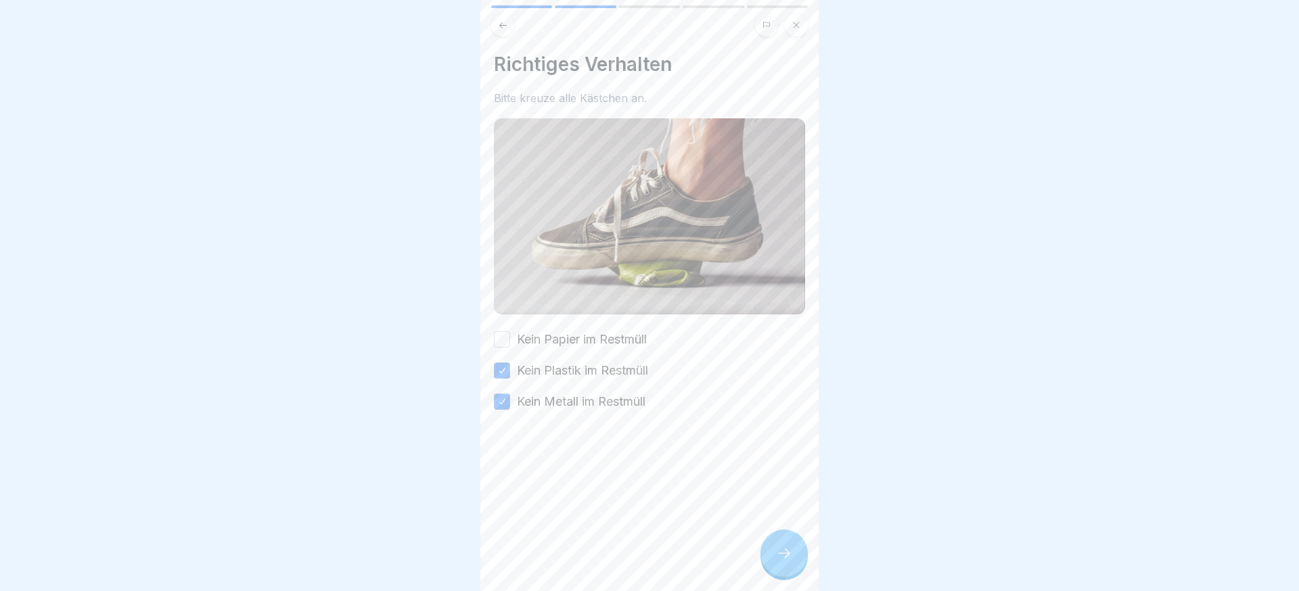
click at [510, 340] on button "Kein Papier im Restmüll" at bounding box center [502, 340] width 16 height 16
click at [794, 558] on div at bounding box center [784, 553] width 47 height 47
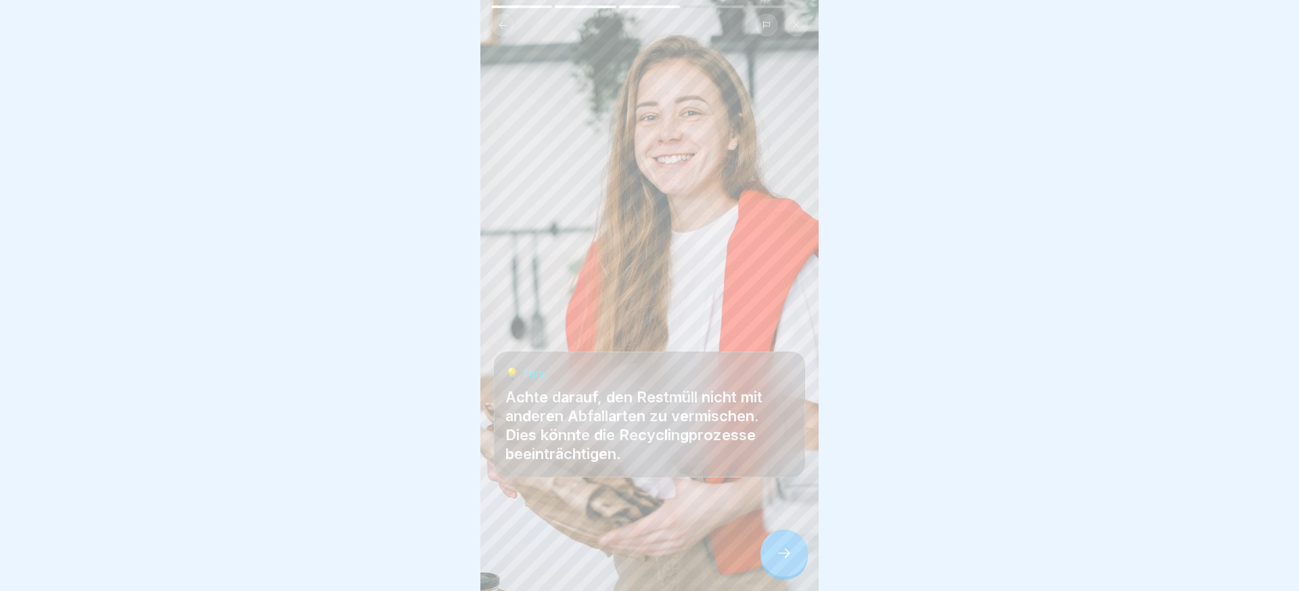
click at [792, 558] on icon at bounding box center [784, 553] width 16 height 16
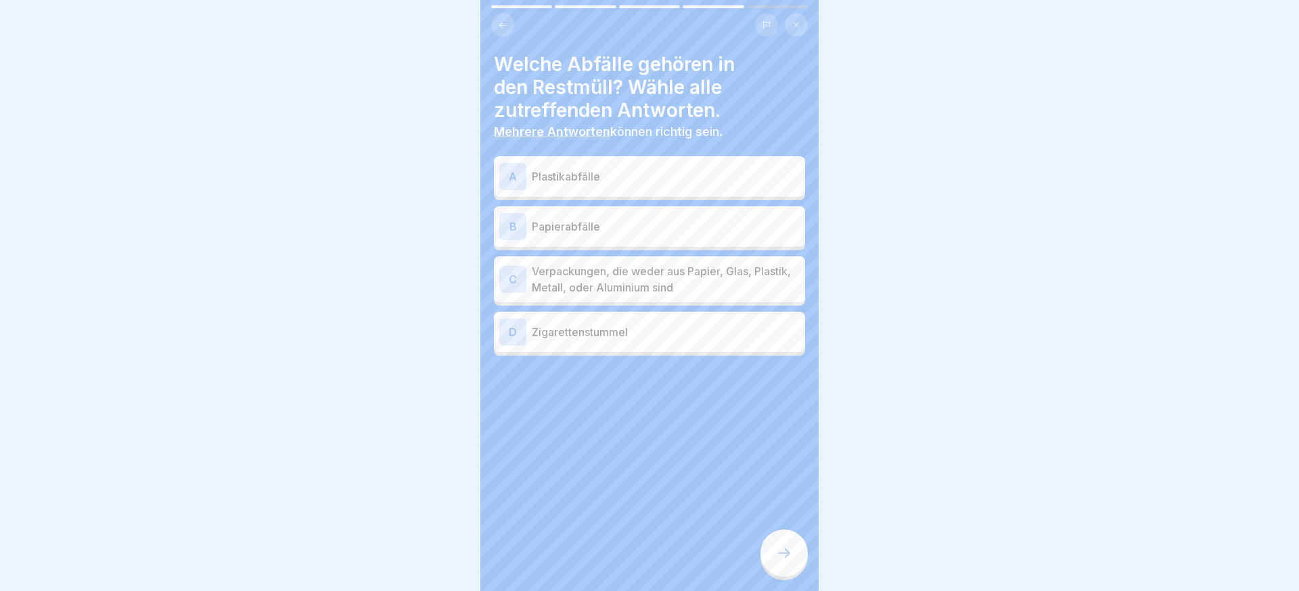
click at [618, 256] on div "C Verpackungen, die weder aus Papier, Glas, Plastik, Metall, oder Aluminium sind" at bounding box center [649, 279] width 311 height 46
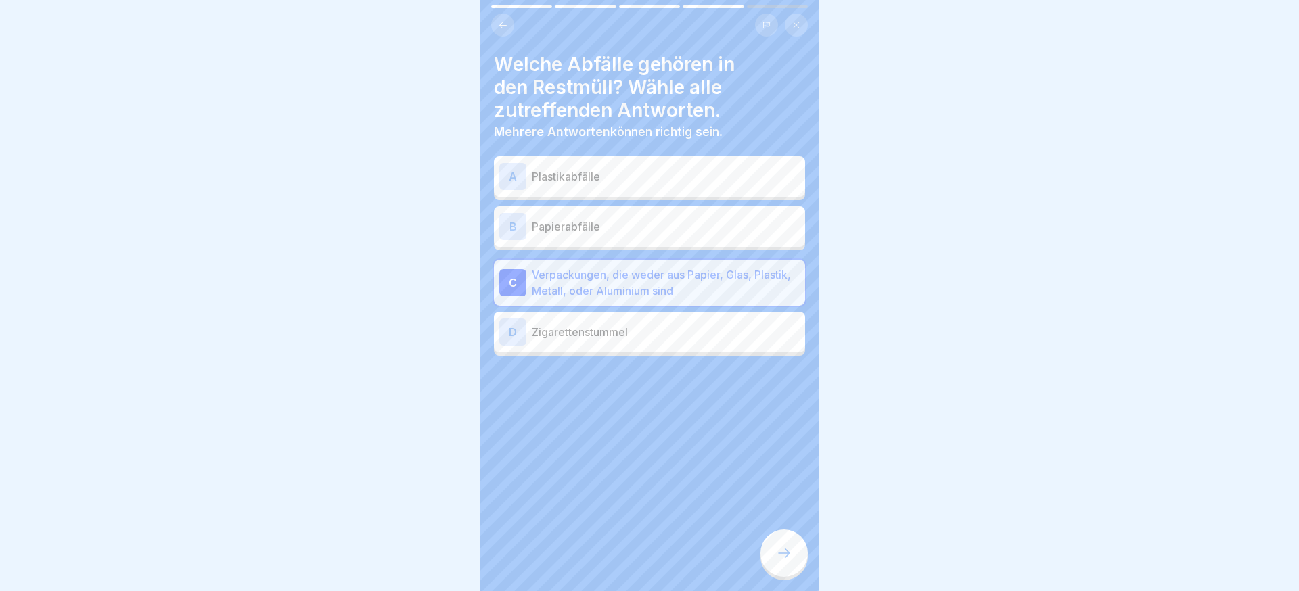
click at [786, 551] on icon at bounding box center [784, 553] width 16 height 16
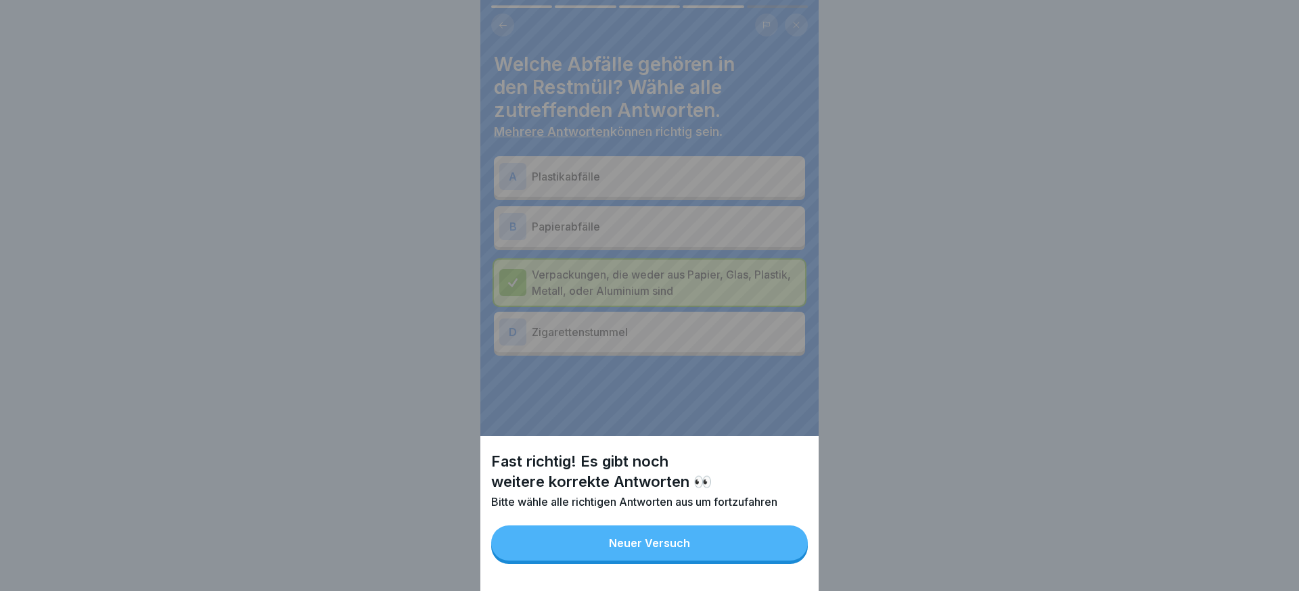
click at [763, 548] on button "Neuer Versuch" at bounding box center [649, 543] width 317 height 35
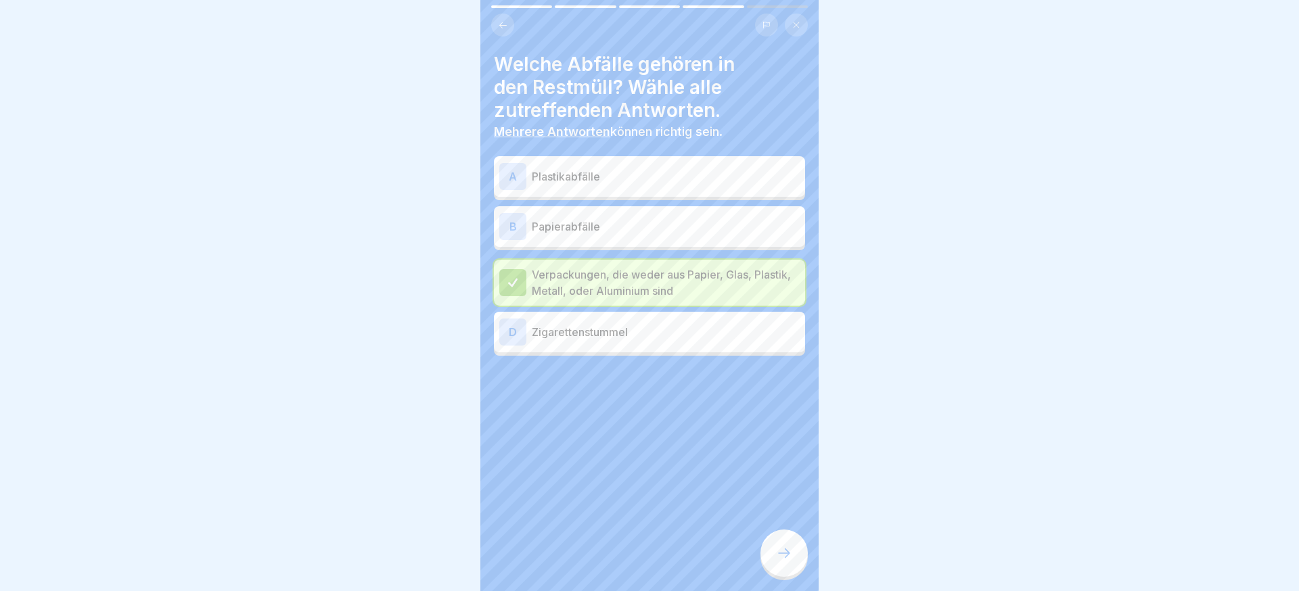
click at [648, 231] on p "Papierabfälle" at bounding box center [666, 227] width 268 height 16
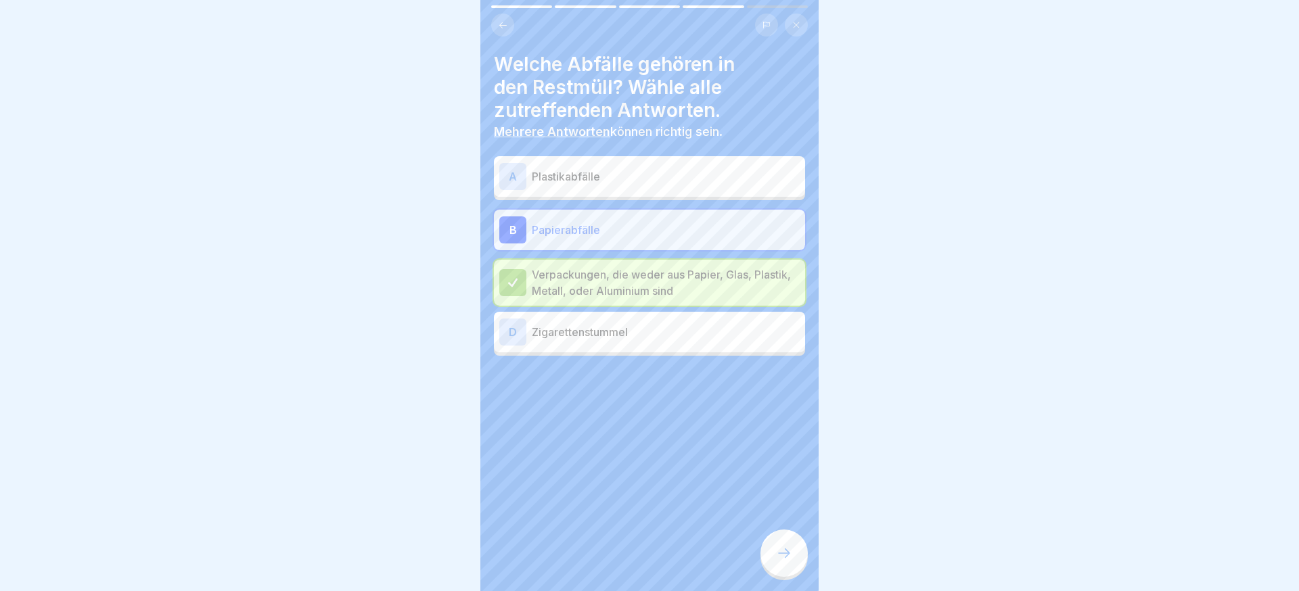
click at [643, 182] on p "Plastikabfälle" at bounding box center [666, 177] width 268 height 16
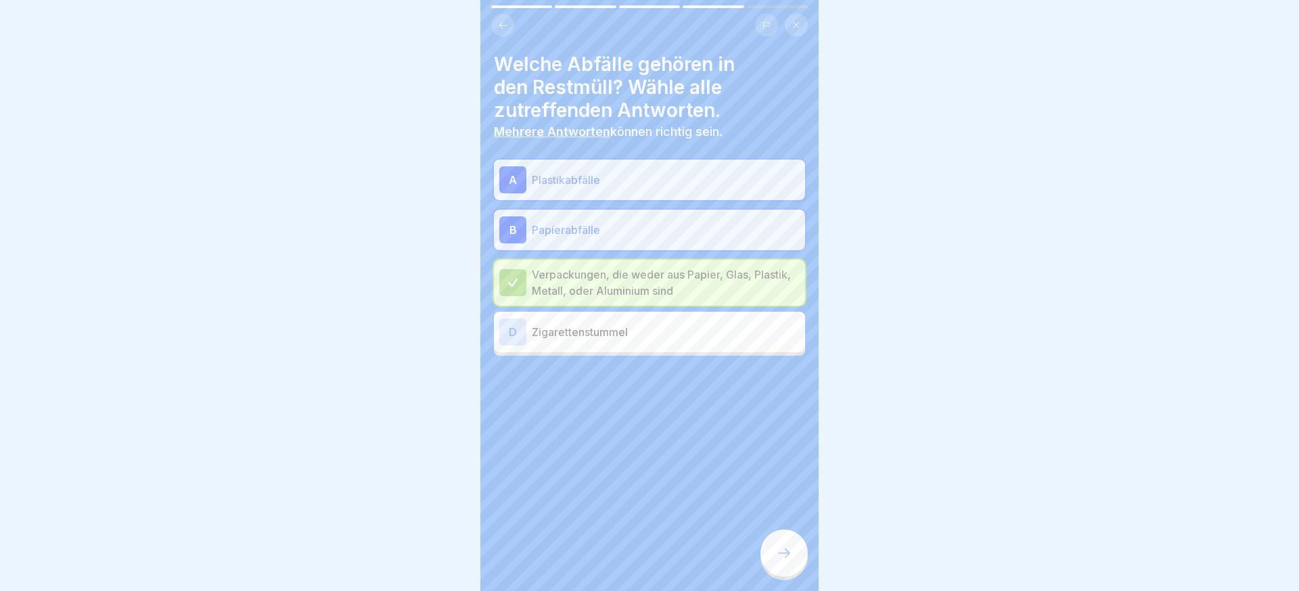
click at [775, 540] on div at bounding box center [784, 553] width 47 height 47
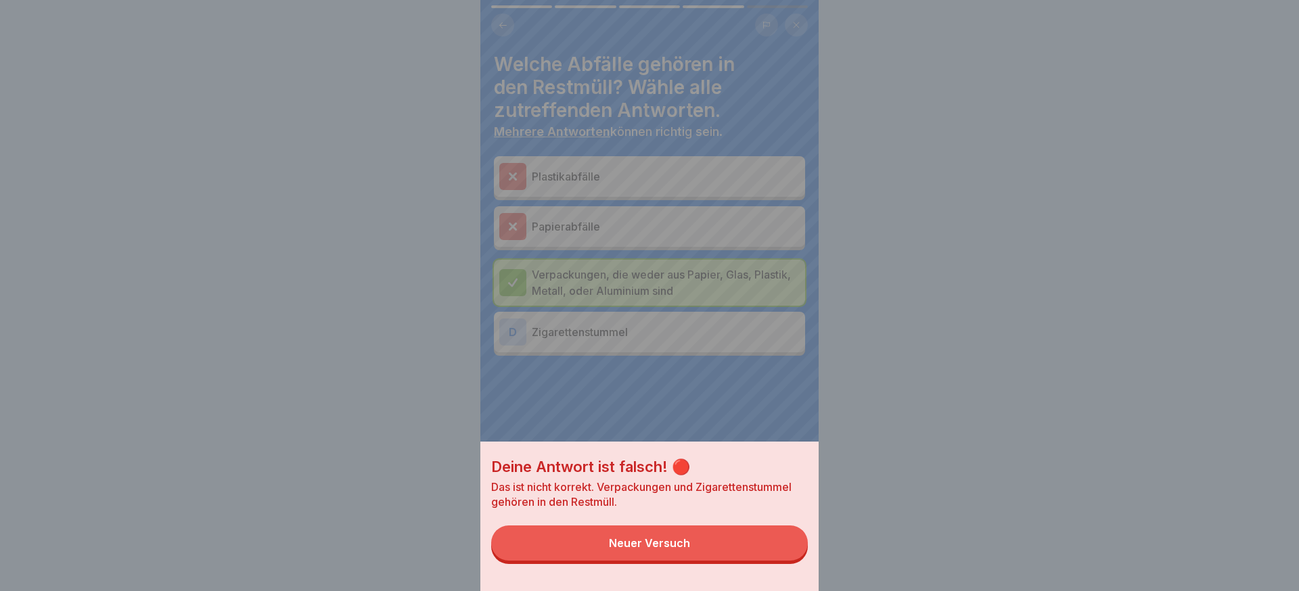
drag, startPoint x: 720, startPoint y: 543, endPoint x: 641, endPoint y: 431, distance: 136.9
click at [715, 537] on button "Neuer Versuch" at bounding box center [649, 543] width 317 height 35
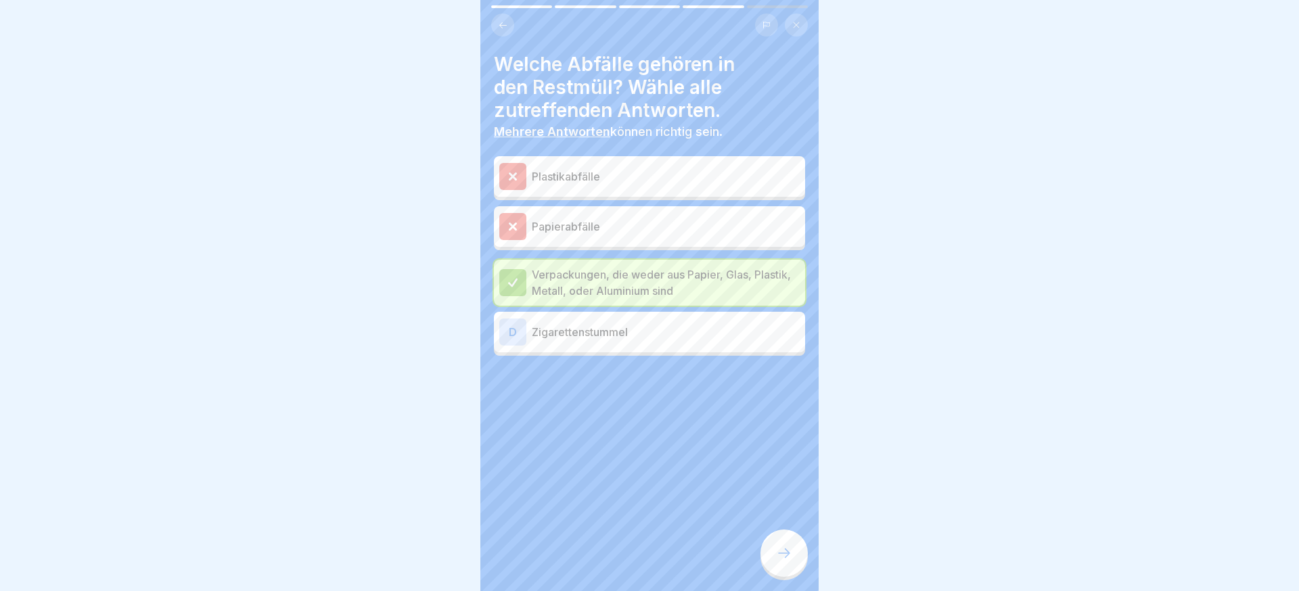
click at [633, 349] on div "D Zigarettenstummel" at bounding box center [649, 332] width 311 height 41
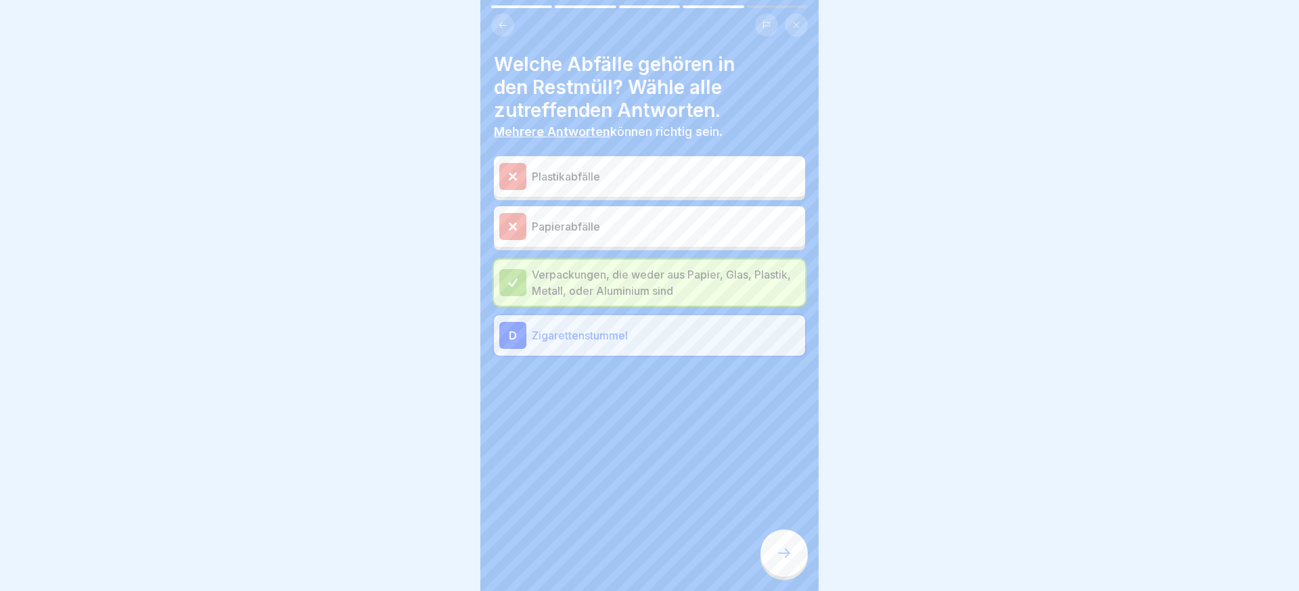
click at [783, 539] on div at bounding box center [784, 553] width 47 height 47
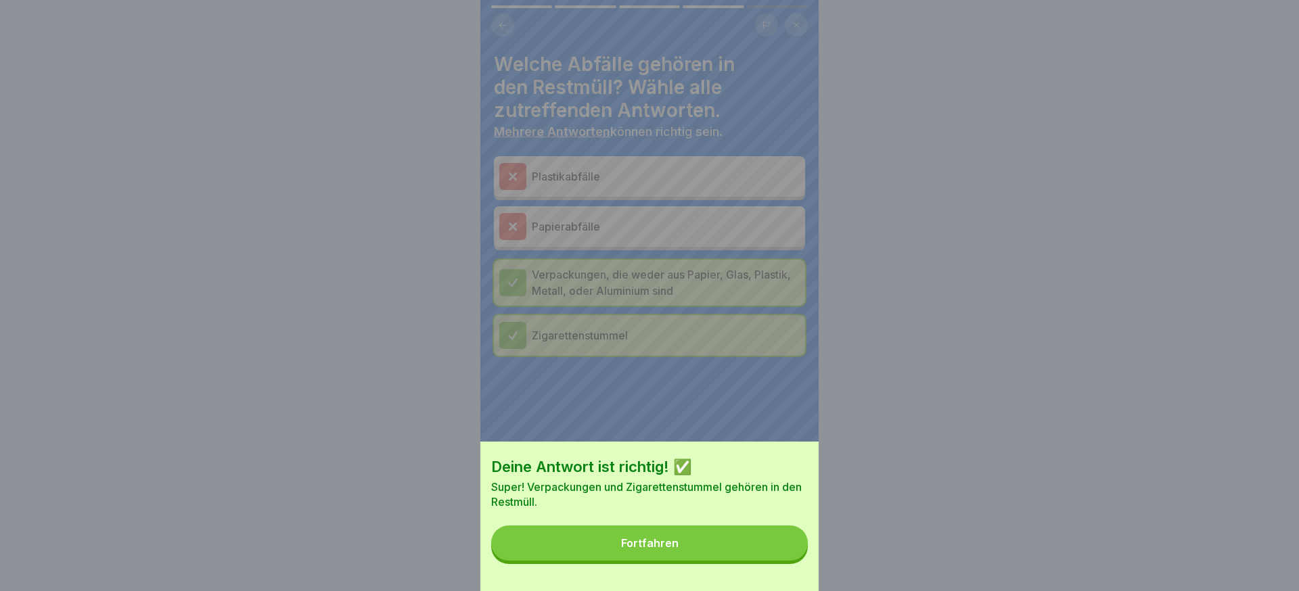
click at [783, 539] on button "Fortfahren" at bounding box center [649, 543] width 317 height 35
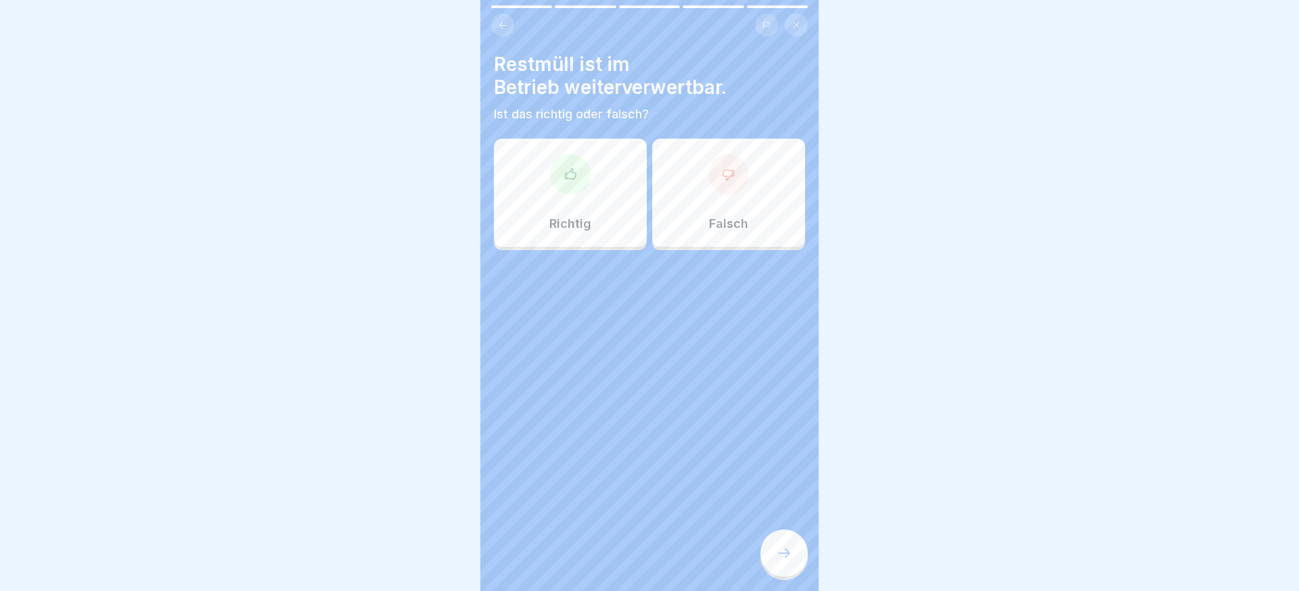
click at [690, 217] on div "Falsch" at bounding box center [728, 193] width 153 height 108
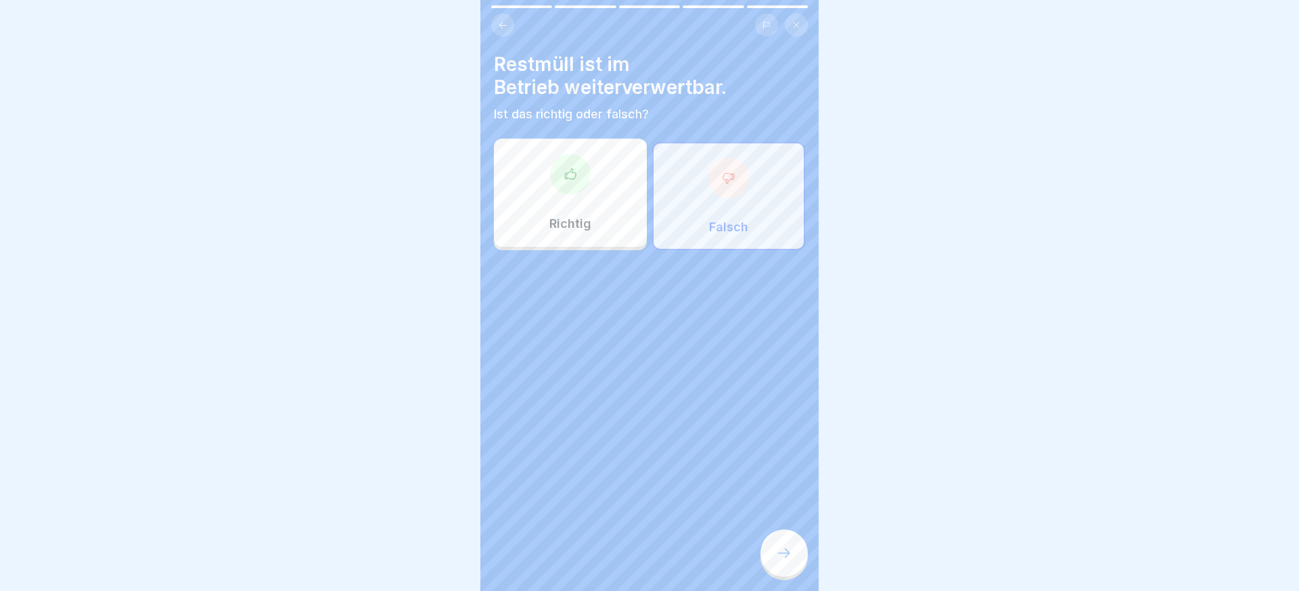
click at [778, 554] on icon at bounding box center [784, 553] width 16 height 16
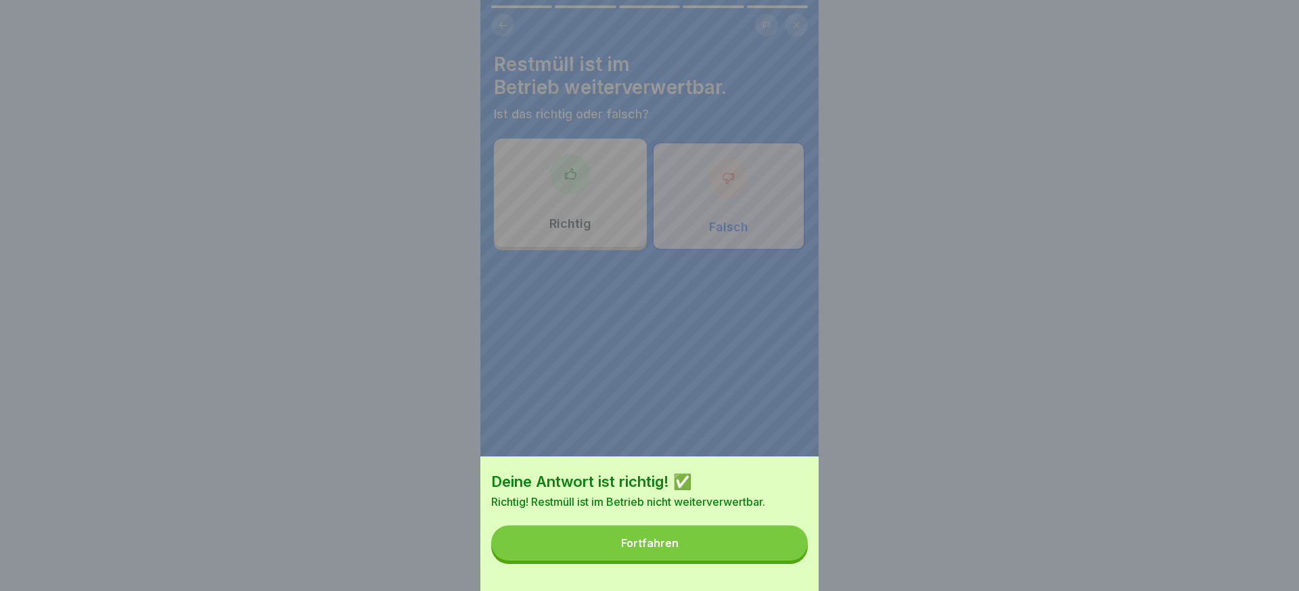
click at [778, 554] on button "Fortfahren" at bounding box center [649, 543] width 317 height 35
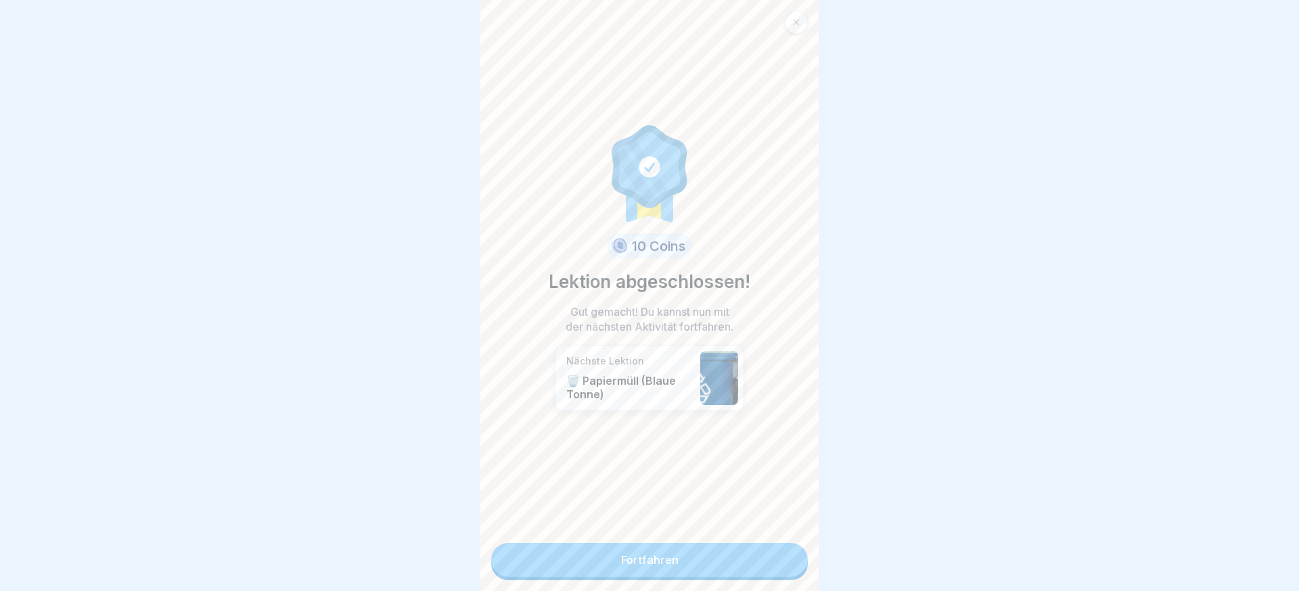
click at [778, 554] on link "Fortfahren" at bounding box center [649, 560] width 317 height 34
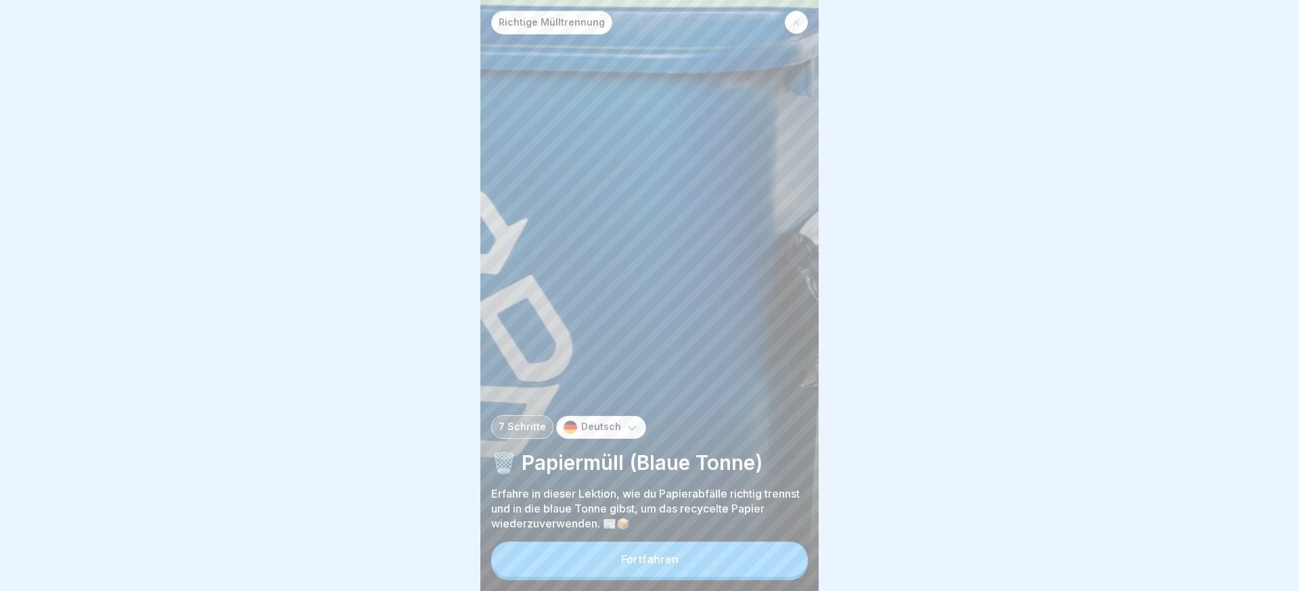
click at [778, 554] on button "Fortfahren" at bounding box center [649, 559] width 317 height 35
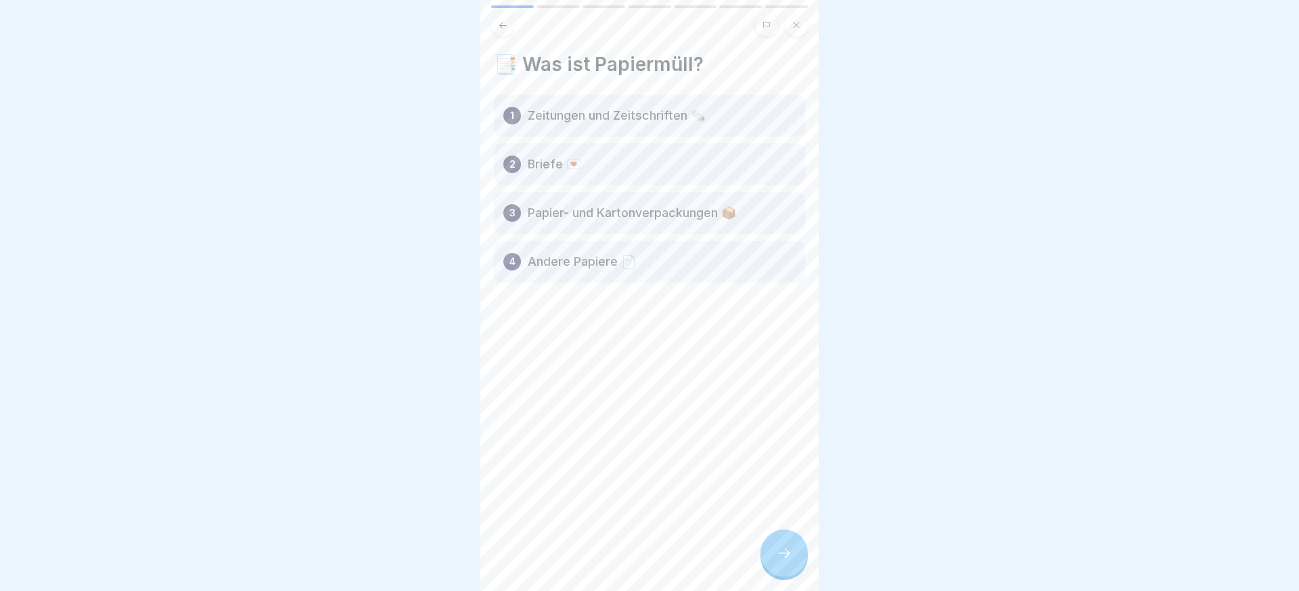
click at [778, 554] on icon at bounding box center [784, 553] width 16 height 16
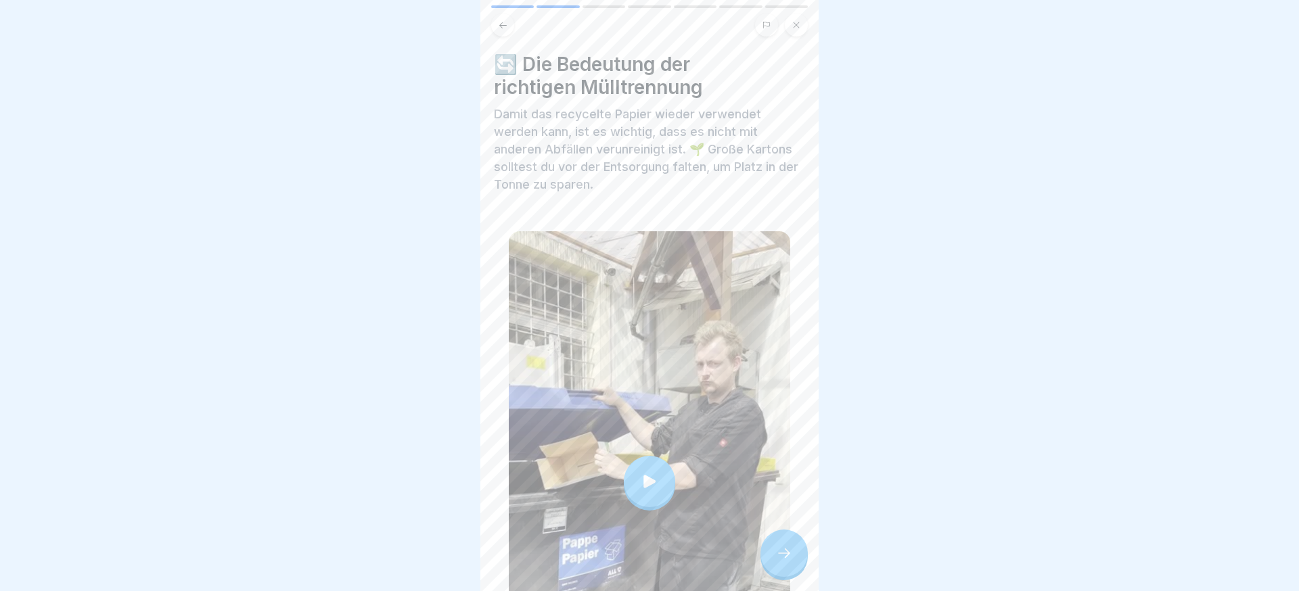
click at [778, 554] on icon at bounding box center [784, 553] width 16 height 16
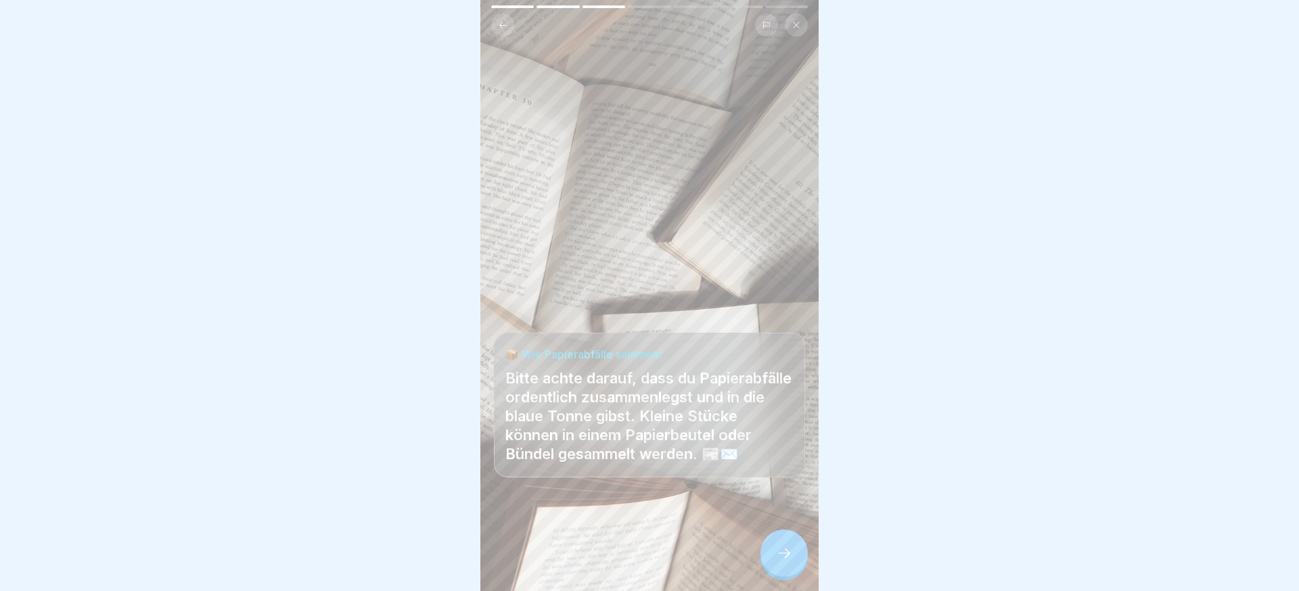
click at [778, 554] on icon at bounding box center [784, 553] width 16 height 16
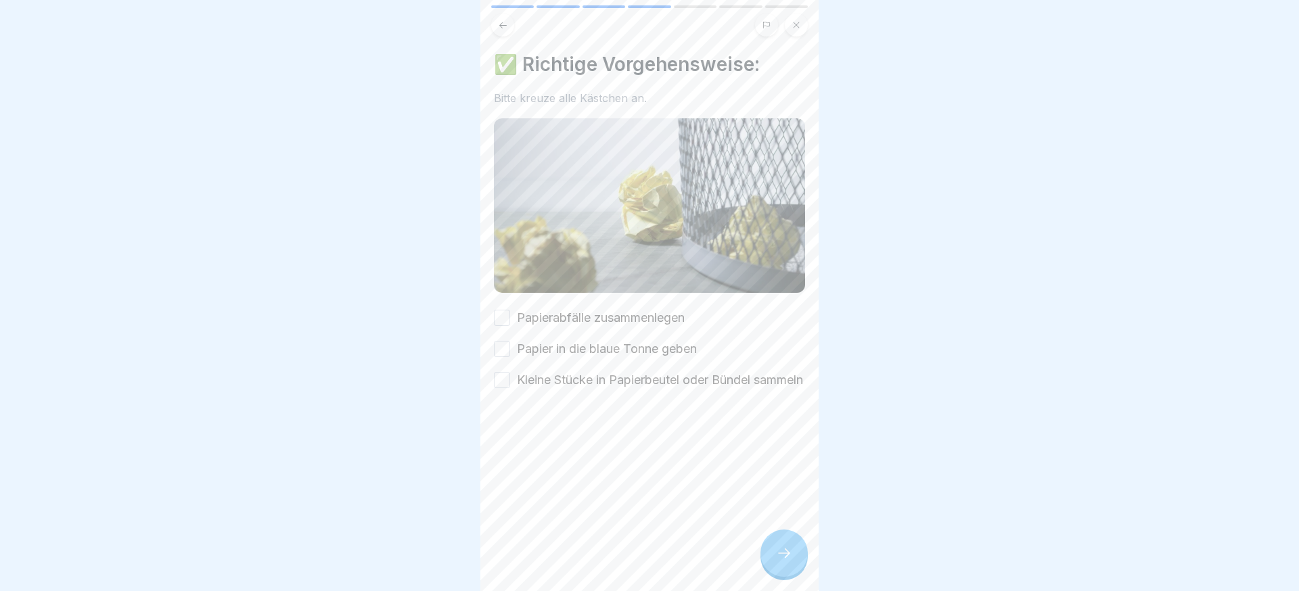
drag, startPoint x: 553, startPoint y: 394, endPoint x: 555, endPoint y: 380, distance: 13.7
click at [553, 389] on label "Kleine Stücke in Papierbeutel oder Bündel sammeln" at bounding box center [660, 381] width 286 height 18
click at [510, 388] on button "Kleine Stücke in Papierbeutel oder Bündel sammeln" at bounding box center [502, 380] width 16 height 16
click at [558, 344] on label "Papier in die blaue Tonne geben" at bounding box center [607, 349] width 180 height 18
click at [510, 344] on button "Papier in die blaue Tonne geben" at bounding box center [502, 349] width 16 height 16
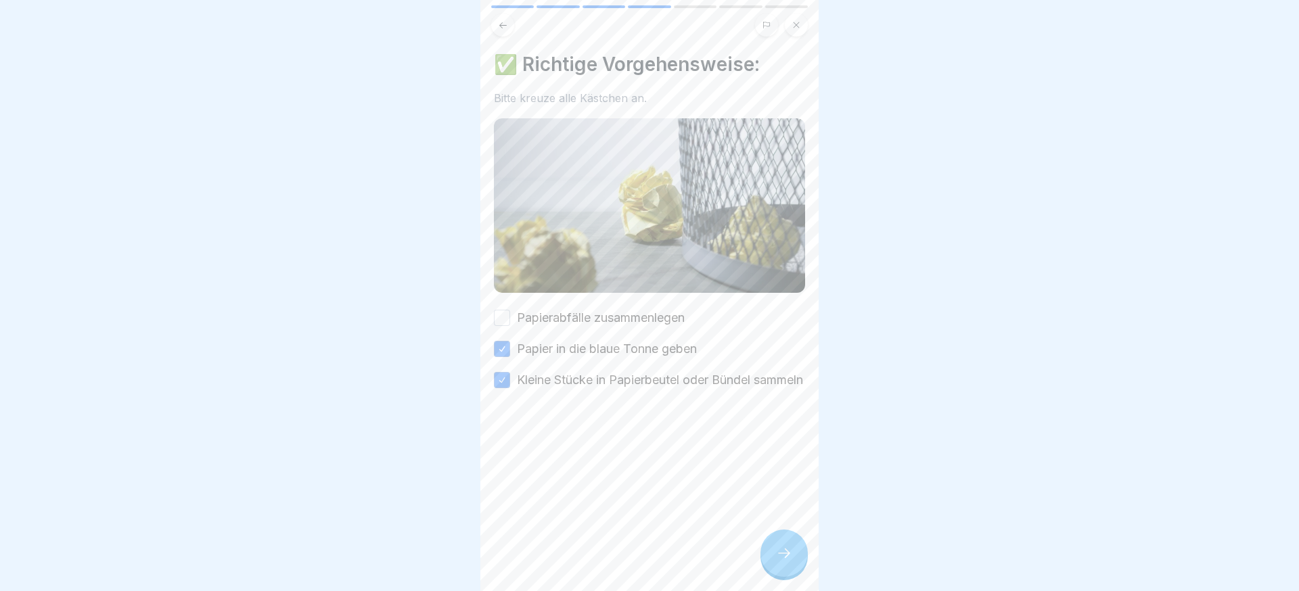
click at [562, 321] on label "Papierabfälle zusammenlegen" at bounding box center [601, 318] width 168 height 18
click at [510, 321] on button "Papierabfälle zusammenlegen" at bounding box center [502, 318] width 16 height 16
click at [765, 555] on div at bounding box center [784, 553] width 47 height 47
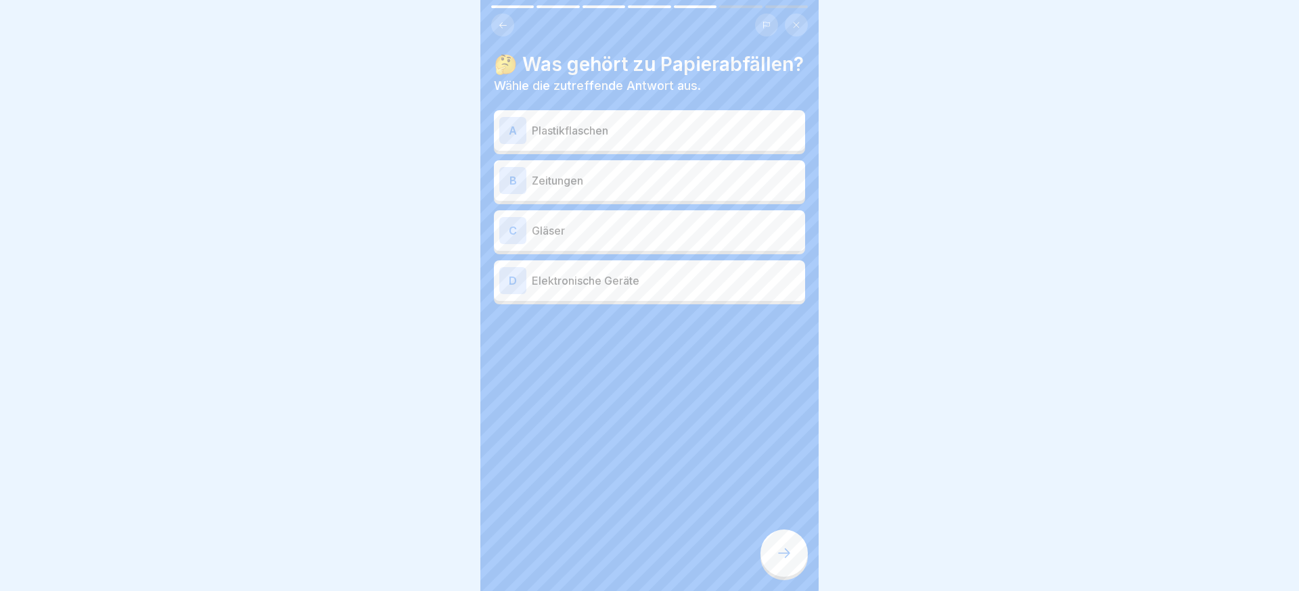
click at [602, 182] on p "Zeitungen" at bounding box center [666, 181] width 268 height 16
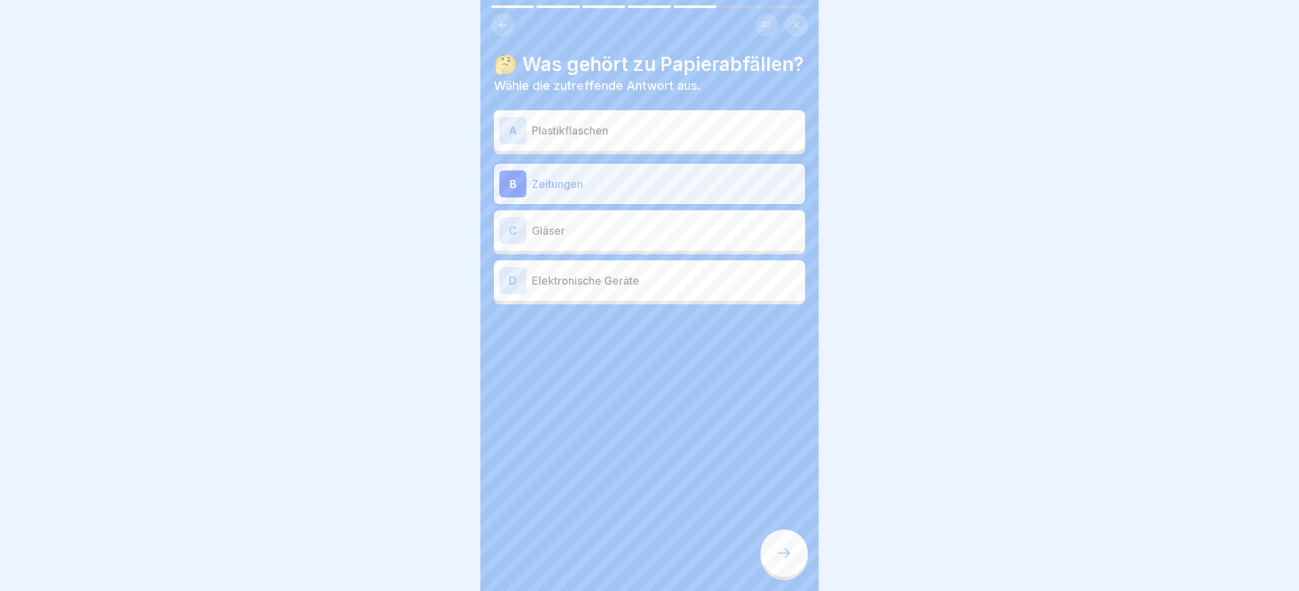
click at [788, 545] on icon at bounding box center [784, 553] width 16 height 16
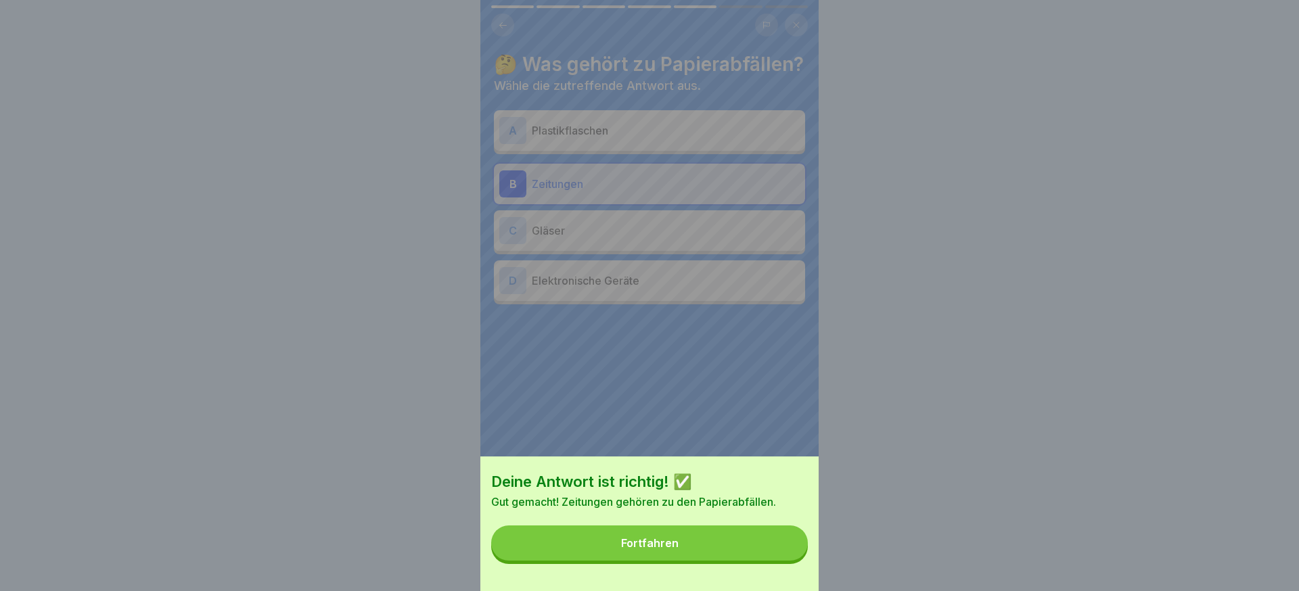
click at [788, 545] on button "Fortfahren" at bounding box center [649, 543] width 317 height 35
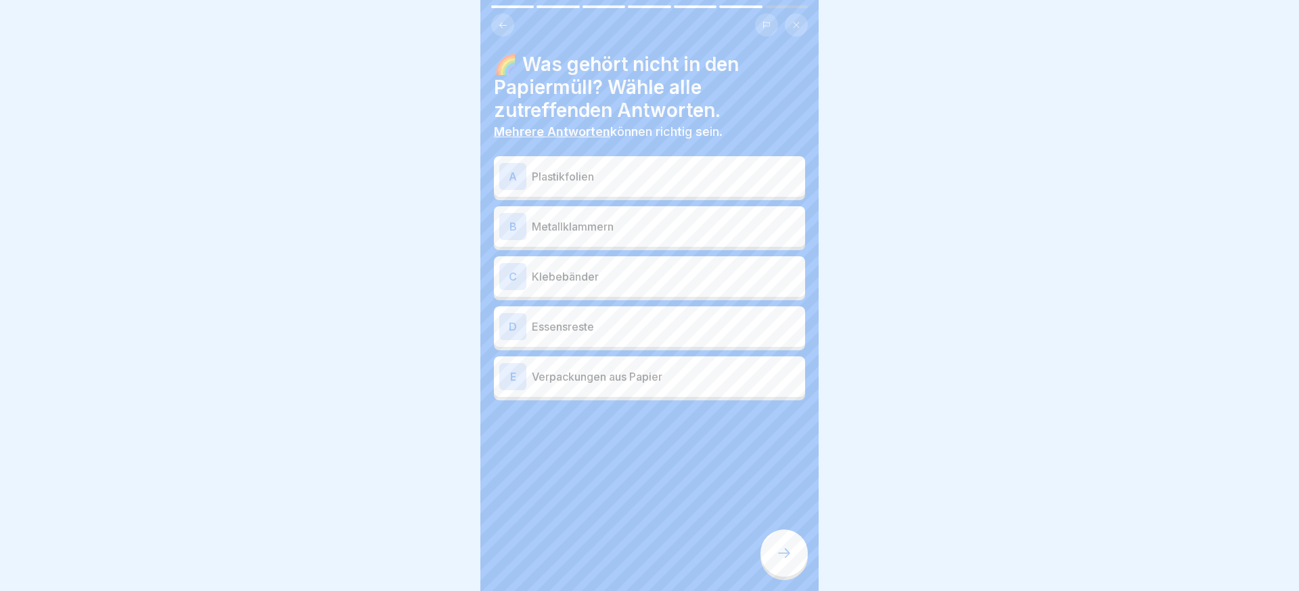
click at [619, 183] on p "Plastikfolien" at bounding box center [666, 177] width 268 height 16
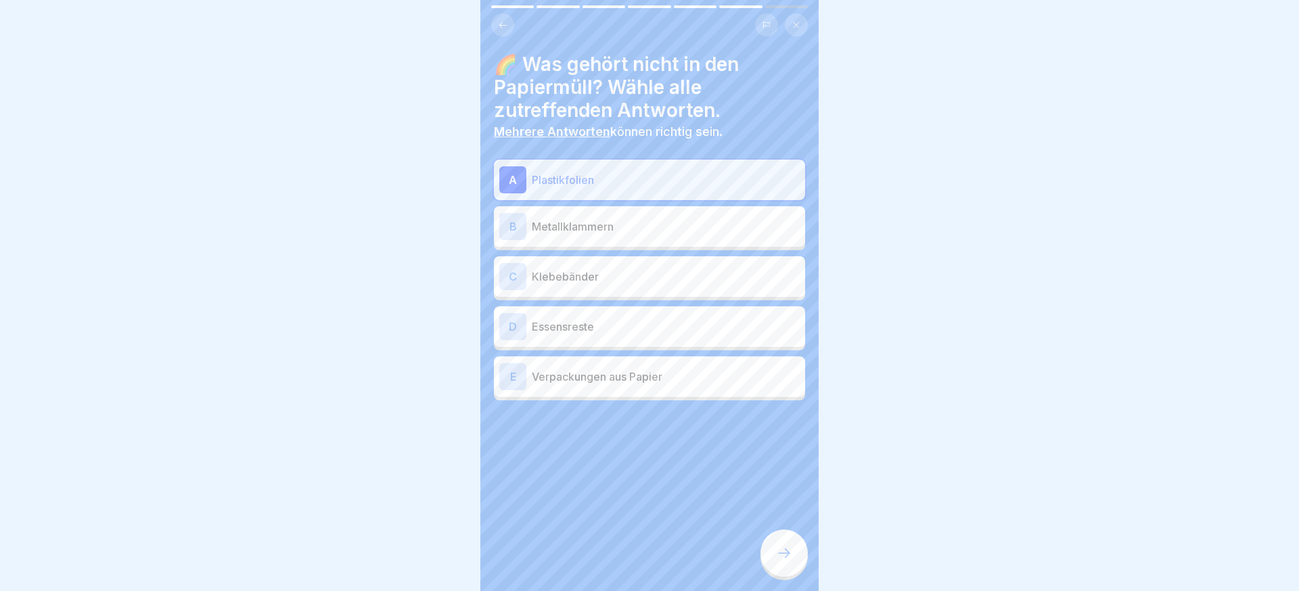
click at [617, 217] on div "B Metallklammern" at bounding box center [649, 226] width 300 height 27
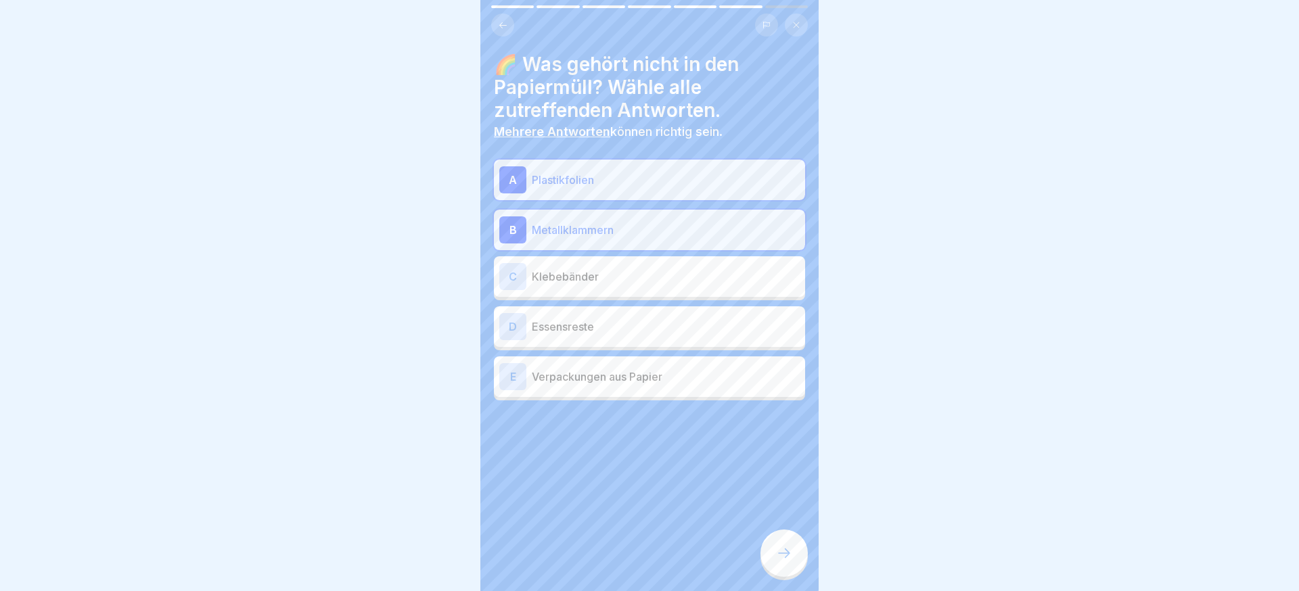
click at [605, 273] on p "Klebebänder" at bounding box center [666, 277] width 268 height 16
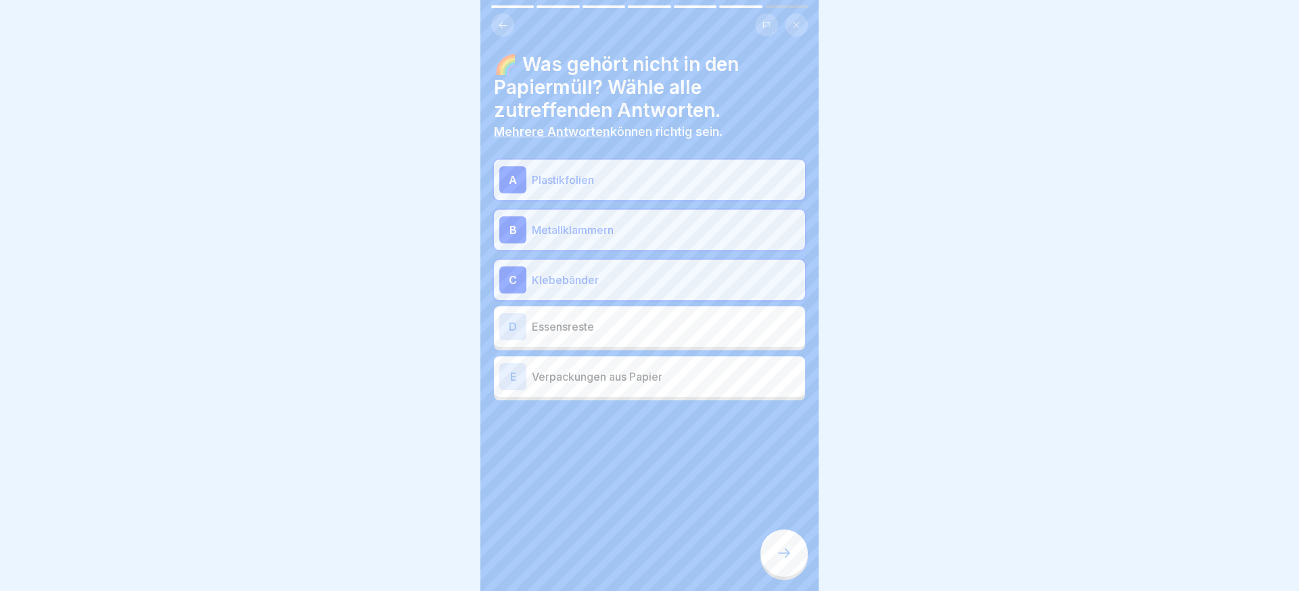
click at [603, 331] on p "Essensreste" at bounding box center [666, 327] width 268 height 16
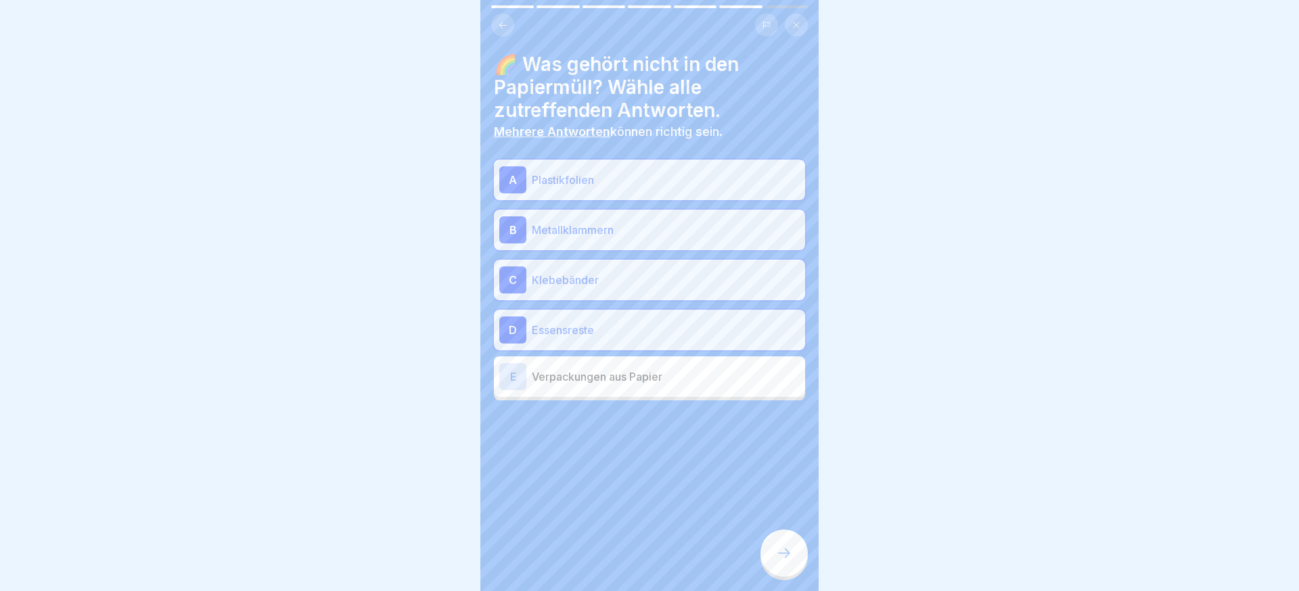
click at [773, 564] on div at bounding box center [784, 553] width 47 height 47
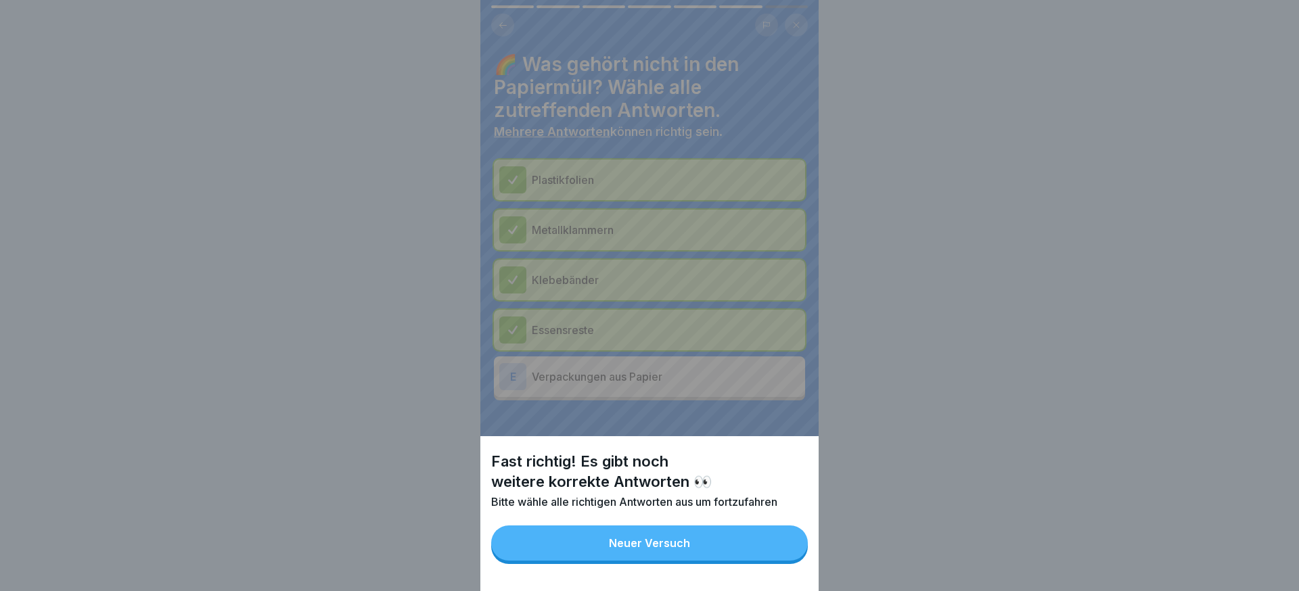
click at [773, 564] on div "Fast richtig! Es gibt noch weitere korrekte Antworten 👀 Bitte wähle alle richti…" at bounding box center [649, 513] width 338 height 155
click at [776, 552] on button "Neuer Versuch" at bounding box center [649, 543] width 317 height 35
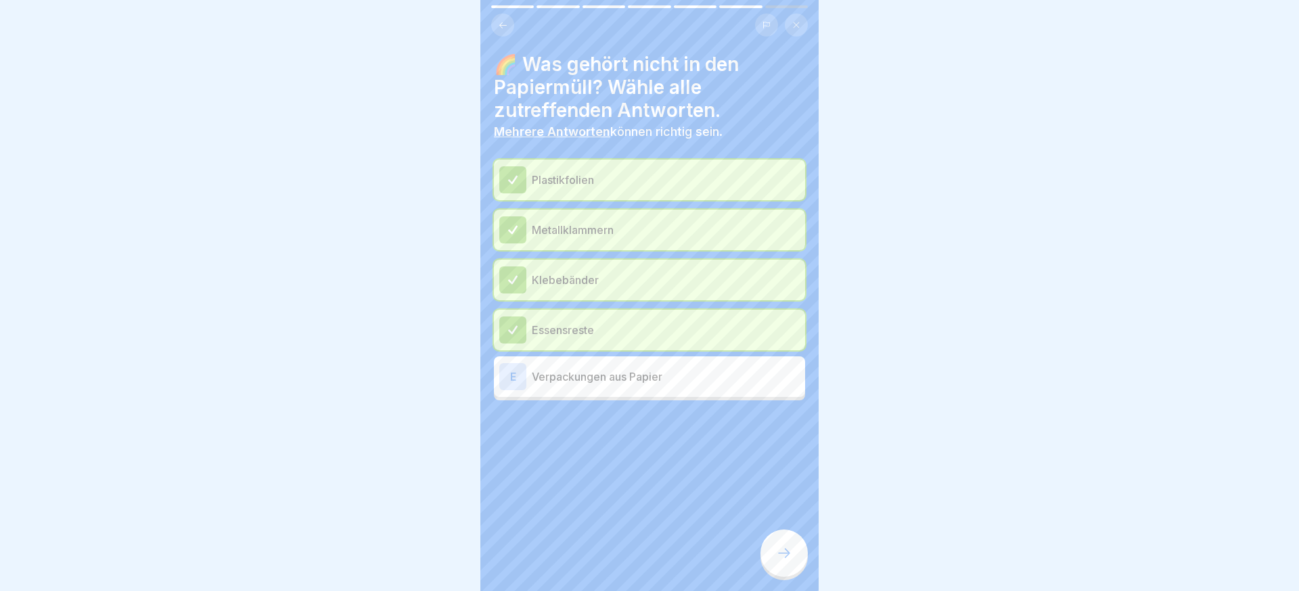
click at [779, 550] on icon at bounding box center [784, 553] width 16 height 16
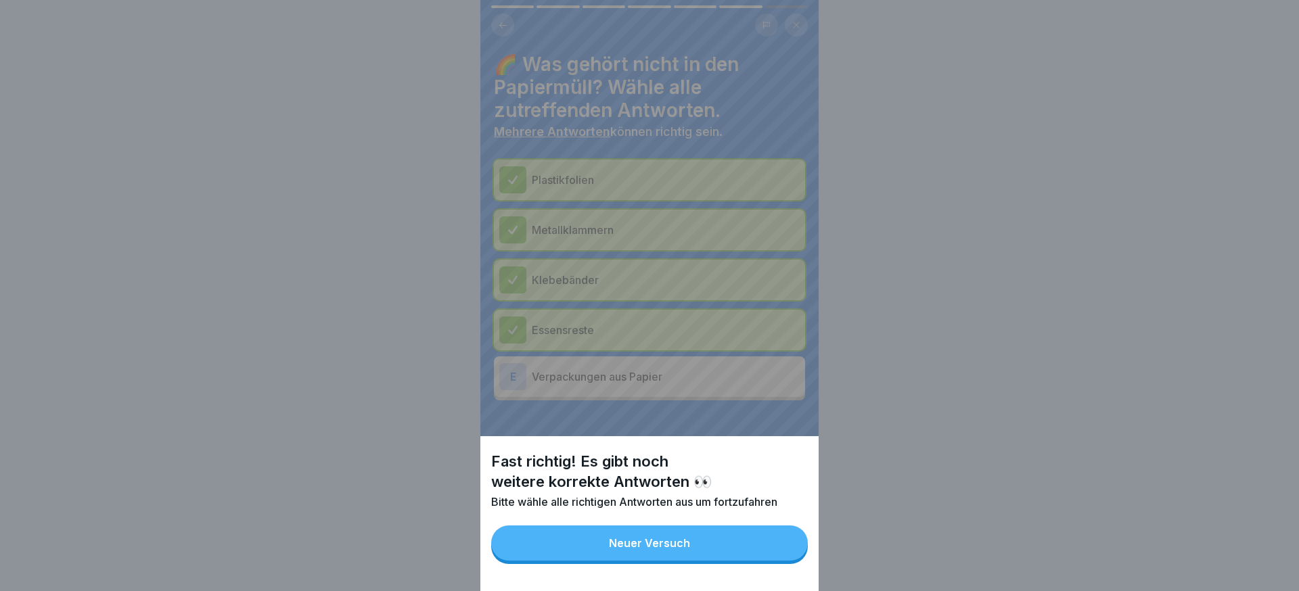
drag, startPoint x: 773, startPoint y: 554, endPoint x: 755, endPoint y: 523, distance: 35.9
click at [773, 554] on button "Neuer Versuch" at bounding box center [649, 543] width 317 height 35
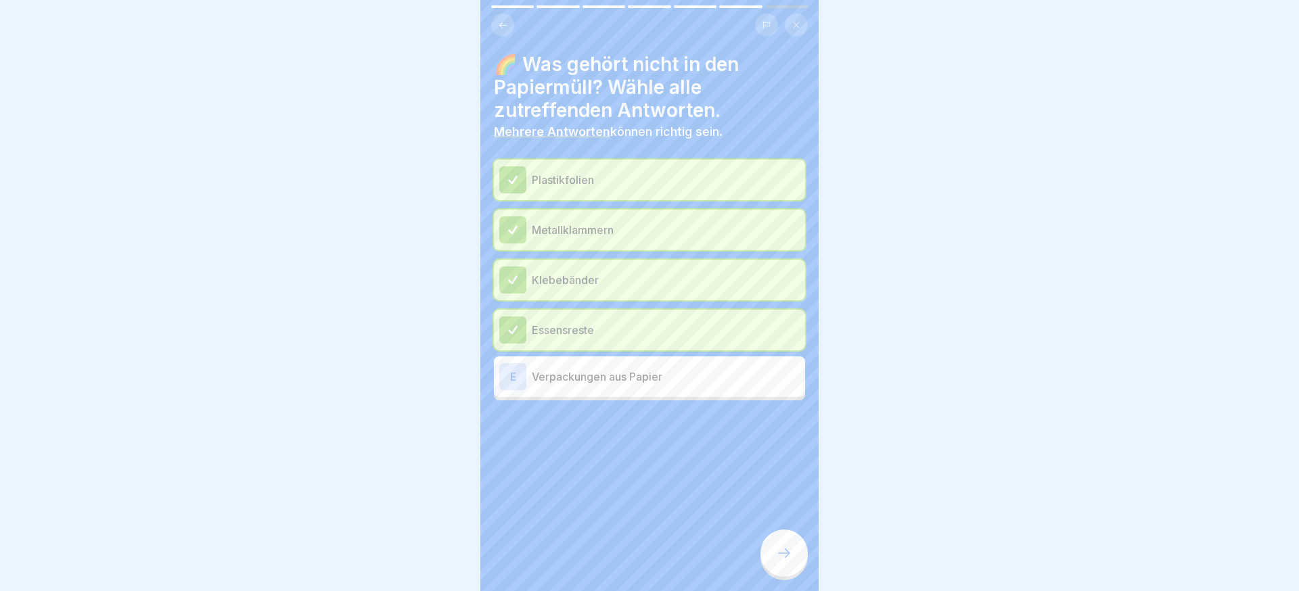
click at [675, 383] on p "Verpackungen aus Papier" at bounding box center [666, 377] width 268 height 16
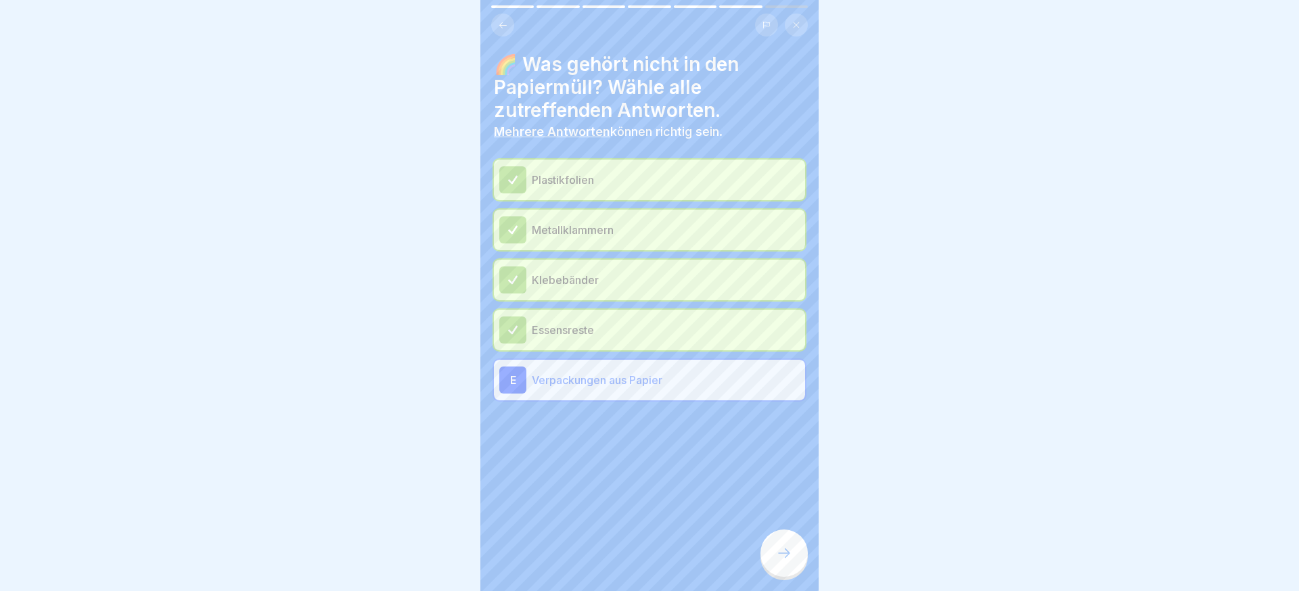
click at [787, 545] on div at bounding box center [784, 553] width 47 height 47
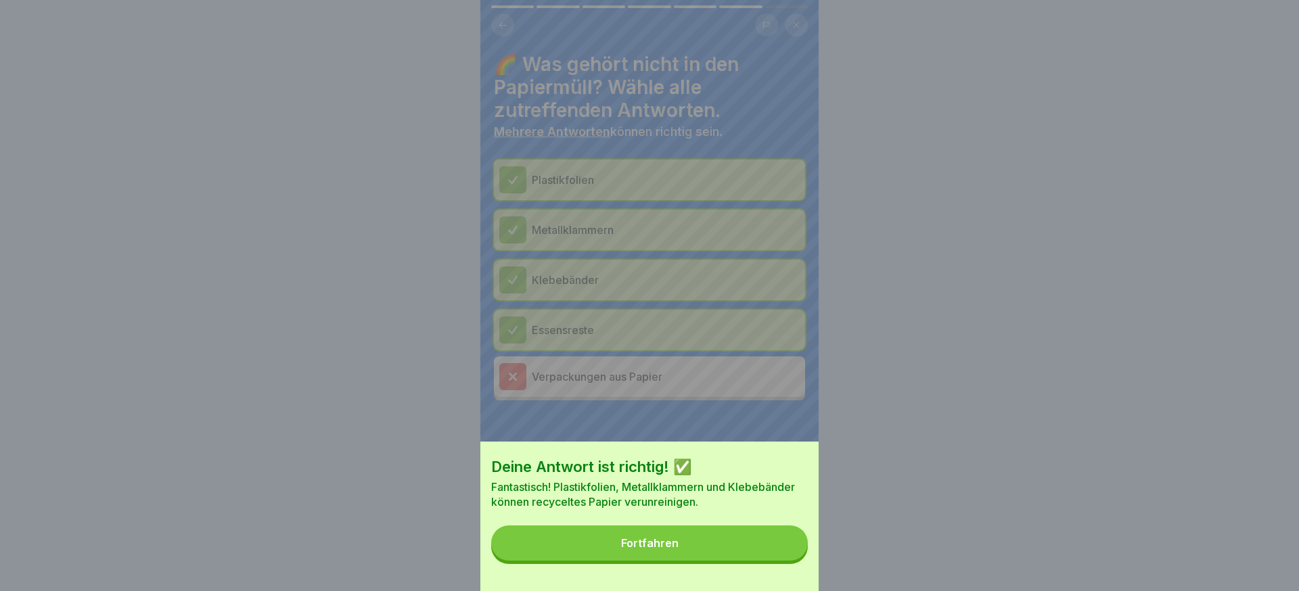
click at [764, 544] on button "Fortfahren" at bounding box center [649, 543] width 317 height 35
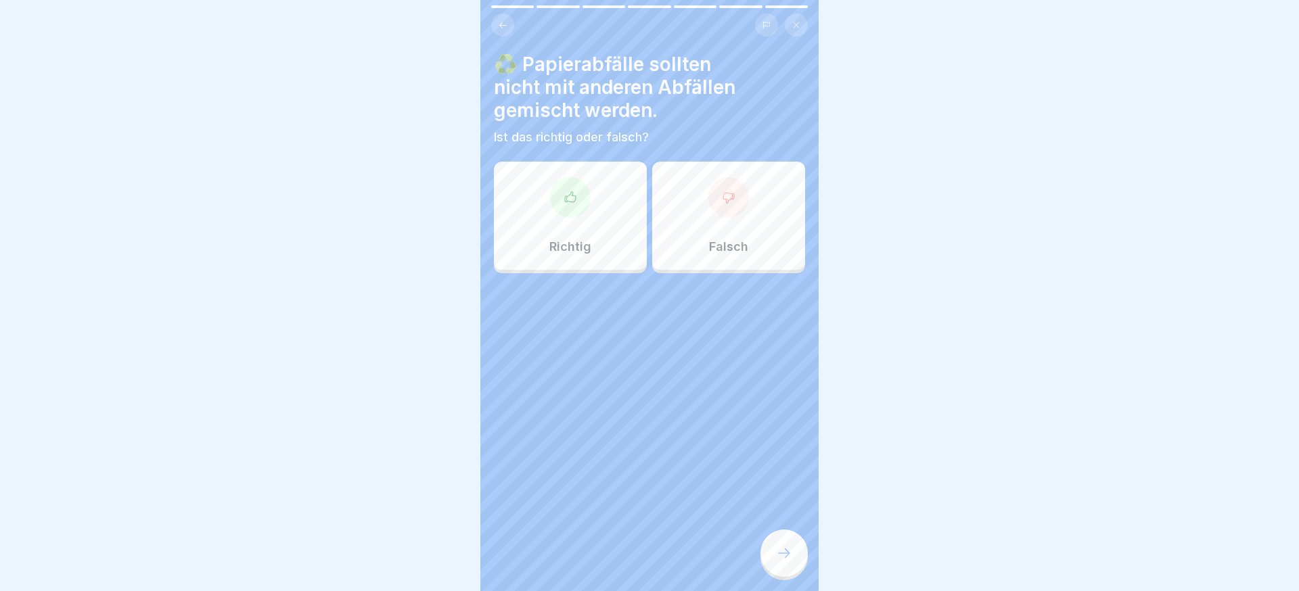
click at [719, 241] on p "Falsch" at bounding box center [728, 247] width 39 height 15
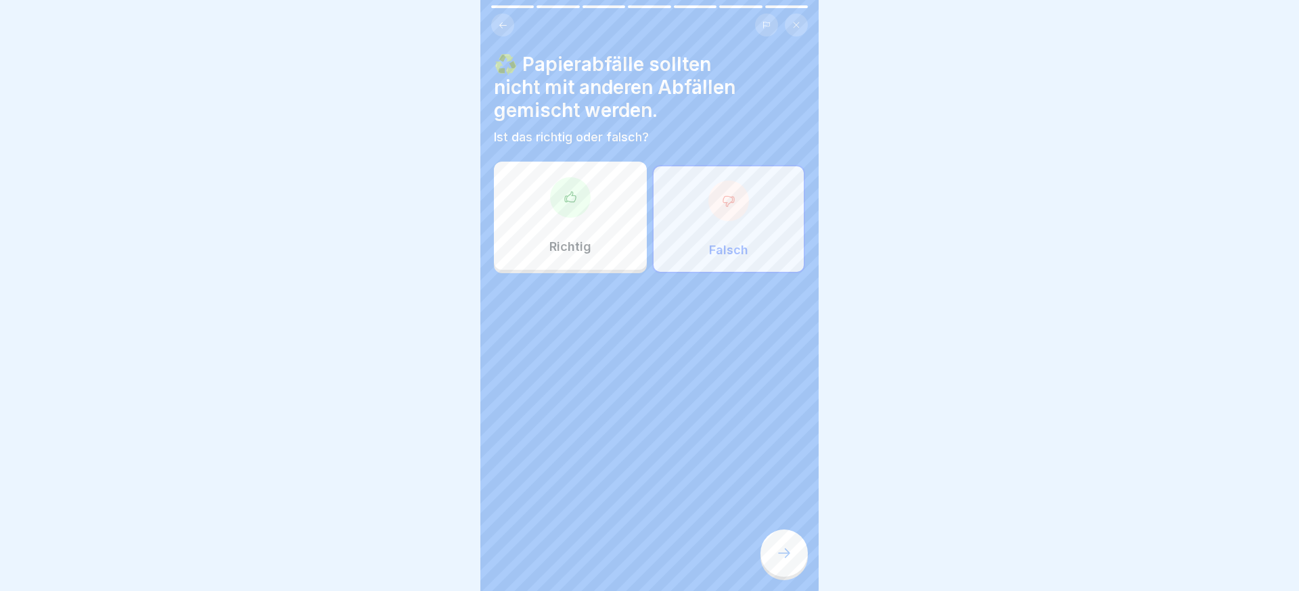
click at [593, 227] on div "Richtig" at bounding box center [570, 216] width 153 height 108
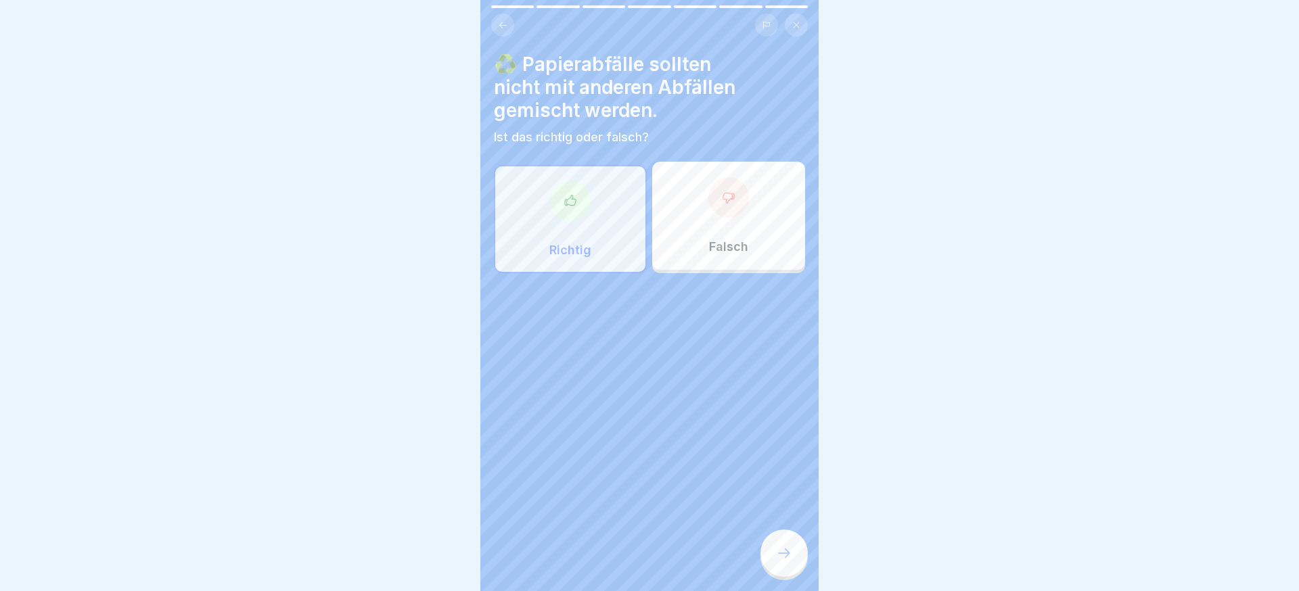
click at [789, 549] on icon at bounding box center [784, 553] width 16 height 16
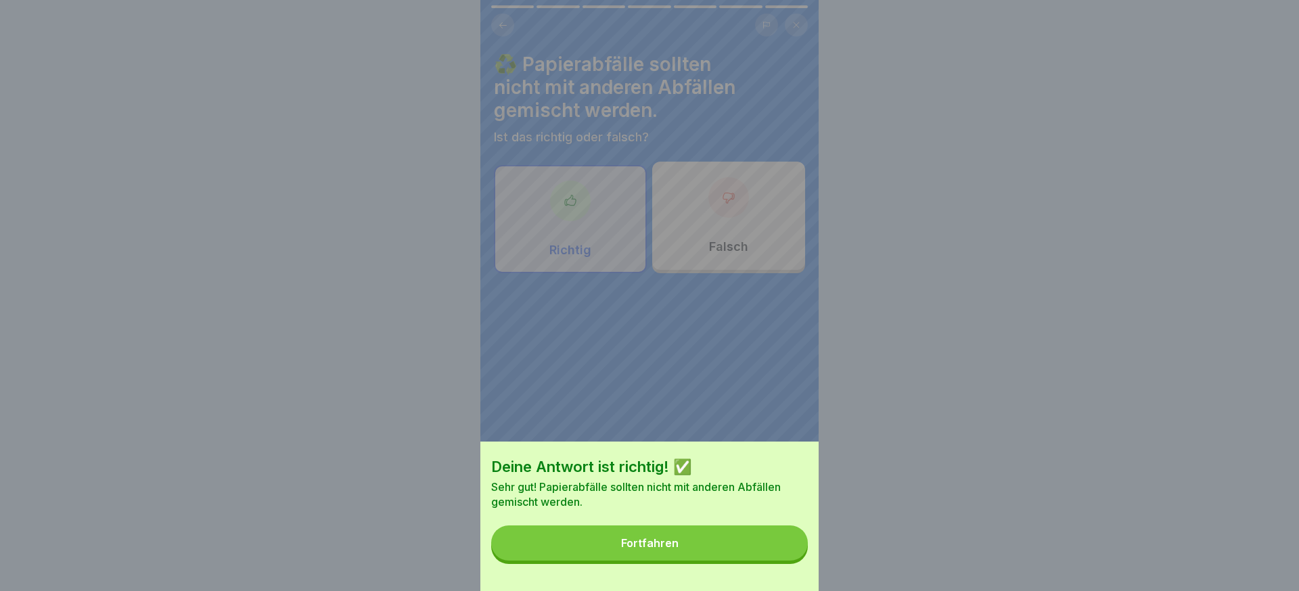
click at [789, 549] on button "Fortfahren" at bounding box center [649, 543] width 317 height 35
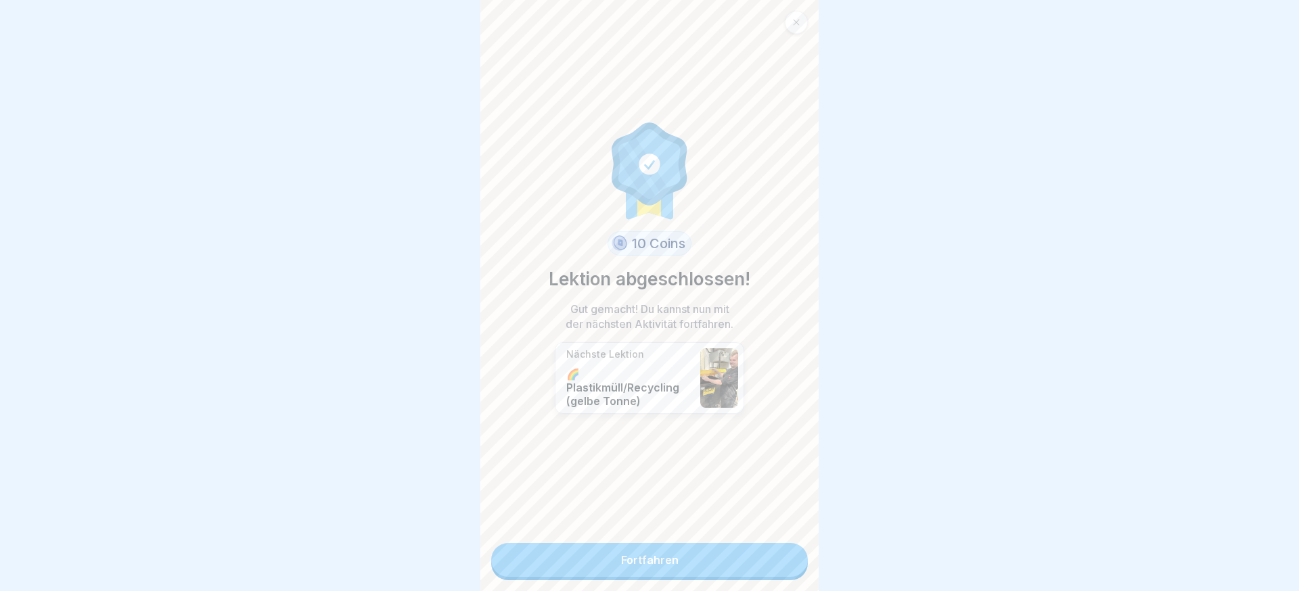
click at [789, 549] on link "Fortfahren" at bounding box center [649, 560] width 317 height 34
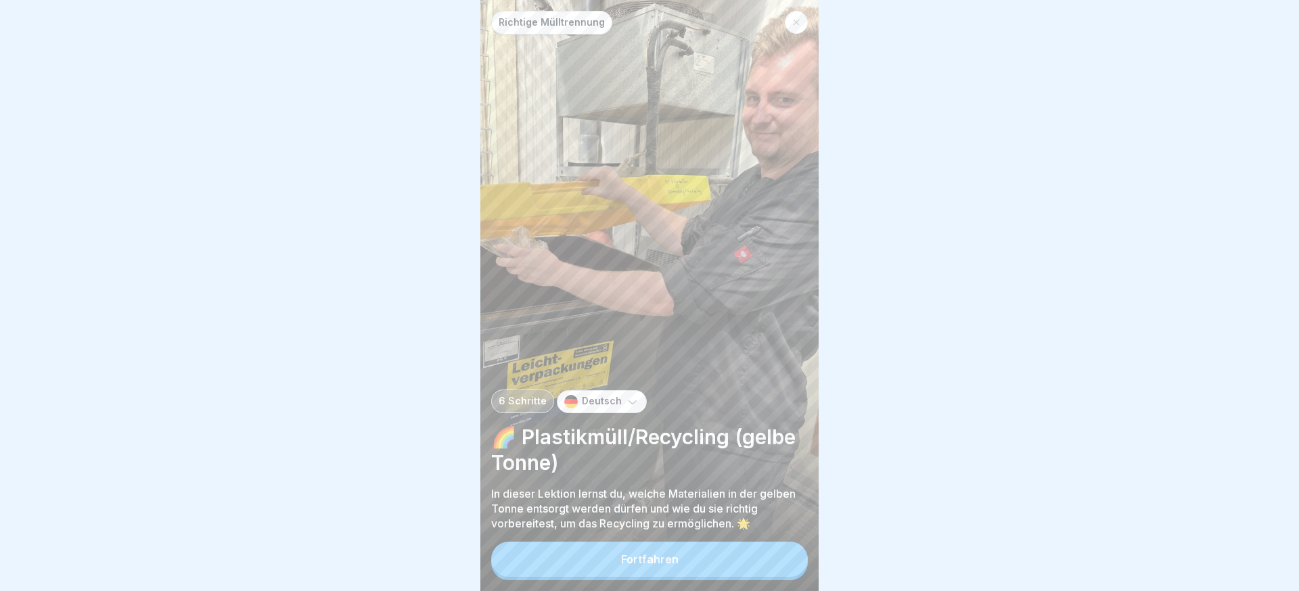
click at [789, 549] on button "Fortfahren" at bounding box center [649, 559] width 317 height 35
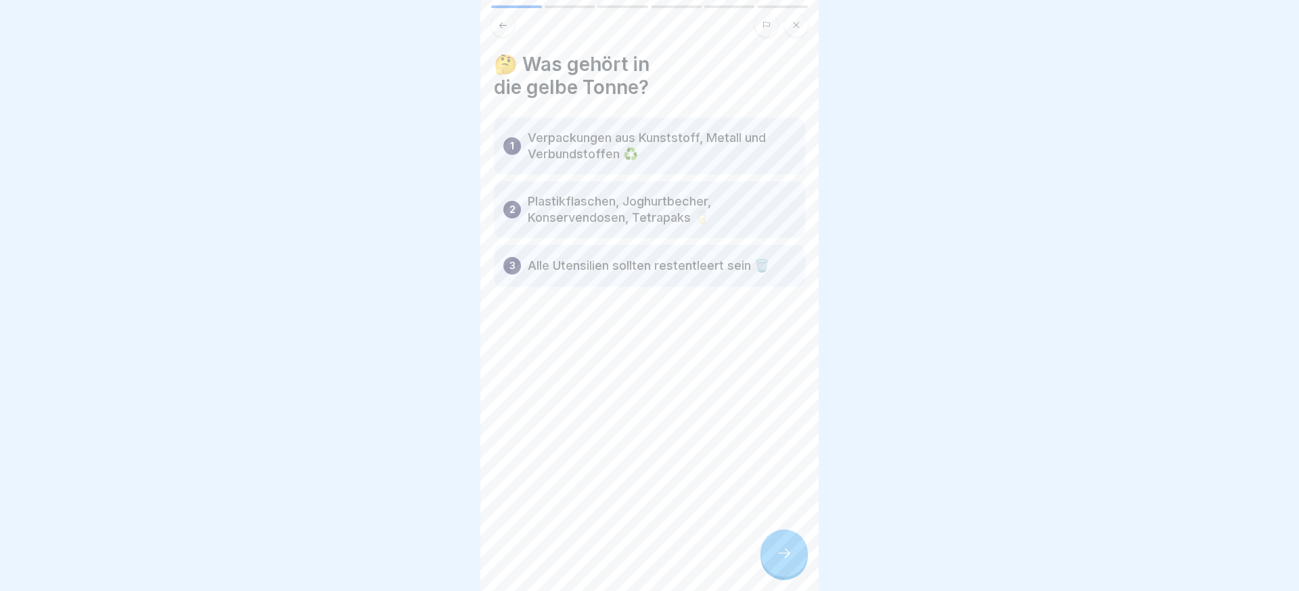
click at [789, 549] on icon at bounding box center [784, 553] width 16 height 16
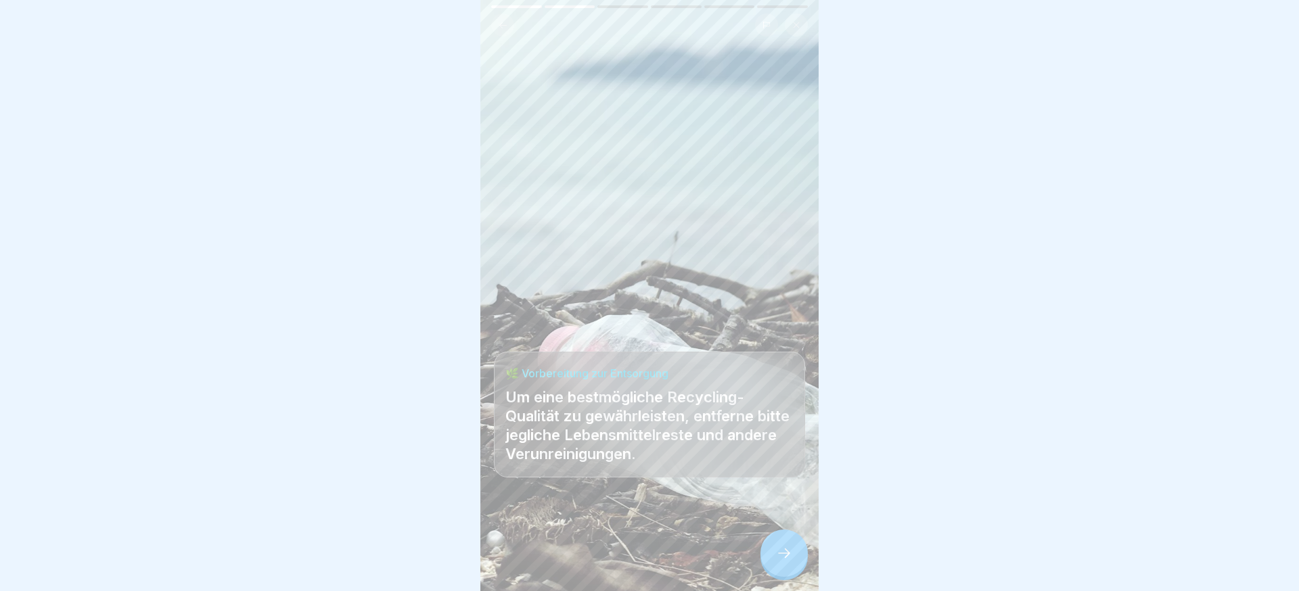
click at [789, 549] on icon at bounding box center [784, 553] width 16 height 16
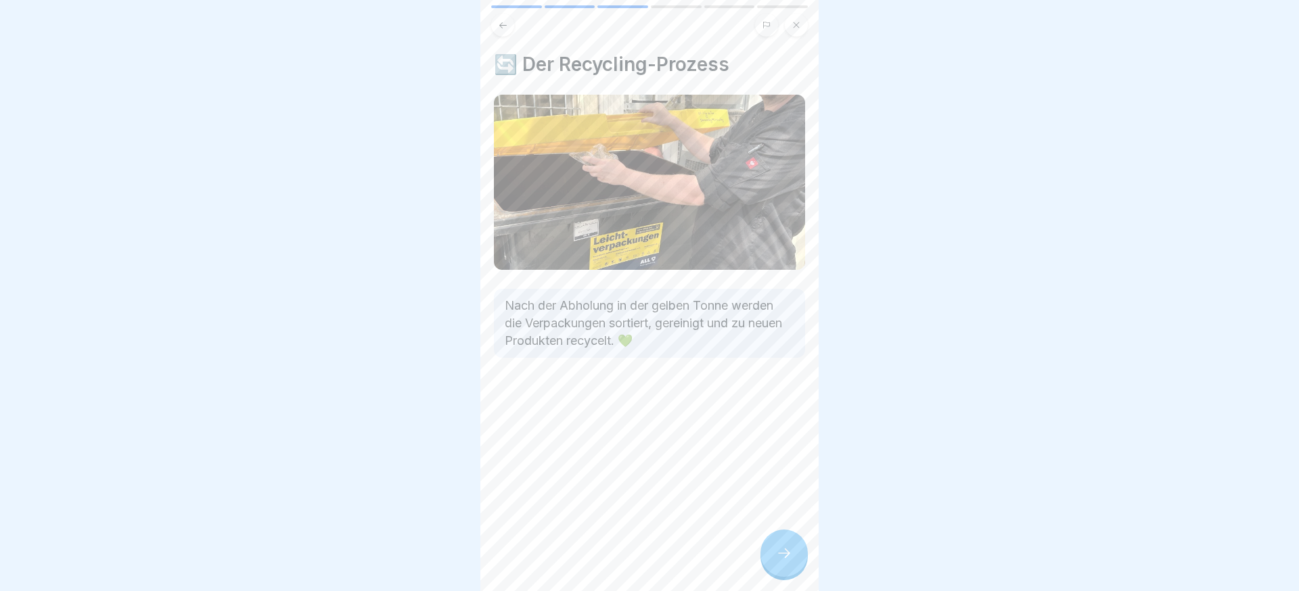
click at [789, 549] on icon at bounding box center [784, 553] width 16 height 16
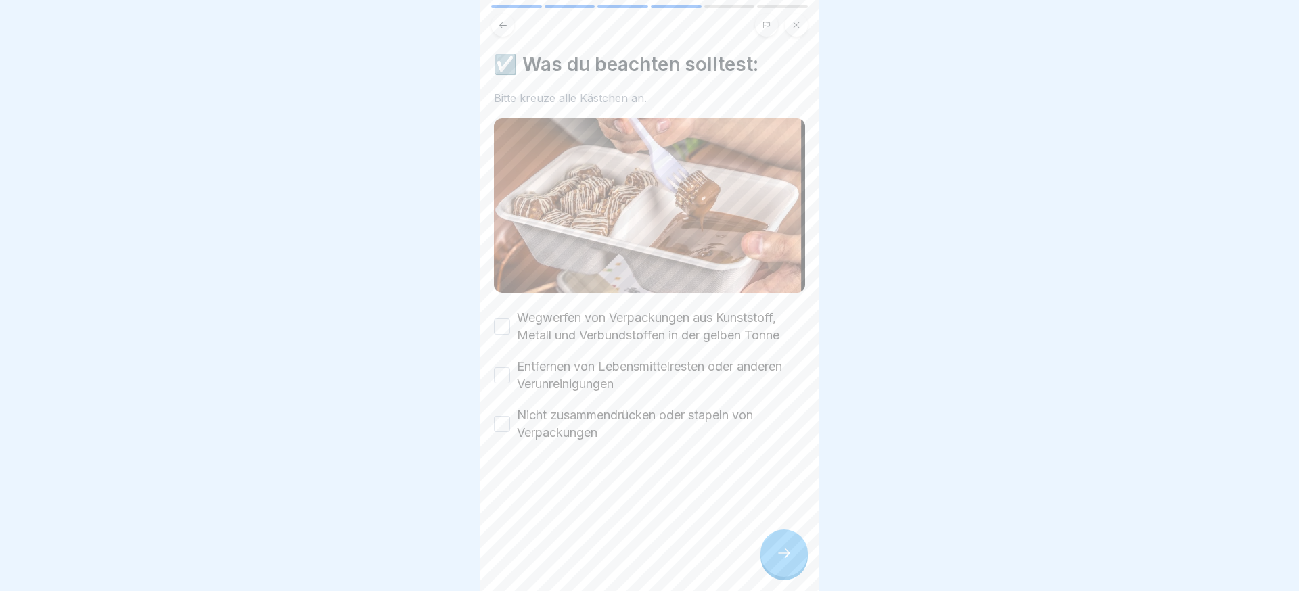
drag, startPoint x: 610, startPoint y: 436, endPoint x: 583, endPoint y: 378, distance: 63.9
click at [609, 436] on label "Nicht zusammendrücken oder stapeln von Verpackungen" at bounding box center [661, 424] width 288 height 35
click at [510, 432] on button "Nicht zusammendrücken oder stapeln von Verpackungen" at bounding box center [502, 424] width 16 height 16
click at [583, 374] on label "Entfernen von Lebensmittelresten oder anderen Verunreinigungen" at bounding box center [661, 375] width 288 height 35
click at [510, 374] on button "Entfernen von Lebensmittelresten oder anderen Verunreinigungen" at bounding box center [502, 375] width 16 height 16
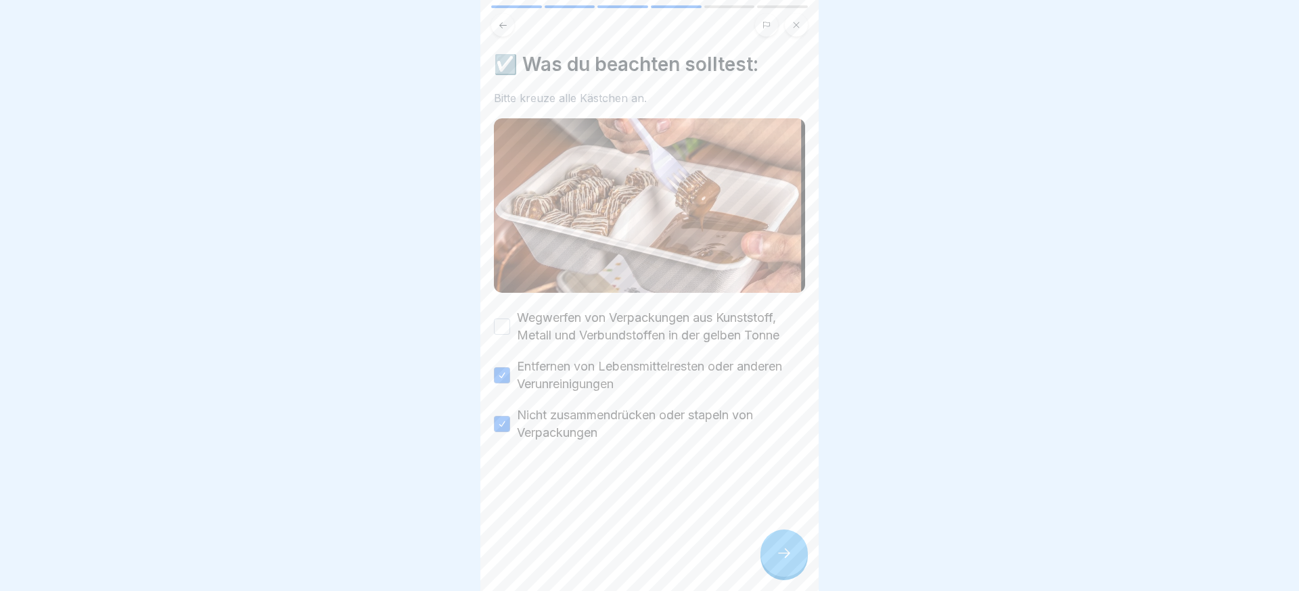
click at [585, 336] on label "Wegwerfen von Verpackungen aus Kunststoff, Metall und Verbundstoffen in der gel…" at bounding box center [661, 326] width 288 height 35
click at [510, 335] on button "Wegwerfen von Verpackungen aus Kunststoff, Metall und Verbundstoffen in der gel…" at bounding box center [502, 327] width 16 height 16
click at [802, 557] on div at bounding box center [784, 553] width 47 height 47
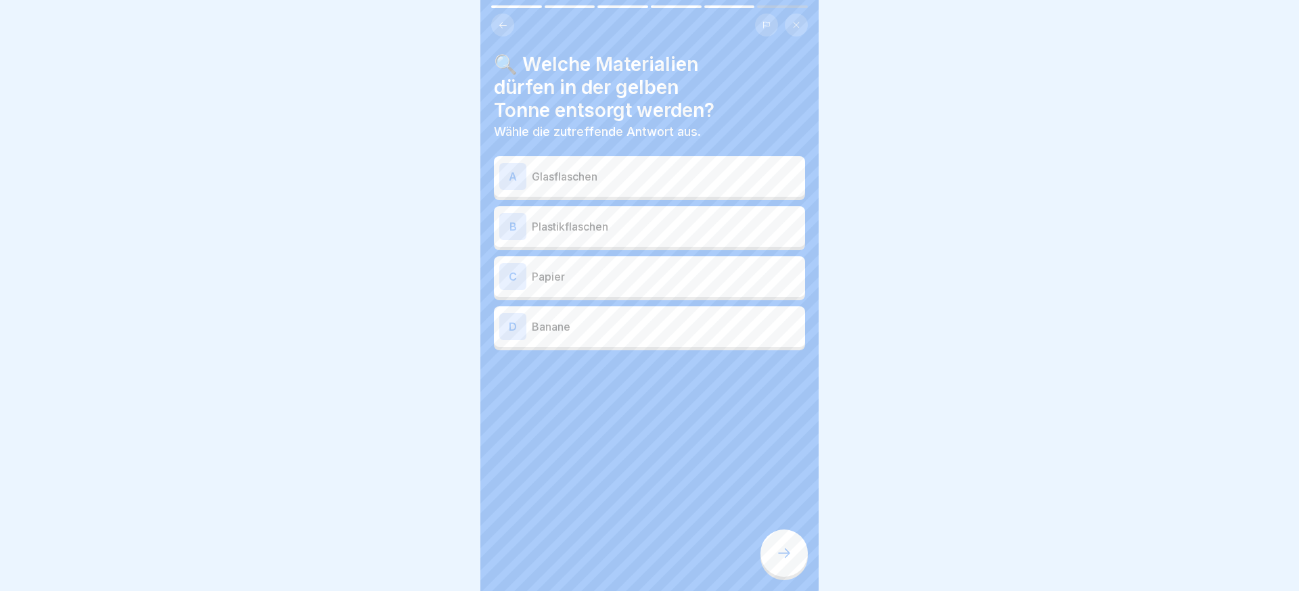
click at [635, 231] on p "Plastikflaschen" at bounding box center [666, 227] width 268 height 16
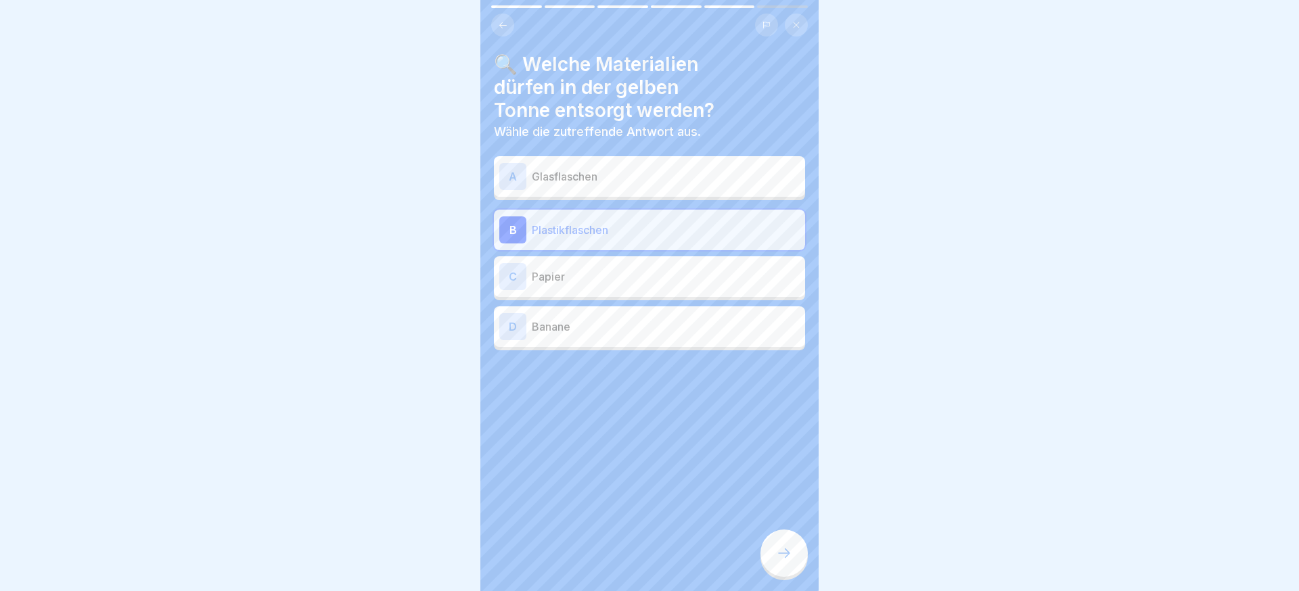
click at [769, 541] on div at bounding box center [784, 553] width 47 height 47
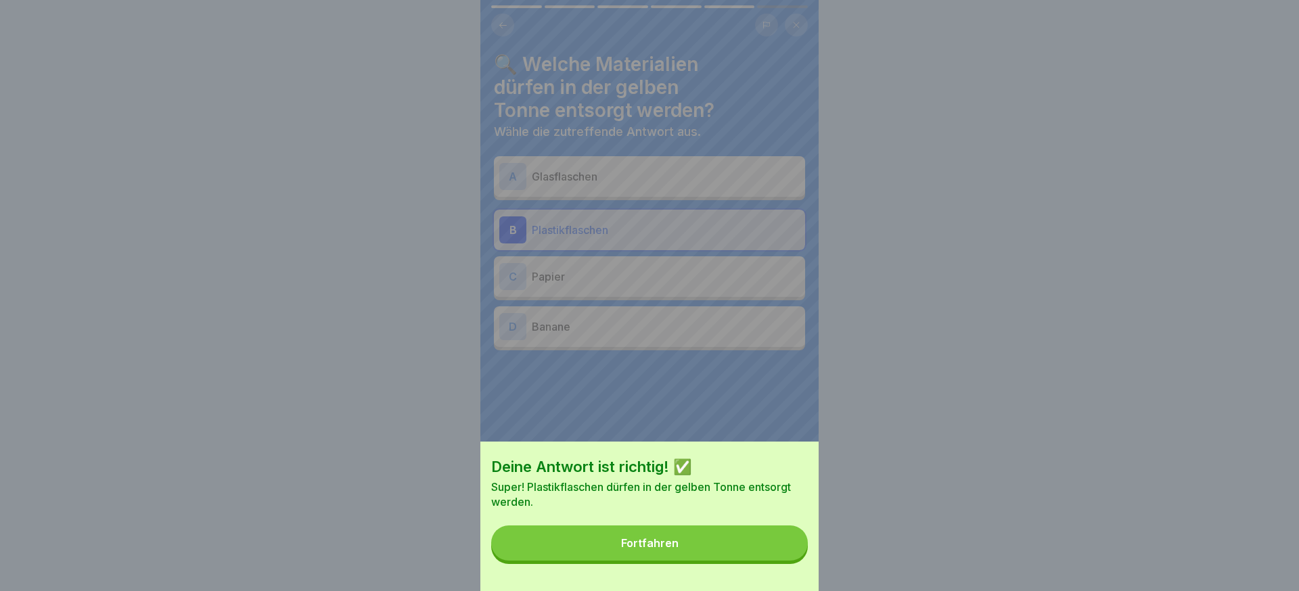
click at [769, 541] on button "Fortfahren" at bounding box center [649, 543] width 317 height 35
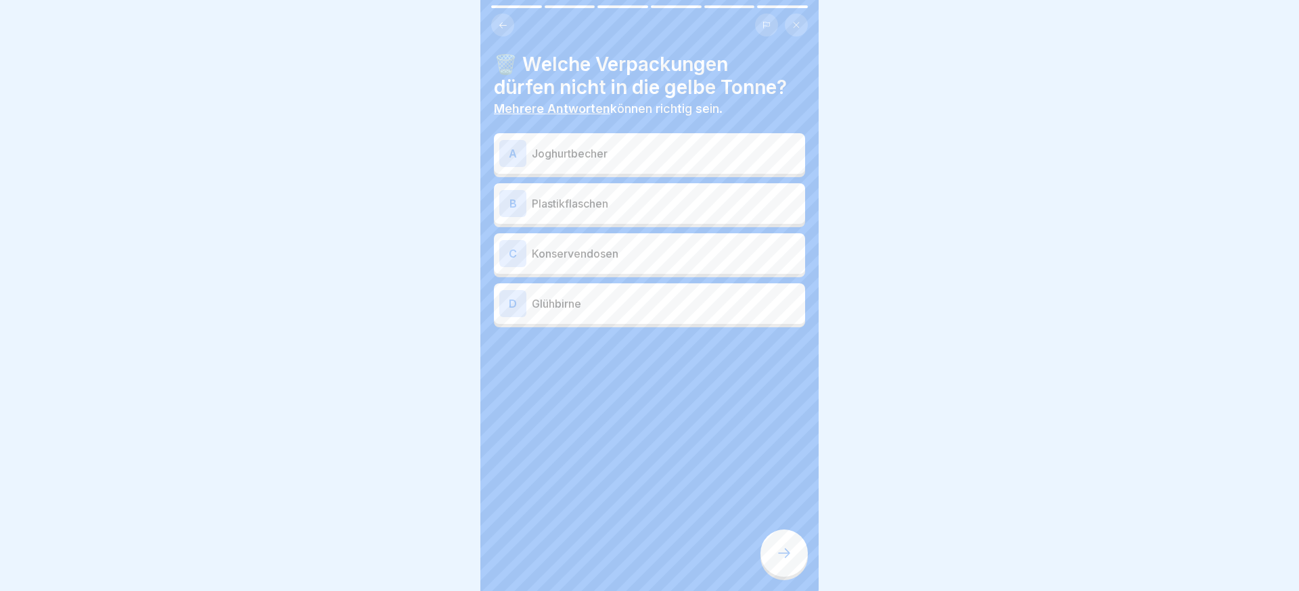
click at [629, 249] on p "Konservendosen" at bounding box center [666, 254] width 268 height 16
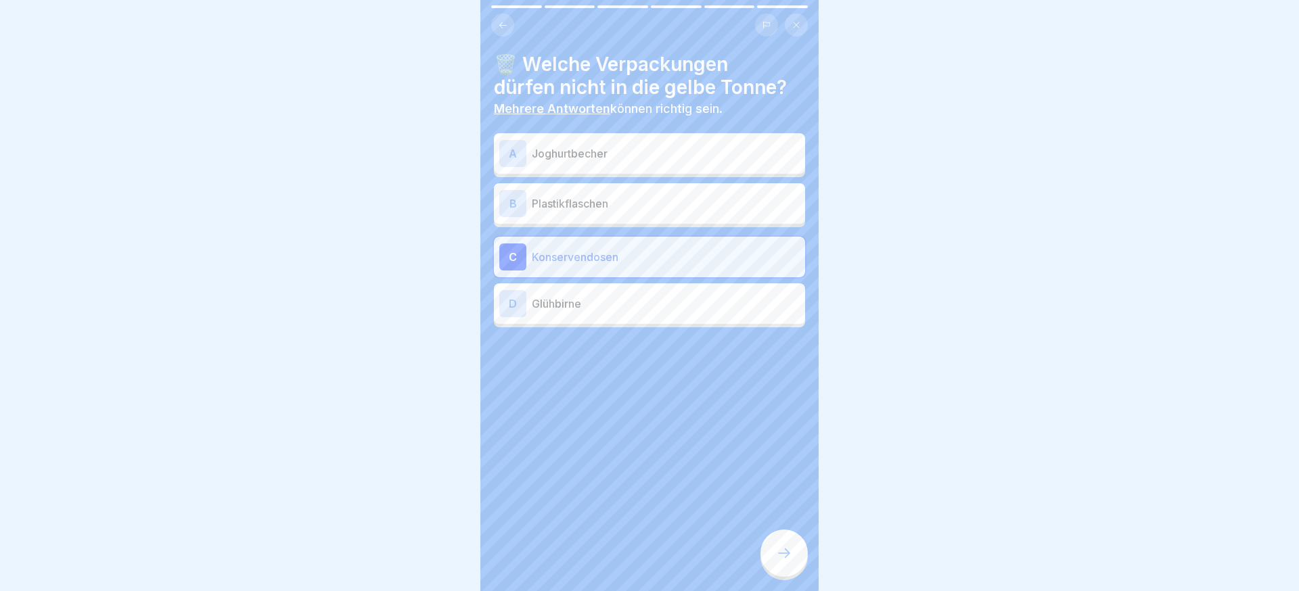
click at [621, 313] on div "D Glühbirne" at bounding box center [649, 303] width 300 height 27
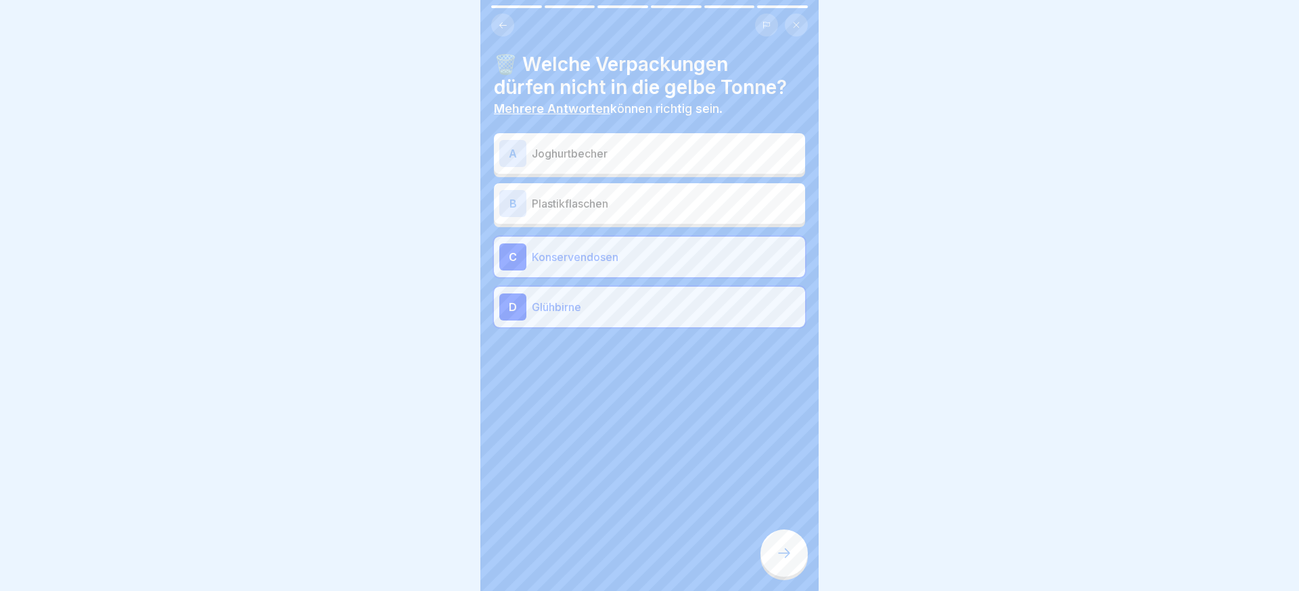
click at [629, 160] on p "Joghurtbecher" at bounding box center [666, 153] width 268 height 16
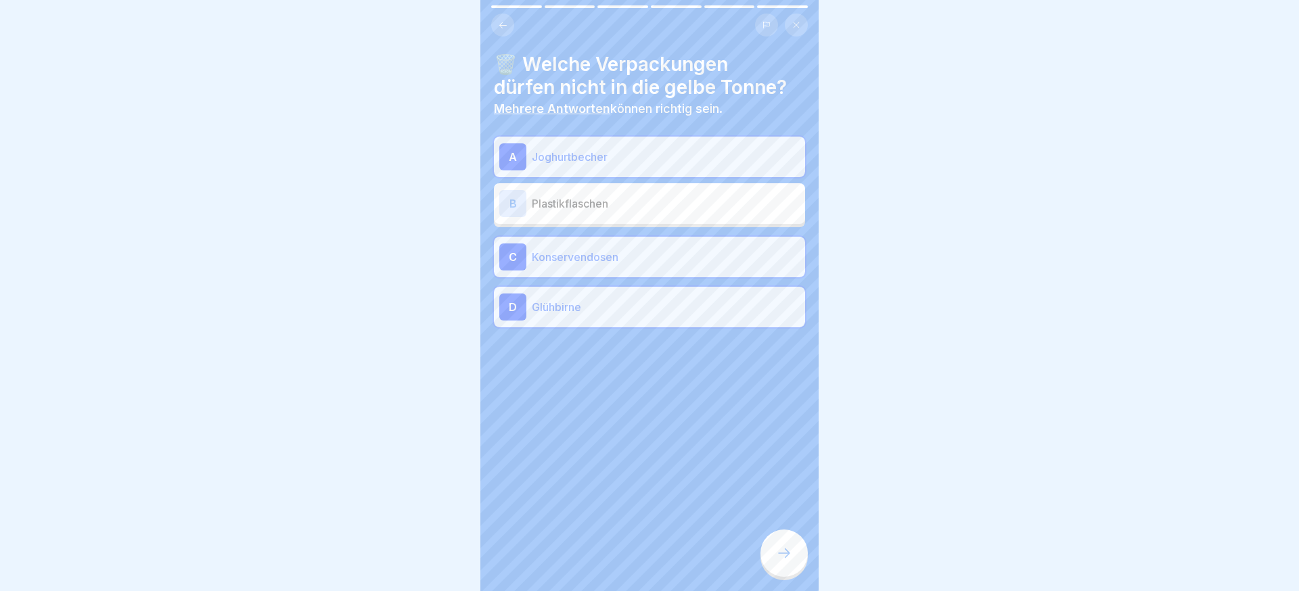
click at [645, 173] on div "A Joghurtbecher" at bounding box center [649, 157] width 311 height 41
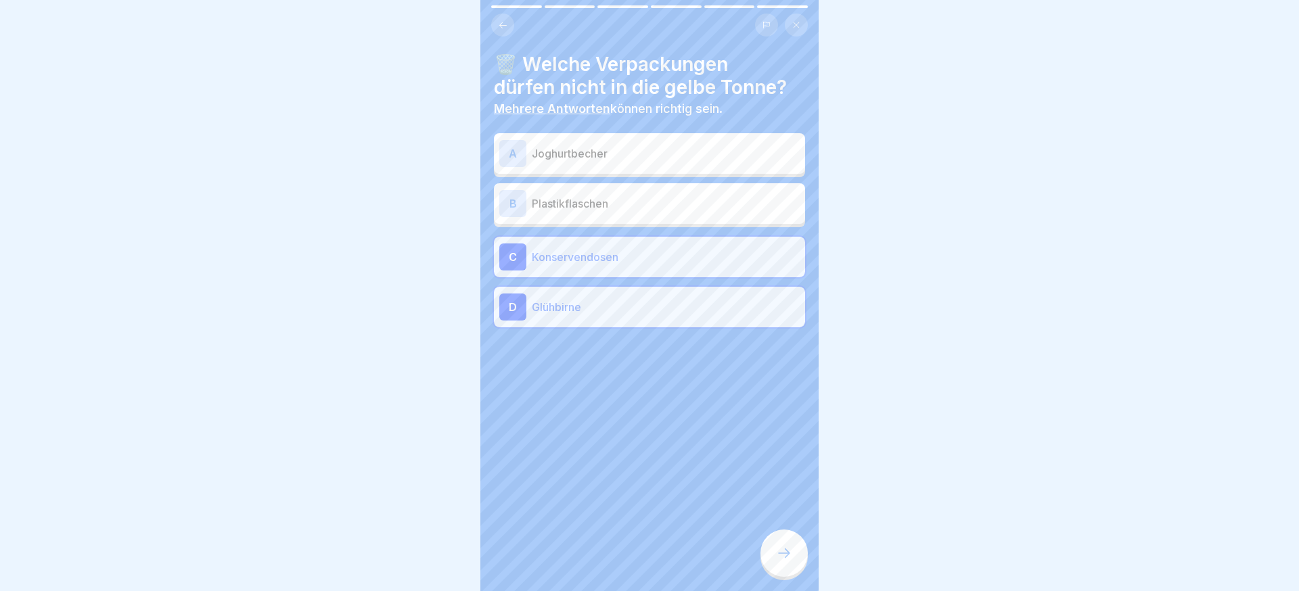
click at [767, 554] on div at bounding box center [784, 553] width 47 height 47
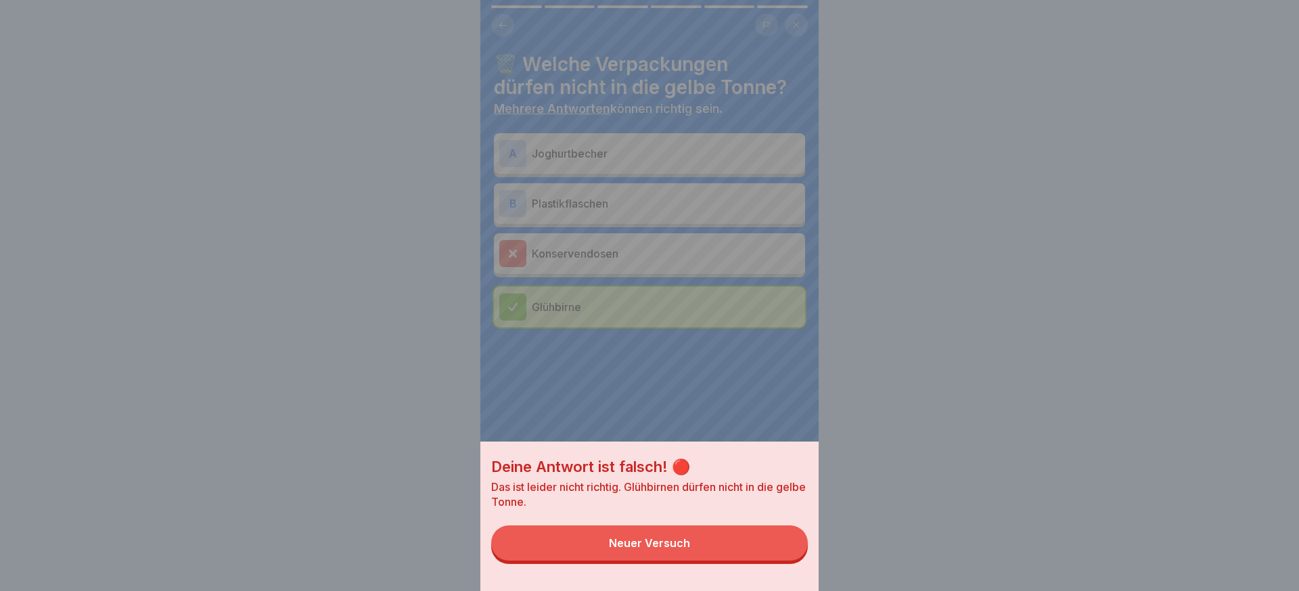
click at [770, 554] on button "Neuer Versuch" at bounding box center [649, 543] width 317 height 35
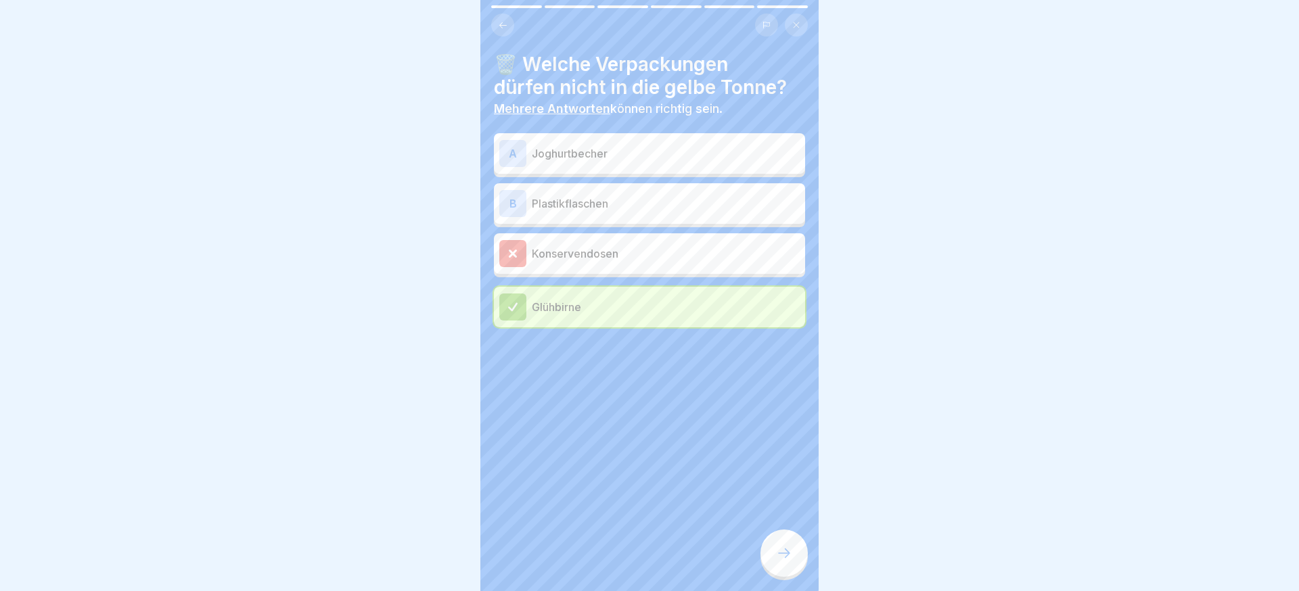
click at [769, 554] on div at bounding box center [784, 553] width 47 height 47
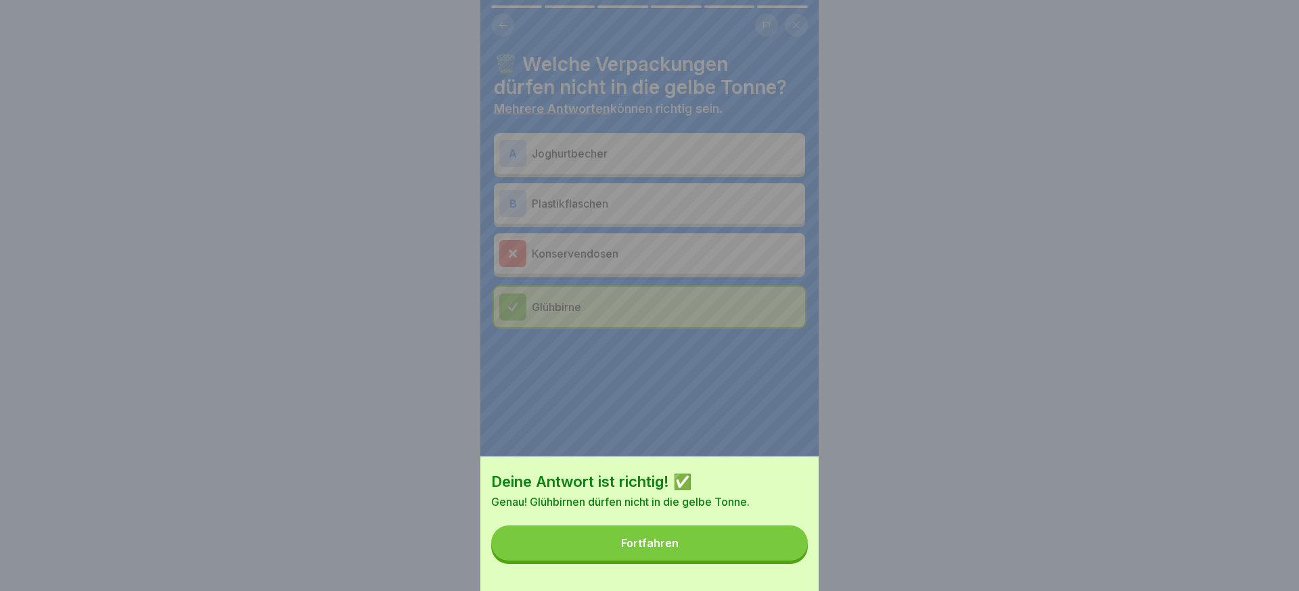
click at [769, 554] on button "Fortfahren" at bounding box center [649, 543] width 317 height 35
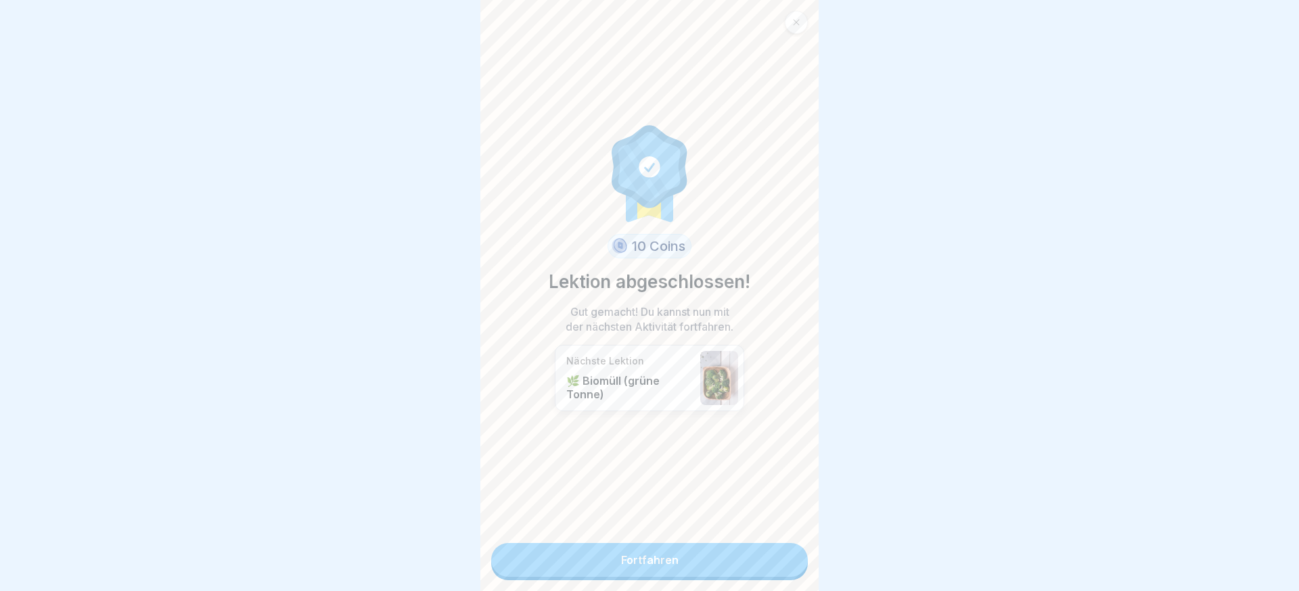
click at [769, 554] on link "Fortfahren" at bounding box center [649, 560] width 317 height 34
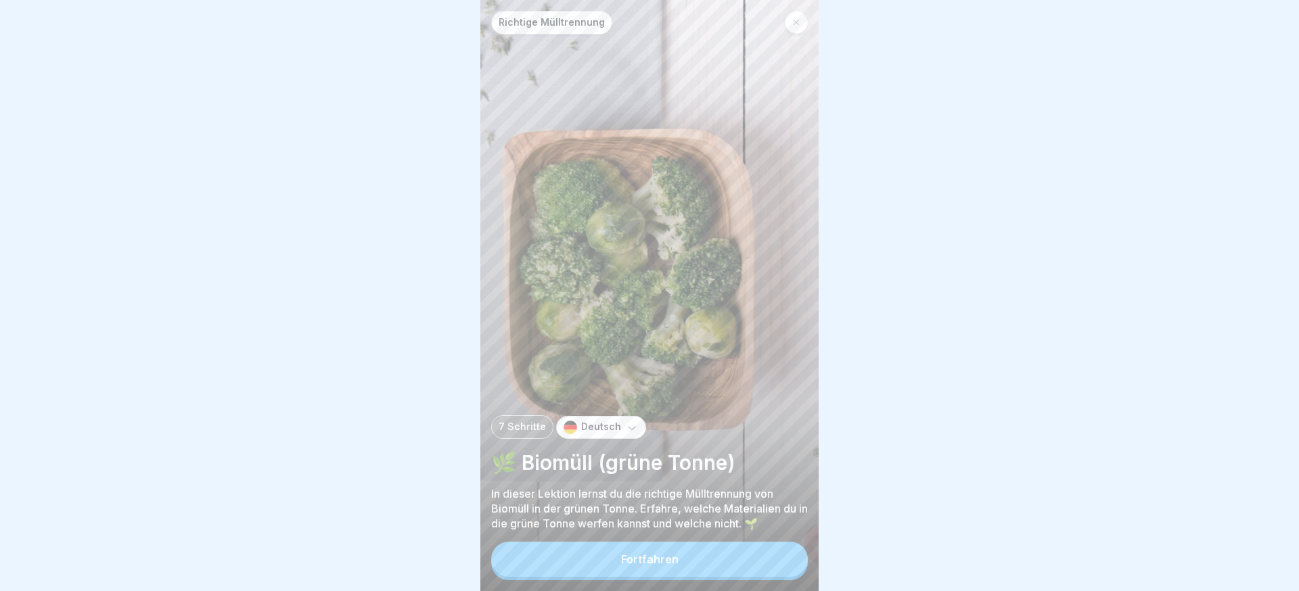
click at [769, 554] on button "Fortfahren" at bounding box center [649, 559] width 317 height 35
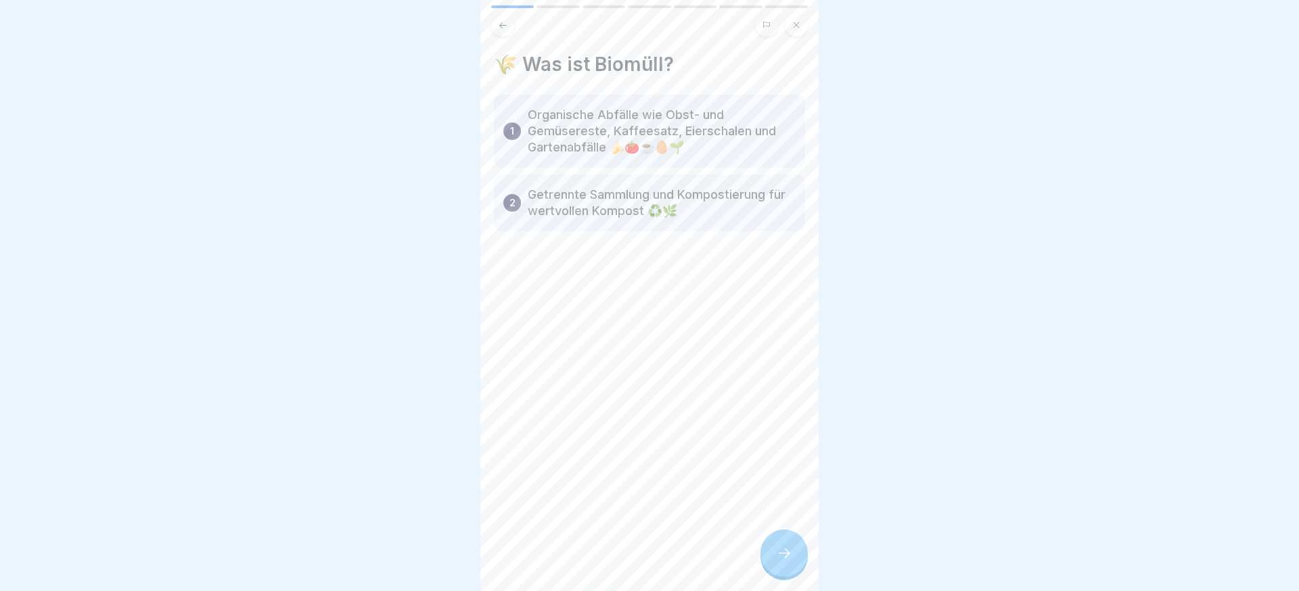
click at [771, 554] on div at bounding box center [784, 553] width 47 height 47
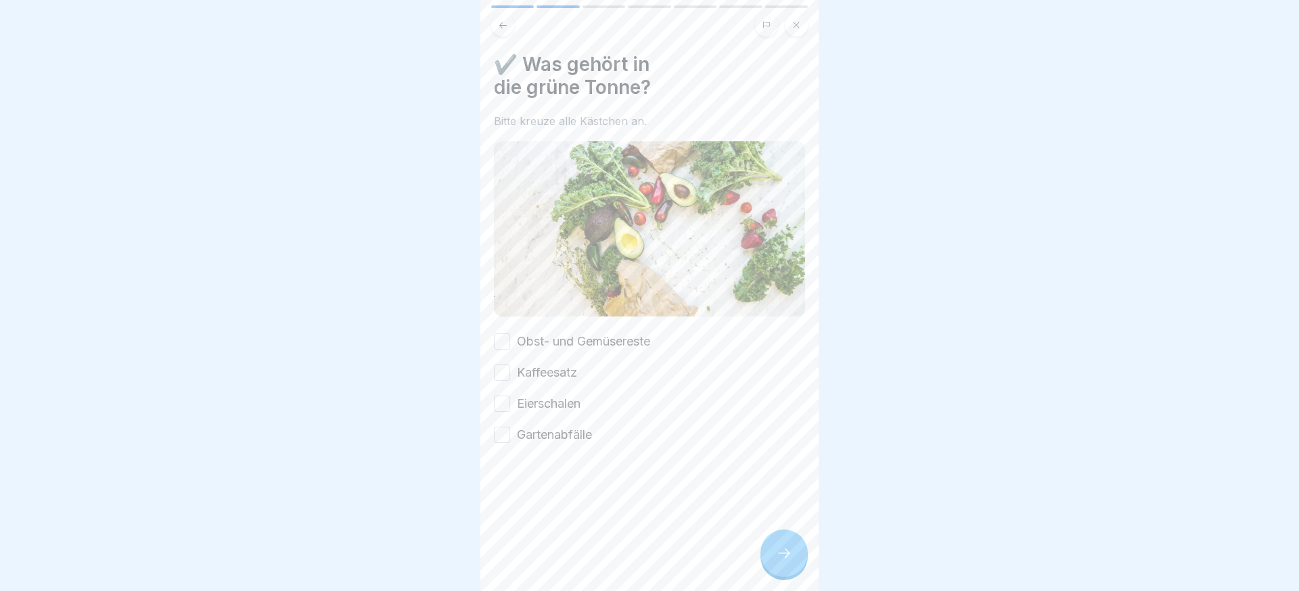
drag, startPoint x: 577, startPoint y: 439, endPoint x: 554, endPoint y: 399, distance: 45.5
click at [575, 436] on label "Gartenabfälle" at bounding box center [554, 435] width 75 height 18
click at [510, 436] on button "Gartenabfälle" at bounding box center [502, 435] width 16 height 16
click at [553, 399] on label "Eierschalen" at bounding box center [549, 404] width 64 height 18
click at [510, 399] on button "Eierschalen" at bounding box center [502, 404] width 16 height 16
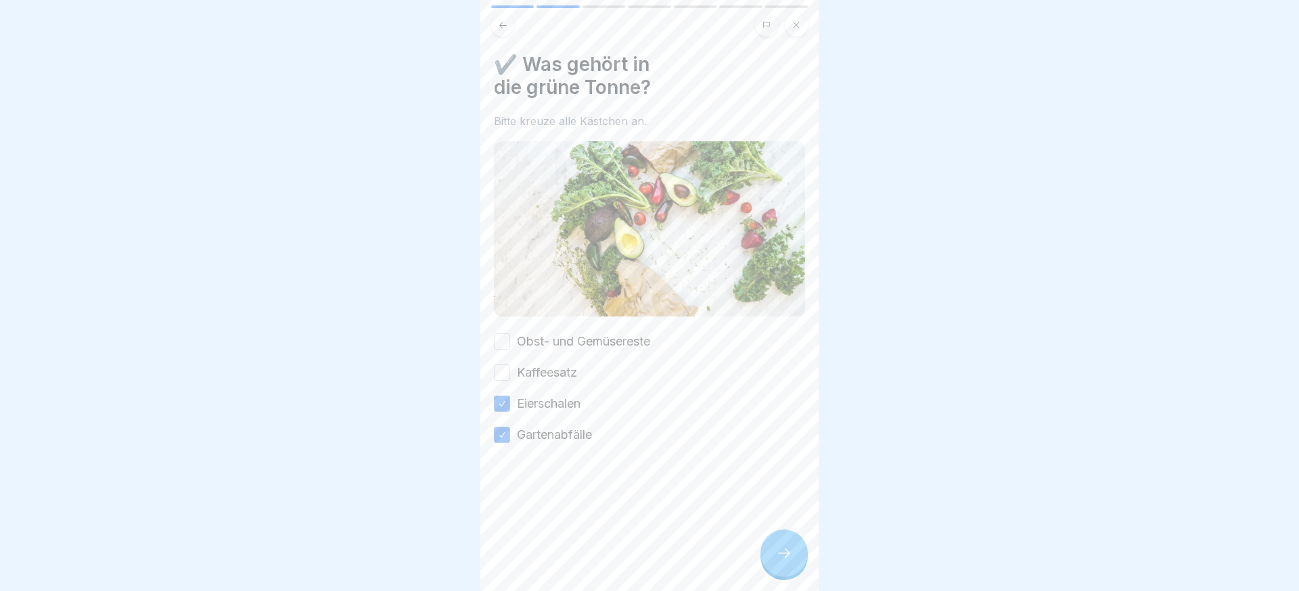
click at [544, 362] on div "Obst- und Gemüsereste Kaffeesatz Eierschalen Gartenabfälle" at bounding box center [649, 388] width 311 height 111
click at [548, 346] on label "Obst- und Gemüsereste" at bounding box center [583, 342] width 133 height 18
click at [510, 346] on button "Obst- und Gemüsereste" at bounding box center [502, 342] width 16 height 16
click at [548, 371] on label "Kaffeesatz" at bounding box center [547, 373] width 60 height 18
click at [510, 371] on button "Kaffeesatz" at bounding box center [502, 373] width 16 height 16
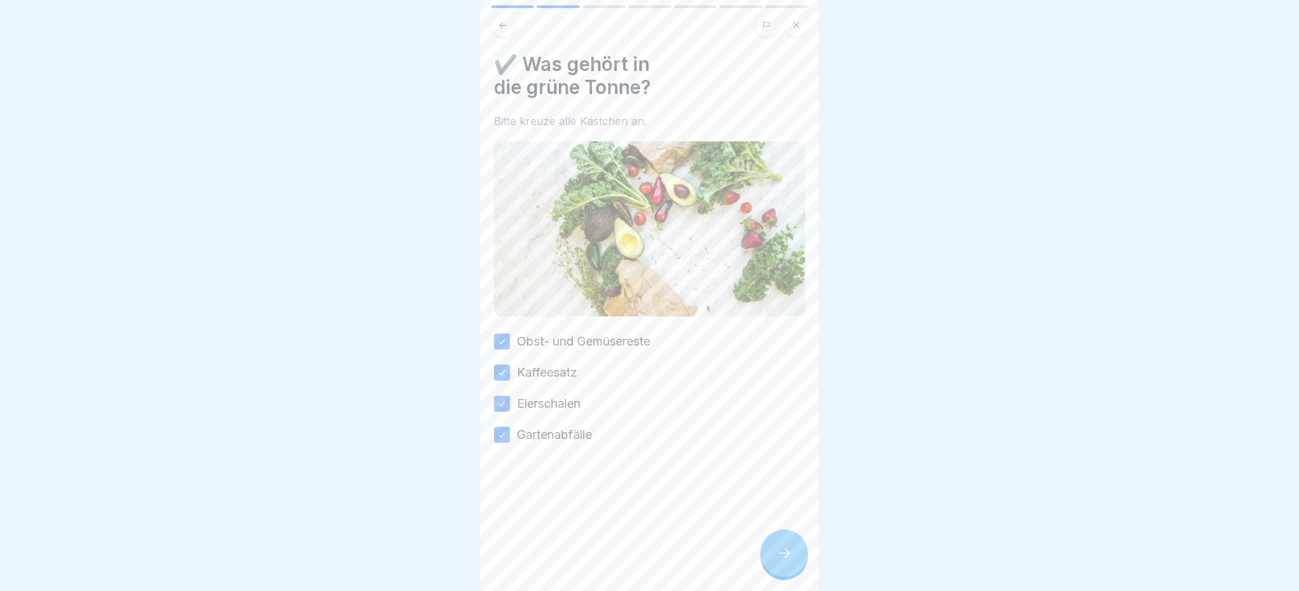
click at [783, 566] on div at bounding box center [784, 553] width 47 height 47
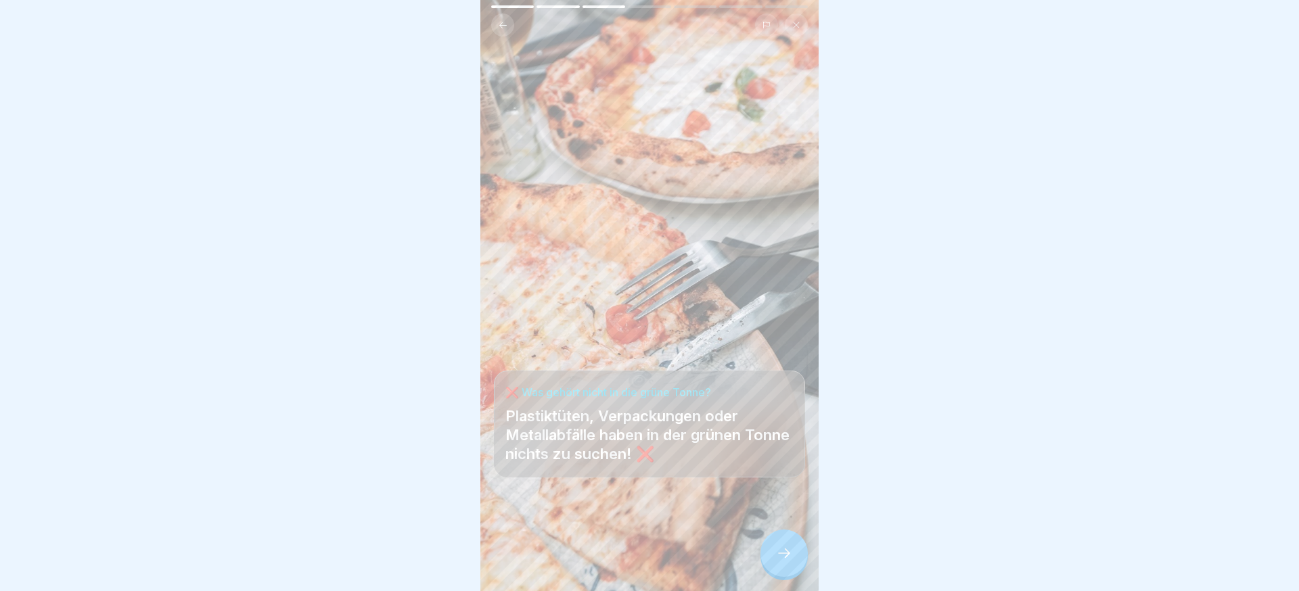
click at [784, 560] on icon at bounding box center [784, 553] width 16 height 16
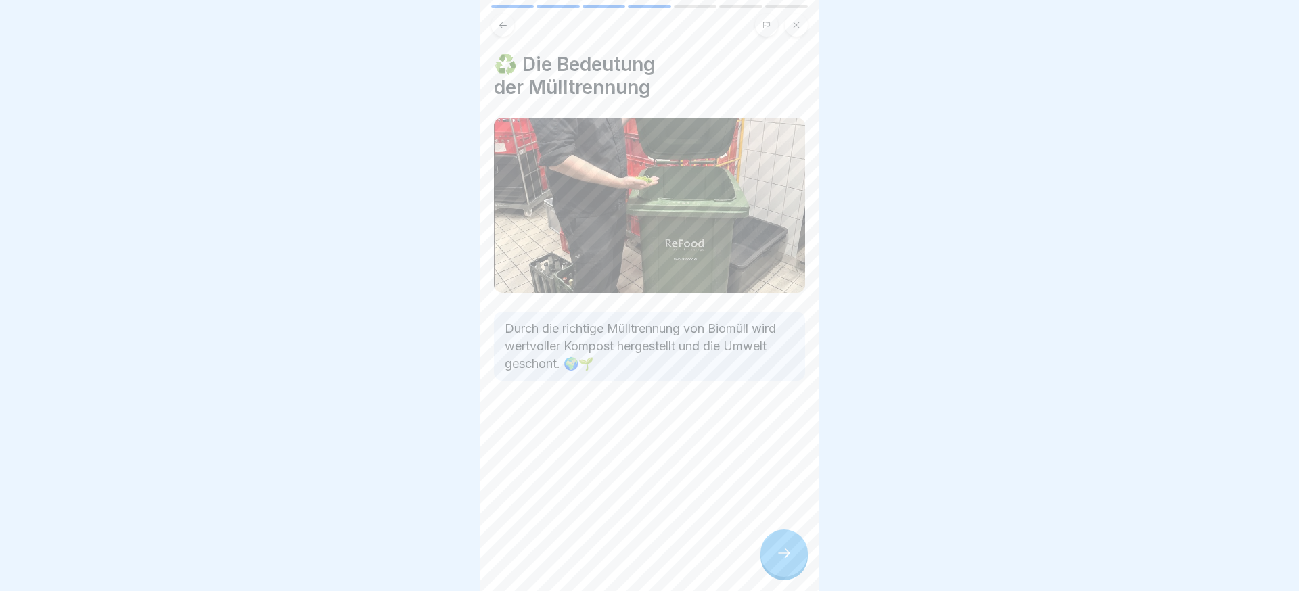
click at [787, 559] on icon at bounding box center [784, 553] width 16 height 16
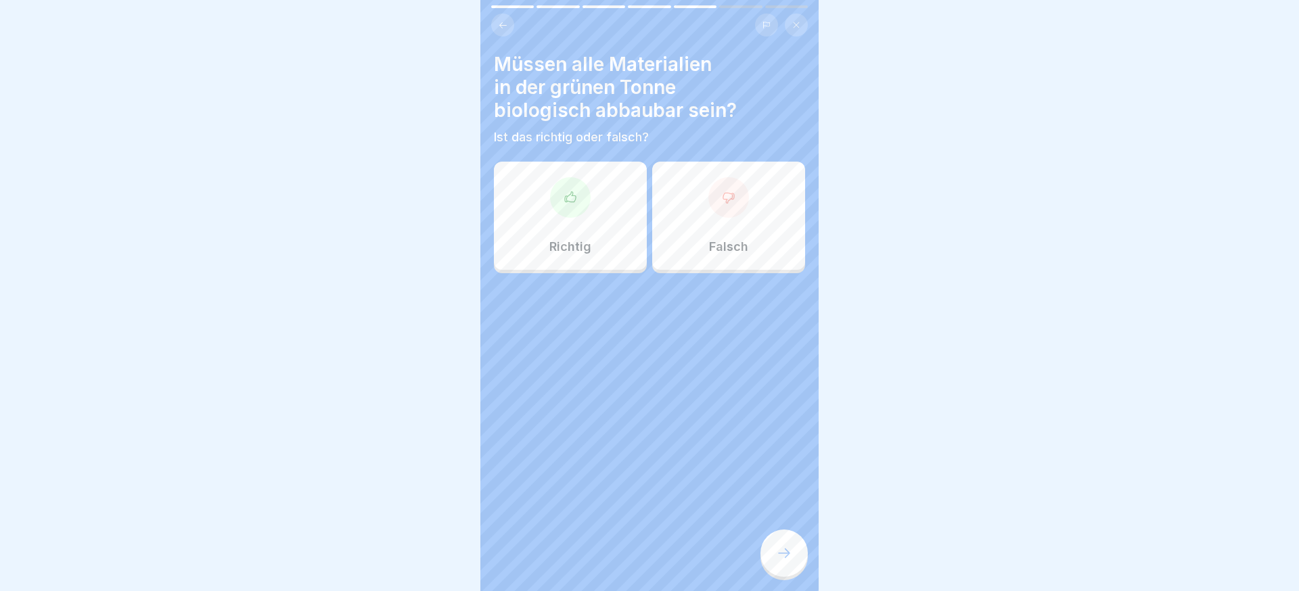
click at [591, 230] on div "Richtig" at bounding box center [570, 216] width 153 height 108
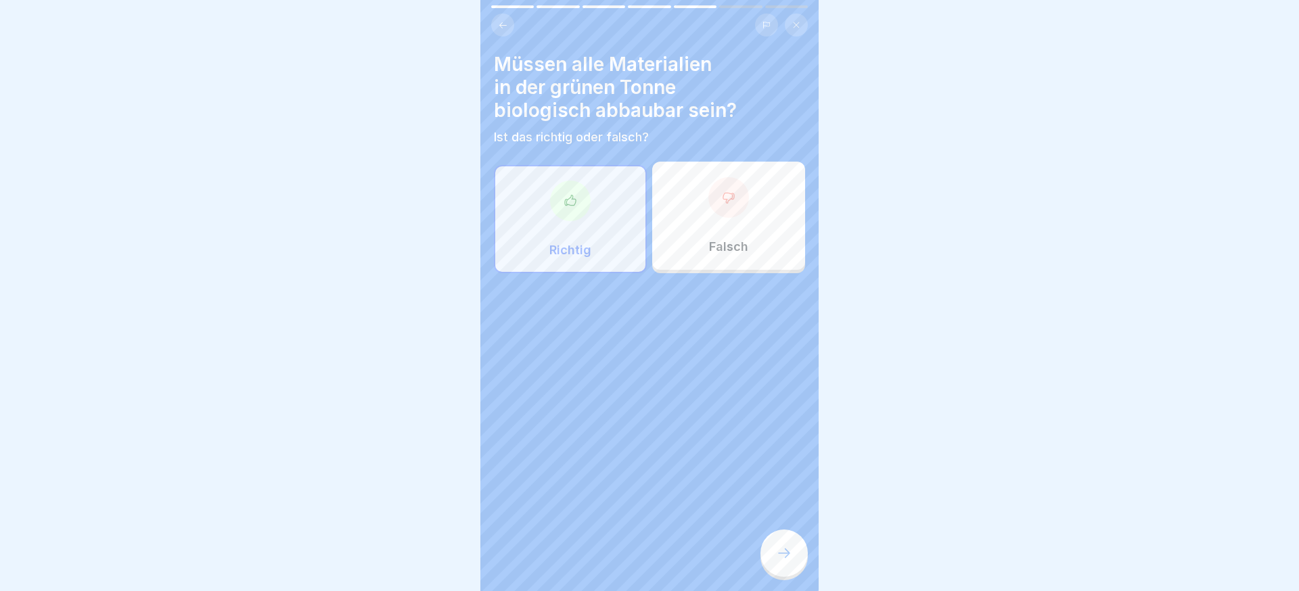
click at [796, 543] on div at bounding box center [784, 553] width 47 height 47
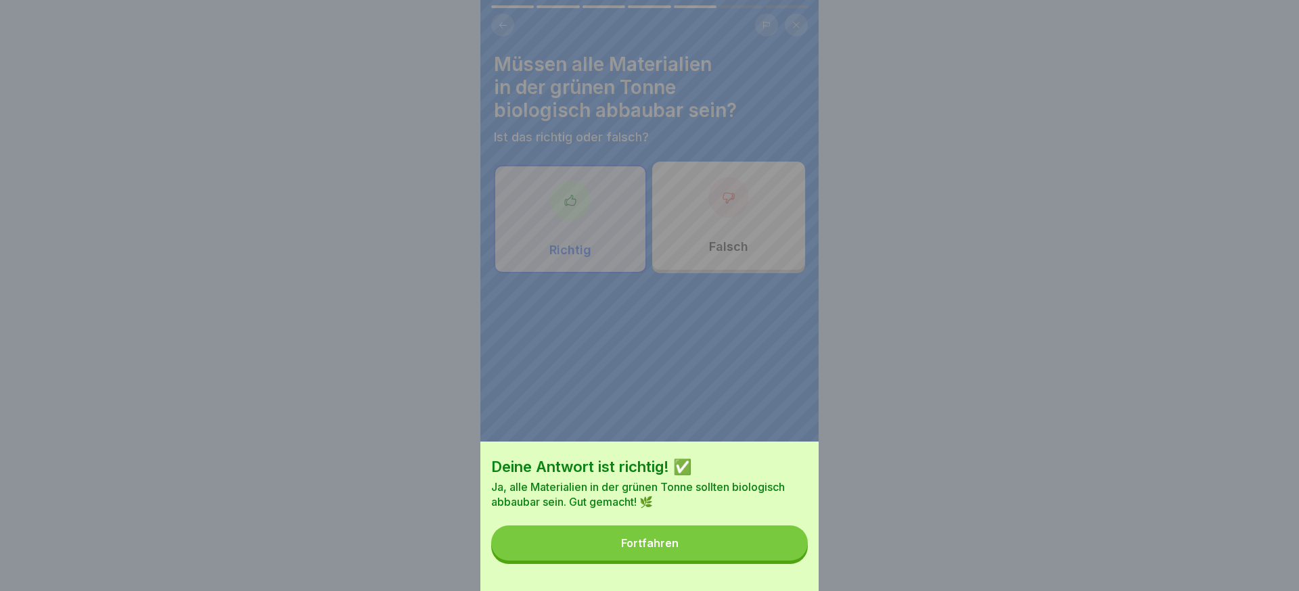
click at [795, 543] on button "Fortfahren" at bounding box center [649, 543] width 317 height 35
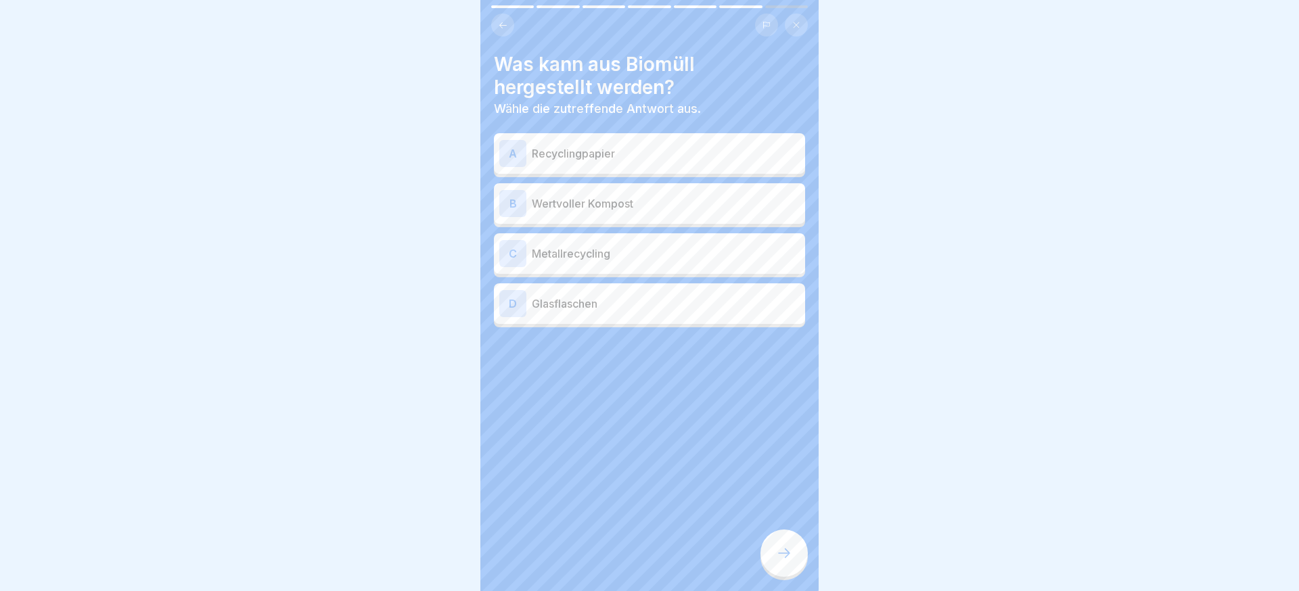
click at [626, 152] on p "Recyclingpapier" at bounding box center [666, 153] width 268 height 16
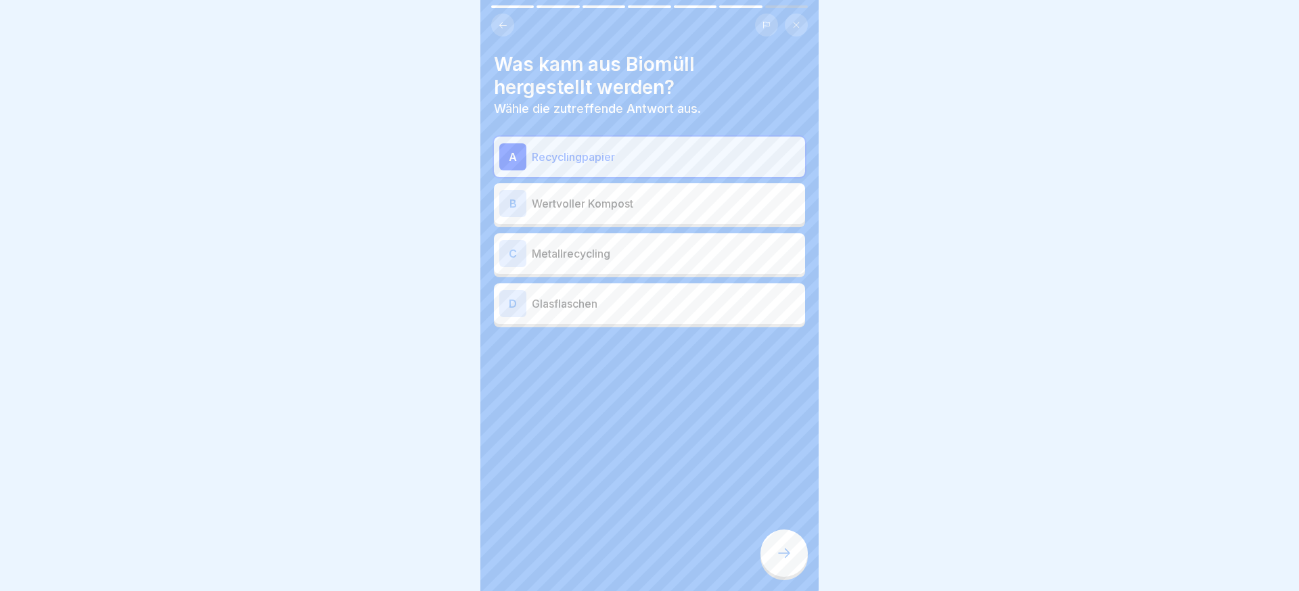
click at [644, 202] on p "Wertvoller Kompost" at bounding box center [666, 204] width 268 height 16
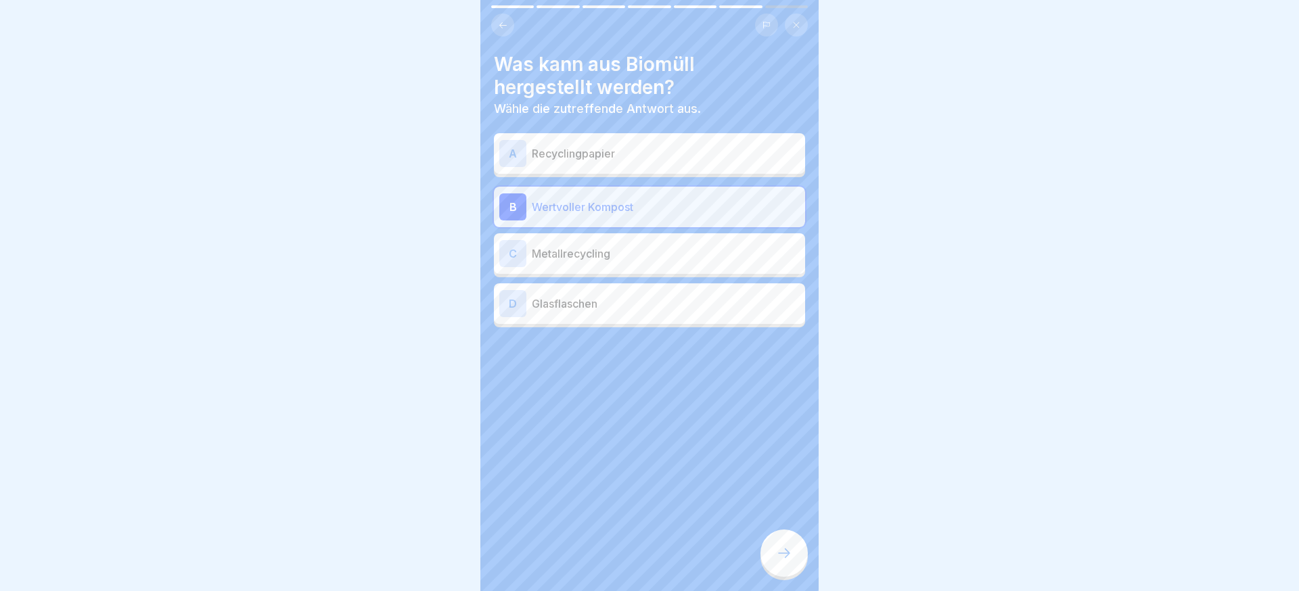
click at [782, 531] on div at bounding box center [784, 553] width 47 height 47
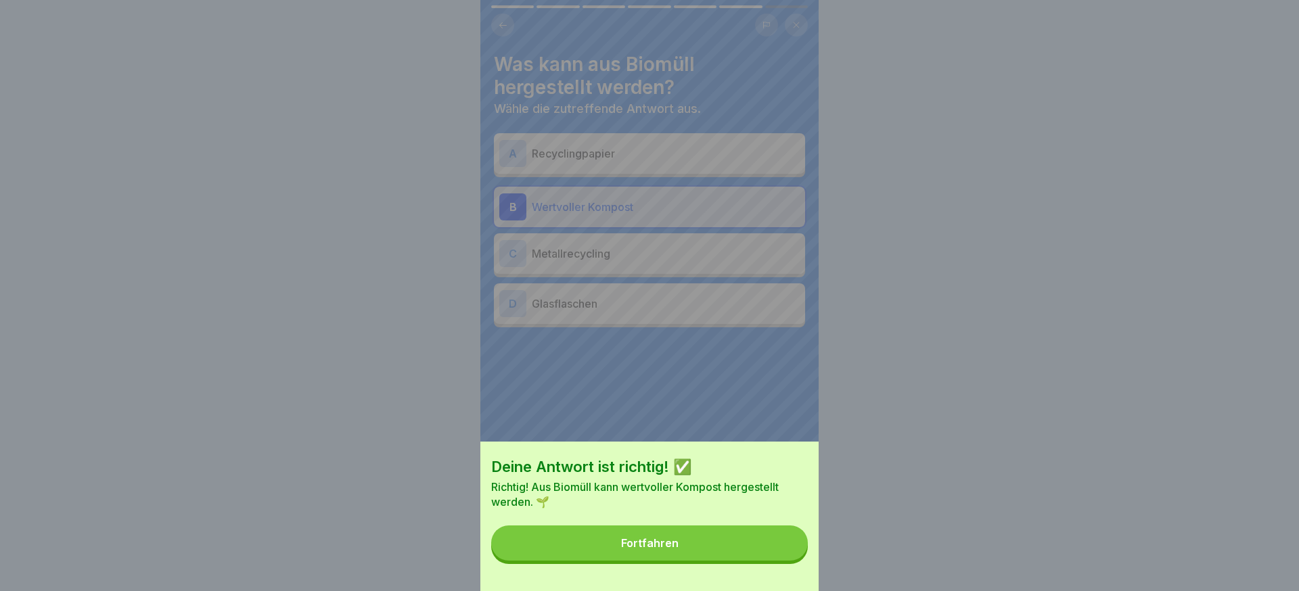
click at [780, 537] on button "Fortfahren" at bounding box center [649, 543] width 317 height 35
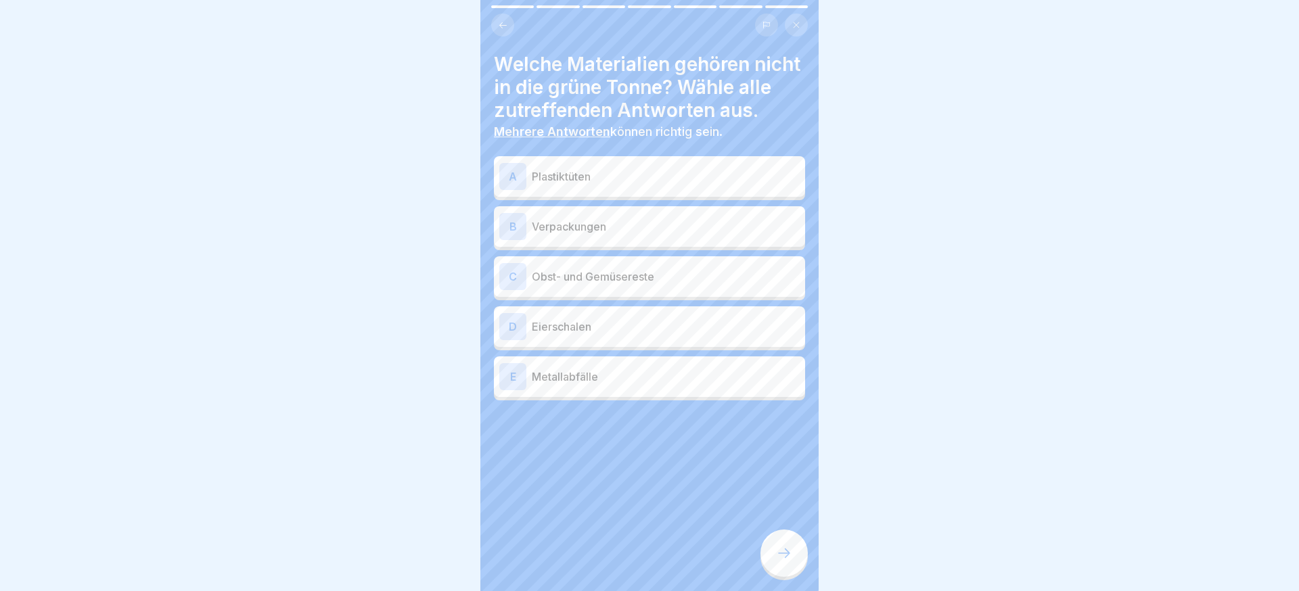
click at [568, 179] on p "Plastiktüten" at bounding box center [666, 177] width 268 height 16
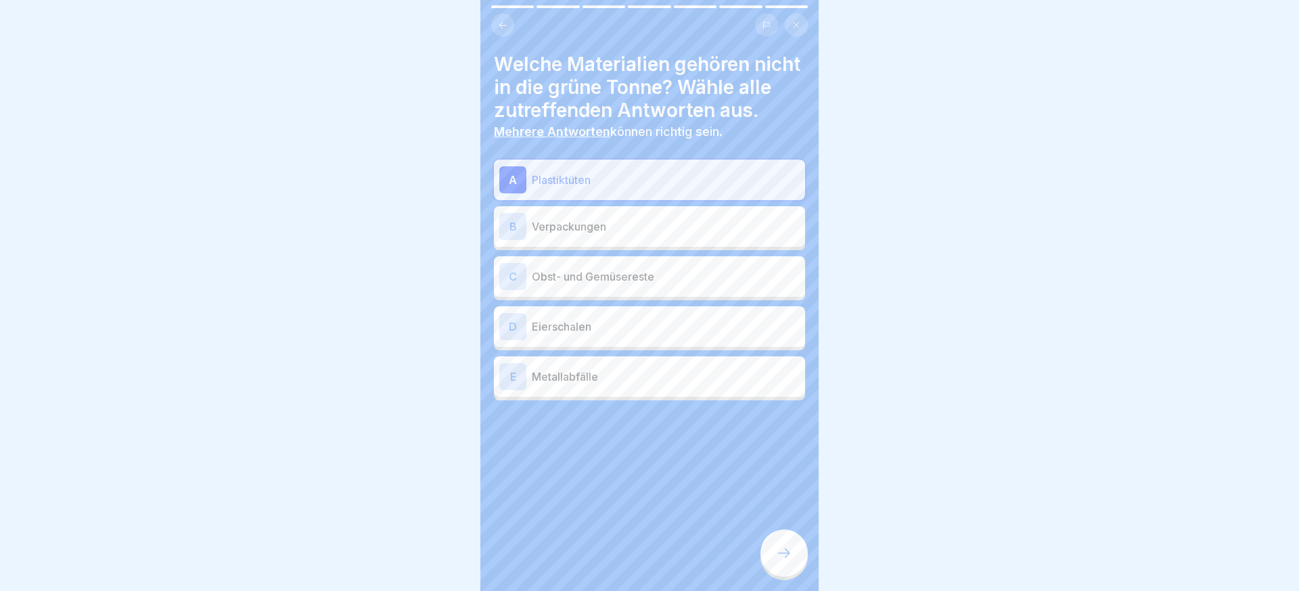
click at [589, 238] on div "B Verpackungen" at bounding box center [649, 226] width 300 height 27
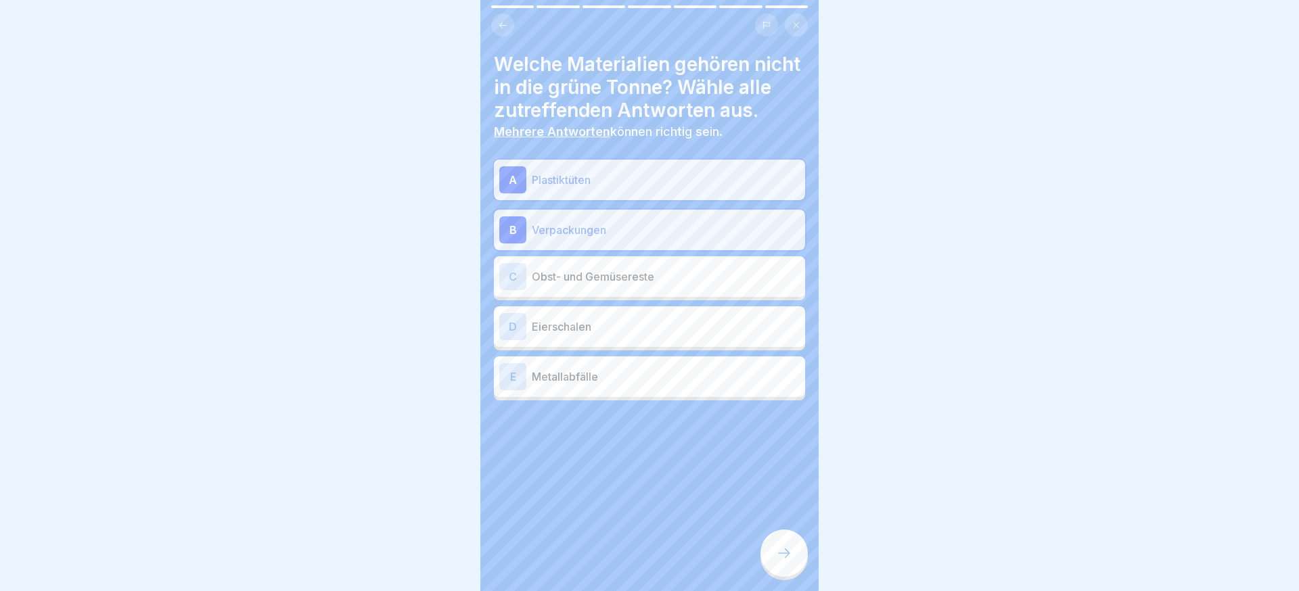
click at [613, 372] on p "Metallabfälle" at bounding box center [666, 377] width 268 height 16
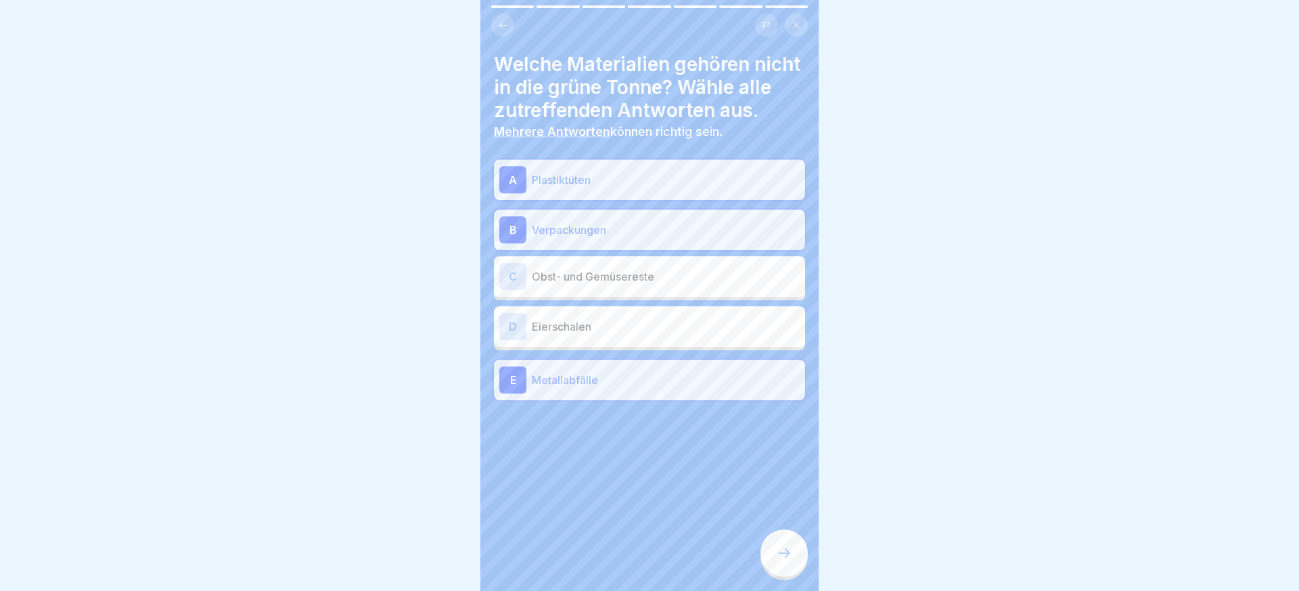
click at [788, 562] on div at bounding box center [784, 553] width 47 height 47
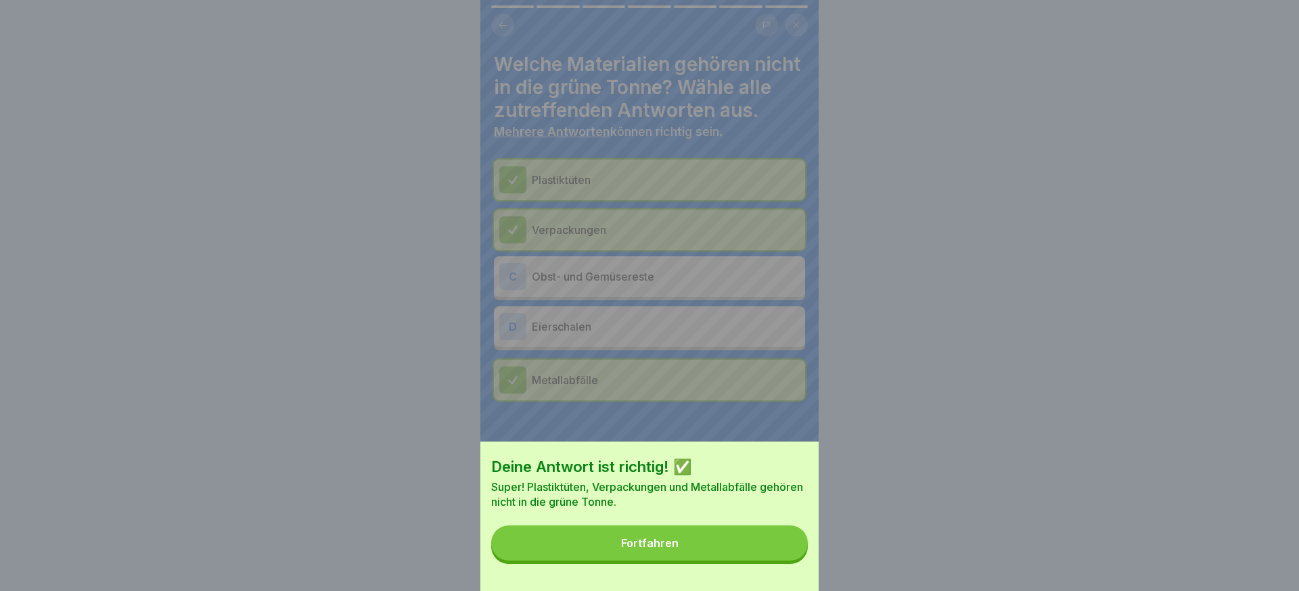
click at [788, 558] on button "Fortfahren" at bounding box center [649, 543] width 317 height 35
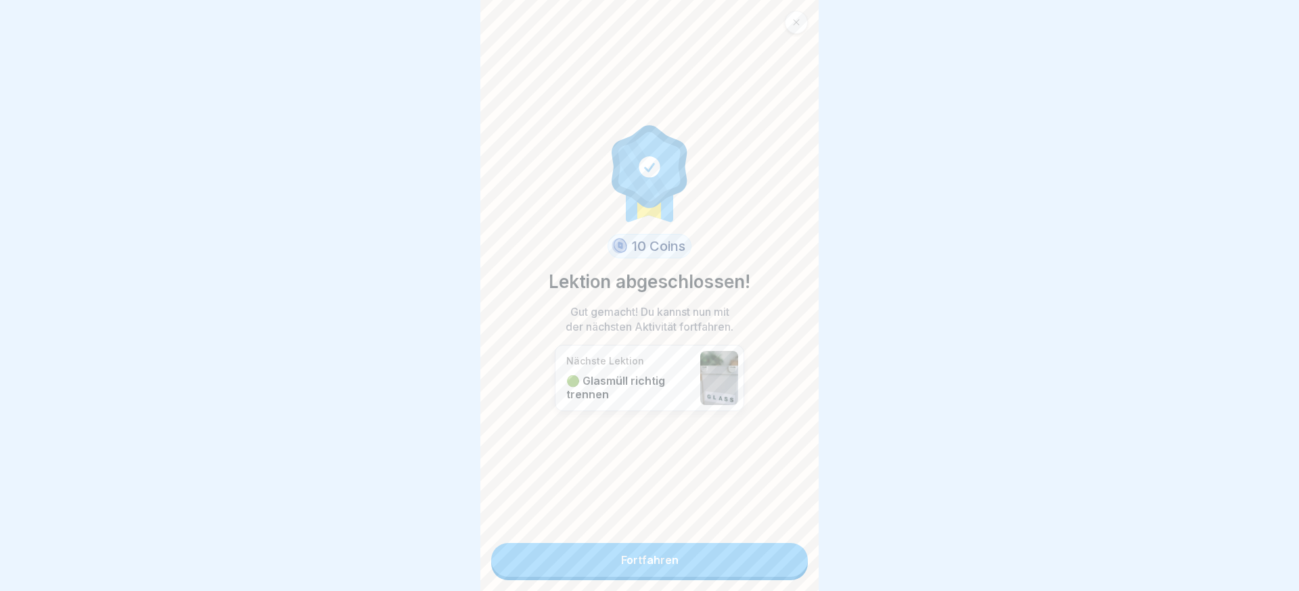
click at [788, 558] on link "Fortfahren" at bounding box center [649, 560] width 317 height 34
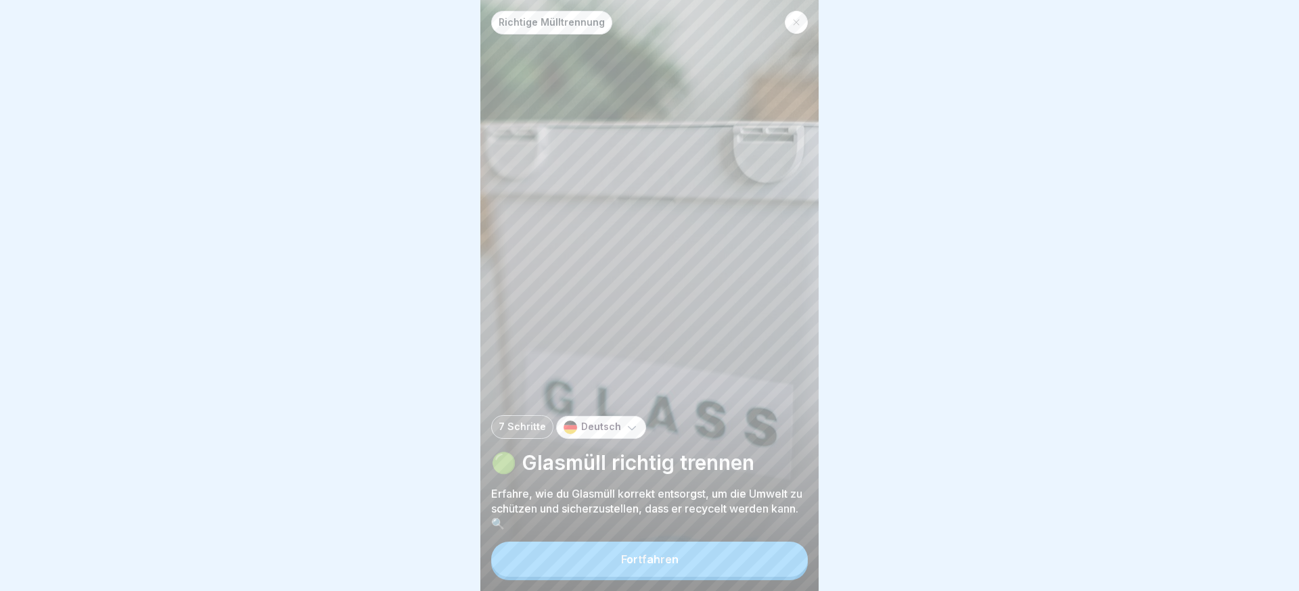
click at [778, 559] on button "Fortfahren" at bounding box center [649, 559] width 317 height 35
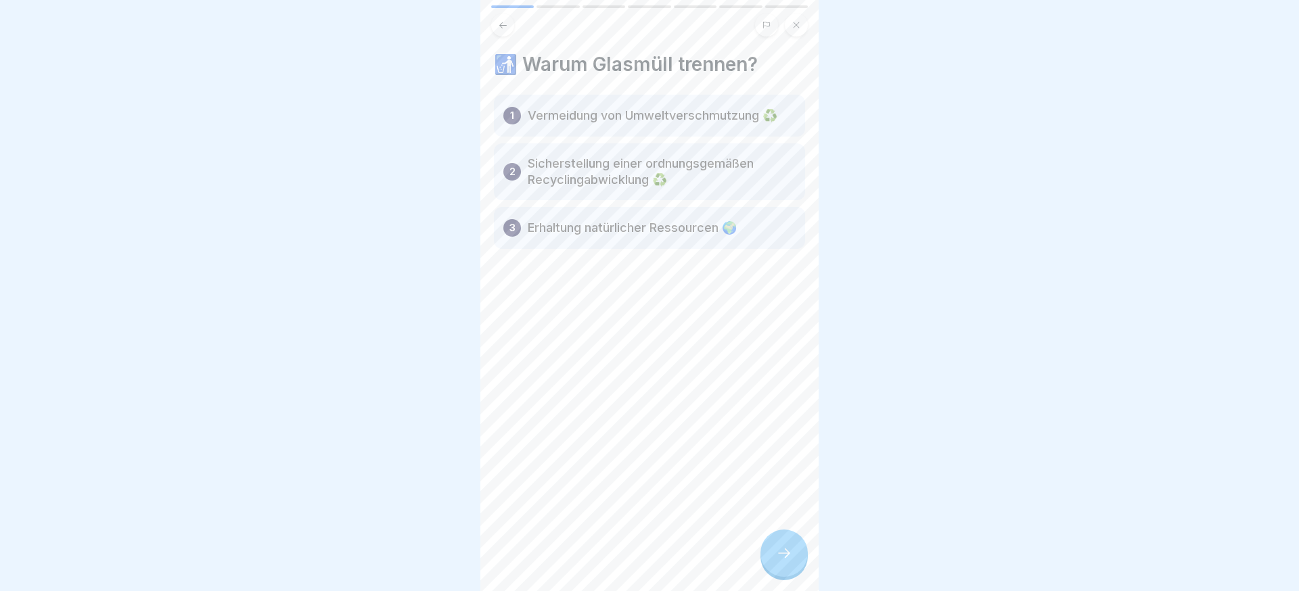
click at [778, 559] on icon at bounding box center [784, 553] width 16 height 16
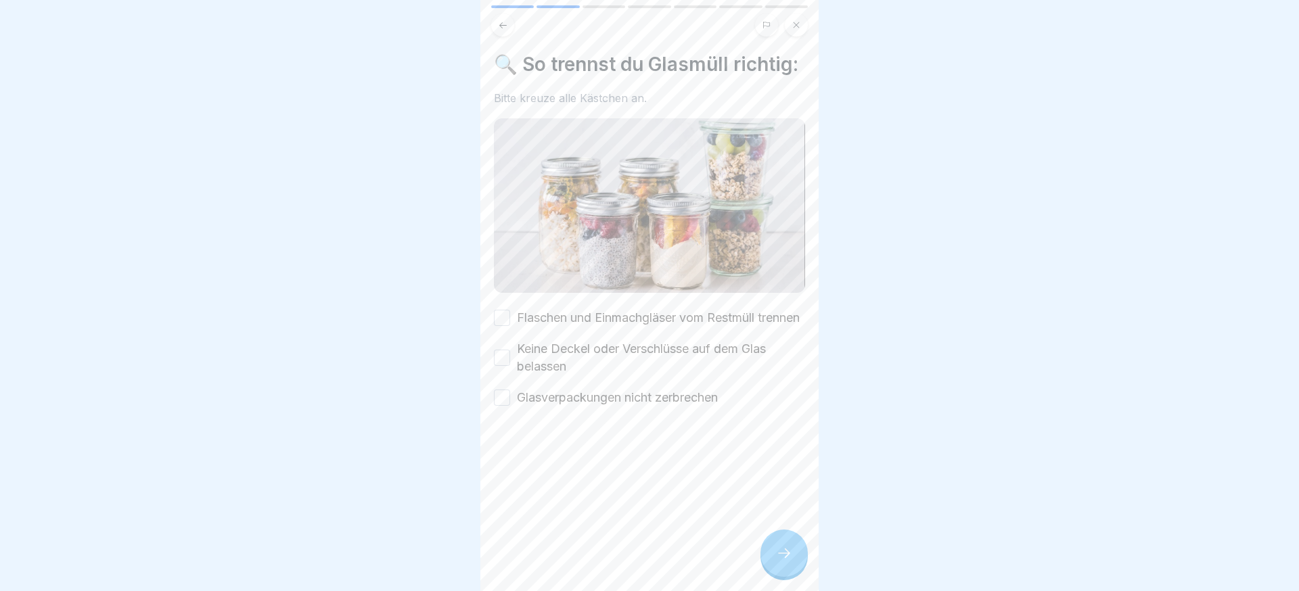
click at [778, 559] on icon at bounding box center [784, 553] width 16 height 16
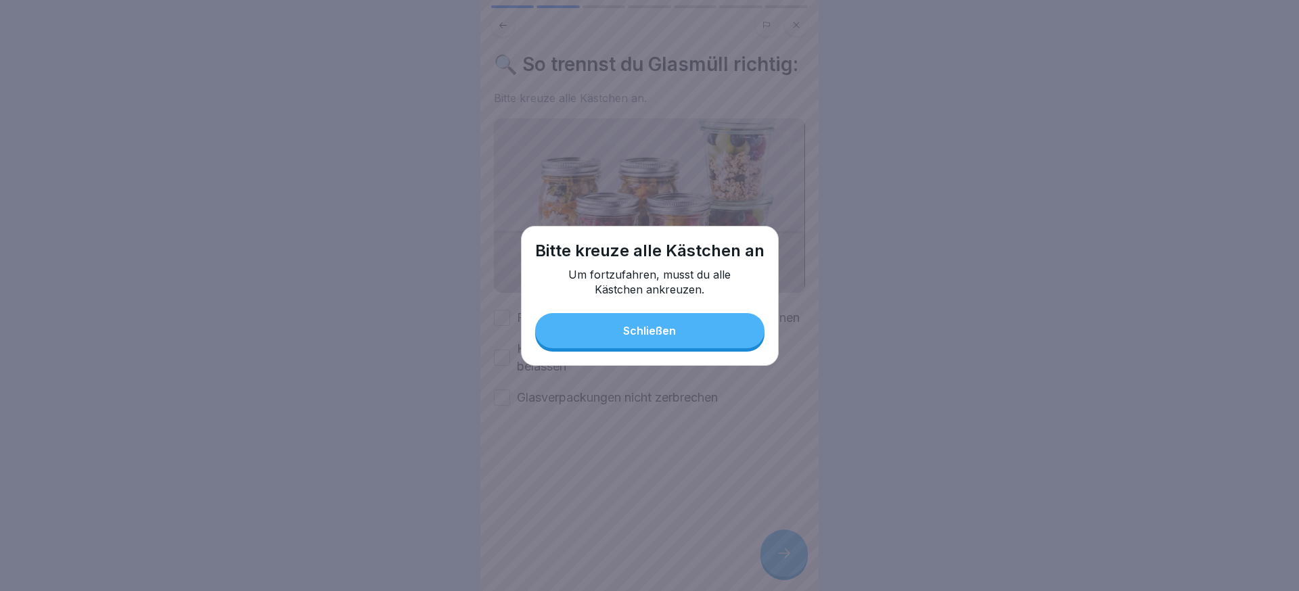
drag, startPoint x: 627, startPoint y: 333, endPoint x: 593, endPoint y: 363, distance: 45.6
click at [627, 333] on div "Schließen" at bounding box center [649, 331] width 53 height 12
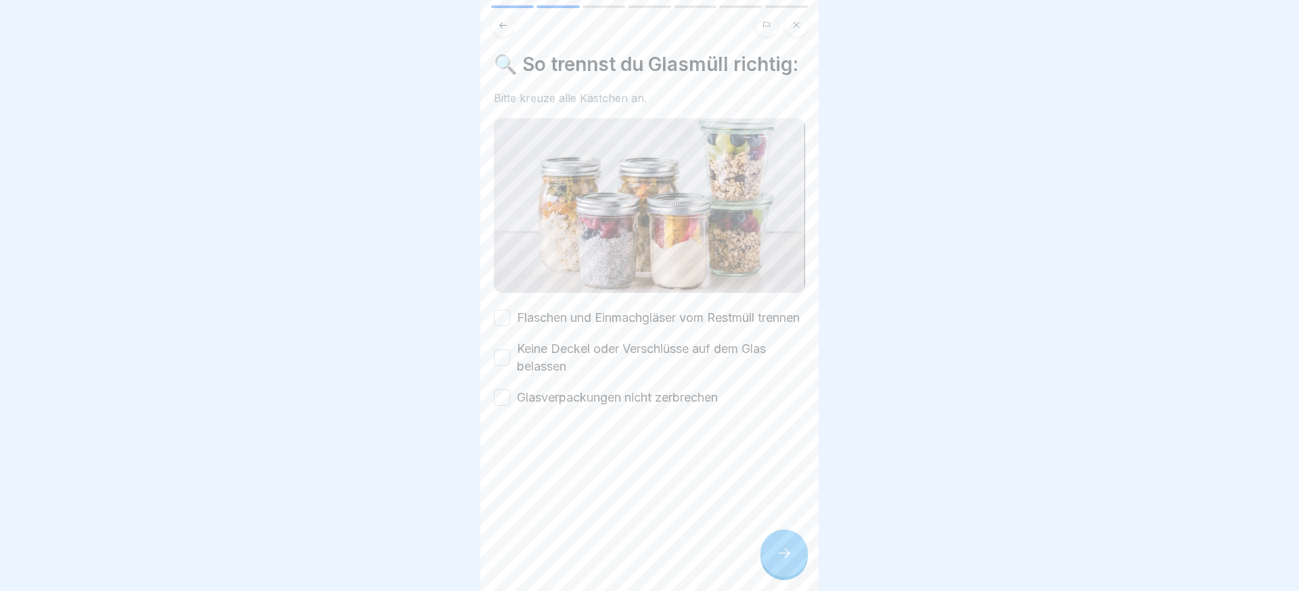
click at [549, 421] on div "🔍 So trennst du Glasmüll richtig: Bitte kreuze alle Kästchen an. Flaschen und E…" at bounding box center [649, 295] width 338 height 591
drag, startPoint x: 553, startPoint y: 376, endPoint x: 553, endPoint y: 317, distance: 59.6
click at [553, 376] on label "Keine Deckel oder Verschlüsse auf dem Glas belassen" at bounding box center [661, 357] width 288 height 35
click at [510, 366] on button "Keine Deckel oder Verschlüsse auf dem Glas belassen" at bounding box center [502, 358] width 16 height 16
drag, startPoint x: 553, startPoint y: 317, endPoint x: 562, endPoint y: 415, distance: 98.6
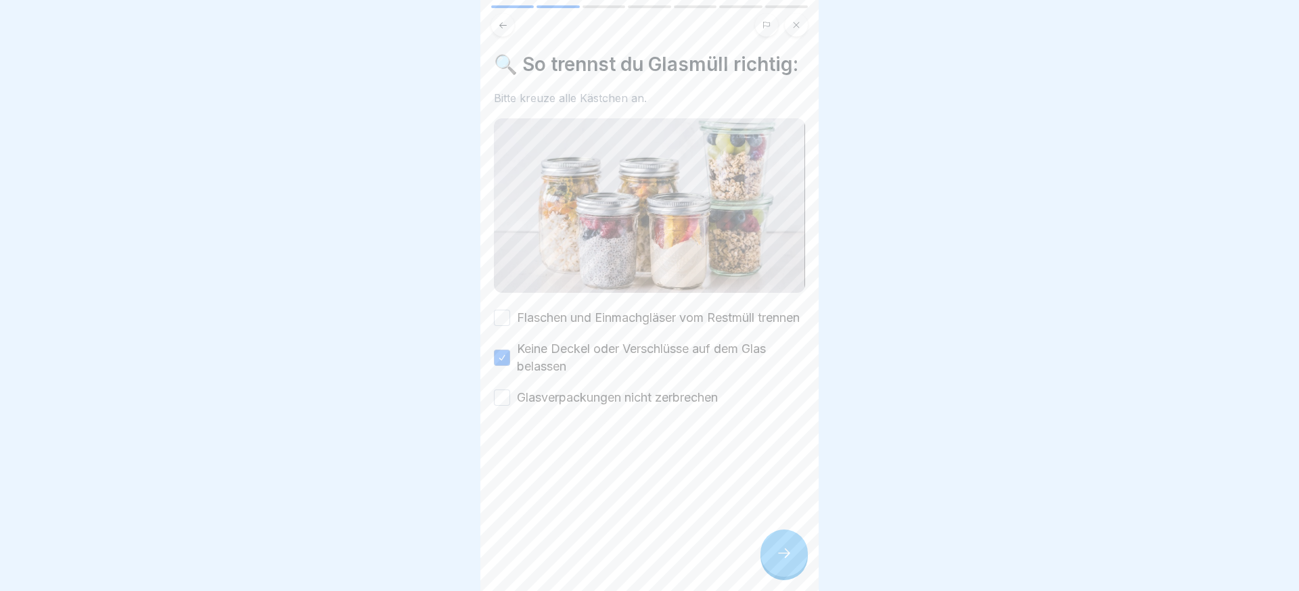
click at [553, 317] on label "Flaschen und Einmachgläser vom Restmüll trennen" at bounding box center [658, 318] width 283 height 18
click at [510, 317] on button "Flaschen und Einmachgläser vom Restmüll trennen" at bounding box center [502, 318] width 16 height 16
drag, startPoint x: 566, startPoint y: 422, endPoint x: 590, endPoint y: 432, distance: 26.0
click at [568, 407] on label "Glasverpackungen nicht zerbrechen" at bounding box center [617, 398] width 201 height 18
click at [510, 406] on button "Glasverpackungen nicht zerbrechen" at bounding box center [502, 398] width 16 height 16
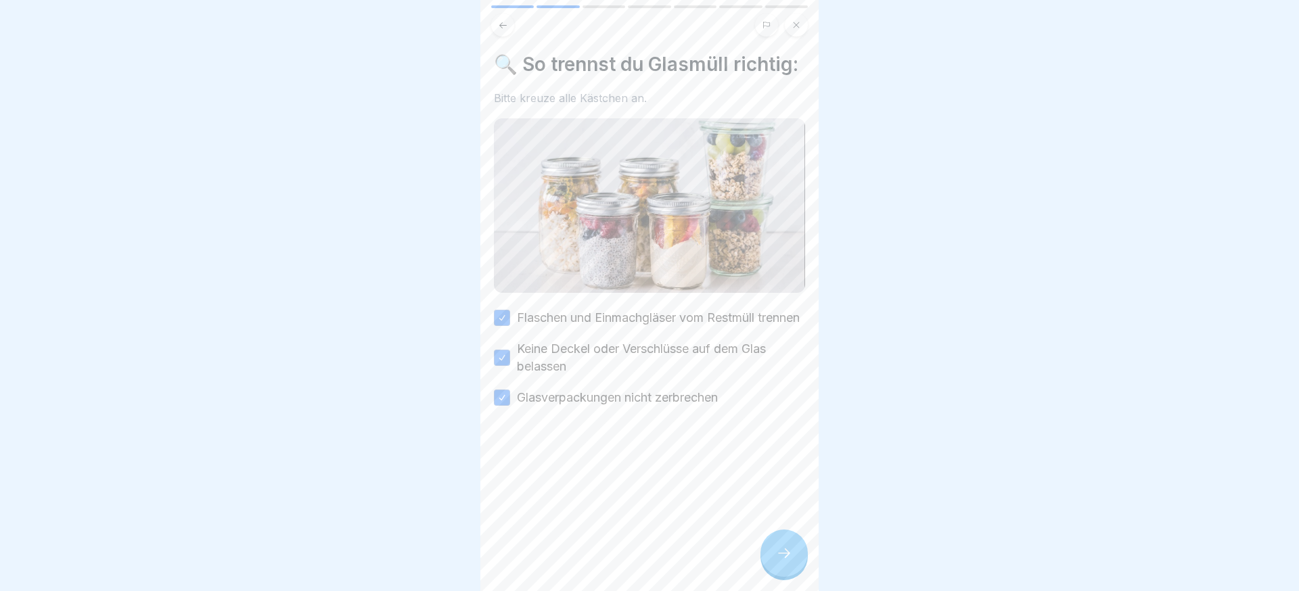
click at [791, 542] on div at bounding box center [784, 553] width 47 height 47
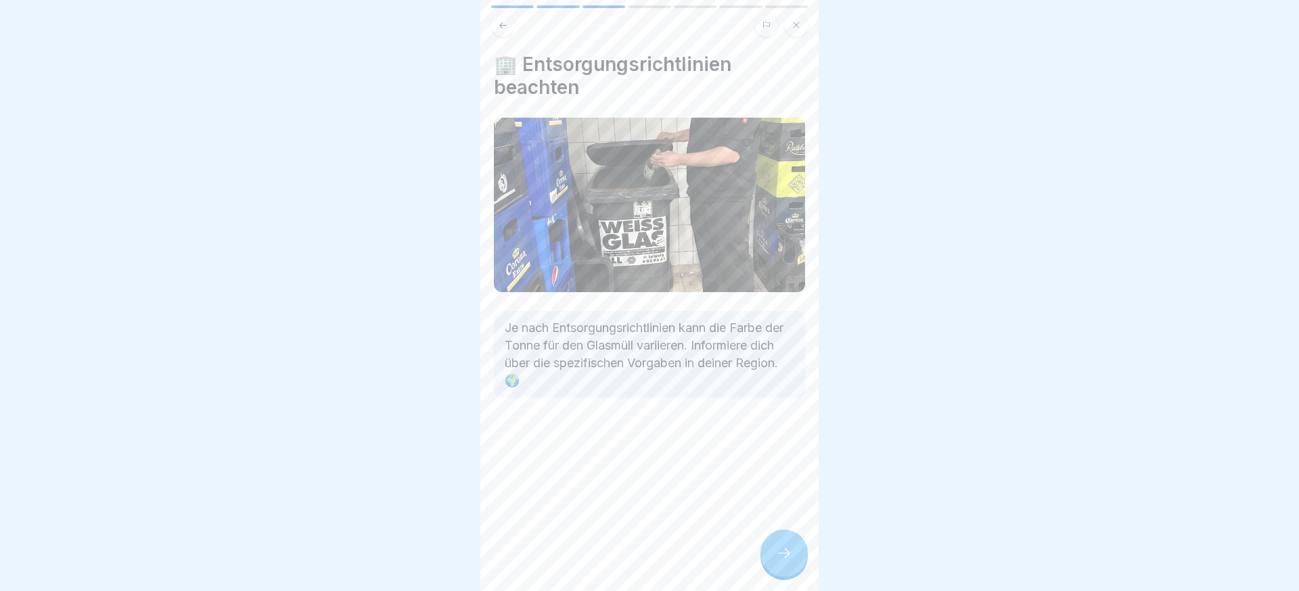
click at [790, 541] on div at bounding box center [784, 553] width 47 height 47
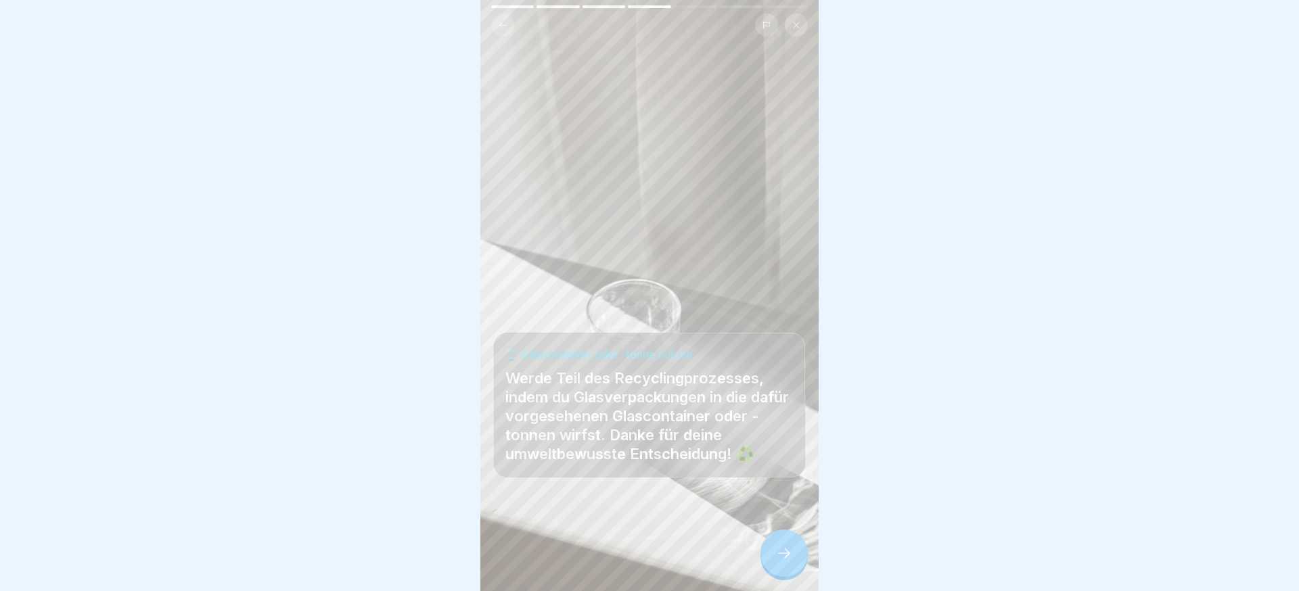
click at [790, 541] on div at bounding box center [784, 553] width 47 height 47
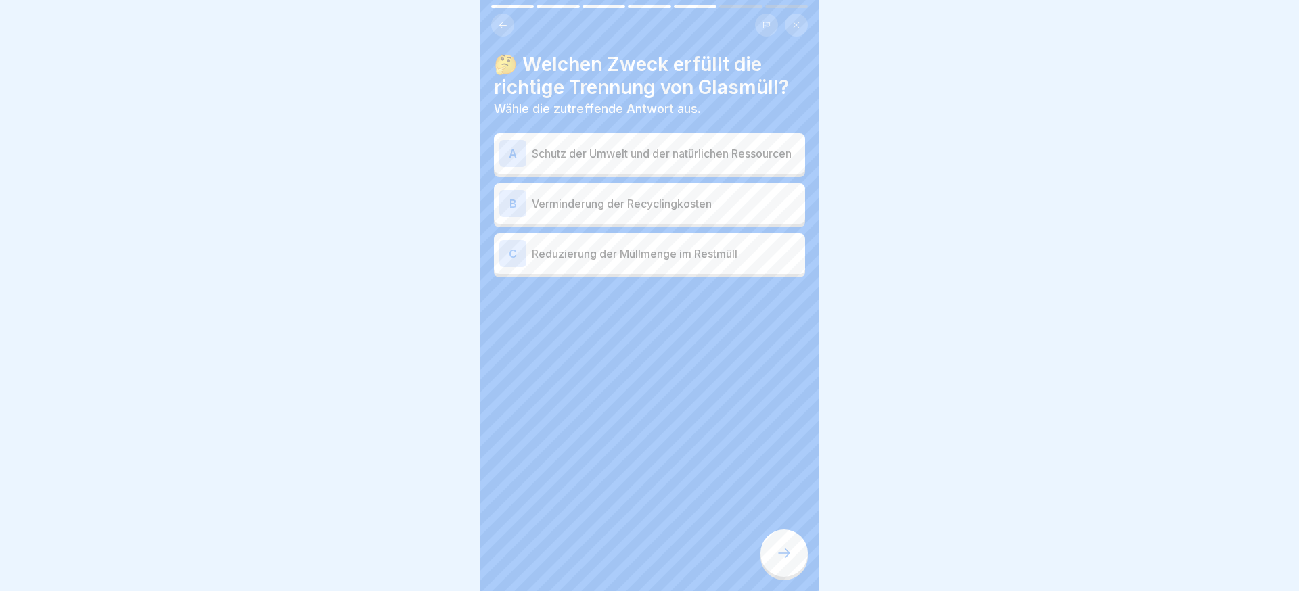
click at [692, 265] on div "C Reduzierung der Müllmenge im Restmüll" at bounding box center [649, 253] width 300 height 27
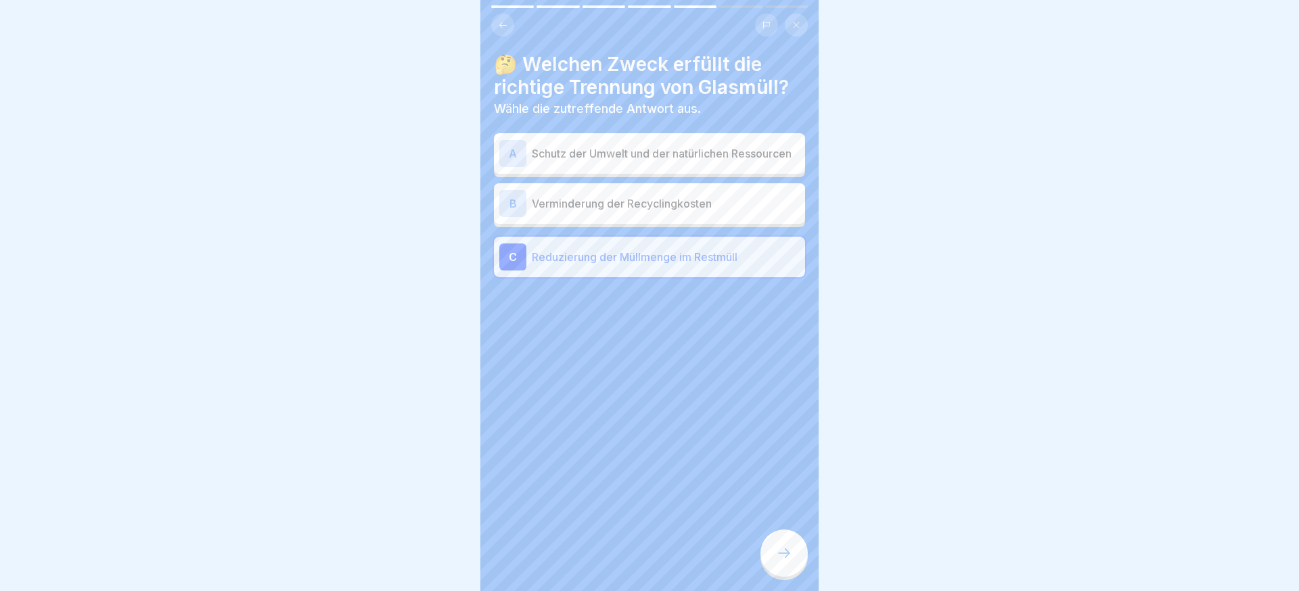
click at [689, 223] on div "B Verminderung der Recyclingkosten" at bounding box center [649, 203] width 311 height 41
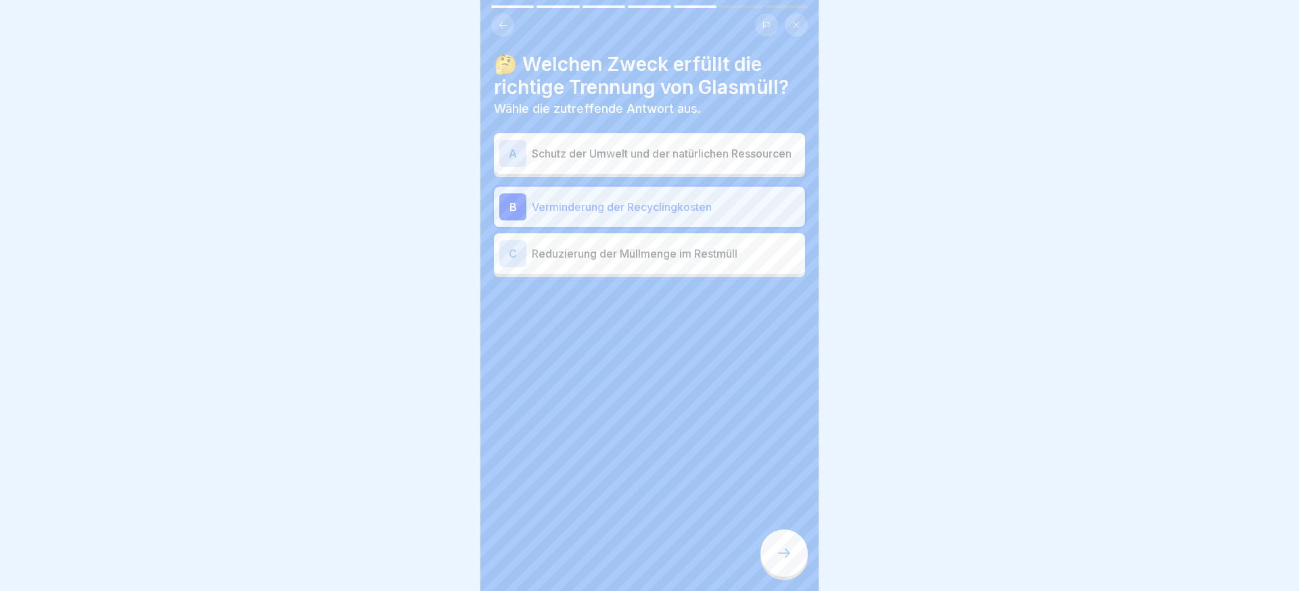
click at [740, 160] on p "Schutz der Umwelt und der natürlichen Ressourcen" at bounding box center [666, 153] width 268 height 16
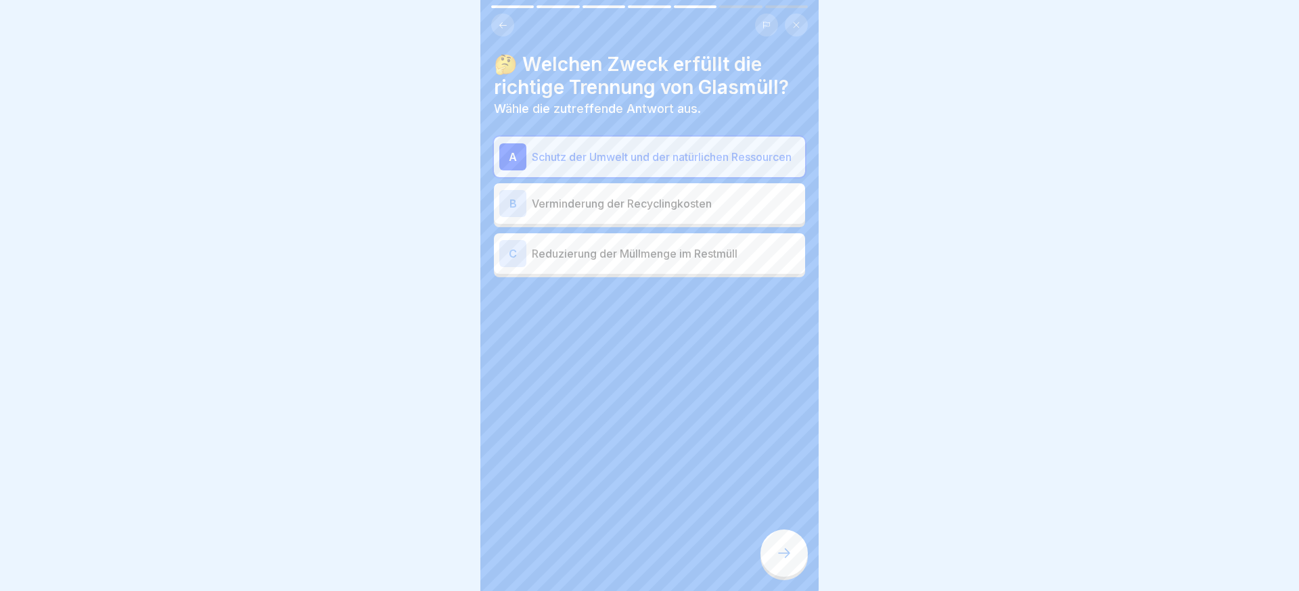
click at [790, 547] on icon at bounding box center [784, 553] width 16 height 16
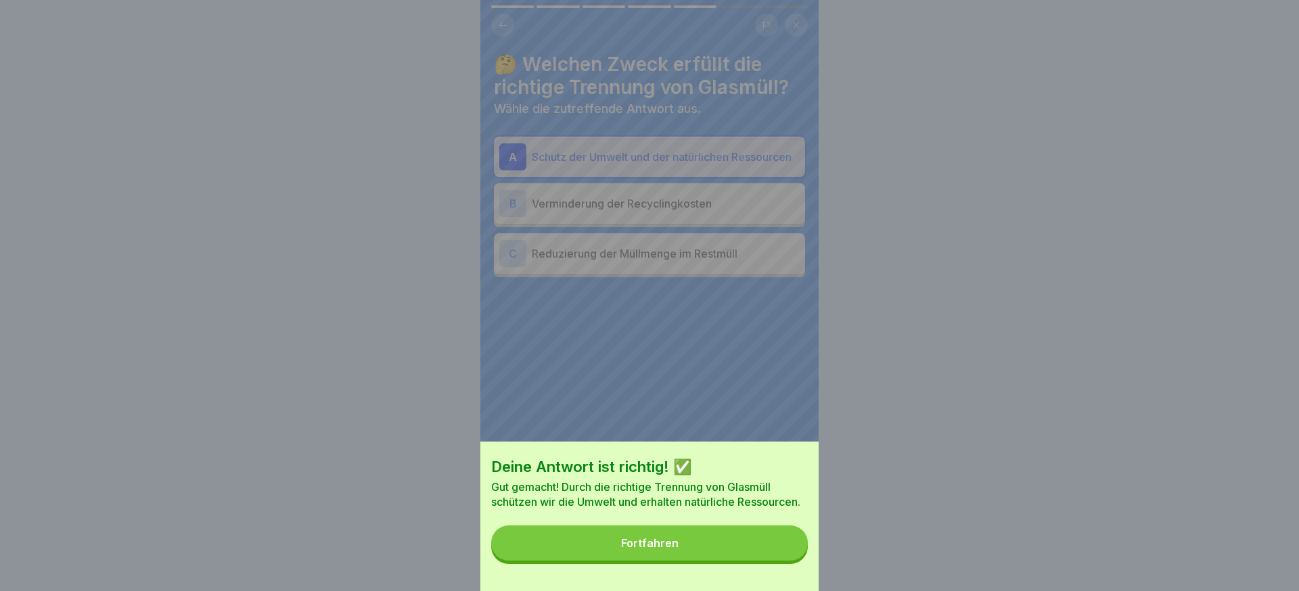
click at [790, 547] on button "Fortfahren" at bounding box center [649, 543] width 317 height 35
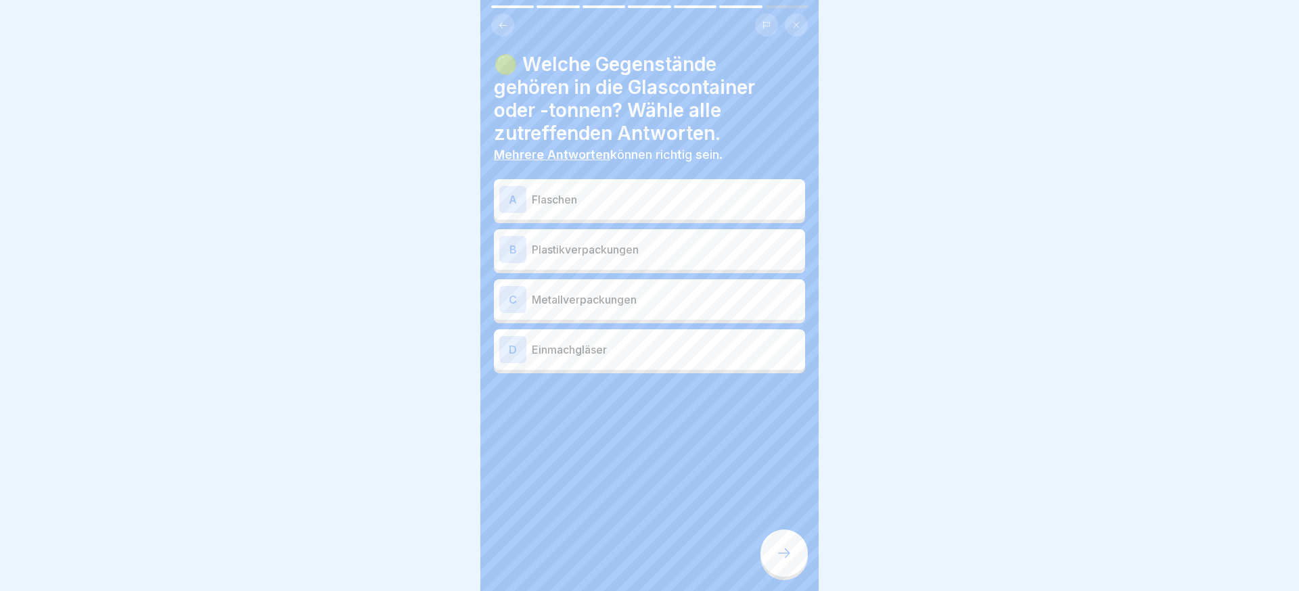
click at [686, 246] on p "Plastikverpackungen" at bounding box center [666, 250] width 268 height 16
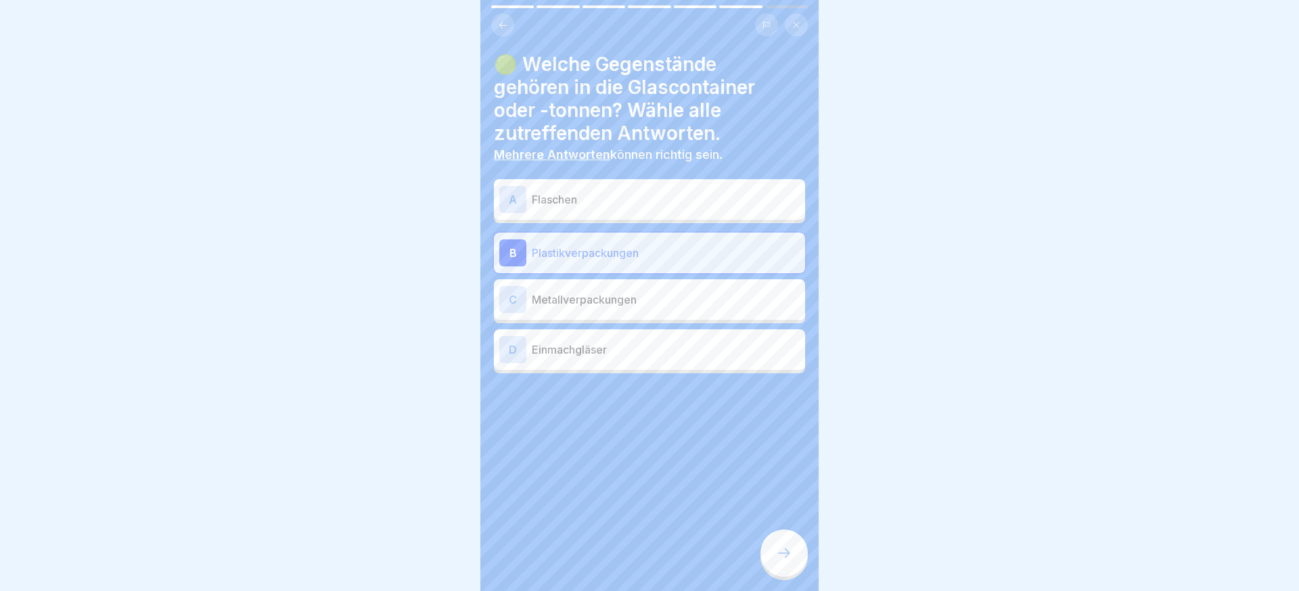
click at [670, 295] on p "Metallverpackungen" at bounding box center [666, 300] width 268 height 16
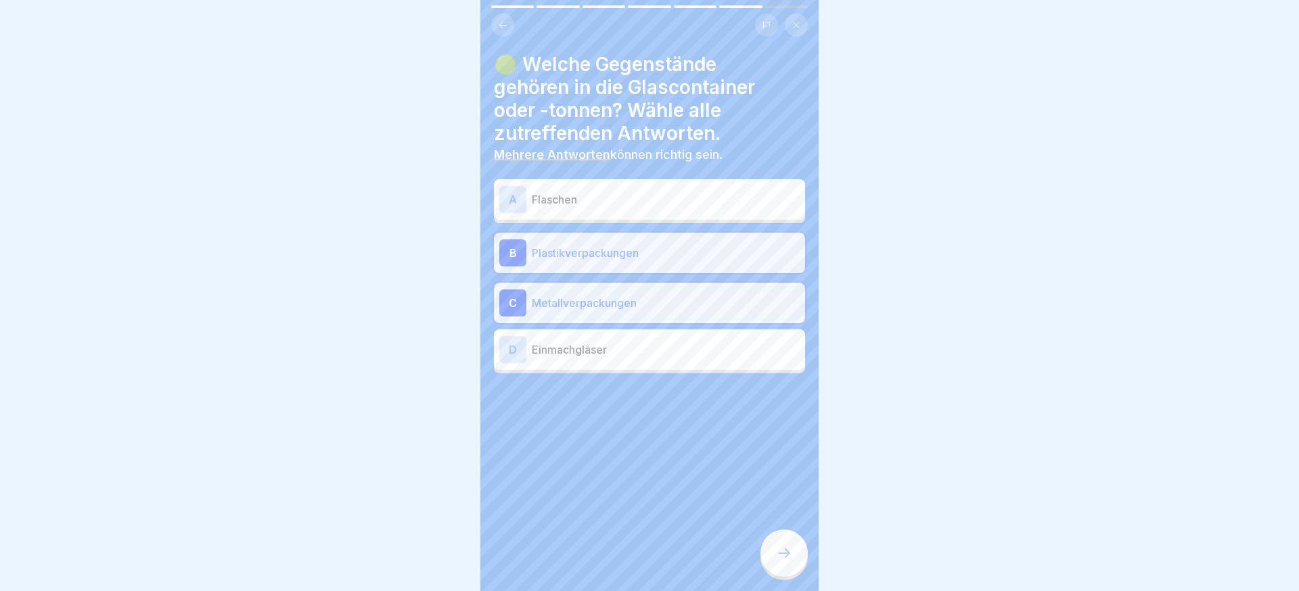
click at [652, 346] on p "Einmachgläser" at bounding box center [666, 350] width 268 height 16
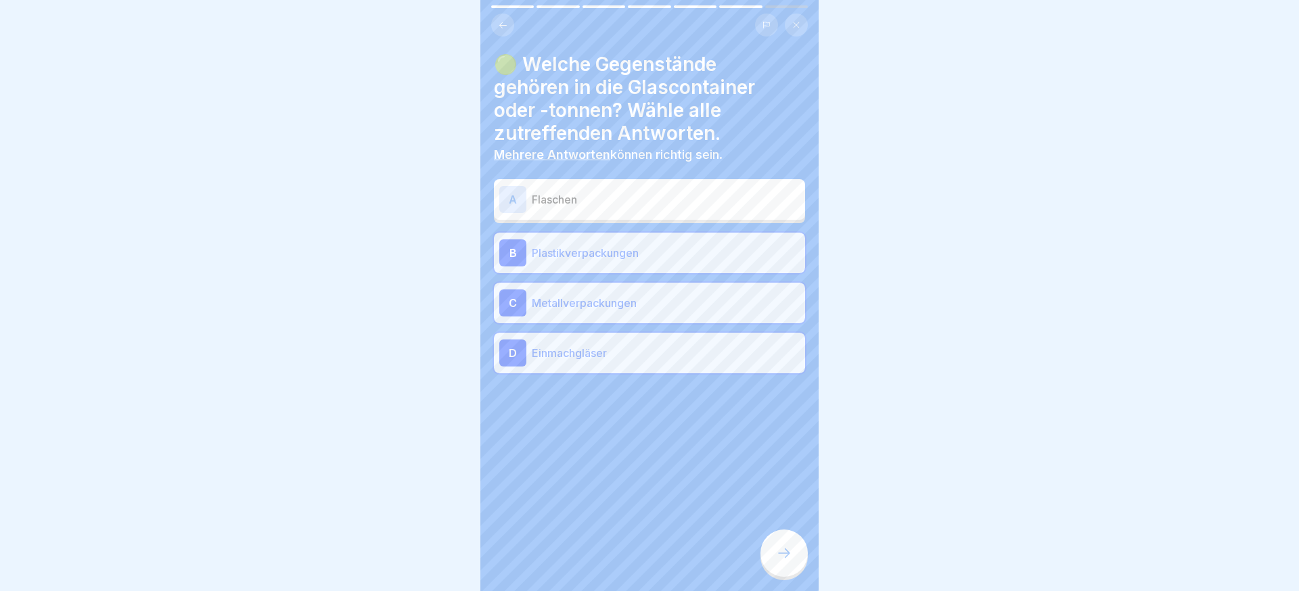
click at [643, 208] on div "A Flaschen" at bounding box center [649, 199] width 300 height 27
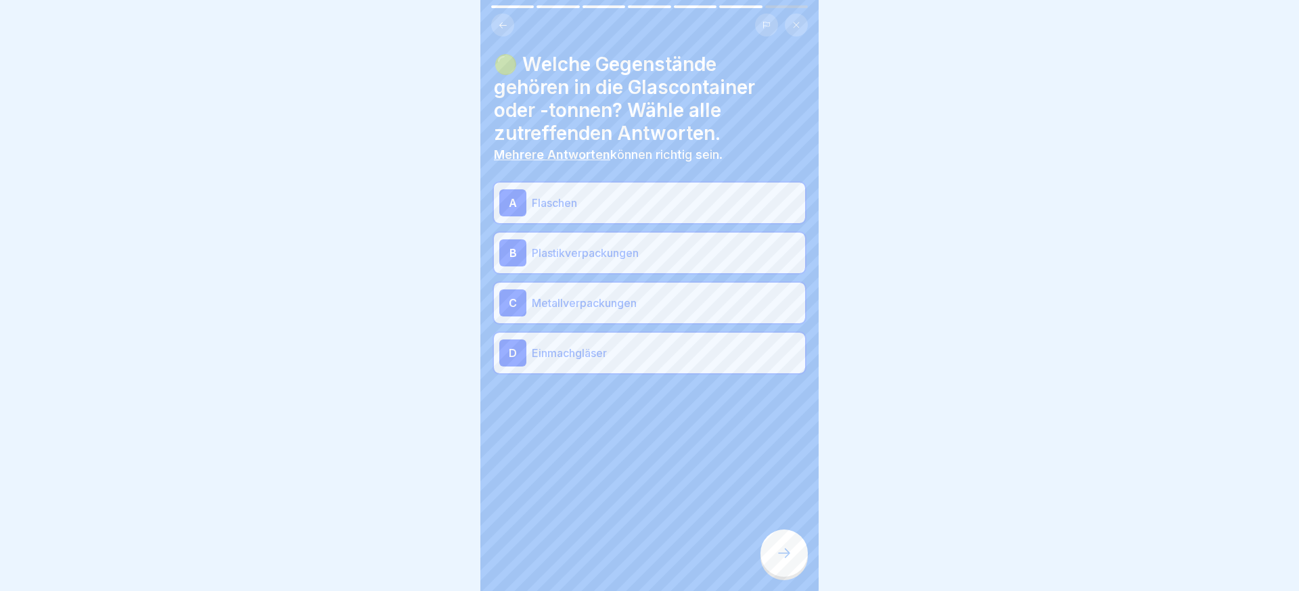
click at [635, 245] on p "Plastikverpackungen" at bounding box center [666, 253] width 268 height 16
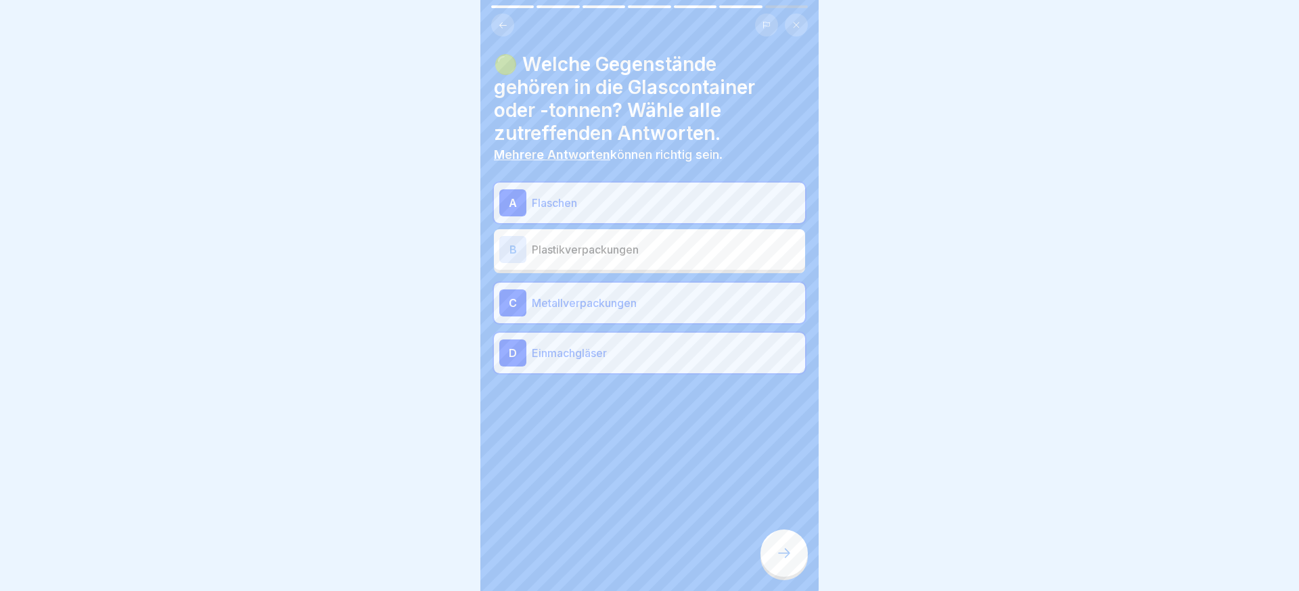
click at [631, 283] on div "C Metallverpackungen" at bounding box center [649, 303] width 311 height 41
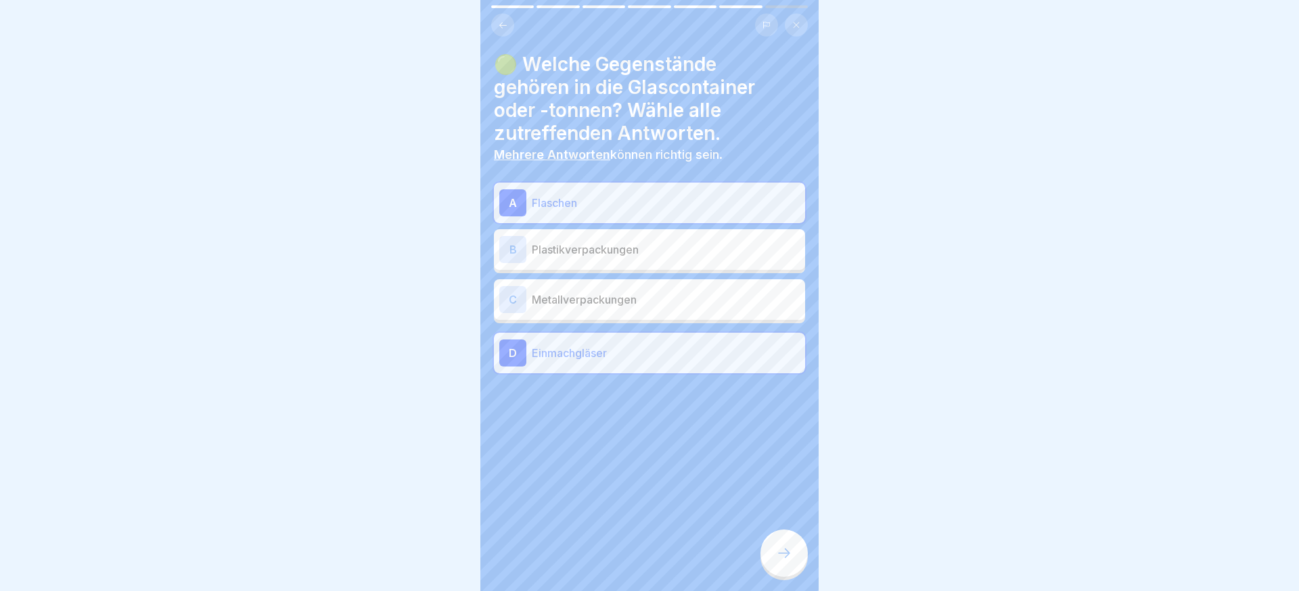
click at [774, 548] on div at bounding box center [784, 553] width 47 height 47
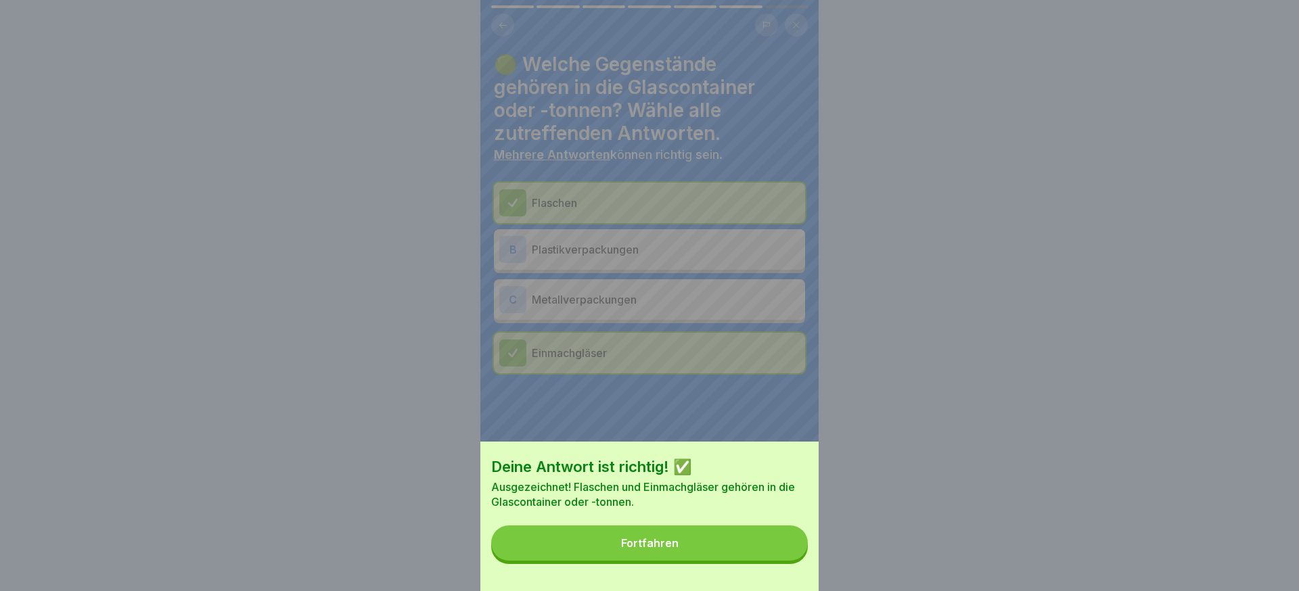
click at [774, 548] on button "Fortfahren" at bounding box center [649, 543] width 317 height 35
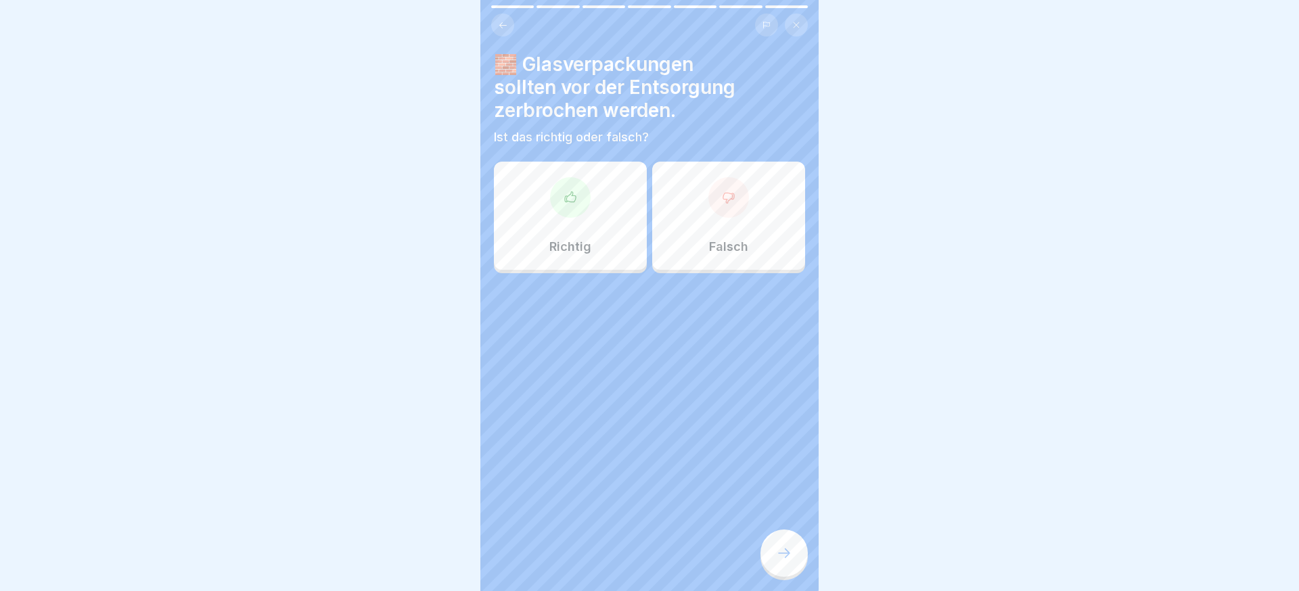
click at [757, 238] on div "Falsch" at bounding box center [728, 216] width 153 height 108
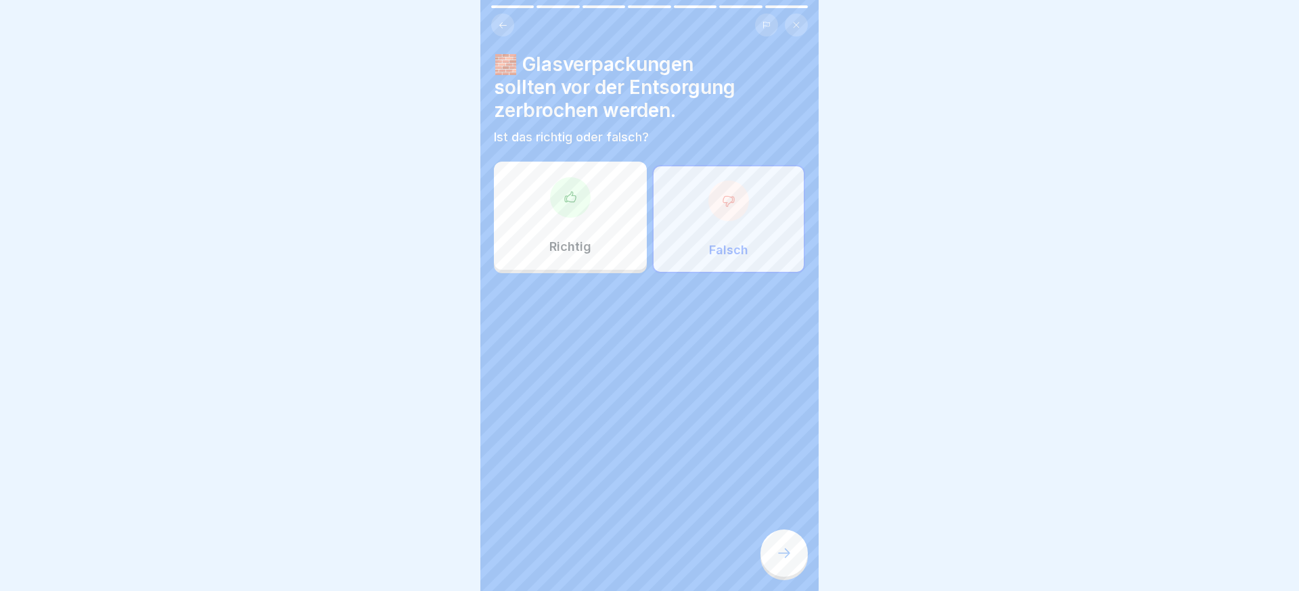
click at [784, 528] on div "🧱 Glasverpackungen sollten vor der Entsorgung zerbrochen werden. Ist das richti…" at bounding box center [649, 295] width 338 height 591
click at [788, 536] on div at bounding box center [784, 553] width 47 height 47
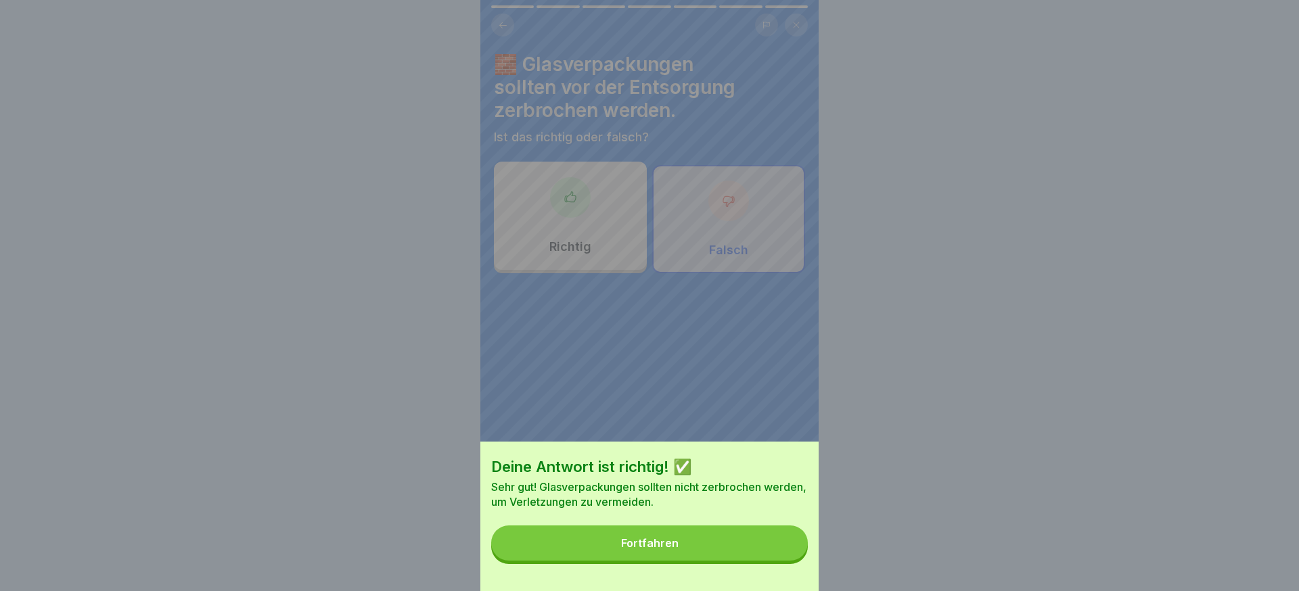
click at [766, 545] on button "Fortfahren" at bounding box center [649, 543] width 317 height 35
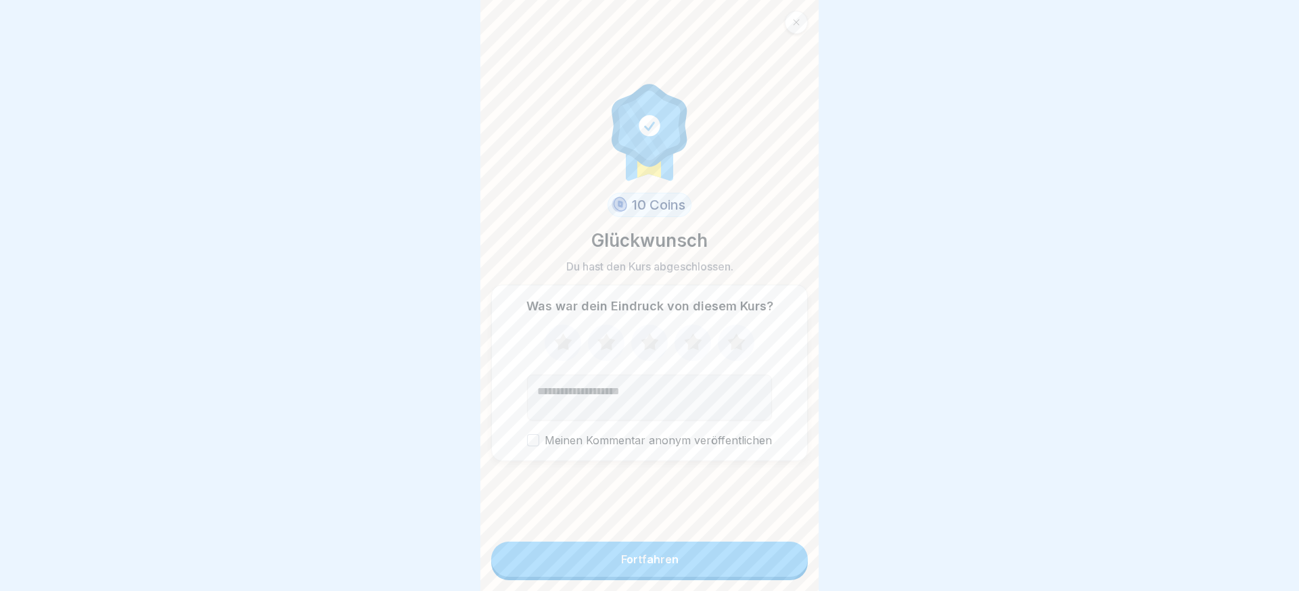
click at [765, 552] on button "Fortfahren" at bounding box center [649, 559] width 317 height 35
click at [795, 30] on div at bounding box center [796, 22] width 23 height 23
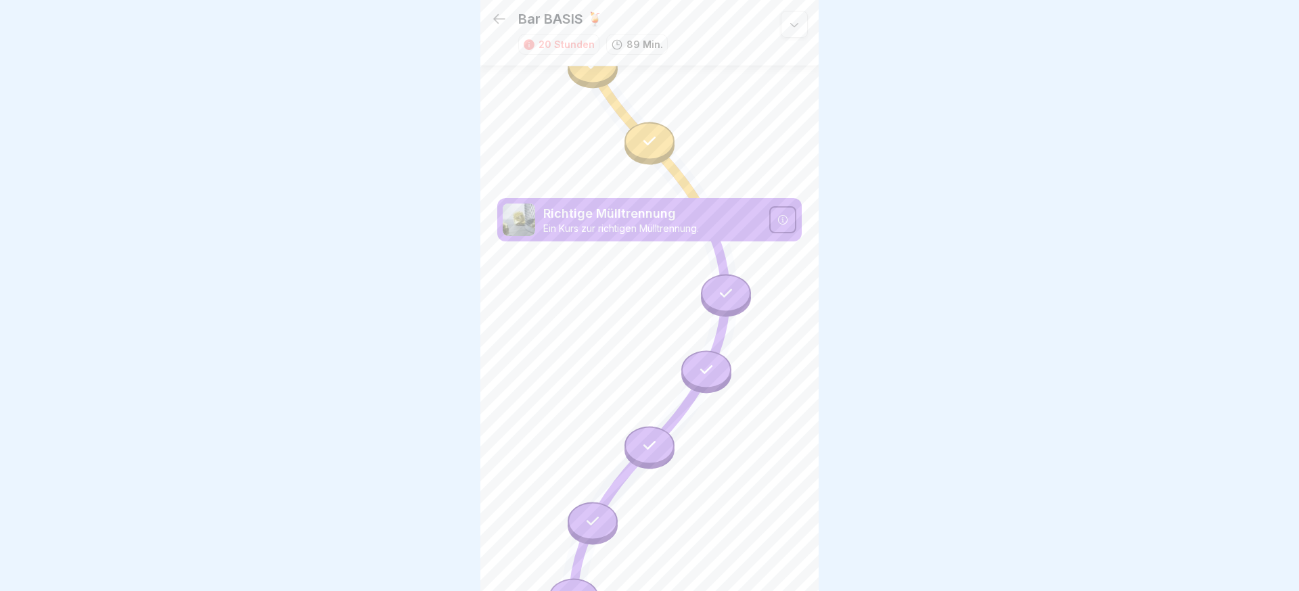
scroll to position [2431, 0]
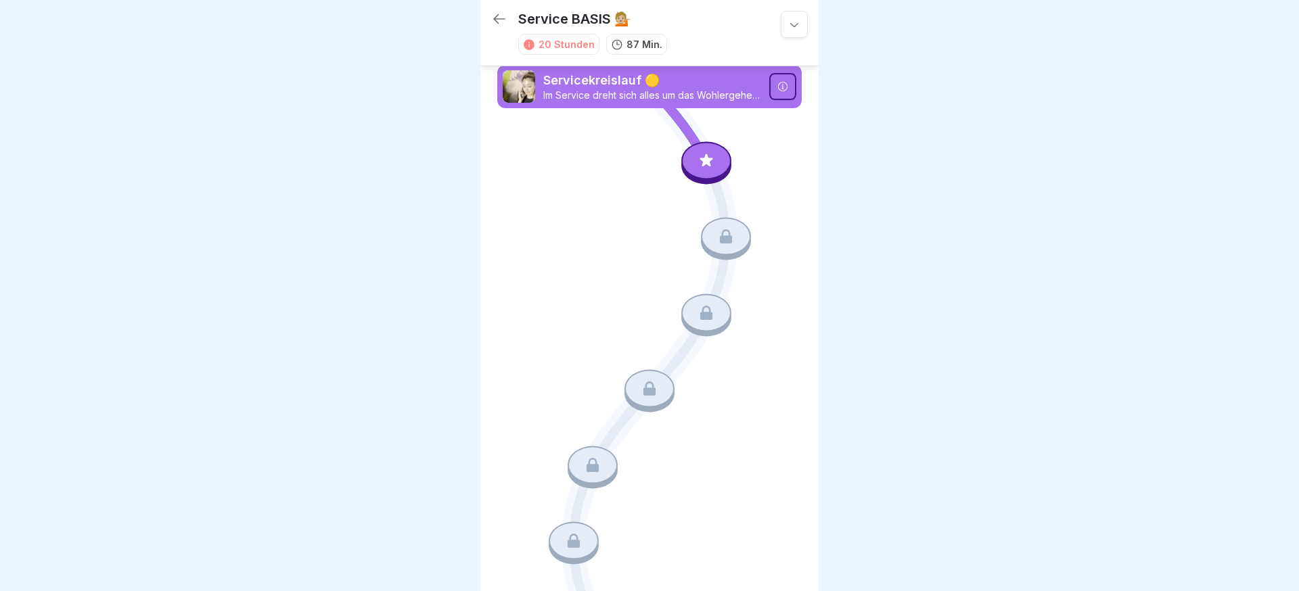
click at [497, 21] on icon at bounding box center [499, 19] width 16 height 16
